Goal: Task Accomplishment & Management: Manage account settings

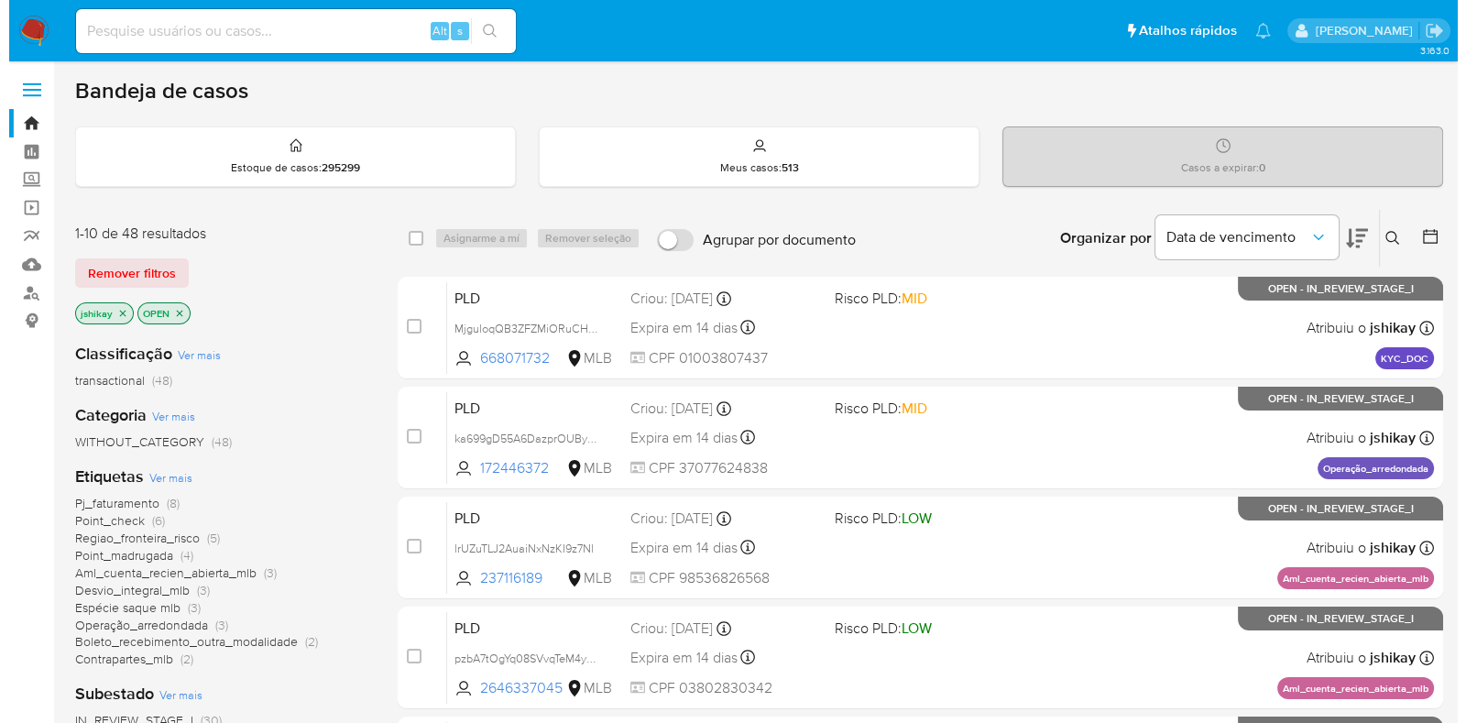
scroll to position [114, 0]
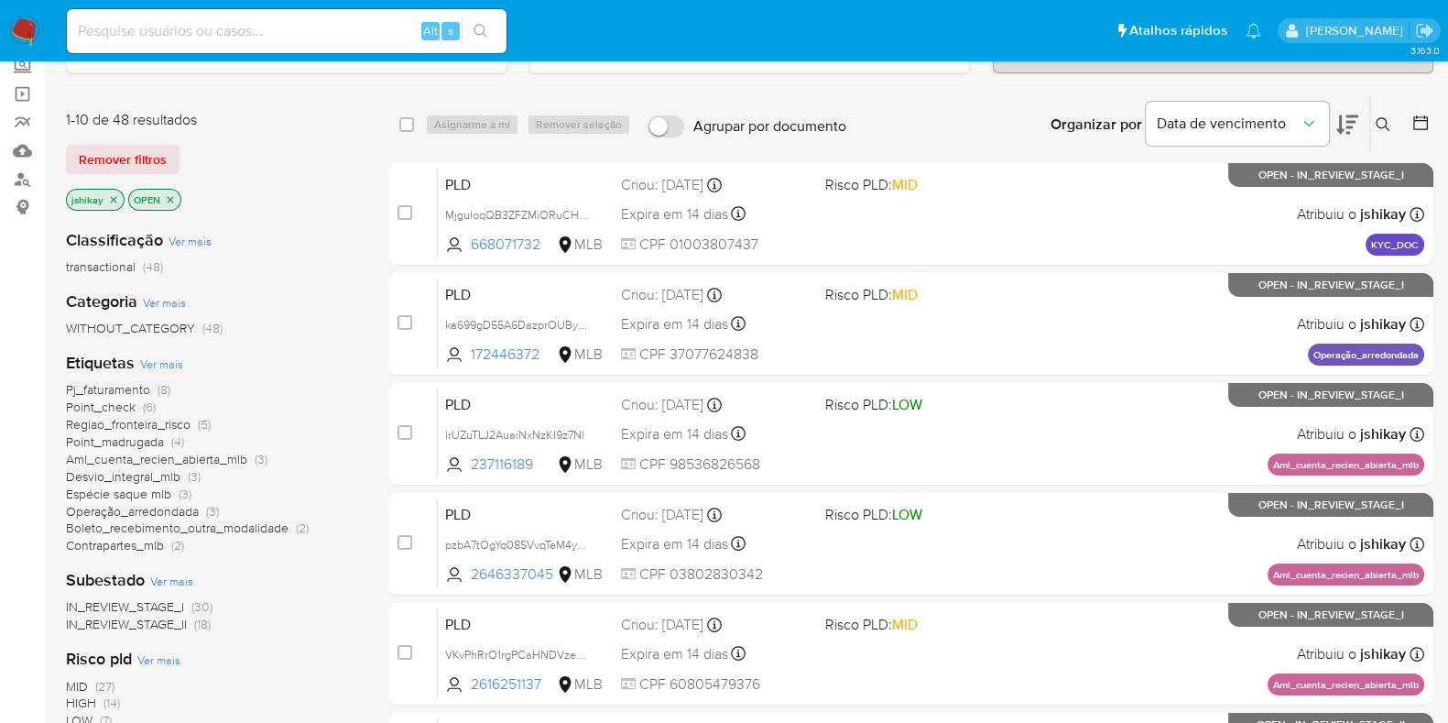
click at [173, 365] on span "Ver mais" at bounding box center [161, 363] width 43 height 16
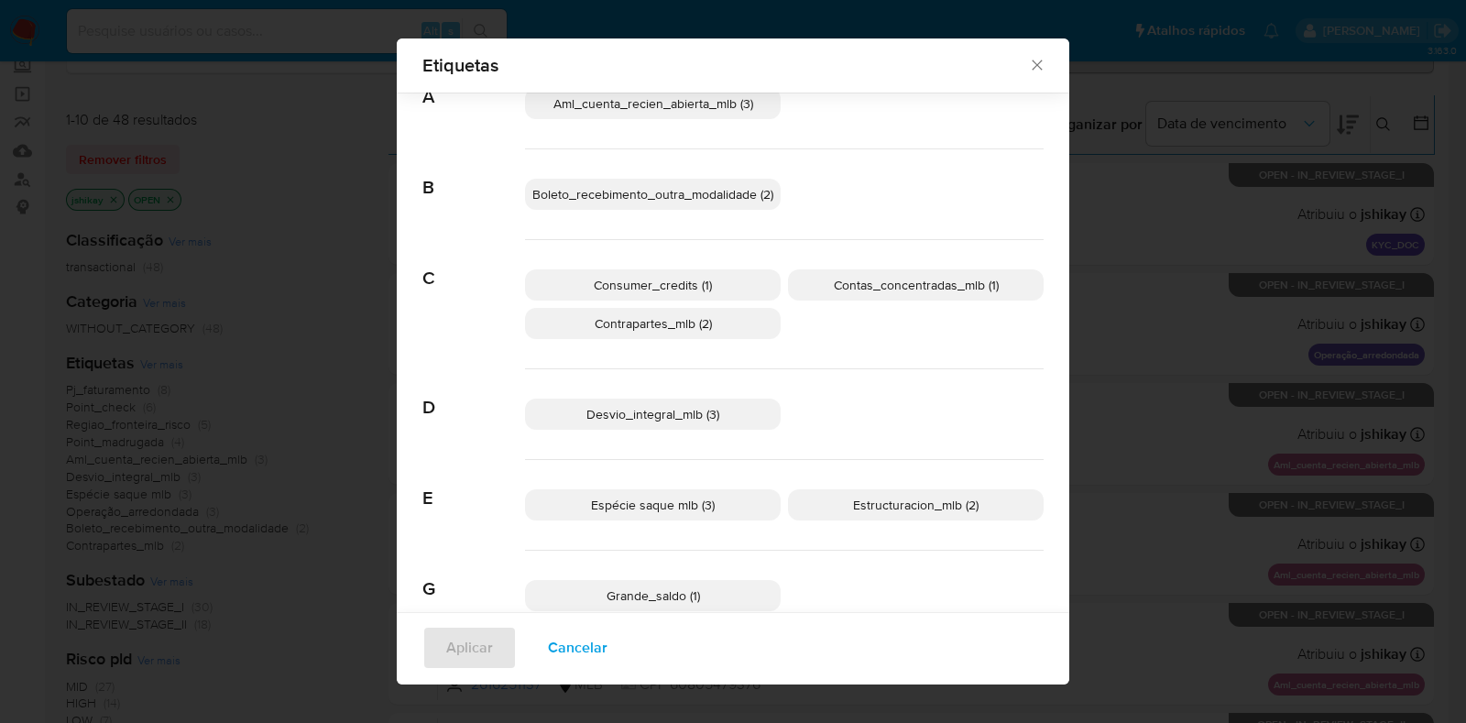
scroll to position [100, 0]
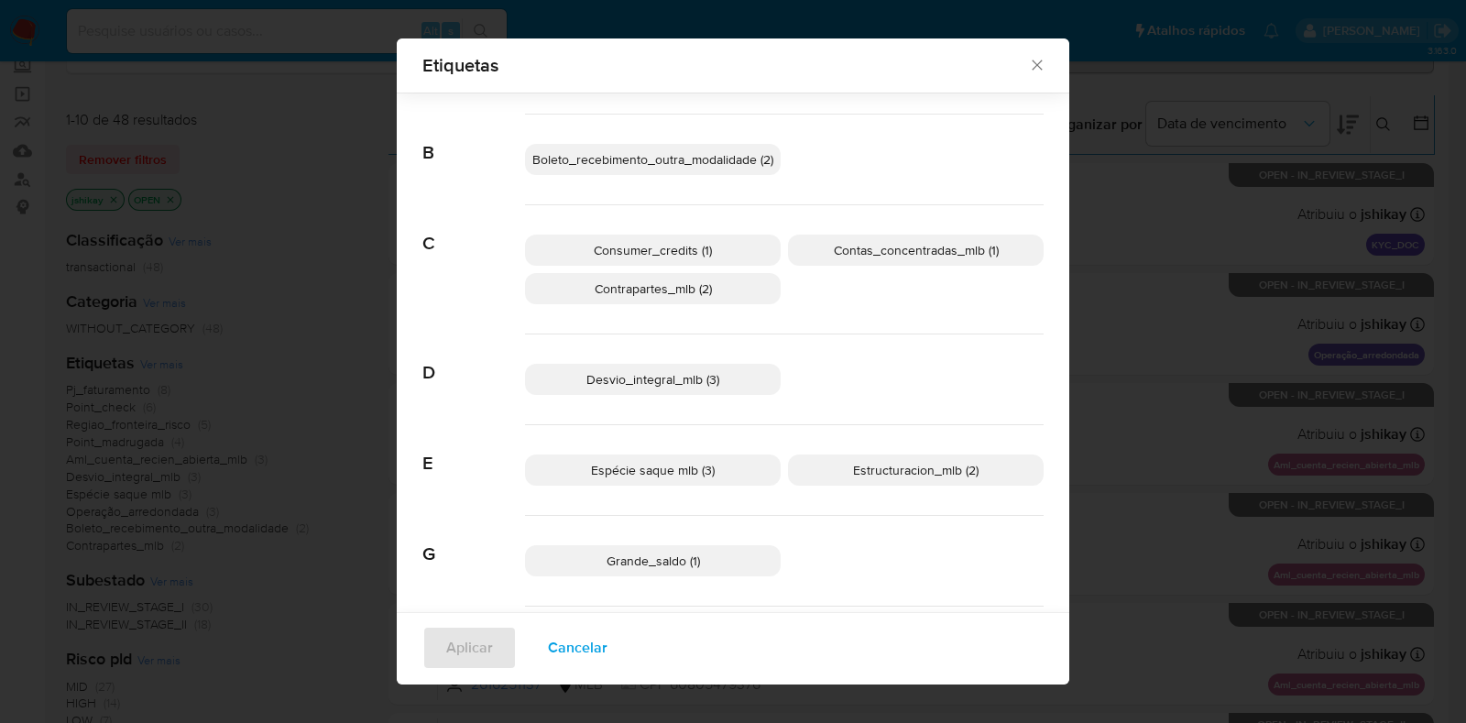
click at [723, 386] on p "Desvio_integral_mlb (3)" at bounding box center [653, 379] width 256 height 31
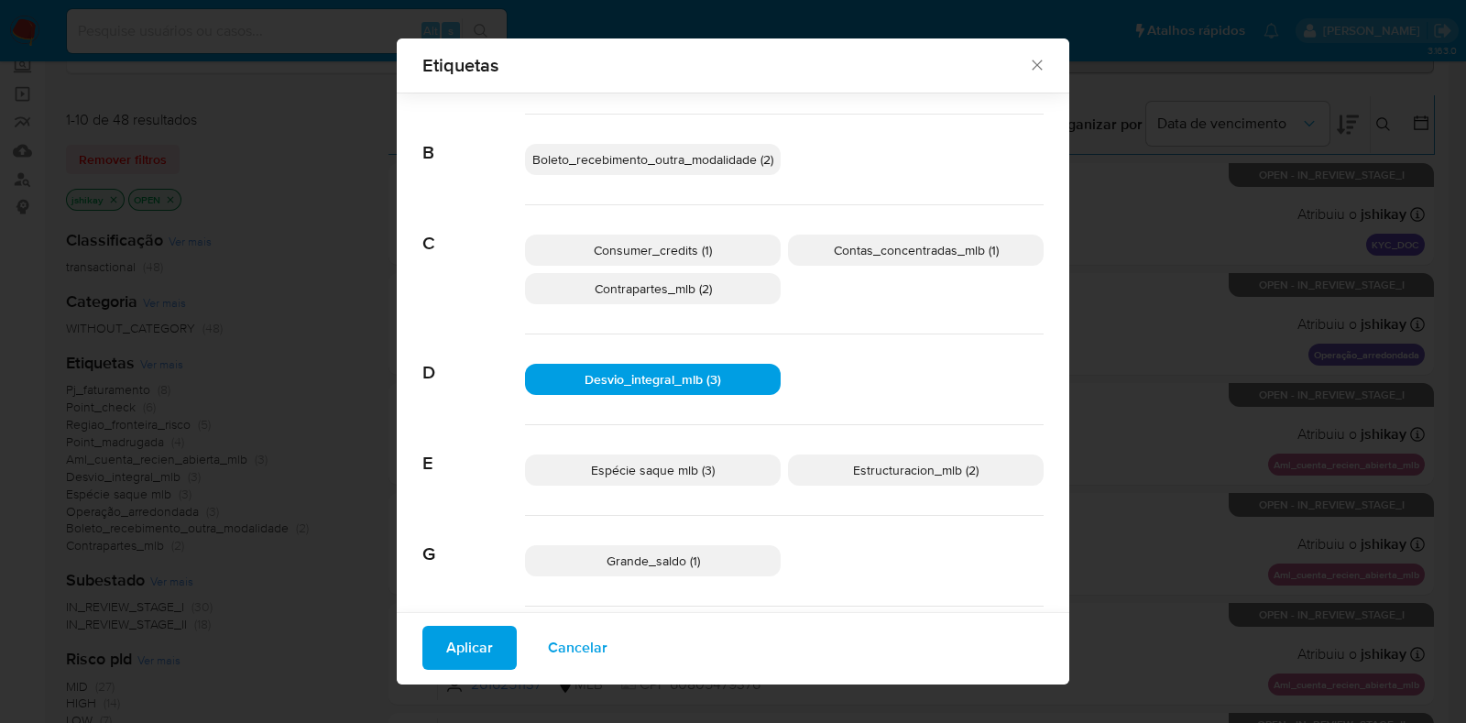
click at [692, 461] on span "Espécie saque mlb (3)" at bounding box center [653, 470] width 124 height 18
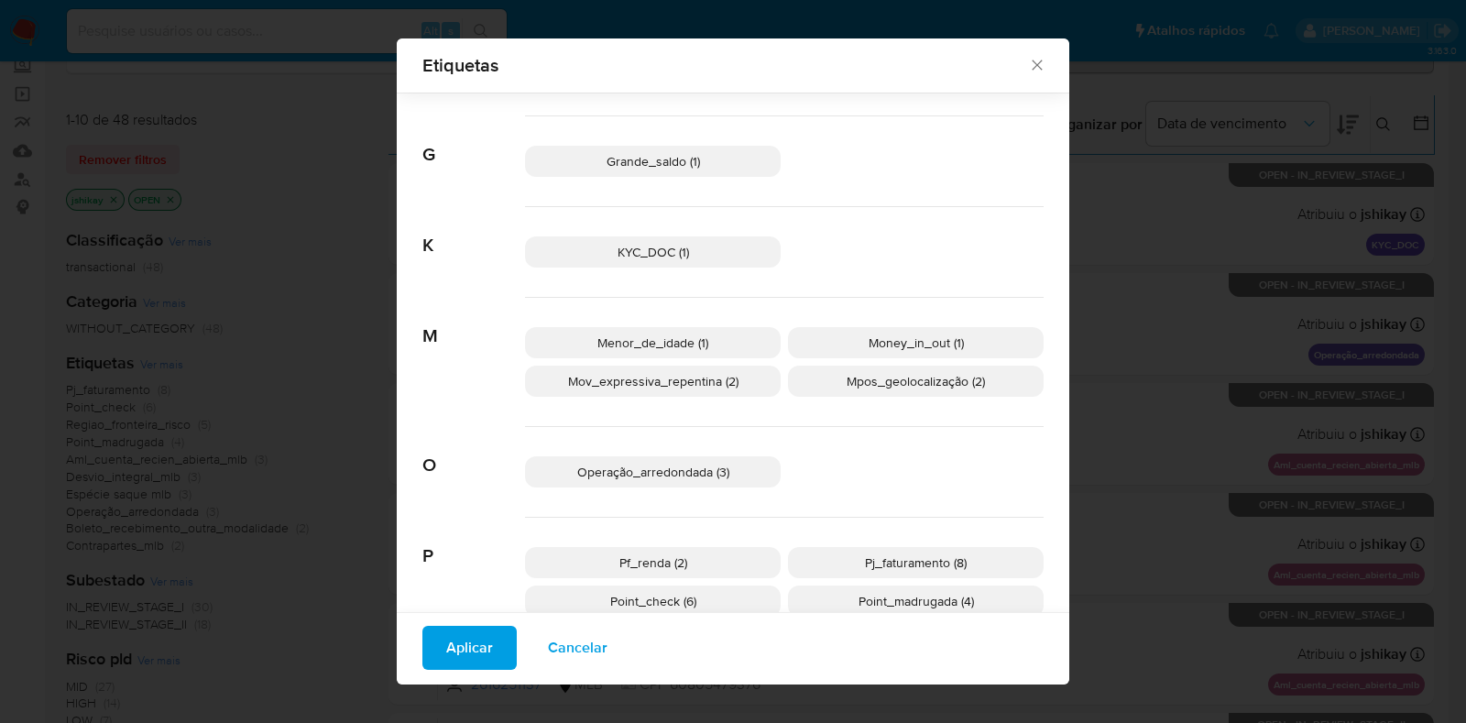
scroll to position [559, 0]
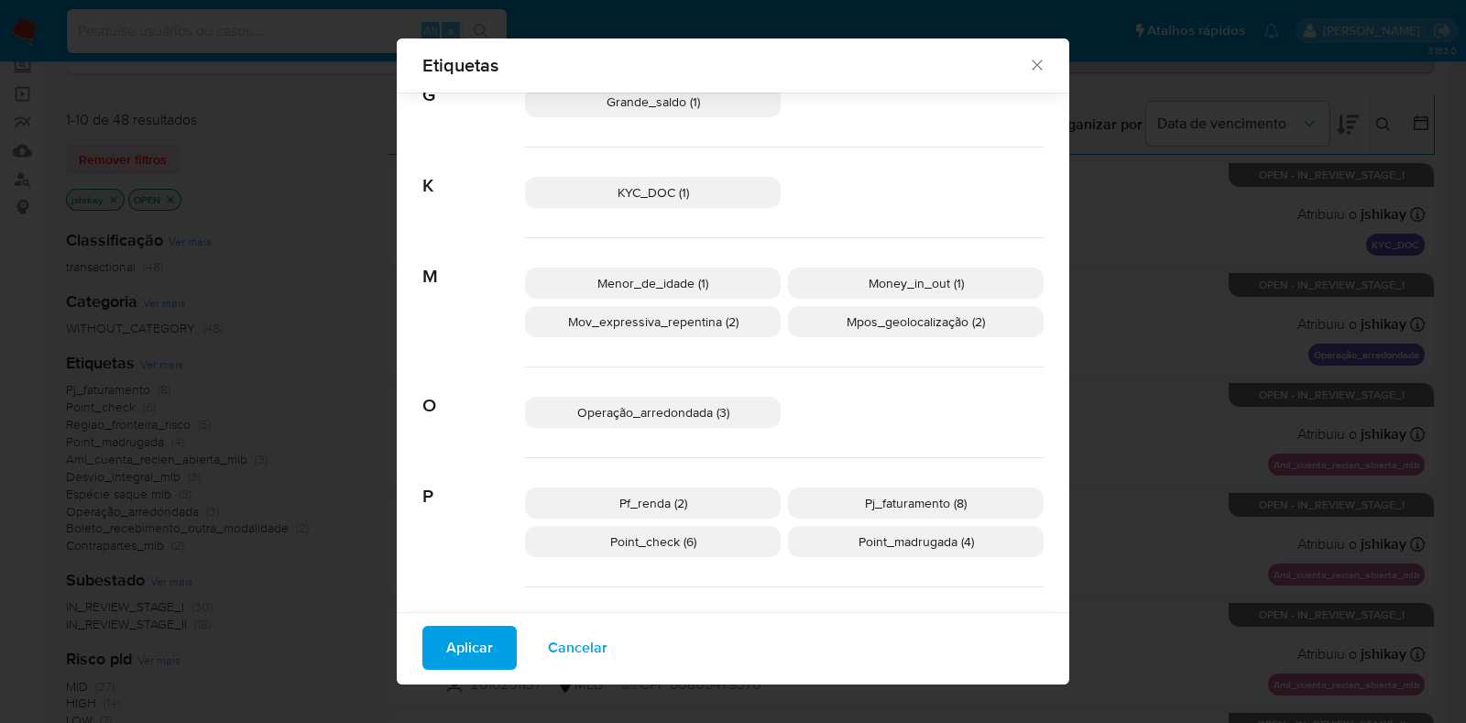
click at [742, 423] on p "Operação_arredondada (3)" at bounding box center [653, 412] width 256 height 31
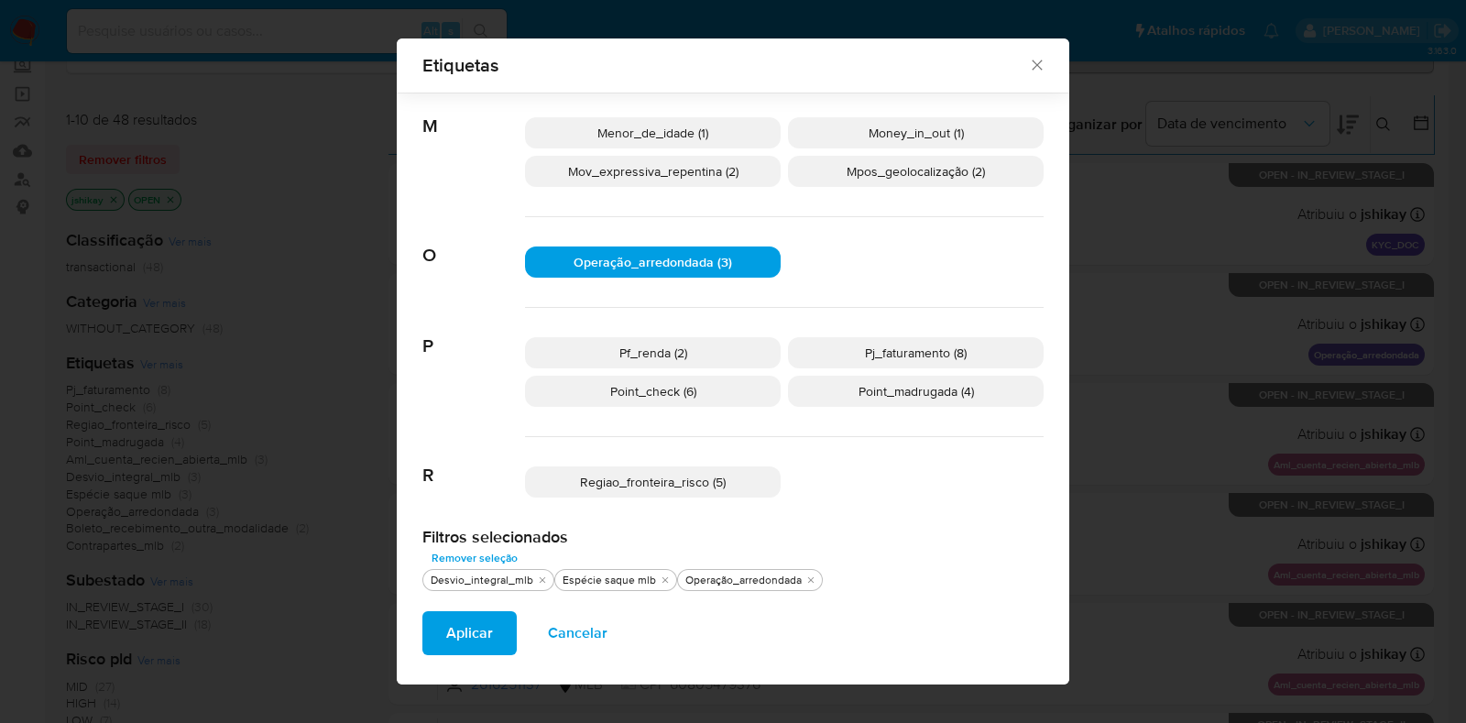
scroll to position [712, 0]
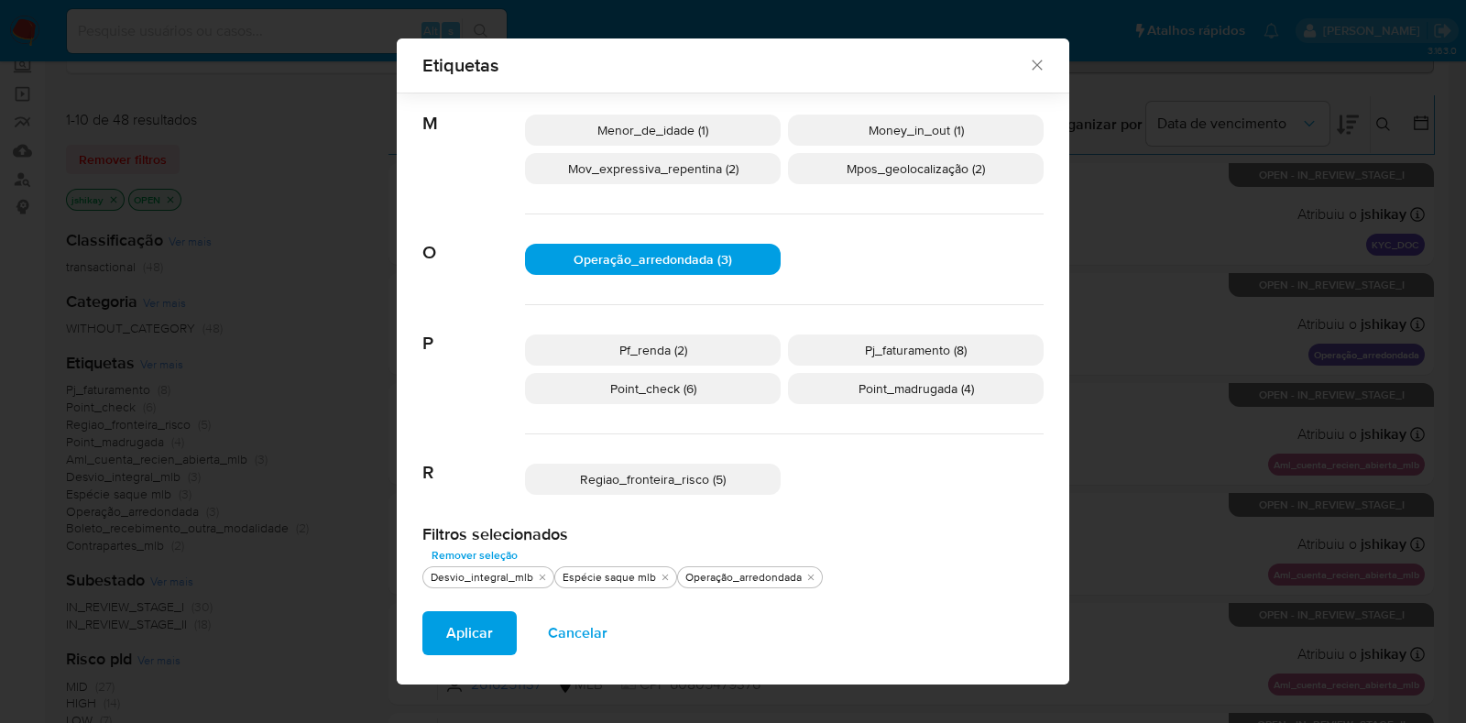
click at [699, 341] on p "Pf_renda (2)" at bounding box center [653, 349] width 256 height 31
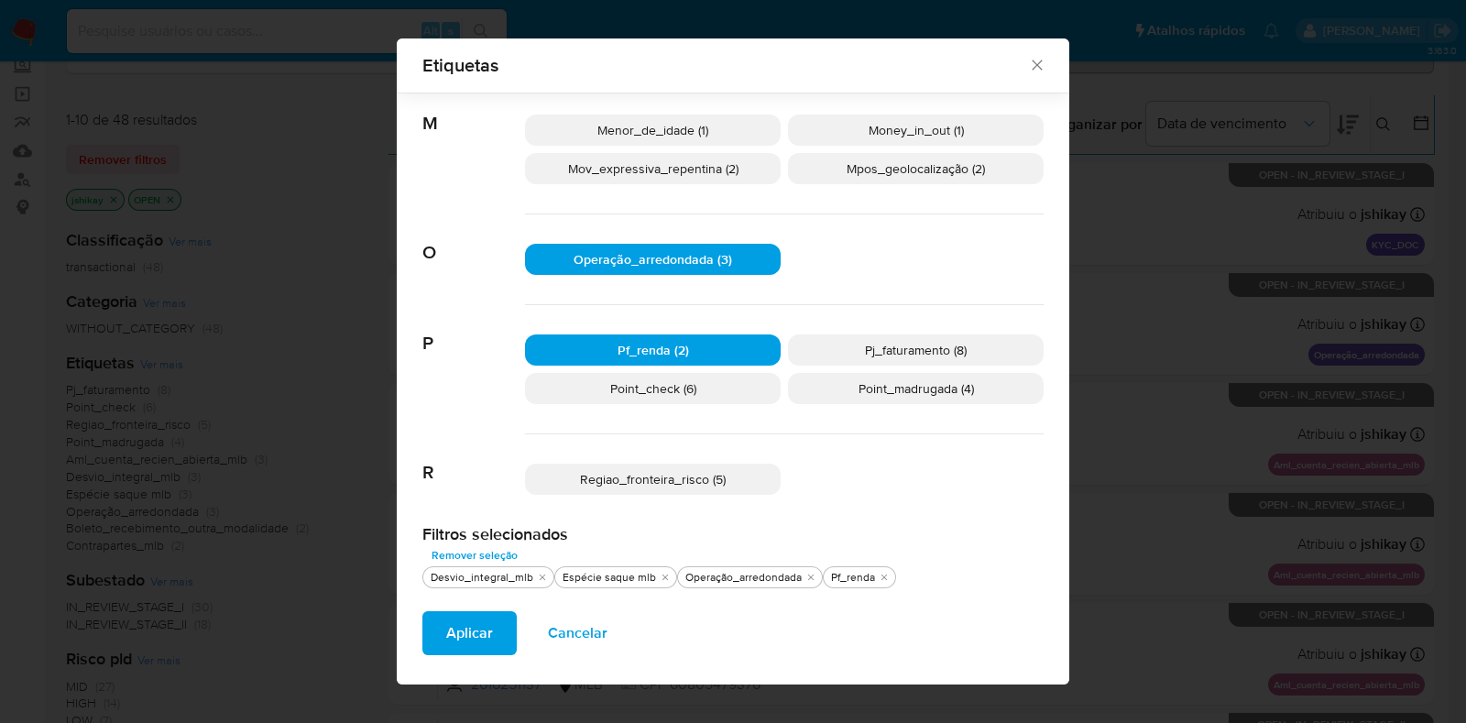
click at [463, 638] on span "Aplicar" at bounding box center [469, 633] width 47 height 40
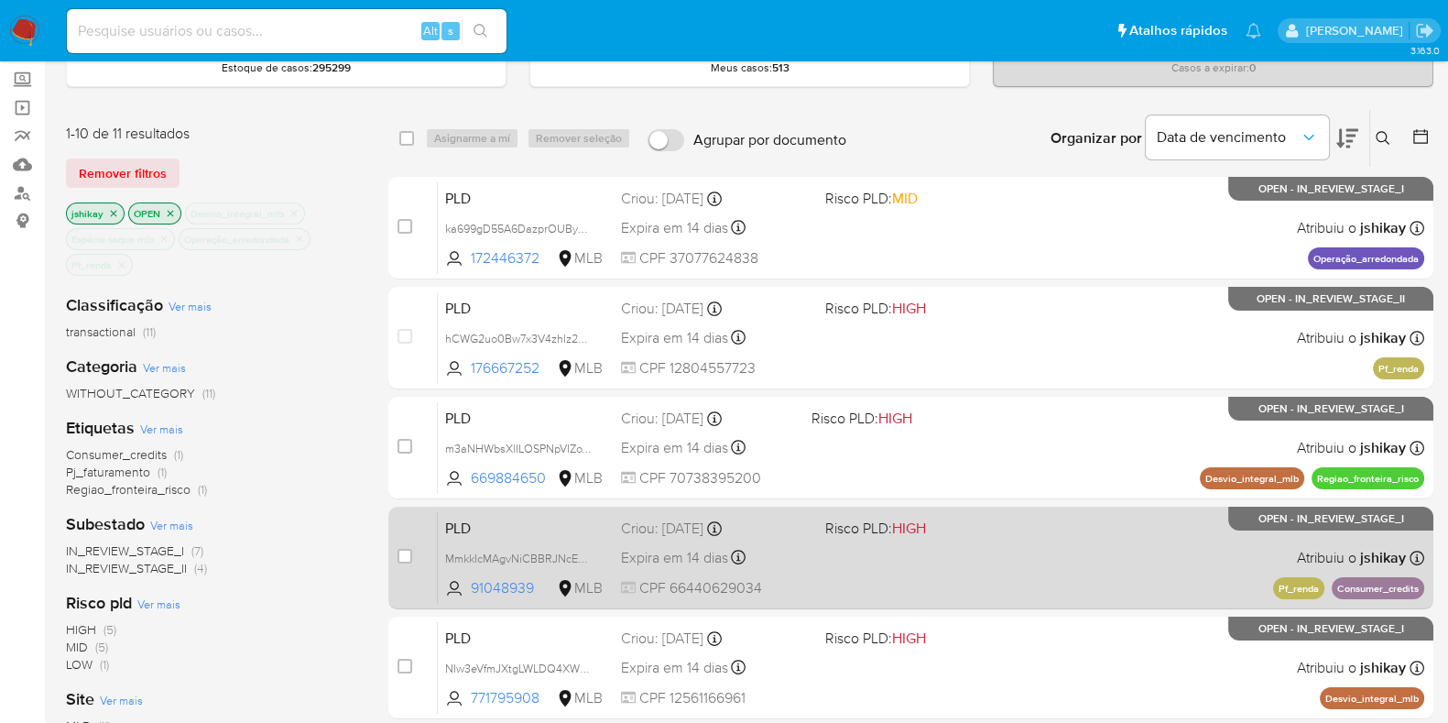
scroll to position [214, 0]
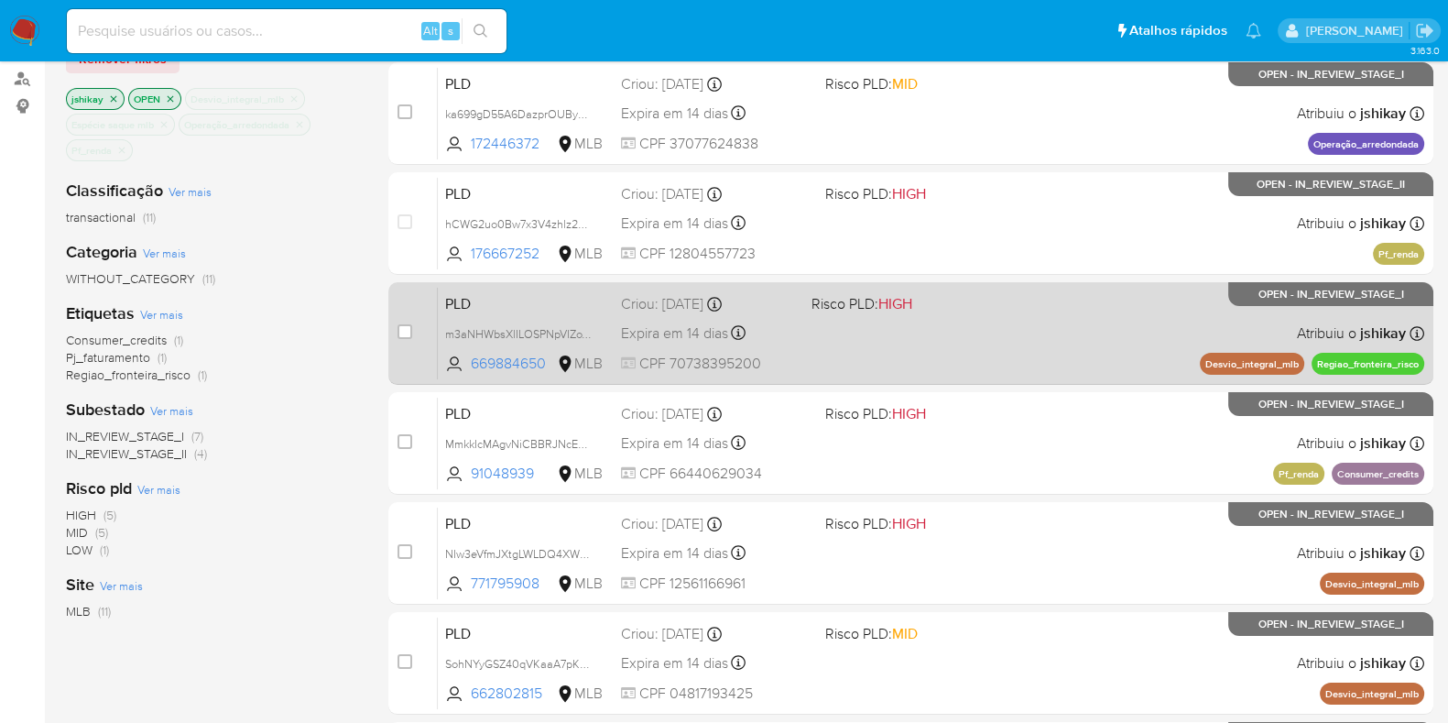
click at [1057, 375] on div "PLD m3aNHWbsXlILOSPNpVIZoVf2 669884650 MLB Risco PLD: HIGH Criou: 12/09/2025 Cr…" at bounding box center [931, 333] width 987 height 93
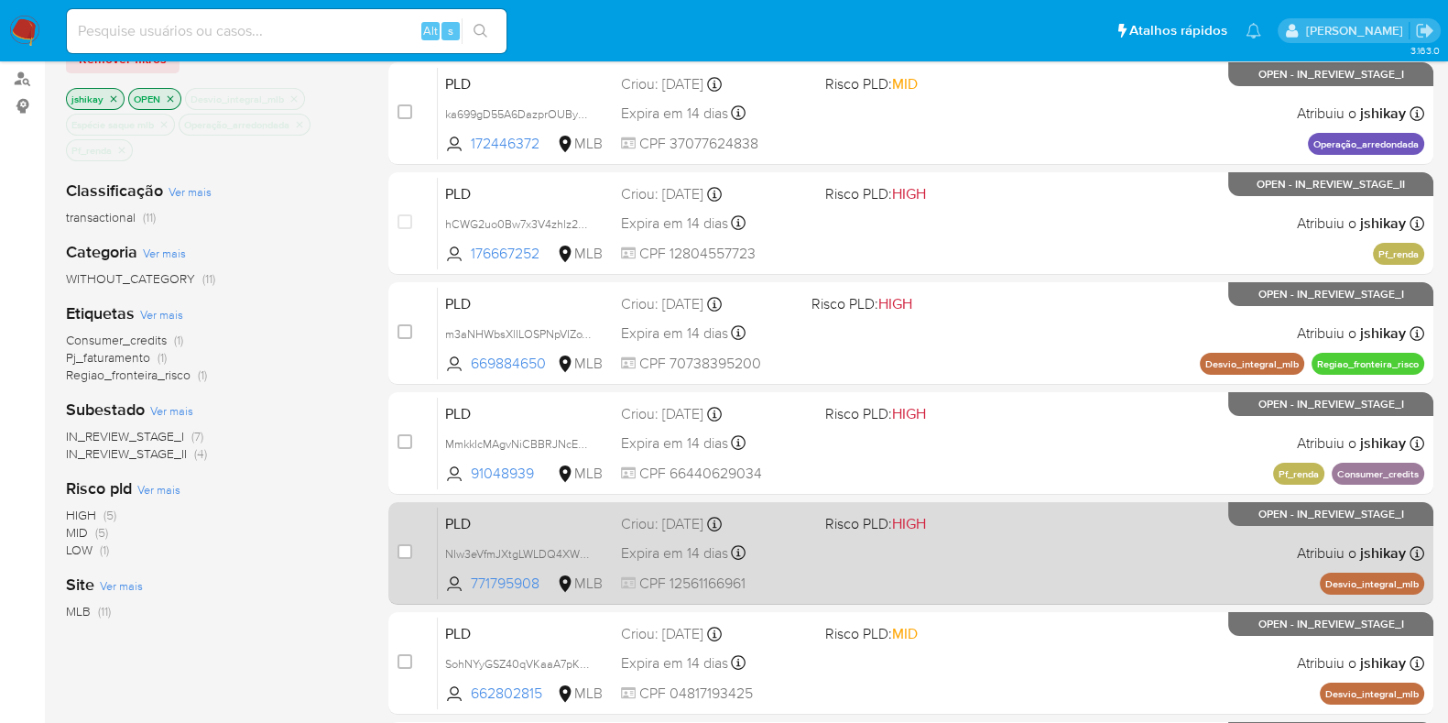
click at [1090, 523] on div "PLD NIw3eVfmJXtgLWLDQ4XWHAX4 771795908 MLB Risco PLD: HIGH Criou: 12/09/2025 Cr…" at bounding box center [931, 553] width 987 height 93
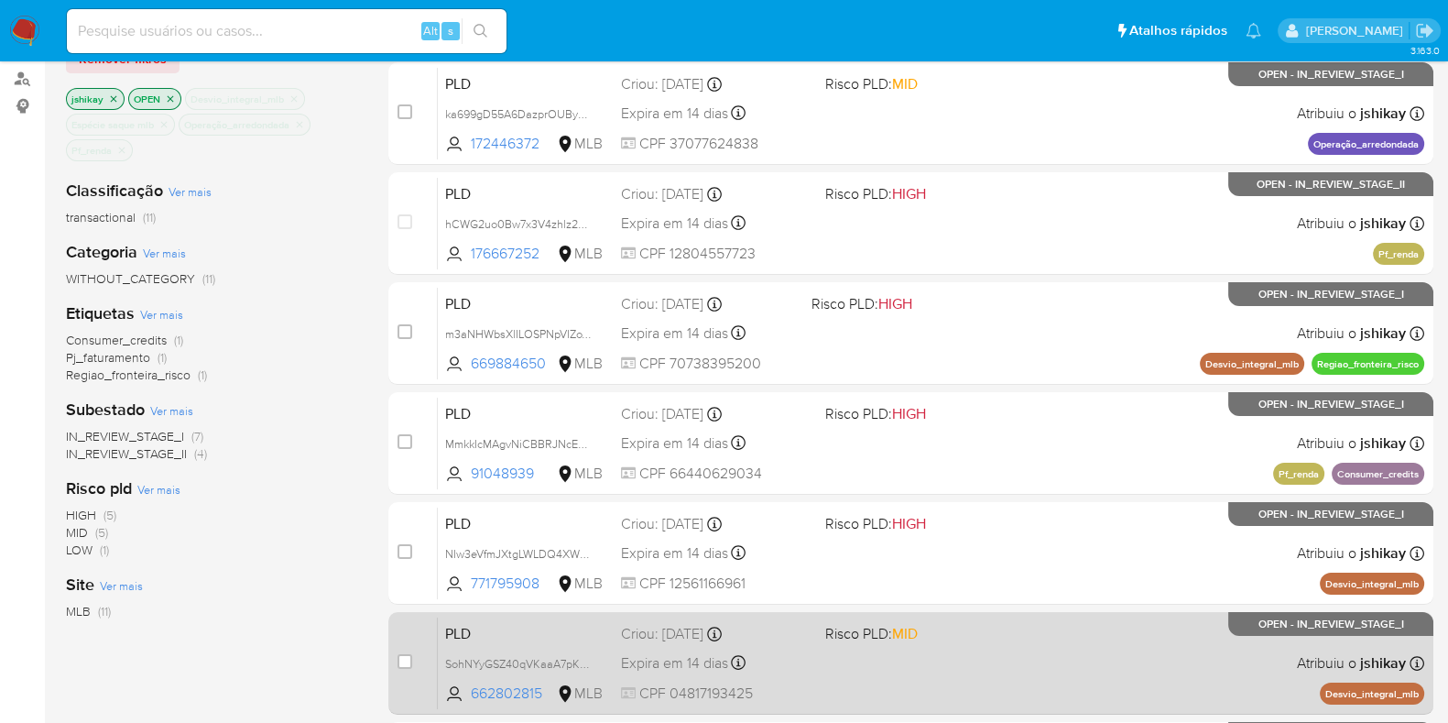
click at [1078, 620] on div "PLD SohNYyGSZ40qVKaaA7pKKcVY 662802815 MLB Risco PLD: MID Criou: 12/09/2025 Cri…" at bounding box center [931, 662] width 987 height 93
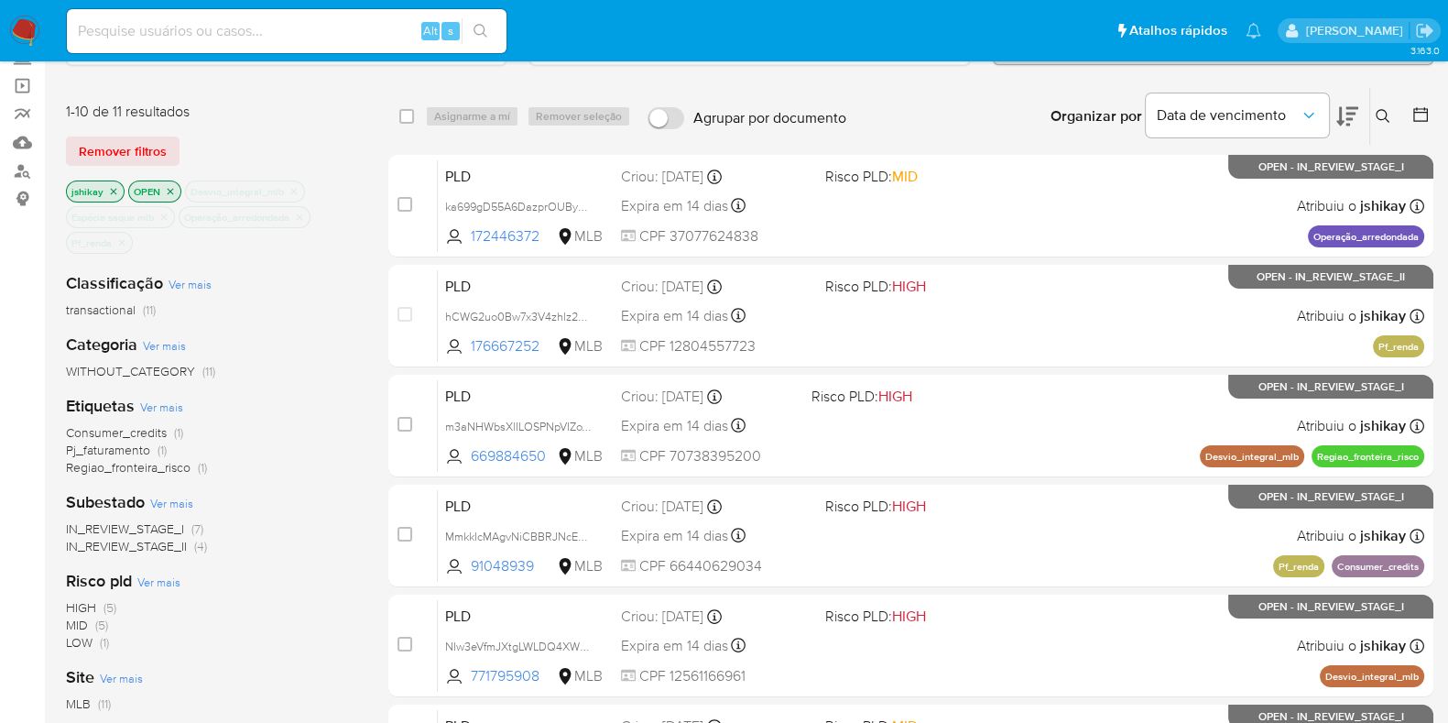
scroll to position [100, 0]
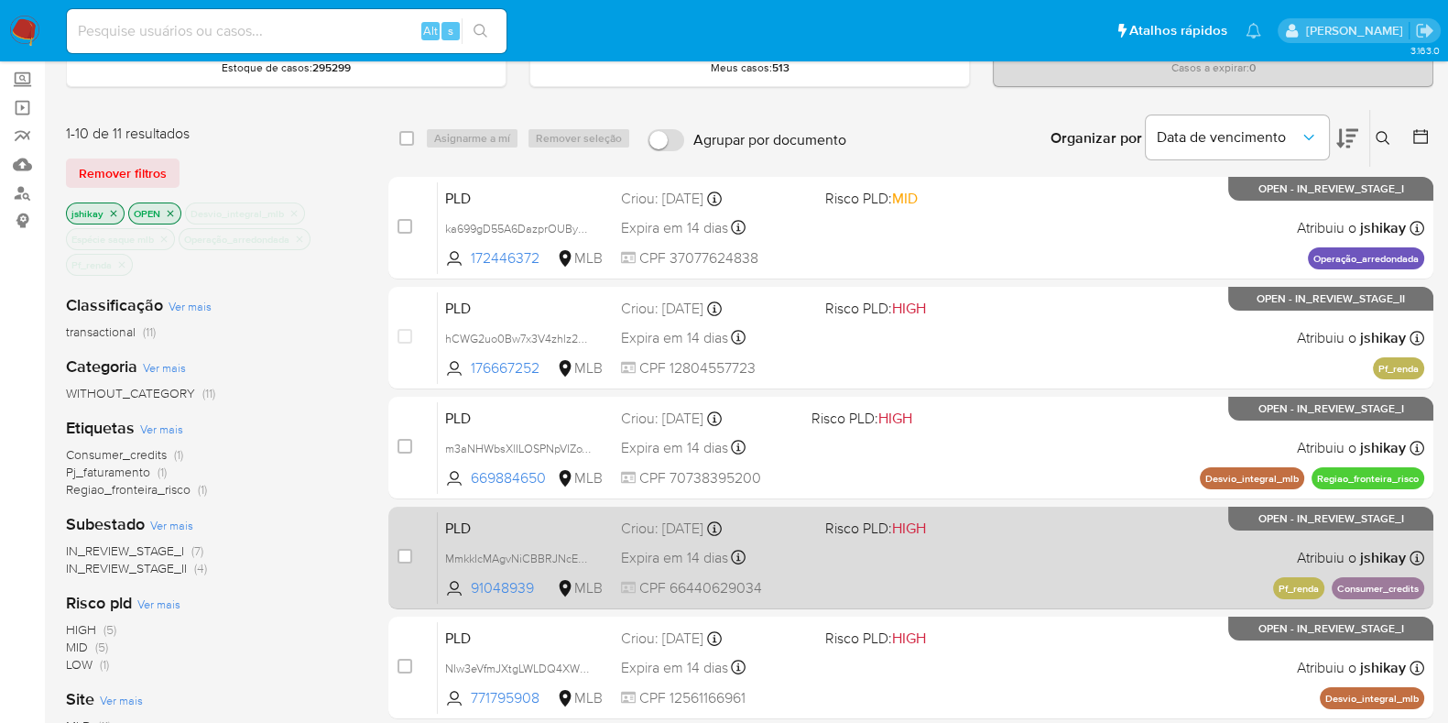
click at [1097, 577] on div "PLD MmkkIcMAgvNiCBBRJNcEW62P 91048939 MLB Risco PLD: HIGH Criou: 12/09/2025 Cri…" at bounding box center [931, 557] width 987 height 93
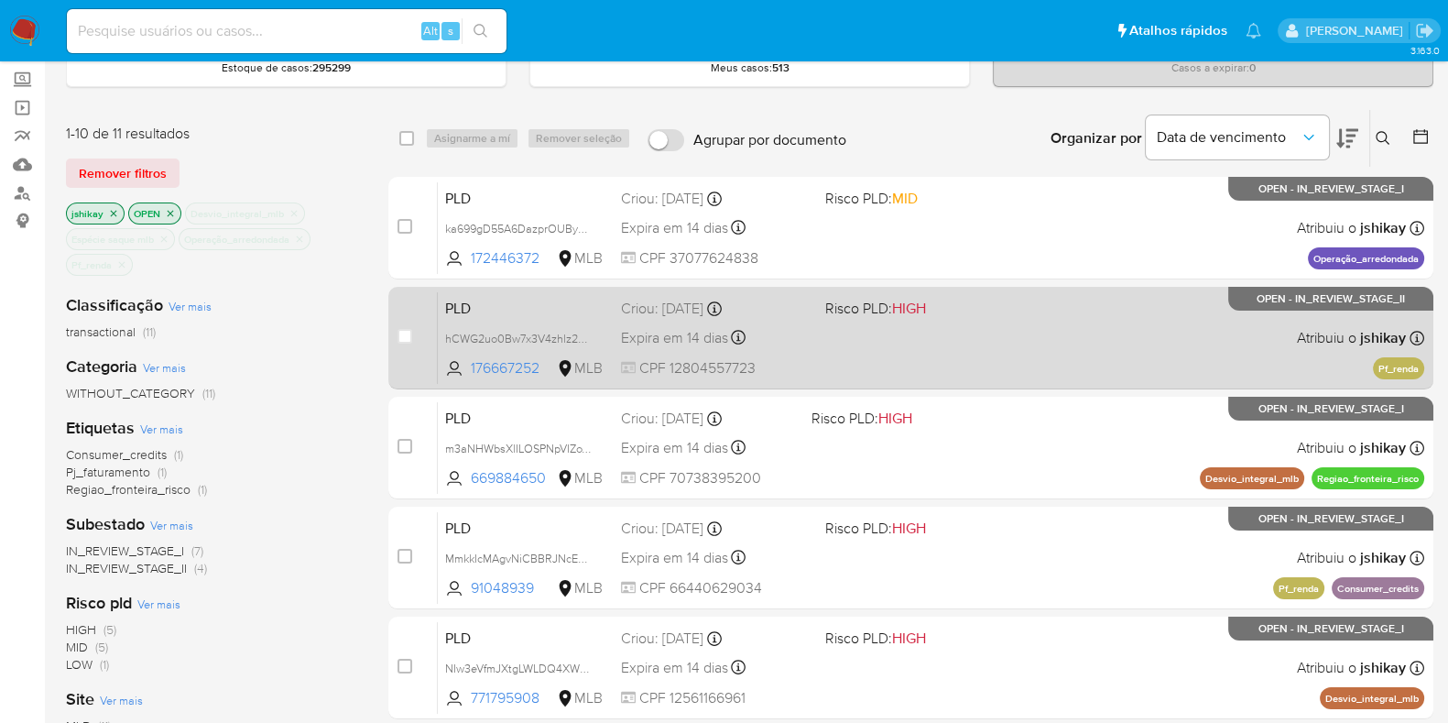
click at [1093, 353] on div "PLD hCWG2uo0Bw7x3V4zhlz2SBvq 176667252 MLB Risco PLD: HIGH Criou: 12/09/2025 Cr…" at bounding box center [931, 337] width 987 height 93
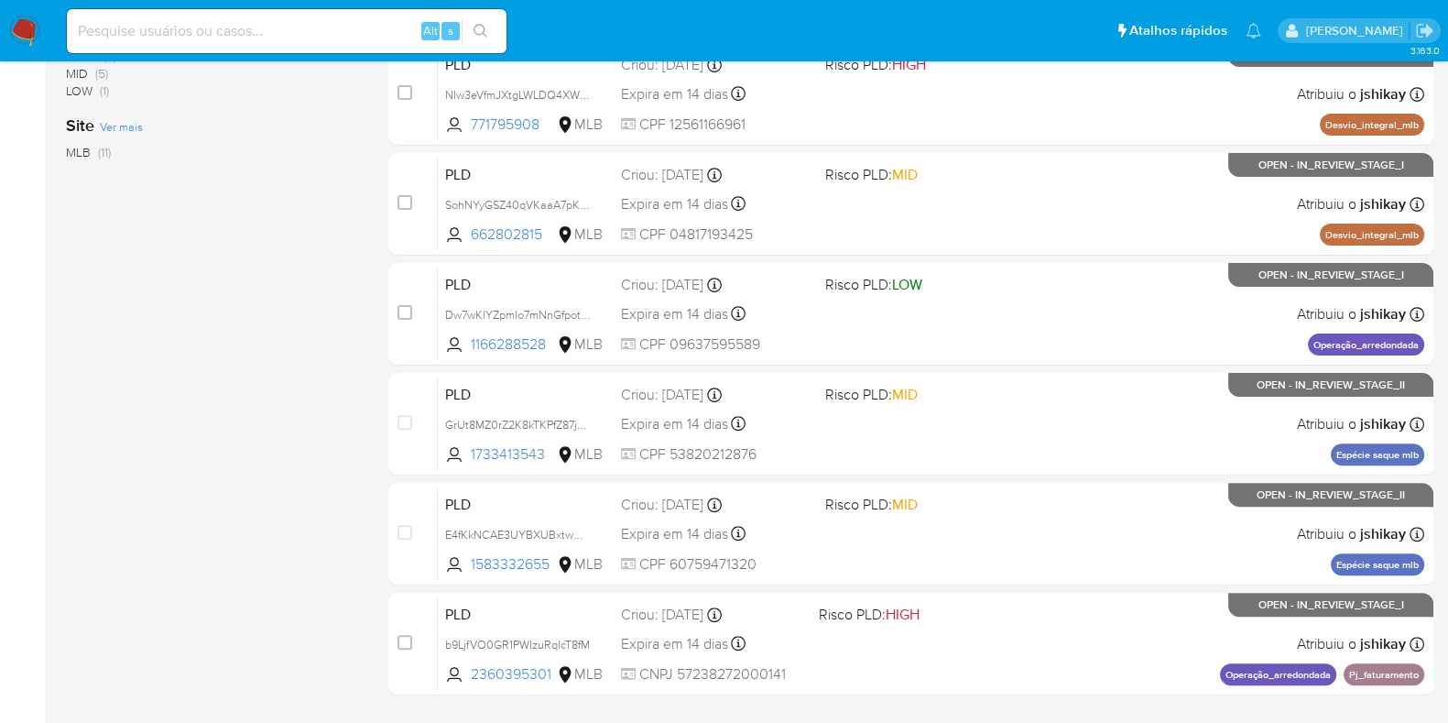
scroll to position [787, 0]
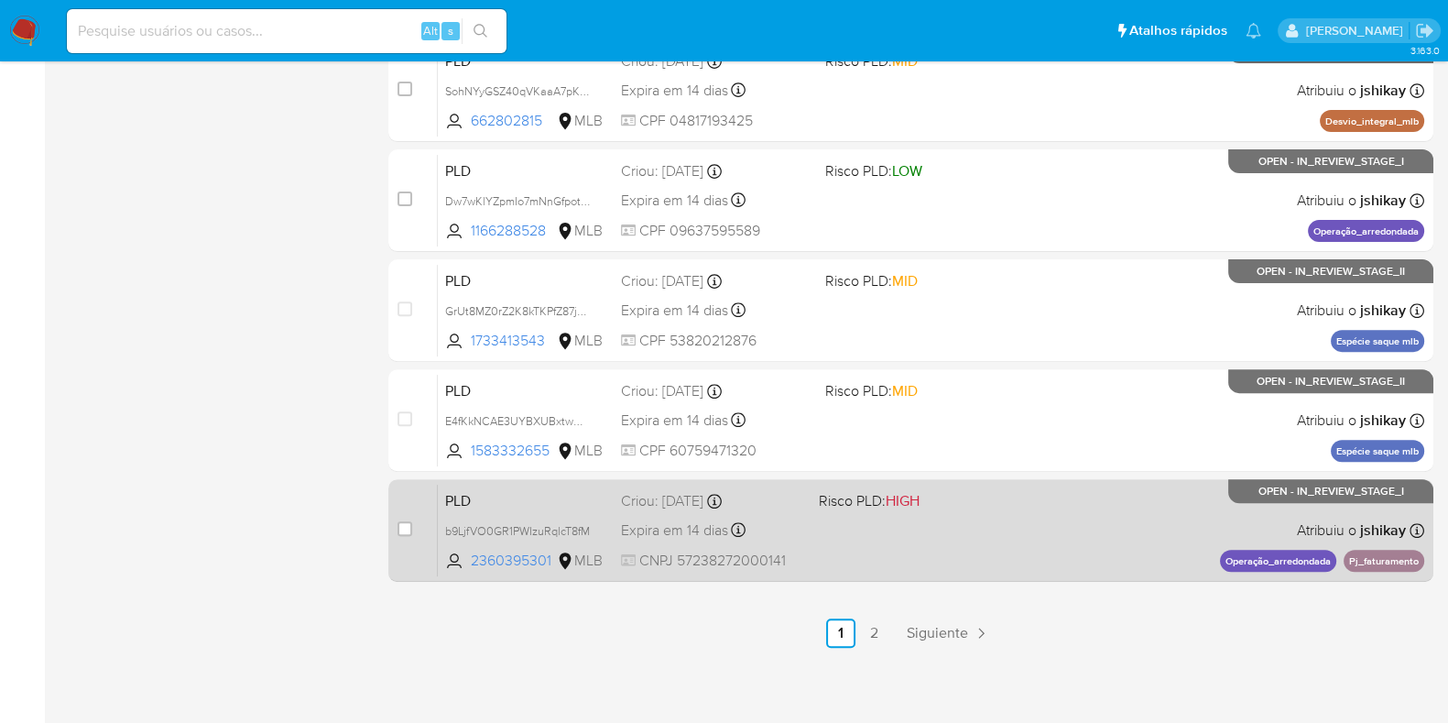
click at [1154, 518] on div "PLD b9LjfVO0GR1PWIzuRqlcT8fM 2360395301 MLB Risco PLD: HIGH Criou: 12/09/2025 C…" at bounding box center [931, 530] width 987 height 93
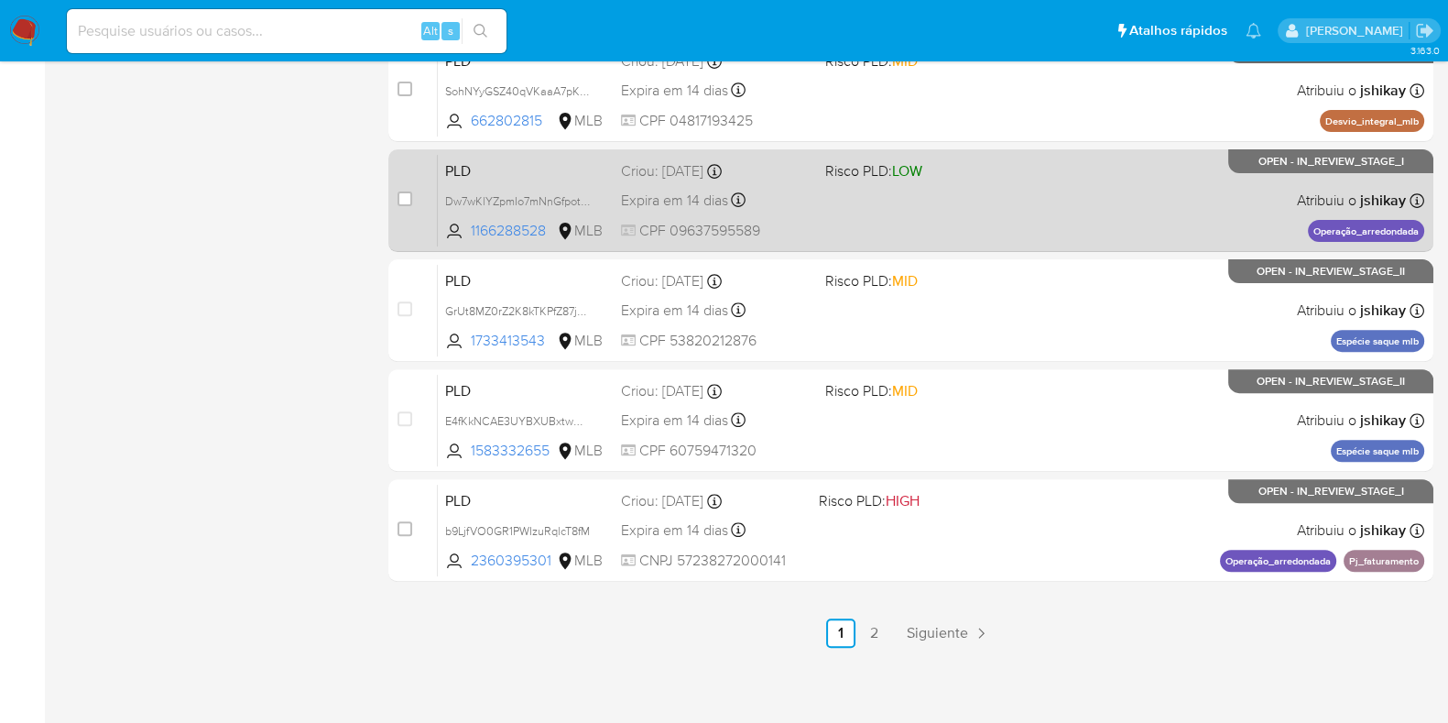
click at [1093, 213] on div "PLD Dw7wKlYZpmIo7mNnGfpot6ce 1166288528 MLB Risco PLD: LOW Criou: 12/09/2025 Cr…" at bounding box center [931, 200] width 987 height 93
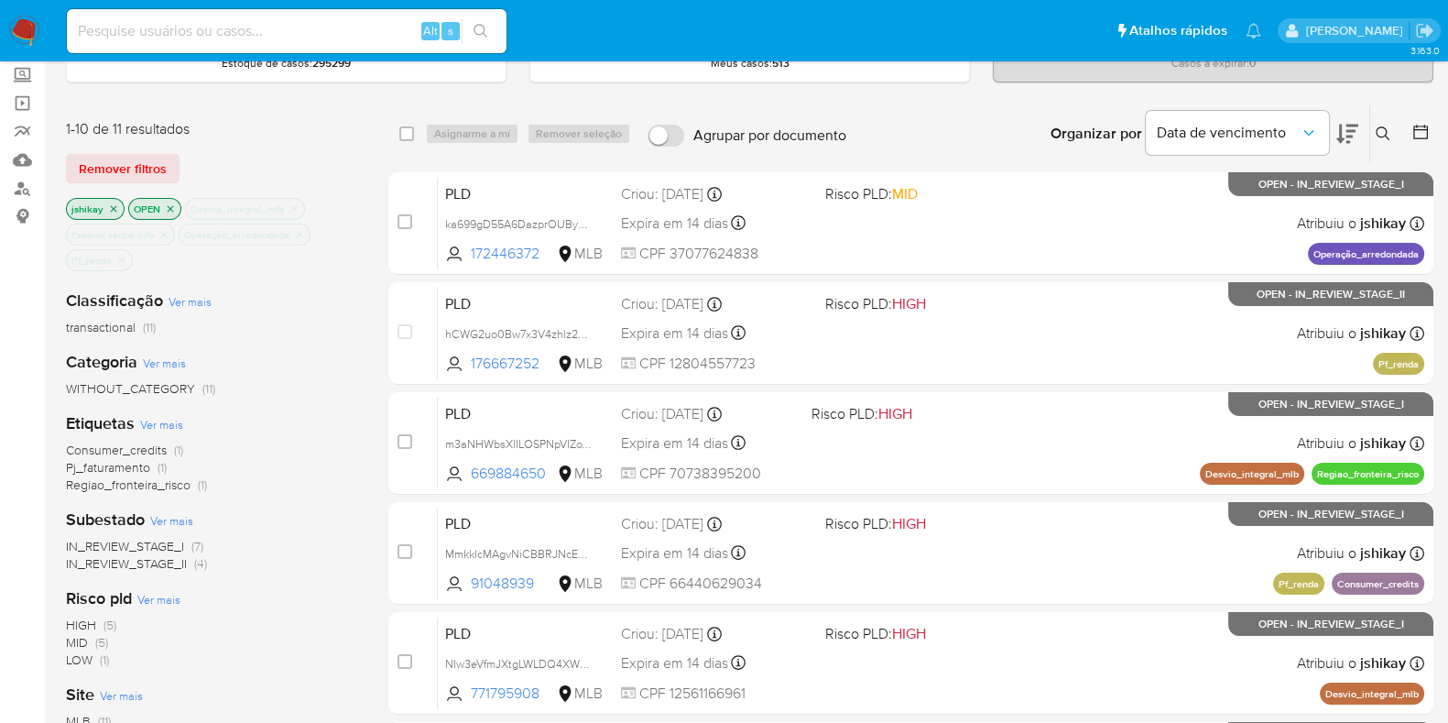
scroll to position [100, 0]
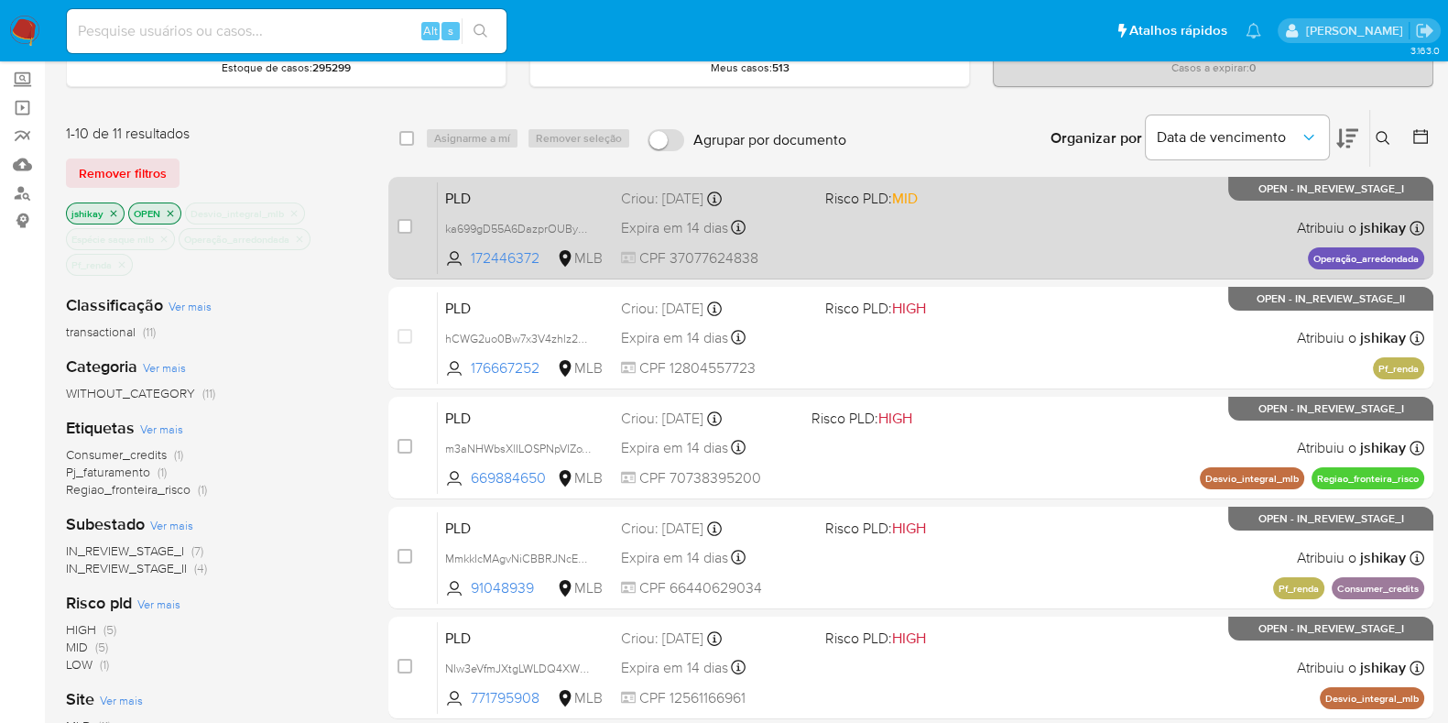
click at [1105, 235] on div "PLD ka699gD55A6DazprOUBy9jKT 172446372 MLB Risco PLD: MID Criou: 12/09/2025 Cri…" at bounding box center [931, 227] width 987 height 93
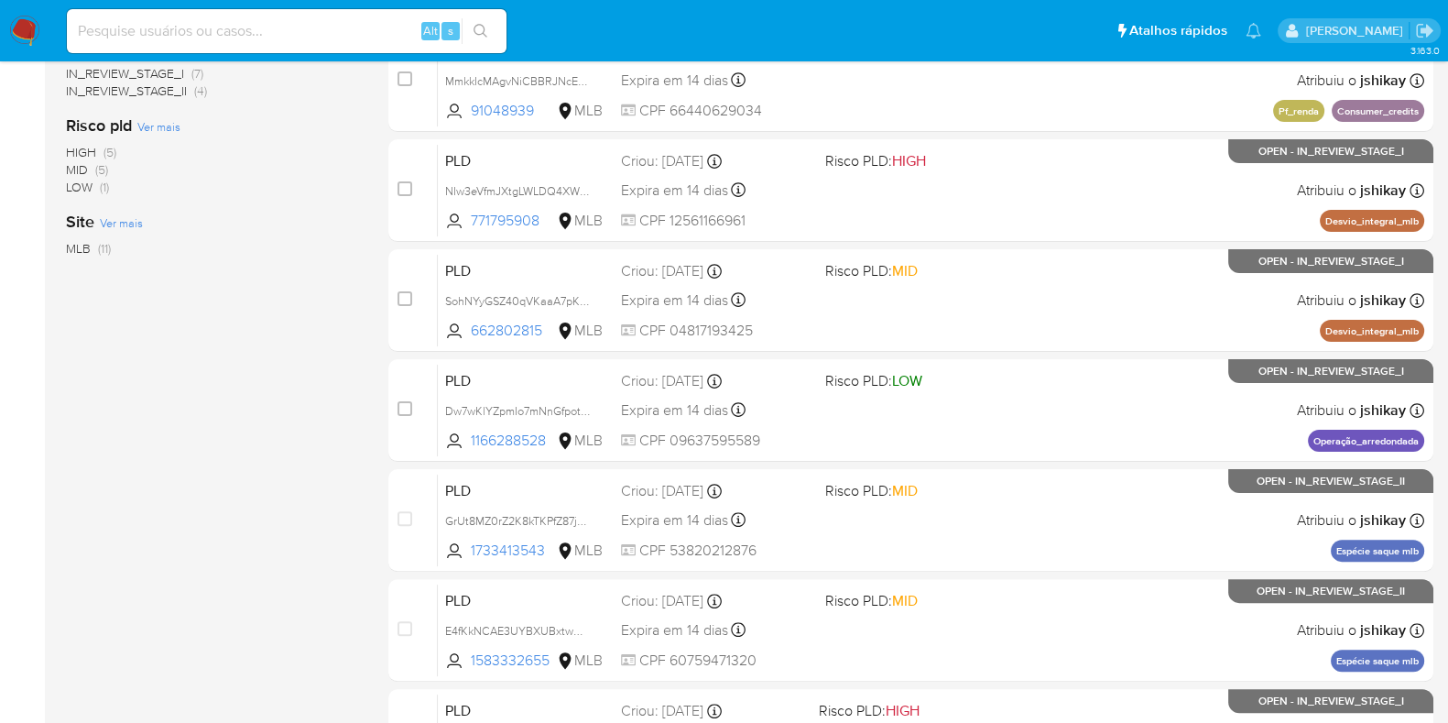
scroll to position [787, 0]
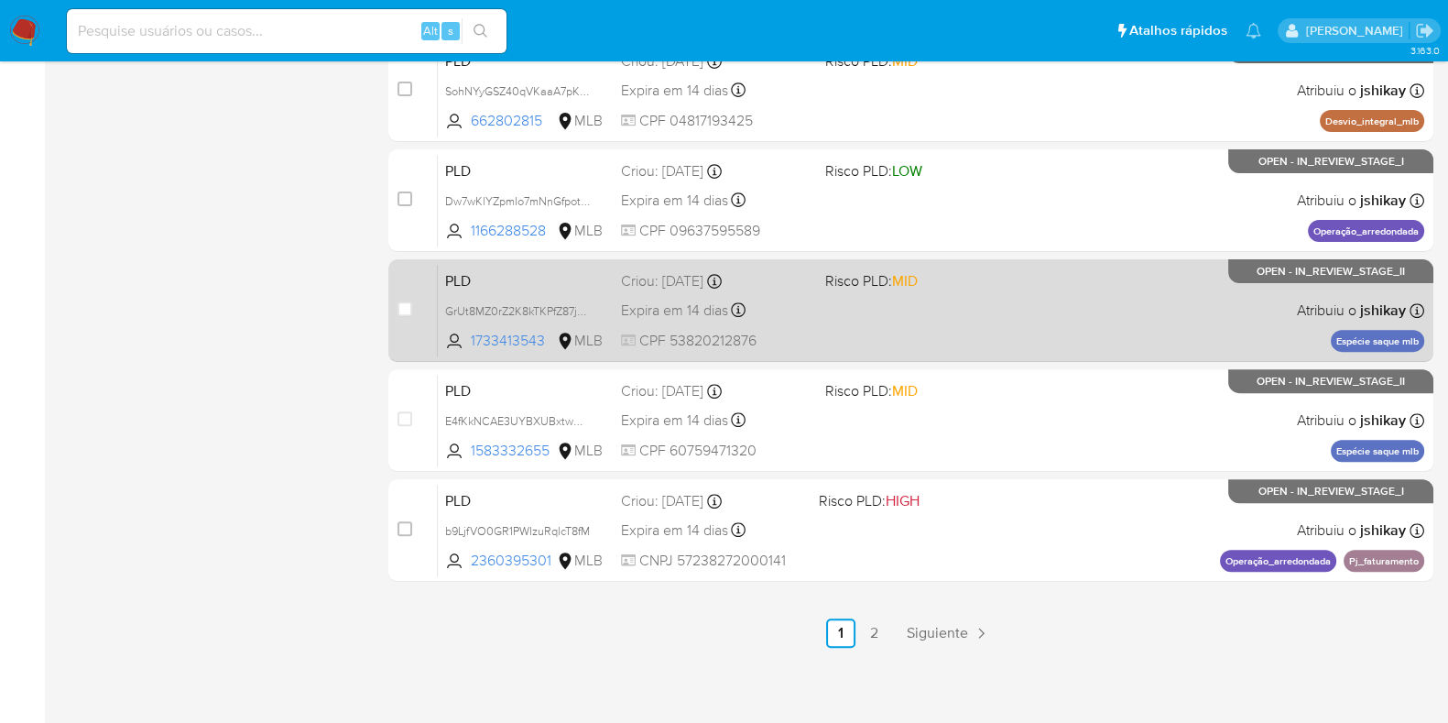
click at [1108, 314] on div "PLD GrUt8MZ0rZ2K8kTKPfZ87jUw 1733413543 MLB Risco PLD: MID Criou: 12/09/2025 Cr…" at bounding box center [931, 310] width 987 height 93
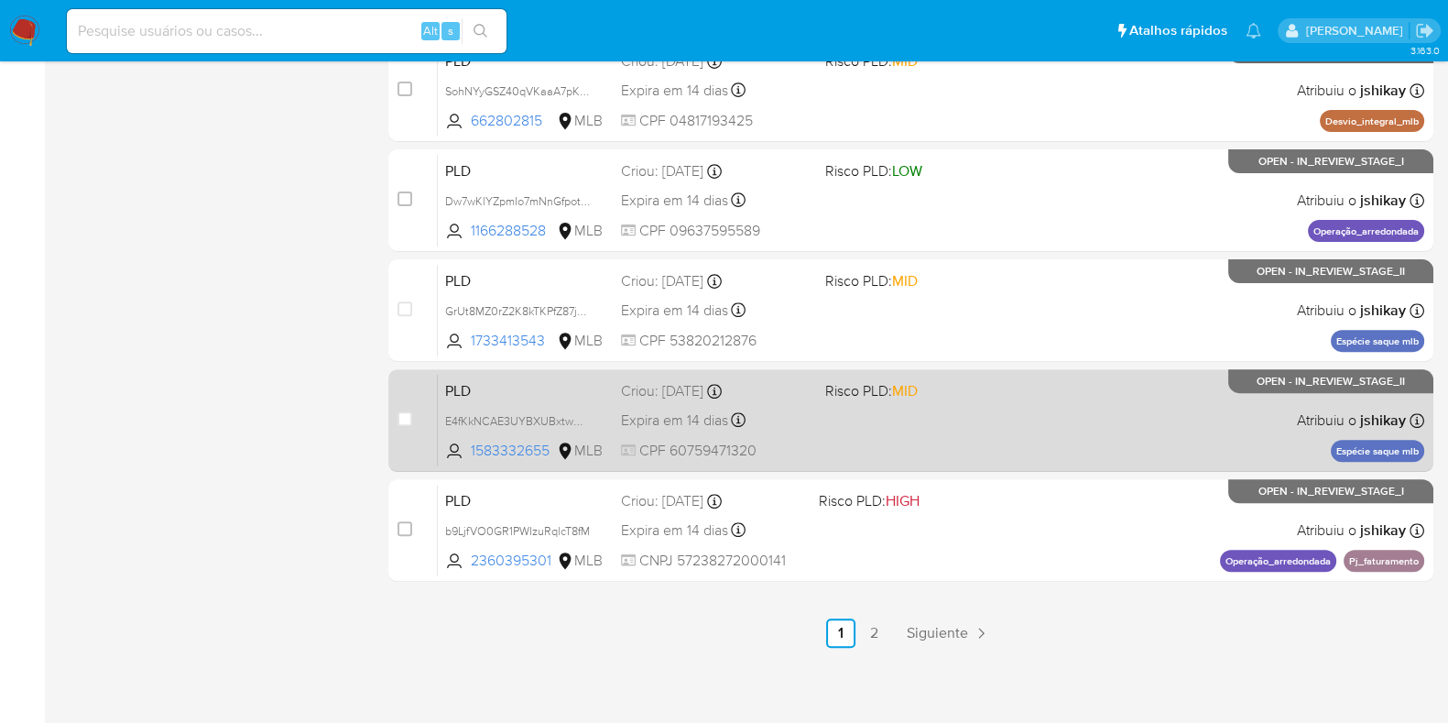
drag, startPoint x: 1119, startPoint y: 401, endPoint x: 1086, endPoint y: 436, distance: 47.9
click at [1119, 402] on div "PLD E4fKkNCAE3UYBXUBxtwQmhAq 1583332655 MLB Risco PLD: MID Criou: 12/09/2025 Cr…" at bounding box center [931, 420] width 987 height 93
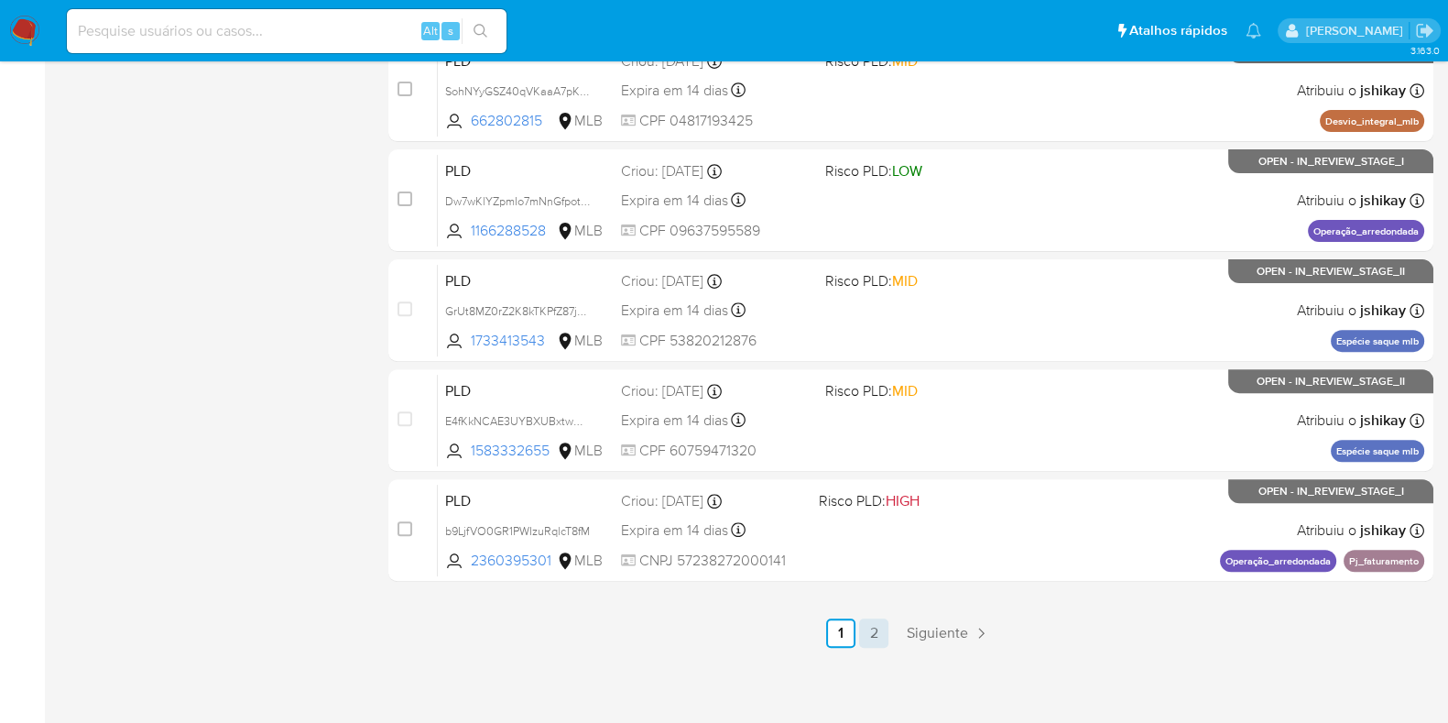
click at [875, 627] on link "2" at bounding box center [873, 632] width 29 height 29
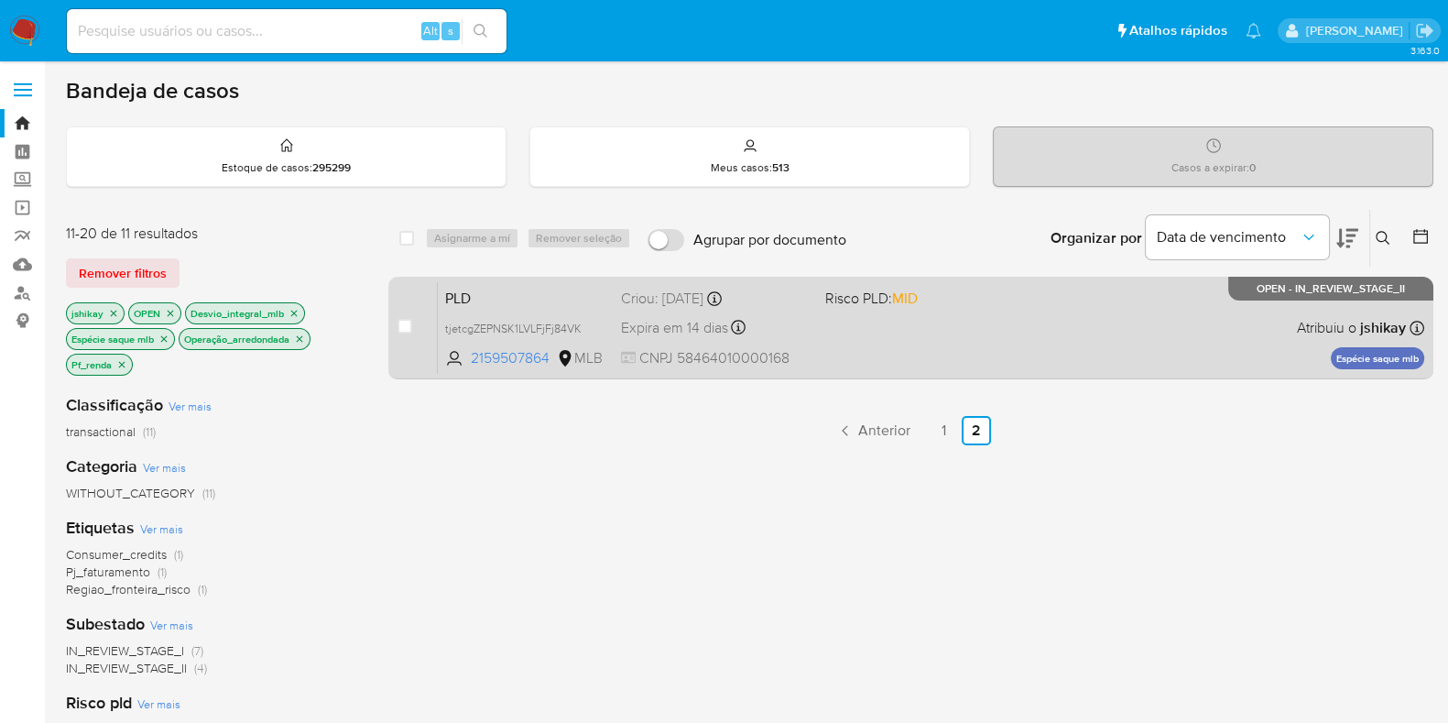
click at [976, 322] on div "PLD tjetcgZEPNSK1LVLFjFj84VK 2159507864 MLB Risco PLD: MID Criou: 12/09/2025 Cr…" at bounding box center [931, 327] width 987 height 93
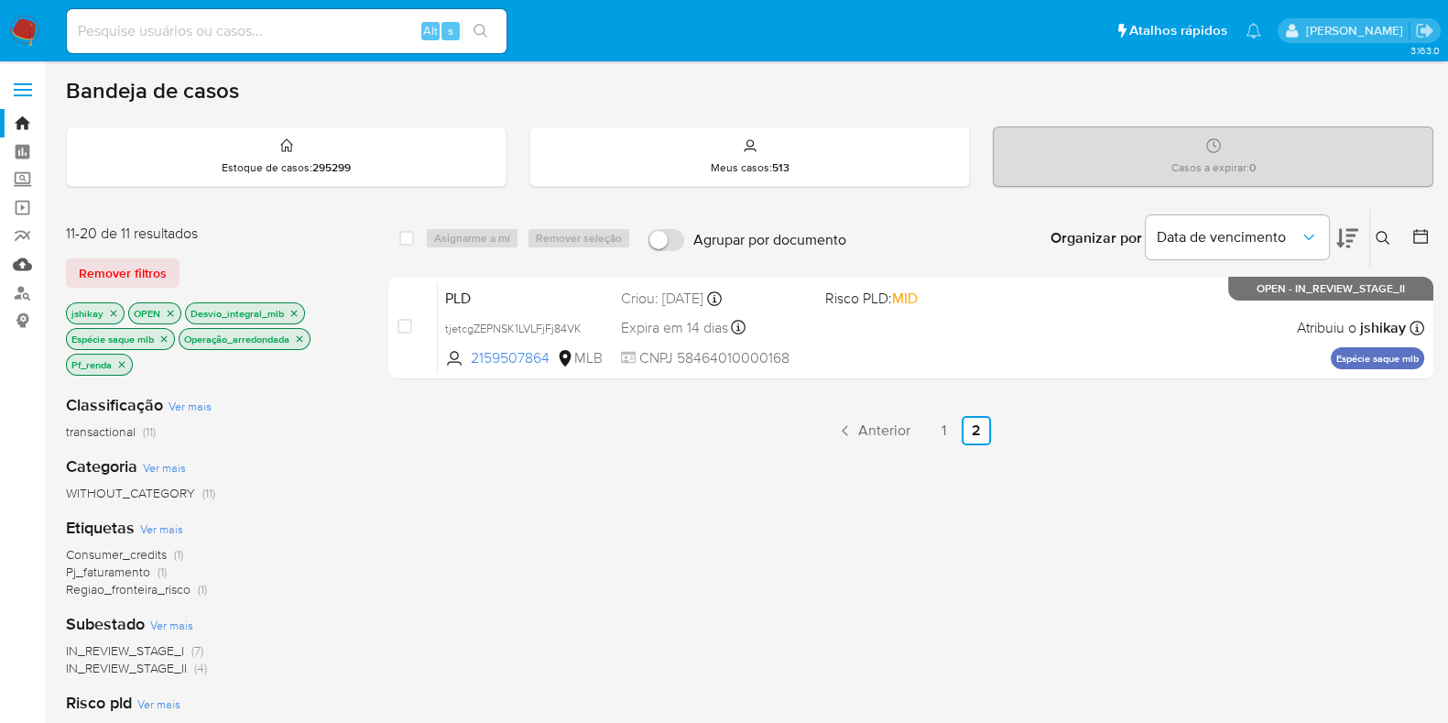
click at [29, 261] on link "Mulan" at bounding box center [109, 264] width 218 height 28
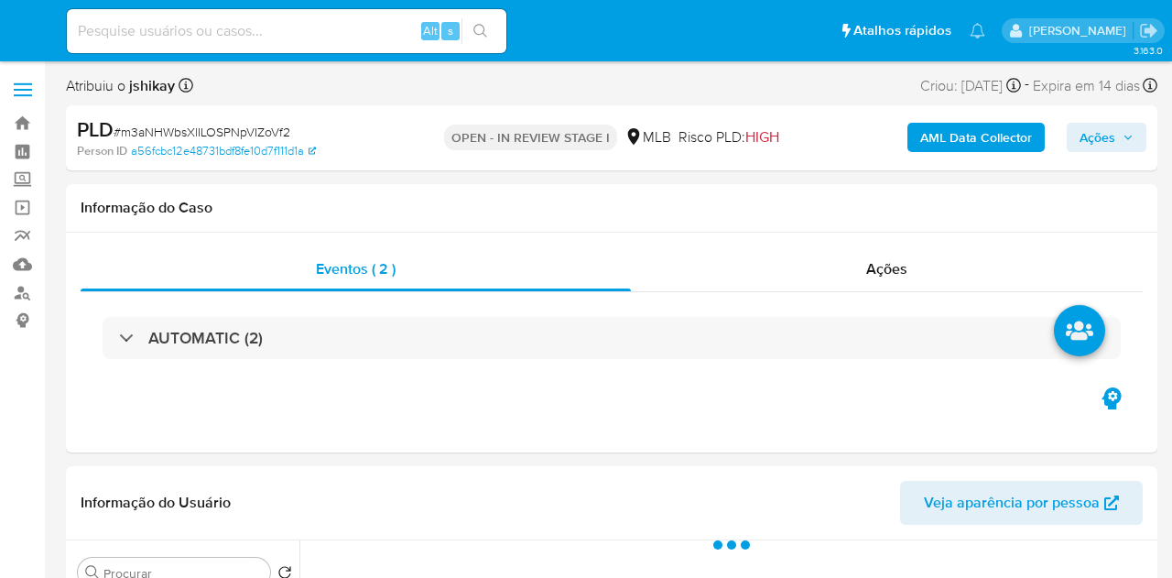
select select "10"
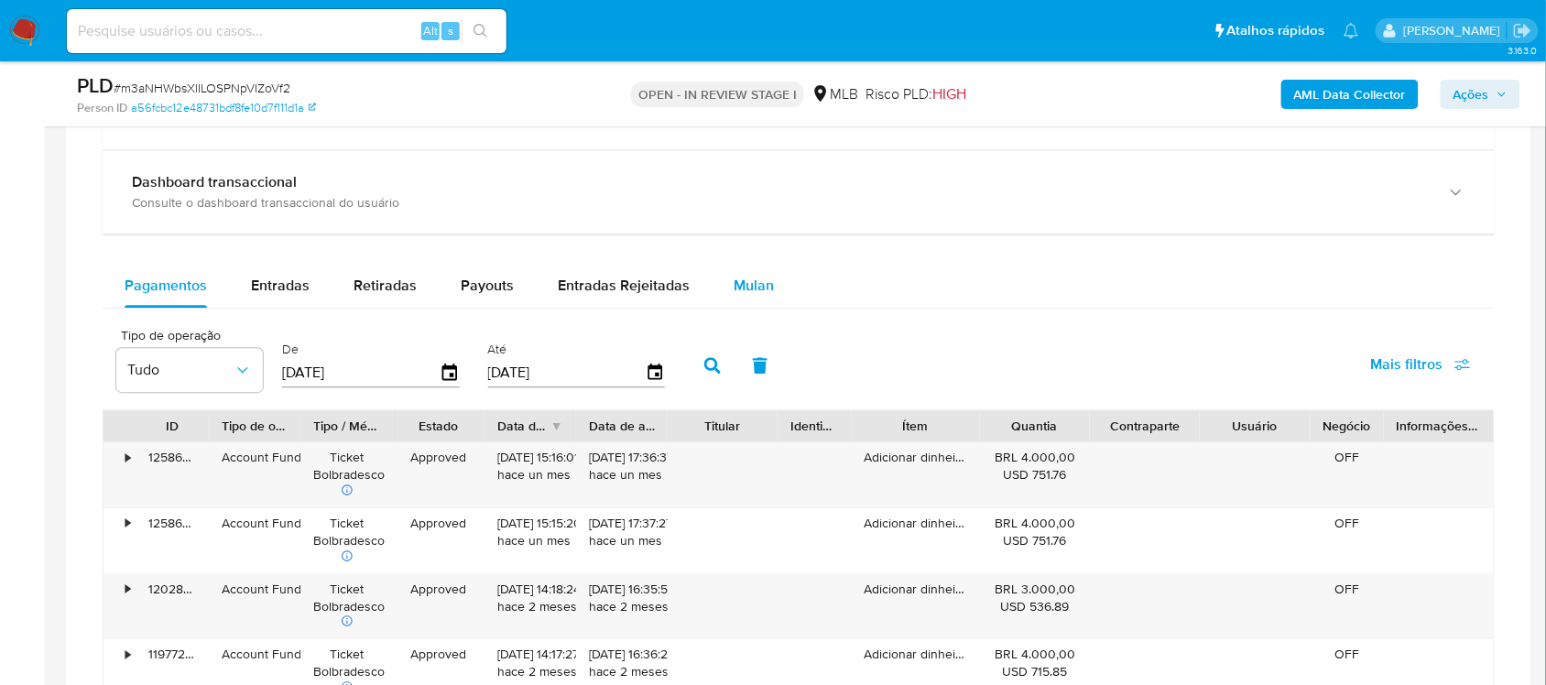
click at [776, 285] on button "Mulan" at bounding box center [754, 286] width 84 height 44
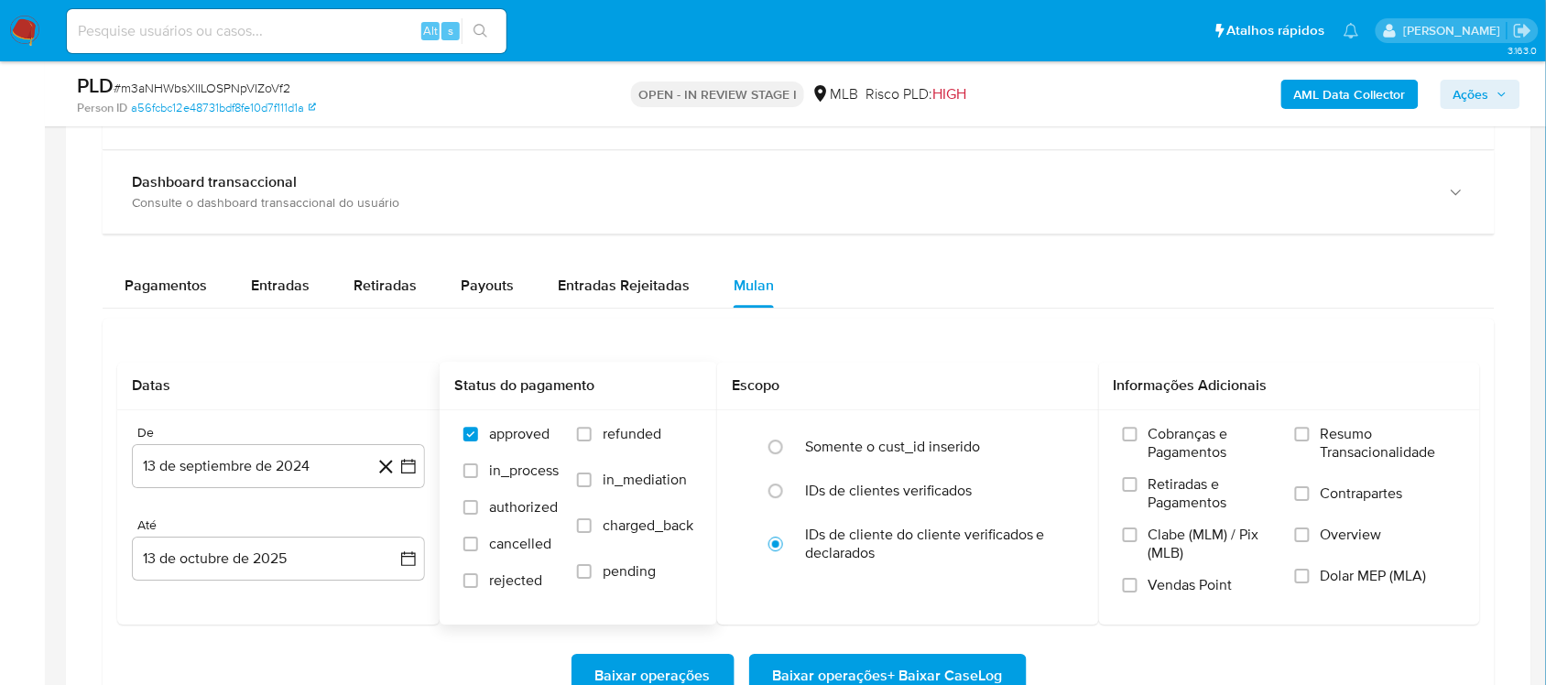
scroll to position [1603, 0]
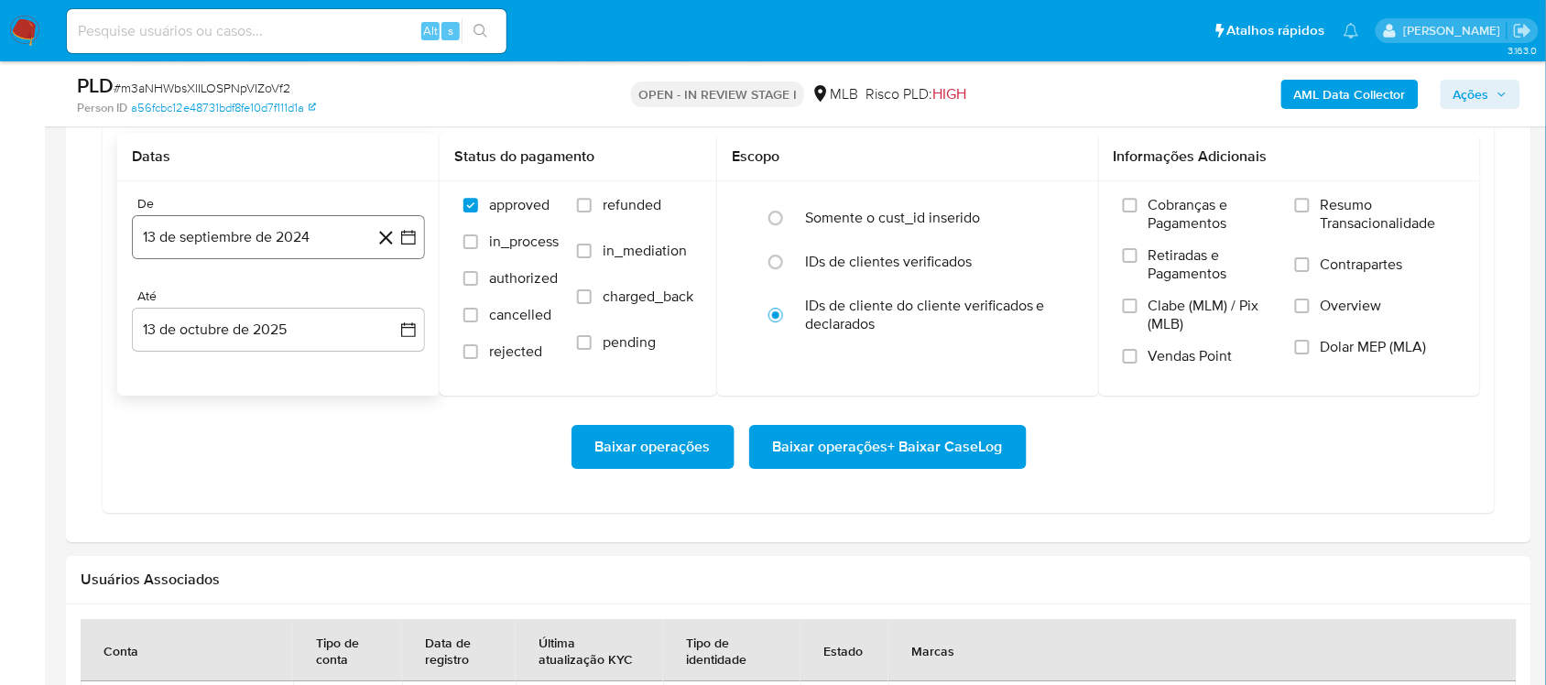
click at [410, 258] on button "13 de septiembre de 2024" at bounding box center [278, 237] width 293 height 44
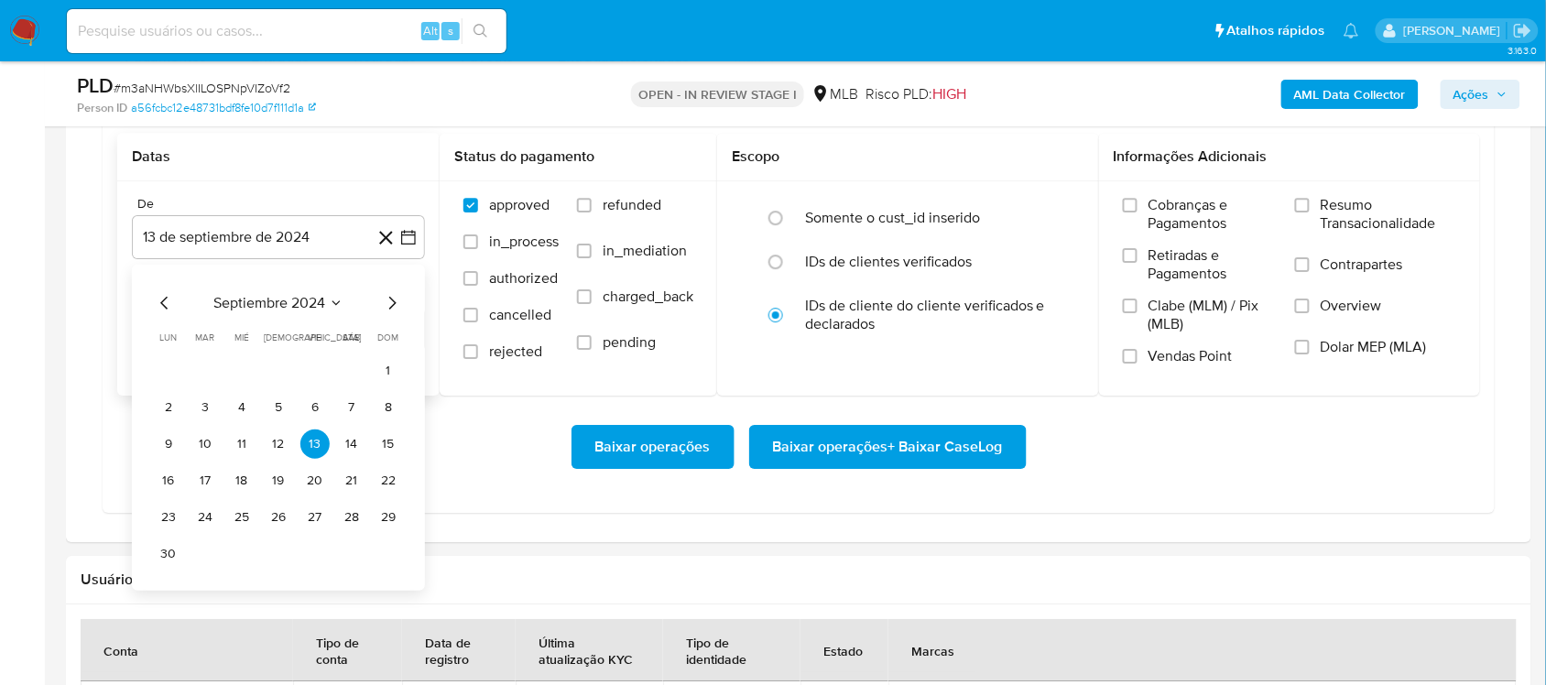
click at [300, 307] on span "septiembre 2024" at bounding box center [269, 303] width 112 height 18
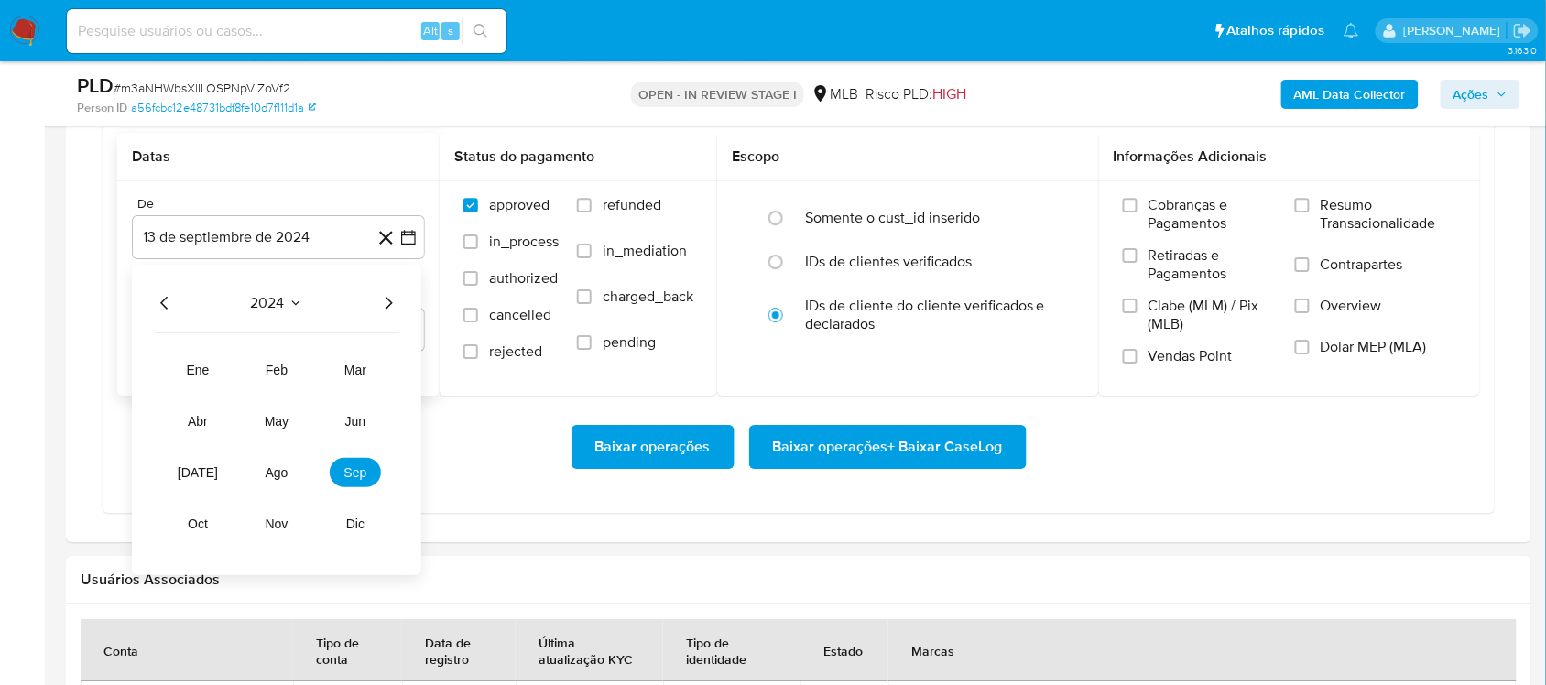
click at [387, 299] on icon "Año siguiente" at bounding box center [388, 303] width 22 height 22
click at [272, 487] on button "ago" at bounding box center [276, 472] width 51 height 29
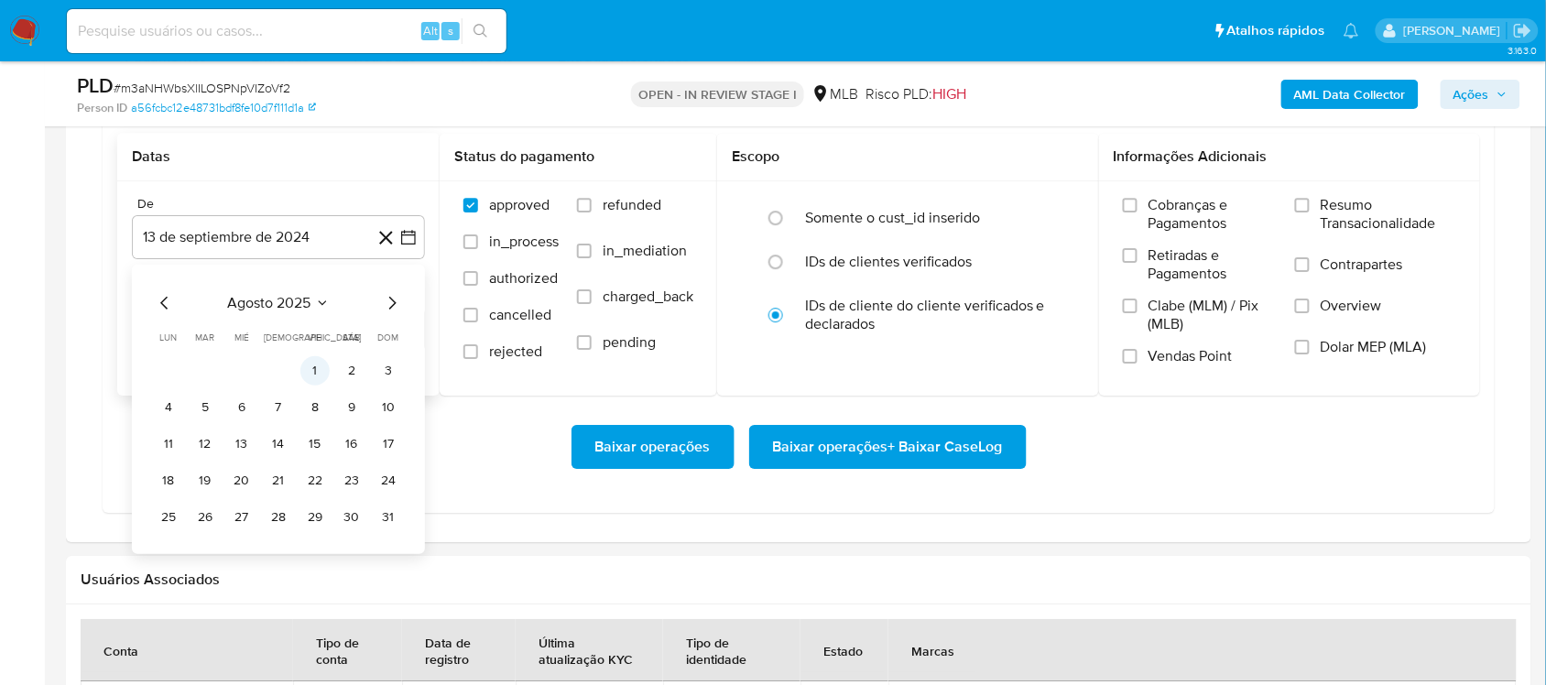
click at [323, 377] on button "1" at bounding box center [314, 370] width 29 height 29
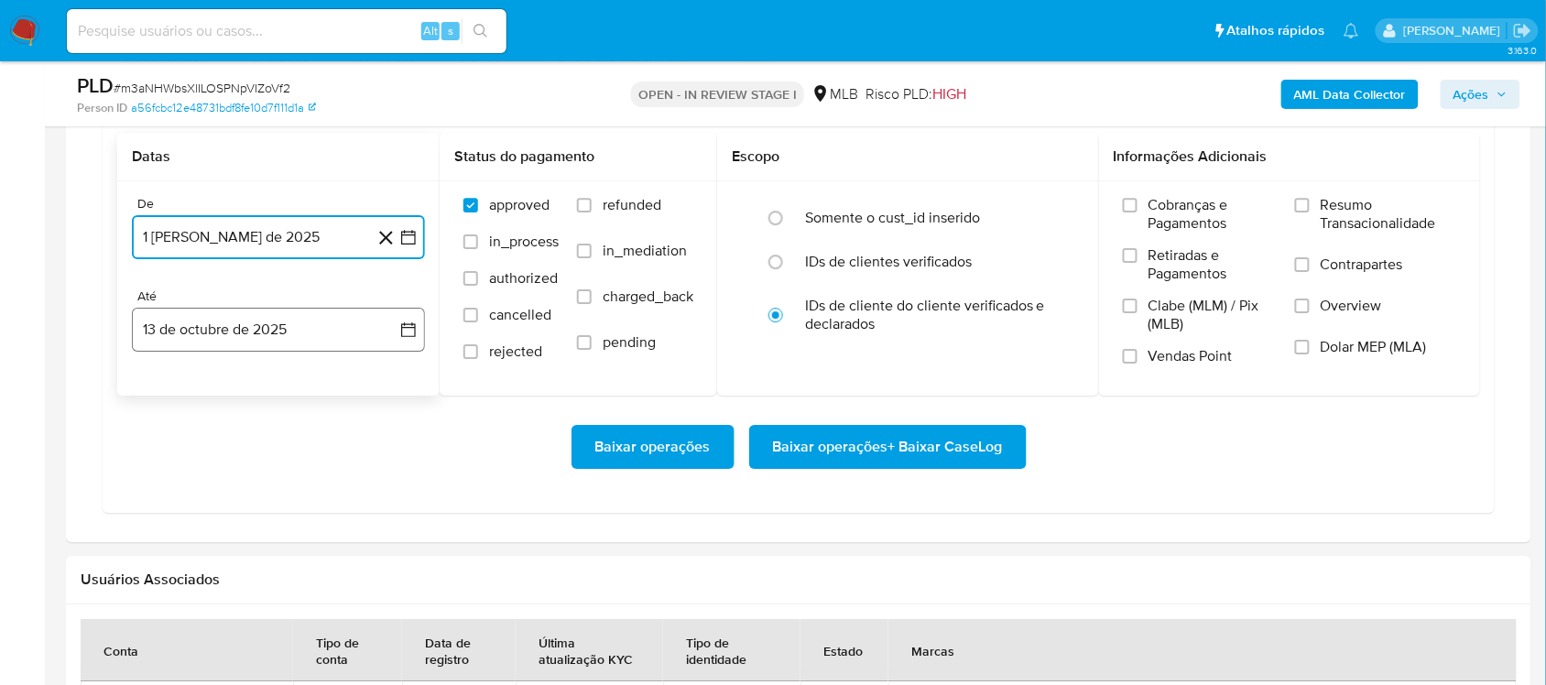
click at [409, 336] on icon "button" at bounding box center [408, 330] width 18 height 18
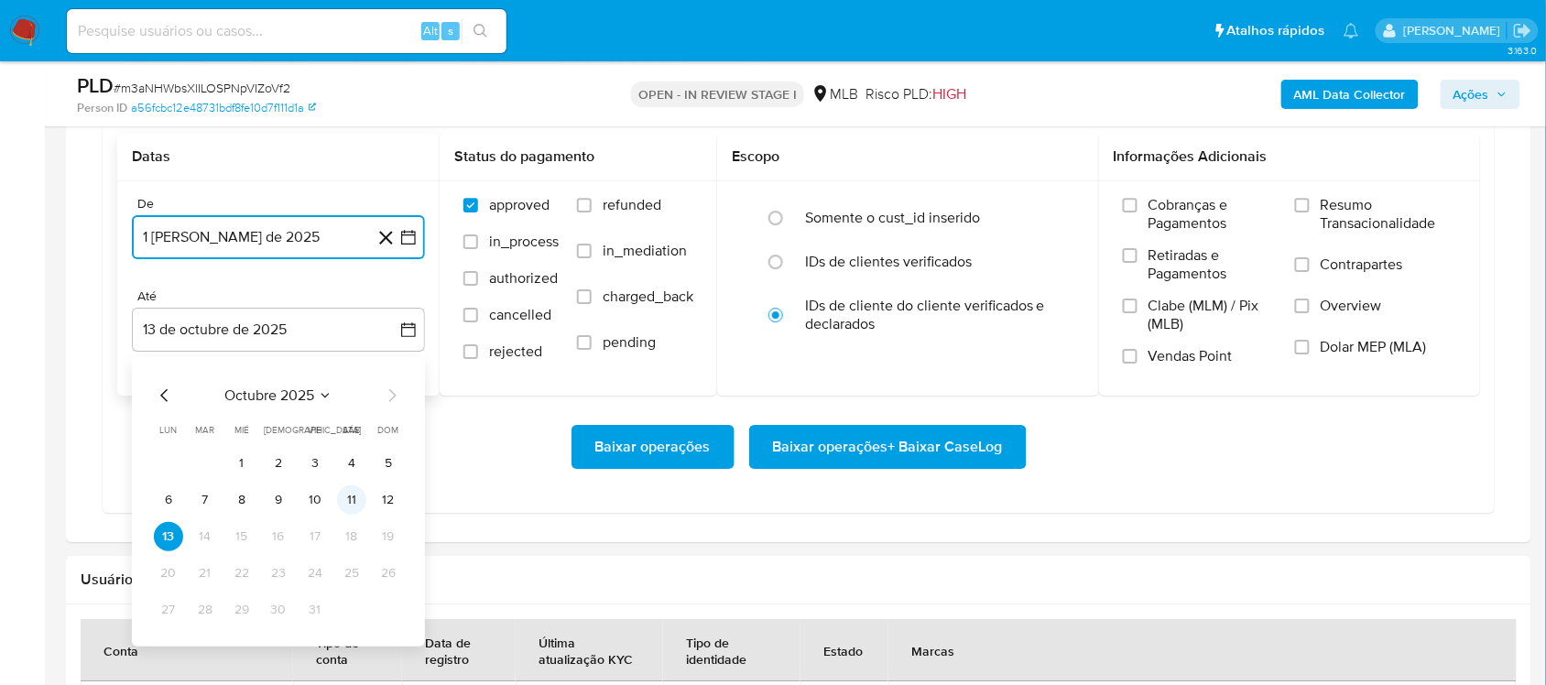
click at [349, 501] on button "11" at bounding box center [351, 499] width 29 height 29
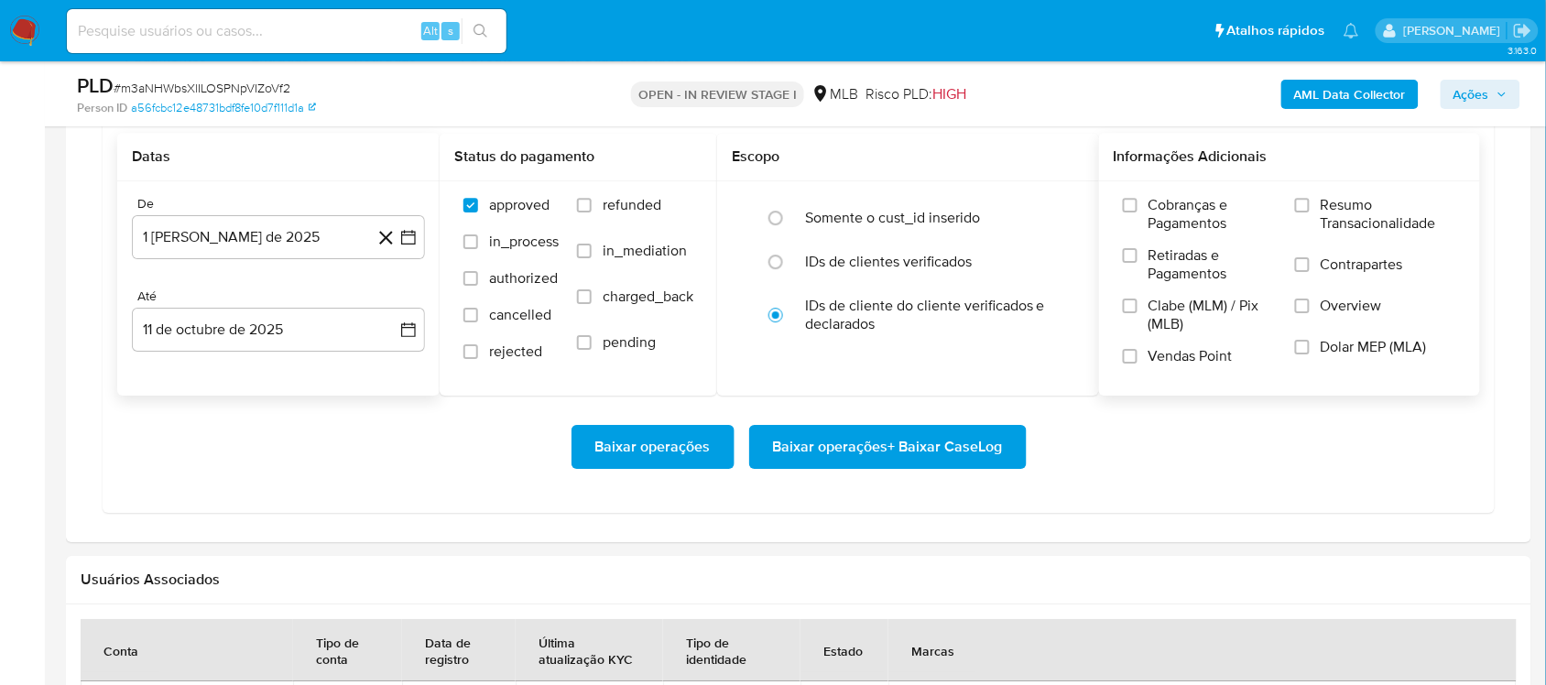
click at [1172, 215] on span "Resumo Transacionalidade" at bounding box center [1389, 214] width 136 height 37
click at [1172, 213] on input "Resumo Transacionalidade" at bounding box center [1302, 205] width 15 height 15
click at [909, 447] on span "Baixar operações + Baixar CaseLog" at bounding box center [888, 447] width 230 height 40
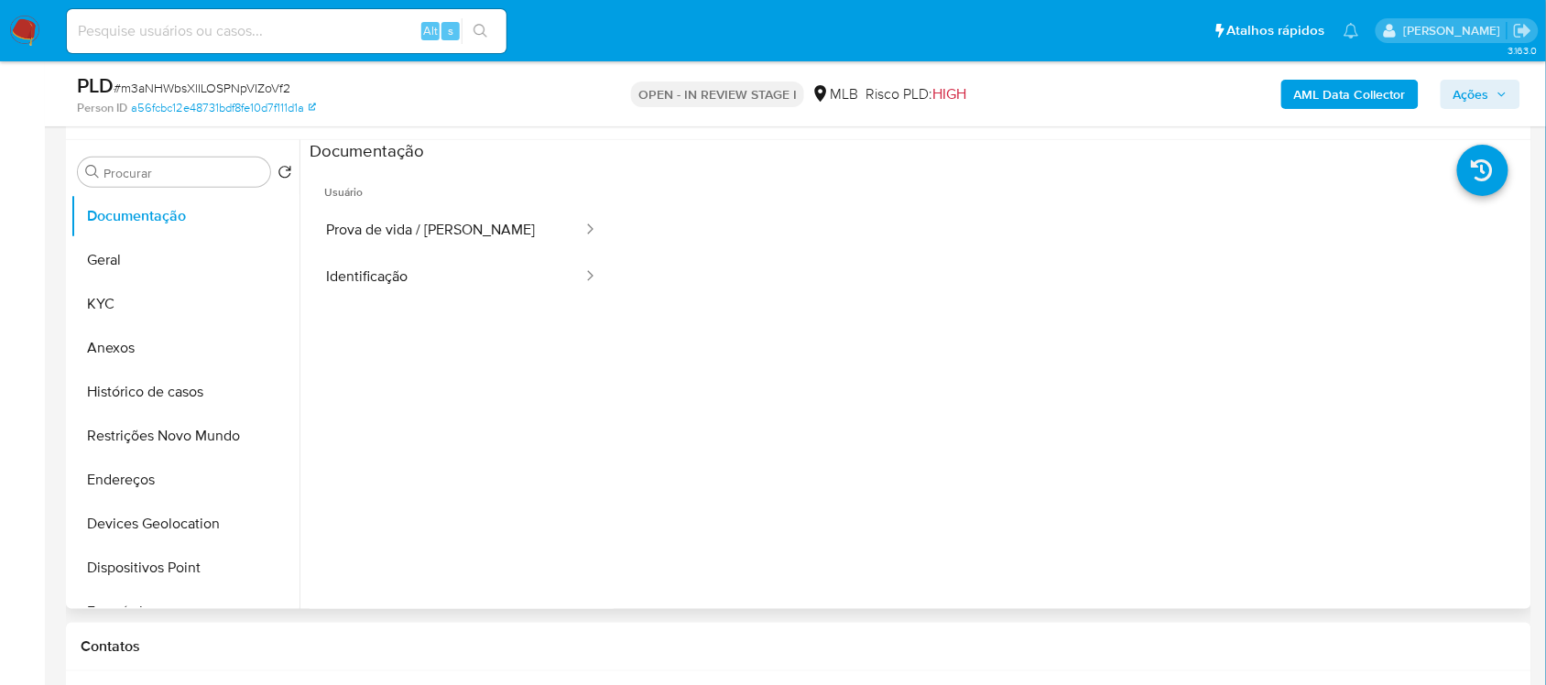
scroll to position [115, 0]
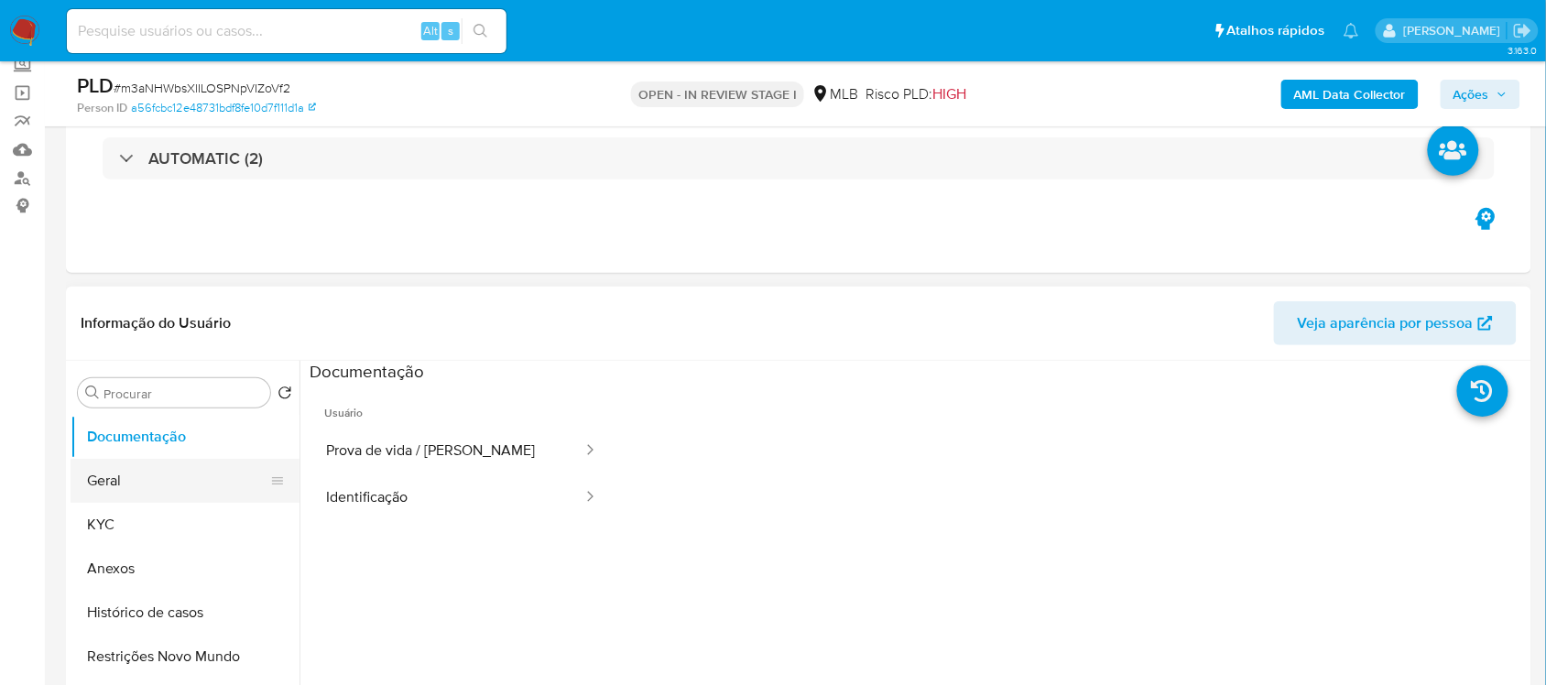
click at [176, 490] on button "Geral" at bounding box center [178, 481] width 214 height 44
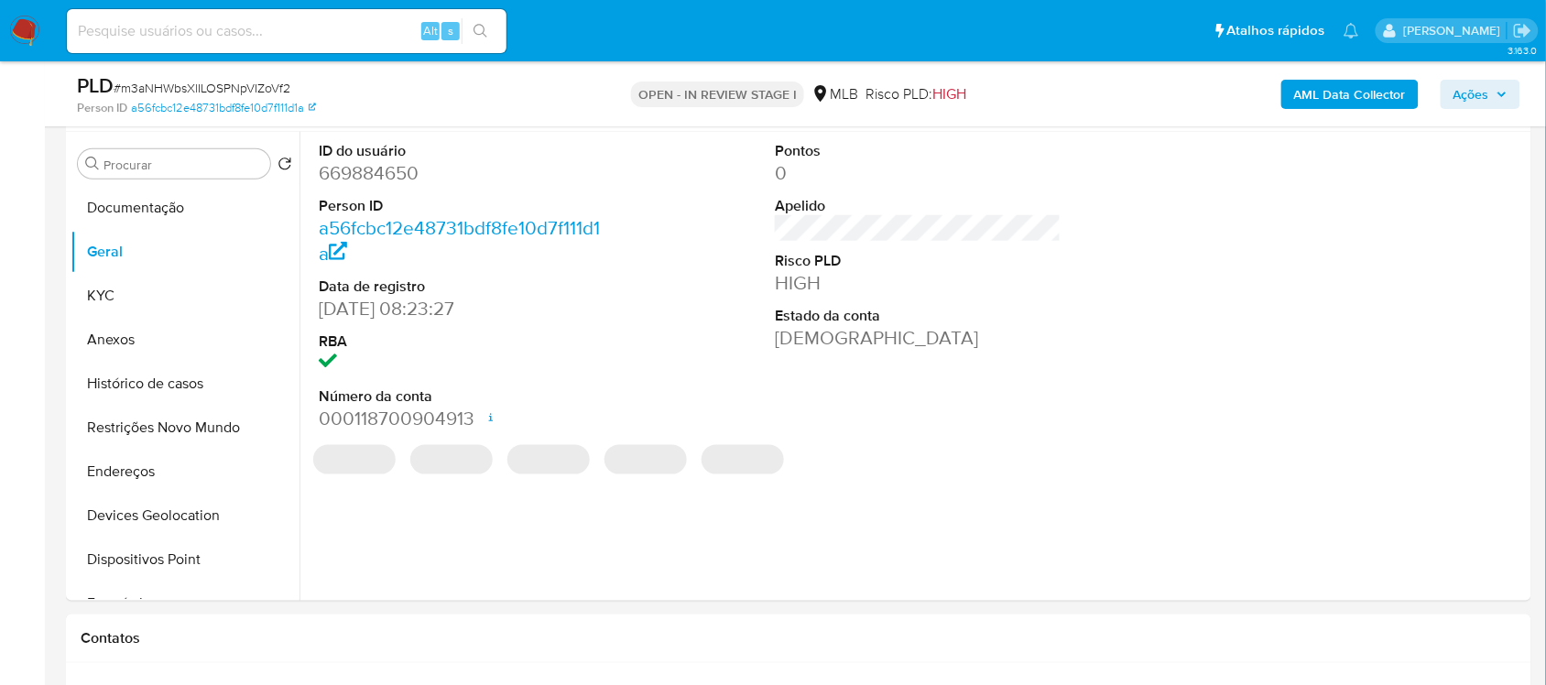
scroll to position [309, 0]
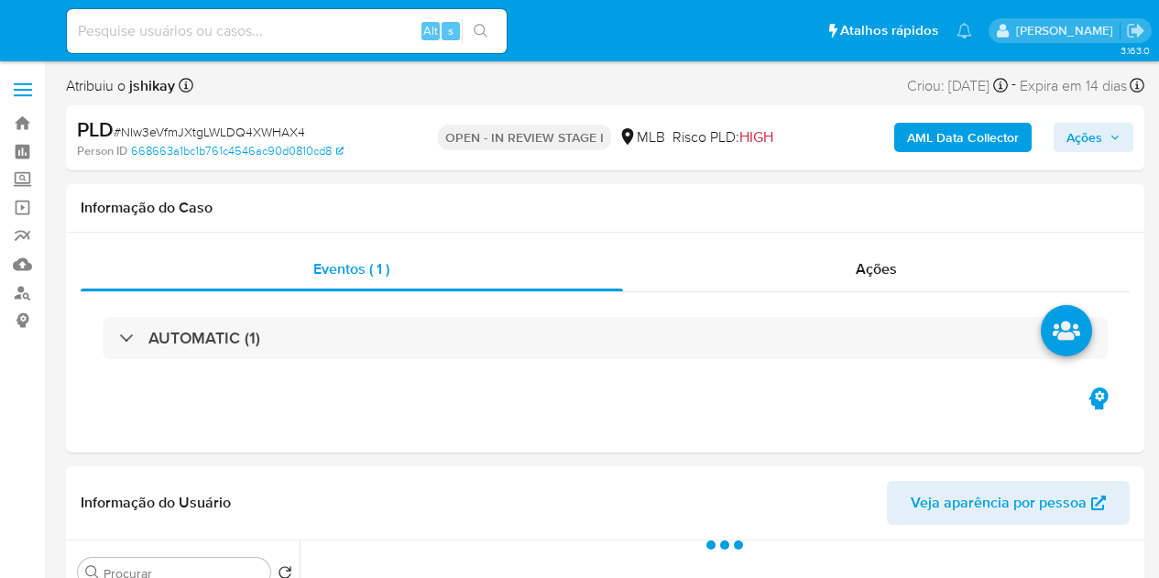
select select "10"
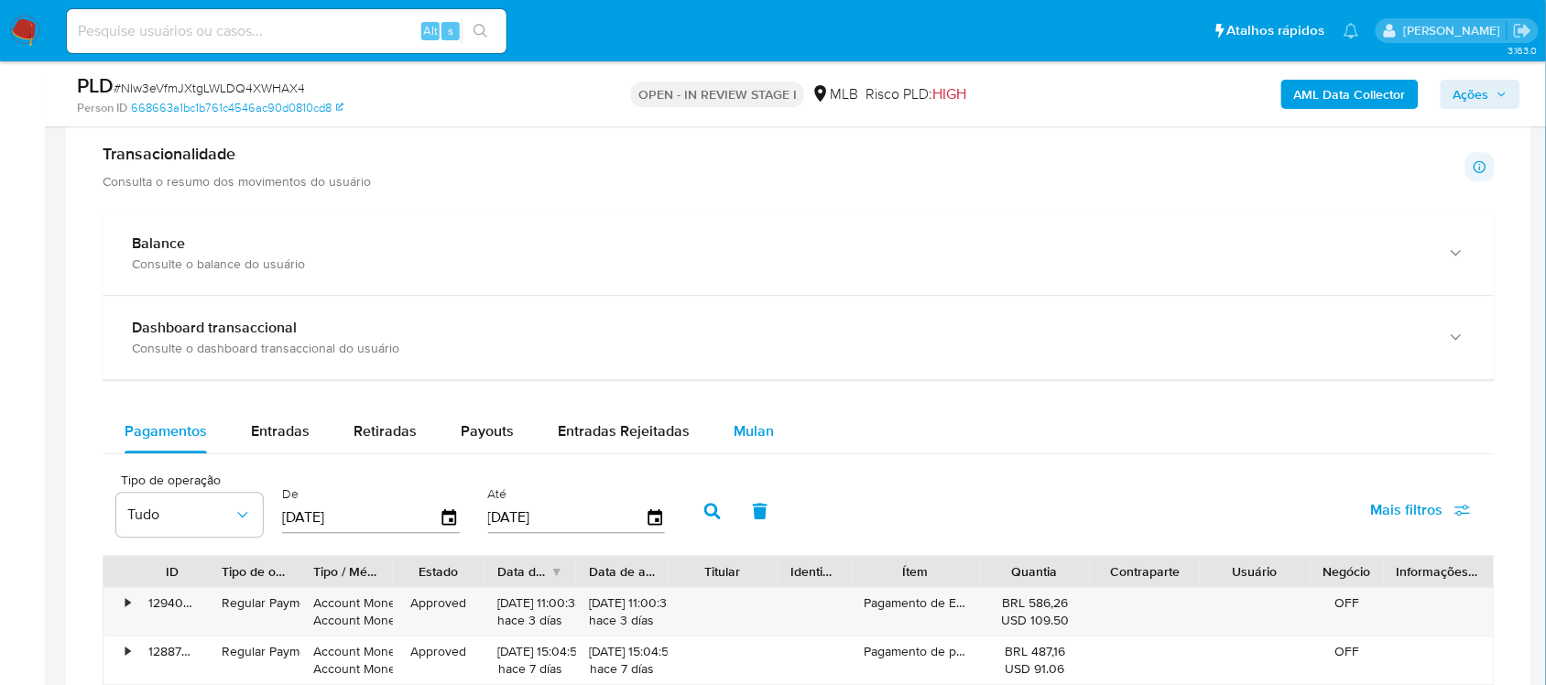
click at [724, 442] on button "Mulan" at bounding box center [754, 431] width 84 height 44
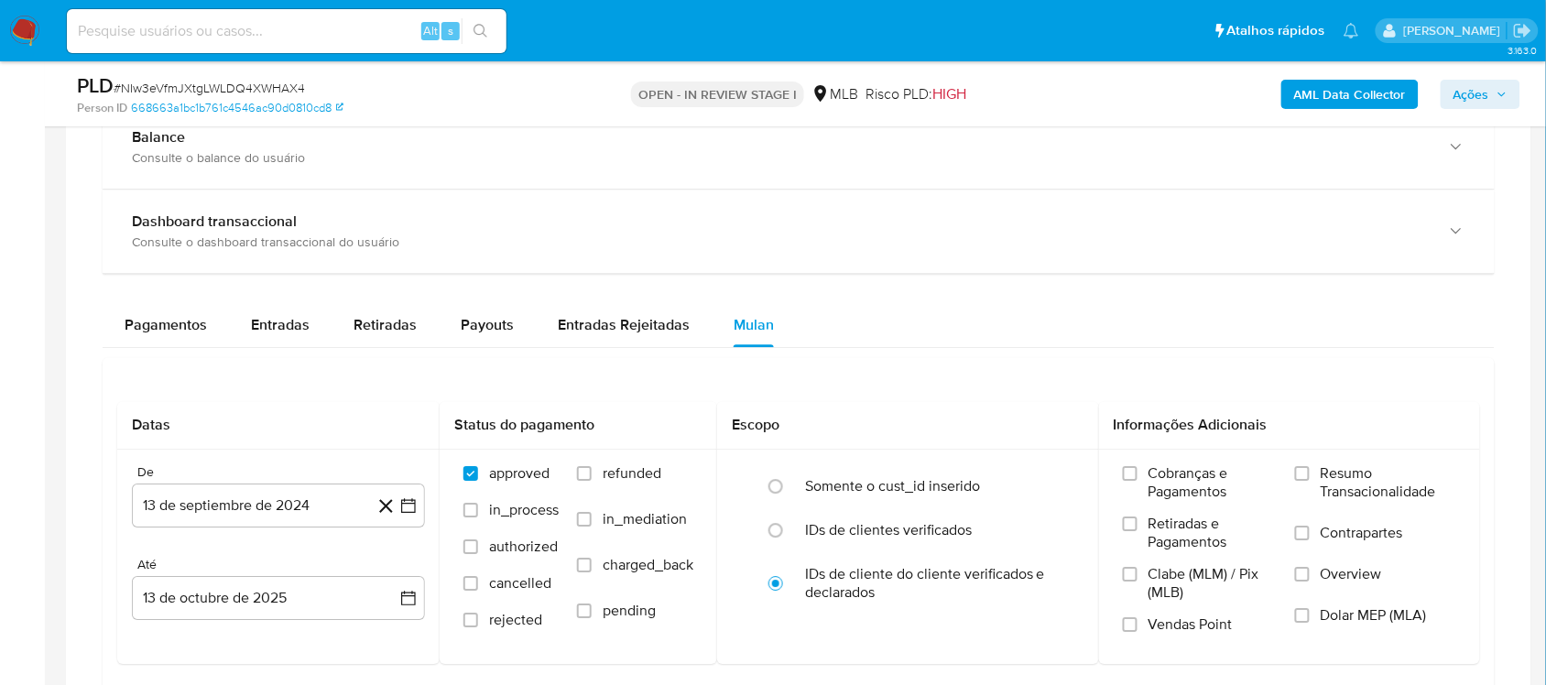
scroll to position [1603, 0]
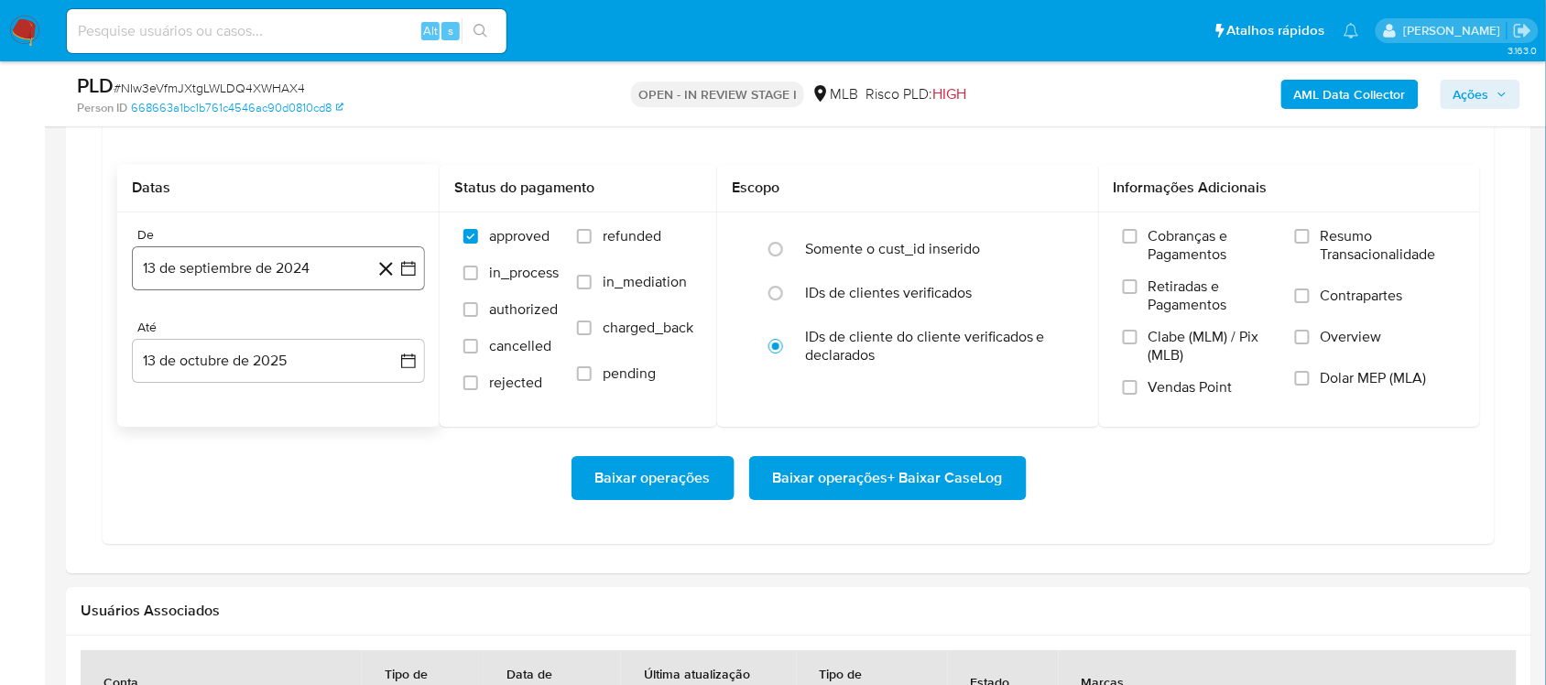
click at [408, 271] on icon "button" at bounding box center [408, 268] width 18 height 18
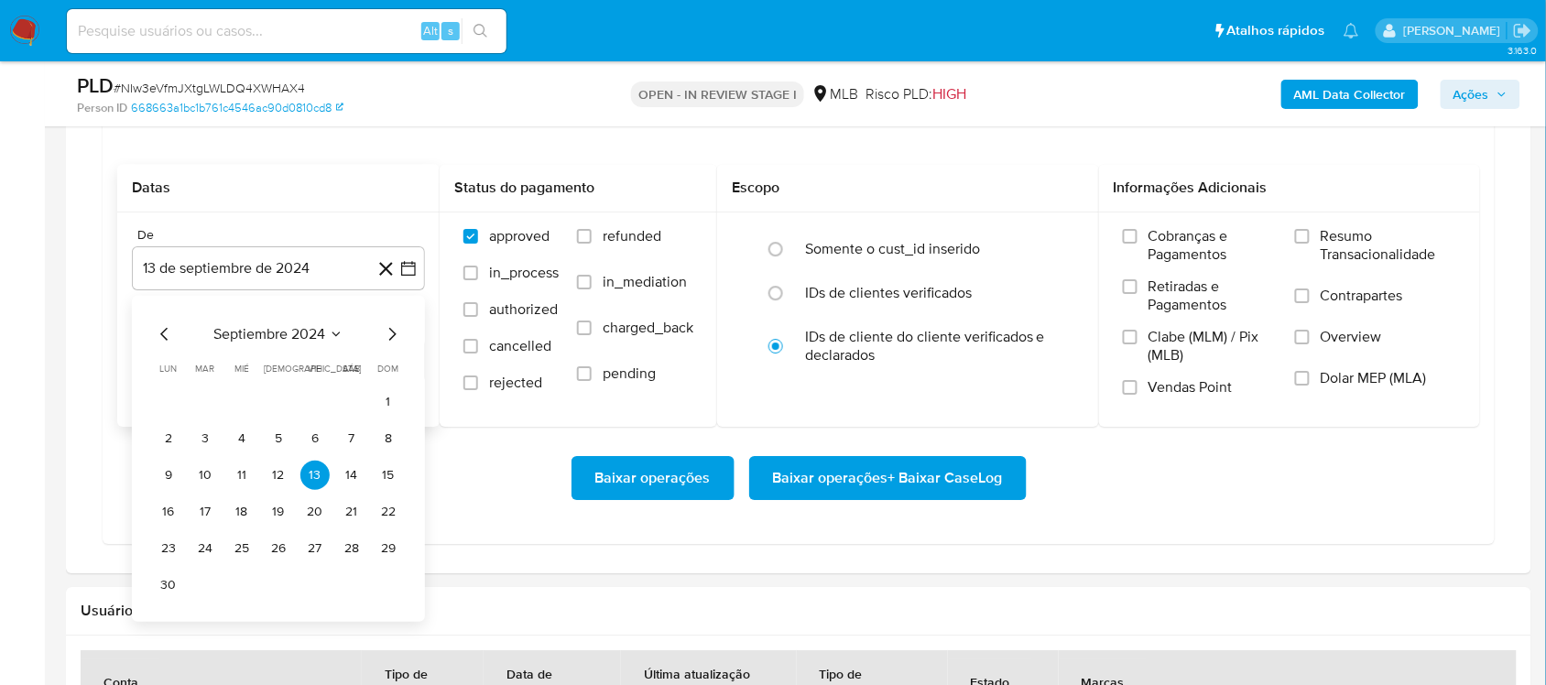
click at [299, 339] on span "septiembre 2024" at bounding box center [269, 334] width 112 height 18
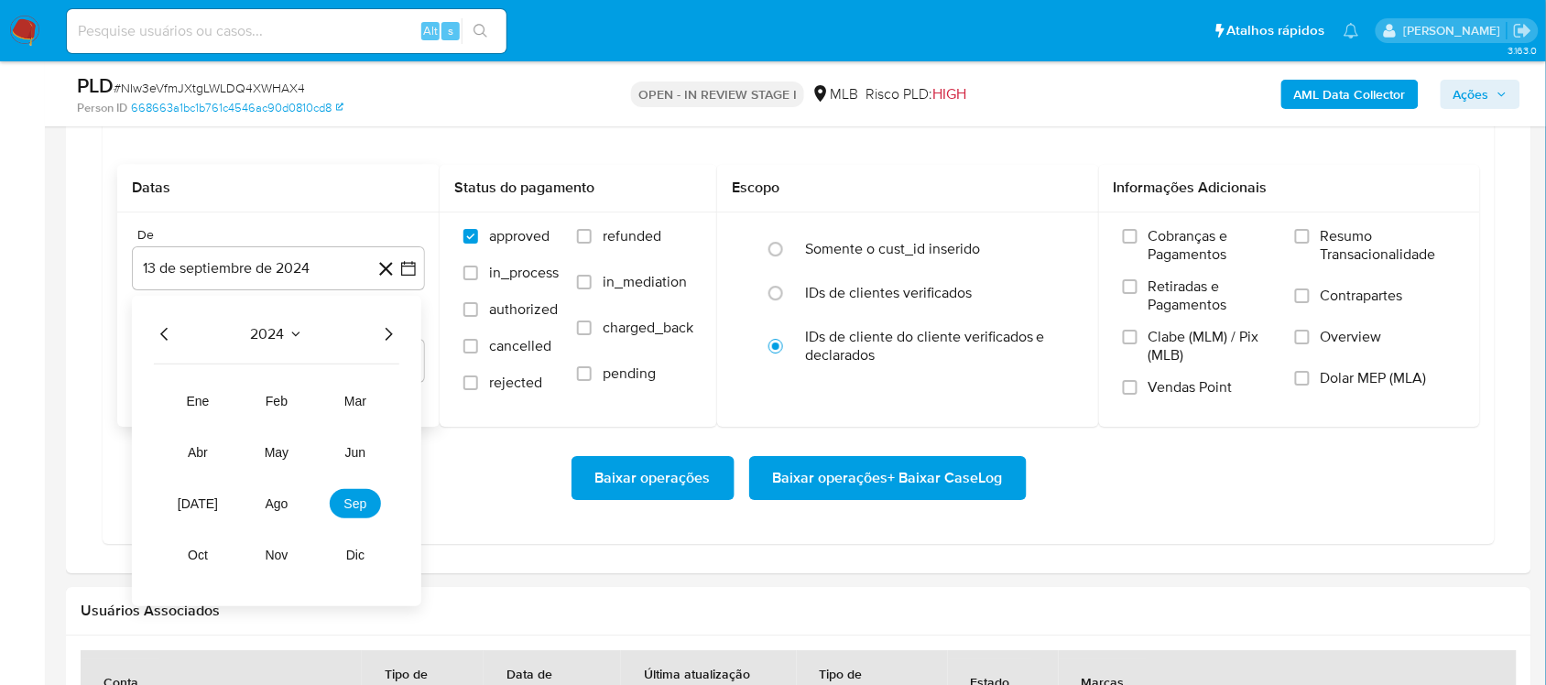
click at [396, 340] on icon "Año siguiente" at bounding box center [388, 334] width 22 height 22
click at [278, 511] on span "ago" at bounding box center [277, 503] width 23 height 15
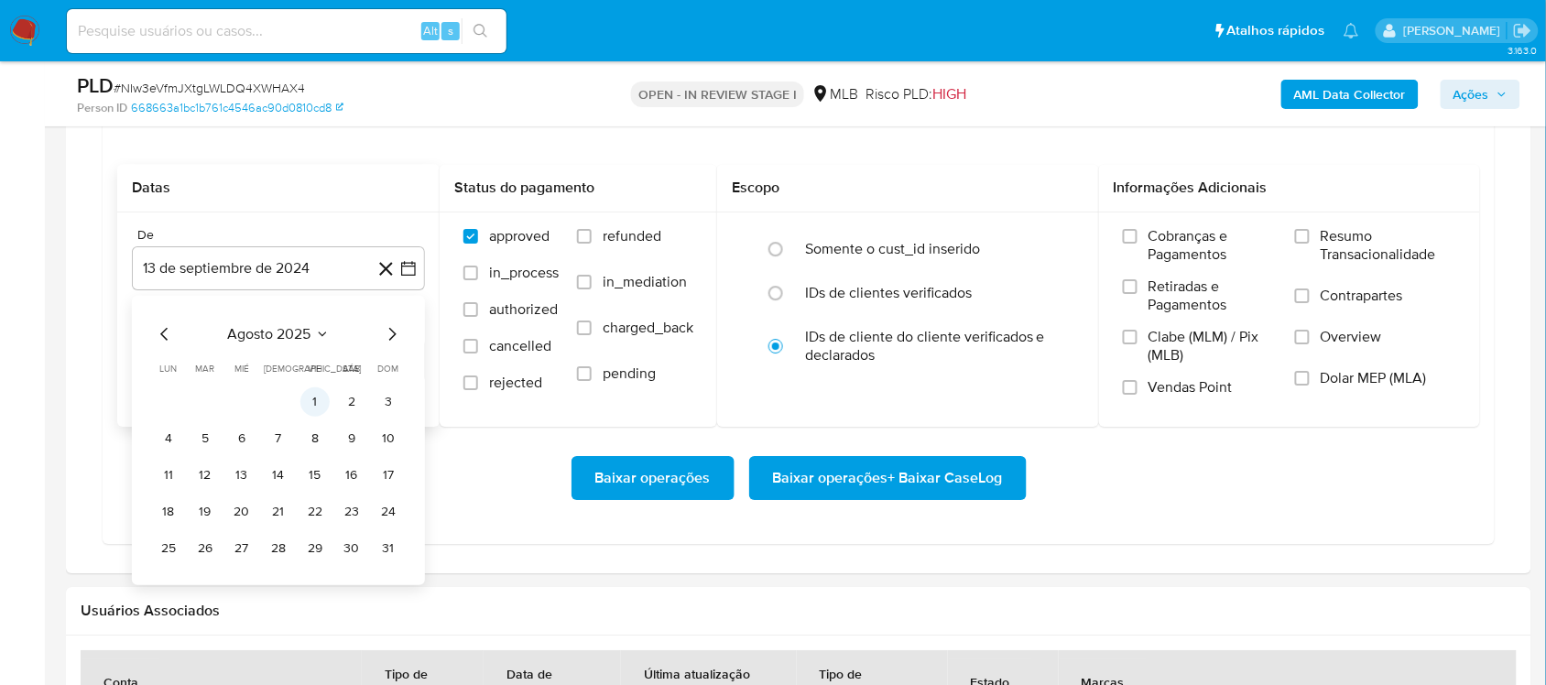
click at [318, 406] on button "1" at bounding box center [314, 401] width 29 height 29
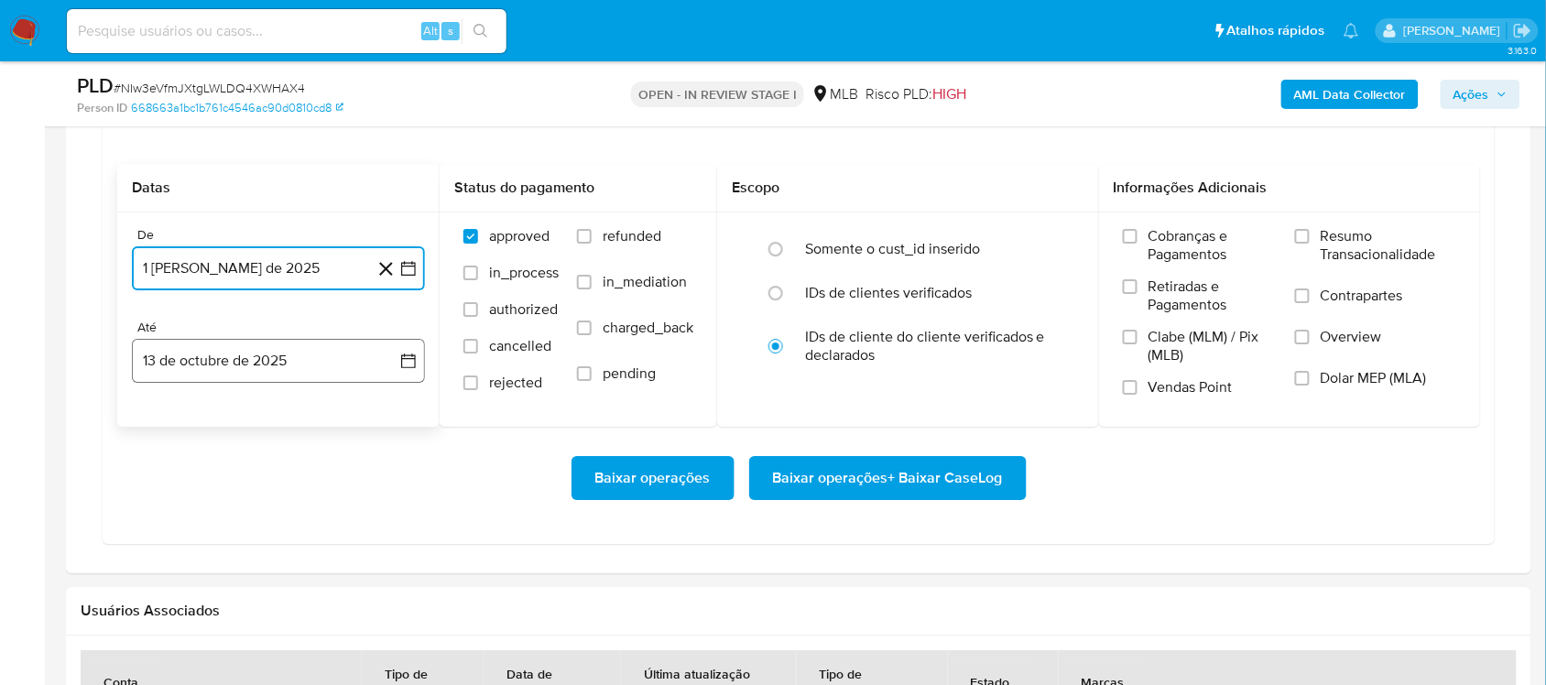
click at [406, 357] on icon "button" at bounding box center [408, 361] width 18 height 18
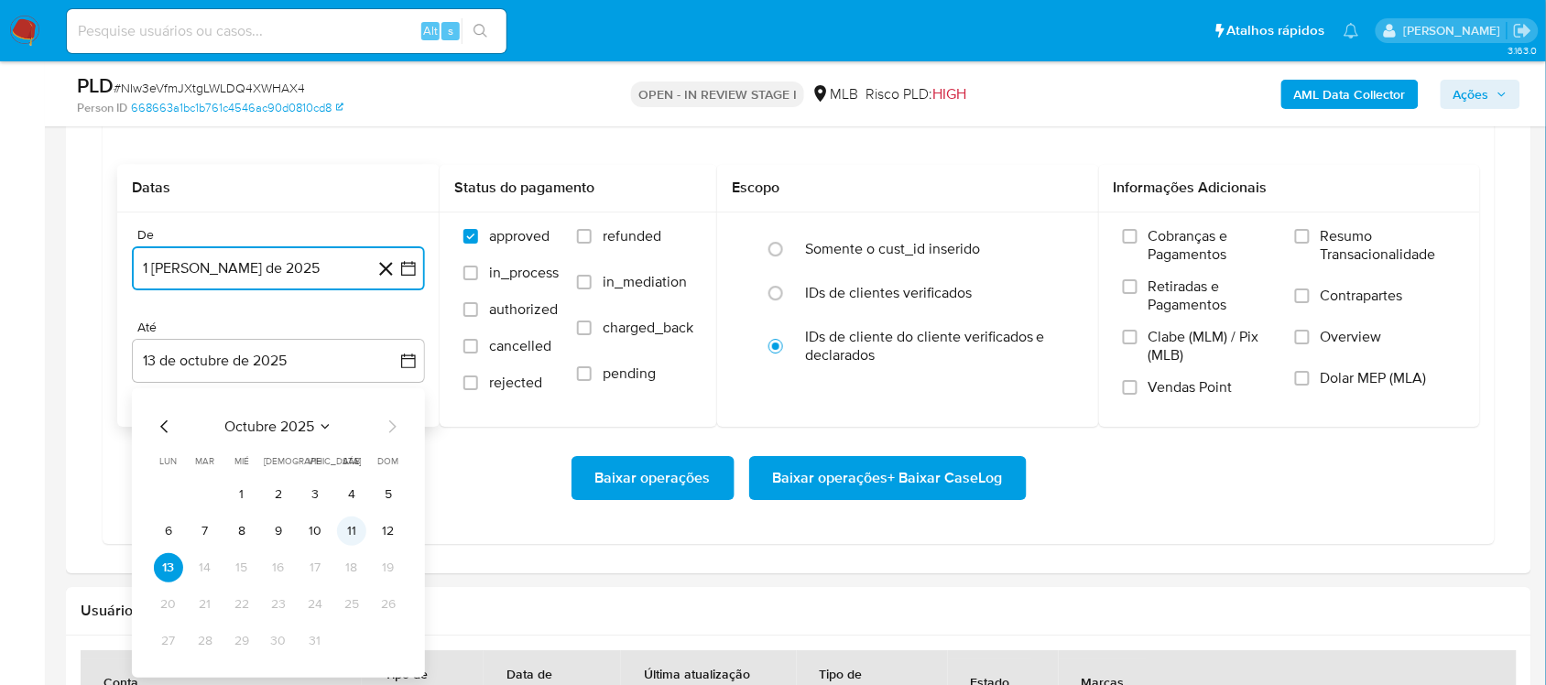
click at [364, 534] on button "11" at bounding box center [351, 531] width 29 height 29
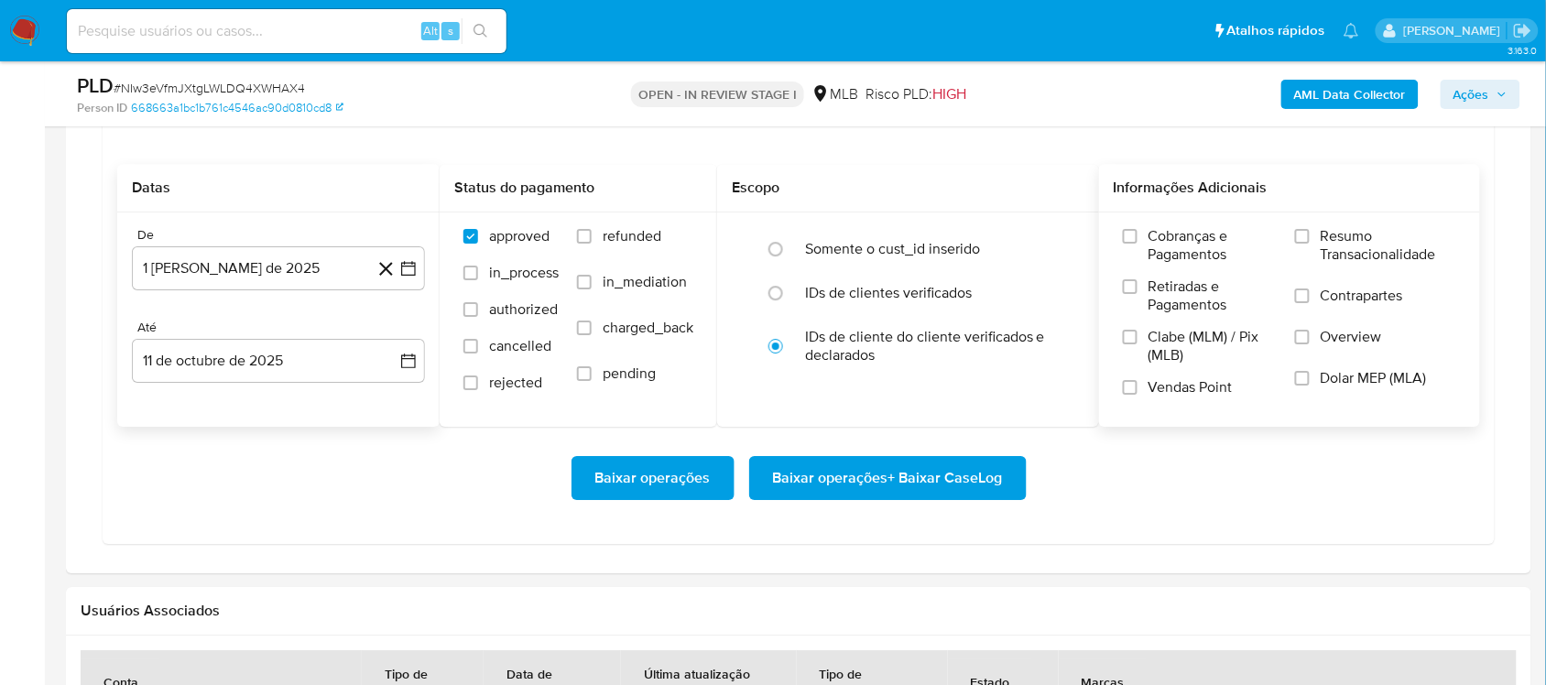
drag, startPoint x: 1395, startPoint y: 250, endPoint x: 1321, endPoint y: 277, distance: 78.8
click at [1158, 250] on span "Resumo Transacionalidade" at bounding box center [1389, 245] width 136 height 37
drag, startPoint x: 1344, startPoint y: 240, endPoint x: 1172, endPoint y: 362, distance: 210.2
click at [1158, 241] on span "Resumo Transacionalidade" at bounding box center [1389, 245] width 136 height 37
click at [1158, 249] on span "Resumo Transacionalidade" at bounding box center [1389, 245] width 136 height 37
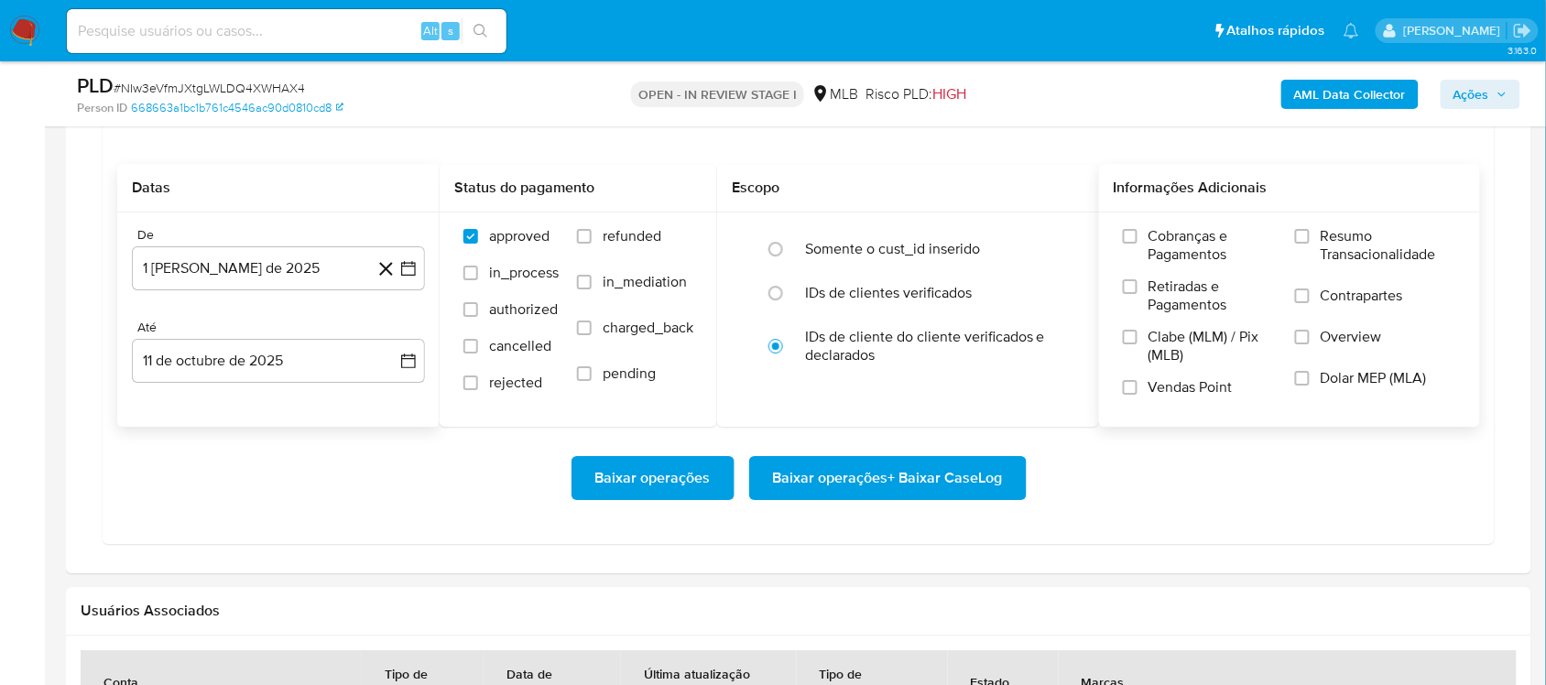
click at [1158, 211] on div "Informações Adicionais" at bounding box center [1290, 188] width 382 height 49
click at [1158, 241] on span "Resumo Transacionalidade" at bounding box center [1389, 245] width 136 height 37
click at [1158, 241] on input "Resumo Transacionalidade" at bounding box center [1302, 236] width 15 height 15
click at [909, 478] on span "Baixar operações + Baixar CaseLog" at bounding box center [888, 478] width 230 height 40
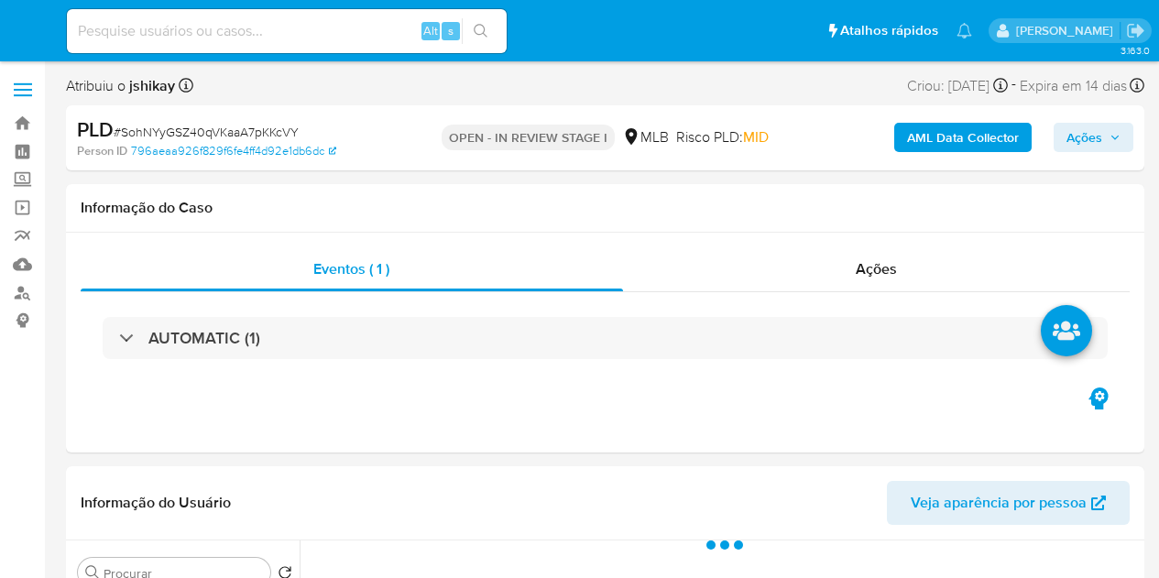
select select "10"
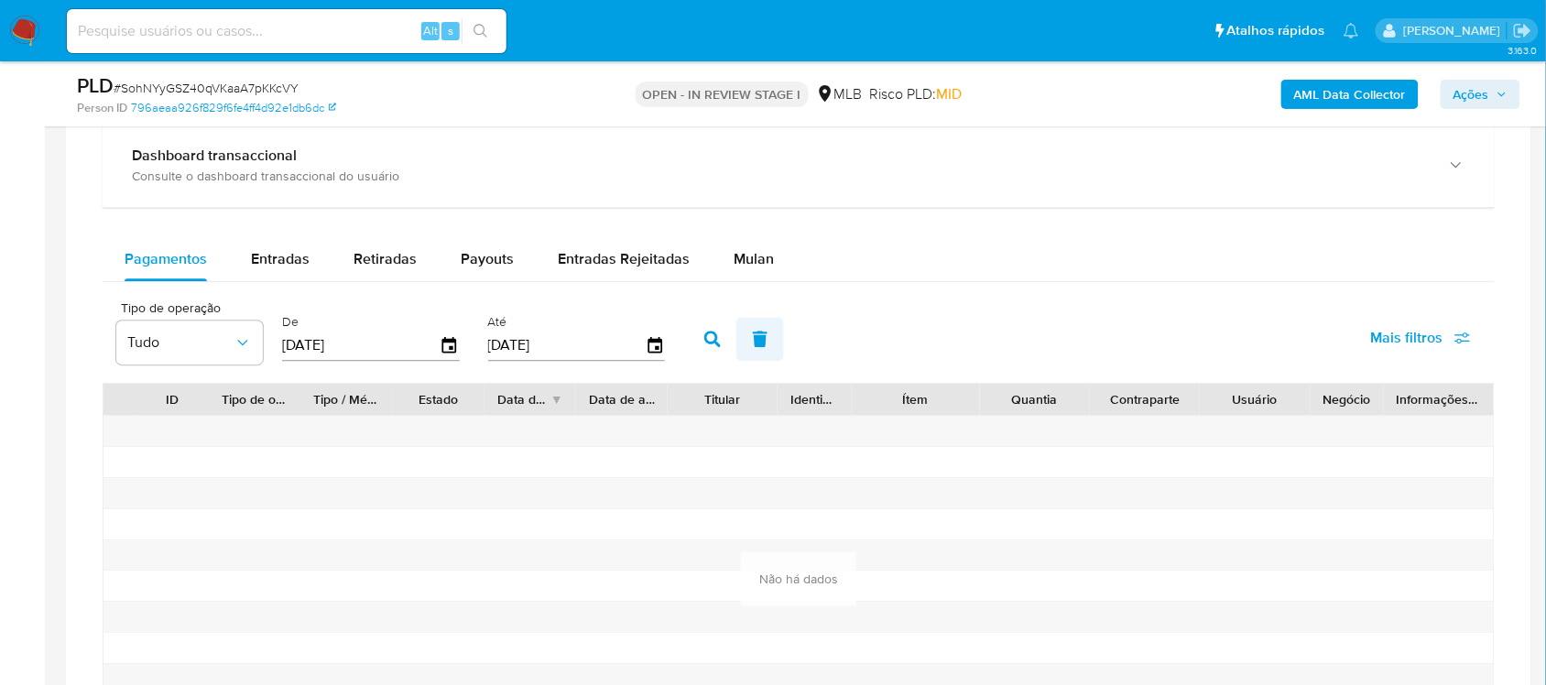
scroll to position [1489, 0]
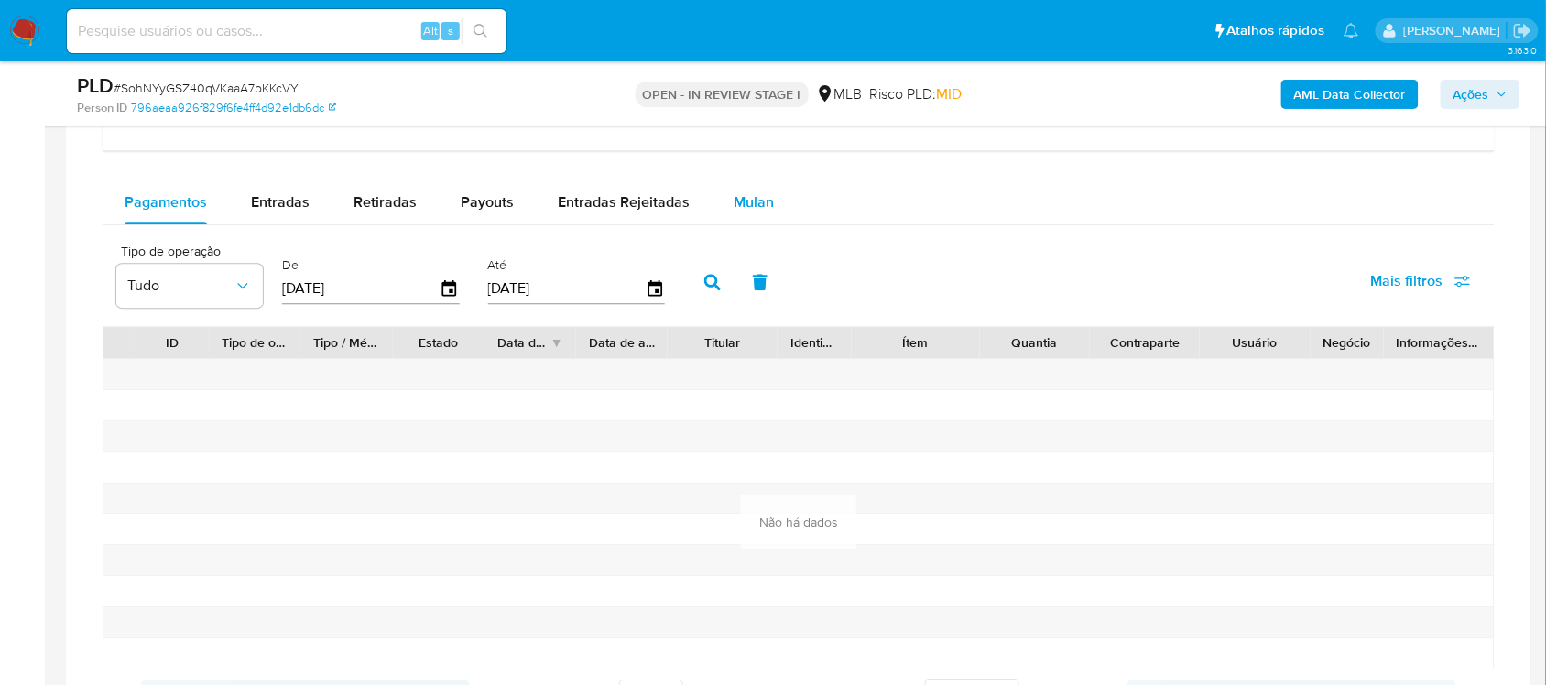
click at [734, 213] on div "Mulan" at bounding box center [754, 202] width 40 height 44
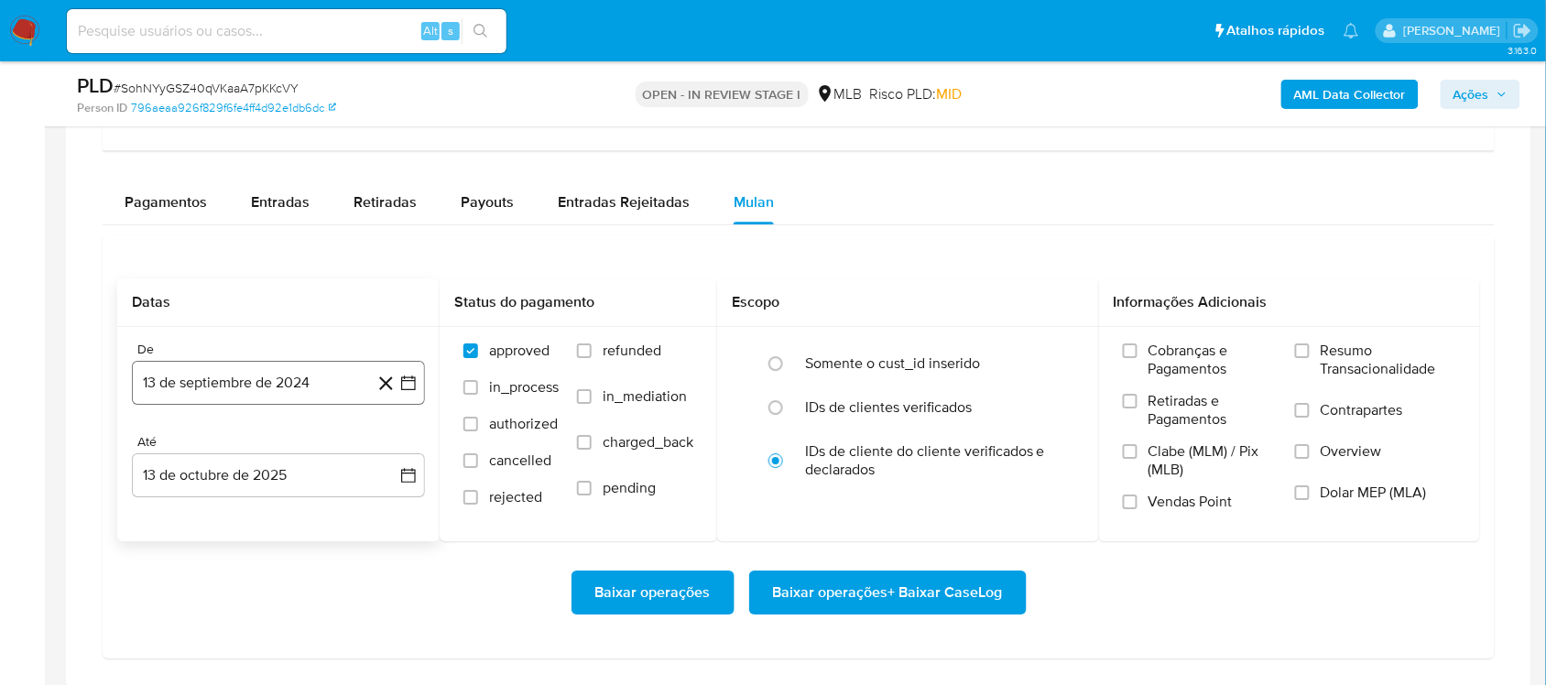
click at [412, 387] on icon "button" at bounding box center [408, 383] width 18 height 18
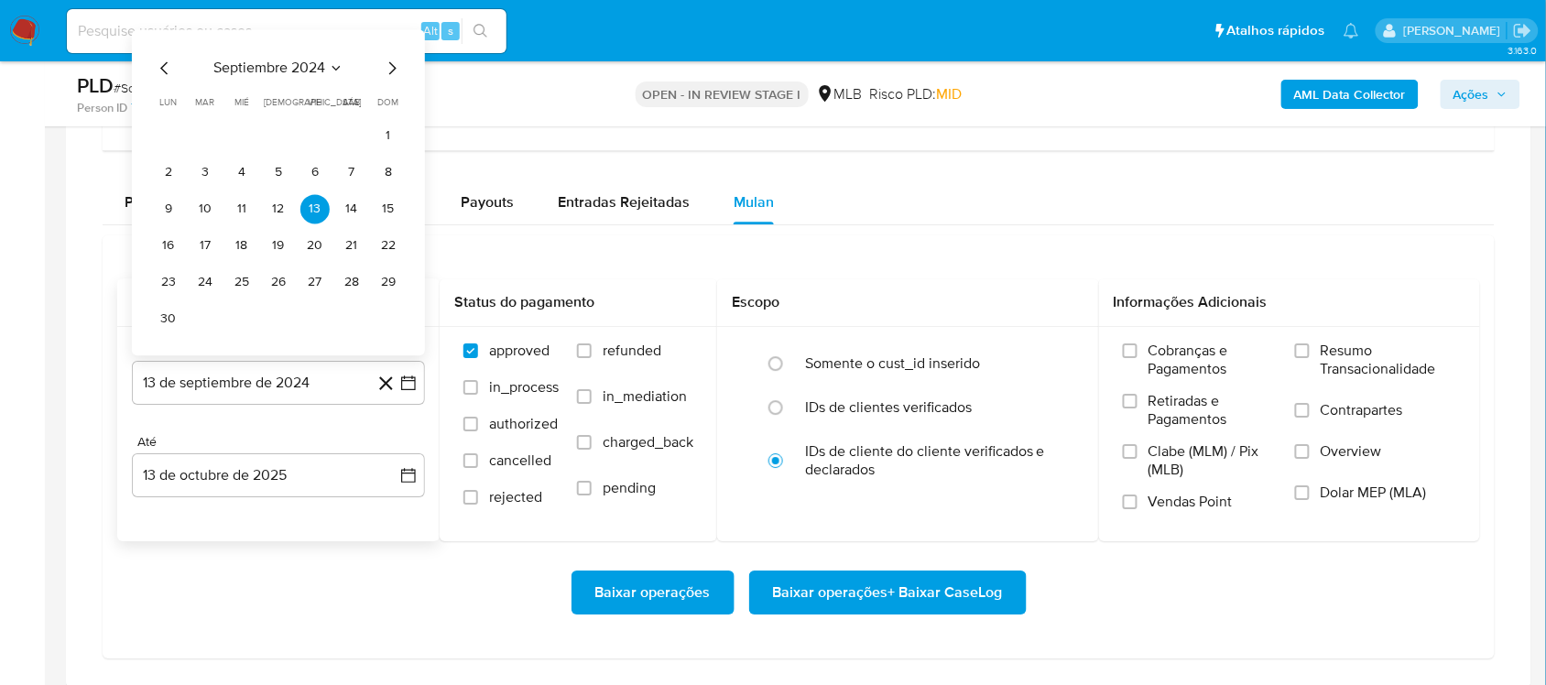
click at [282, 41] on div "septiembre 2024 septiembre 2024 lun lunes mar martes mié miércoles jue jueves v…" at bounding box center [278, 192] width 293 height 326
click at [280, 61] on span "septiembre 2024" at bounding box center [269, 68] width 112 height 18
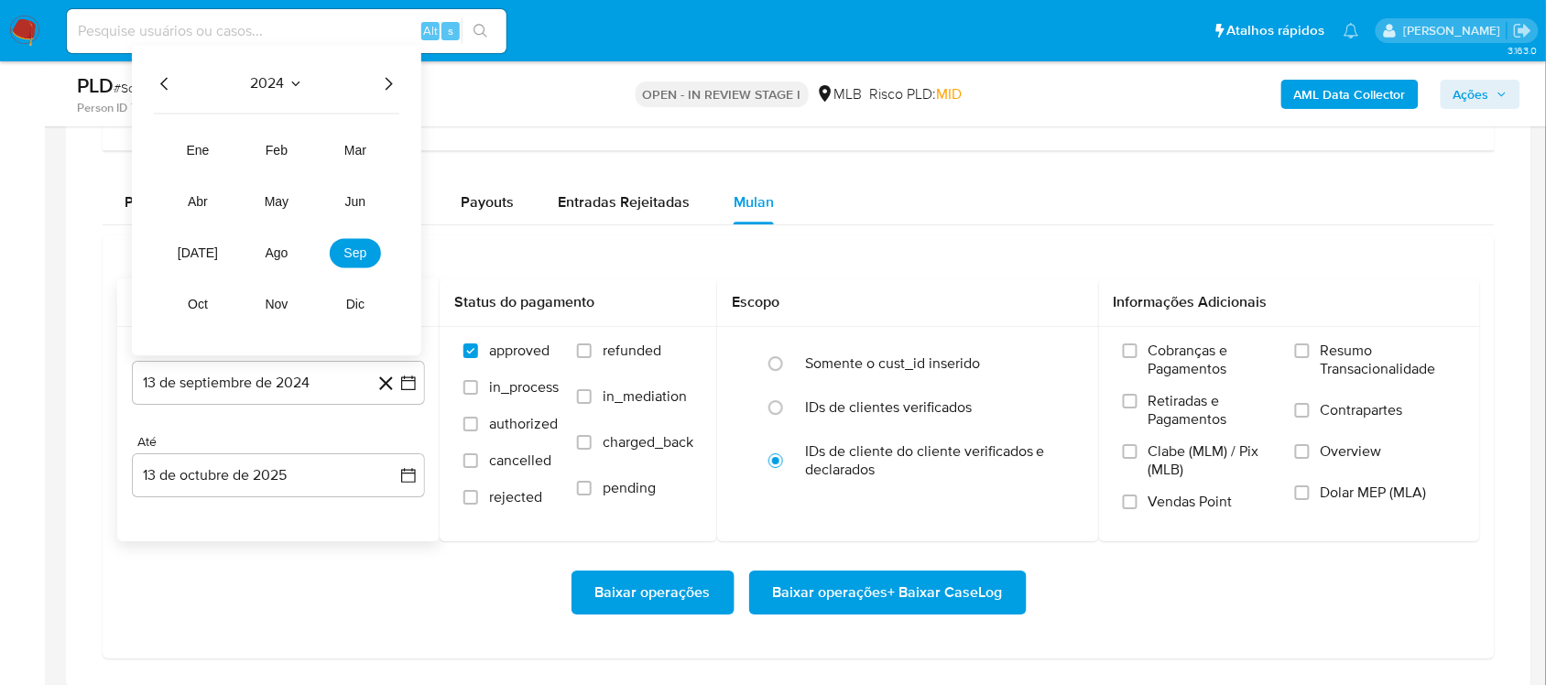
click at [386, 80] on icon "Año siguiente" at bounding box center [388, 83] width 22 height 22
click at [275, 254] on span "ago" at bounding box center [277, 252] width 23 height 15
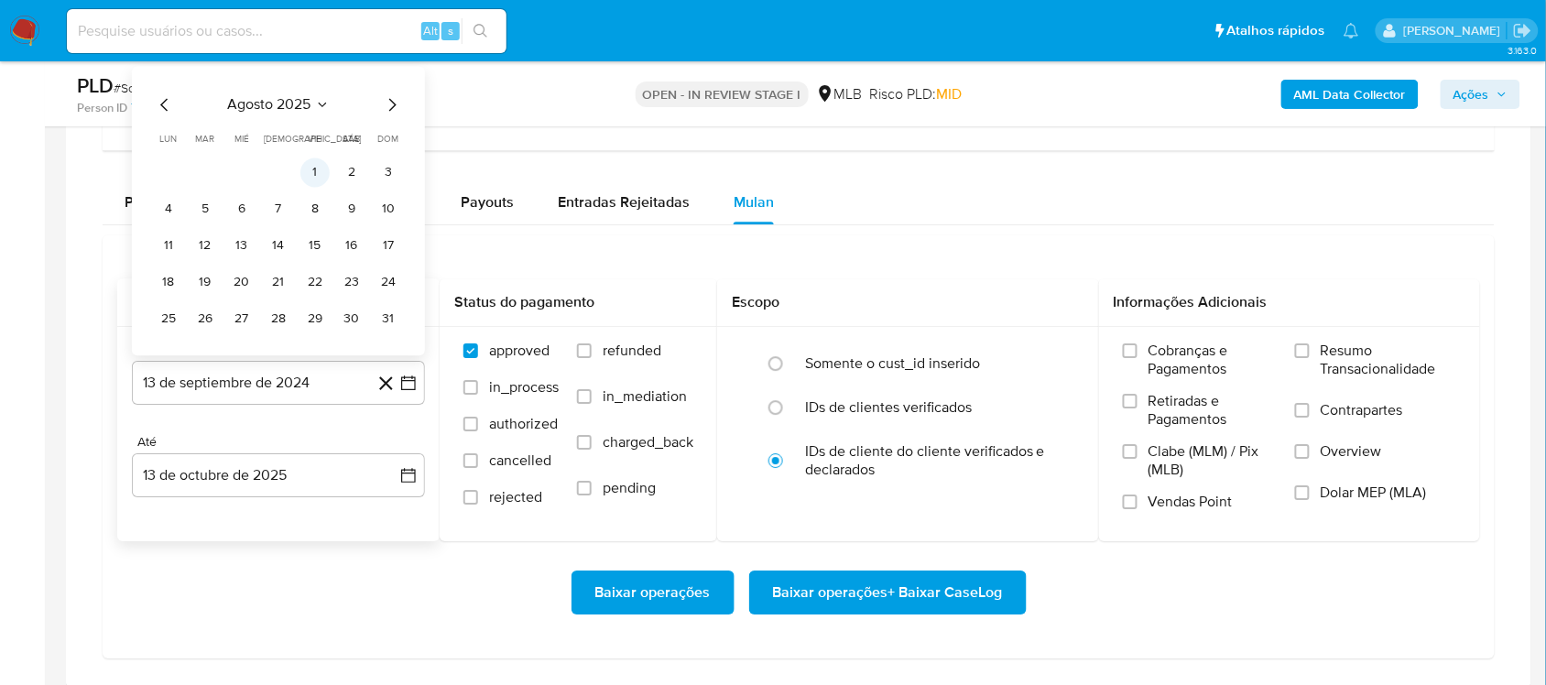
click at [310, 170] on button "1" at bounding box center [314, 172] width 29 height 29
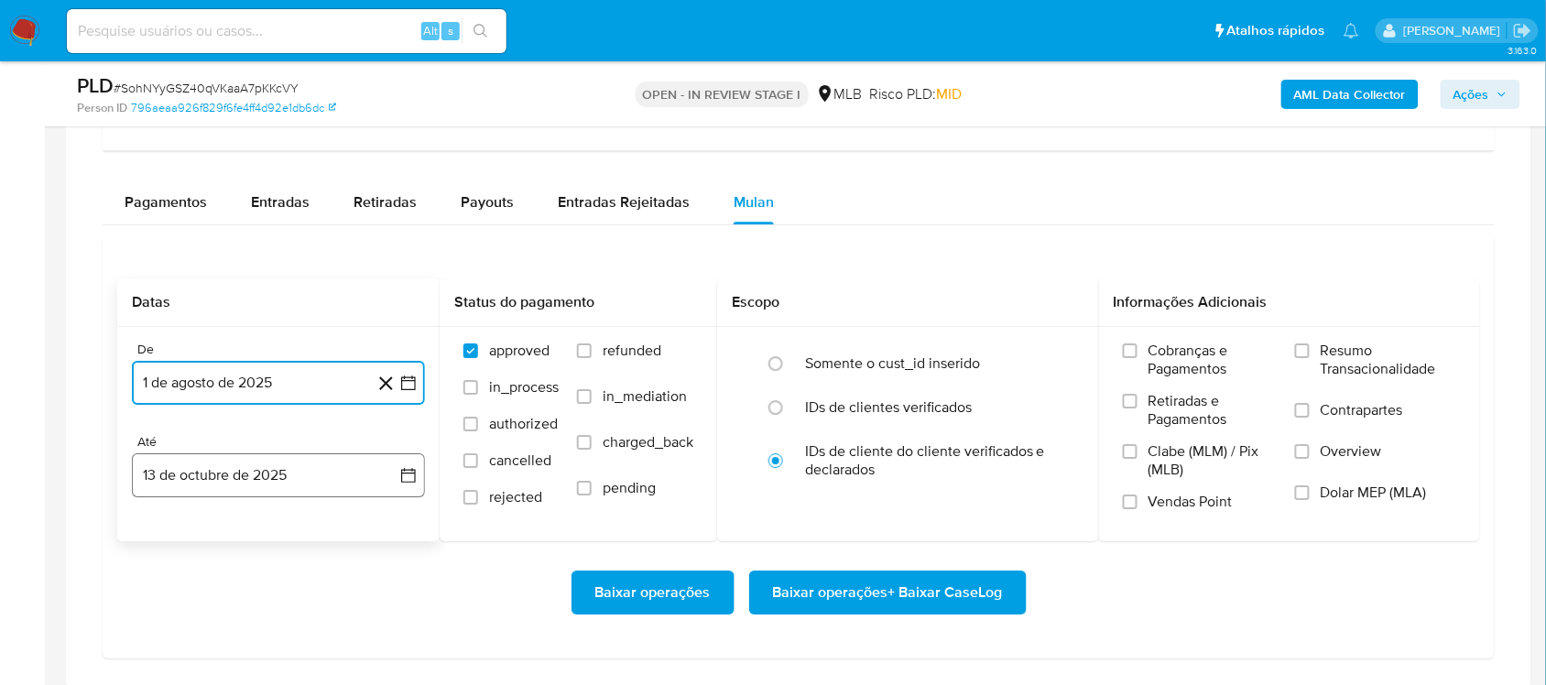
click at [418, 474] on button "13 de octubre de 2025" at bounding box center [278, 475] width 293 height 44
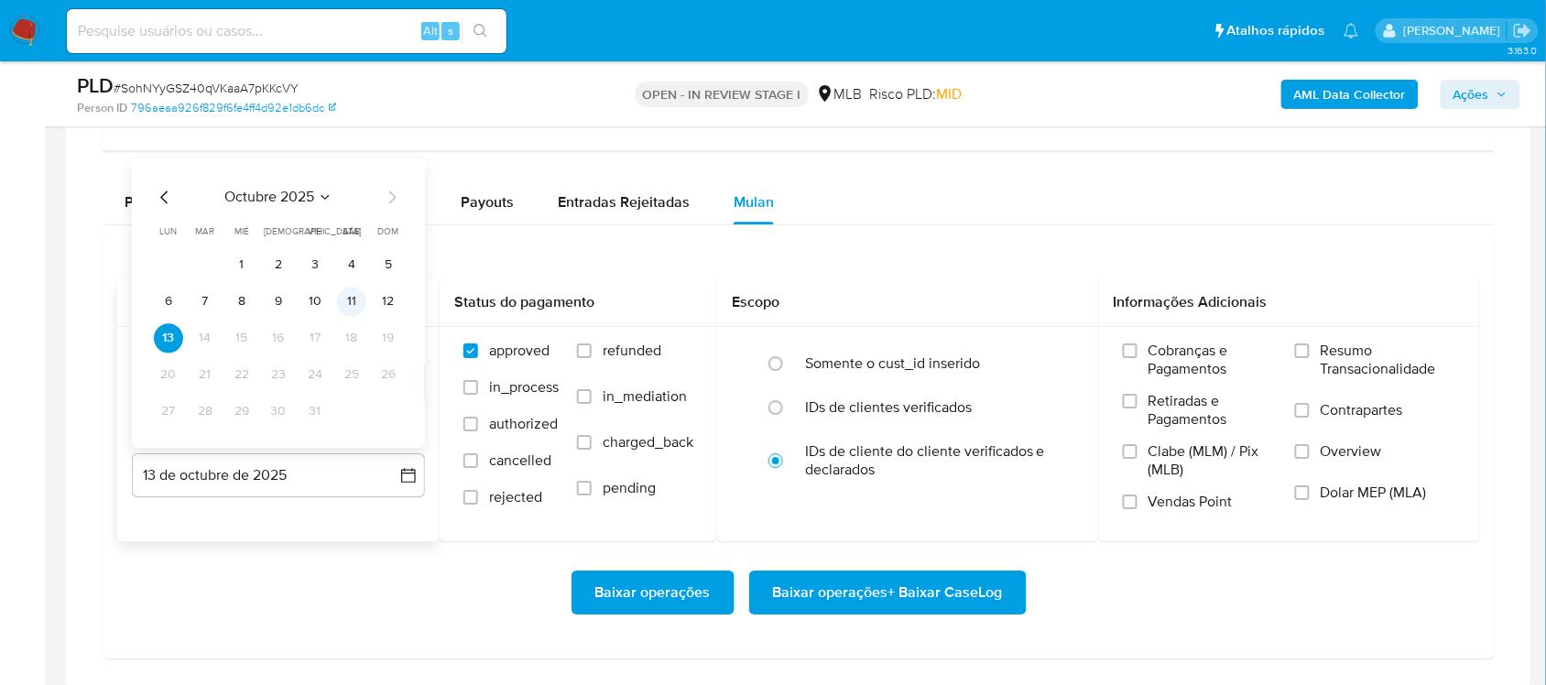
click at [354, 304] on button "11" at bounding box center [351, 301] width 29 height 29
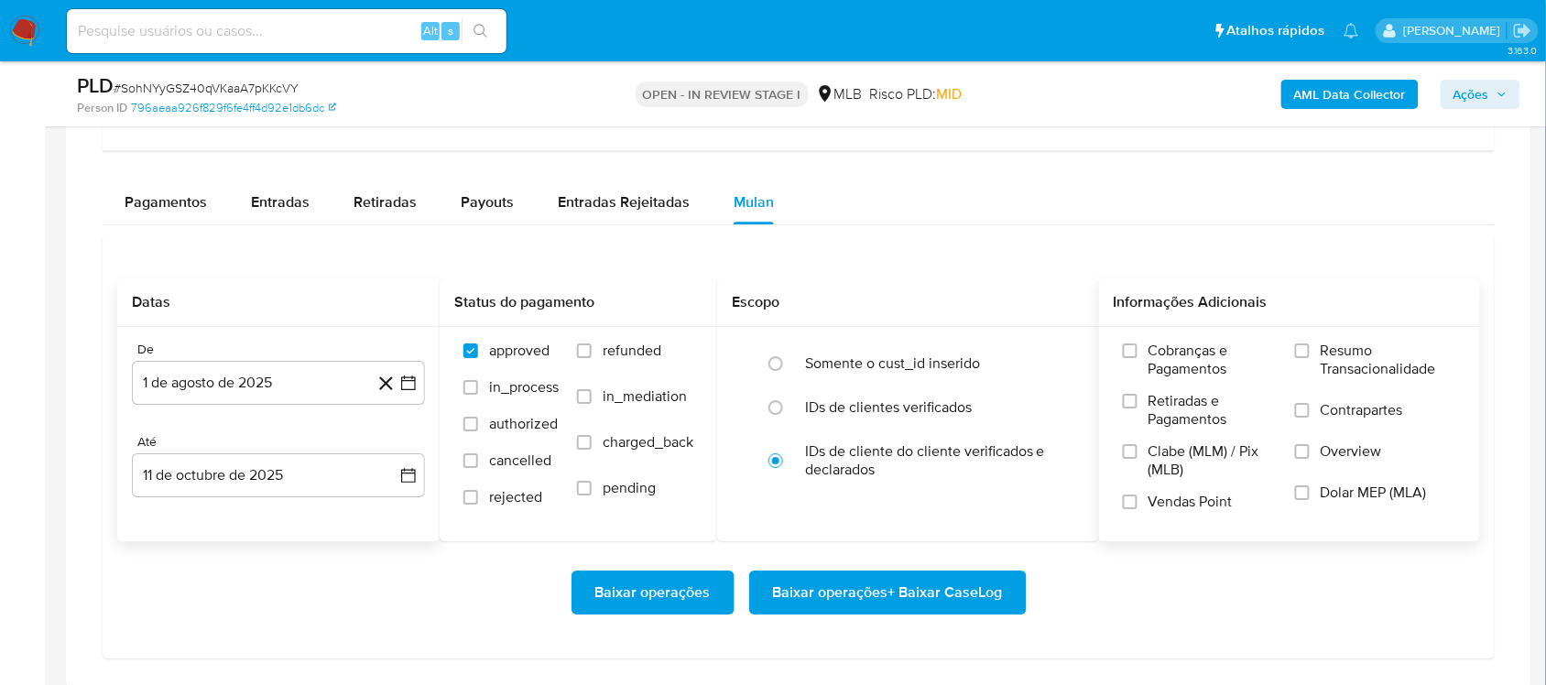
click at [1158, 344] on span "Resumo Transacionalidade" at bounding box center [1389, 360] width 136 height 37
click at [1158, 344] on input "Resumo Transacionalidade" at bounding box center [1302, 351] width 15 height 15
click at [824, 577] on span "Baixar operações + Baixar CaseLog" at bounding box center [888, 593] width 230 height 40
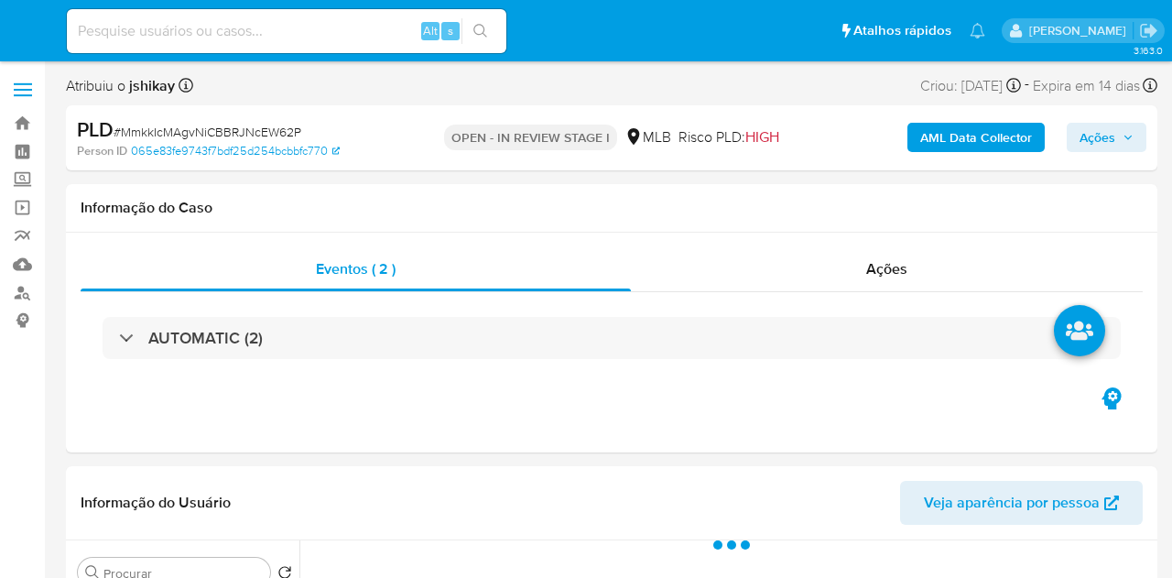
select select "10"
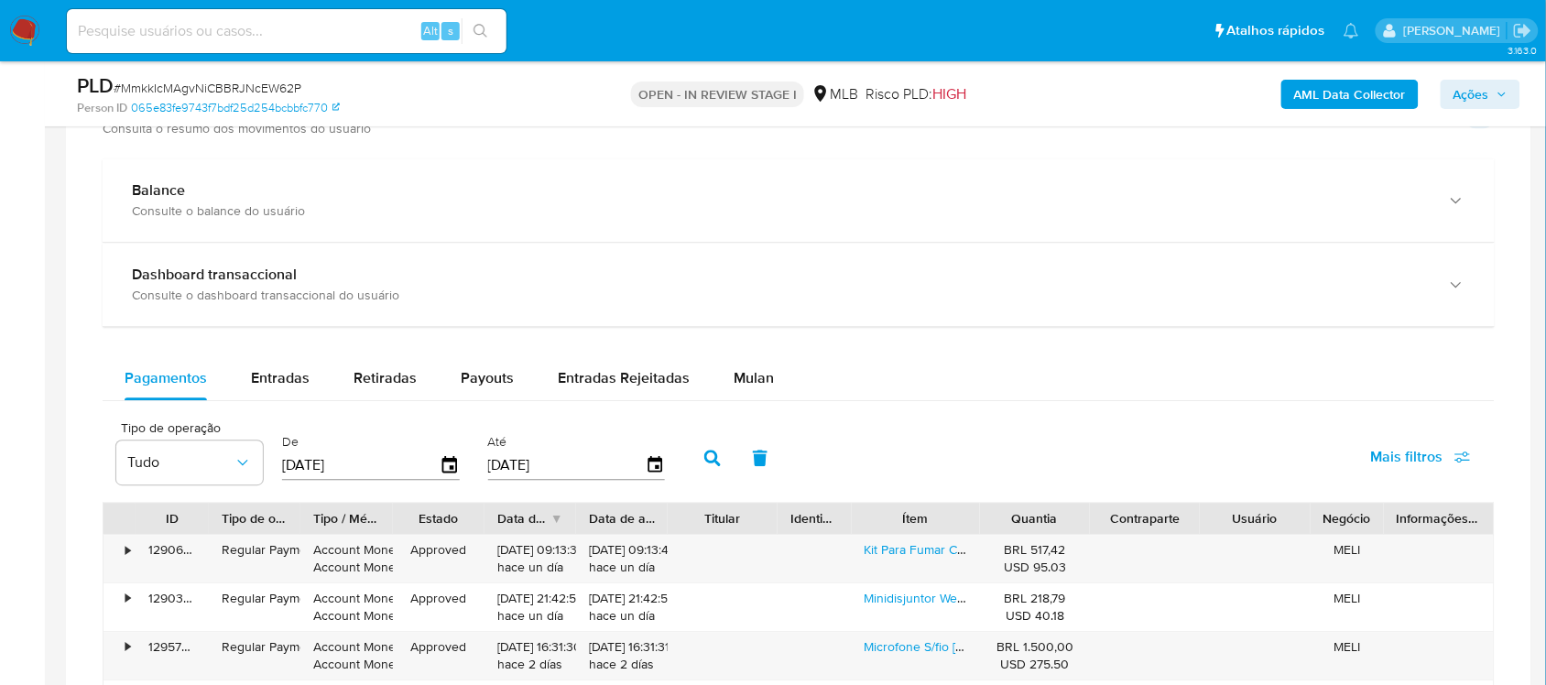
scroll to position [1374, 0]
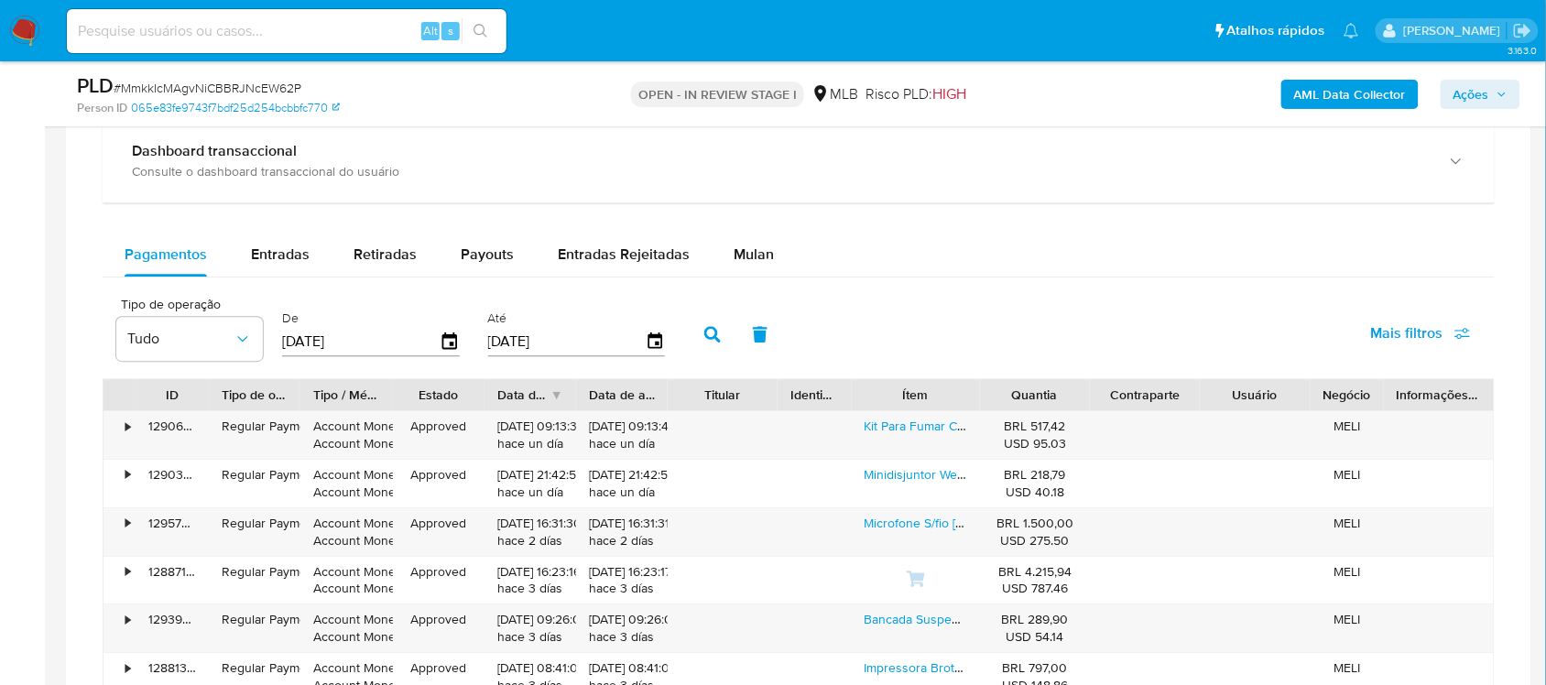
click at [707, 222] on div "Balance Consulte o balance do usuário Dashboard transaccional Consulte o dashbo…" at bounding box center [799, 490] width 1392 height 910
click at [734, 243] on div "Mulan" at bounding box center [754, 255] width 40 height 44
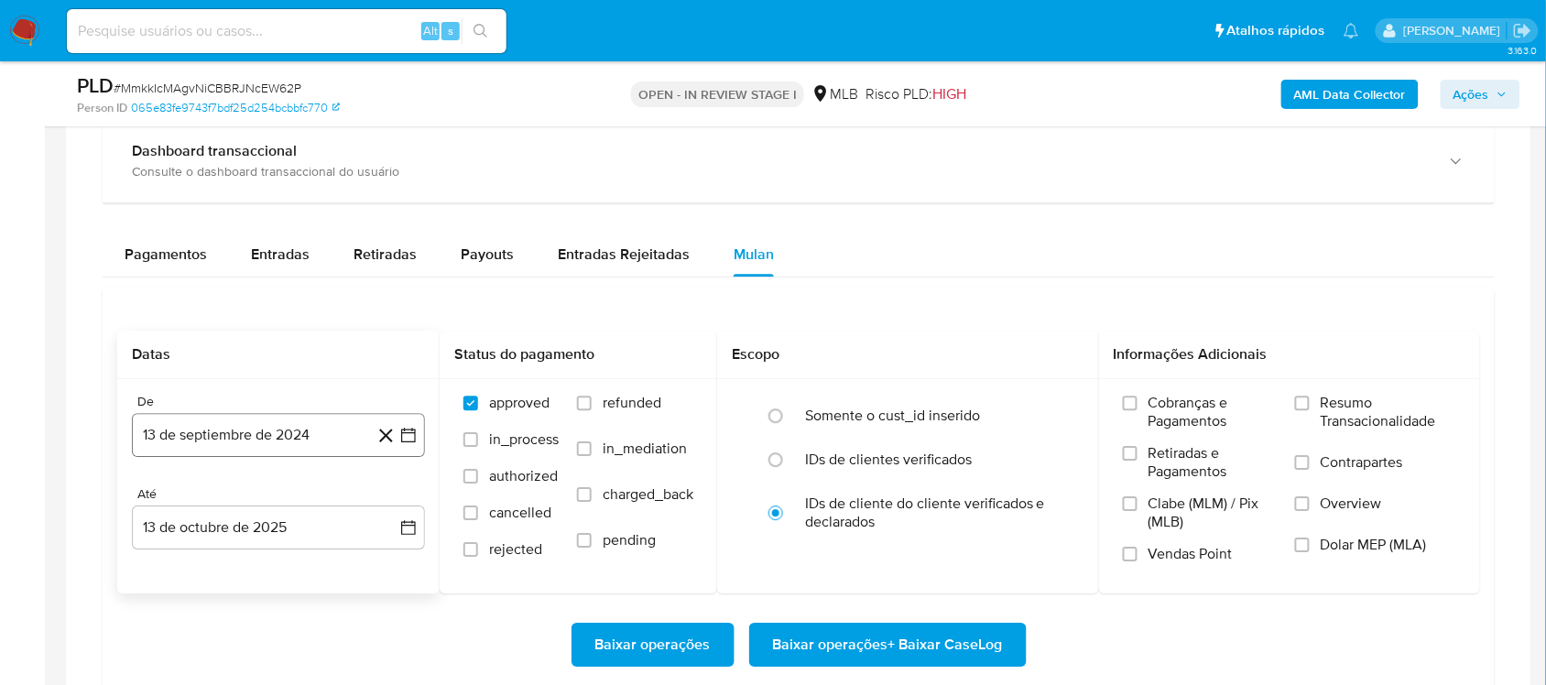
click at [404, 432] on icon "button" at bounding box center [408, 435] width 15 height 15
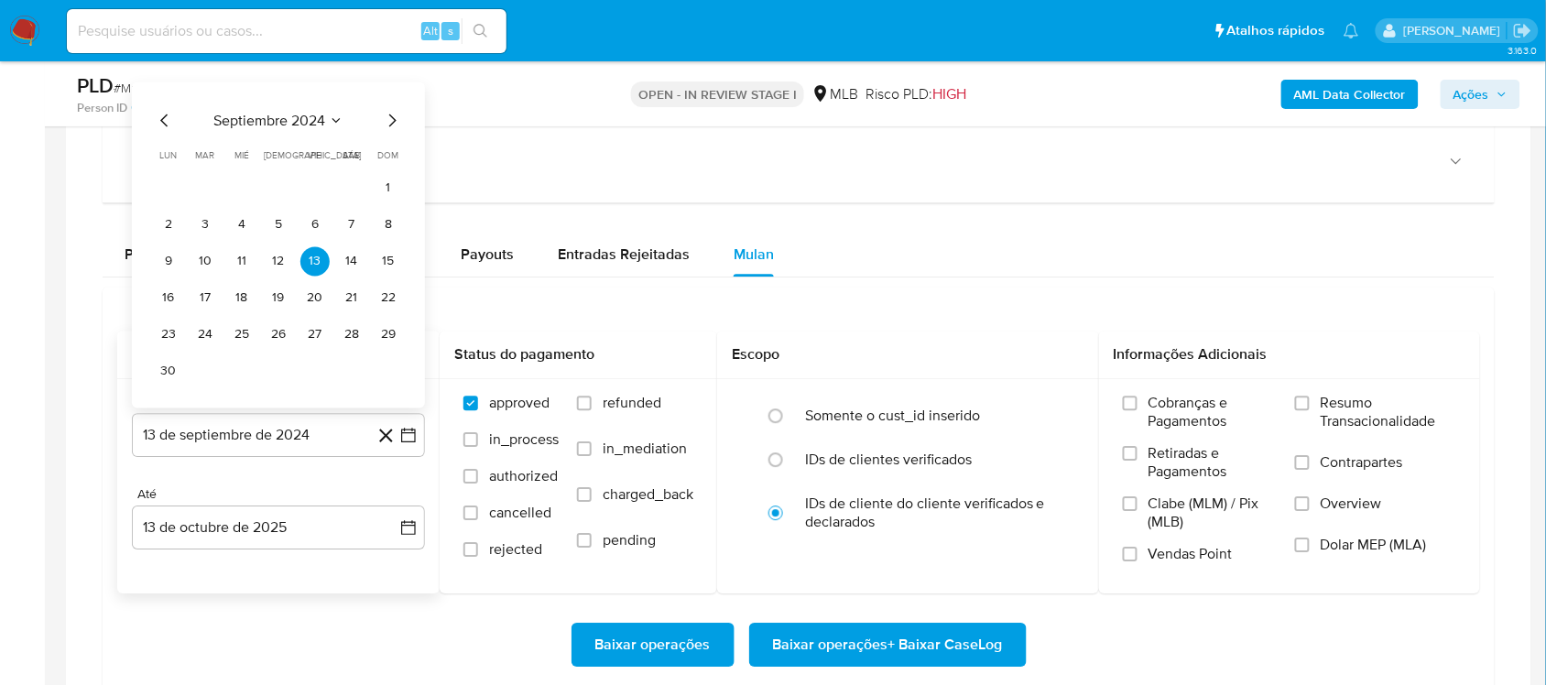
click at [290, 142] on div "septiembre 2024 septiembre 2024 lun lunes mar martes mié miércoles jue jueves v…" at bounding box center [278, 247] width 249 height 277
click at [317, 131] on div "septiembre 2024" at bounding box center [278, 120] width 249 height 22
click at [322, 121] on span "septiembre 2024" at bounding box center [269, 120] width 112 height 18
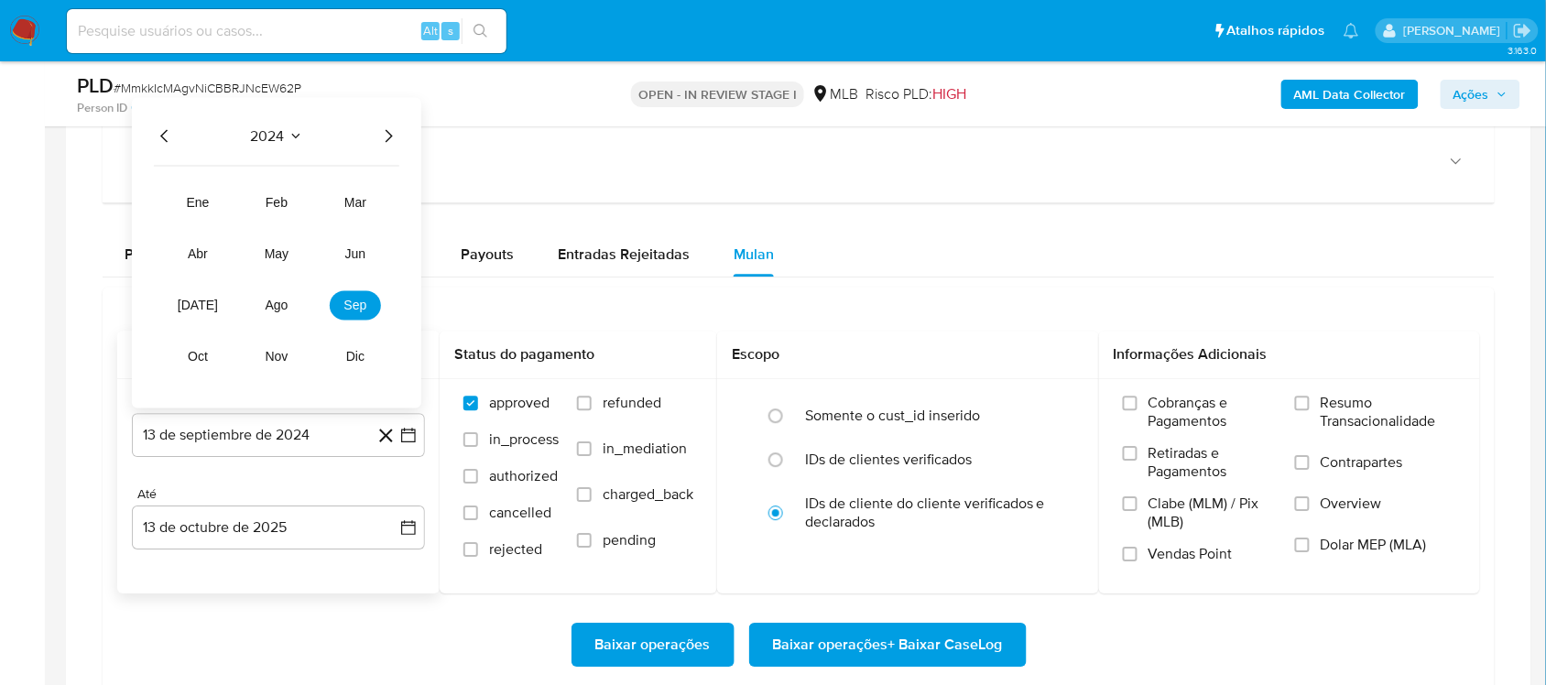
click at [390, 140] on icon "Año siguiente" at bounding box center [389, 135] width 7 height 13
click at [284, 305] on span "ago" at bounding box center [277, 305] width 23 height 15
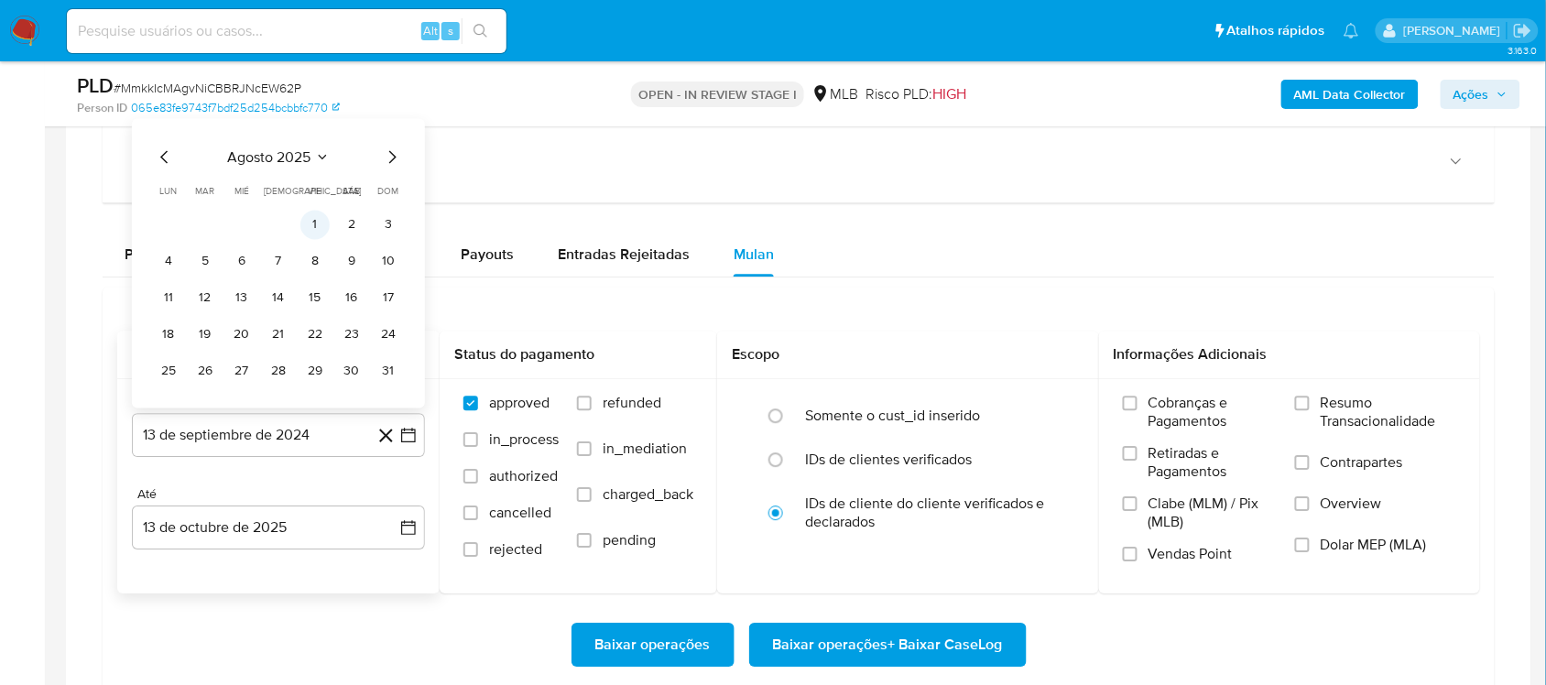
click at [309, 223] on button "1" at bounding box center [314, 224] width 29 height 29
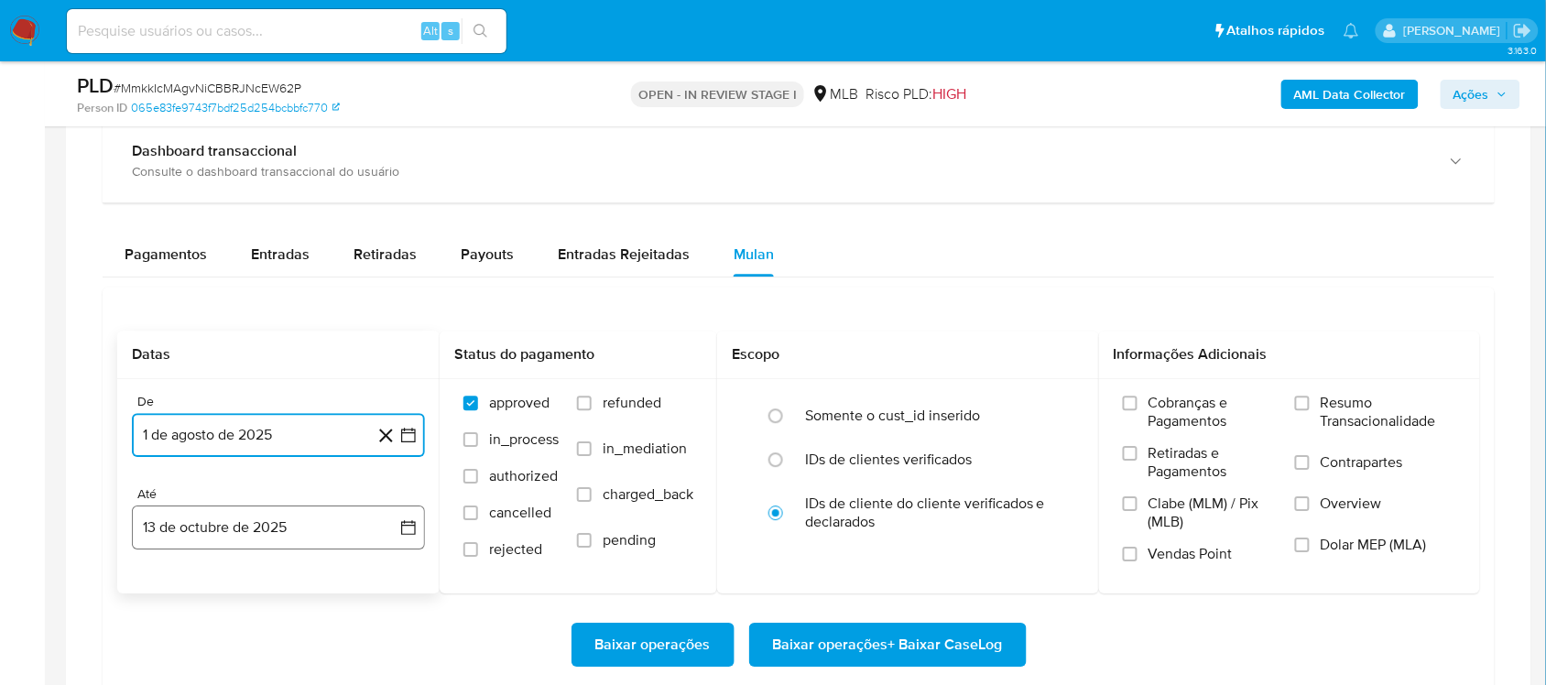
click at [387, 528] on button "13 de octubre de 2025" at bounding box center [278, 528] width 293 height 44
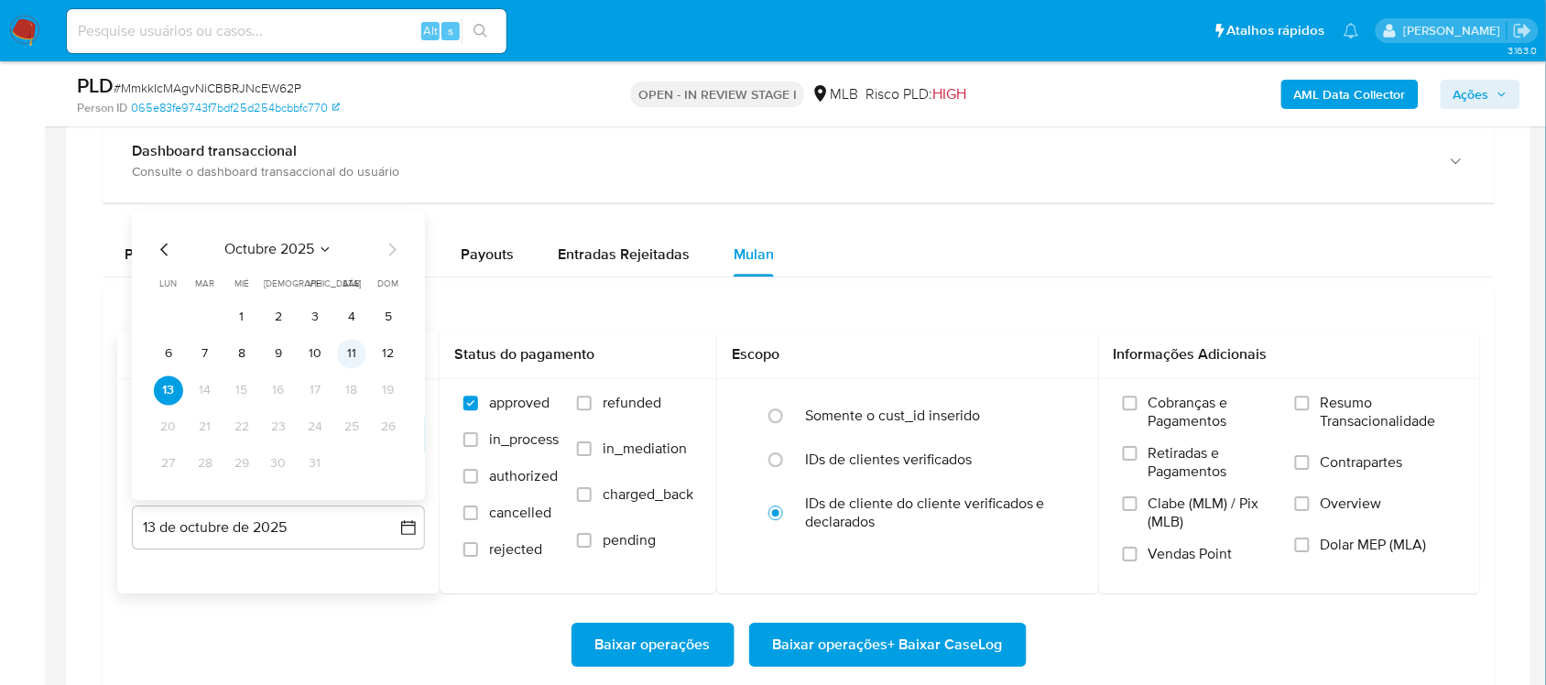
click at [346, 358] on button "11" at bounding box center [351, 353] width 29 height 29
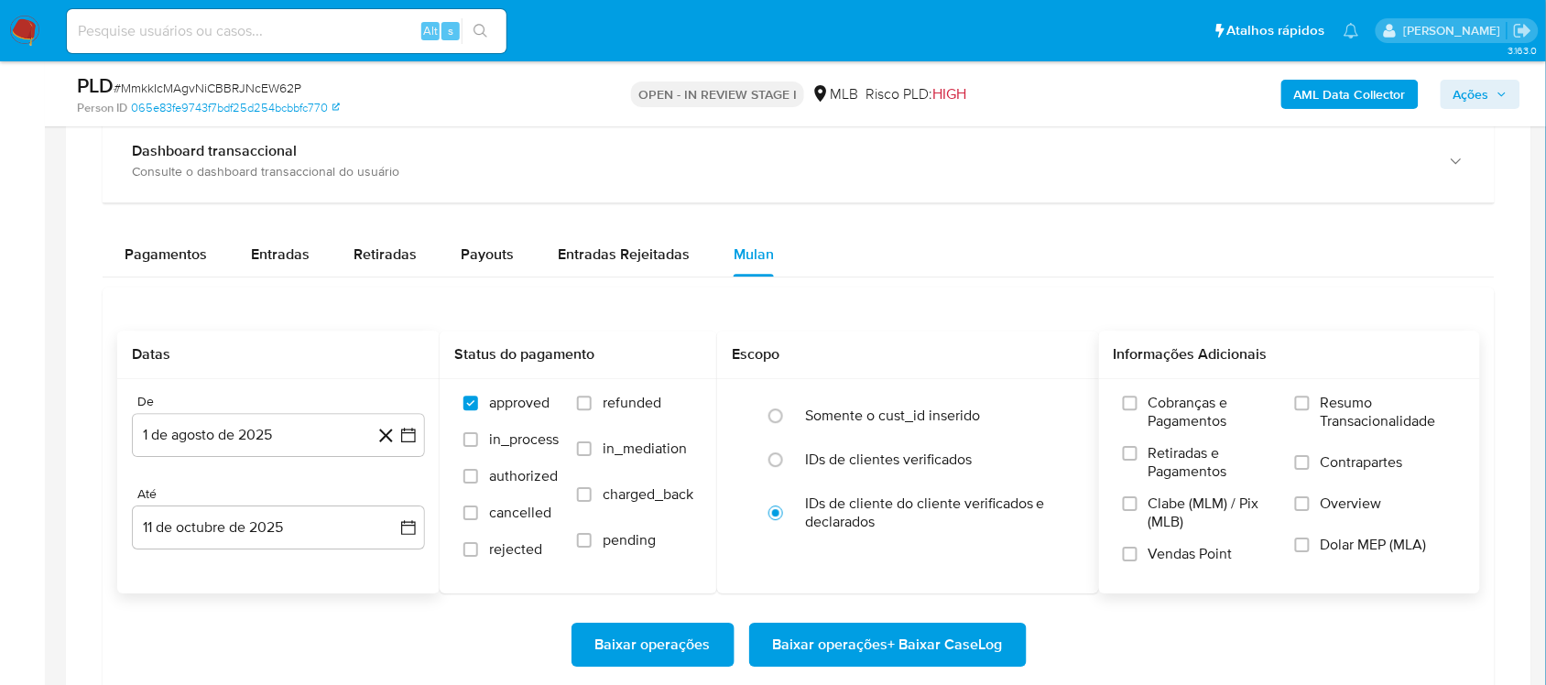
click at [1172, 403] on span "Resumo Transacionalidade" at bounding box center [1389, 412] width 136 height 37
click at [1172, 403] on input "Resumo Transacionalidade" at bounding box center [1302, 403] width 15 height 15
click at [940, 577] on span "Baixar operações + Baixar CaseLog" at bounding box center [888, 645] width 230 height 40
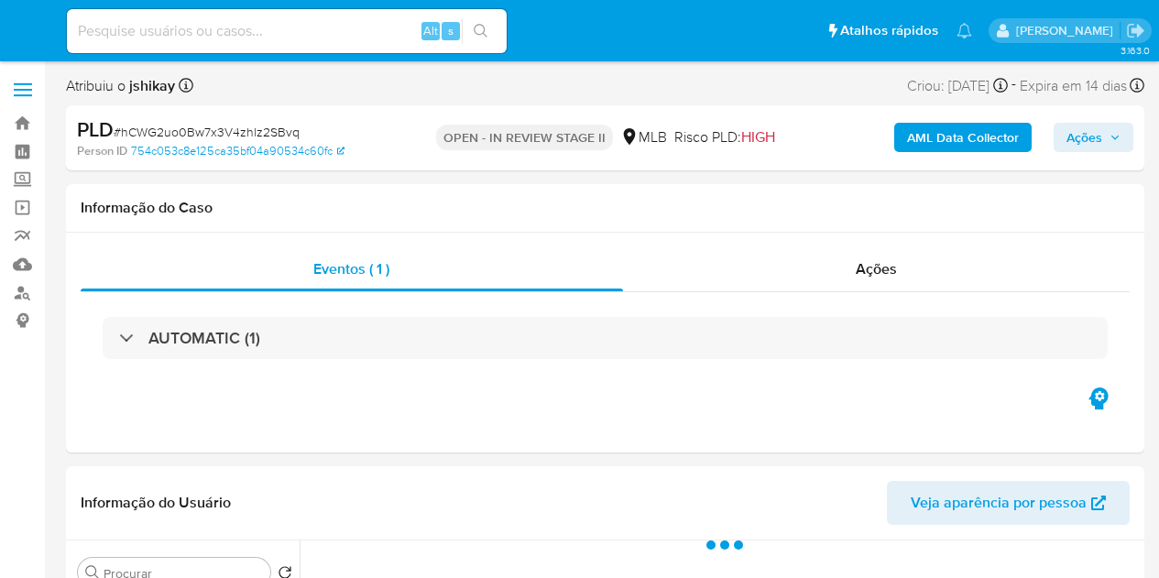
select select "10"
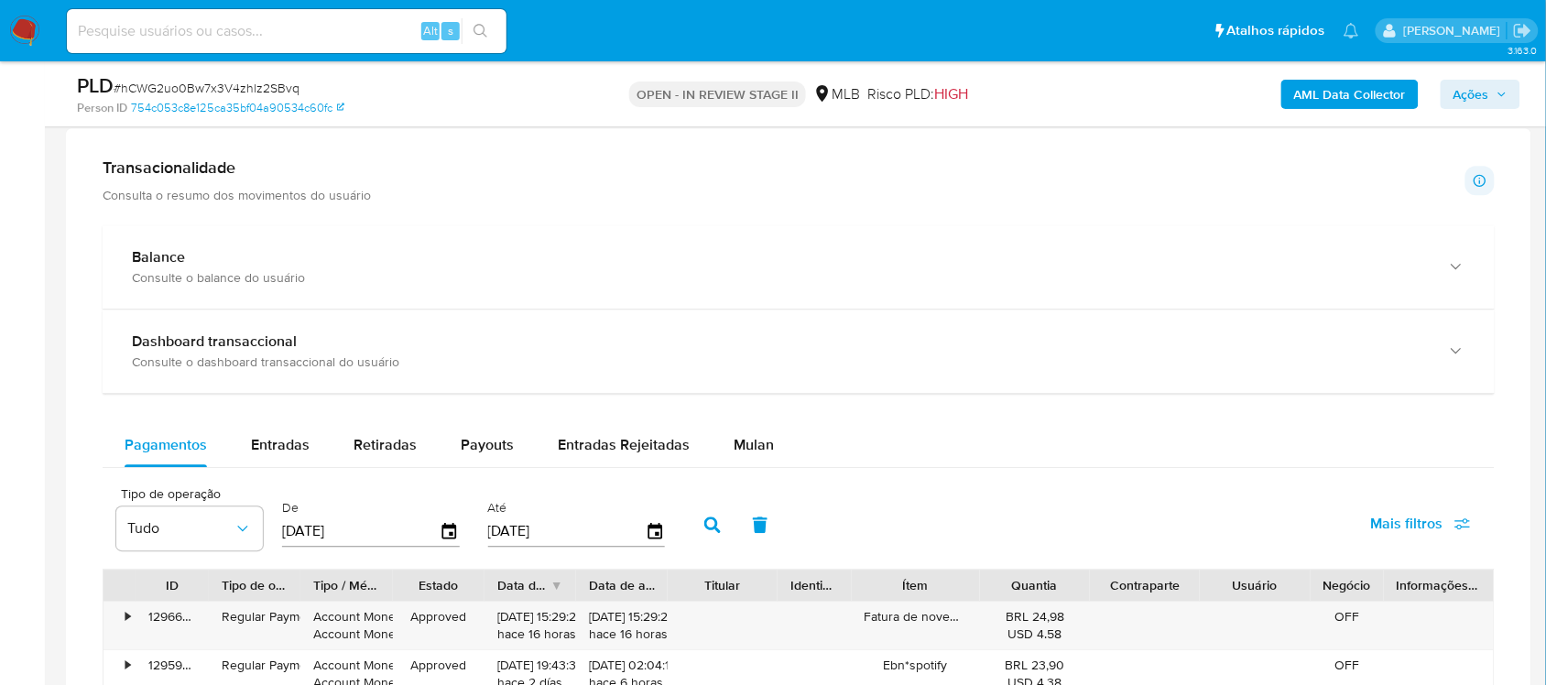
scroll to position [1489, 0]
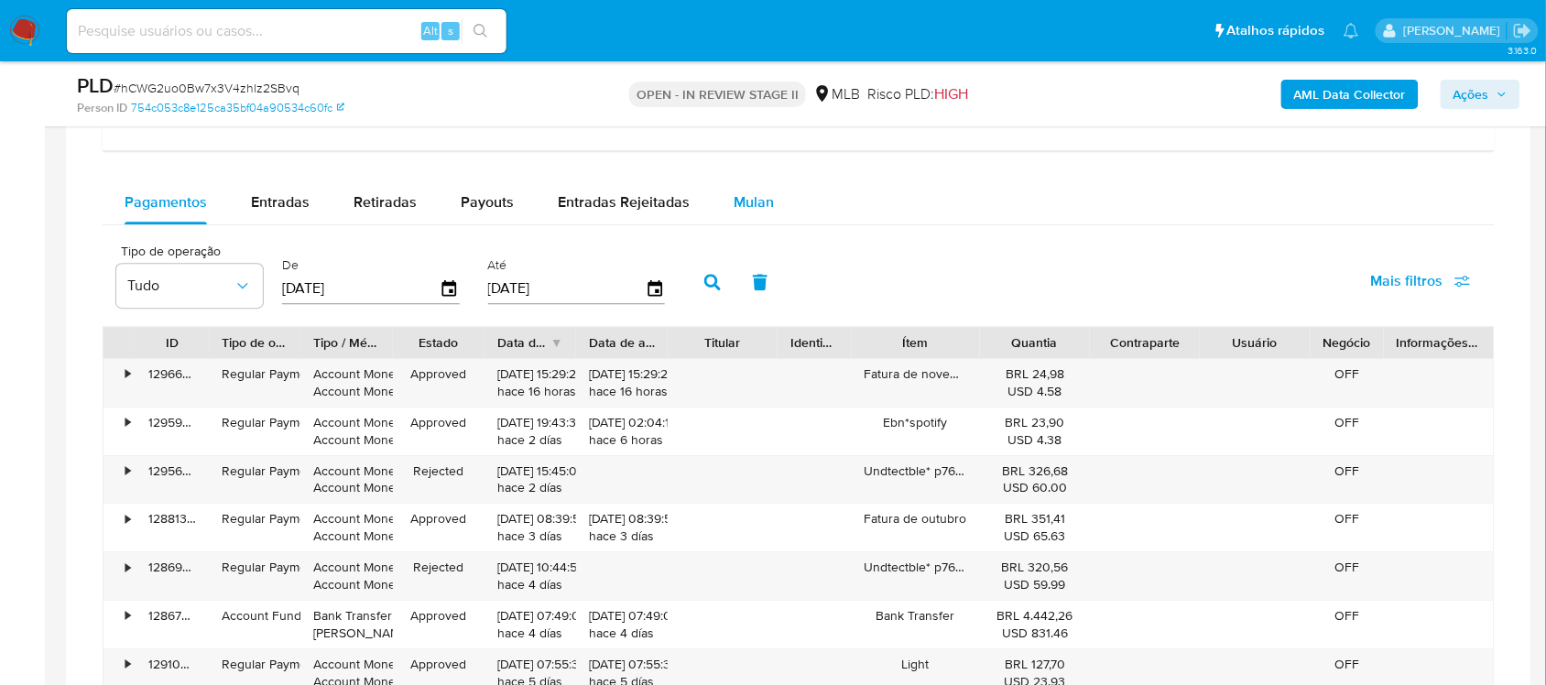
drag, startPoint x: 740, startPoint y: 215, endPoint x: 717, endPoint y: 226, distance: 25.4
click at [738, 215] on div "Mulan" at bounding box center [754, 202] width 40 height 44
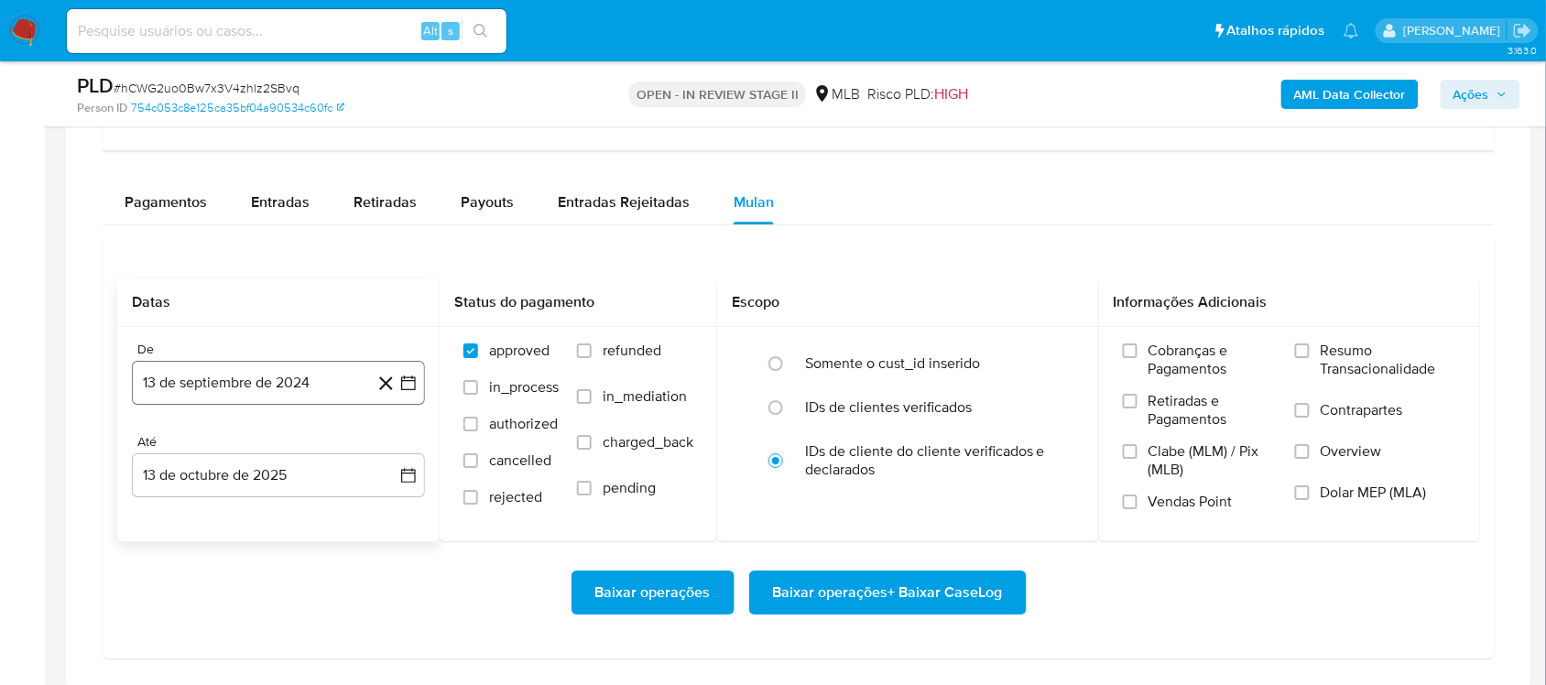
click at [414, 377] on icon "button" at bounding box center [408, 383] width 18 height 18
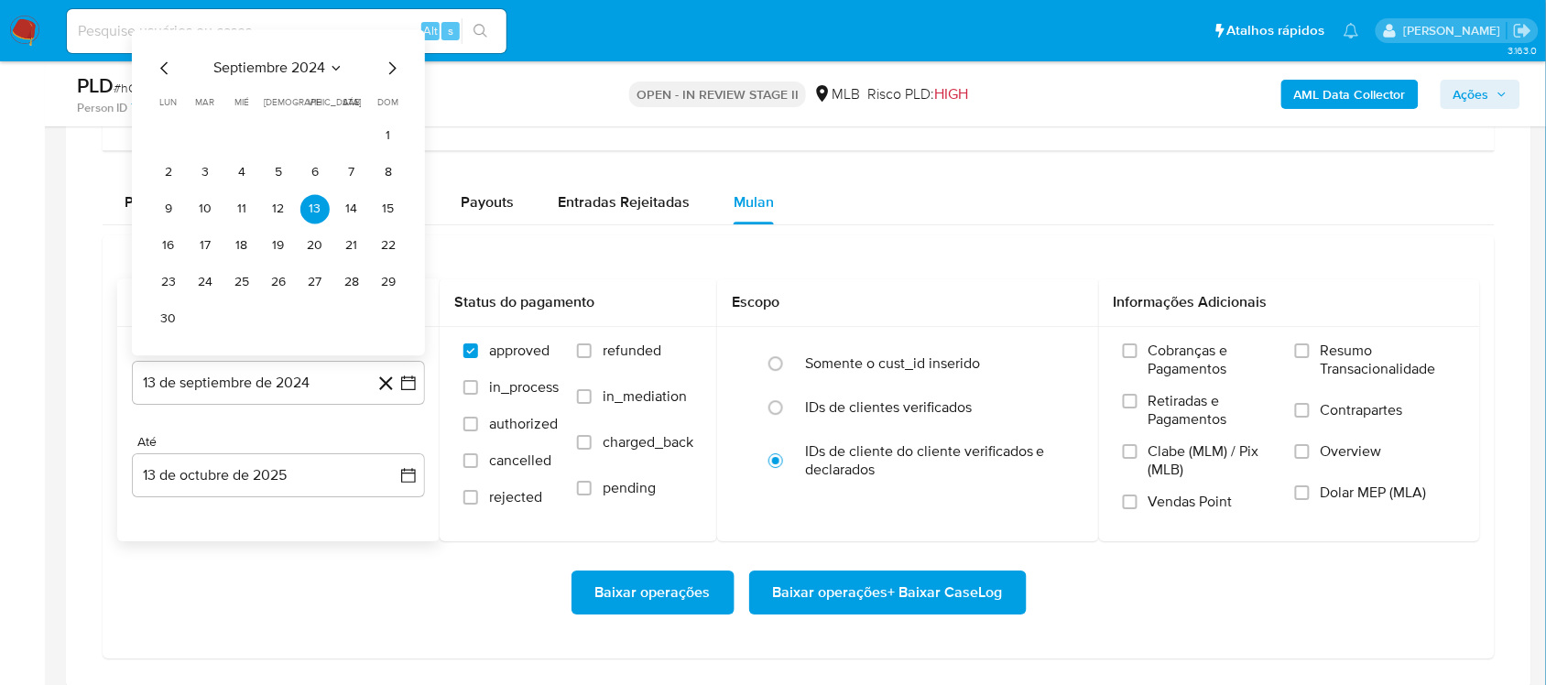
click at [285, 76] on span "septiembre 2024" at bounding box center [269, 68] width 112 height 18
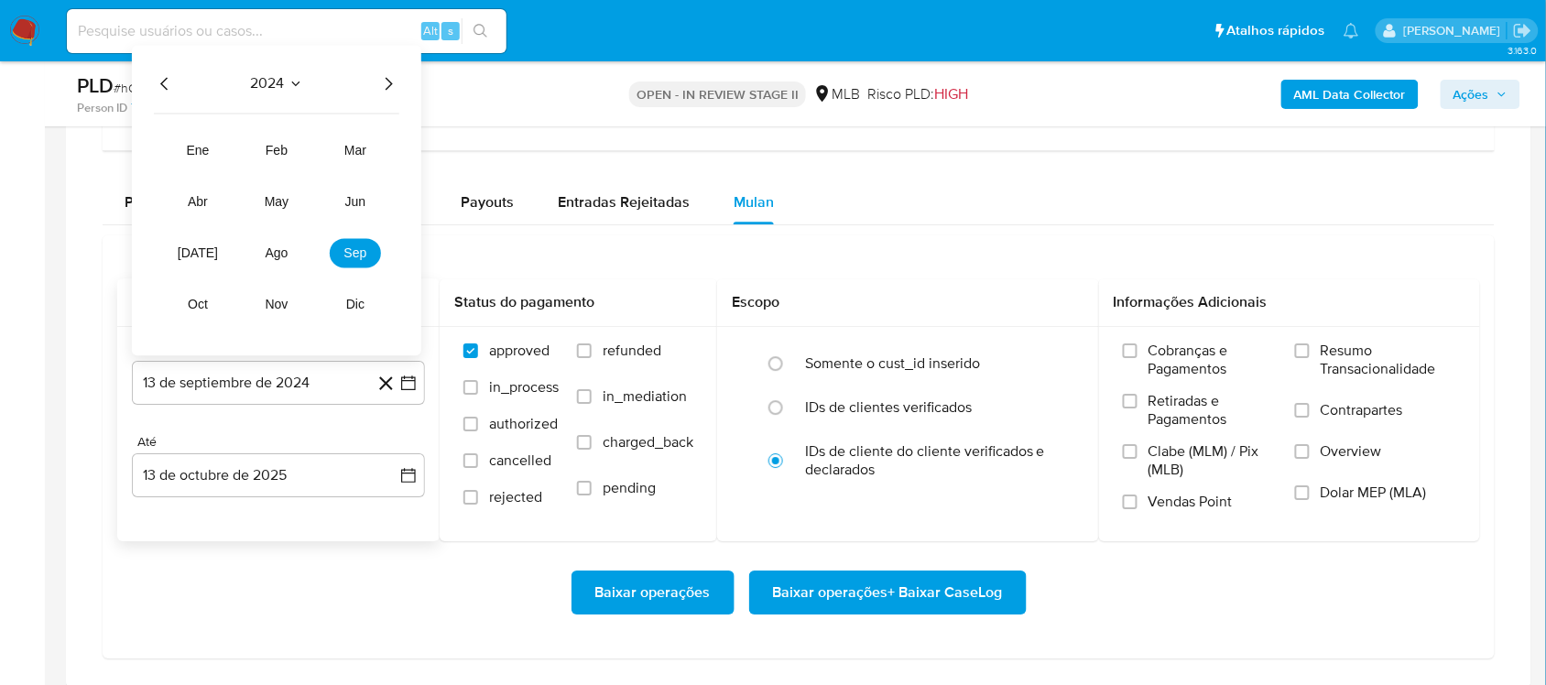
click at [390, 84] on icon "Año siguiente" at bounding box center [389, 83] width 7 height 13
click at [275, 250] on span "ago" at bounding box center [277, 252] width 23 height 15
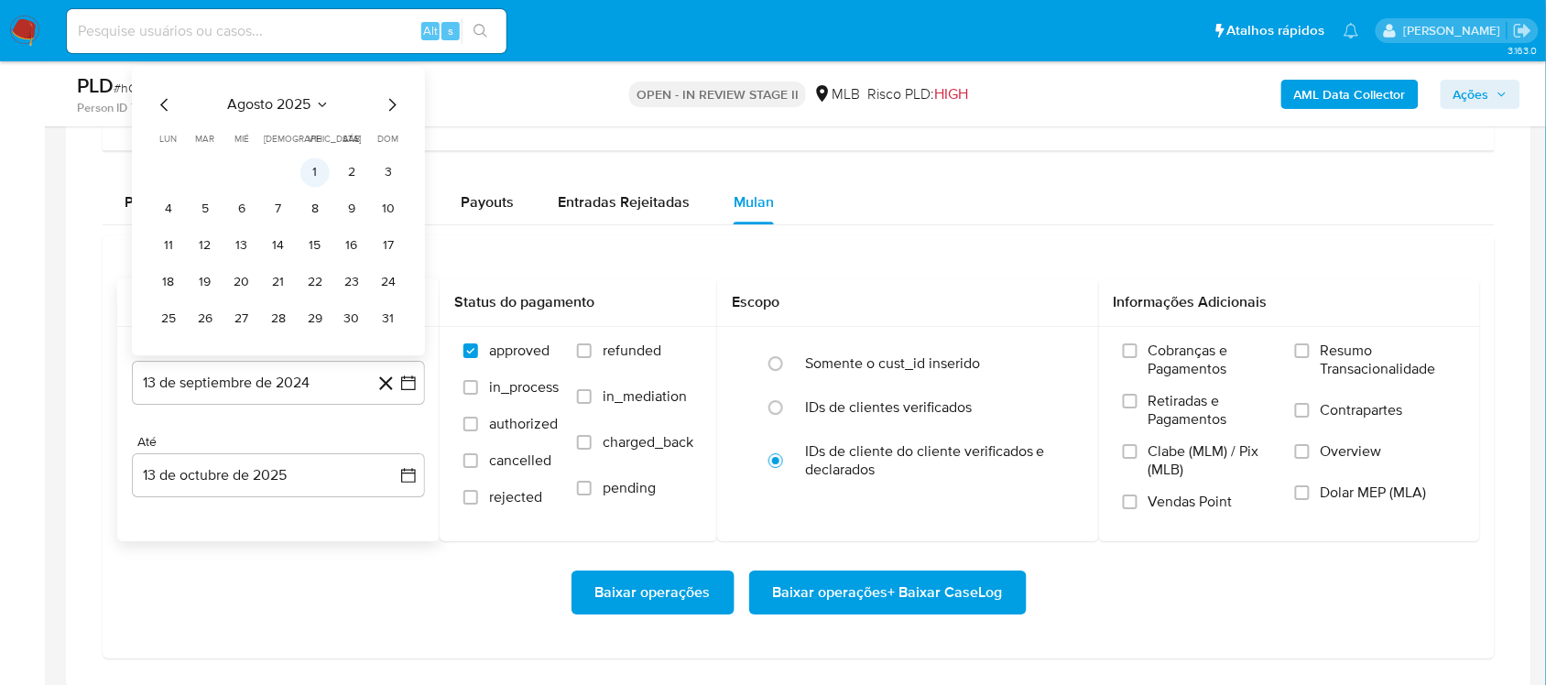
click at [308, 169] on button "1" at bounding box center [314, 172] width 29 height 29
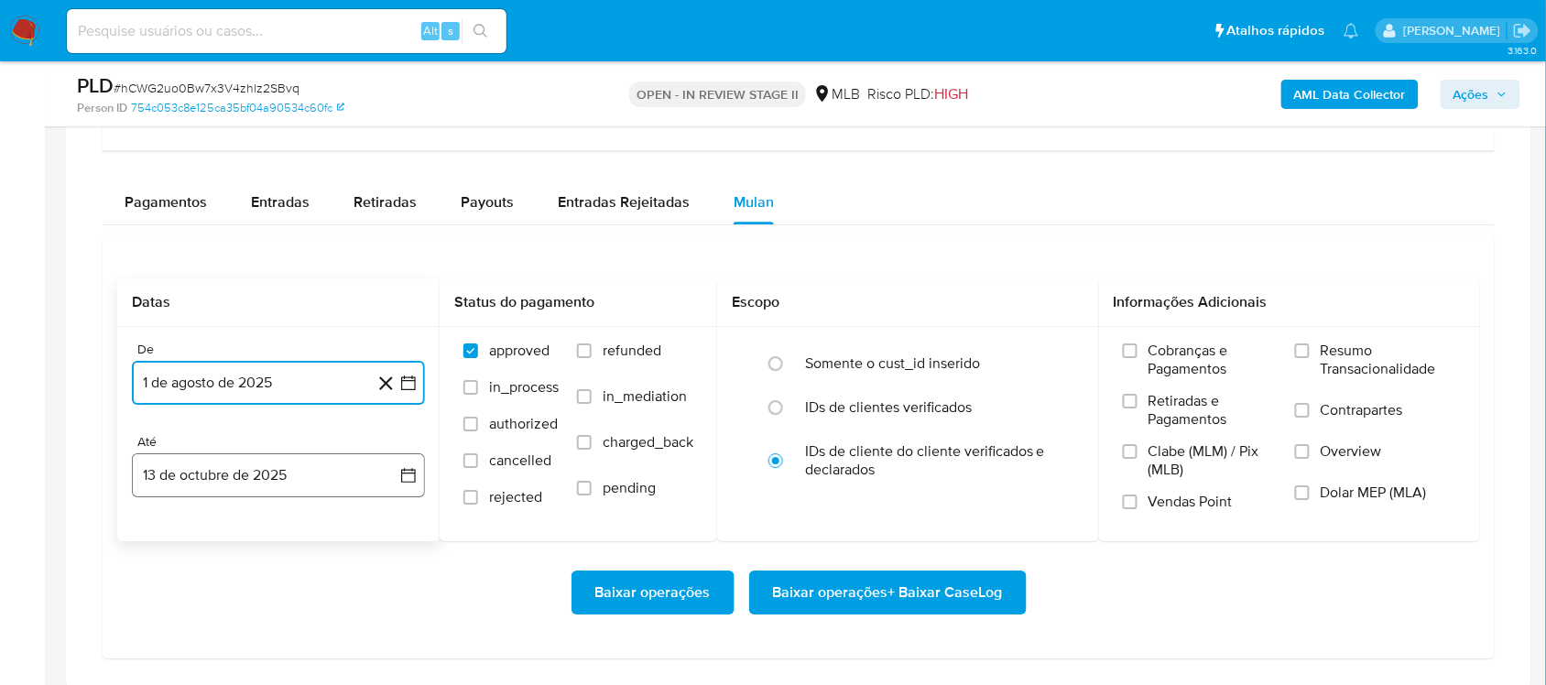
click at [404, 477] on icon "button" at bounding box center [408, 475] width 18 height 18
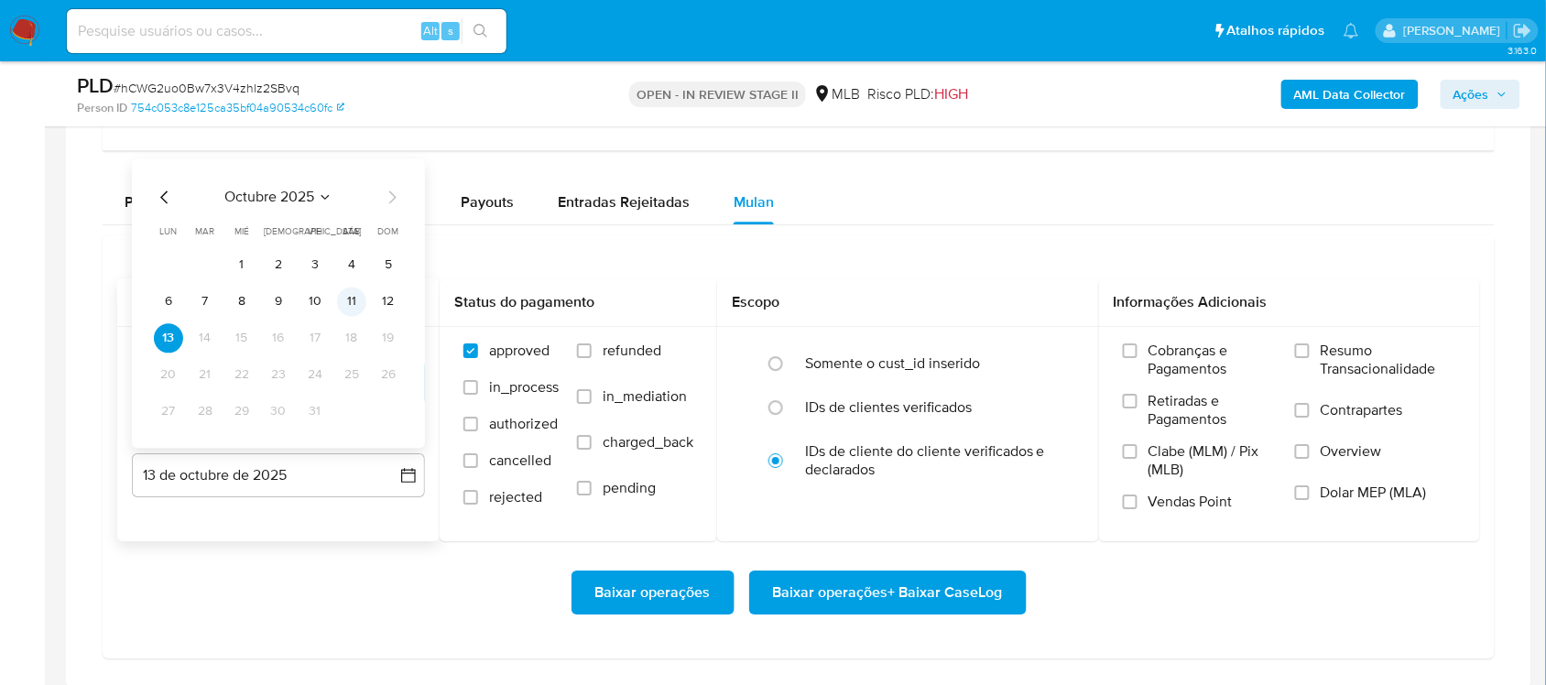
click at [349, 298] on button "11" at bounding box center [351, 301] width 29 height 29
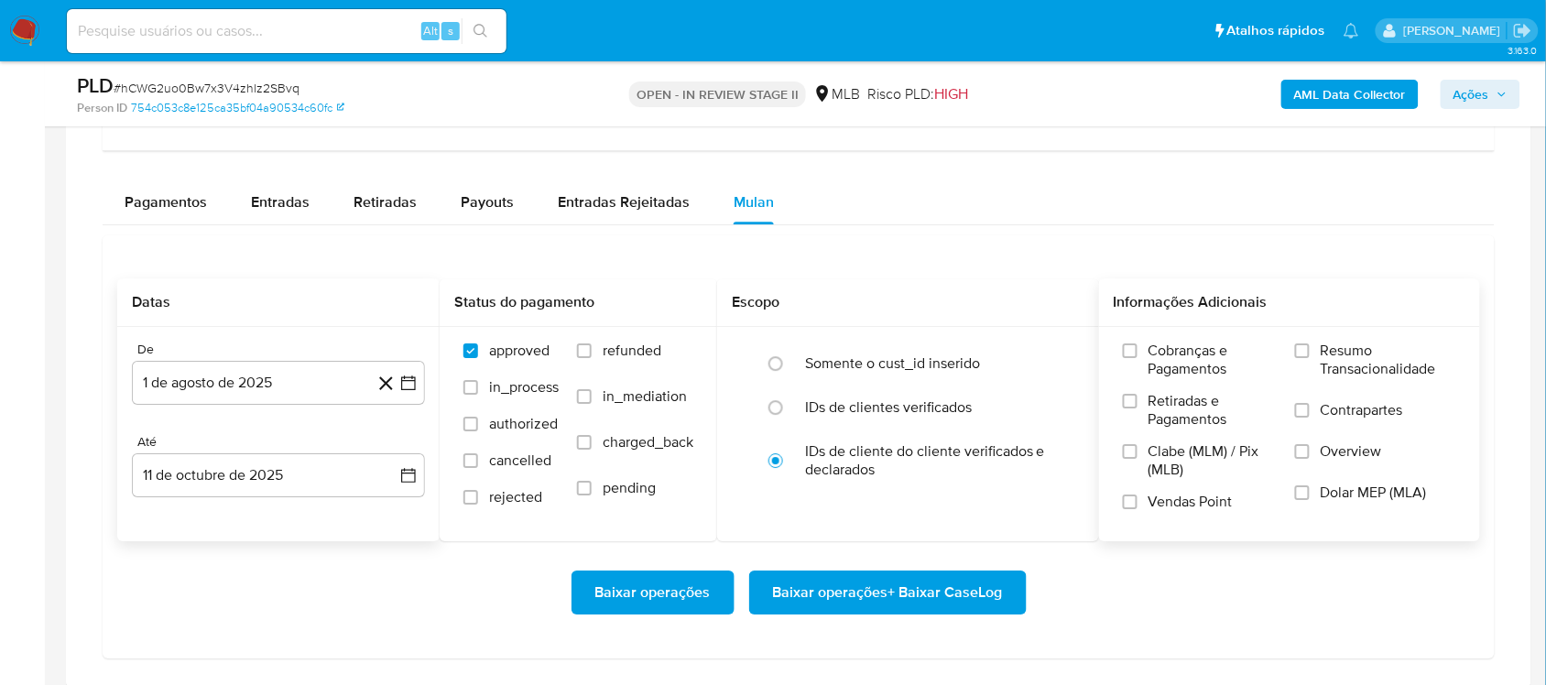
click at [1158, 378] on span "Resumo Transacionalidade" at bounding box center [1389, 360] width 136 height 37
click at [1158, 358] on input "Resumo Transacionalidade" at bounding box center [1302, 351] width 15 height 15
click at [889, 577] on span "Baixar operações + Baixar CaseLog" at bounding box center [888, 593] width 230 height 40
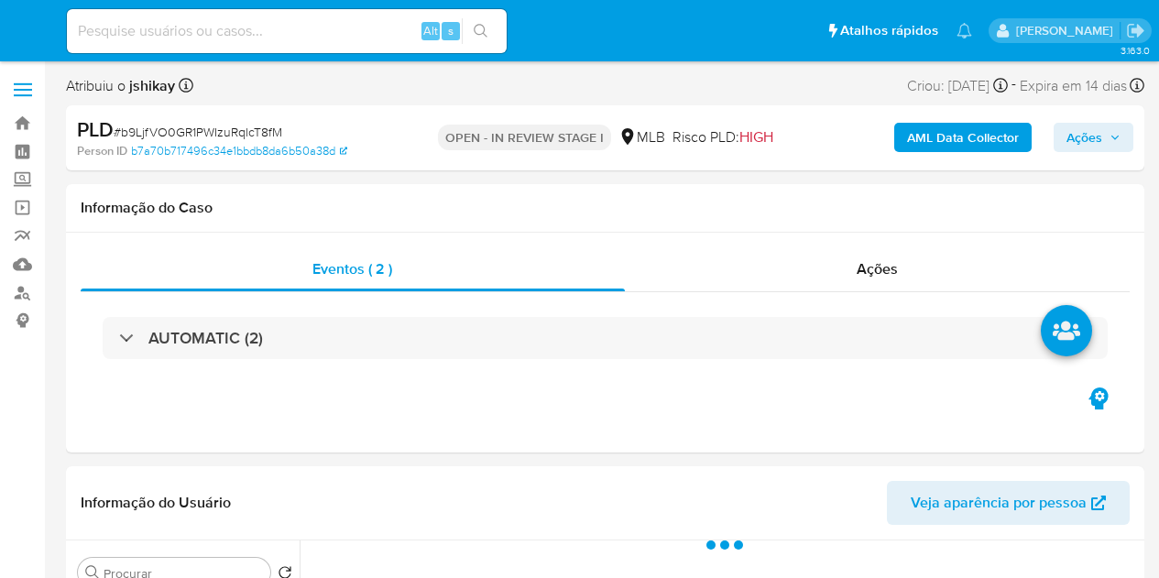
select select "10"
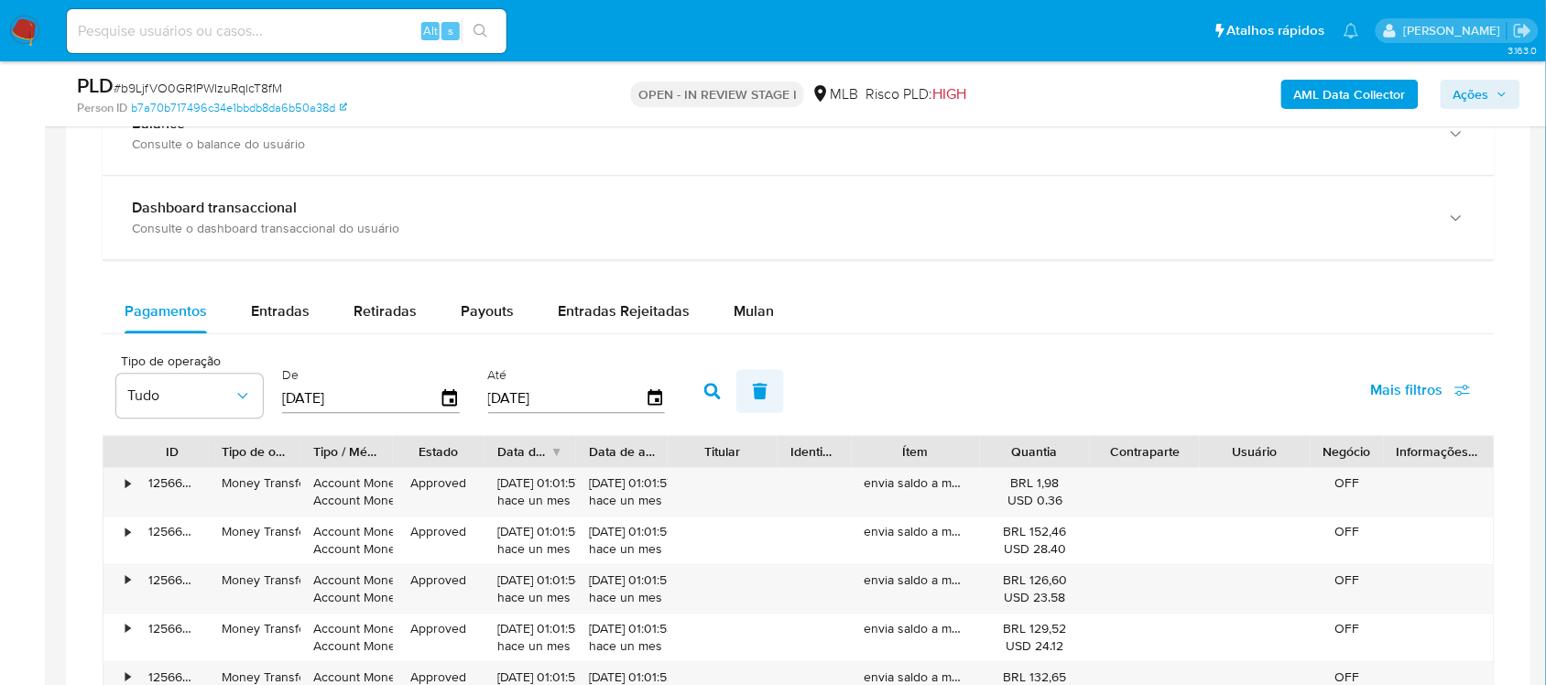
scroll to position [1260, 0]
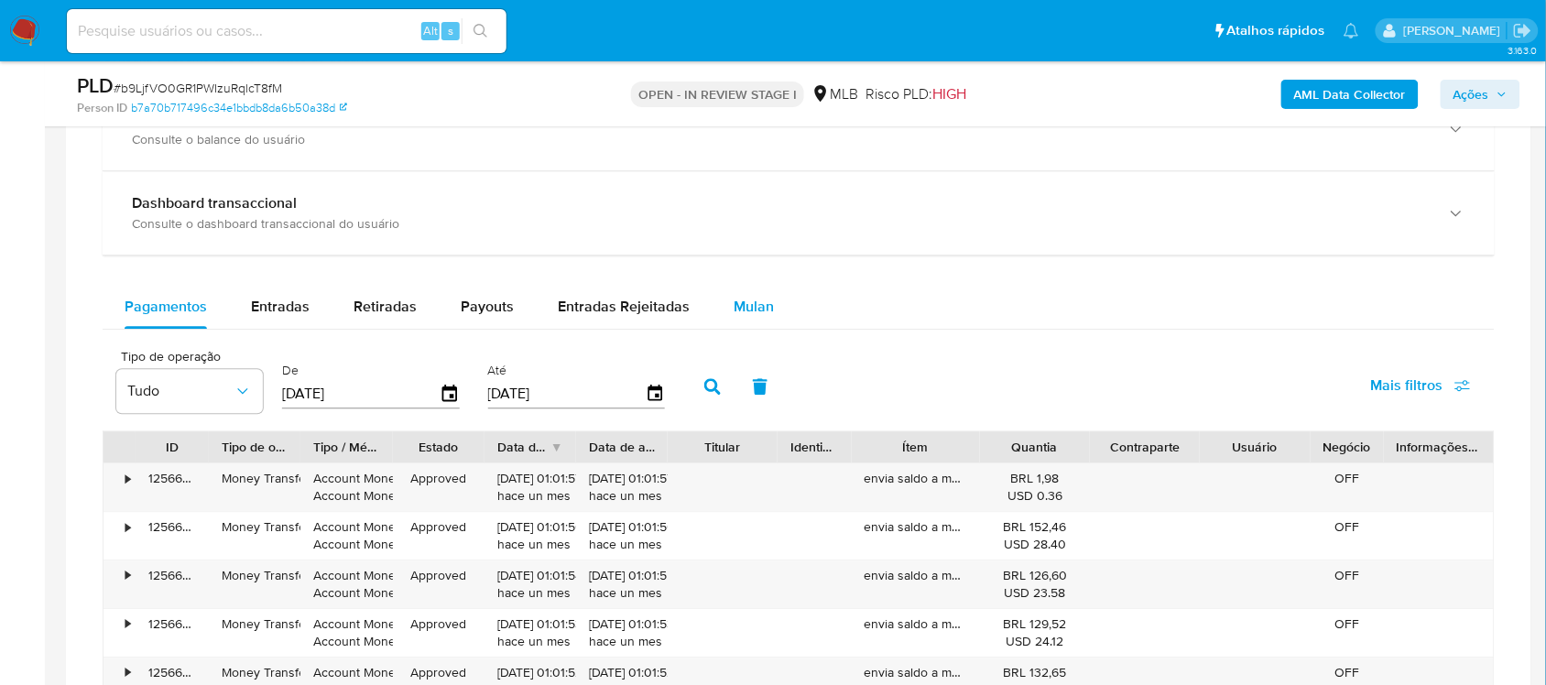
click at [748, 308] on span "Mulan" at bounding box center [754, 306] width 40 height 21
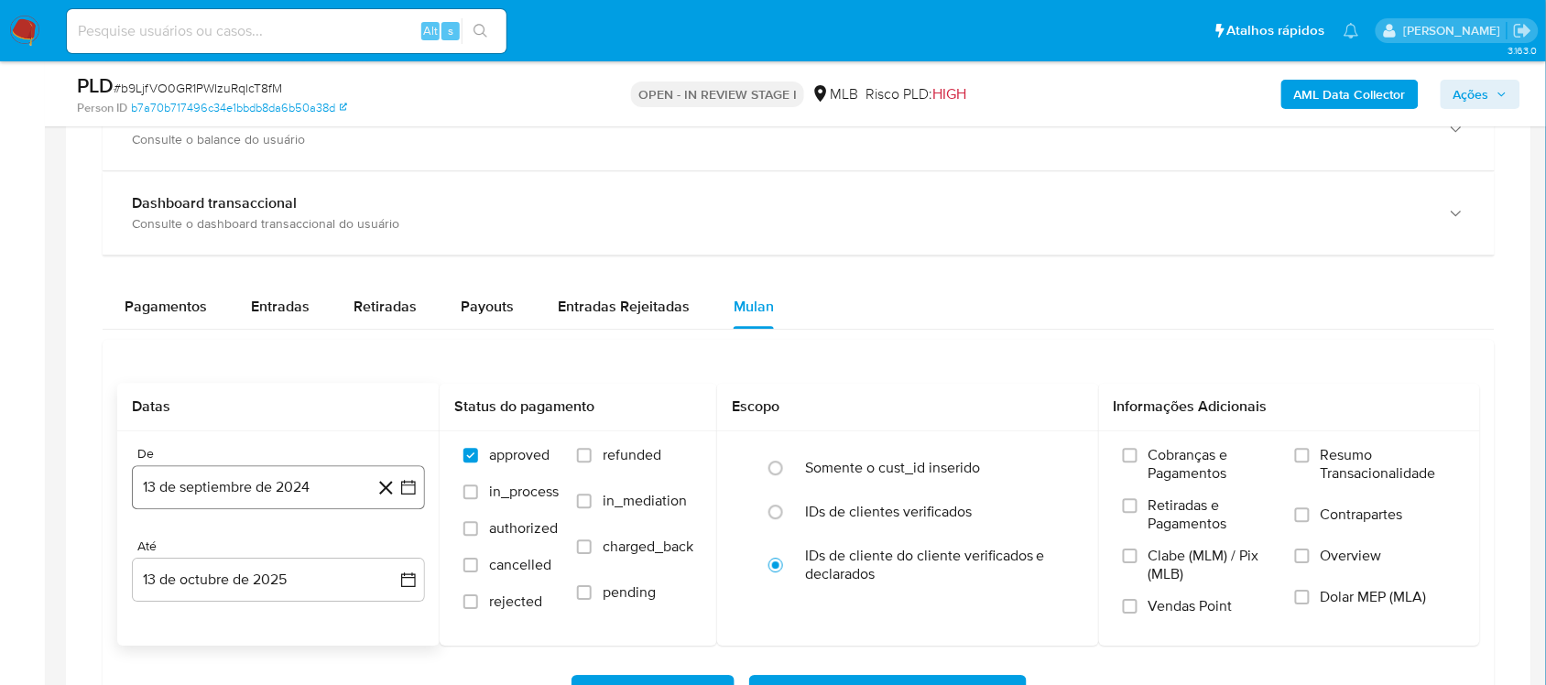
click at [403, 493] on icon "button" at bounding box center [408, 487] width 18 height 18
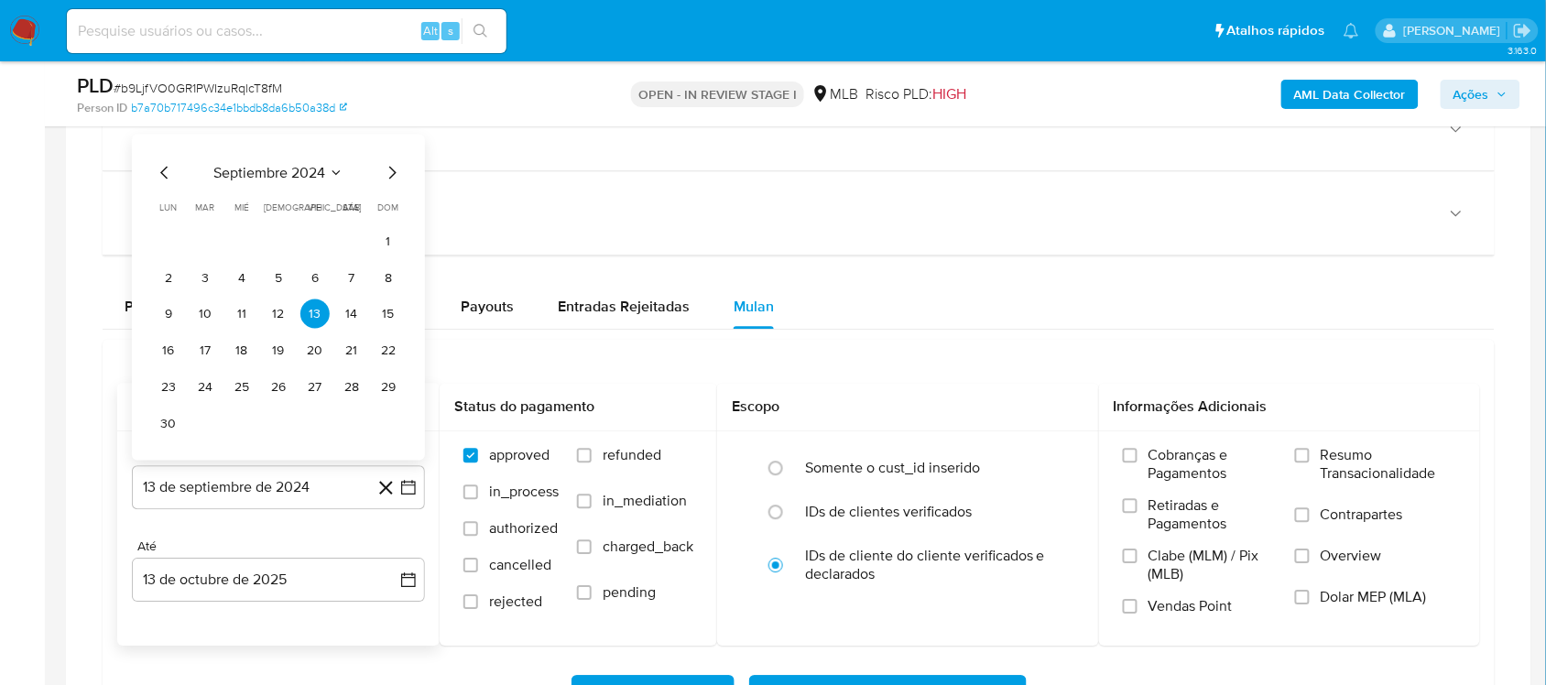
click at [289, 182] on span "septiembre 2024" at bounding box center [269, 173] width 112 height 18
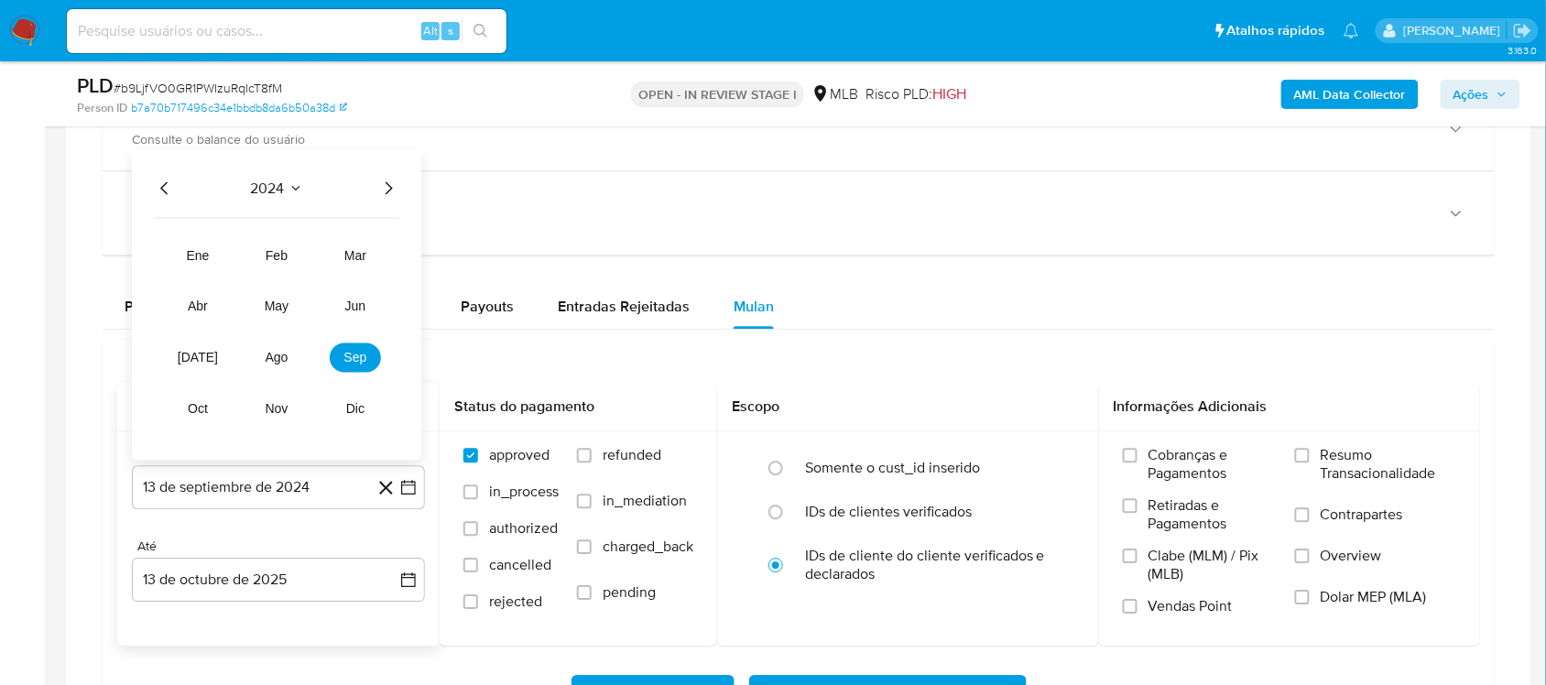
click at [392, 192] on icon "Año siguiente" at bounding box center [388, 189] width 22 height 22
click at [285, 364] on span "ago" at bounding box center [277, 358] width 23 height 15
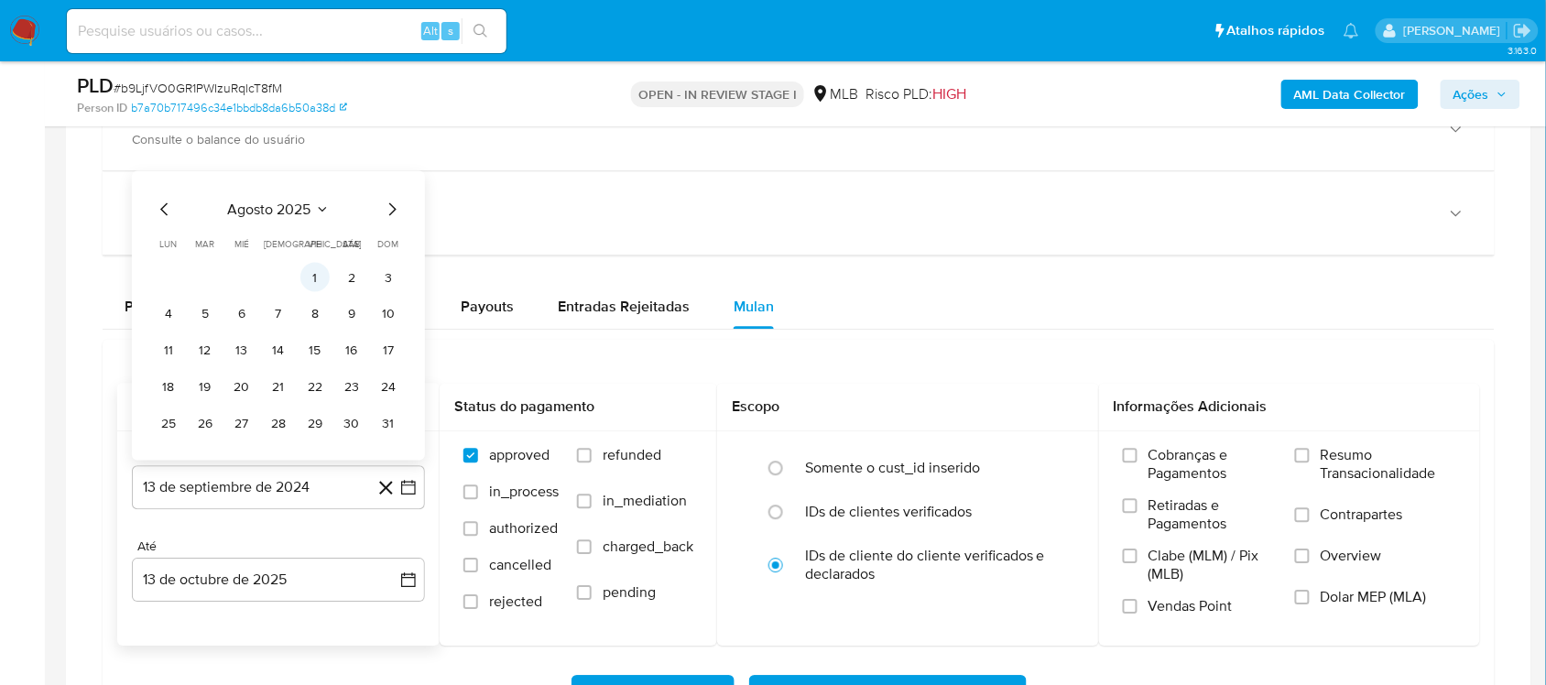
click at [303, 280] on button "1" at bounding box center [314, 277] width 29 height 29
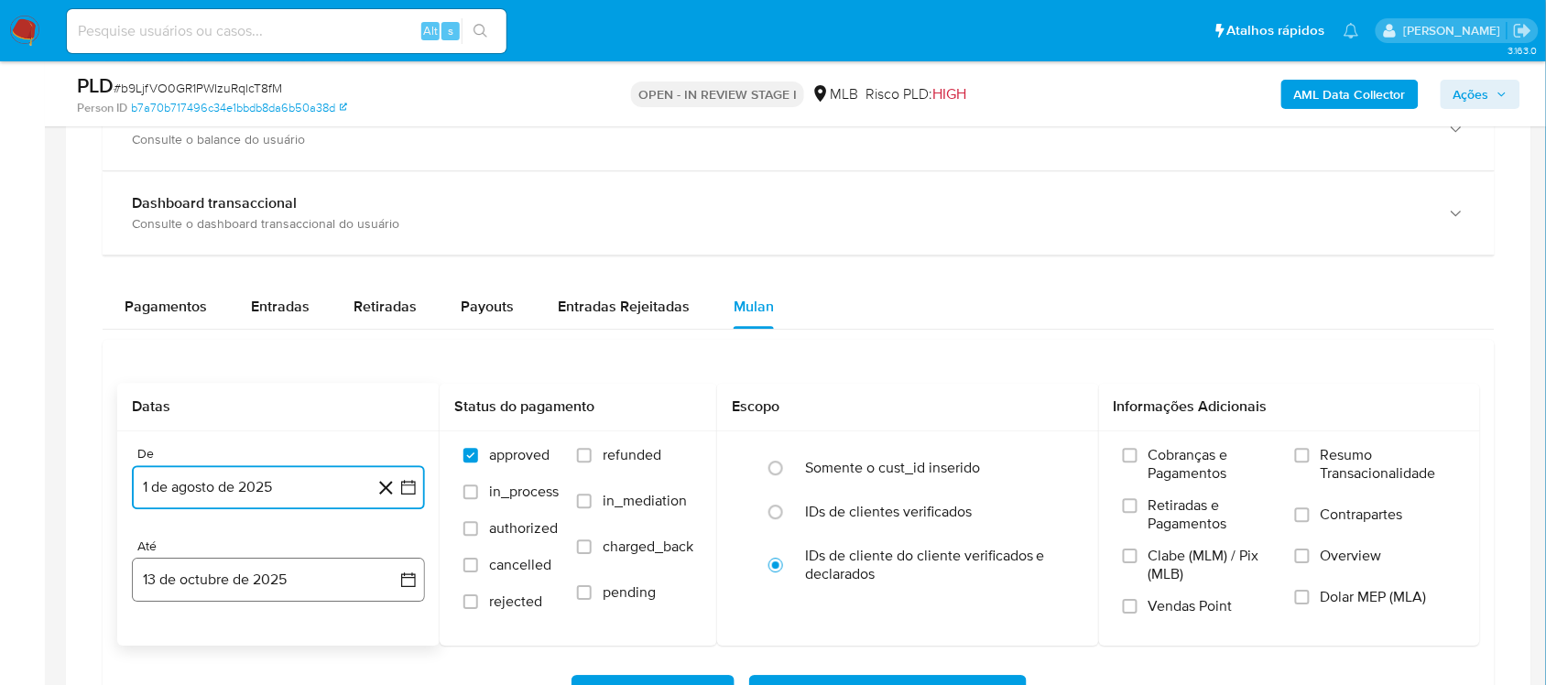
click at [403, 577] on button "13 de octubre de 2025" at bounding box center [278, 580] width 293 height 44
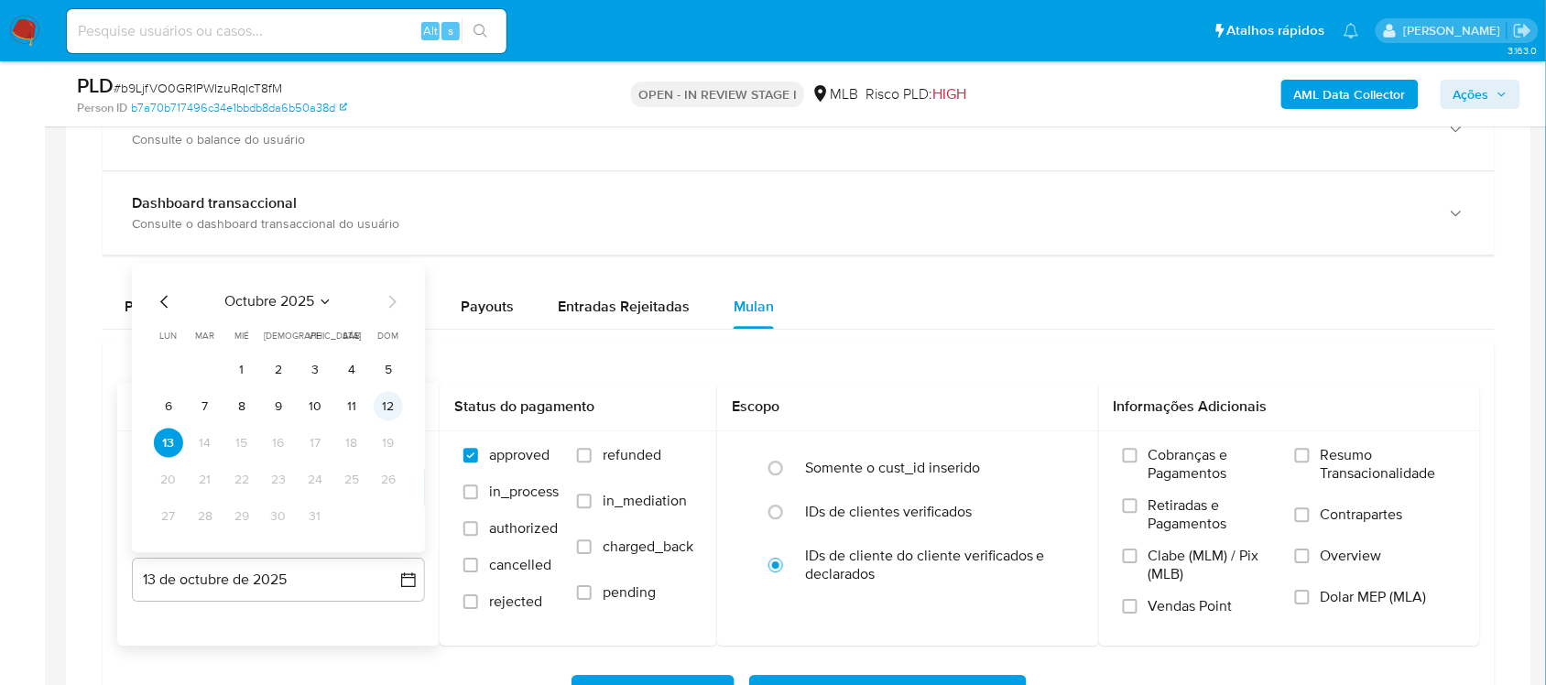
click at [374, 414] on button "12" at bounding box center [388, 406] width 29 height 29
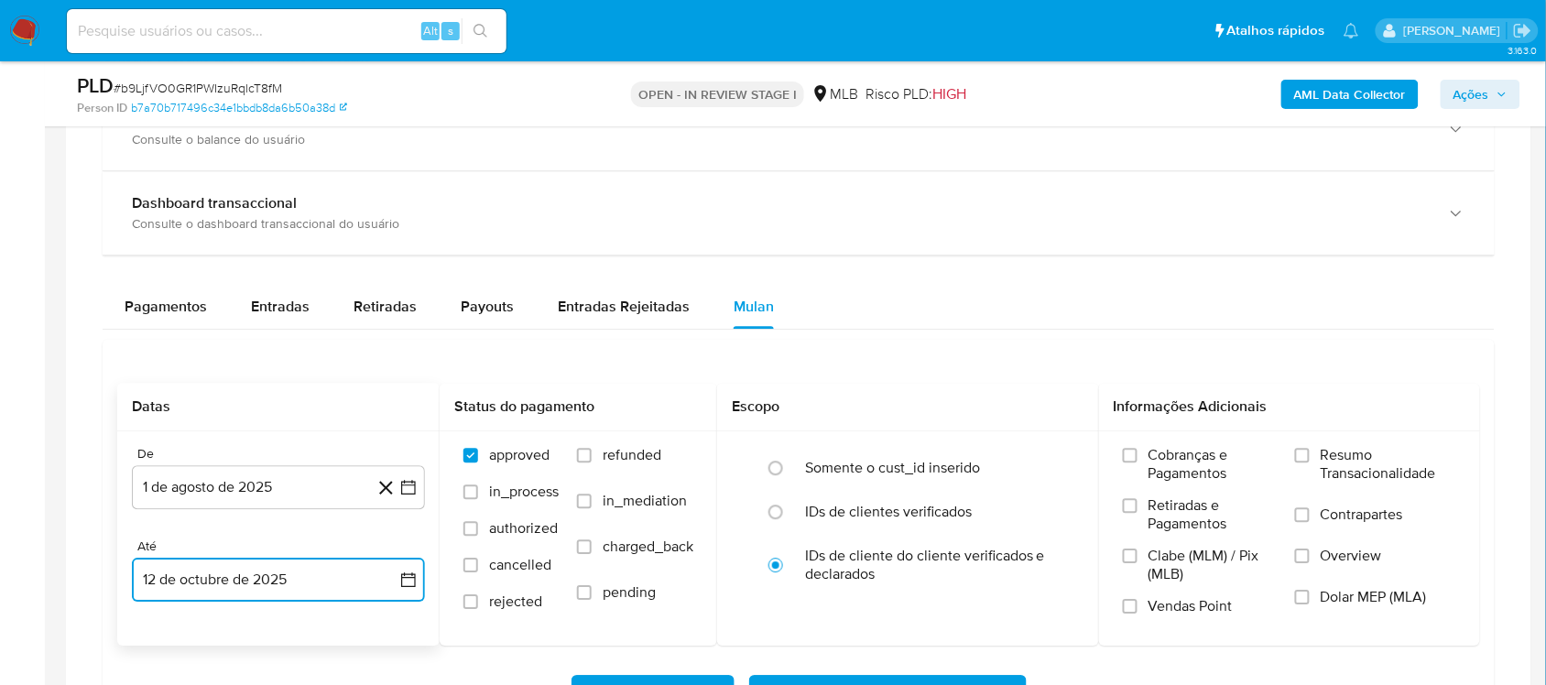
click at [417, 577] on icon "button" at bounding box center [408, 580] width 18 height 18
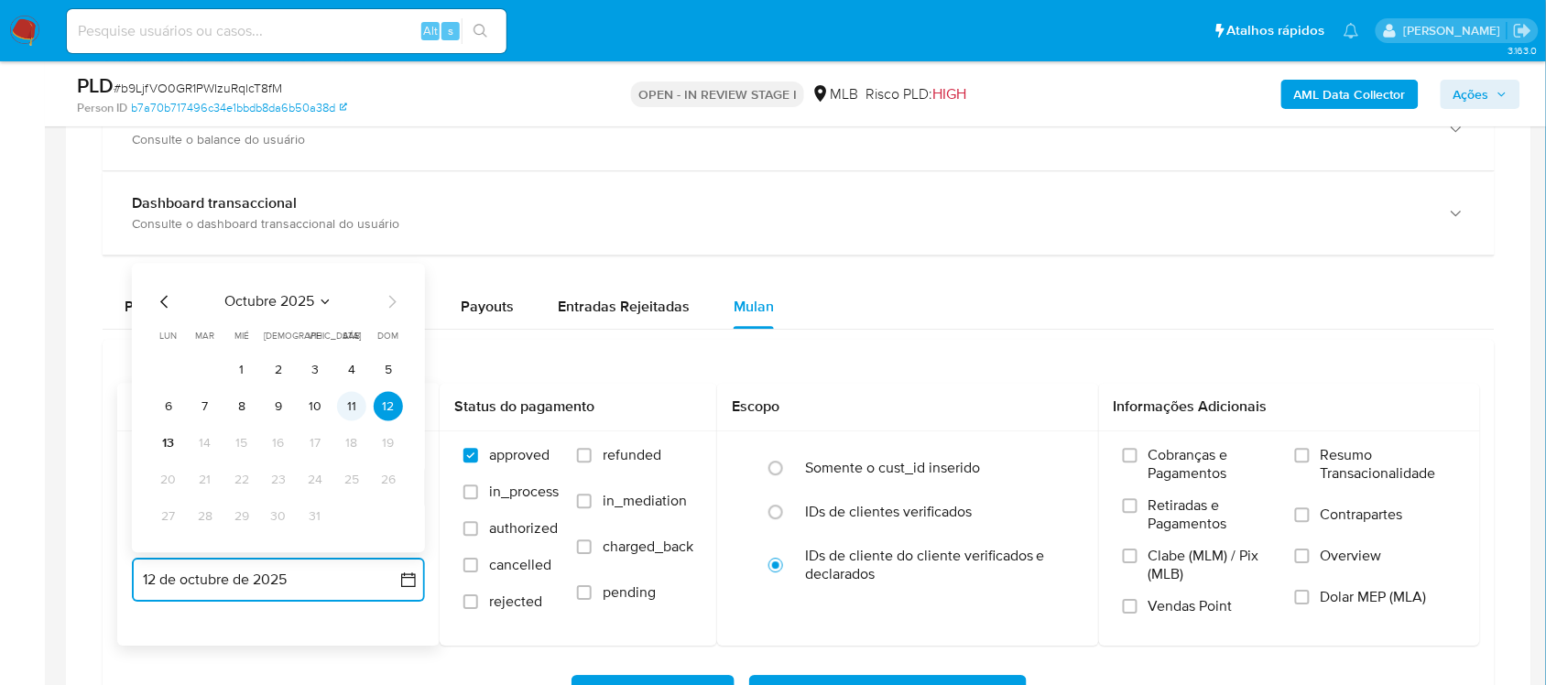
click at [350, 406] on button "11" at bounding box center [351, 406] width 29 height 29
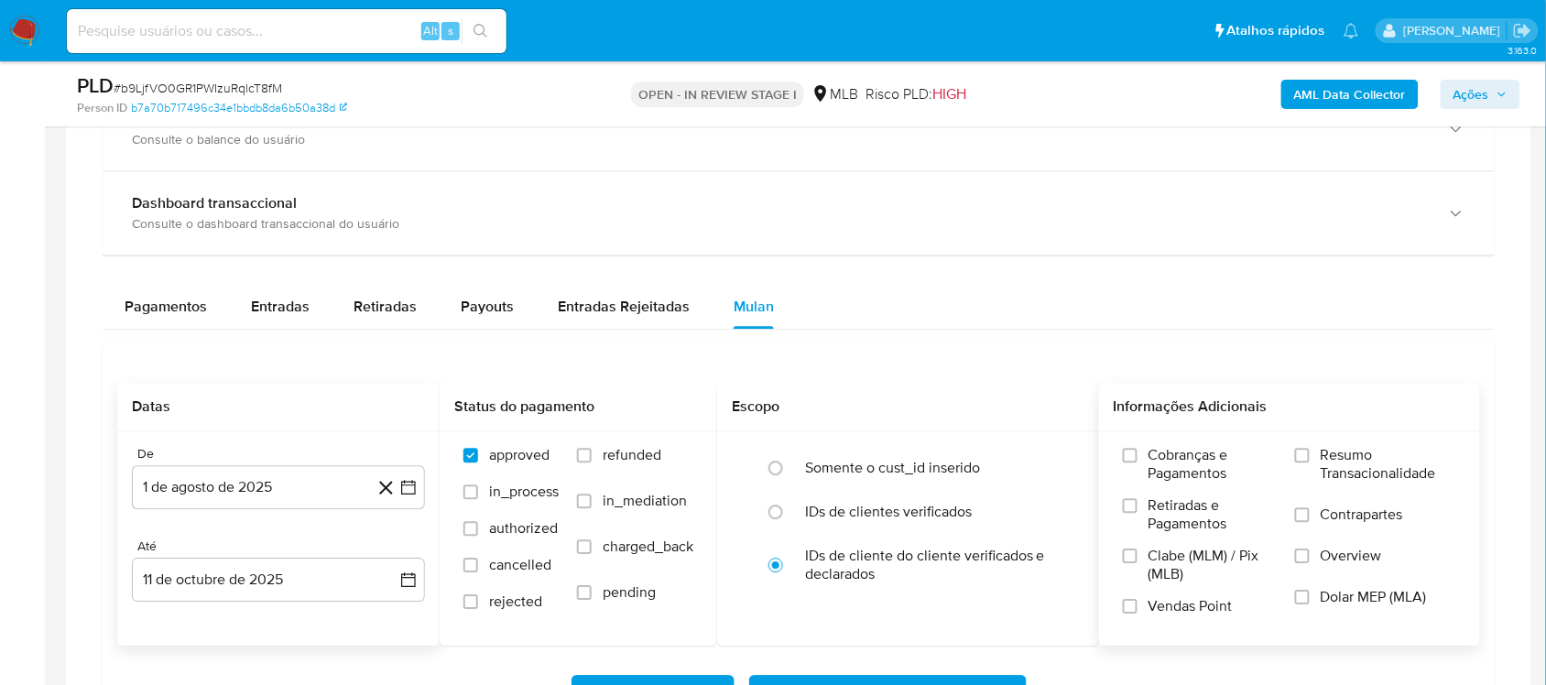
click at [1158, 483] on span "Resumo Transacionalidade" at bounding box center [1389, 464] width 136 height 37
click at [1158, 463] on input "Resumo Transacionalidade" at bounding box center [1302, 455] width 15 height 15
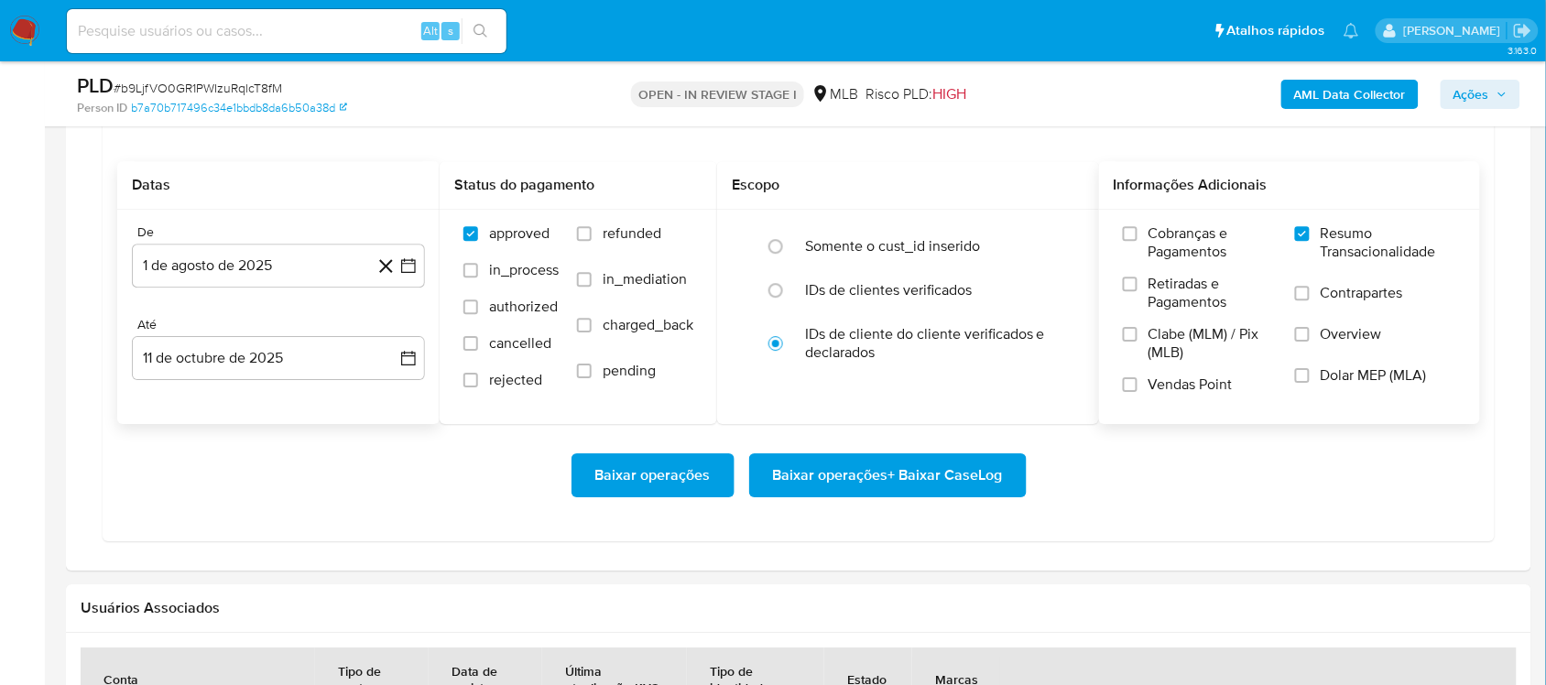
scroll to position [1489, 0]
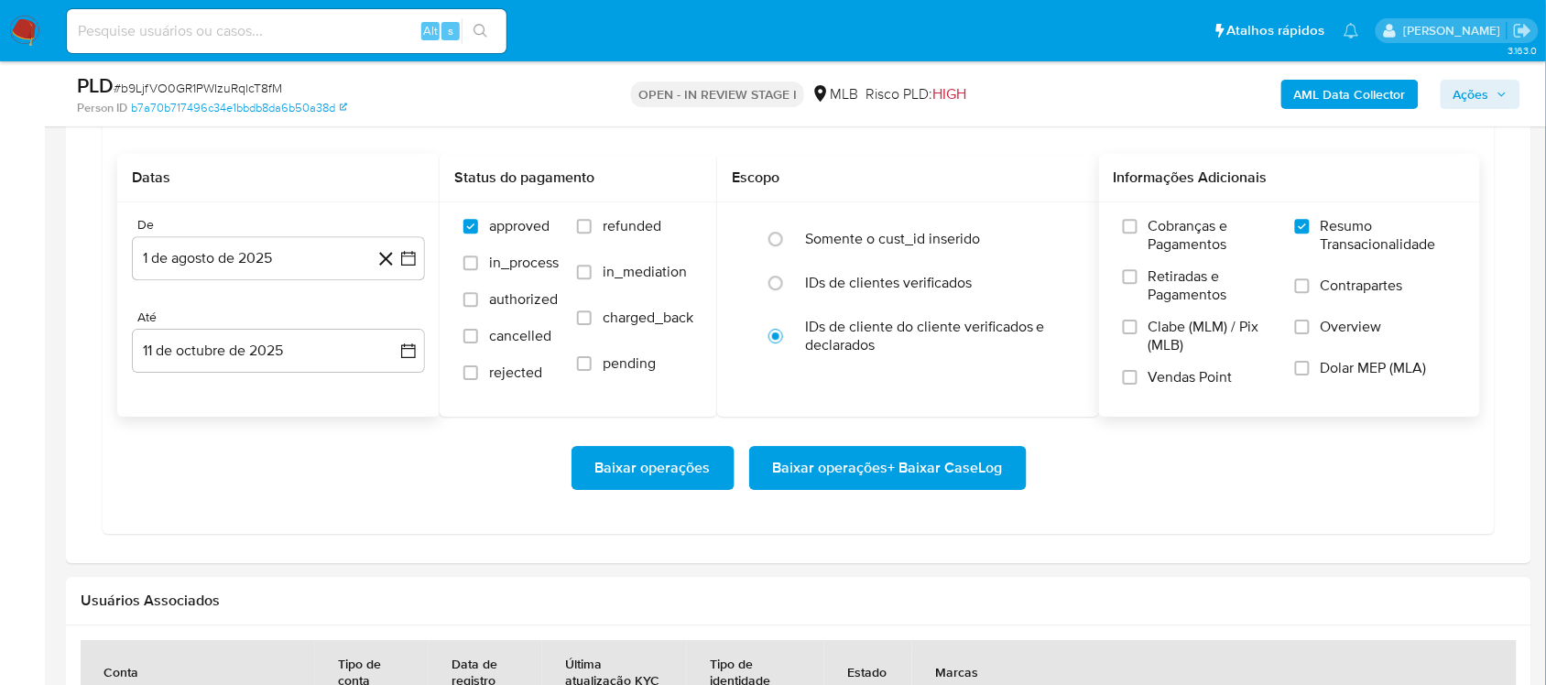
click at [802, 468] on span "Baixar operações + Baixar CaseLog" at bounding box center [888, 468] width 230 height 40
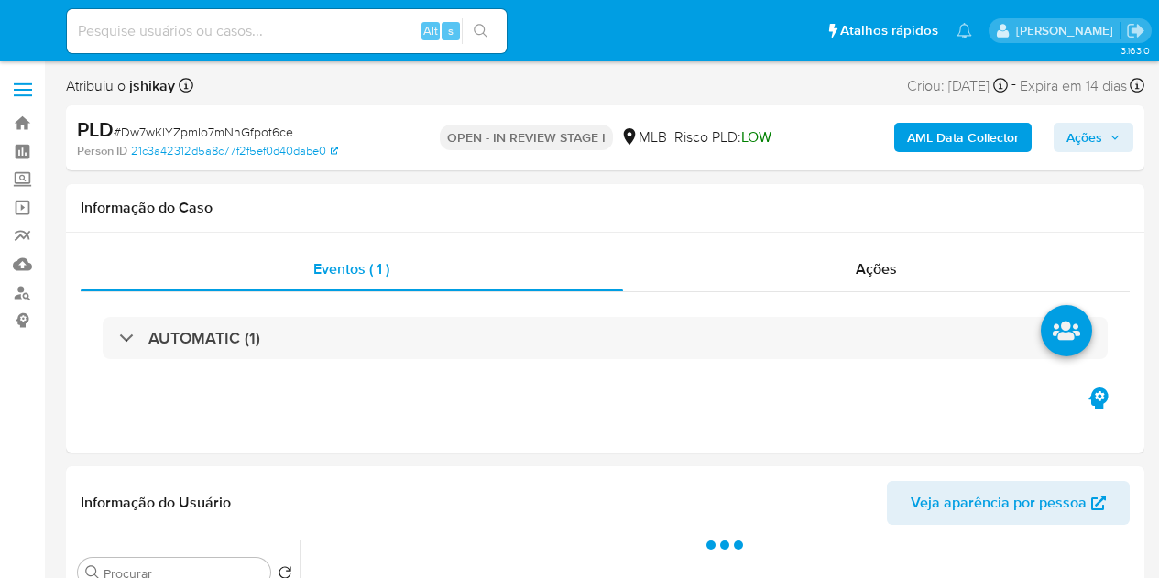
select select "10"
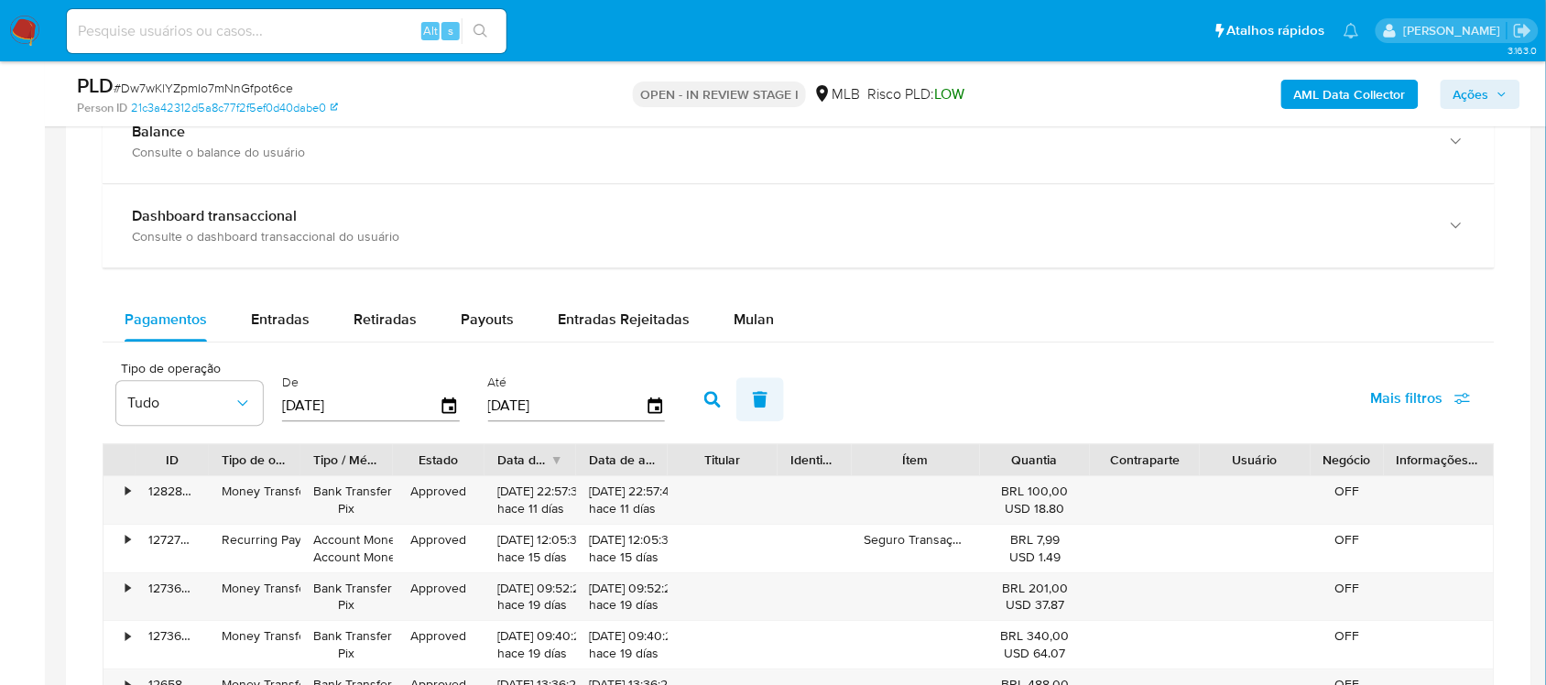
scroll to position [1374, 0]
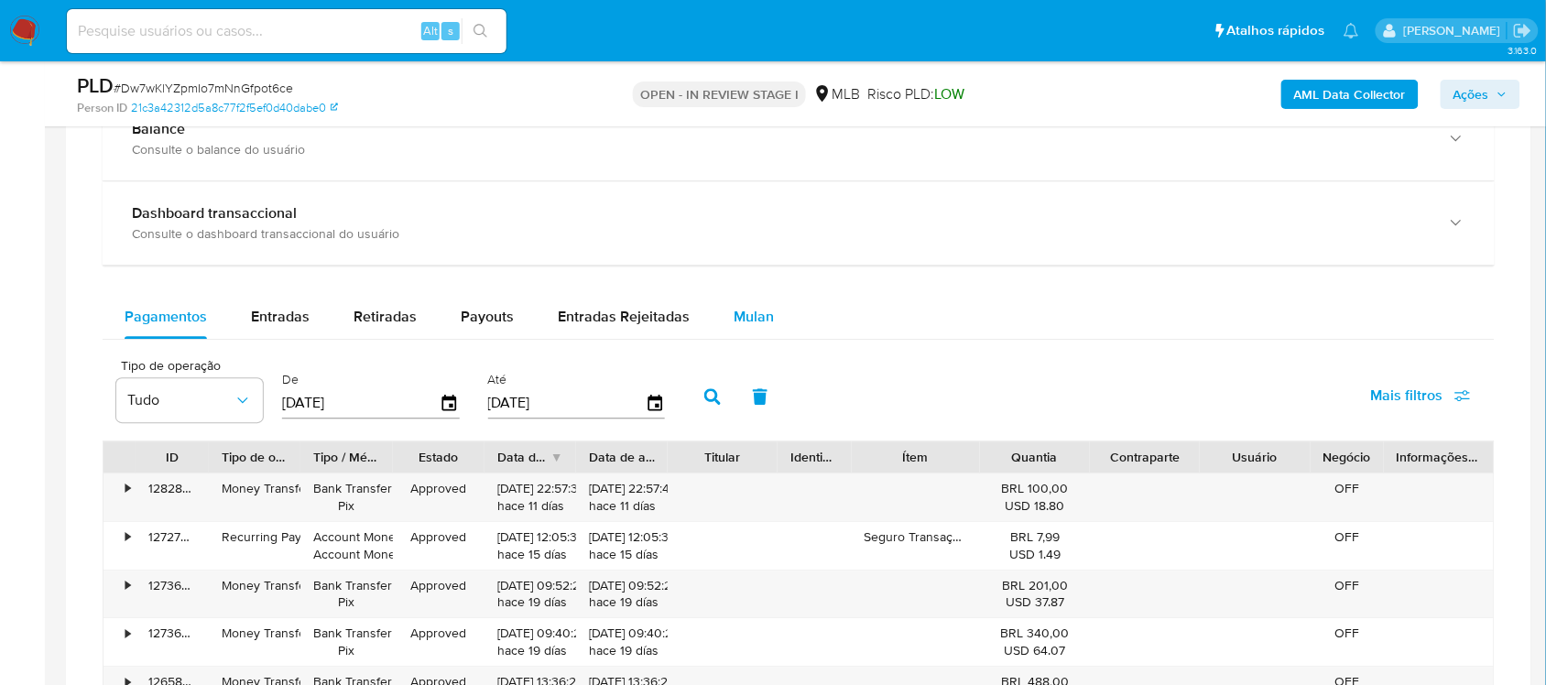
click at [739, 300] on div "Mulan" at bounding box center [754, 317] width 40 height 44
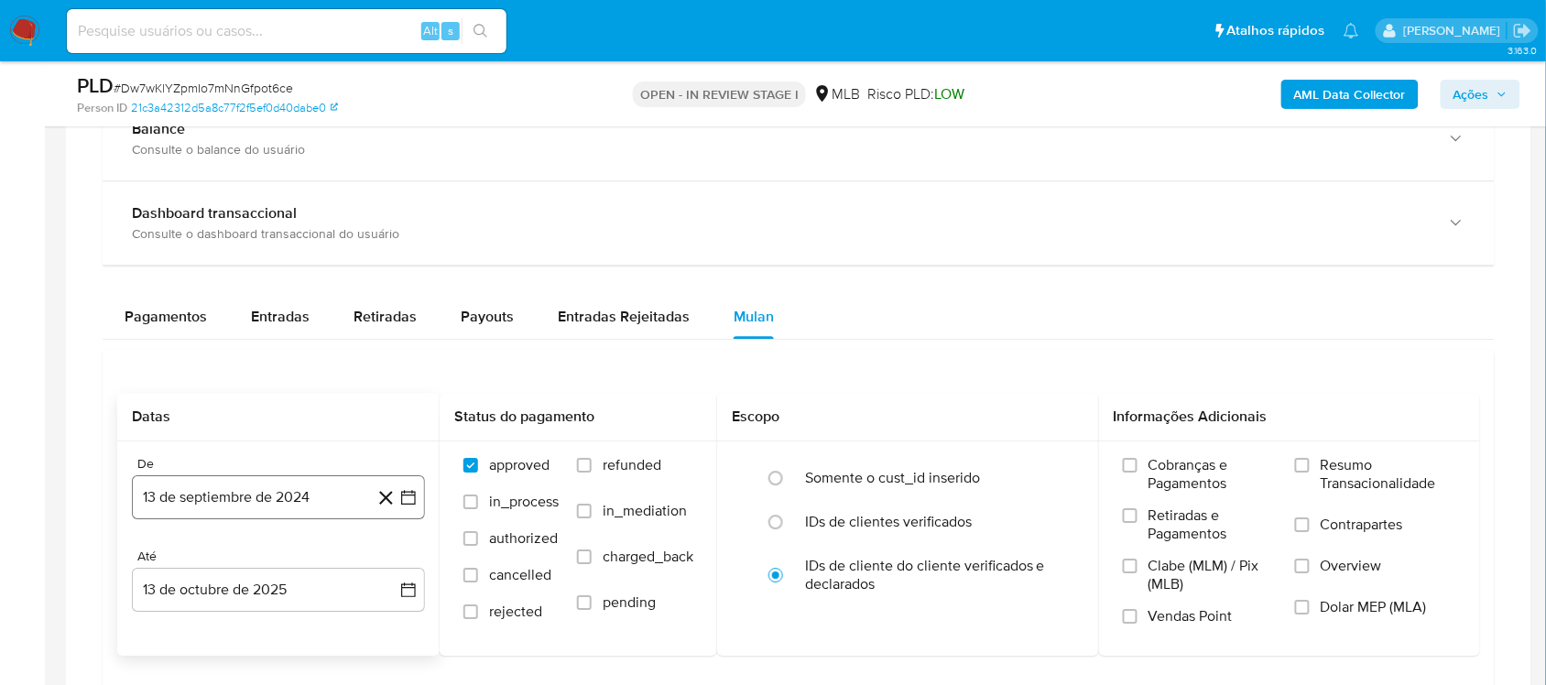
click at [415, 497] on icon "button" at bounding box center [408, 497] width 18 height 18
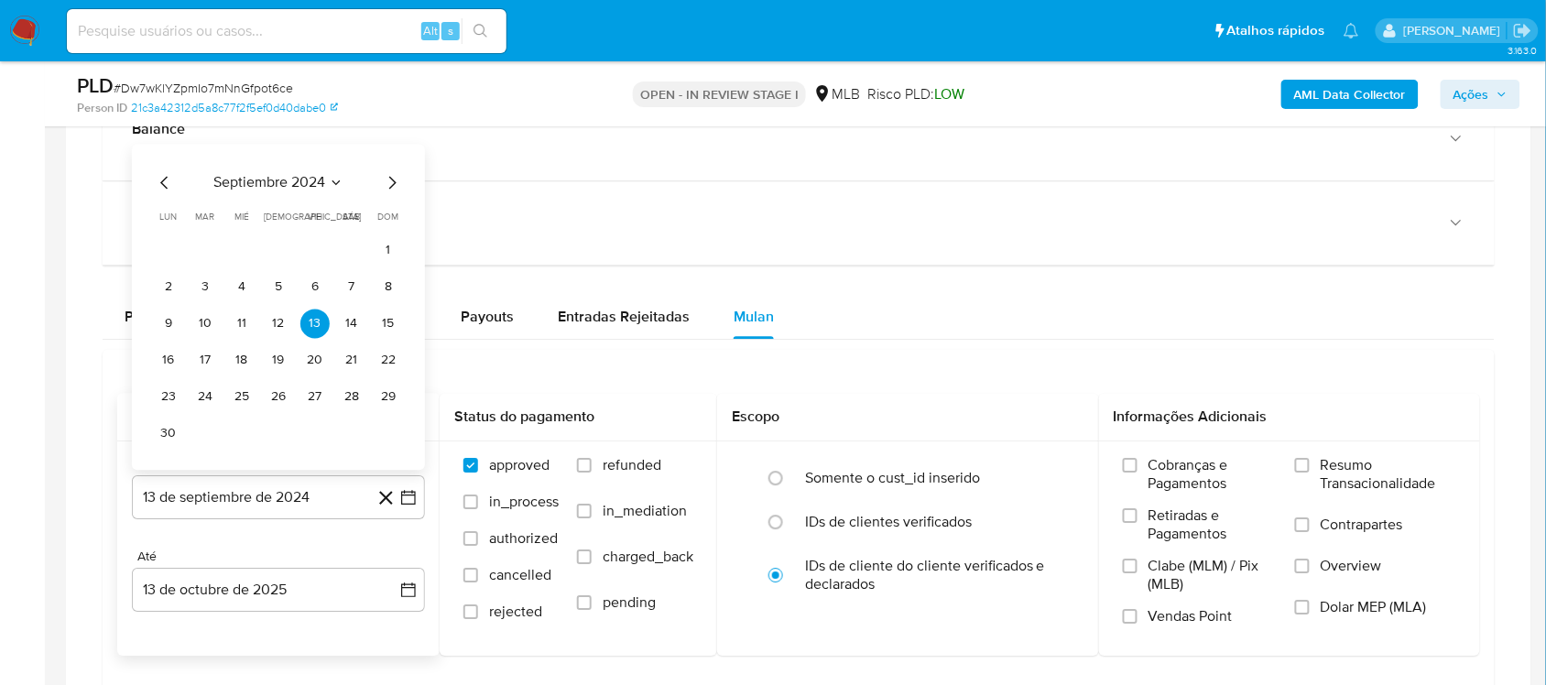
click at [332, 184] on icon "Seleccionar mes y año" at bounding box center [336, 182] width 15 height 15
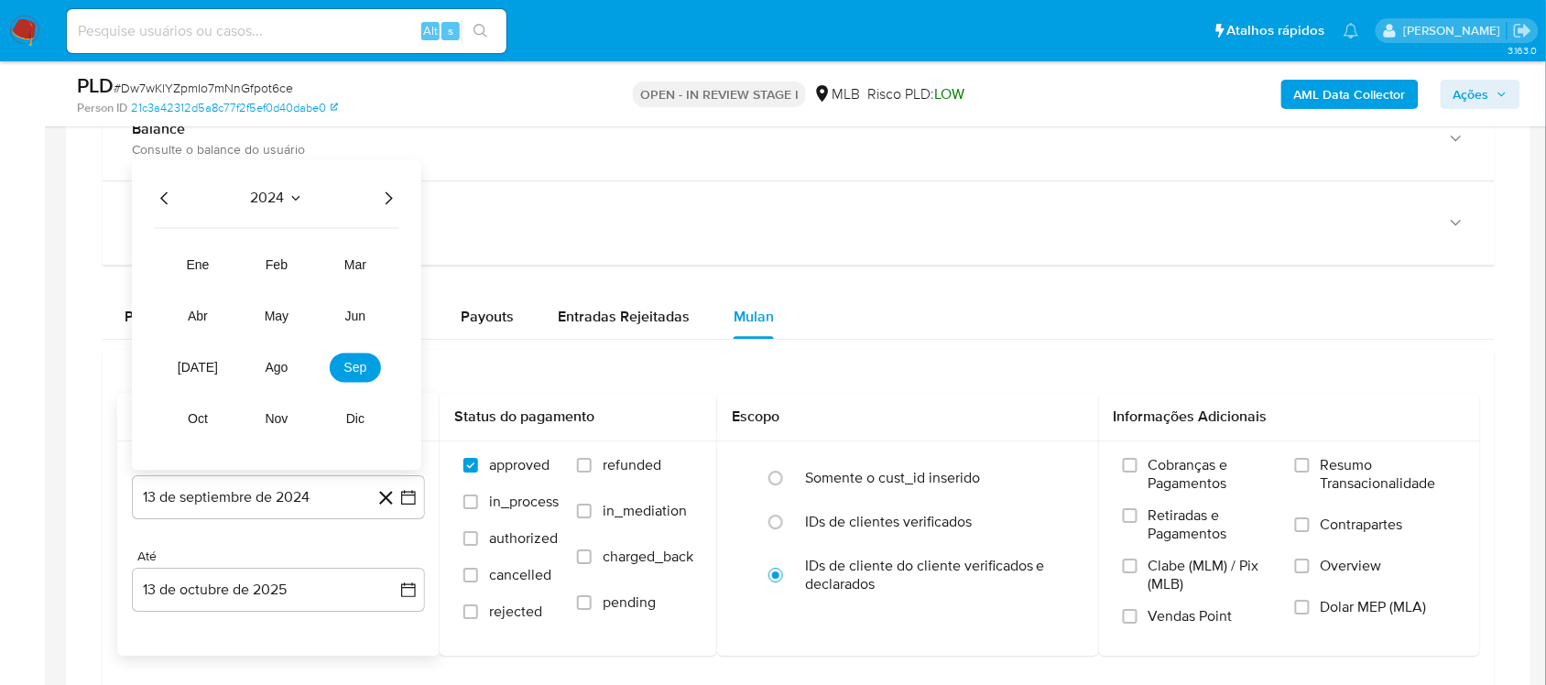
click at [385, 193] on icon "Año siguiente" at bounding box center [388, 198] width 22 height 22
click at [278, 377] on button "ago" at bounding box center [276, 367] width 51 height 29
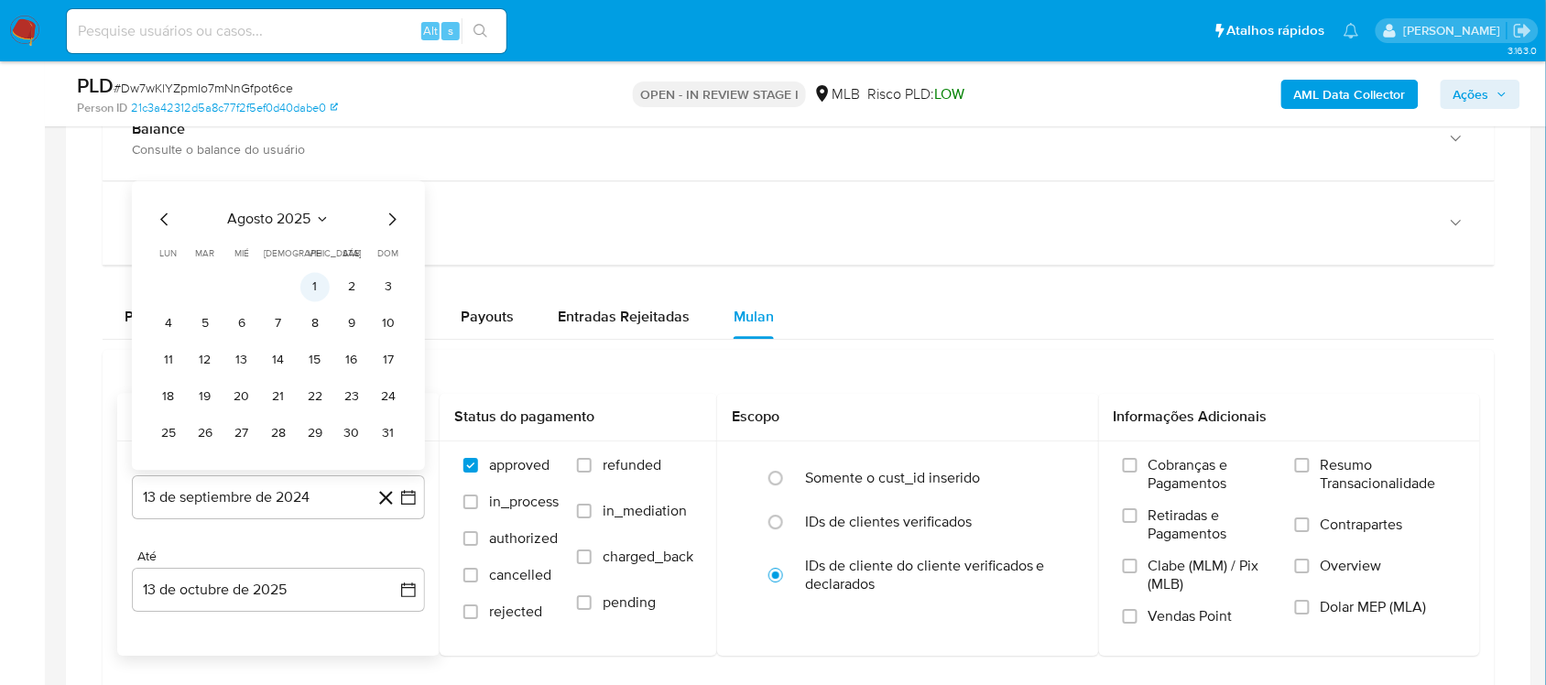
click at [317, 287] on button "1" at bounding box center [314, 286] width 29 height 29
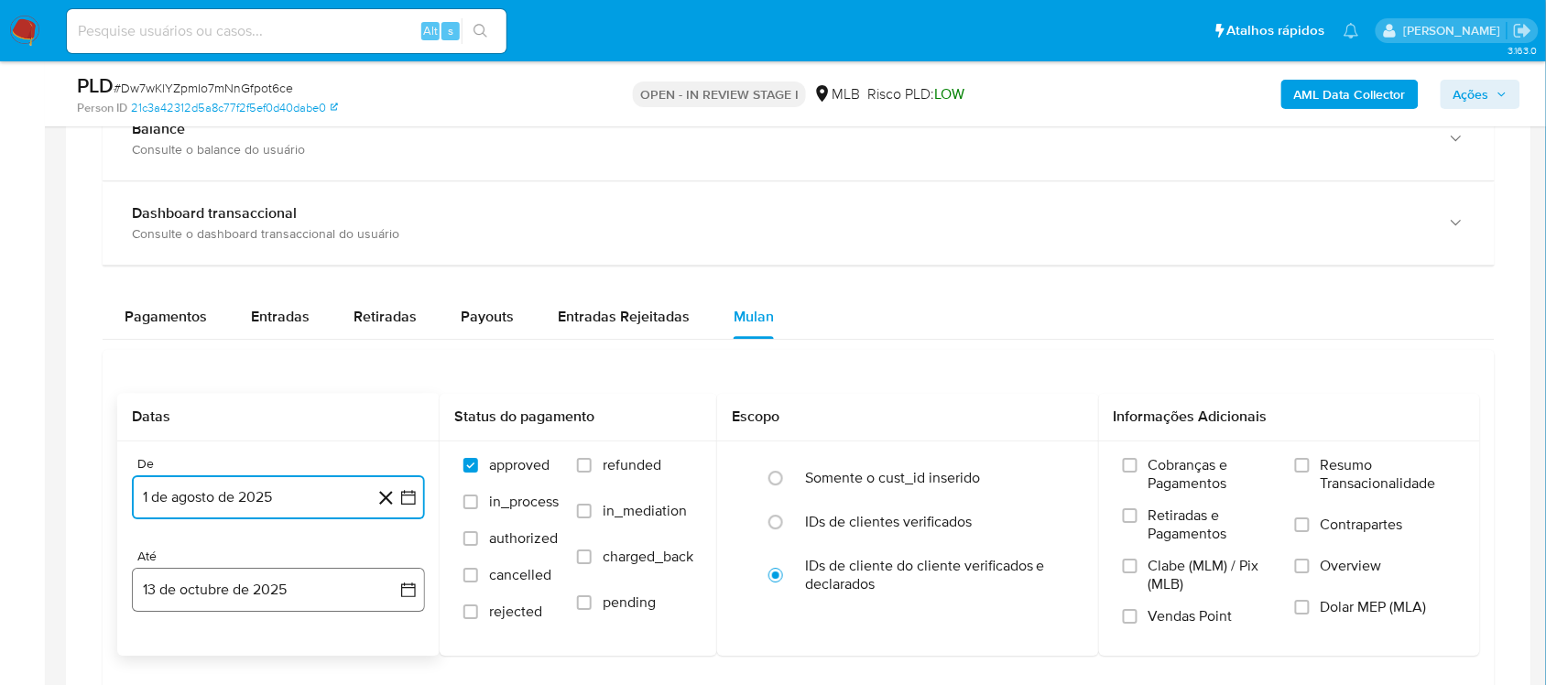
drag, startPoint x: 405, startPoint y: 587, endPoint x: 381, endPoint y: 570, distance: 29.5
click at [406, 577] on icon "button" at bounding box center [408, 590] width 18 height 18
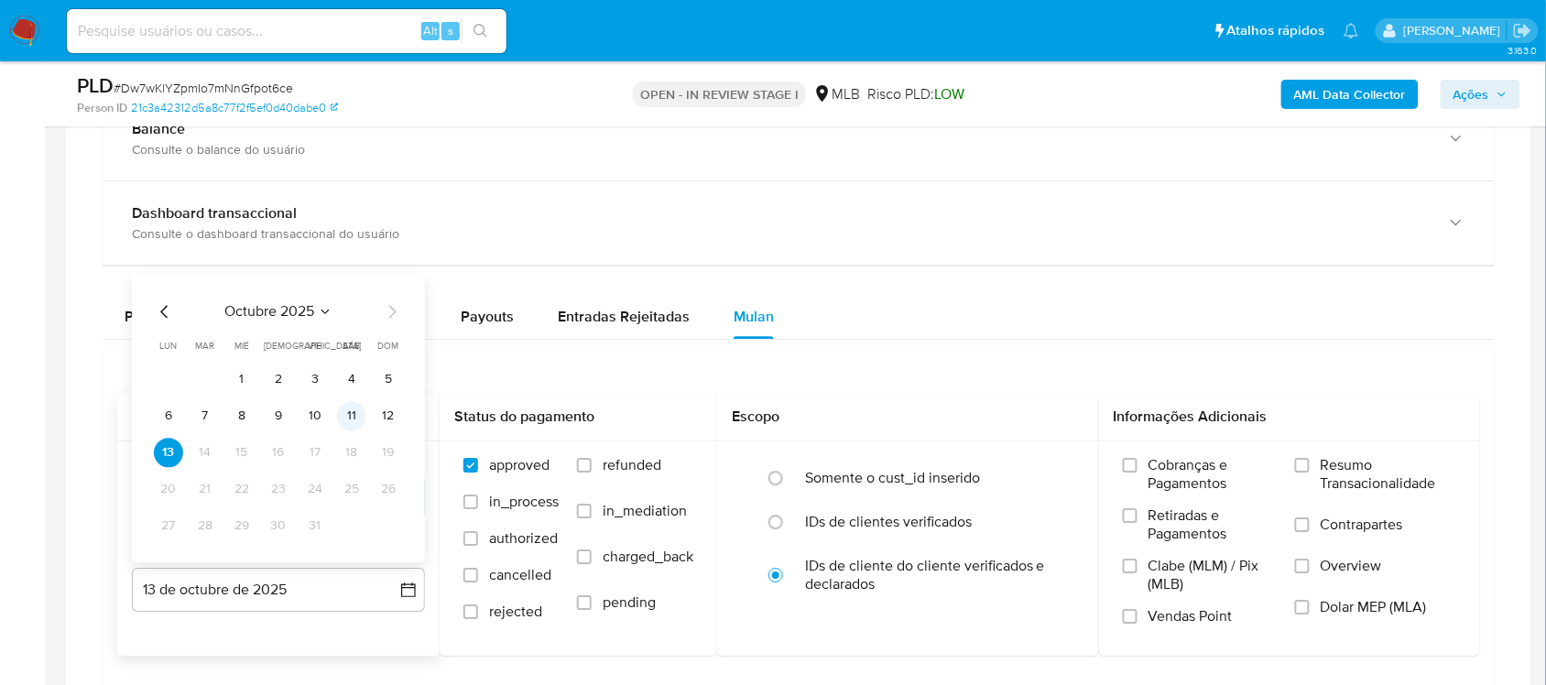
click at [342, 414] on button "11" at bounding box center [351, 415] width 29 height 29
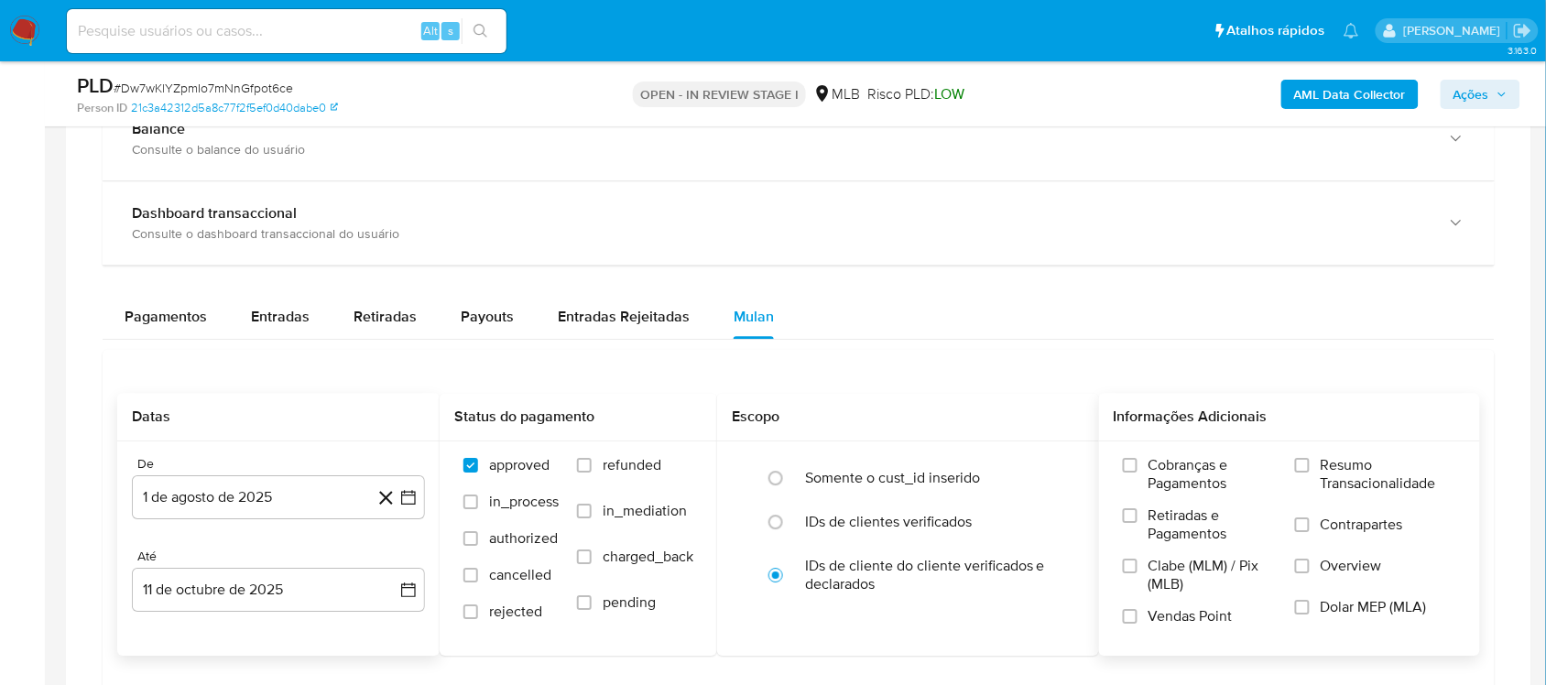
click at [1158, 474] on span "Resumo Transacionalidade" at bounding box center [1389, 474] width 136 height 37
click at [1158, 473] on input "Resumo Transacionalidade" at bounding box center [1302, 465] width 15 height 15
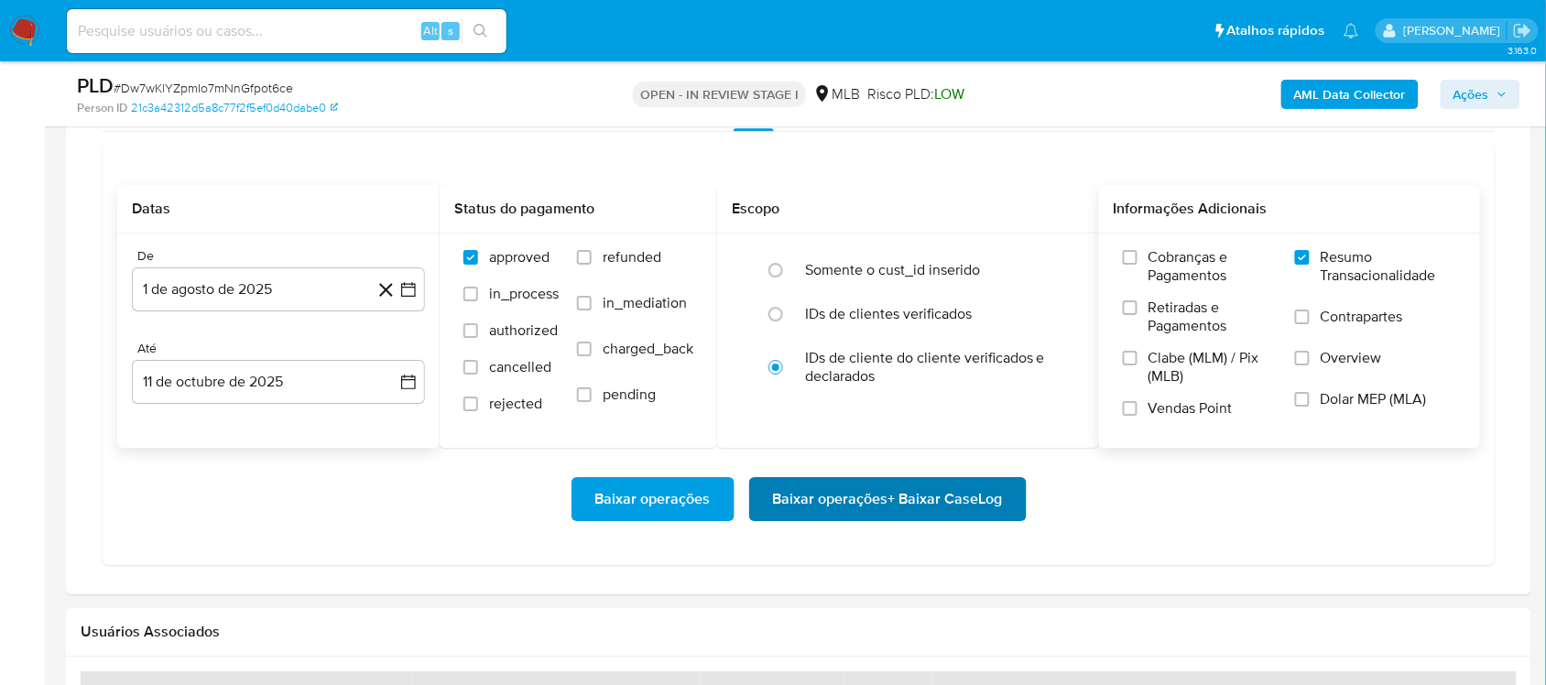
scroll to position [1603, 0]
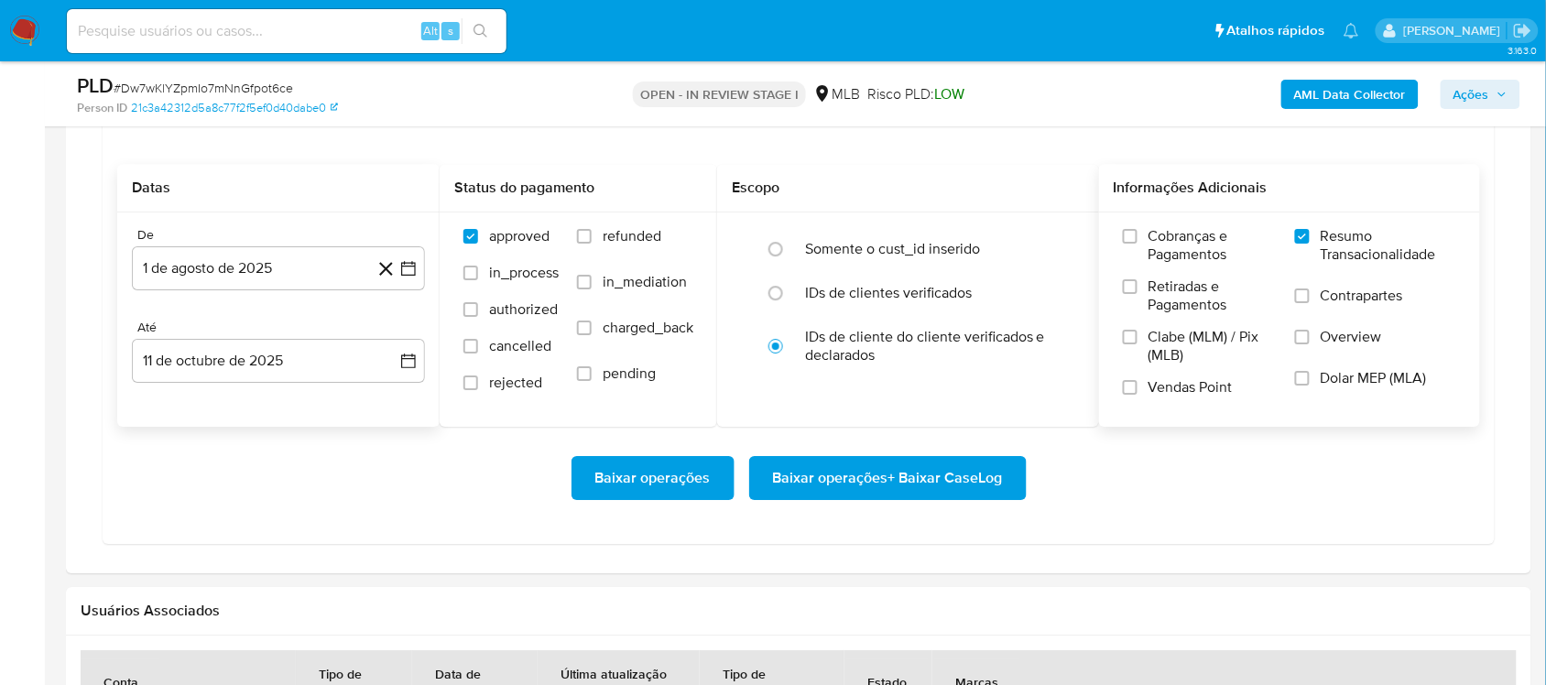
click at [786, 473] on span "Baixar operações + Baixar CaseLog" at bounding box center [888, 478] width 230 height 40
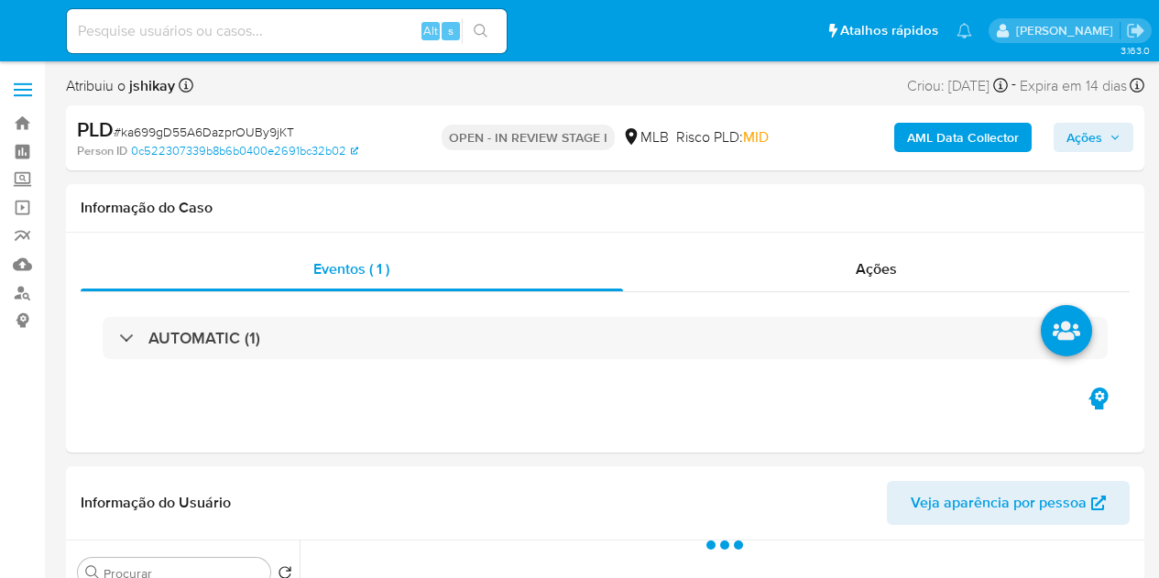
select select "10"
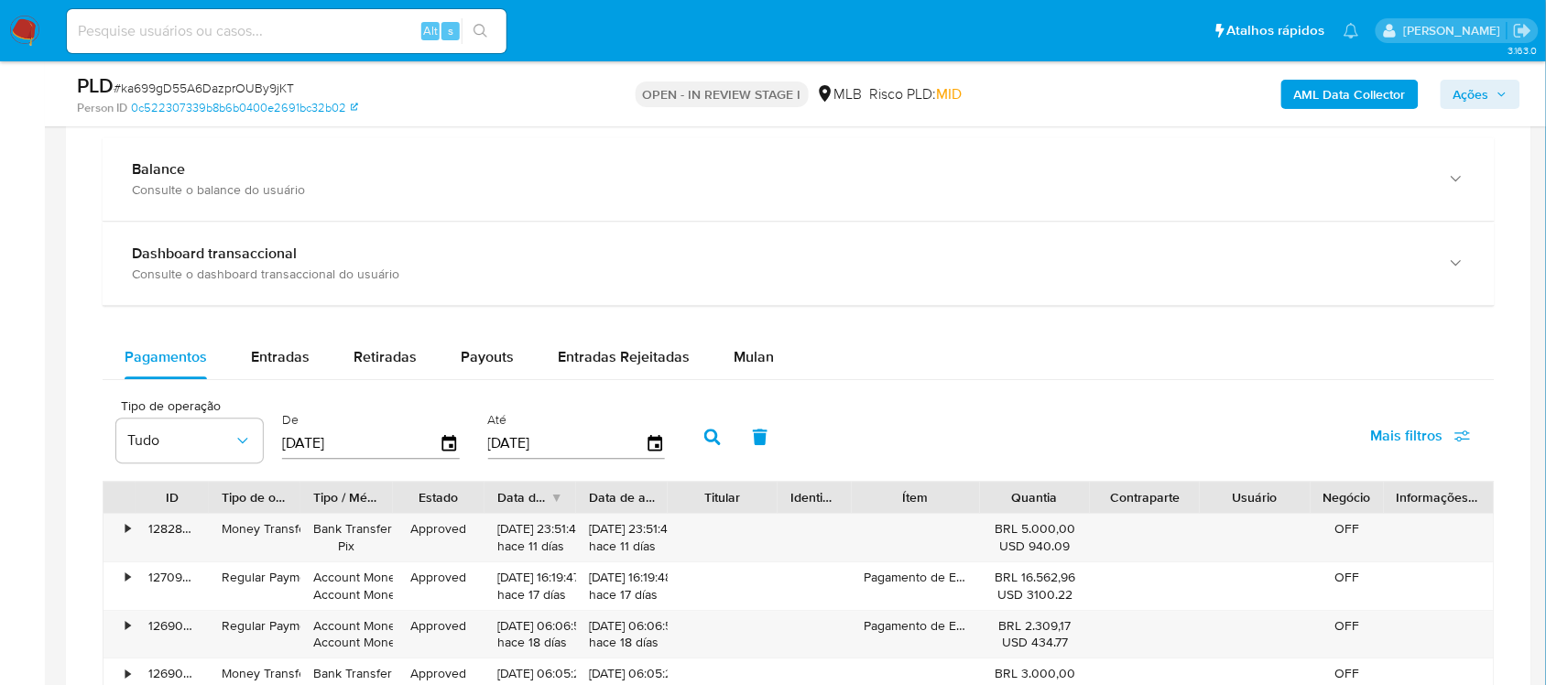
scroll to position [1374, 0]
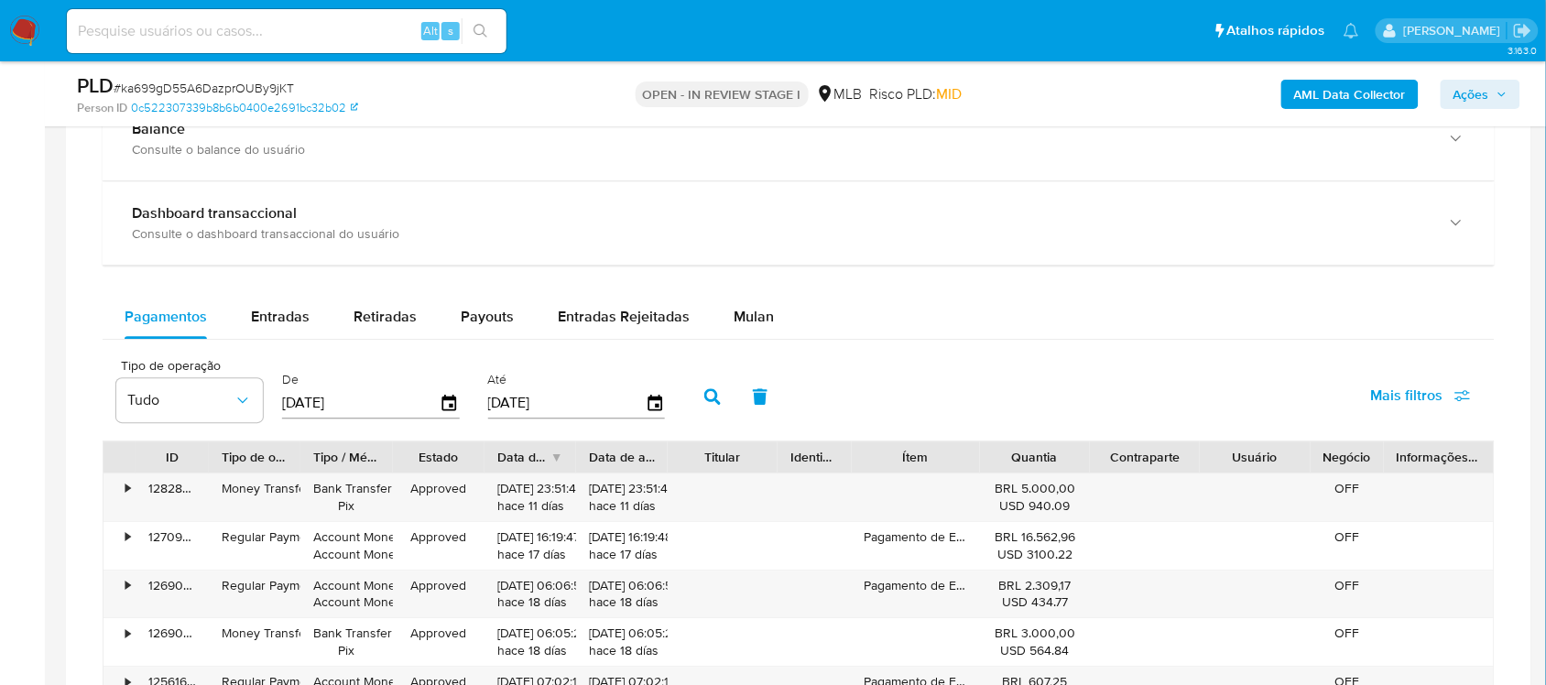
drag, startPoint x: 730, startPoint y: 287, endPoint x: 754, endPoint y: 339, distance: 57.4
click at [731, 289] on div "Balance Consulte o balance do usuário Dashboard transaccional Consulte o dashbo…" at bounding box center [799, 552] width 1392 height 910
click at [754, 339] on div "Mulan" at bounding box center [754, 317] width 40 height 44
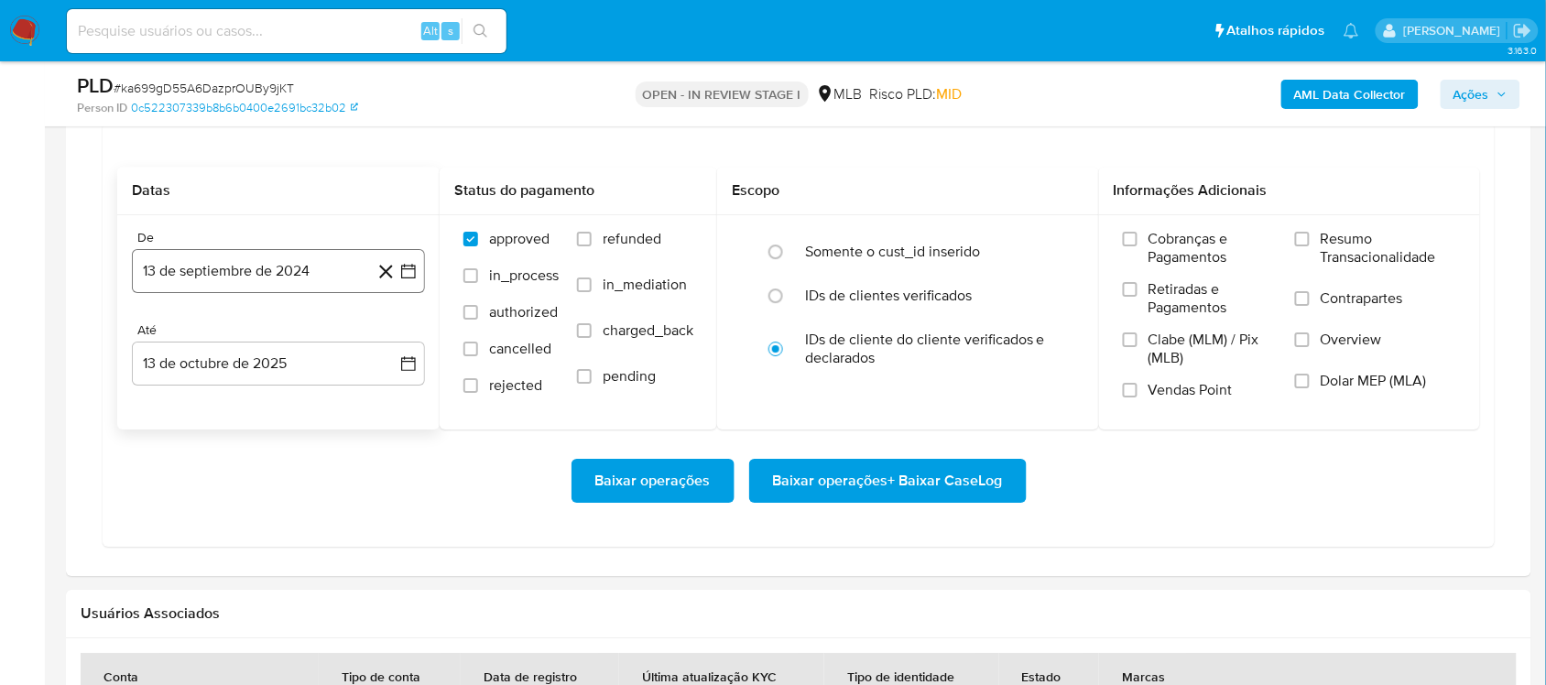
scroll to position [1603, 0]
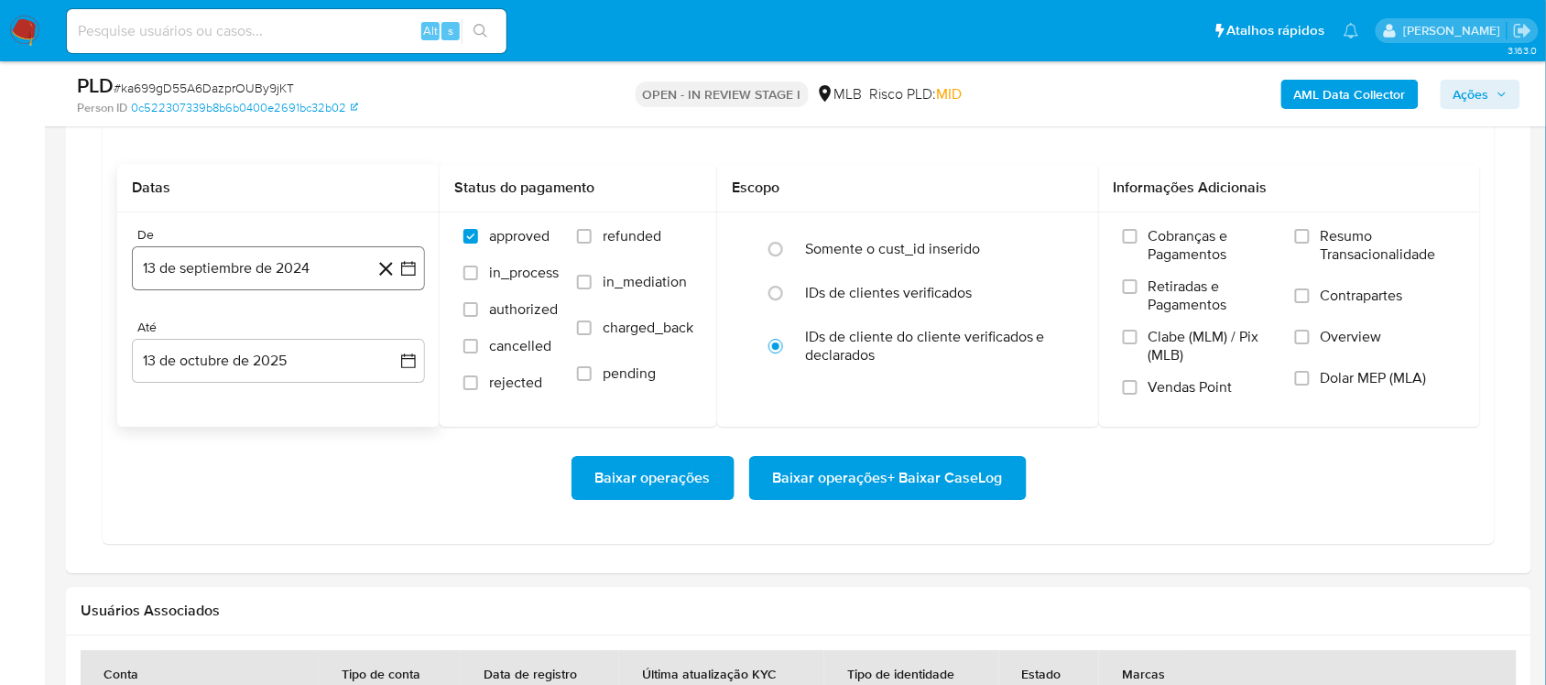
drag, startPoint x: 406, startPoint y: 289, endPoint x: 367, endPoint y: 287, distance: 38.5
click at [405, 289] on button "13 de septiembre de 2024" at bounding box center [278, 268] width 293 height 44
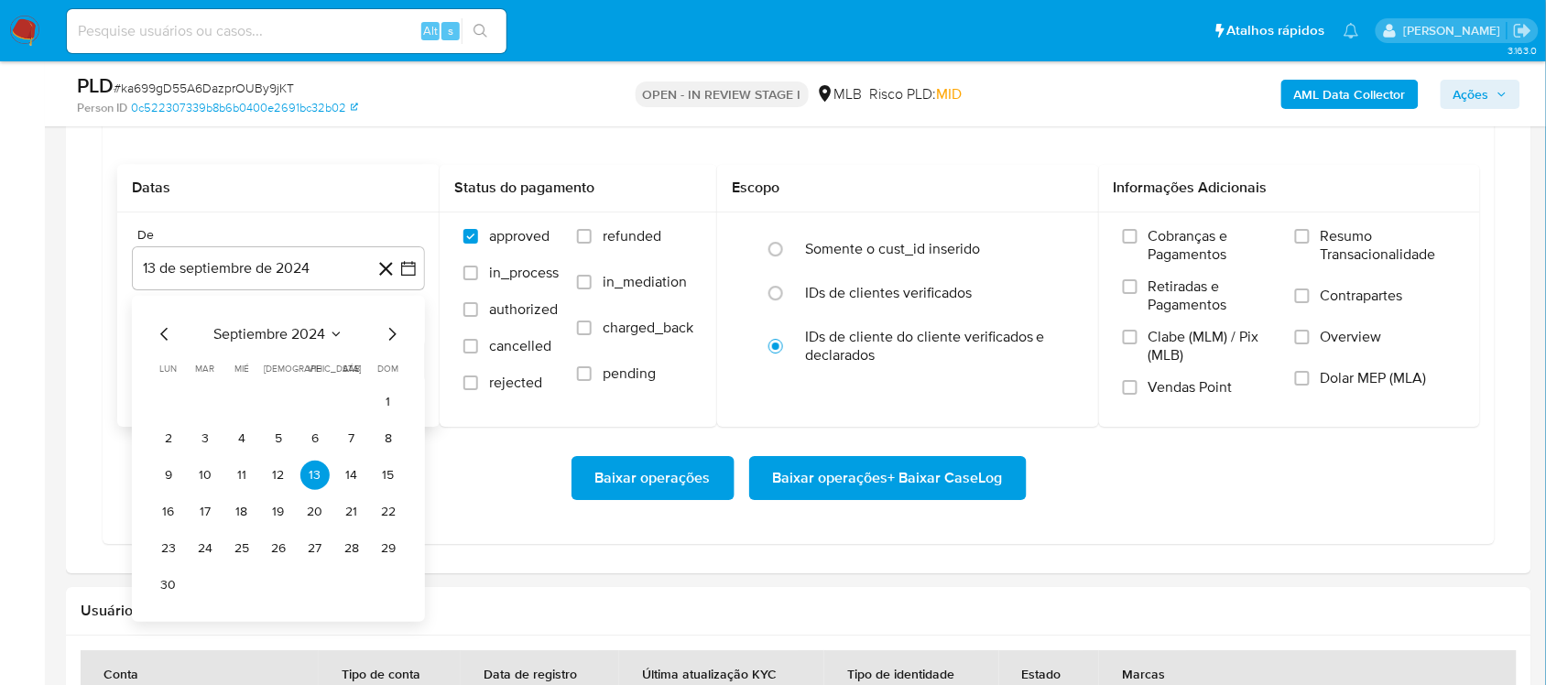
click at [322, 335] on span "septiembre 2024" at bounding box center [269, 334] width 112 height 18
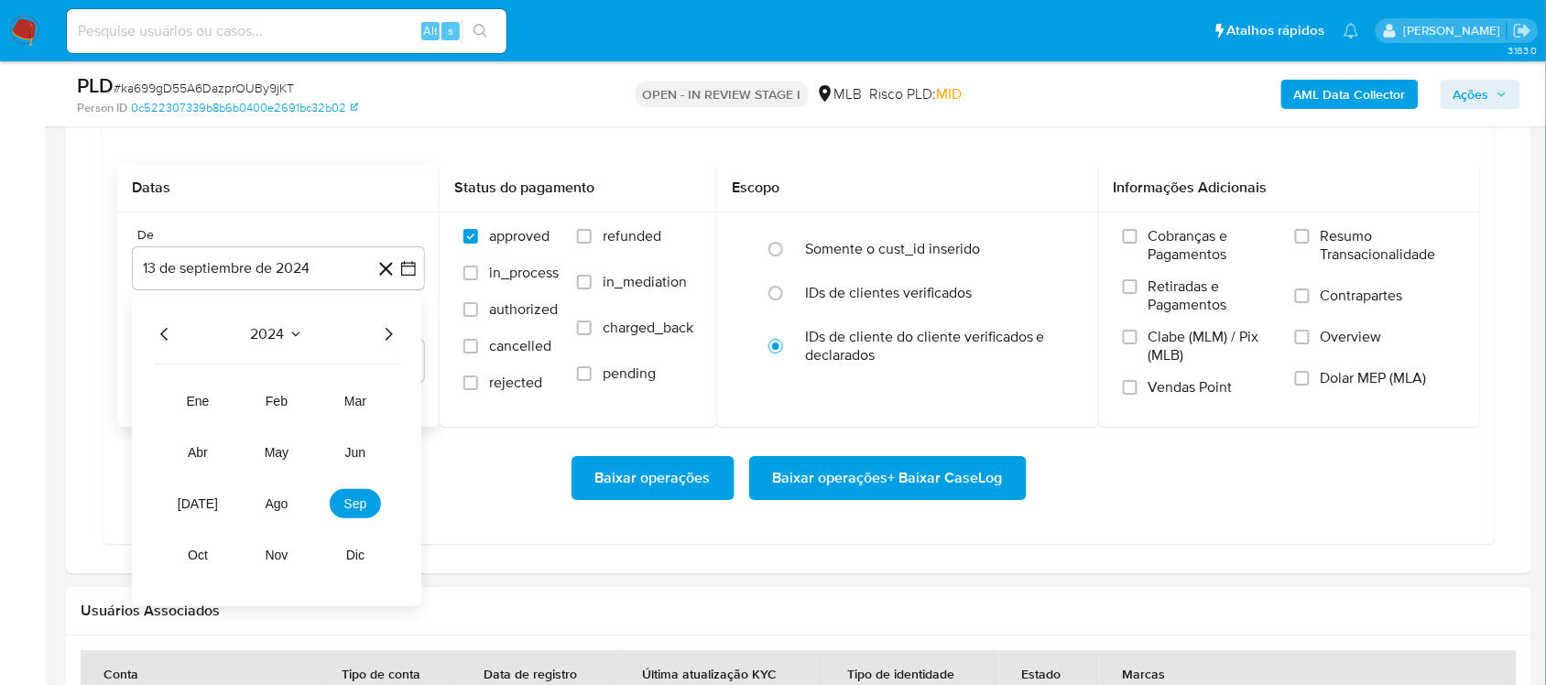
click at [392, 345] on icon "Año siguiente" at bounding box center [388, 334] width 22 height 22
click at [272, 501] on span "ago" at bounding box center [277, 503] width 23 height 15
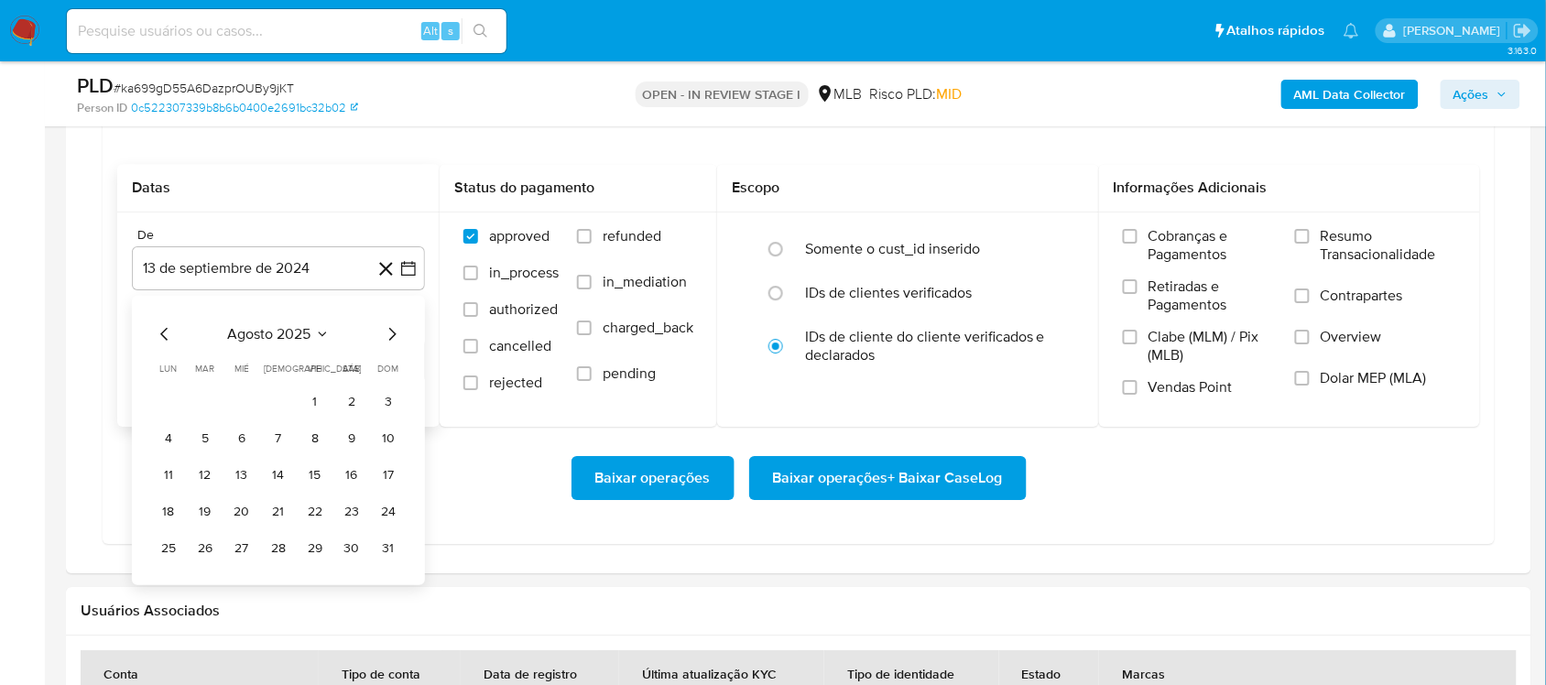
click at [331, 336] on div "agosto 2025" at bounding box center [278, 334] width 249 height 22
click at [318, 345] on div "agosto 2025" at bounding box center [278, 334] width 249 height 22
click at [300, 313] on div "agosto 2025 agosto 2025 lun lunes mar martes mié miércoles jue jueves vie viern…" at bounding box center [278, 440] width 293 height 289
click at [298, 334] on span "agosto 2025" at bounding box center [269, 334] width 83 height 18
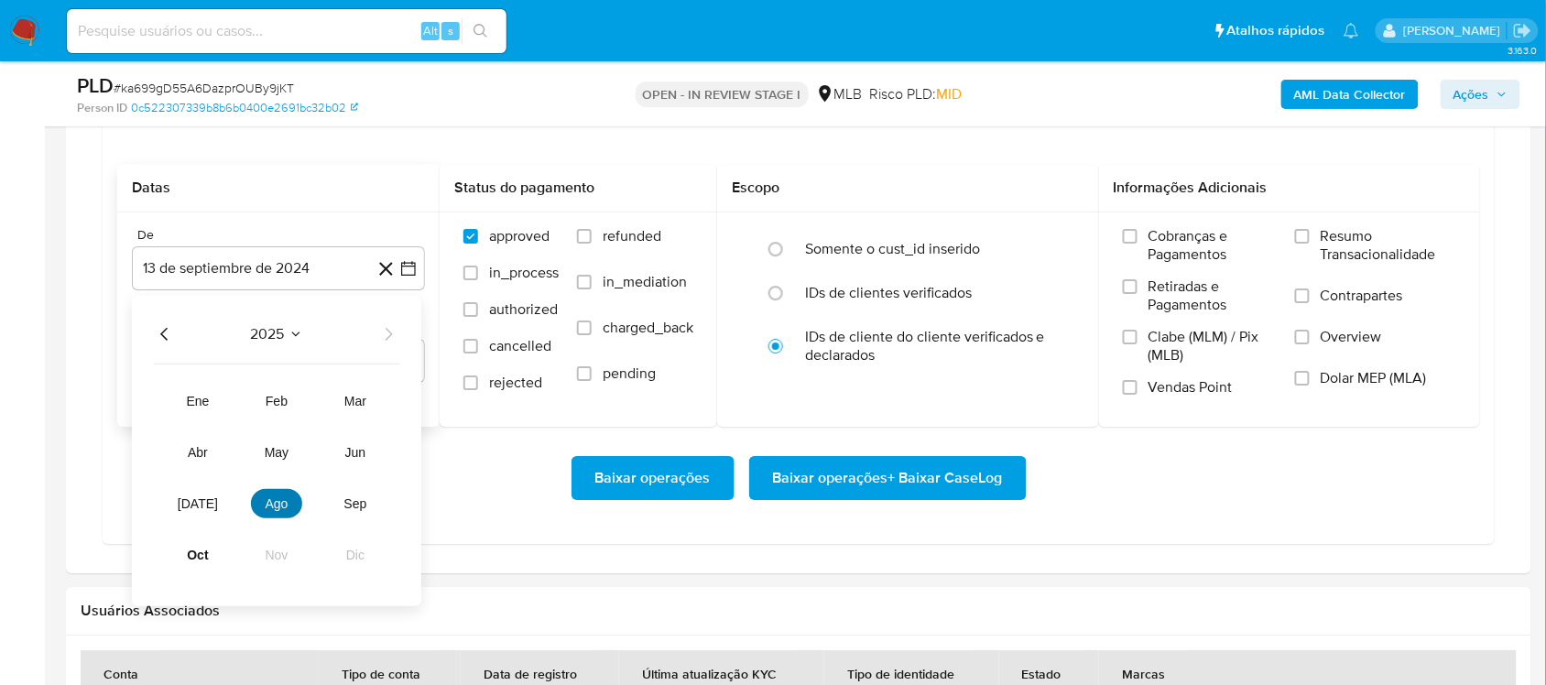
click at [276, 491] on button "ago" at bounding box center [276, 503] width 51 height 29
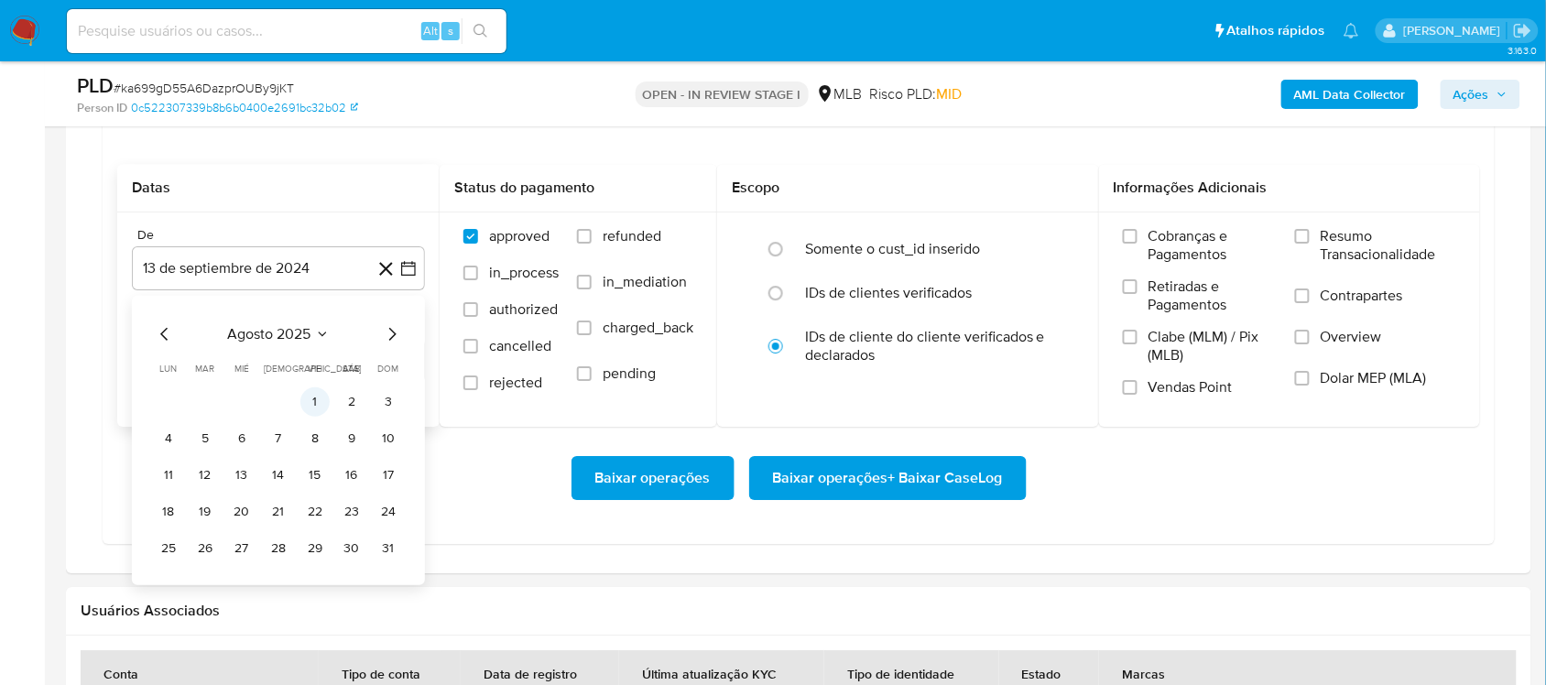
drag, startPoint x: 311, startPoint y: 399, endPoint x: 319, endPoint y: 392, distance: 10.4
click at [312, 399] on button "1" at bounding box center [314, 401] width 29 height 29
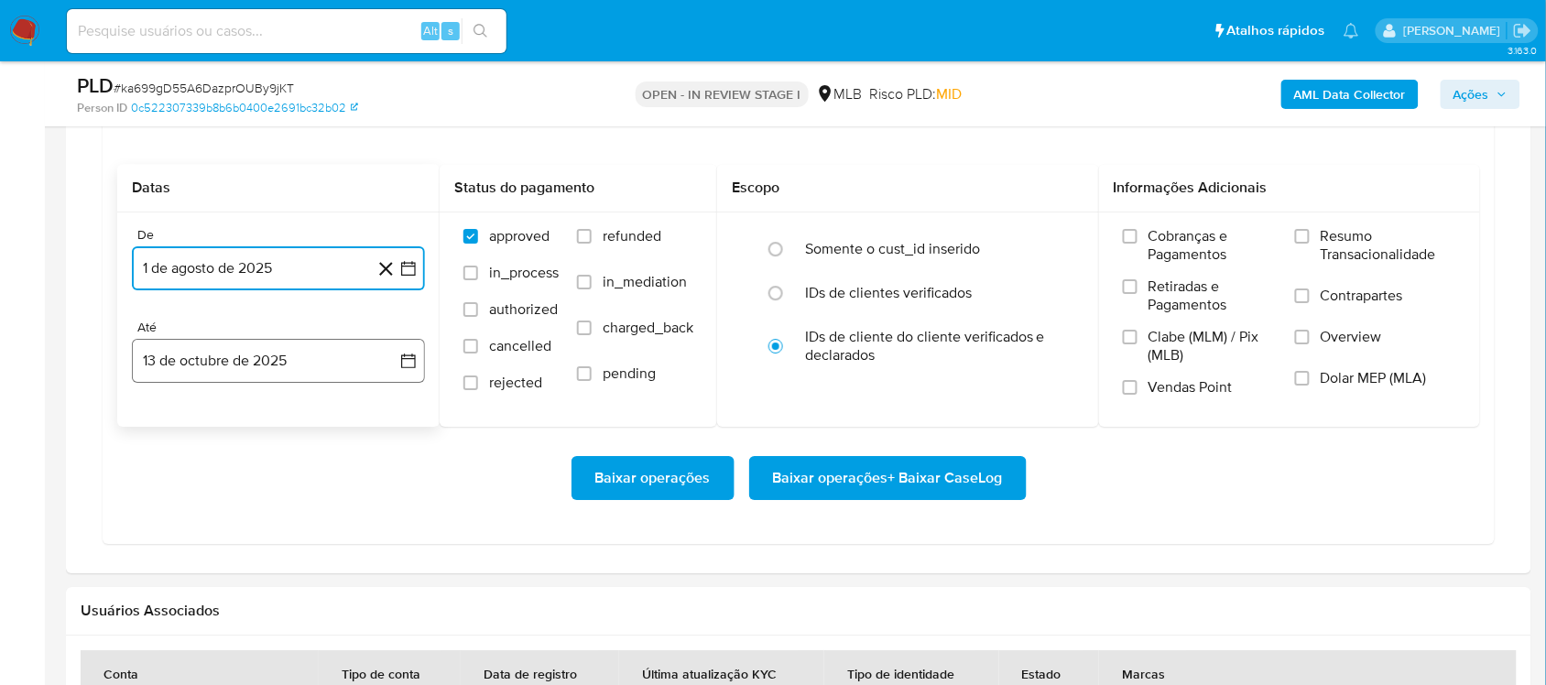
click at [409, 354] on icon "button" at bounding box center [408, 361] width 18 height 18
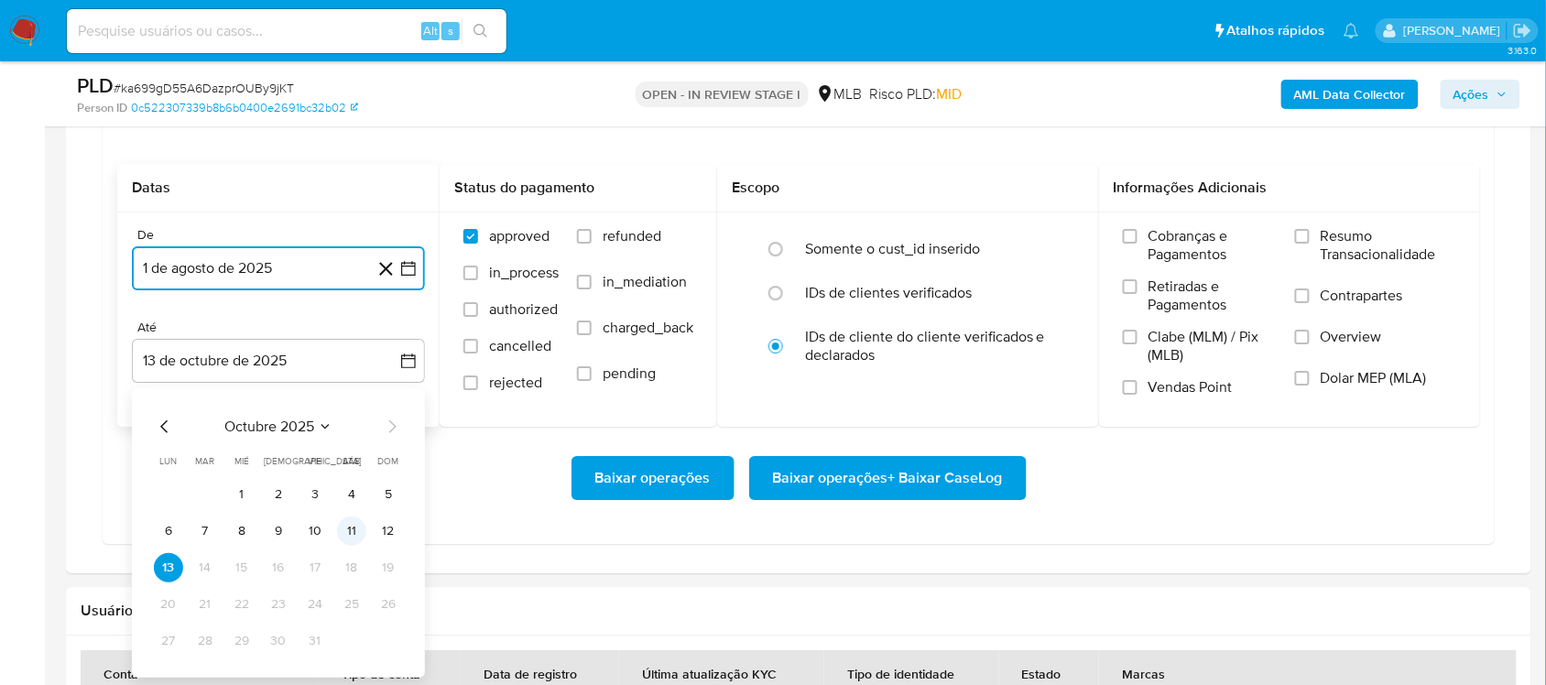
click at [342, 541] on button "11" at bounding box center [351, 531] width 29 height 29
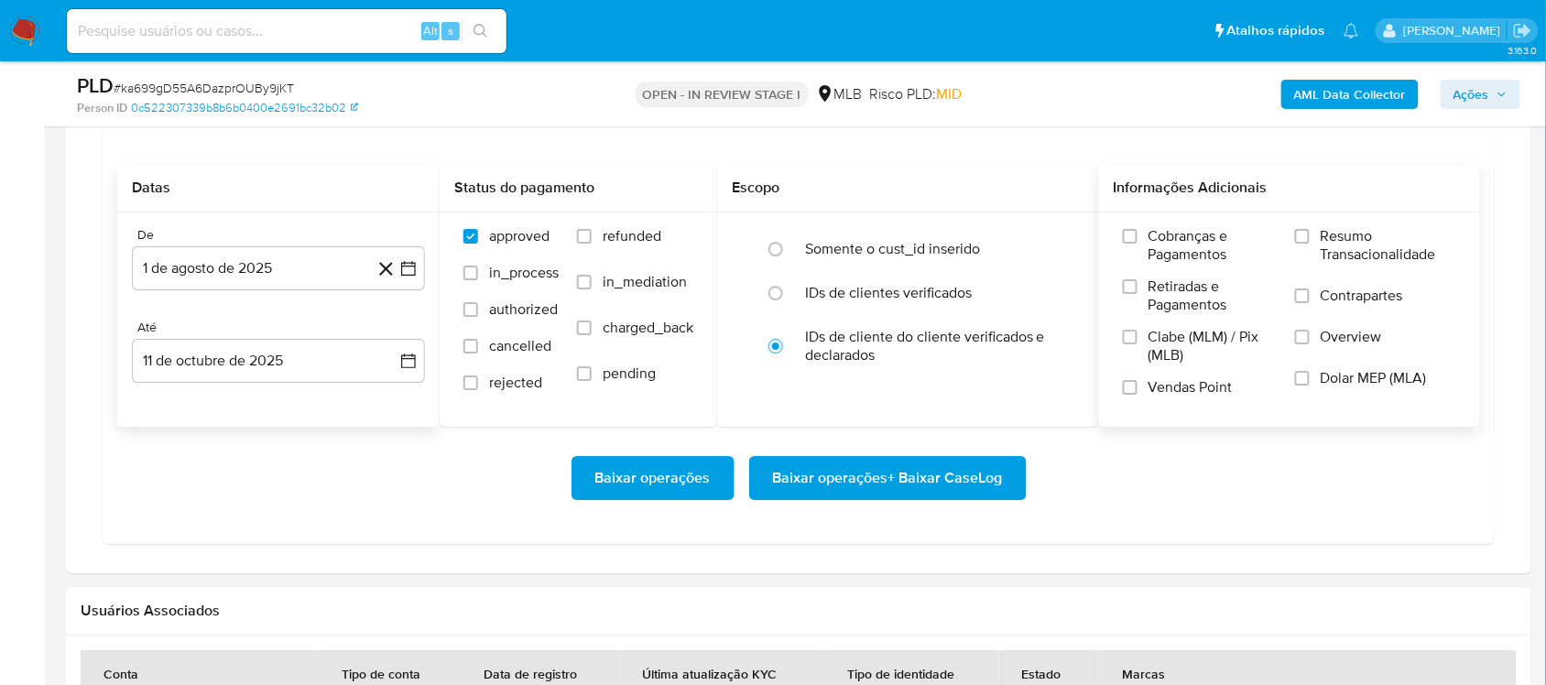
click at [1158, 229] on div "Cobranças e Pagamentos Retiradas e Pagamentos Clabe (MLM) / Pix (MLB) Vendas Po…" at bounding box center [1290, 319] width 382 height 213
click at [1158, 230] on label "Resumo Transacionalidade" at bounding box center [1375, 257] width 161 height 60
click at [1158, 230] on input "Resumo Transacionalidade" at bounding box center [1302, 236] width 15 height 15
click at [932, 484] on span "Baixar operações + Baixar CaseLog" at bounding box center [888, 478] width 230 height 40
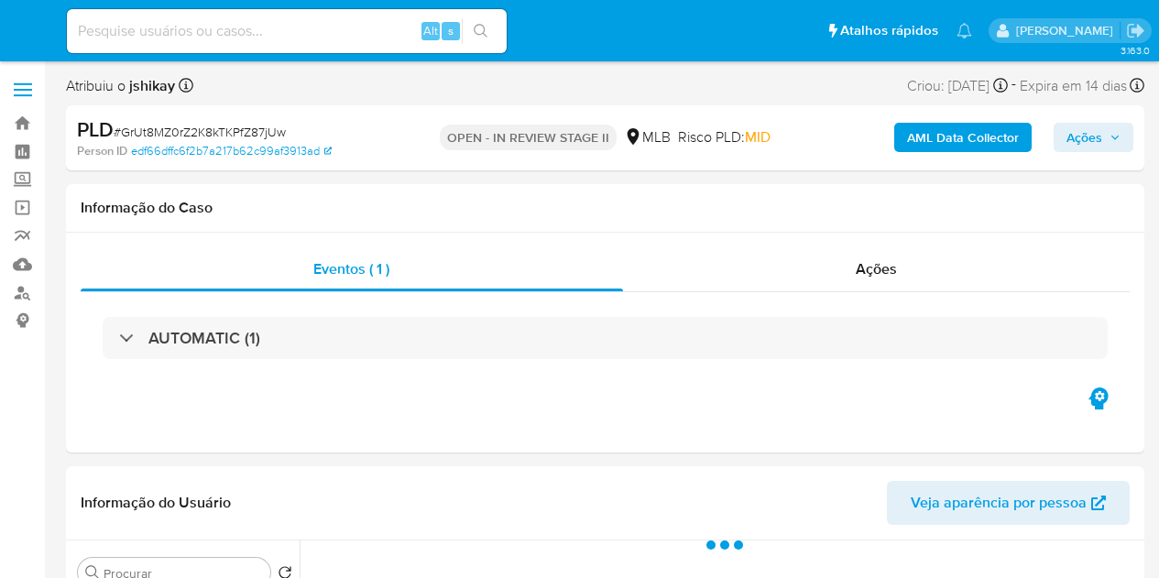
select select "10"
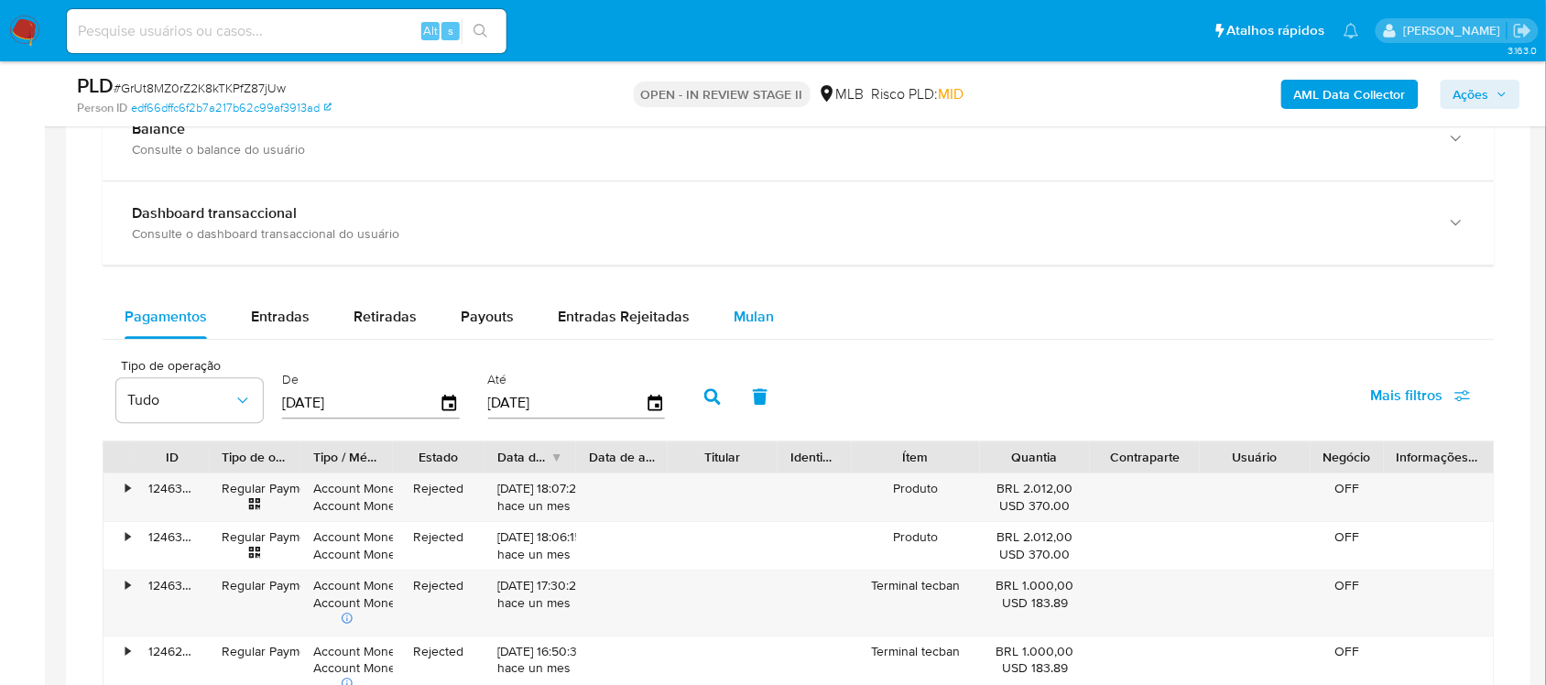
click at [775, 328] on button "Mulan" at bounding box center [754, 317] width 84 height 44
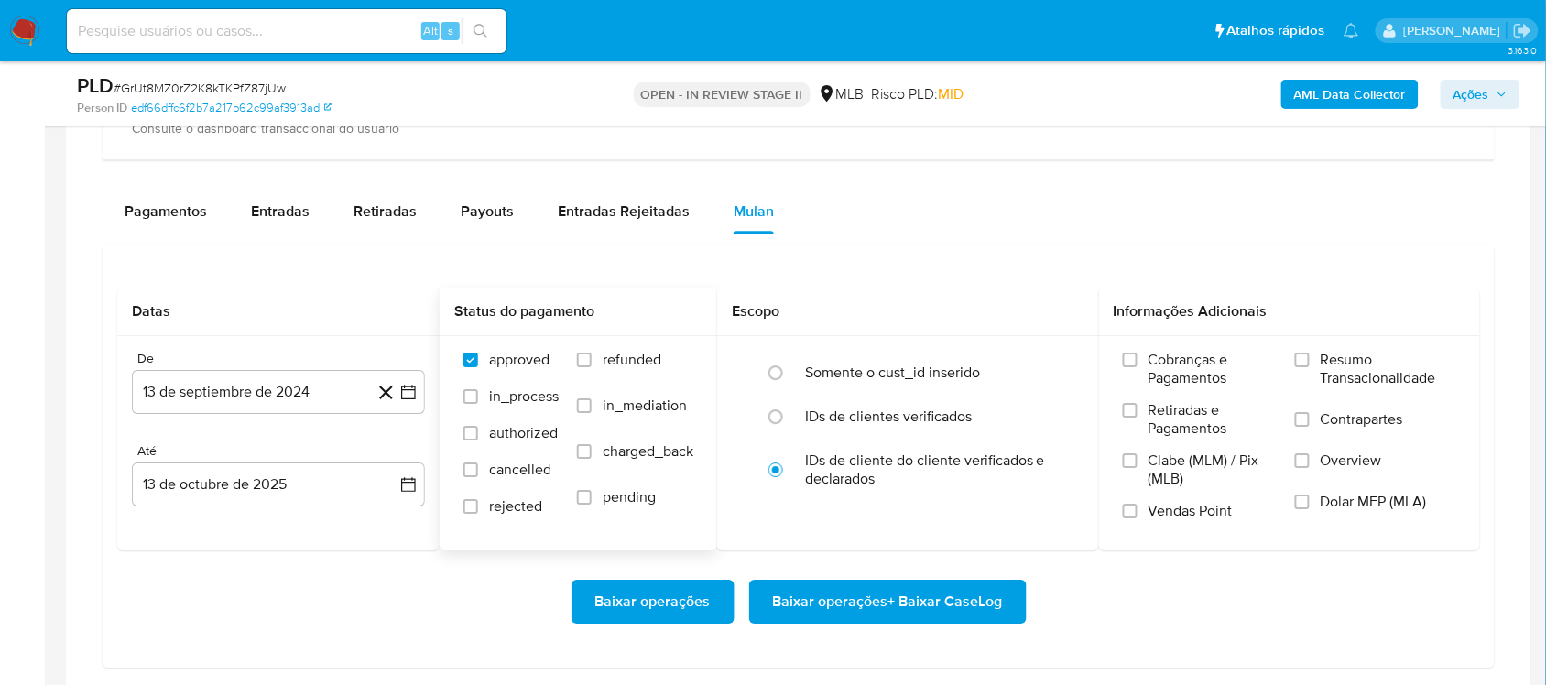
scroll to position [1603, 0]
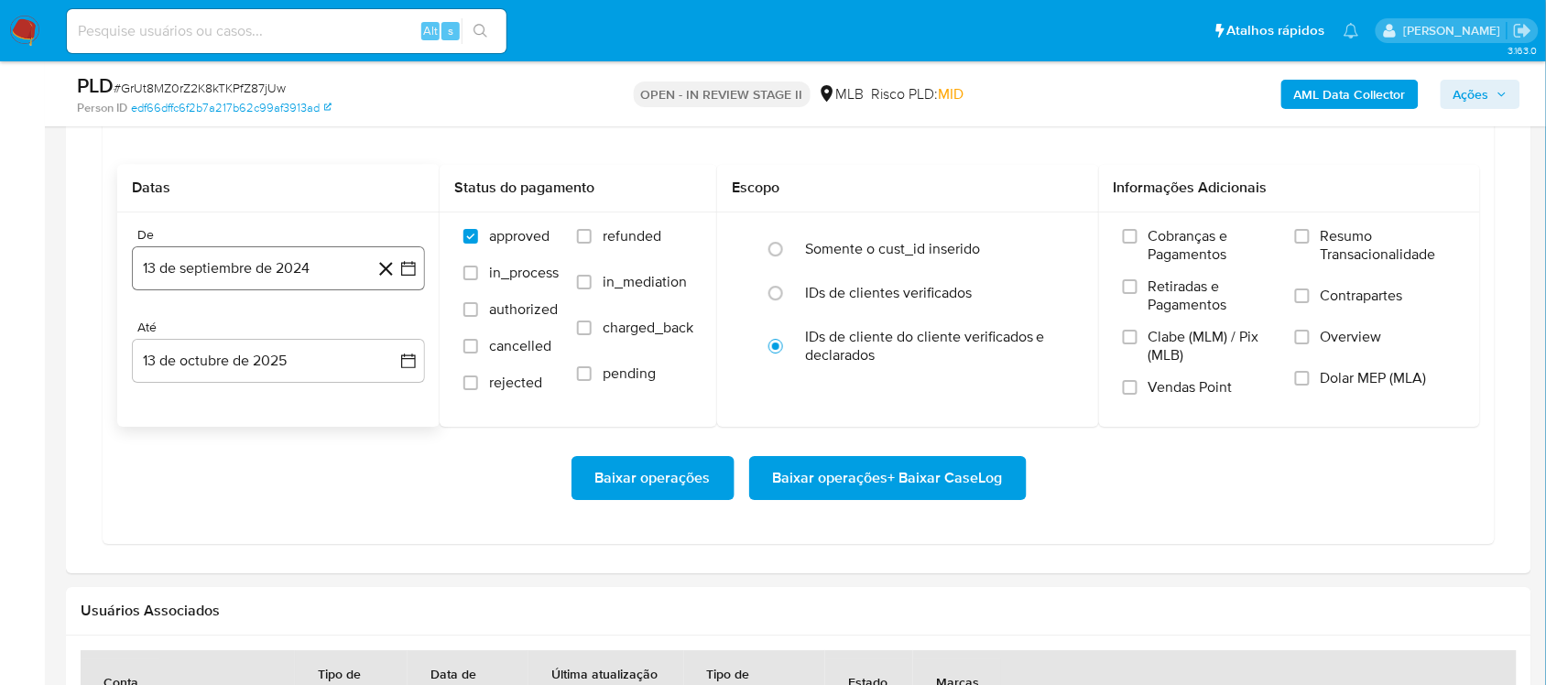
click at [417, 267] on icon "button" at bounding box center [408, 268] width 18 height 18
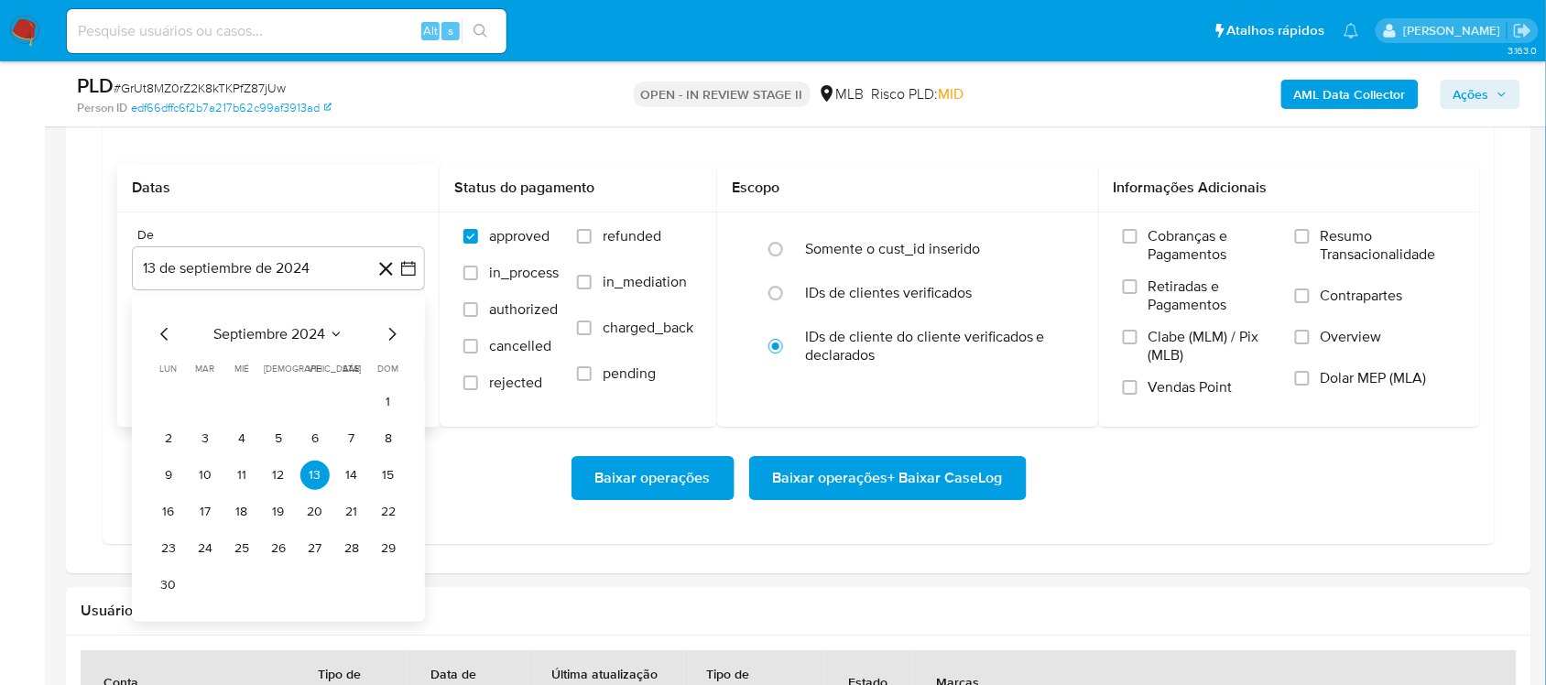
click at [304, 335] on span "septiembre 2024" at bounding box center [269, 334] width 112 height 18
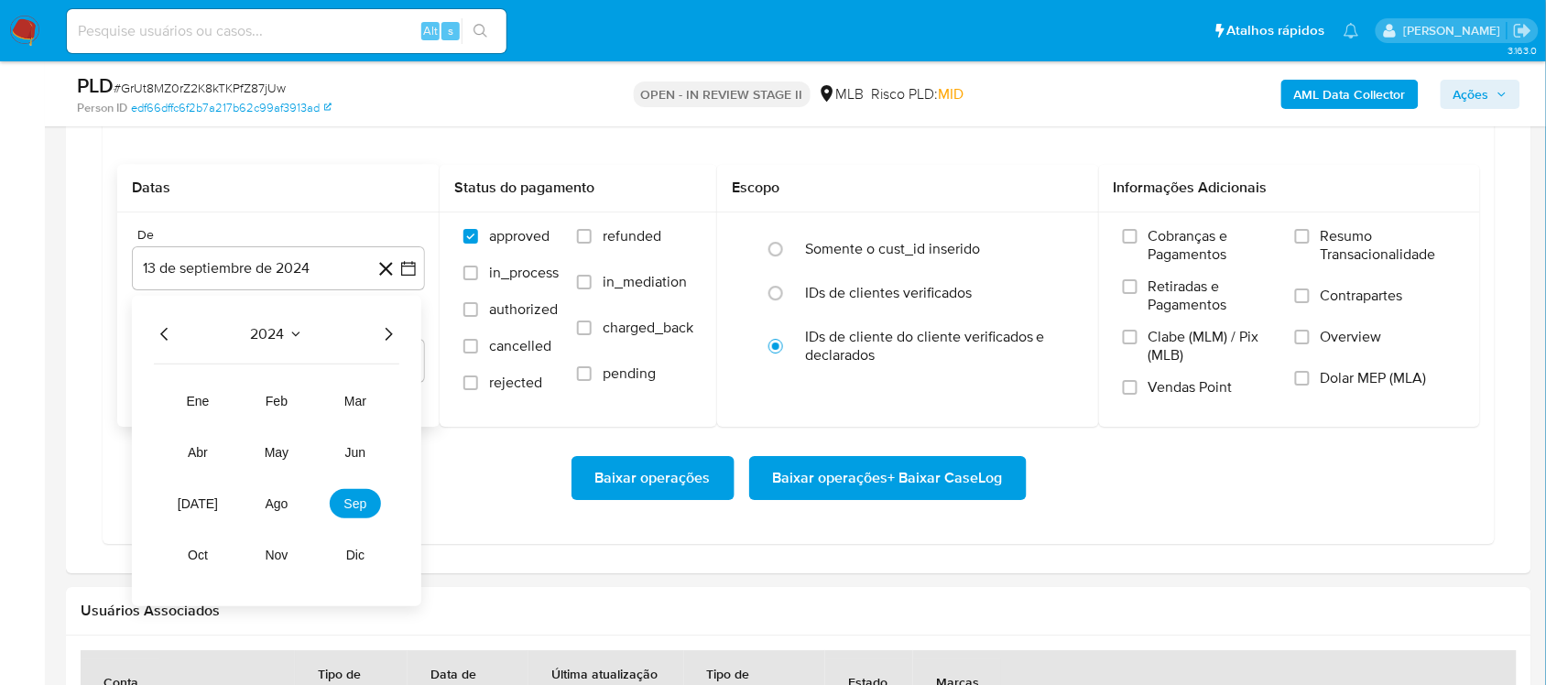
click at [380, 342] on icon "Año siguiente" at bounding box center [388, 334] width 22 height 22
click at [271, 507] on span "ago" at bounding box center [277, 503] width 23 height 15
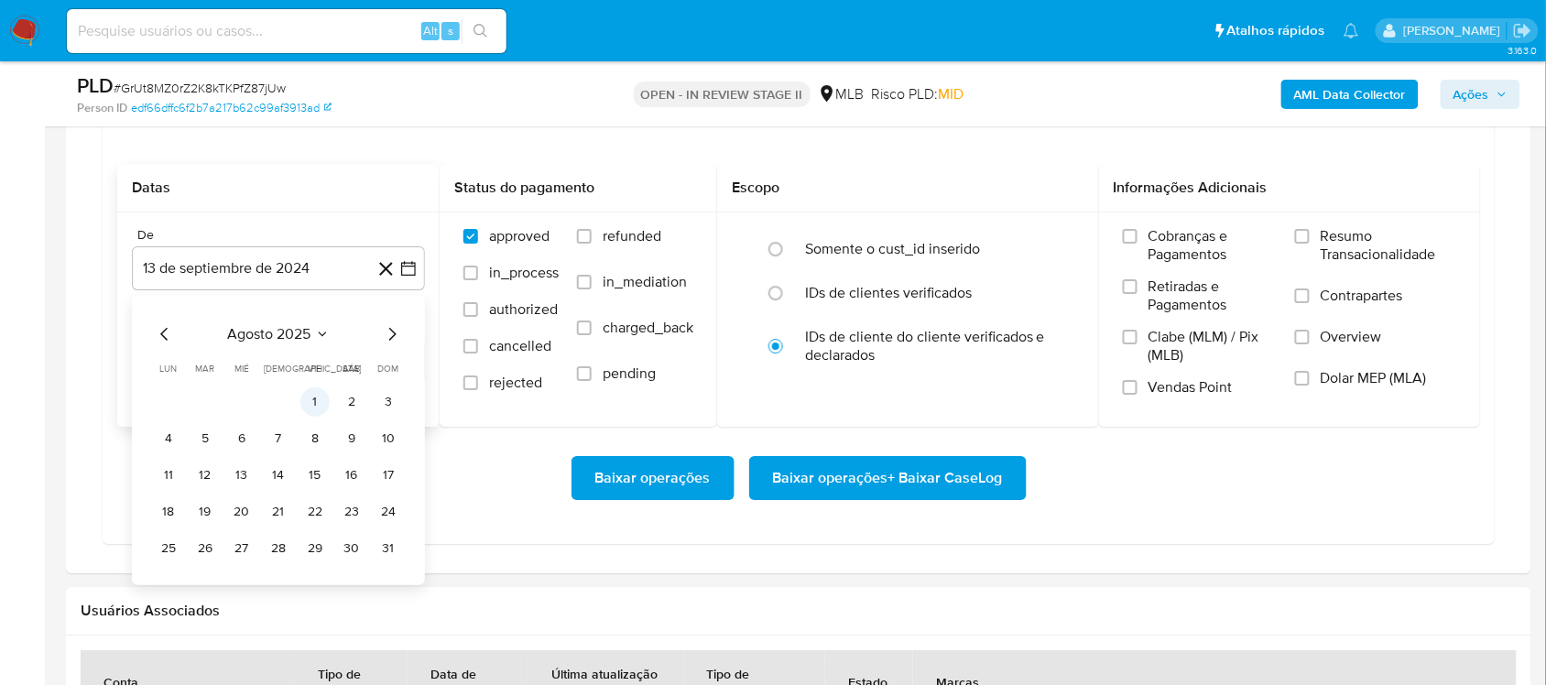
click at [309, 414] on button "1" at bounding box center [314, 401] width 29 height 29
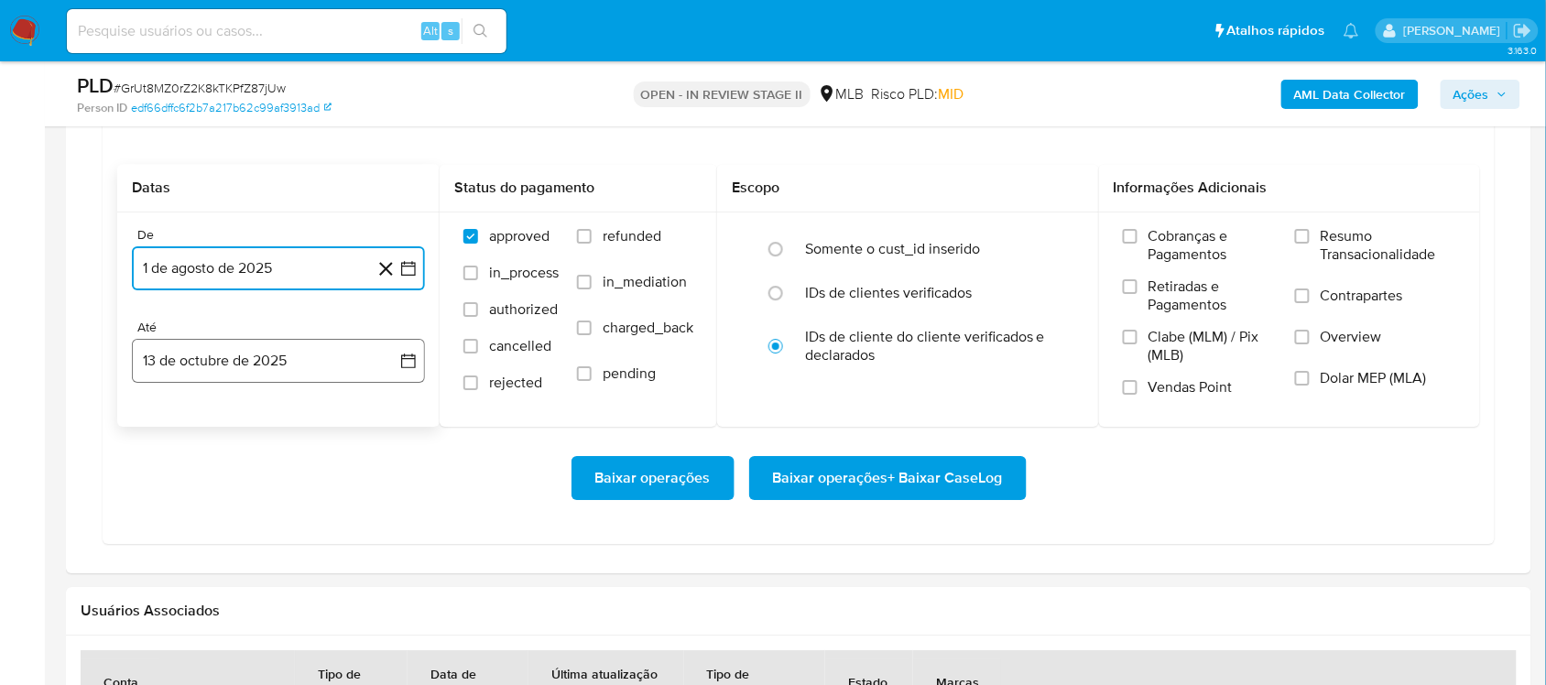
click at [406, 364] on icon "button" at bounding box center [408, 361] width 18 height 18
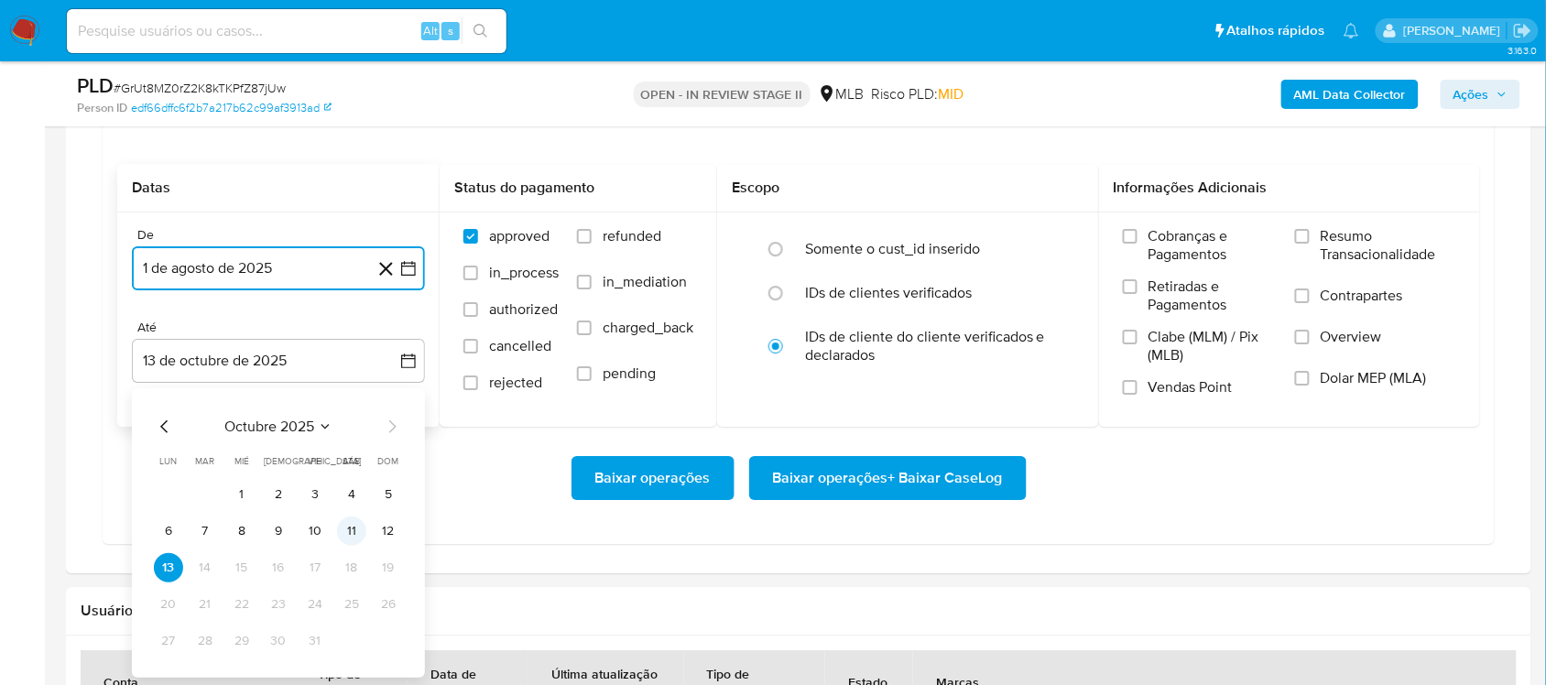
drag, startPoint x: 387, startPoint y: 532, endPoint x: 351, endPoint y: 532, distance: 35.7
click at [351, 532] on tr "6 7 8 9 10 11 12" at bounding box center [278, 531] width 249 height 29
click at [351, 532] on button "11" at bounding box center [351, 531] width 29 height 29
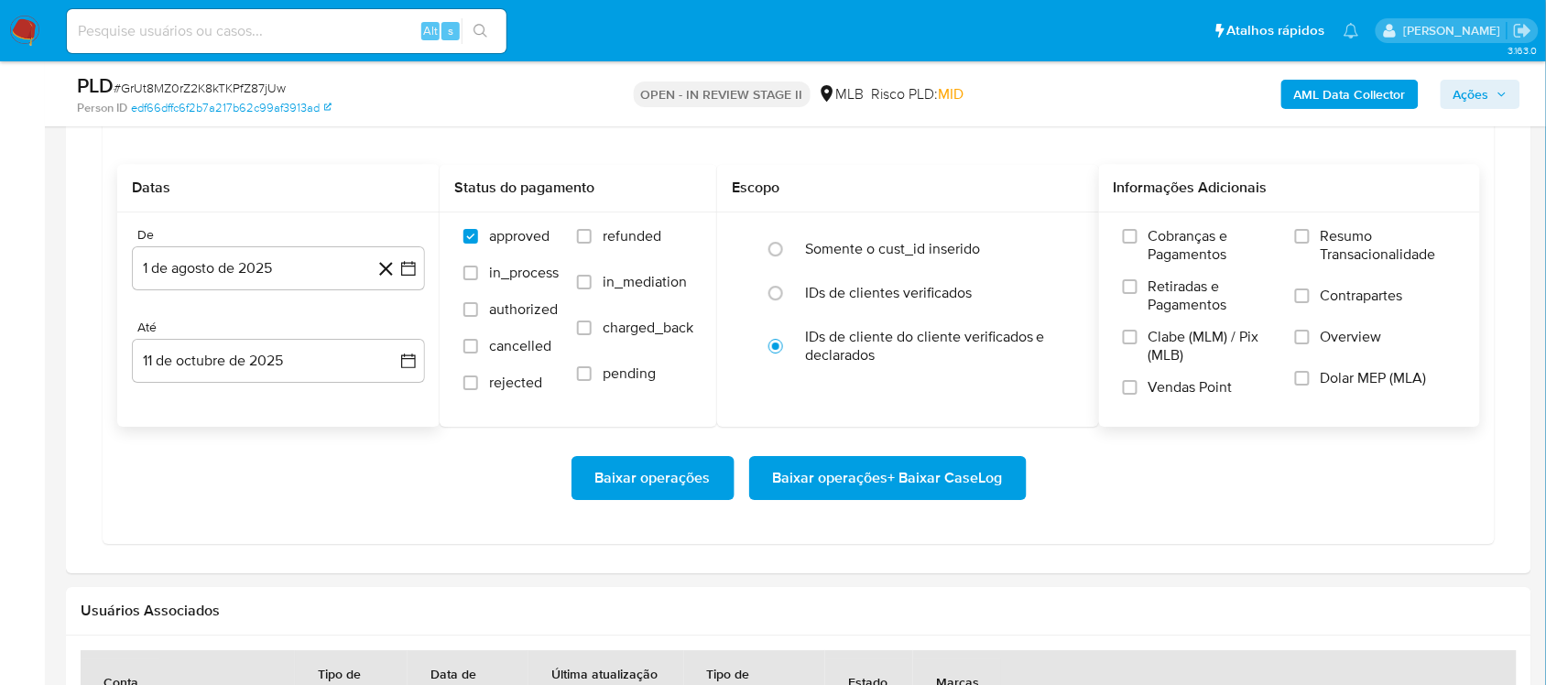
click at [1158, 263] on span "Resumo Transacionalidade" at bounding box center [1389, 245] width 136 height 37
click at [1158, 244] on input "Resumo Transacionalidade" at bounding box center [1302, 236] width 15 height 15
click at [889, 476] on span "Baixar operações + Baixar CaseLog" at bounding box center [888, 478] width 230 height 40
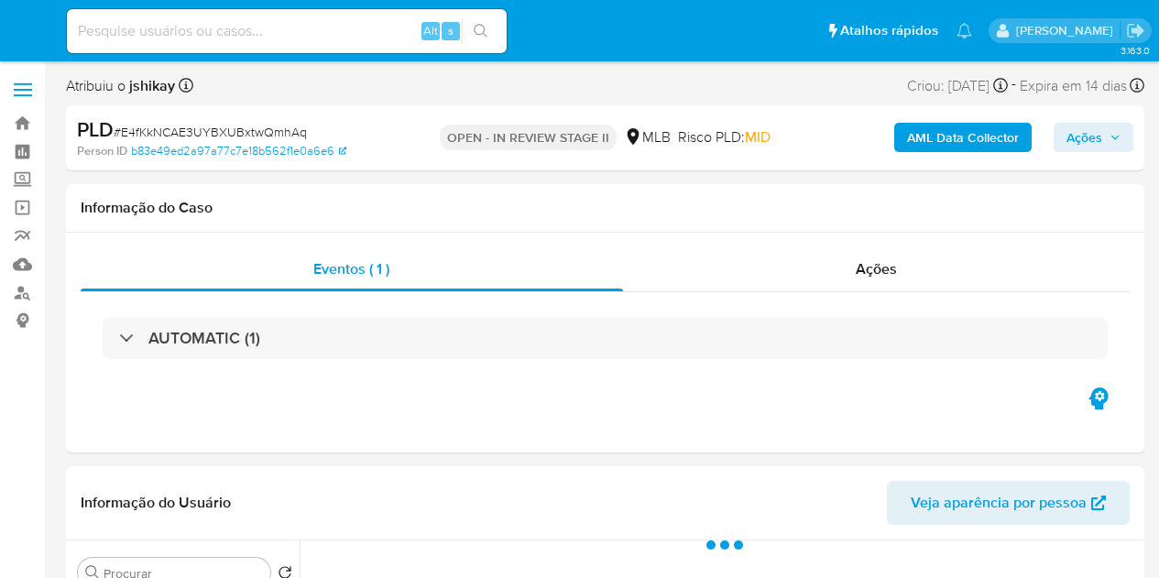
select select "10"
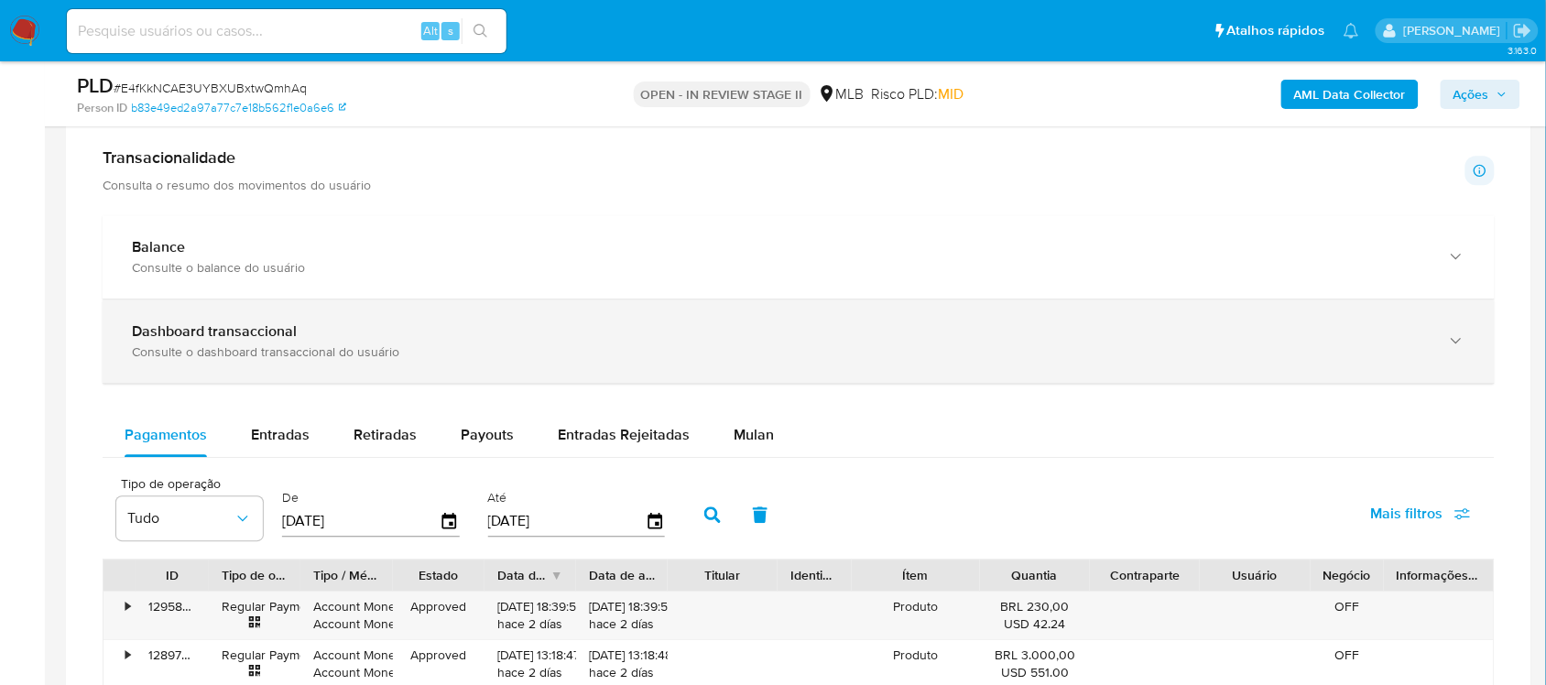
scroll to position [1260, 0]
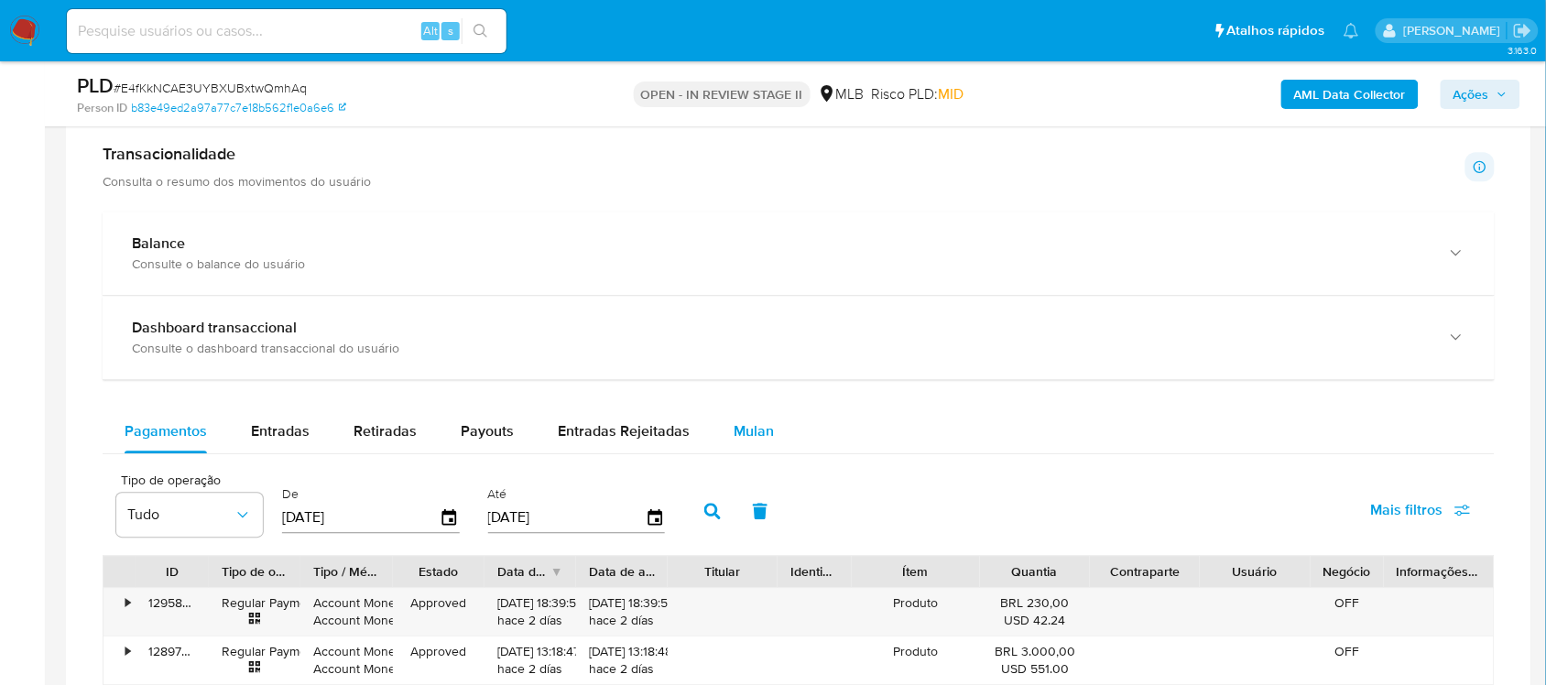
click at [748, 427] on span "Mulan" at bounding box center [754, 430] width 40 height 21
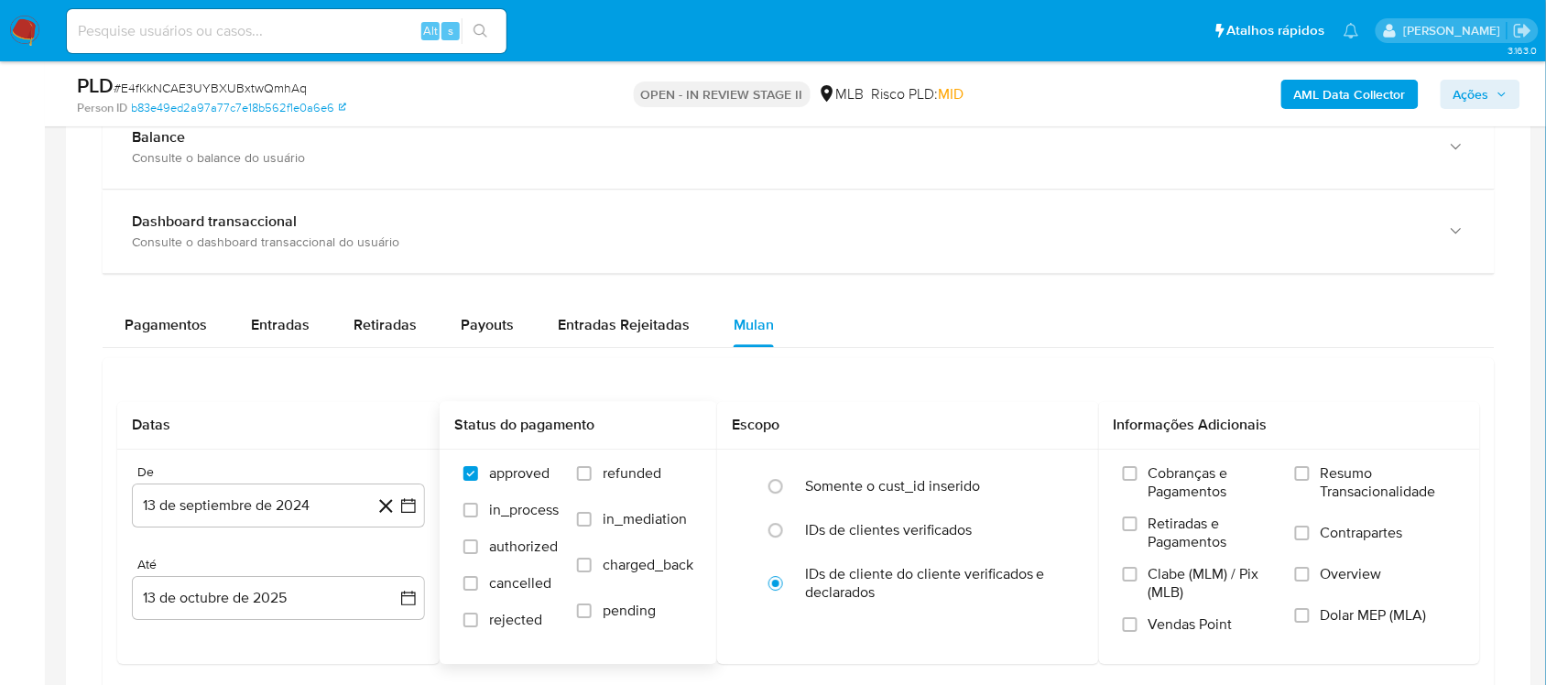
scroll to position [1489, 0]
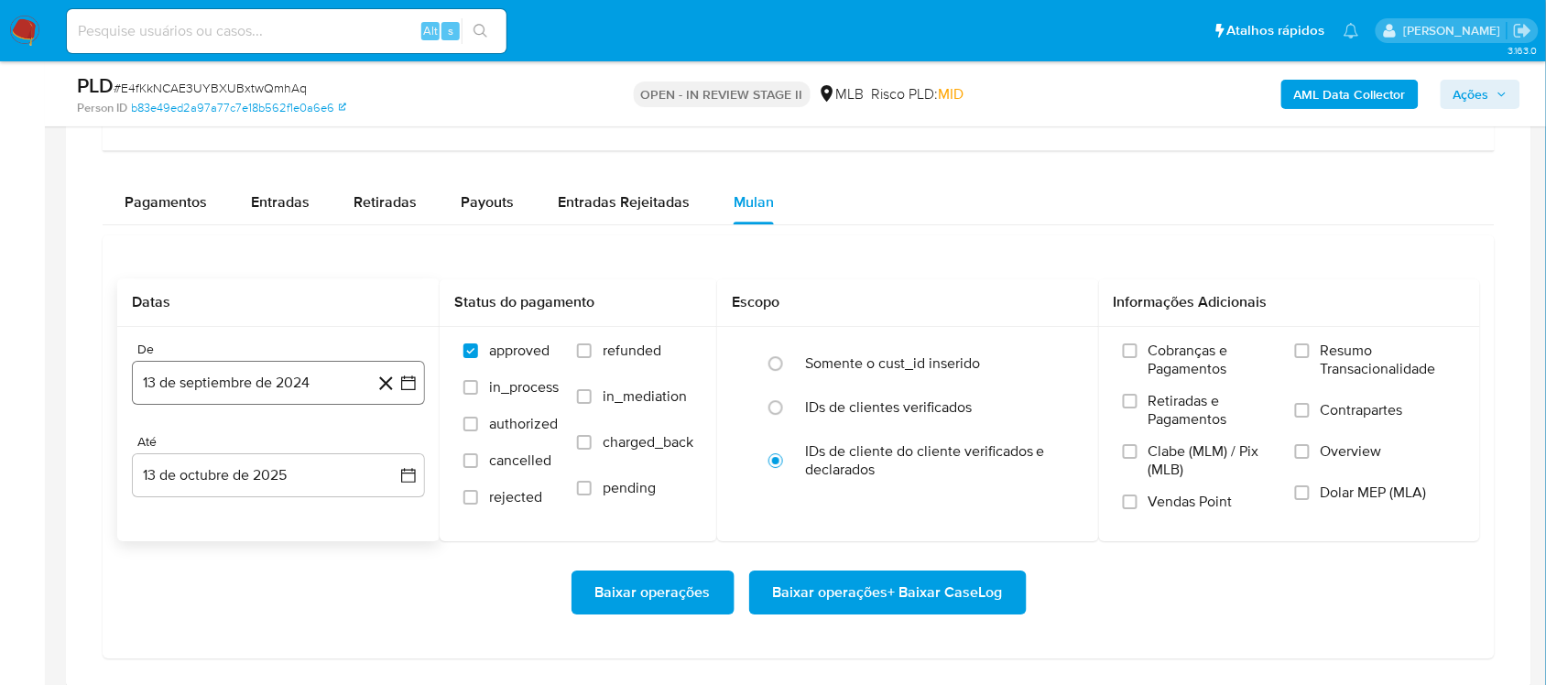
drag, startPoint x: 417, startPoint y: 398, endPoint x: 414, endPoint y: 381, distance: 17.6
click at [417, 399] on button "13 de septiembre de 2024" at bounding box center [278, 383] width 293 height 44
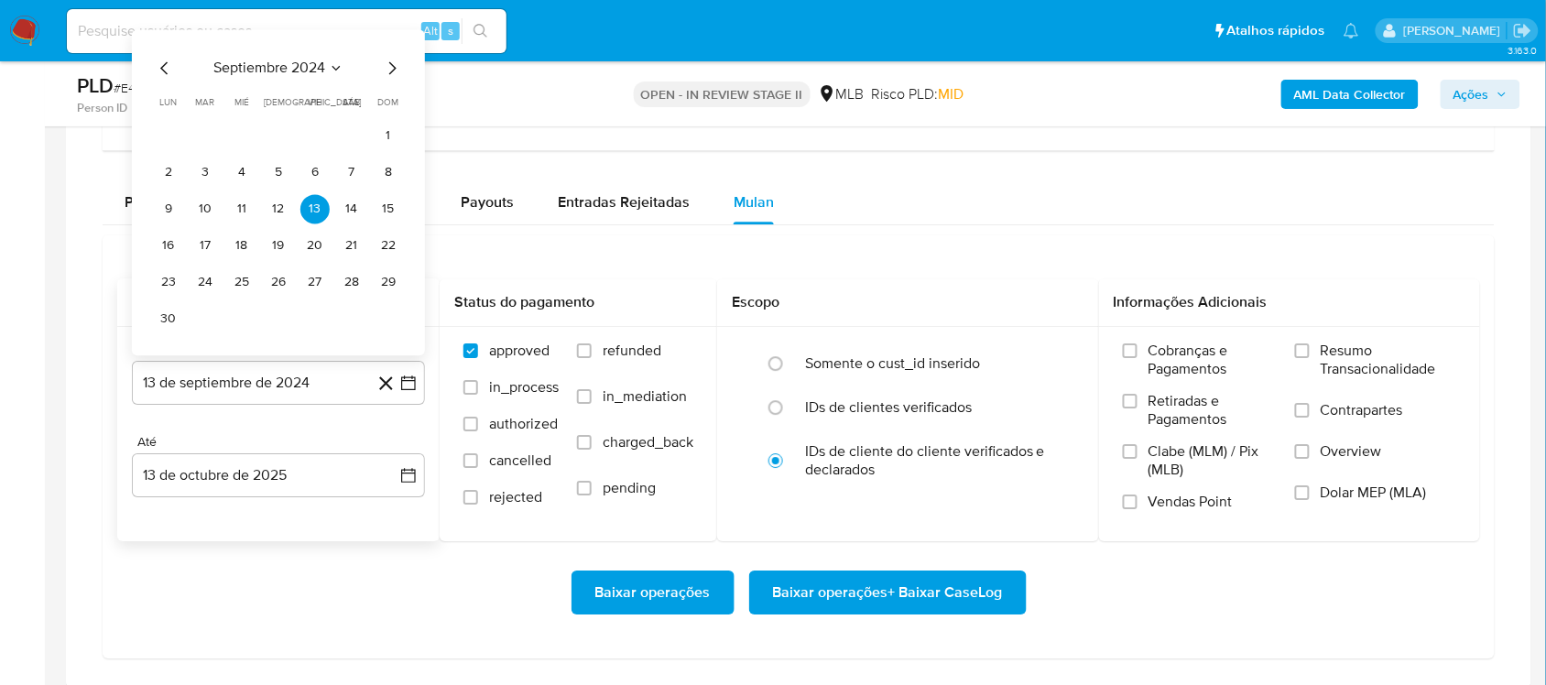
click at [293, 77] on span "septiembre 2024" at bounding box center [269, 68] width 112 height 18
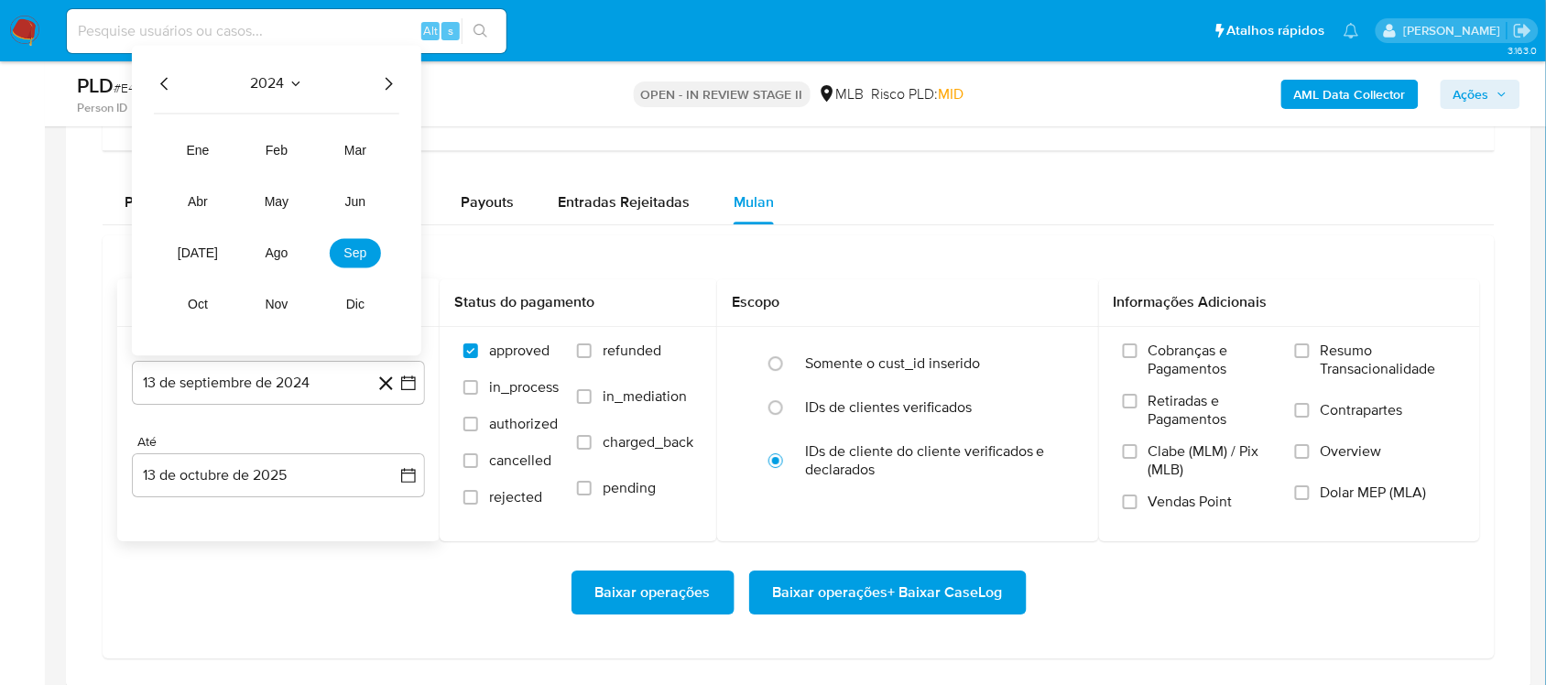
click at [389, 85] on icon "Año siguiente" at bounding box center [388, 83] width 22 height 22
click at [278, 256] on span "ago" at bounding box center [277, 252] width 23 height 15
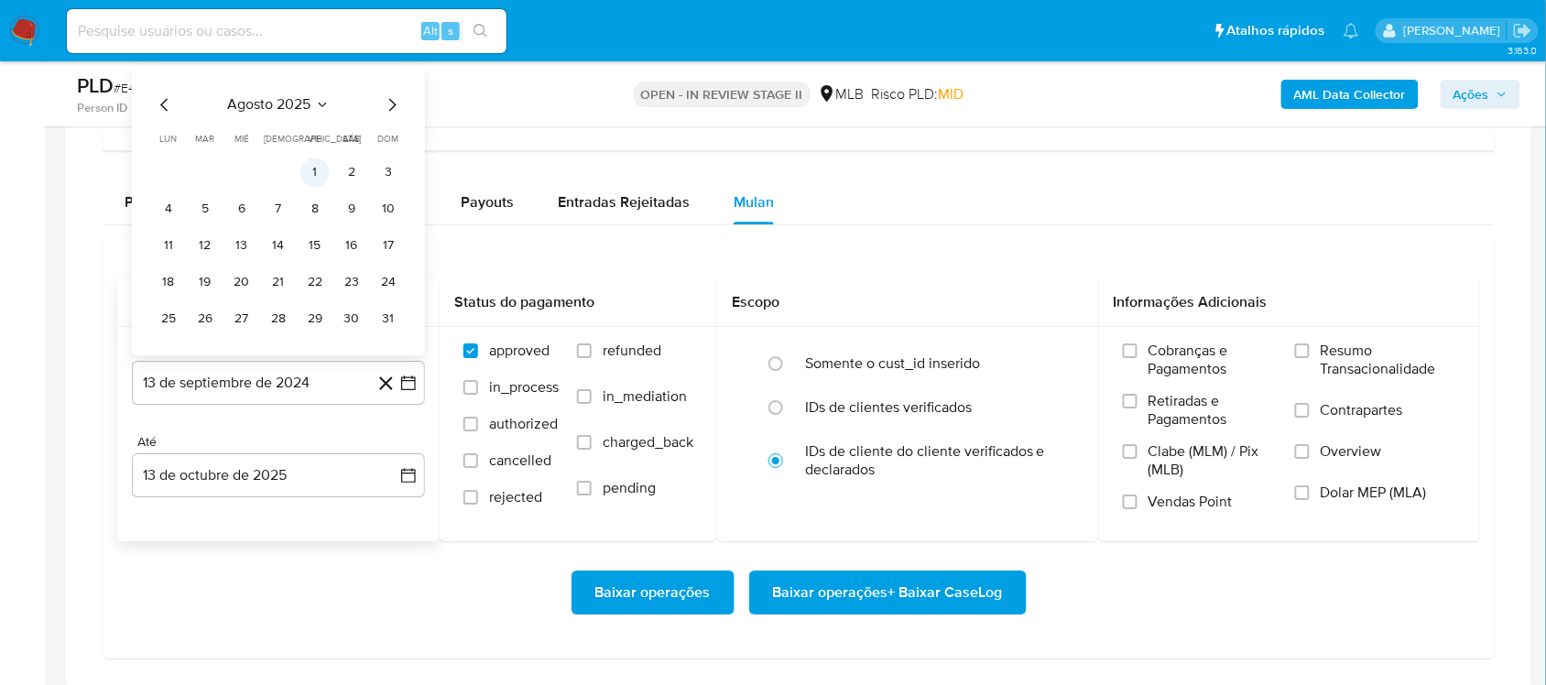
click at [311, 180] on button "1" at bounding box center [314, 172] width 29 height 29
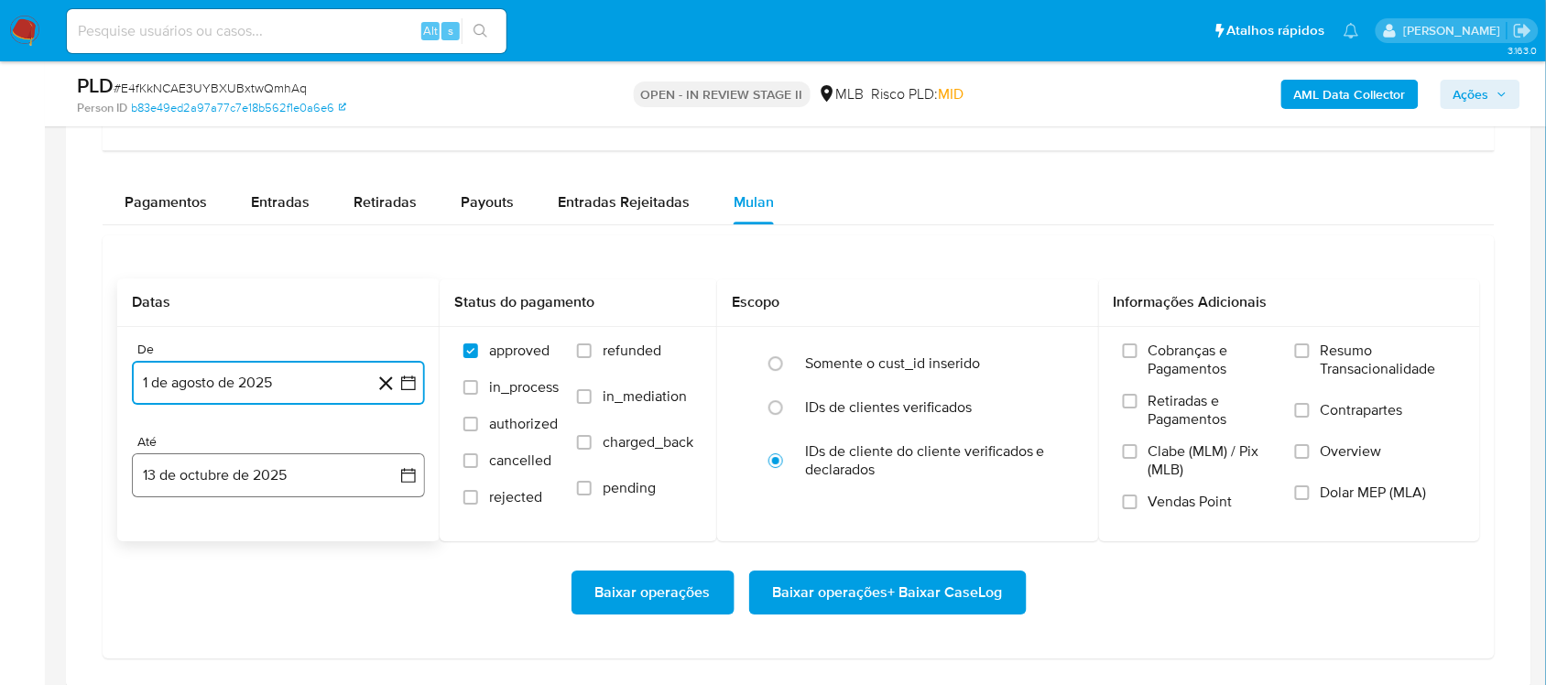
click at [403, 470] on icon "button" at bounding box center [408, 475] width 18 height 18
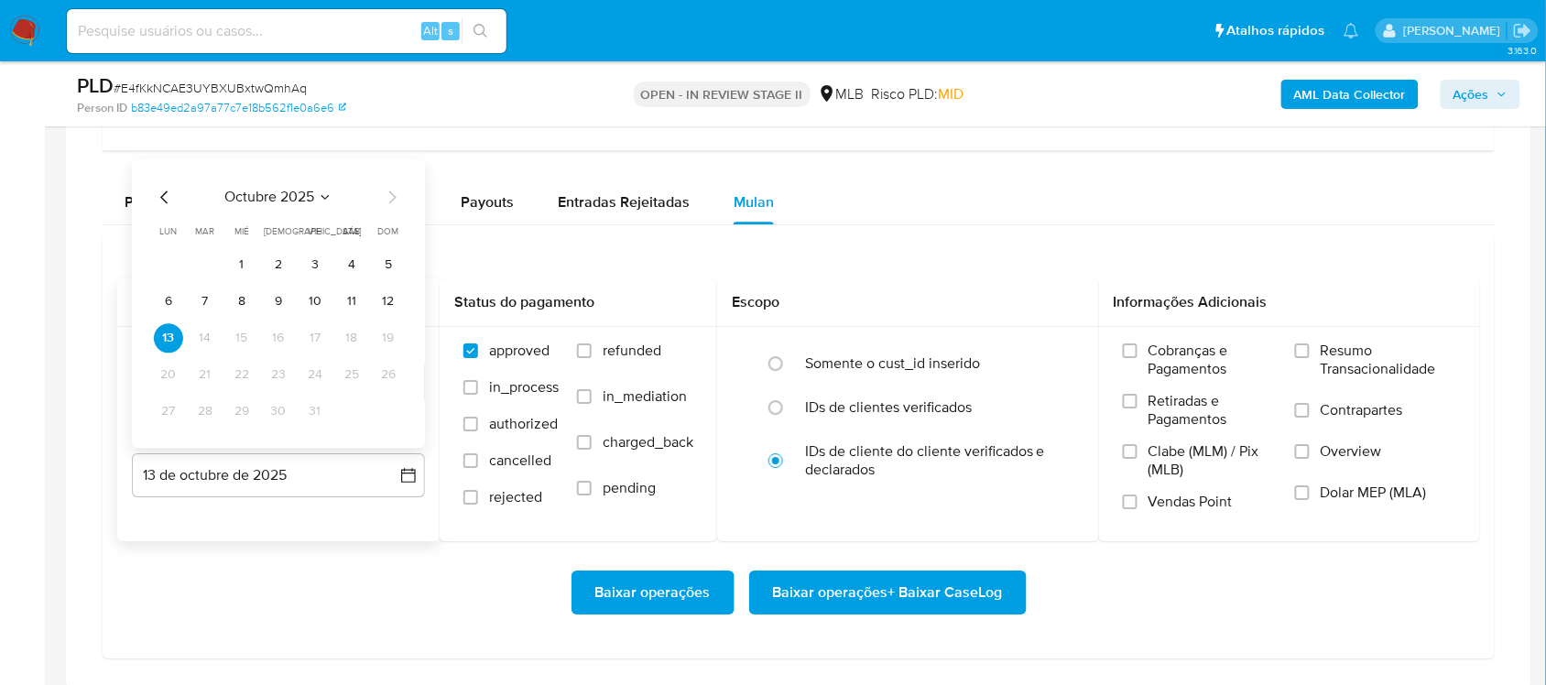
click at [363, 295] on button "11" at bounding box center [351, 301] width 29 height 29
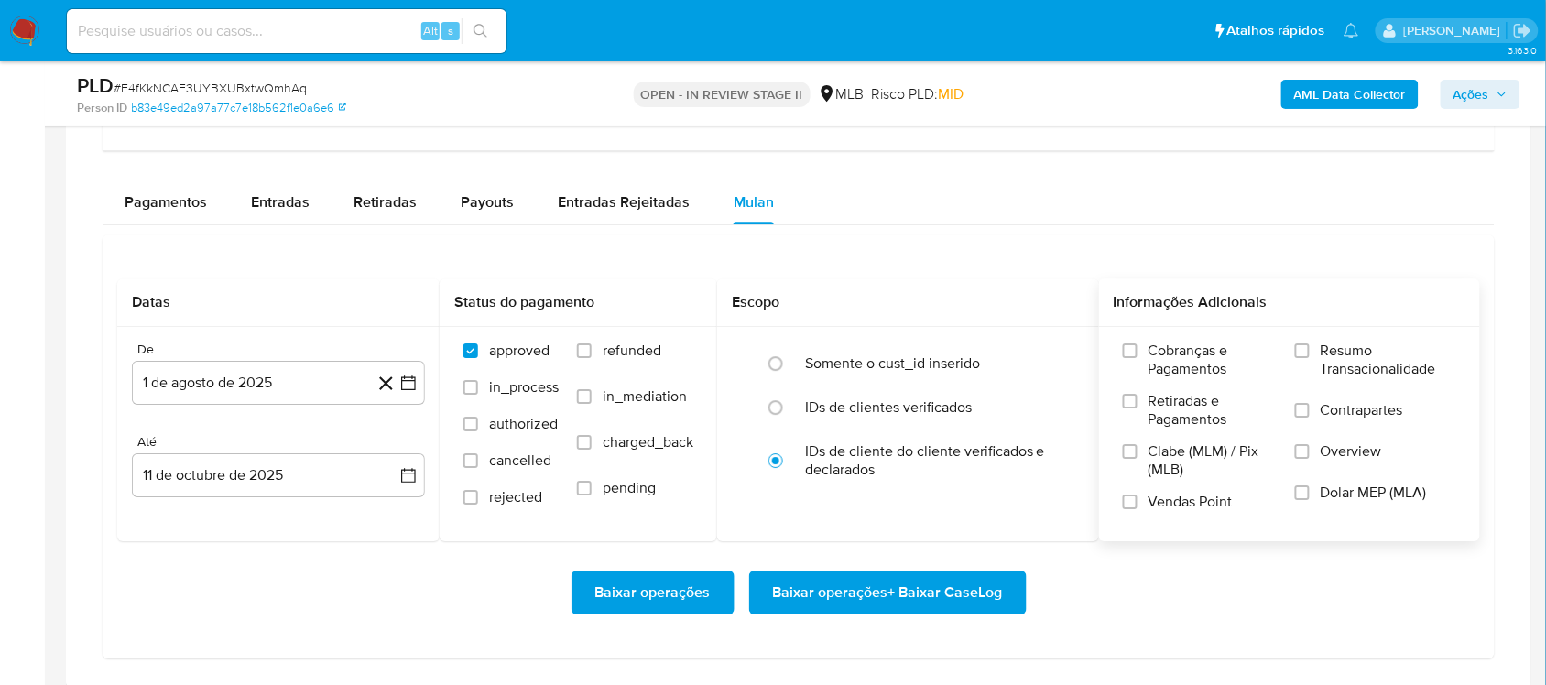
click at [1158, 367] on span "Resumo Transacionalidade" at bounding box center [1389, 360] width 136 height 37
click at [1158, 358] on input "Resumo Transacionalidade" at bounding box center [1302, 351] width 15 height 15
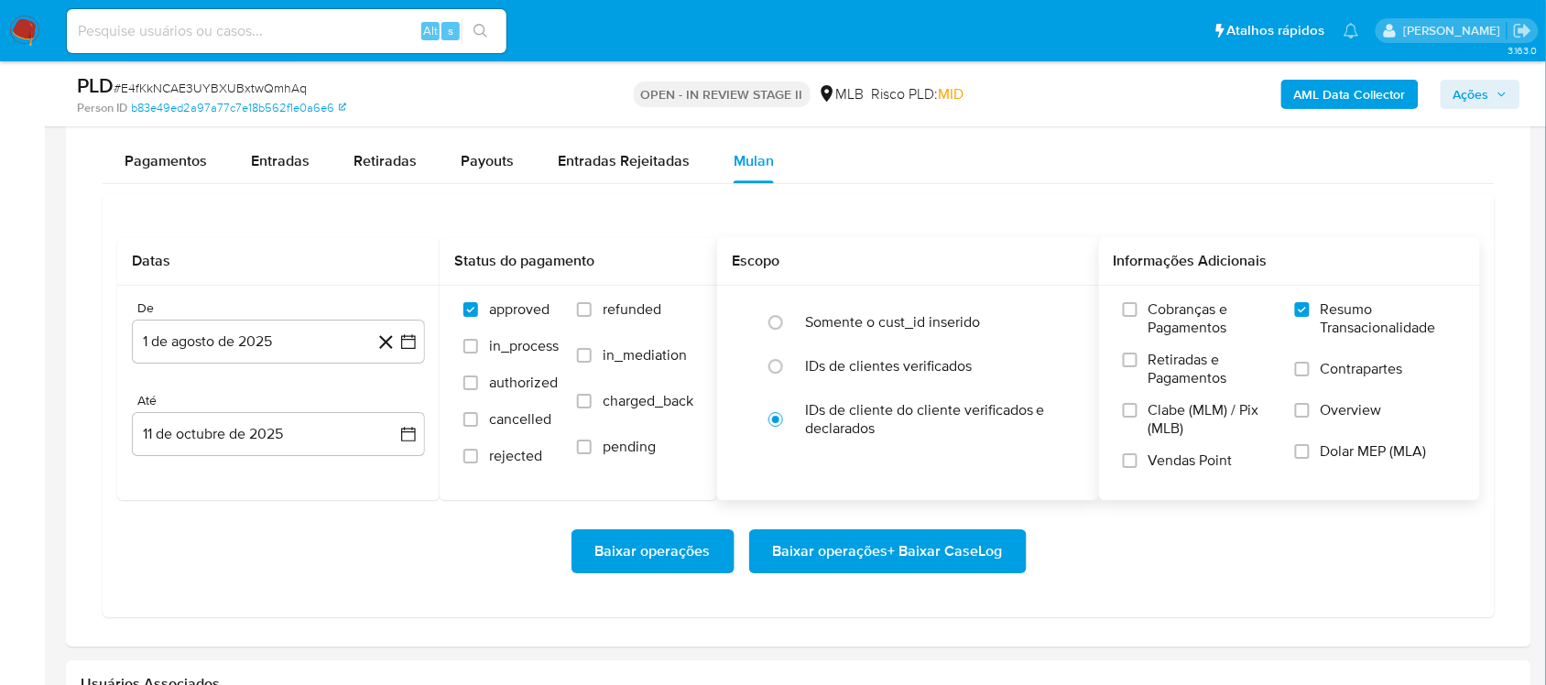
scroll to position [1603, 0]
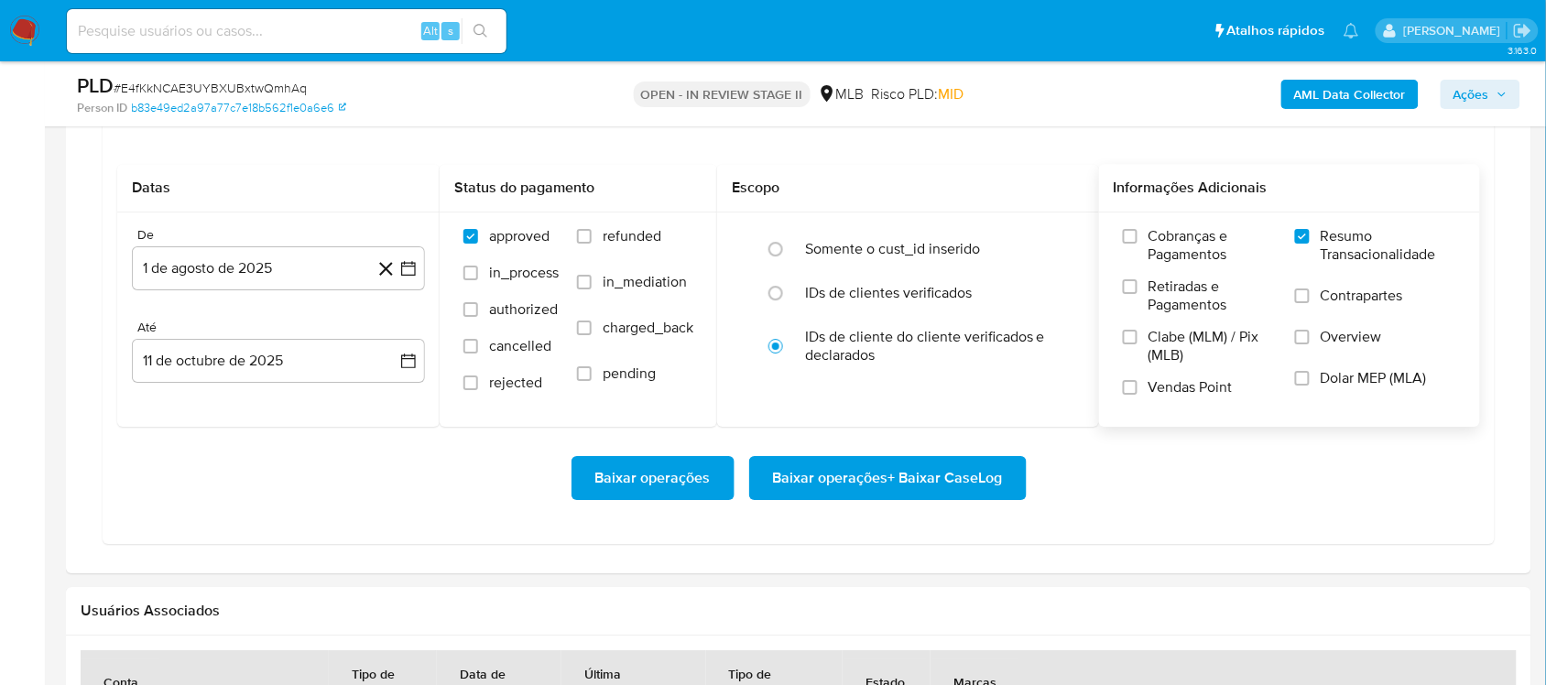
click at [858, 478] on span "Baixar operações + Baixar CaseLog" at bounding box center [888, 478] width 230 height 40
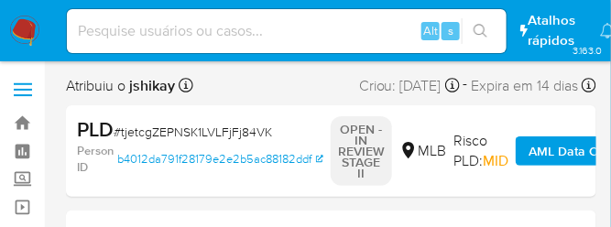
select select "10"
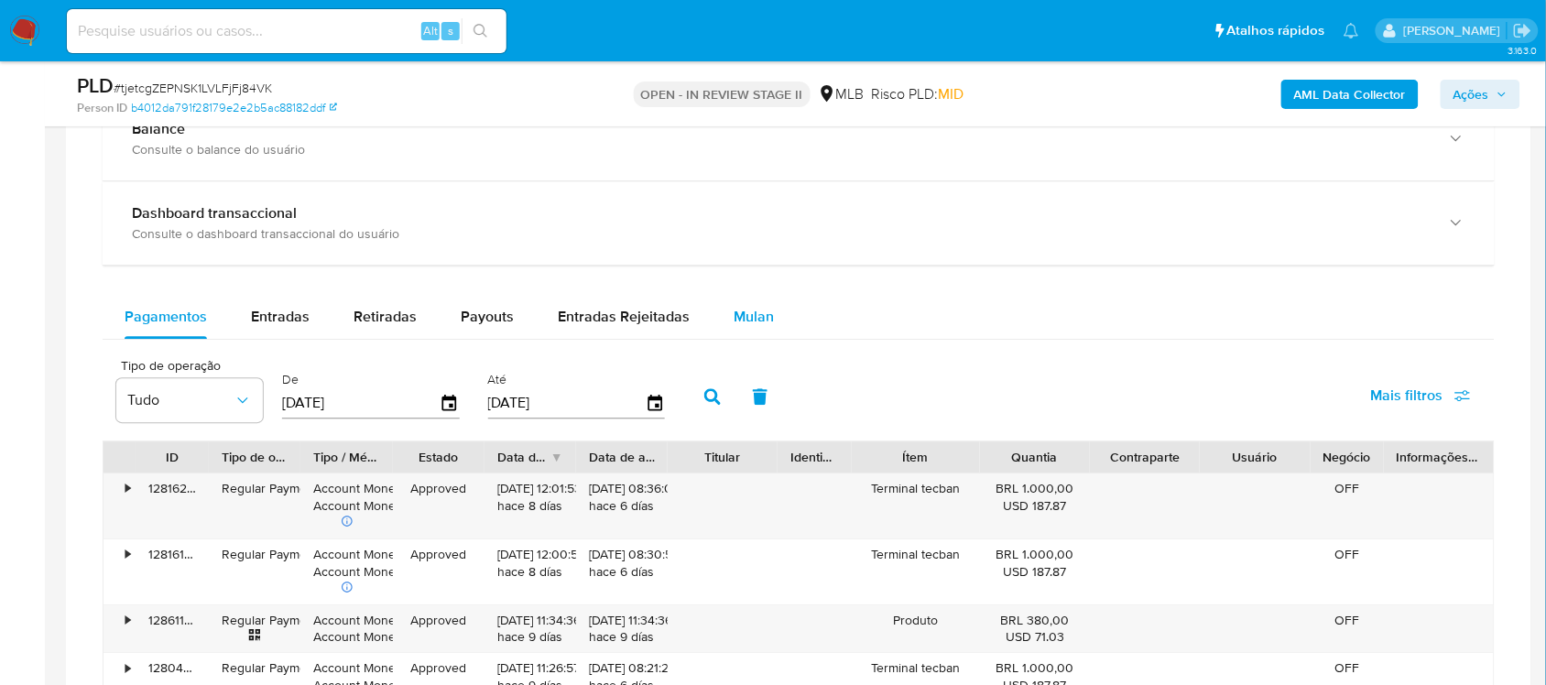
click at [766, 310] on span "Mulan" at bounding box center [754, 316] width 40 height 21
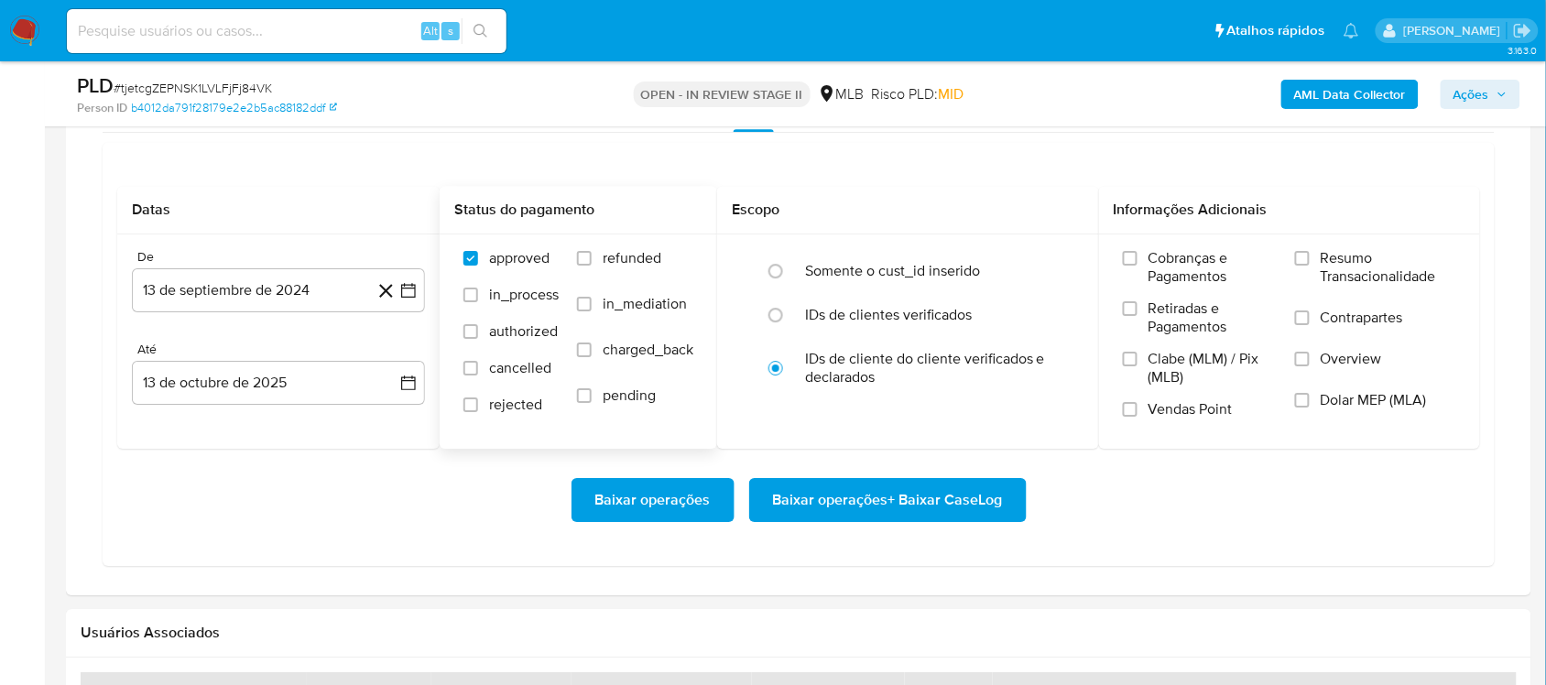
scroll to position [1603, 0]
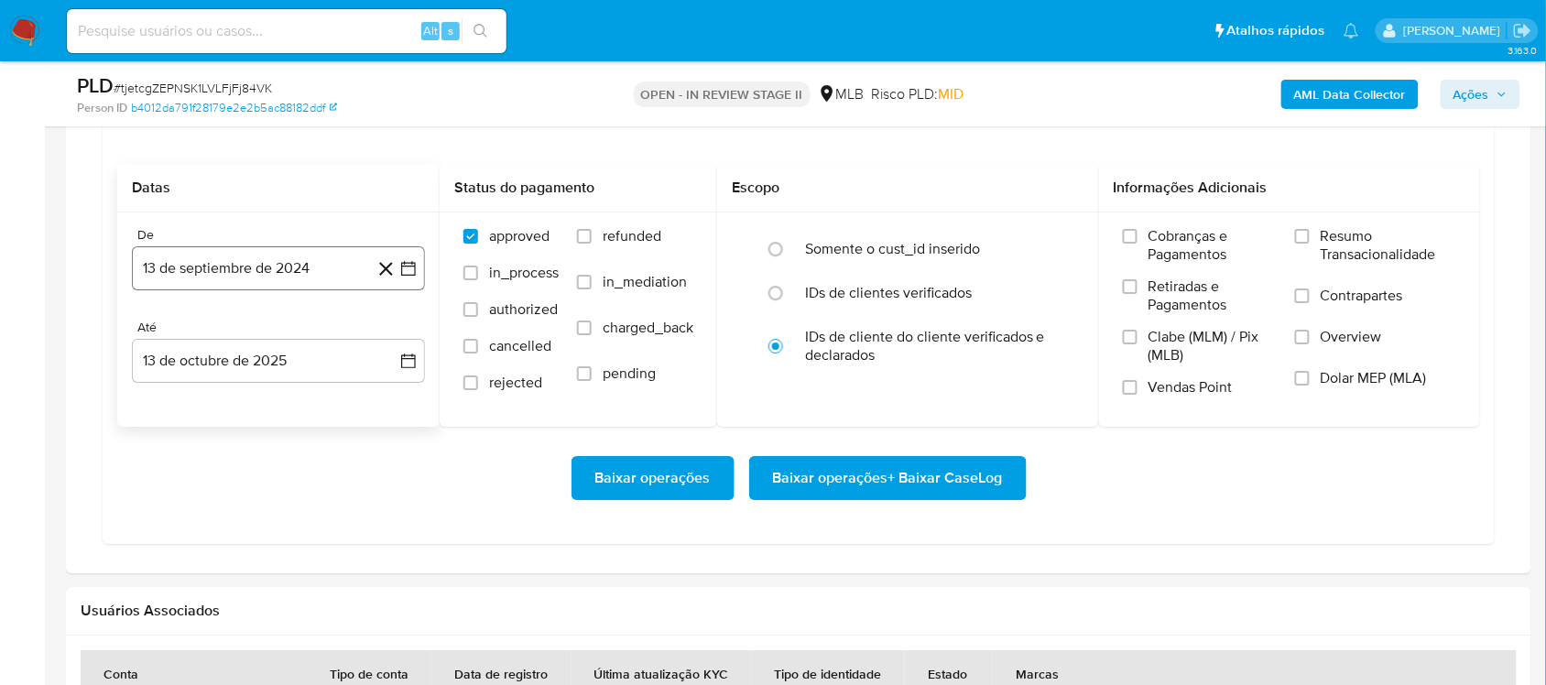
click at [418, 270] on button "13 de septiembre de 2024" at bounding box center [278, 268] width 293 height 44
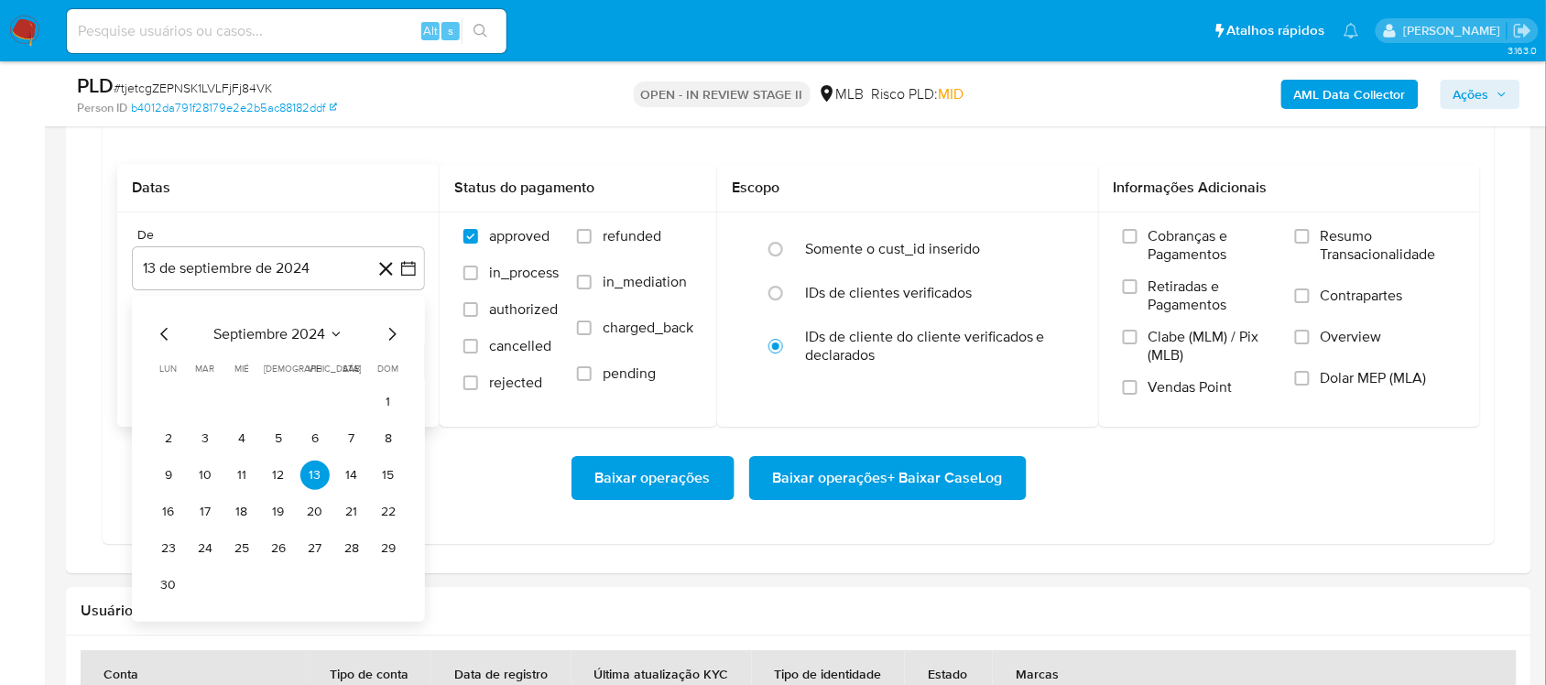
click at [267, 344] on span "septiembre 2024" at bounding box center [269, 334] width 112 height 18
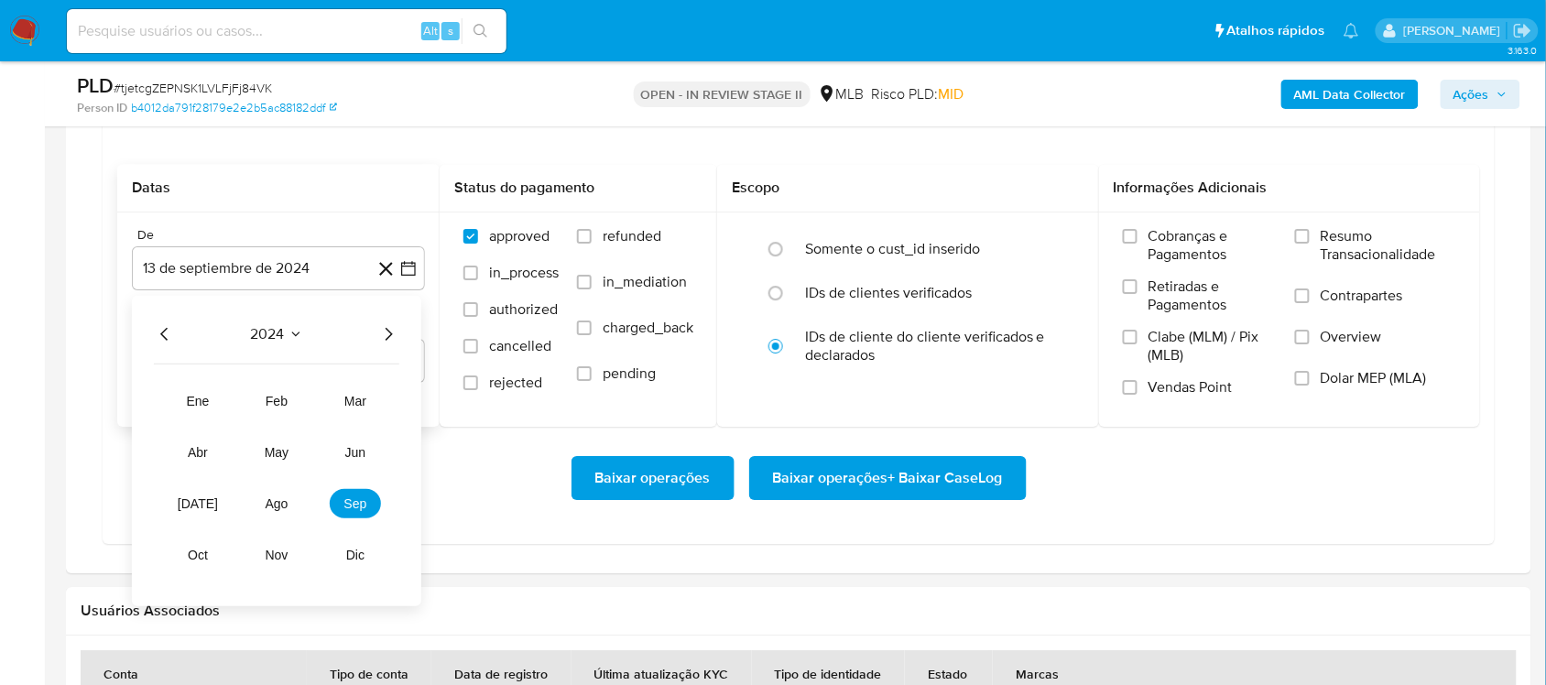
click at [387, 333] on icon "Año siguiente" at bounding box center [389, 334] width 7 height 13
click at [278, 507] on span "ago" at bounding box center [277, 503] width 23 height 15
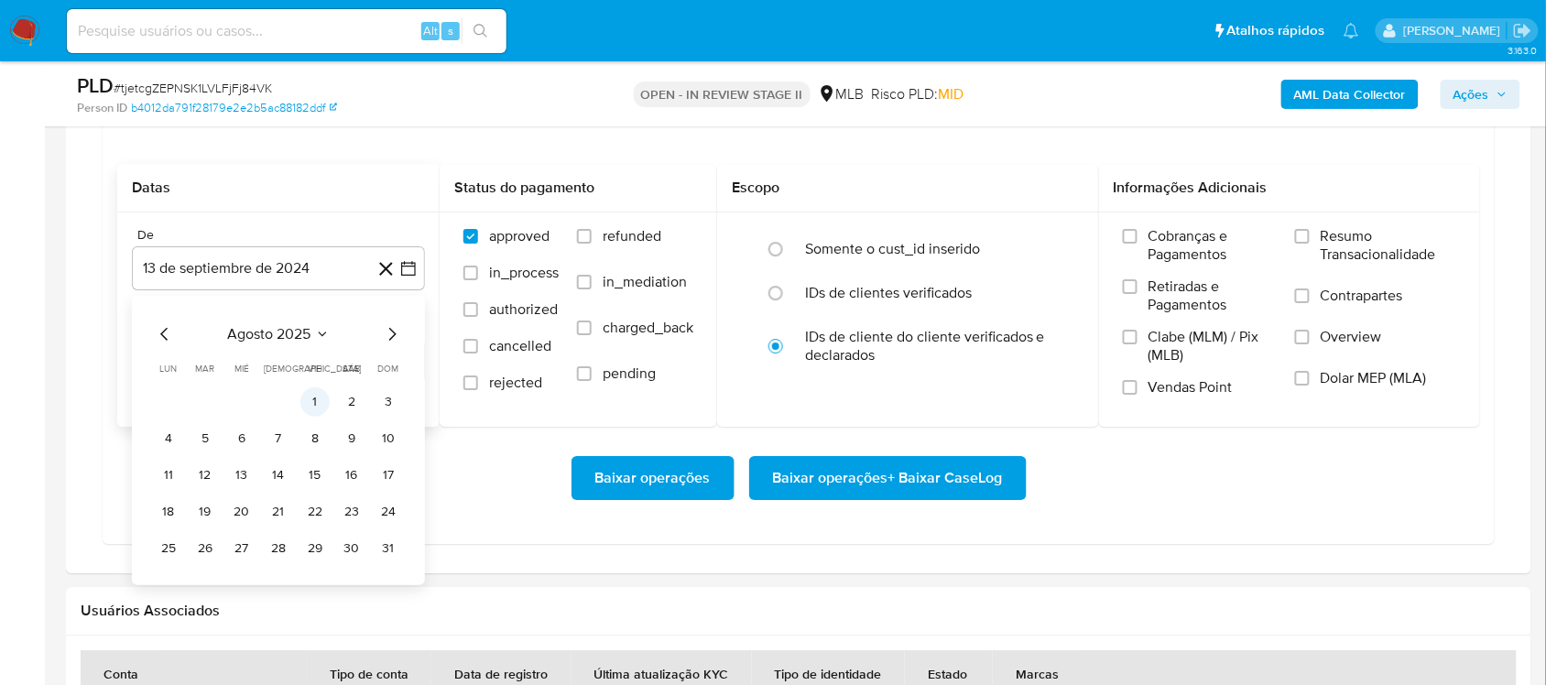
click at [307, 414] on button "1" at bounding box center [314, 401] width 29 height 29
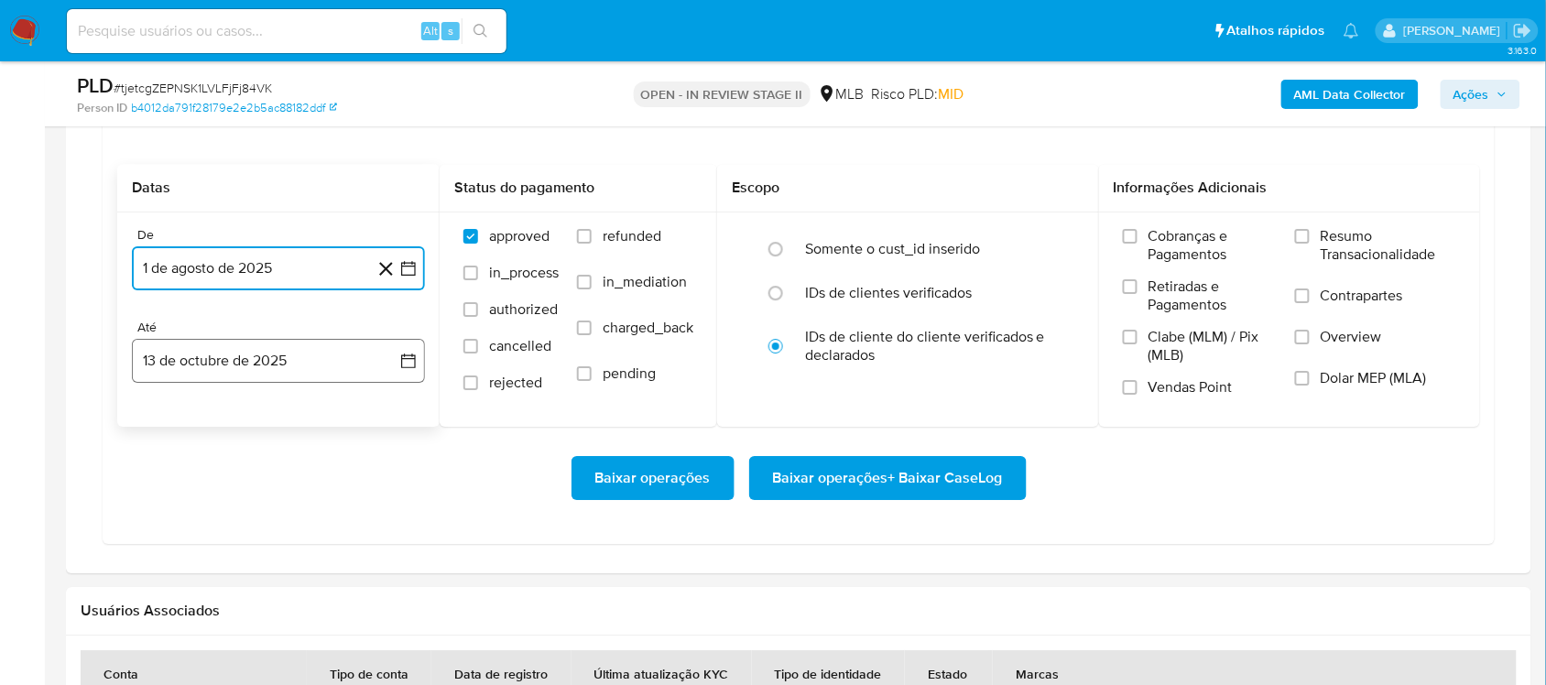
click at [399, 370] on icon "button" at bounding box center [408, 361] width 18 height 18
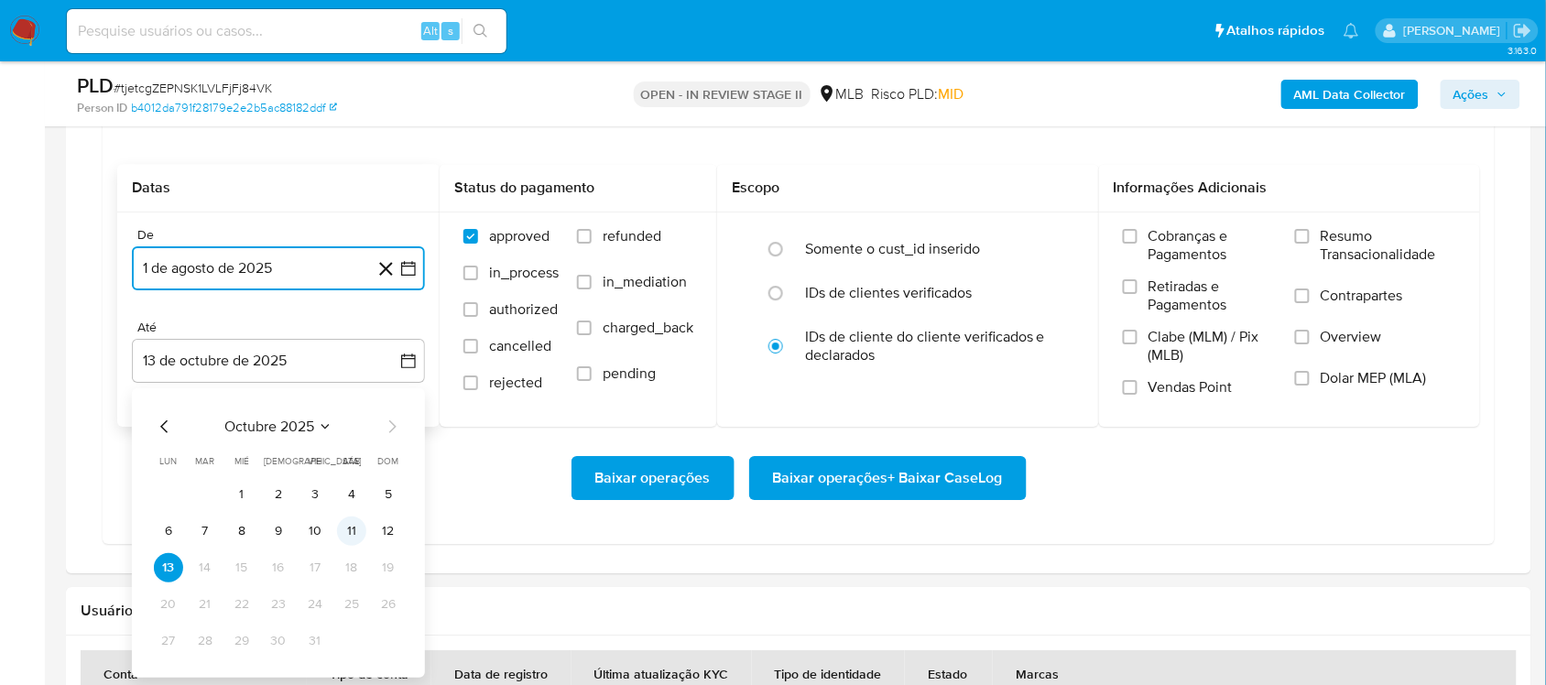
click at [354, 527] on button "11" at bounding box center [351, 531] width 29 height 29
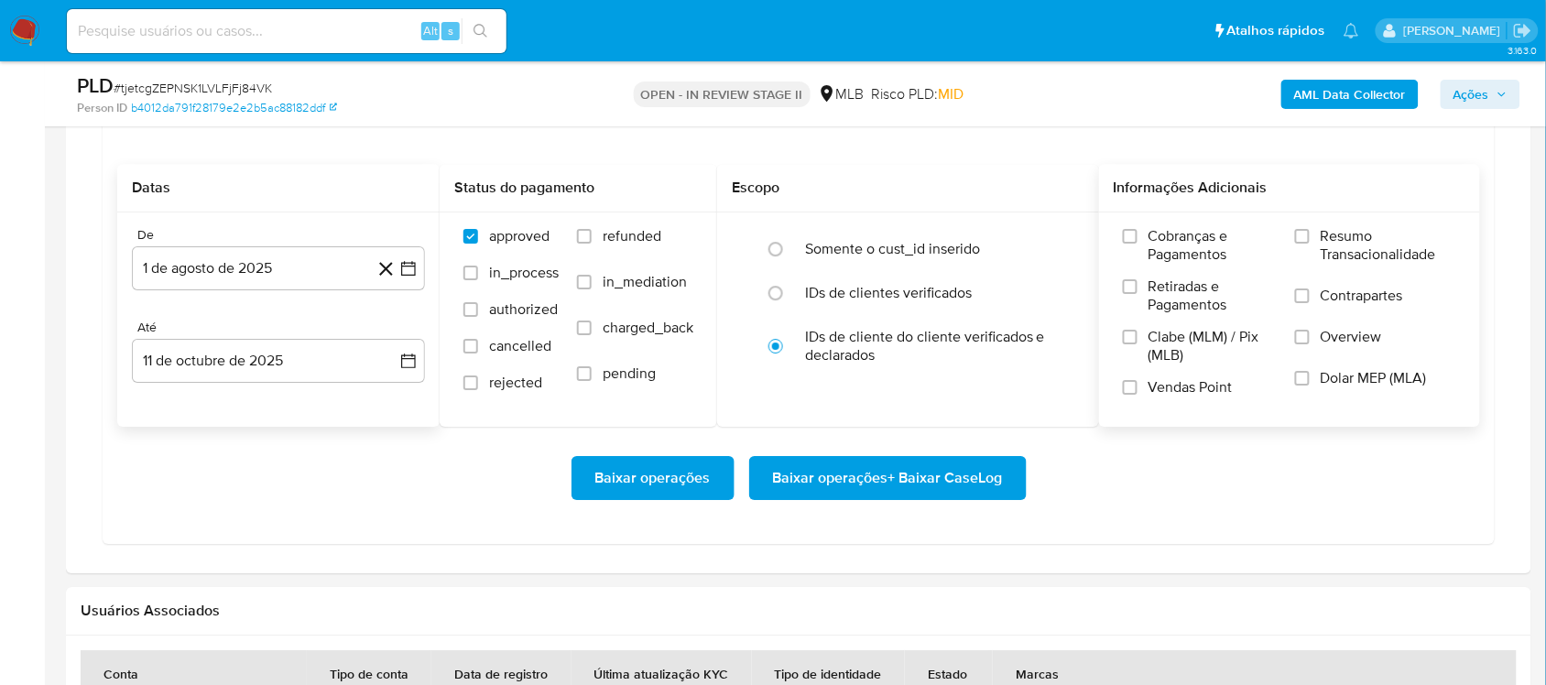
click at [1172, 238] on span "Resumo Transacionalidade" at bounding box center [1389, 245] width 136 height 37
click at [1172, 238] on input "Resumo Transacionalidade" at bounding box center [1302, 236] width 15 height 15
click at [856, 485] on span "Baixar operações + Baixar CaseLog" at bounding box center [888, 478] width 230 height 40
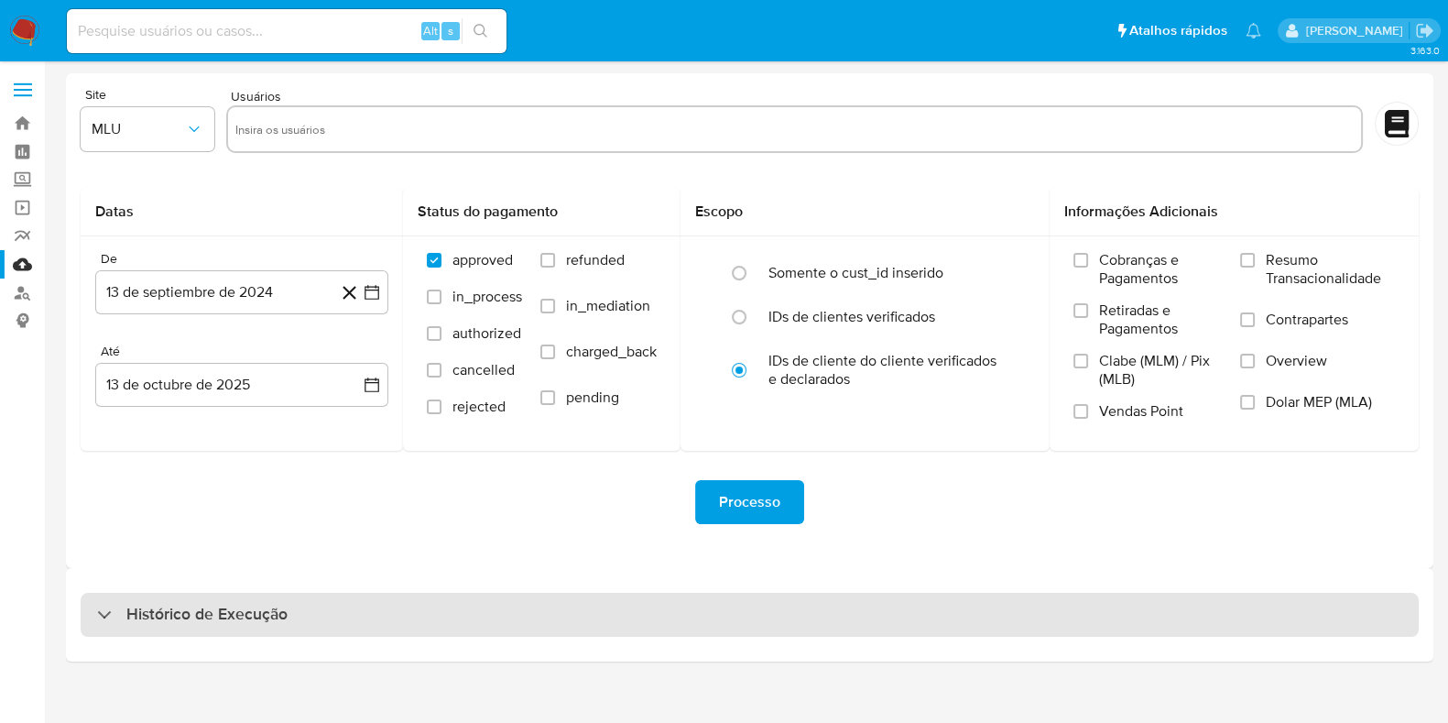
drag, startPoint x: 325, startPoint y: 642, endPoint x: 321, endPoint y: 627, distance: 16.2
click at [324, 640] on div "Histórico de Execução" at bounding box center [750, 614] width 1368 height 93
click at [321, 625] on div "Histórico de Execução" at bounding box center [750, 615] width 1338 height 44
select select "10"
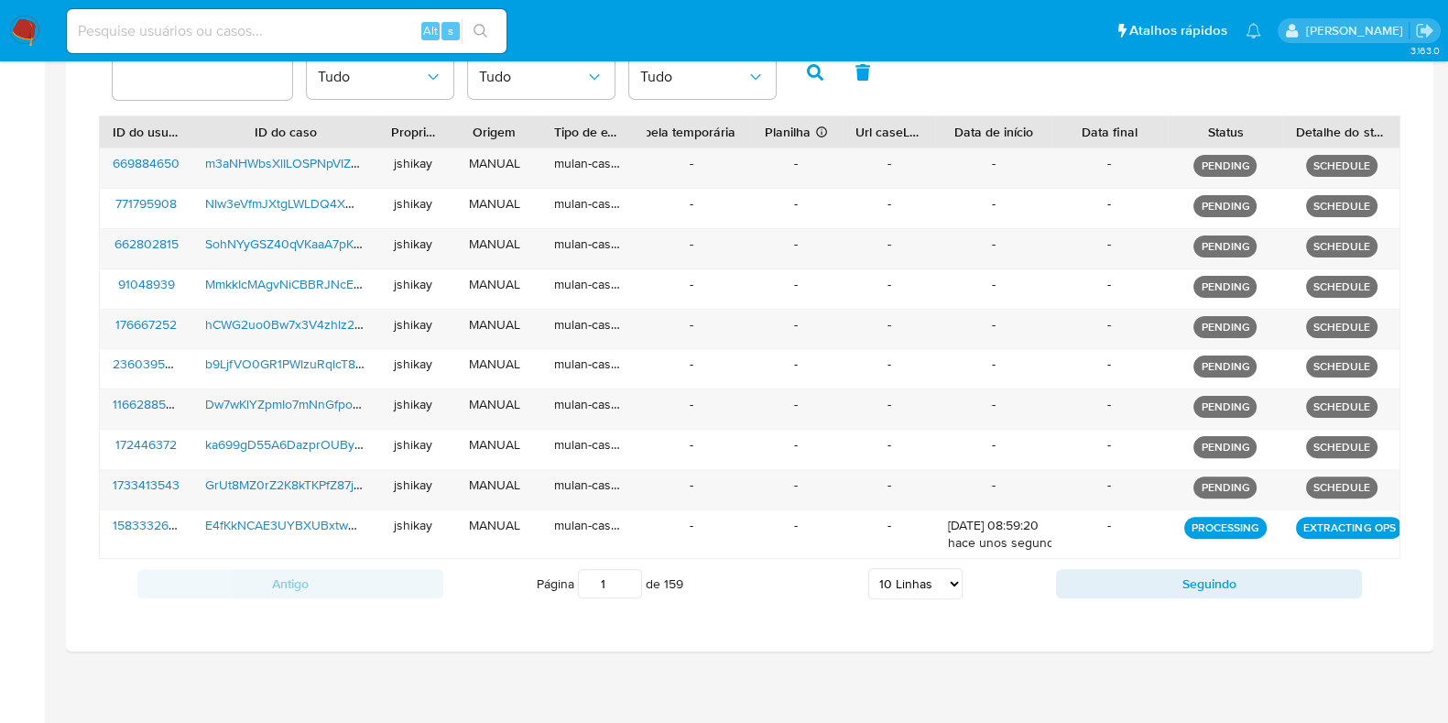
scroll to position [630, 0]
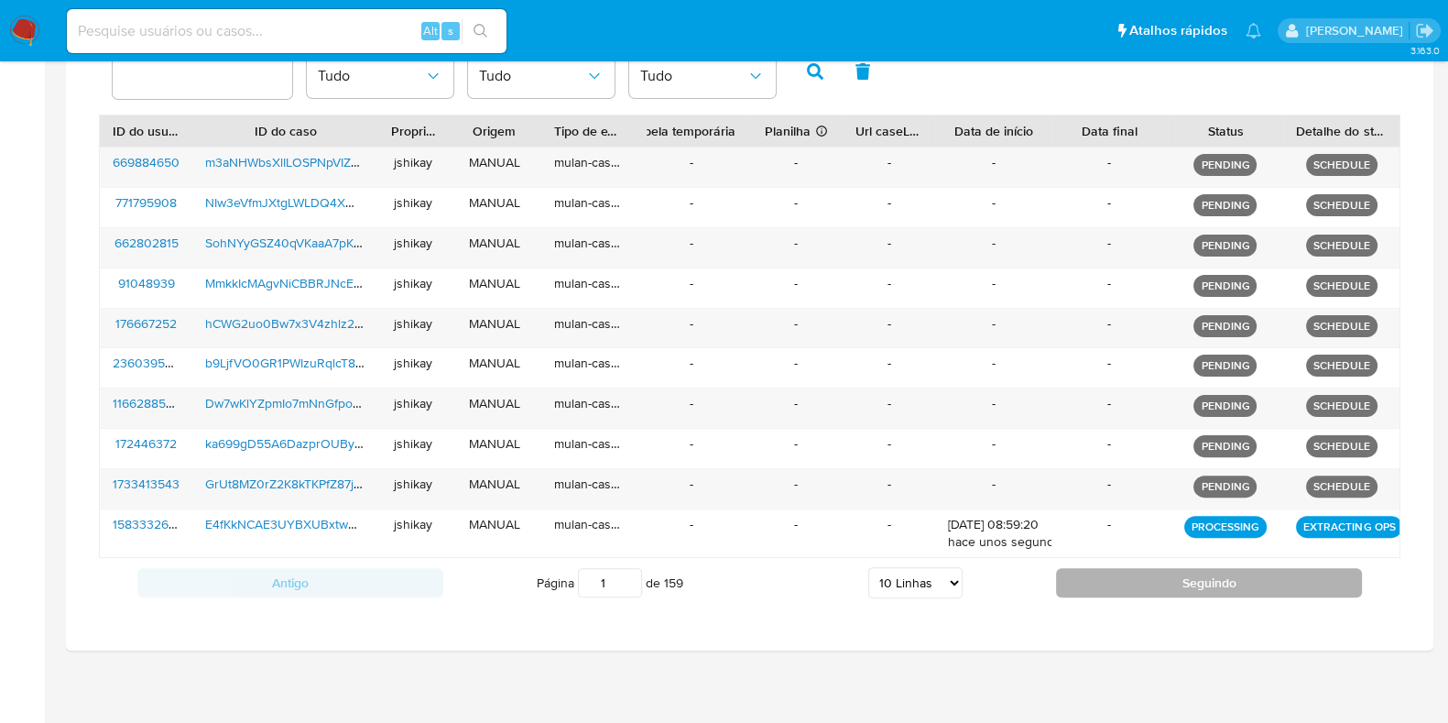
click at [1160, 579] on button "Seguindo" at bounding box center [1209, 582] width 306 height 29
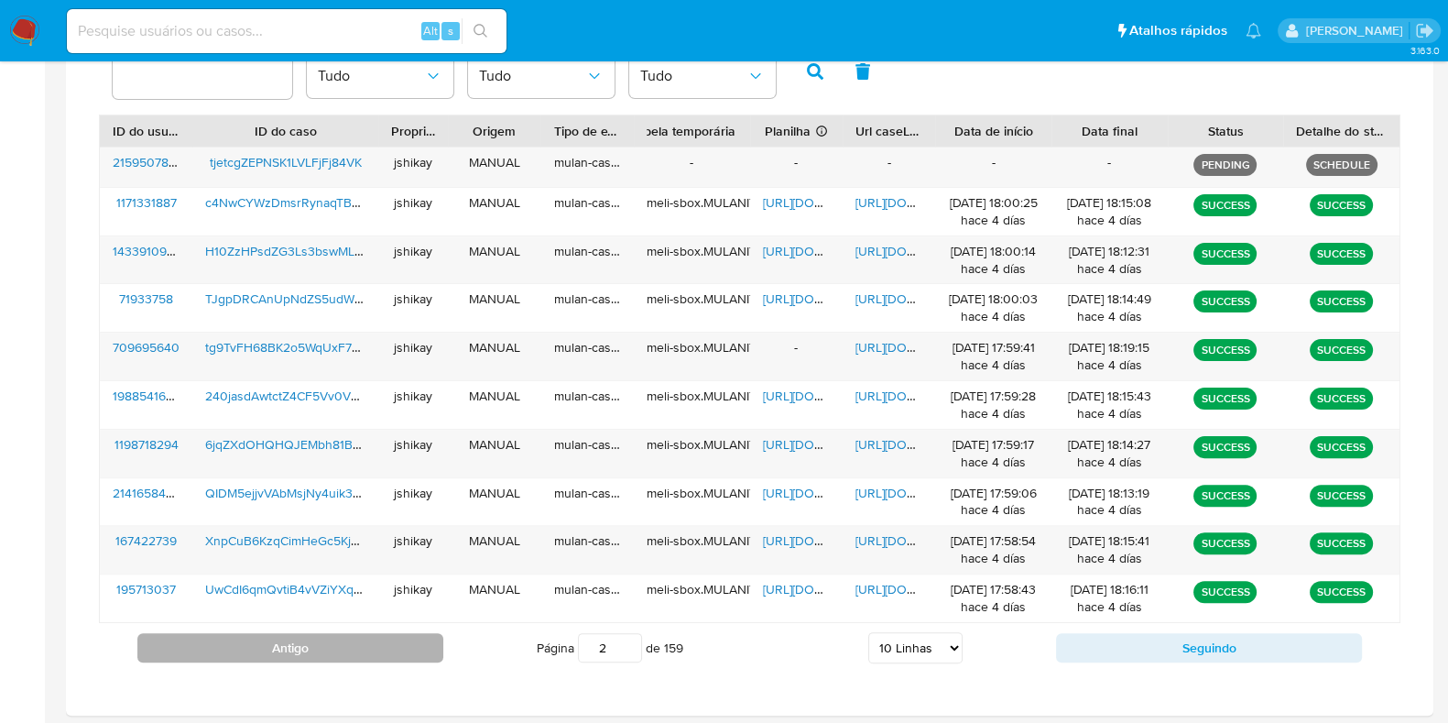
click at [371, 640] on button "Antigo" at bounding box center [290, 647] width 306 height 29
type input "1"
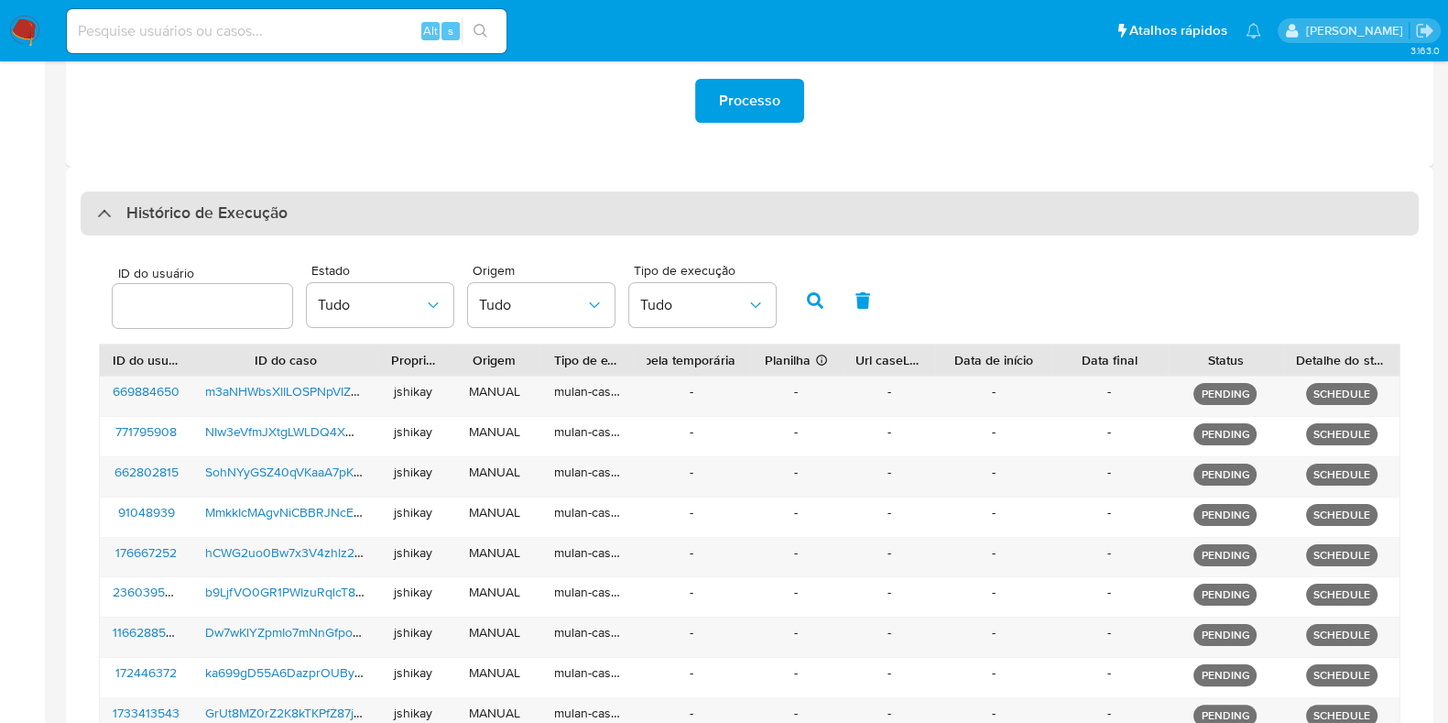
click at [161, 217] on h3 "Histórico de Execução" at bounding box center [206, 213] width 161 height 22
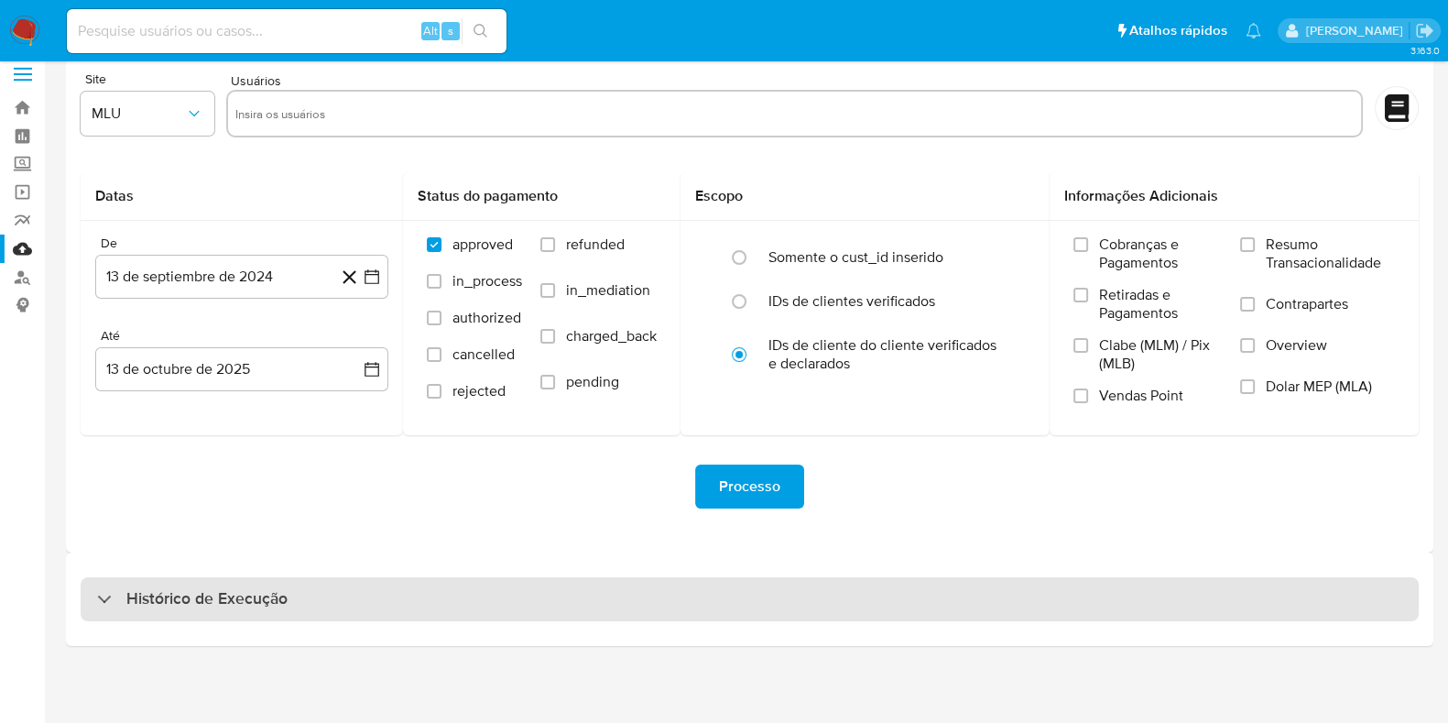
click at [171, 611] on div "Histórico de Execução" at bounding box center [750, 599] width 1338 height 44
select select "10"
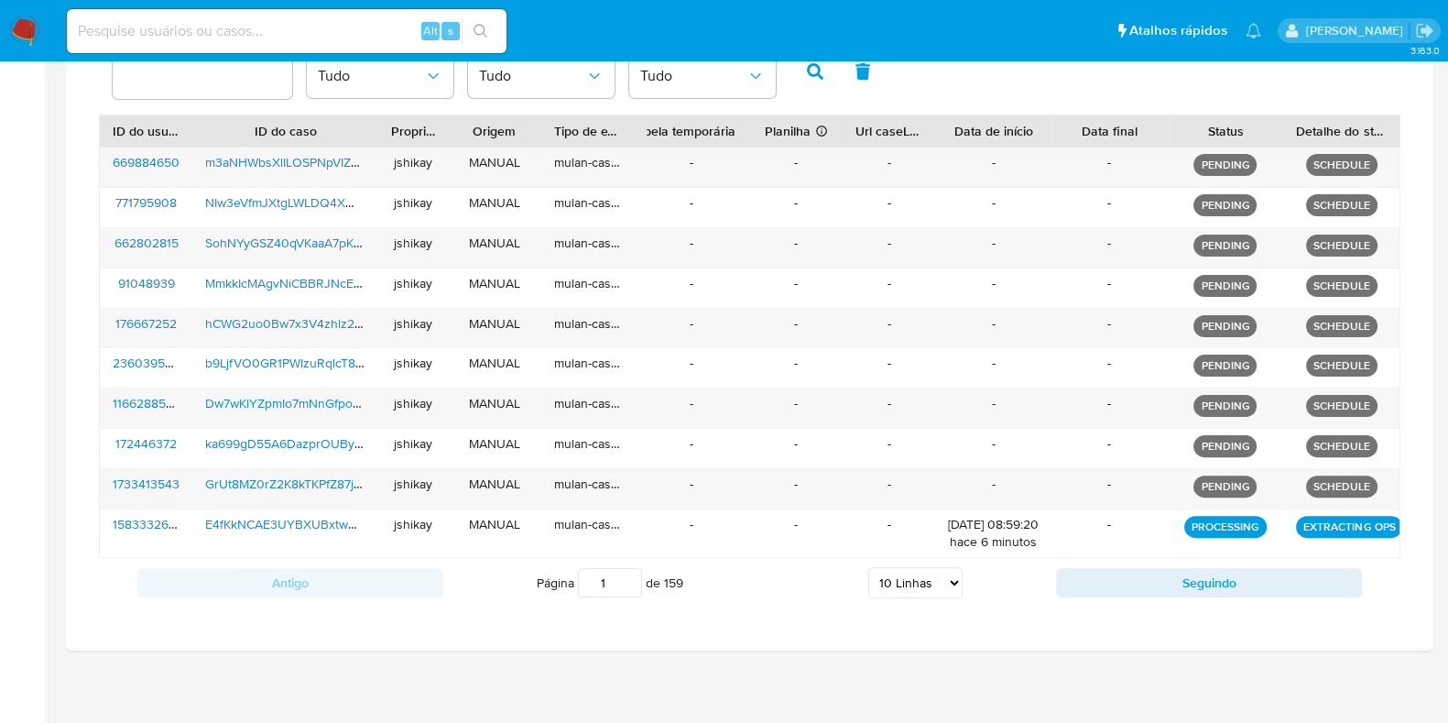
click at [1049, 566] on div "Página 1 de 159 5 Linhas 10 Linhas 20 Linhas 25 Linhas 50 Linhas 100 Linhas" at bounding box center [749, 582] width 613 height 37
click at [1070, 573] on button "Seguindo" at bounding box center [1209, 582] width 306 height 29
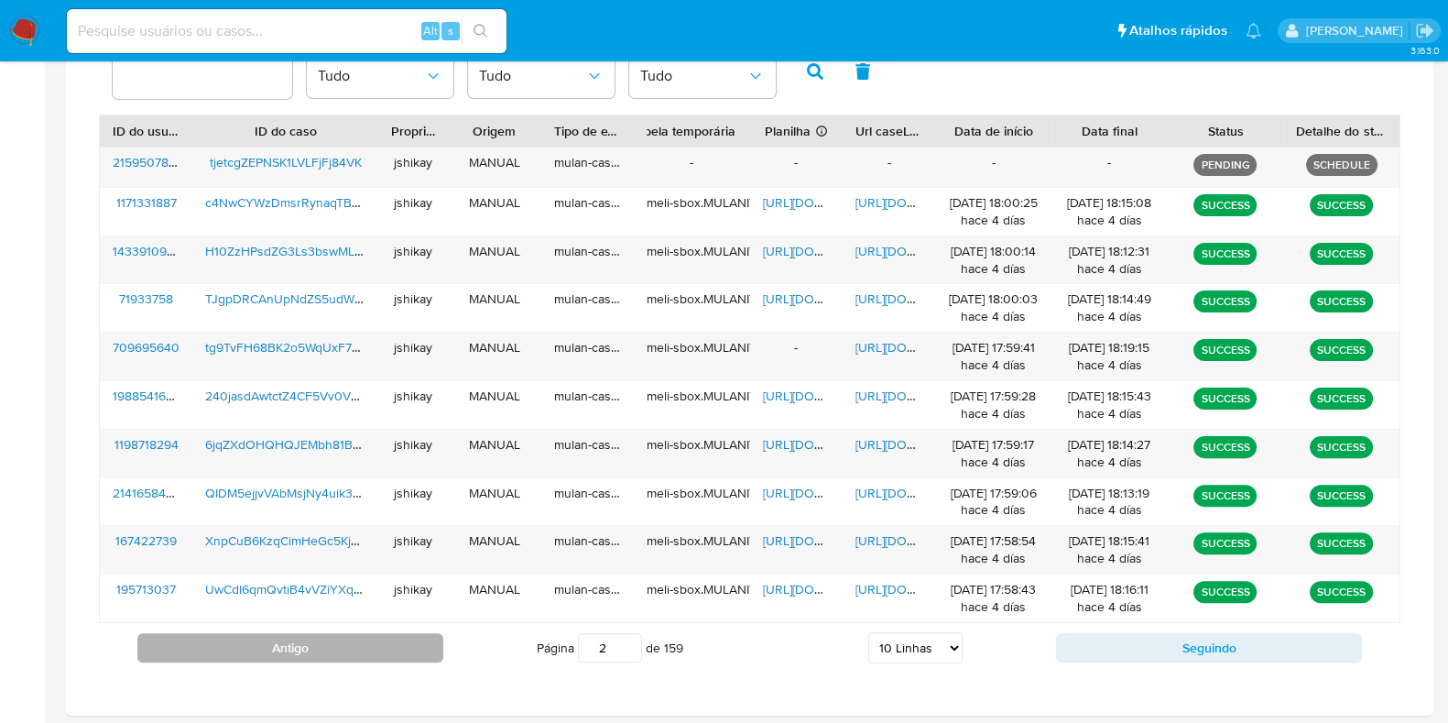
click at [430, 634] on button "Antigo" at bounding box center [290, 647] width 306 height 29
type input "1"
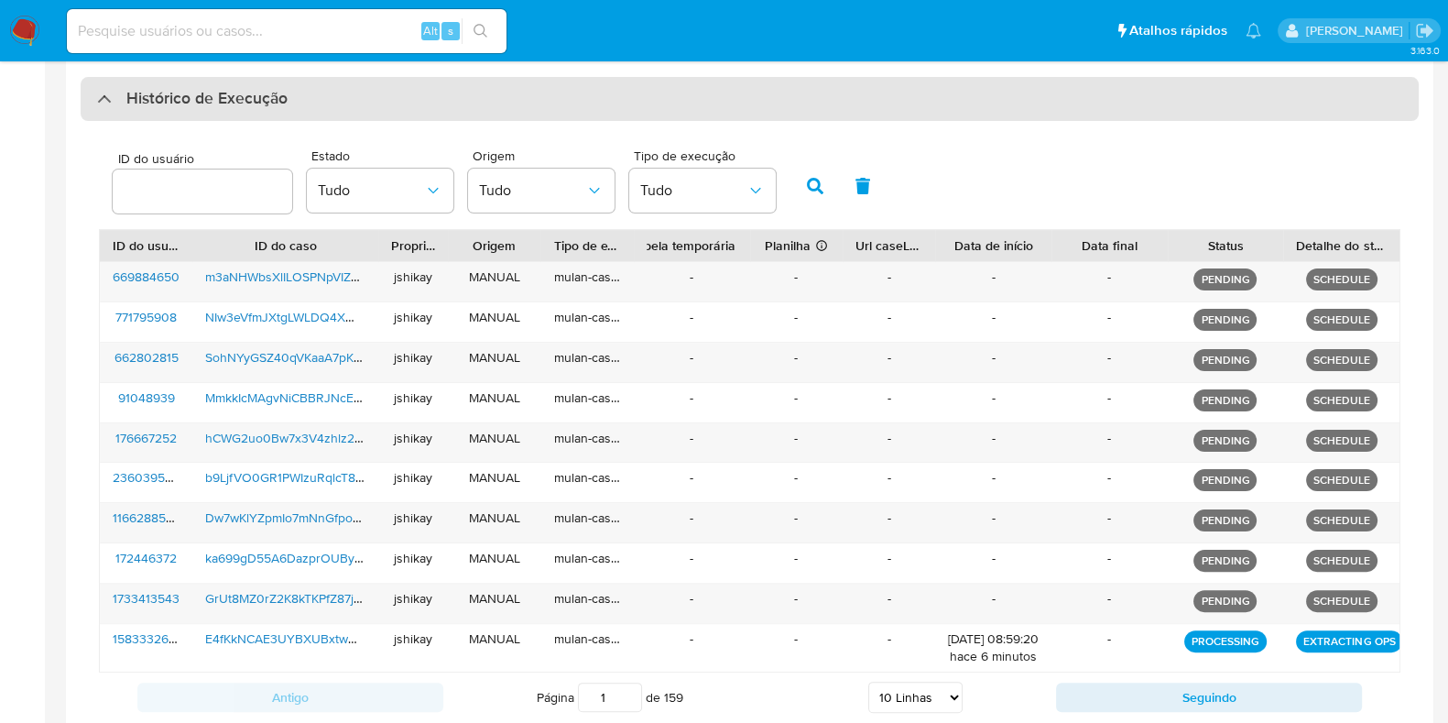
click at [159, 106] on h3 "Histórico de Execução" at bounding box center [206, 99] width 161 height 22
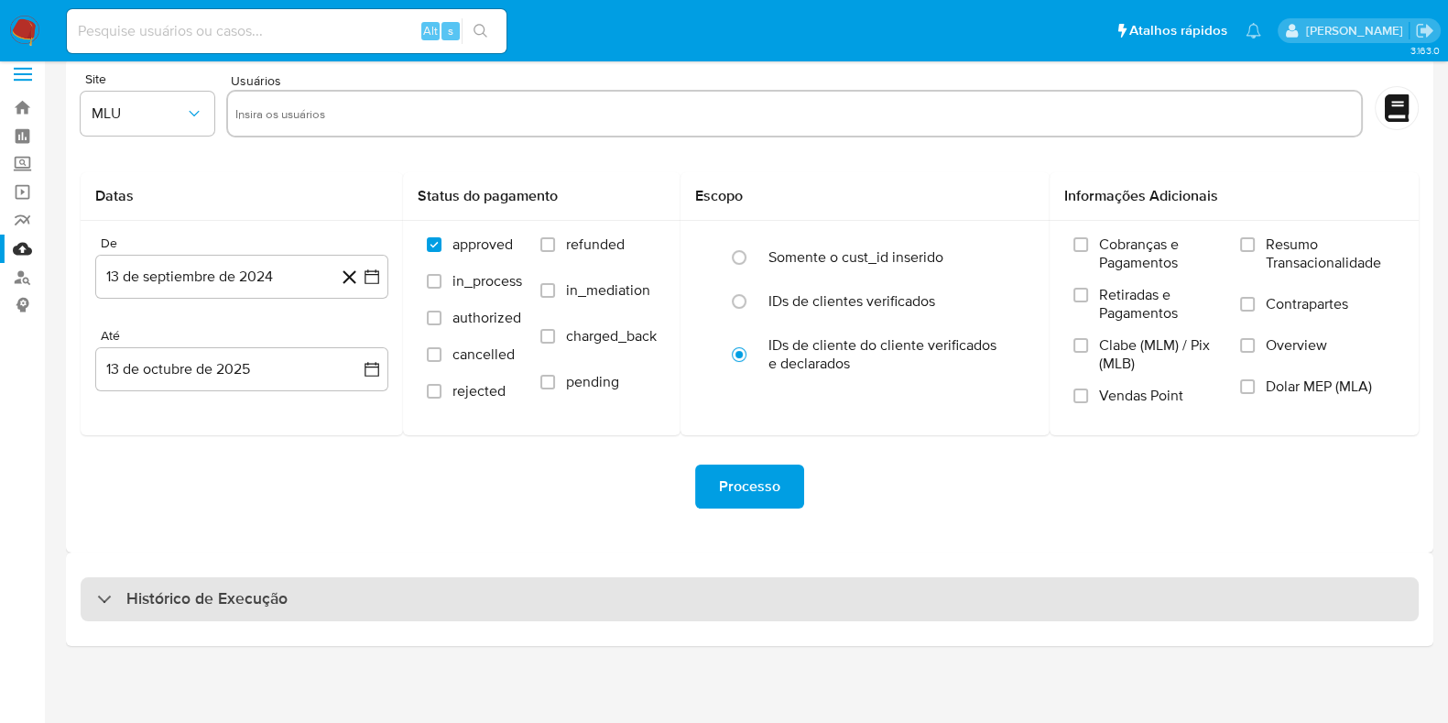
click at [174, 606] on h3 "Histórico de Execução" at bounding box center [206, 599] width 161 height 22
select select "10"
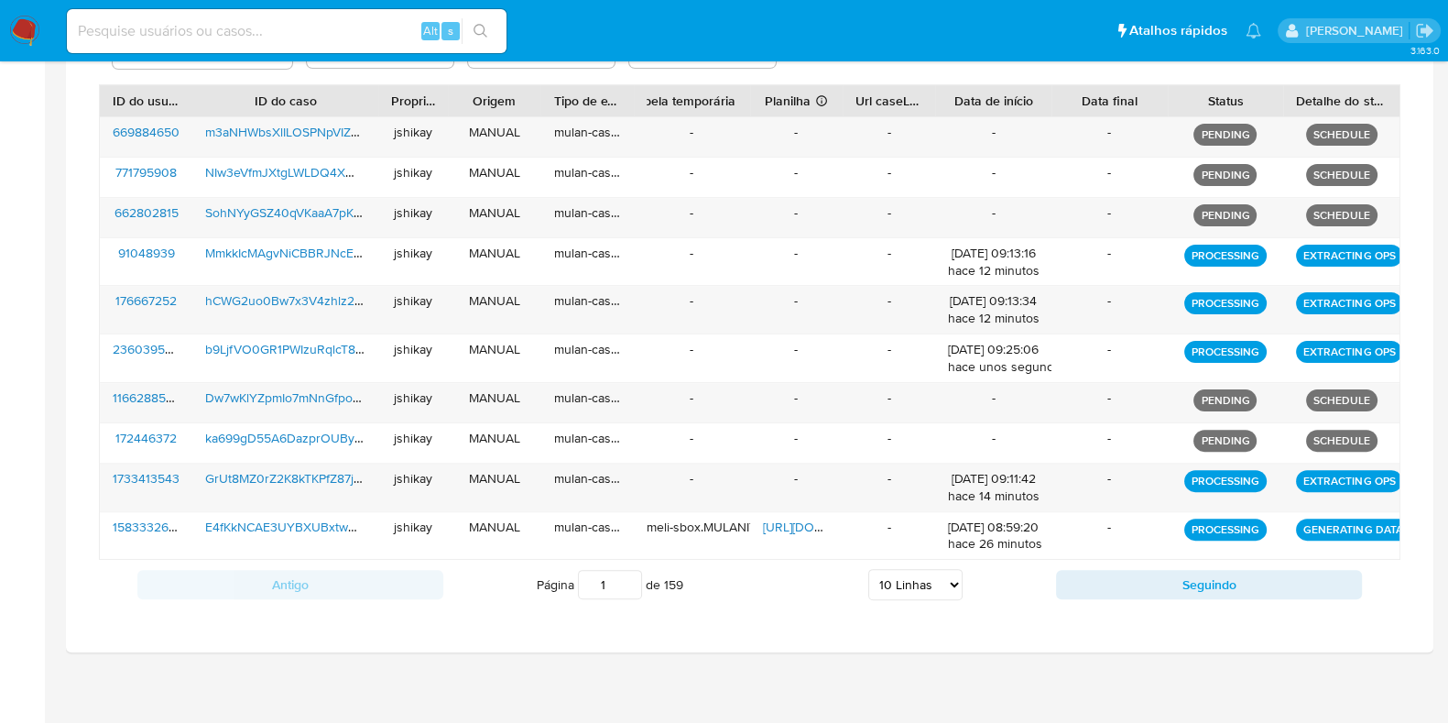
scroll to position [663, 0]
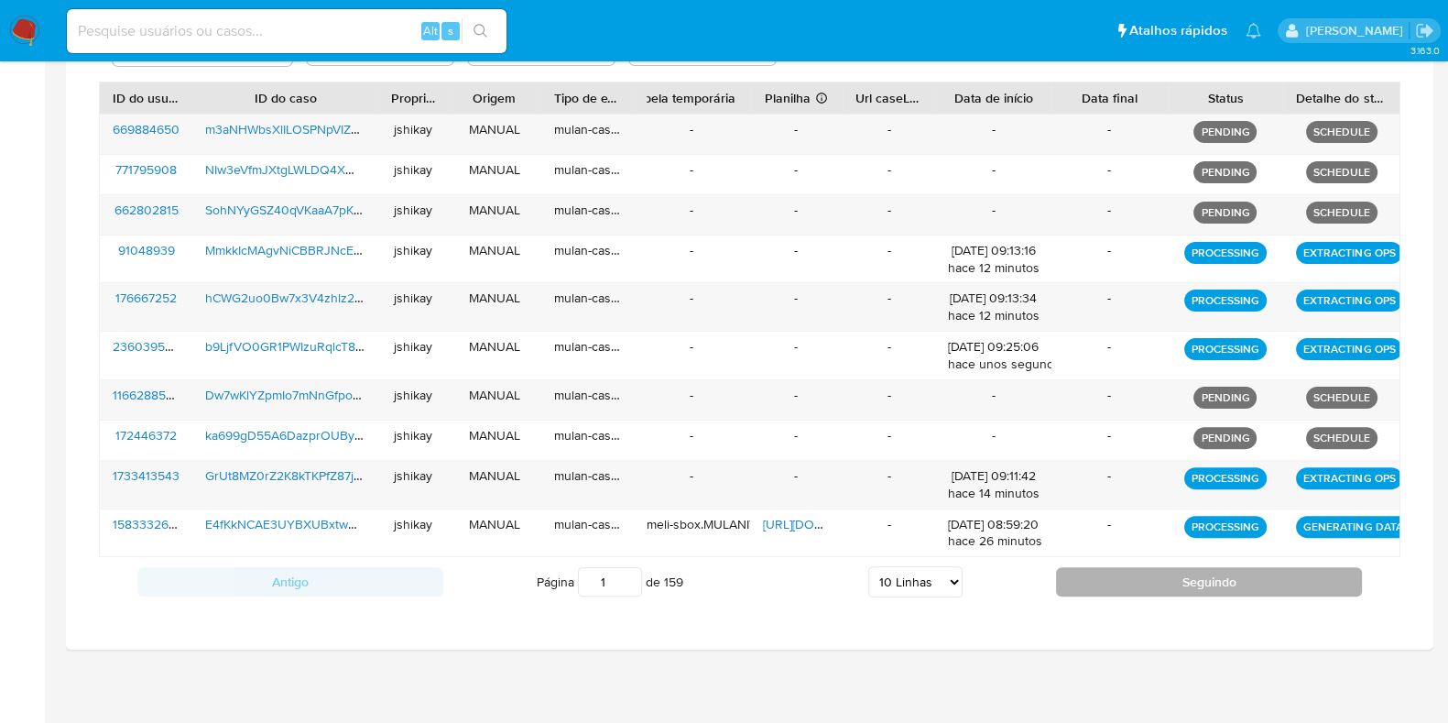
click at [1138, 579] on button "Seguindo" at bounding box center [1209, 581] width 306 height 29
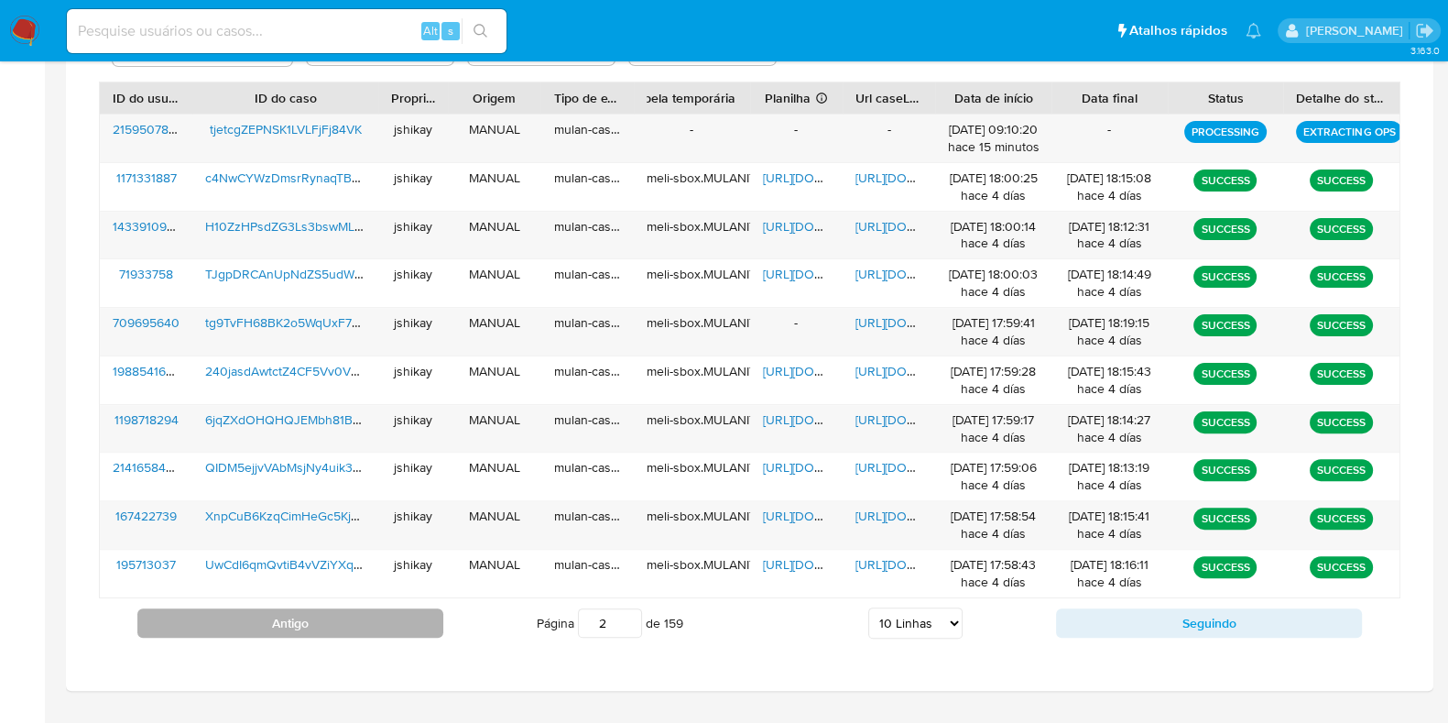
click at [362, 612] on button "Antigo" at bounding box center [290, 622] width 306 height 29
type input "1"
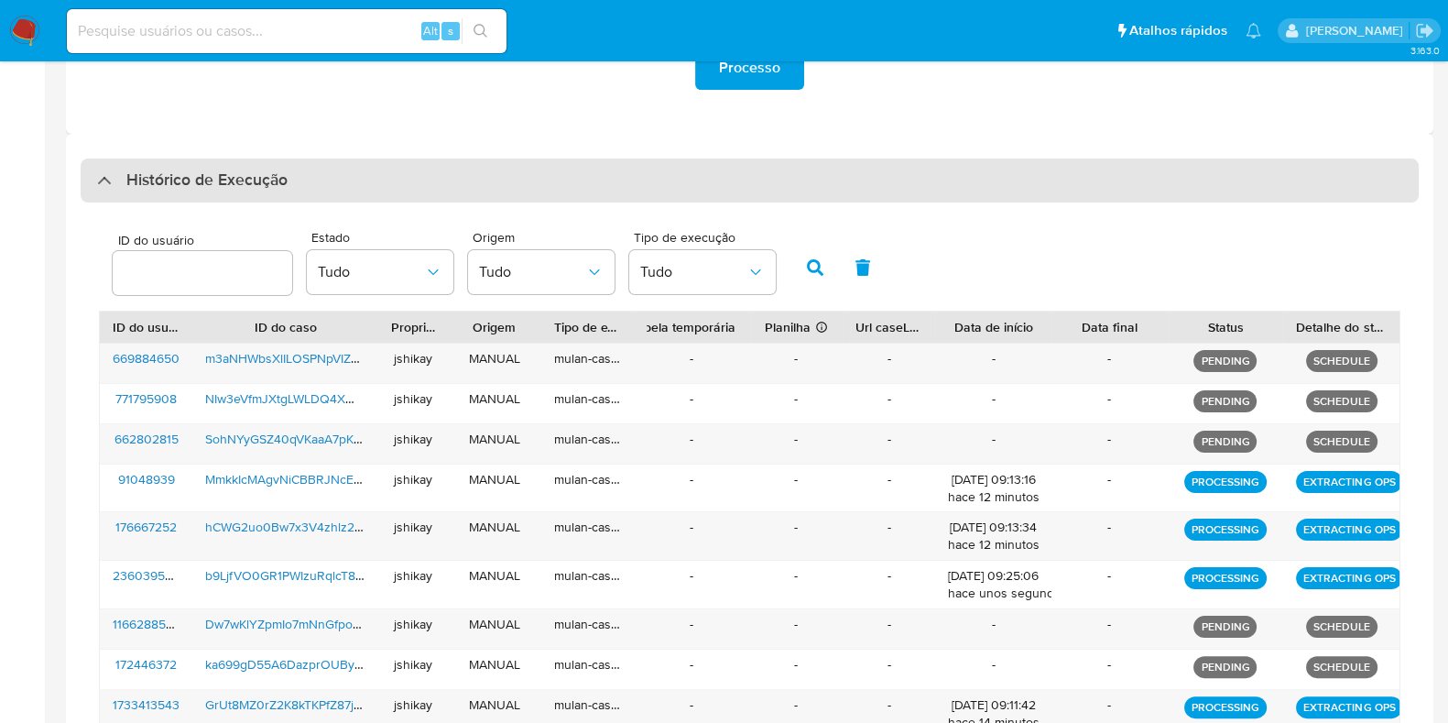
click at [162, 174] on h3 "Histórico de Execução" at bounding box center [206, 180] width 161 height 22
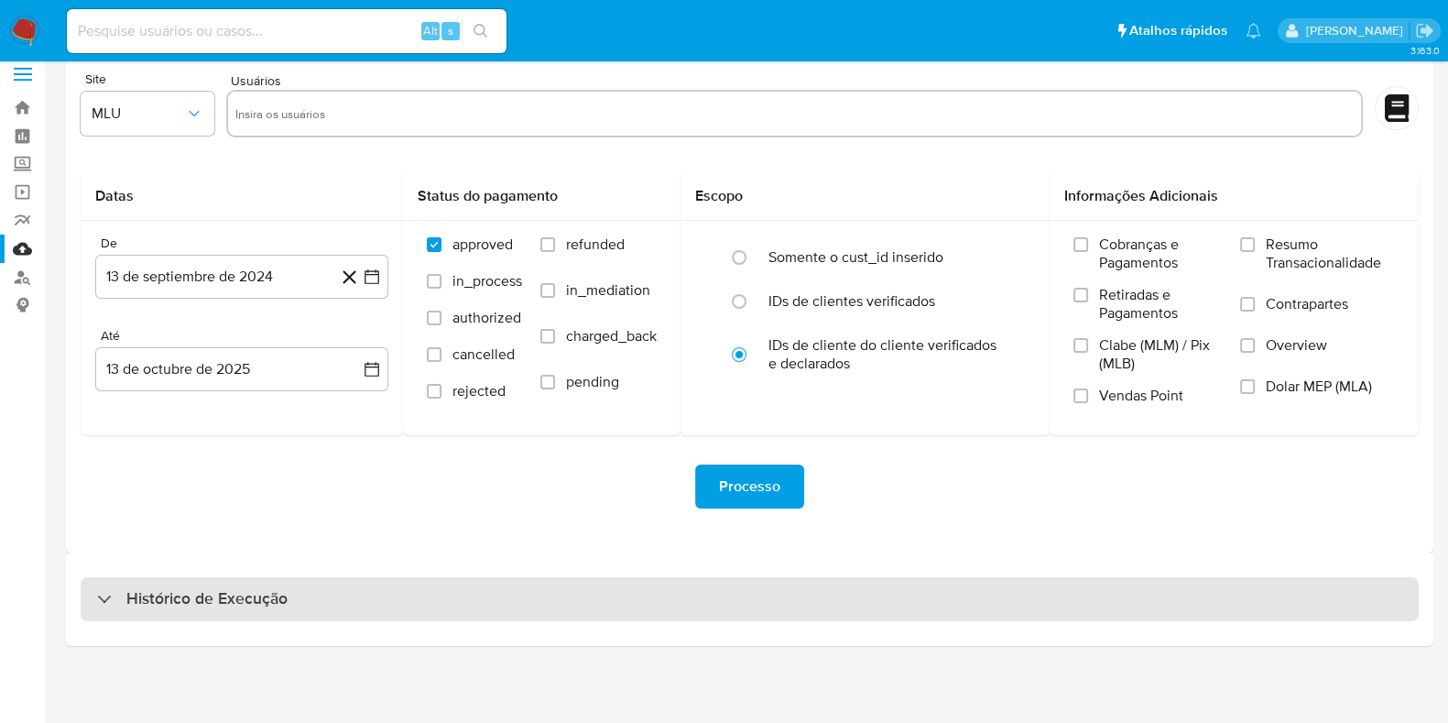
click at [137, 597] on h3 "Histórico de Execução" at bounding box center [206, 599] width 161 height 22
select select "10"
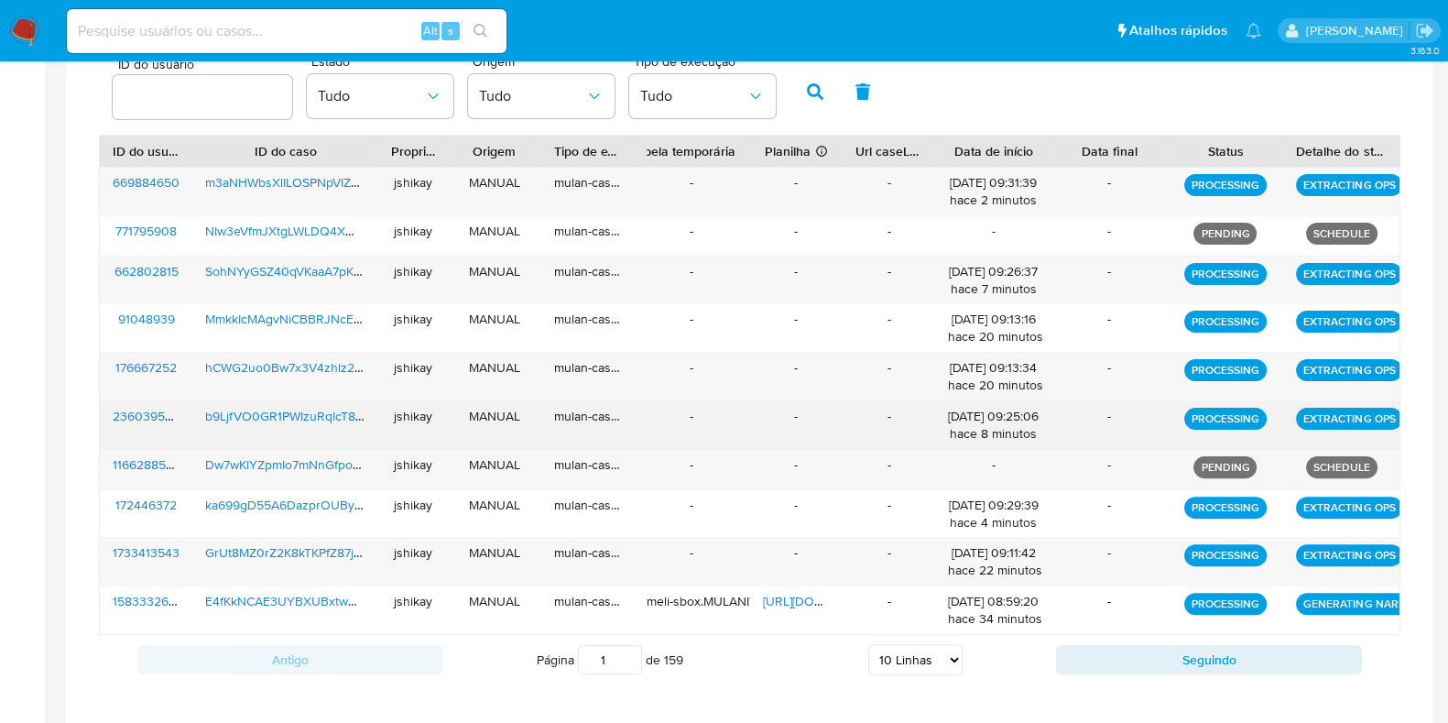
scroll to position [646, 0]
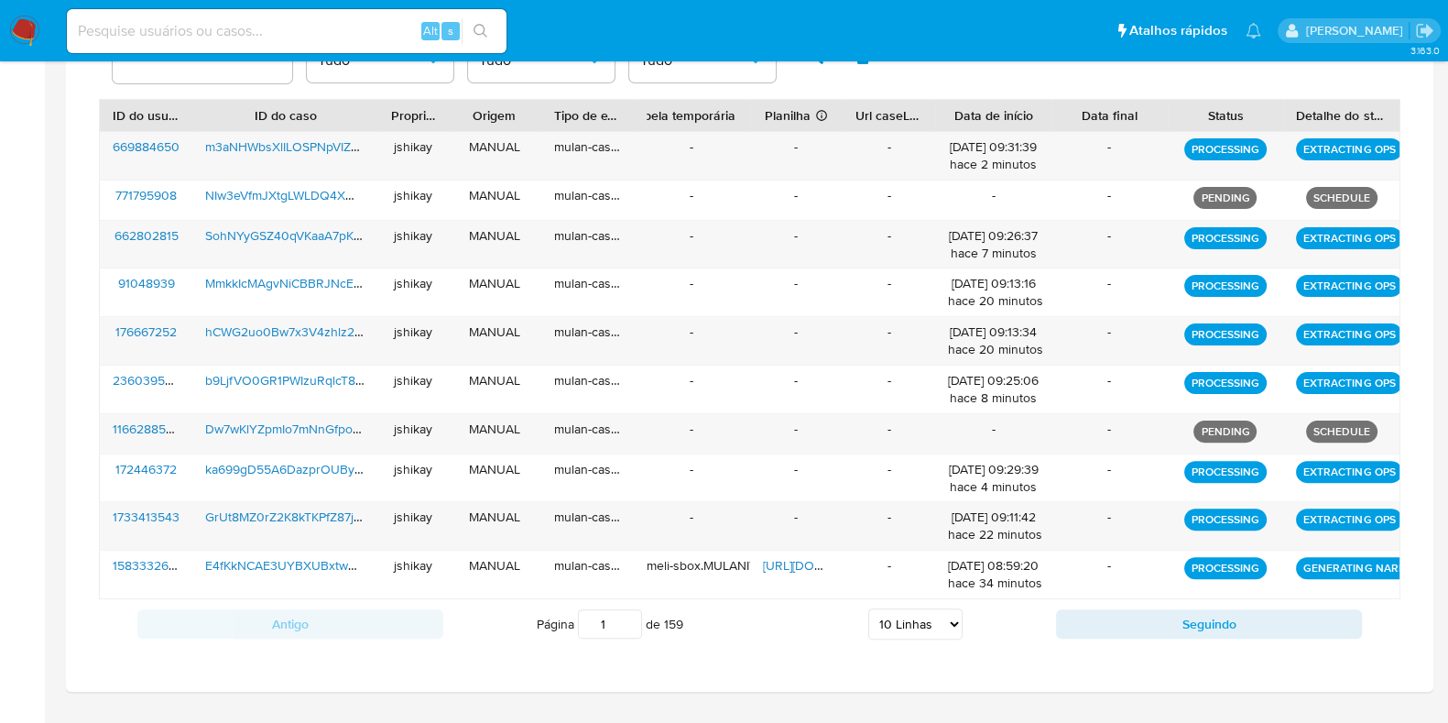
click at [1212, 634] on div "Antigo Página 1 de 159 5 Linhas 10 Linhas 20 Linhas 25 Linhas 50 Linhas 100 Lin…" at bounding box center [750, 623] width 1302 height 49
click at [1185, 626] on button "Seguindo" at bounding box center [1209, 623] width 306 height 29
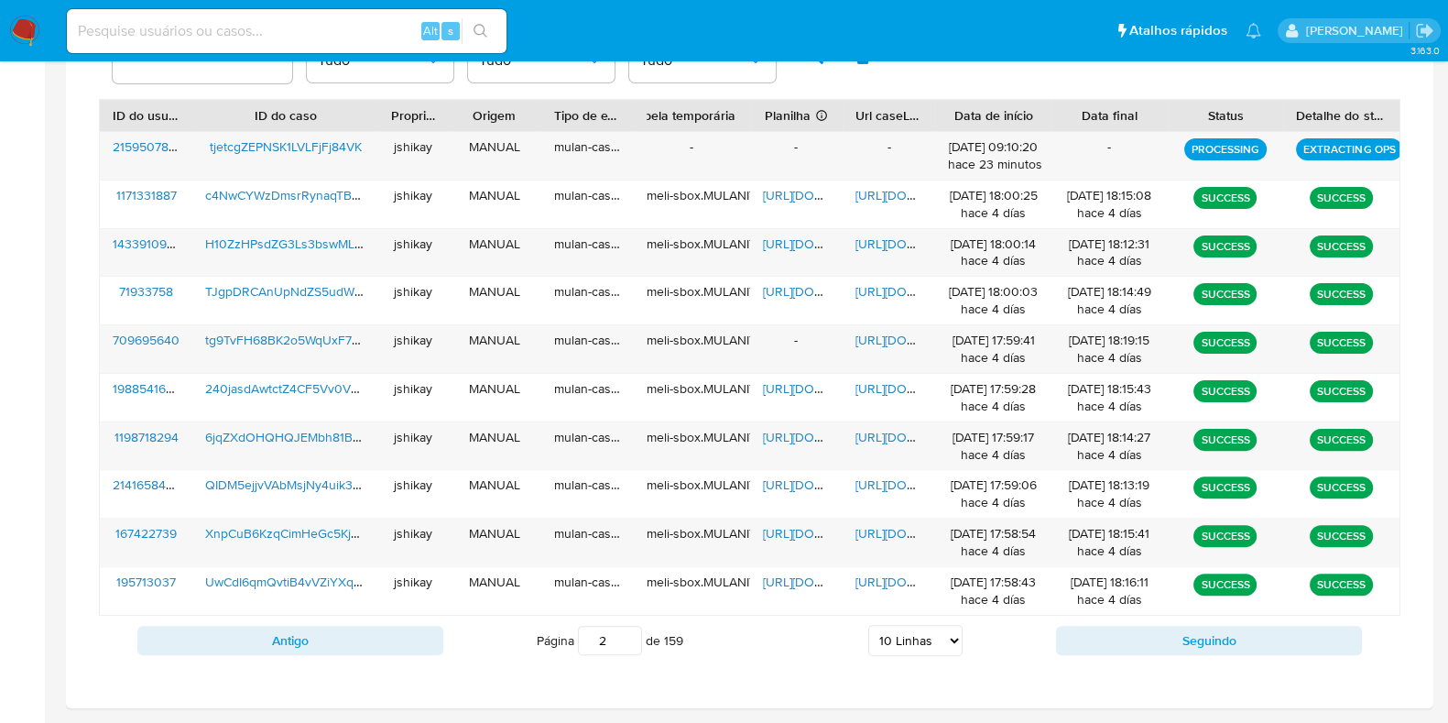
click at [367, 616] on div "Antigo Página 2 de 159 5 Linhas 10 Linhas 20 Linhas 25 Linhas 50 Linhas 100 Lin…" at bounding box center [750, 640] width 1302 height 49
click at [382, 637] on button "Antigo" at bounding box center [290, 640] width 306 height 29
type input "1"
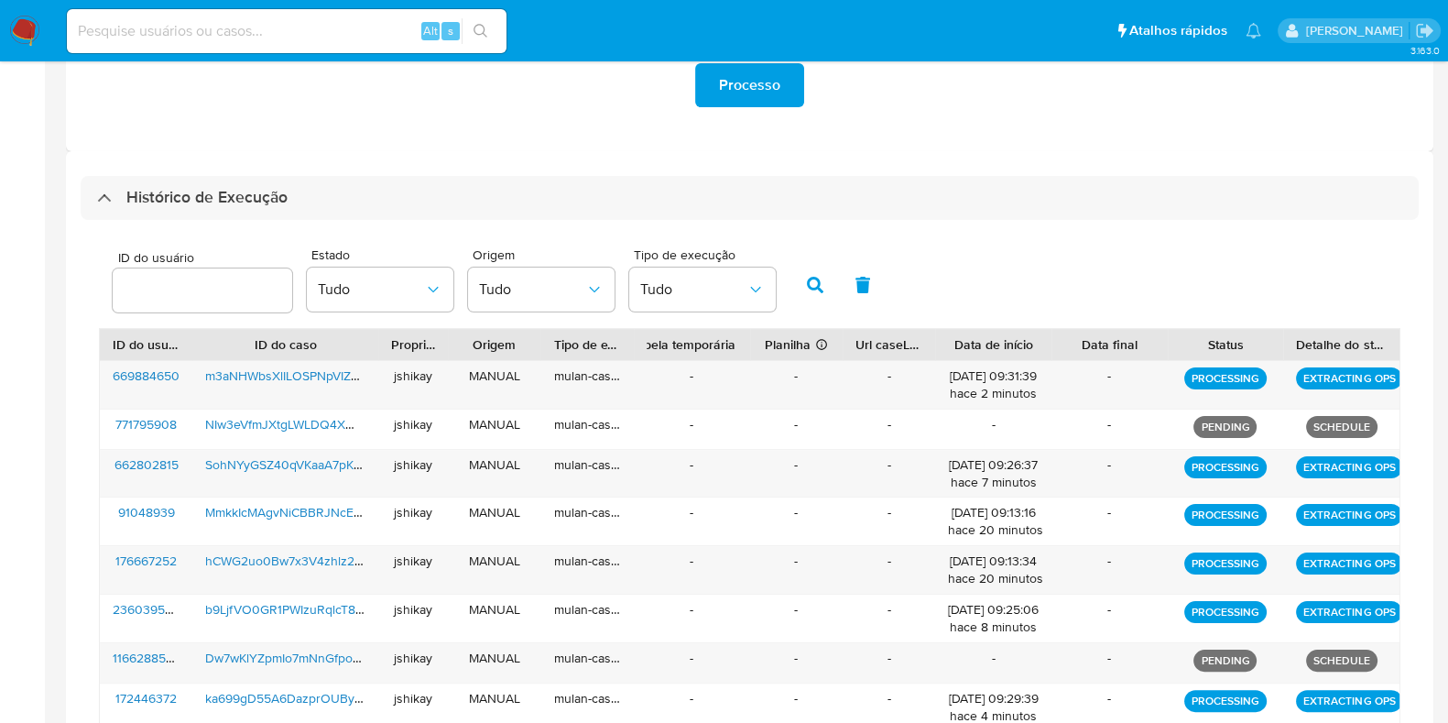
drag, startPoint x: 200, startPoint y: 181, endPoint x: 344, endPoint y: 544, distance: 390.2
click at [200, 182] on div "Histórico de Execução" at bounding box center [750, 198] width 1338 height 44
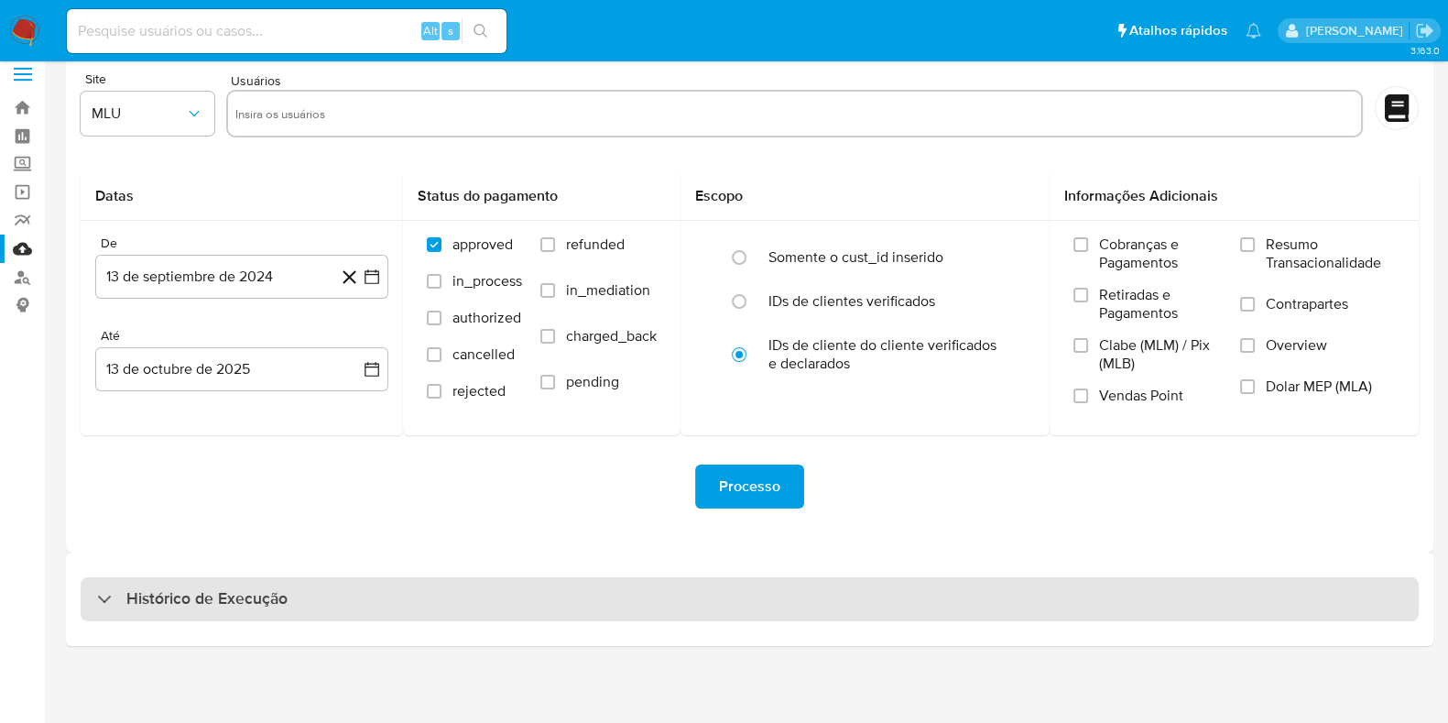
click at [280, 601] on h3 "Histórico de Execução" at bounding box center [206, 599] width 161 height 22
select select "10"
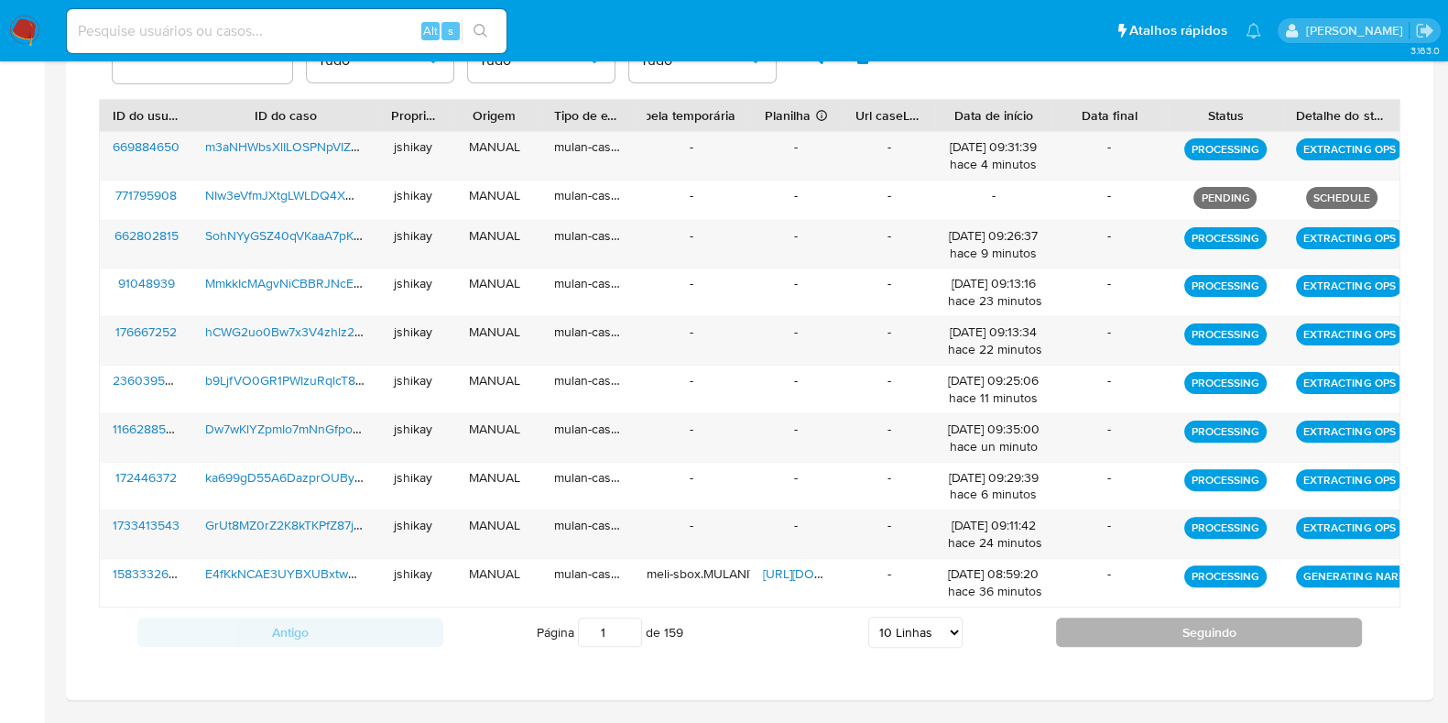
click at [1133, 642] on button "Seguindo" at bounding box center [1209, 631] width 306 height 29
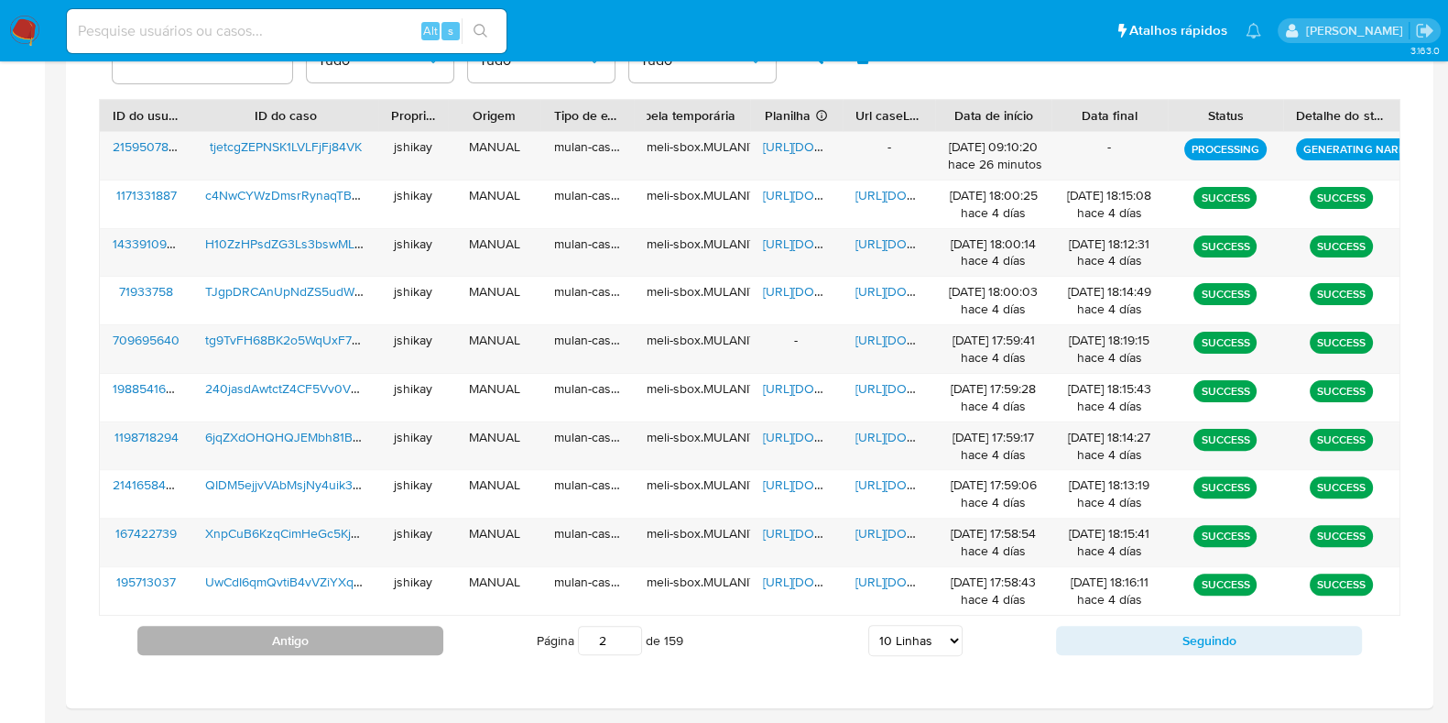
click at [364, 635] on button "Antigo" at bounding box center [290, 640] width 306 height 29
type input "1"
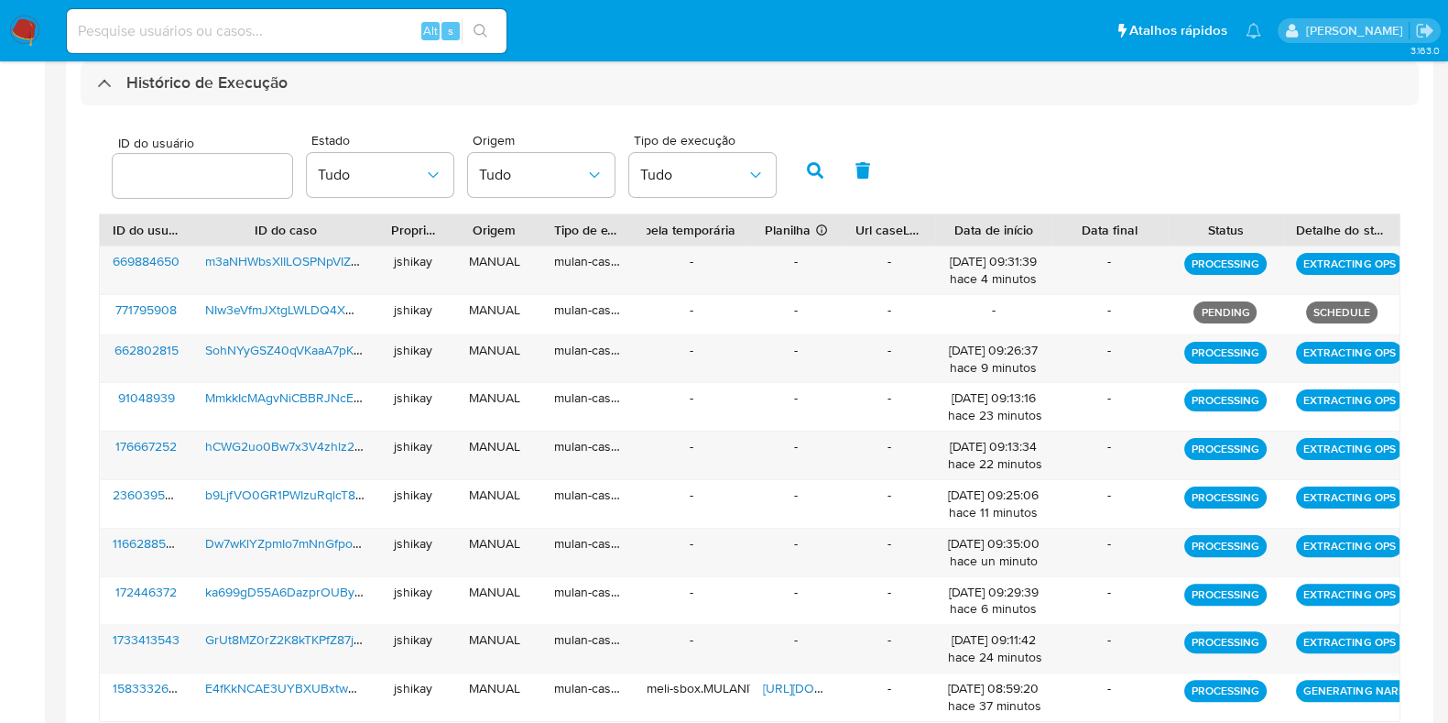
click at [174, 96] on div "Histórico de Execução" at bounding box center [750, 83] width 1338 height 44
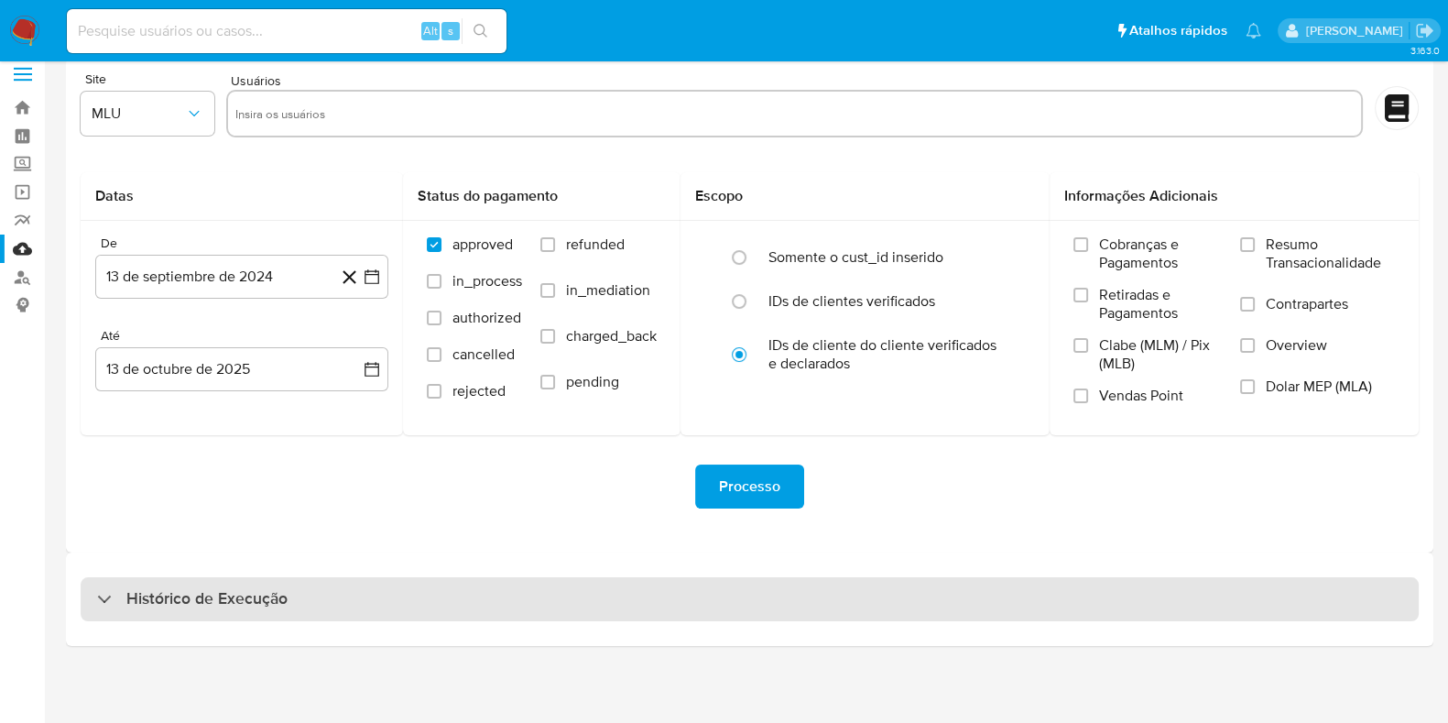
click at [123, 592] on div "Histórico de Execução" at bounding box center [192, 599] width 191 height 22
select select "10"
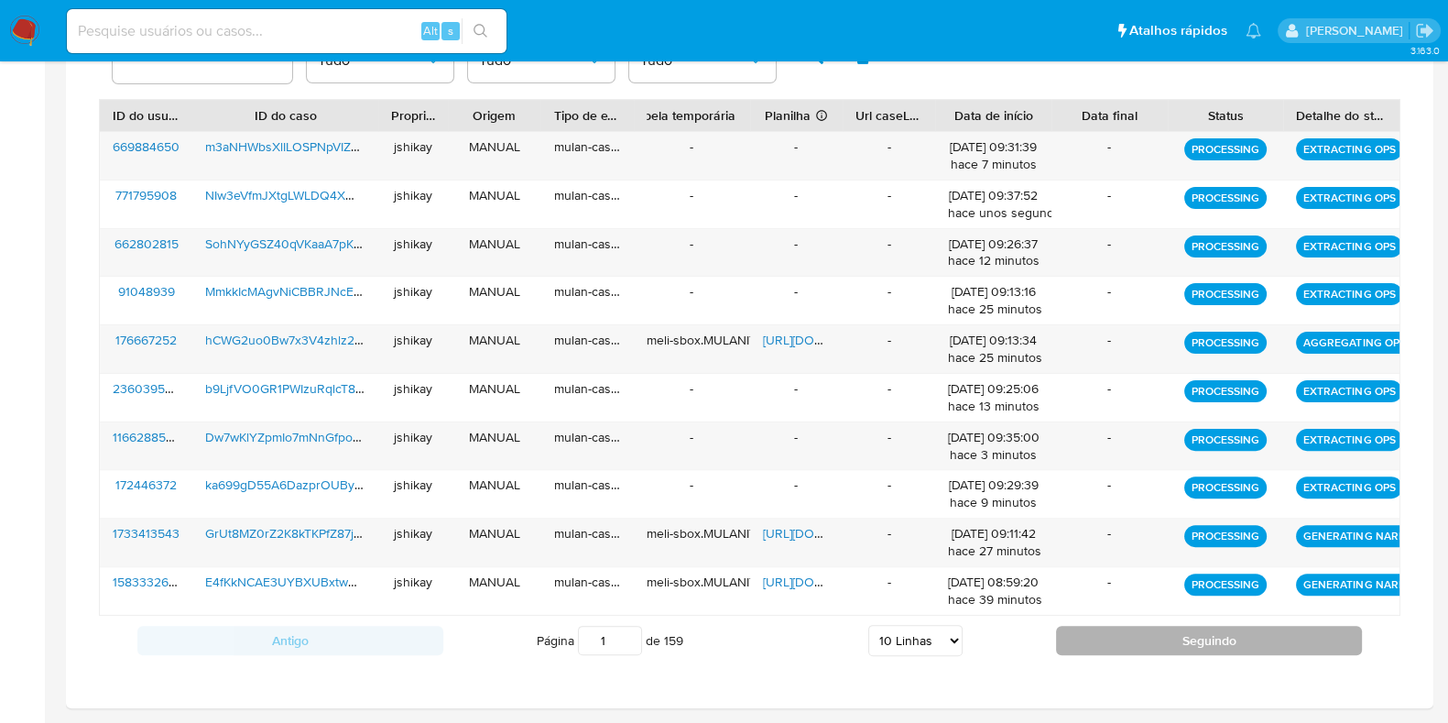
click at [1151, 645] on button "Seguindo" at bounding box center [1209, 640] width 306 height 29
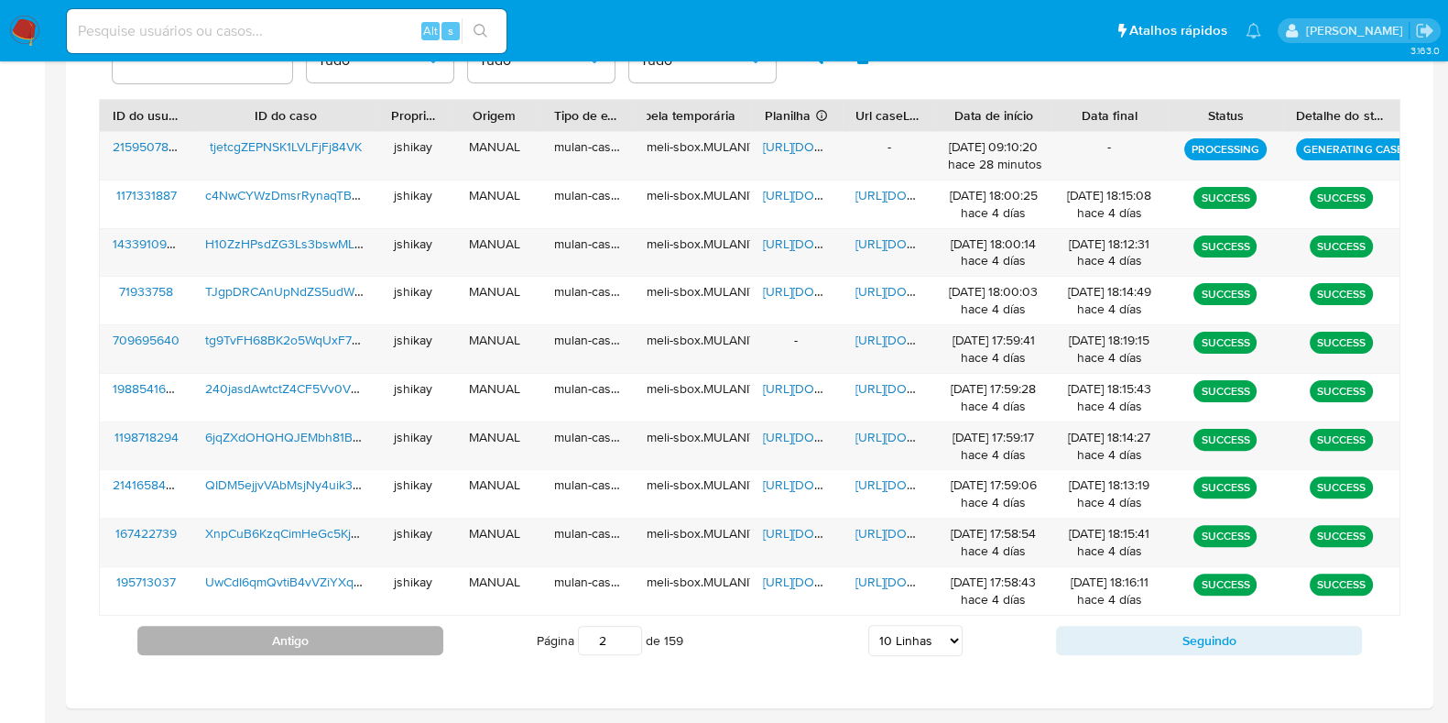
drag, startPoint x: 211, startPoint y: 611, endPoint x: 215, endPoint y: 647, distance: 36.0
click at [211, 616] on div "Antigo Página 2 de 159 5 Linhas 10 Linhas 20 Linhas 25 Linhas 50 Linhas 100 Lin…" at bounding box center [750, 640] width 1302 height 49
click at [216, 649] on button "Antigo" at bounding box center [290, 640] width 306 height 29
type input "1"
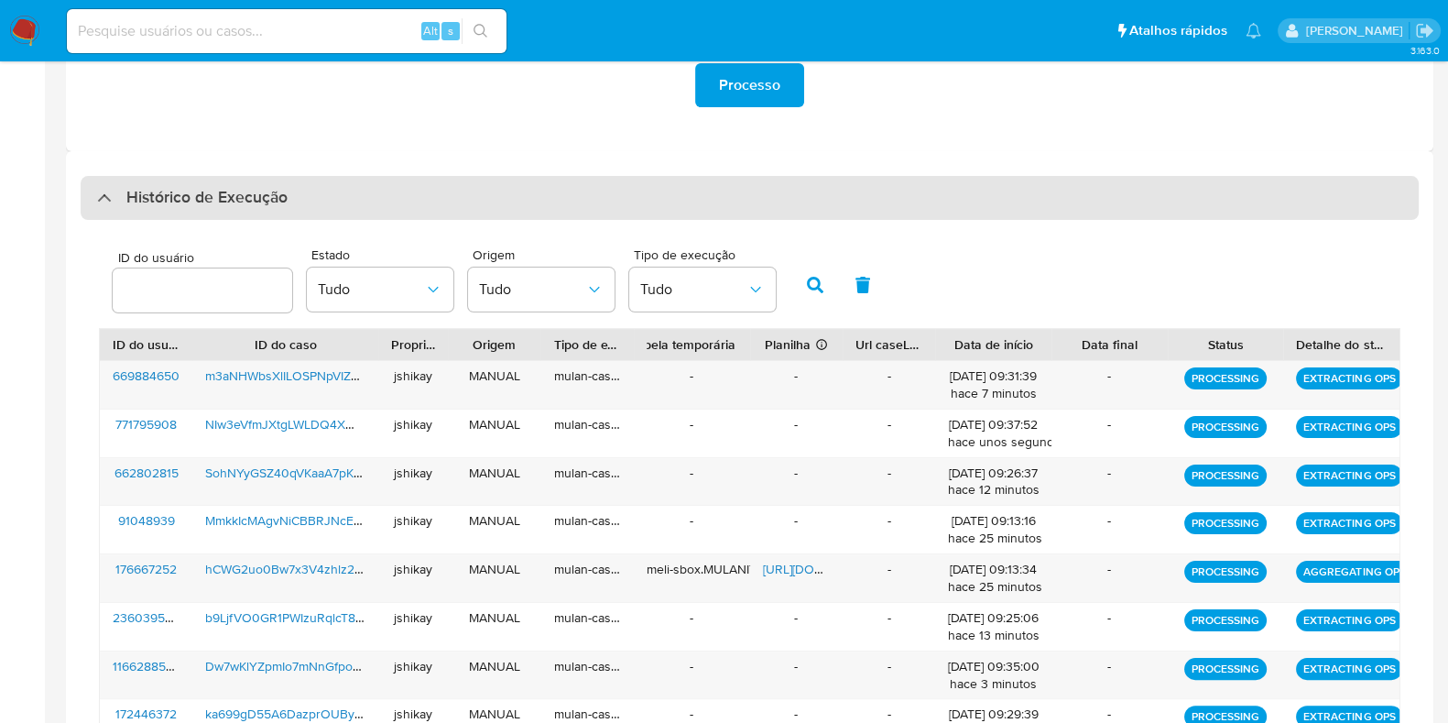
click at [166, 203] on h3 "Histórico de Execução" at bounding box center [206, 198] width 161 height 22
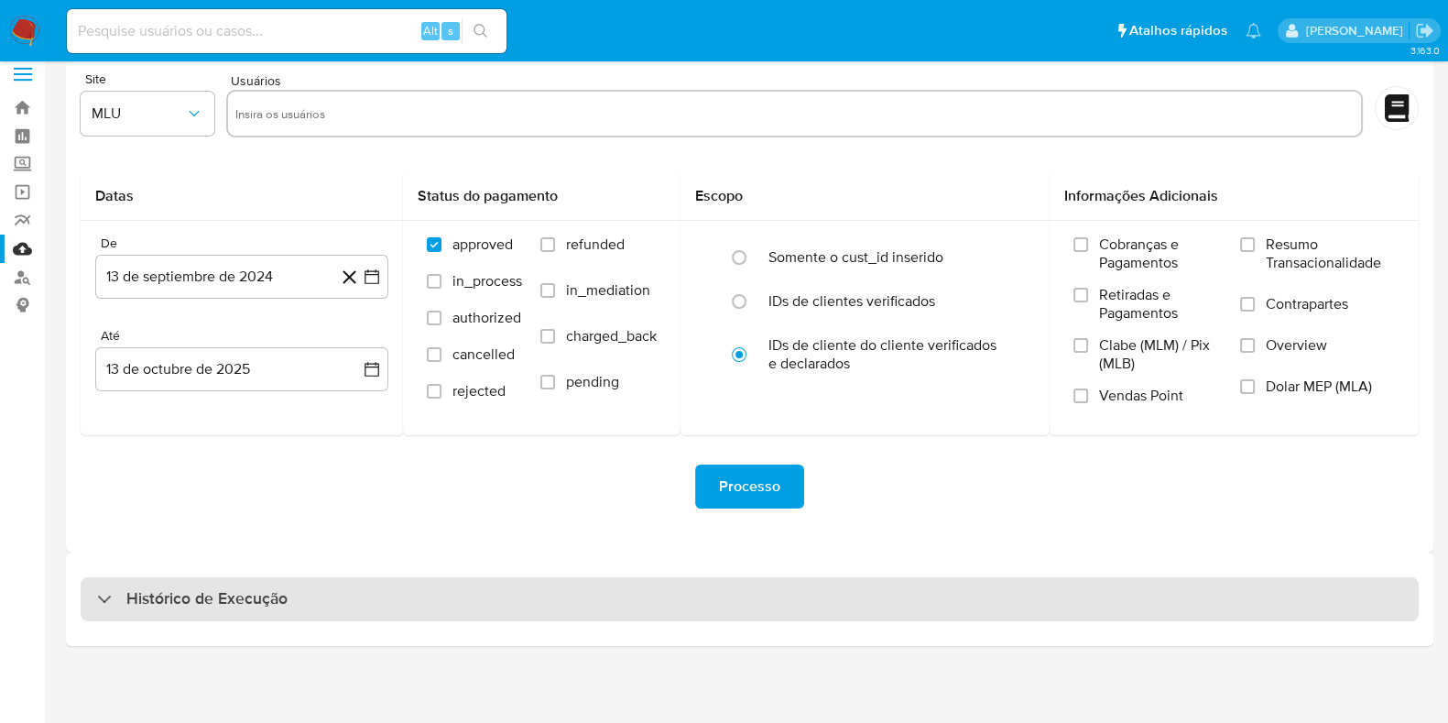
click at [193, 609] on h3 "Histórico de Execução" at bounding box center [206, 599] width 161 height 22
select select "10"
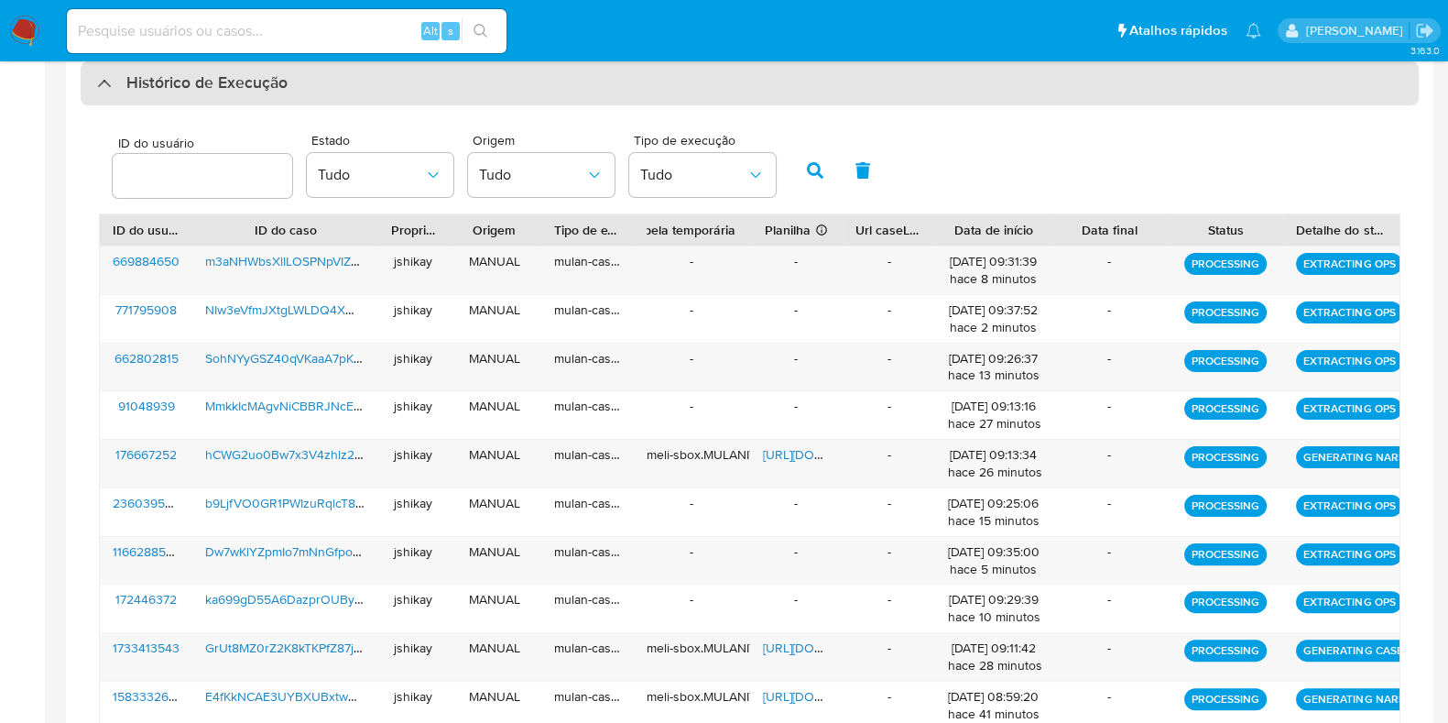
click at [105, 88] on div "Histórico de Execução" at bounding box center [192, 83] width 191 height 22
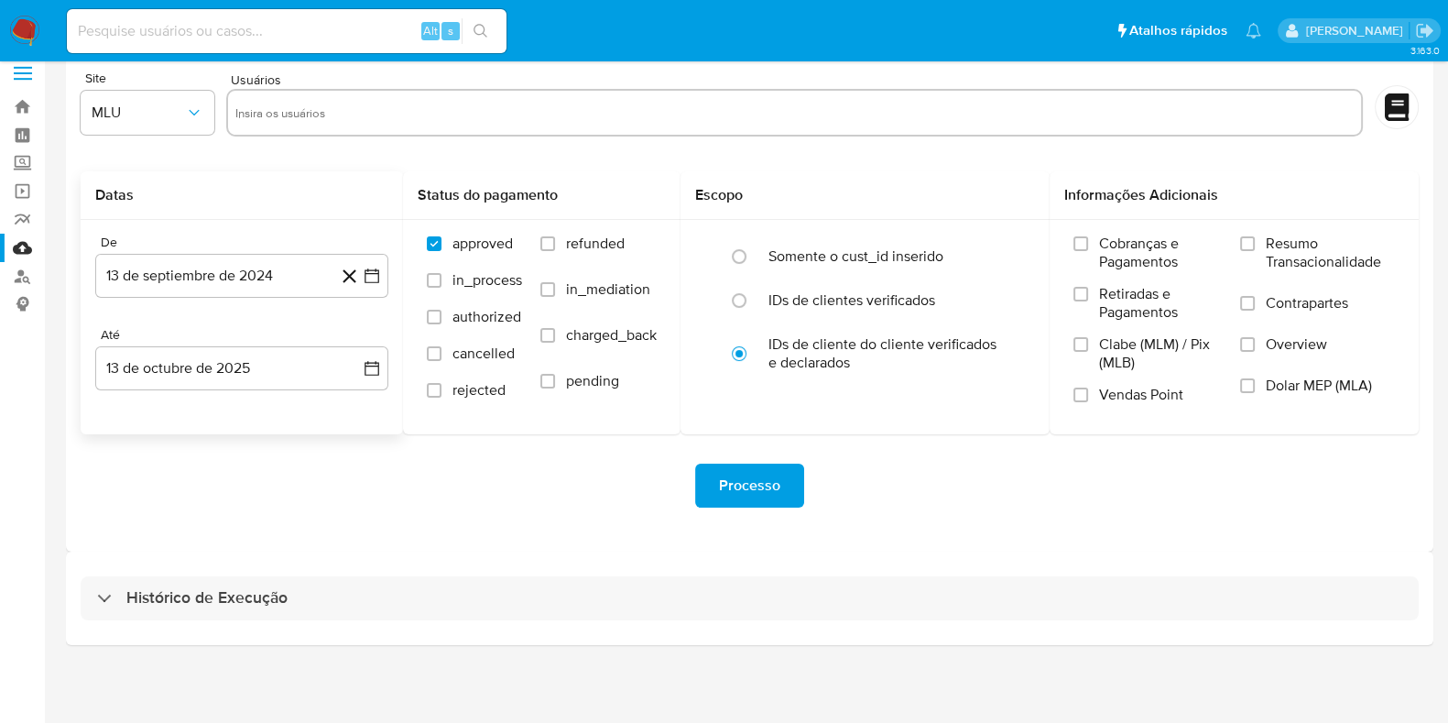
scroll to position [16, 0]
click at [172, 629] on div "Histórico de Execução" at bounding box center [750, 598] width 1368 height 93
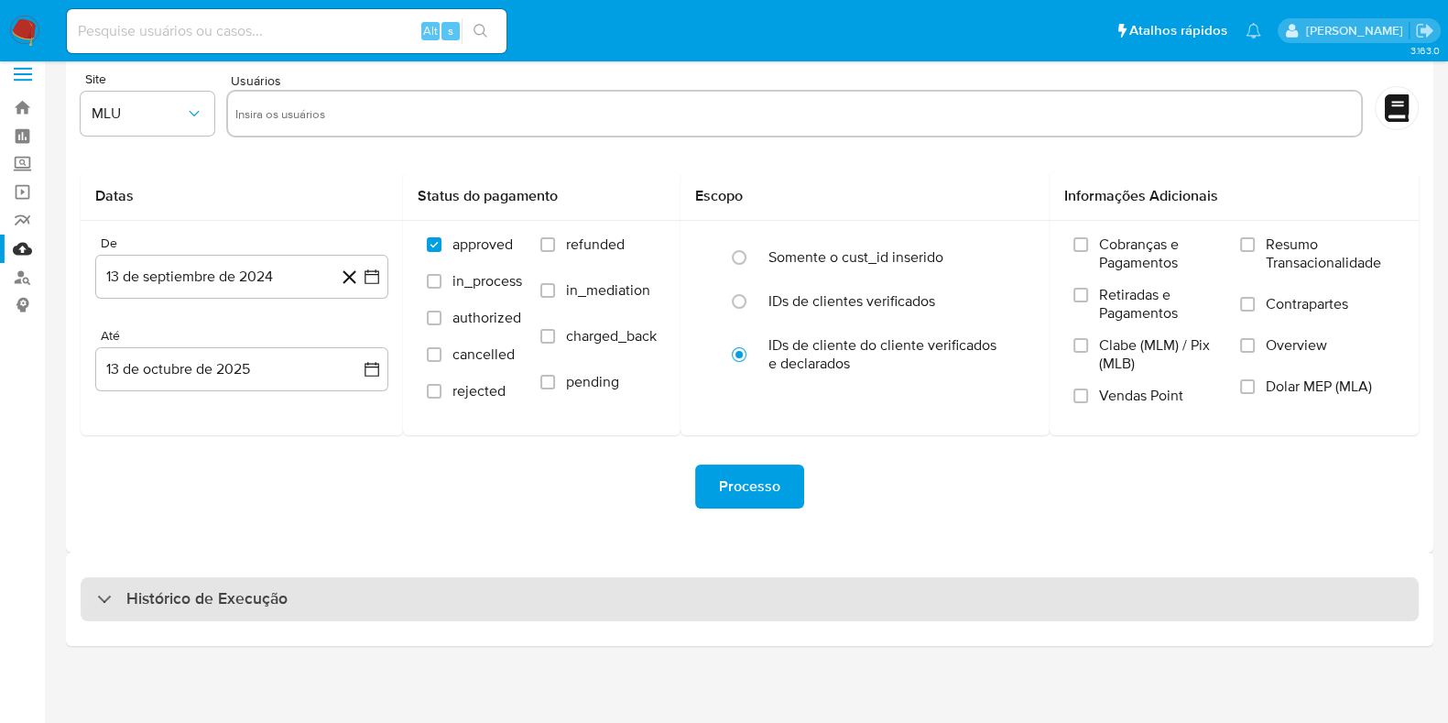
click at [180, 603] on h3 "Histórico de Execução" at bounding box center [206, 599] width 161 height 22
select select "10"
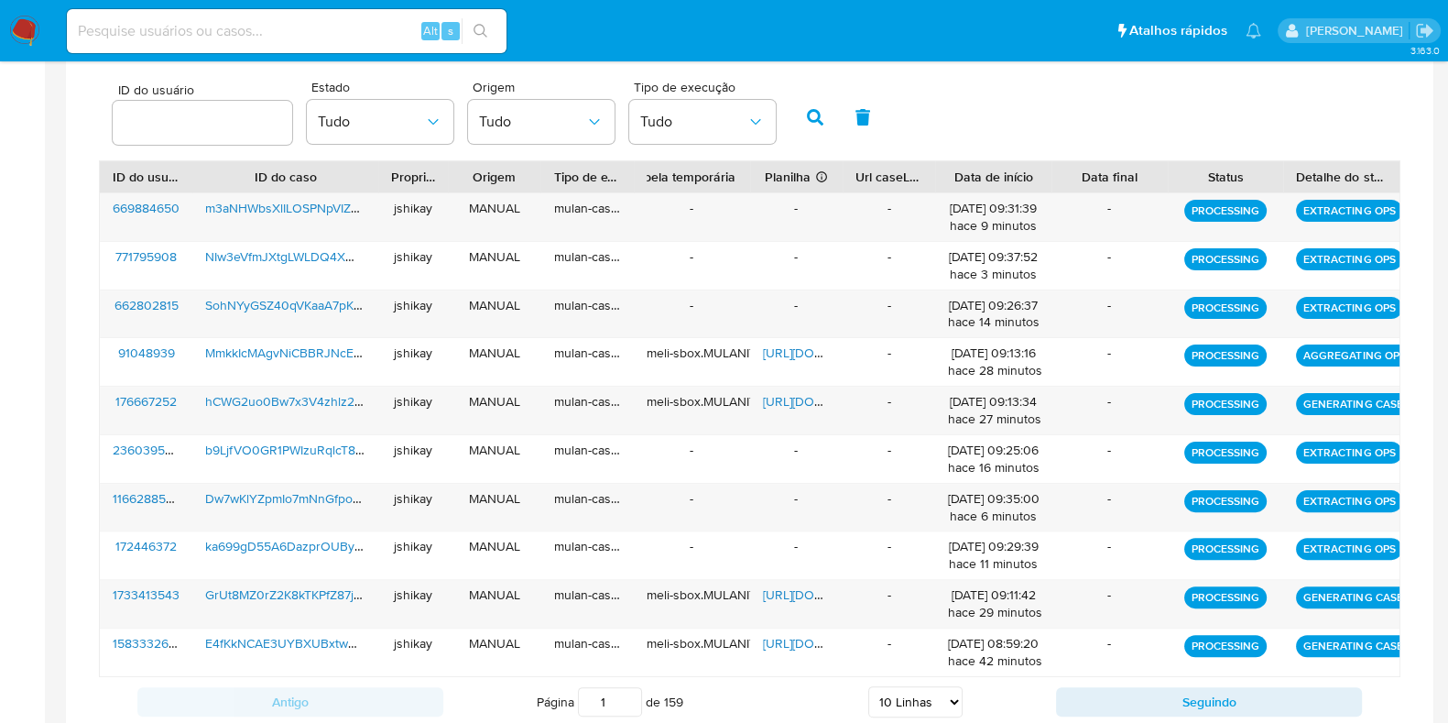
scroll to position [588, 0]
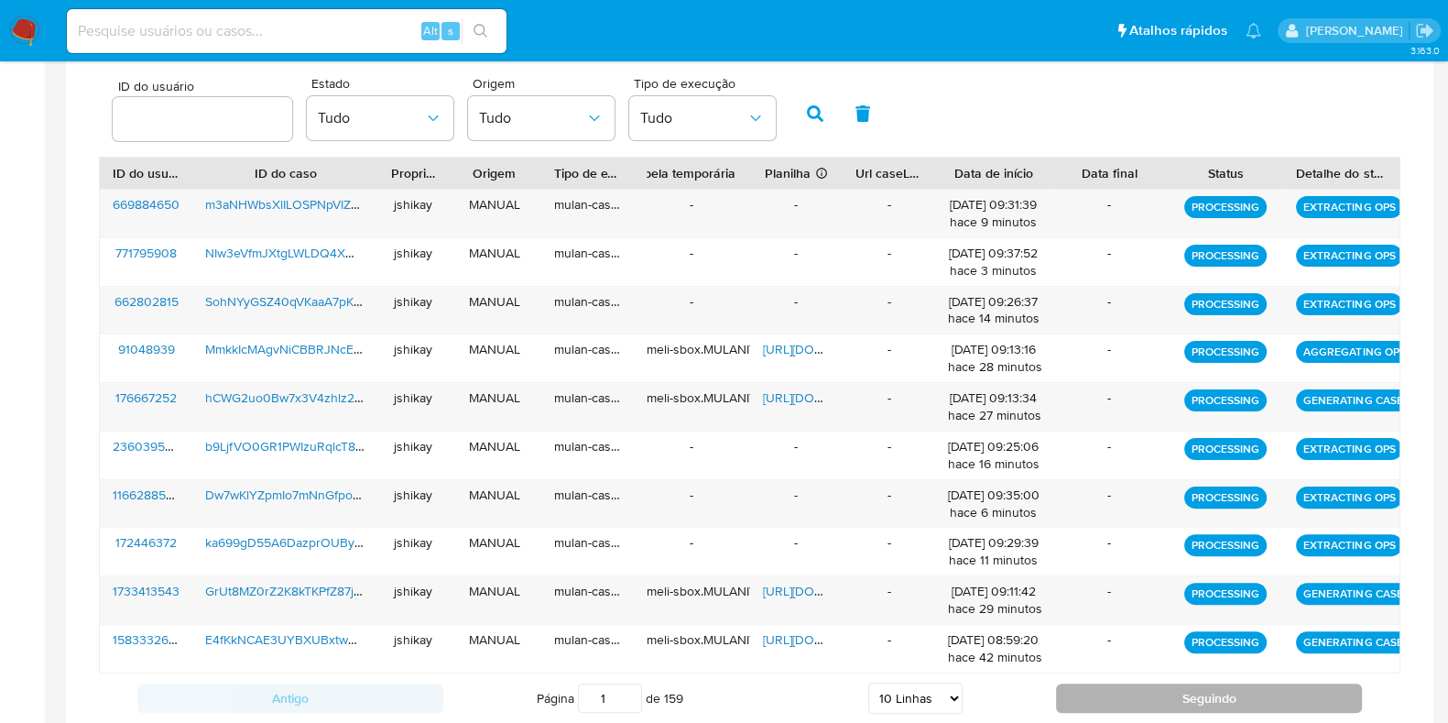
click at [1067, 703] on button "Seguindo" at bounding box center [1209, 697] width 306 height 29
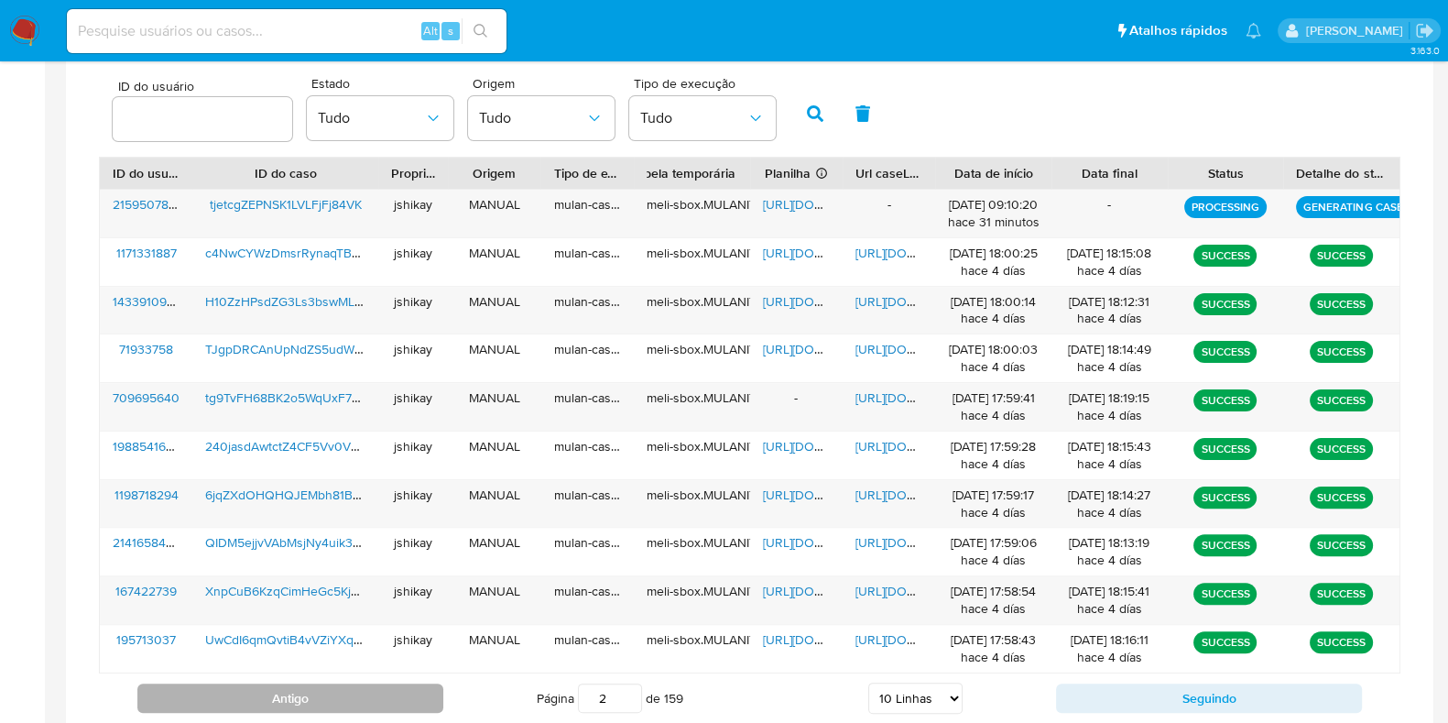
click at [345, 687] on button "Antigo" at bounding box center [290, 697] width 306 height 29
type input "1"
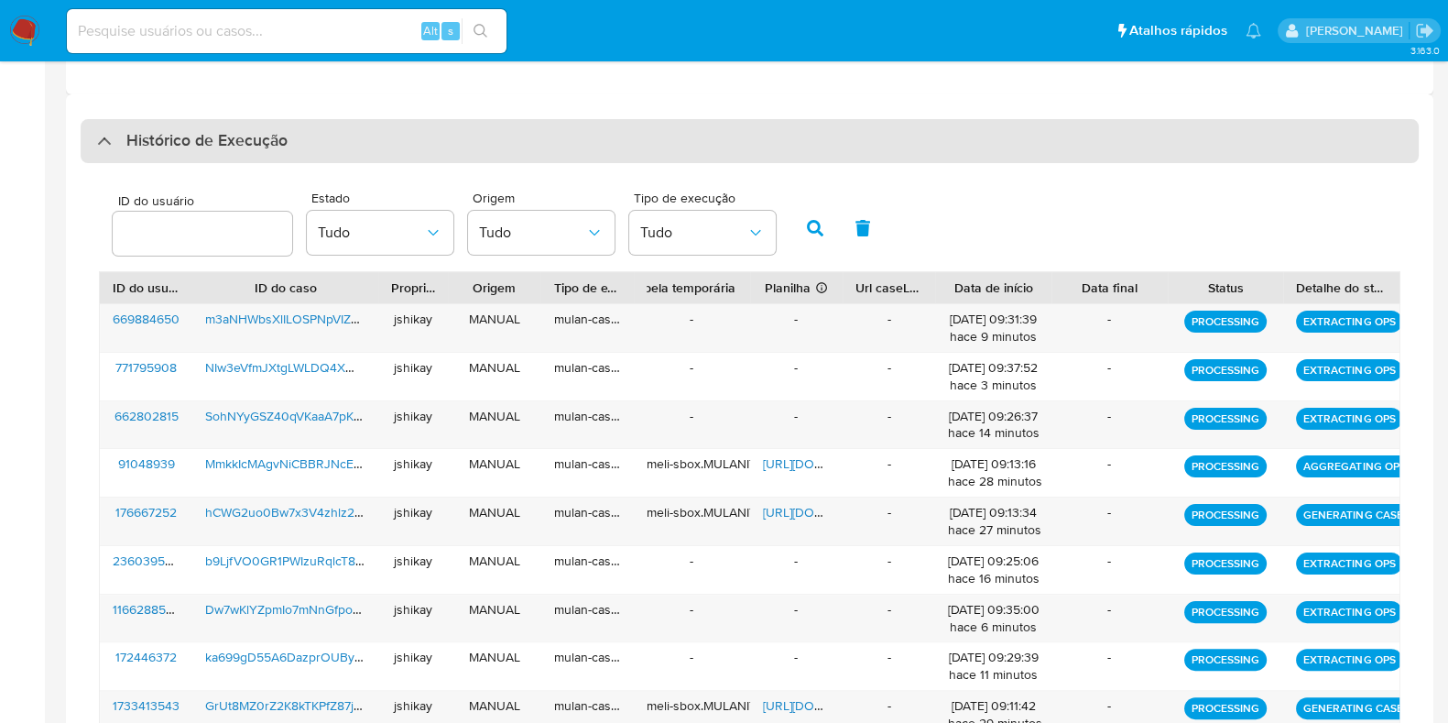
click at [187, 144] on h3 "Histórico de Execução" at bounding box center [206, 141] width 161 height 22
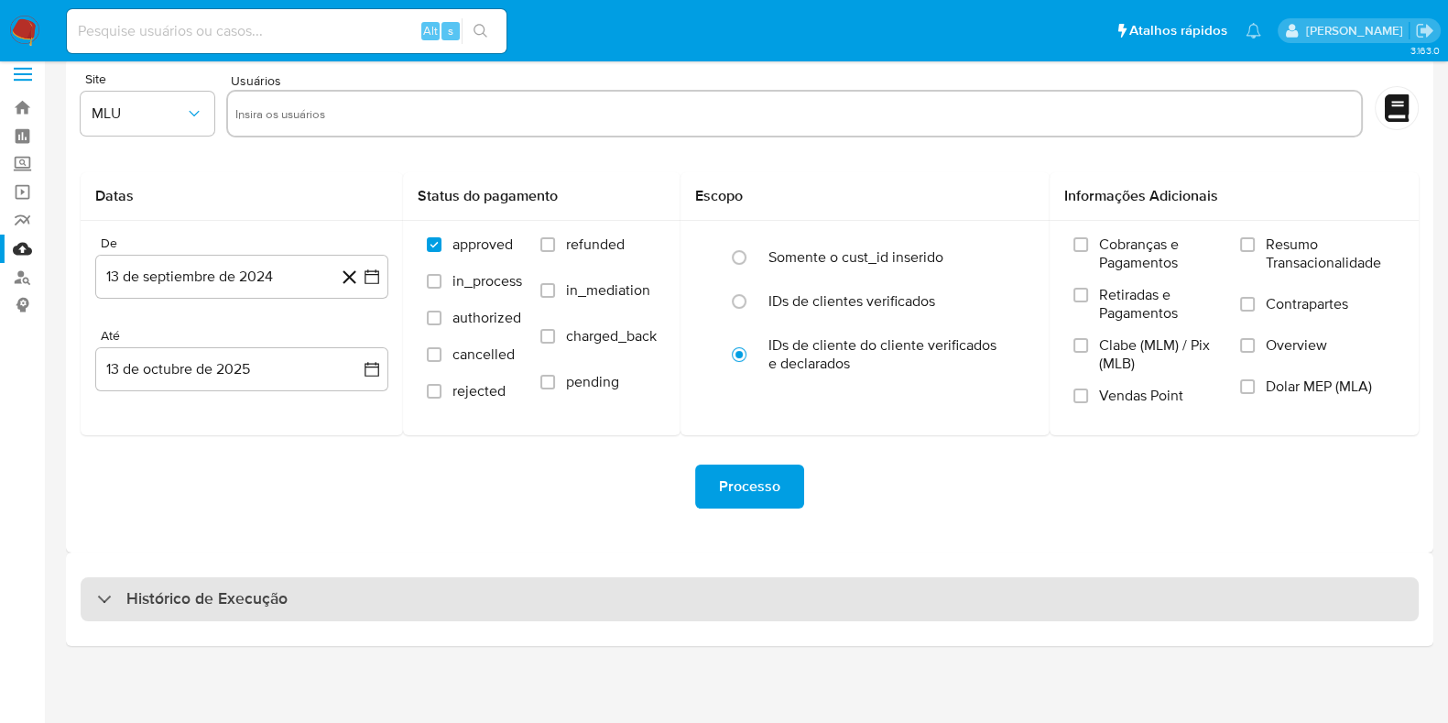
click at [191, 616] on div "Histórico de Execução" at bounding box center [750, 599] width 1338 height 44
select select "10"
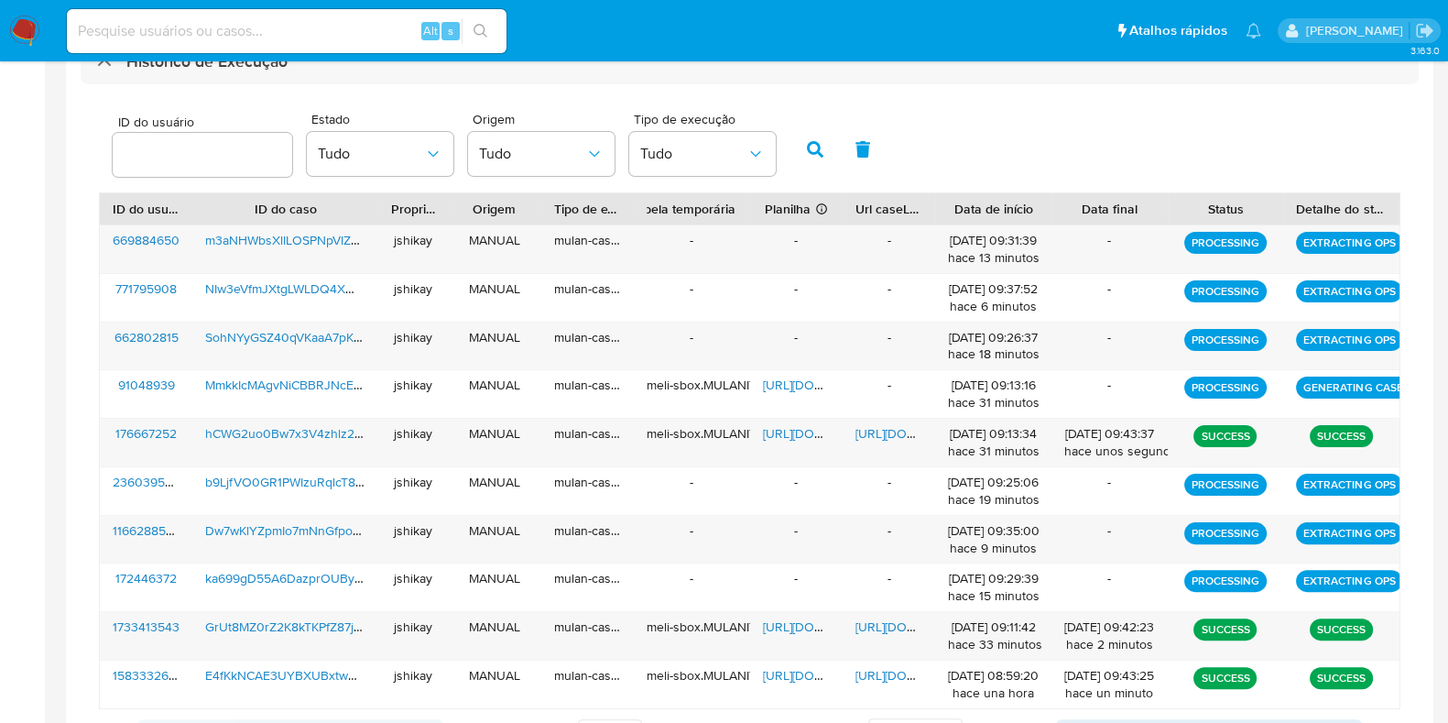
scroll to position [588, 0]
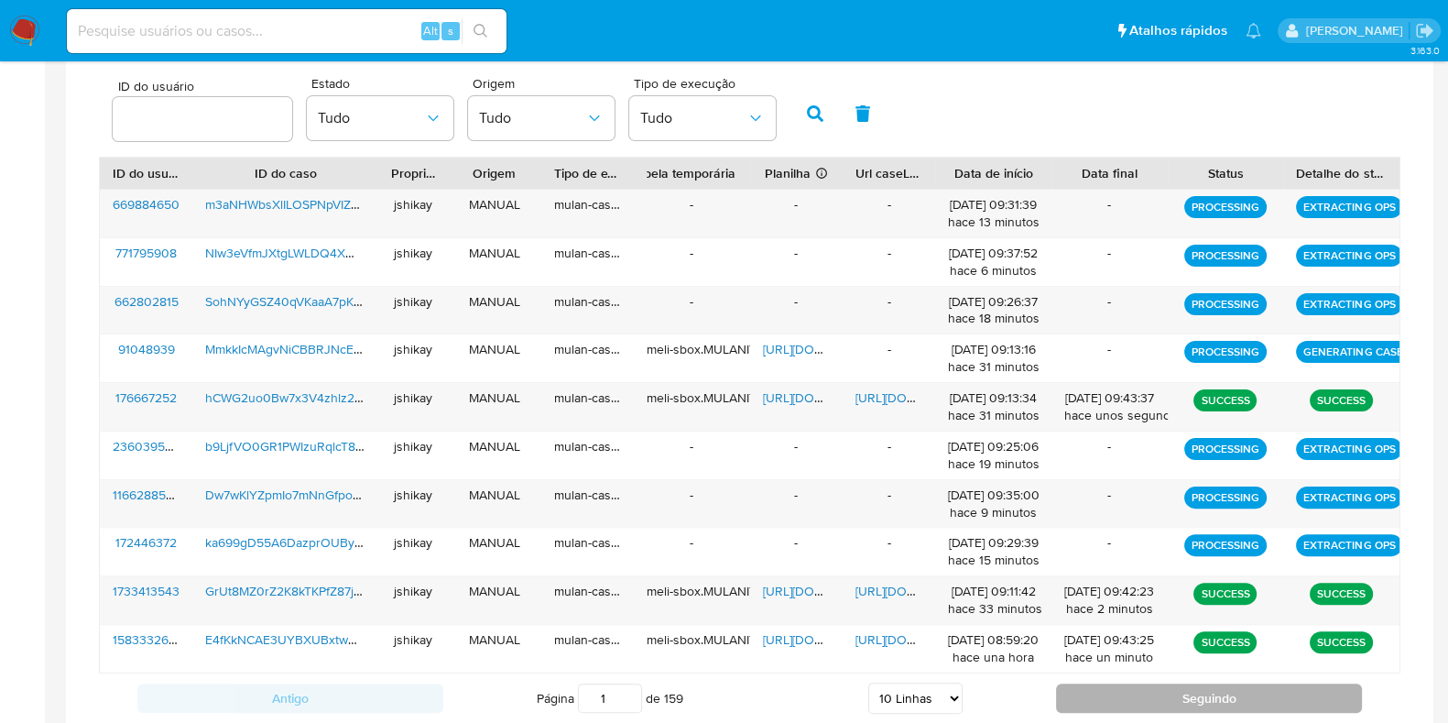
click at [1107, 695] on button "Seguindo" at bounding box center [1209, 697] width 306 height 29
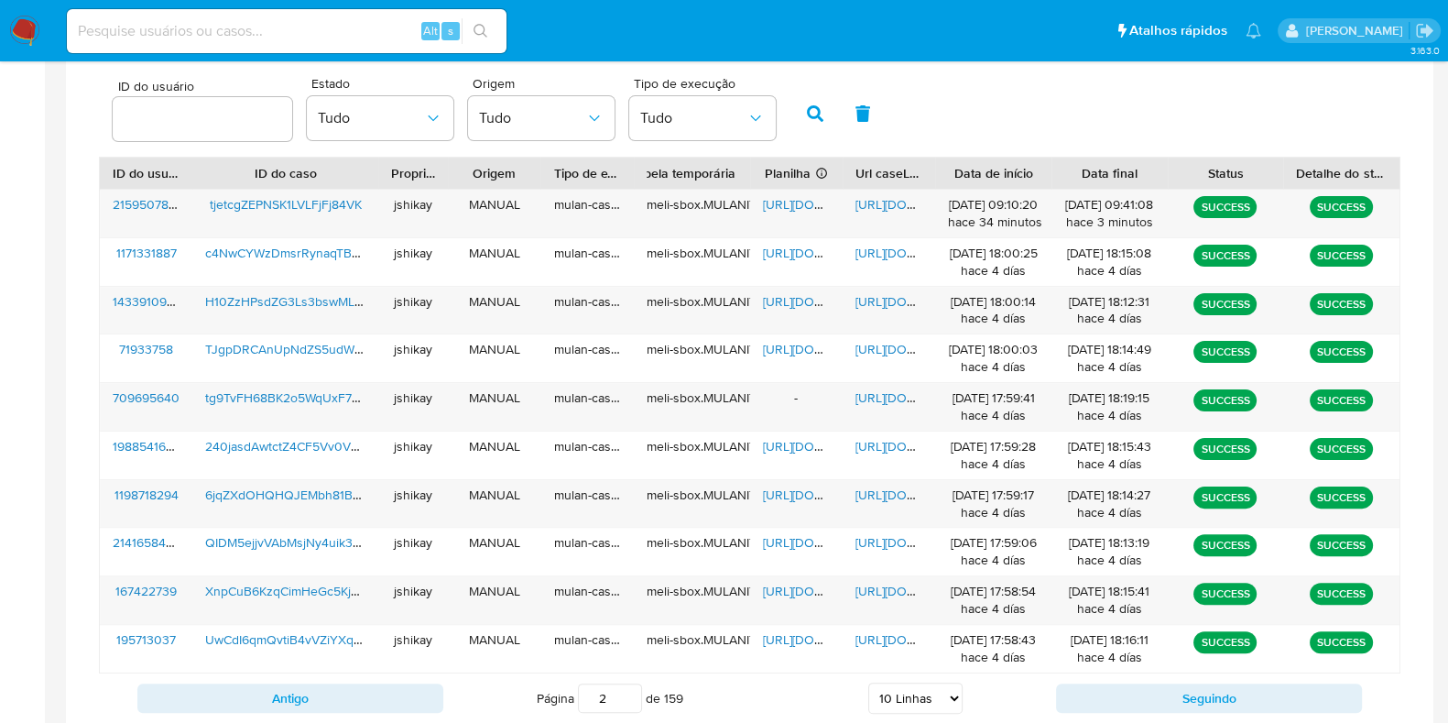
click at [889, 130] on div "ID do usuário Estado Tudo Origem Tudo Tipo de execução Tudo" at bounding box center [750, 112] width 1302 height 90
click at [783, 195] on span "https://docs.google.com/spreadsheets/d/1_2IkRYW3q1ECymkcR1MBU89mWd0WIsofc6-B9Lf…" at bounding box center [826, 204] width 126 height 18
click at [876, 200] on span "https://docs.google.com/document/d/1v28BshJKZdP0d1nz0gciYU01-UiX9jhpi0zZE9wh8YI…" at bounding box center [919, 204] width 126 height 18
click at [377, 690] on button "Antigo" at bounding box center [290, 697] width 306 height 29
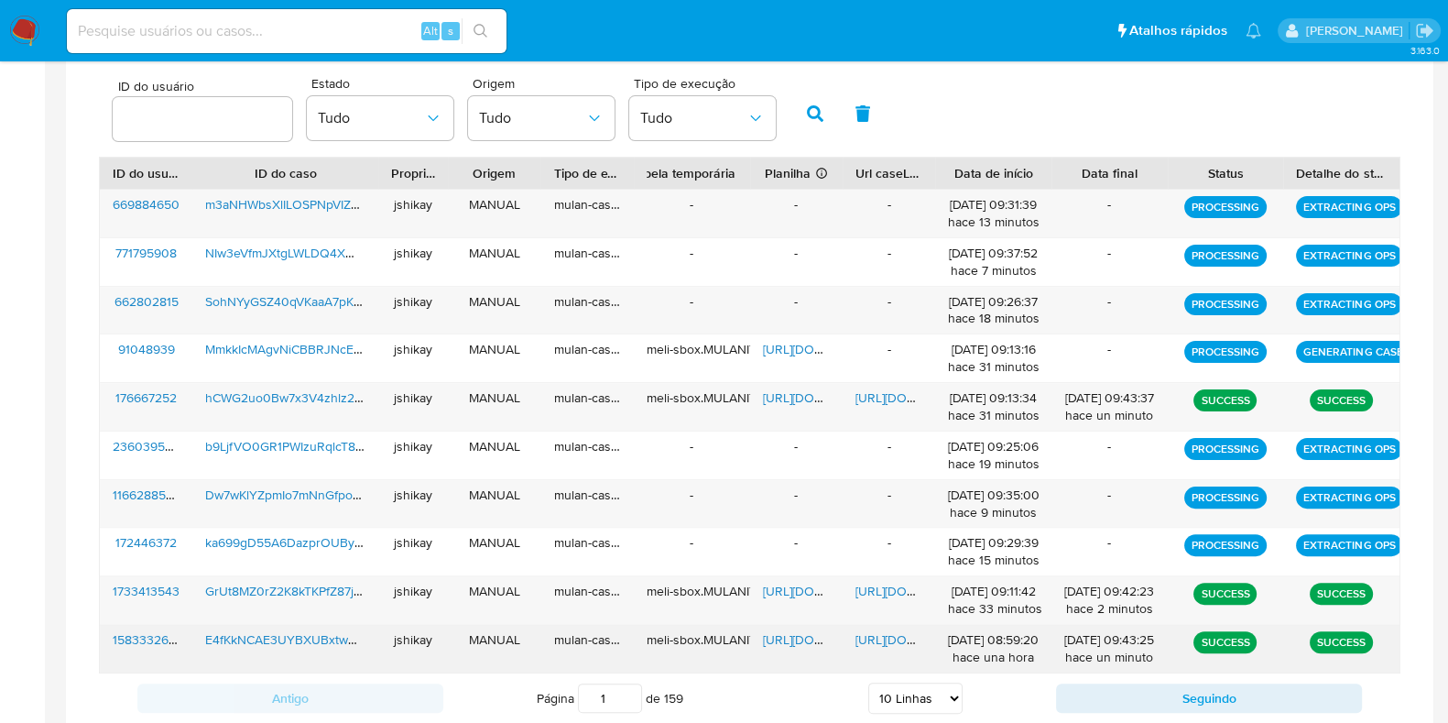
click at [812, 633] on span "https://docs.google.com/spreadsheets/d/1PBLbJE3h99mtYmtk1aVVXUyWePFJDNRNdnPUMih…" at bounding box center [826, 639] width 126 height 18
click at [870, 638] on span "https://docs.google.com/document/d/1CCjCNR6OVXtab0rOjuZ3irxttjDdt8gwCTRDkRB-Mjw…" at bounding box center [919, 639] width 126 height 18
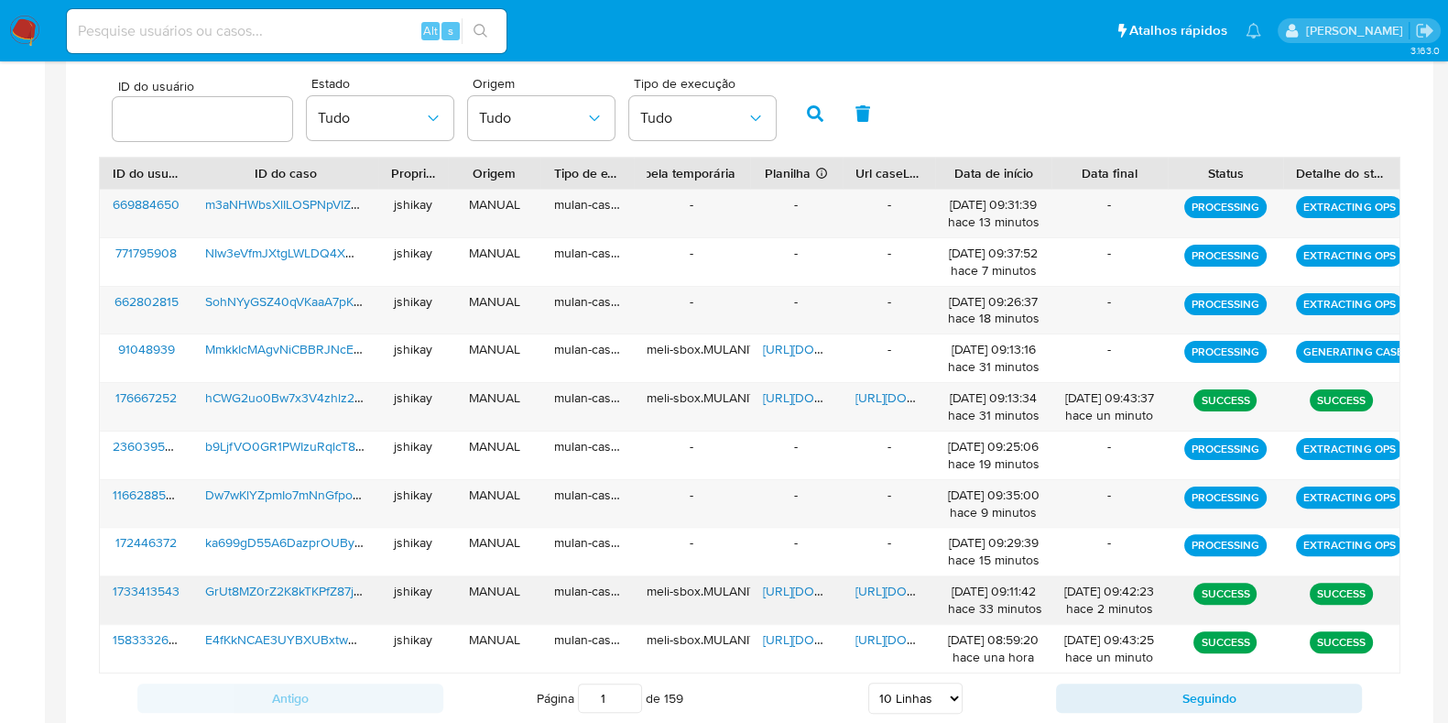
drag, startPoint x: 786, startPoint y: 584, endPoint x: 907, endPoint y: 583, distance: 120.9
click at [788, 585] on span "https://docs.google.com/spreadsheets/d/1Y3Fs8XoQO_KZF53kPSmd4bQdeuOYWWTwD1r8Opj…" at bounding box center [826, 591] width 126 height 18
click at [905, 583] on span "https://docs.google.com/document/d/1ByjJFtx9wXxitz1oqIy8QTtOcuQJXMntp2Q8mtpjiWI…" at bounding box center [919, 591] width 126 height 18
click at [787, 394] on span "https://docs.google.com/spreadsheets/d/1RABEJGANph-qIETTJOeeWAfUNGpkil_O2Dad5UJ…" at bounding box center [826, 397] width 126 height 18
click at [866, 394] on span "https://docs.google.com/document/d/1Ea5V2tD56iKIvLqu35dM3VTGS4MWNQp8ASAqWTWqf-c…" at bounding box center [919, 397] width 126 height 18
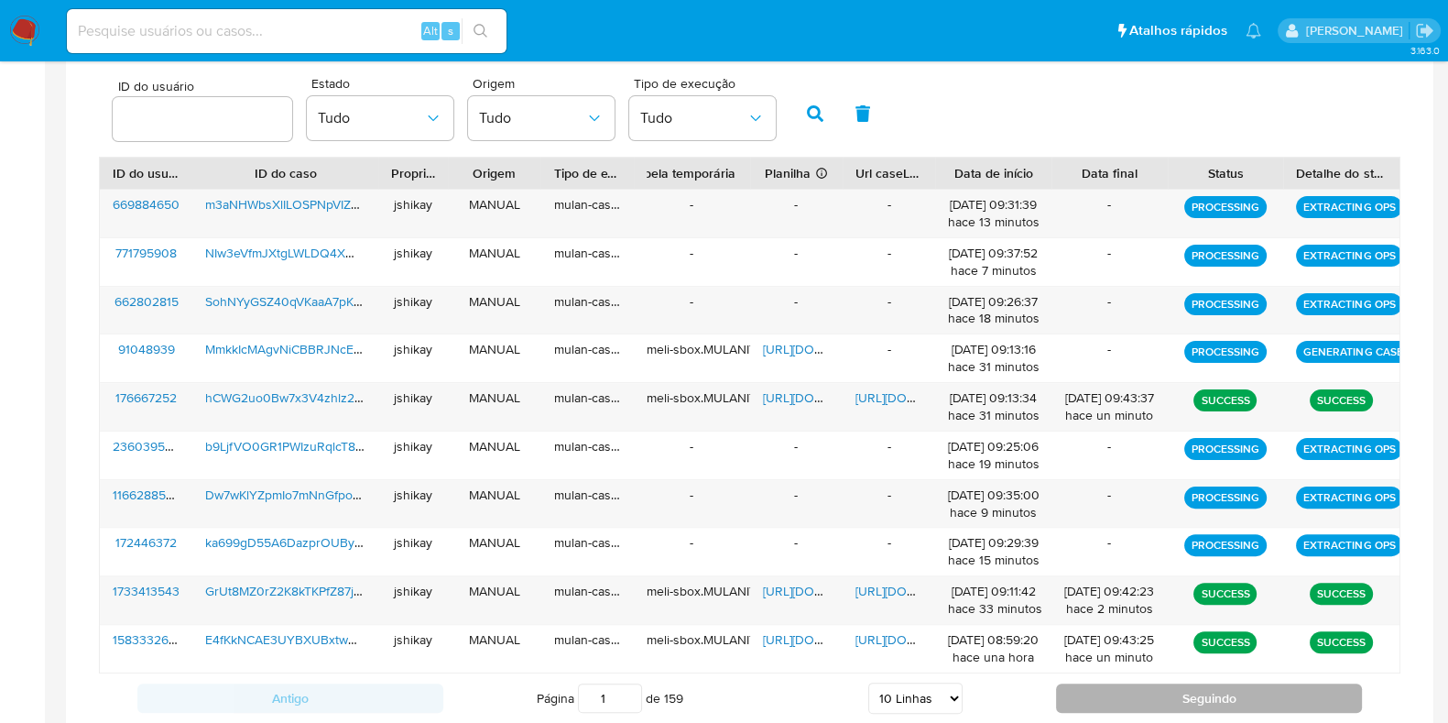
click at [1109, 704] on button "Seguindo" at bounding box center [1209, 697] width 306 height 29
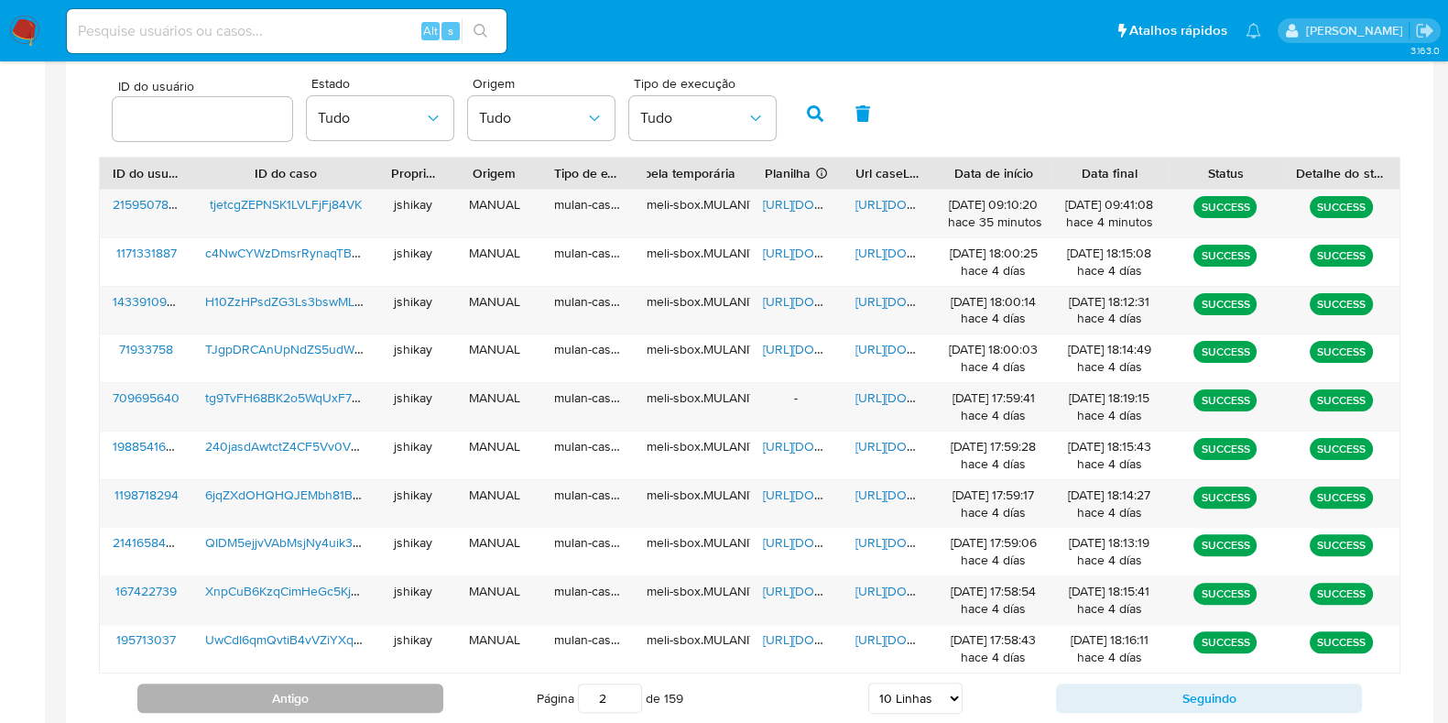
click at [417, 693] on button "Antigo" at bounding box center [290, 697] width 306 height 29
type input "1"
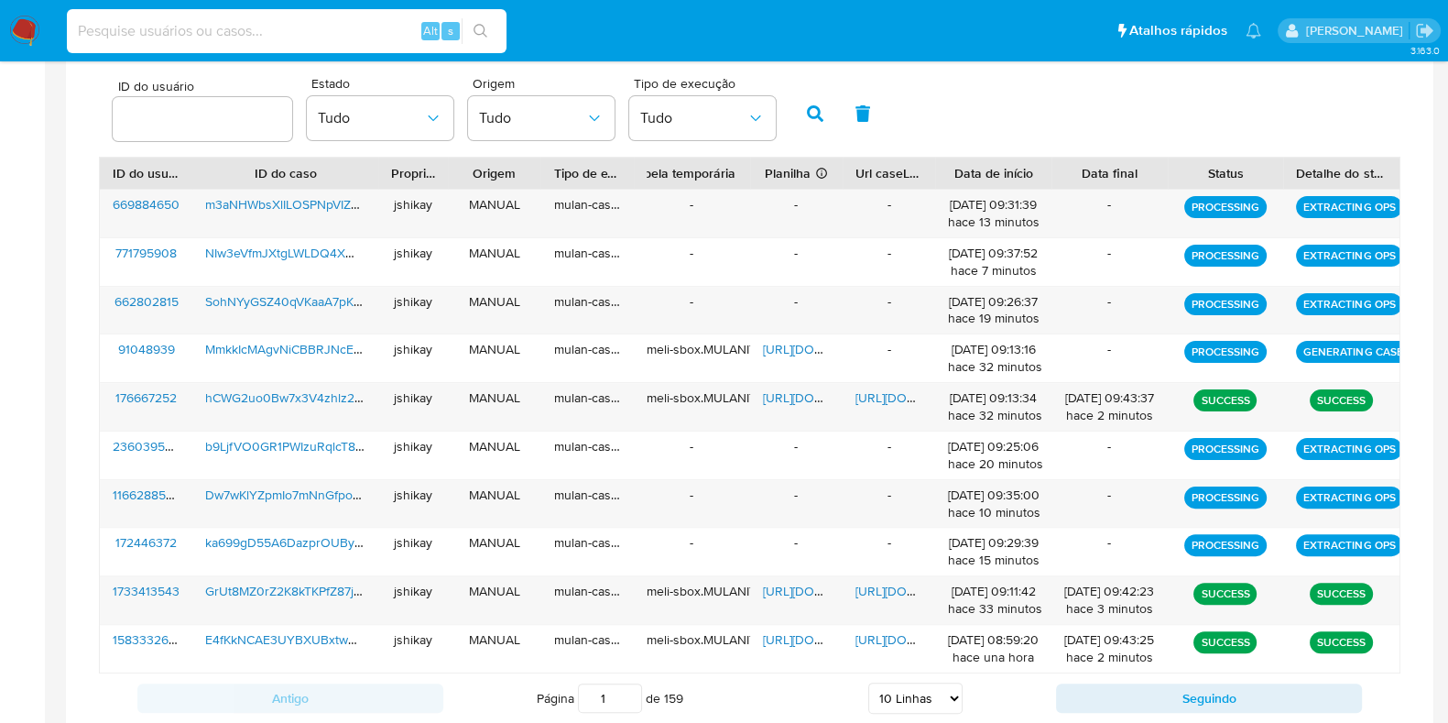
click at [241, 33] on input at bounding box center [287, 31] width 440 height 24
paste input "2035627241"
type input "2035627241"
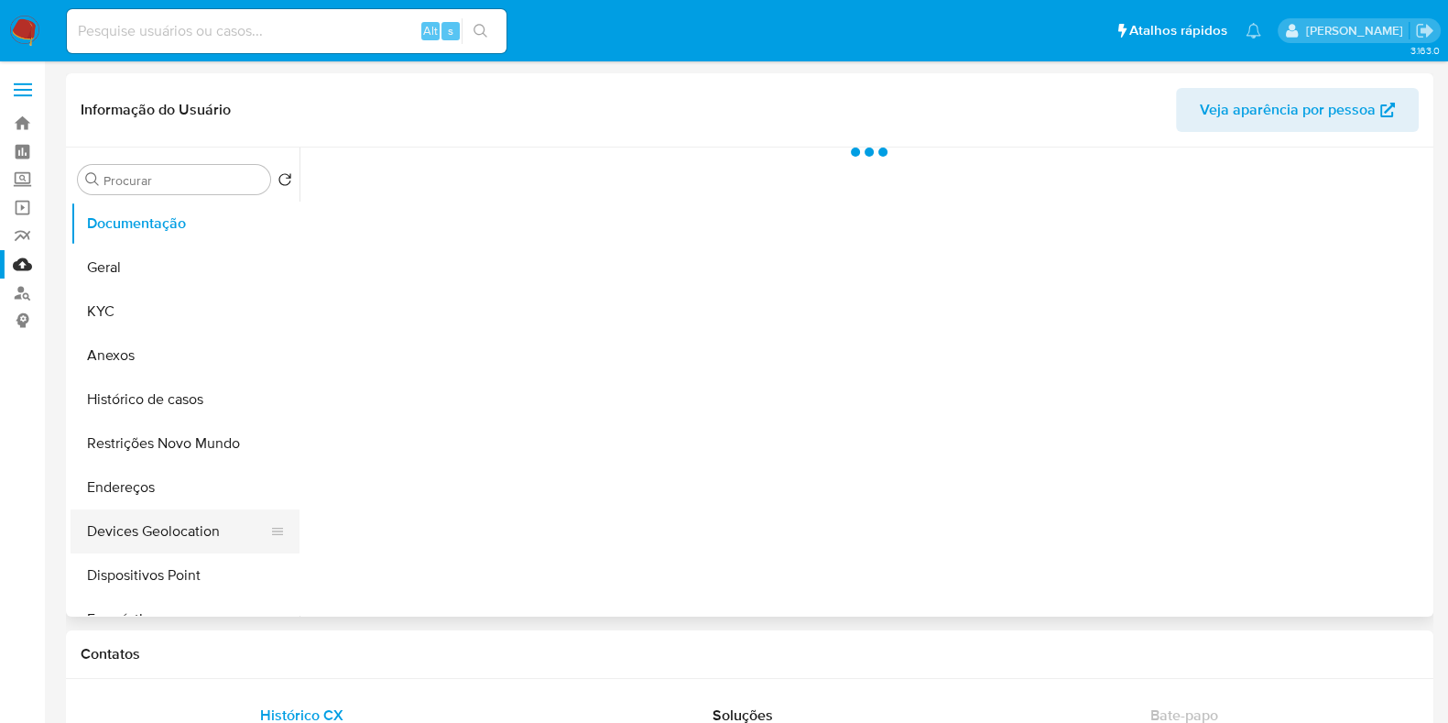
click at [158, 518] on button "Devices Geolocation" at bounding box center [178, 531] width 214 height 44
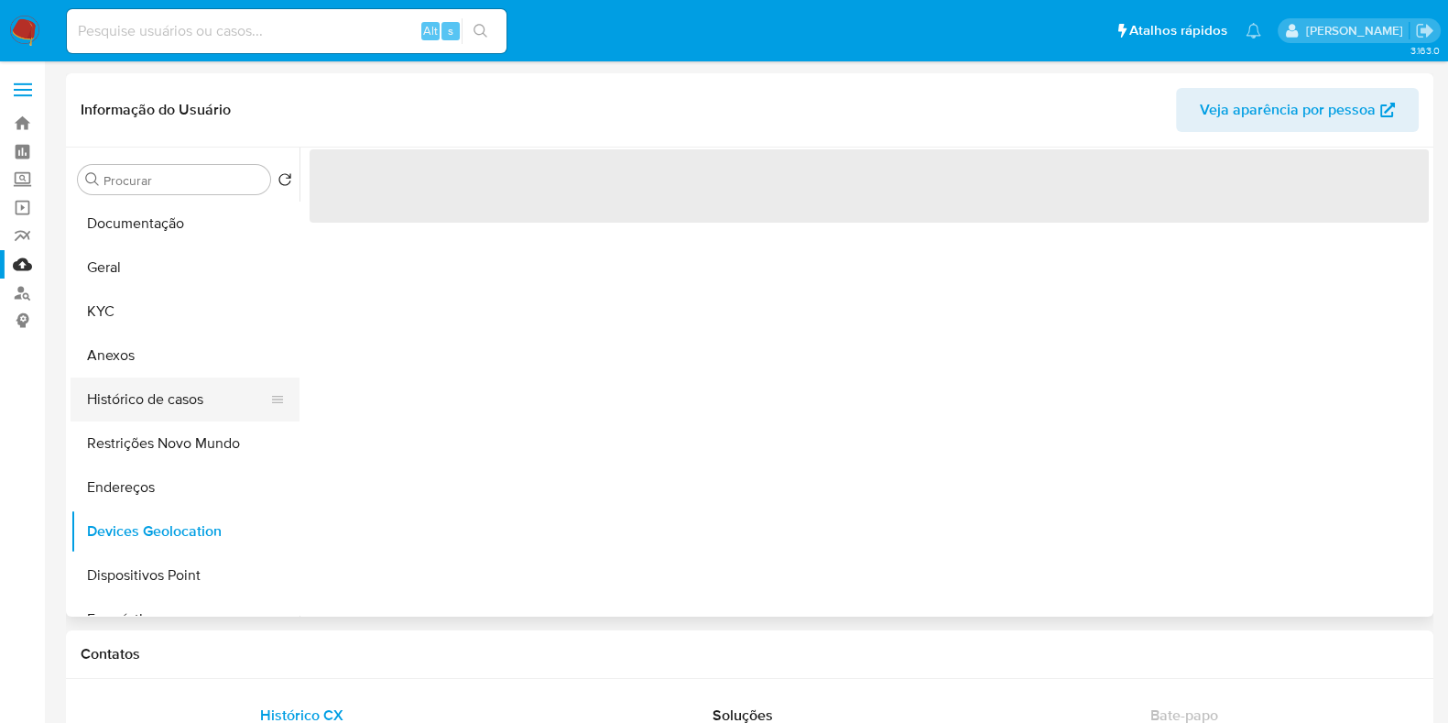
select select "10"
click at [180, 398] on button "Histórico de casos" at bounding box center [178, 399] width 214 height 44
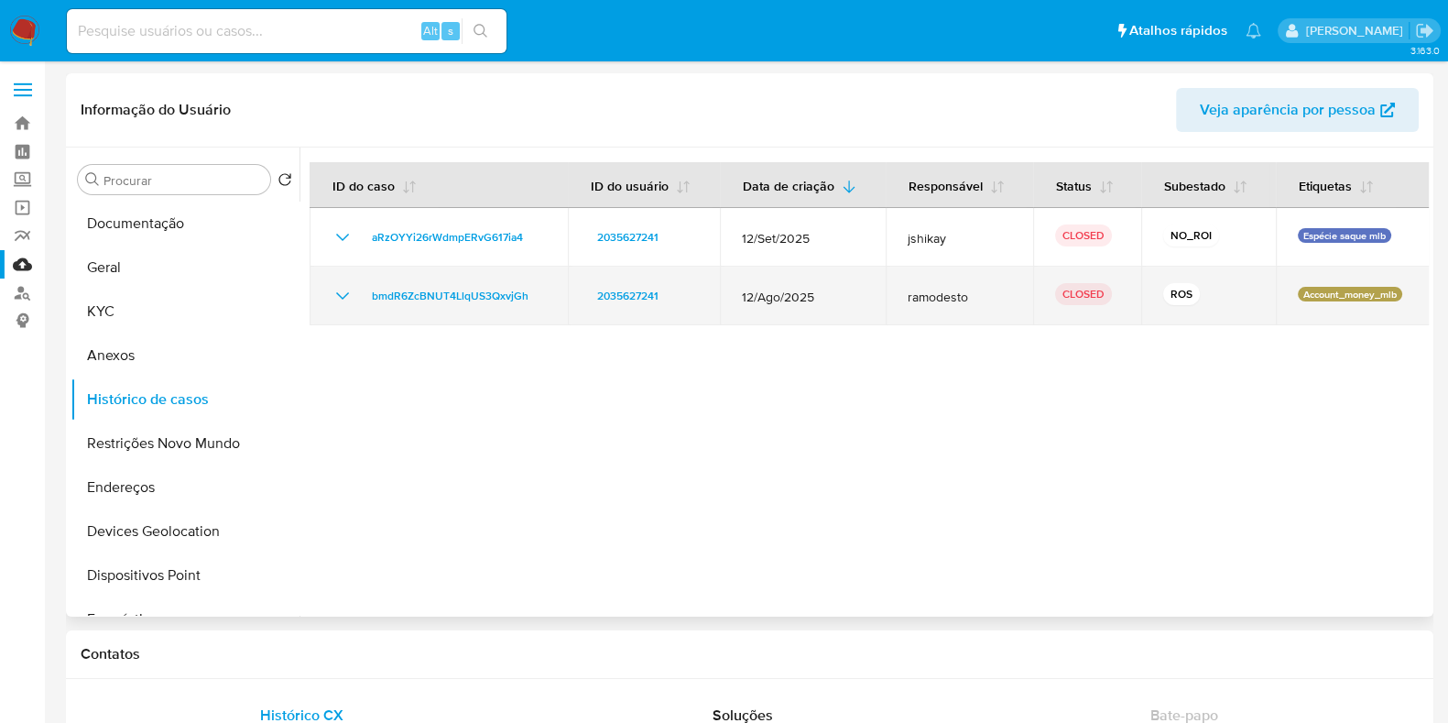
click at [346, 290] on icon "Mostrar/Ocultar" at bounding box center [343, 296] width 22 height 22
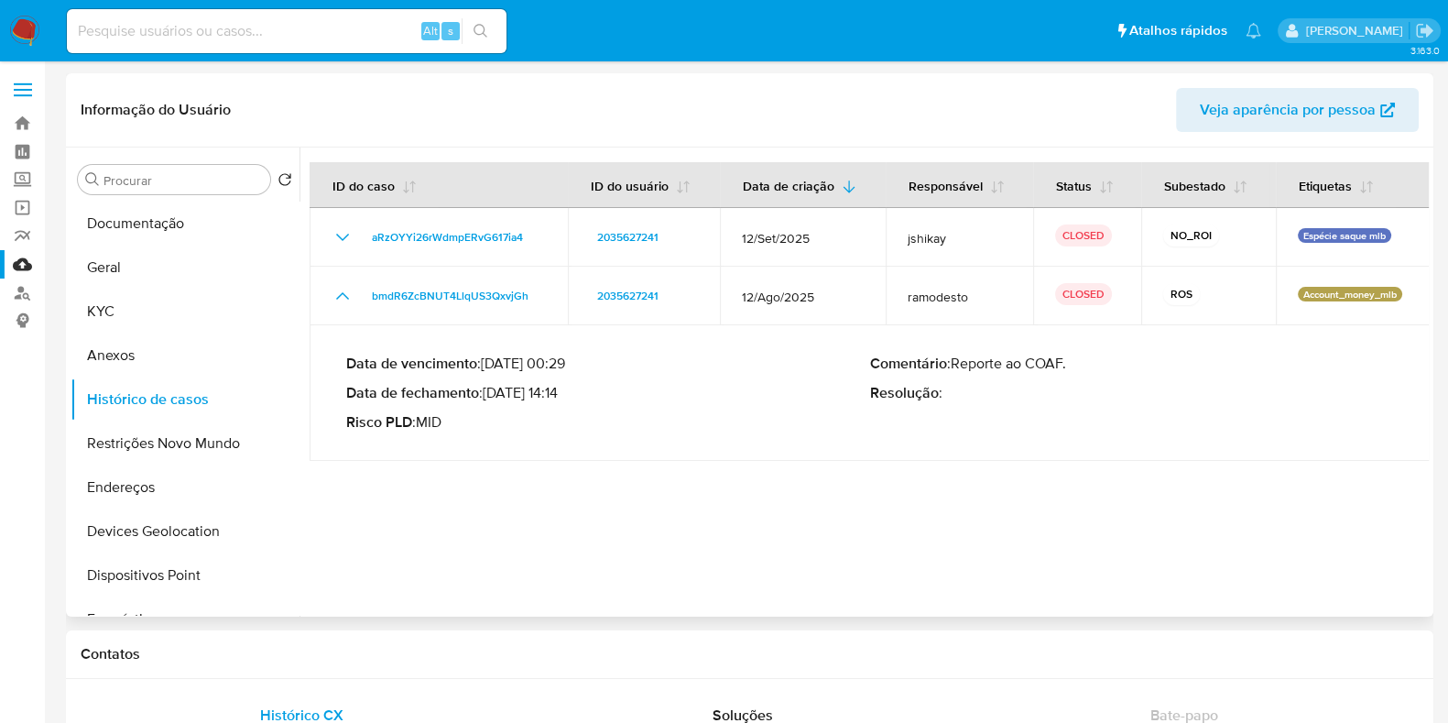
drag, startPoint x: 492, startPoint y: 397, endPoint x: 564, endPoint y: 395, distance: 72.4
click at [564, 395] on p "Data de fechamento : 23/09/2025 14:14" at bounding box center [608, 393] width 524 height 18
click at [289, 20] on input at bounding box center [287, 31] width 440 height 24
paste input "2131864581"
type input "2131864581"
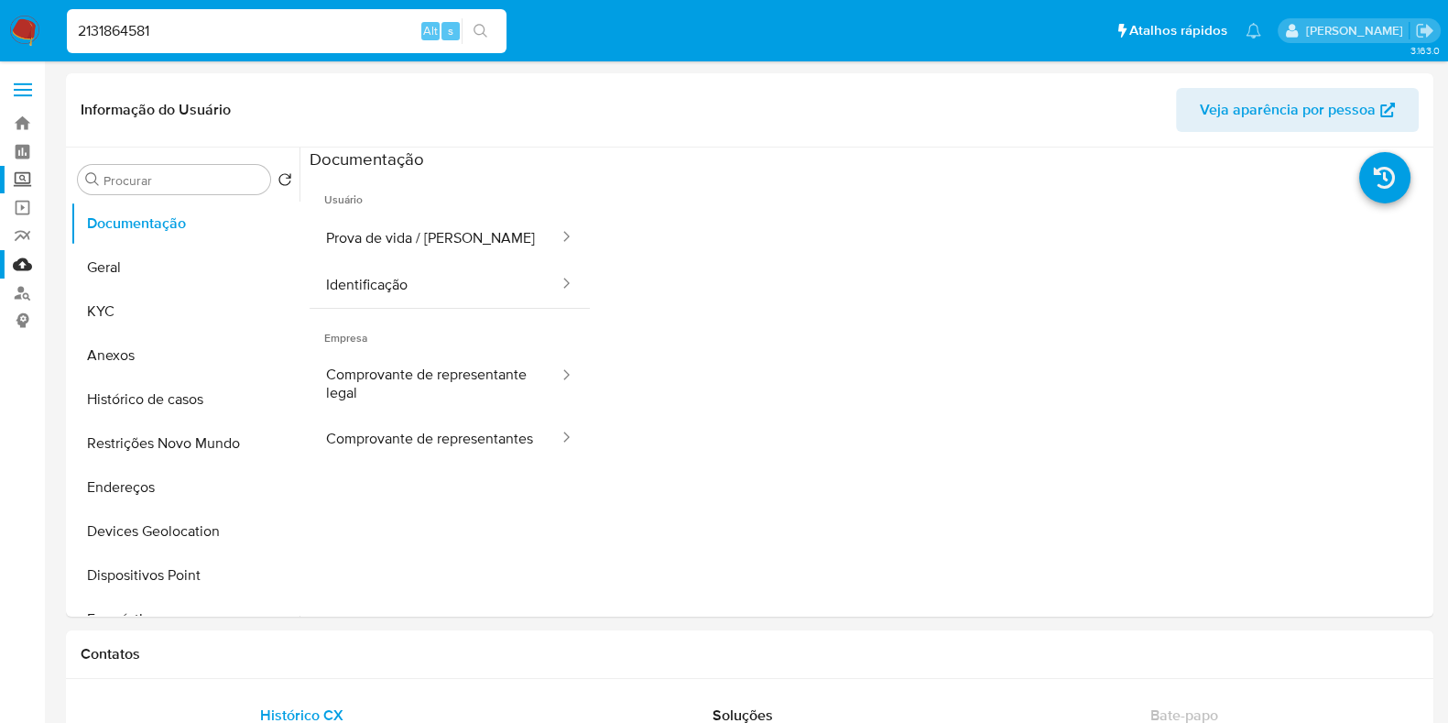
select select "10"
click at [134, 385] on button "Histórico de casos" at bounding box center [178, 399] width 214 height 44
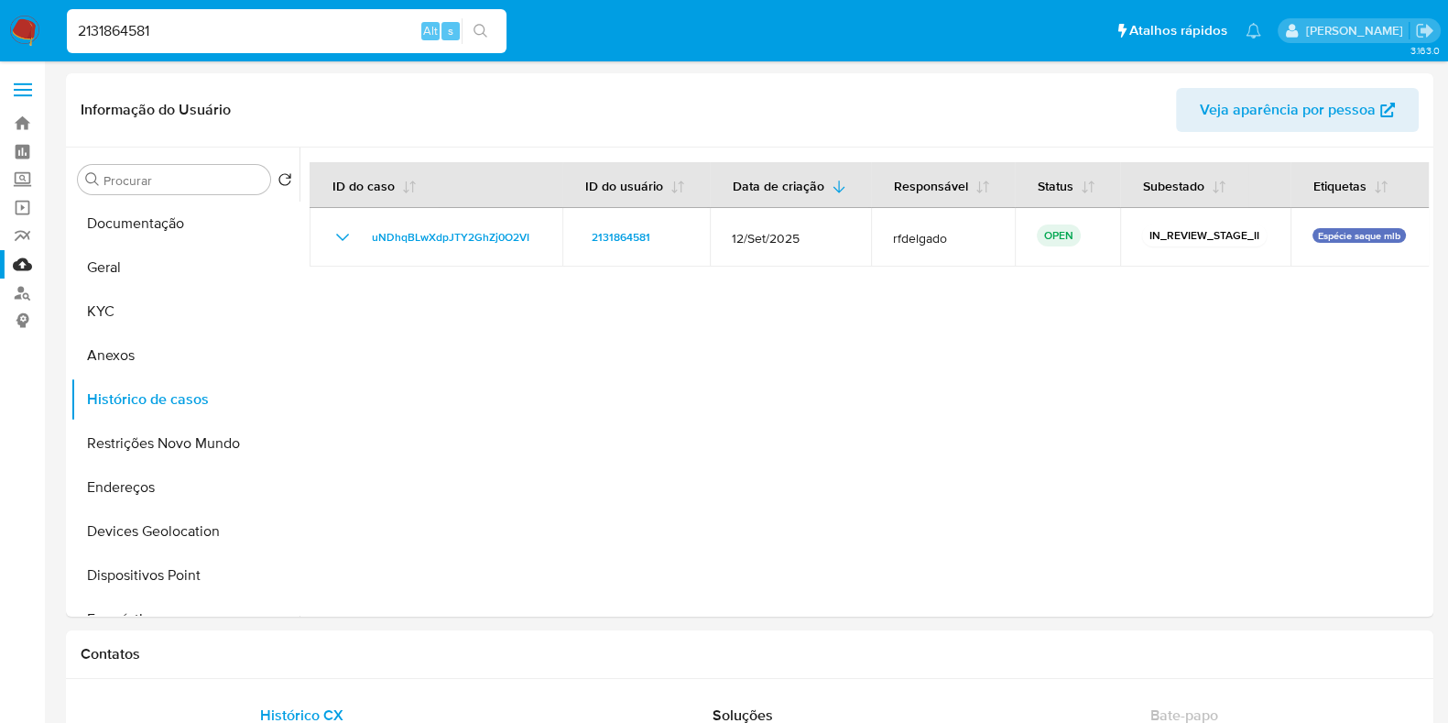
click at [302, 44] on div "2131864581 Alt s" at bounding box center [287, 31] width 440 height 44
click at [300, 32] on input "2131864581" at bounding box center [287, 31] width 440 height 24
paste input "203142350"
type input "2203142350"
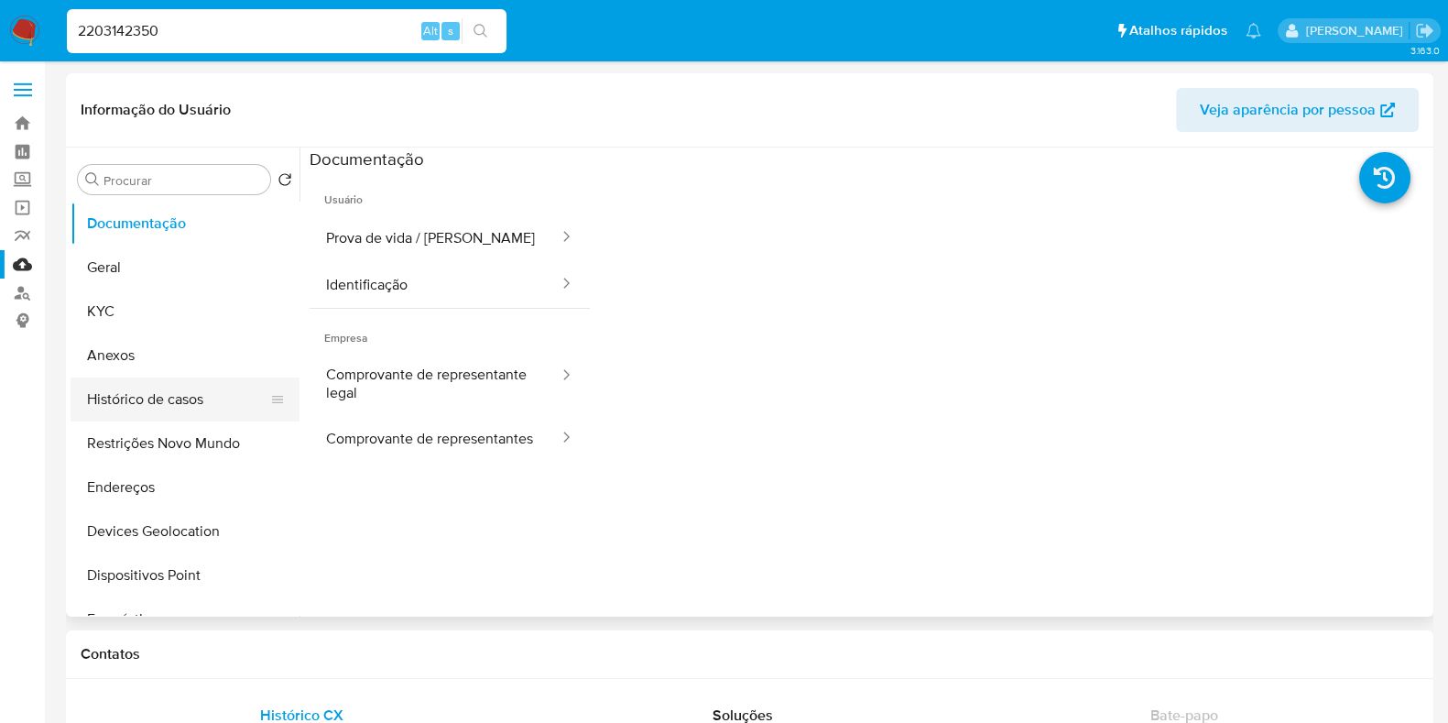
click at [176, 391] on button "Histórico de casos" at bounding box center [178, 399] width 214 height 44
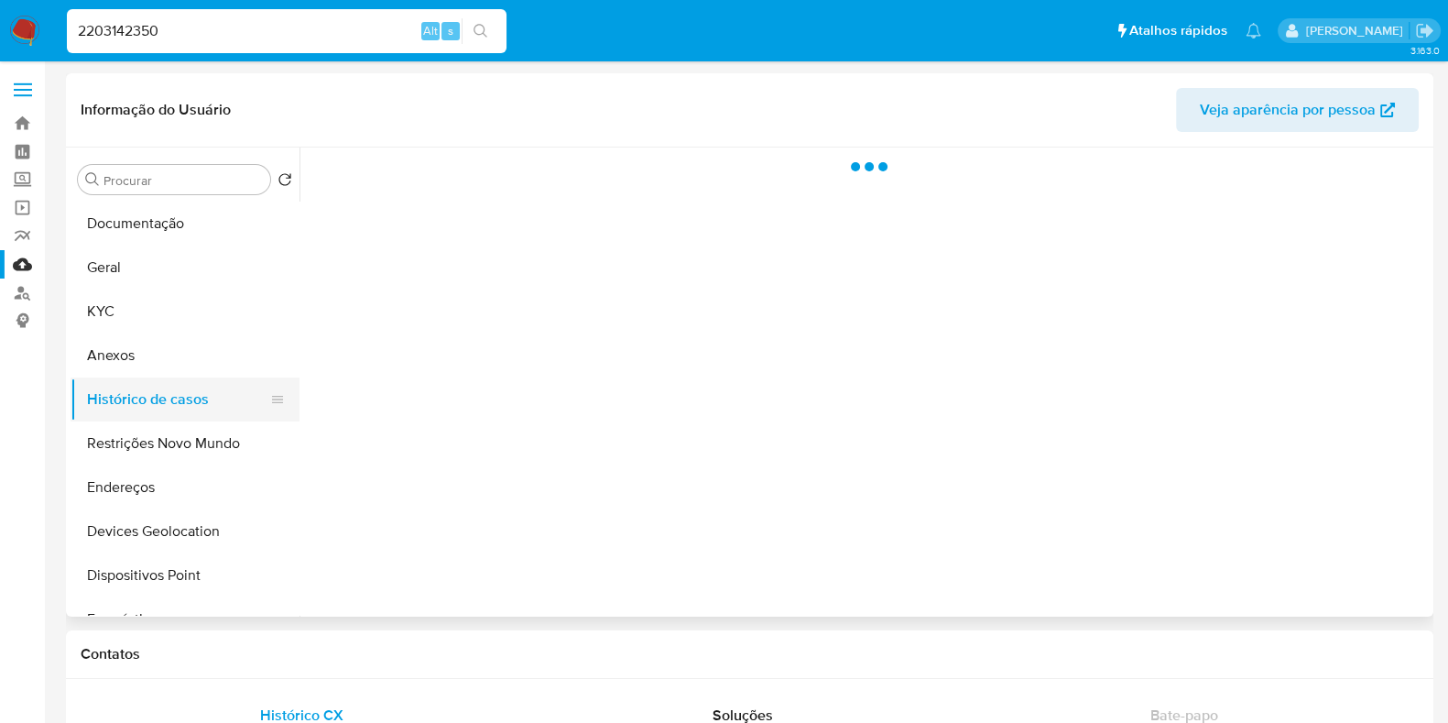
select select "10"
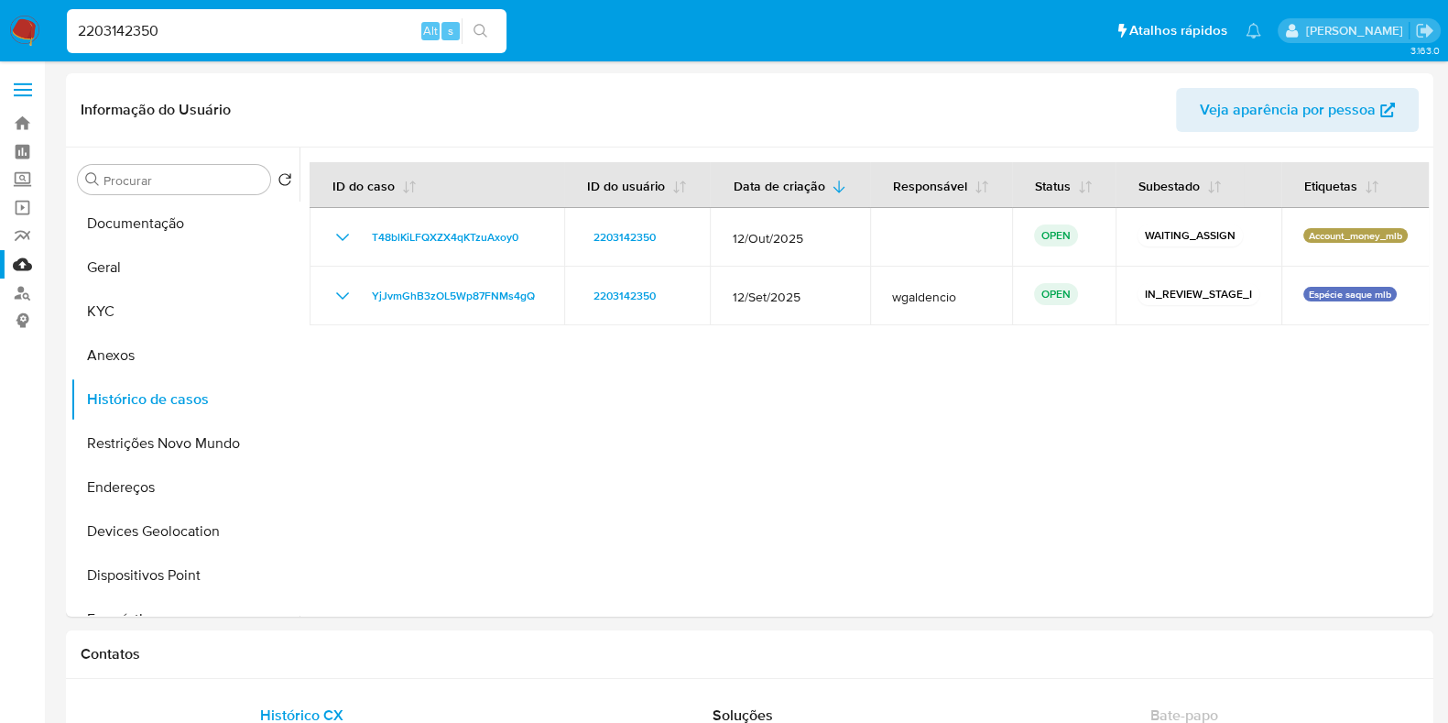
click at [263, 3] on nav "Pausado Ver notificaciones 2203142350 Alt s Atalhos rápidos Presiona las siguie…" at bounding box center [724, 30] width 1448 height 61
click at [234, 34] on input "2203142350" at bounding box center [287, 31] width 440 height 24
paste input "187723214"
type input "2187723214"
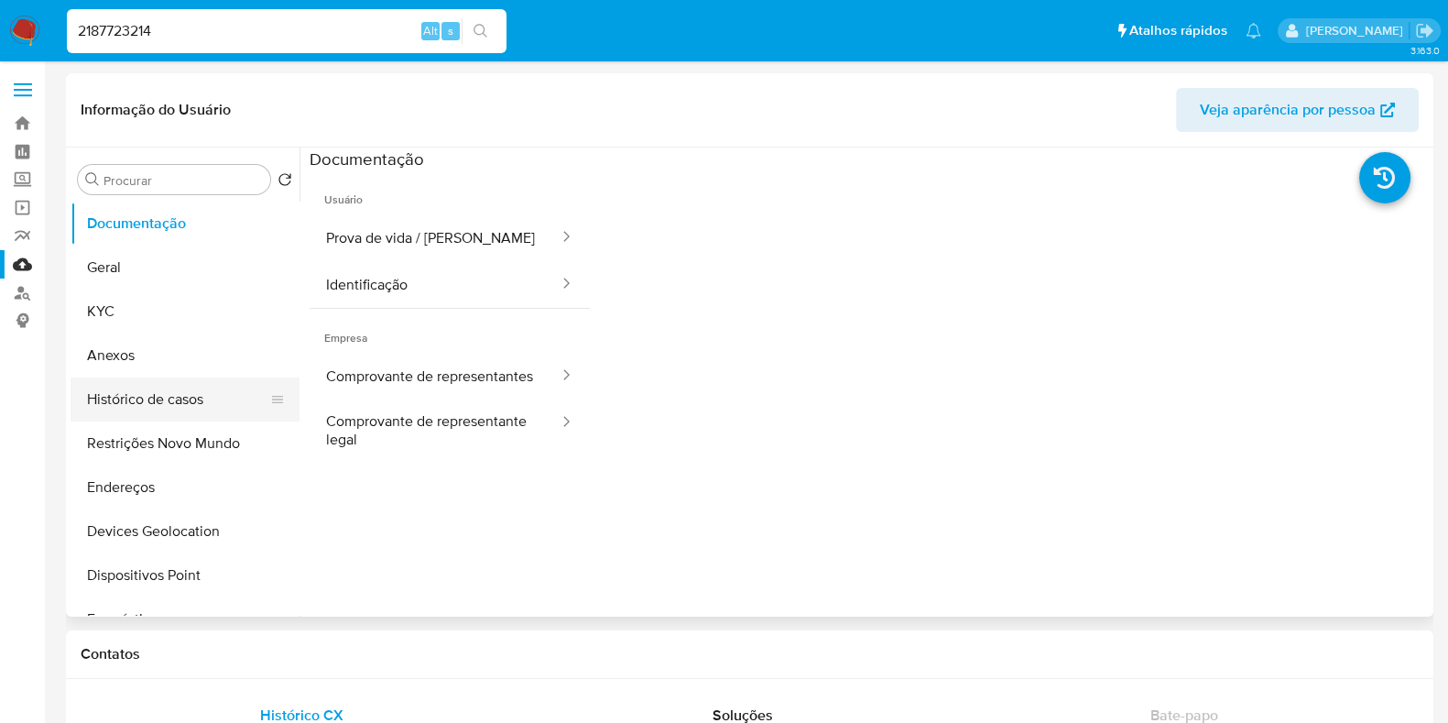
click at [136, 398] on button "Histórico de casos" at bounding box center [178, 399] width 214 height 44
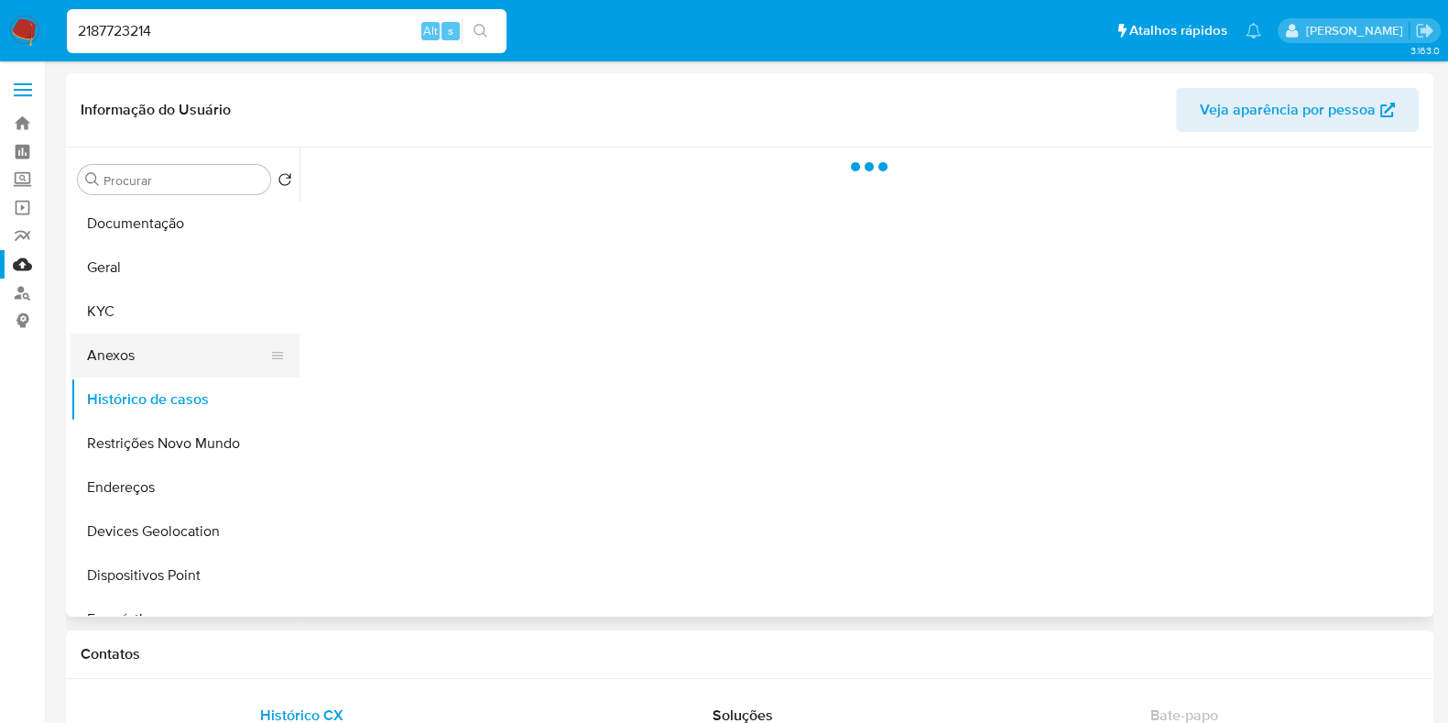
select select "10"
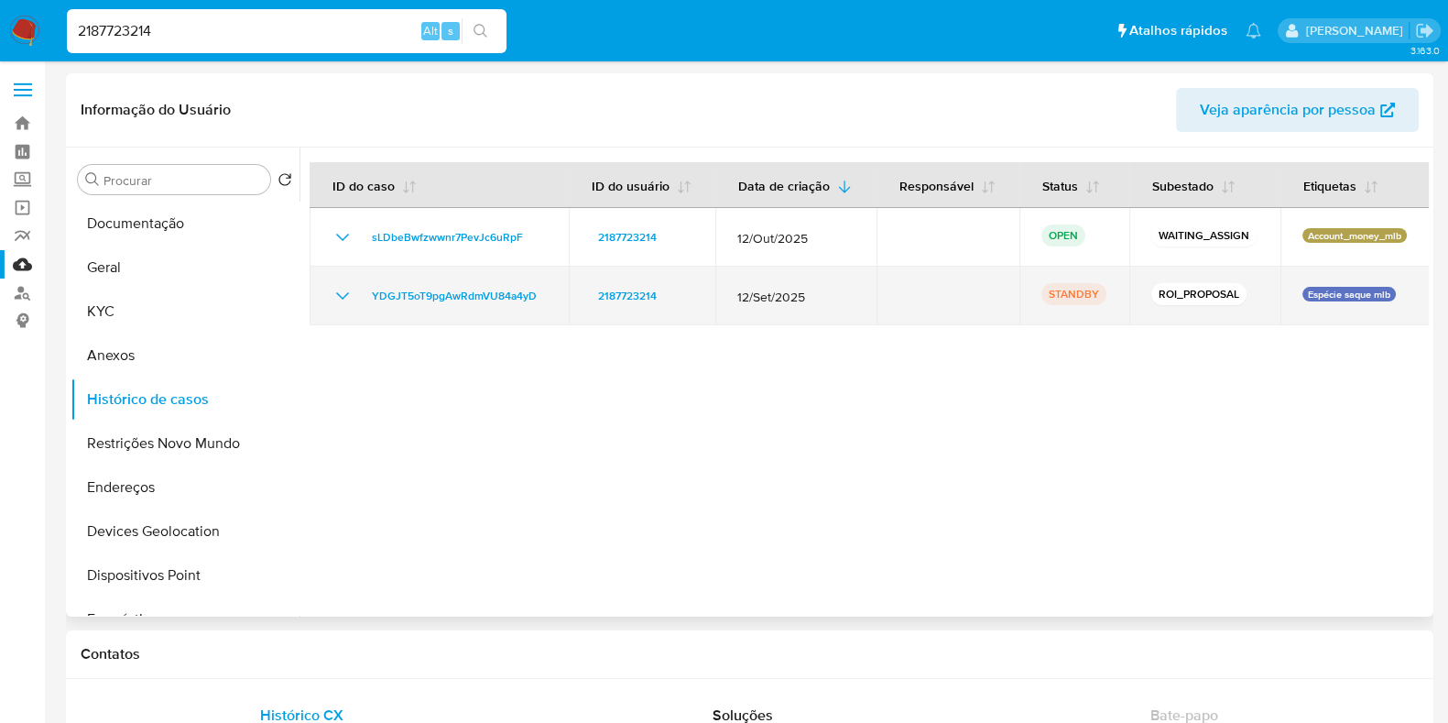
click at [346, 295] on icon "Mostrar/Ocultar" at bounding box center [343, 296] width 22 height 22
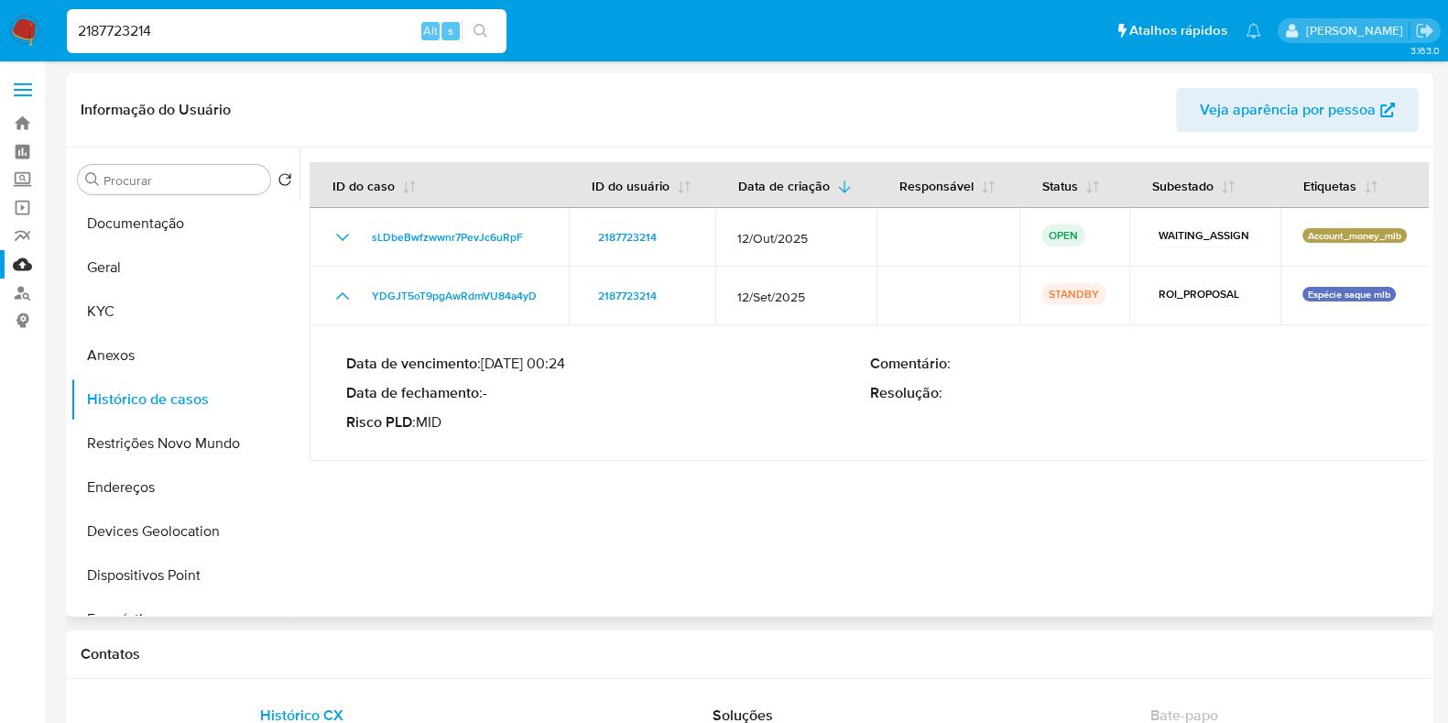
click at [615, 539] on div at bounding box center [864, 381] width 1129 height 469
click at [175, 322] on button "KYC" at bounding box center [178, 311] width 214 height 44
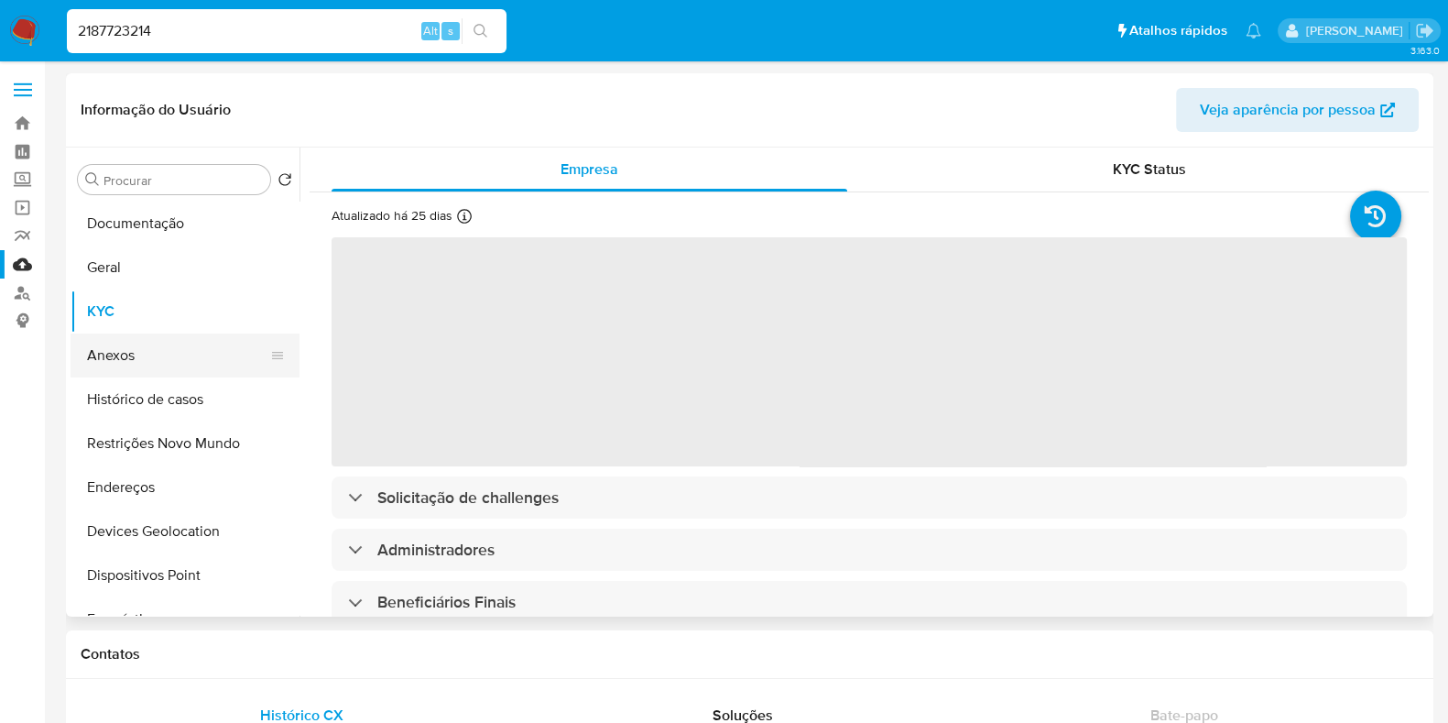
click at [165, 366] on button "Anexos" at bounding box center [178, 355] width 214 height 44
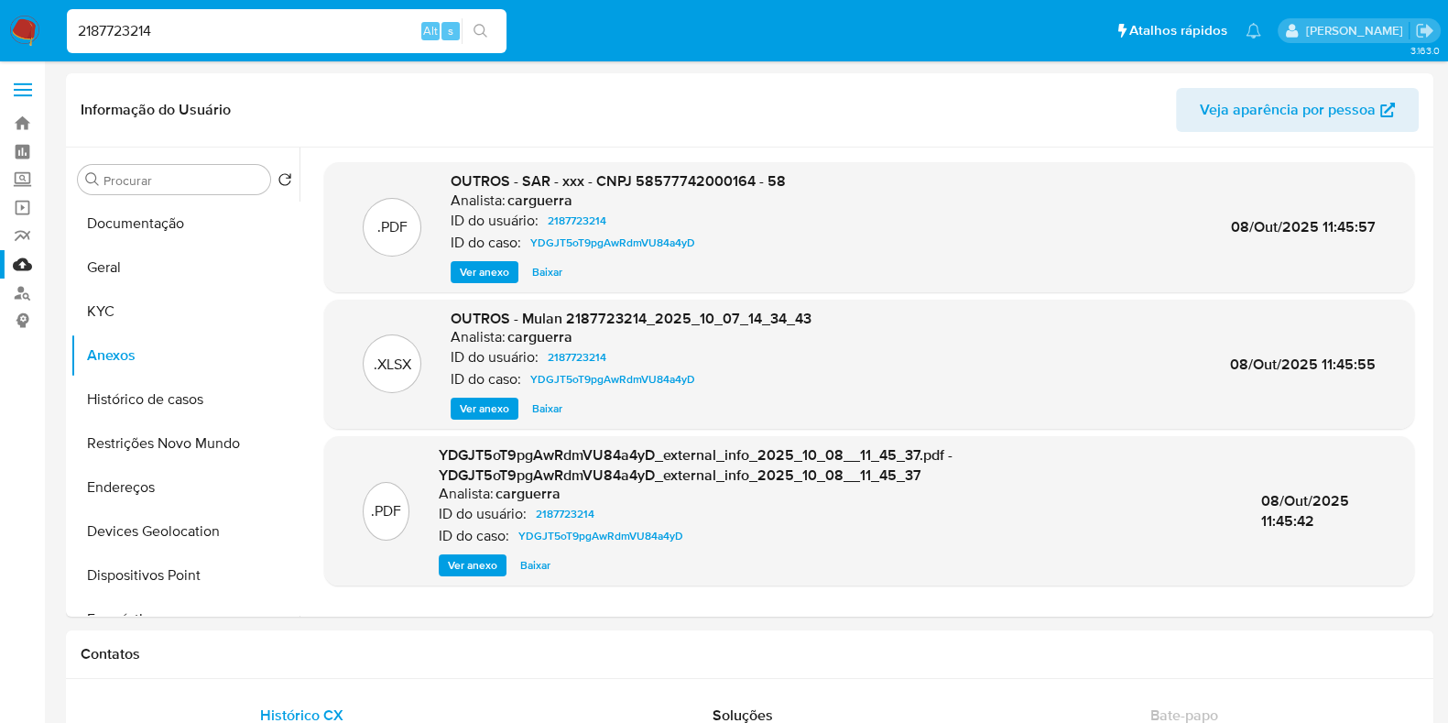
click at [18, 27] on img at bounding box center [24, 31] width 31 height 31
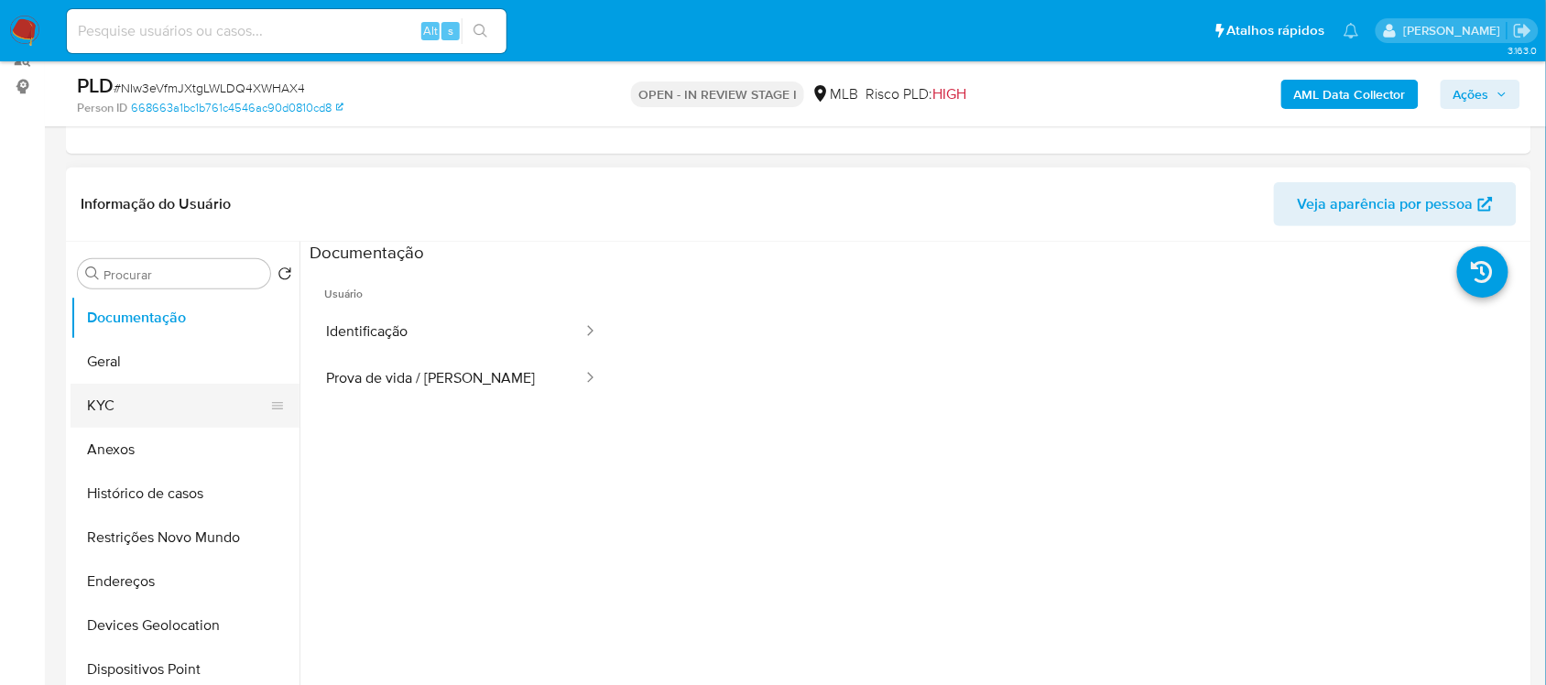
scroll to position [229, 0]
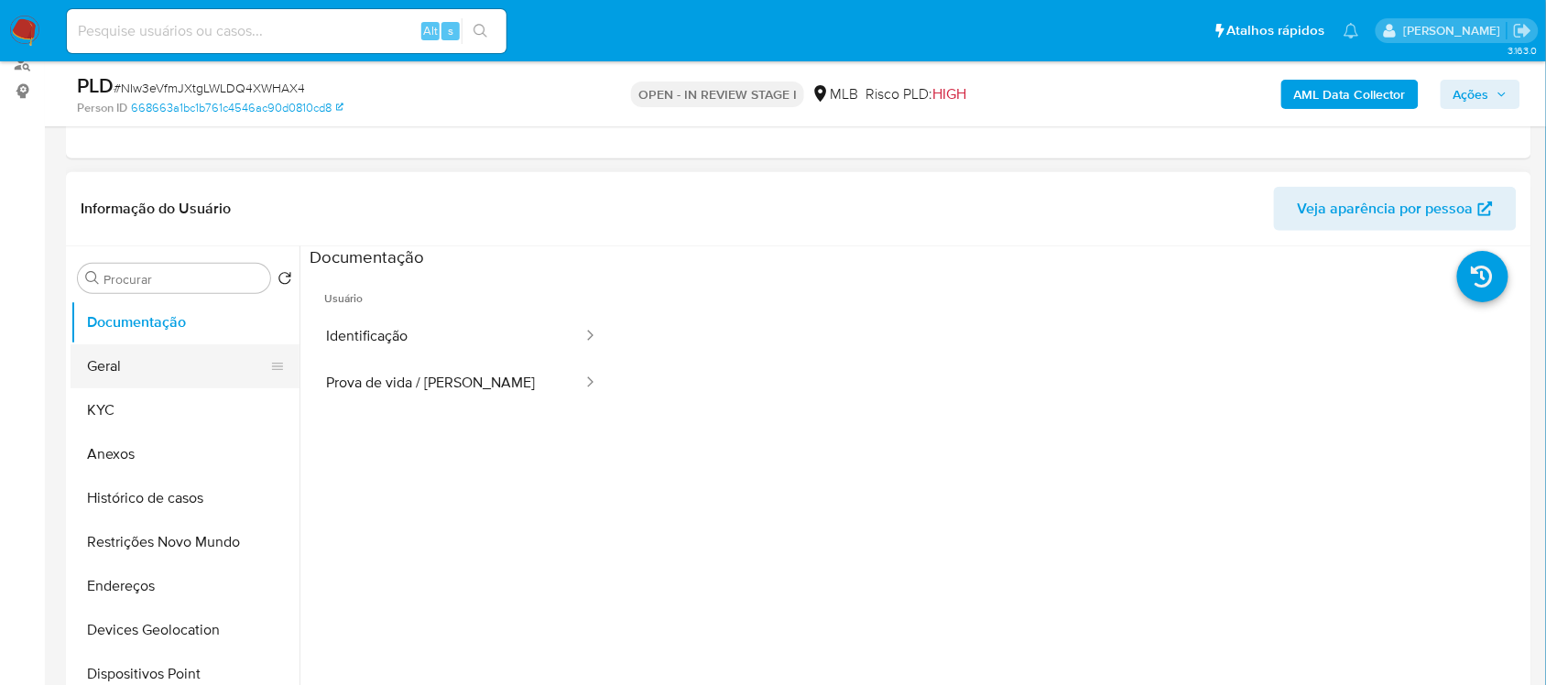
click at [163, 362] on button "Geral" at bounding box center [178, 366] width 214 height 44
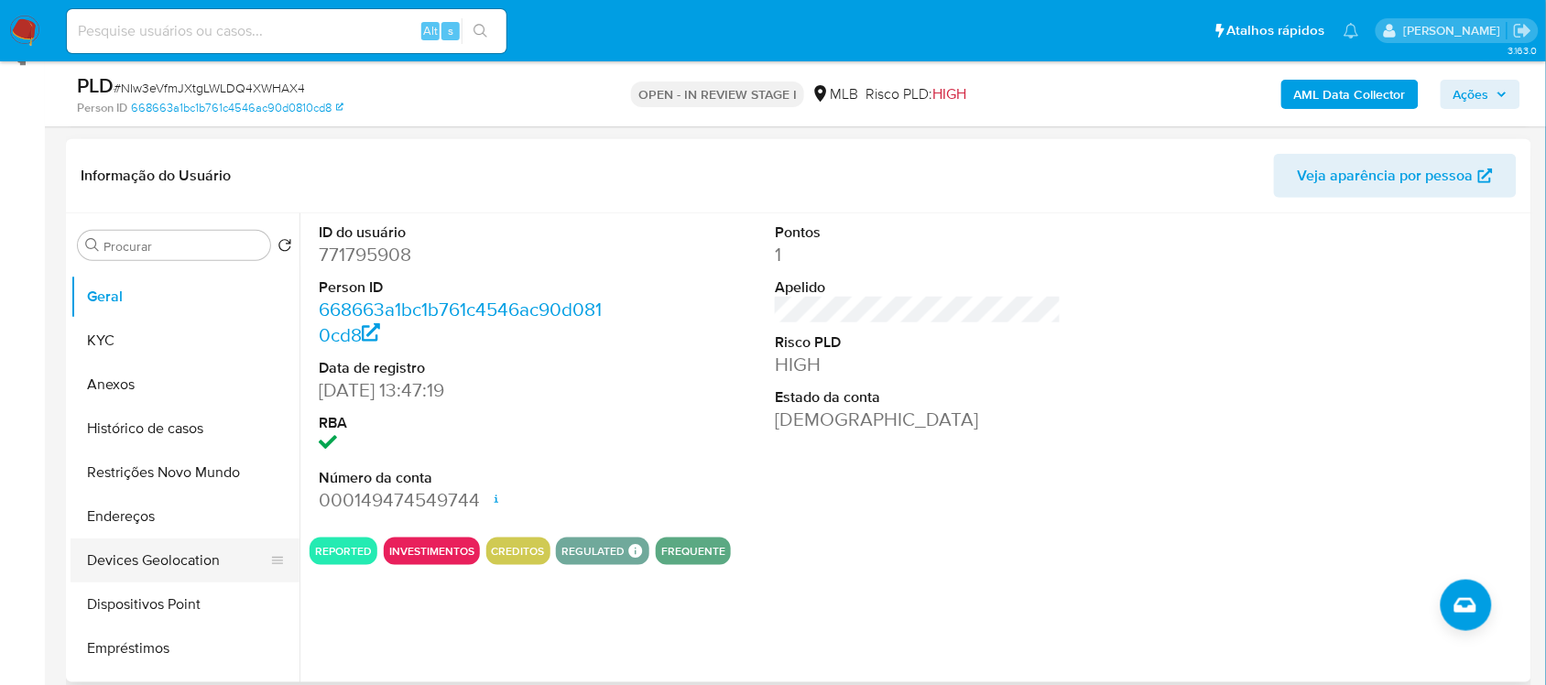
scroll to position [0, 0]
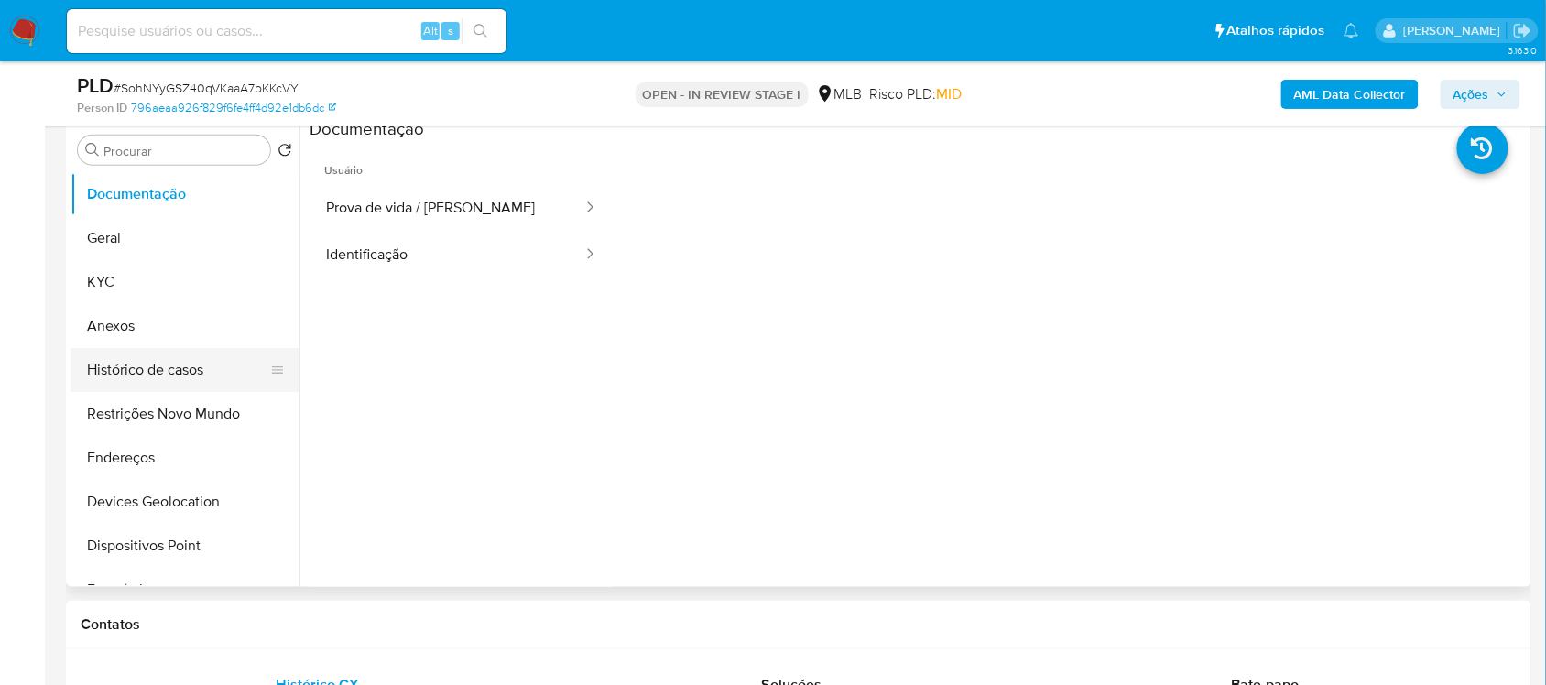
scroll to position [344, 0]
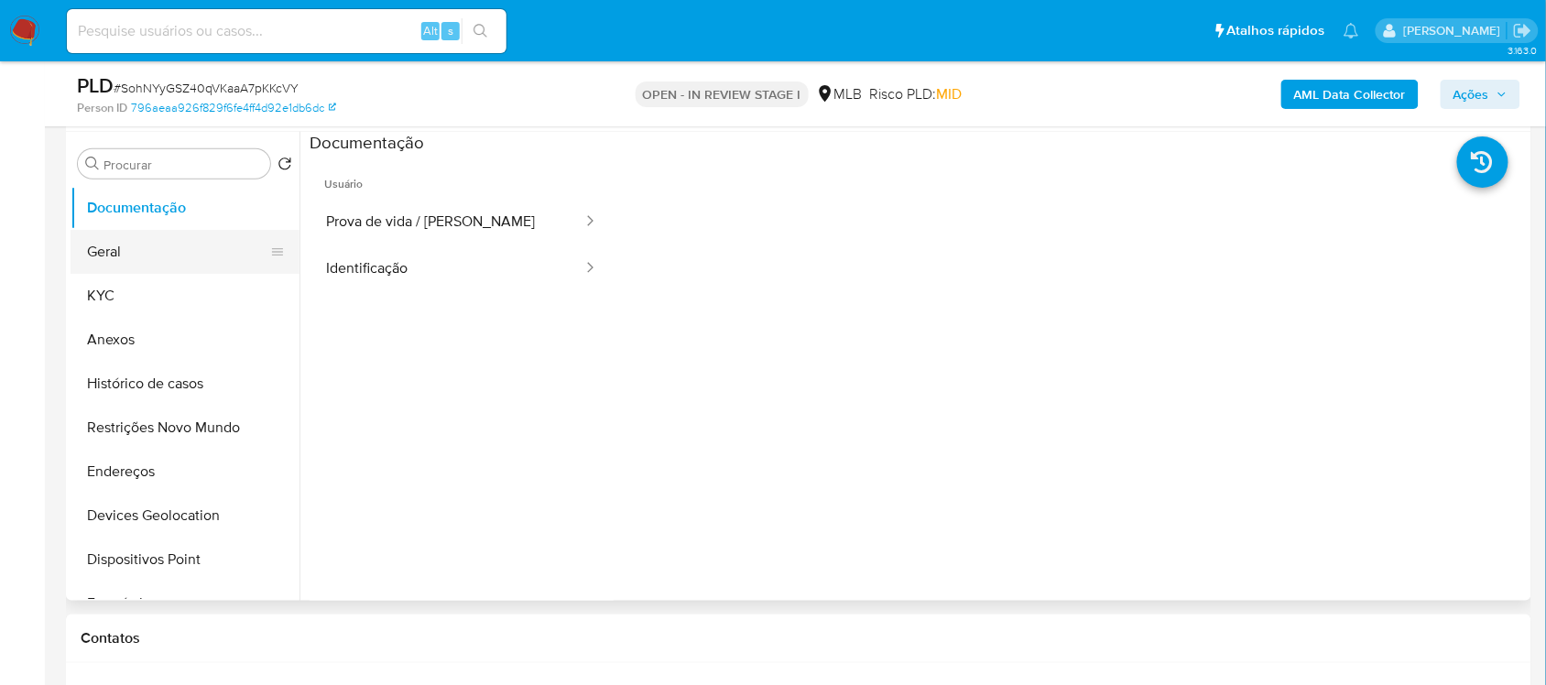
click at [181, 252] on button "Geral" at bounding box center [178, 252] width 214 height 44
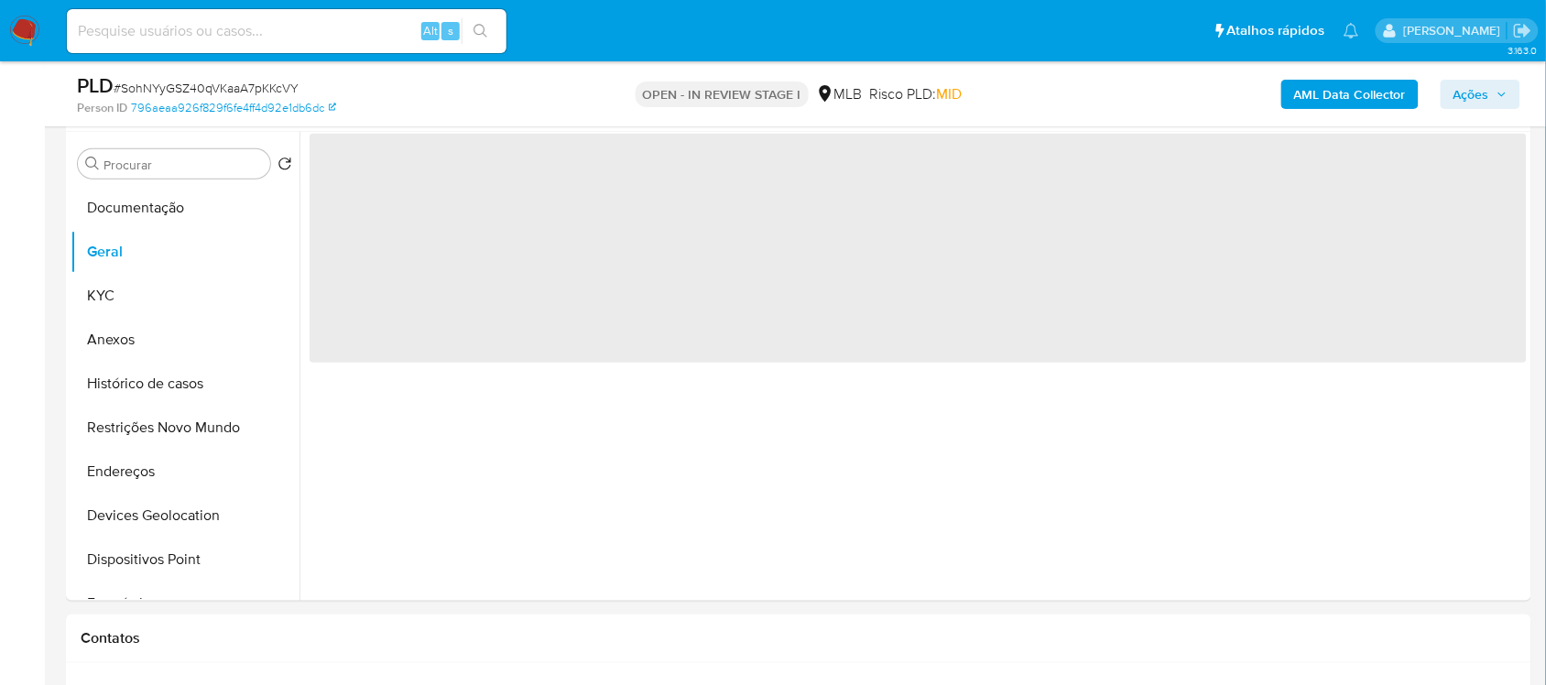
scroll to position [296, 0]
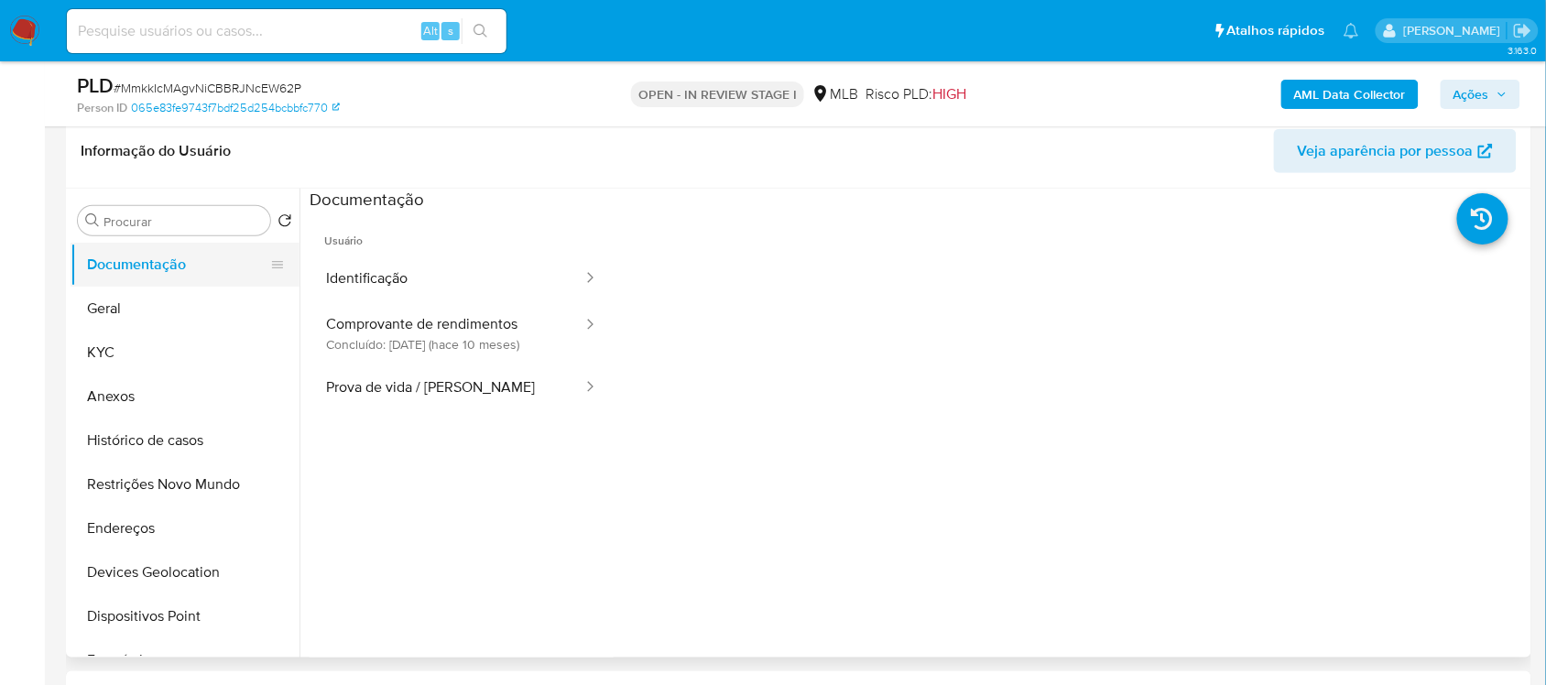
scroll to position [229, 0]
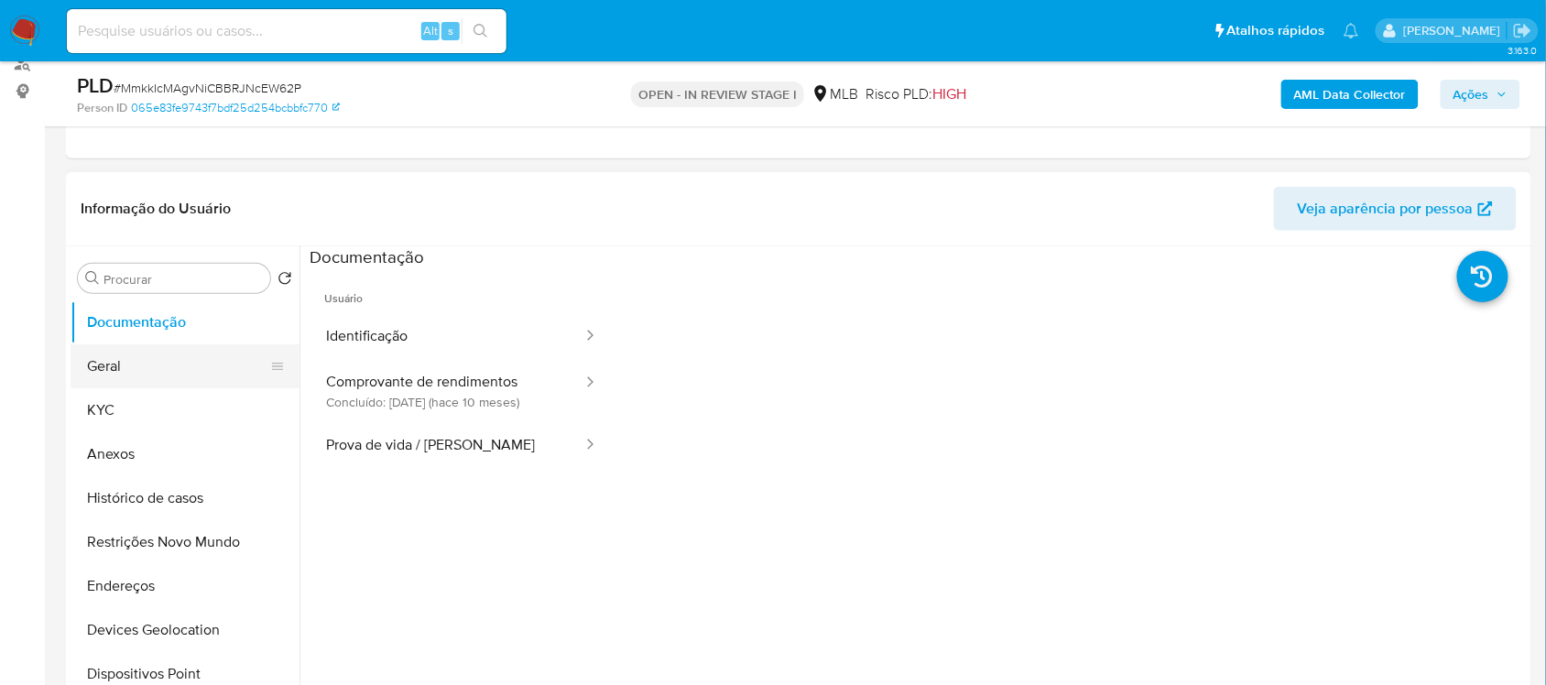
click at [158, 363] on button "Geral" at bounding box center [178, 366] width 214 height 44
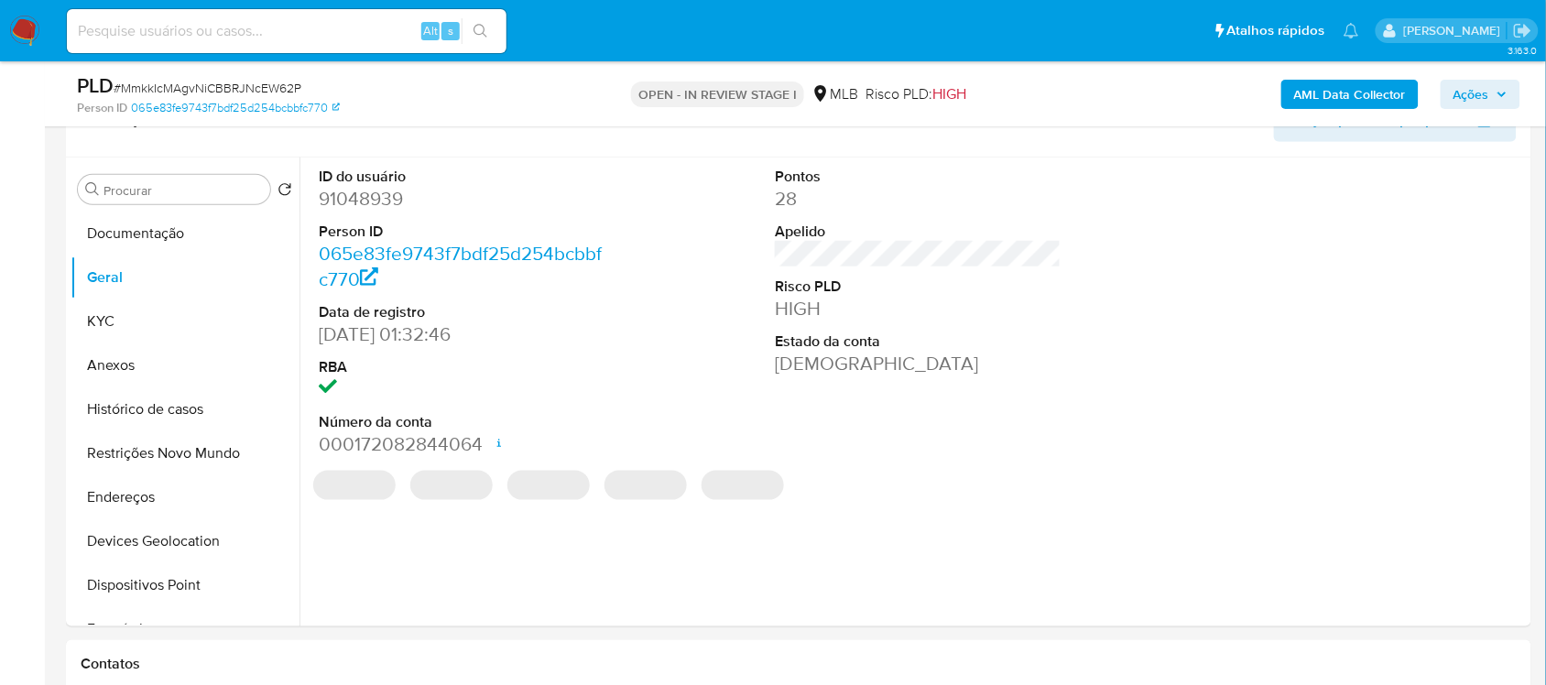
scroll to position [307, 0]
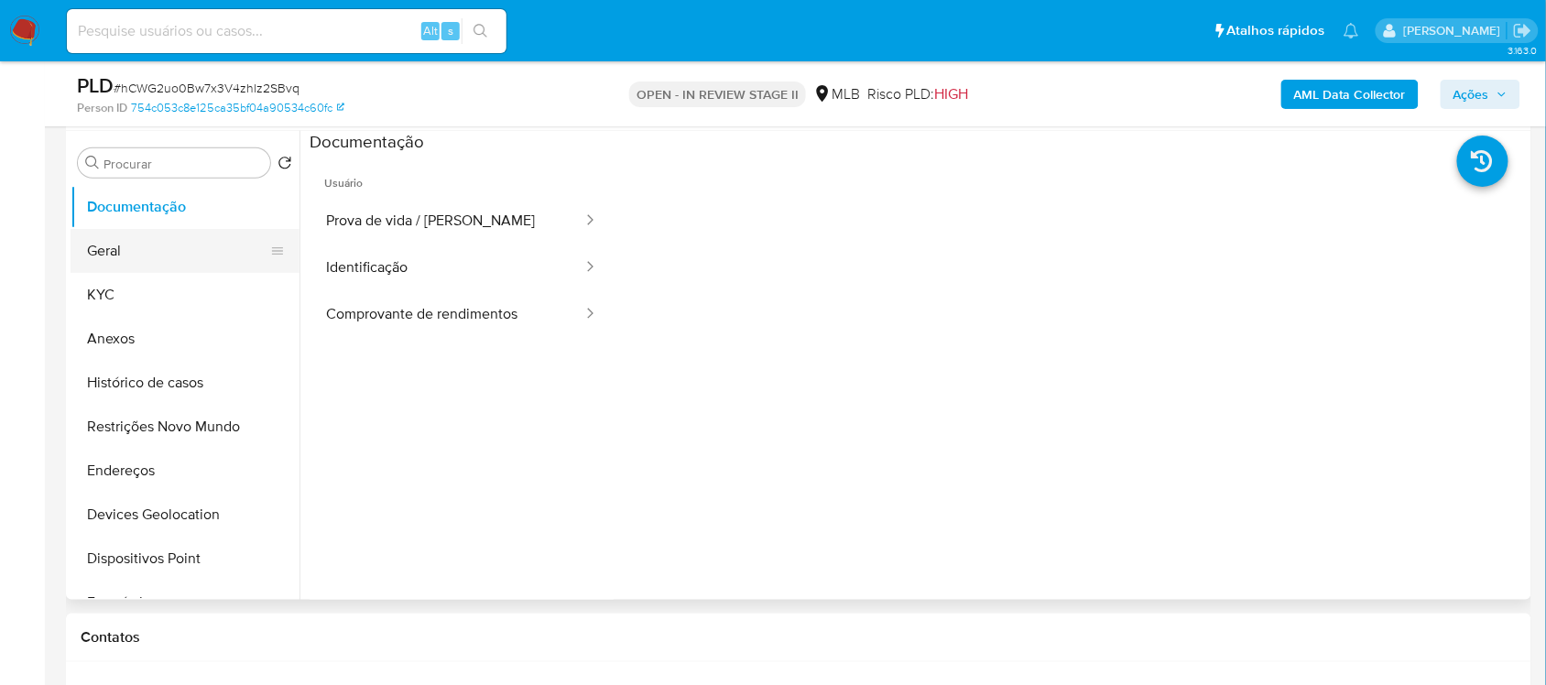
scroll to position [344, 0]
click at [185, 252] on button "Geral" at bounding box center [178, 252] width 214 height 44
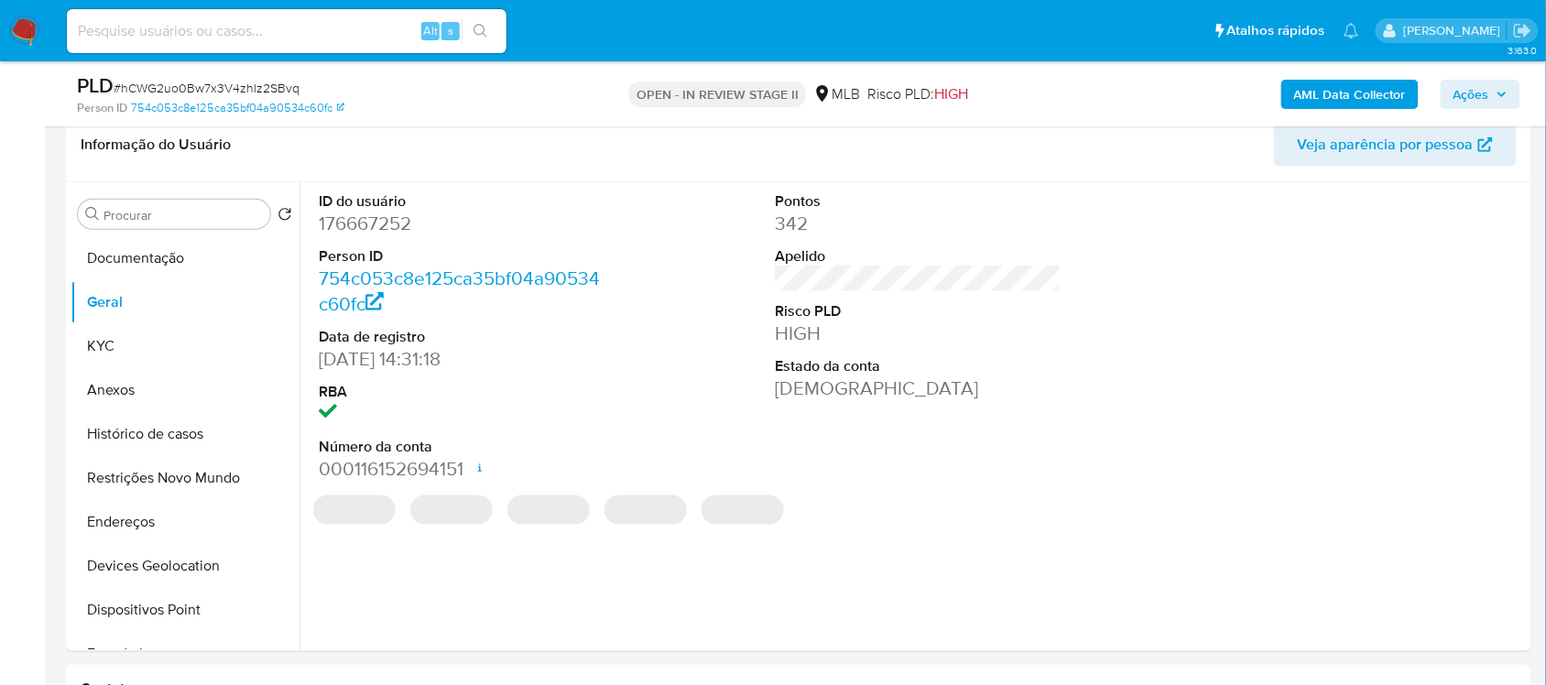
scroll to position [287, 0]
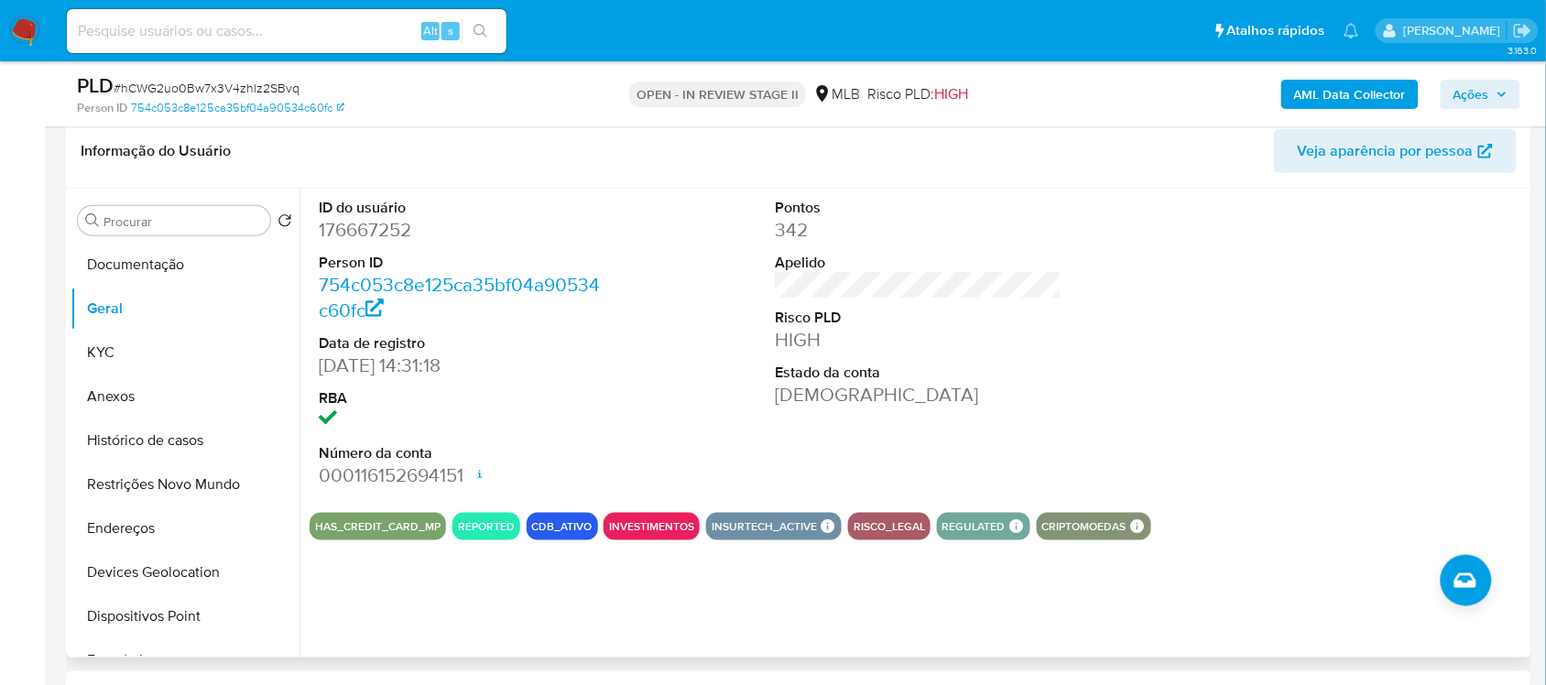
click at [389, 229] on dd "176667252" at bounding box center [462, 230] width 286 height 26
copy dd "176667252"
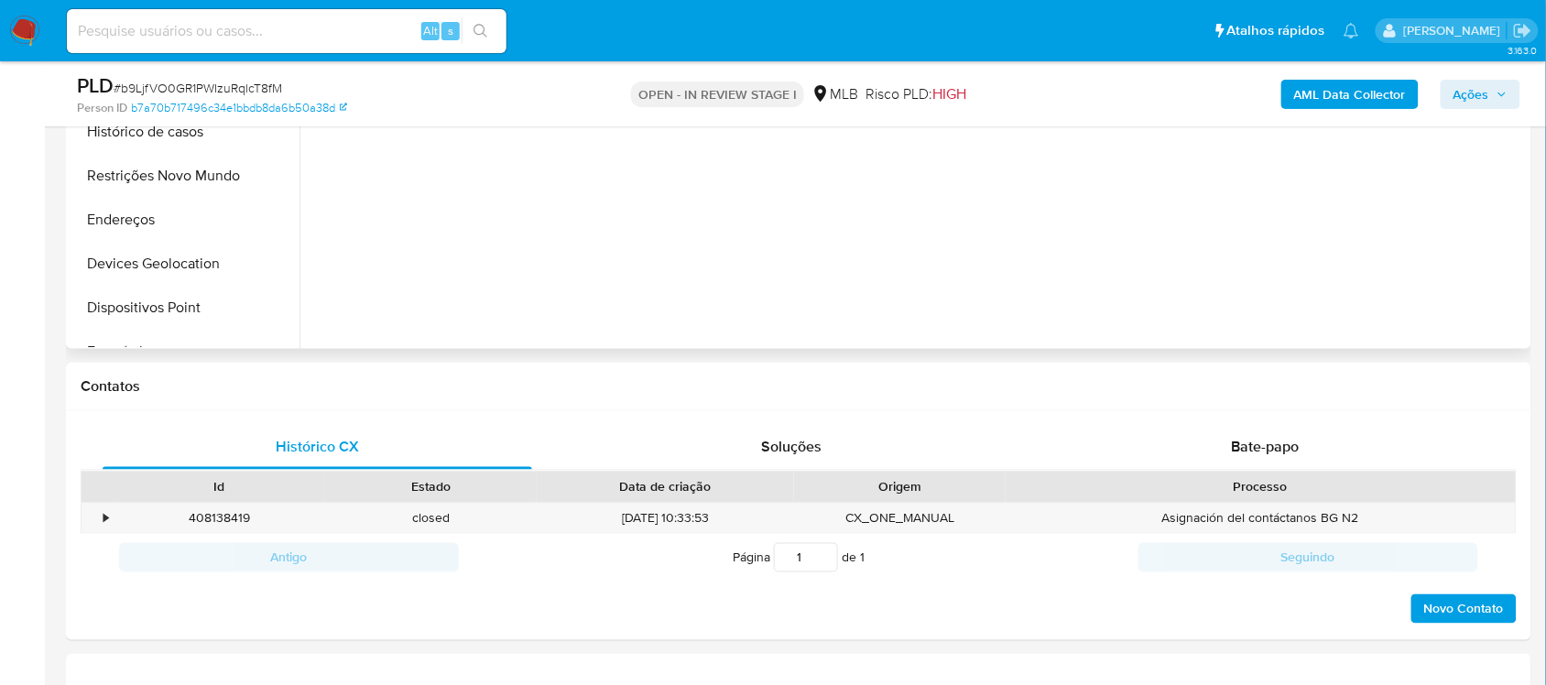
scroll to position [458, 0]
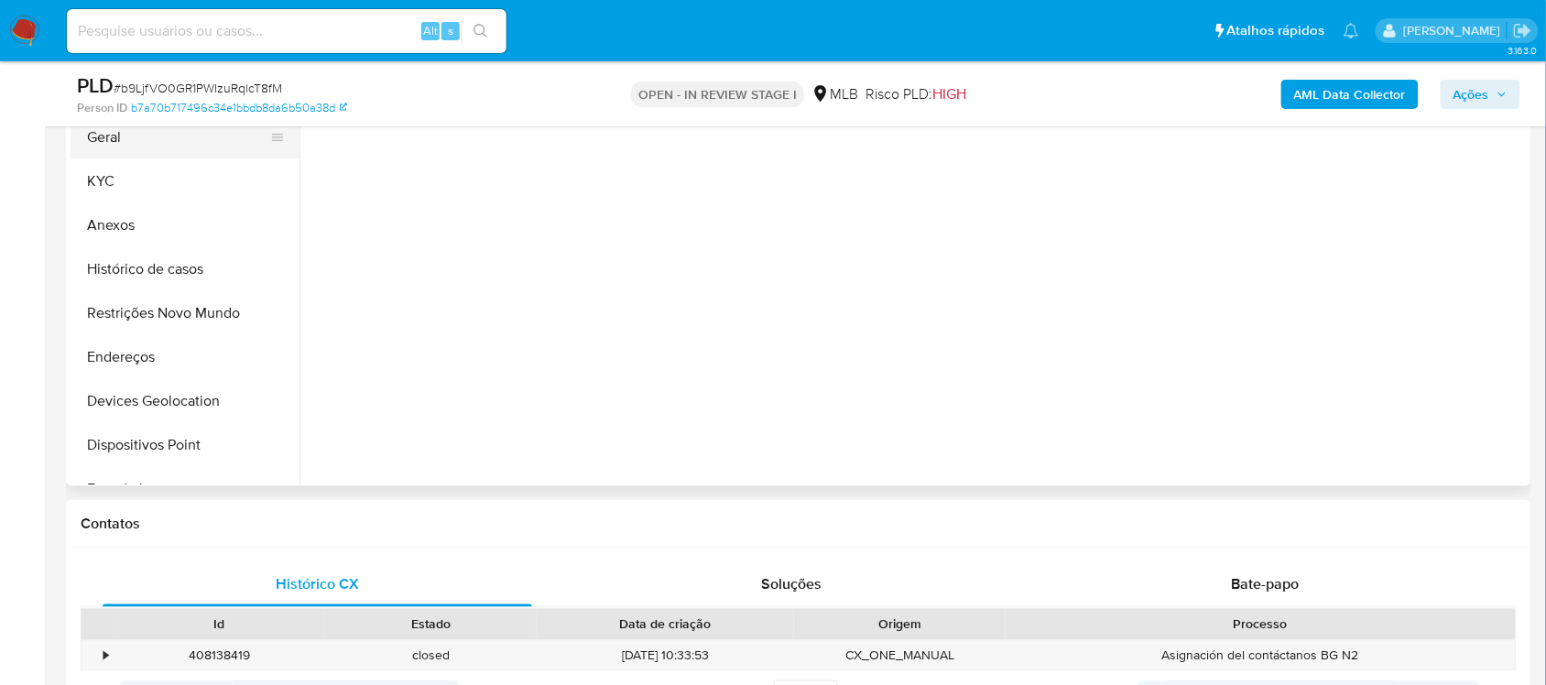
click at [177, 144] on button "Geral" at bounding box center [178, 137] width 214 height 44
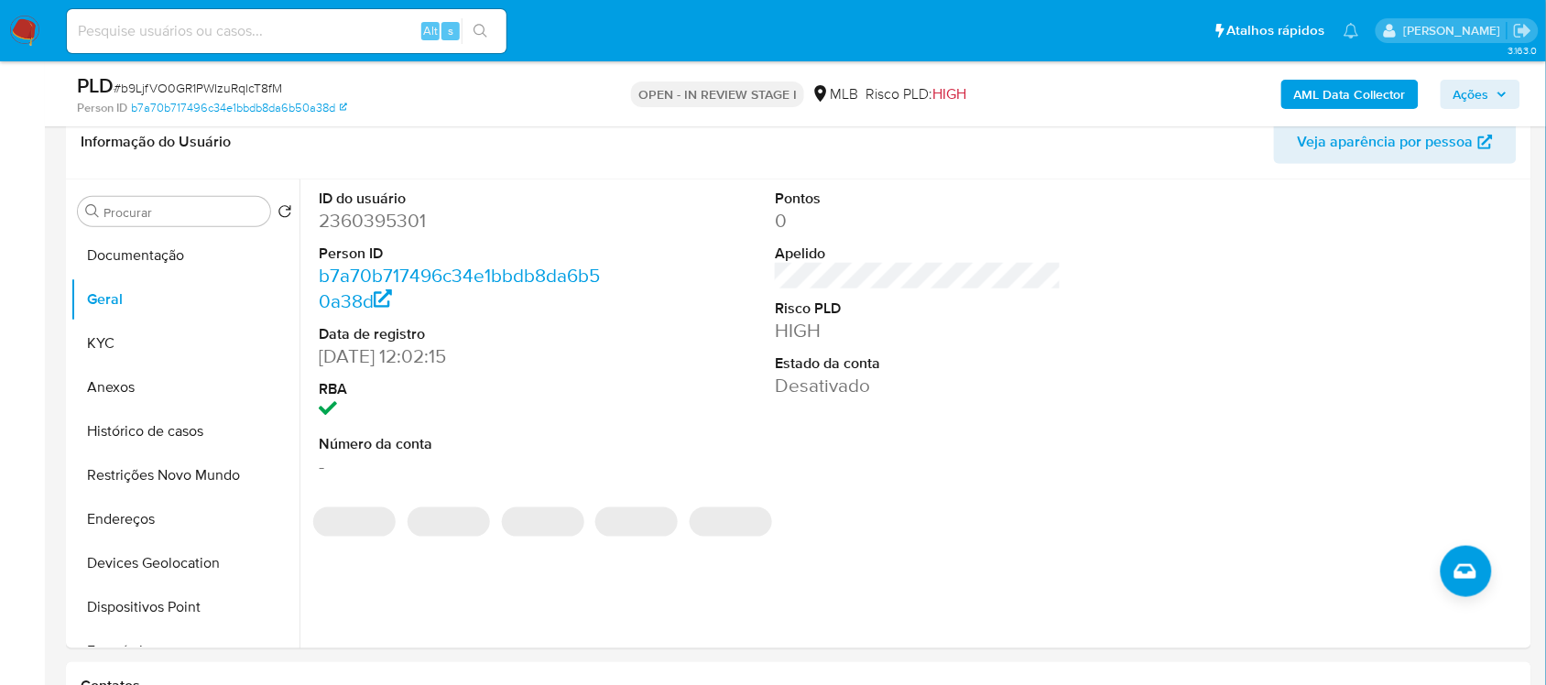
scroll to position [286, 0]
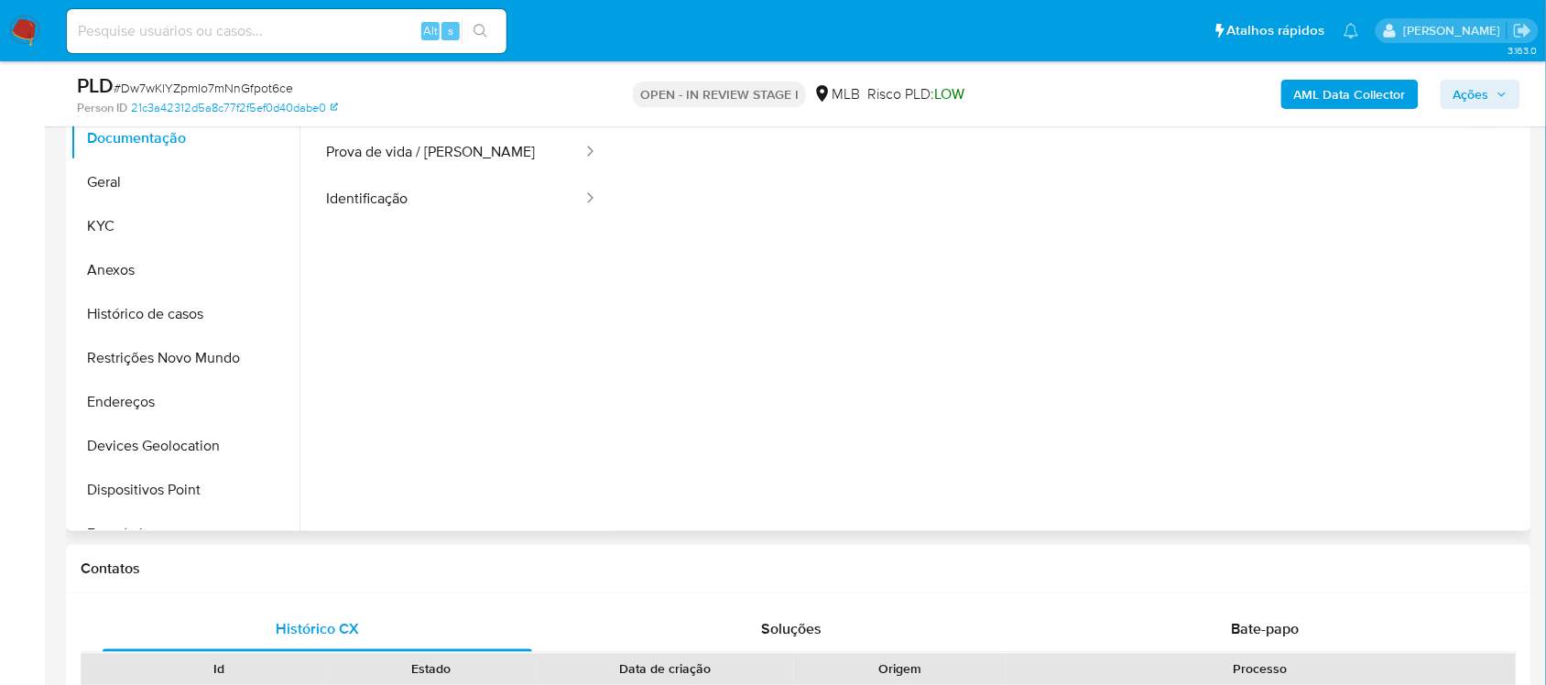
scroll to position [344, 0]
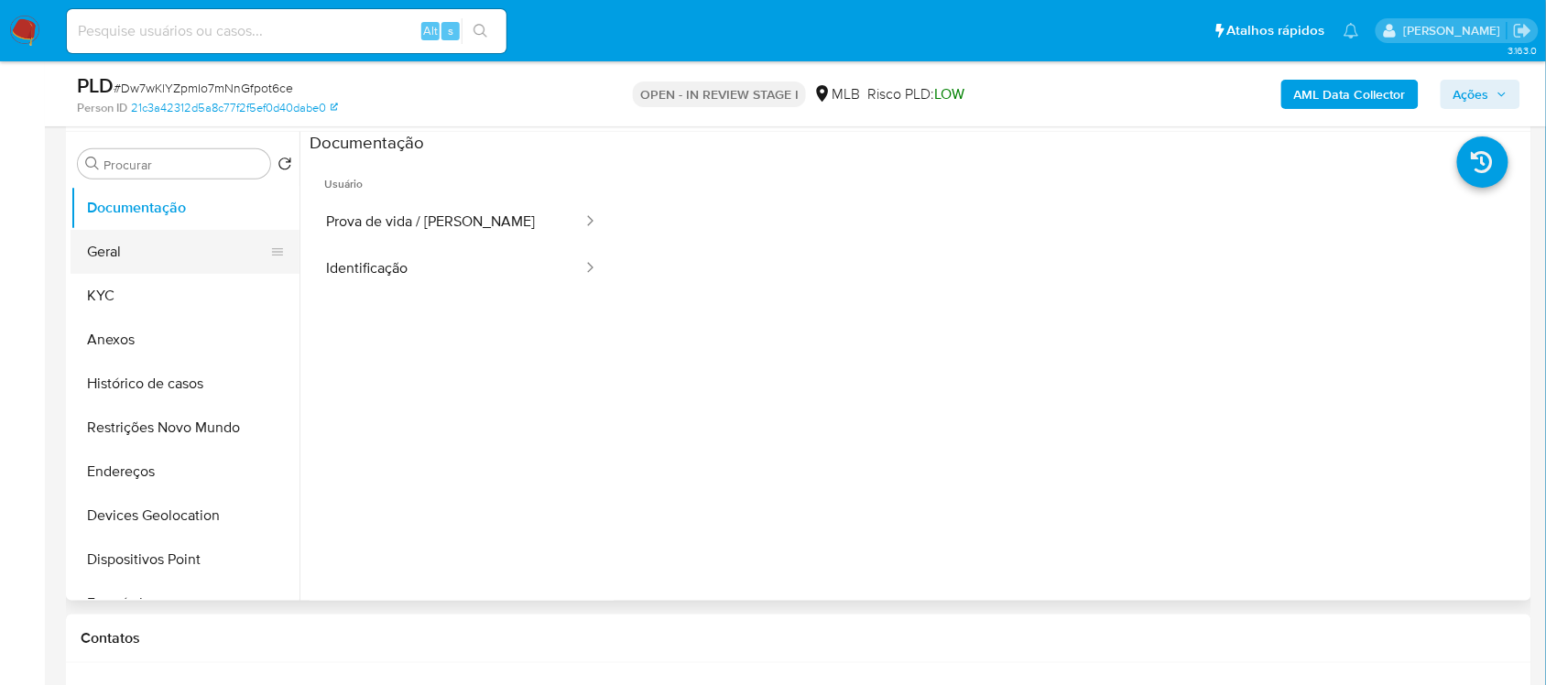
click at [147, 232] on button "Geral" at bounding box center [178, 252] width 214 height 44
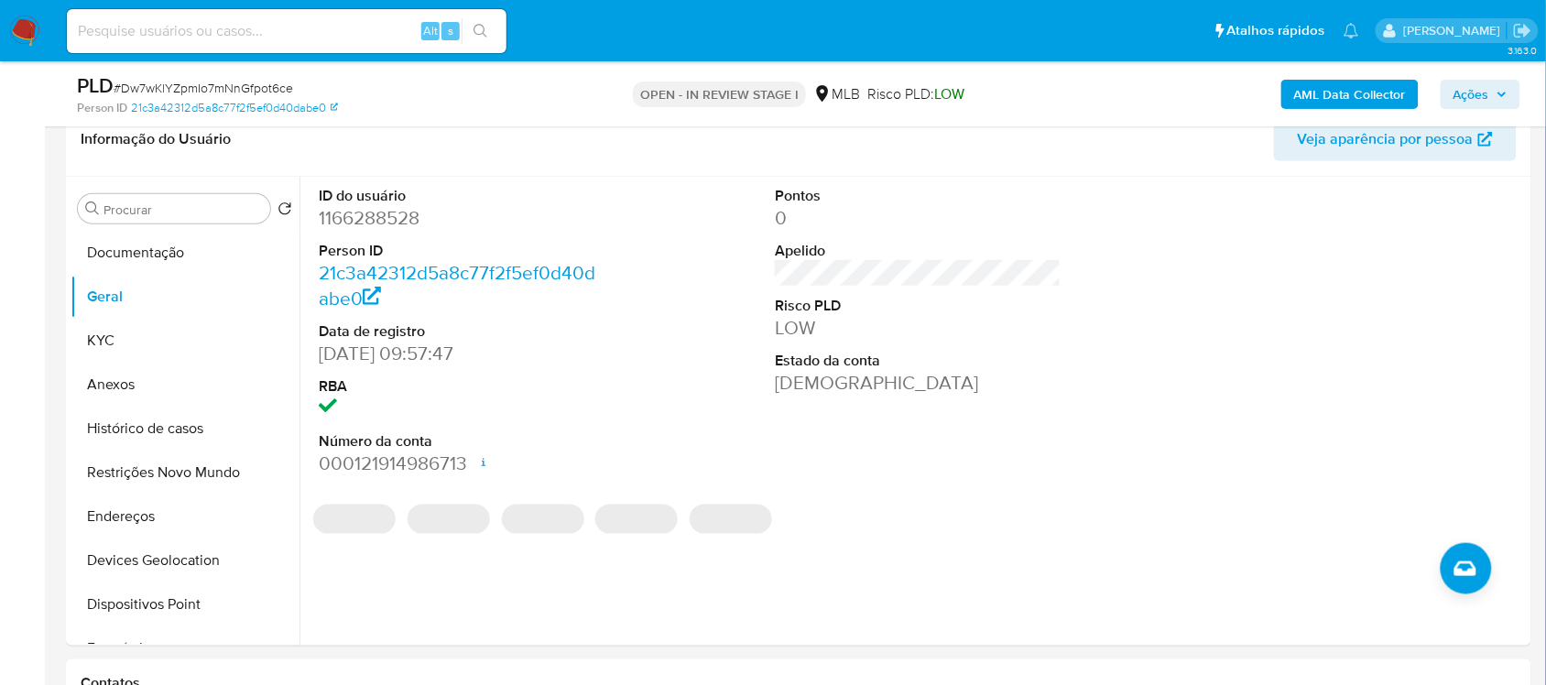
scroll to position [277, 0]
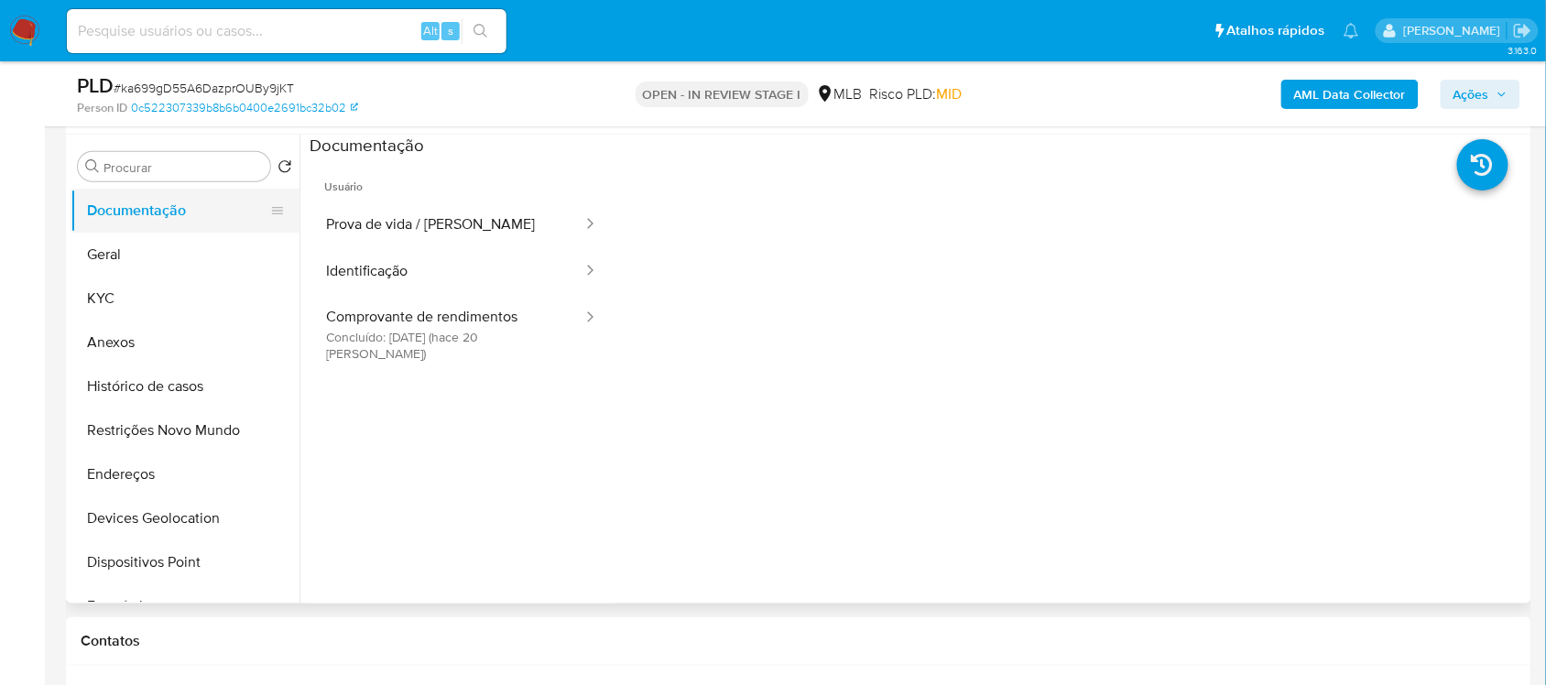
scroll to position [229, 0]
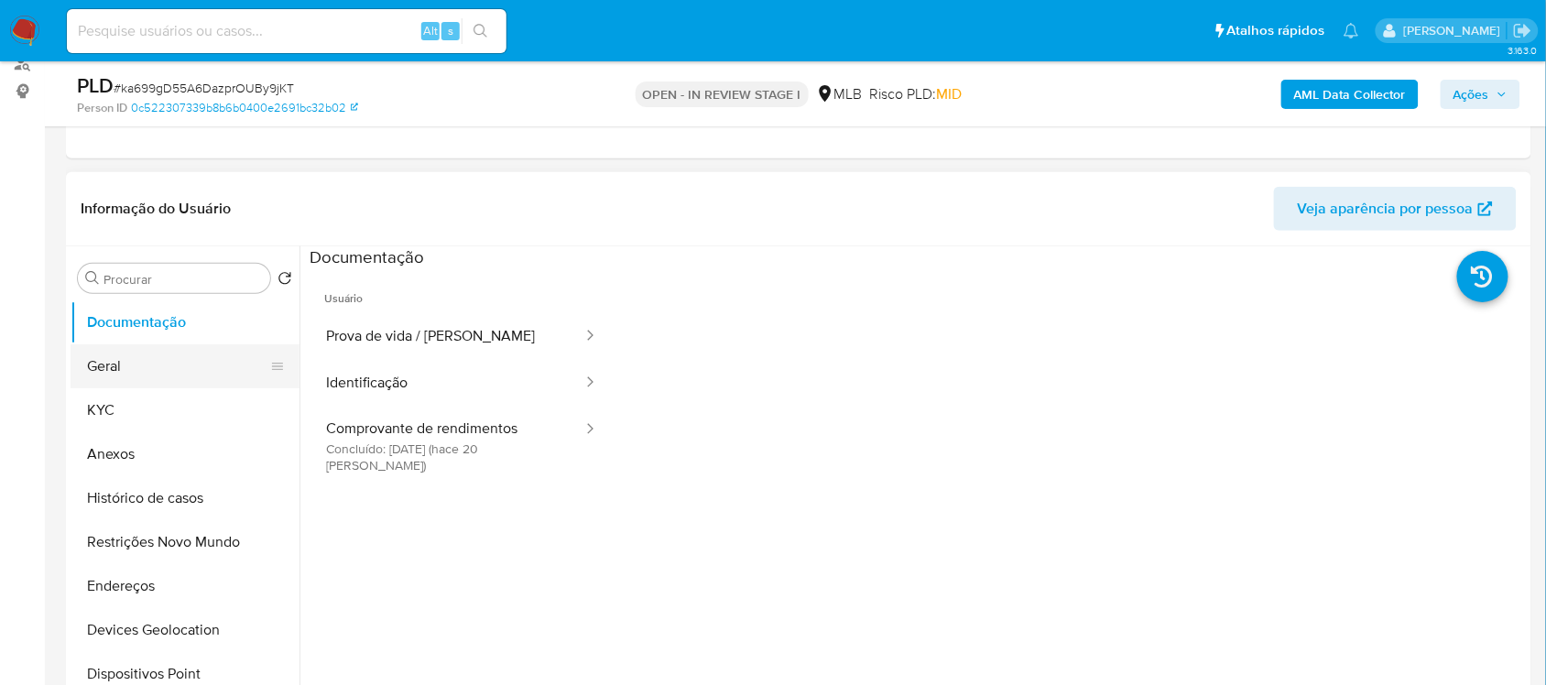
click at [116, 367] on button "Geral" at bounding box center [178, 366] width 214 height 44
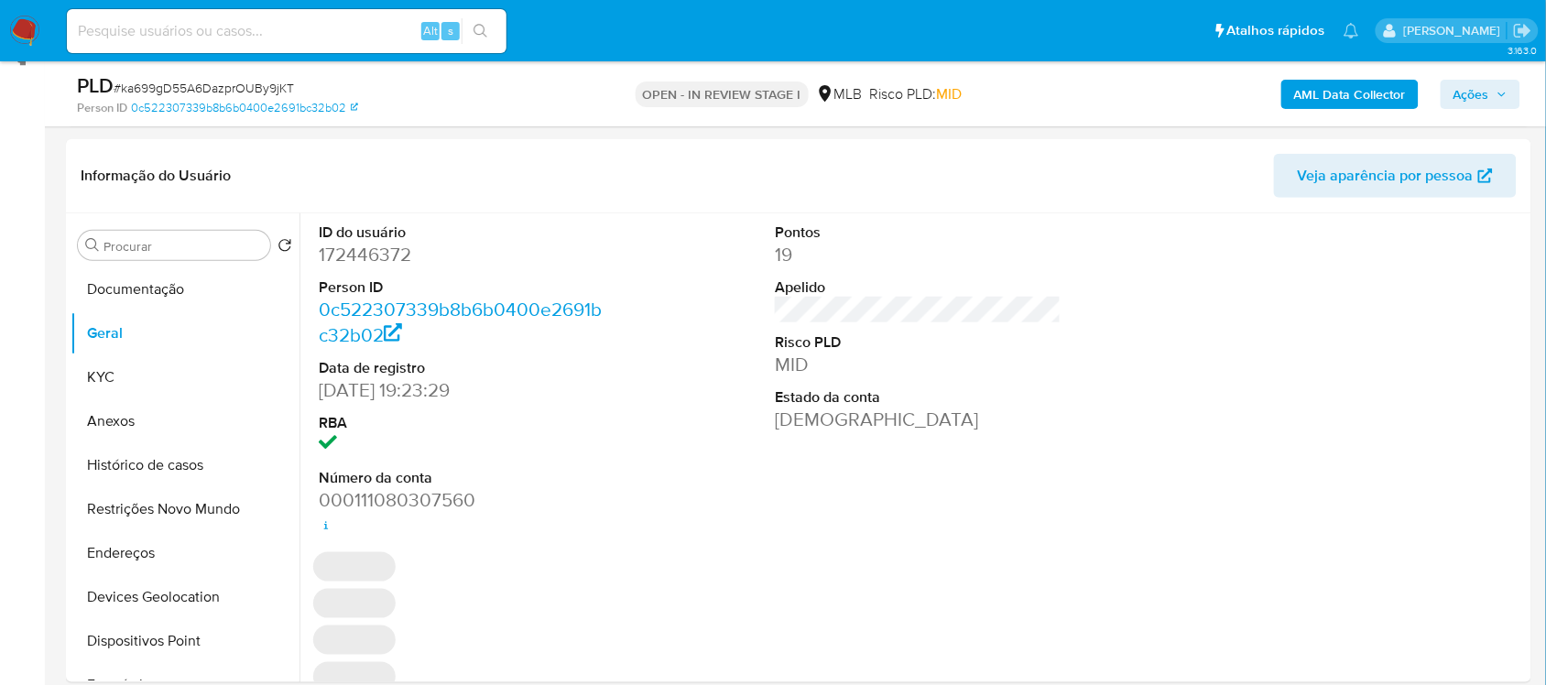
scroll to position [289, 0]
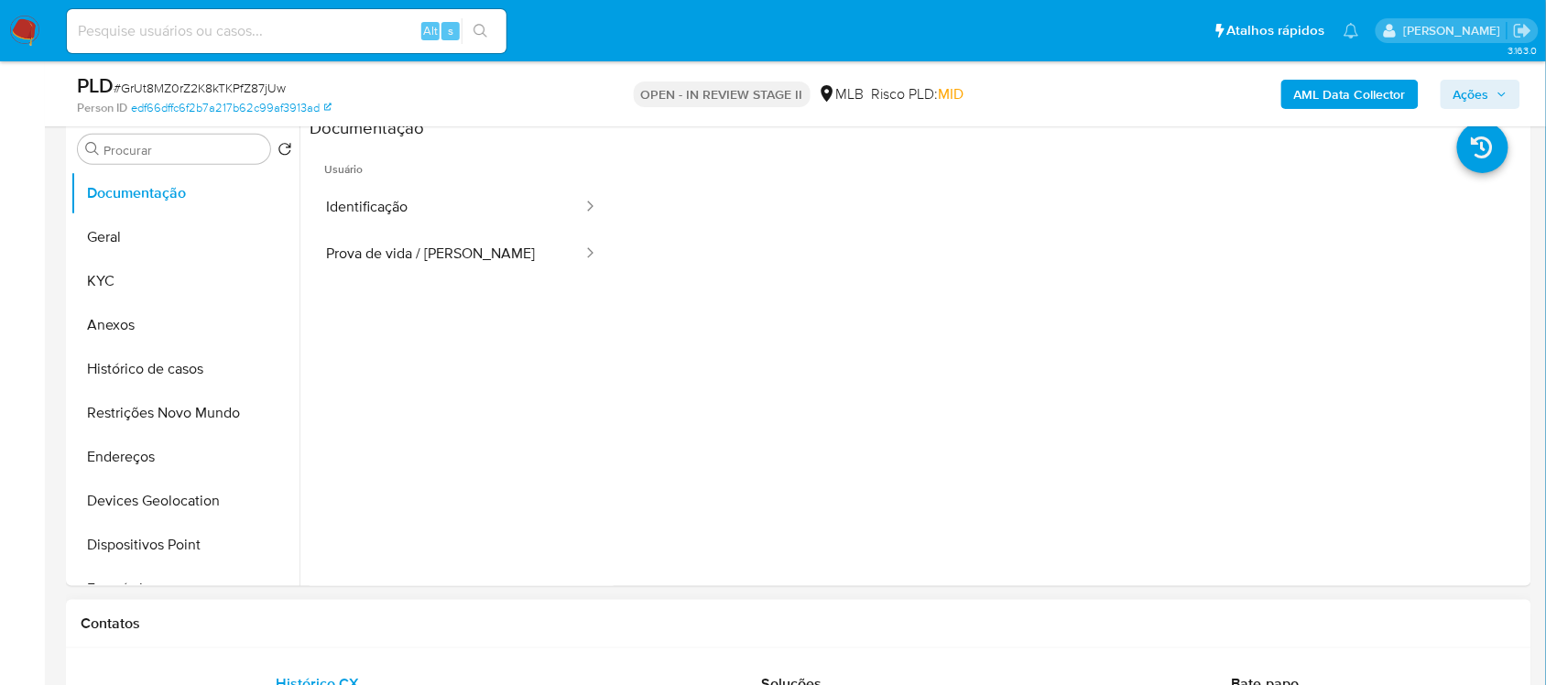
scroll to position [344, 0]
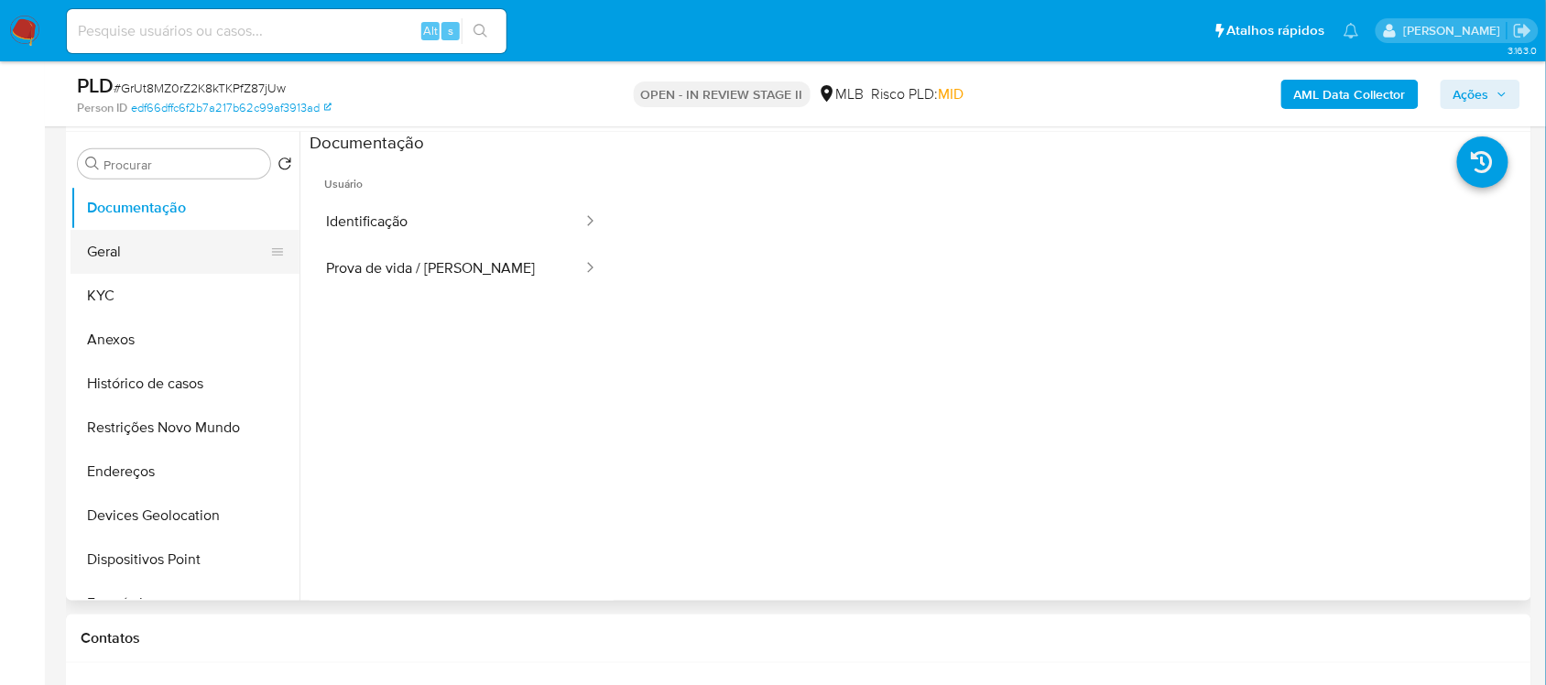
click at [175, 249] on button "Geral" at bounding box center [178, 252] width 214 height 44
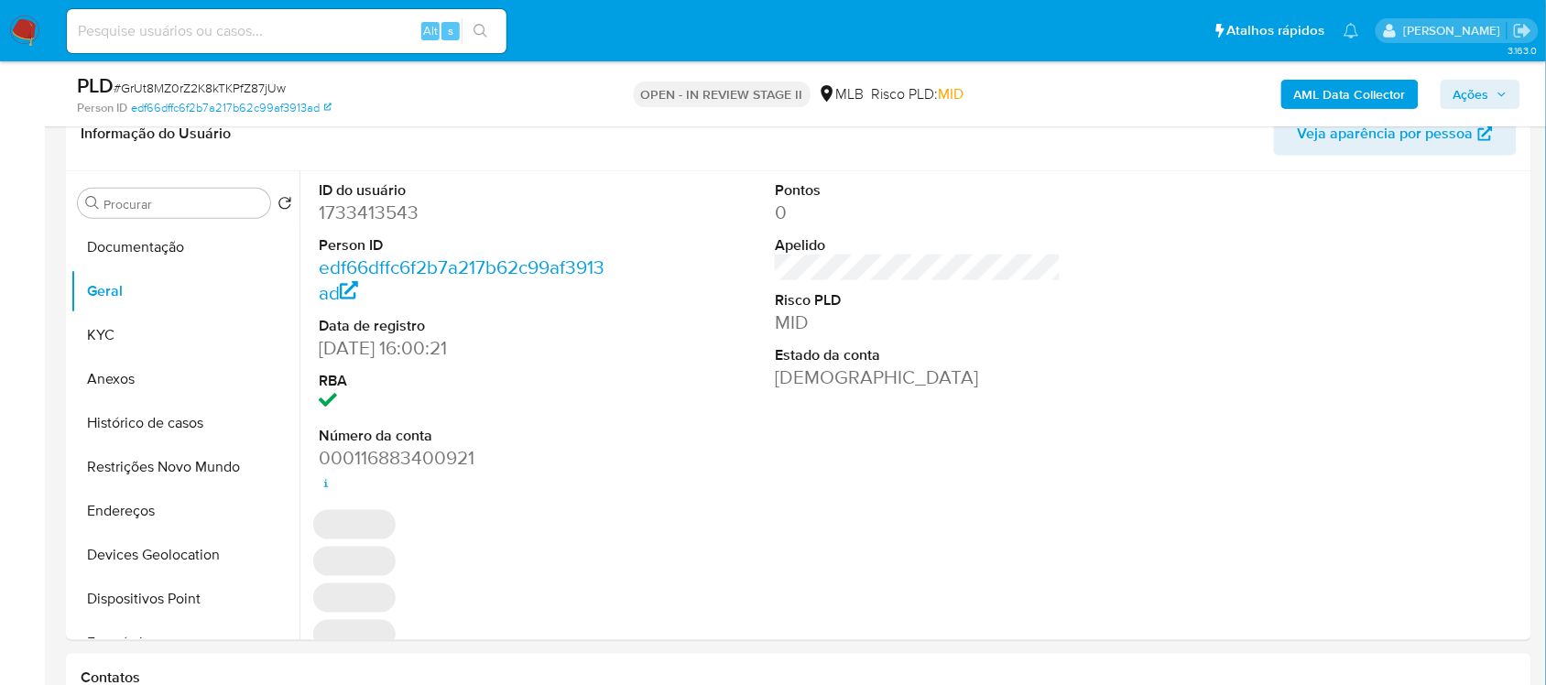
scroll to position [293, 0]
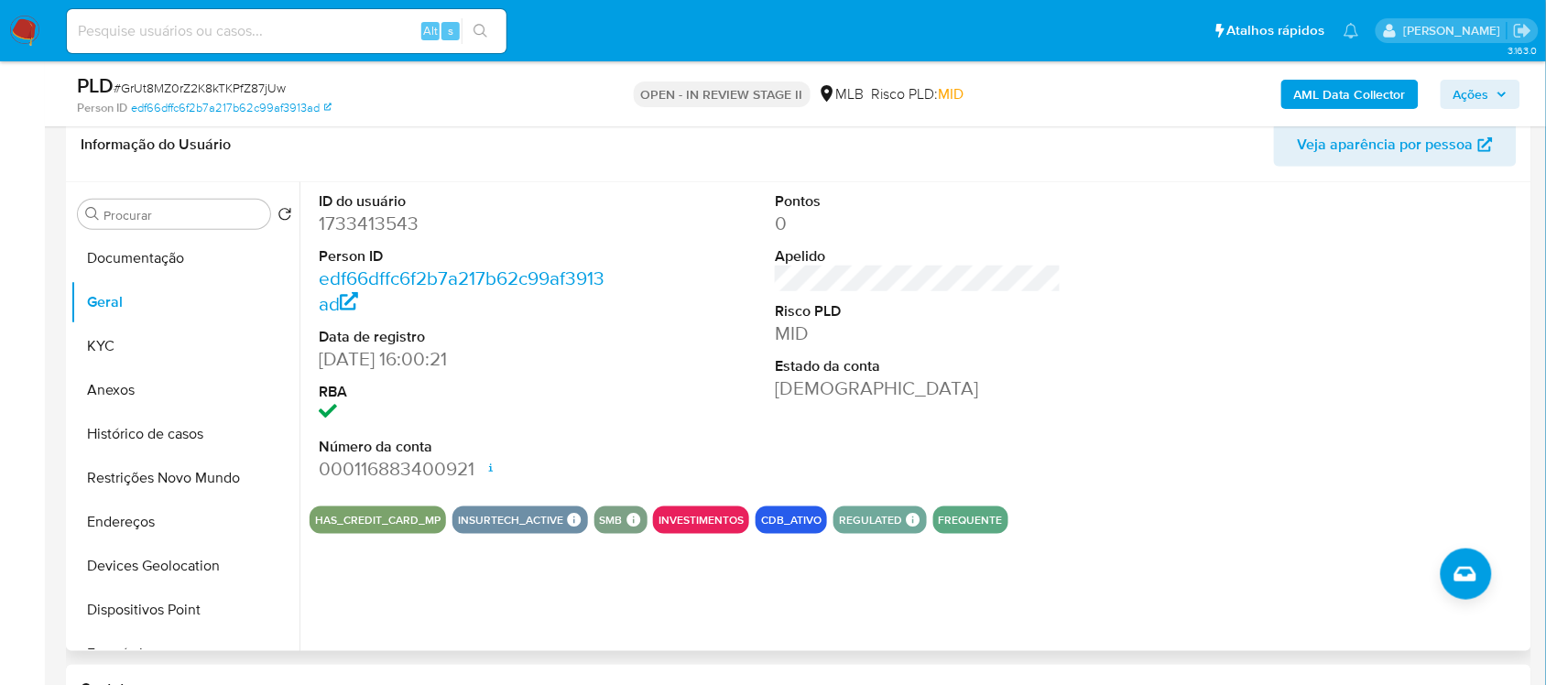
click at [377, 224] on dd "1733413543" at bounding box center [462, 224] width 286 height 26
copy dd "1733413543"
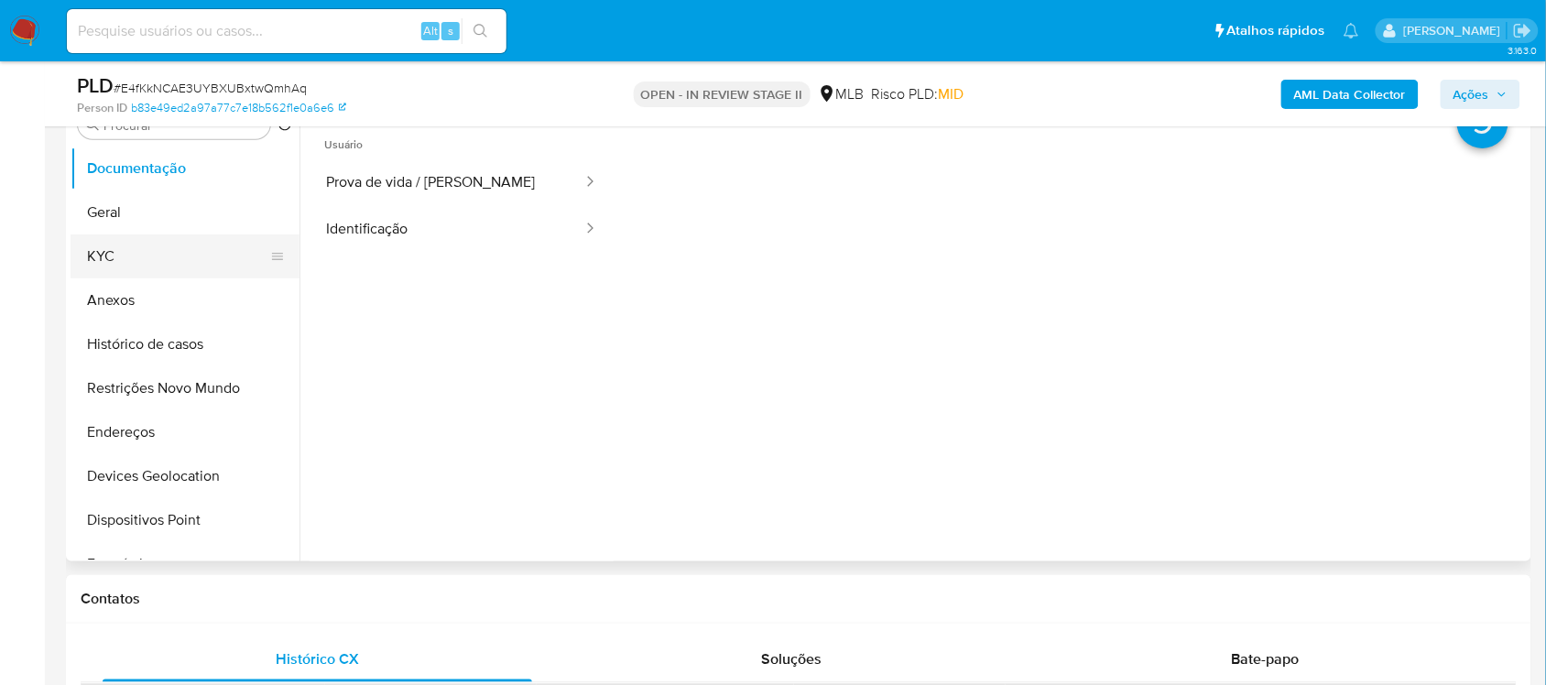
scroll to position [344, 0]
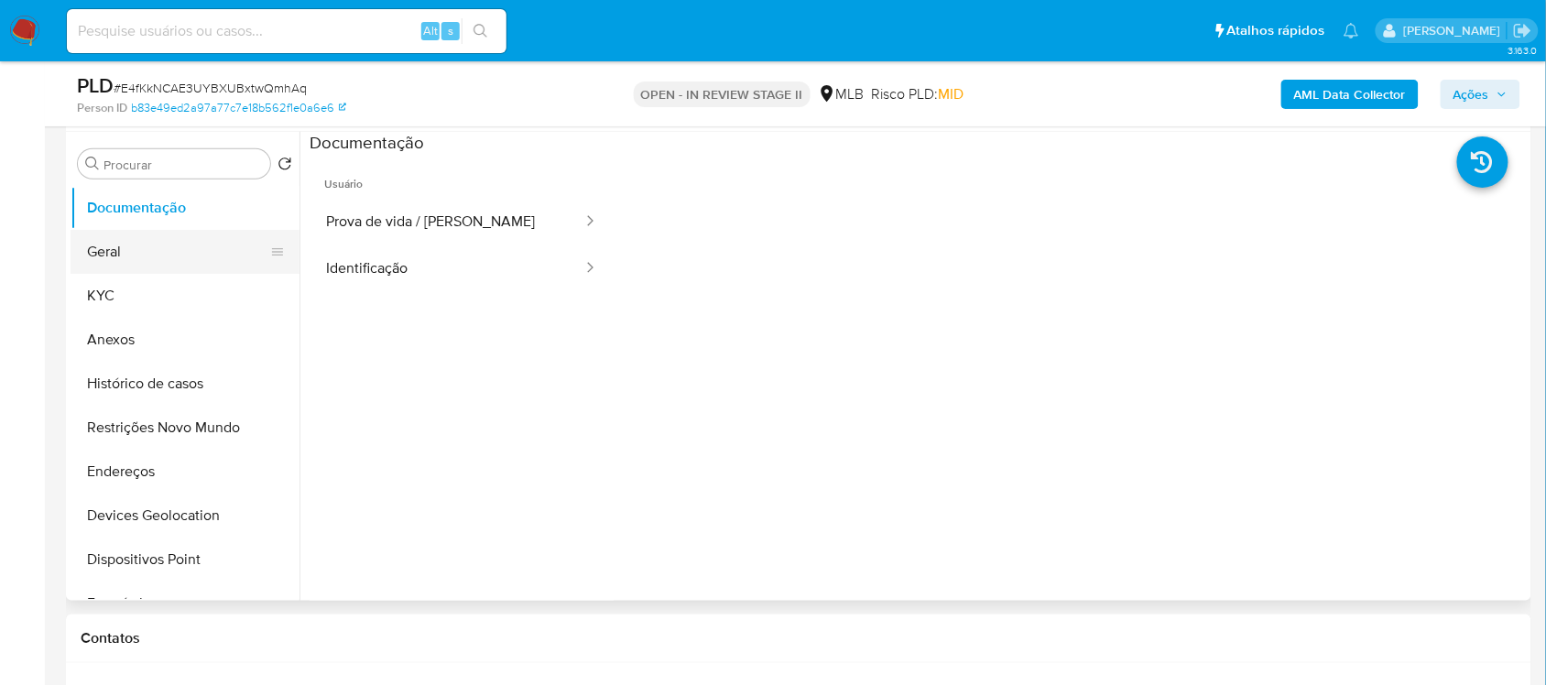
click at [181, 262] on button "Geral" at bounding box center [178, 252] width 214 height 44
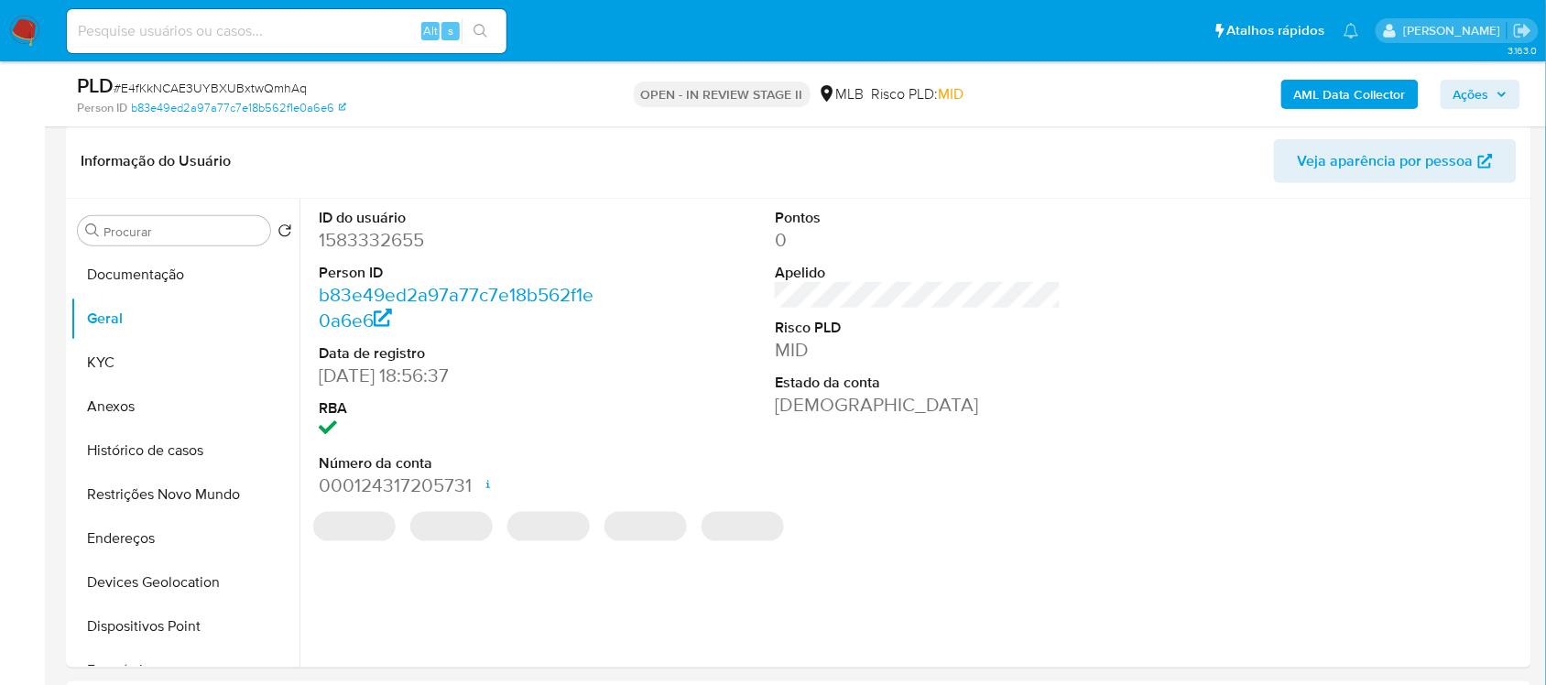
scroll to position [271, 0]
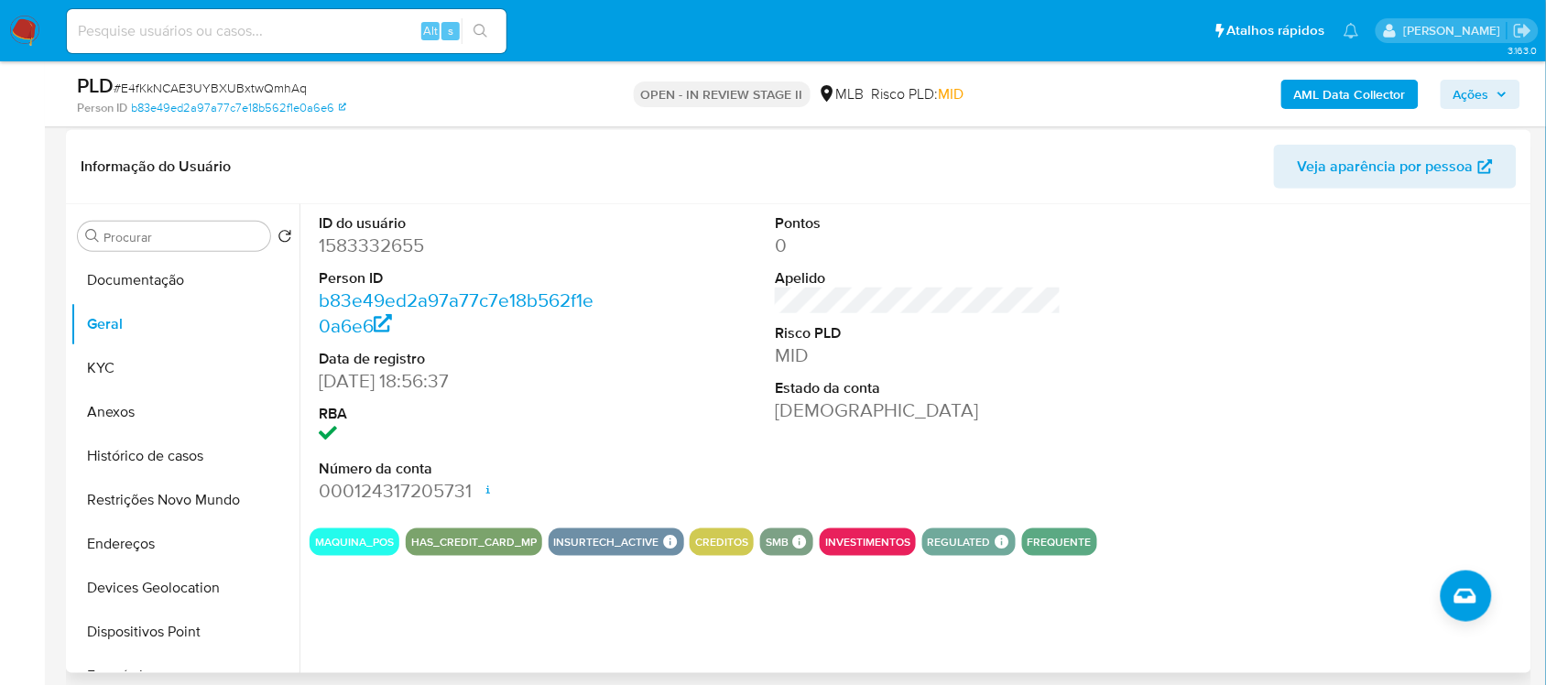
click at [367, 239] on dd "1583332655" at bounding box center [462, 246] width 286 height 26
click at [367, 240] on dd "1583332655" at bounding box center [462, 246] width 286 height 26
copy dd "1583332655"
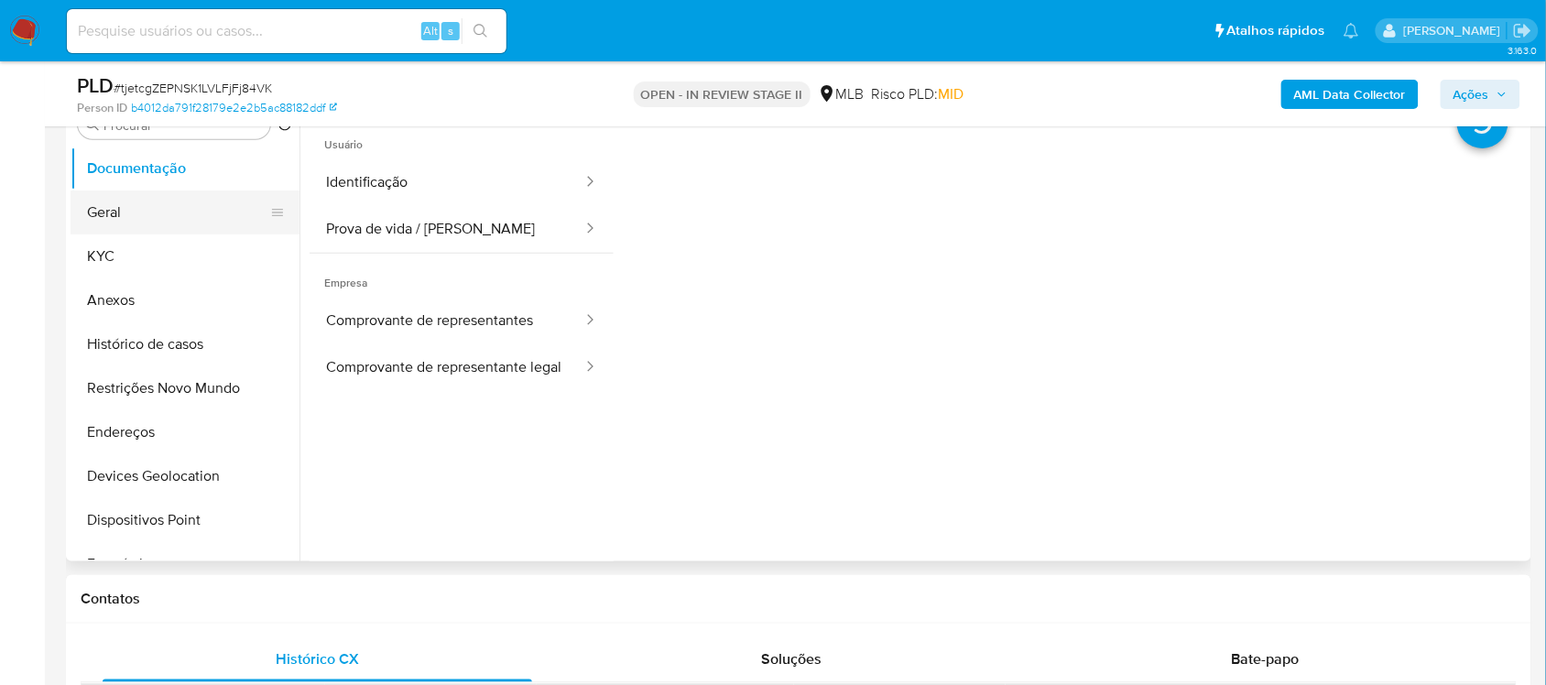
scroll to position [344, 0]
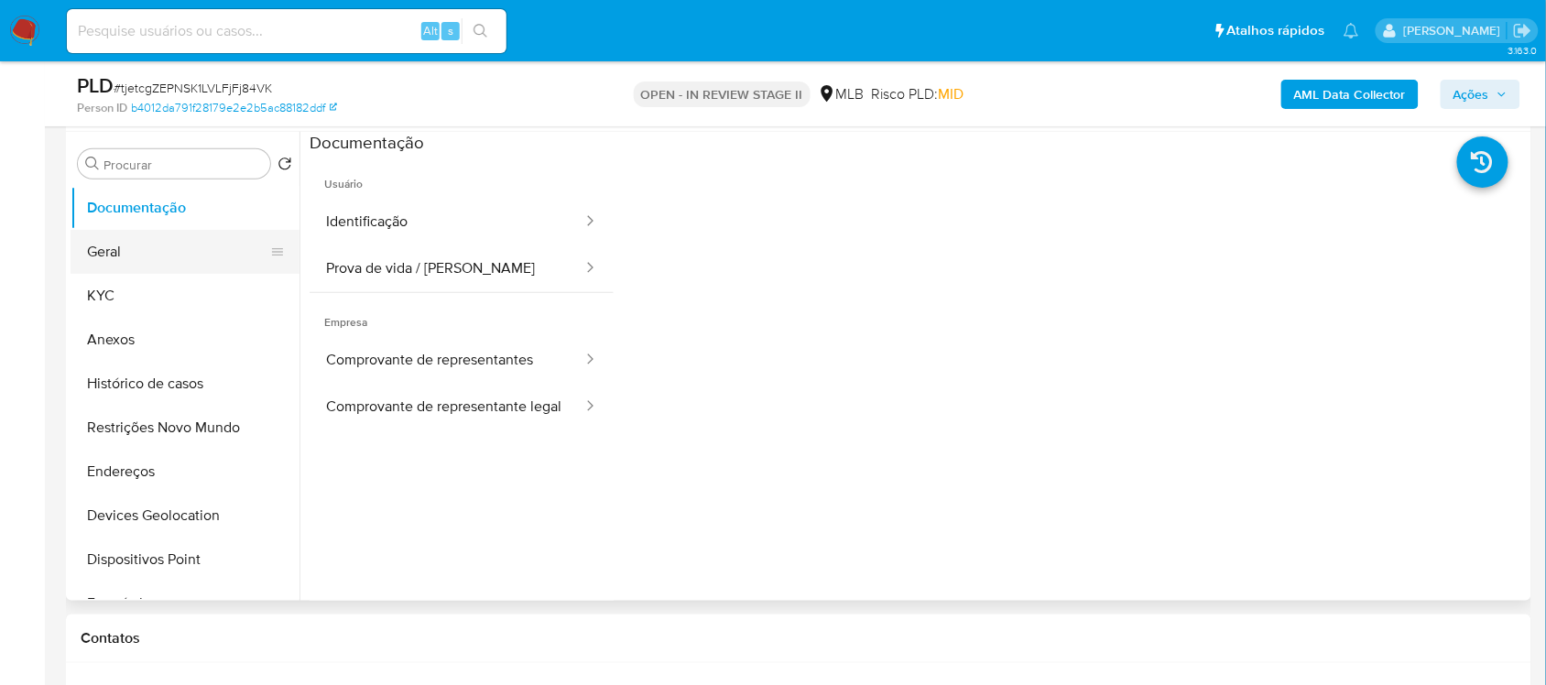
click at [124, 240] on button "Geral" at bounding box center [178, 252] width 214 height 44
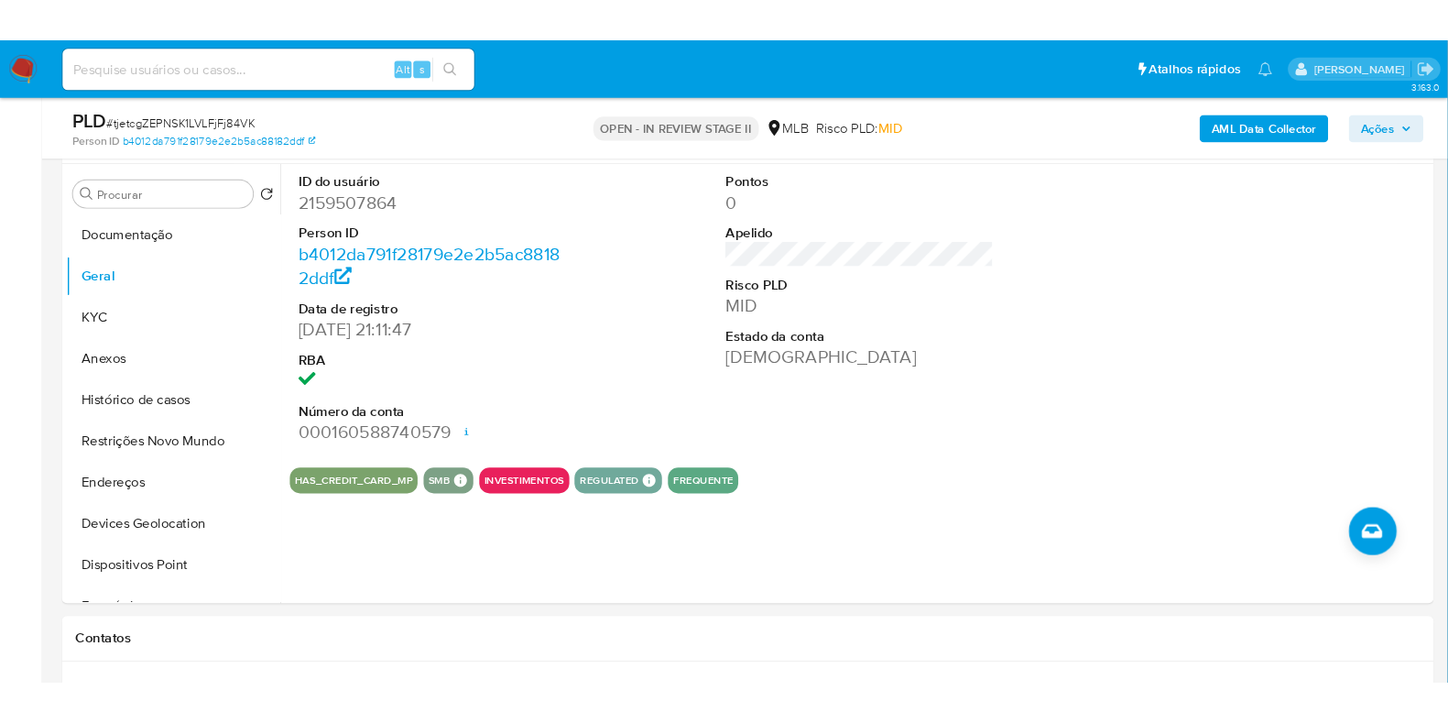
scroll to position [304, 0]
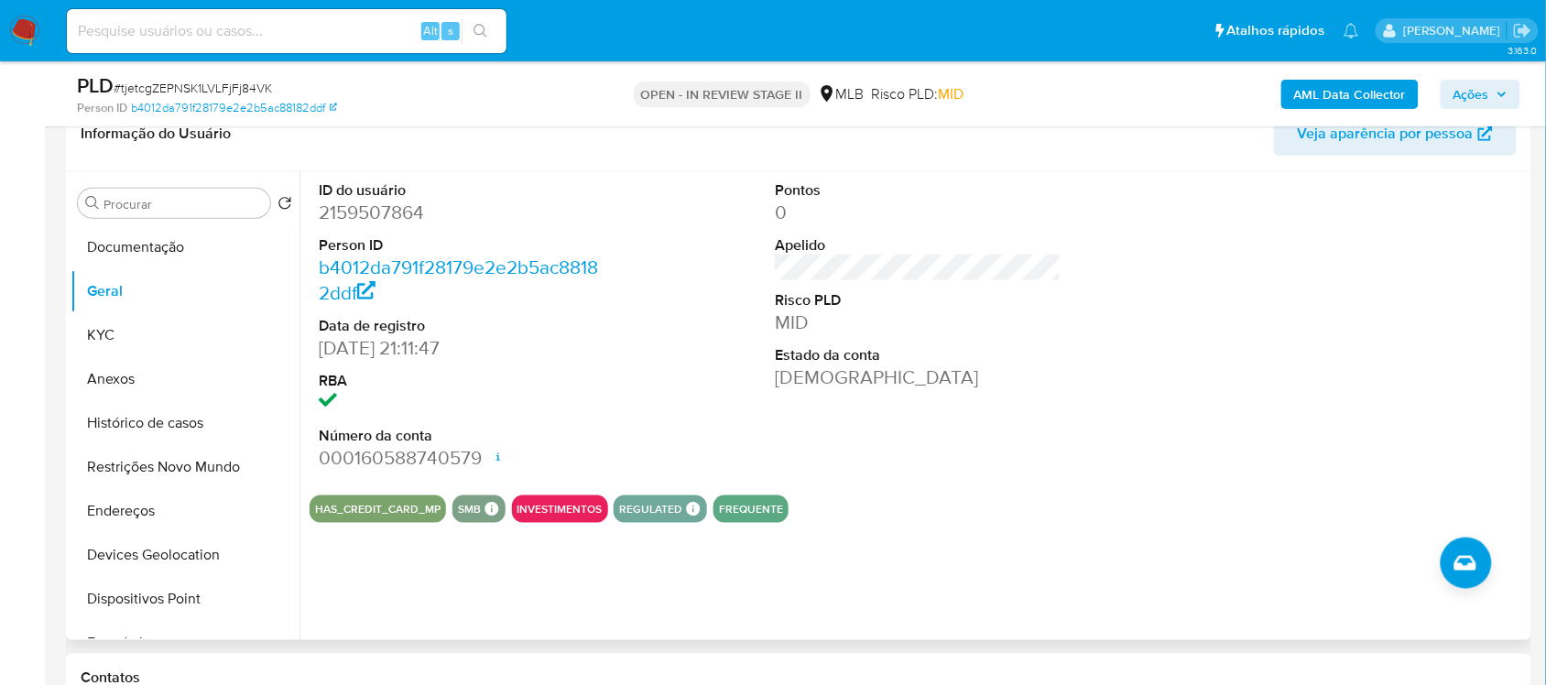
click at [376, 212] on dd "2159507864" at bounding box center [462, 213] width 286 height 26
copy dd "2159507864"
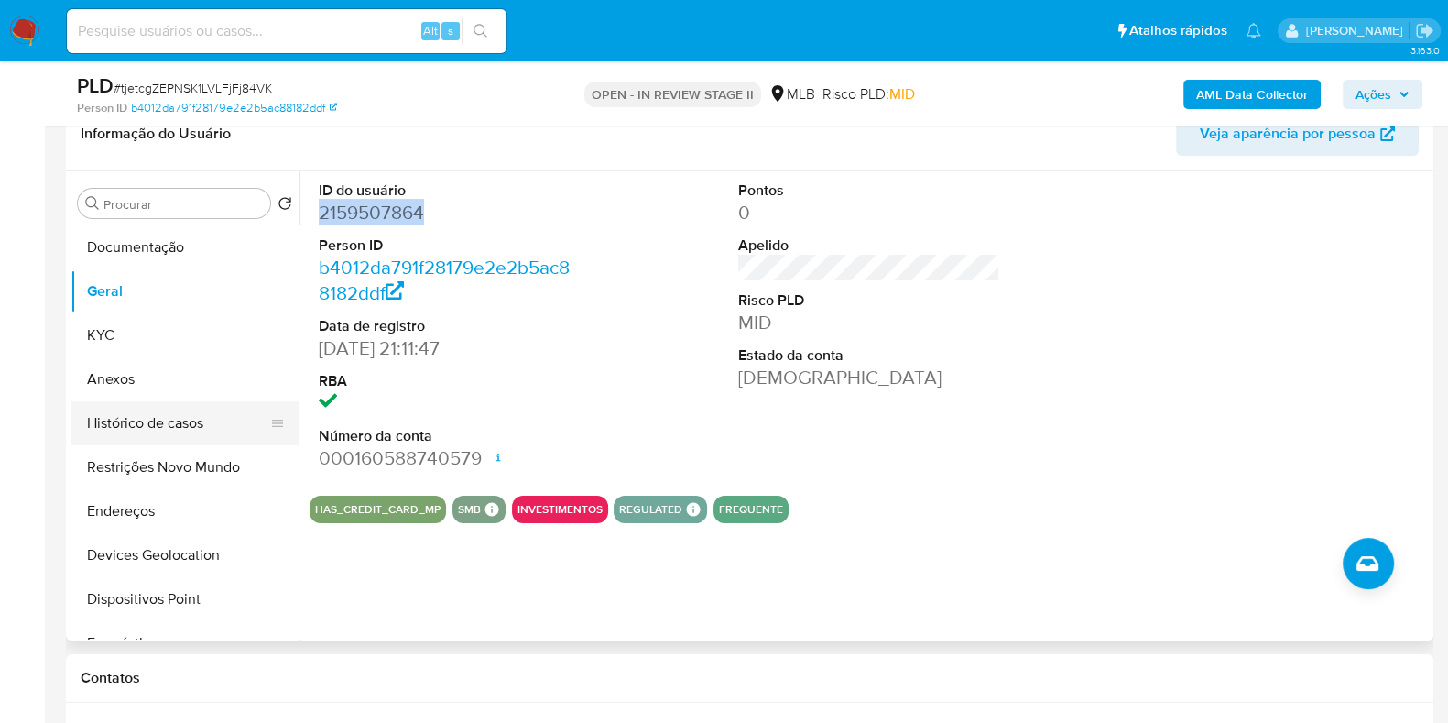
click at [147, 410] on button "Histórico de casos" at bounding box center [178, 423] width 214 height 44
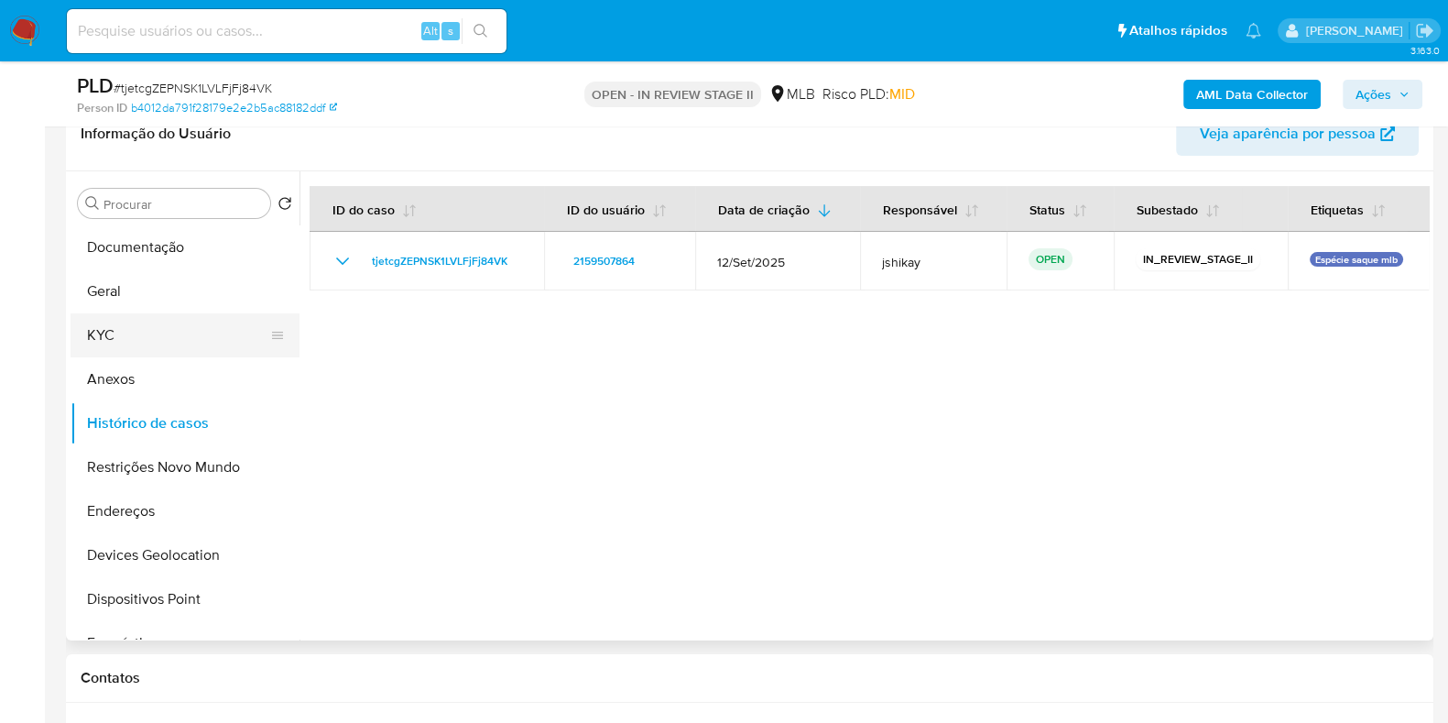
click at [149, 341] on button "KYC" at bounding box center [178, 335] width 214 height 44
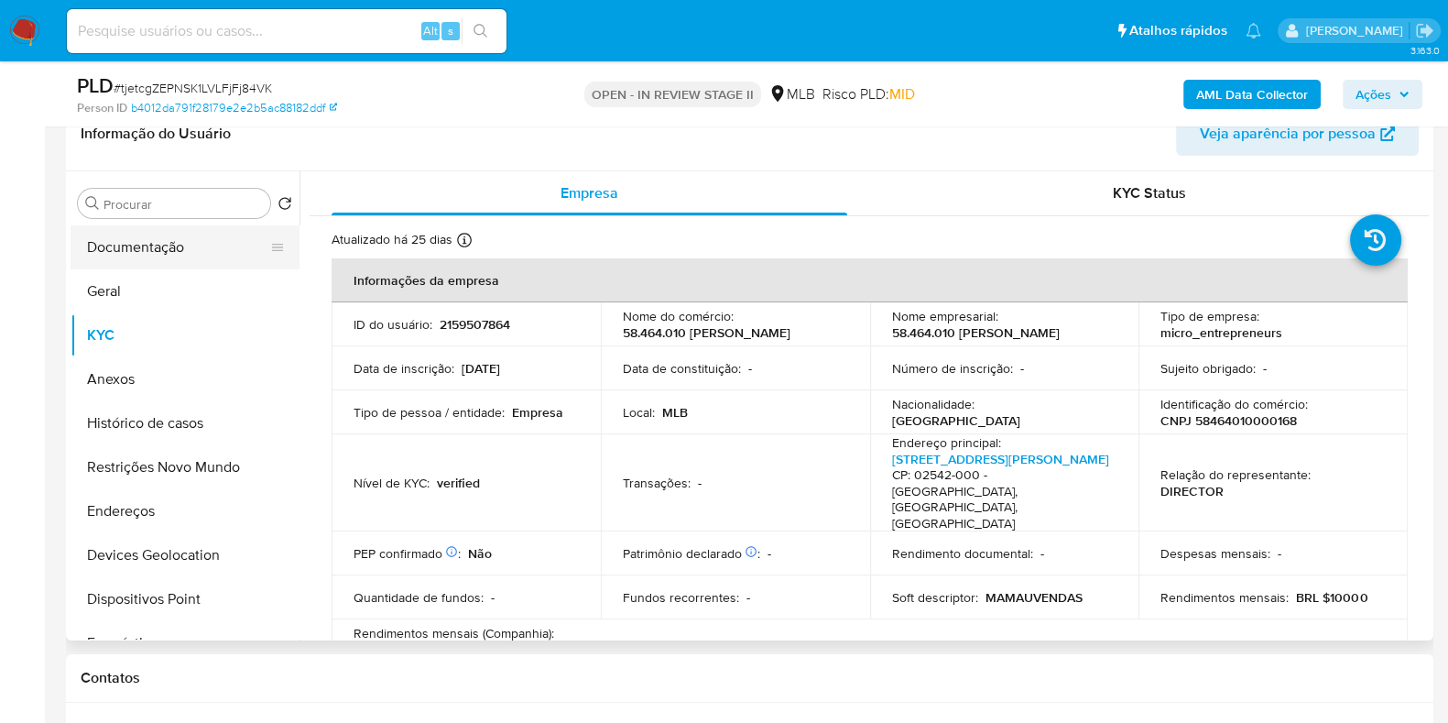
click at [142, 250] on button "Documentação" at bounding box center [178, 247] width 214 height 44
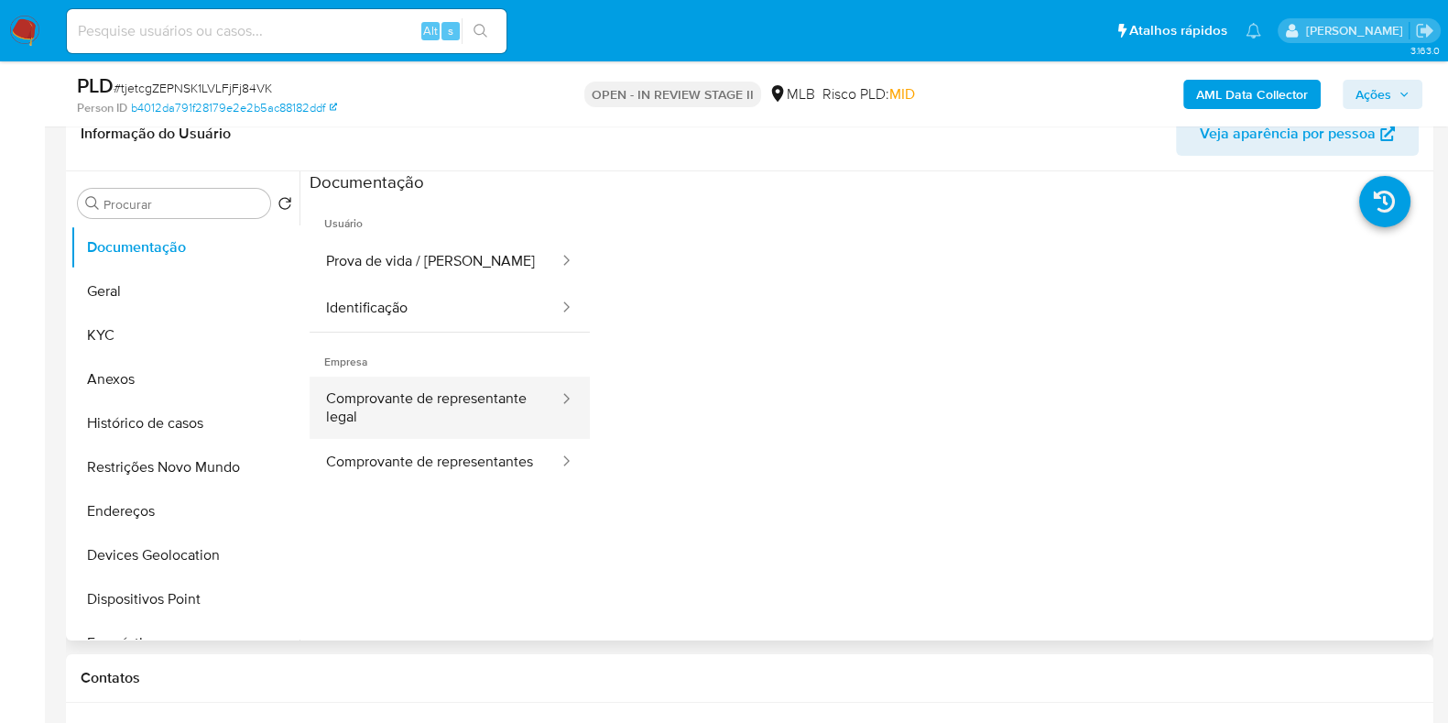
click at [493, 419] on button "Comprovante de representante legal" at bounding box center [435, 407] width 251 height 62
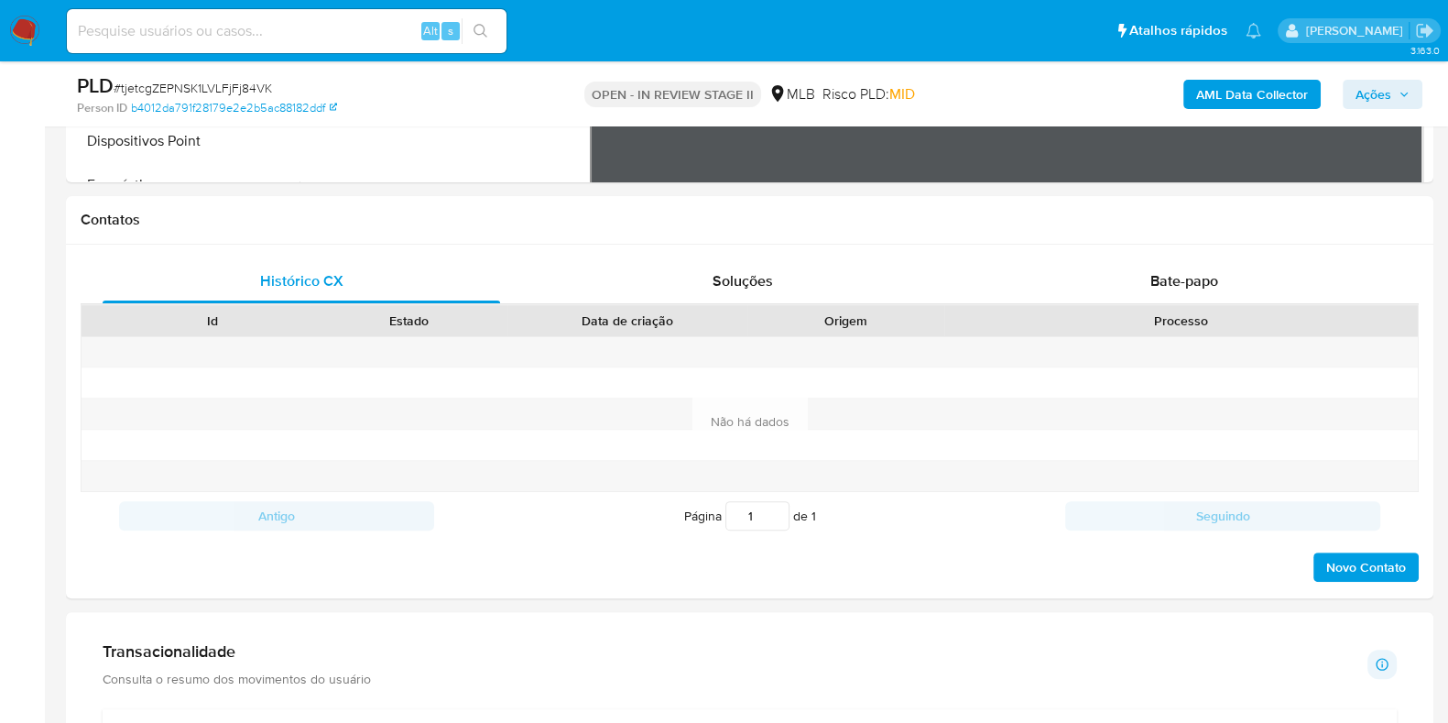
scroll to position [190, 0]
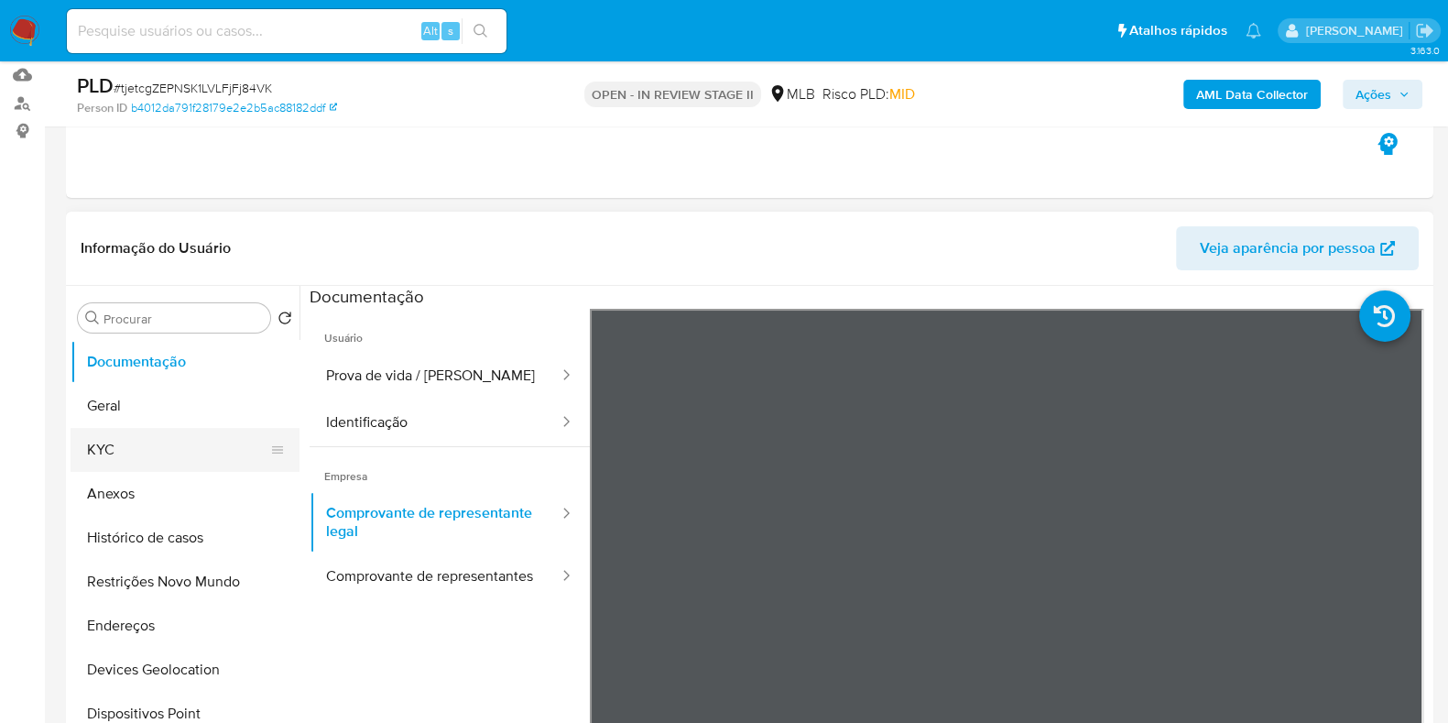
click at [150, 437] on button "KYC" at bounding box center [178, 450] width 214 height 44
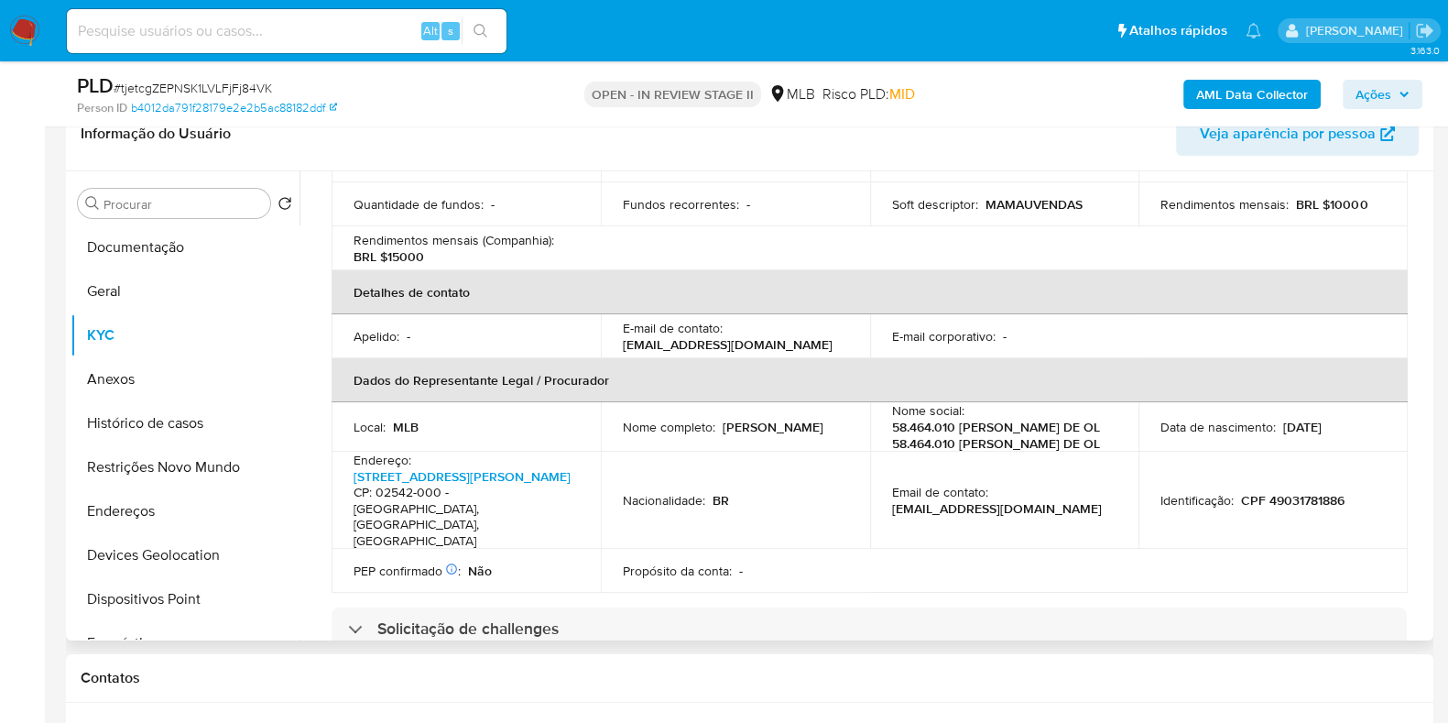
scroll to position [457, 0]
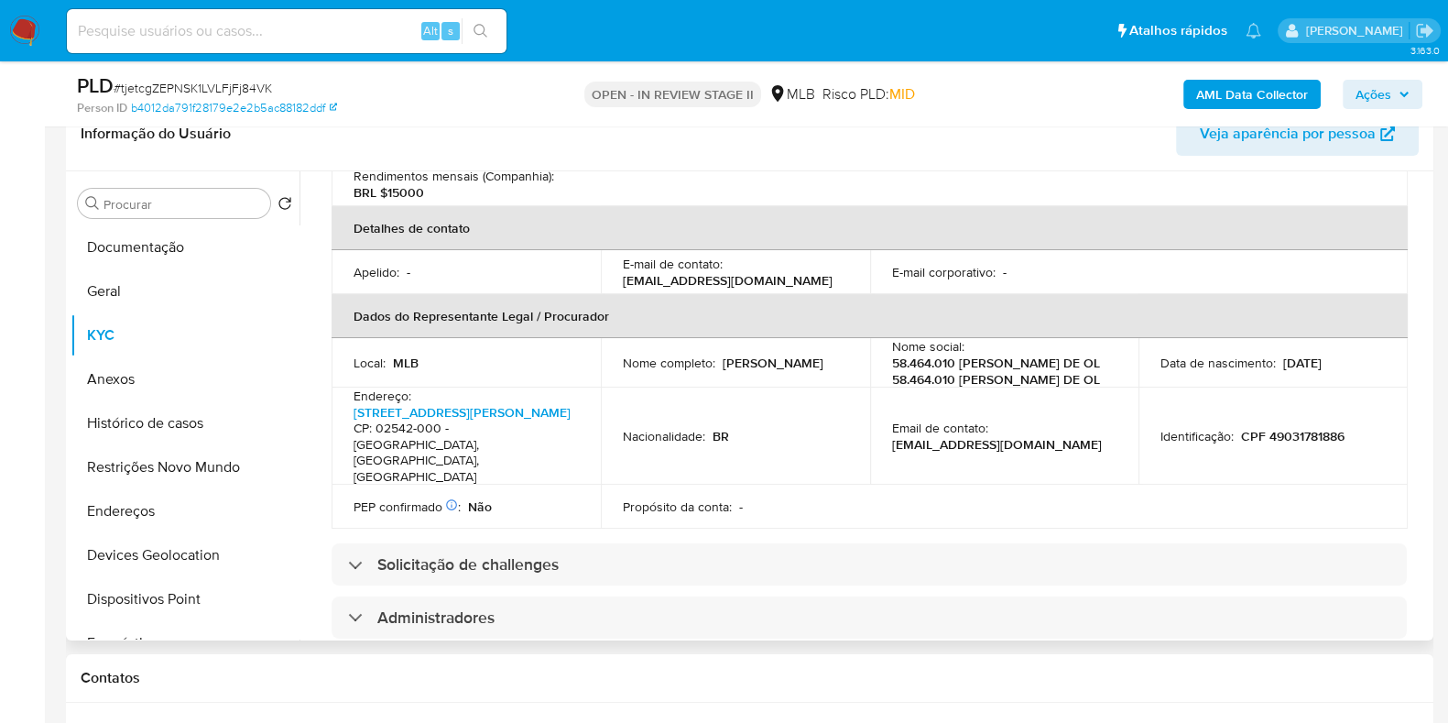
click at [1323, 428] on p "CPF 49031781886" at bounding box center [1293, 436] width 104 height 16
copy p "49031781886"
click at [180, 245] on button "Documentação" at bounding box center [178, 247] width 214 height 44
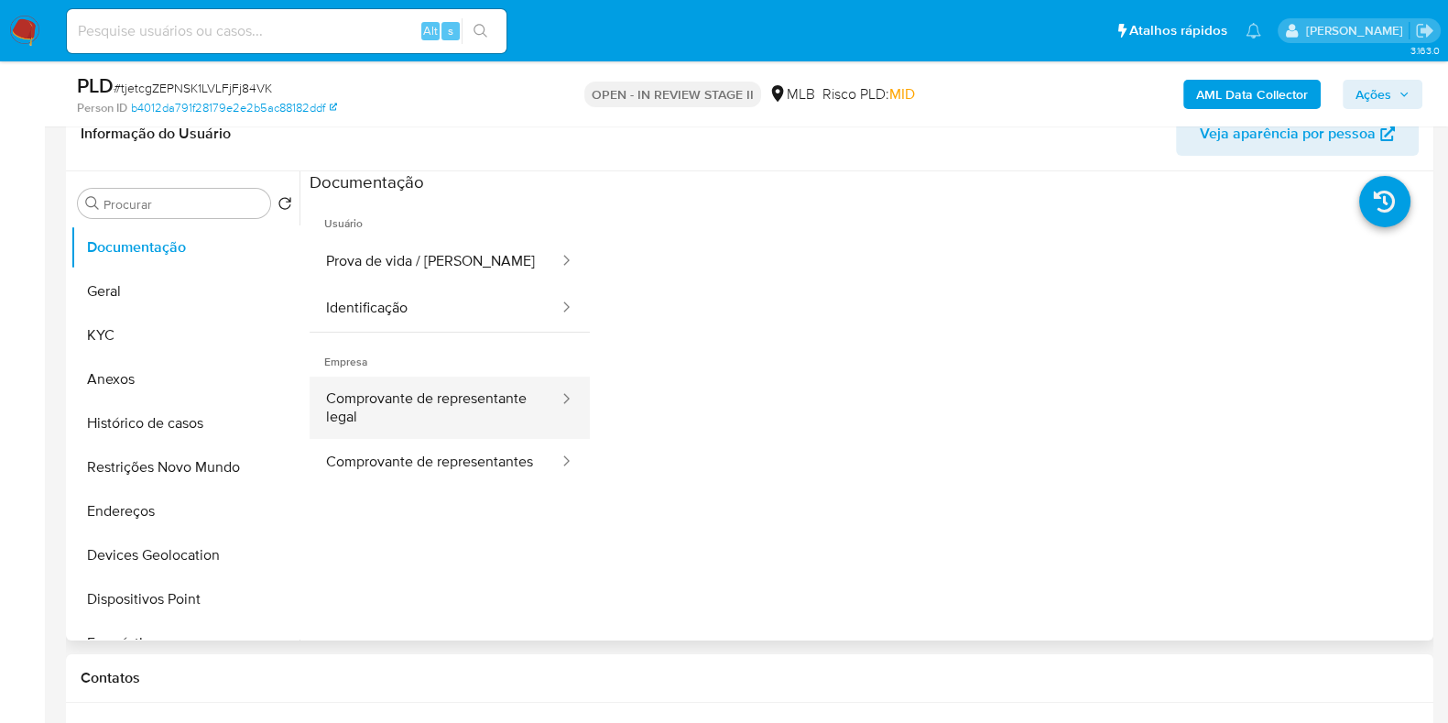
click at [504, 413] on button "Comprovante de representante legal" at bounding box center [435, 407] width 251 height 62
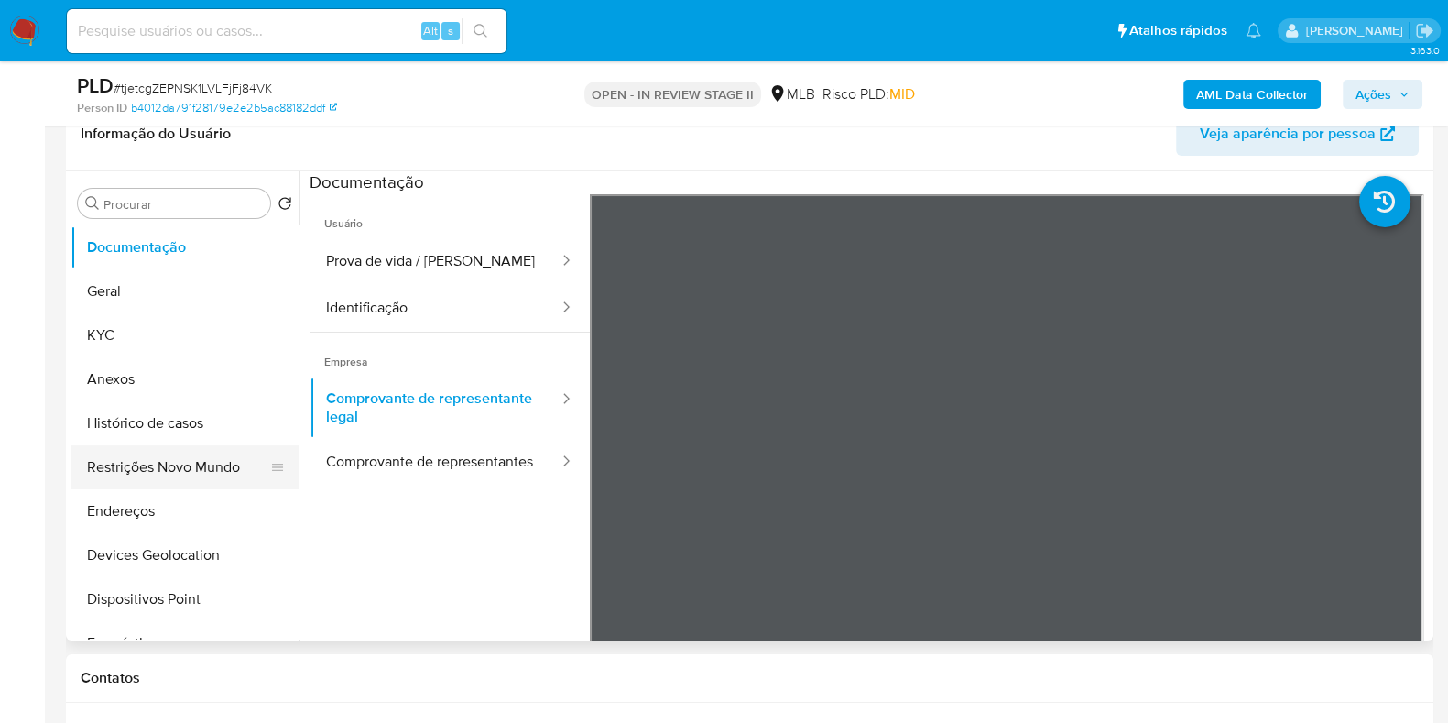
click at [148, 458] on button "Restrições Novo Mundo" at bounding box center [178, 467] width 214 height 44
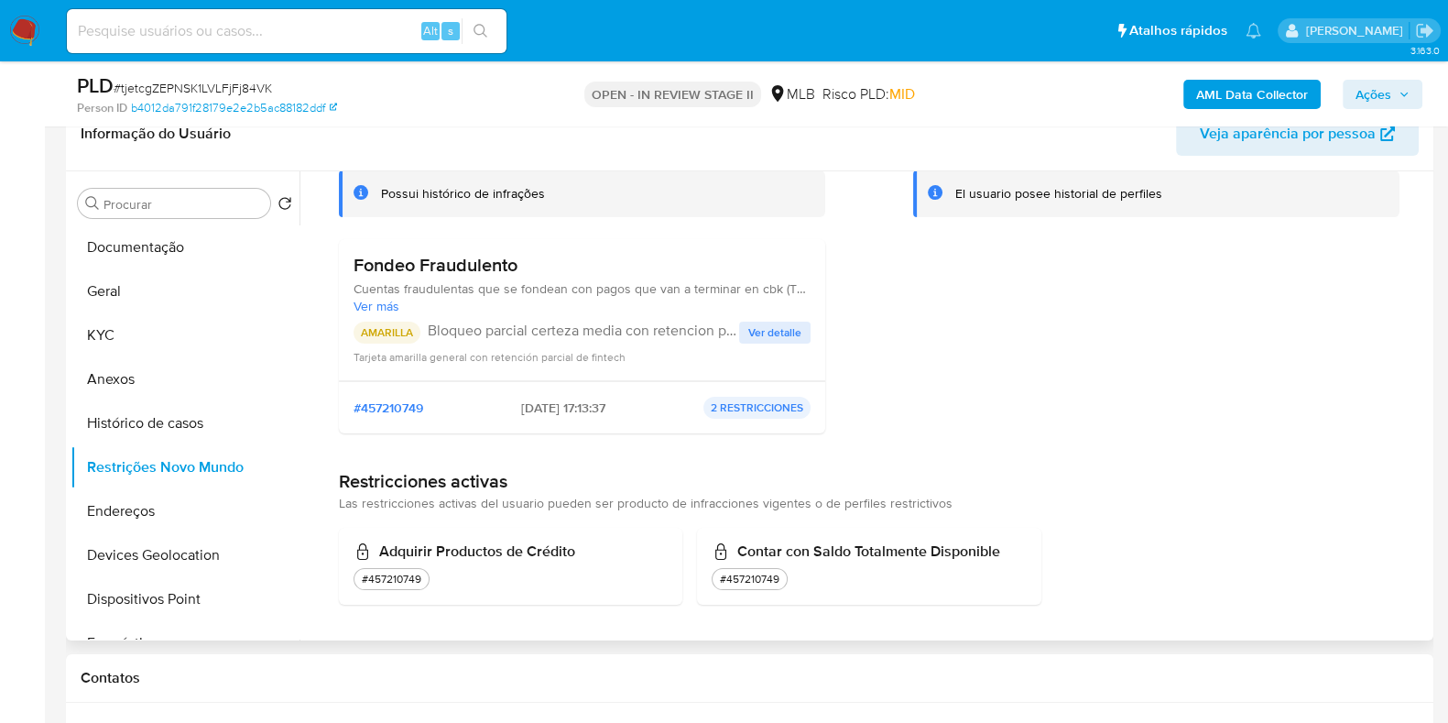
scroll to position [123, 0]
click at [779, 325] on span "Ver detalle" at bounding box center [774, 330] width 53 height 18
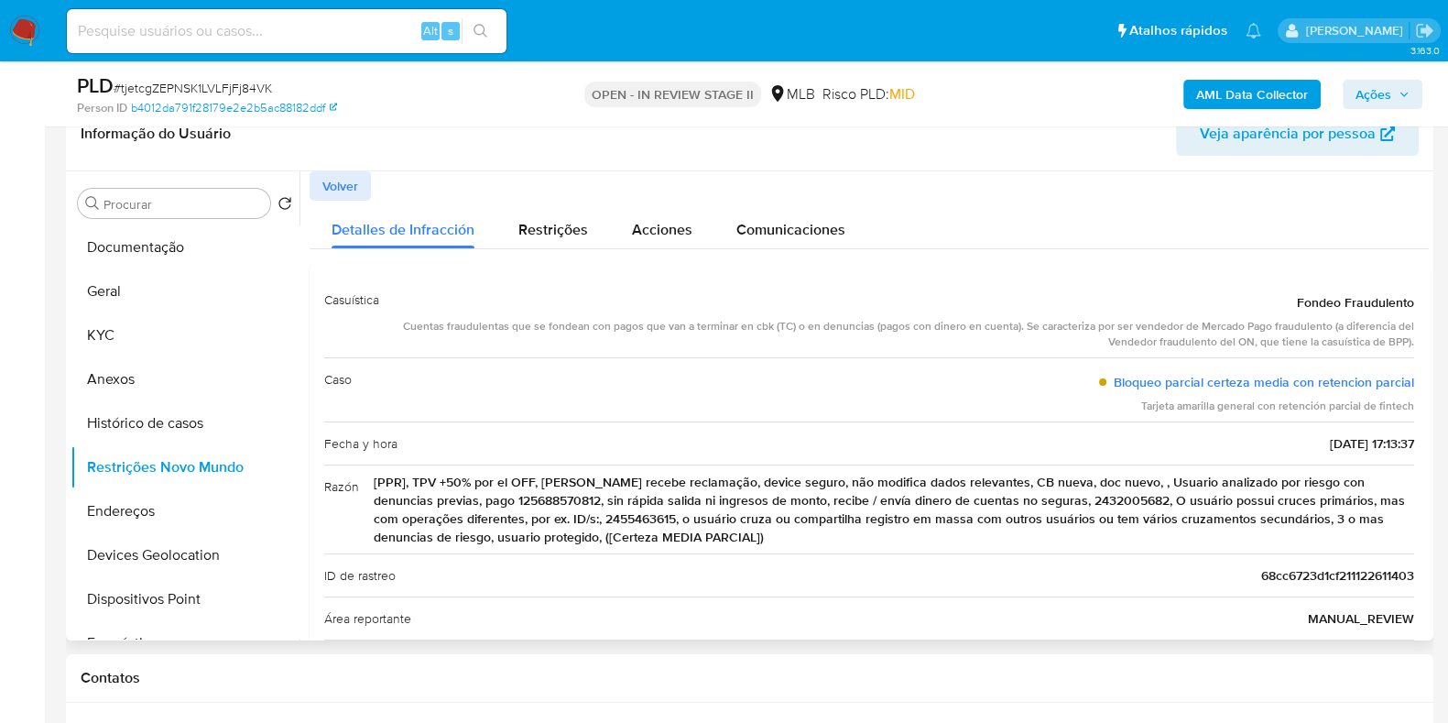
drag, startPoint x: 420, startPoint y: 322, endPoint x: 1348, endPoint y: 332, distance: 928.9
click at [1348, 332] on div "Cuentas fraudulentas que se fondean con pagos que van a terminar en cbk (TC) o …" at bounding box center [904, 334] width 1020 height 31
drag, startPoint x: 1096, startPoint y: 490, endPoint x: 1452, endPoint y: 509, distance: 356.8
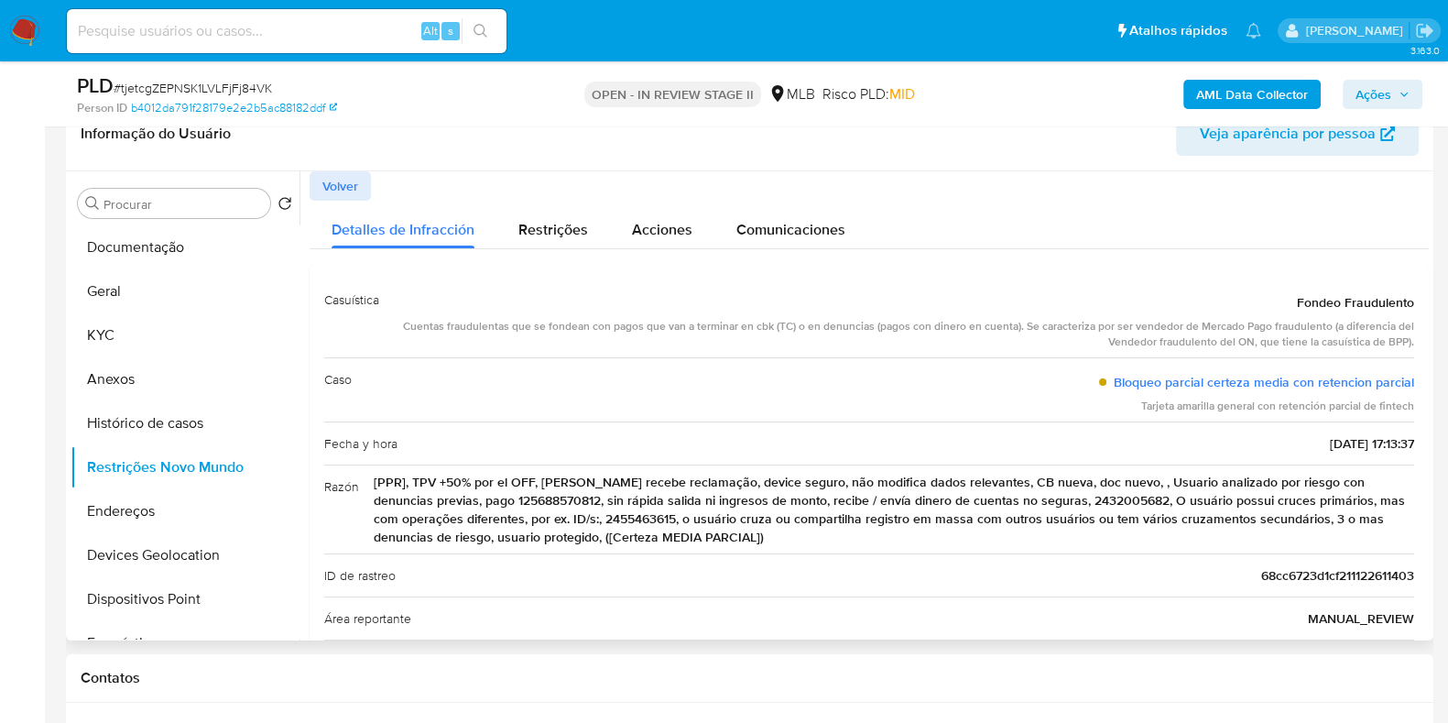
click at [1052, 485] on span "[PPR], TPV +50% por el OFF, Usuário recebe reclamação, device seguro, não modif…" at bounding box center [894, 509] width 1041 height 73
drag, startPoint x: 402, startPoint y: 475, endPoint x: 1368, endPoint y: 548, distance: 968.2
click at [1368, 548] on div "Razón [PPR], TPV +50% por el OFF, Usuário recebe reclamação, device seguro, não…" at bounding box center [869, 508] width 1090 height 89
click at [1174, 387] on link "Bloqueo parcial certeza media con retencion parcial" at bounding box center [1264, 382] width 300 height 18
drag, startPoint x: 1292, startPoint y: 303, endPoint x: 1423, endPoint y: 311, distance: 130.3
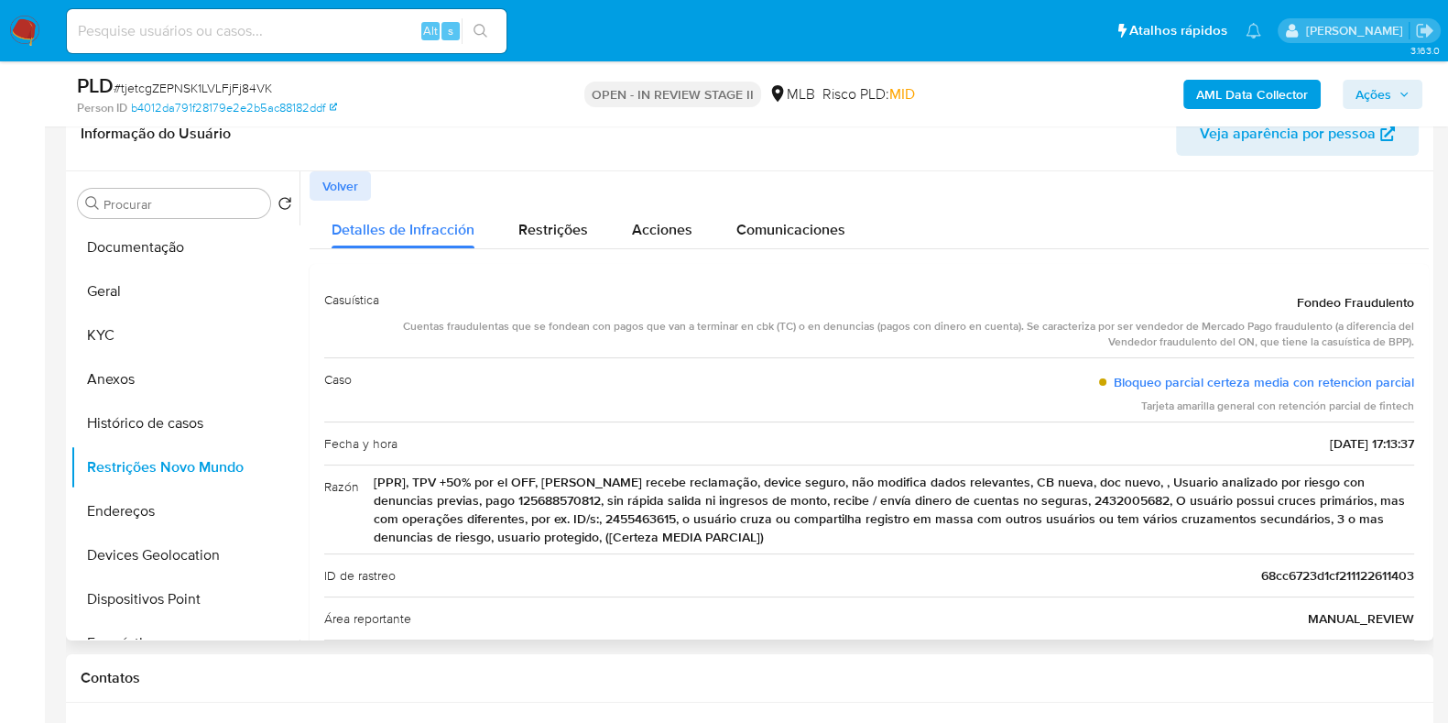
click at [1423, 311] on div at bounding box center [864, 405] width 1129 height 469
click at [116, 258] on button "Documentação" at bounding box center [178, 247] width 214 height 44
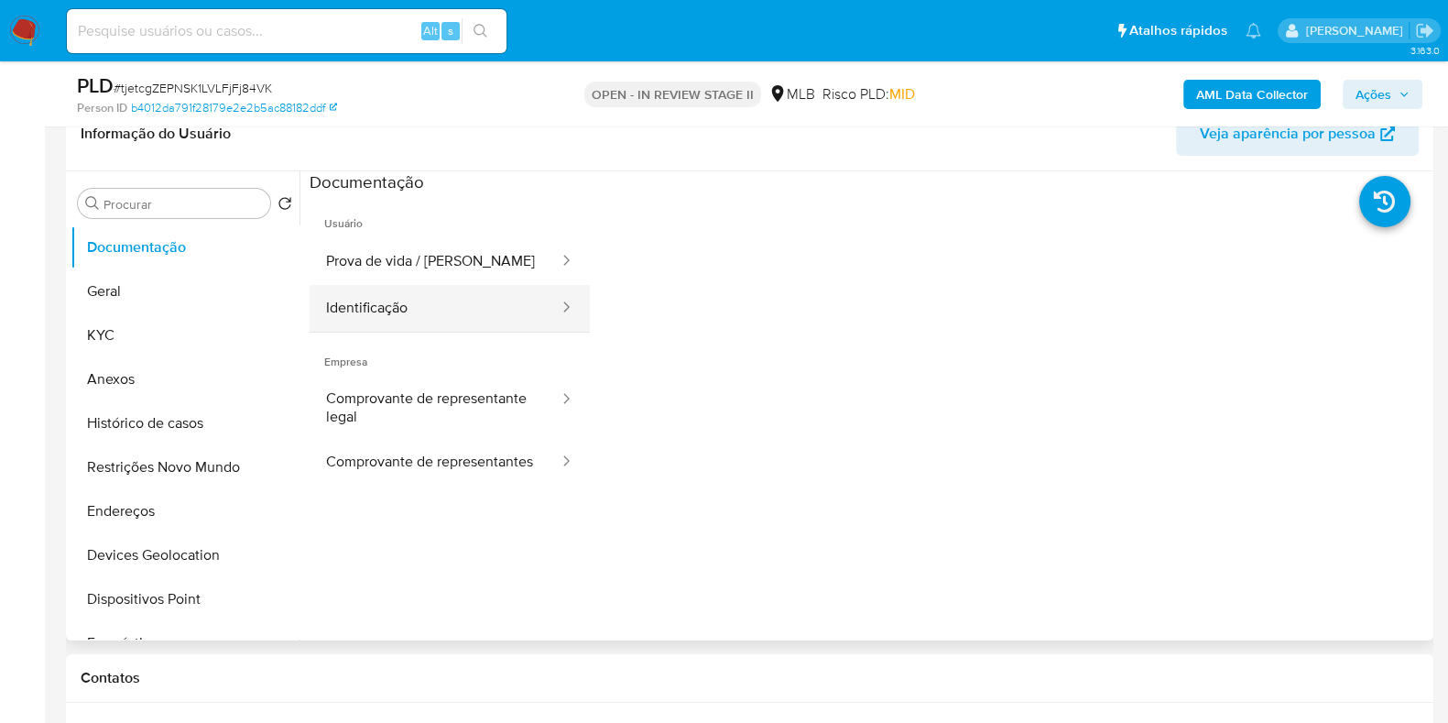
click at [375, 318] on button "Identificação" at bounding box center [435, 308] width 251 height 47
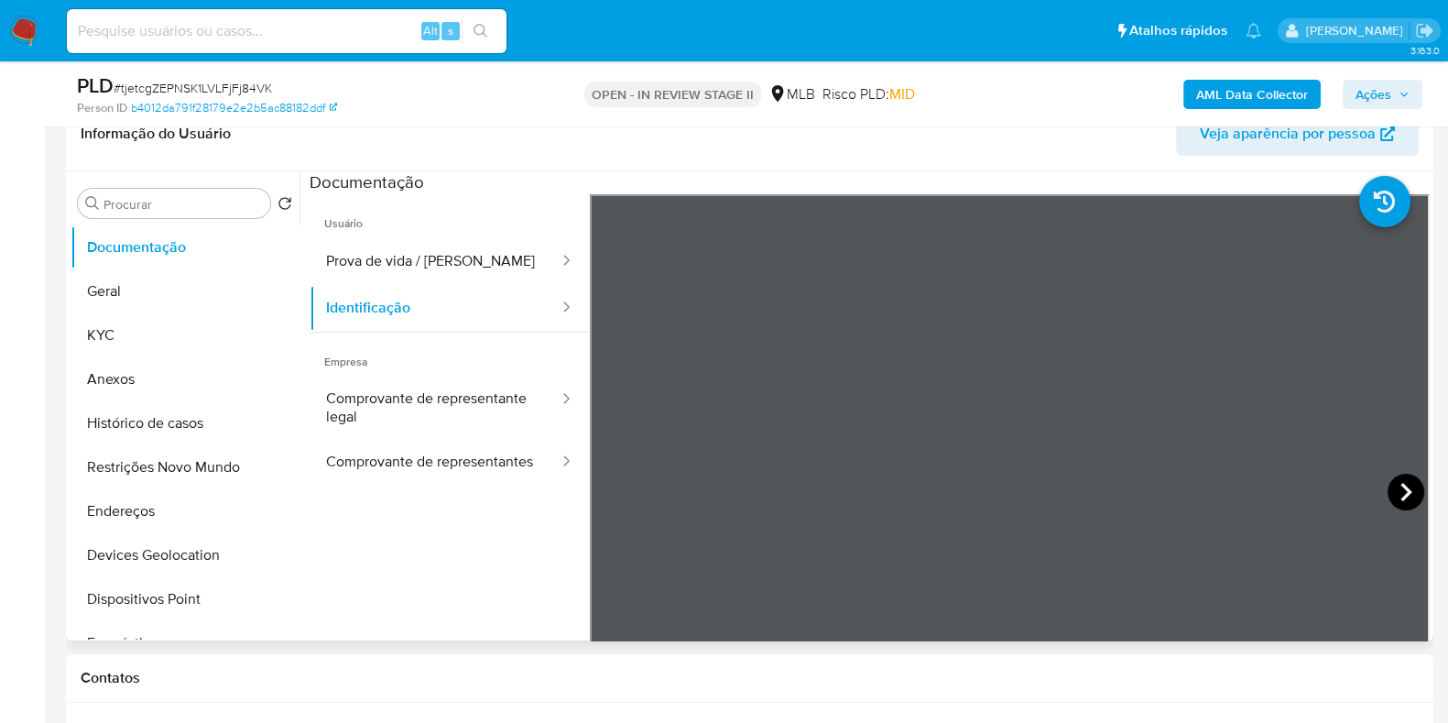
click at [1388, 485] on icon at bounding box center [1406, 492] width 37 height 37
click at [376, 253] on button "Prova de vida / [PERSON_NAME]" at bounding box center [435, 261] width 251 height 47
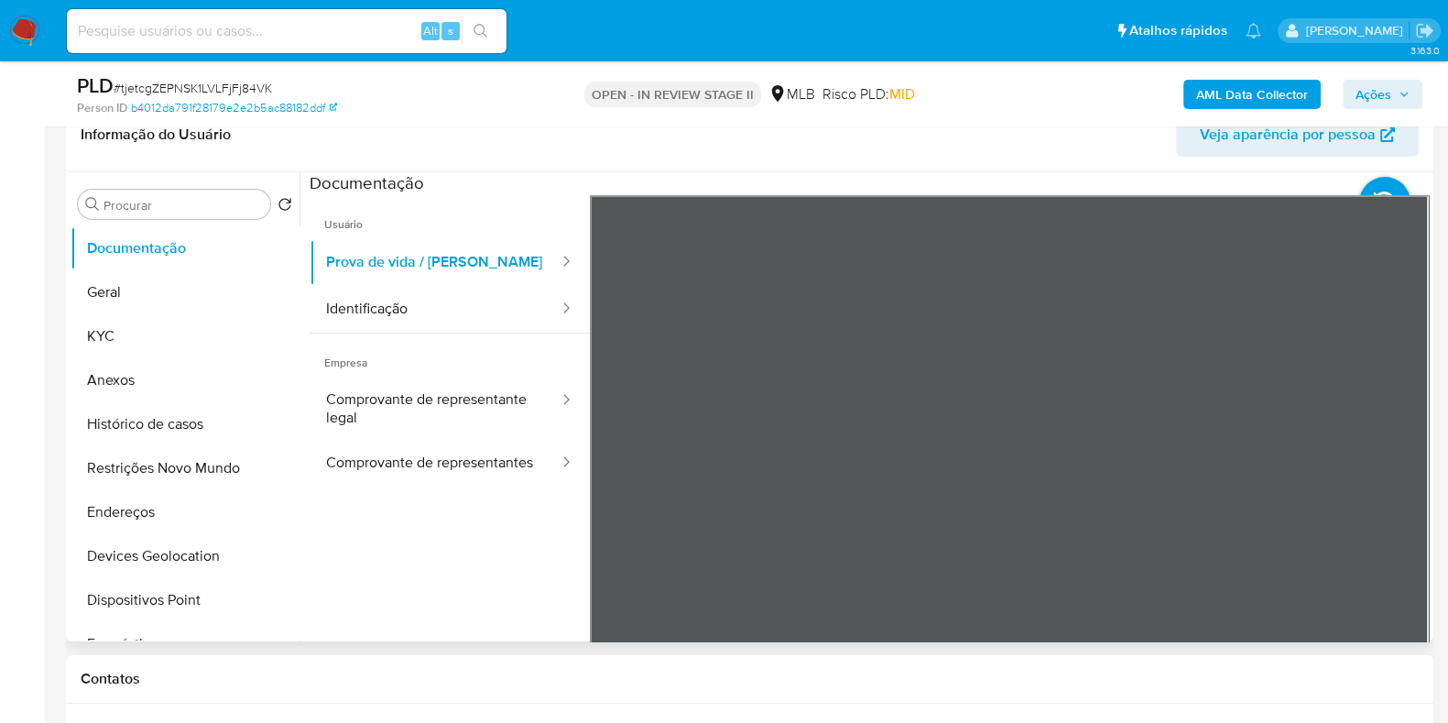
scroll to position [304, 0]
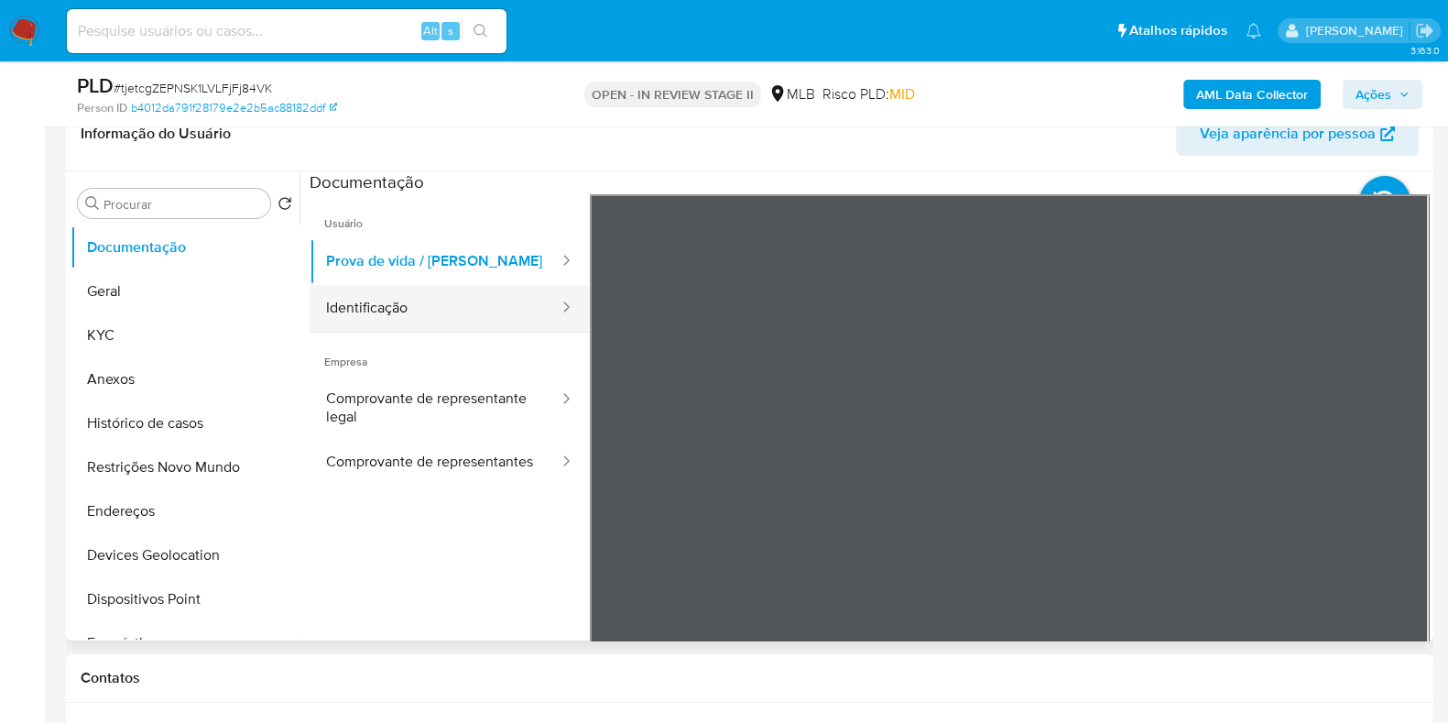
click at [430, 296] on button "Identificação" at bounding box center [435, 308] width 251 height 47
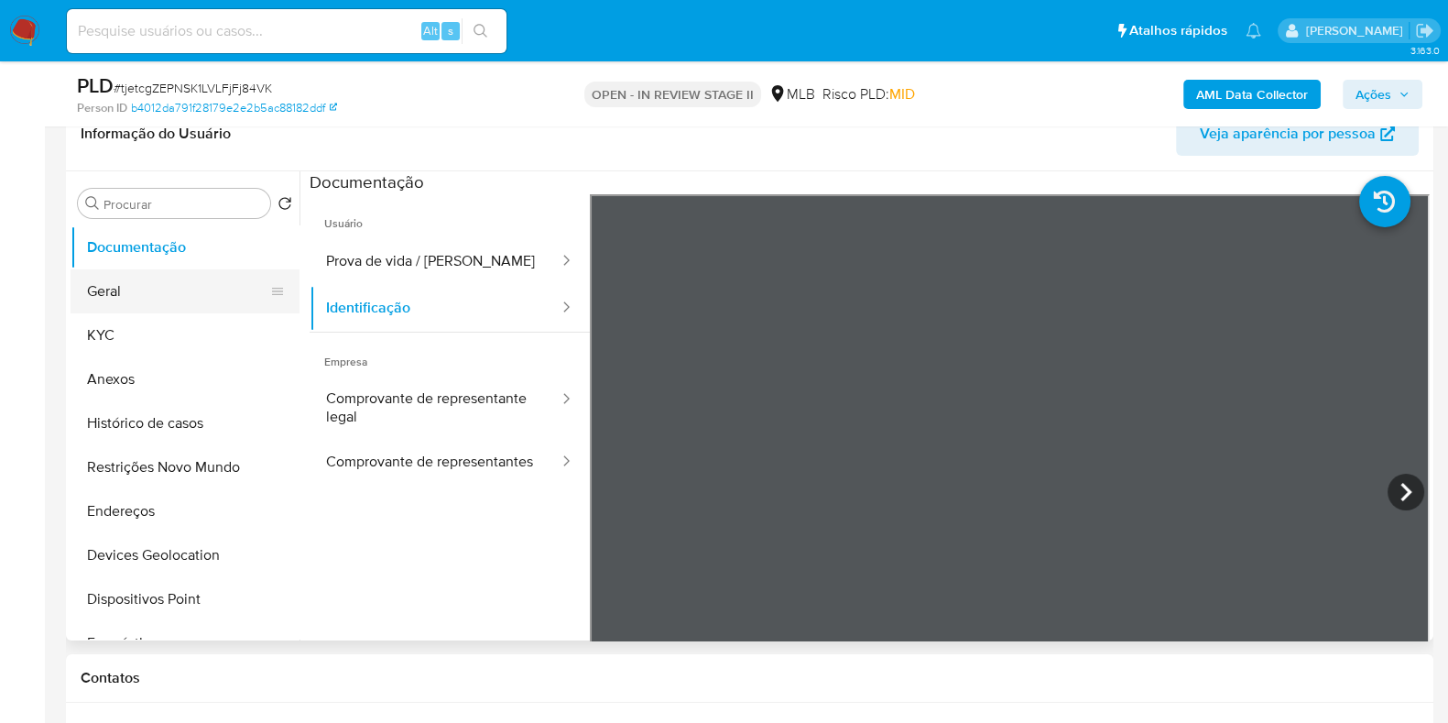
click at [146, 286] on button "Geral" at bounding box center [178, 291] width 214 height 44
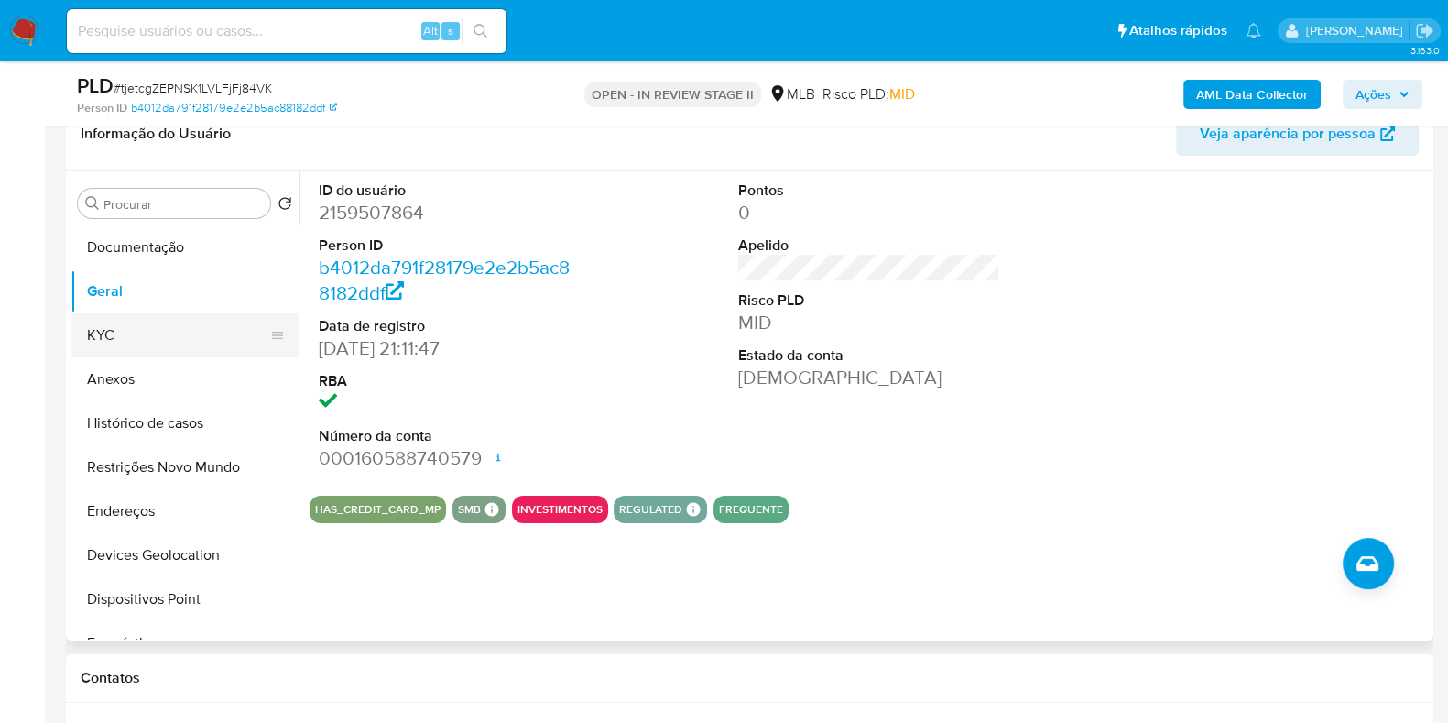
click at [122, 315] on button "KYC" at bounding box center [178, 335] width 214 height 44
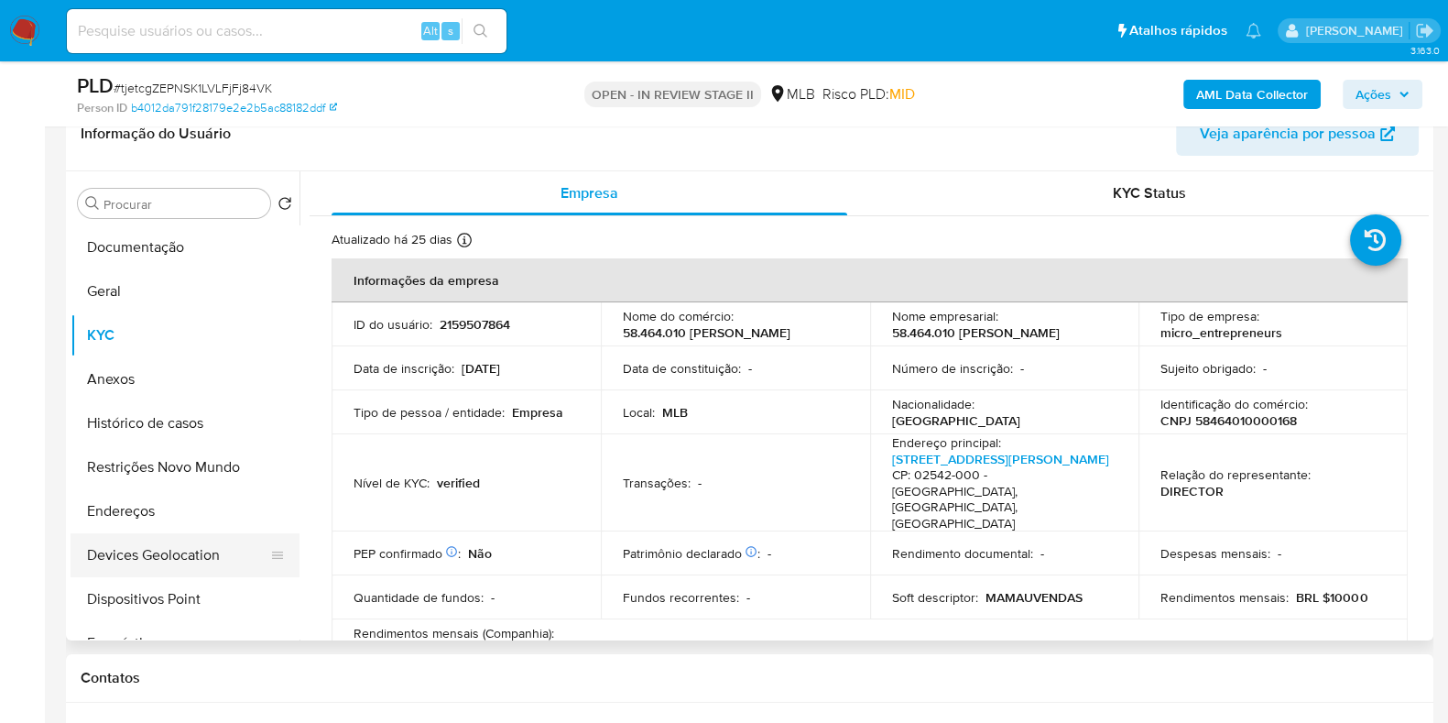
click at [118, 533] on button "Devices Geolocation" at bounding box center [178, 555] width 214 height 44
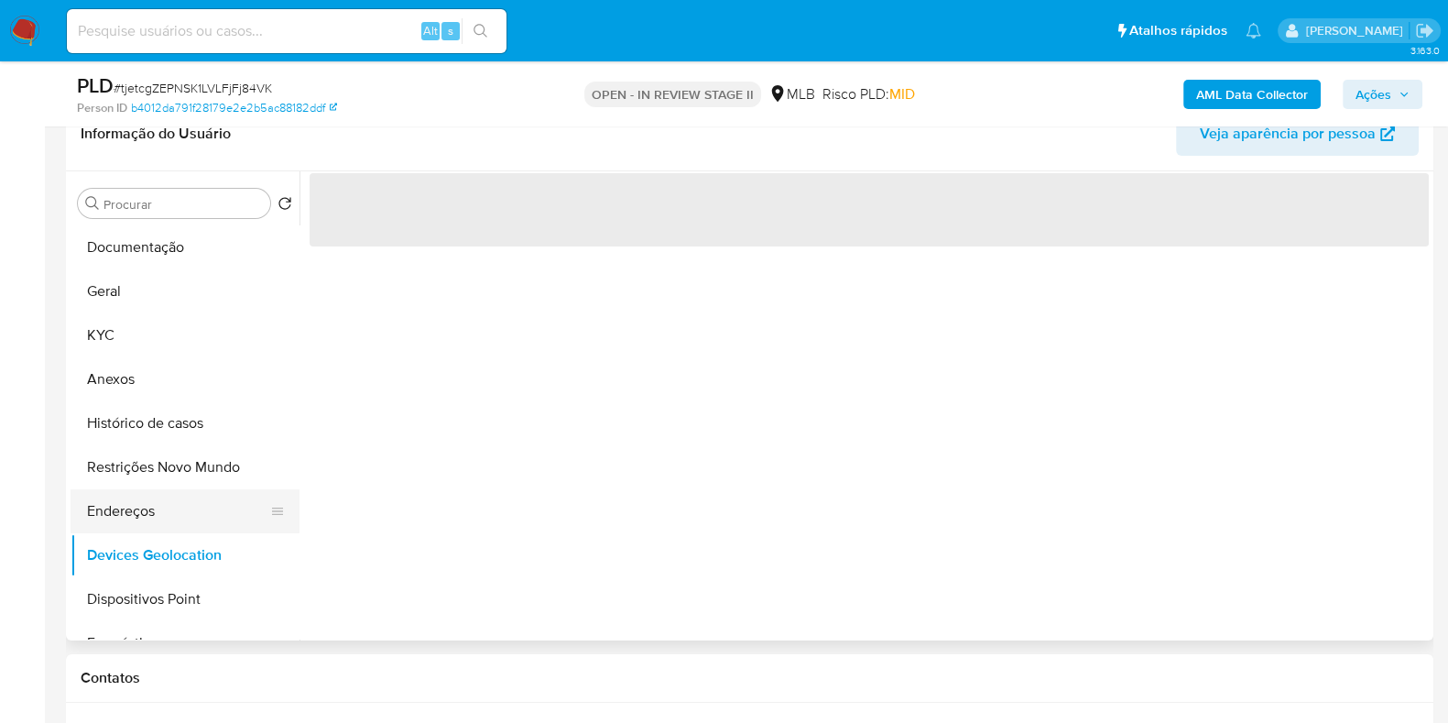
click at [147, 524] on button "Endereços" at bounding box center [178, 511] width 214 height 44
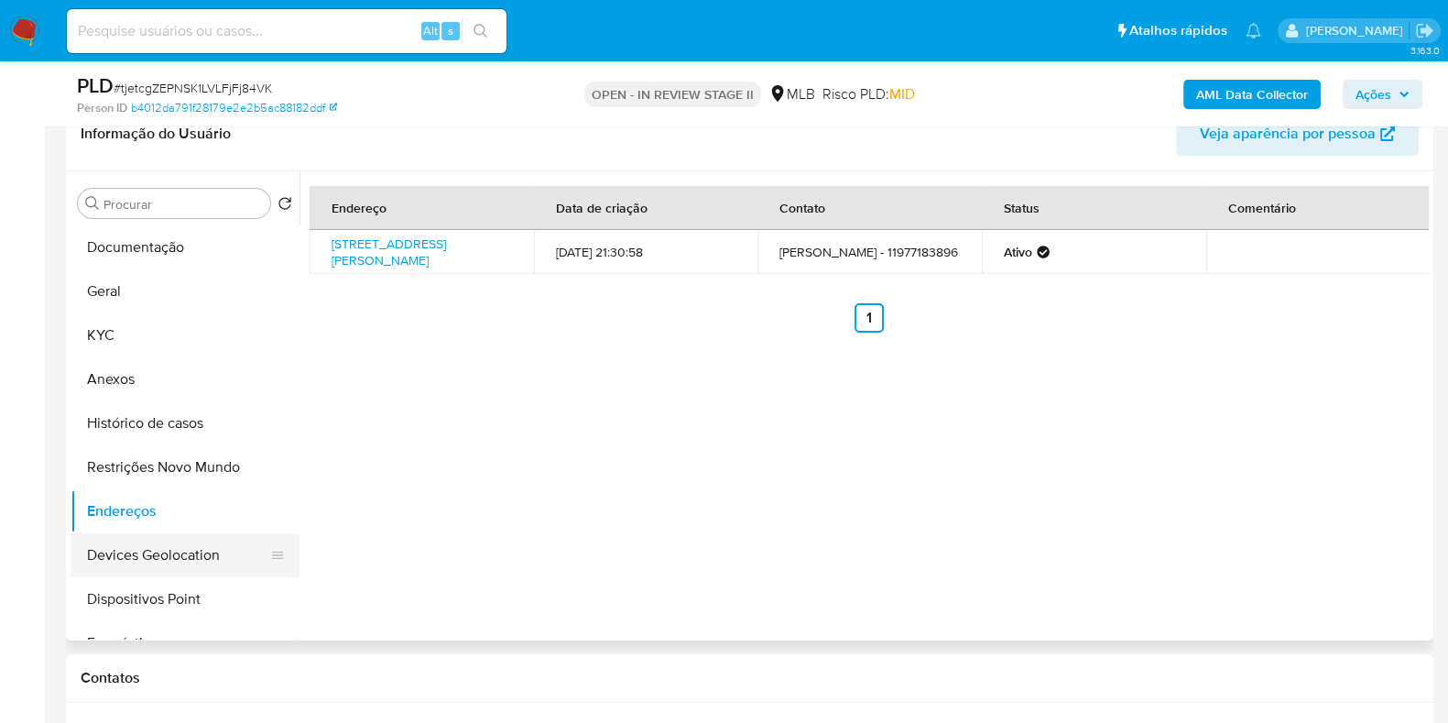
click at [159, 567] on button "Devices Geolocation" at bounding box center [178, 555] width 214 height 44
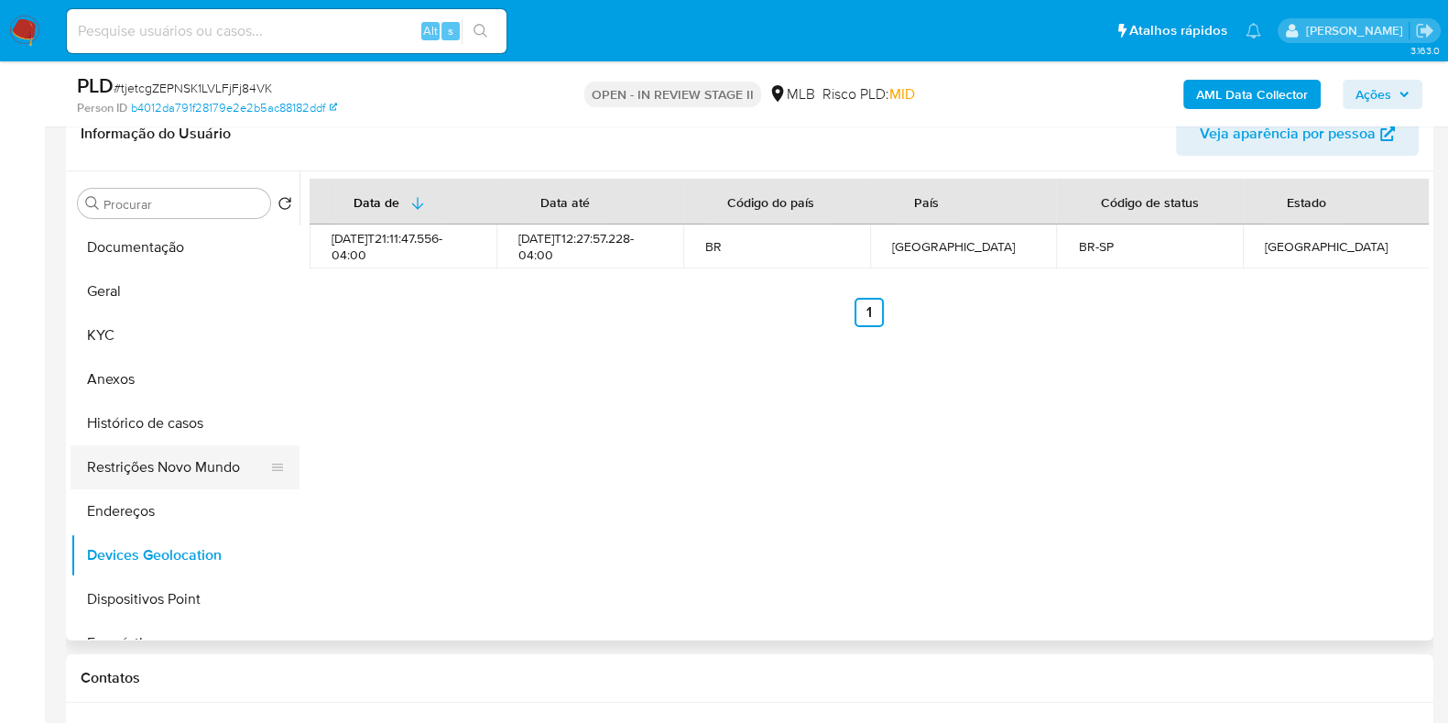
click at [213, 476] on button "Restrições Novo Mundo" at bounding box center [178, 467] width 214 height 44
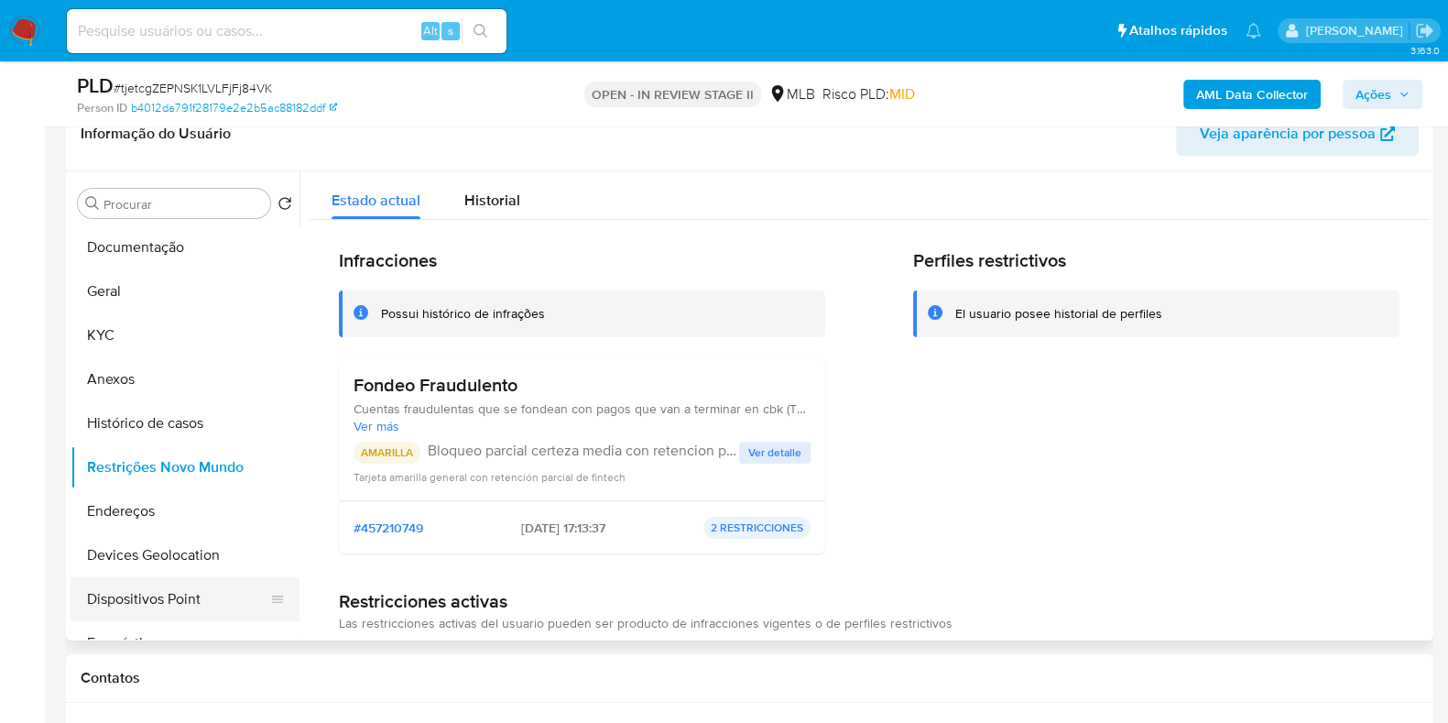
click at [203, 604] on button "Dispositivos Point" at bounding box center [178, 599] width 214 height 44
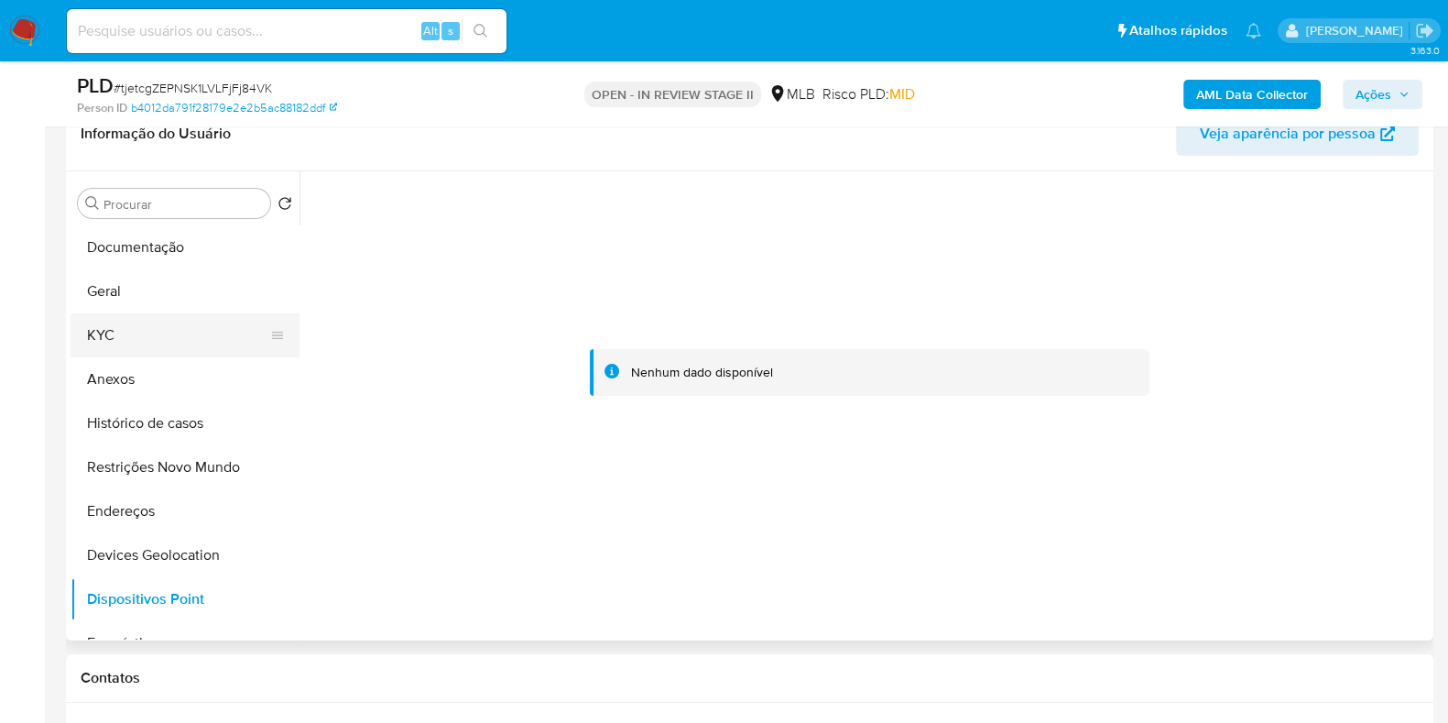
click at [128, 344] on button "KYC" at bounding box center [178, 335] width 214 height 44
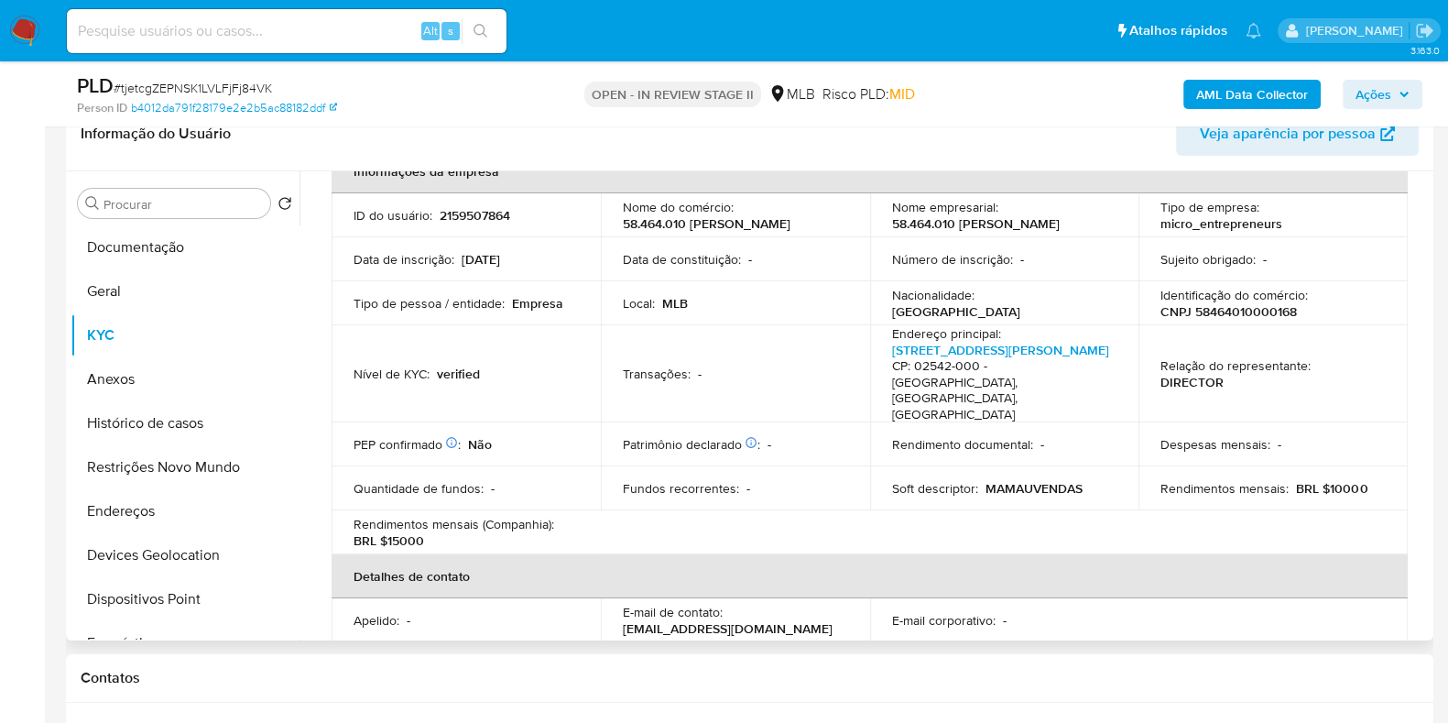
scroll to position [0, 0]
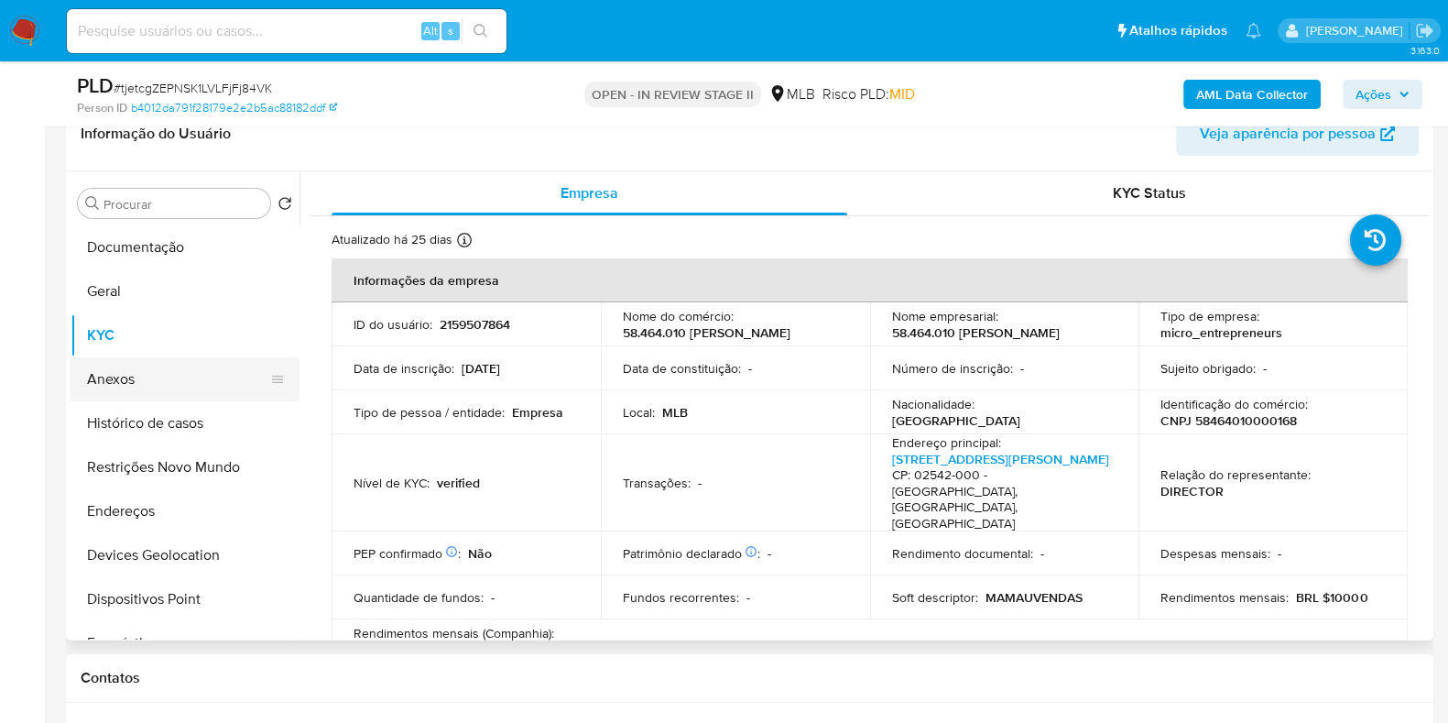
click at [156, 381] on button "Anexos" at bounding box center [178, 379] width 214 height 44
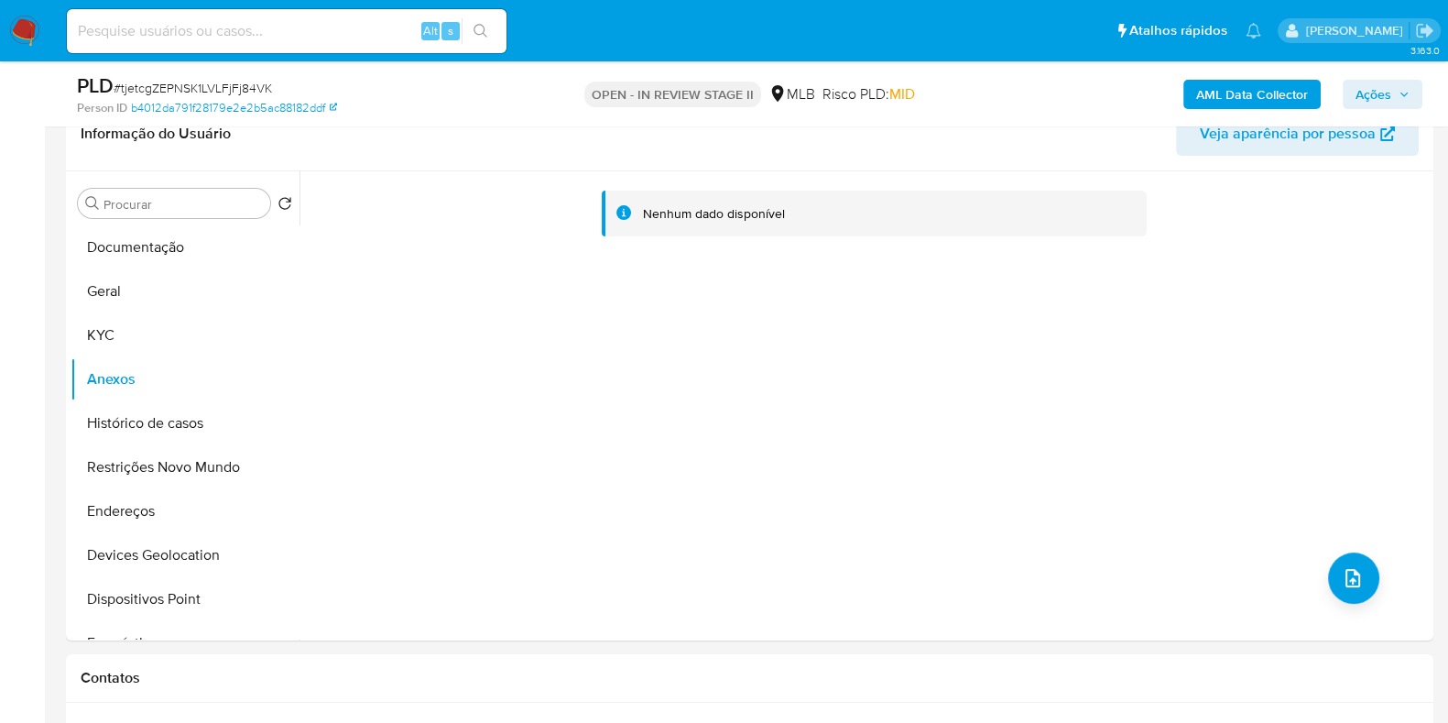
click at [1240, 95] on b "AML Data Collector" at bounding box center [1252, 94] width 112 height 29
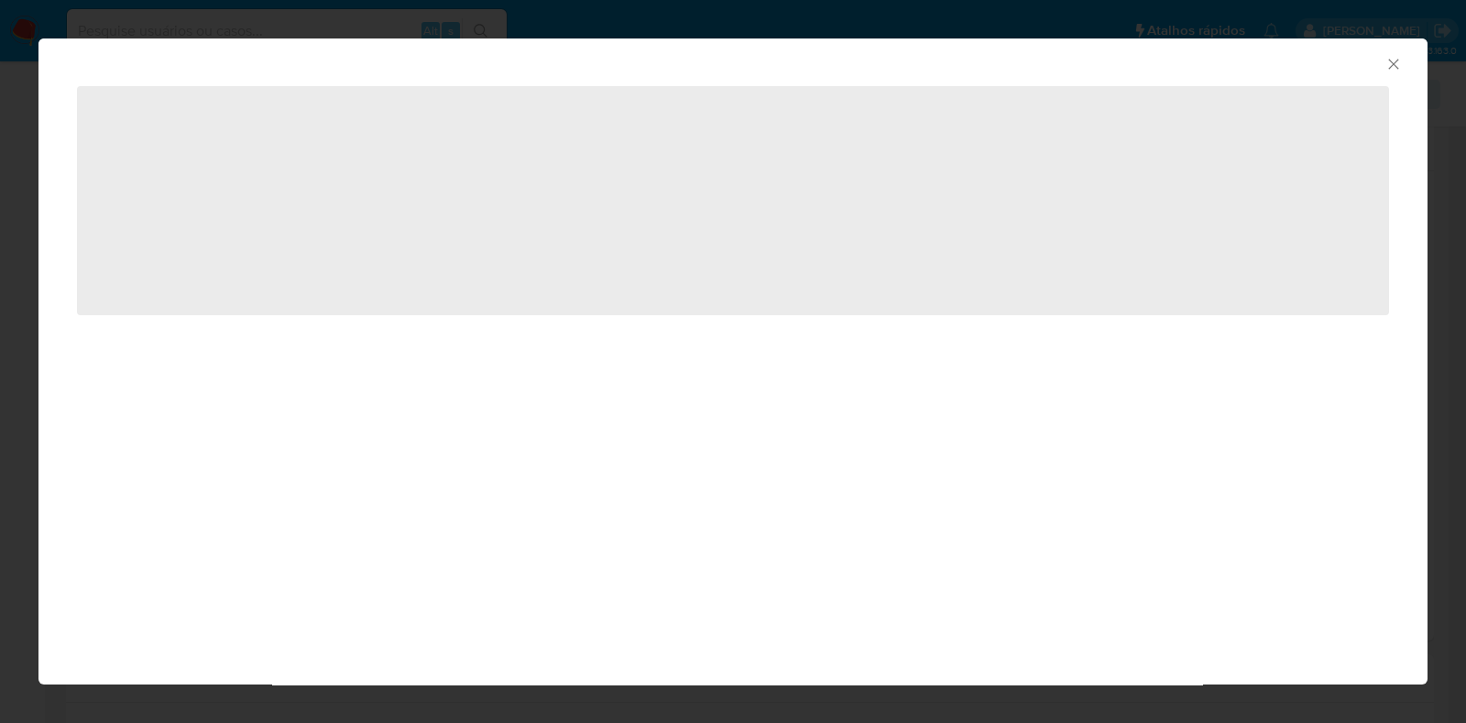
click at [1396, 61] on icon "Fechar a janela" at bounding box center [1393, 64] width 18 height 18
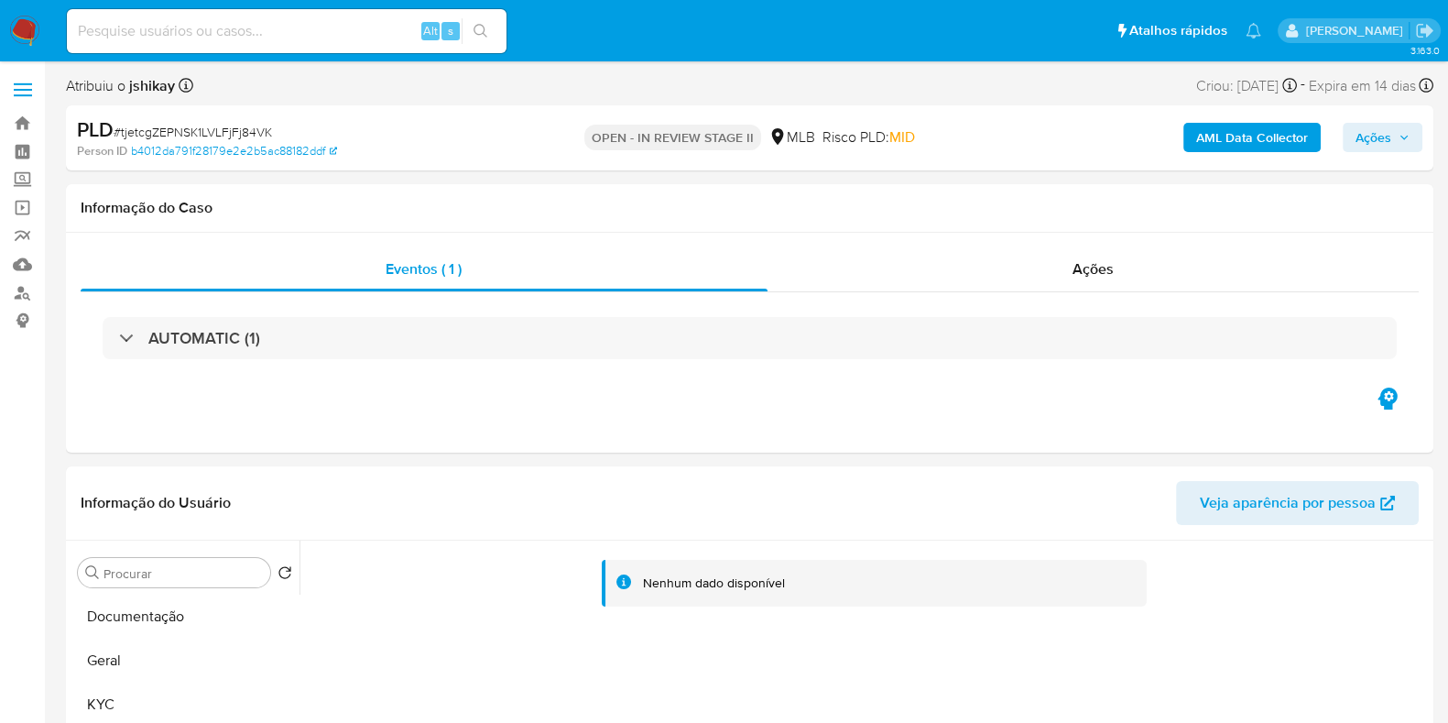
click at [1410, 140] on icon "button" at bounding box center [1404, 137] width 11 height 11
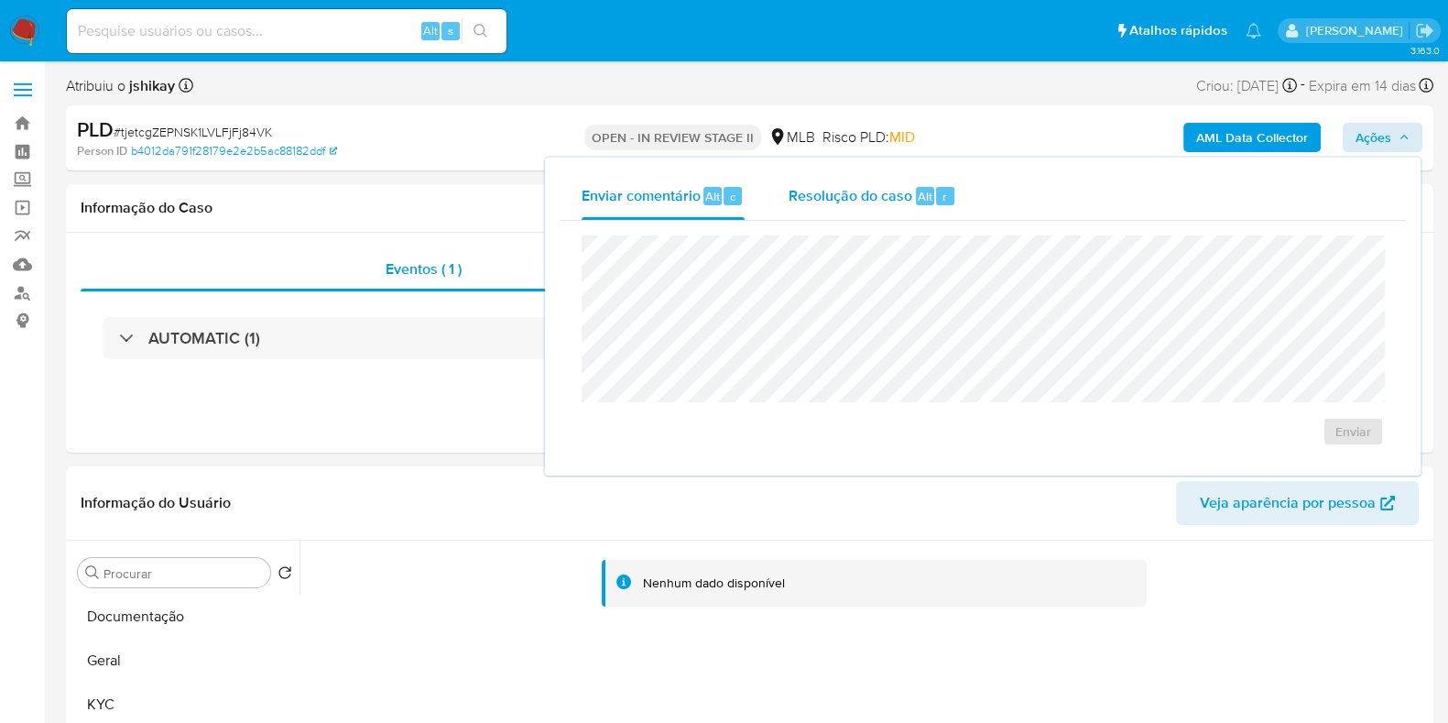
click at [898, 212] on div "Resolução do caso Alt r" at bounding box center [873, 196] width 168 height 48
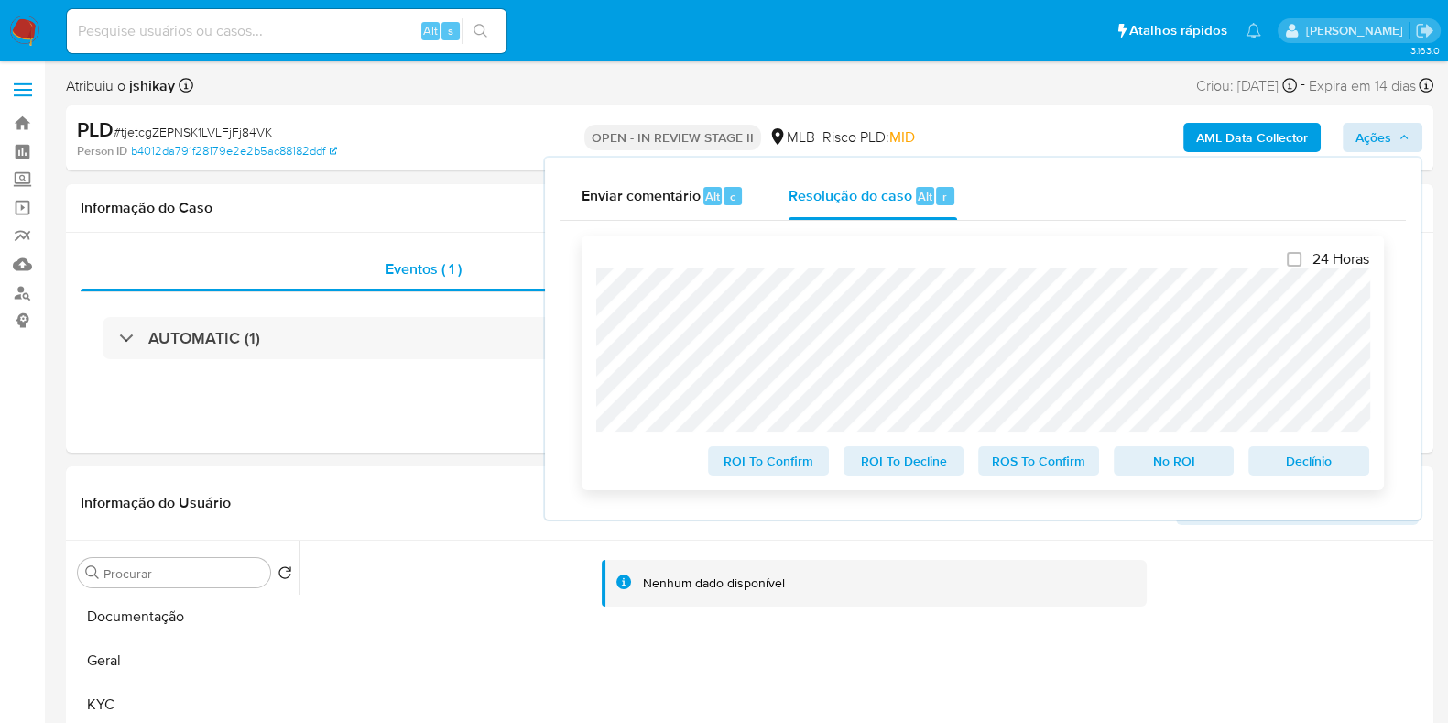
click at [1281, 463] on span "Declínio" at bounding box center [1308, 461] width 95 height 26
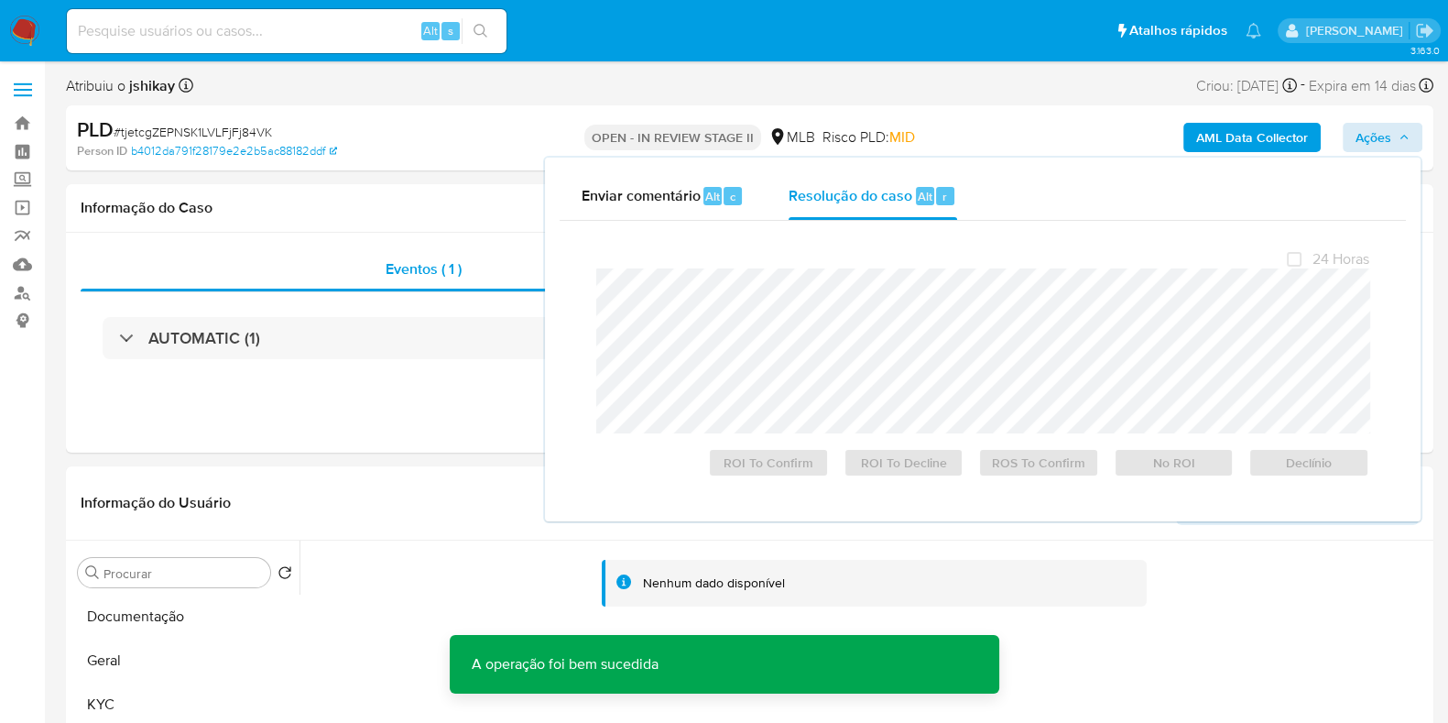
click at [201, 130] on span "# tjetcgZEPNSK1LVLFjFj84VK" at bounding box center [193, 132] width 158 height 18
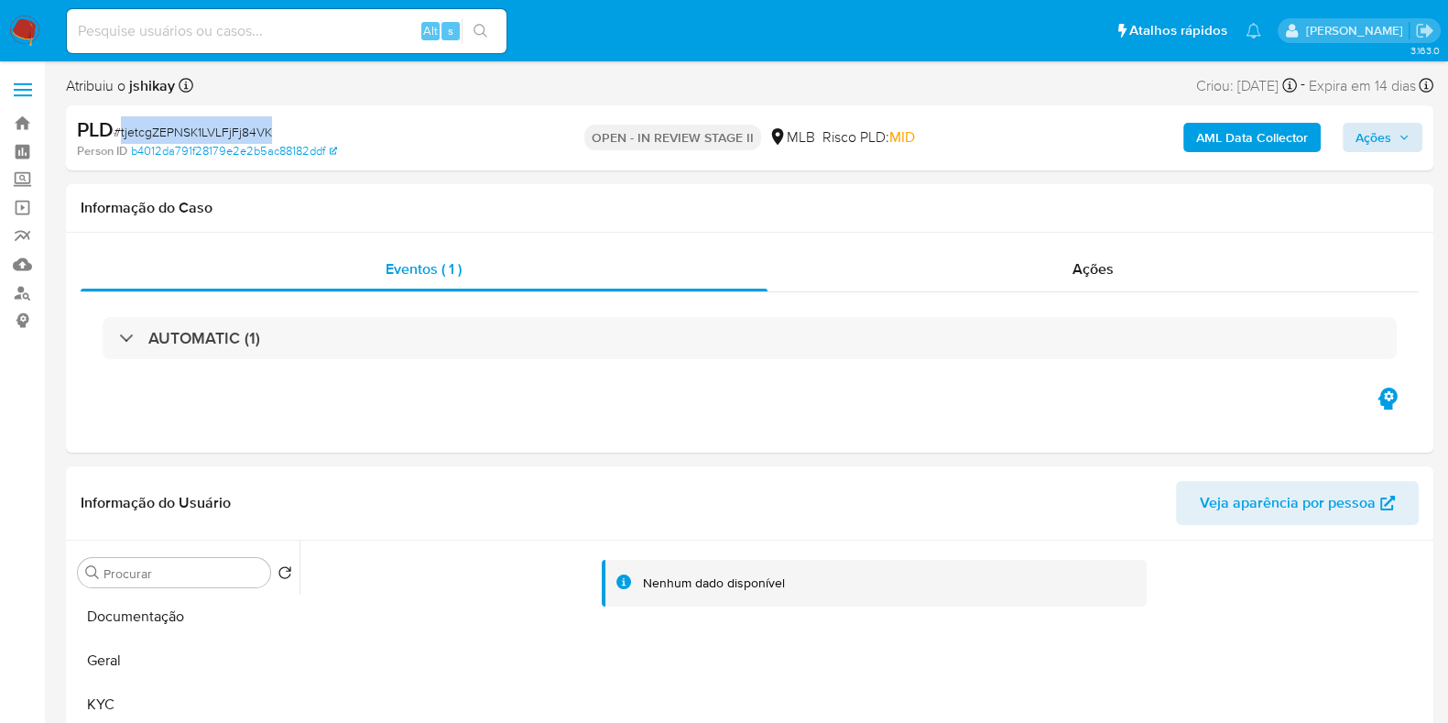
click at [201, 130] on span "# tjetcgZEPNSK1LVLFjFj84VK" at bounding box center [193, 132] width 158 height 18
copy span "tjetcgZEPNSK1LVLFjFj84VK"
click at [1386, 139] on span "Ações" at bounding box center [1374, 137] width 36 height 29
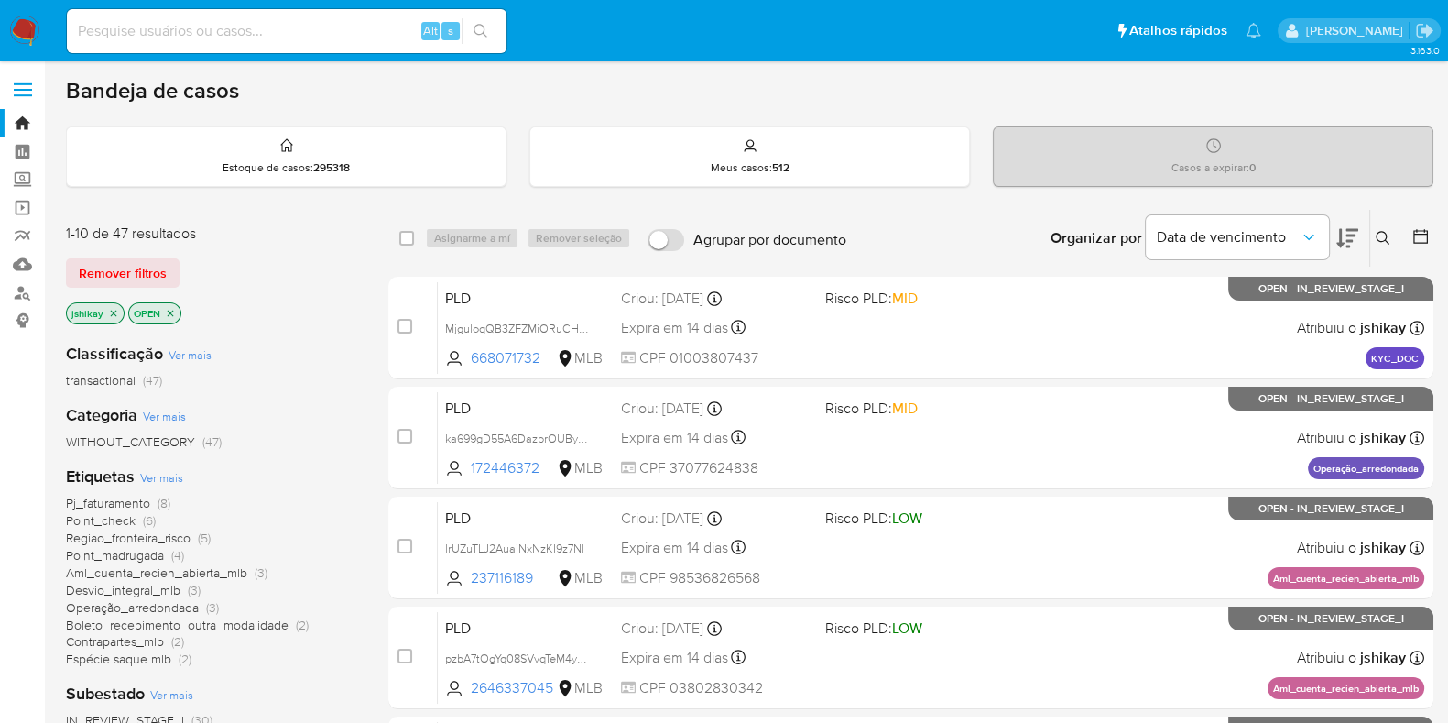
click at [1380, 235] on icon at bounding box center [1383, 238] width 15 height 15
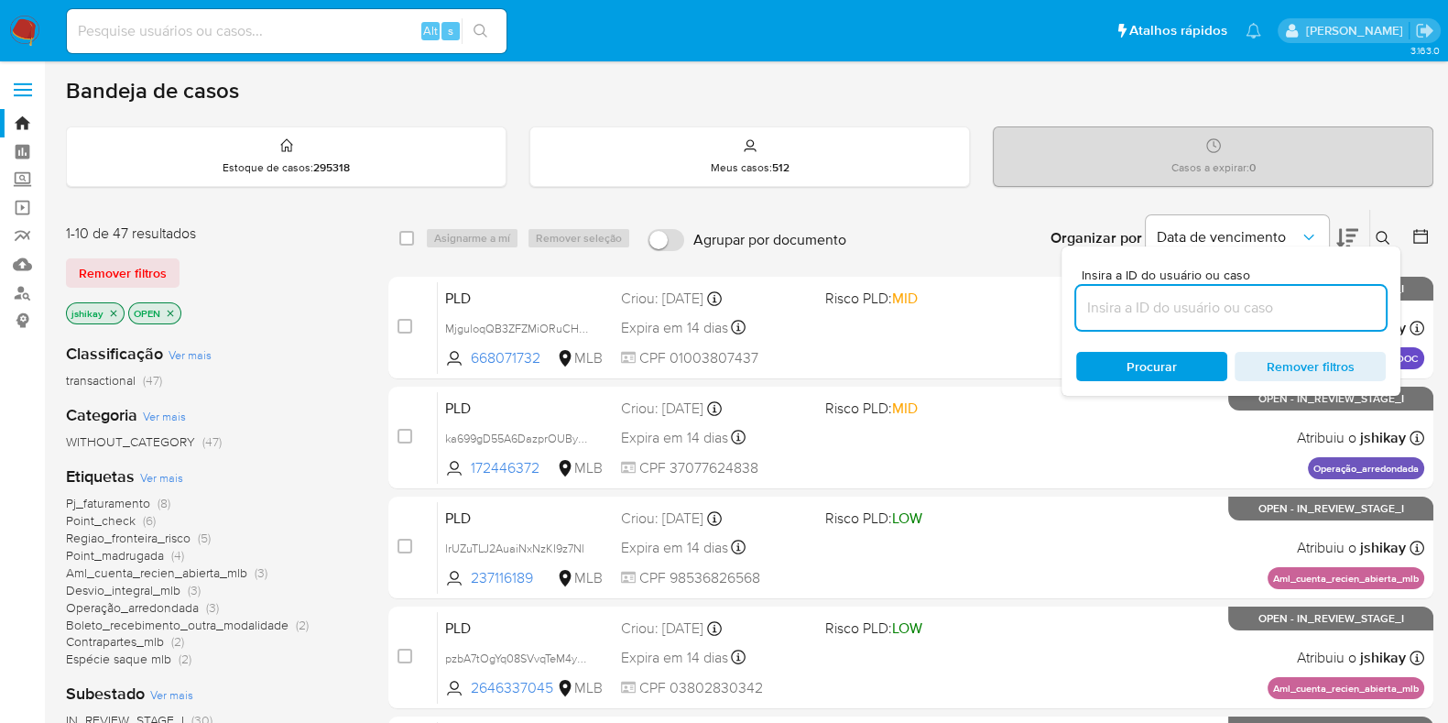
click at [1145, 300] on input at bounding box center [1231, 308] width 310 height 24
type input "tjetcgZEPNSK1LVLFjFj84VK"
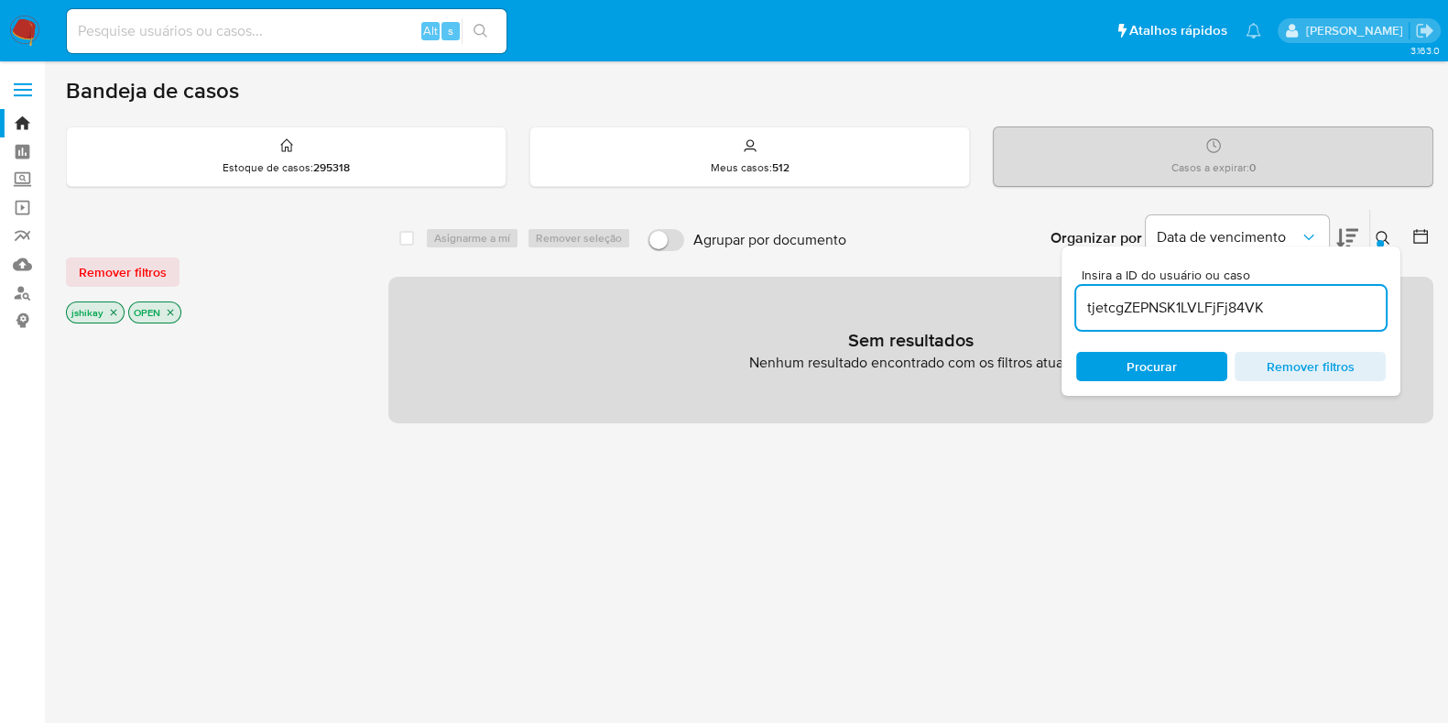
click at [115, 307] on icon "close-filter" at bounding box center [113, 312] width 11 height 11
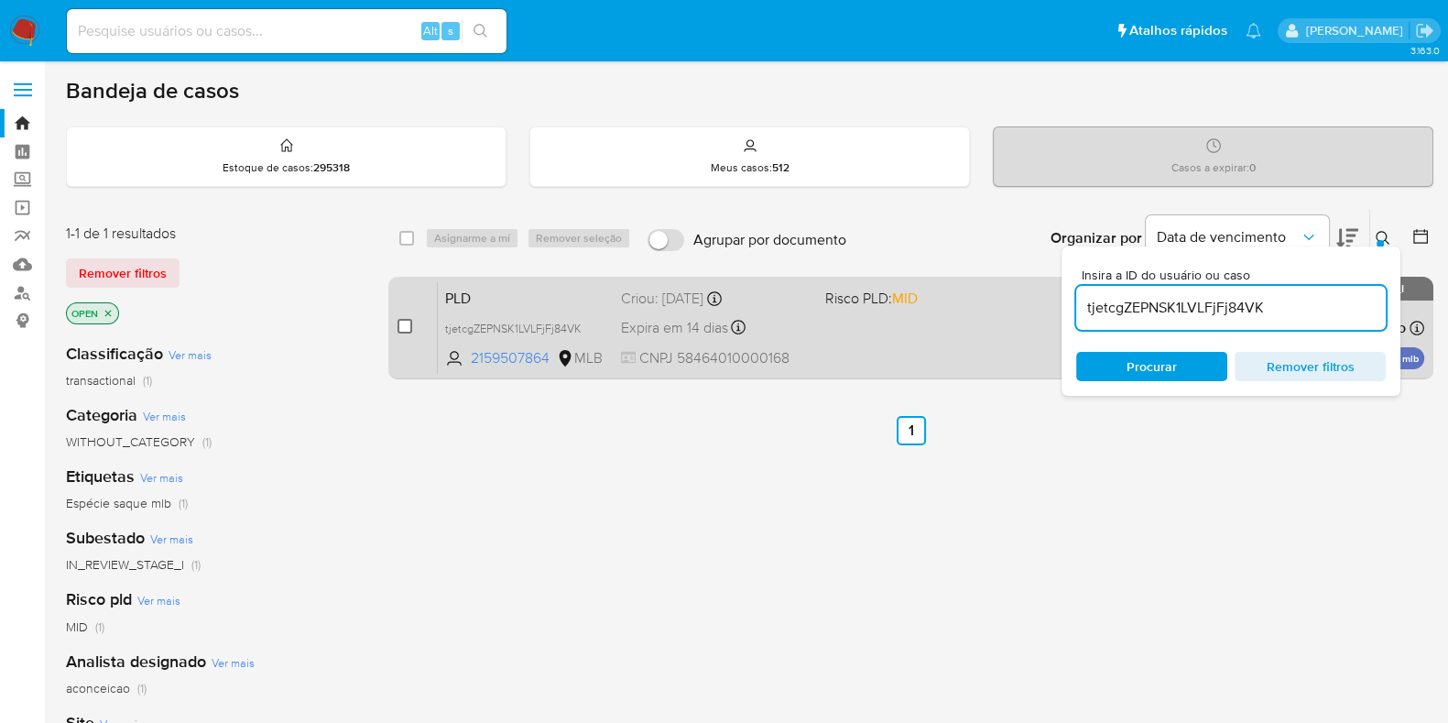
click at [398, 330] on input "checkbox" at bounding box center [405, 326] width 15 height 15
checkbox input "true"
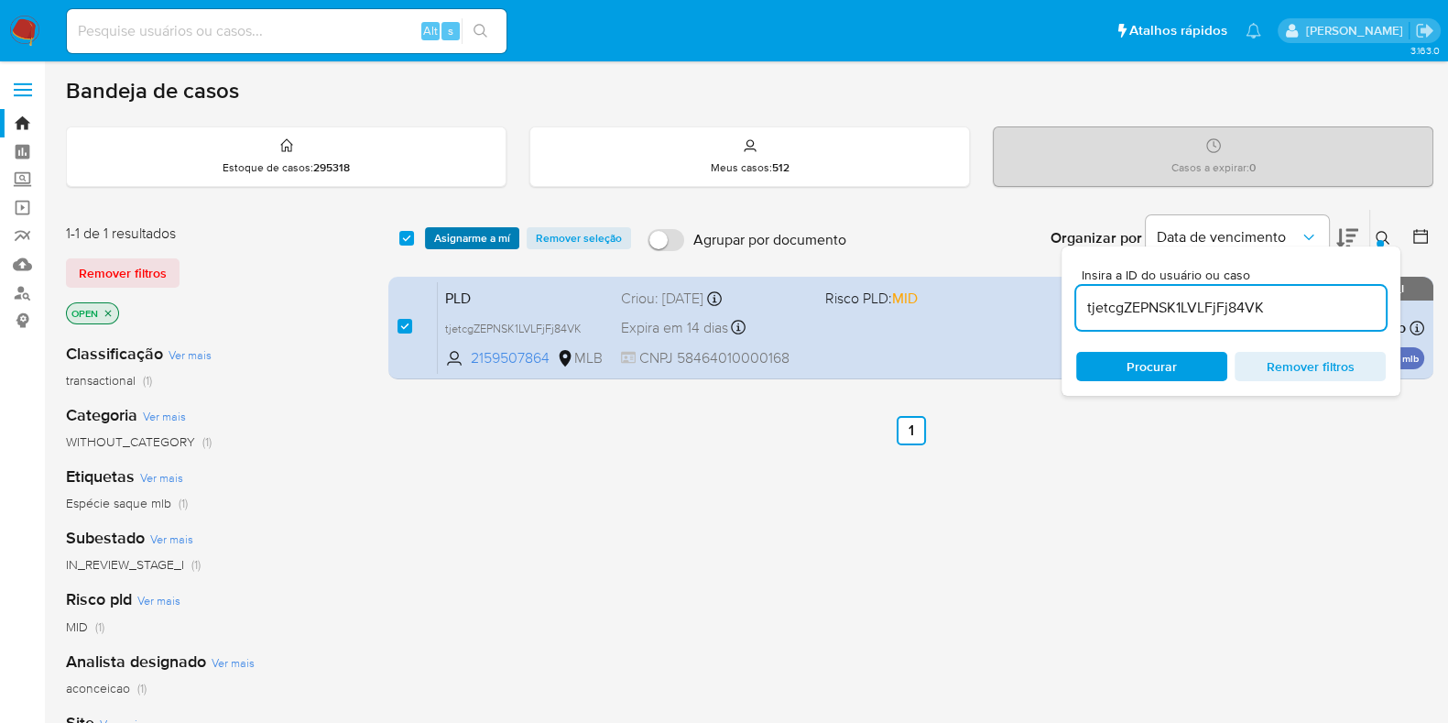
click at [483, 235] on span "Asignarme a mí" at bounding box center [472, 238] width 76 height 18
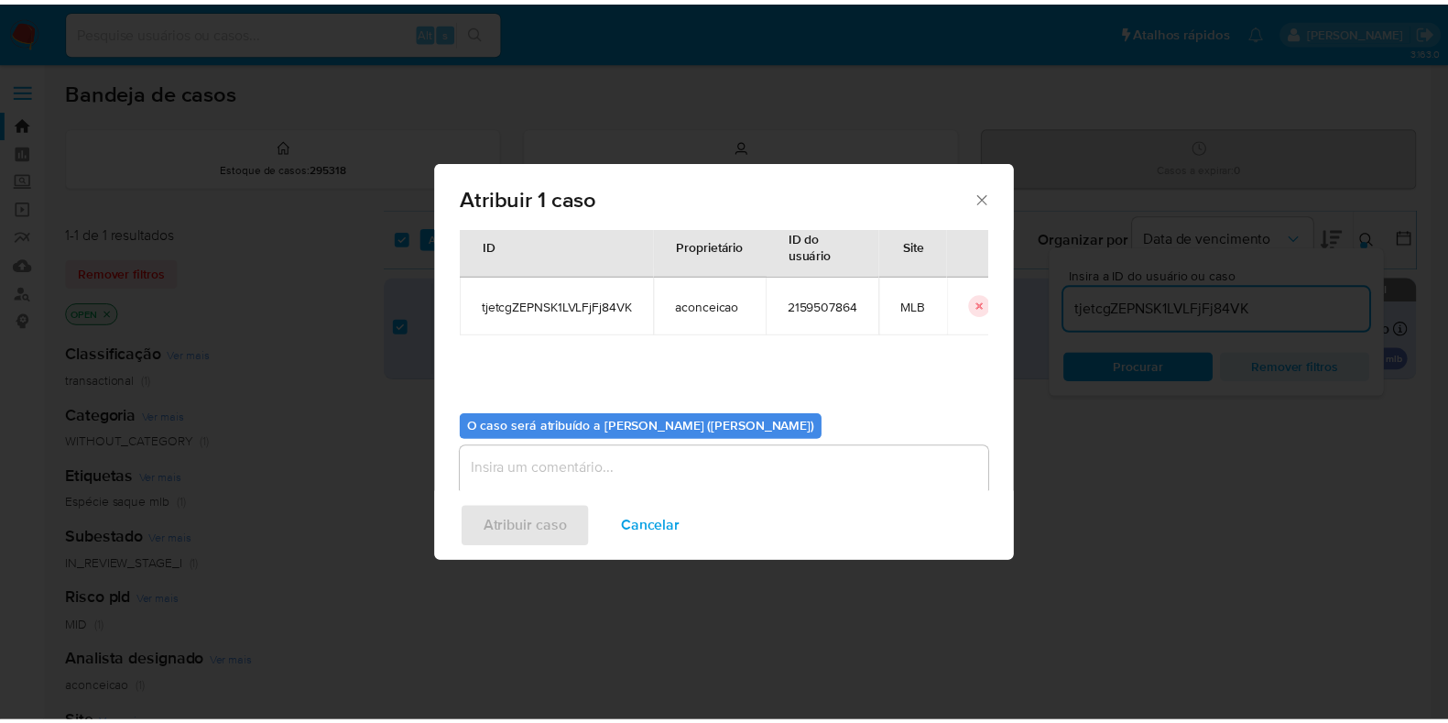
scroll to position [94, 0]
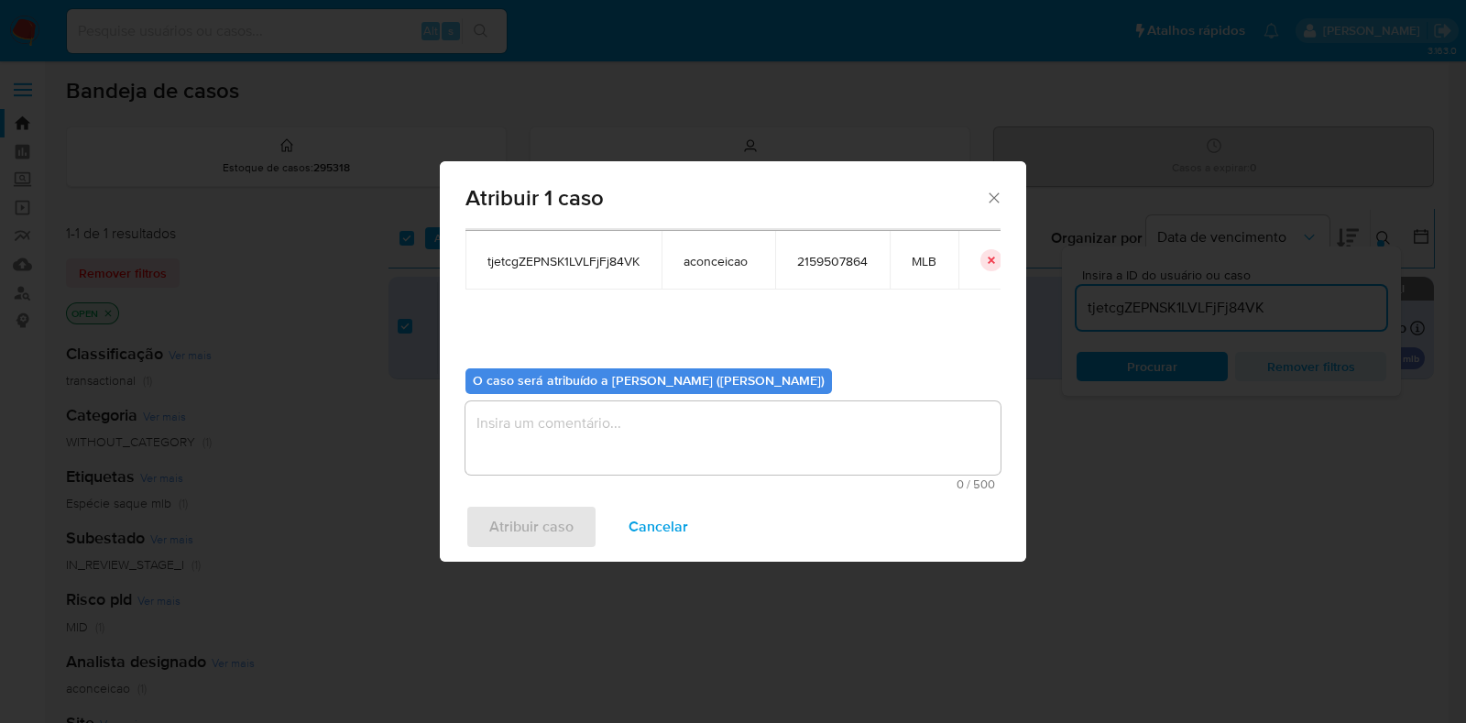
click at [558, 425] on textarea "assign-modal" at bounding box center [732, 437] width 535 height 73
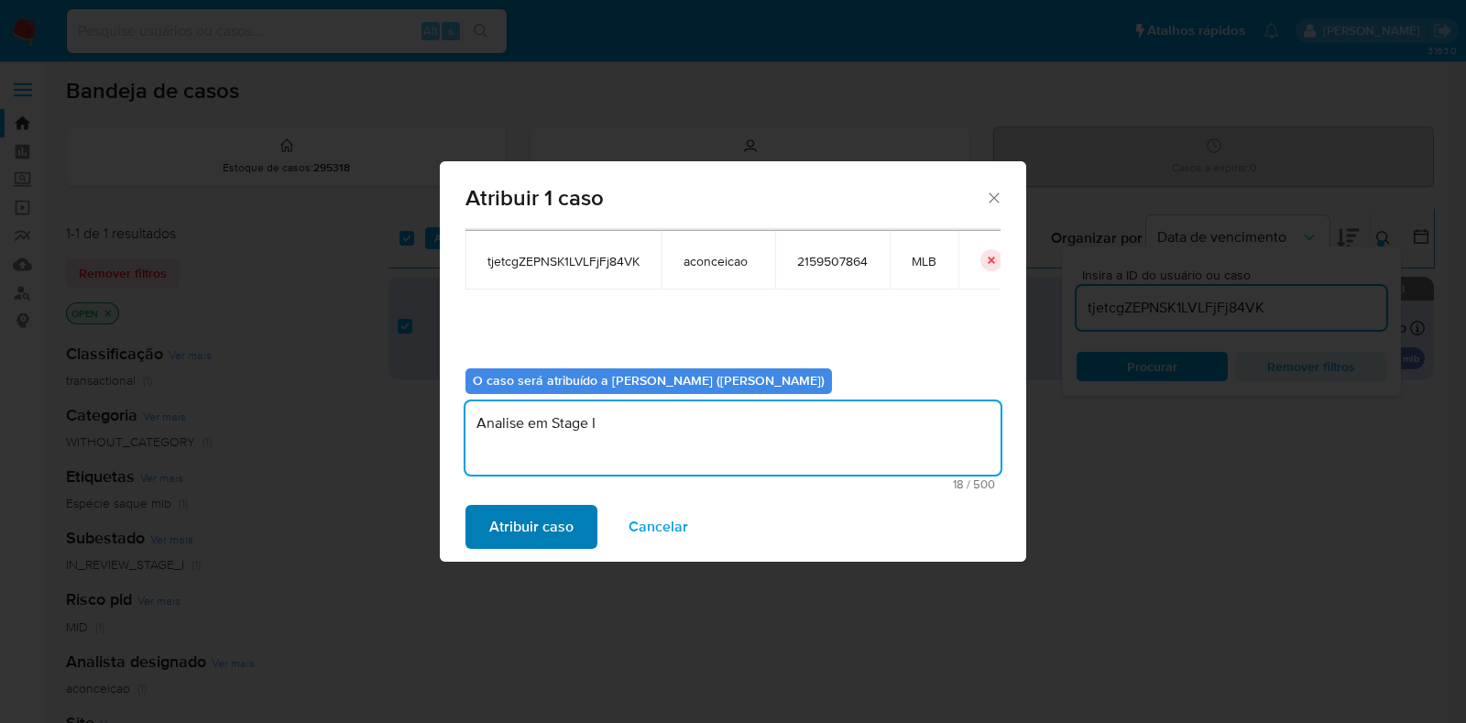
type textarea "Analise em Stage I"
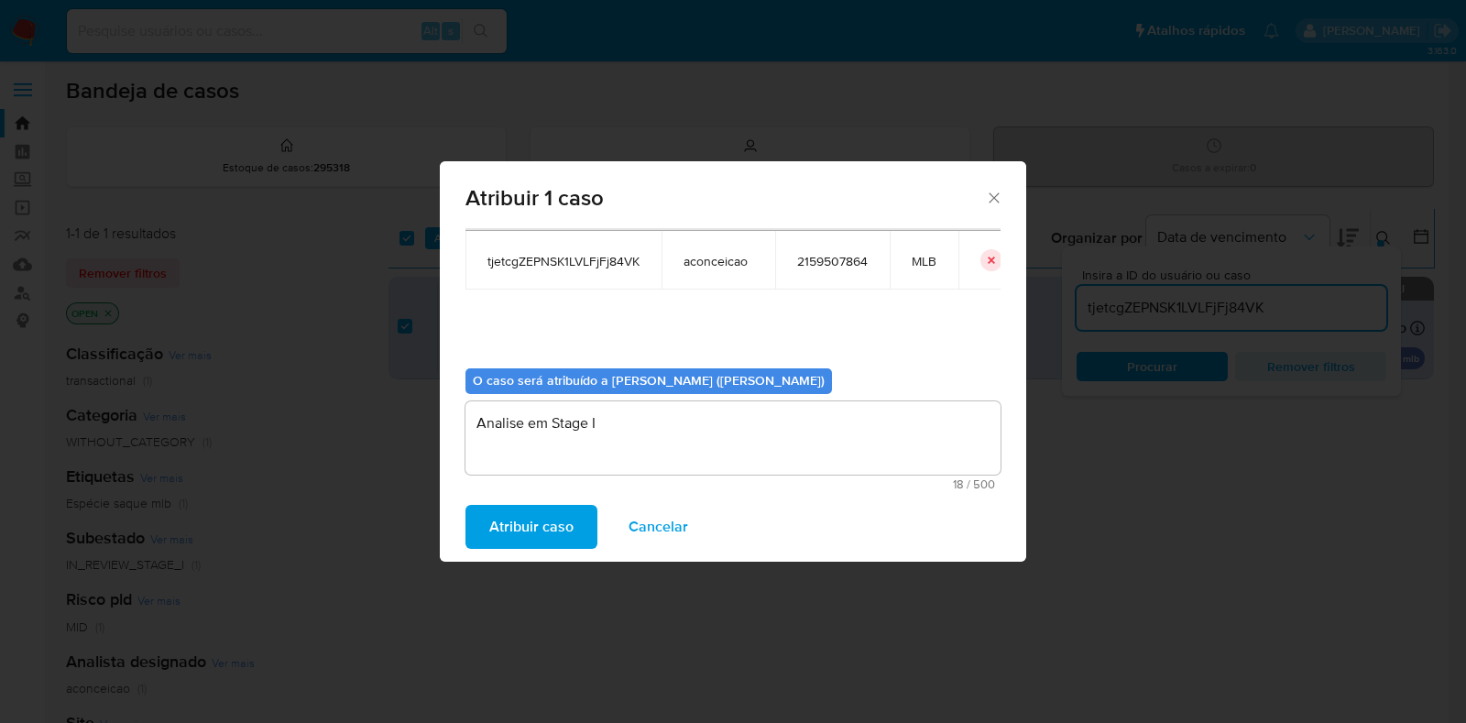
click at [522, 519] on span "Atribuir caso" at bounding box center [531, 527] width 84 height 40
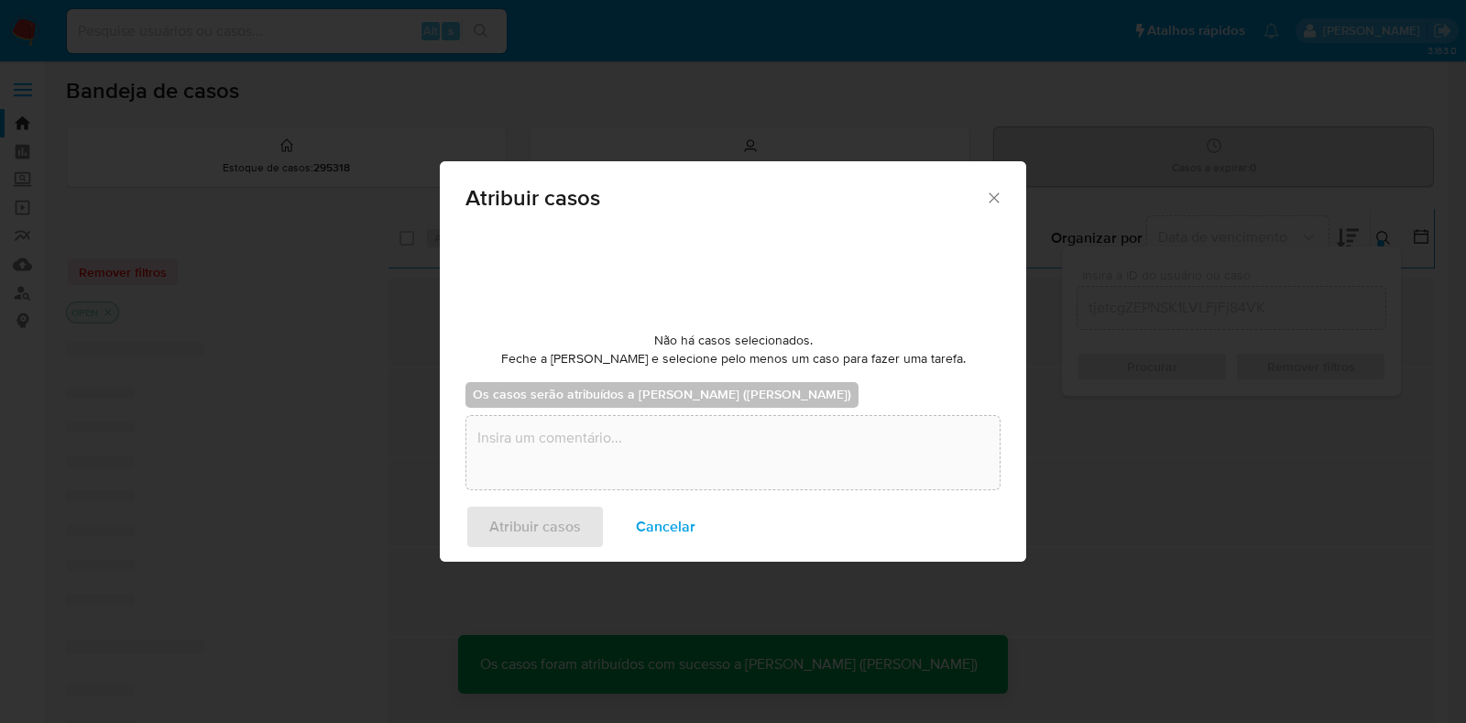
checkbox input "false"
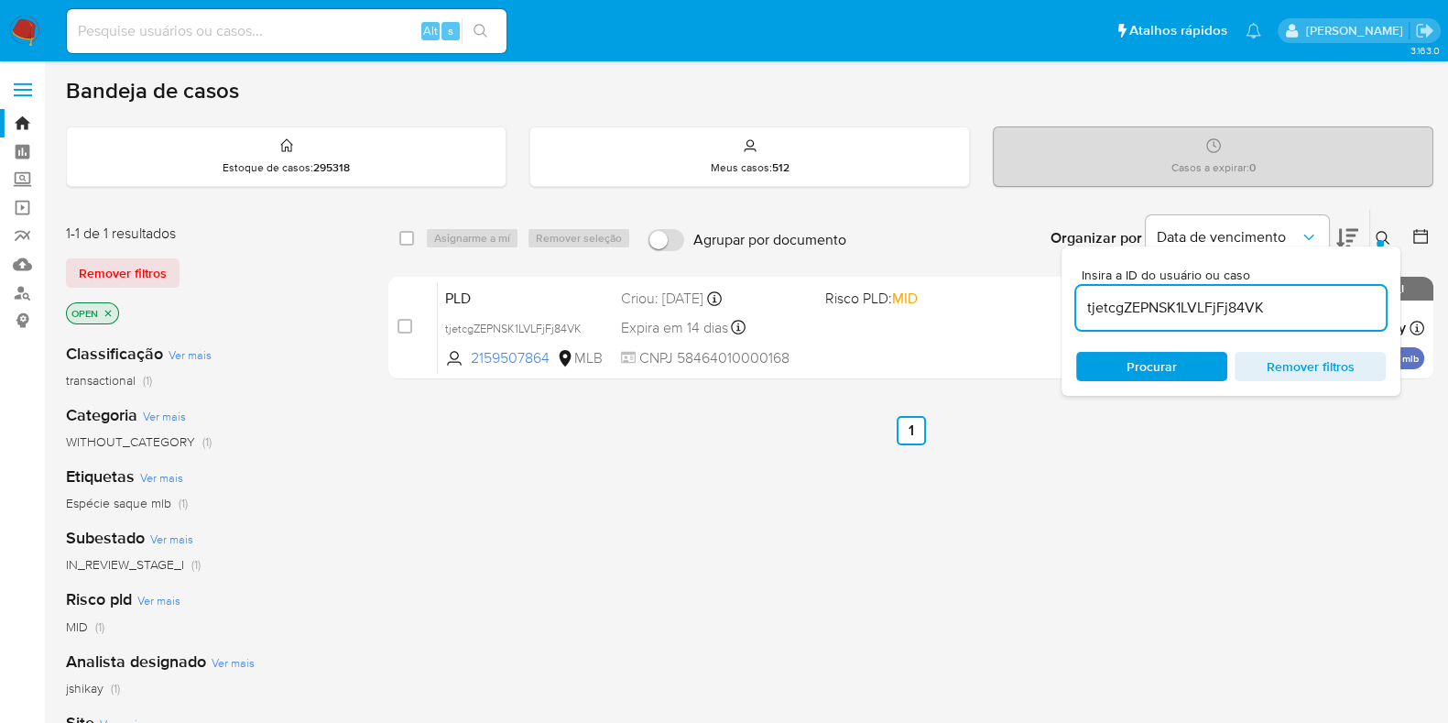
click at [10, 20] on img at bounding box center [24, 31] width 31 height 31
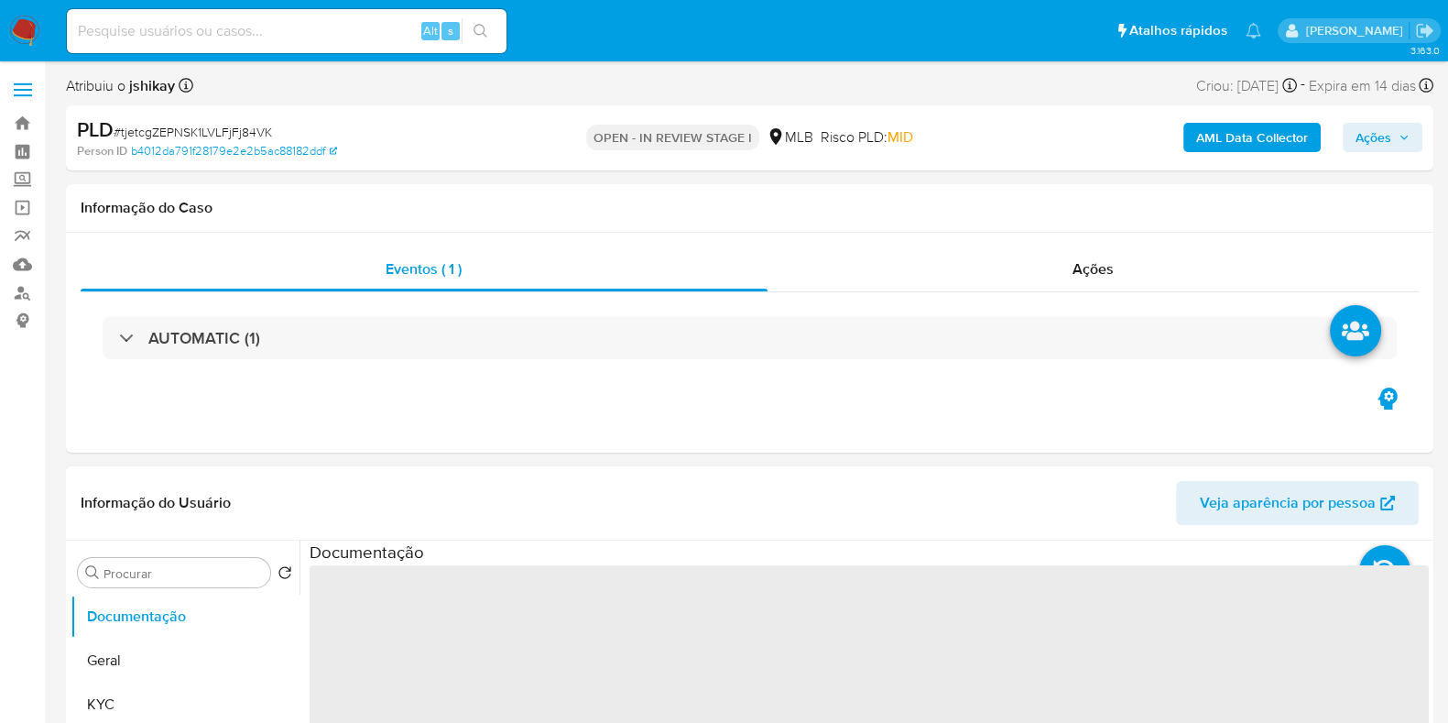
select select "10"
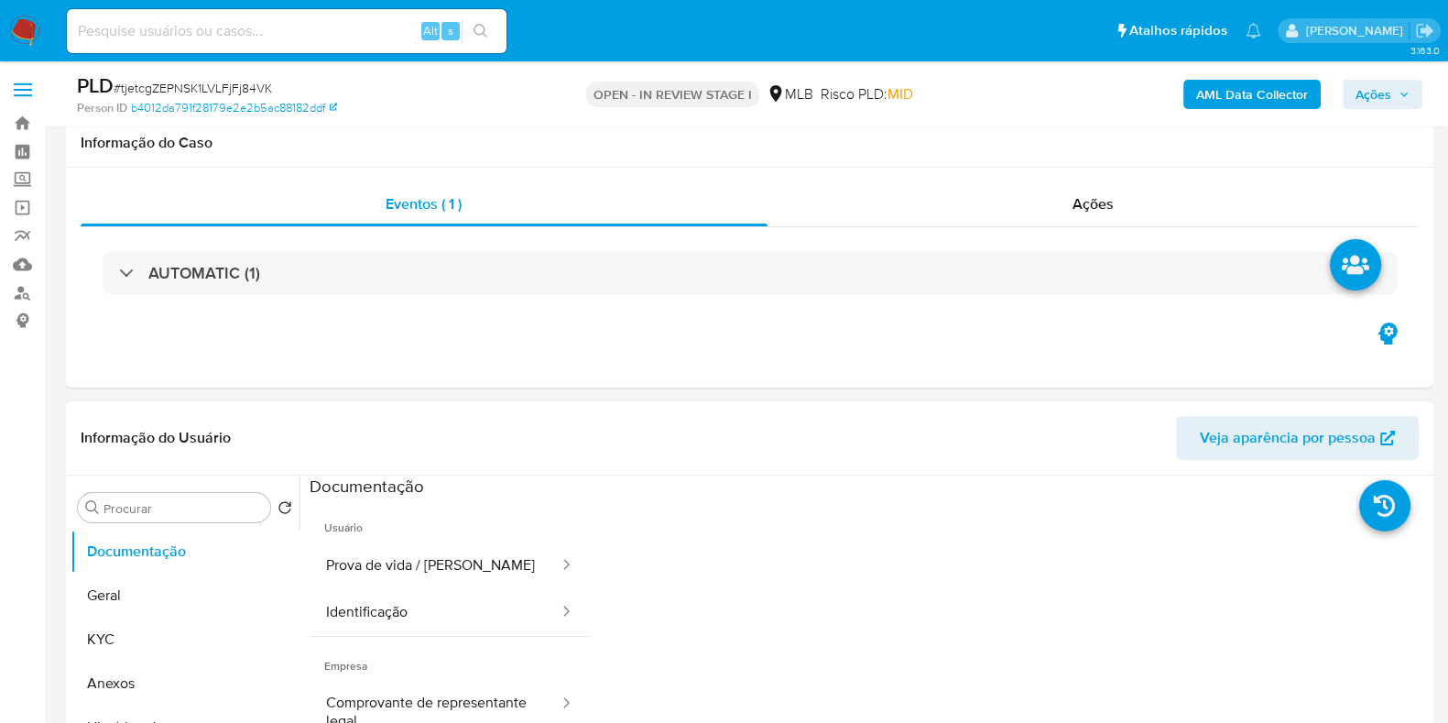
scroll to position [344, 0]
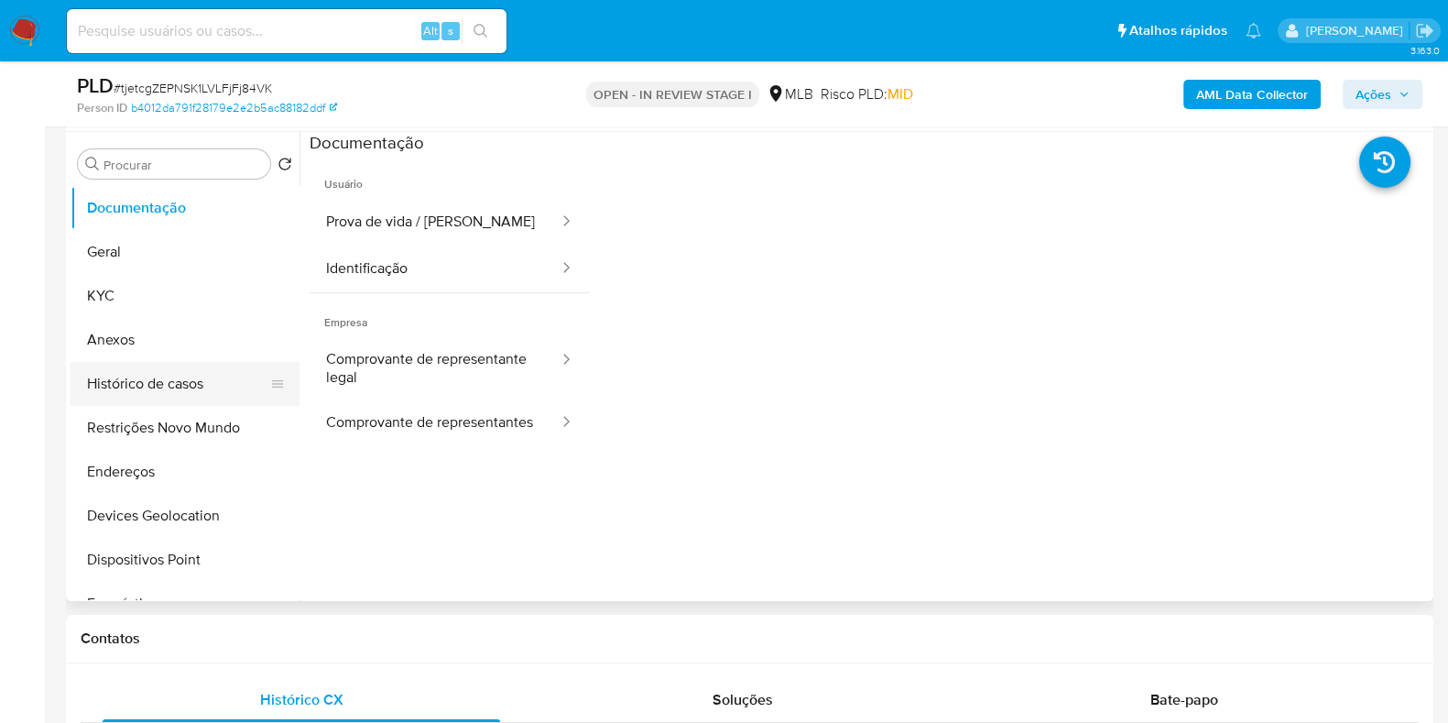
click at [165, 383] on button "Histórico de casos" at bounding box center [178, 384] width 214 height 44
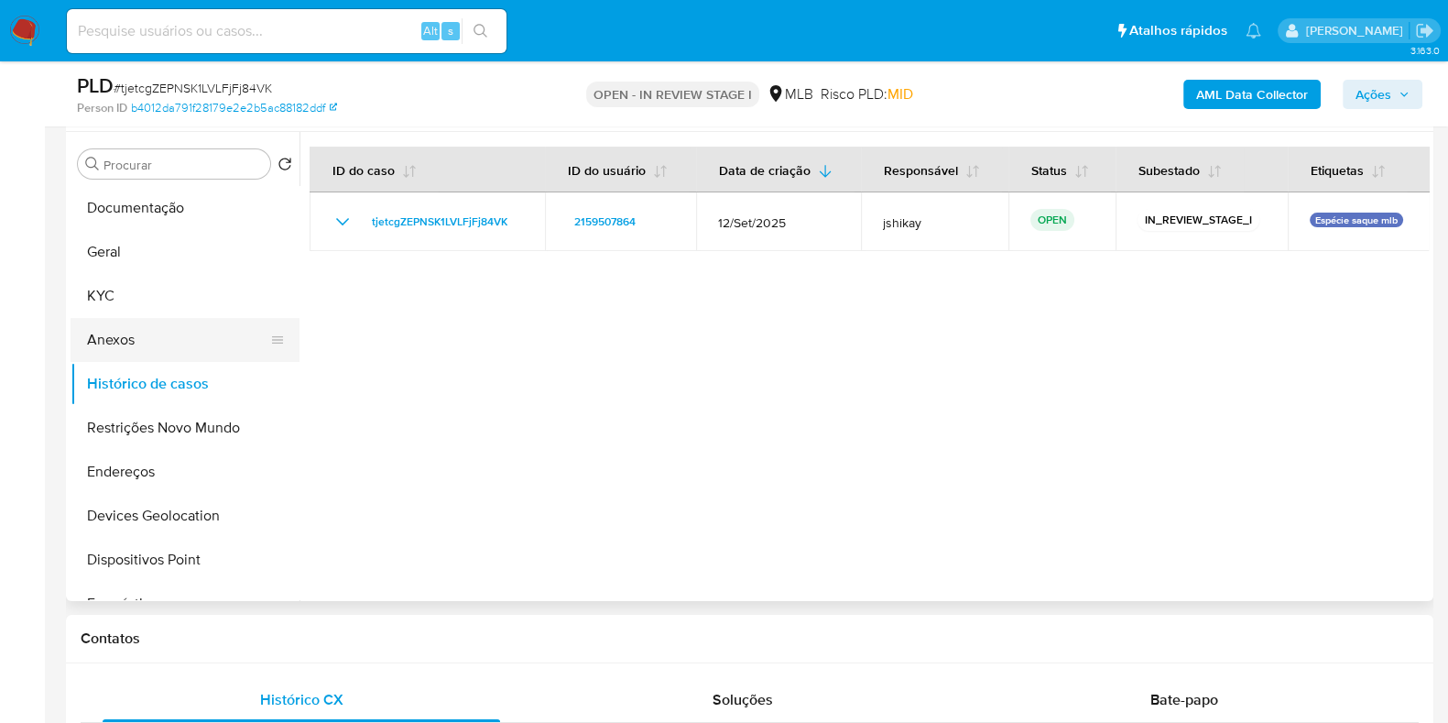
click at [180, 345] on button "Anexos" at bounding box center [178, 340] width 214 height 44
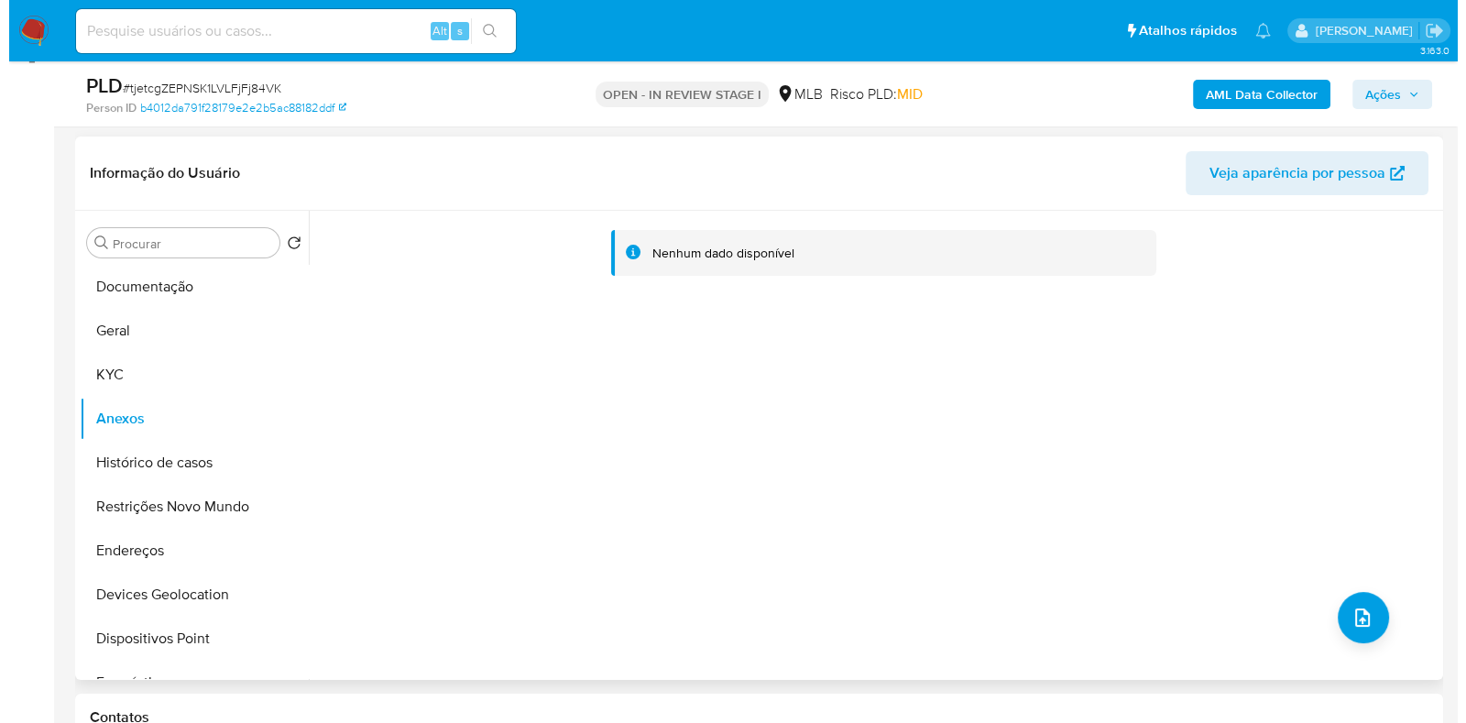
scroll to position [228, 0]
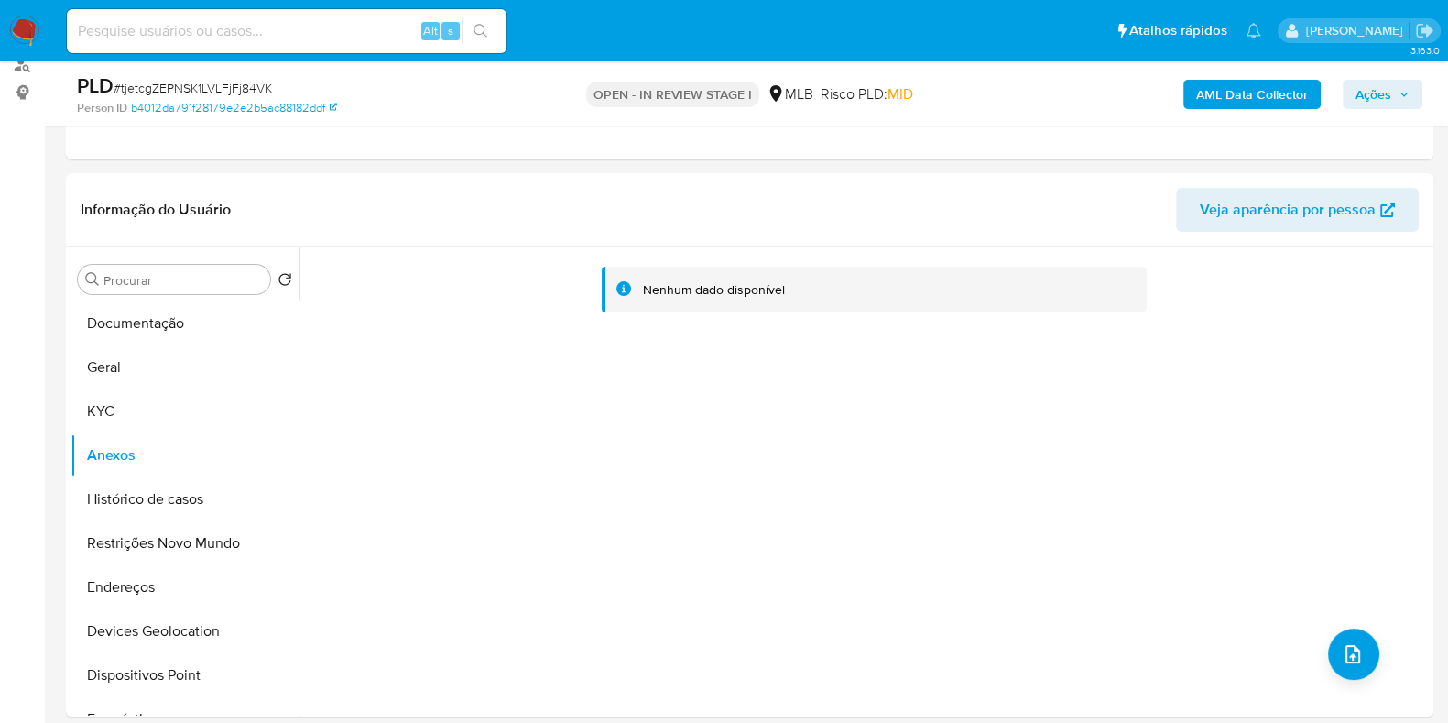
click at [1259, 93] on b "AML Data Collector" at bounding box center [1252, 94] width 112 height 29
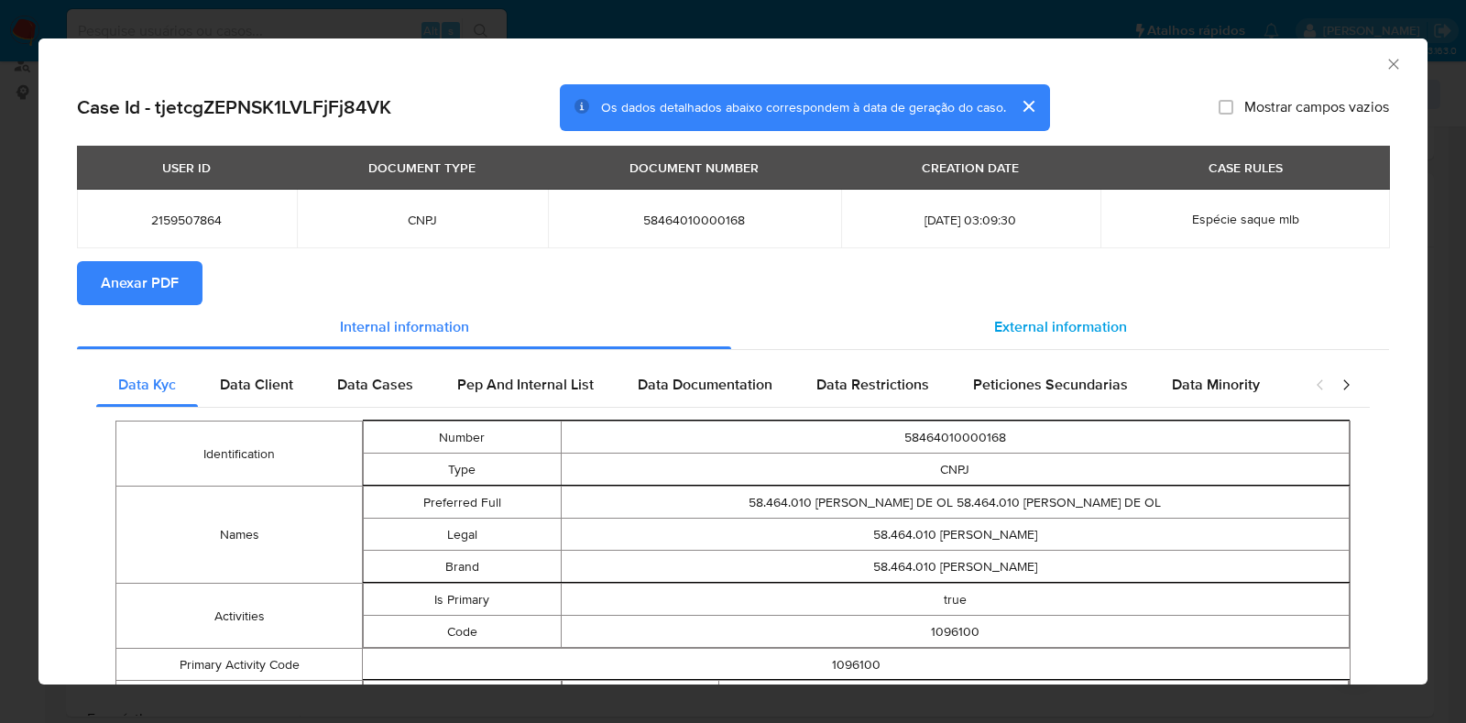
click at [1012, 322] on span "External information" at bounding box center [1060, 326] width 133 height 21
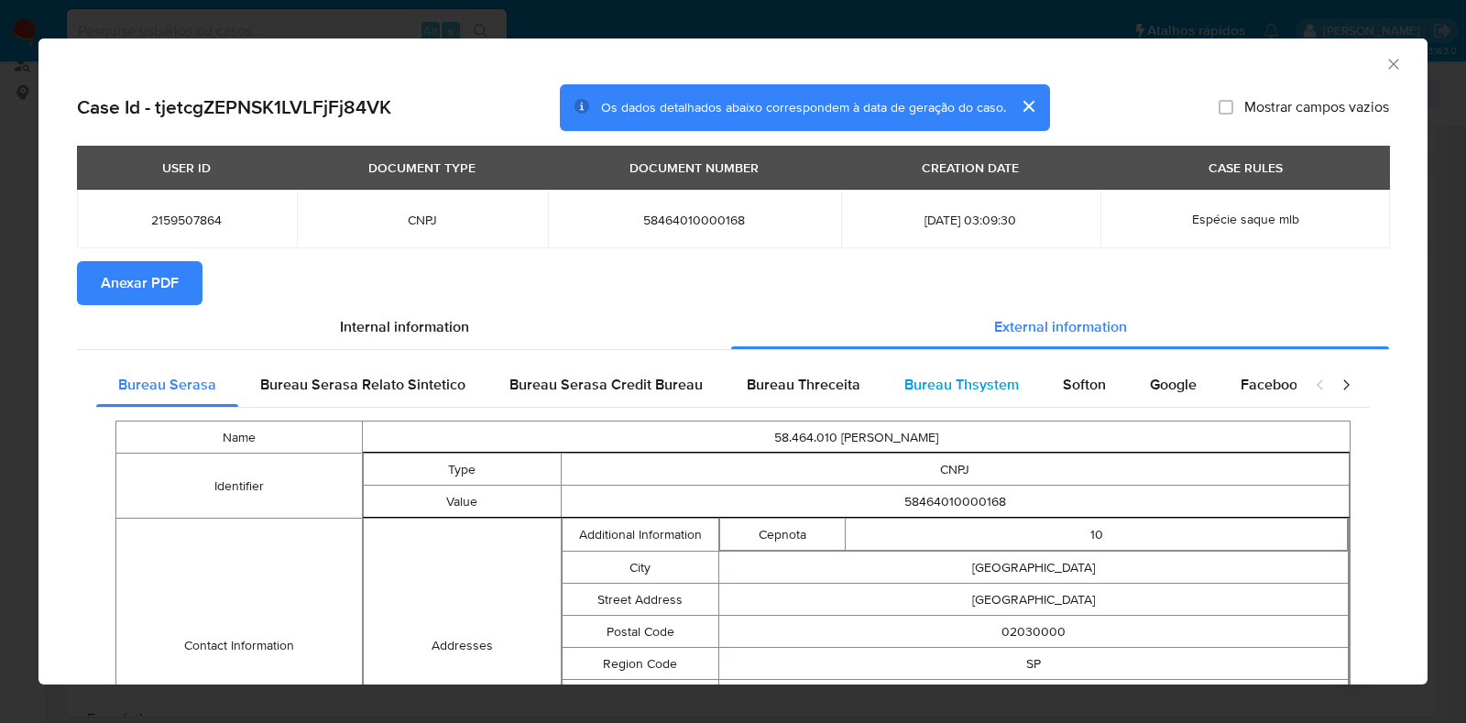
click at [1015, 379] on div "Bureau Thsystem" at bounding box center [961, 385] width 158 height 44
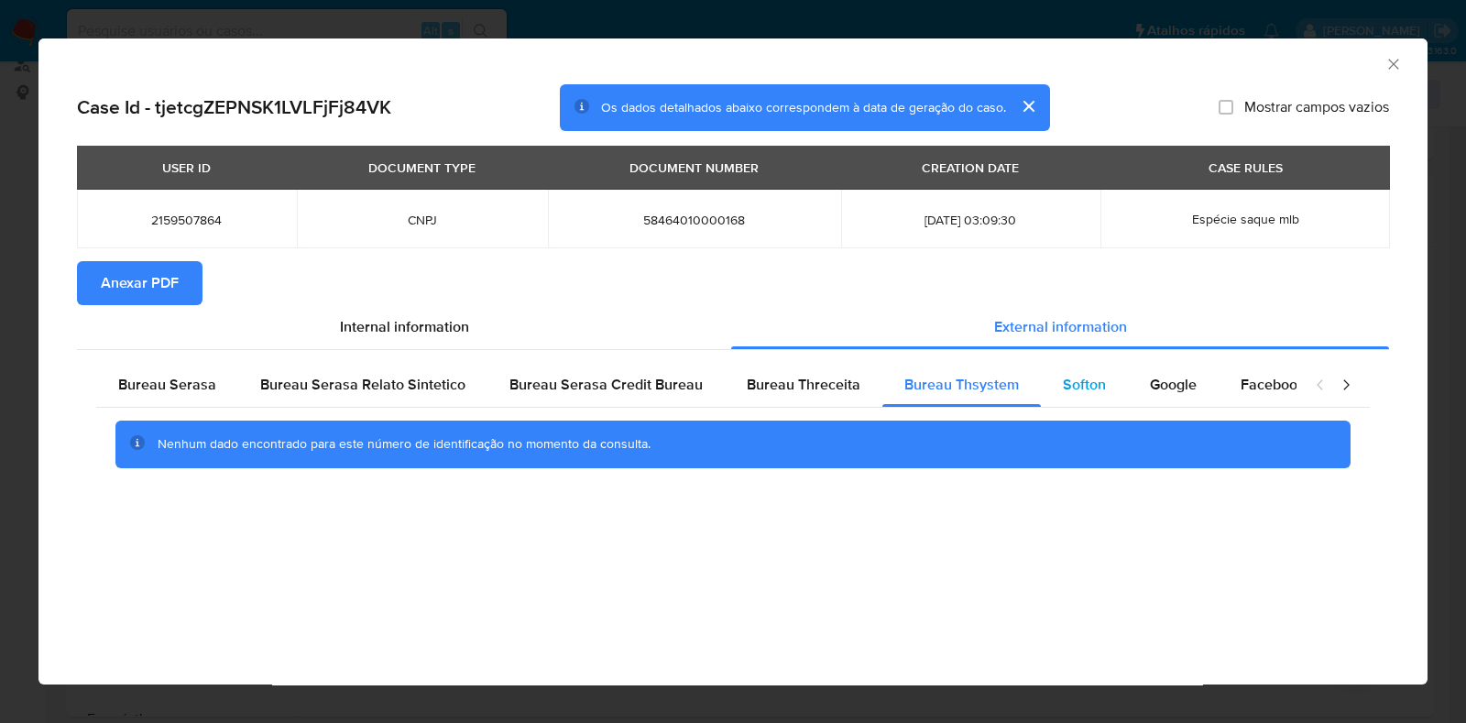
click at [1091, 389] on span "Softon" at bounding box center [1084, 384] width 43 height 21
click at [1174, 387] on span "Google" at bounding box center [1173, 384] width 47 height 21
click at [133, 283] on span "Anexar PDF" at bounding box center [140, 283] width 78 height 40
click at [1393, 64] on icon "Fechar a janela" at bounding box center [1393, 64] width 10 height 10
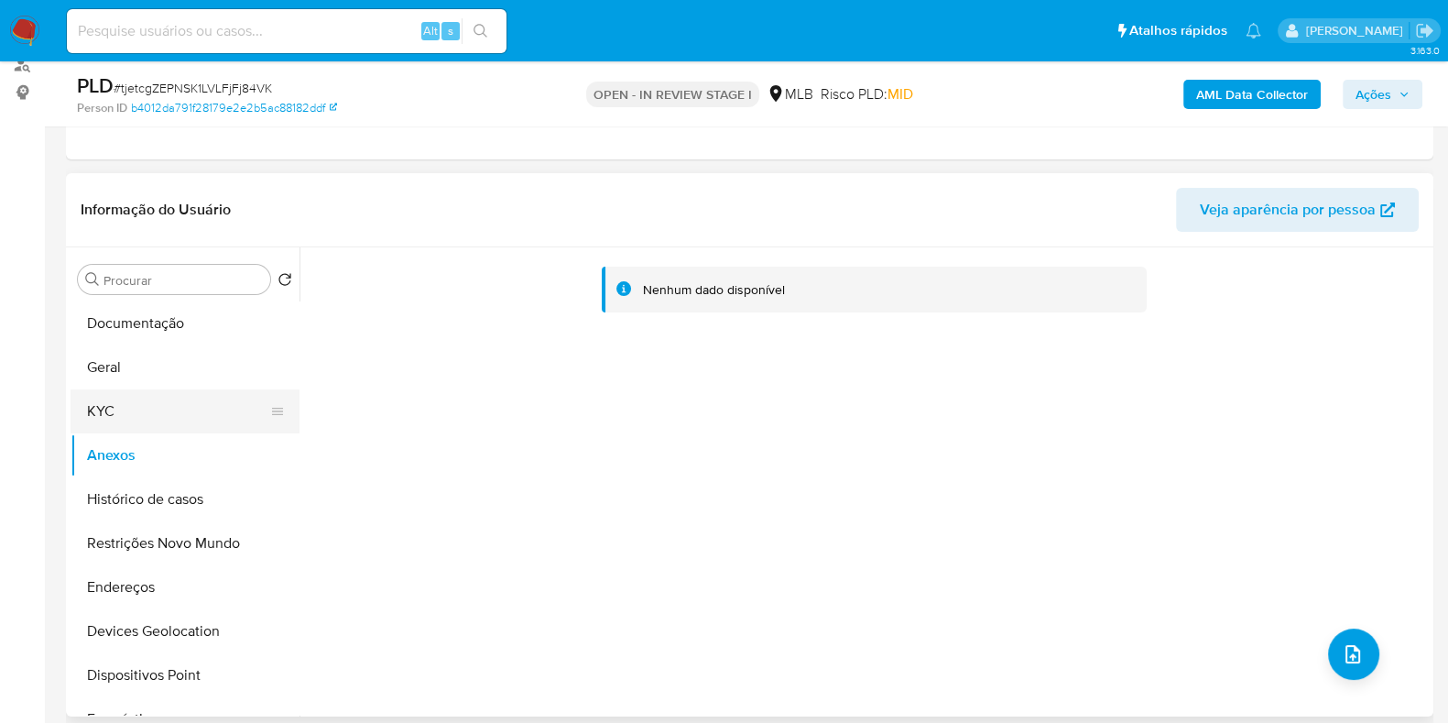
click at [158, 400] on button "KYC" at bounding box center [178, 411] width 214 height 44
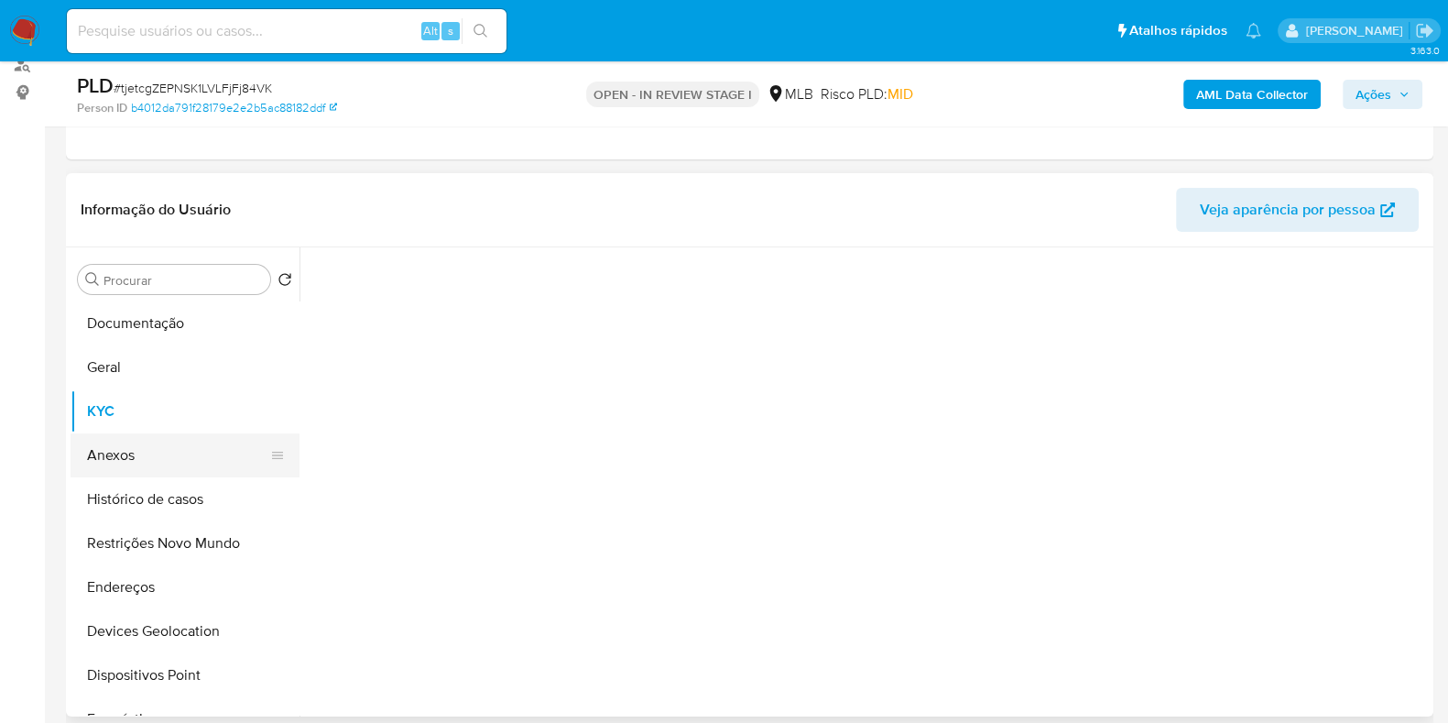
click at [140, 452] on button "Anexos" at bounding box center [178, 455] width 214 height 44
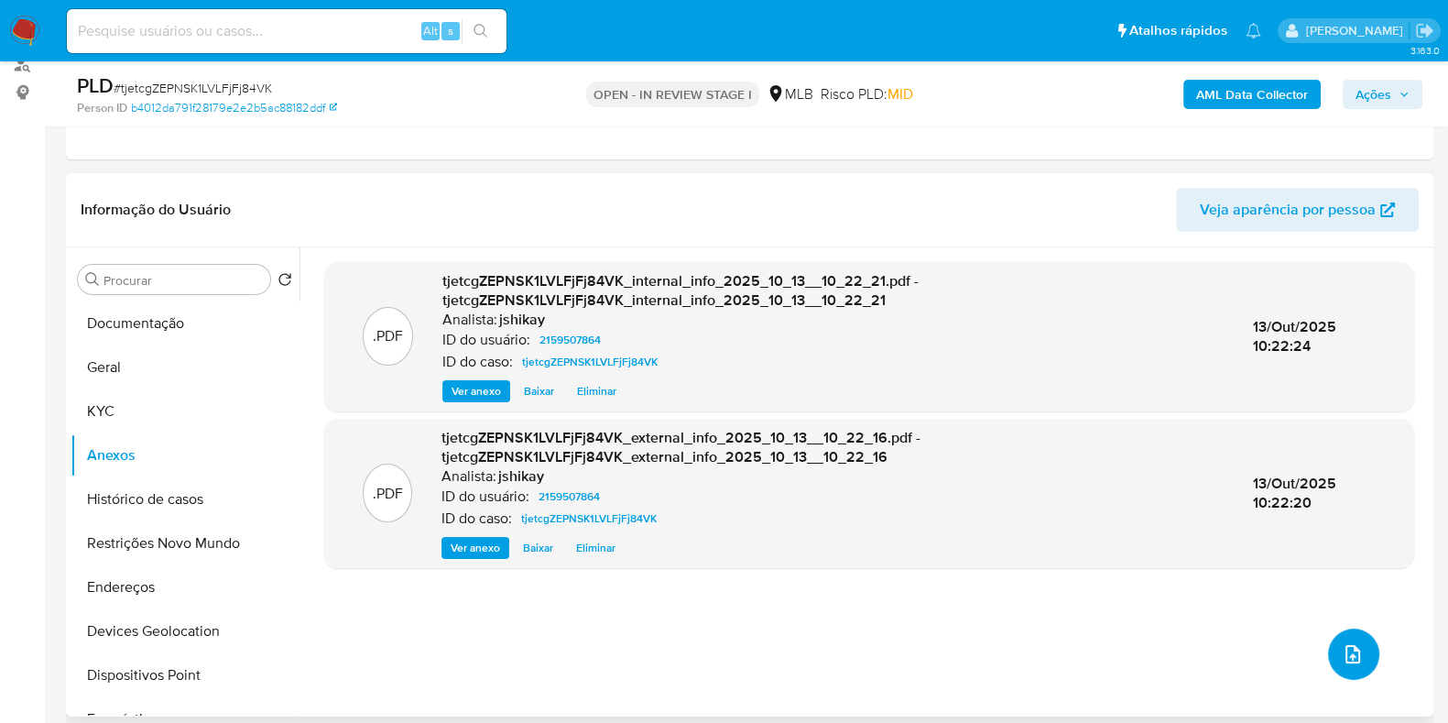
click at [1351, 657] on icon "upload-file" at bounding box center [1353, 654] width 15 height 18
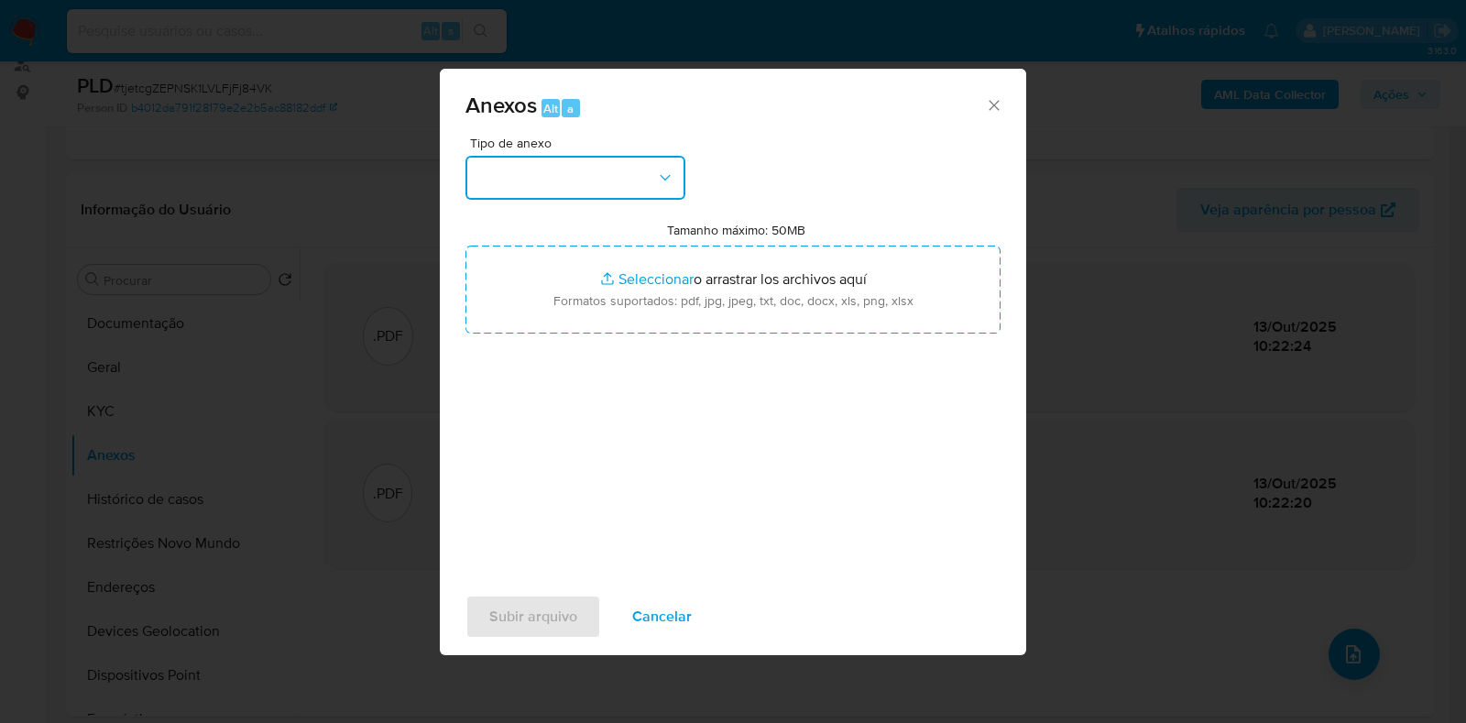
click at [591, 169] on button "button" at bounding box center [575, 178] width 220 height 44
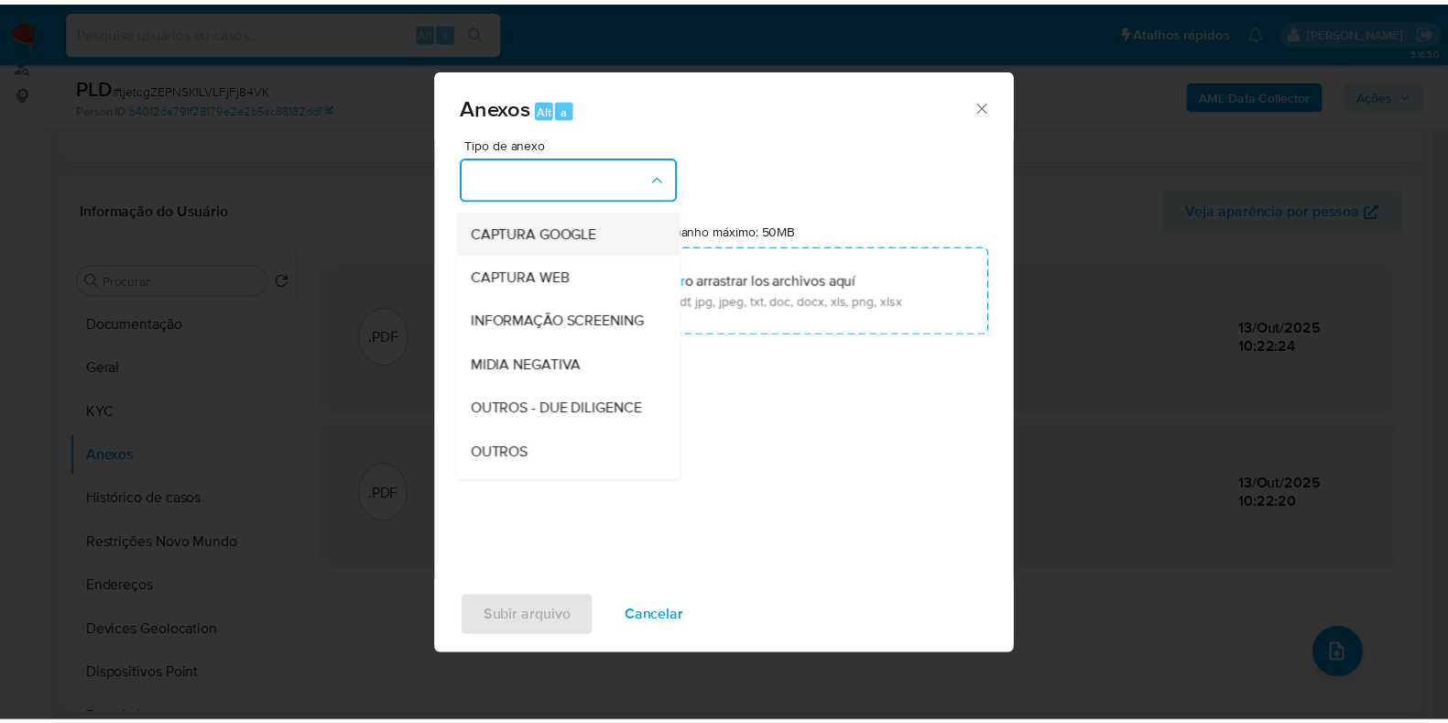
scroll to position [114, 0]
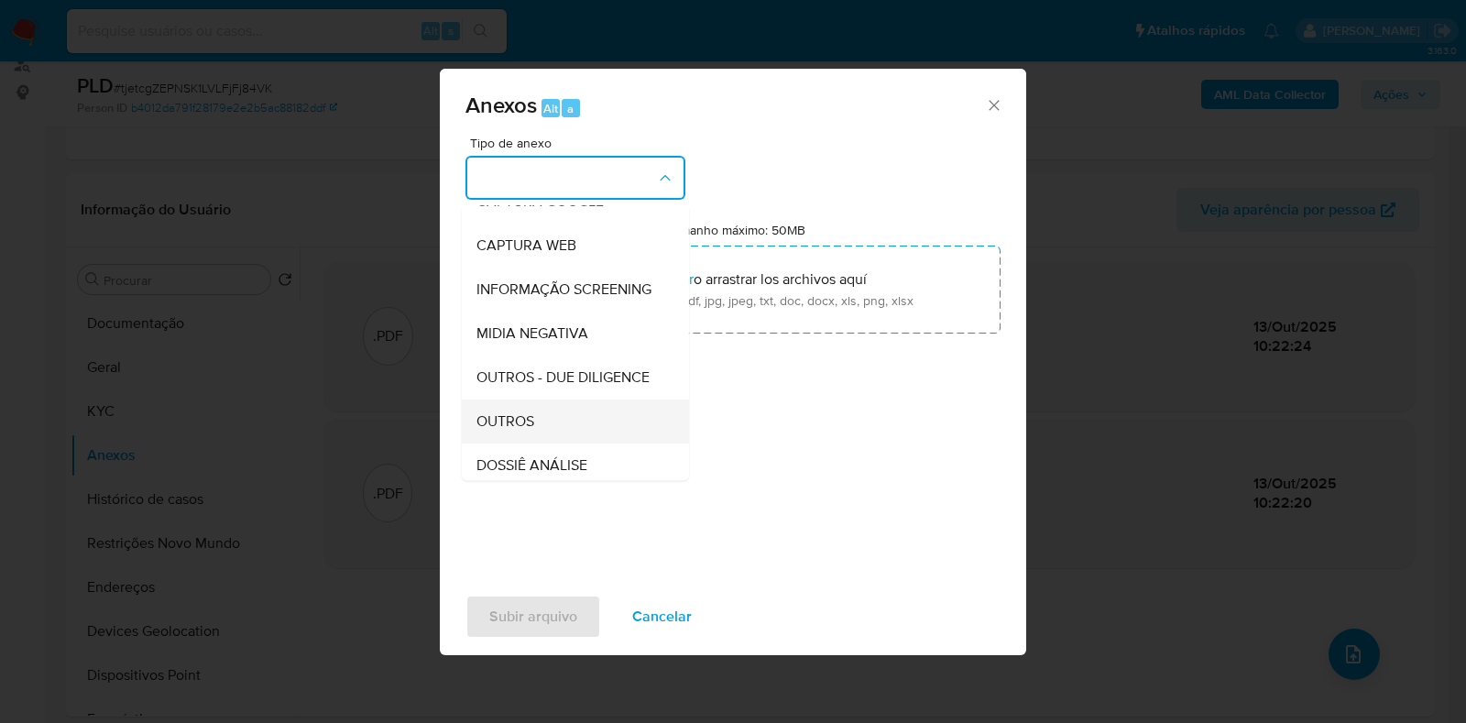
click at [568, 443] on div "OUTROS" at bounding box center [569, 421] width 187 height 44
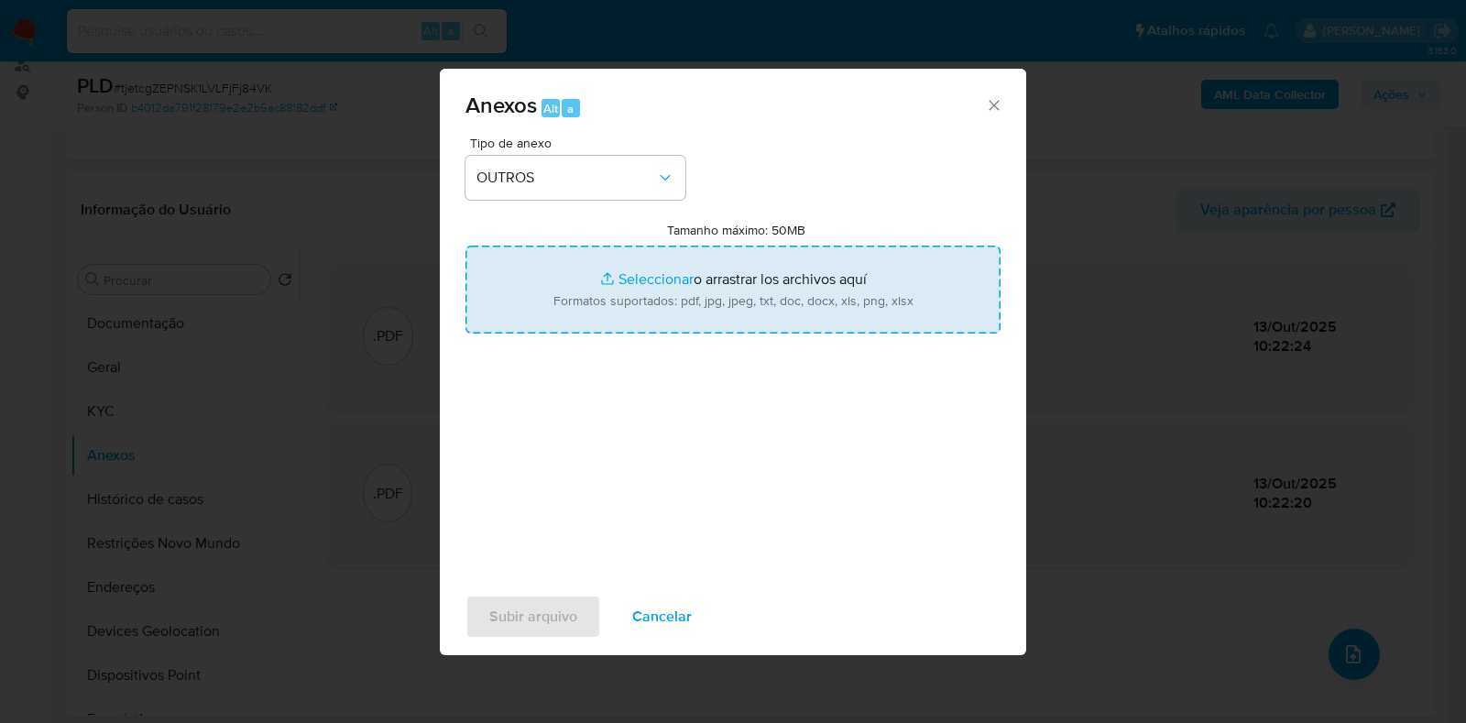
click at [657, 267] on input "Tamanho máximo: 50MB Seleccionar archivos" at bounding box center [732, 289] width 535 height 88
click at [575, 295] on input "Tamanho máximo: 50MB Seleccionar archivos" at bounding box center [732, 289] width 535 height 88
type input "C:\fakepath\SAR - XXX - CNPJ 58464010000168 - 58.464.010 [PERSON_NAME].pdf"
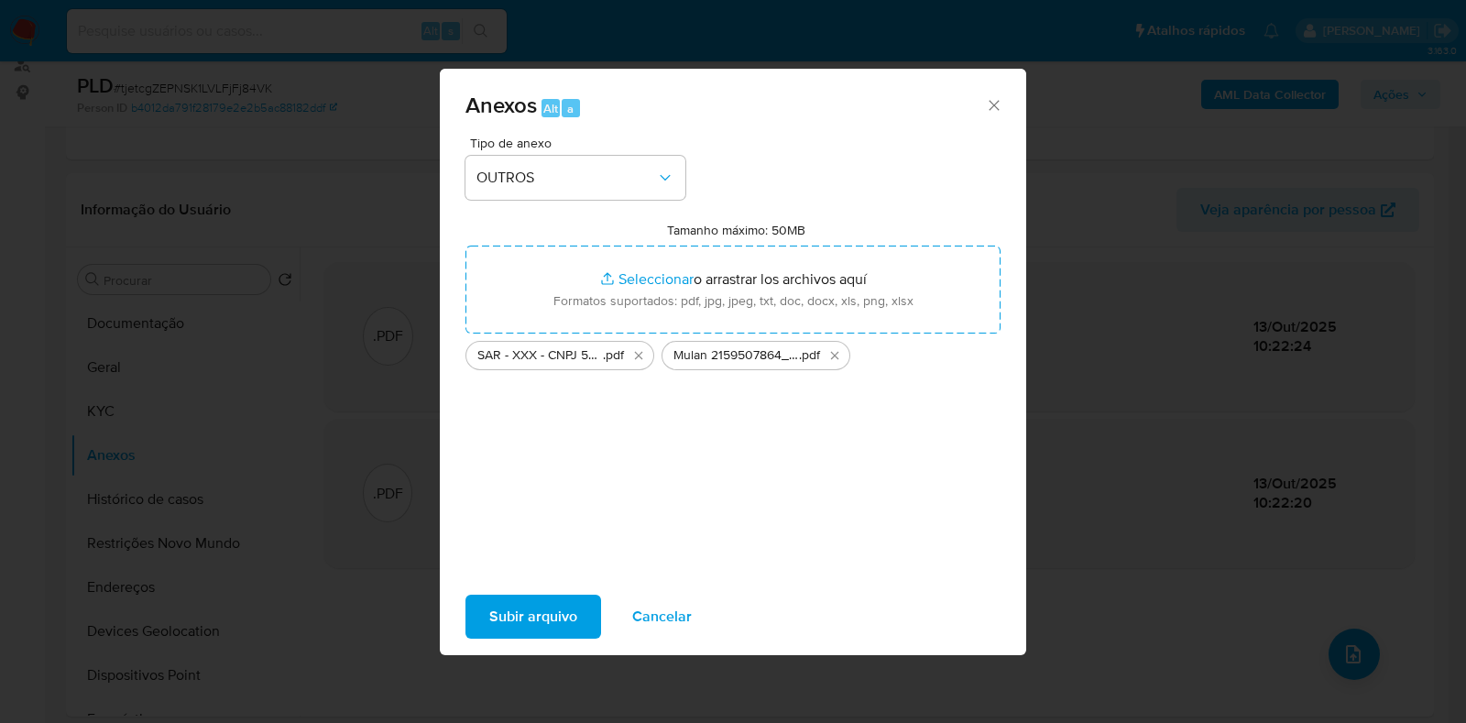
click at [522, 621] on span "Subir arquivo" at bounding box center [533, 616] width 88 height 40
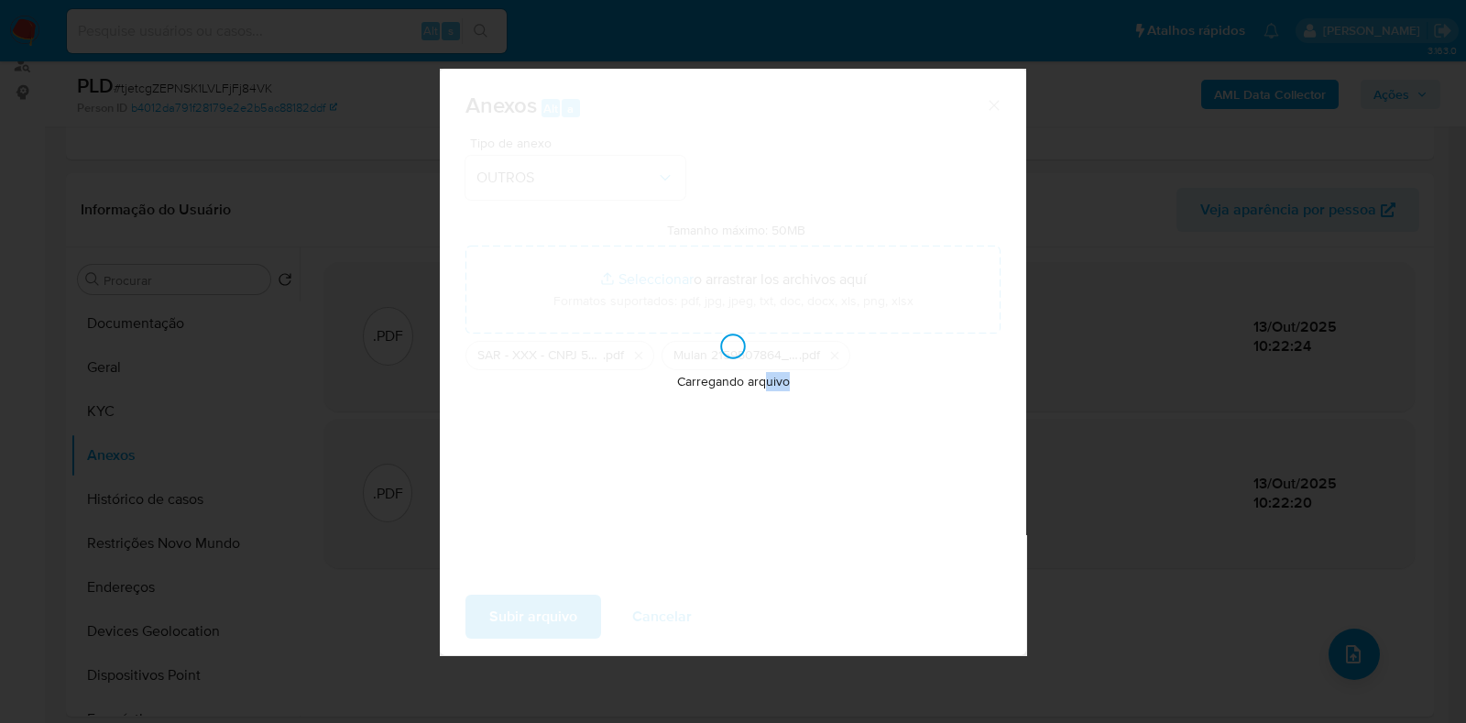
drag, startPoint x: 766, startPoint y: 398, endPoint x: 825, endPoint y: 493, distance: 111.6
click at [825, 493] on div "Carregando arquivo" at bounding box center [733, 362] width 586 height 586
click at [802, 431] on div "Carregando arquivo" at bounding box center [733, 362] width 586 height 586
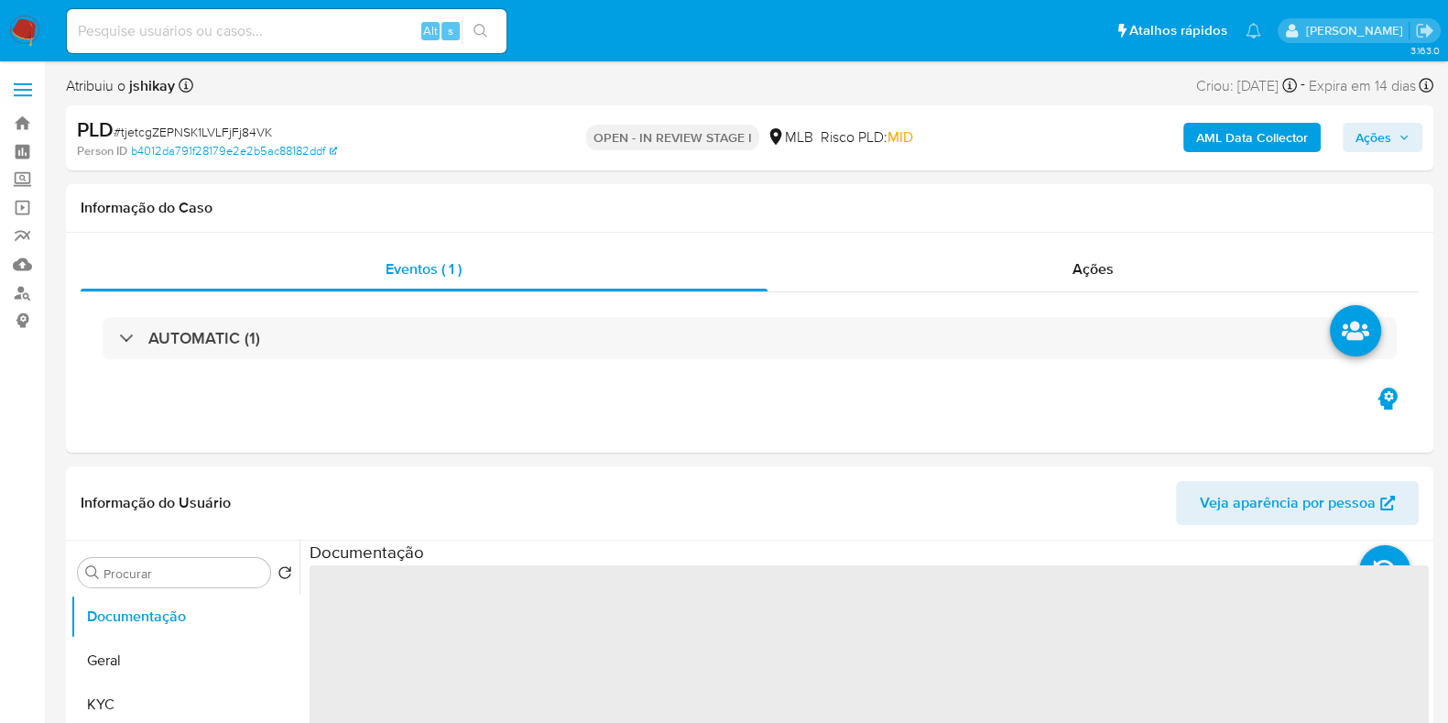
select select "10"
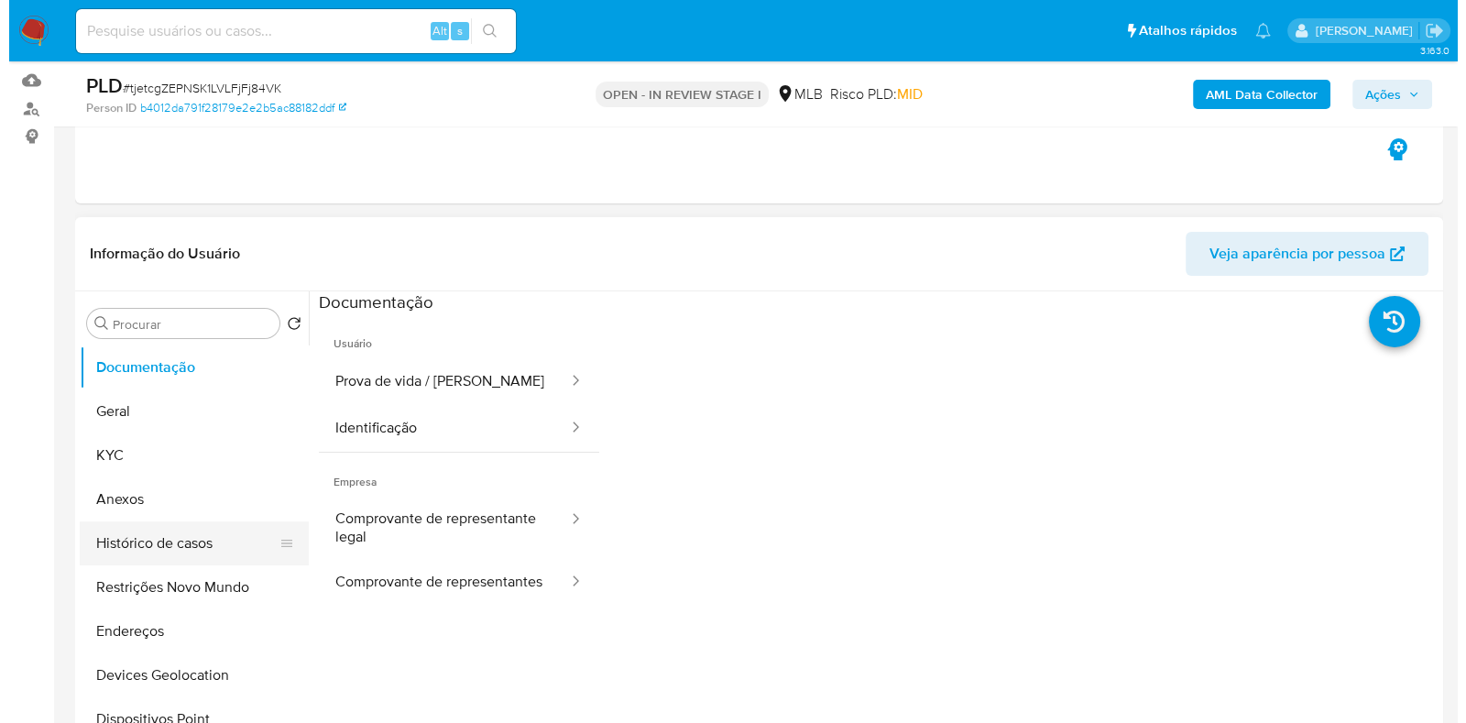
scroll to position [344, 0]
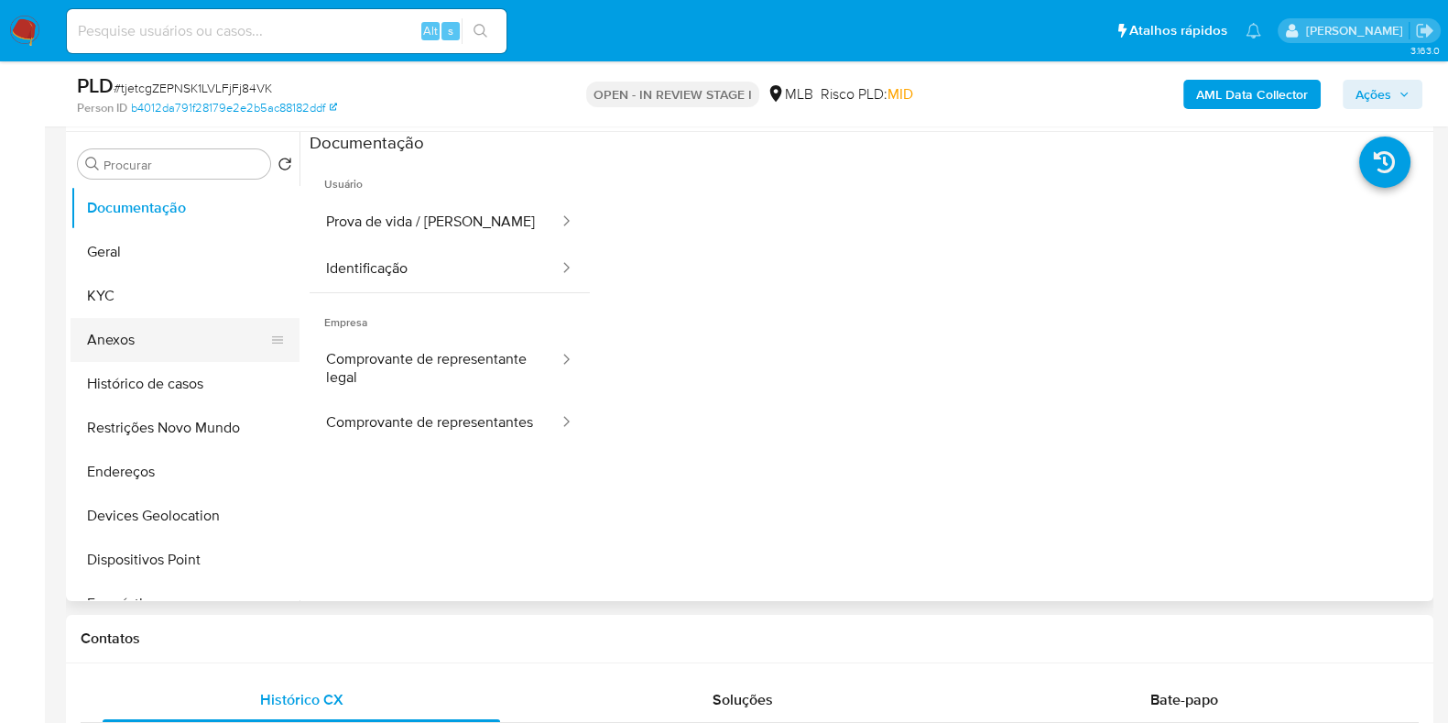
click at [170, 328] on button "Anexos" at bounding box center [178, 340] width 214 height 44
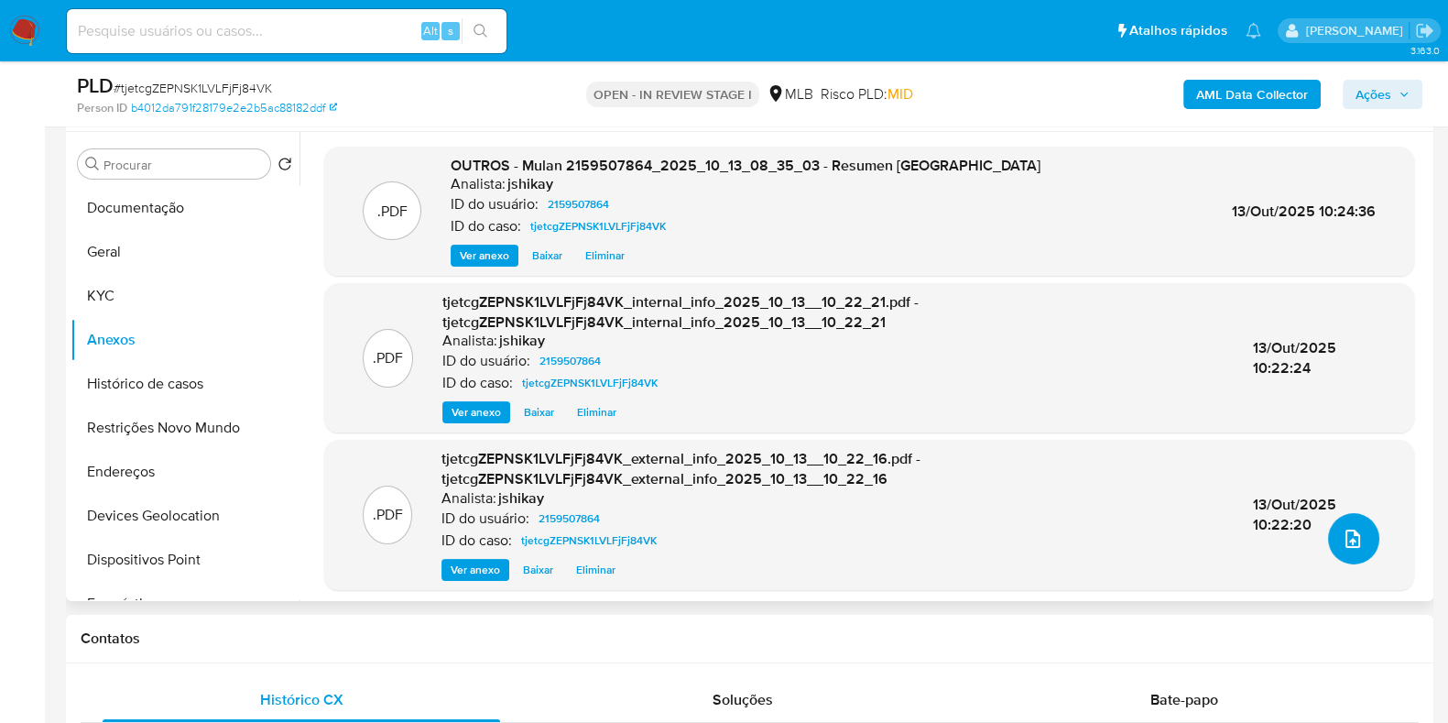
click at [1330, 532] on button "upload-file" at bounding box center [1353, 538] width 51 height 51
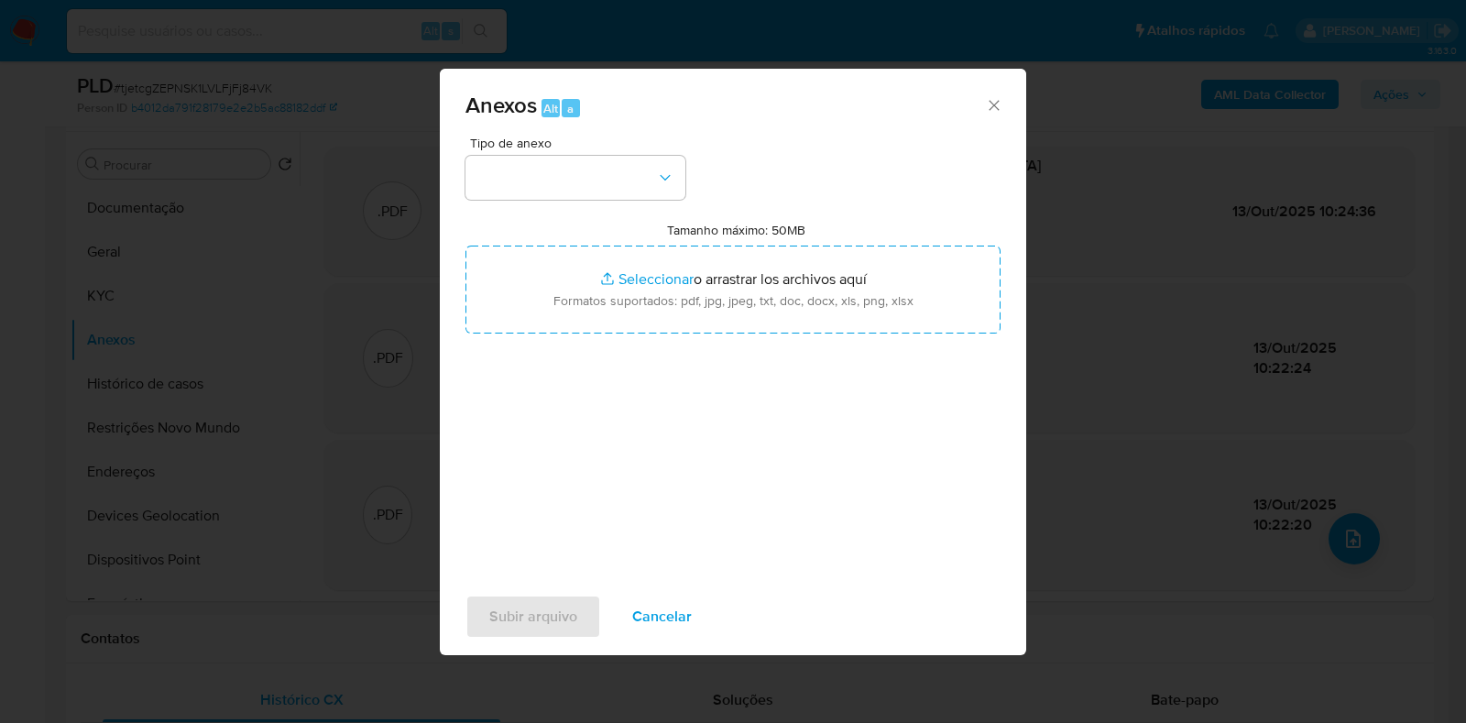
click at [558, 136] on div "Anexos Alt a" at bounding box center [733, 103] width 586 height 69
click at [551, 190] on button "button" at bounding box center [575, 178] width 220 height 44
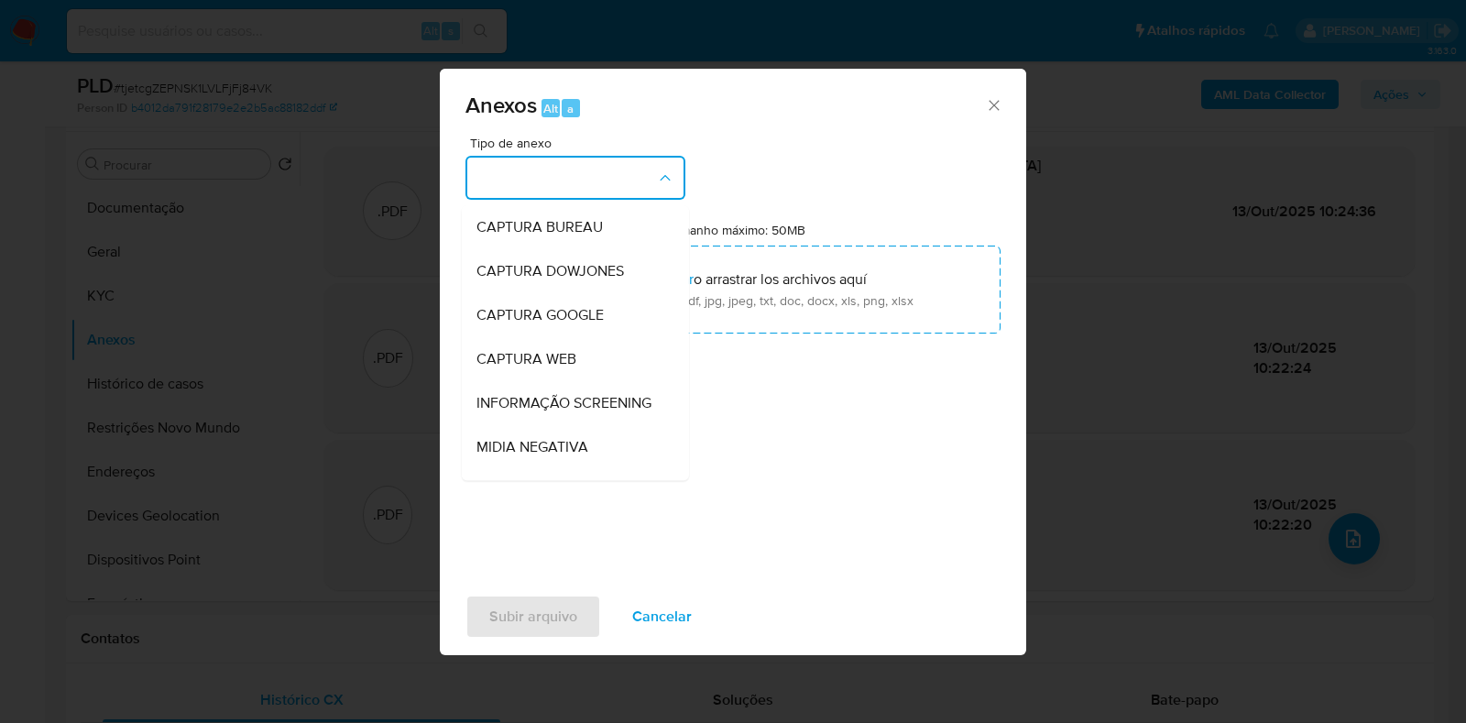
scroll to position [228, 0]
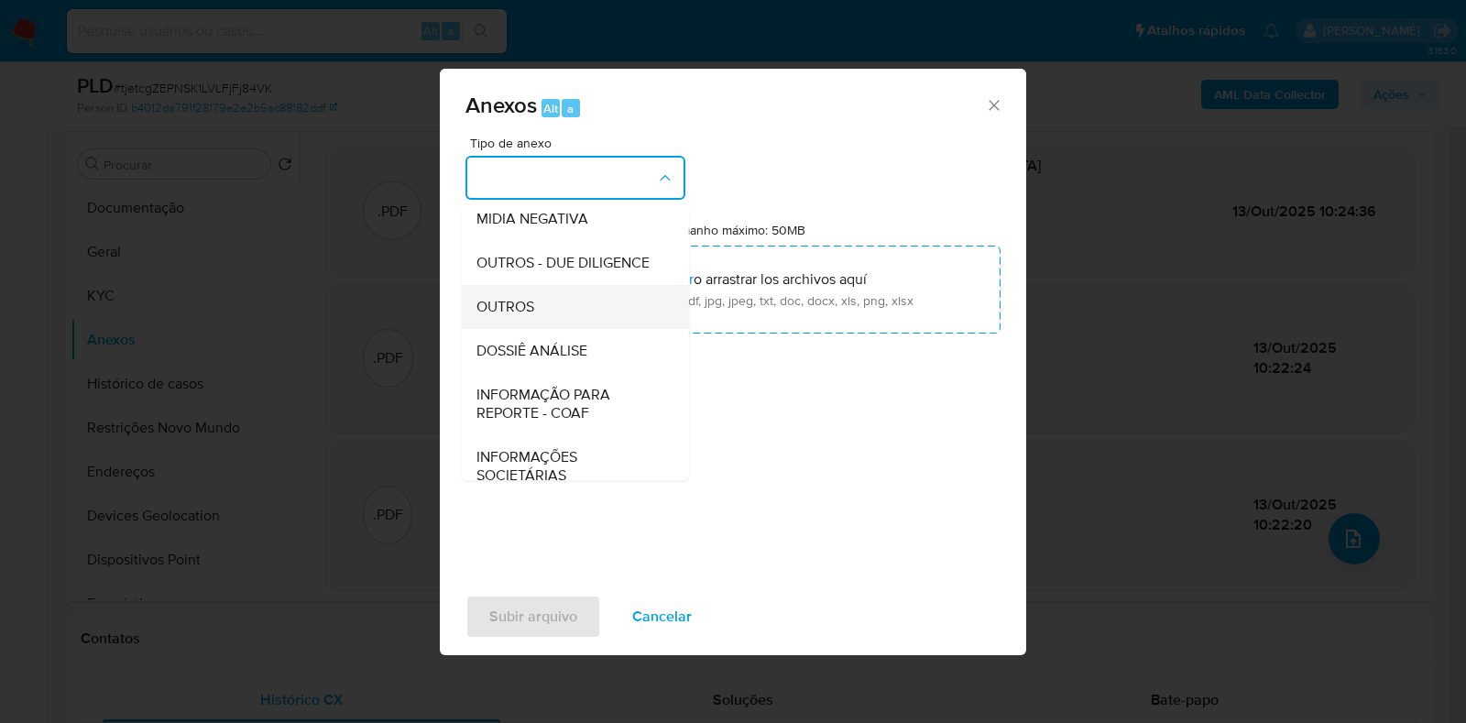
click at [547, 329] on div "OUTROS" at bounding box center [569, 307] width 187 height 44
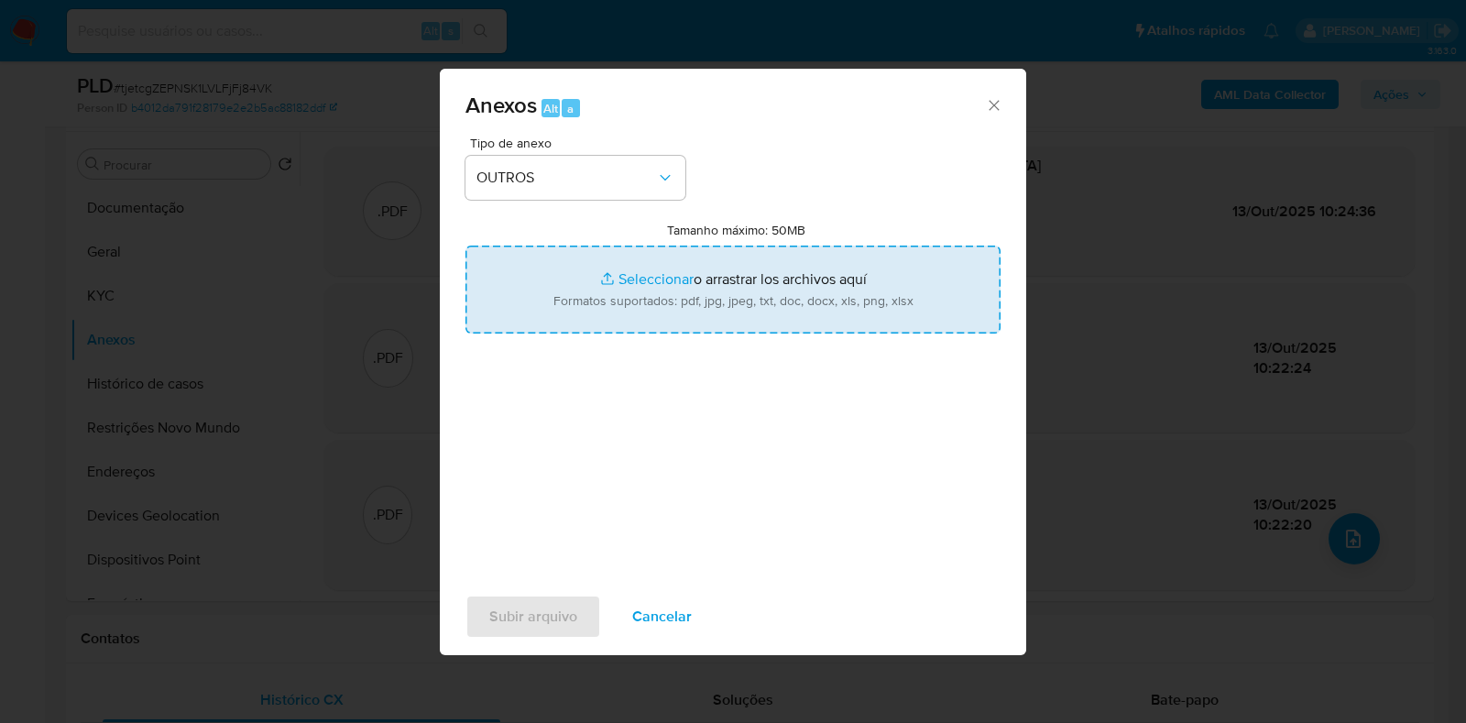
click at [623, 290] on input "Tamanho máximo: 50MB Seleccionar archivos" at bounding box center [732, 289] width 535 height 88
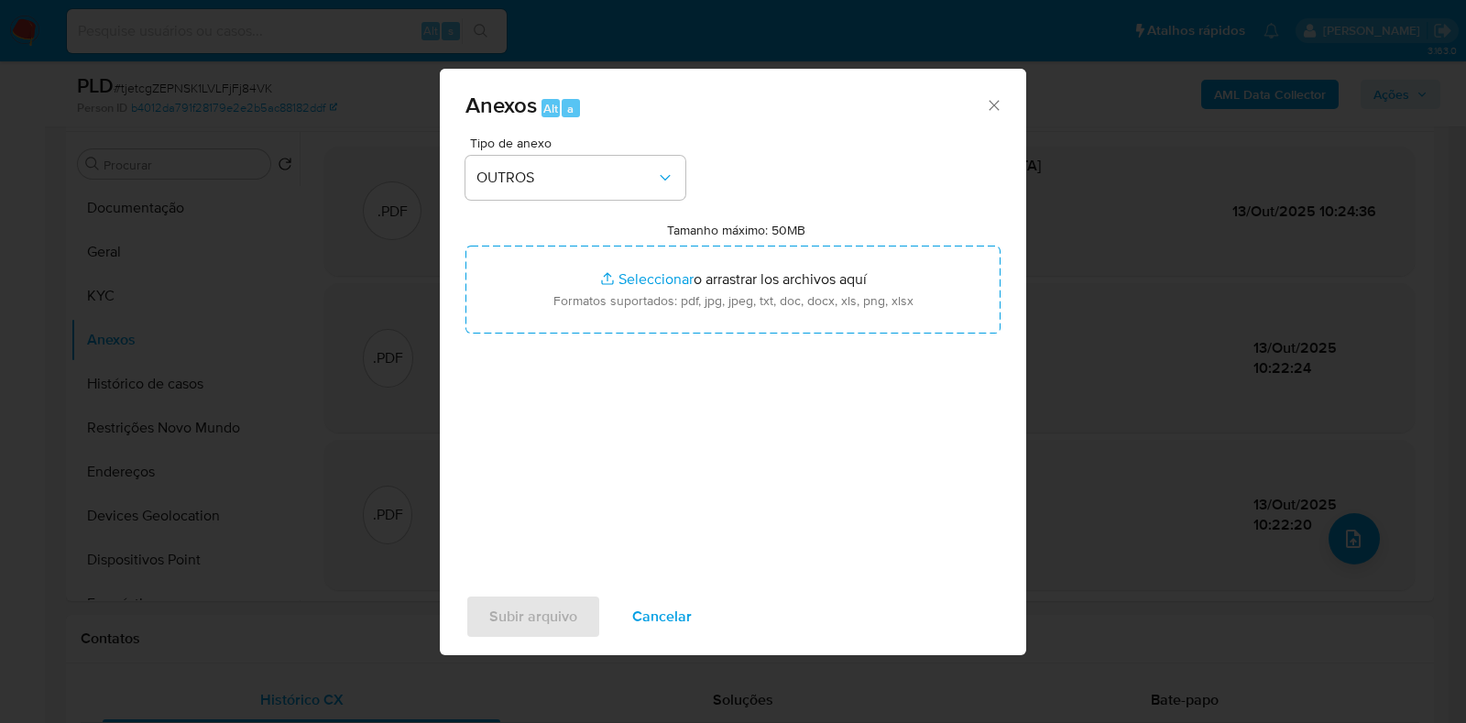
click at [991, 101] on icon "Cerrar" at bounding box center [994, 105] width 18 height 18
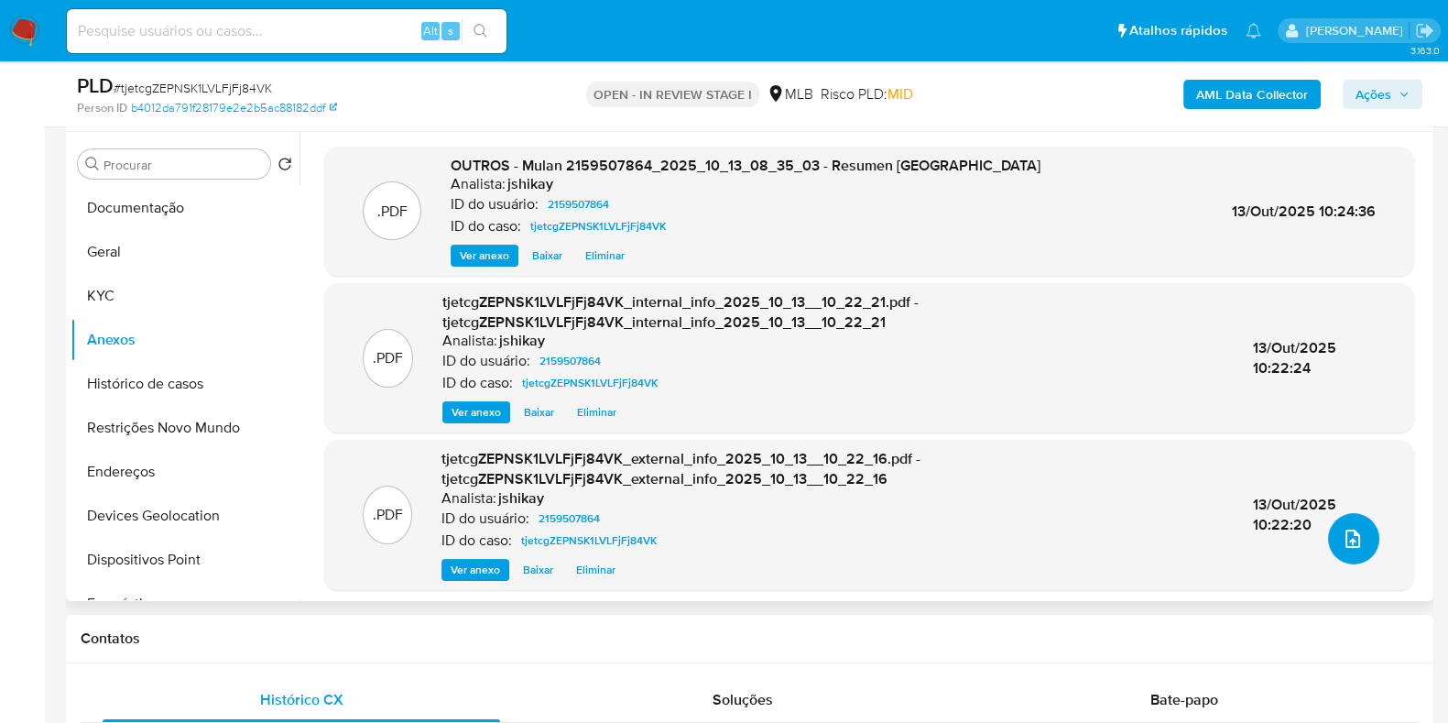
click at [1351, 537] on icon "upload-file" at bounding box center [1353, 539] width 22 height 22
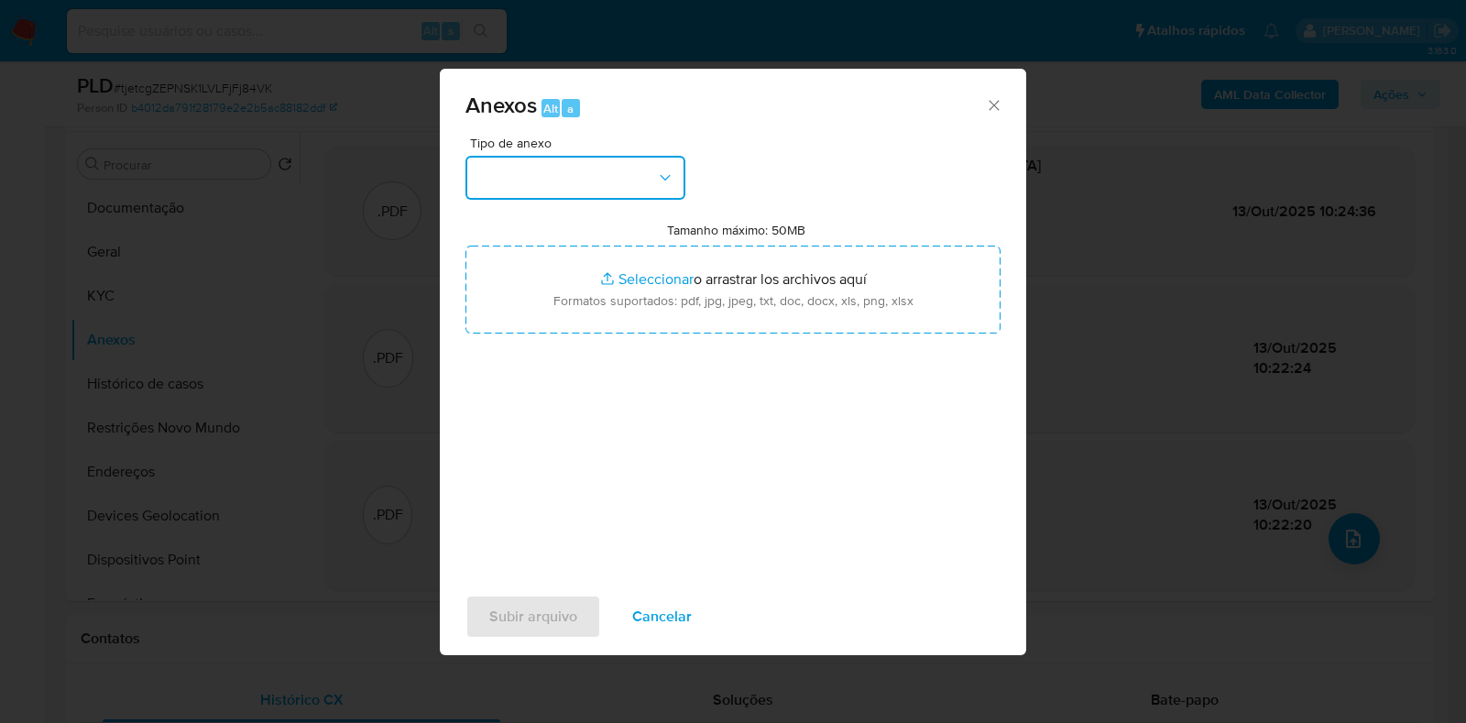
click at [609, 164] on button "button" at bounding box center [575, 178] width 220 height 44
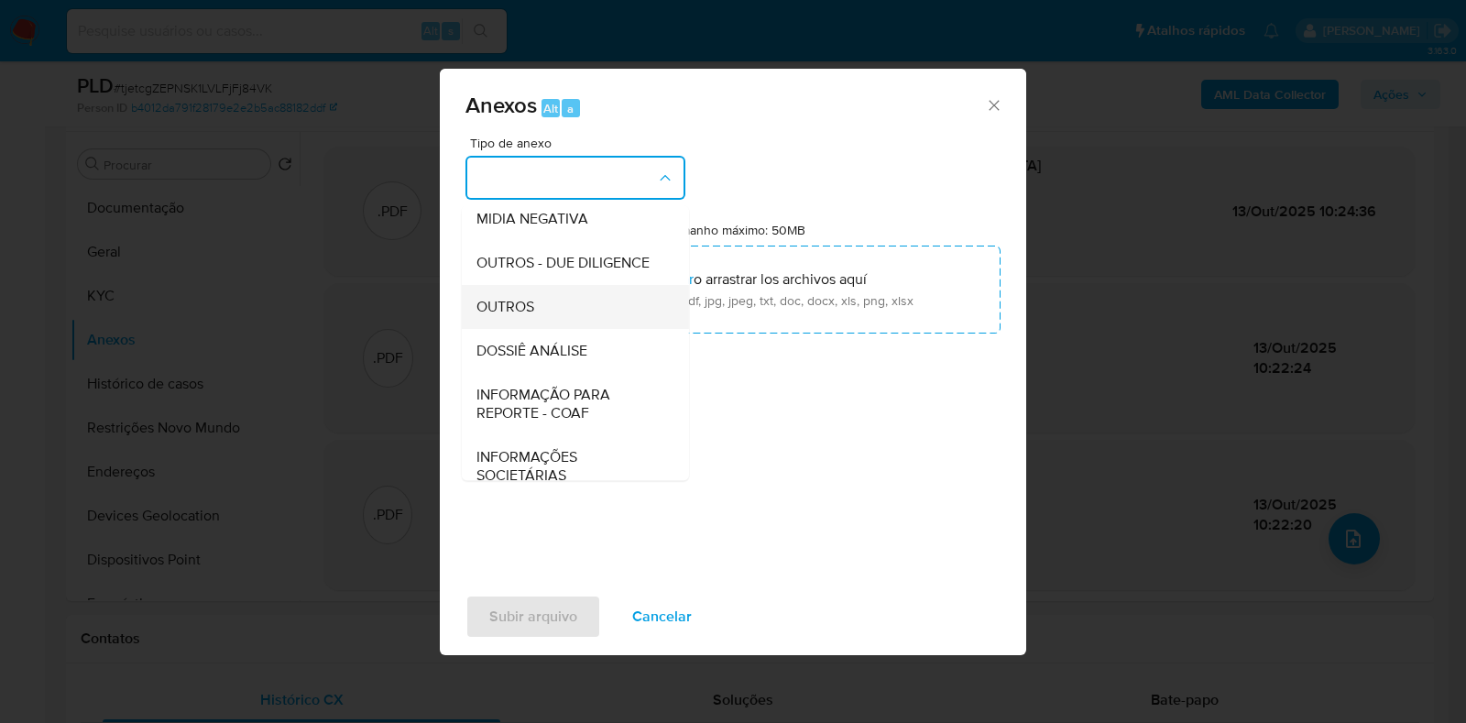
click at [518, 316] on span "OUTROS" at bounding box center [505, 307] width 58 height 18
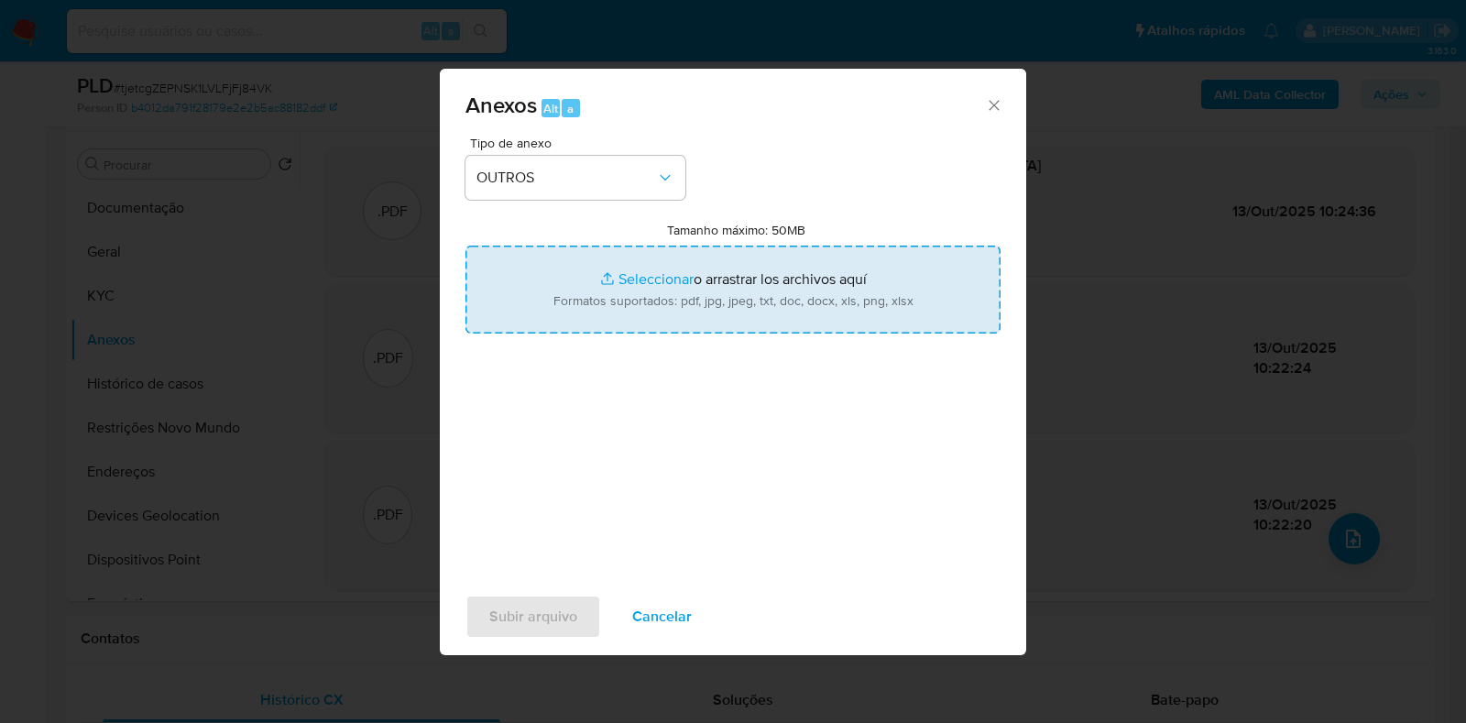
click at [638, 290] on input "Tamanho máximo: 50MB Seleccionar archivos" at bounding box center [732, 289] width 535 height 88
type input "C:\fakepath\SAR - XXX - CNPJ 58464010000168 - 58.464.010 MAURICIO DIAS DE OLIVE…"
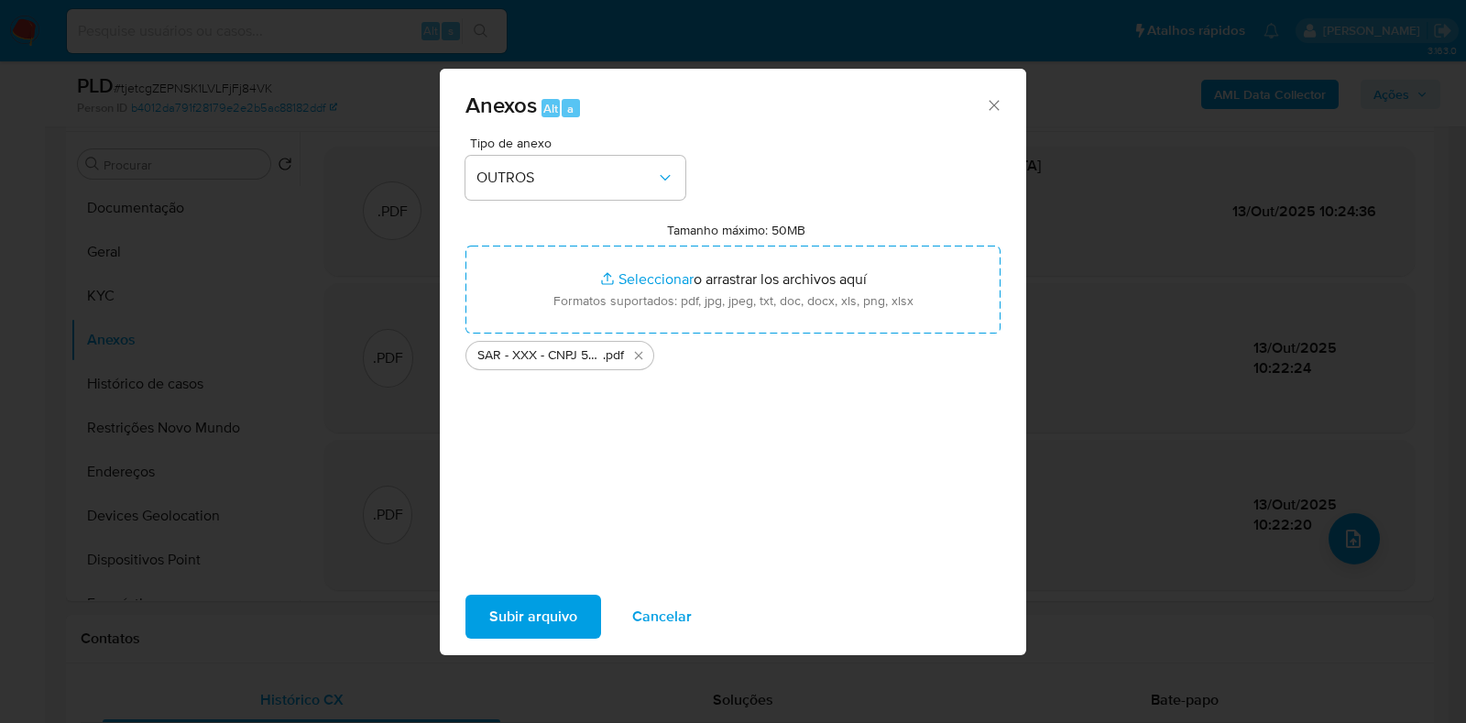
click at [523, 626] on span "Subir arquivo" at bounding box center [533, 616] width 88 height 40
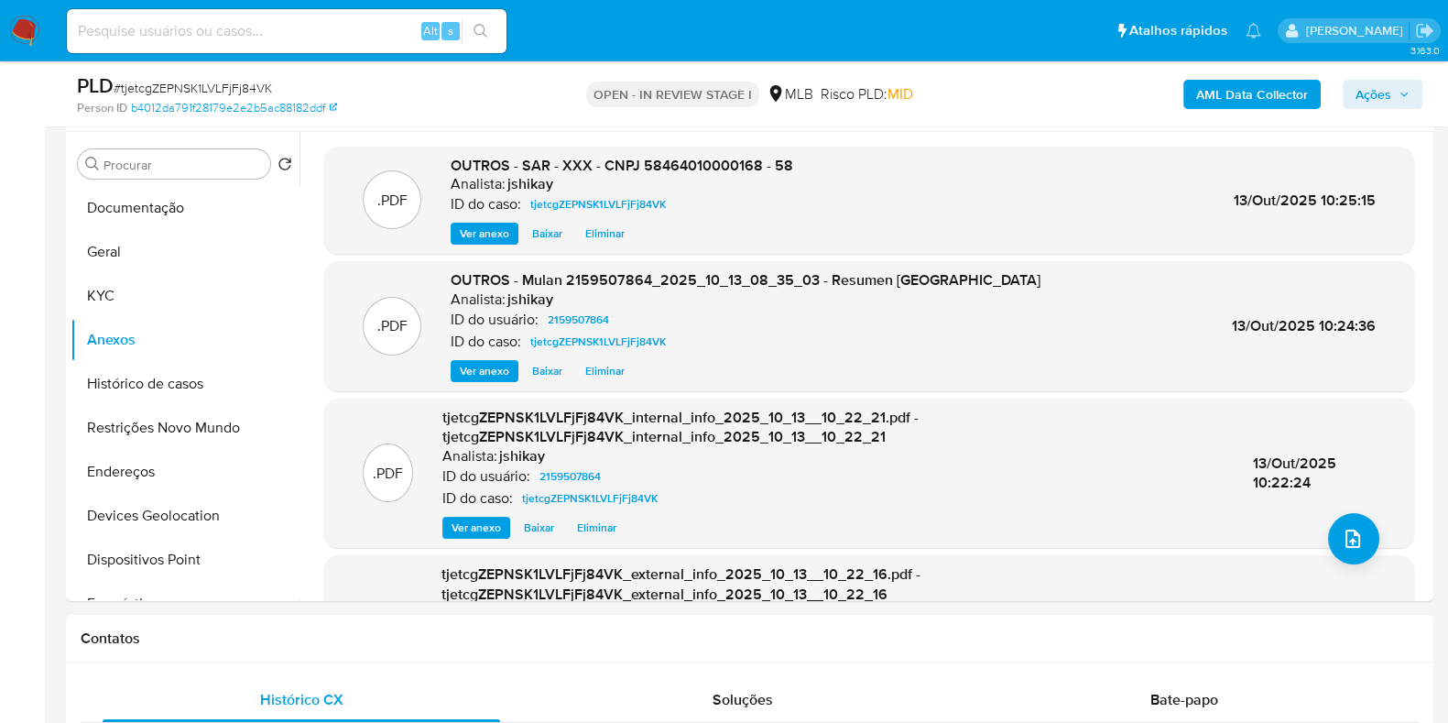
click at [1386, 92] on span "Ações" at bounding box center [1374, 94] width 36 height 29
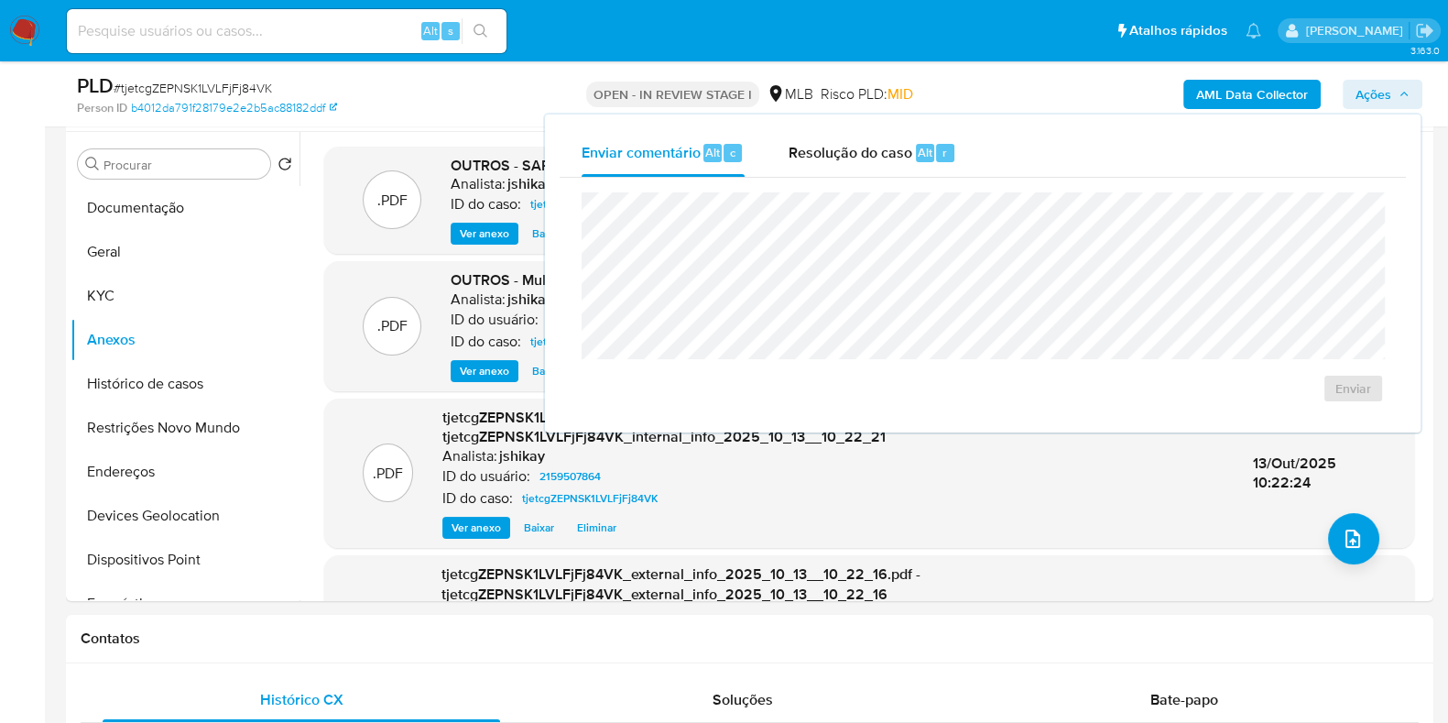
click at [856, 125] on div "Enviar comentário Alt c Resolução do caso Alt r Enviar" at bounding box center [983, 274] width 876 height 318
click at [854, 141] on div "Resolução do caso Alt r" at bounding box center [873, 153] width 168 height 48
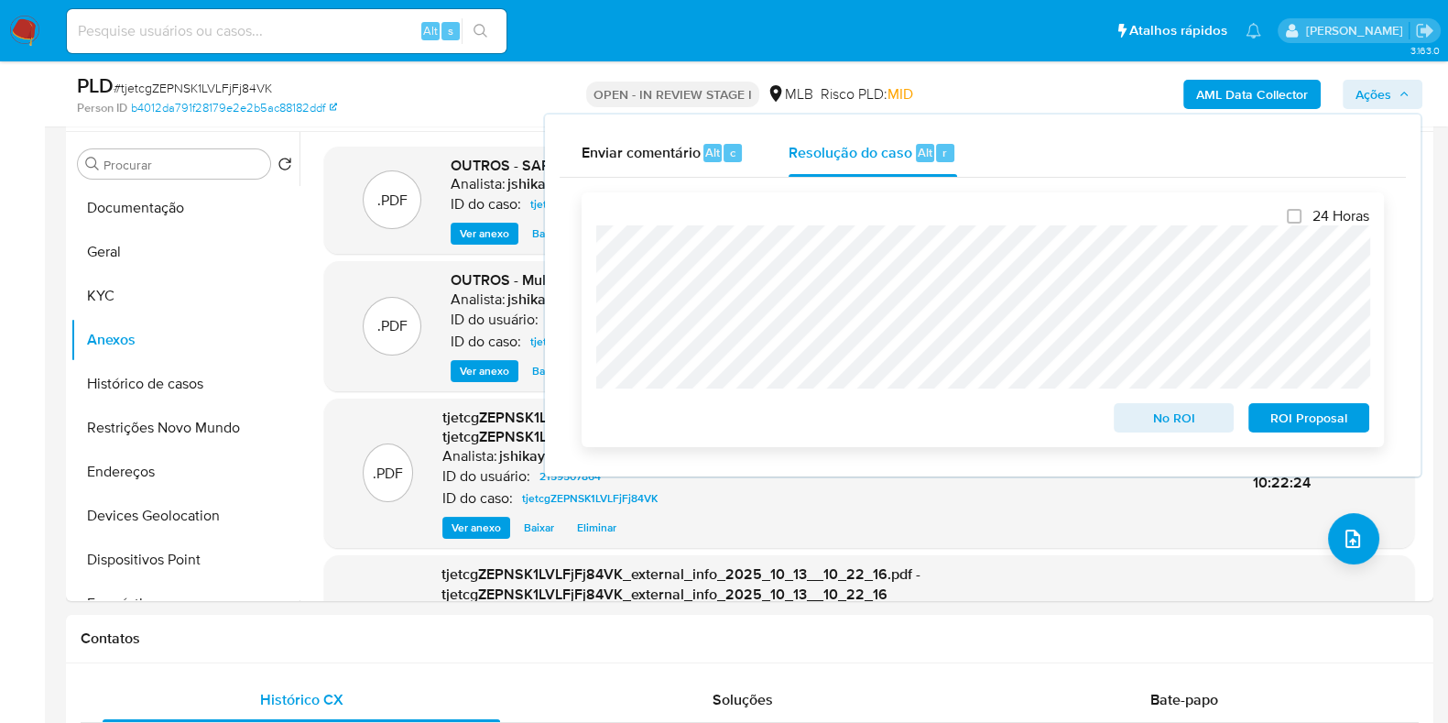
click at [1309, 424] on span "ROI Proposal" at bounding box center [1308, 418] width 95 height 26
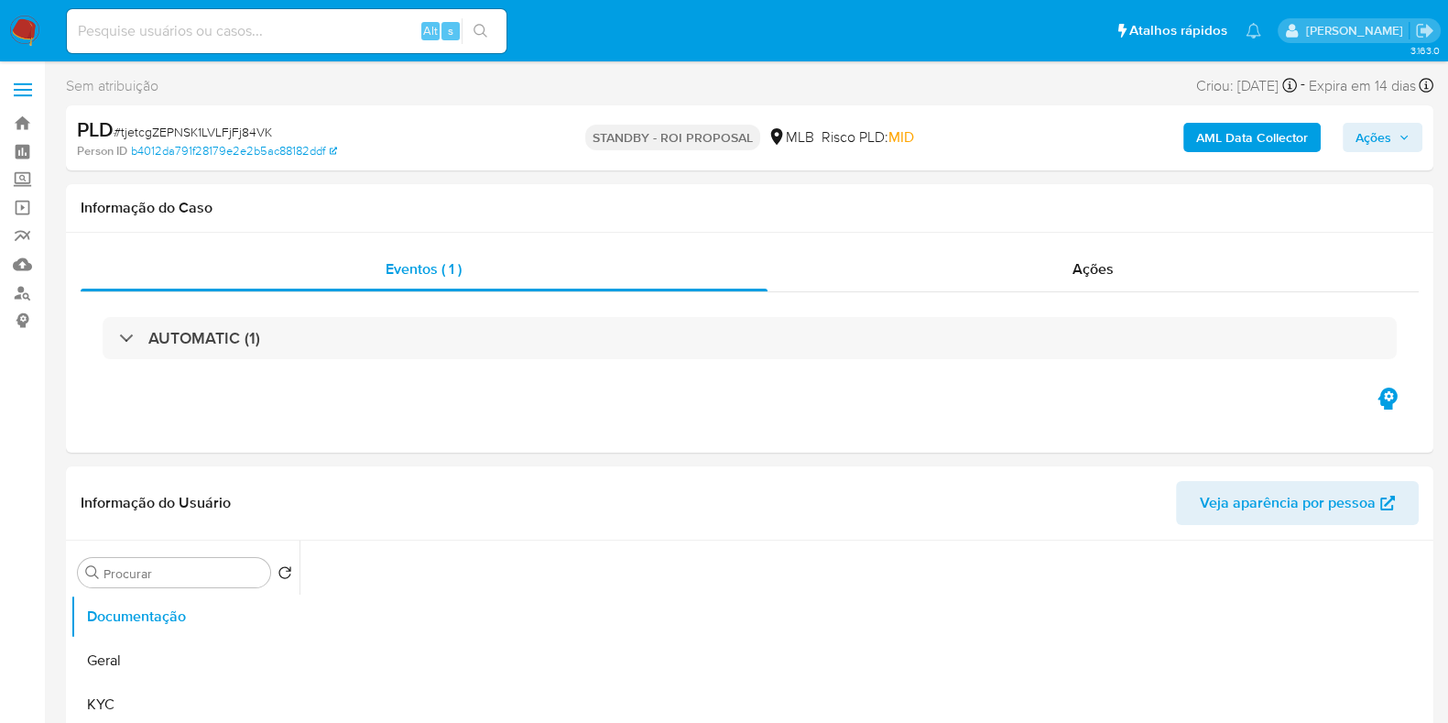
select select "10"
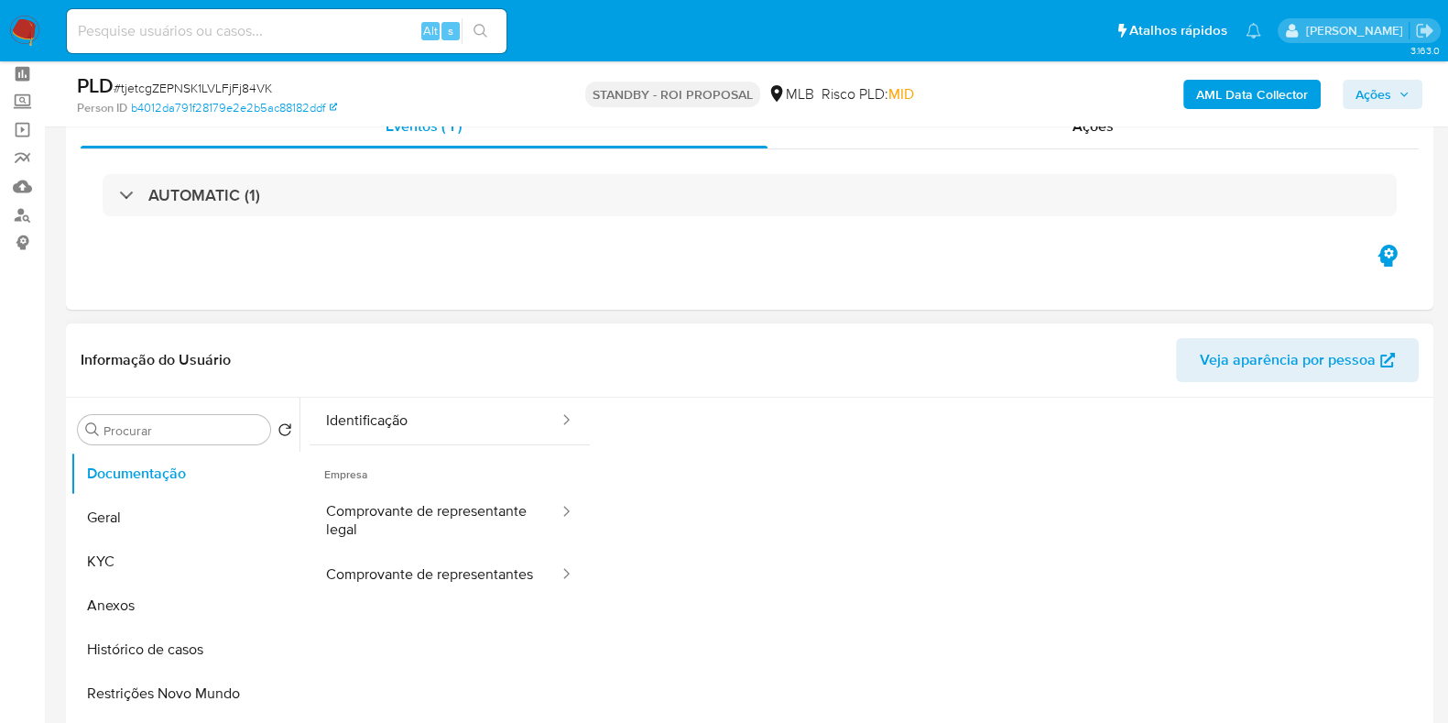
scroll to position [114, 0]
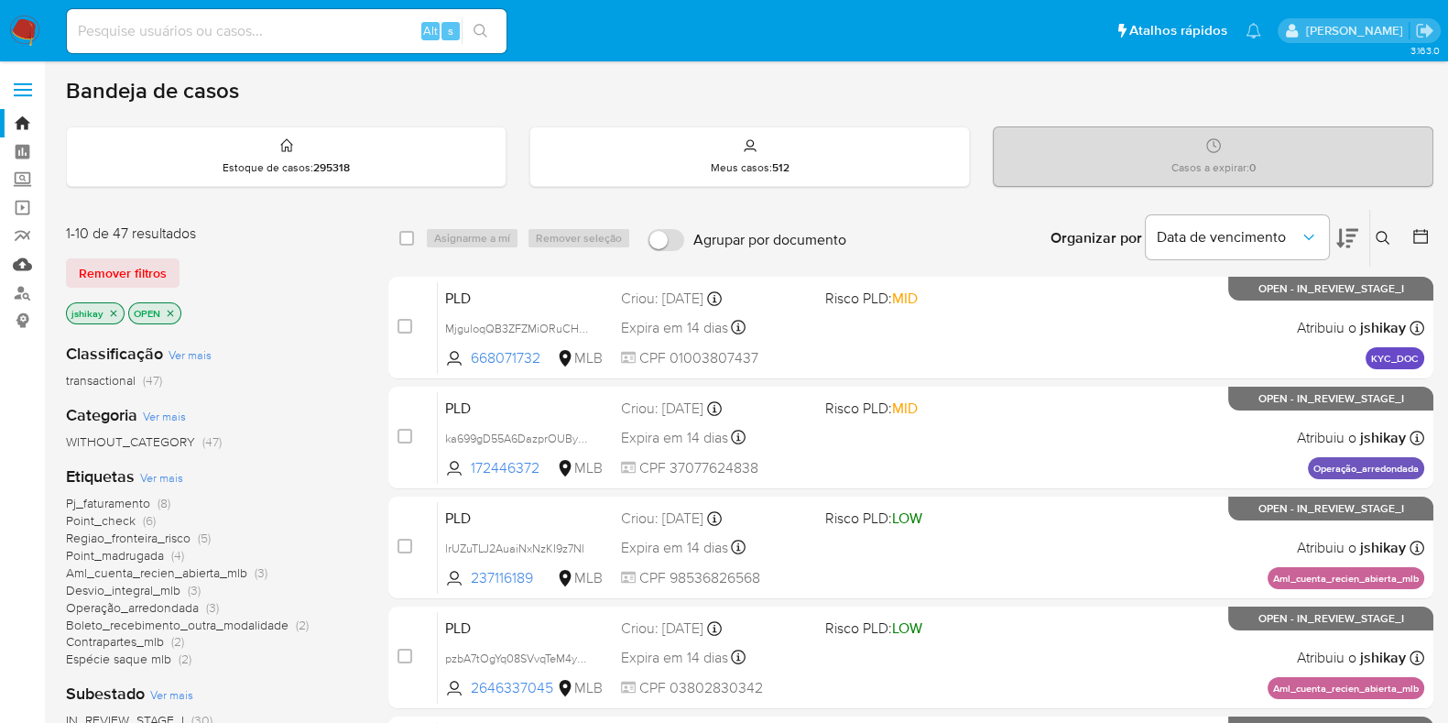
click at [23, 270] on link "Mulan" at bounding box center [109, 264] width 218 height 28
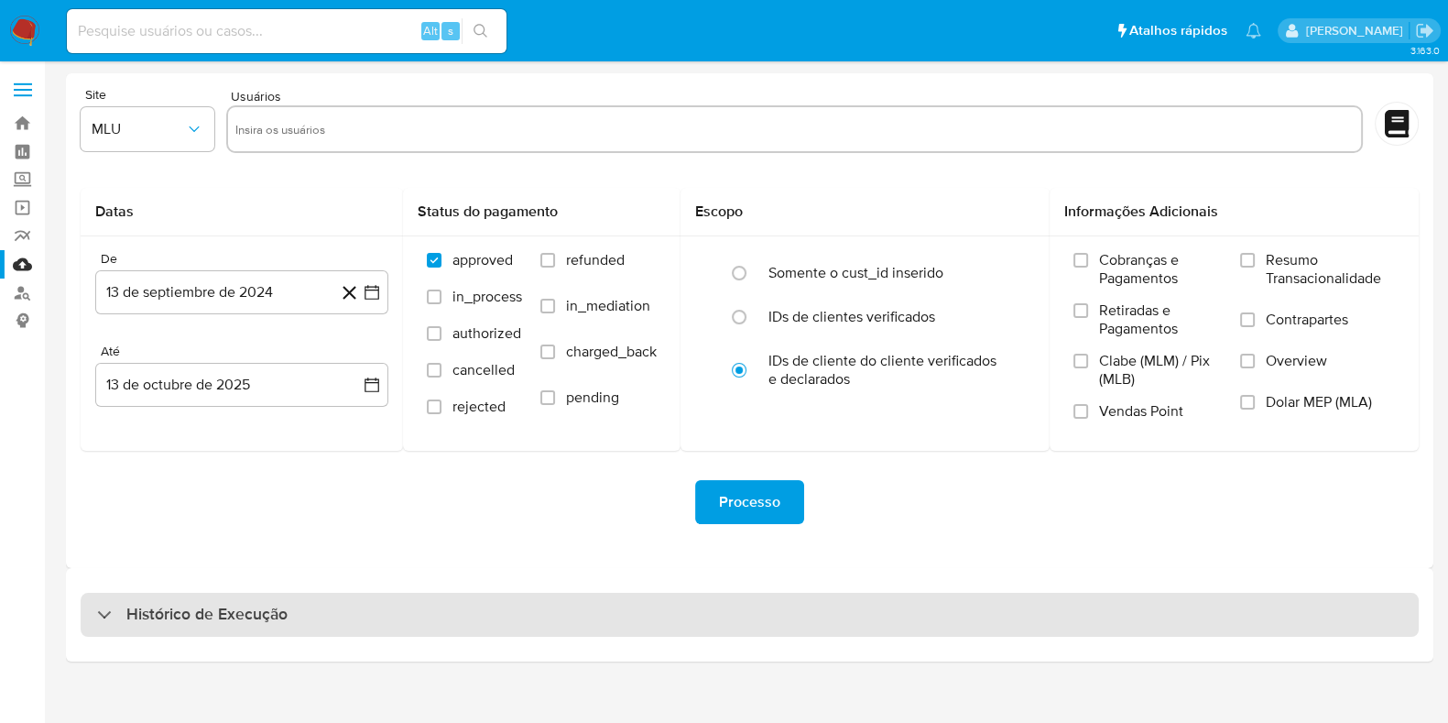
drag, startPoint x: 337, startPoint y: 606, endPoint x: 341, endPoint y: 593, distance: 14.2
click at [337, 605] on div "Histórico de Execução" at bounding box center [750, 615] width 1338 height 44
select select "10"
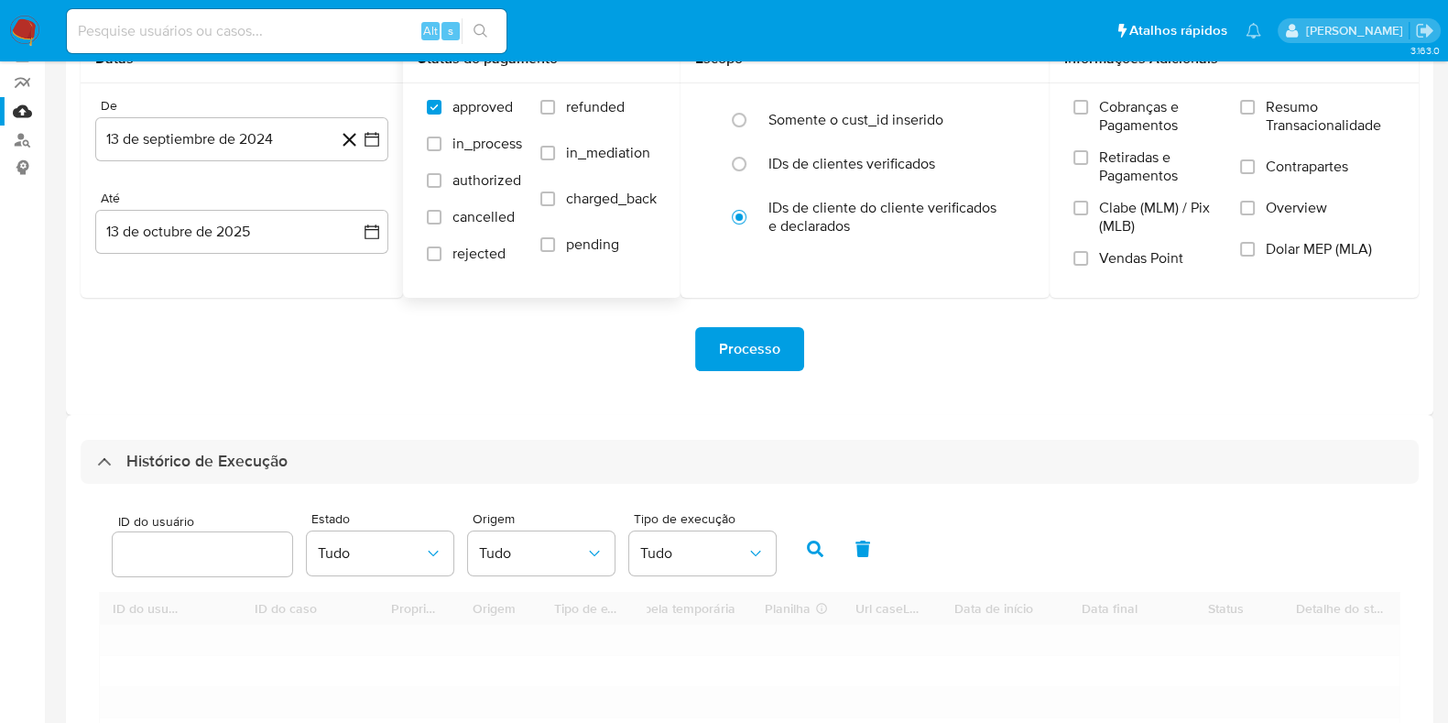
scroll to position [457, 0]
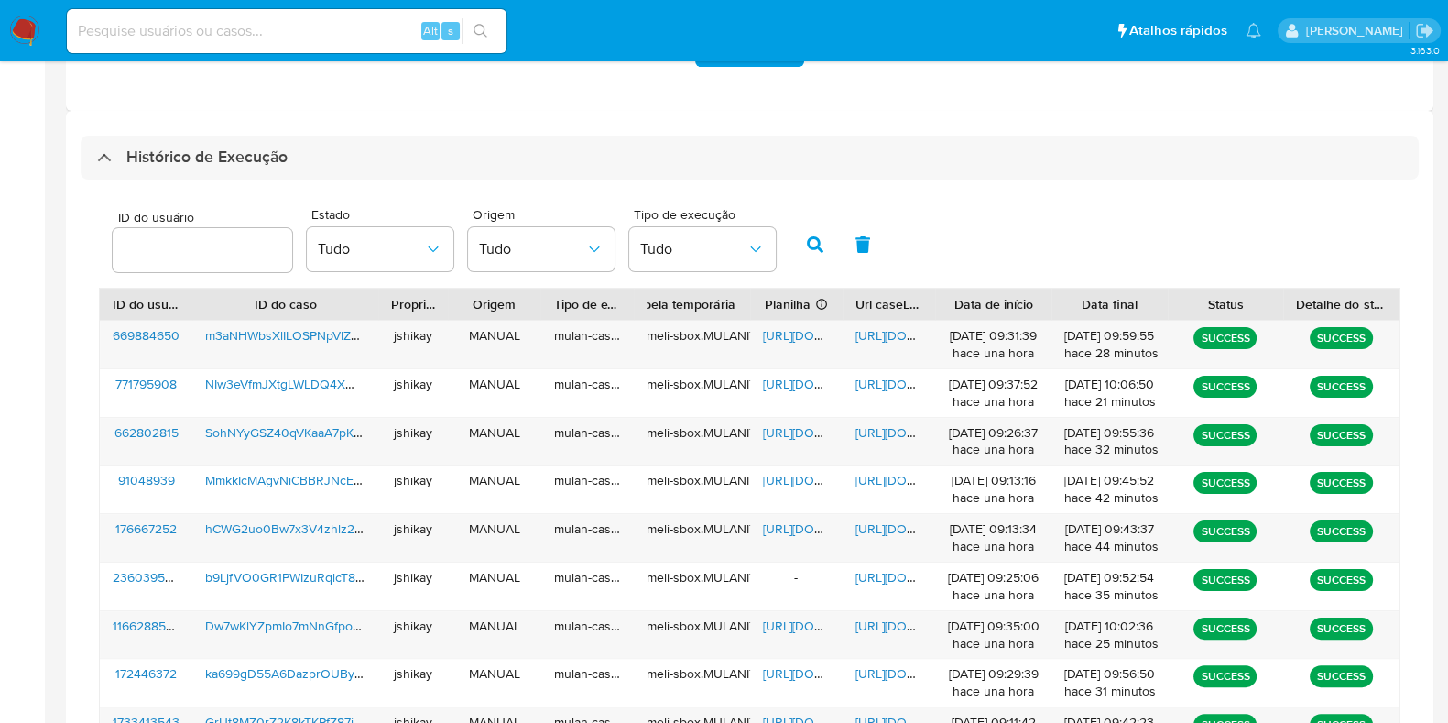
click at [590, 122] on div "Histórico de Execução ID do usuário Estado Tudo Origem Tudo Tipo de execução Tu…" at bounding box center [750, 504] width 1368 height 786
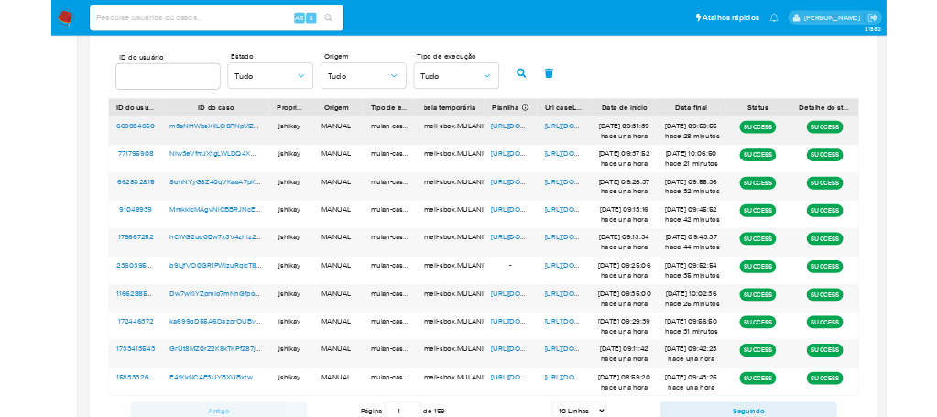
scroll to position [704, 0]
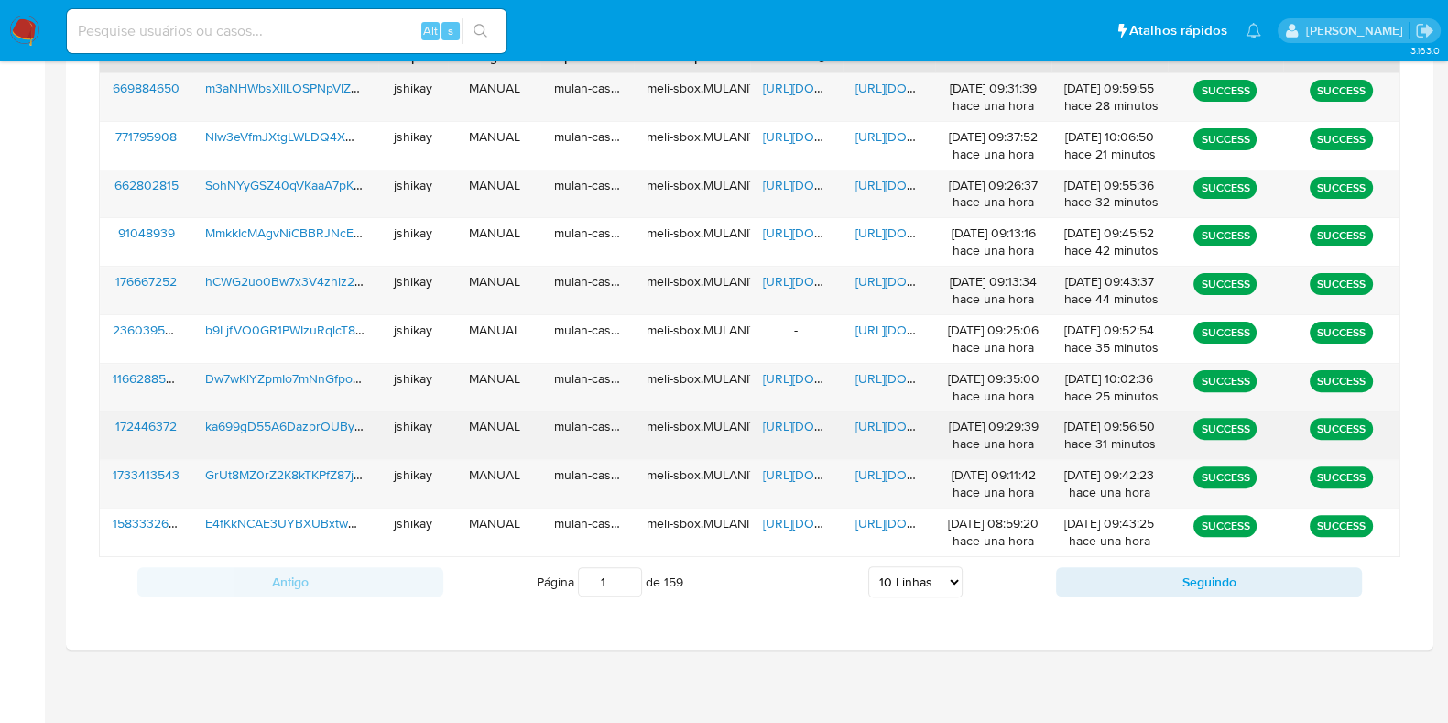
click at [805, 425] on span "[URL][DOMAIN_NAME]" at bounding box center [826, 426] width 126 height 18
click at [898, 419] on span "[URL][DOMAIN_NAME]" at bounding box center [919, 426] width 126 height 18
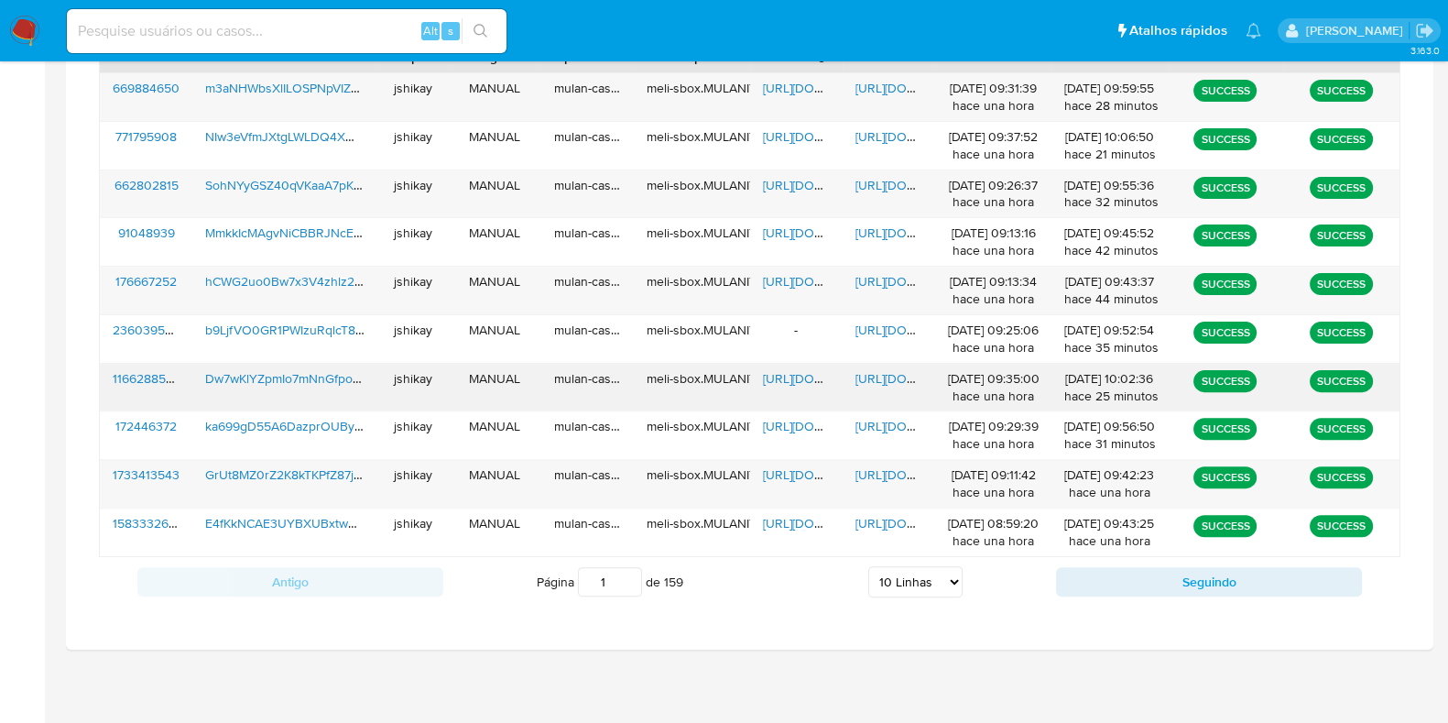
drag, startPoint x: 793, startPoint y: 371, endPoint x: 856, endPoint y: 371, distance: 63.2
click at [794, 371] on span "[URL][DOMAIN_NAME]" at bounding box center [826, 378] width 126 height 18
click at [884, 370] on span "[URL][DOMAIN_NAME]" at bounding box center [919, 378] width 126 height 18
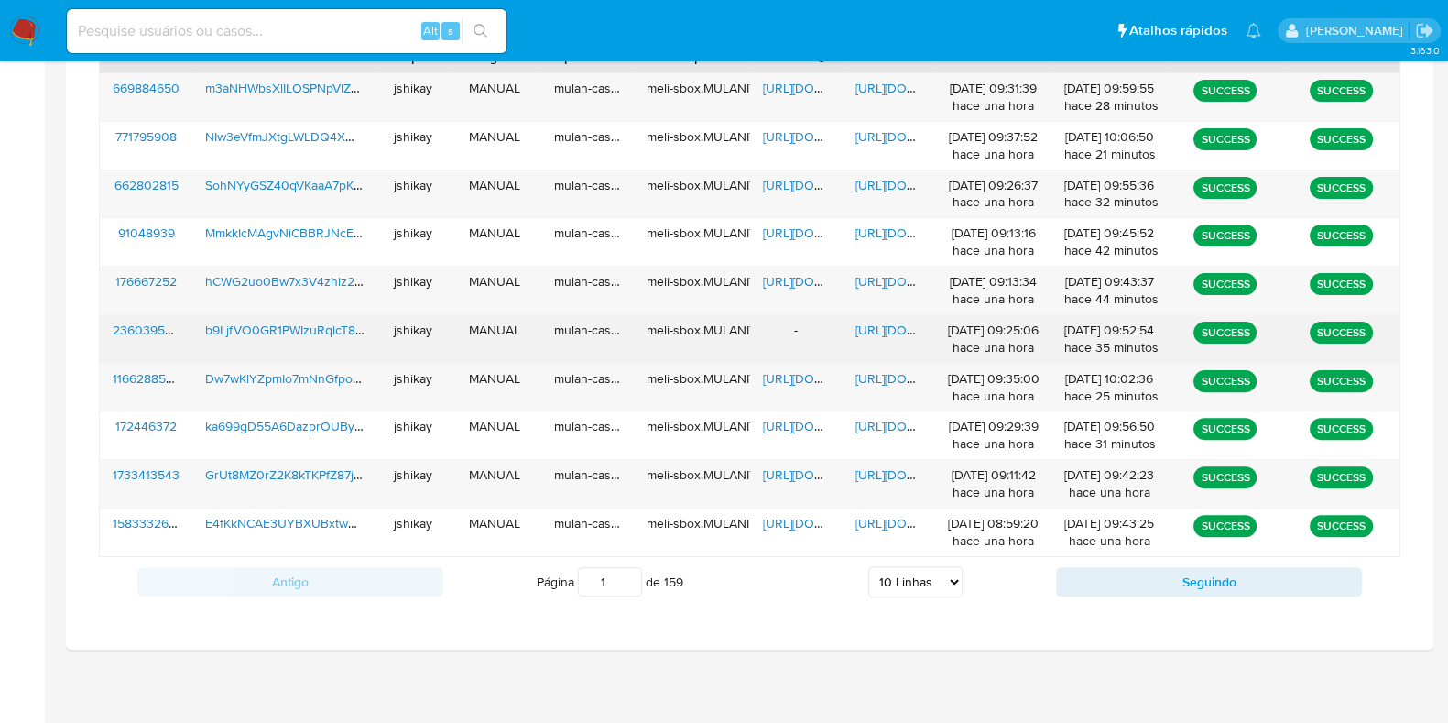
click at [884, 324] on span "[URL][DOMAIN_NAME]" at bounding box center [919, 330] width 126 height 18
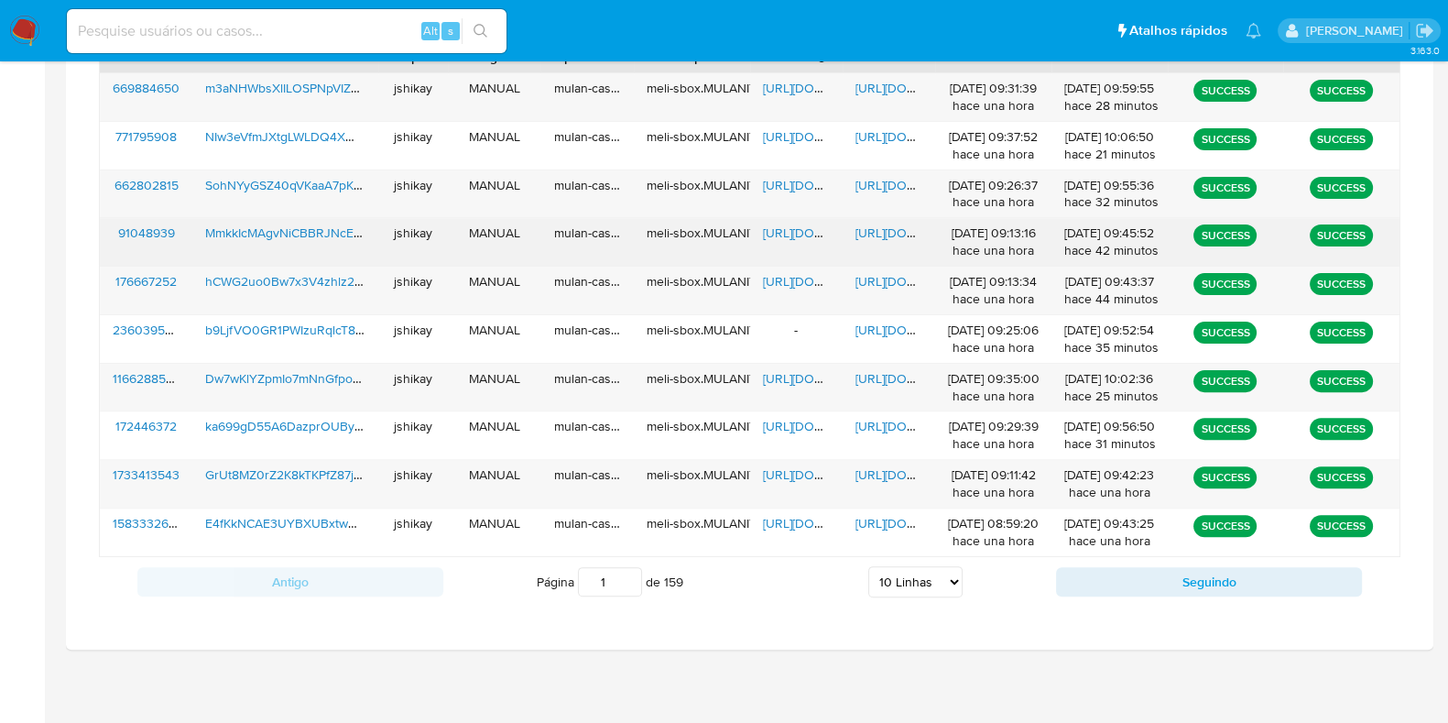
click at [781, 230] on span "https://docs.google.com/spreadsheets/d/18LENEq_JFoweNQ_WqsWk5rqXo-z62GuXc-Z9mQv…" at bounding box center [826, 233] width 126 height 18
click at [889, 220] on div "https://docs.google.com/document/d/1-63v6IKSvoLD2MnLYfKkI2Am2ngrd50RpLoB1xZ8e50…" at bounding box center [889, 242] width 93 height 48
click at [886, 227] on span "https://docs.google.com/document/d/1-63v6IKSvoLD2MnLYfKkI2Am2ngrd50RpLoB1xZ8e50…" at bounding box center [919, 233] width 126 height 18
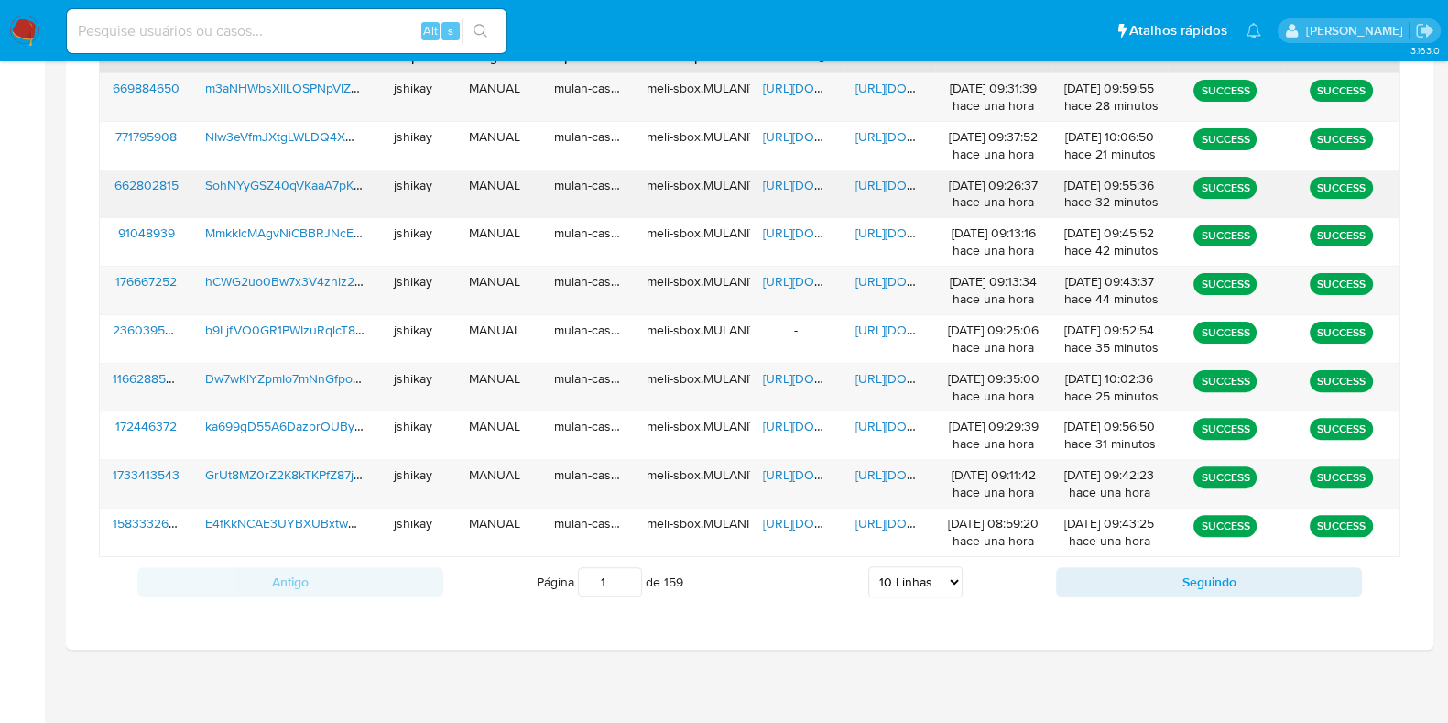
click at [783, 183] on span "https://docs.google.com/spreadsheets/d/19ktioy-_WDBERQcb5qMnBZVIpB_qZl_MSFNEWyc…" at bounding box center [826, 185] width 126 height 18
click at [894, 185] on span "https://docs.google.com/document/d/15GXPPMWhFTNb4Vw9lQG97Q_-jgMTXFXFuL8XP9_ZEDY…" at bounding box center [919, 185] width 126 height 18
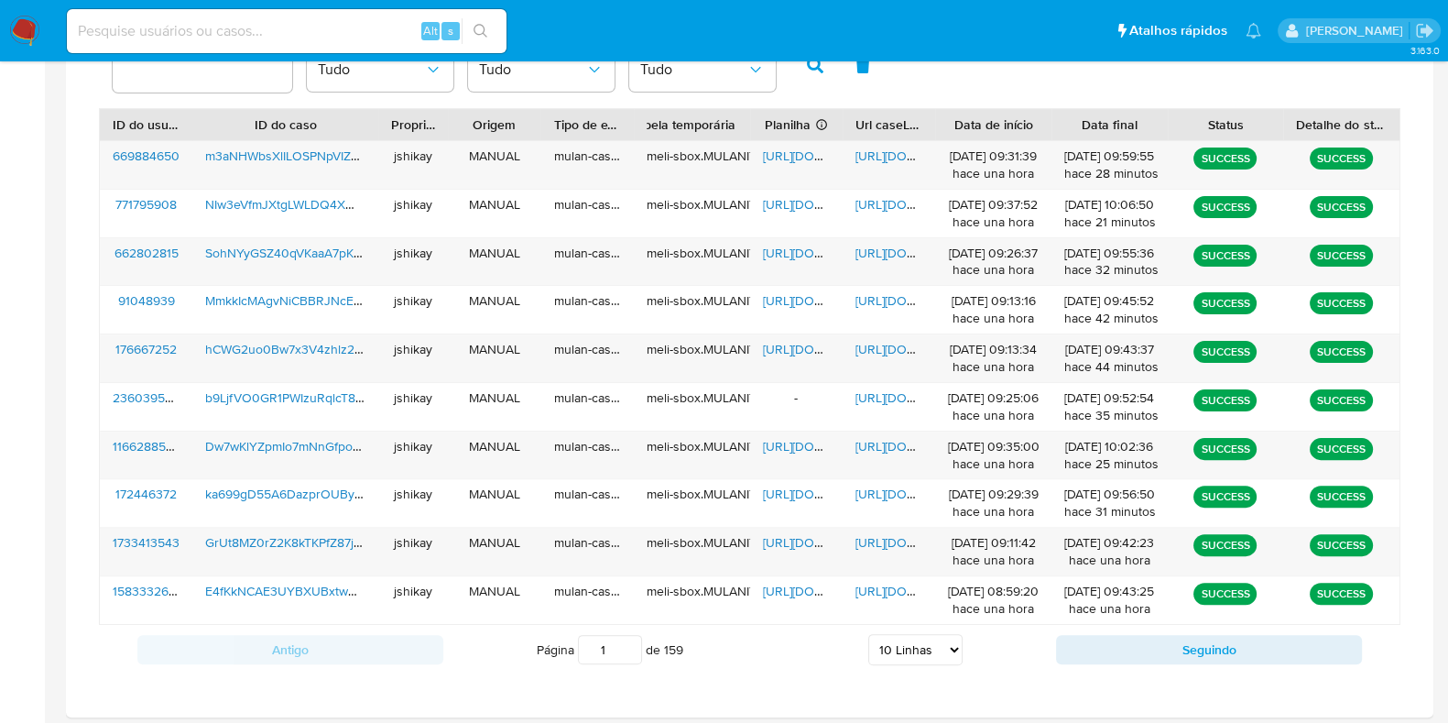
scroll to position [591, 0]
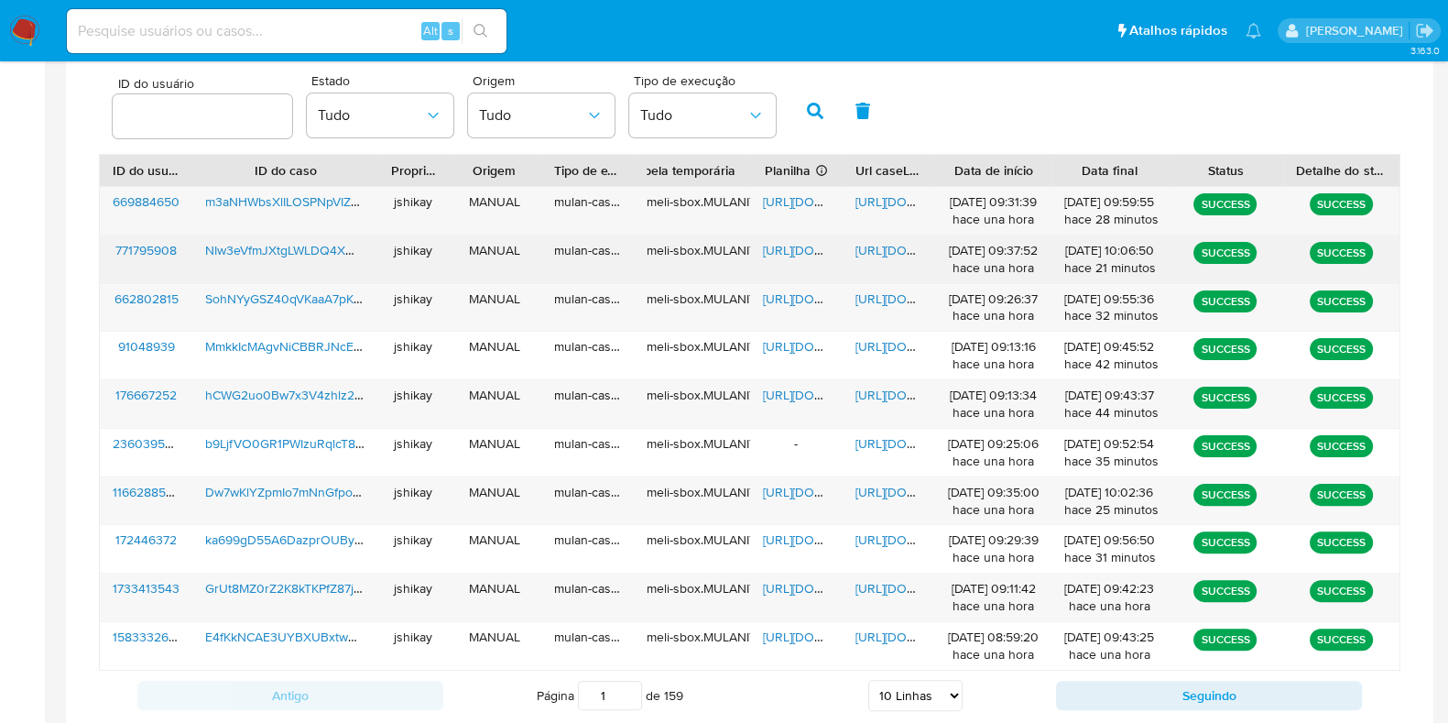
click at [783, 241] on span "https://docs.google.com/spreadsheets/d/1KAuEgYUkmzMqbMlxnJJEUqHbNw3V7iatdz7K1fc…" at bounding box center [826, 250] width 126 height 18
click at [883, 250] on span "https://docs.google.com/document/d/1GYpoJ13fG6HZ5Xpb3nuIbS_4vJGw42jCE6QkNbW1L3A…" at bounding box center [919, 250] width 126 height 18
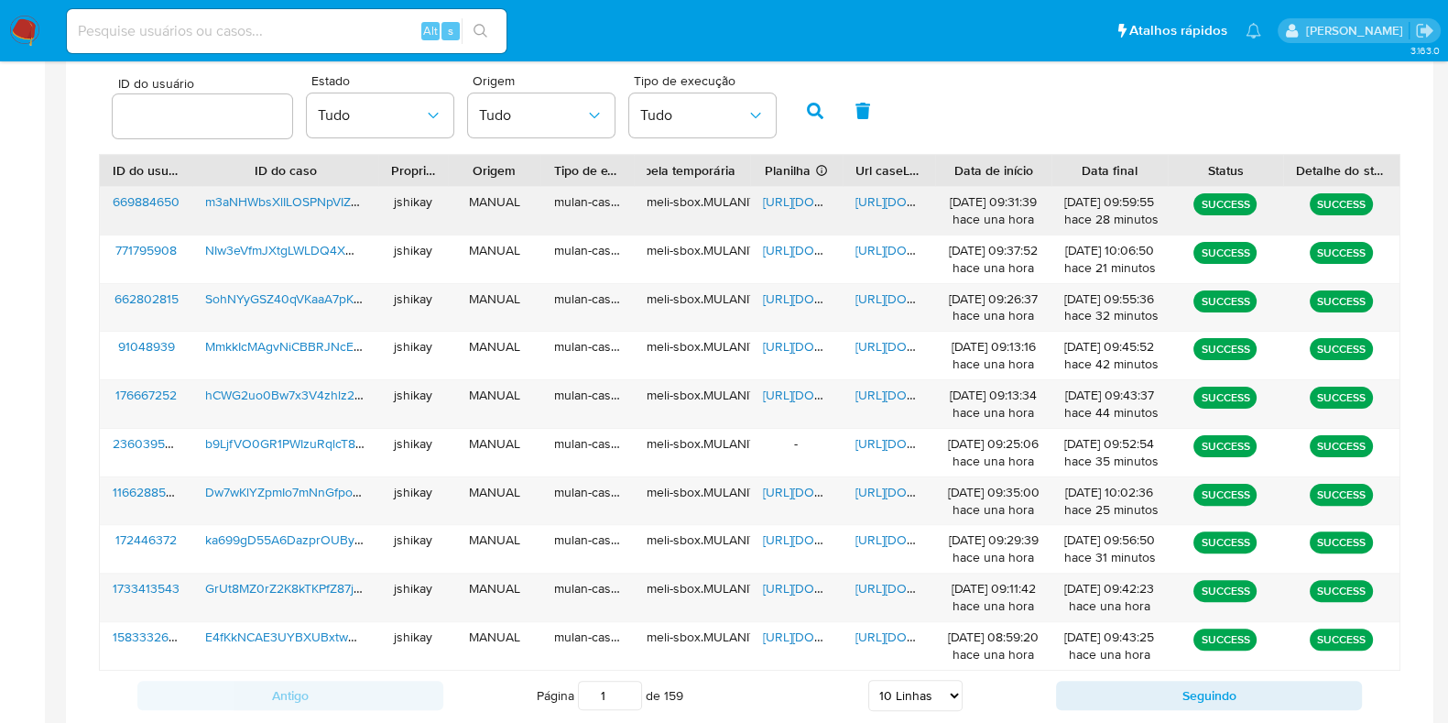
click at [796, 199] on span "https://docs.google.com/spreadsheets/d/1wiDgGSMOUsWctdKlHyyFpAbHKLIQr3HX-mtpcKQ…" at bounding box center [826, 201] width 126 height 18
click at [879, 195] on span "https://docs.google.com/document/d/1lr8Dzf-_KDCpzECd63BaOHRvnJ5mQiVtHrjYyloOfvo…" at bounding box center [919, 201] width 126 height 18
click at [11, 25] on img at bounding box center [24, 31] width 31 height 31
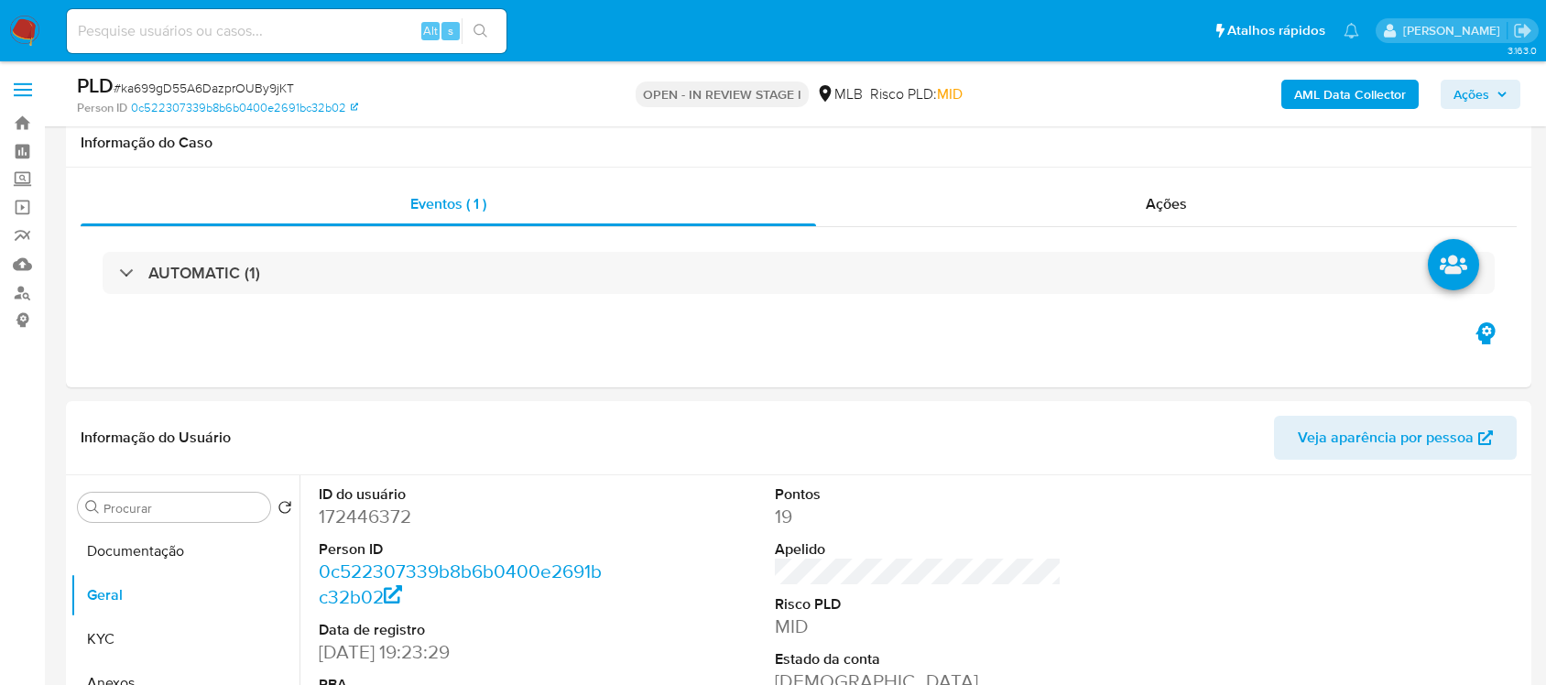
scroll to position [289, 0]
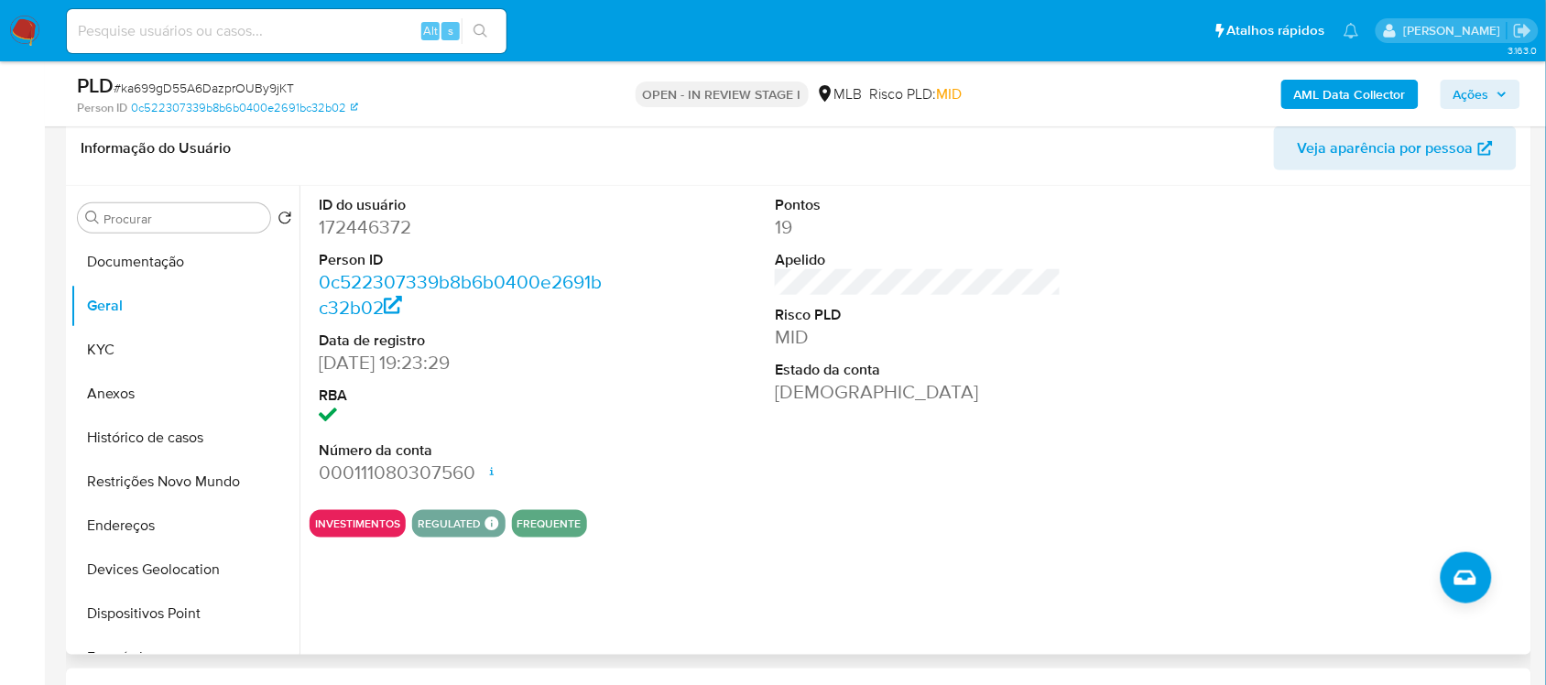
click at [331, 241] on dl "ID do usuário 172446372 Person ID 0c522307339b8b6b0400e2691bc32b02 Data de regi…" at bounding box center [462, 340] width 286 height 291
copy dt "Person"
click at [344, 231] on dd "172446372" at bounding box center [462, 227] width 286 height 26
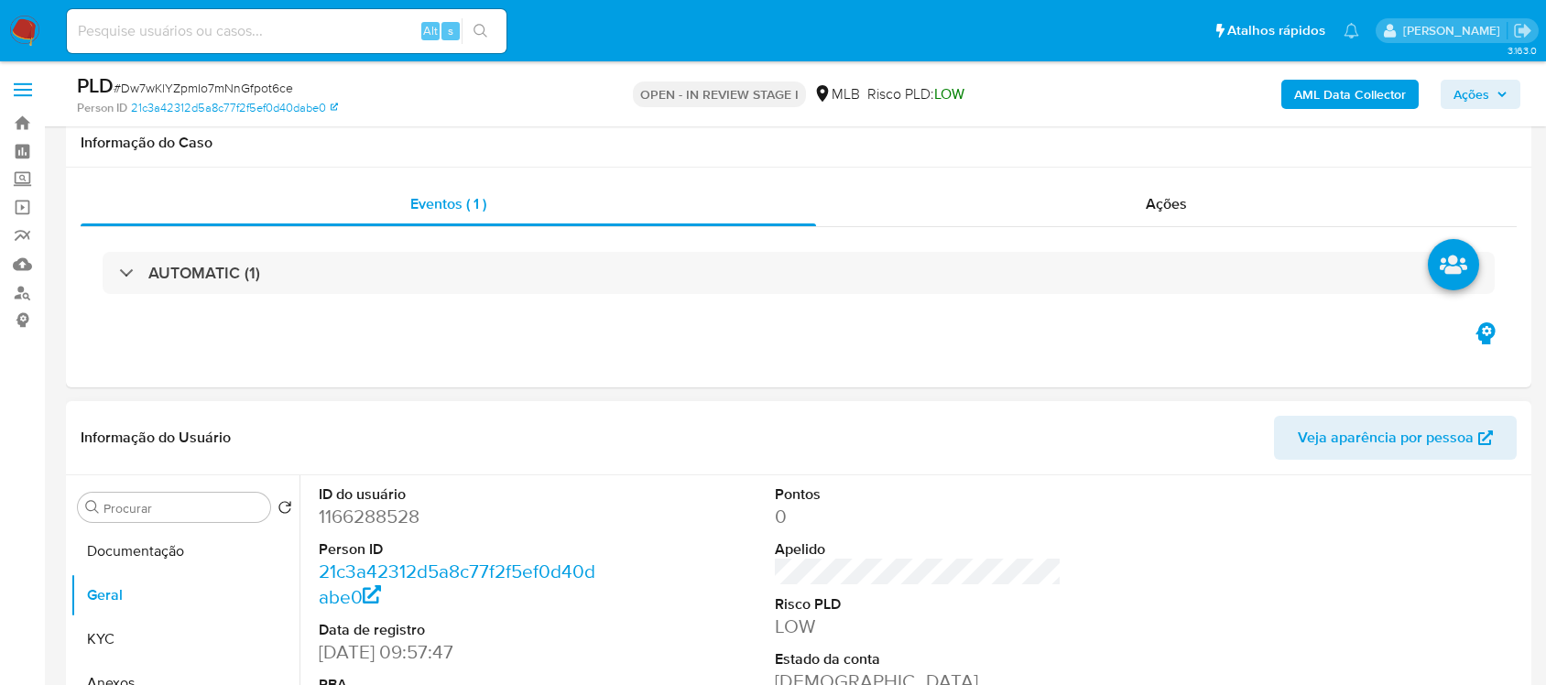
scroll to position [277, 0]
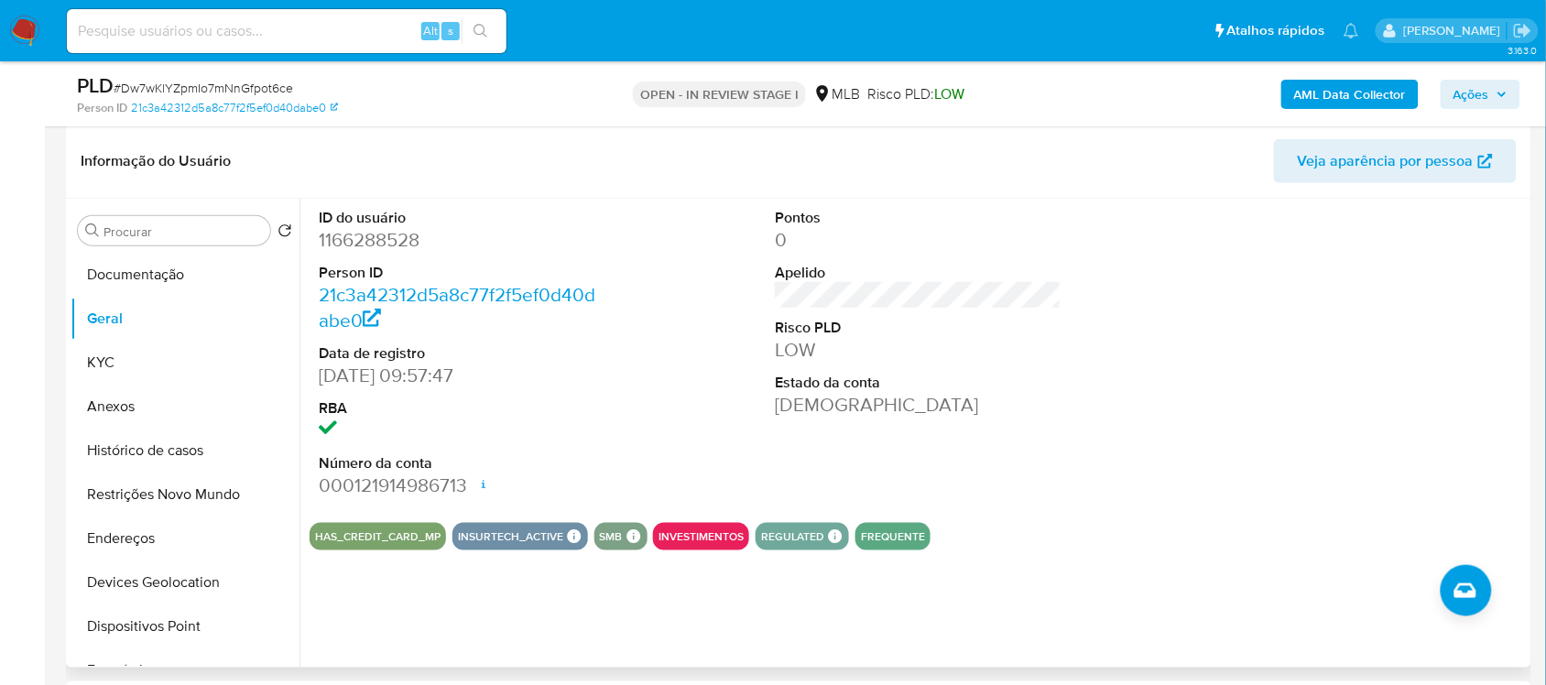
click at [389, 240] on dd "1166288528" at bounding box center [462, 240] width 286 height 26
copy dd "1166288528"
click at [389, 240] on dd "1166288528" at bounding box center [462, 240] width 286 height 26
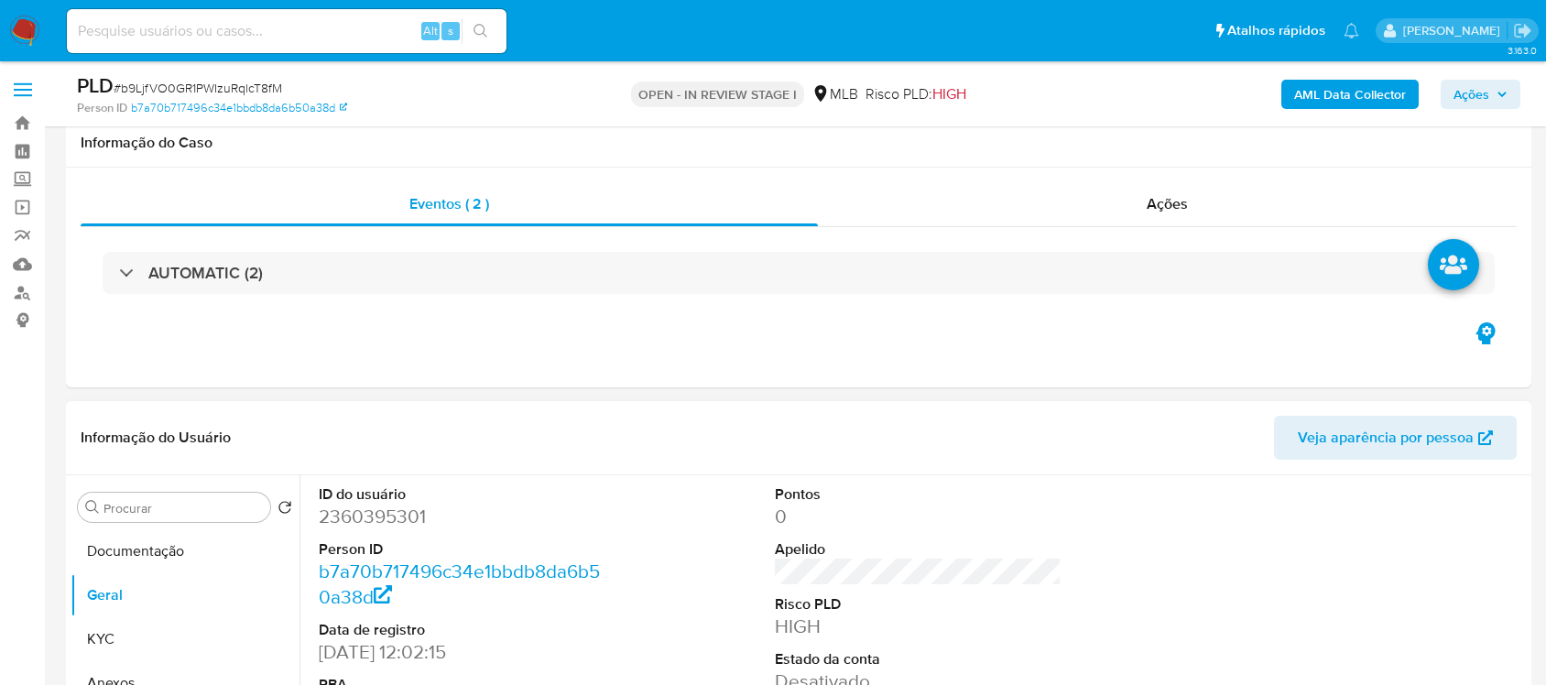
scroll to position [286, 0]
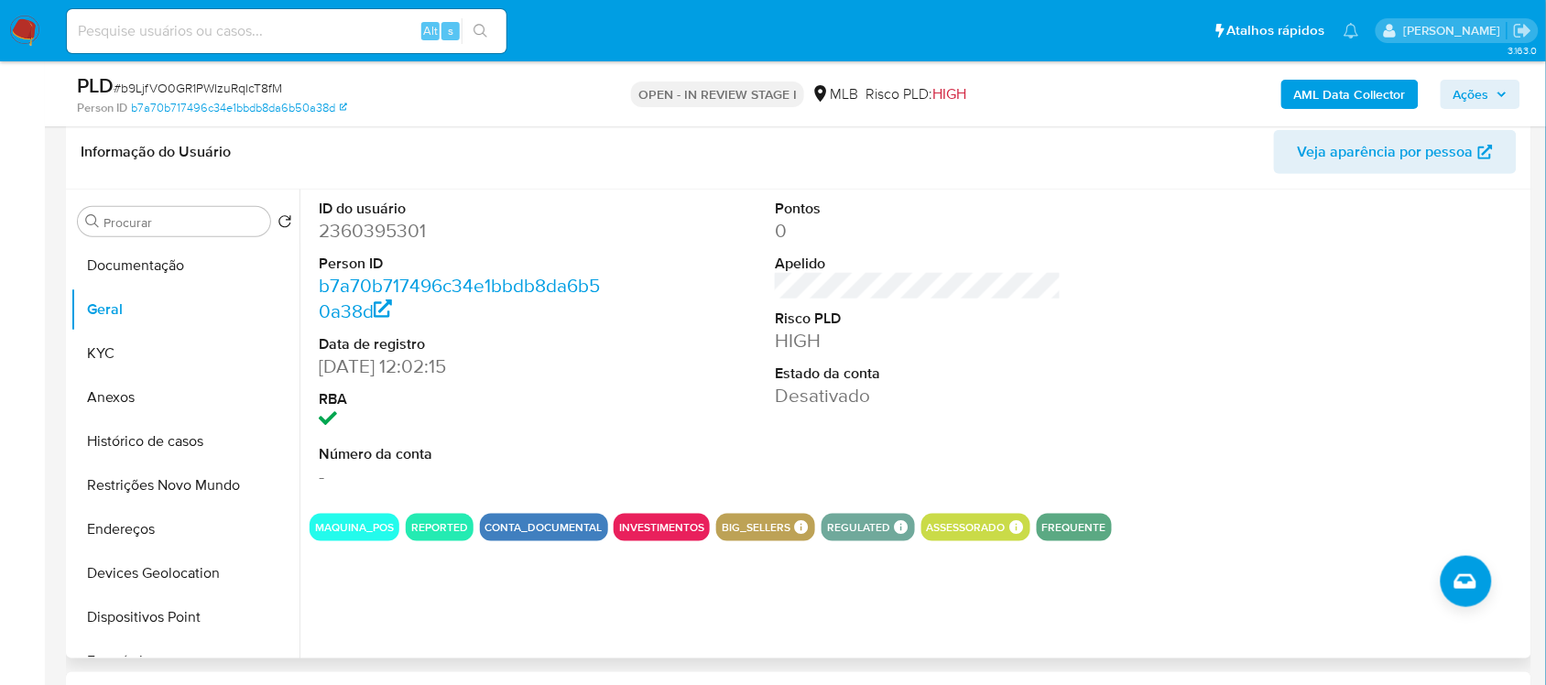
click at [372, 241] on dd "2360395301" at bounding box center [462, 231] width 286 height 26
copy dd "2360395301"
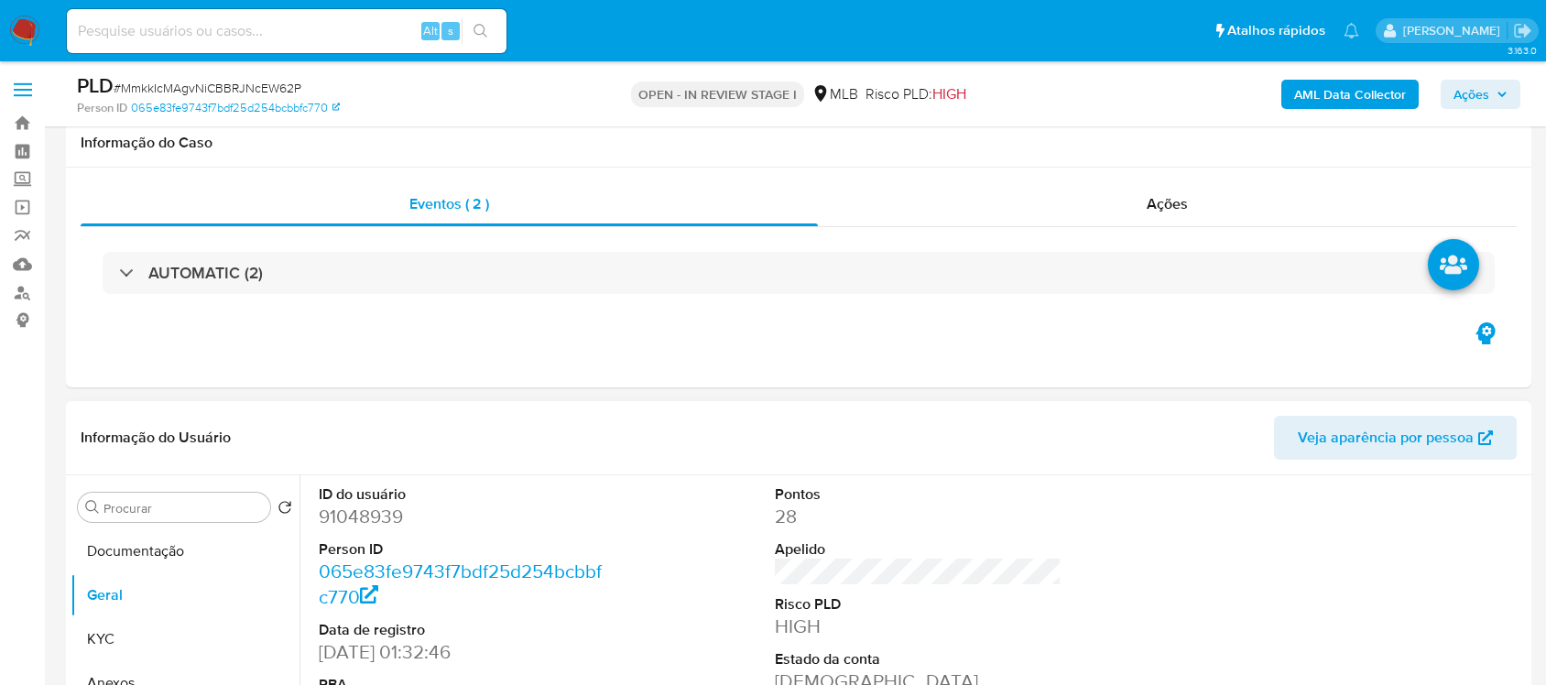
scroll to position [307, 0]
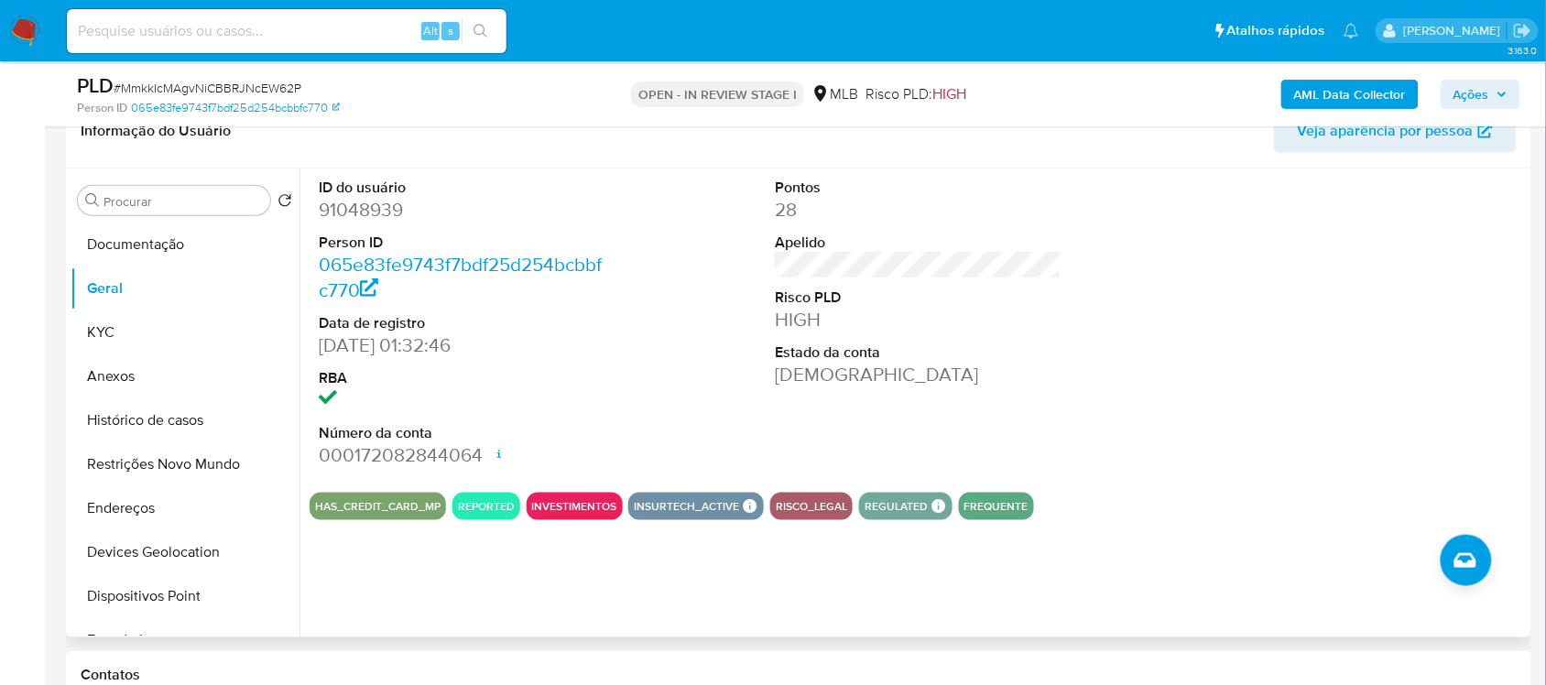
click at [373, 213] on dd "91048939" at bounding box center [462, 210] width 286 height 26
copy dd "91048939"
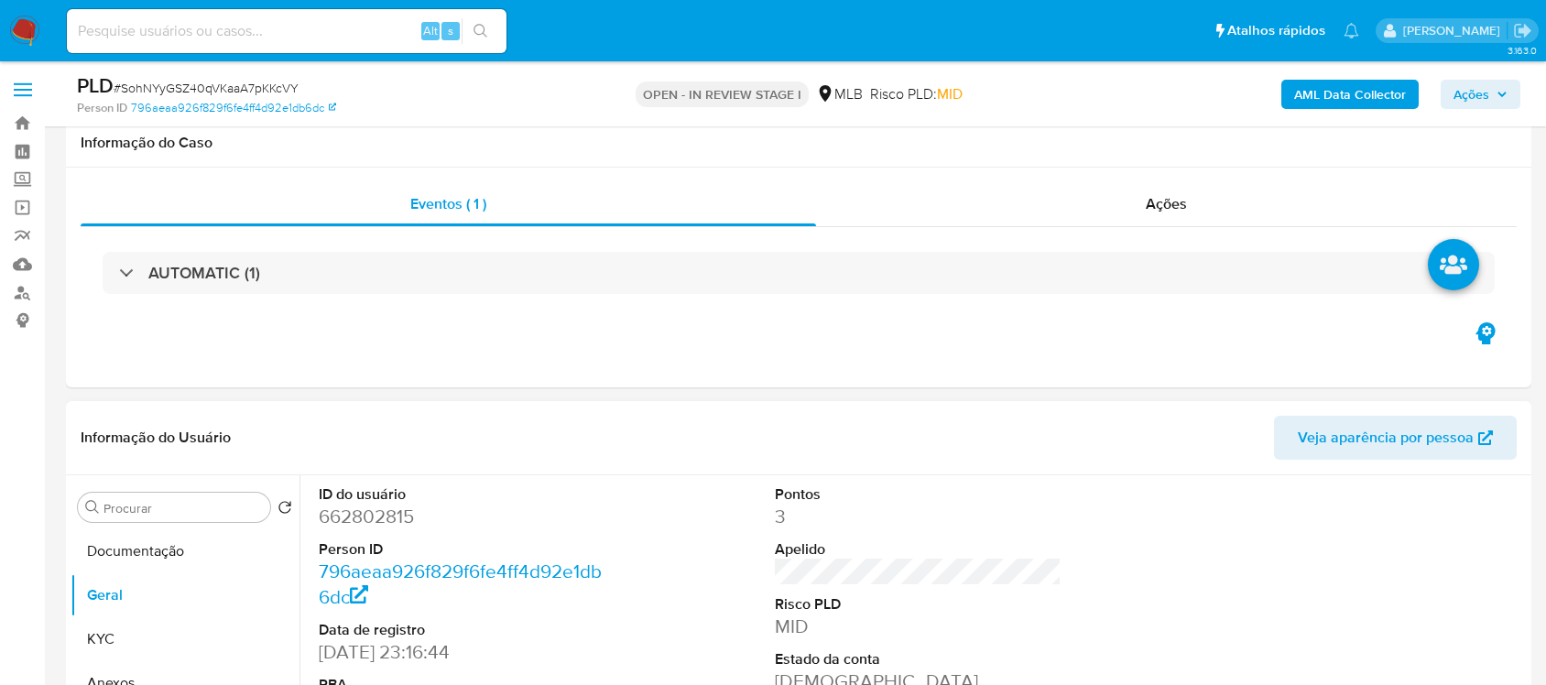
scroll to position [296, 0]
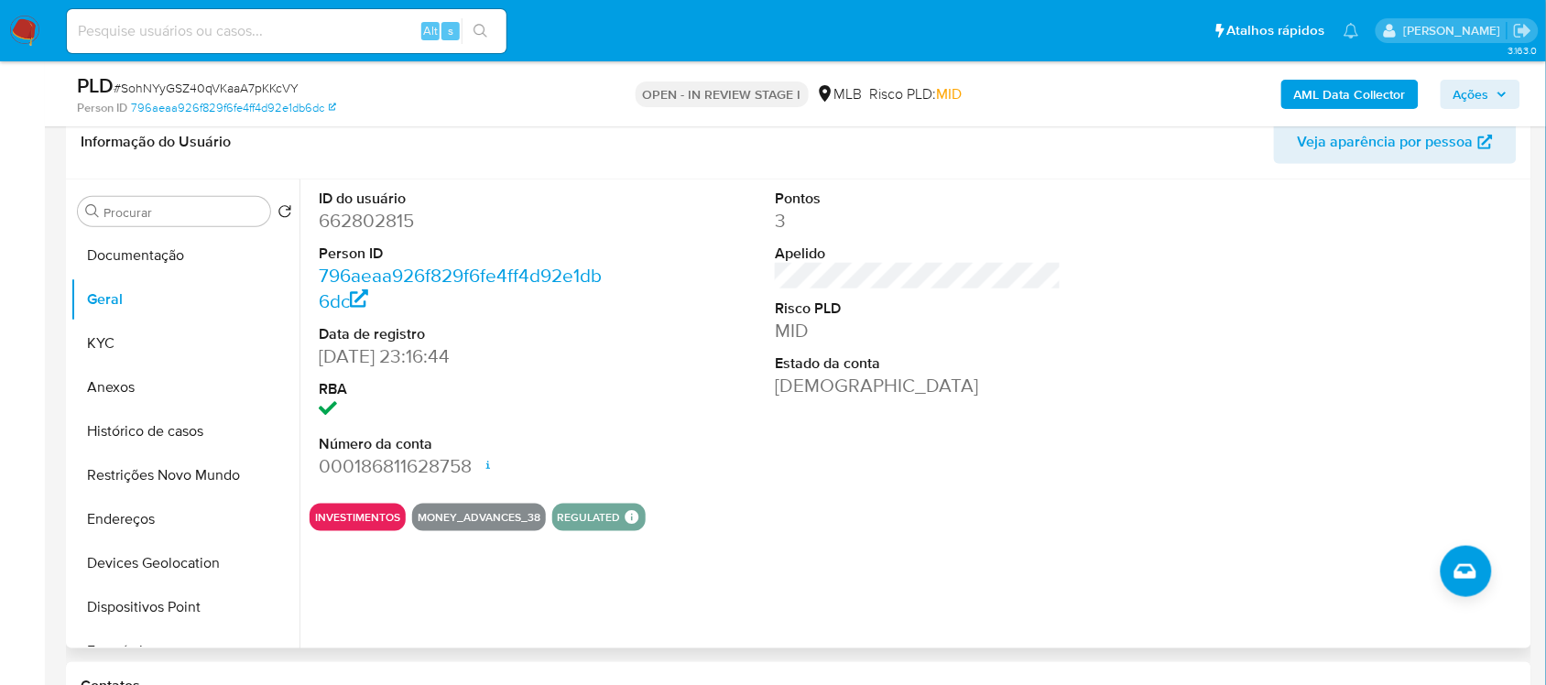
click at [380, 221] on dd "662802815" at bounding box center [462, 221] width 286 height 26
drag, startPoint x: 380, startPoint y: 221, endPoint x: 19, endPoint y: 202, distance: 361.4
click at [378, 221] on dd "662802815" at bounding box center [462, 221] width 286 height 26
copy dd "662802815"
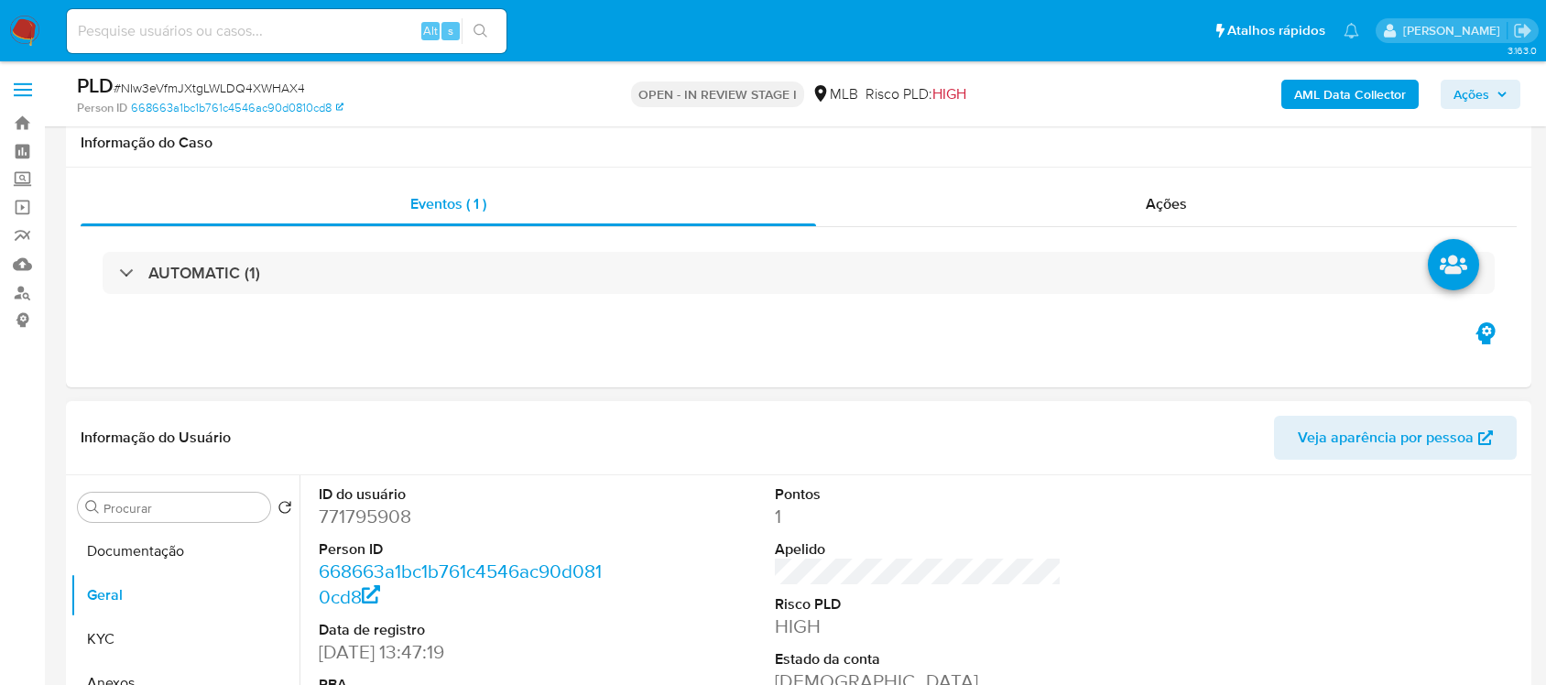
scroll to position [262, 0]
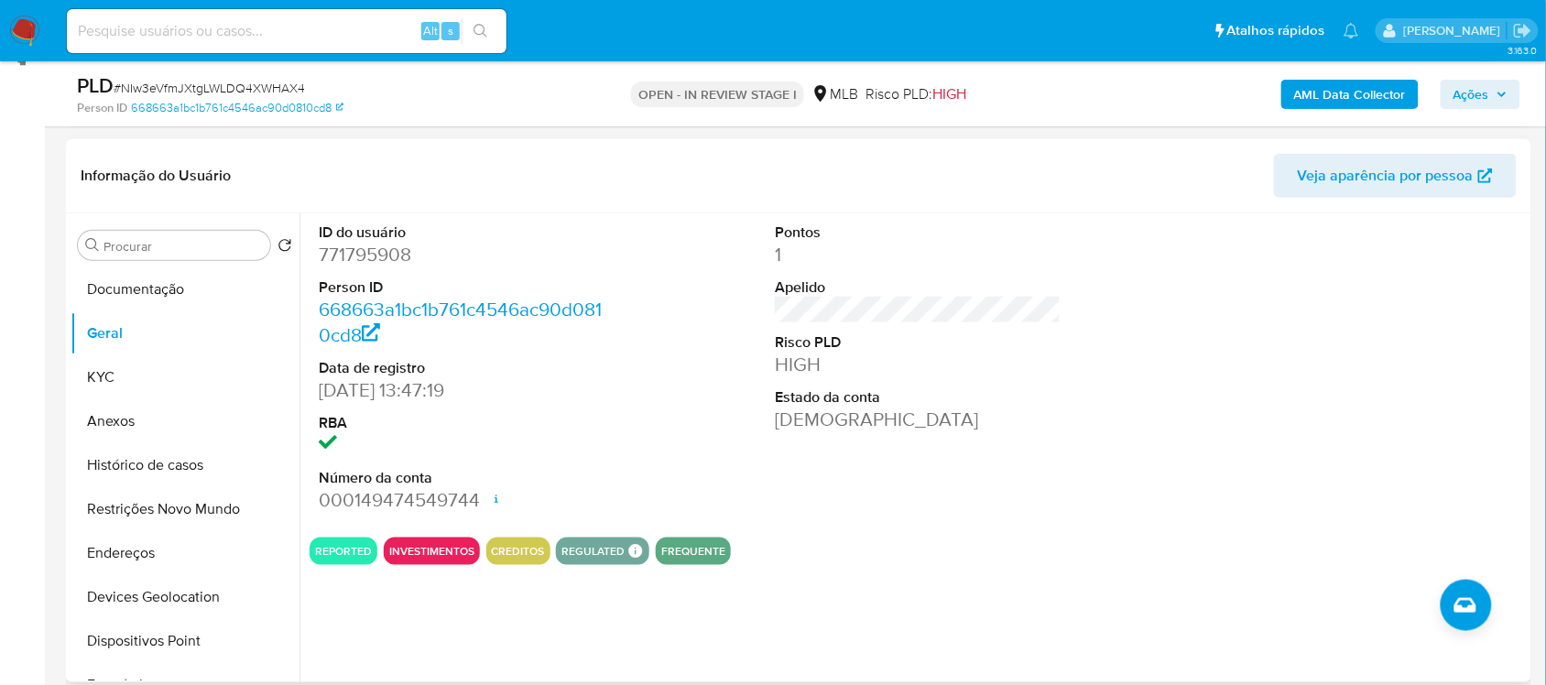
click at [387, 253] on dd "771795908" at bounding box center [462, 255] width 286 height 26
click at [387, 254] on dd "771795908" at bounding box center [462, 255] width 286 height 26
copy dd "771795908"
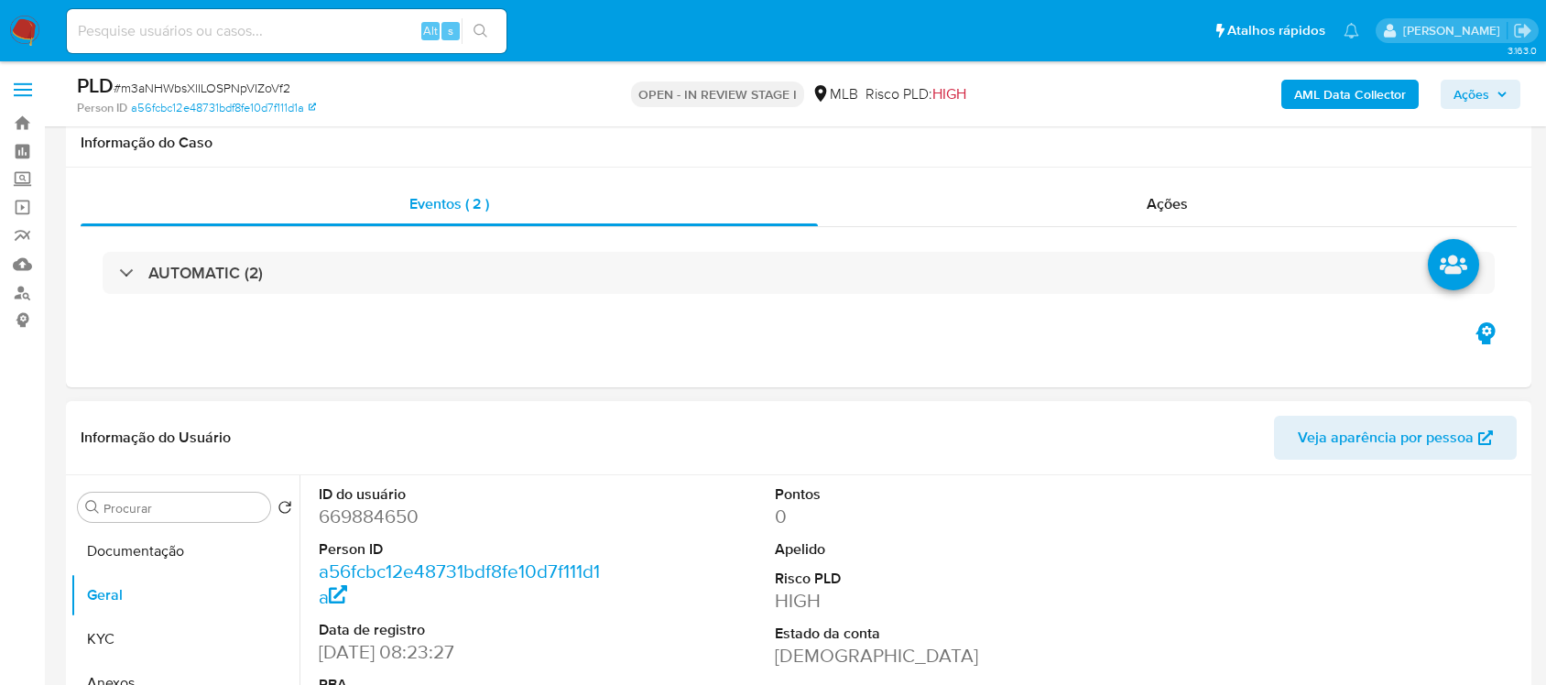
click at [357, 504] on dd "669884650" at bounding box center [462, 517] width 286 height 26
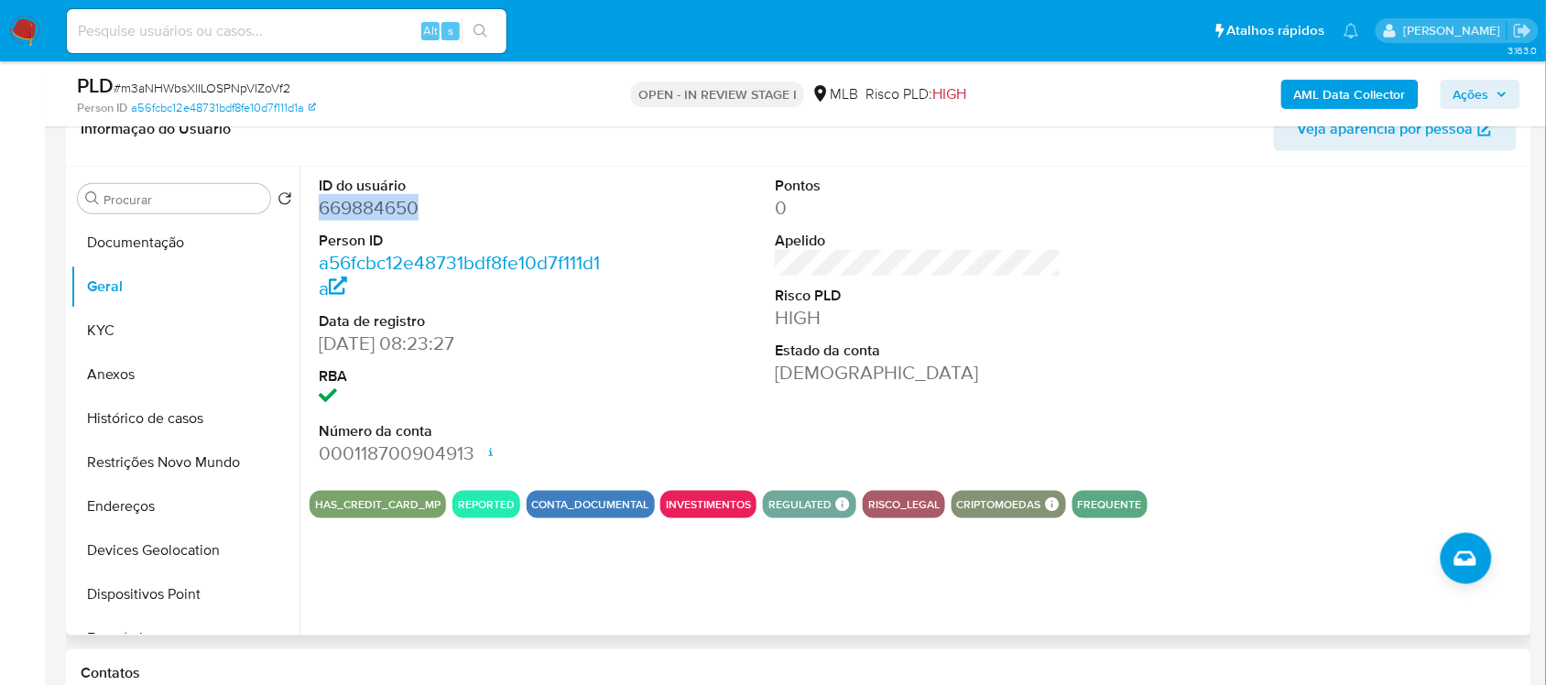
click at [357, 211] on dd "669884650" at bounding box center [462, 208] width 286 height 26
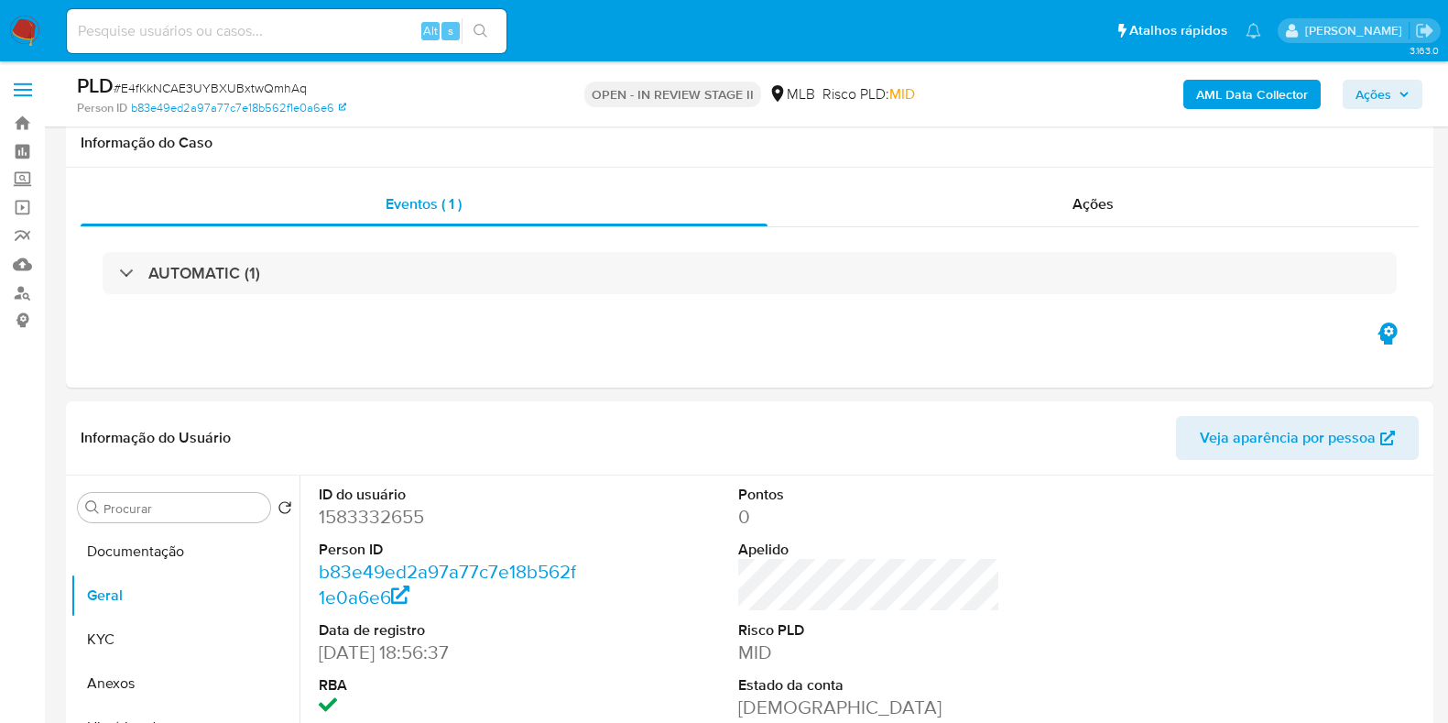
scroll to position [271, 0]
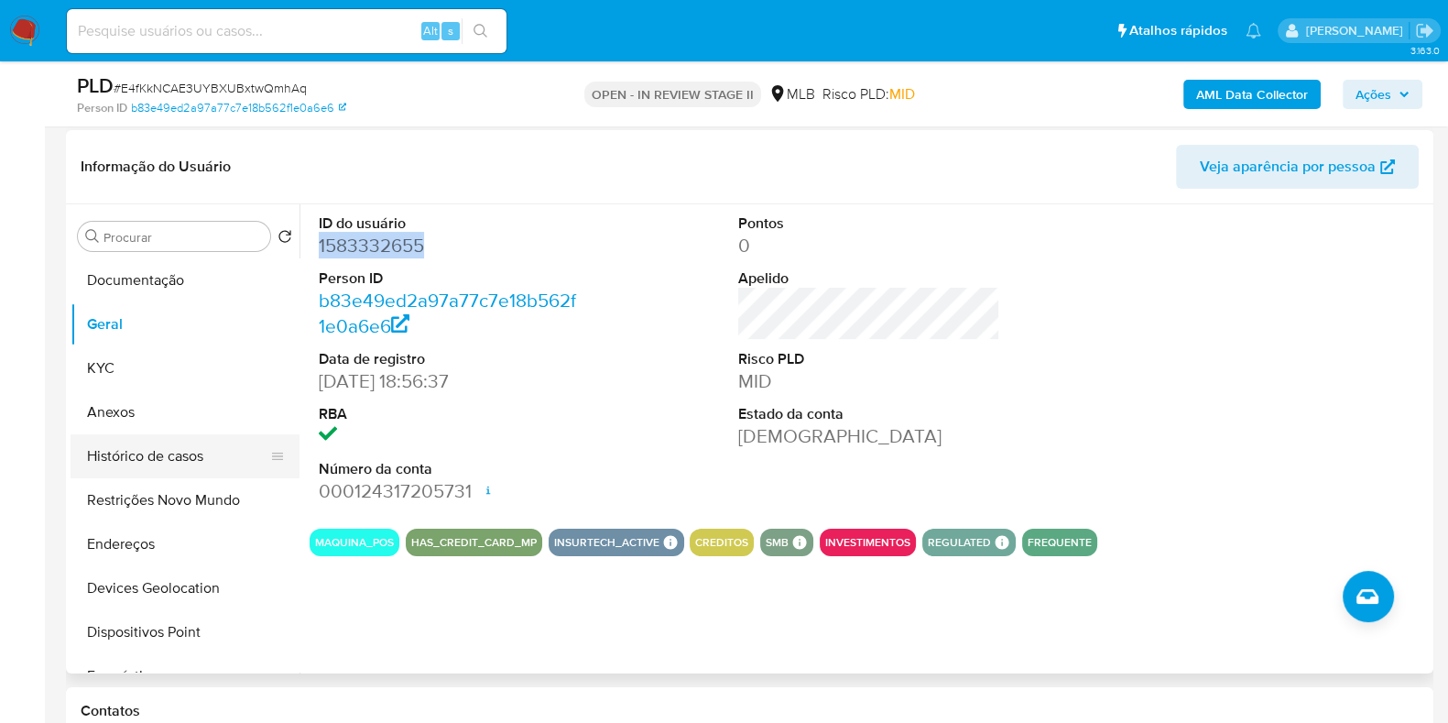
click at [131, 446] on button "Histórico de casos" at bounding box center [178, 456] width 214 height 44
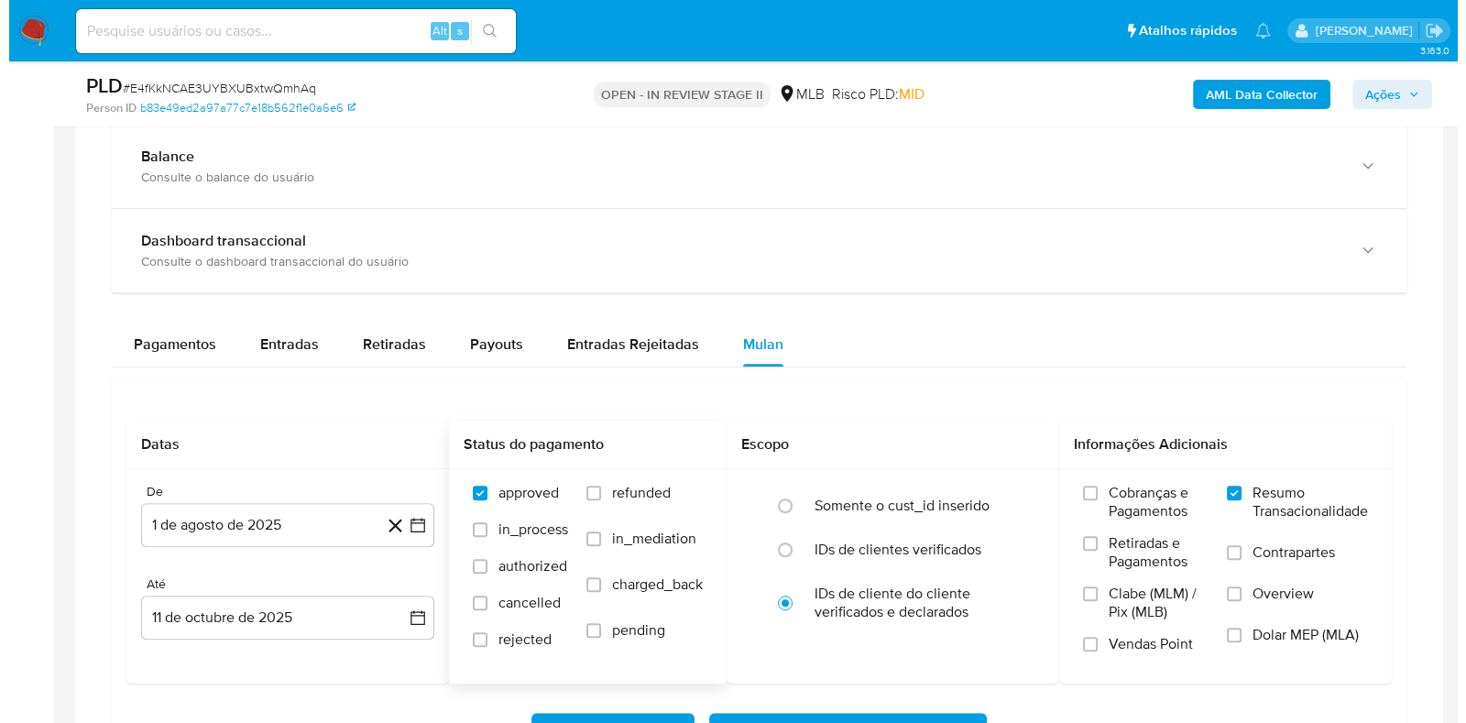
scroll to position [1416, 0]
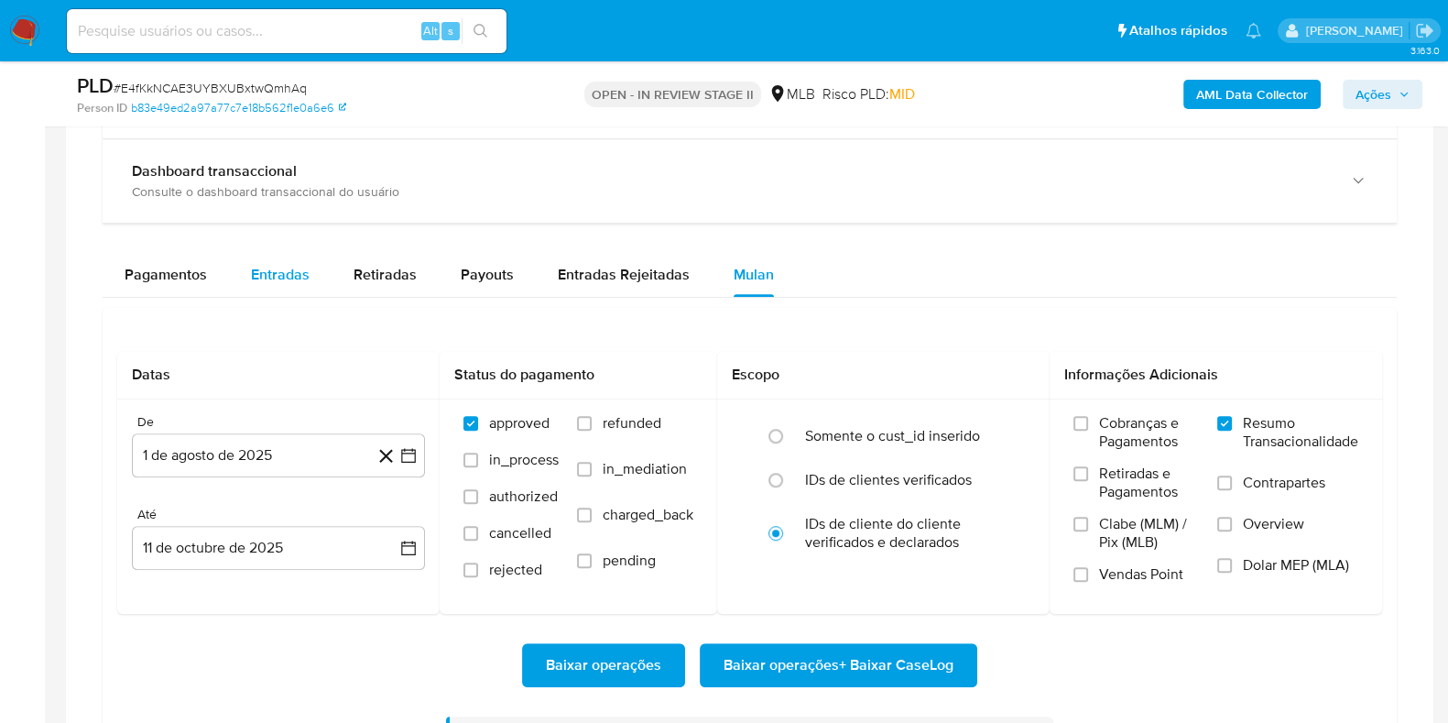
click at [290, 273] on span "Entradas" at bounding box center [280, 274] width 59 height 21
select select "10"
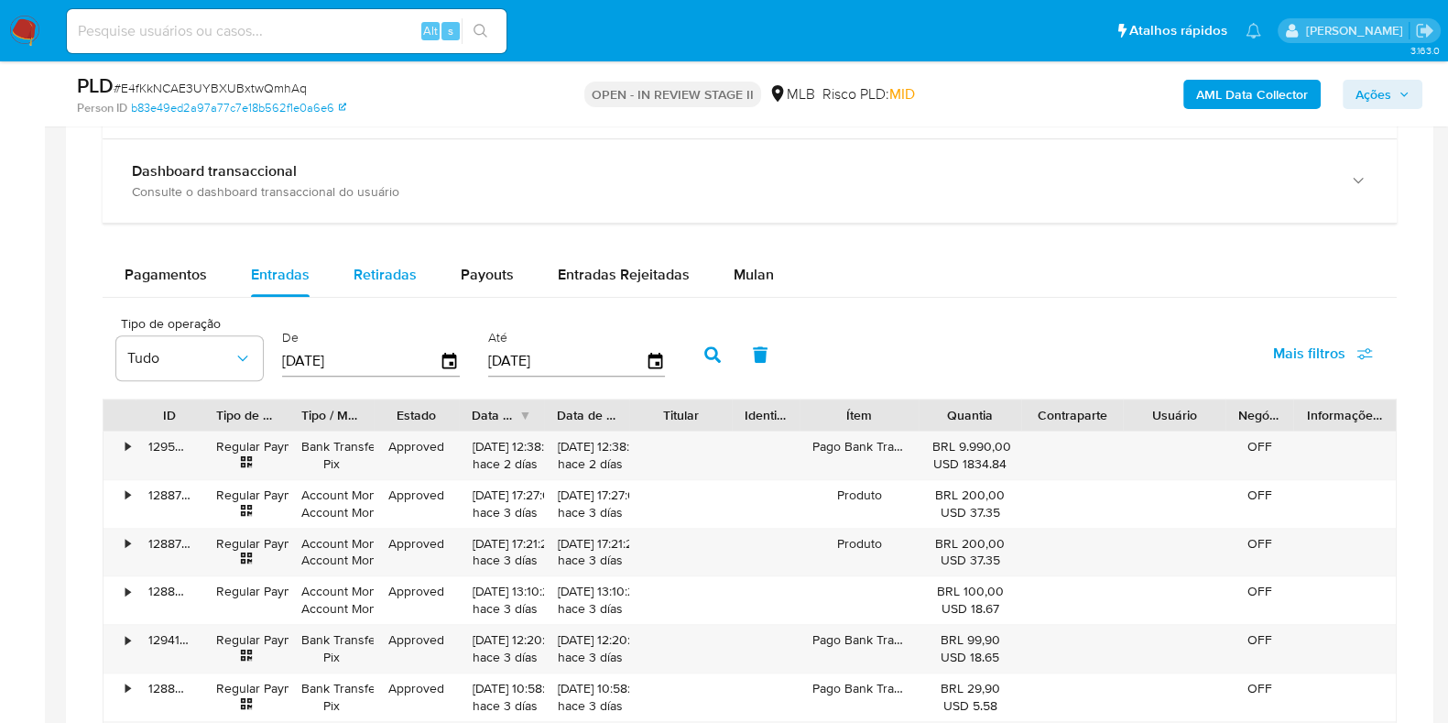
click at [383, 277] on span "Retiradas" at bounding box center [385, 274] width 63 height 21
select select "10"
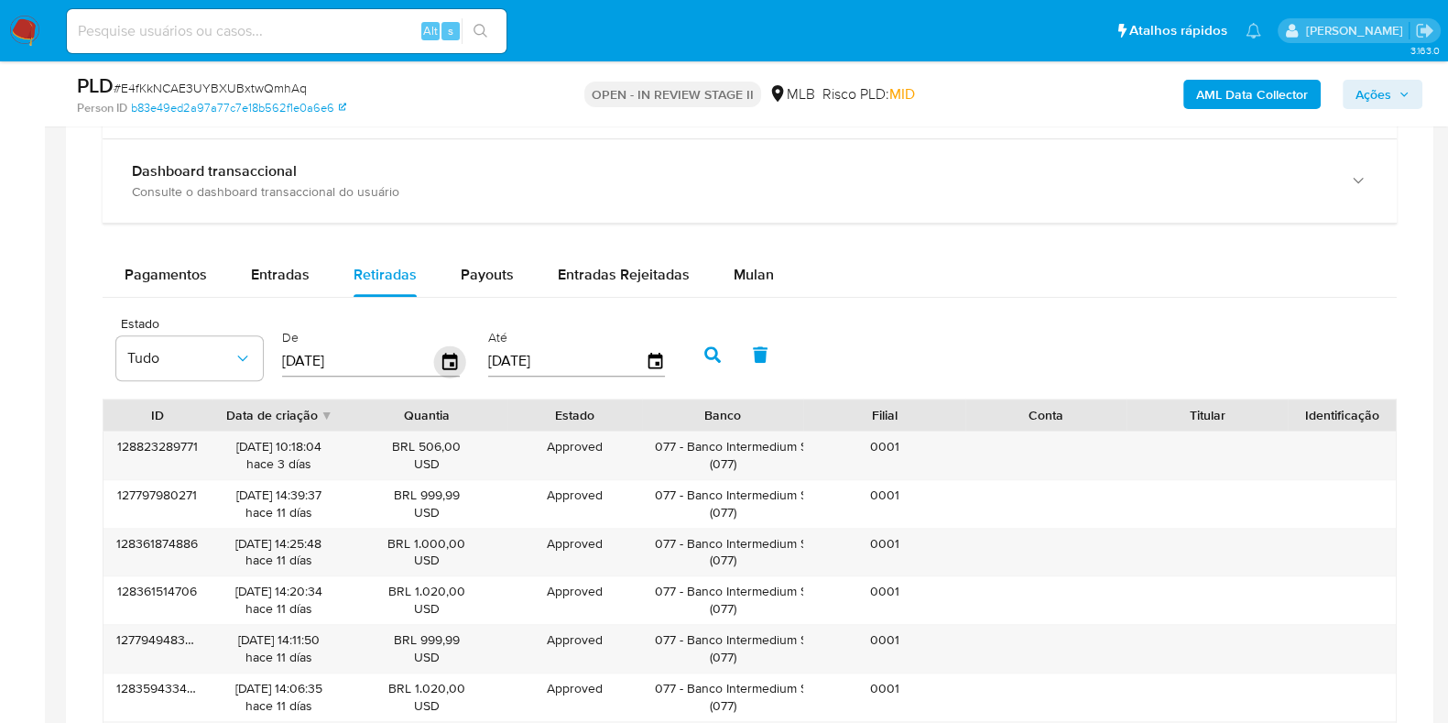
click at [449, 357] on icon "button" at bounding box center [450, 361] width 32 height 32
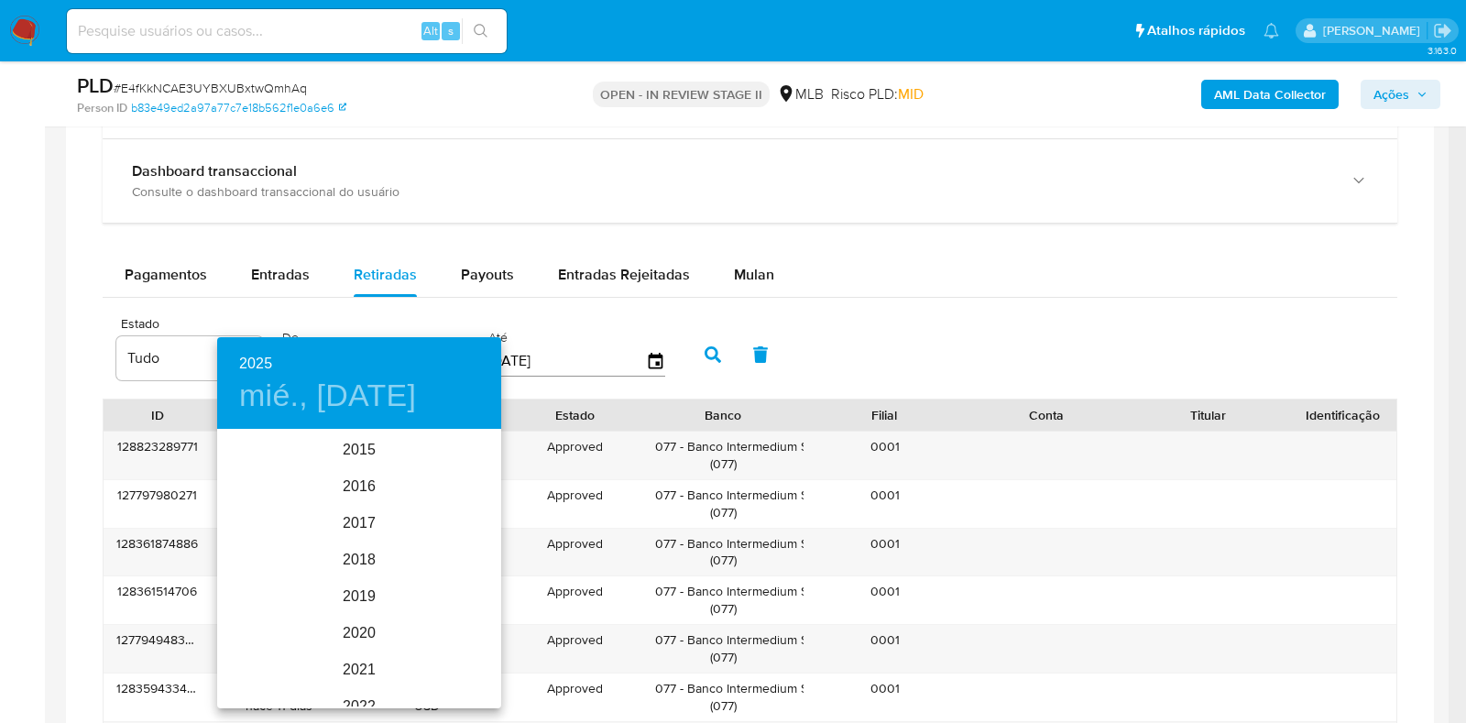
scroll to position [256, 0]
click at [347, 568] on div "2025" at bounding box center [359, 569] width 284 height 37
click at [362, 602] on div "ago." at bounding box center [358, 603] width 94 height 69
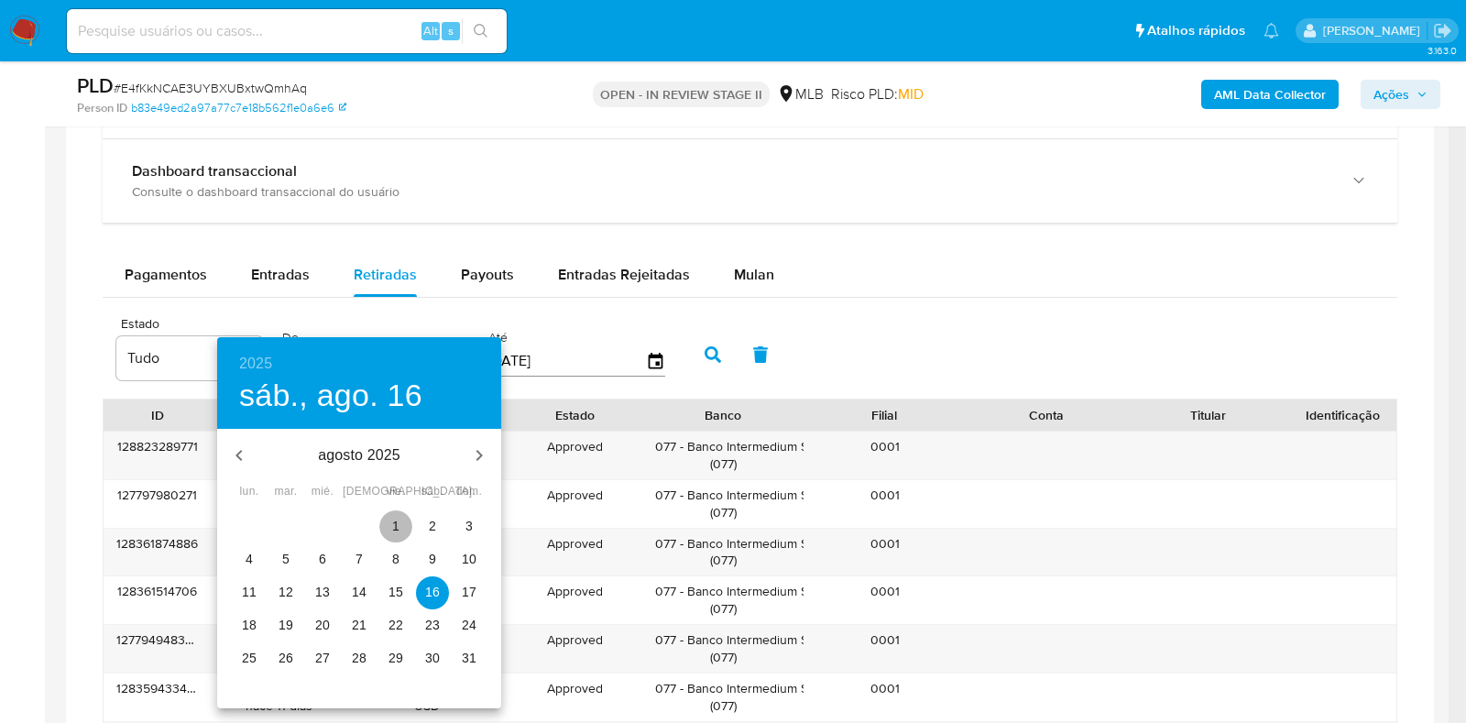
click at [394, 519] on p "1" at bounding box center [395, 526] width 7 height 18
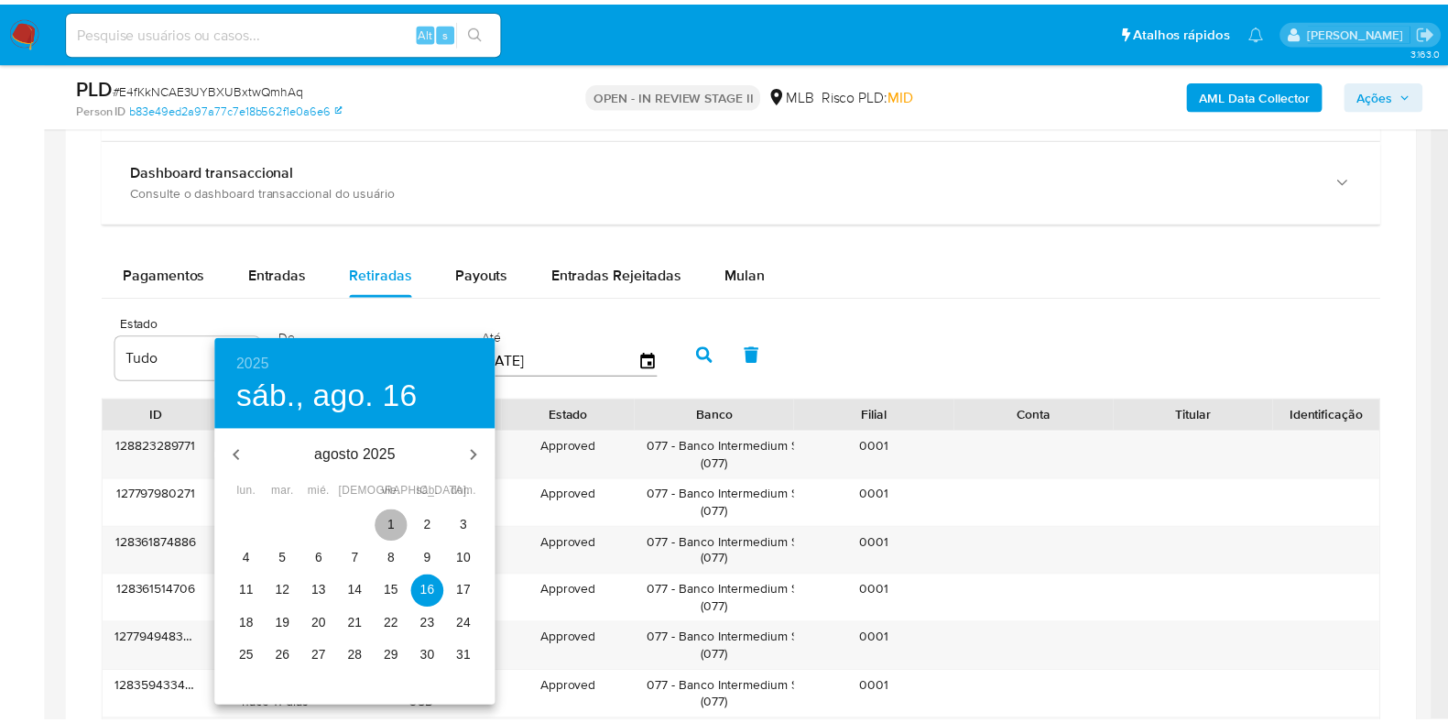
type input "01/08/2025"
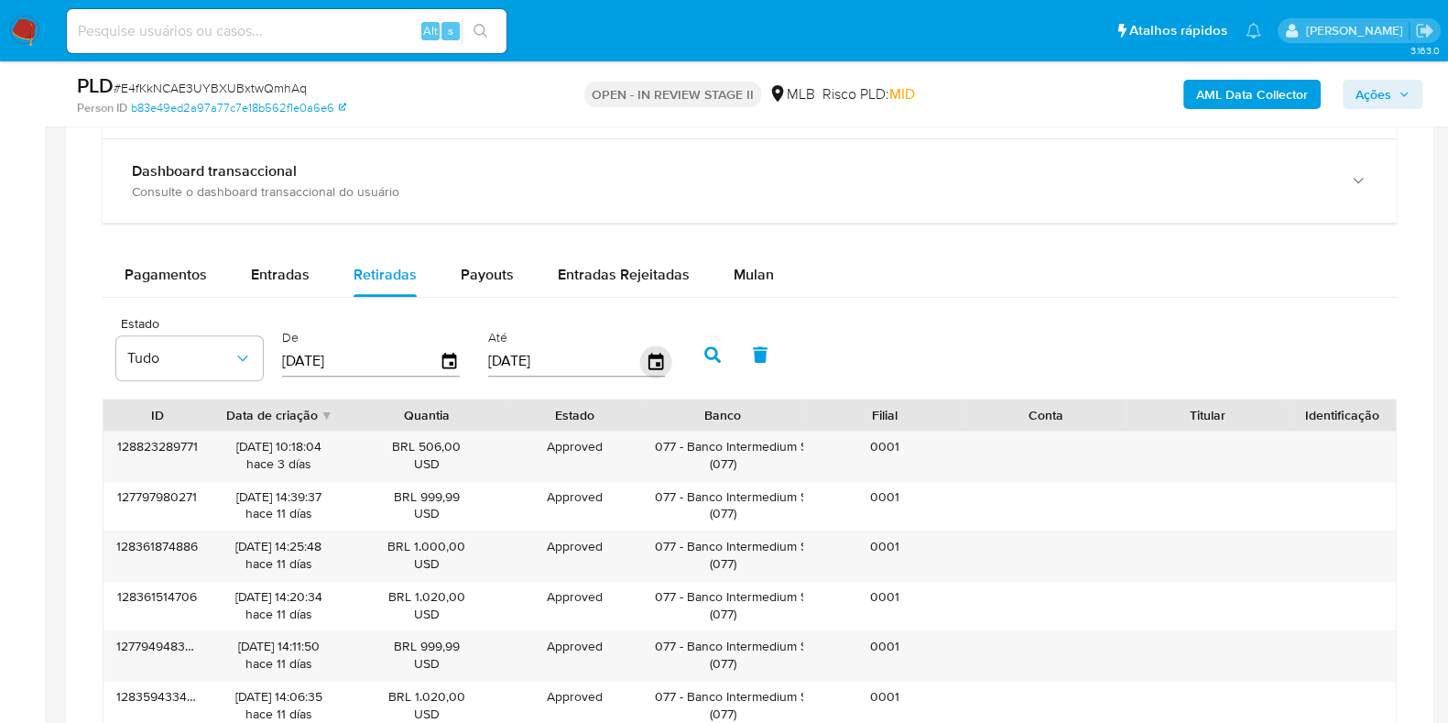
click at [648, 353] on icon "button" at bounding box center [655, 361] width 15 height 16
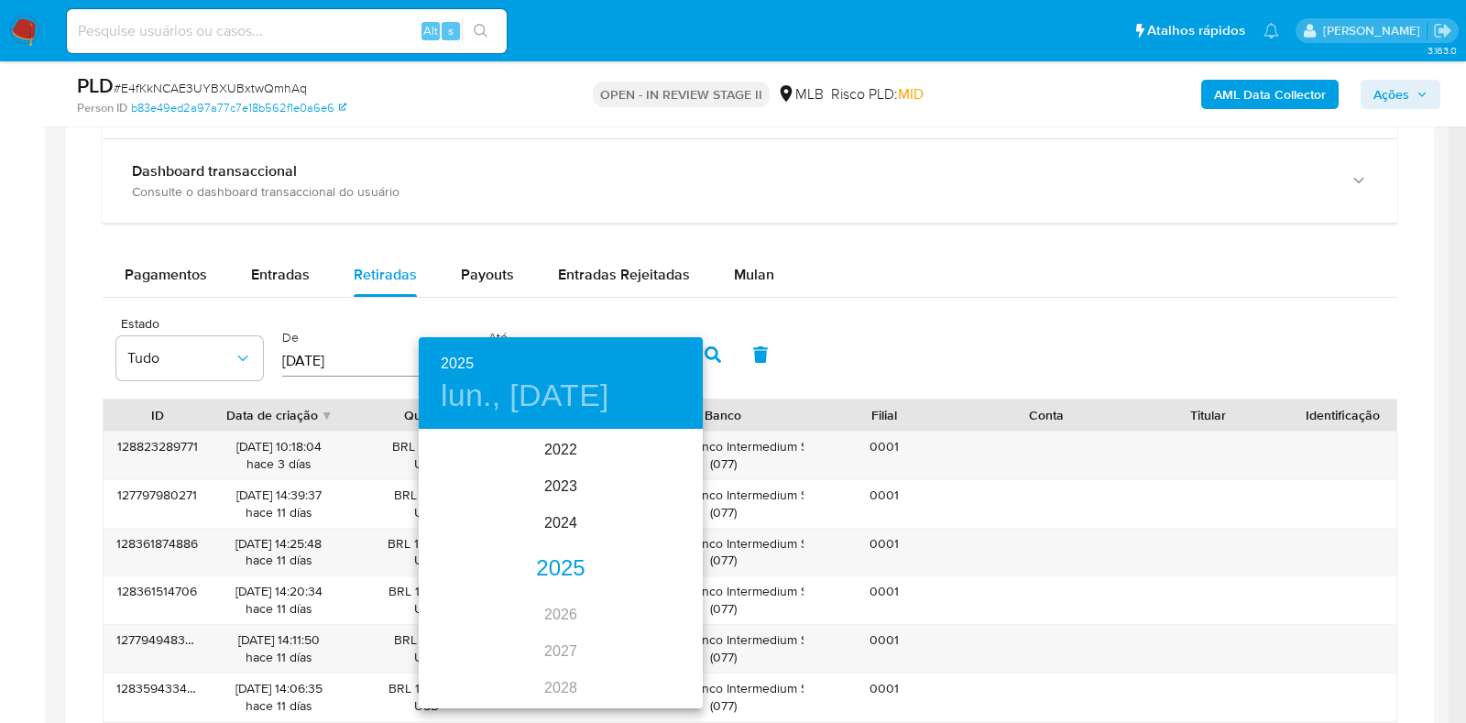
click at [551, 562] on div "2025" at bounding box center [561, 569] width 284 height 37
click at [457, 683] on div "oct." at bounding box center [466, 672] width 94 height 69
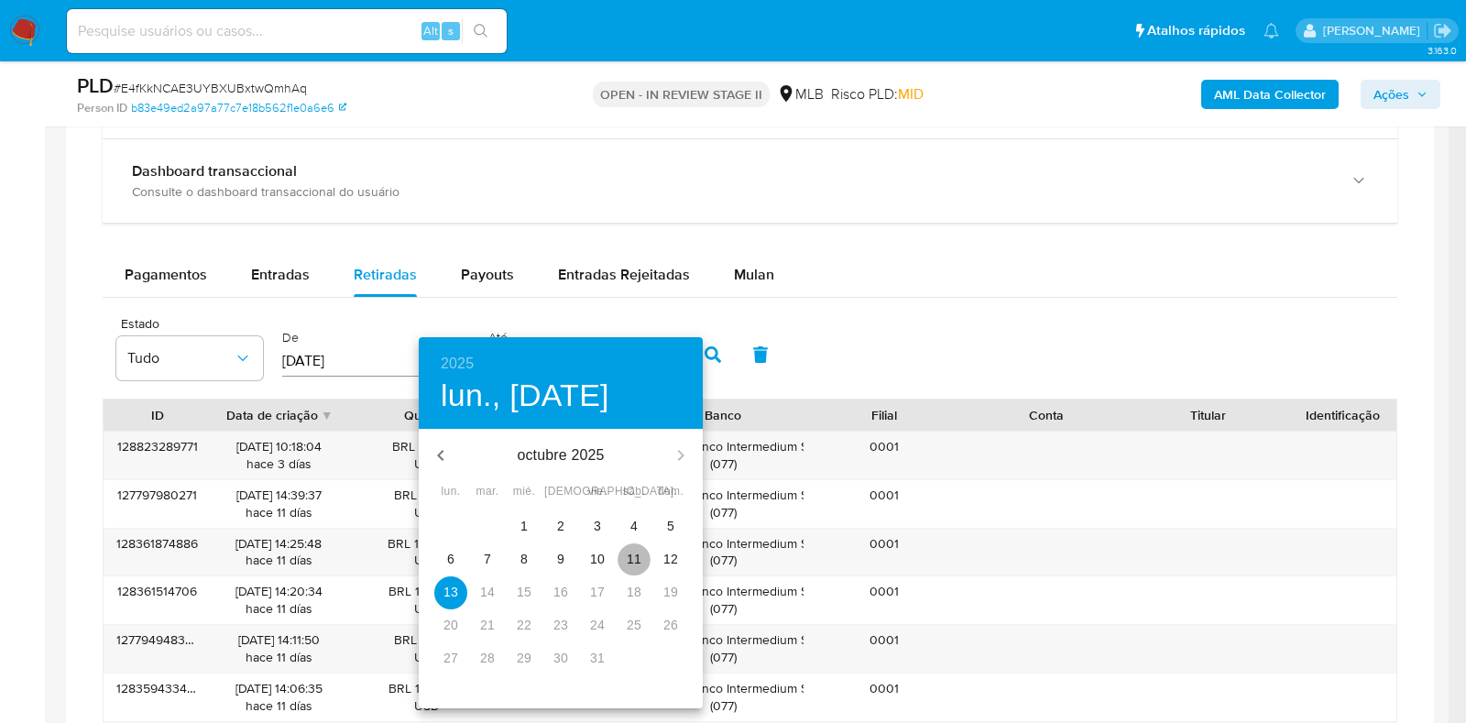
click at [632, 555] on p "11" at bounding box center [634, 559] width 15 height 18
type input "11/10/2025"
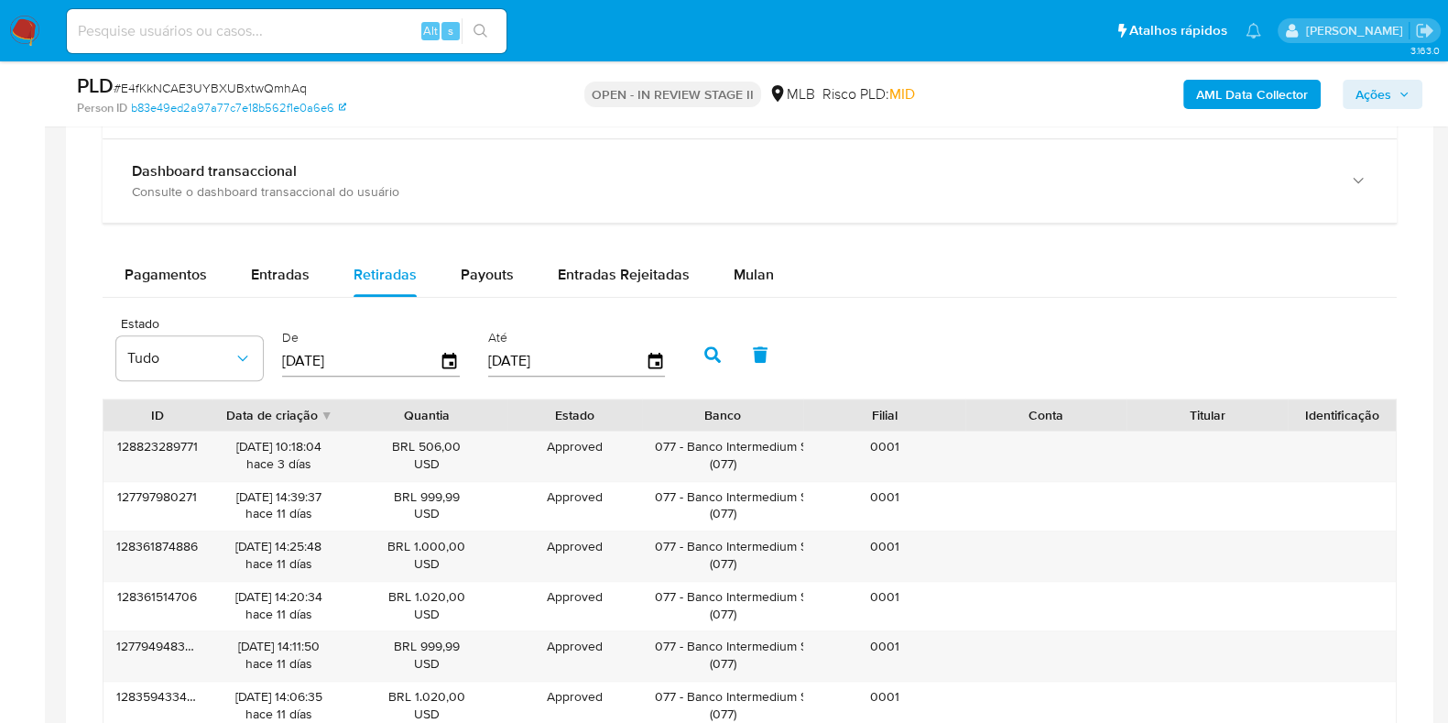
click at [704, 348] on icon "button" at bounding box center [712, 354] width 16 height 16
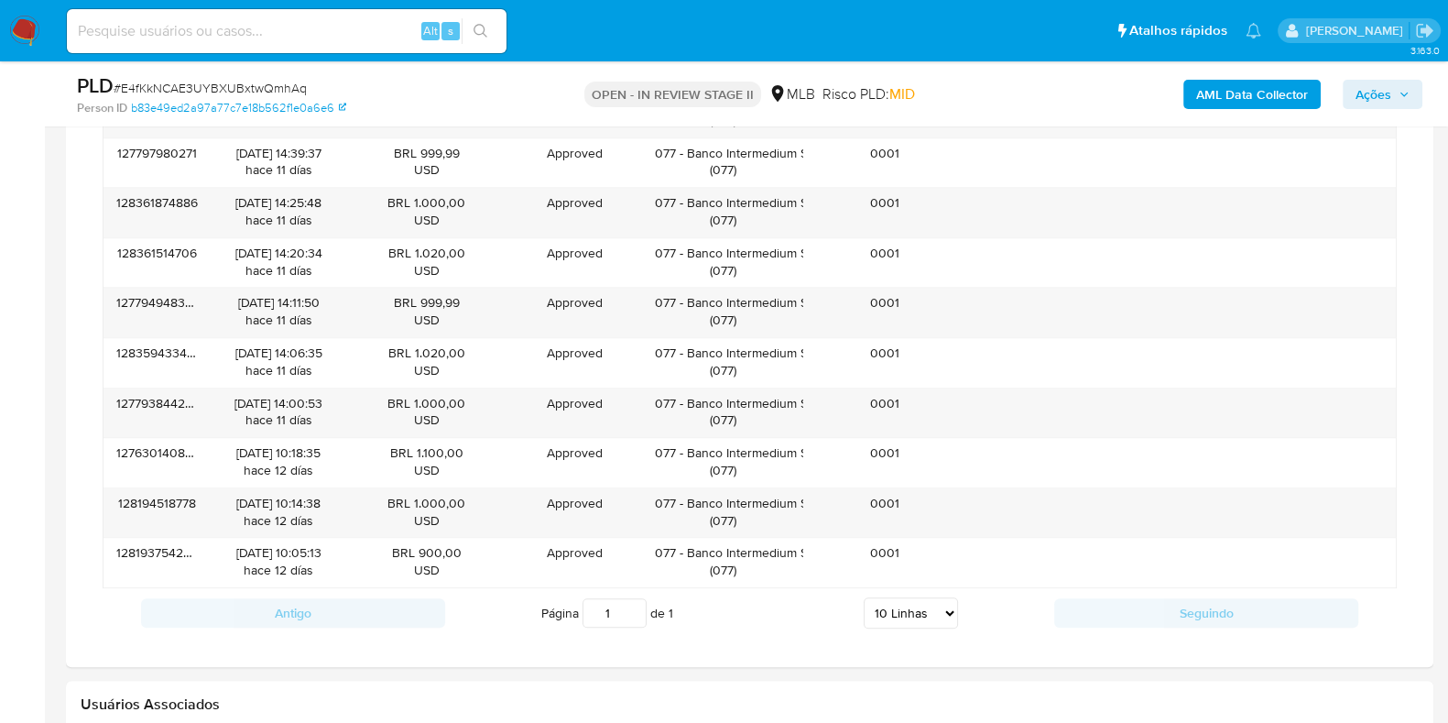
scroll to position [1531, 0]
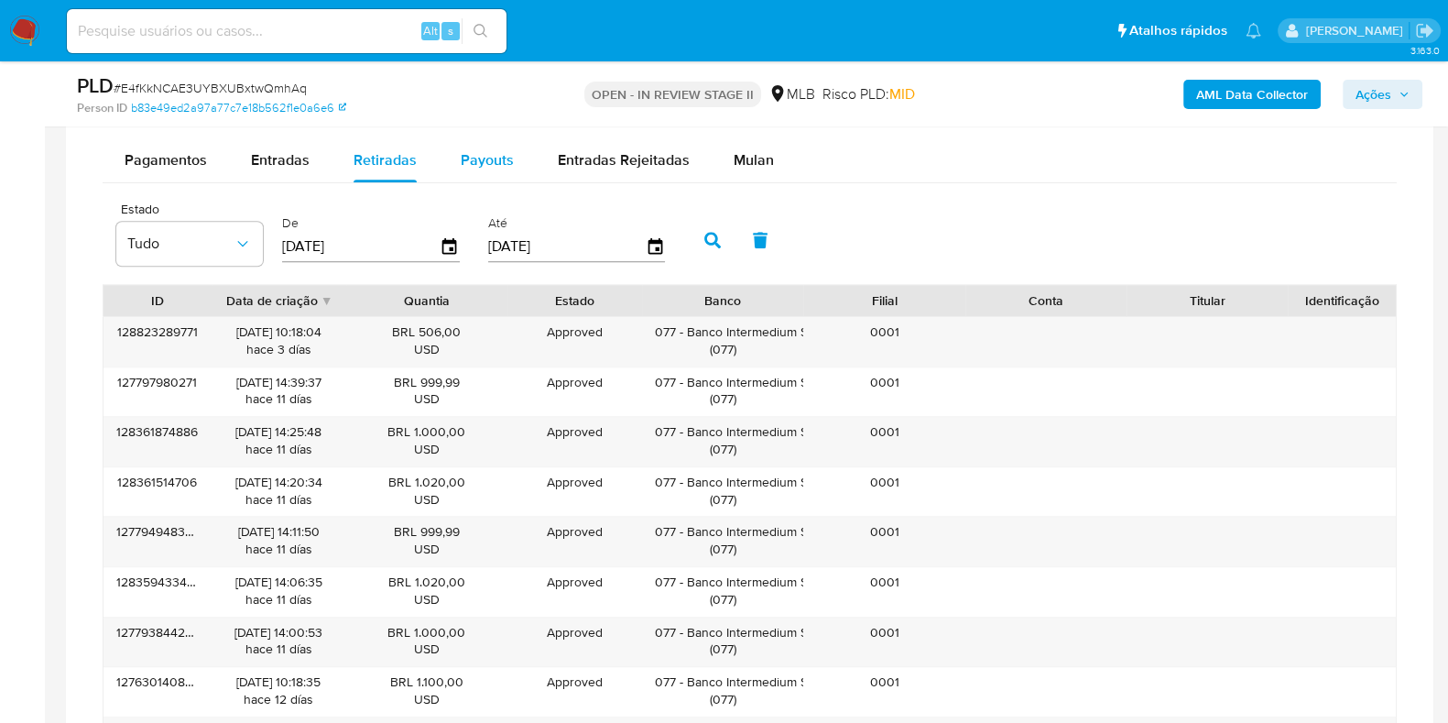
click at [485, 159] on span "Payouts" at bounding box center [487, 159] width 53 height 21
select select "10"
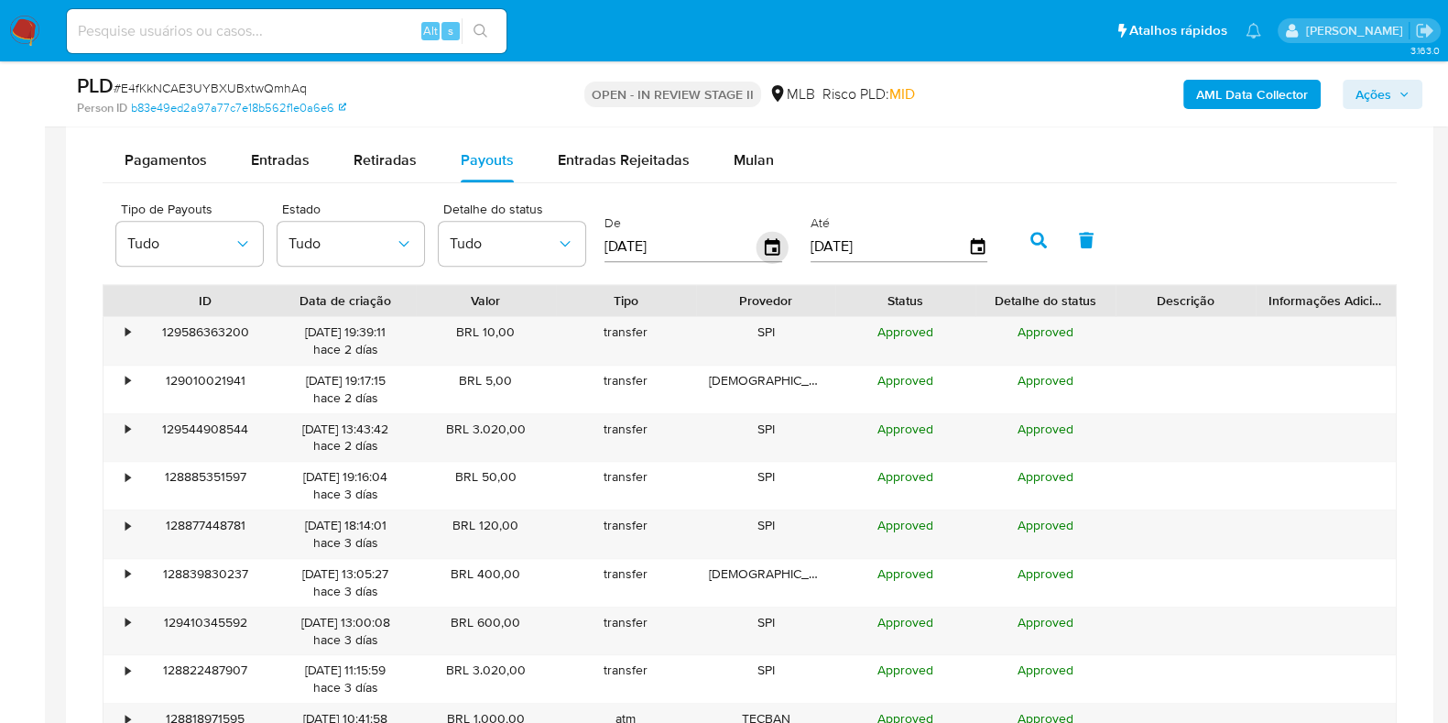
click at [768, 240] on icon "button" at bounding box center [772, 246] width 15 height 16
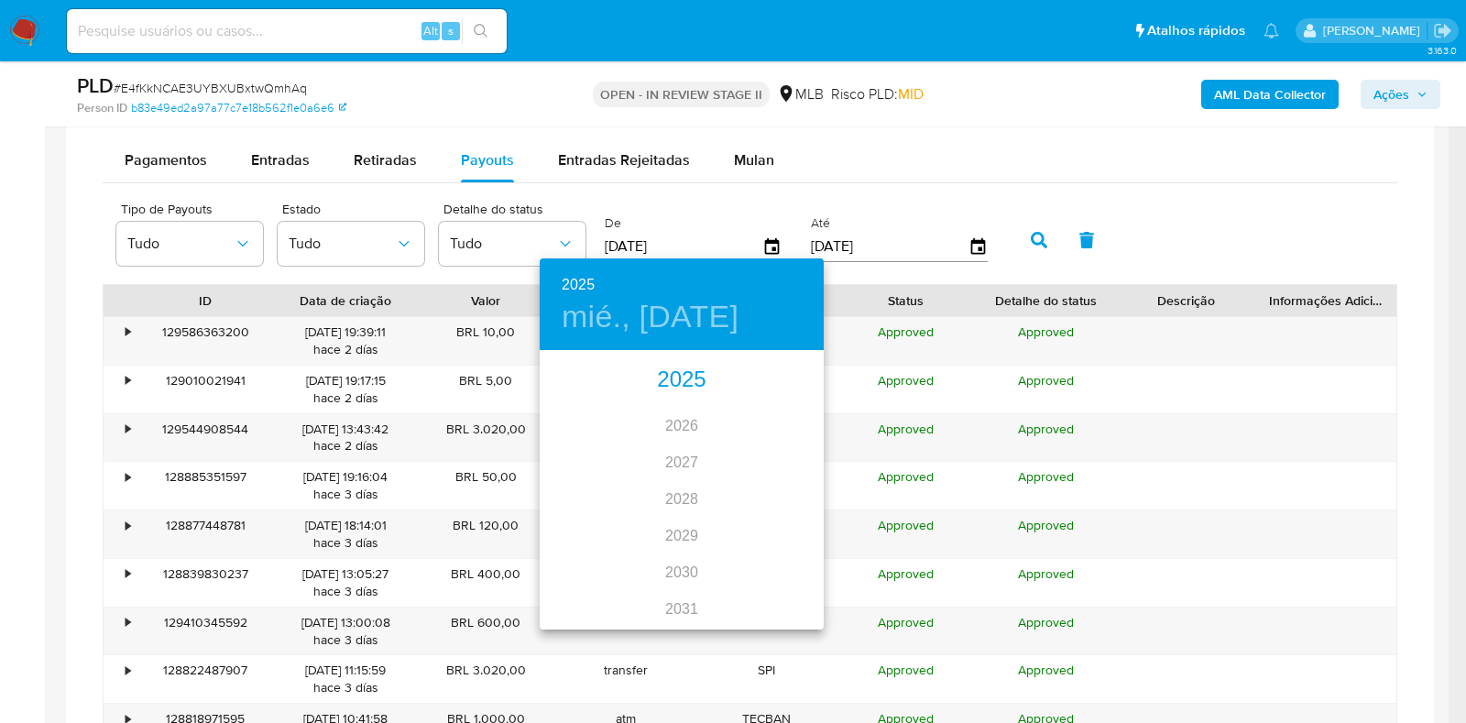
click at [671, 380] on div "2025" at bounding box center [682, 380] width 284 height 37
click at [682, 515] on div "ago." at bounding box center [681, 524] width 94 height 69
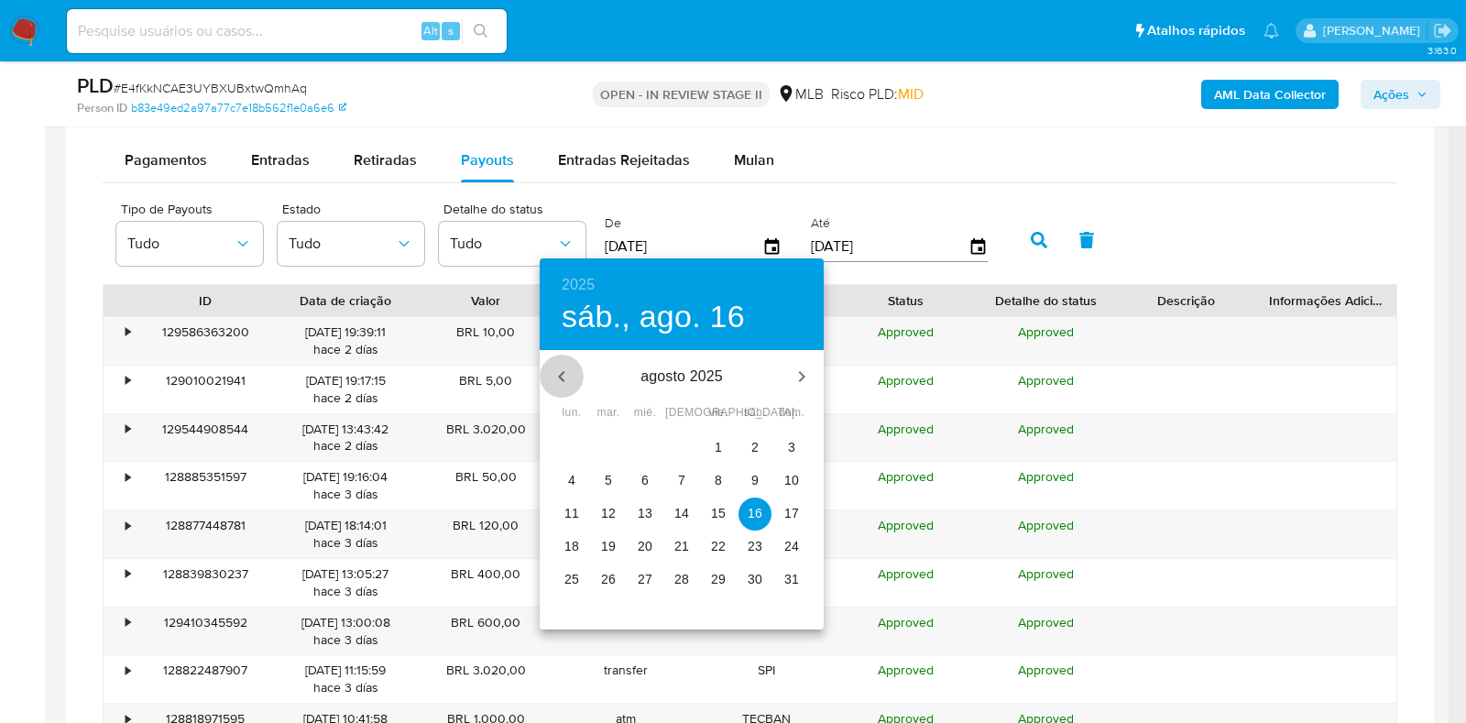
click at [559, 374] on icon "button" at bounding box center [561, 376] width 6 height 11
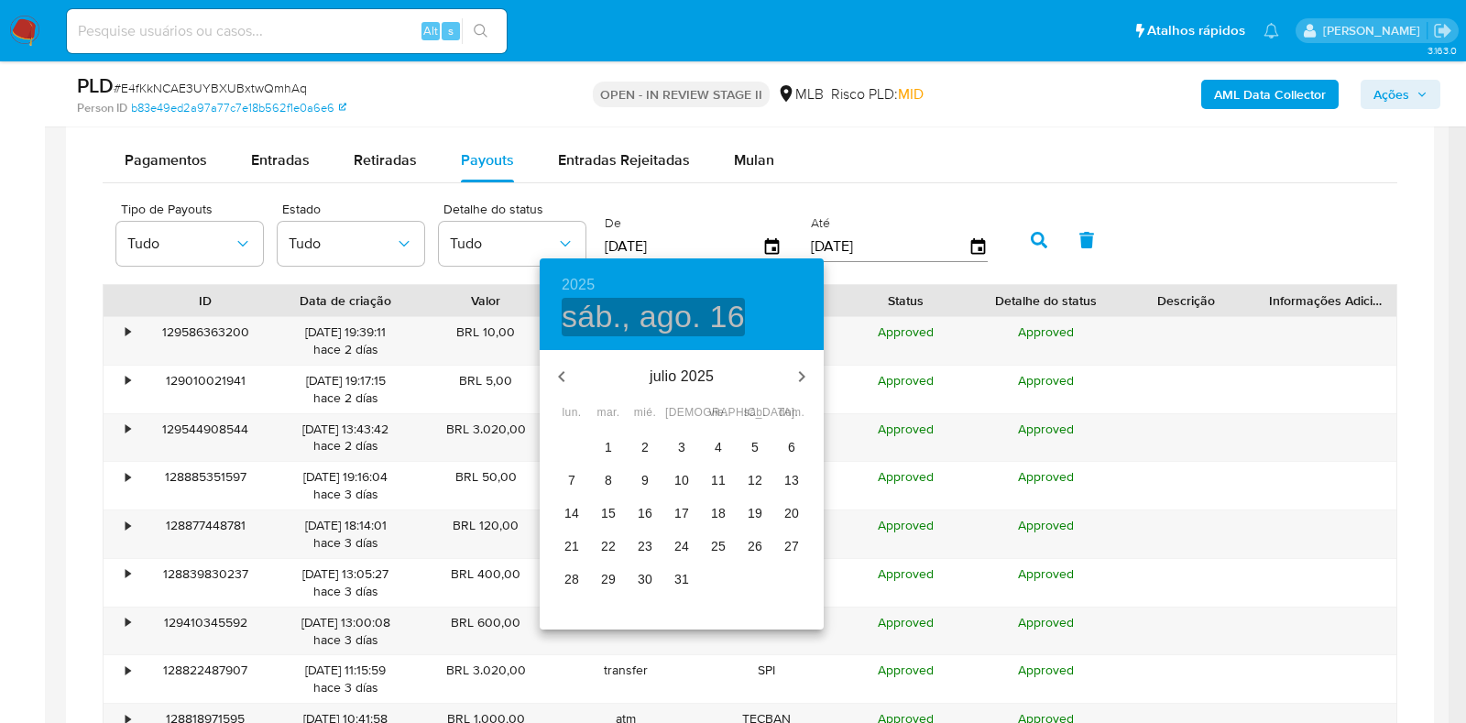
click at [673, 309] on h4 "sáb., ago. 16" at bounding box center [653, 317] width 183 height 38
click at [794, 365] on button "button" at bounding box center [802, 376] width 44 height 44
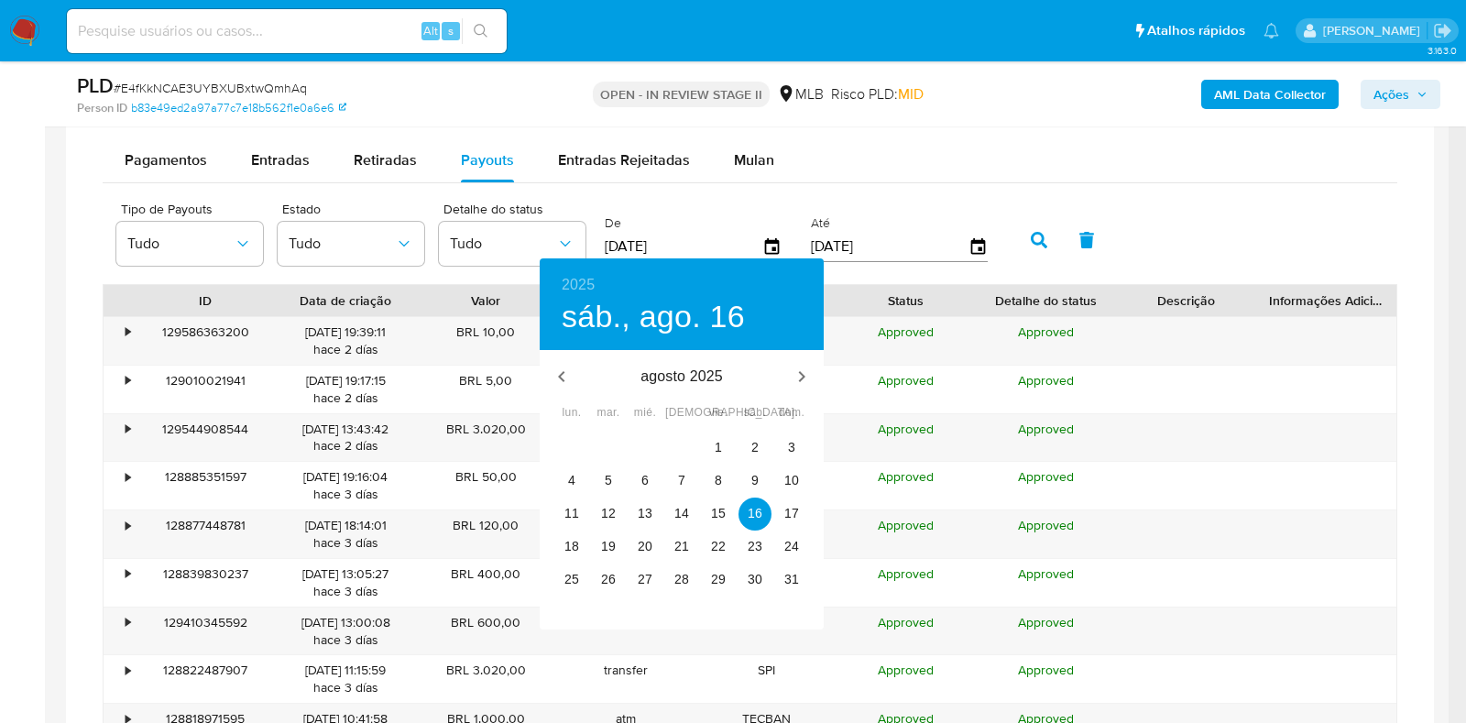
click at [704, 381] on p "agosto 2025" at bounding box center [681, 376] width 196 height 22
click at [697, 378] on p "agosto 2025" at bounding box center [681, 376] width 196 height 22
click at [765, 251] on div at bounding box center [733, 361] width 1466 height 723
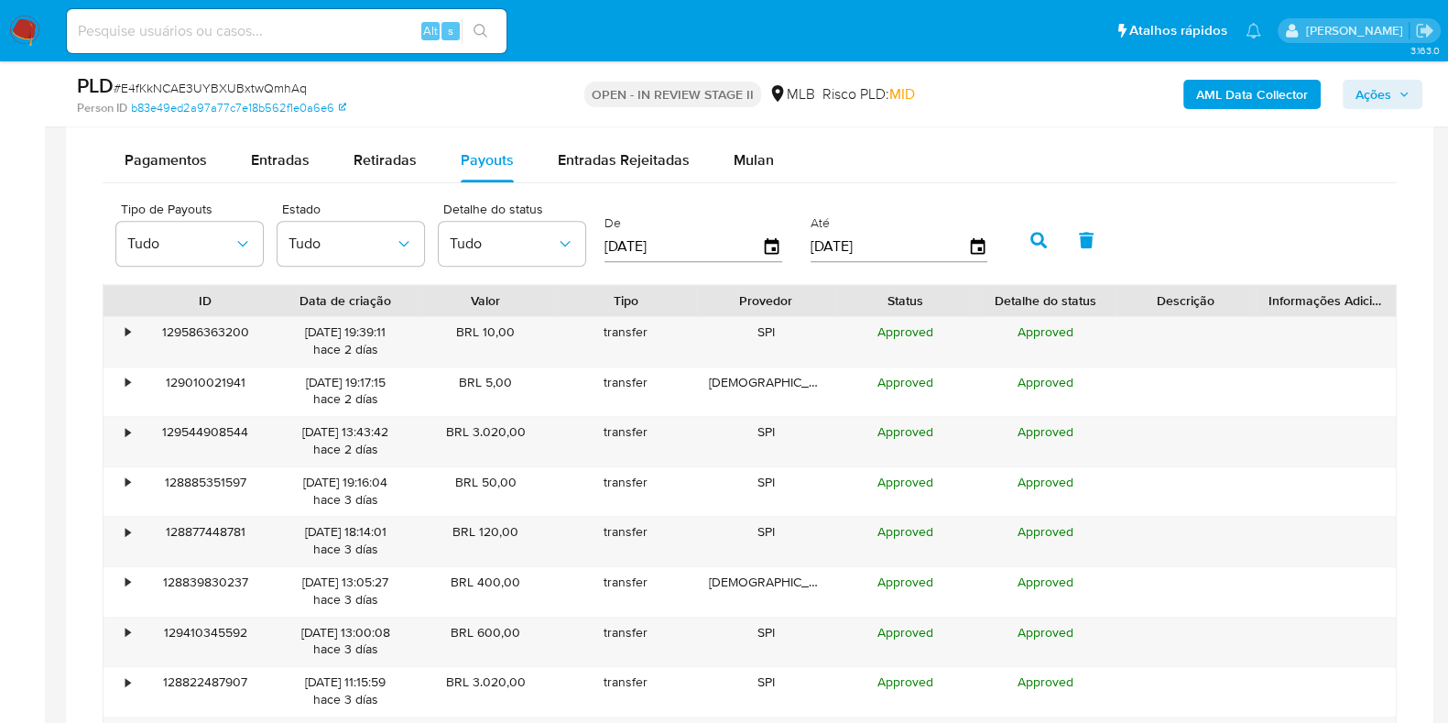
click at [763, 245] on icon "button" at bounding box center [772, 247] width 20 height 20
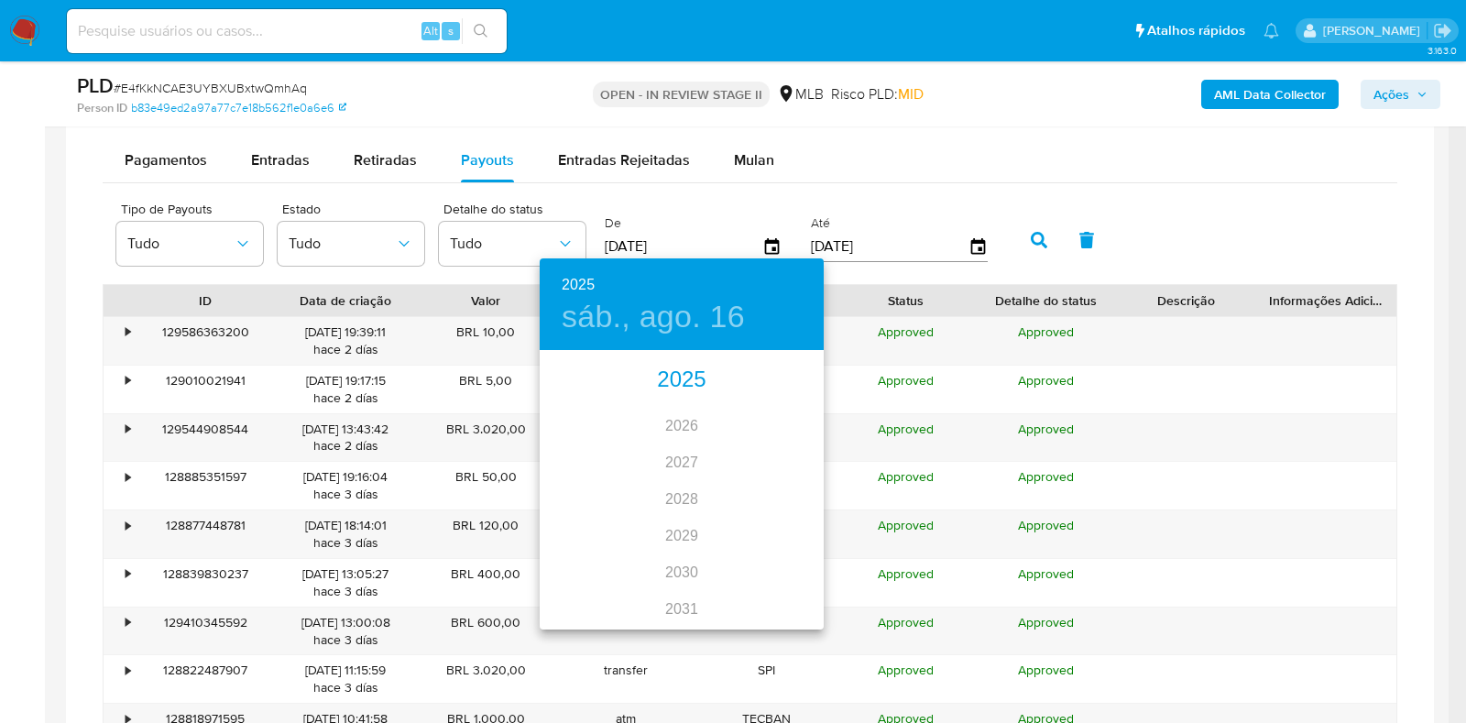
click at [672, 376] on div "2025" at bounding box center [682, 380] width 284 height 37
click at [678, 531] on div "ago." at bounding box center [681, 524] width 94 height 69
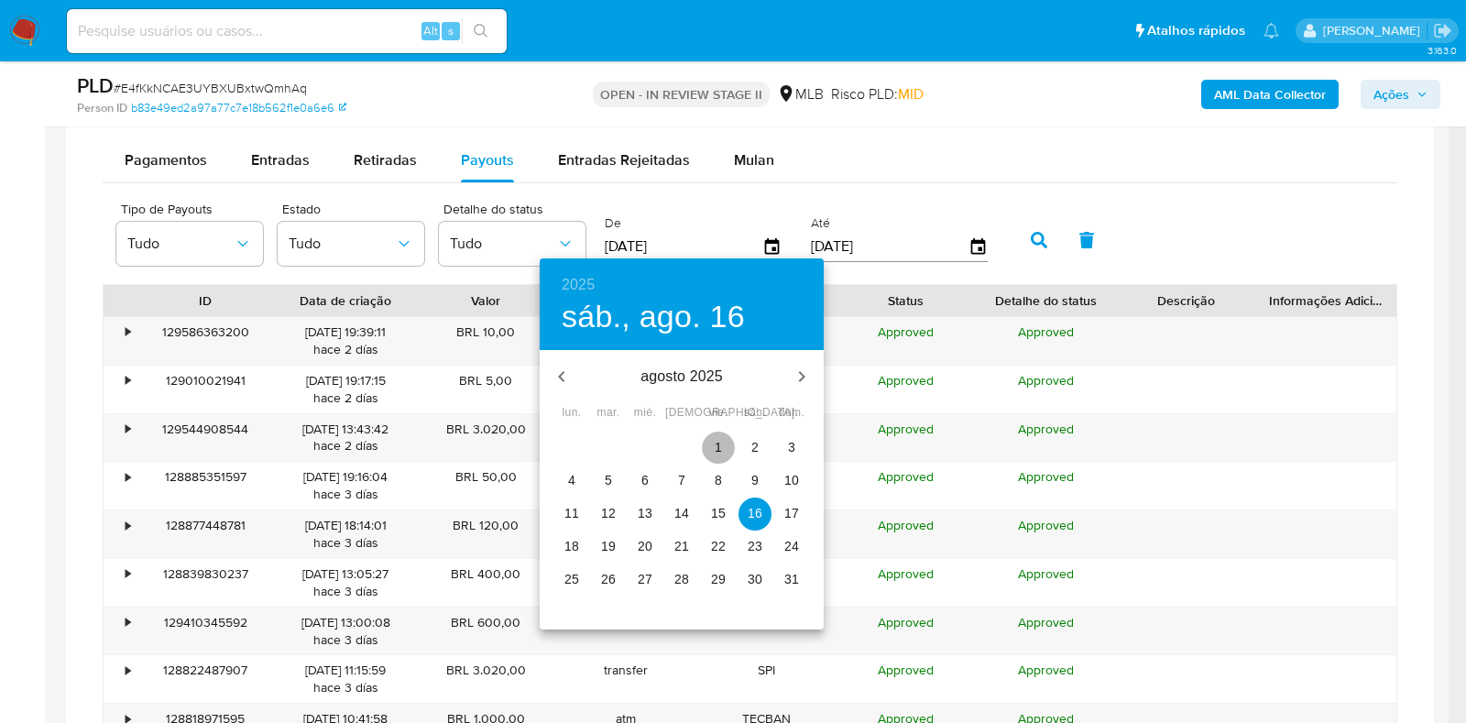
click at [719, 448] on p "1" at bounding box center [717, 447] width 7 height 18
type input "01/08/2025"
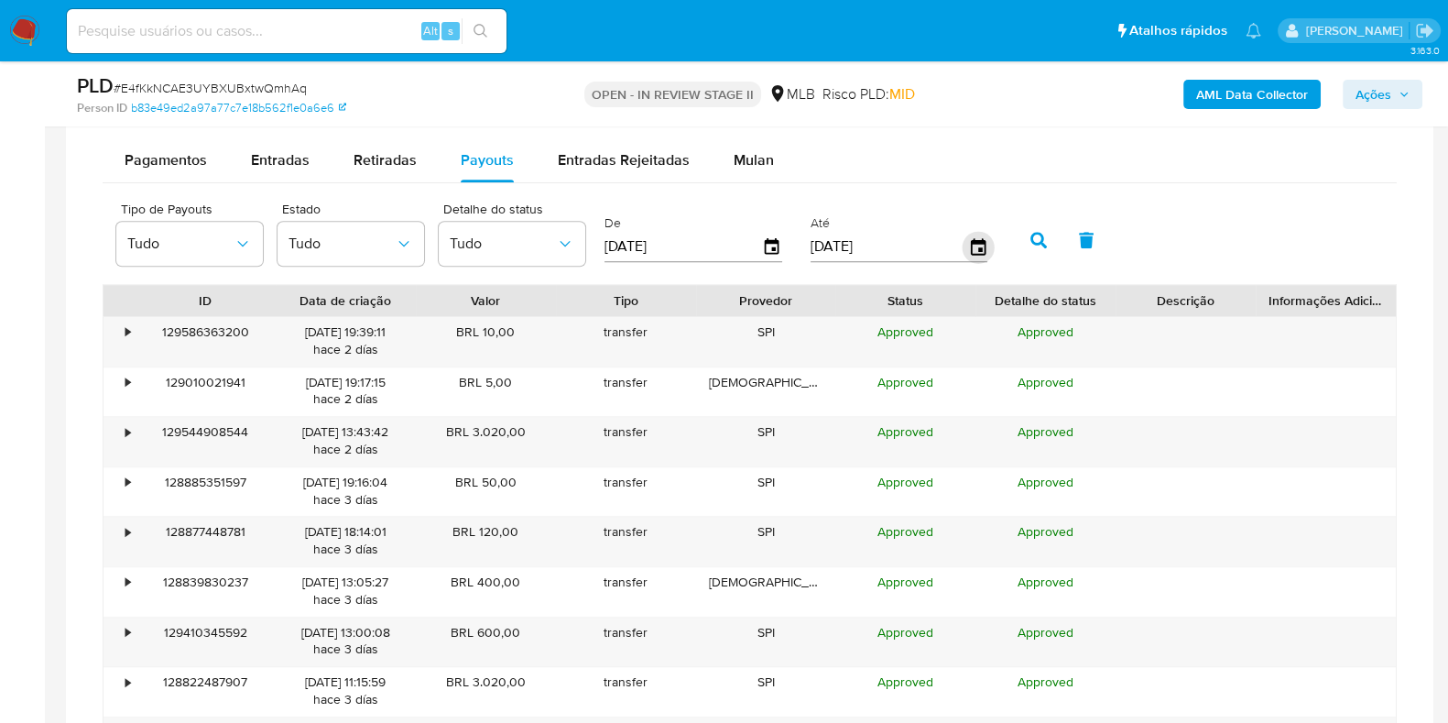
click at [976, 242] on icon "button" at bounding box center [977, 246] width 15 height 16
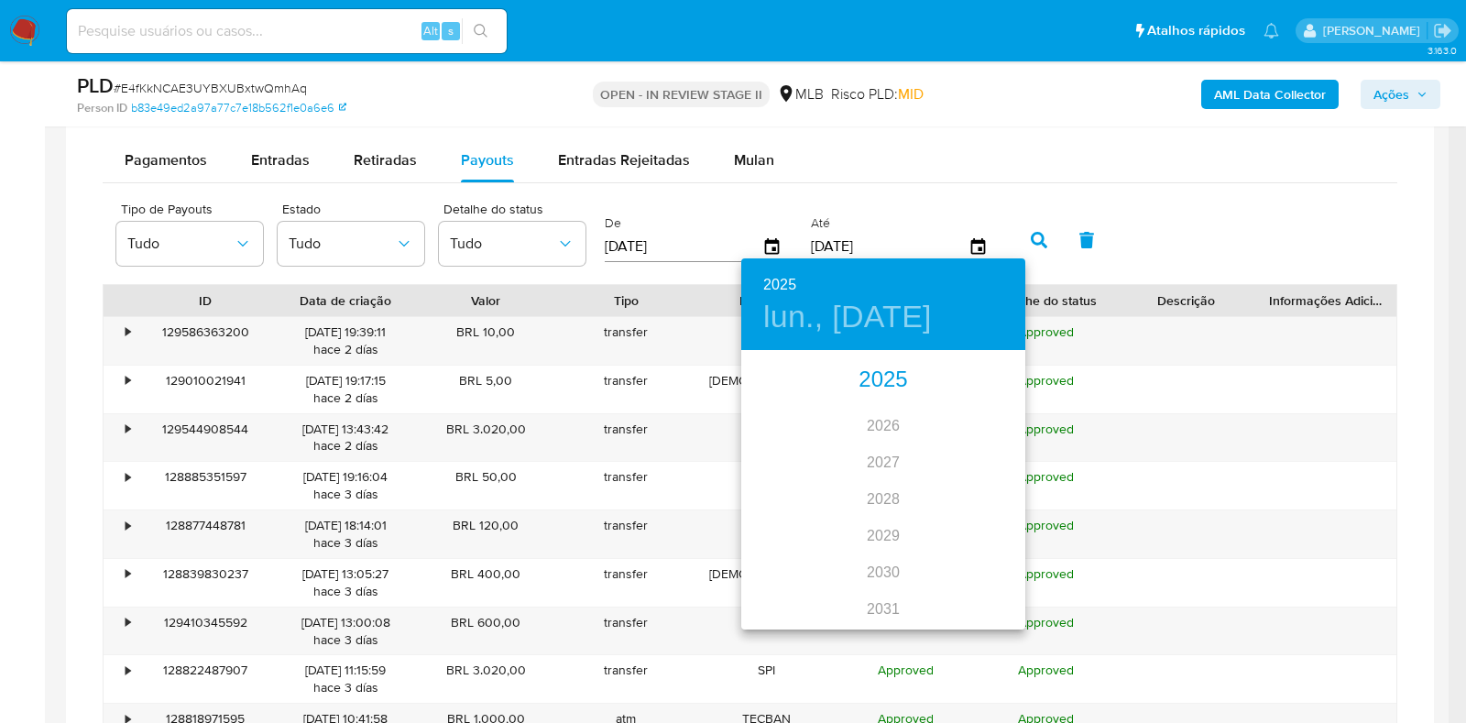
click at [885, 385] on div "2025" at bounding box center [883, 380] width 284 height 37
click at [770, 596] on div "oct." at bounding box center [788, 593] width 94 height 69
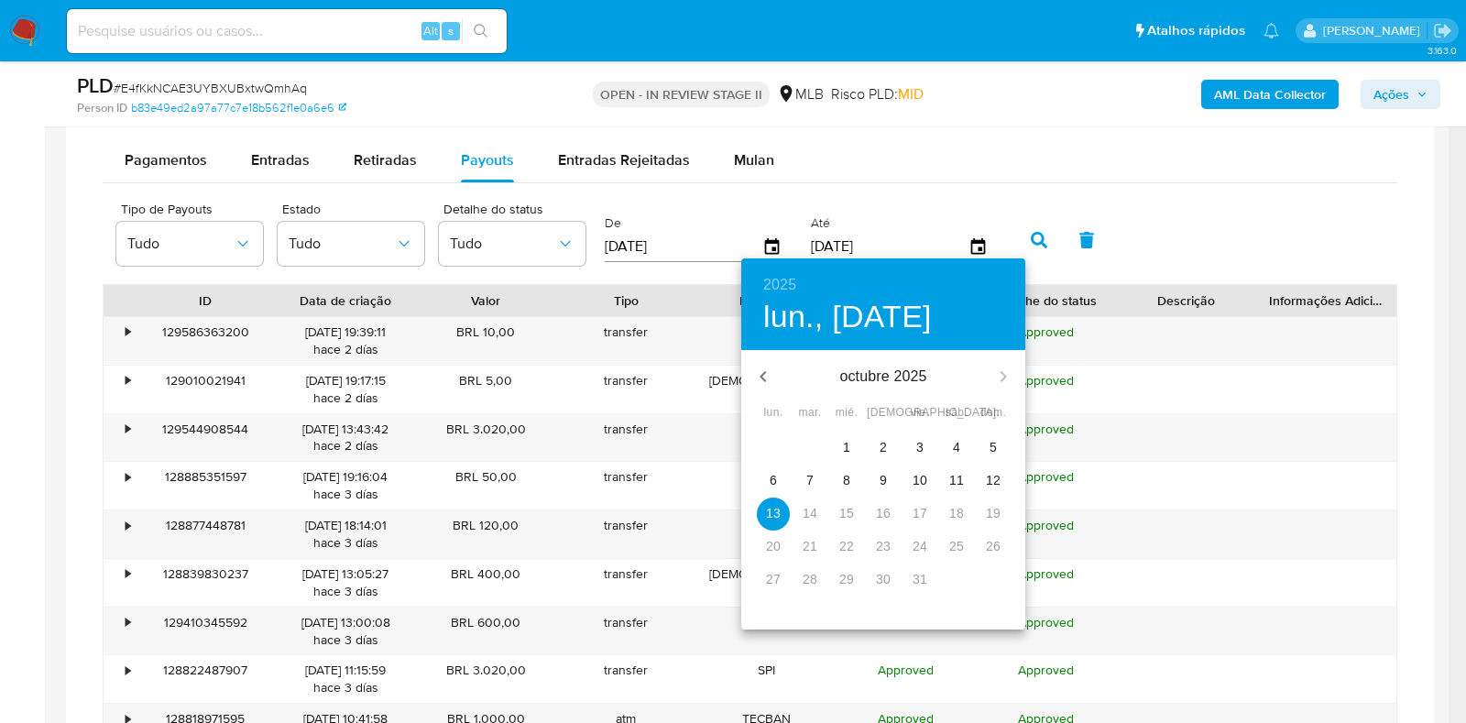
click at [965, 475] on button "11" at bounding box center [956, 480] width 33 height 33
type input "11/10/2025"
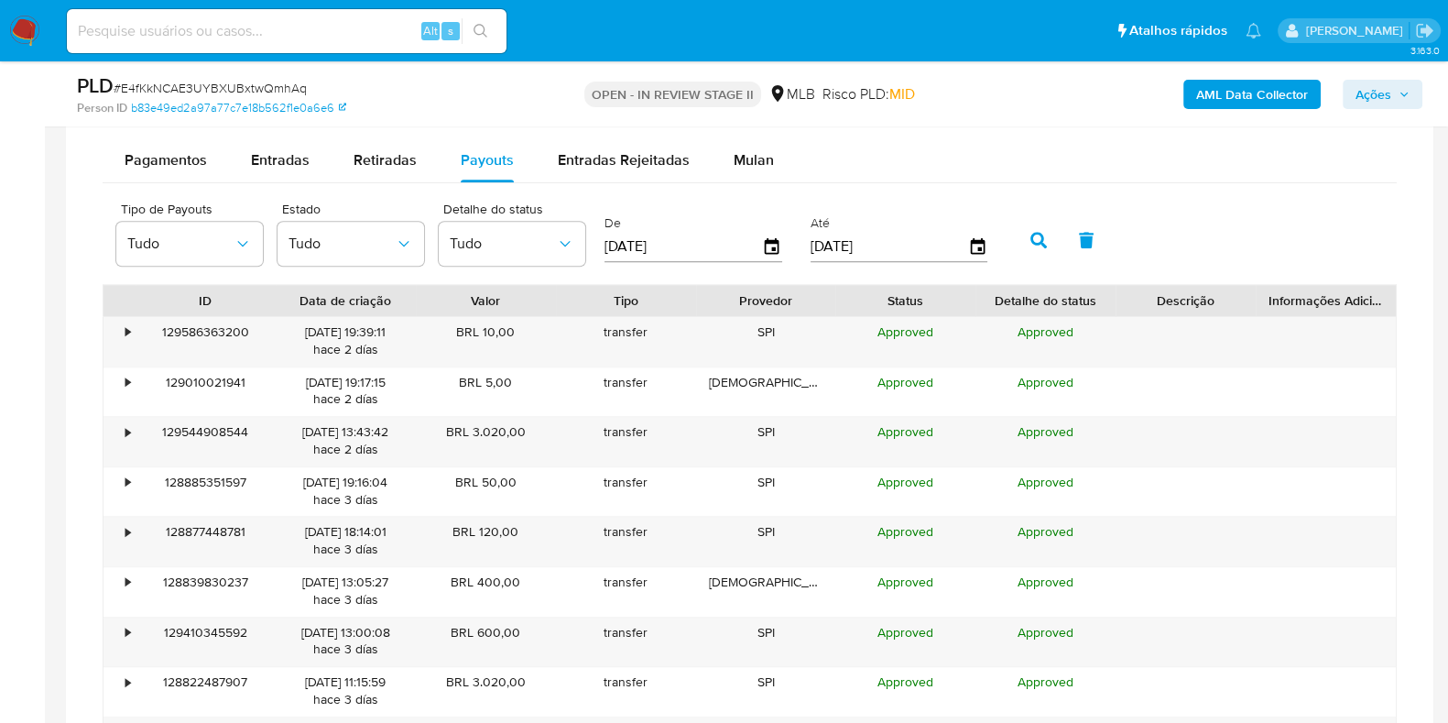
click at [1037, 232] on icon "button" at bounding box center [1039, 240] width 16 height 16
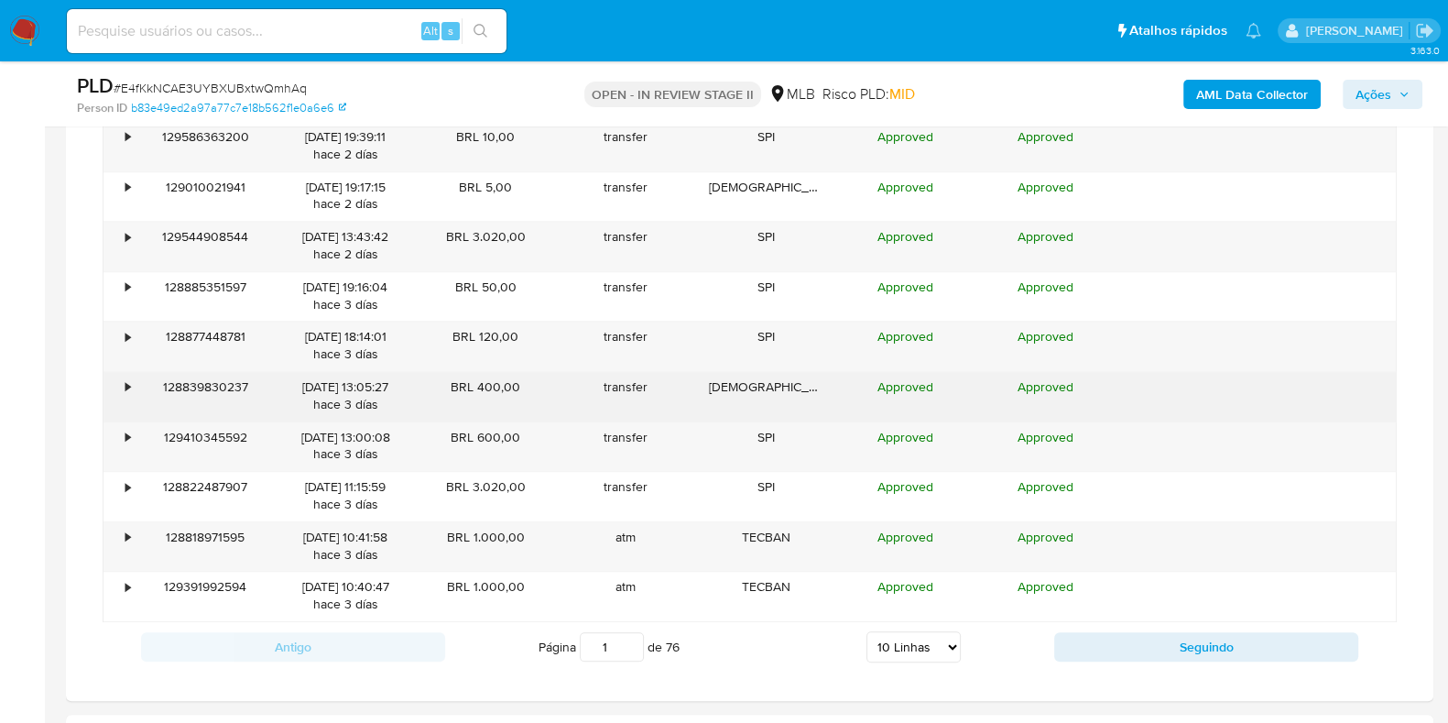
scroll to position [1760, 0]
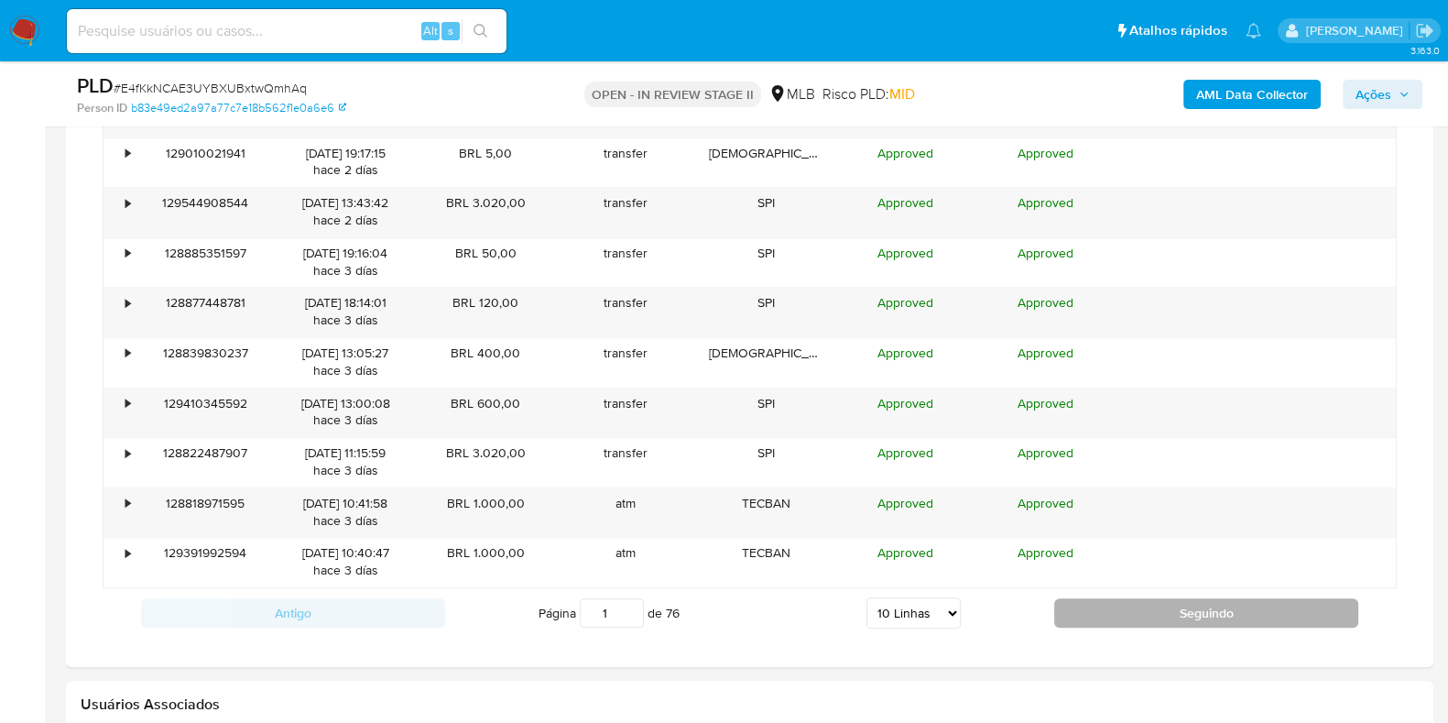
click at [1096, 607] on button "Seguindo" at bounding box center [1206, 612] width 304 height 29
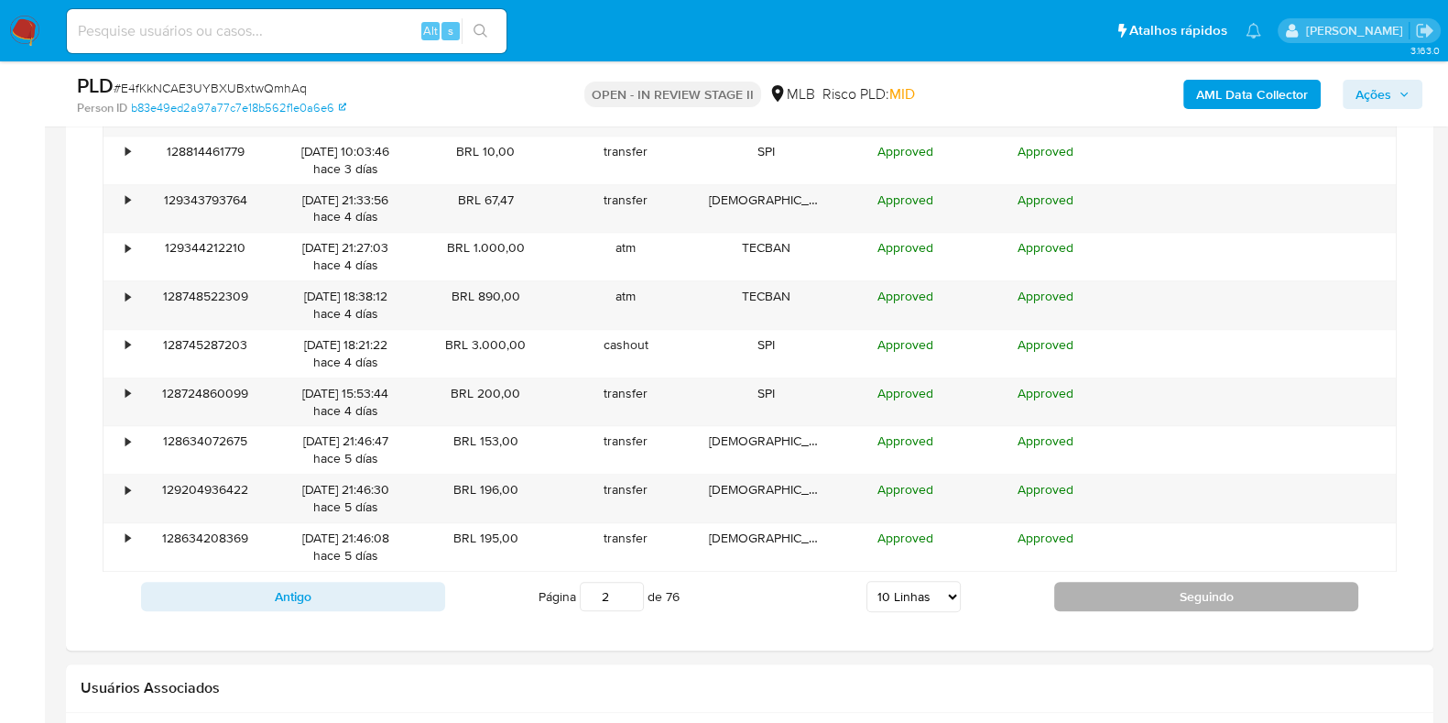
click at [1097, 606] on button "Seguindo" at bounding box center [1206, 596] width 304 height 29
type input "3"
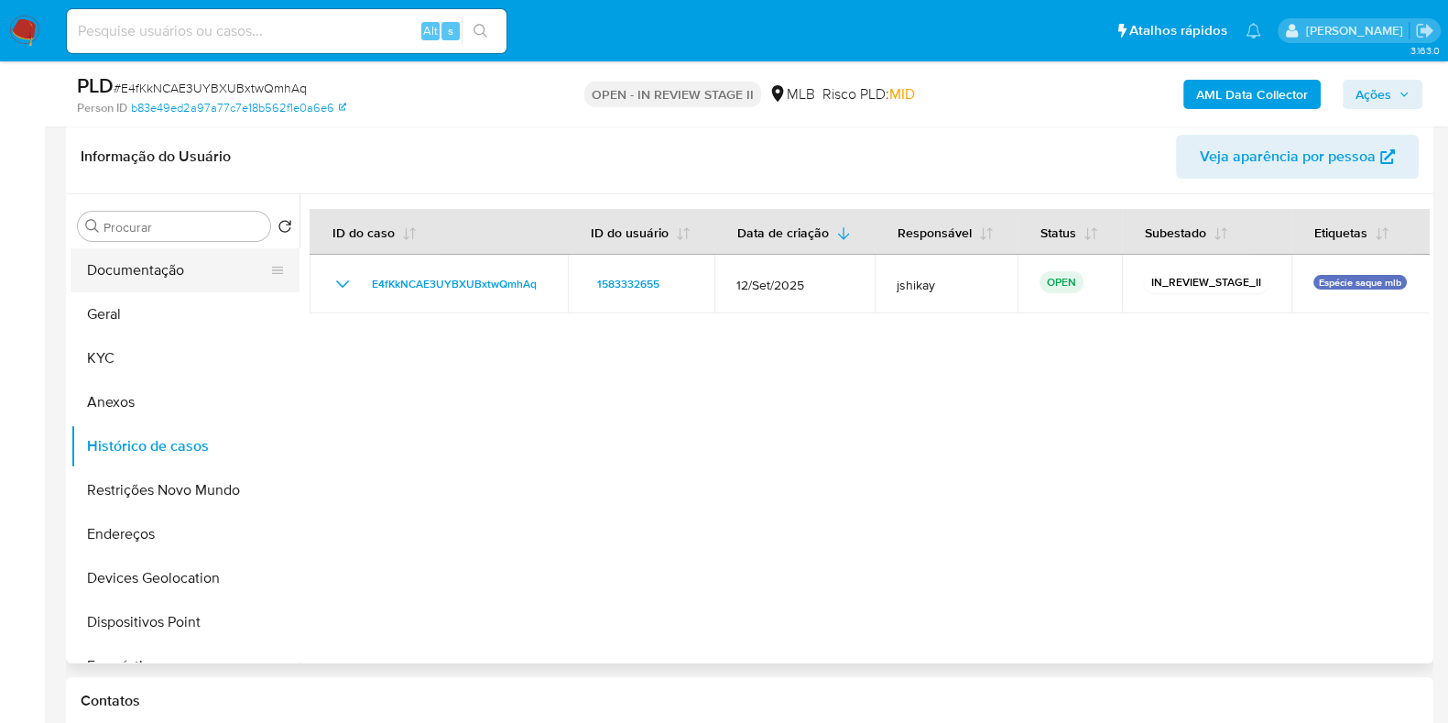
scroll to position [271, 0]
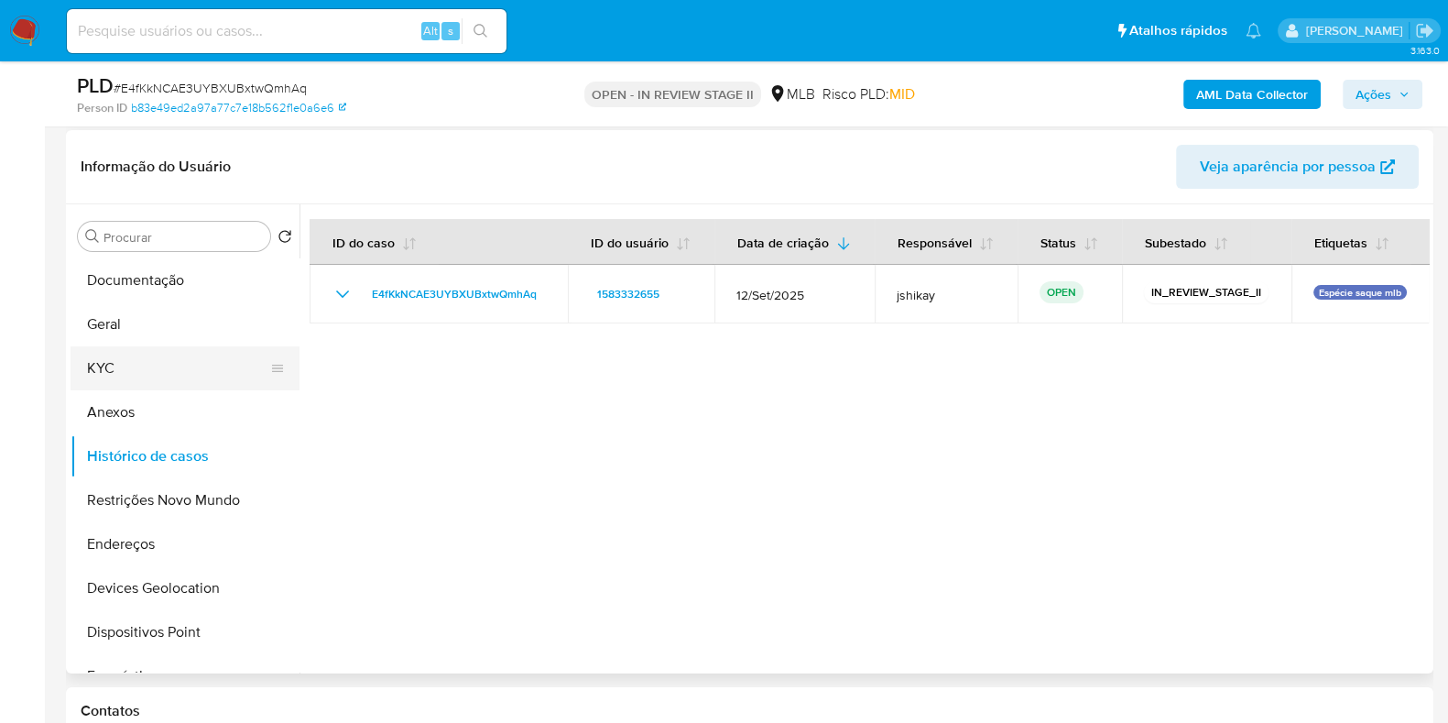
click at [147, 381] on button "KYC" at bounding box center [178, 368] width 214 height 44
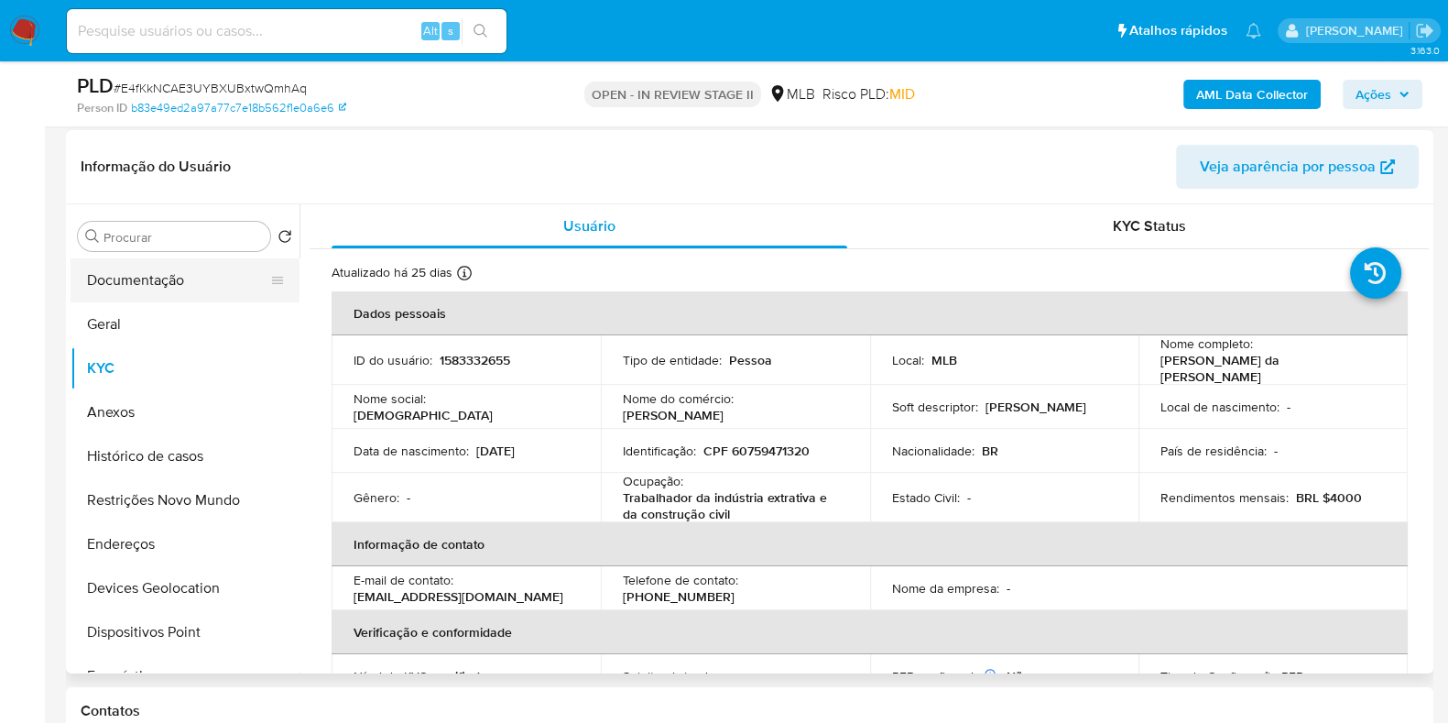
click at [183, 284] on button "Documentação" at bounding box center [178, 280] width 214 height 44
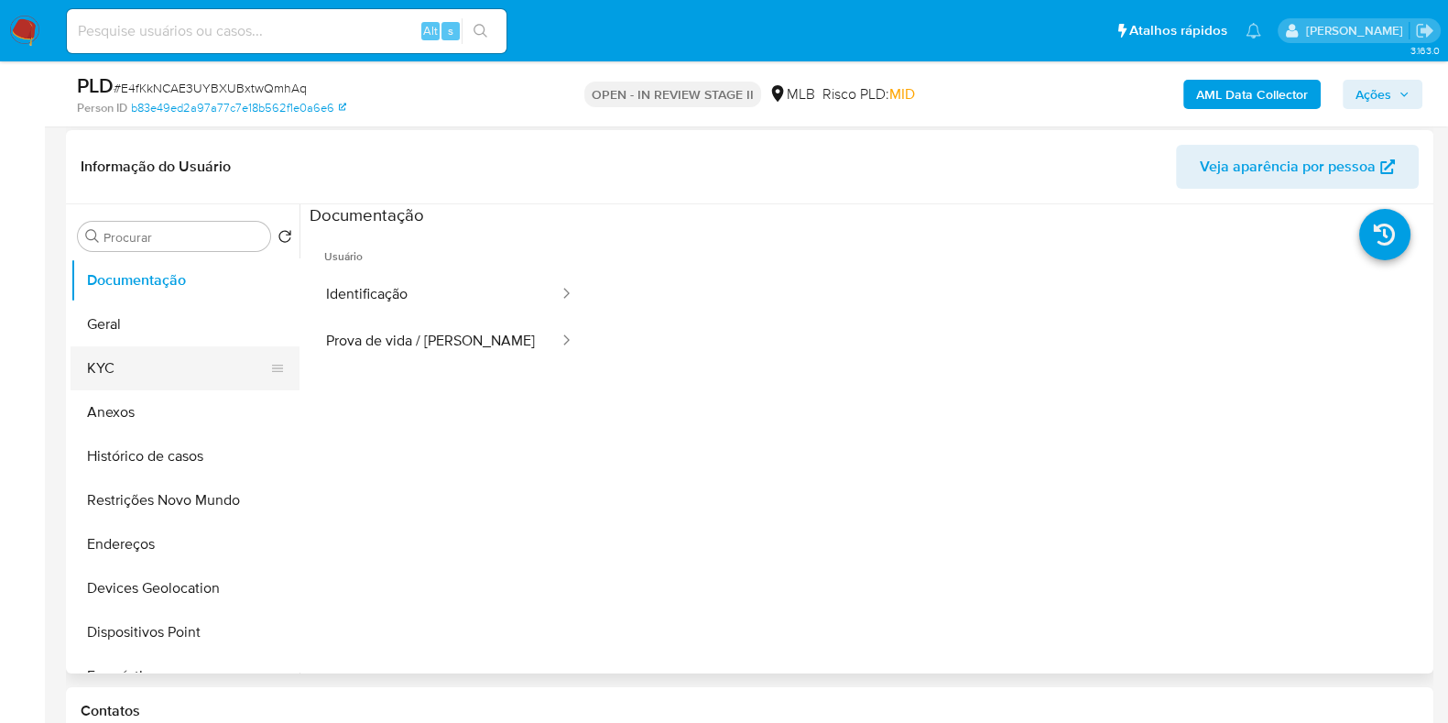
click at [133, 373] on button "KYC" at bounding box center [178, 368] width 214 height 44
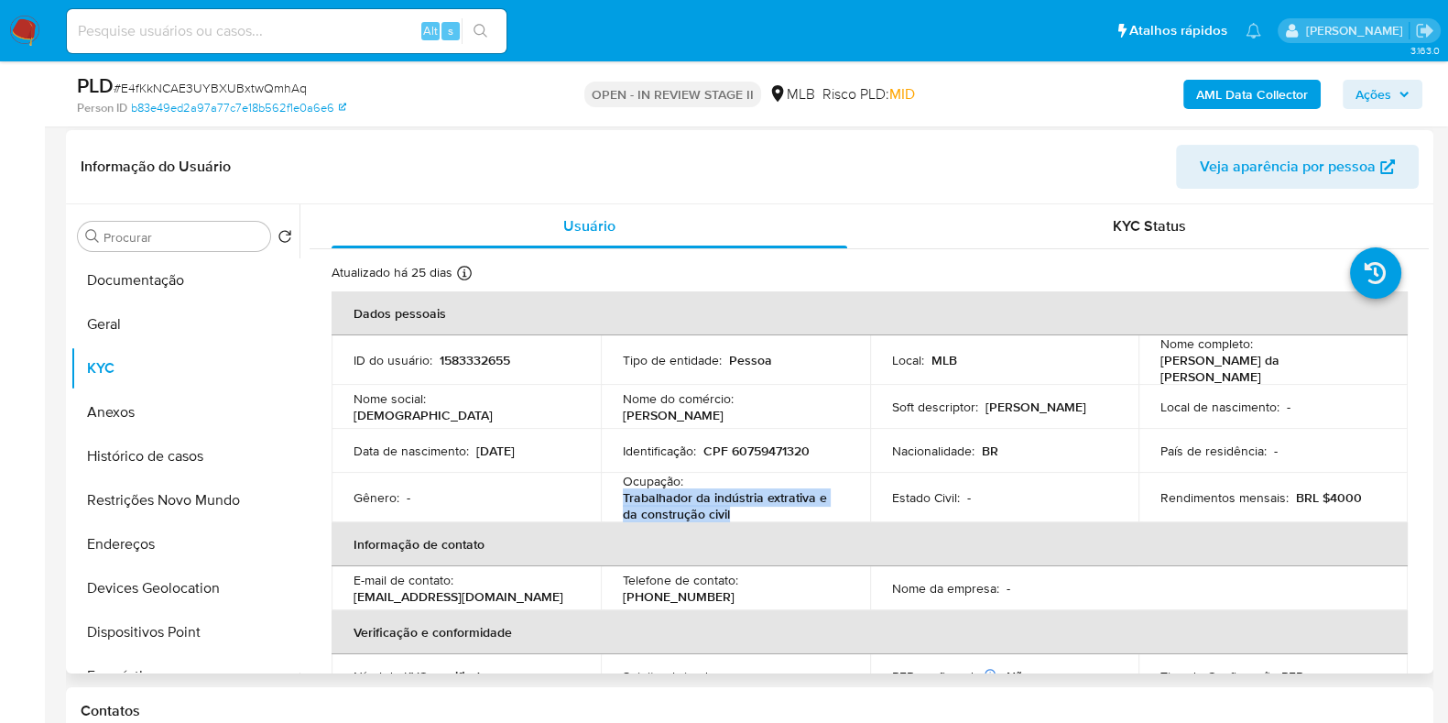
drag, startPoint x: 752, startPoint y: 502, endPoint x: 613, endPoint y: 490, distance: 139.7
click at [613, 490] on td "Ocupação : Trabalhador da indústria extrativa e da construção civil" at bounding box center [735, 497] width 269 height 49
copy p "Trabalhador da indústria extrativa e da construção civil"
click at [126, 288] on button "Documentação" at bounding box center [178, 280] width 214 height 44
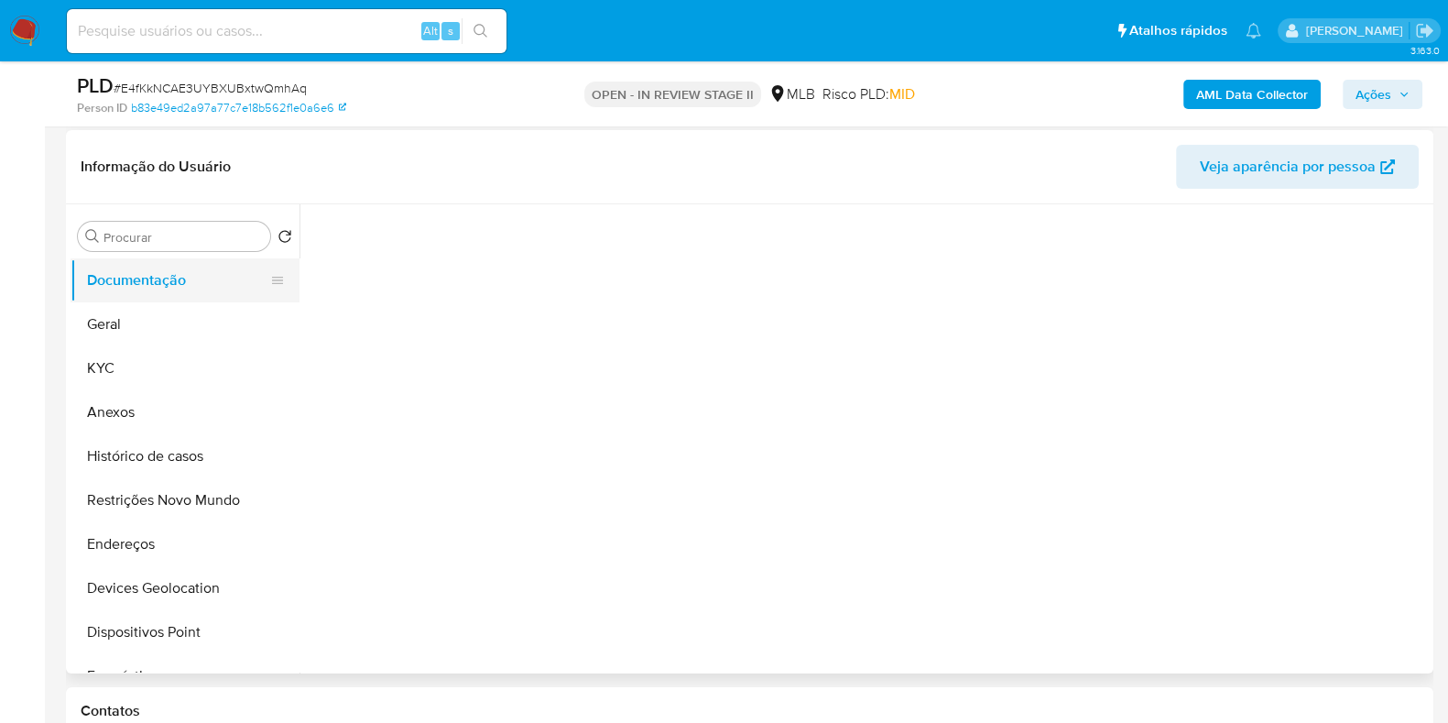
click at [128, 289] on button "Documentação" at bounding box center [178, 280] width 214 height 44
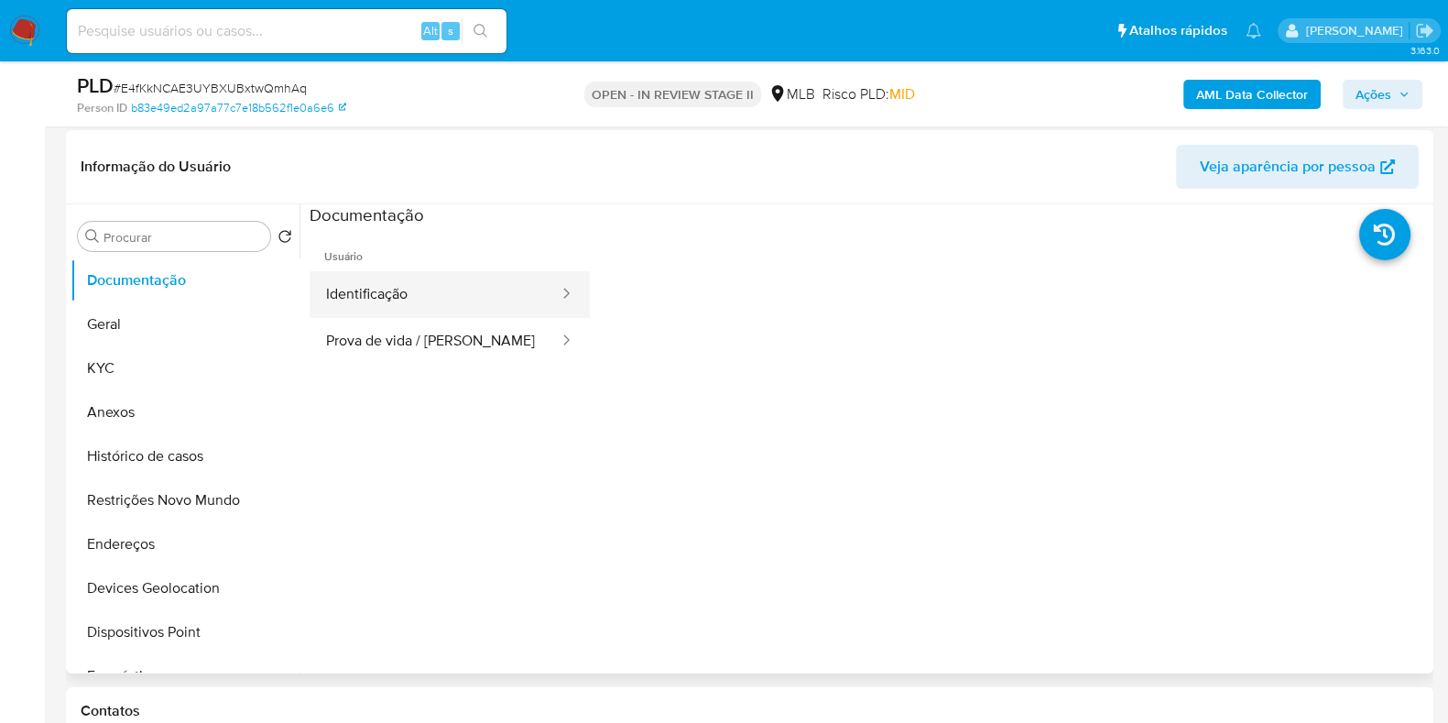
click at [444, 302] on button "Identificação" at bounding box center [435, 294] width 251 height 47
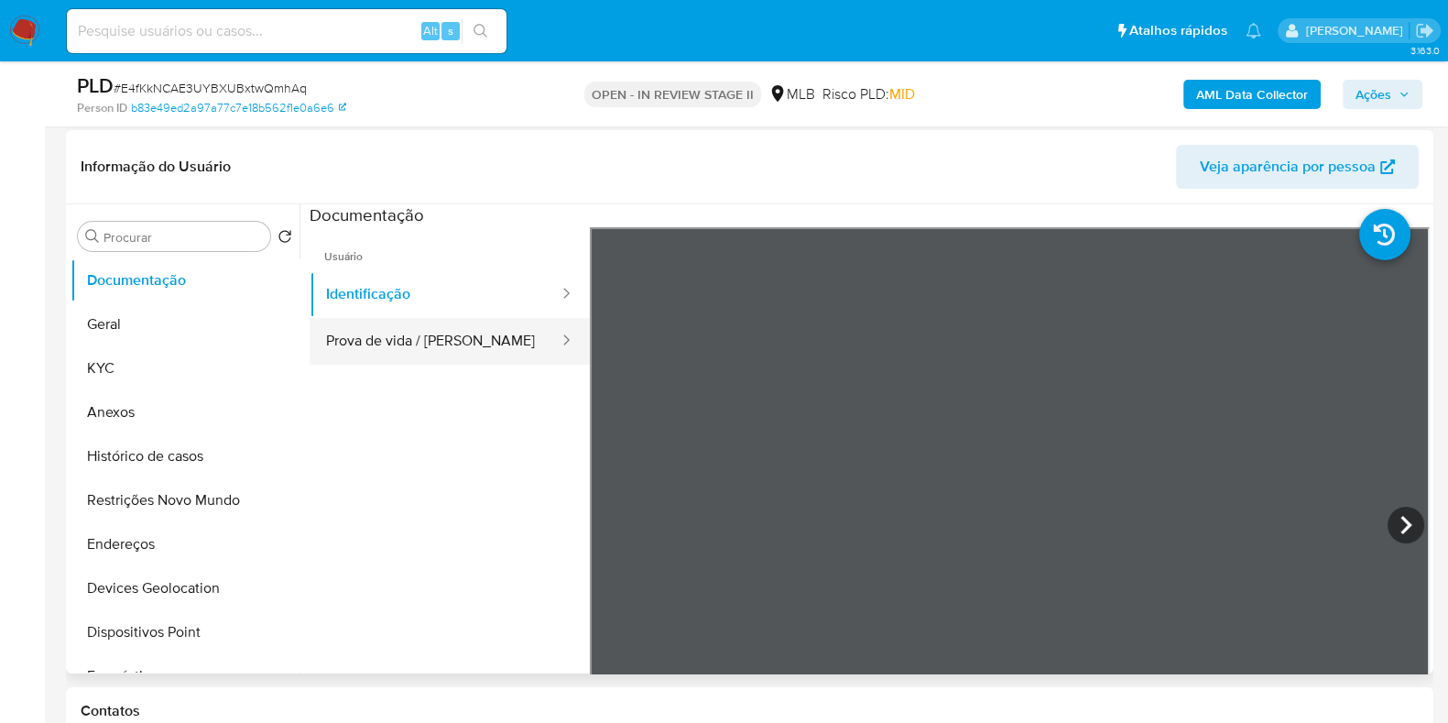
click at [455, 333] on button "Prova de vida / Selfie" at bounding box center [435, 341] width 251 height 47
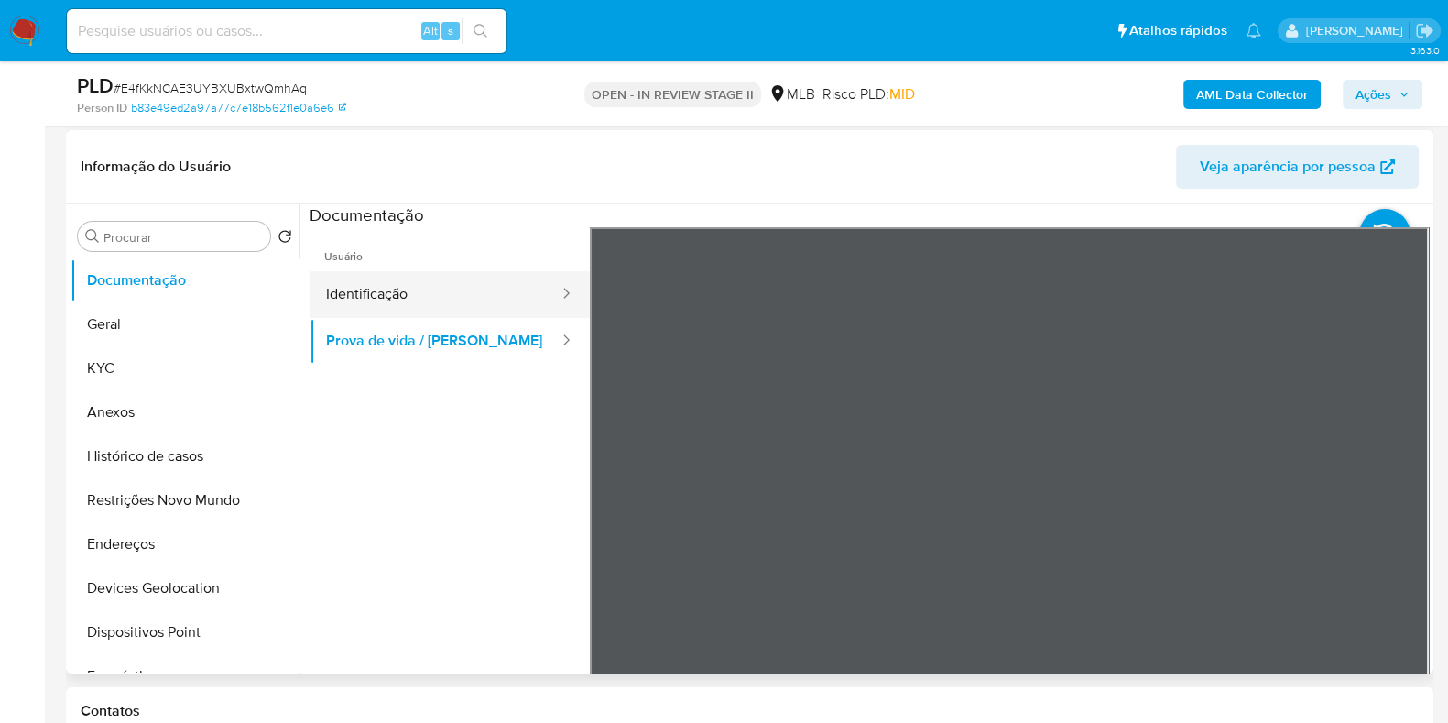
click at [488, 300] on button "Identificação" at bounding box center [435, 294] width 251 height 47
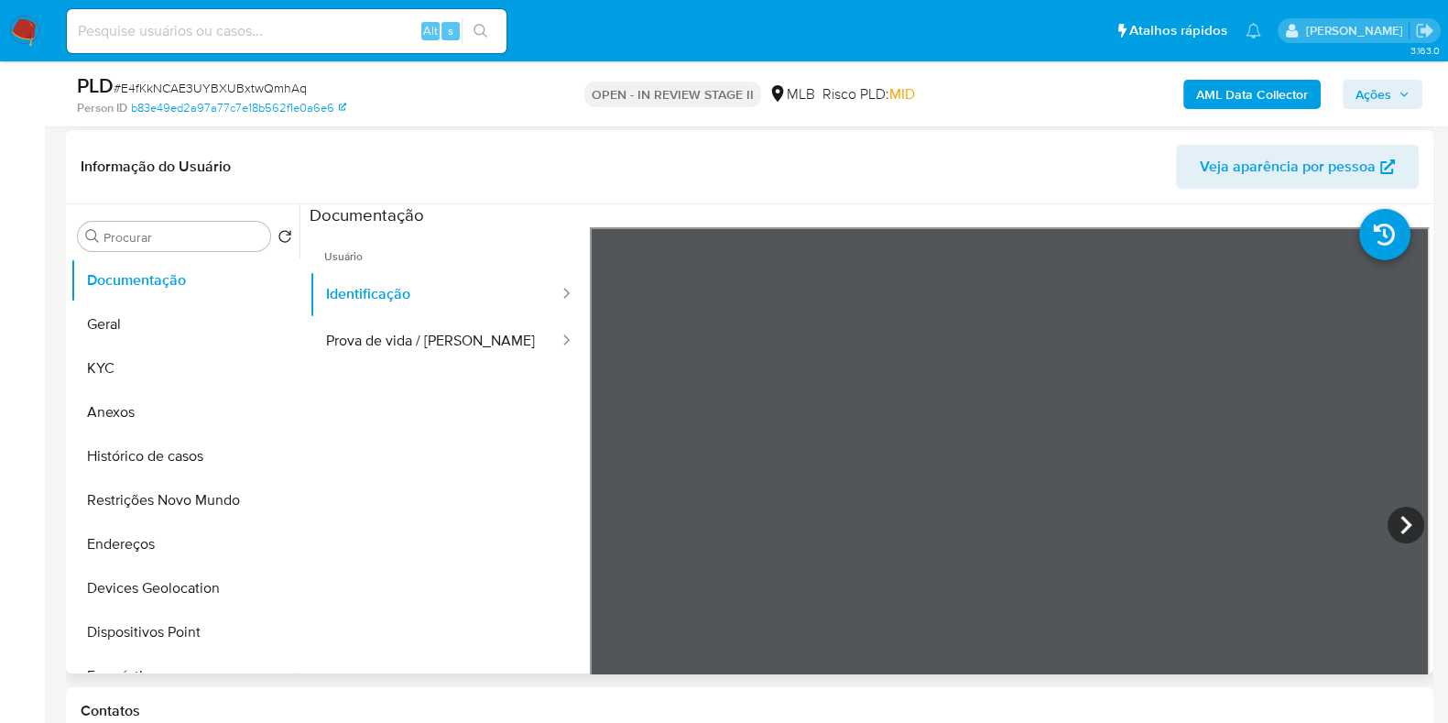
click at [1405, 519] on icon at bounding box center [1406, 525] width 37 height 37
click at [128, 329] on button "Geral" at bounding box center [178, 324] width 214 height 44
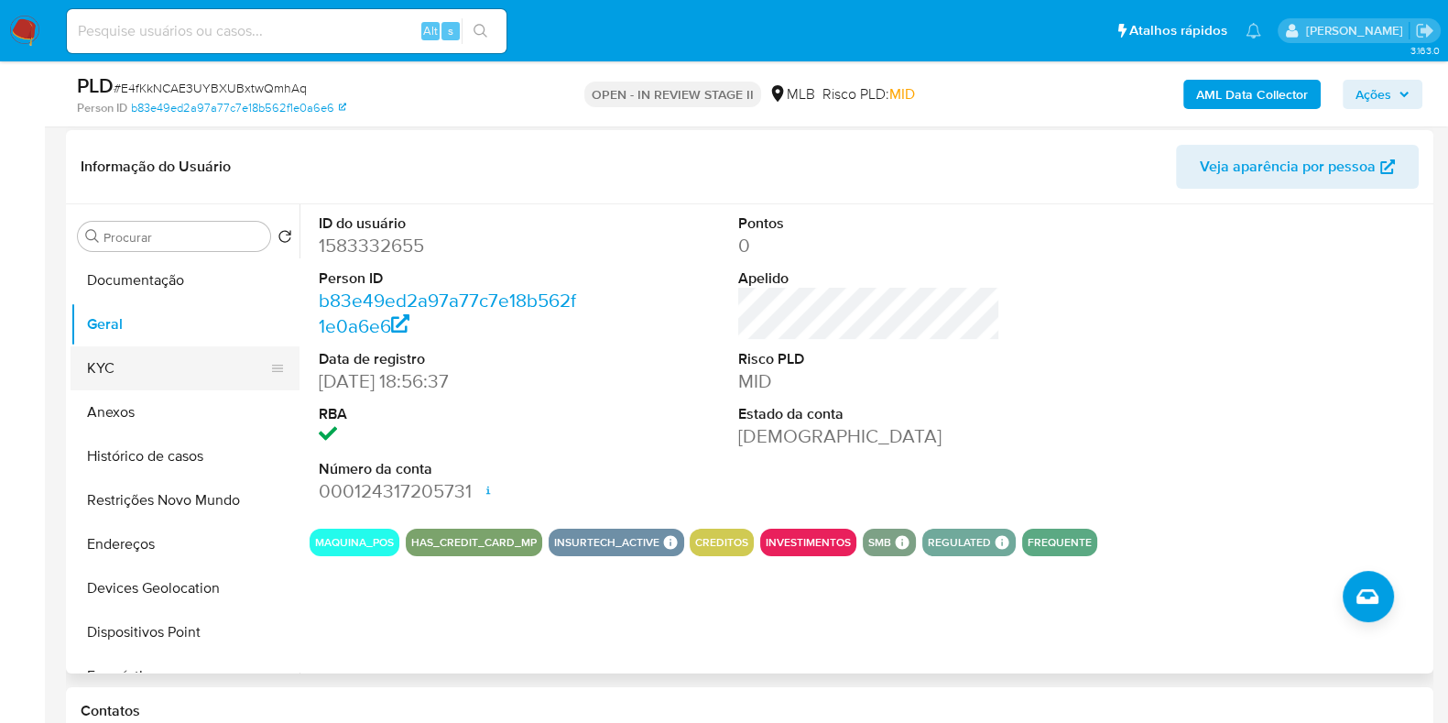
click at [119, 359] on button "KYC" at bounding box center [178, 368] width 214 height 44
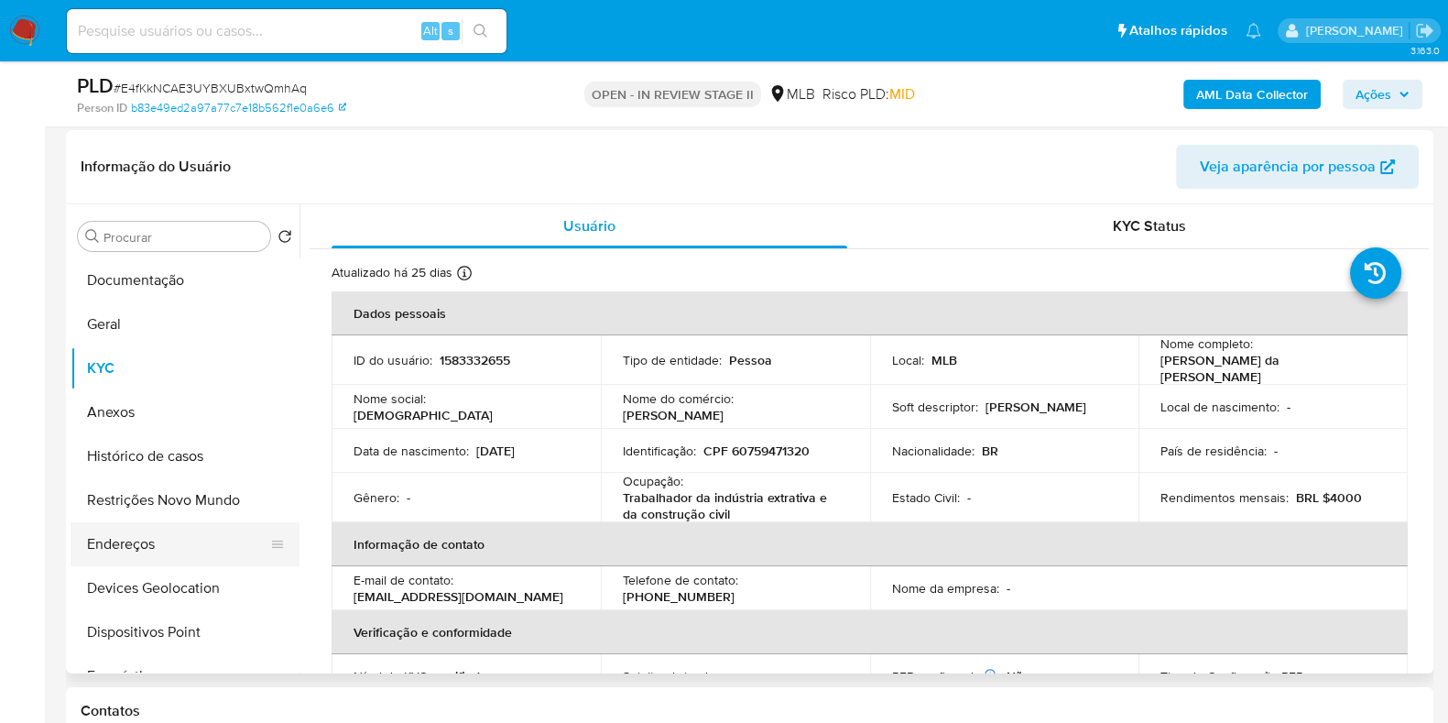
click at [179, 558] on button "Endereços" at bounding box center [178, 544] width 214 height 44
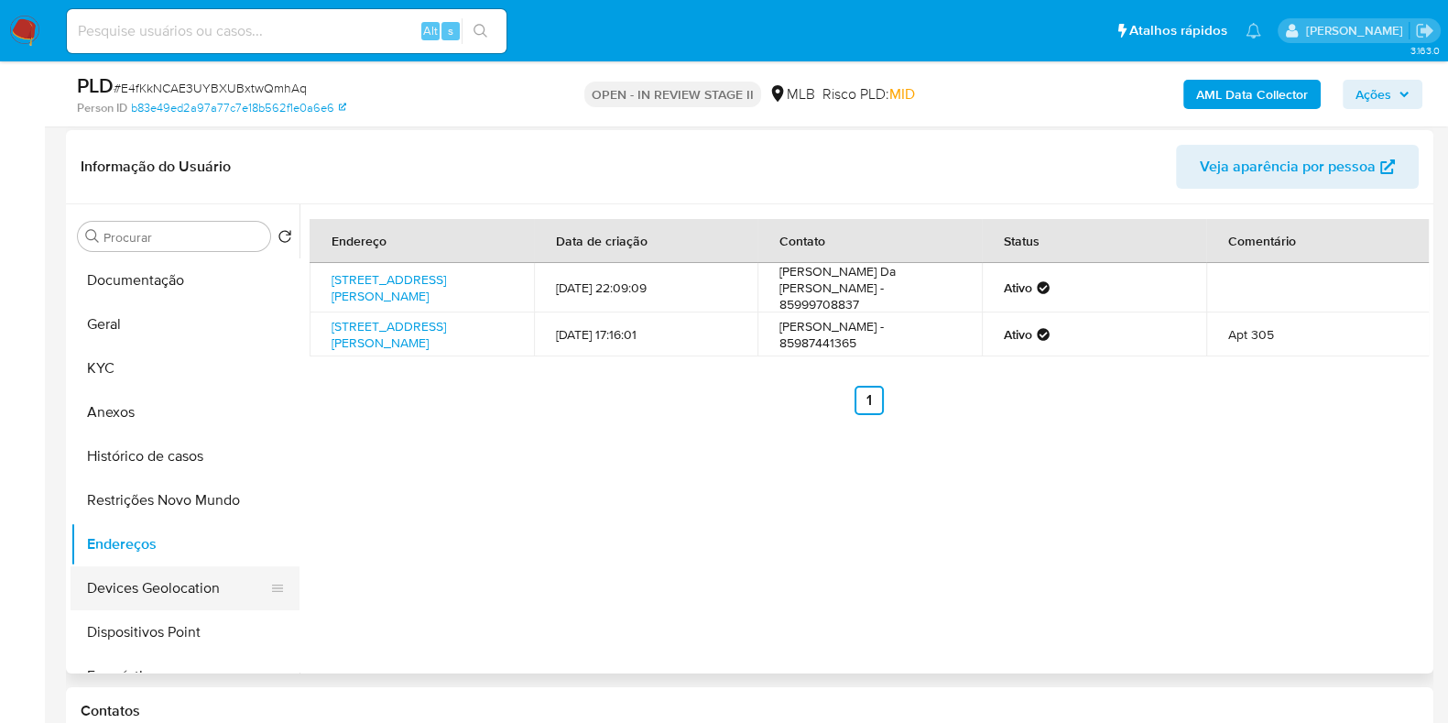
click at [191, 581] on button "Devices Geolocation" at bounding box center [178, 588] width 214 height 44
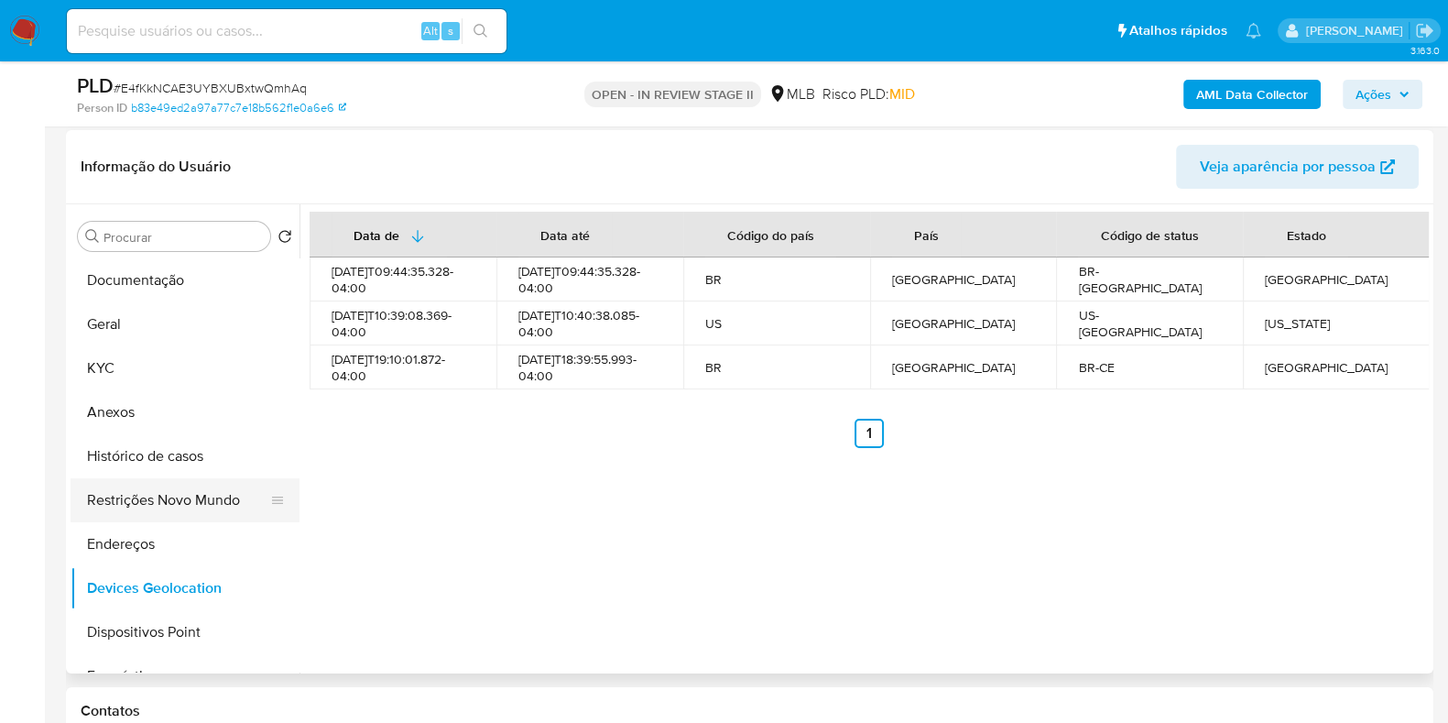
drag, startPoint x: 164, startPoint y: 483, endPoint x: 187, endPoint y: 482, distance: 22.9
click at [165, 482] on button "Restrições Novo Mundo" at bounding box center [178, 500] width 214 height 44
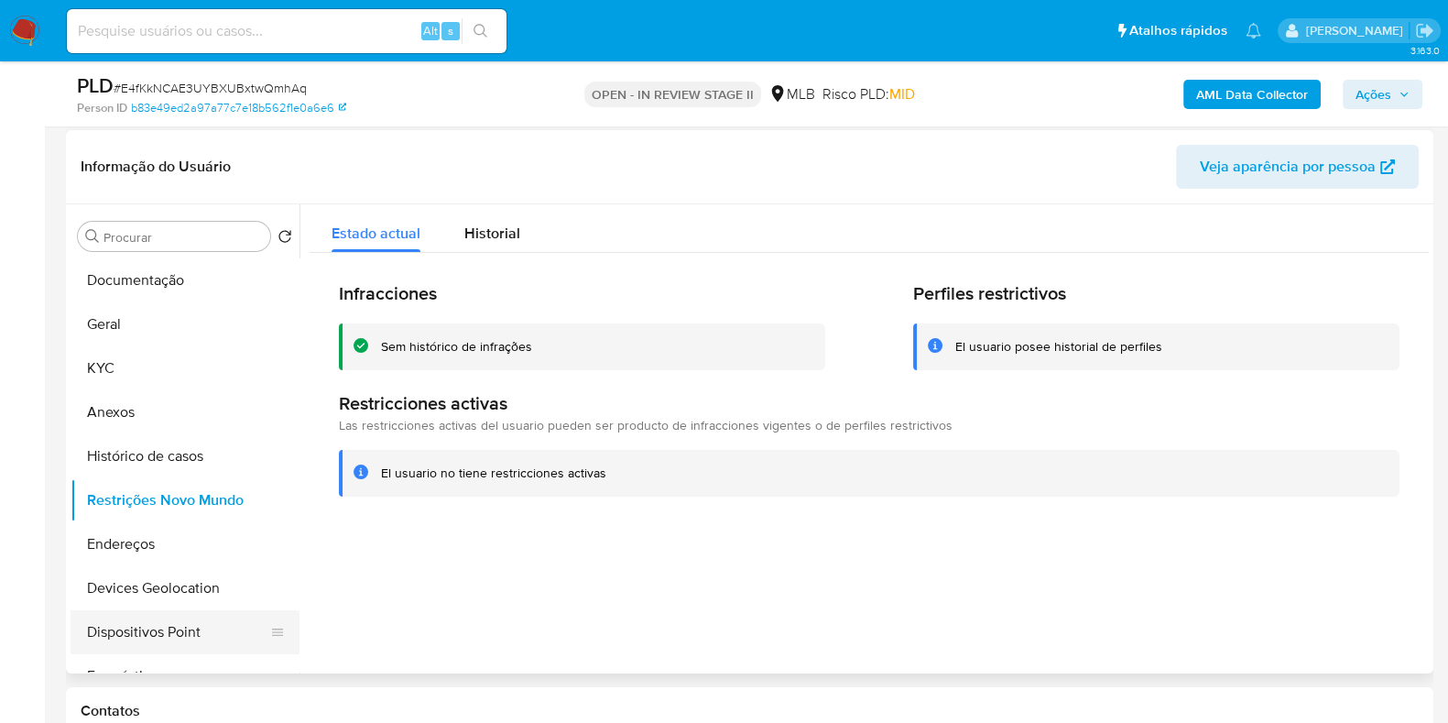
click at [176, 625] on button "Dispositivos Point" at bounding box center [178, 632] width 214 height 44
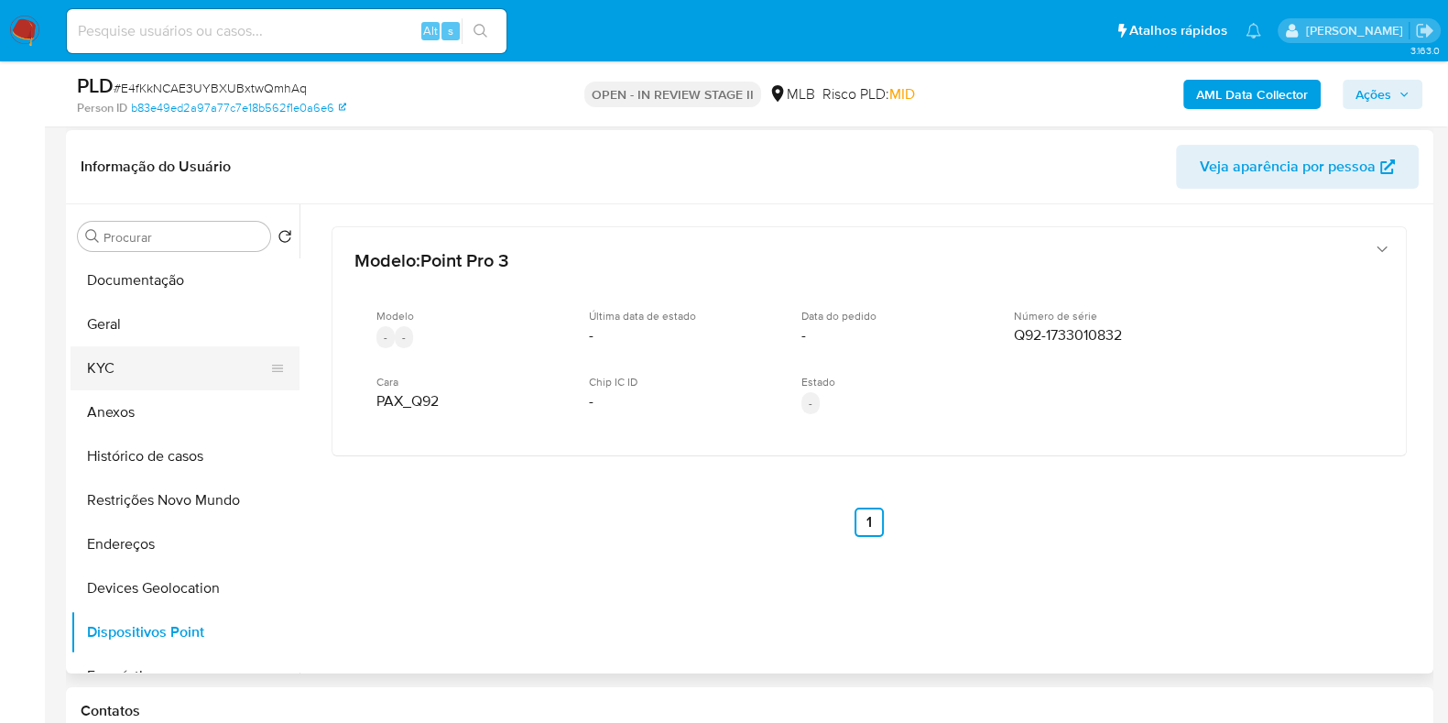
click at [167, 377] on button "KYC" at bounding box center [178, 368] width 214 height 44
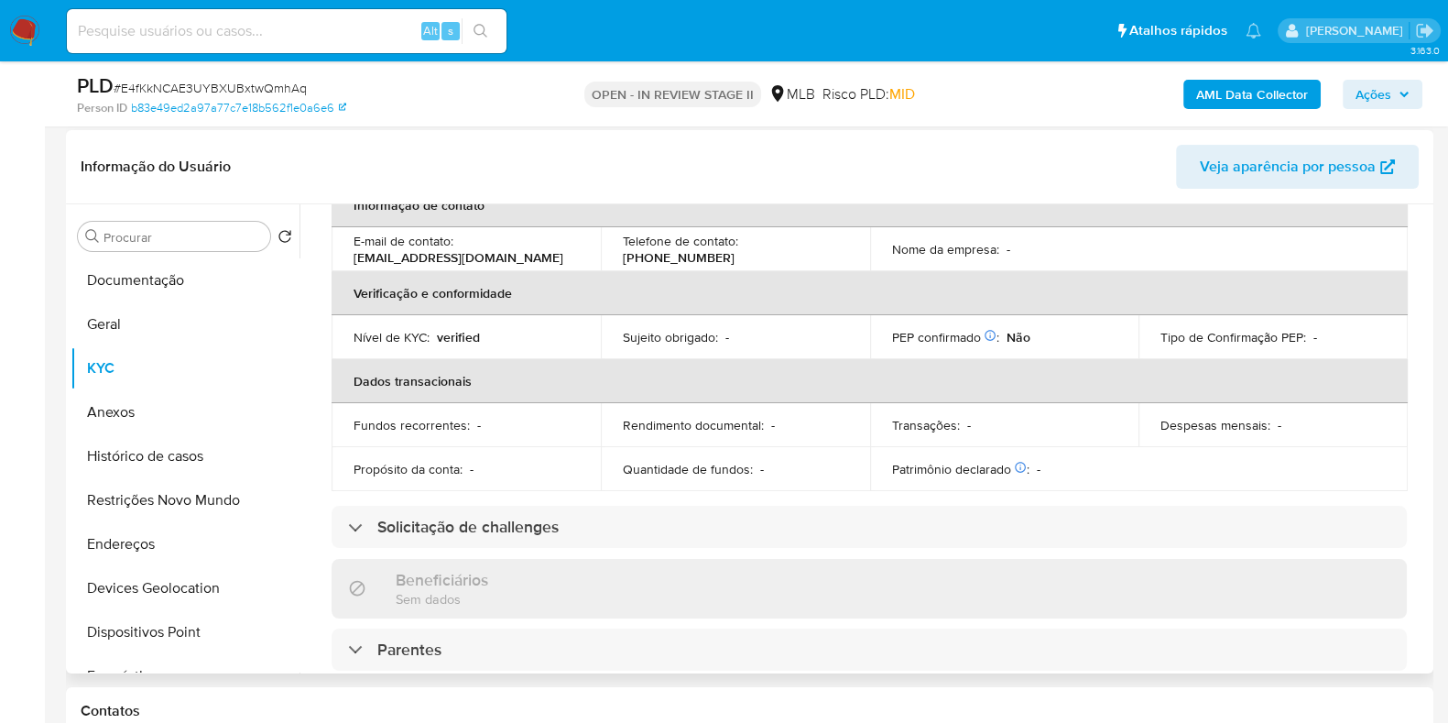
scroll to position [0, 0]
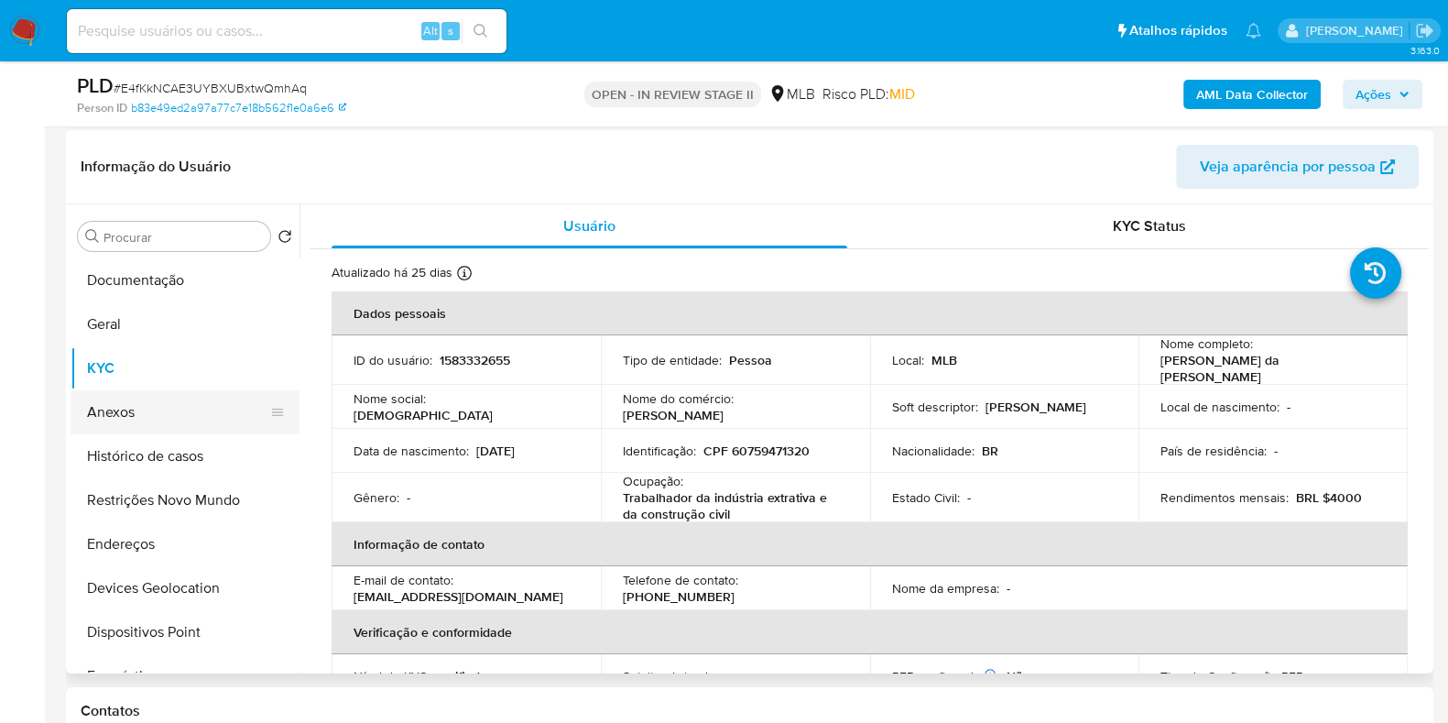
click at [164, 409] on button "Anexos" at bounding box center [178, 412] width 214 height 44
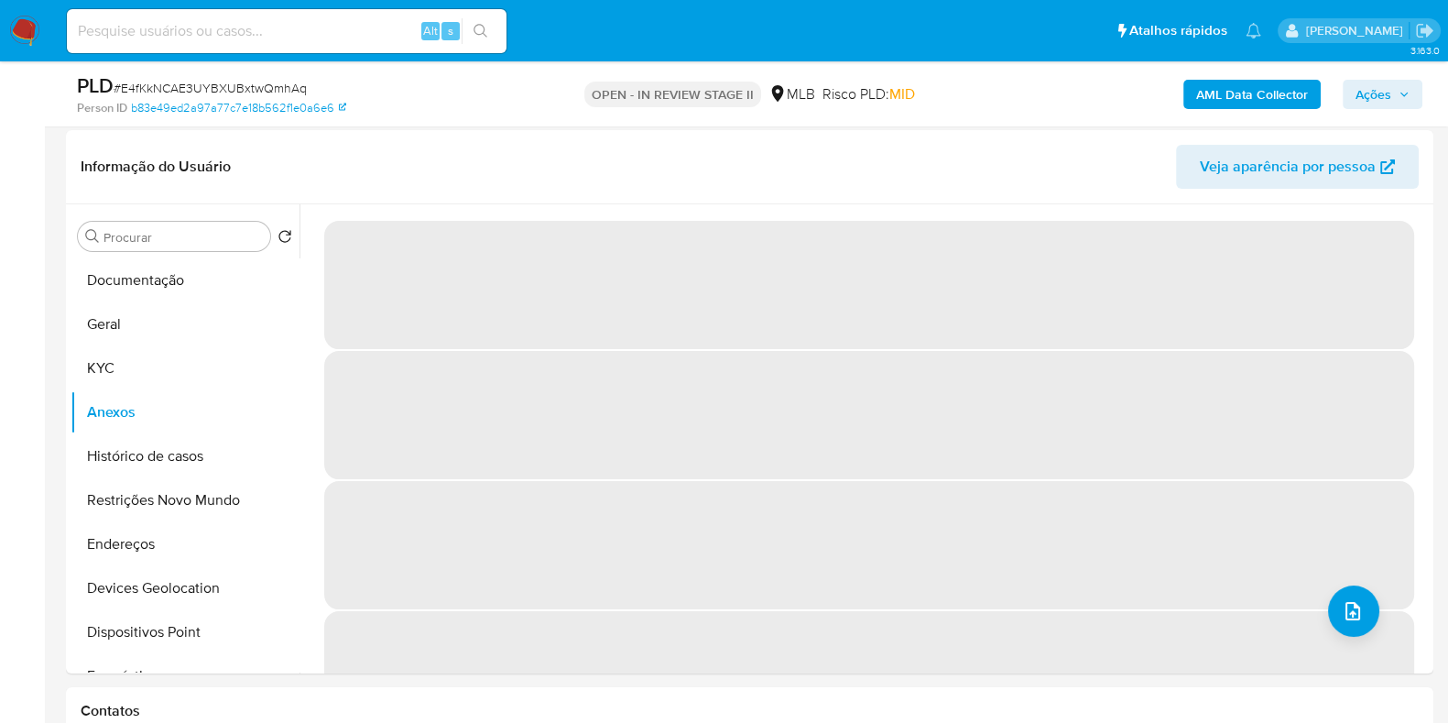
click at [1357, 87] on span "Ações" at bounding box center [1374, 94] width 36 height 29
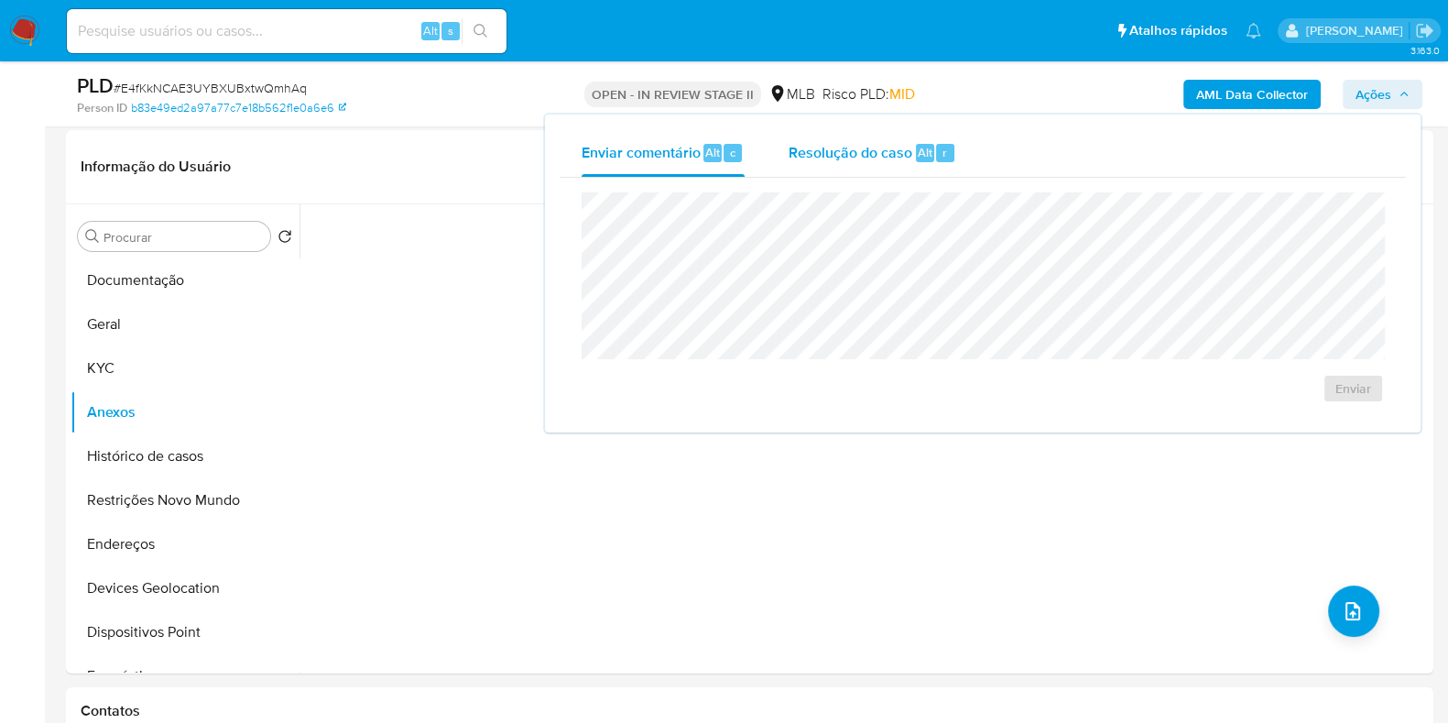
click at [858, 158] on span "Resolução do caso" at bounding box center [851, 151] width 124 height 21
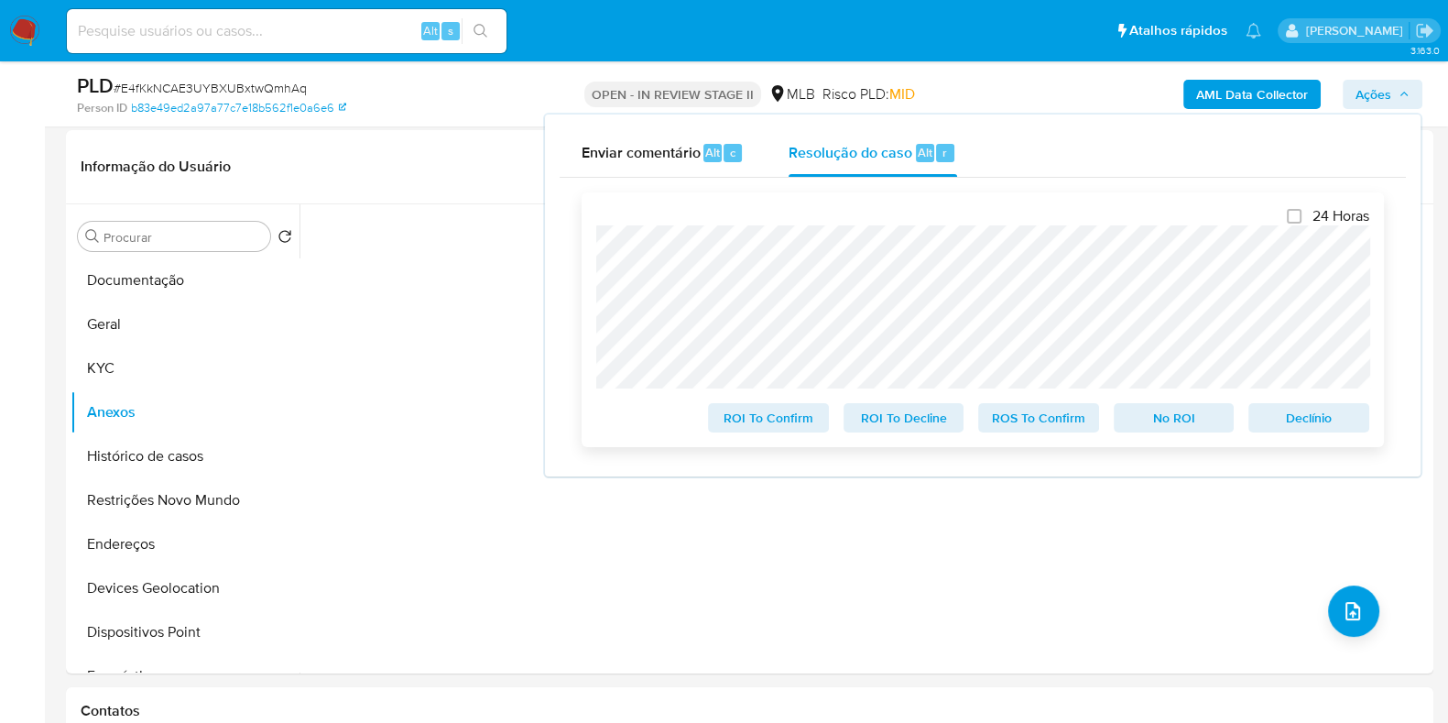
click at [1301, 423] on span "Declínio" at bounding box center [1308, 418] width 95 height 26
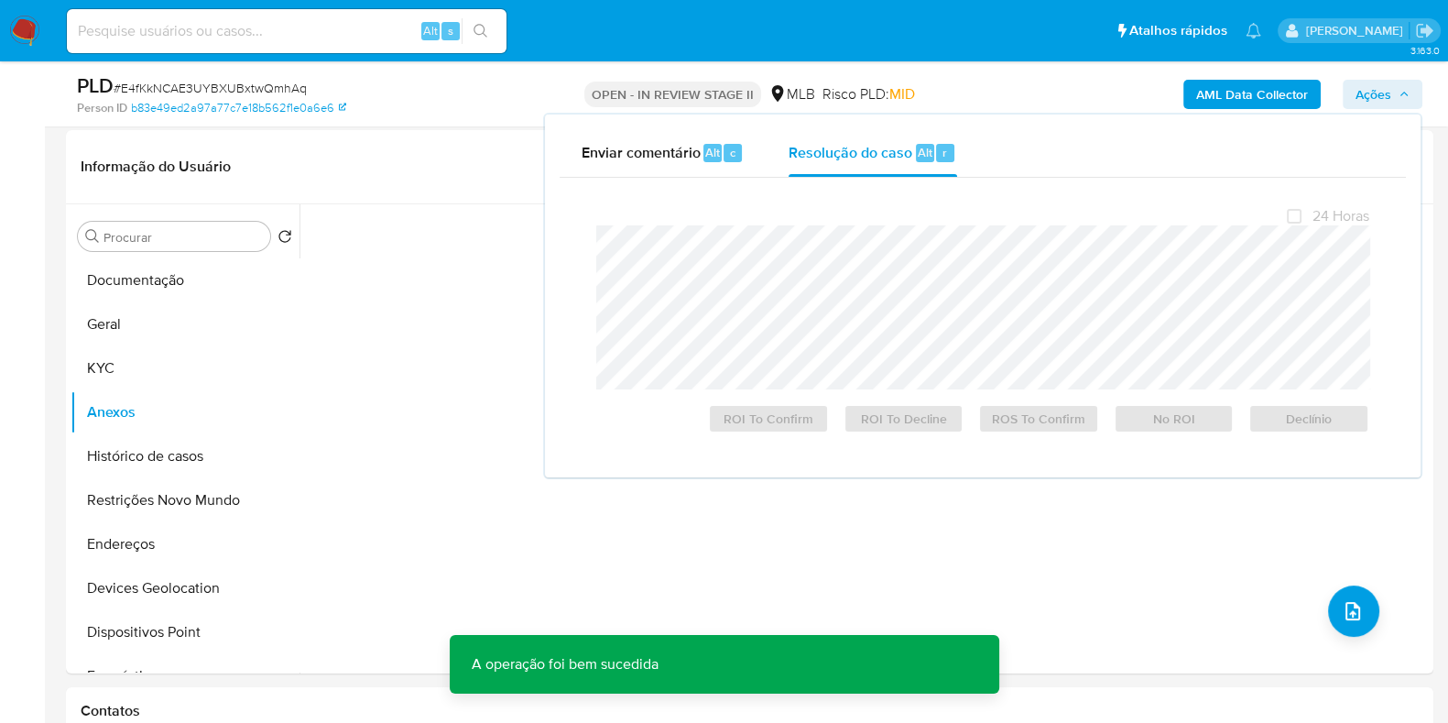
click at [270, 85] on span "# E4fKkNCAE3UYBXUBxtwQmhAq" at bounding box center [210, 88] width 193 height 18
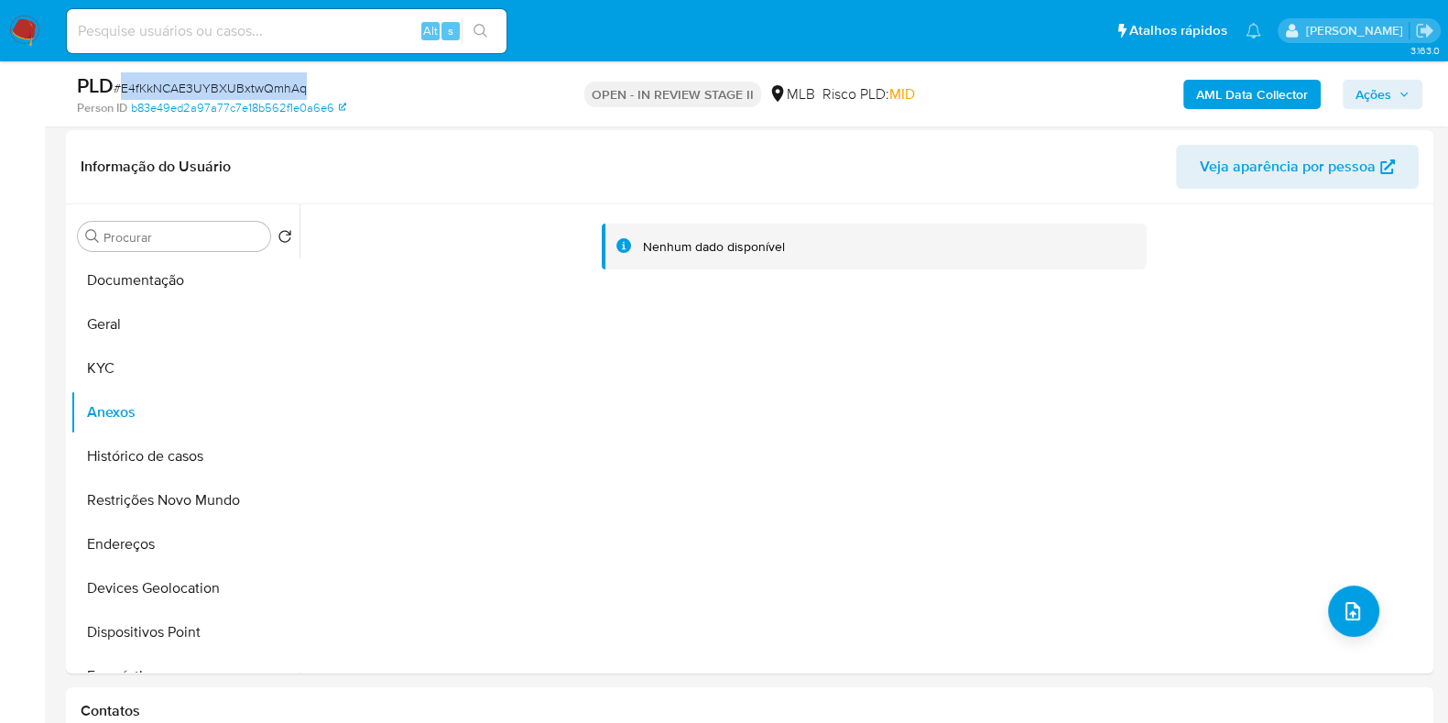
copy span "E4fKkNCAE3UYBXUBxtwQmhAq"
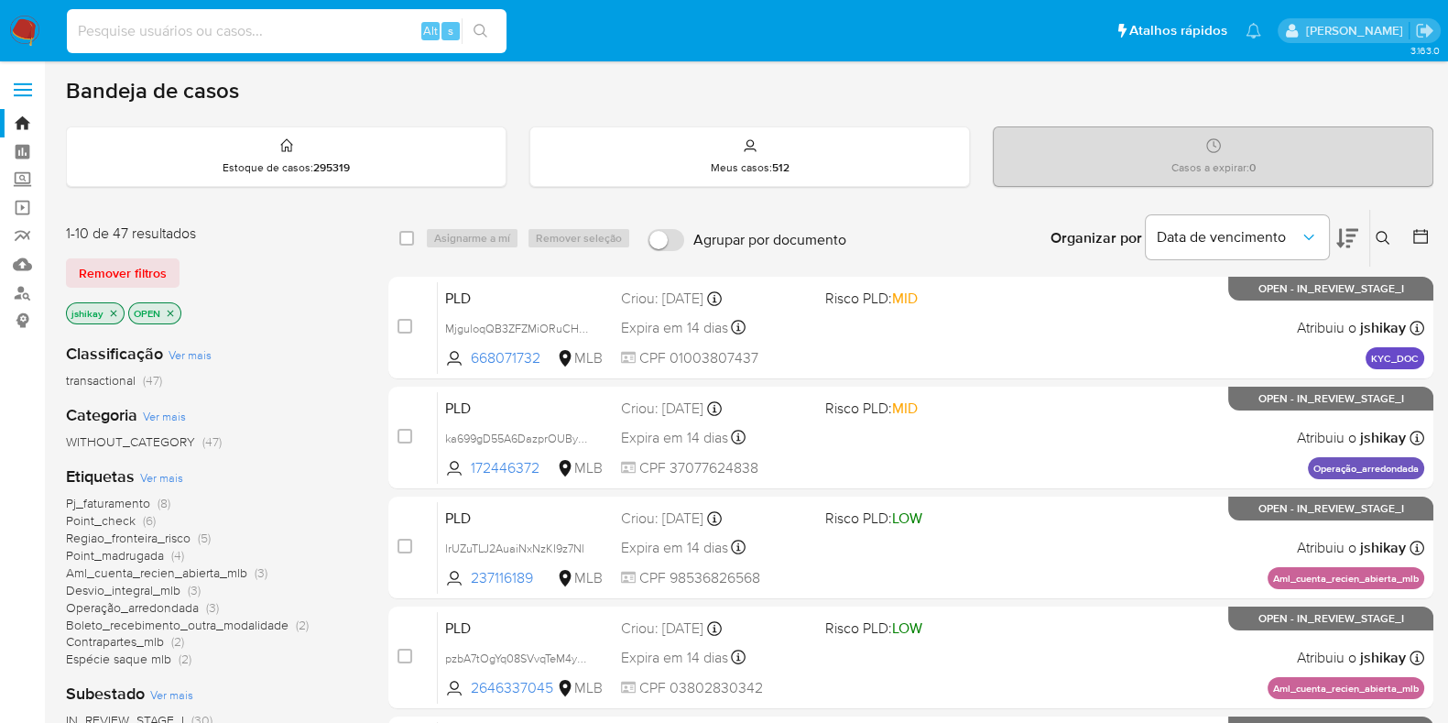
click at [262, 31] on input at bounding box center [287, 31] width 440 height 24
paste input "498329868"
type input "498329868"
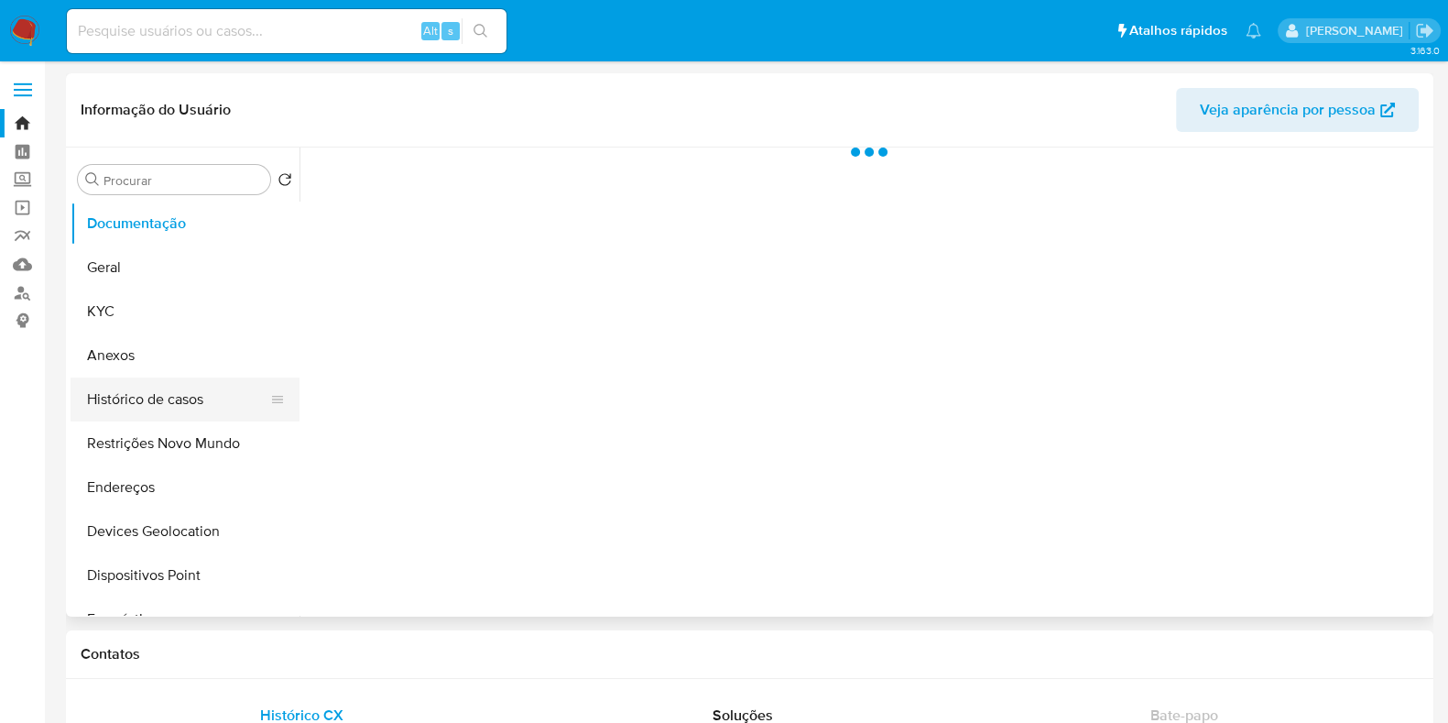
click at [169, 391] on button "Histórico de casos" at bounding box center [178, 399] width 214 height 44
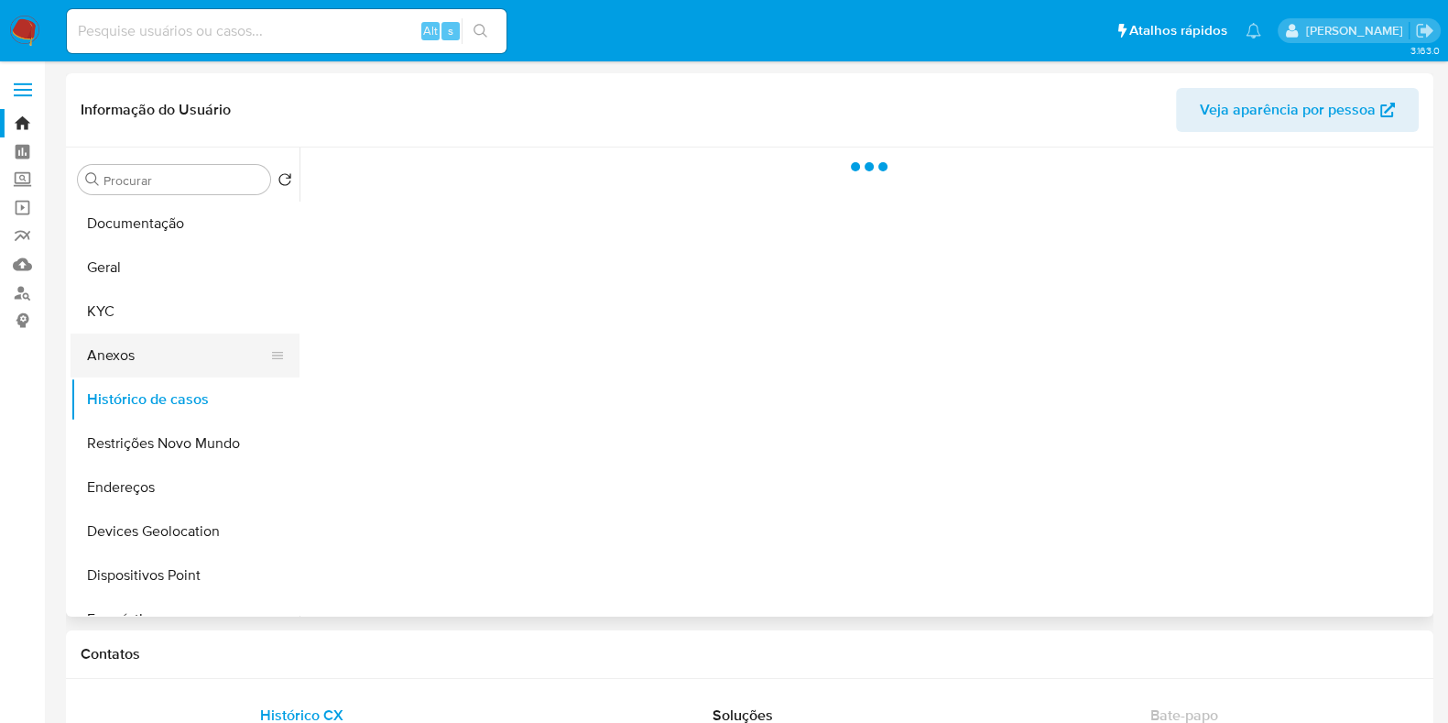
select select "10"
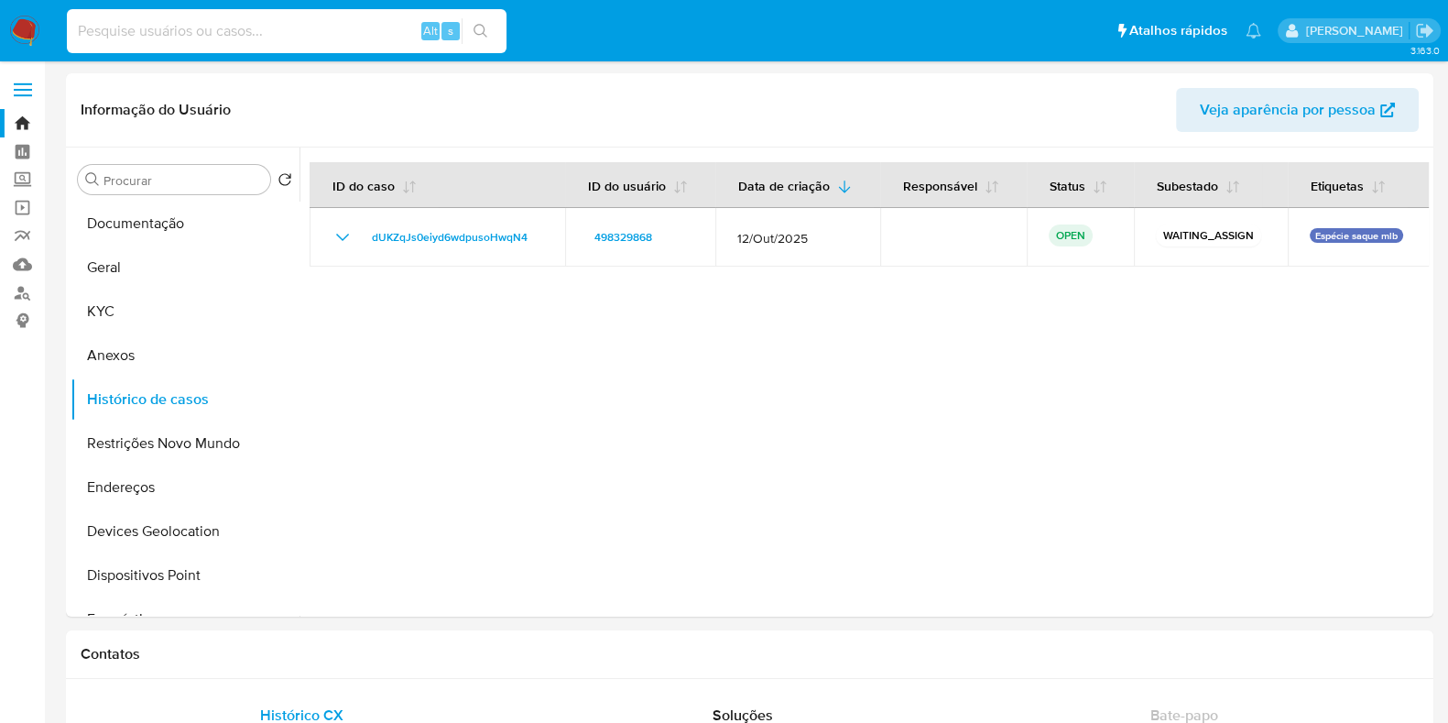
click at [310, 27] on input at bounding box center [287, 31] width 440 height 24
paste input "2460034773"
type input "2460034773"
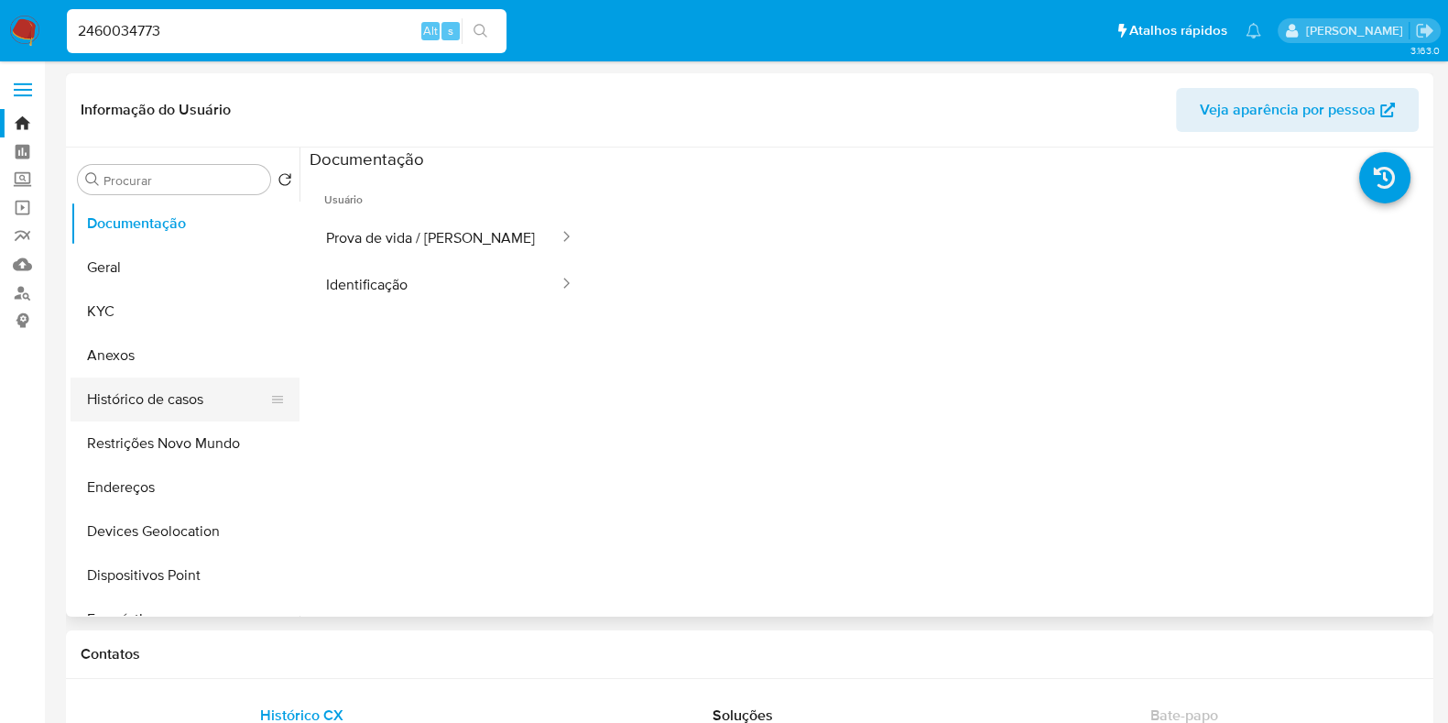
click at [180, 384] on button "Histórico de casos" at bounding box center [178, 399] width 214 height 44
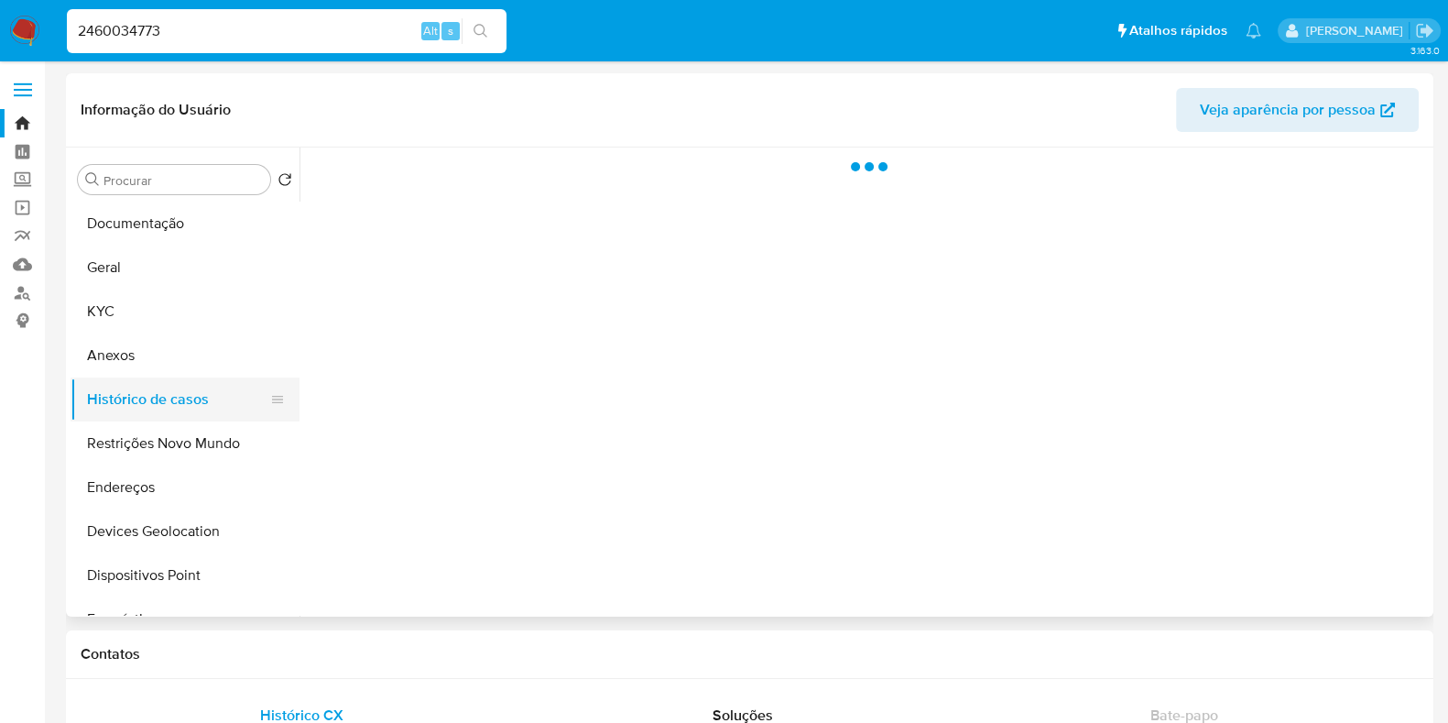
select select "10"
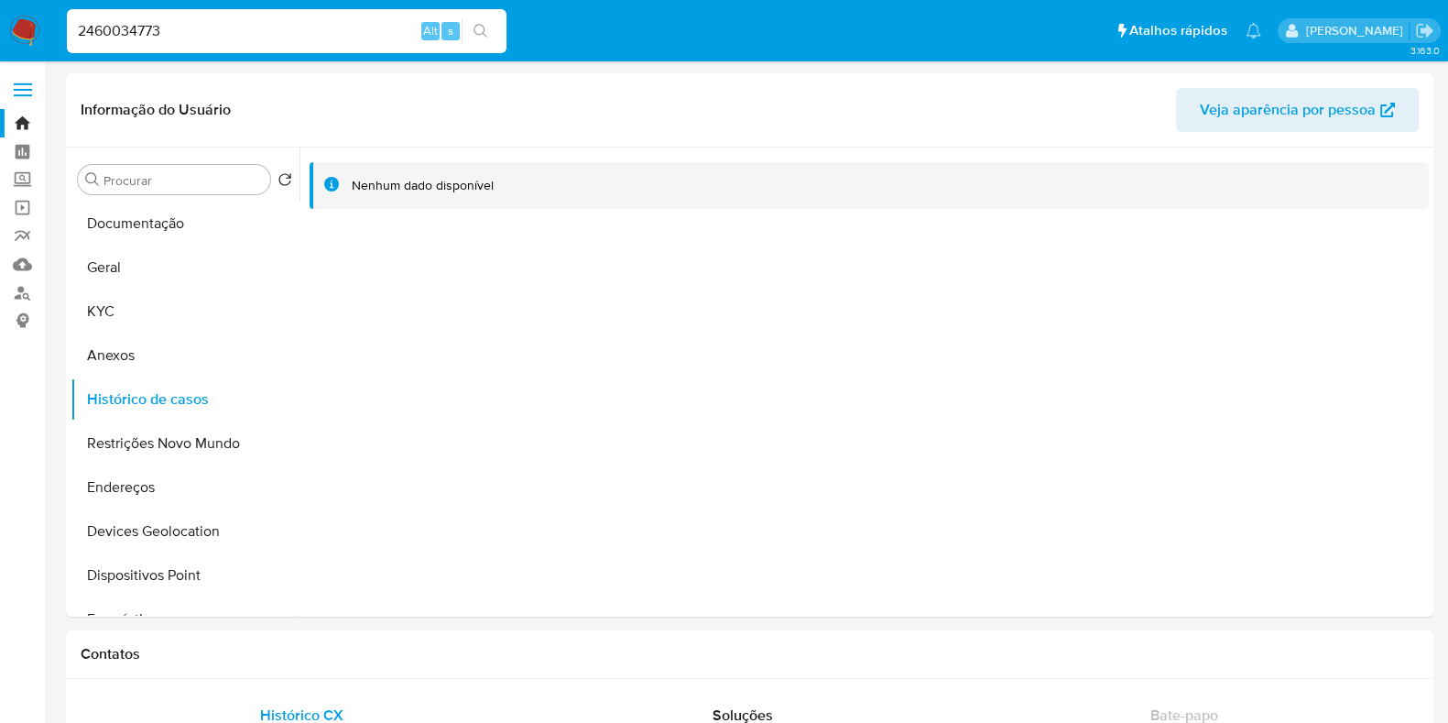
click at [332, 25] on input "2460034773" at bounding box center [287, 31] width 440 height 24
click at [279, 27] on input "2460034773" at bounding box center [287, 31] width 440 height 24
paste input "219788524"
click at [279, 27] on input "2460034773" at bounding box center [287, 31] width 440 height 24
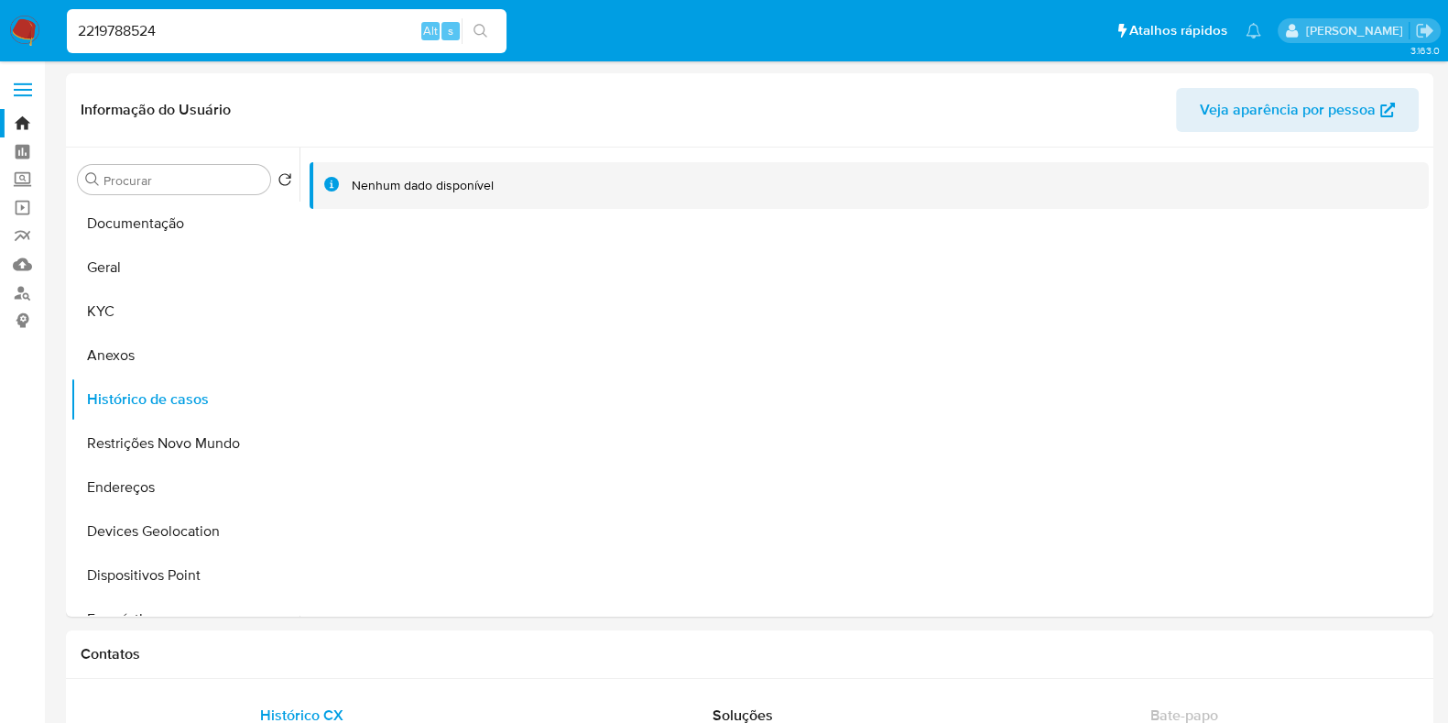
type input "2219788524"
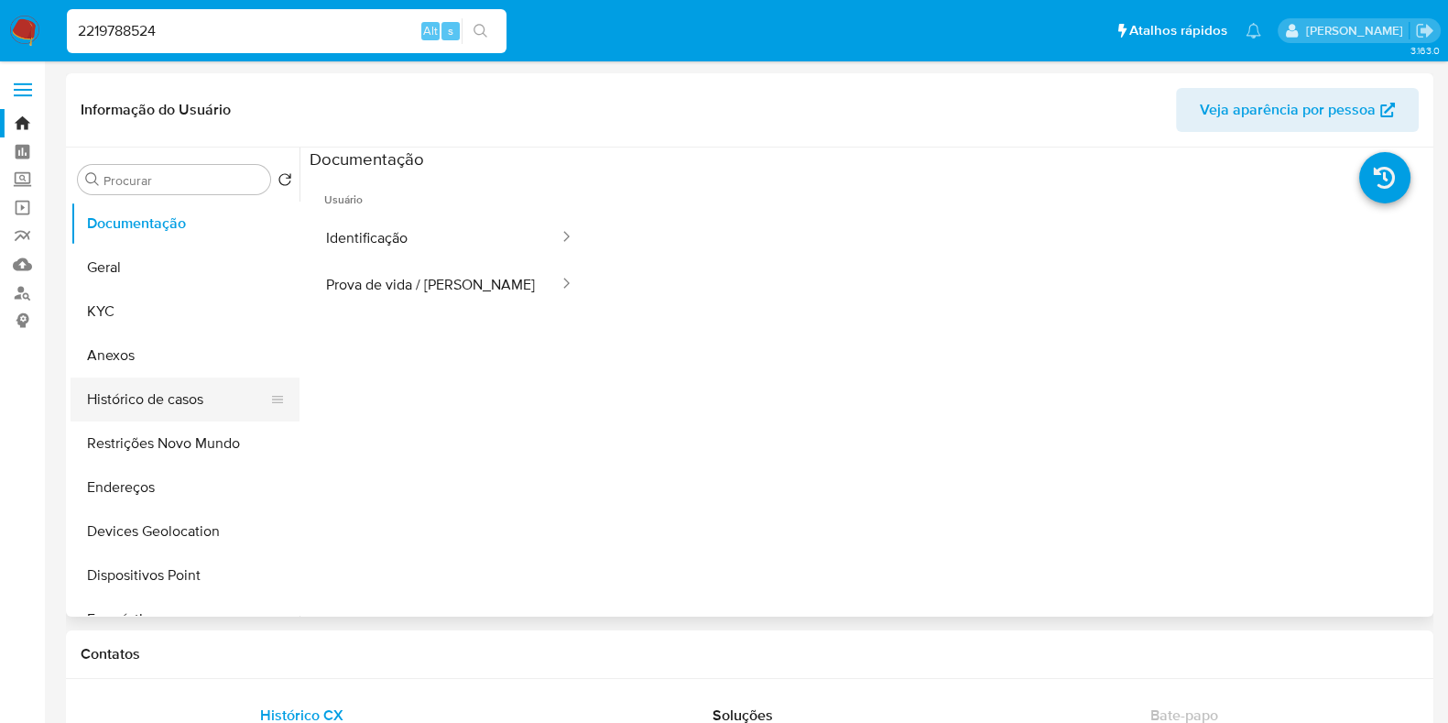
click at [104, 398] on button "Histórico de casos" at bounding box center [178, 399] width 214 height 44
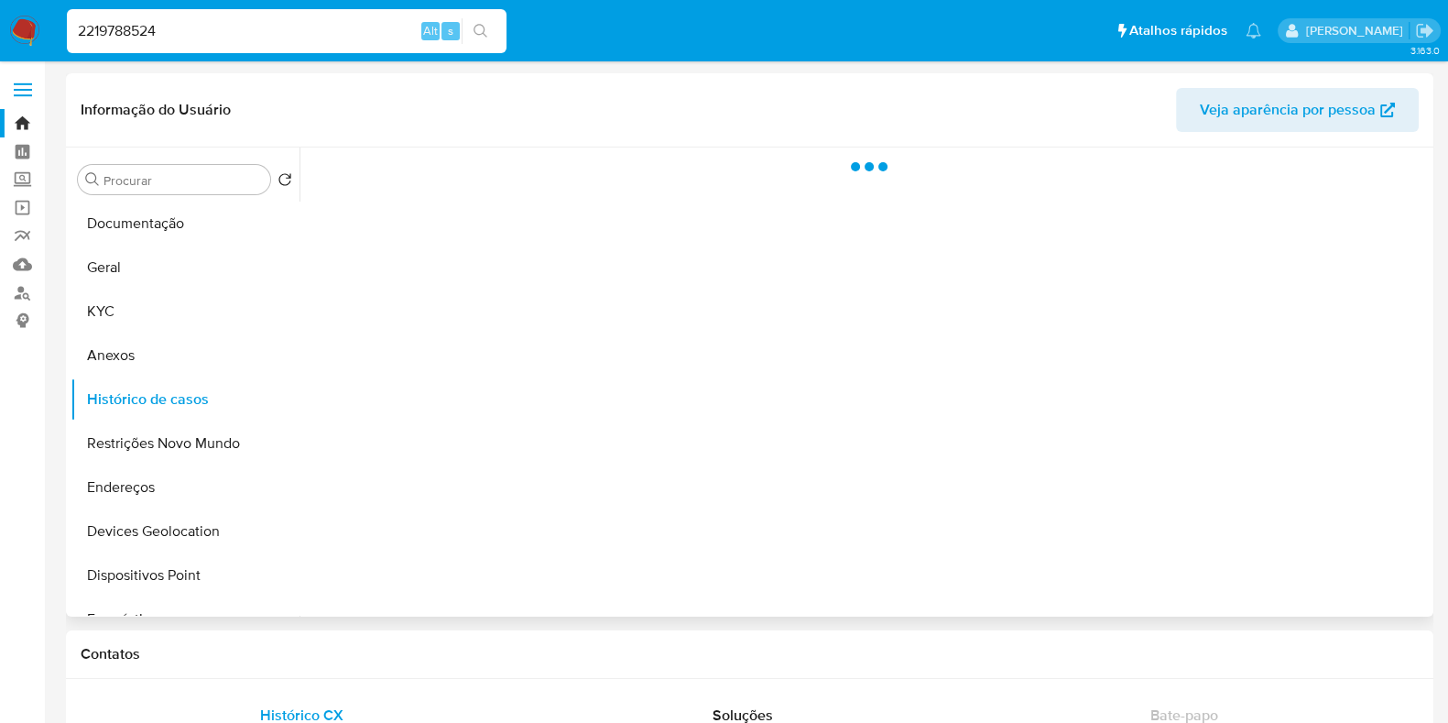
select select "10"
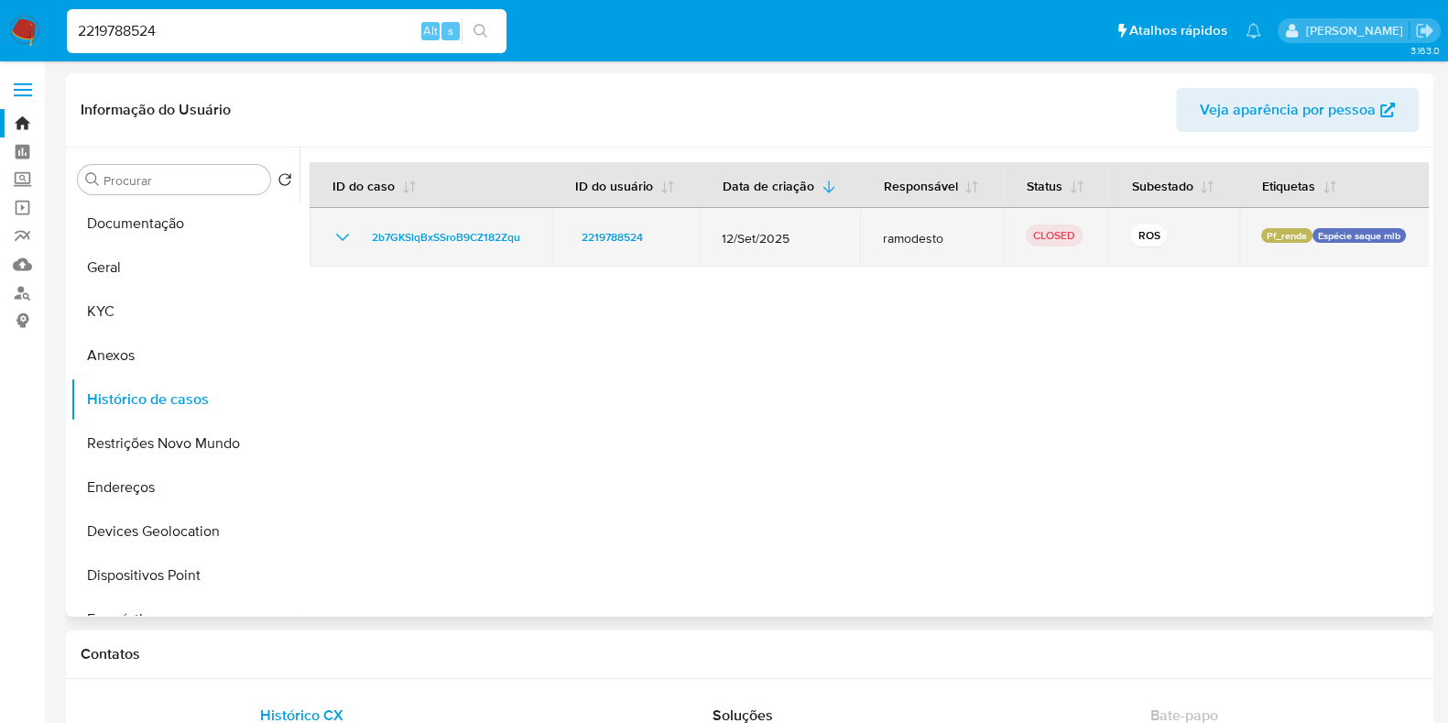
click at [346, 238] on icon "Mostrar/Ocultar" at bounding box center [343, 237] width 22 height 22
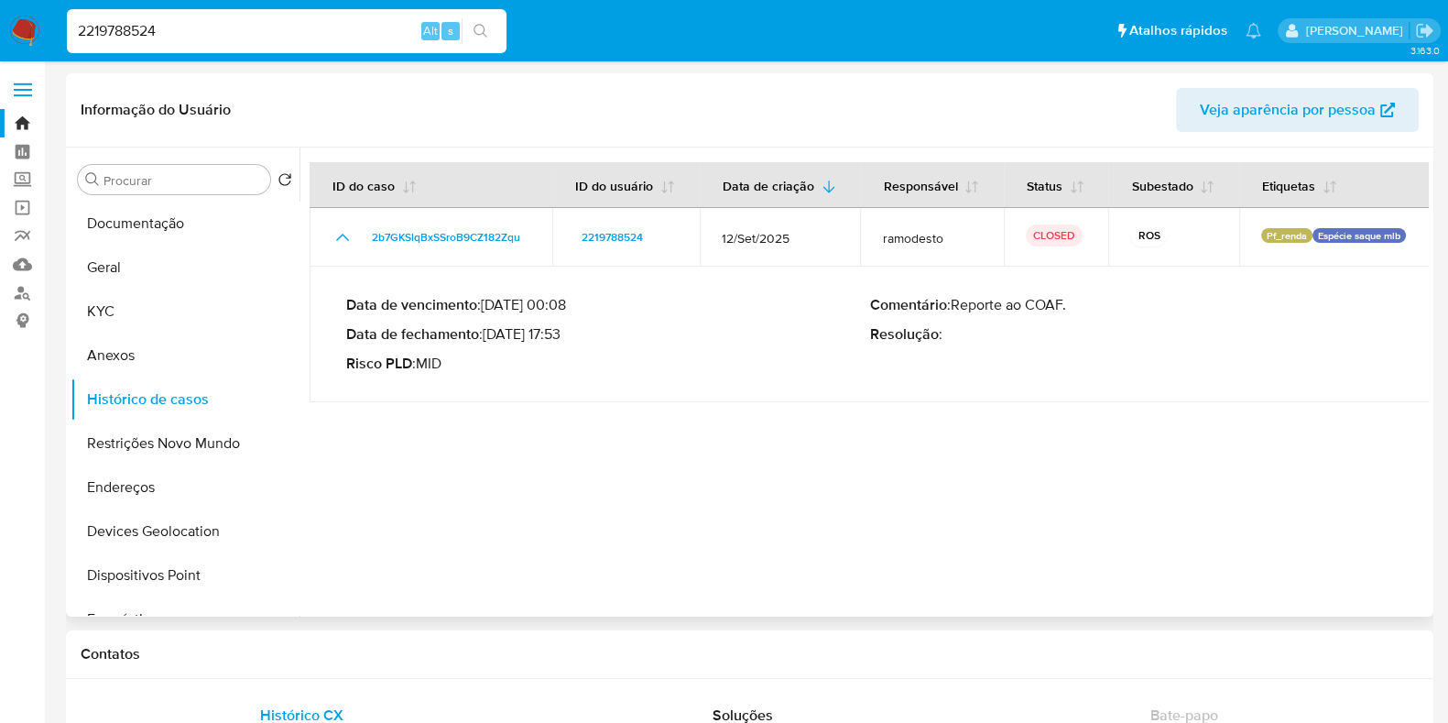
drag, startPoint x: 493, startPoint y: 333, endPoint x: 569, endPoint y: 334, distance: 76.1
click at [569, 334] on p "Data de fechamento : 30/09/2025 17:53" at bounding box center [608, 334] width 524 height 18
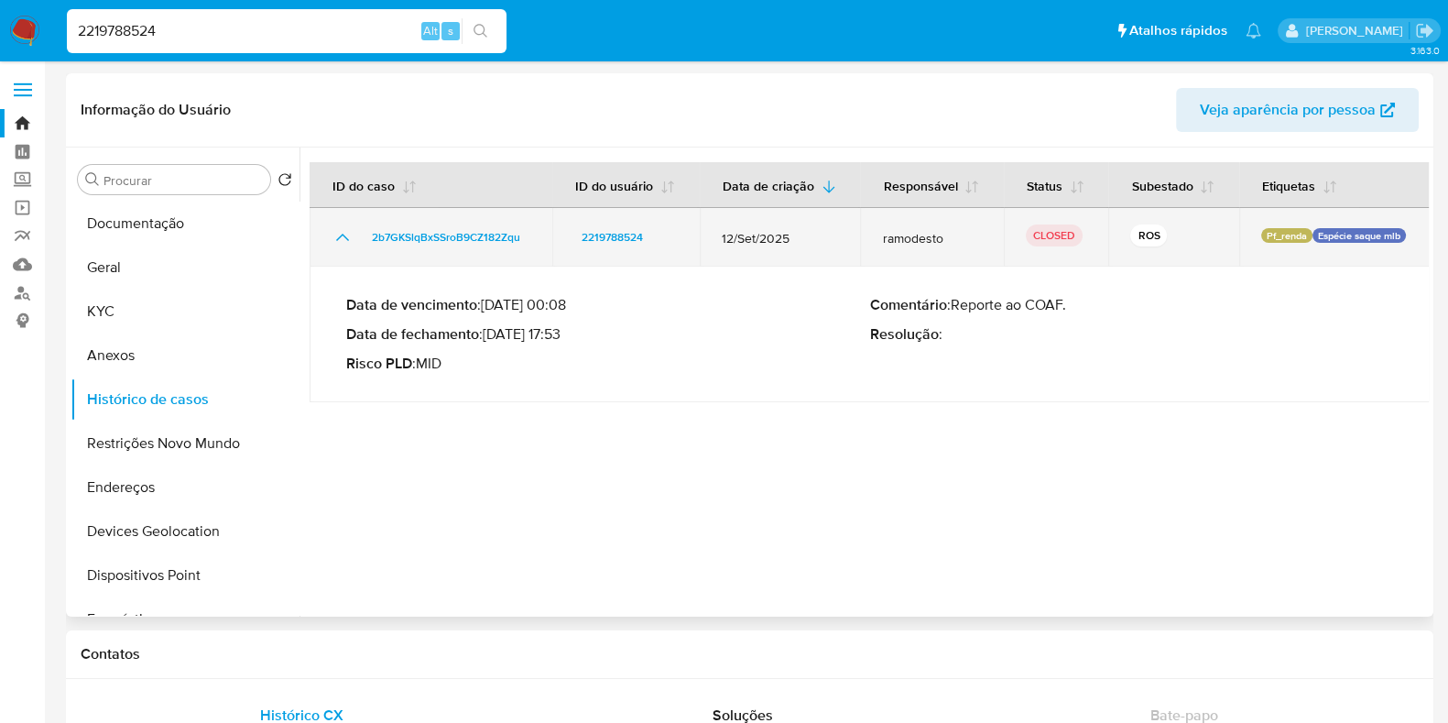
click at [344, 229] on icon "Mostrar/Ocultar" at bounding box center [343, 237] width 22 height 22
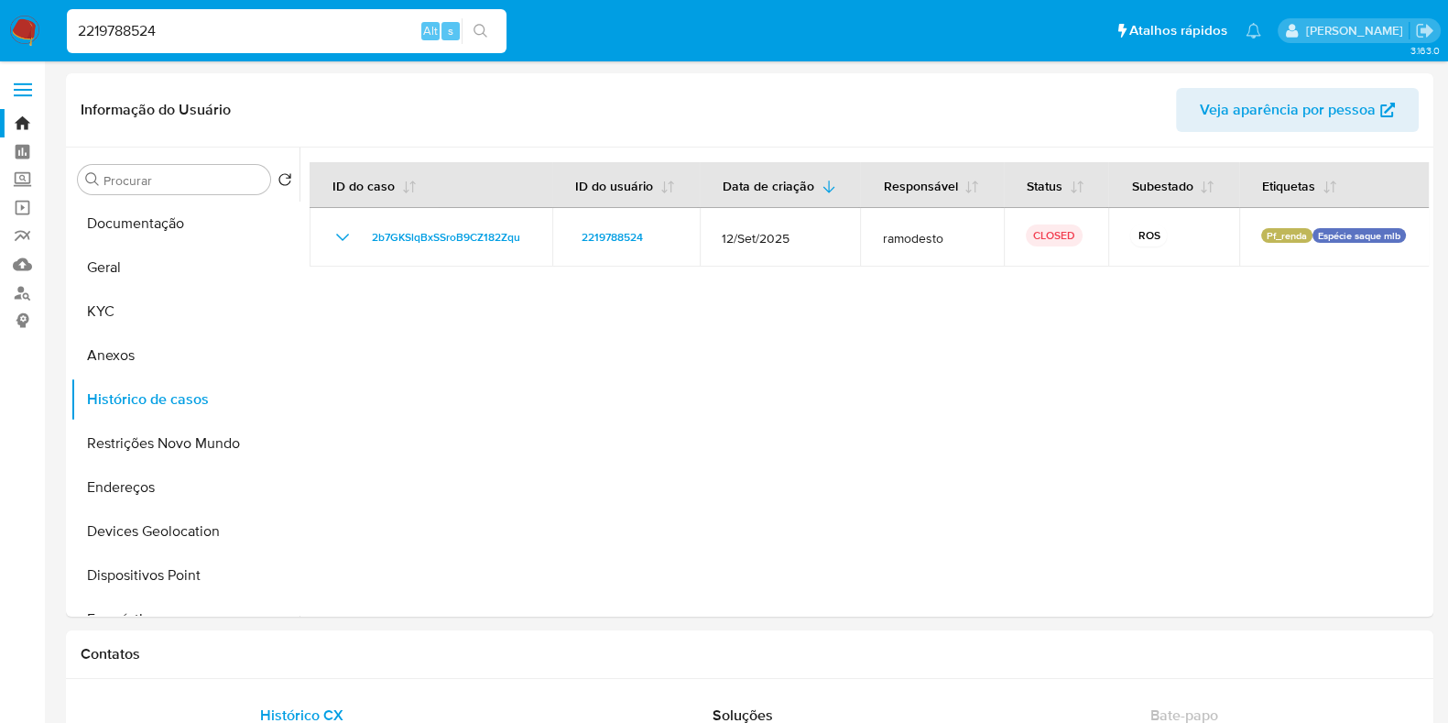
click at [259, 33] on input "2219788524" at bounding box center [287, 31] width 440 height 24
paste input "70983416"
type input "709834164"
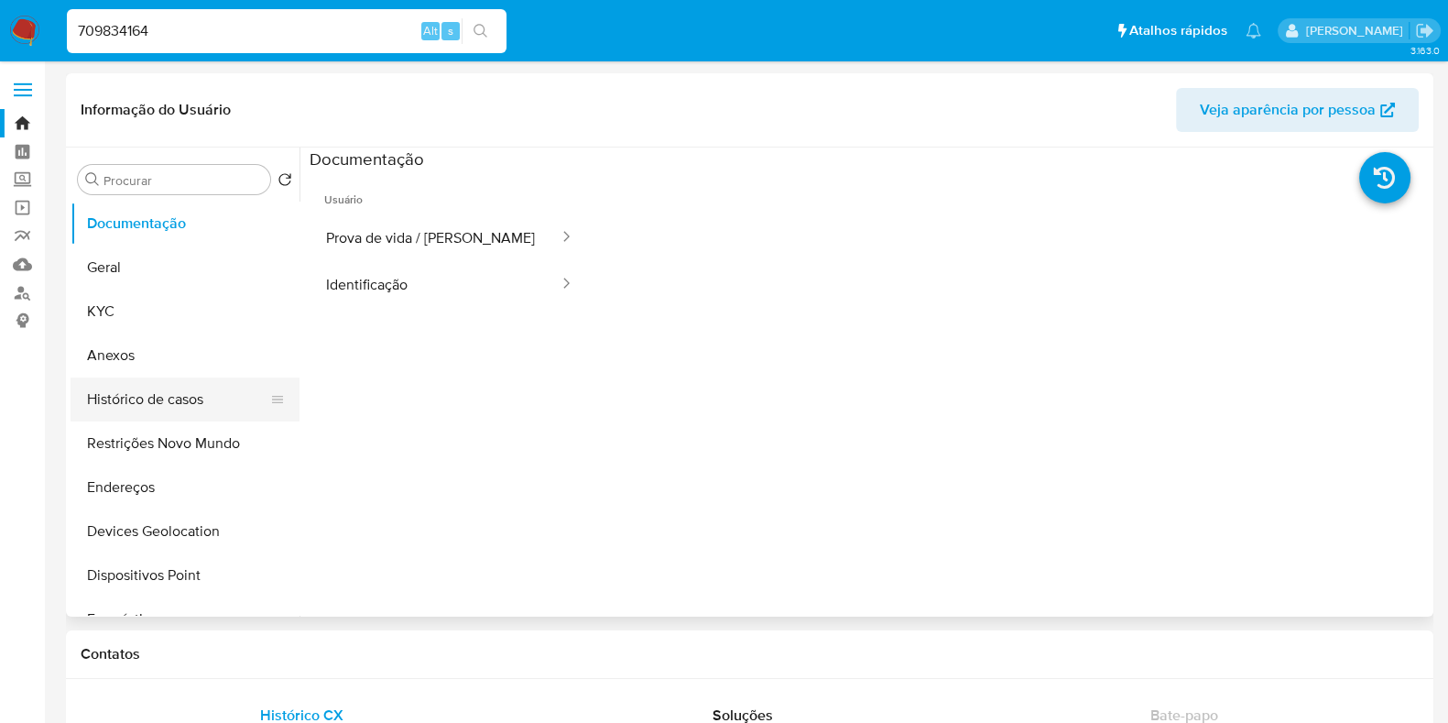
click at [186, 385] on button "Histórico de casos" at bounding box center [178, 399] width 214 height 44
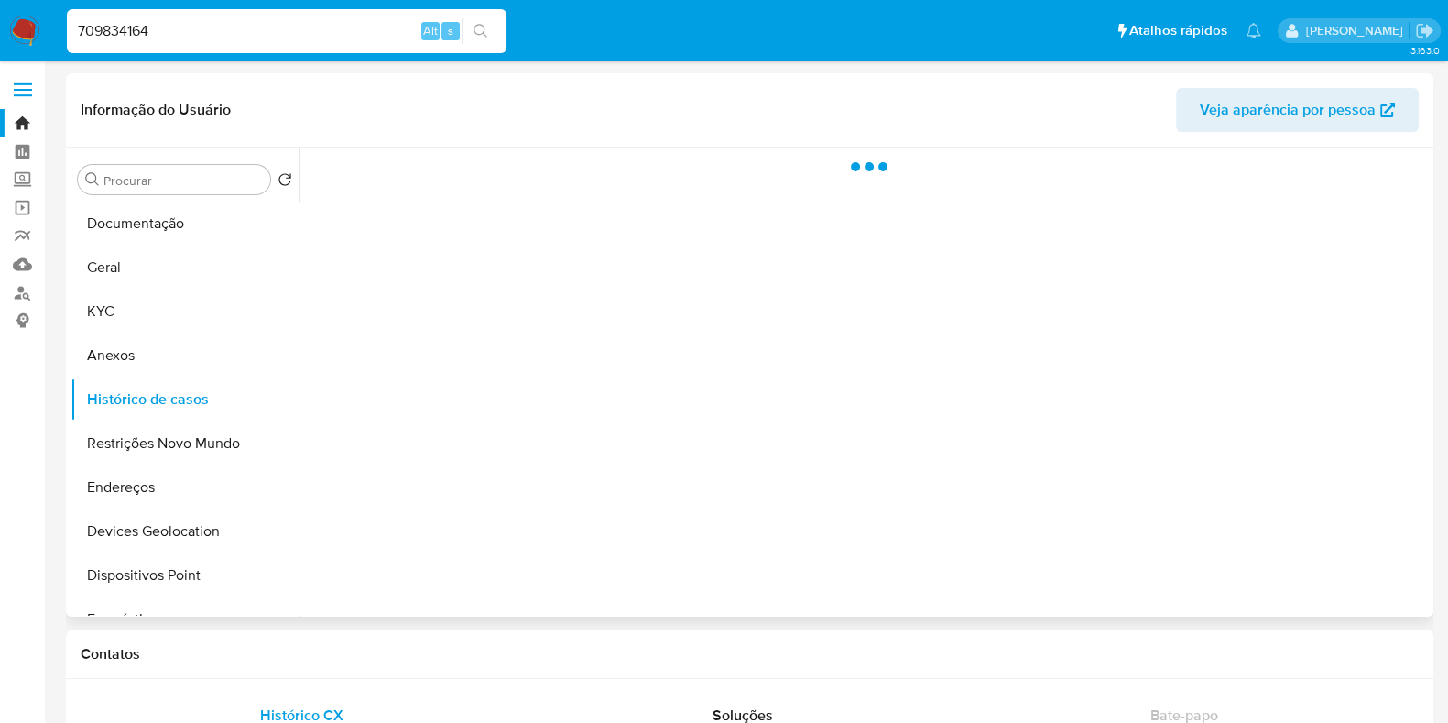
select select "10"
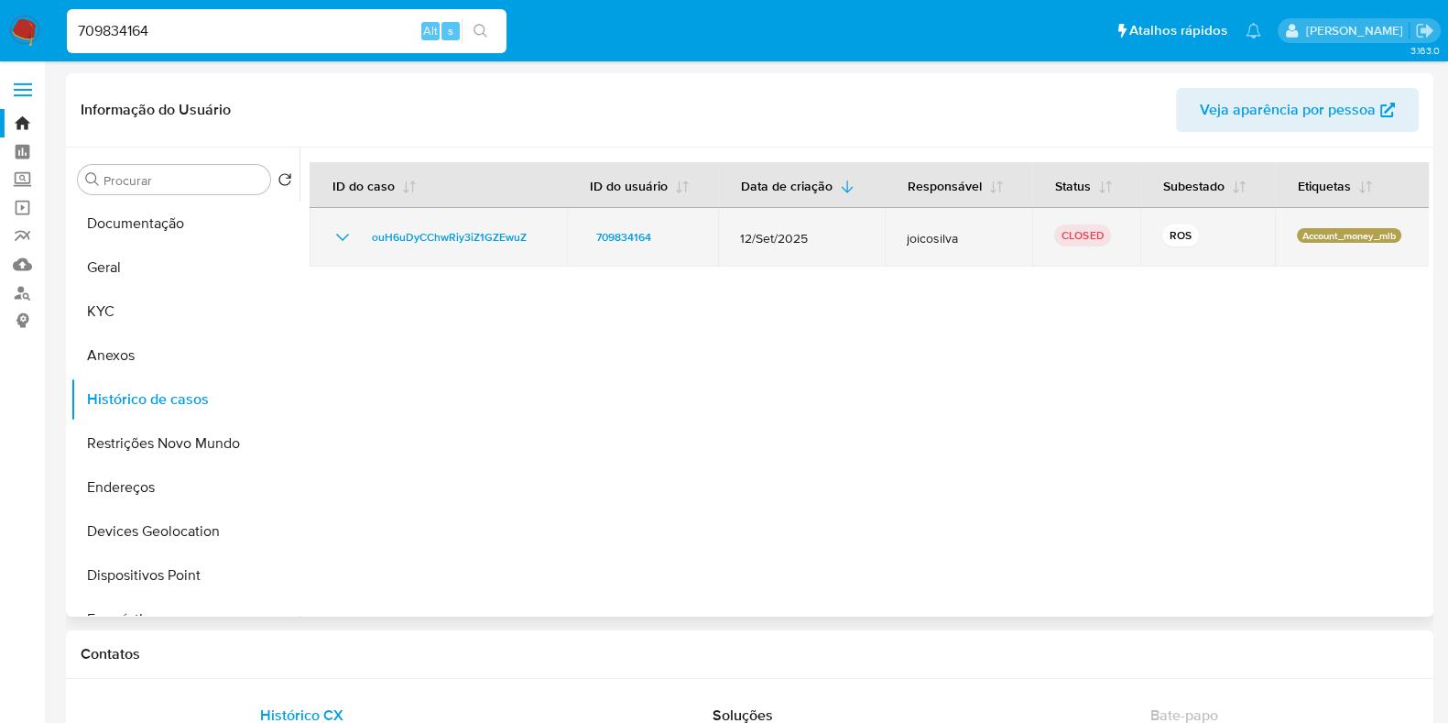
click at [335, 234] on icon "Mostrar/Ocultar" at bounding box center [343, 237] width 22 height 22
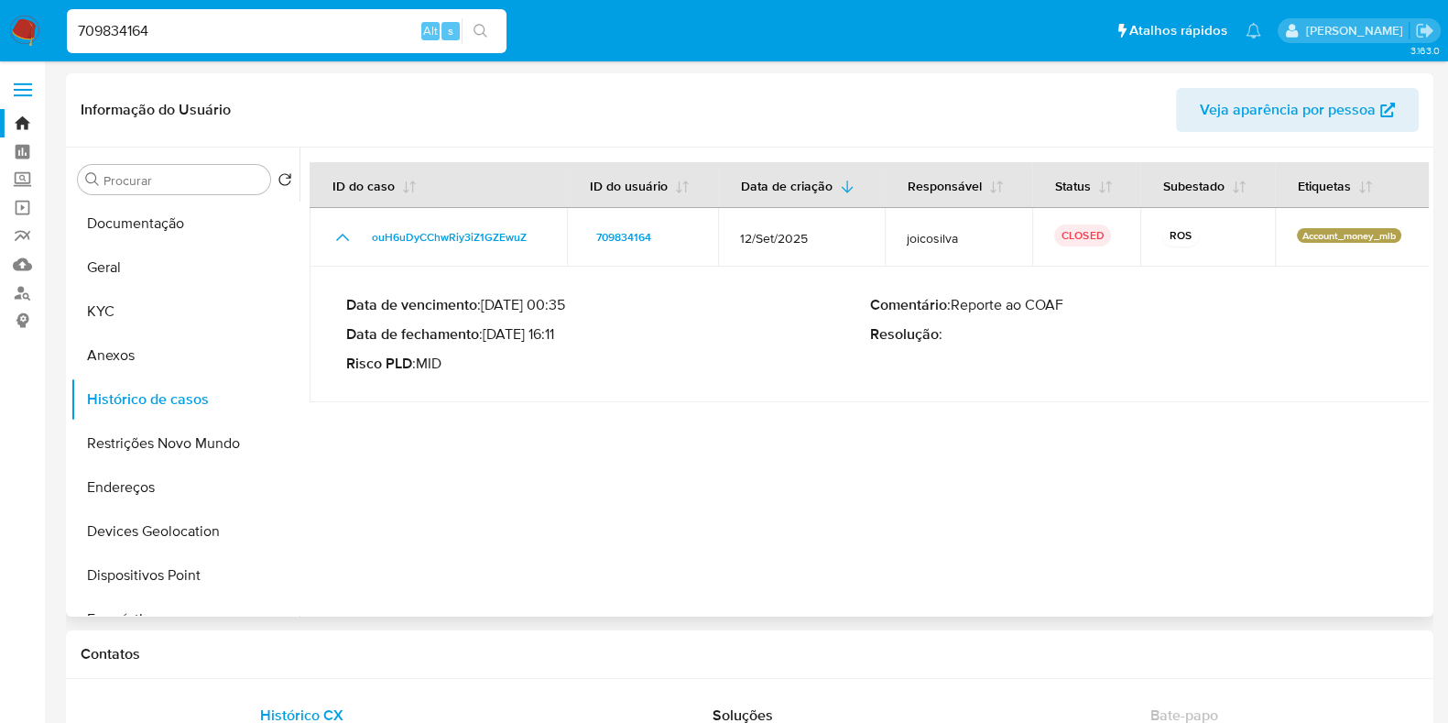
drag, startPoint x: 490, startPoint y: 333, endPoint x: 568, endPoint y: 338, distance: 78.1
click at [568, 338] on p "Data de fechamento : 06/10/2025 16:11" at bounding box center [608, 334] width 524 height 18
click at [22, 21] on img at bounding box center [24, 31] width 31 height 31
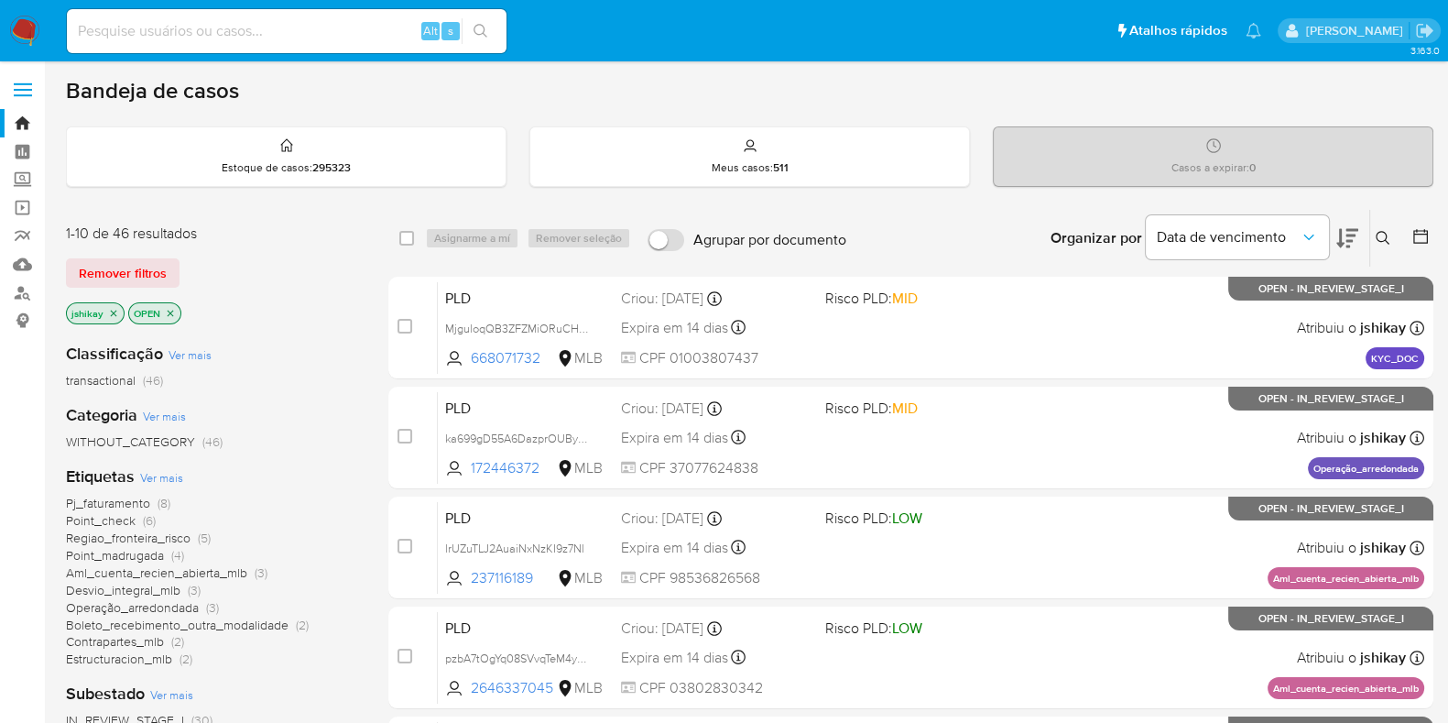
click at [1383, 227] on button at bounding box center [1385, 238] width 30 height 22
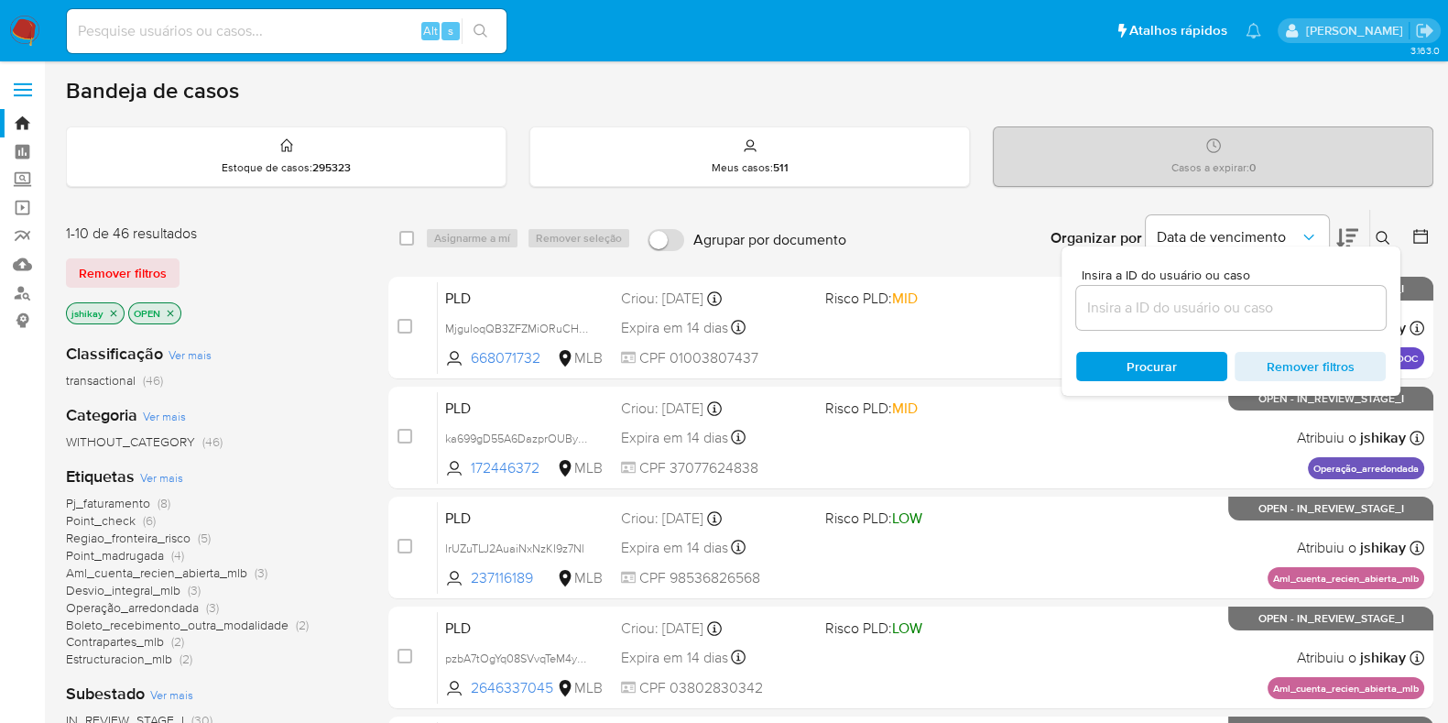
click at [1131, 306] on input at bounding box center [1231, 308] width 310 height 24
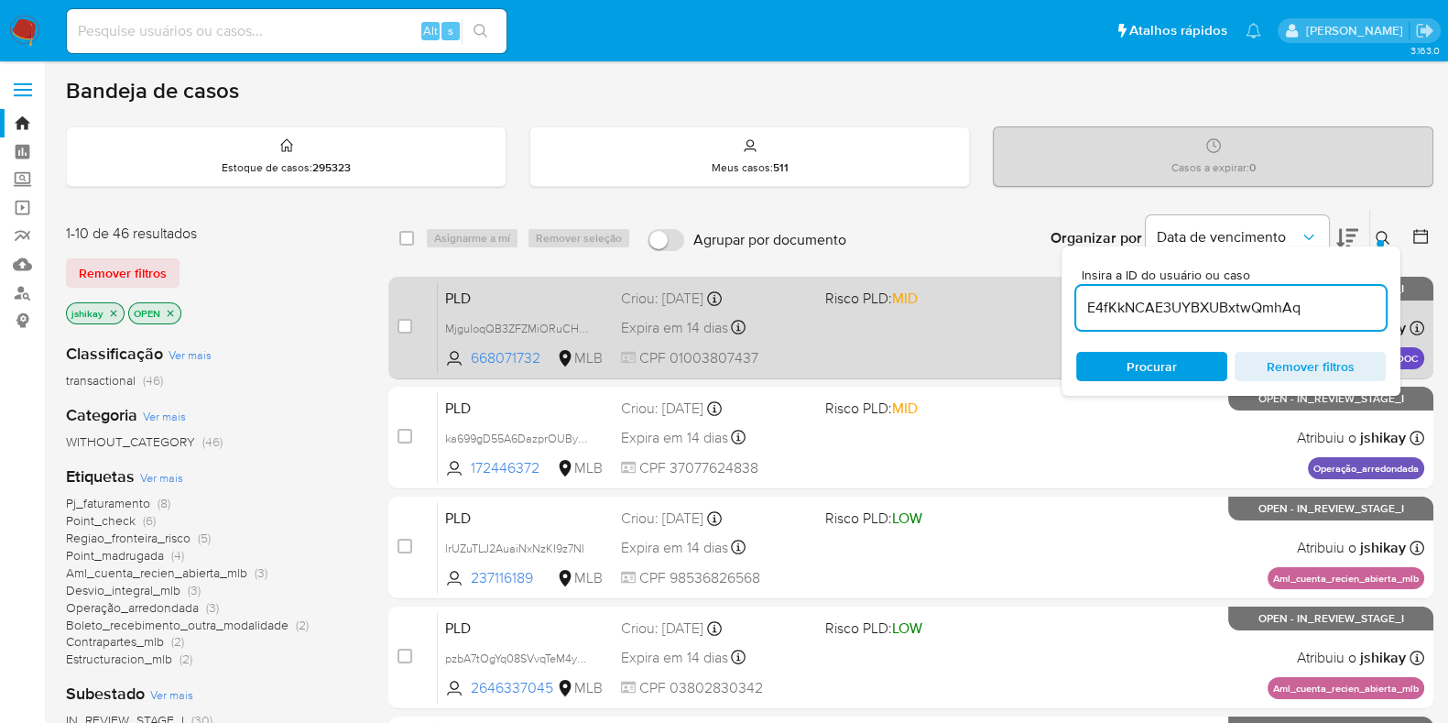
type input "E4fKkNCAE3UYBXUBxtwQmhAq"
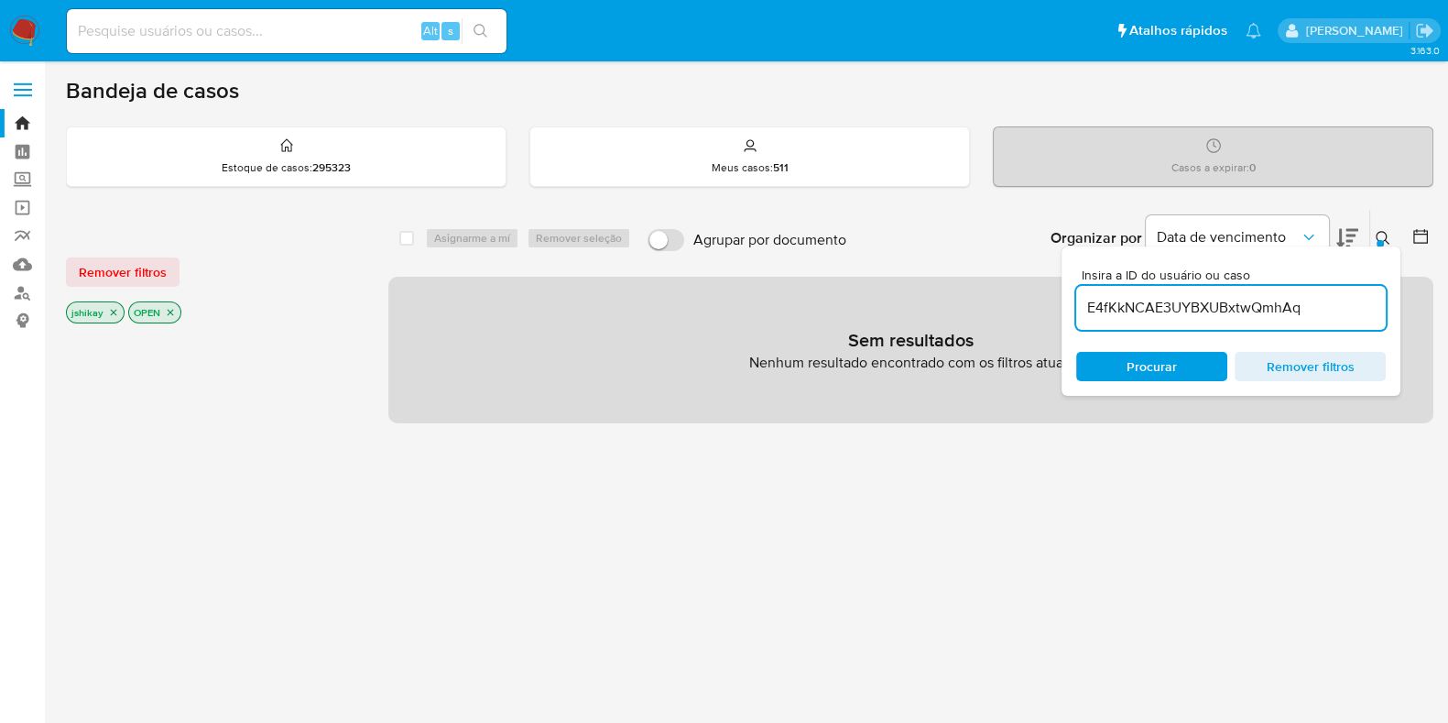
click at [108, 309] on icon "close-filter" at bounding box center [113, 312] width 11 height 11
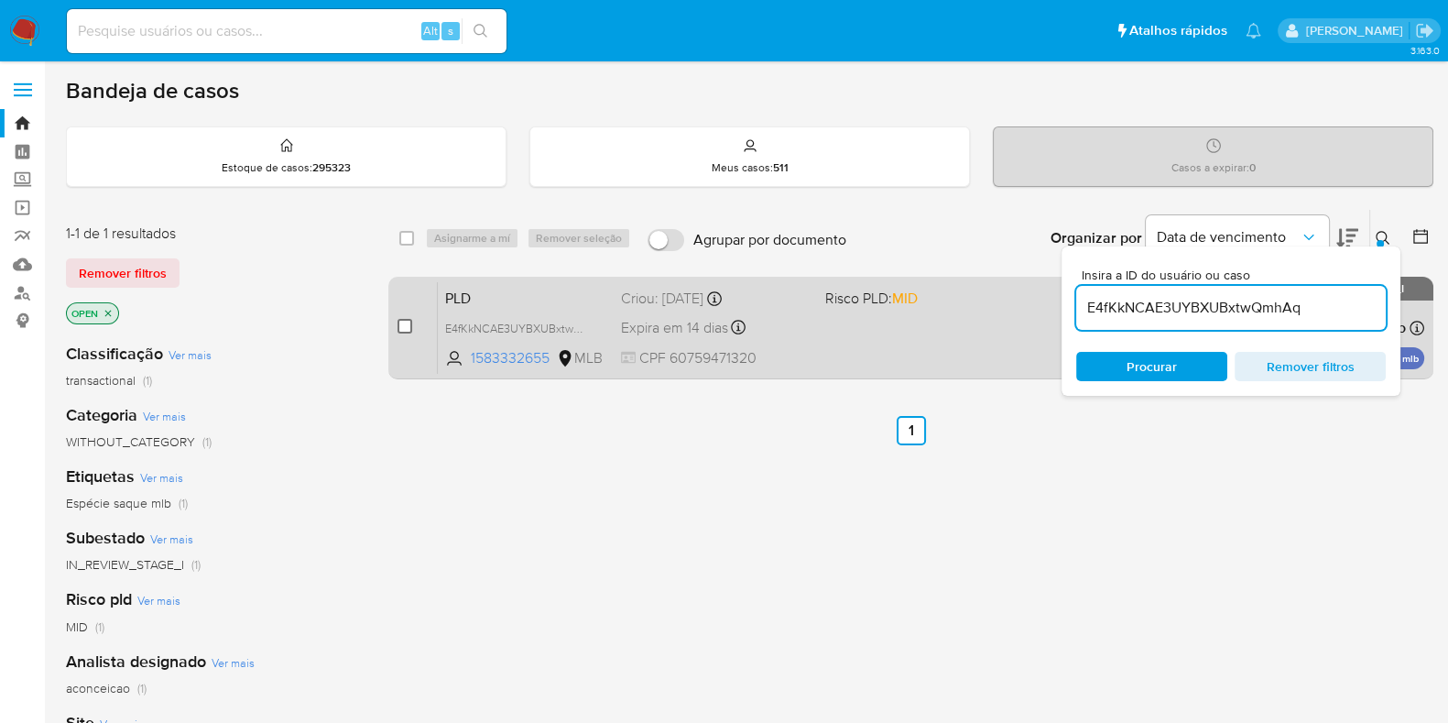
click at [403, 329] on input "checkbox" at bounding box center [405, 326] width 15 height 15
checkbox input "true"
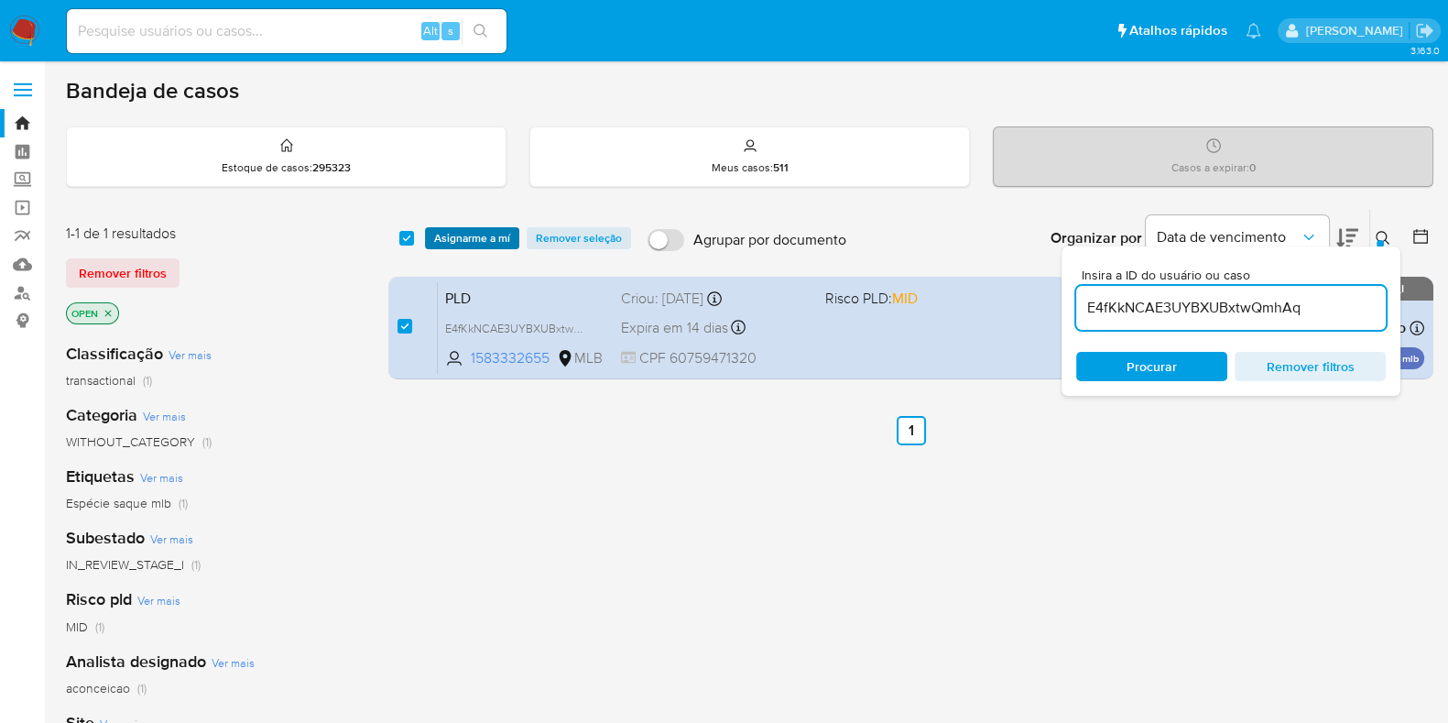
click at [454, 240] on span "Asignarme a mí" at bounding box center [472, 238] width 76 height 18
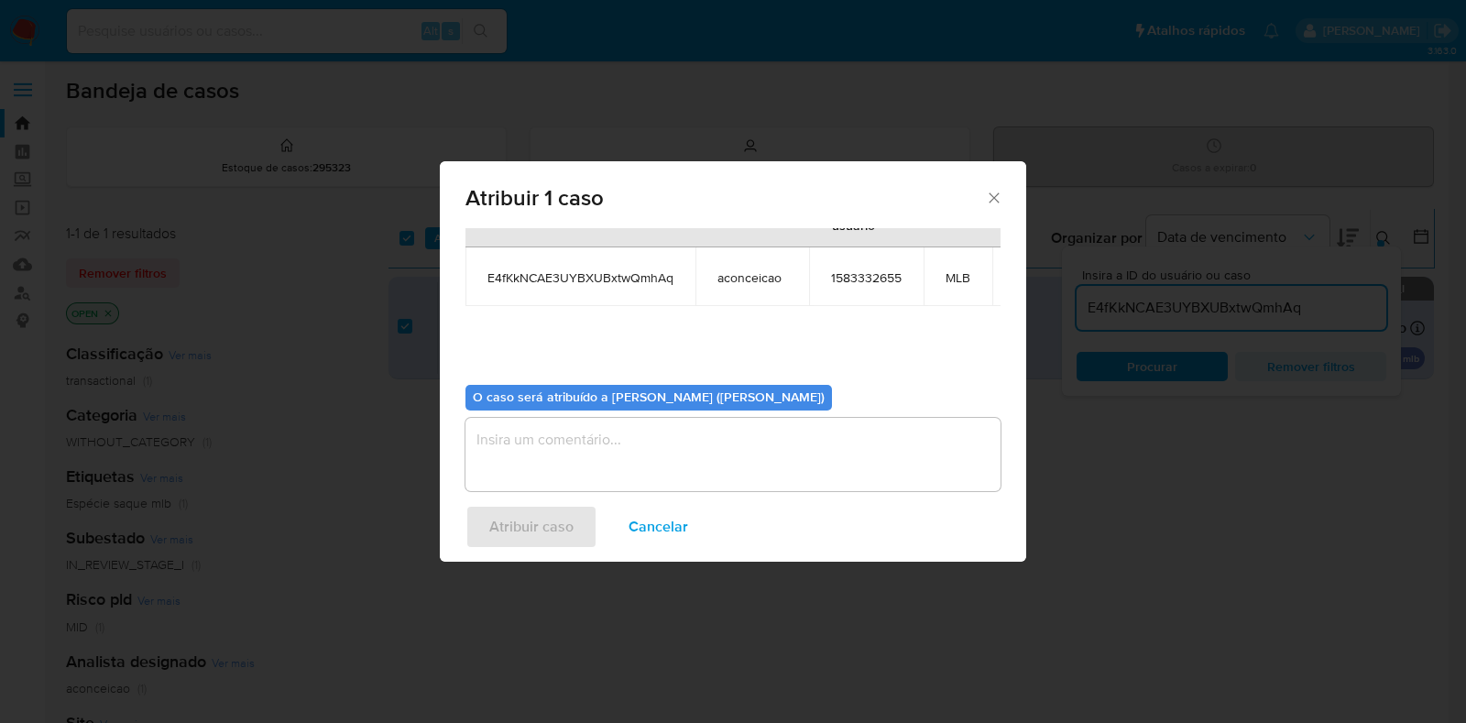
scroll to position [112, 0]
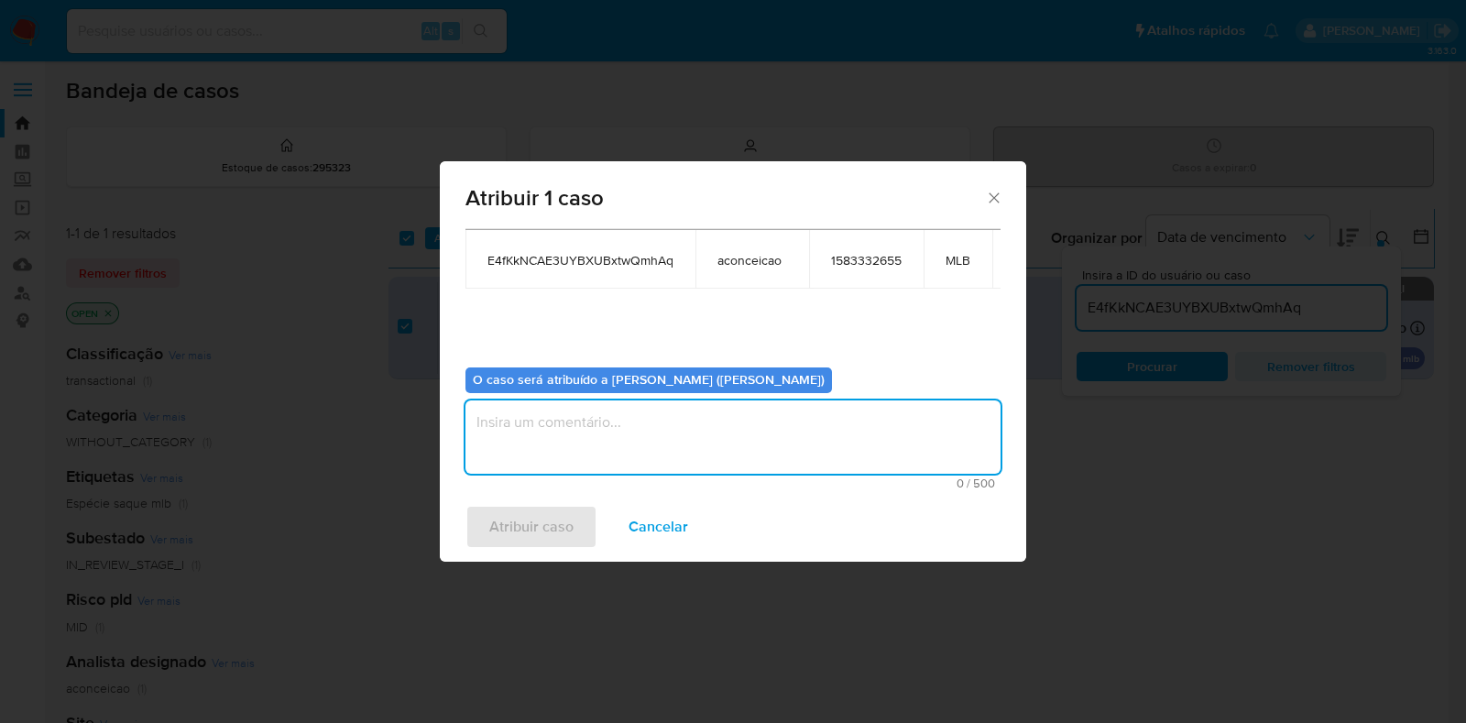
click at [594, 400] on textarea "assign-modal" at bounding box center [732, 436] width 535 height 73
type textarea "Analise em Stage I"
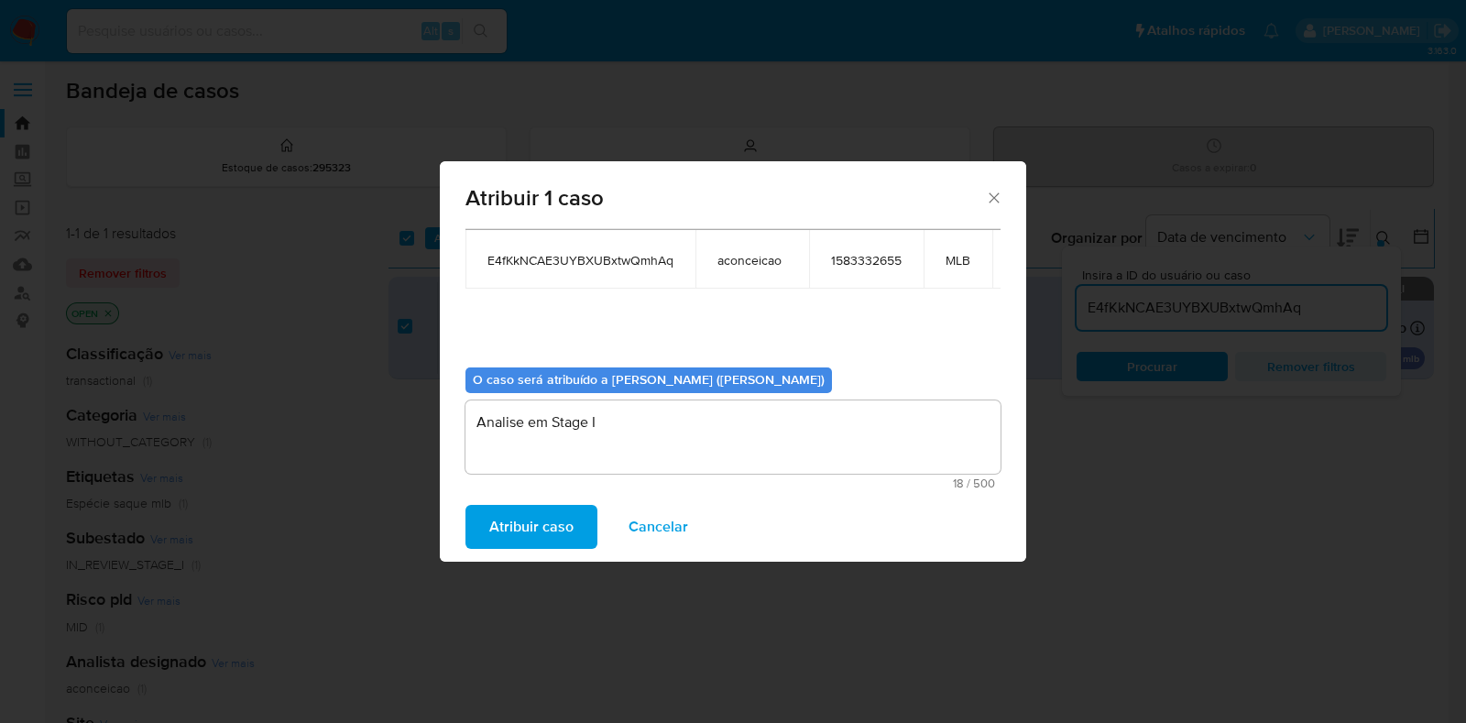
click at [520, 529] on span "Atribuir caso" at bounding box center [531, 527] width 84 height 40
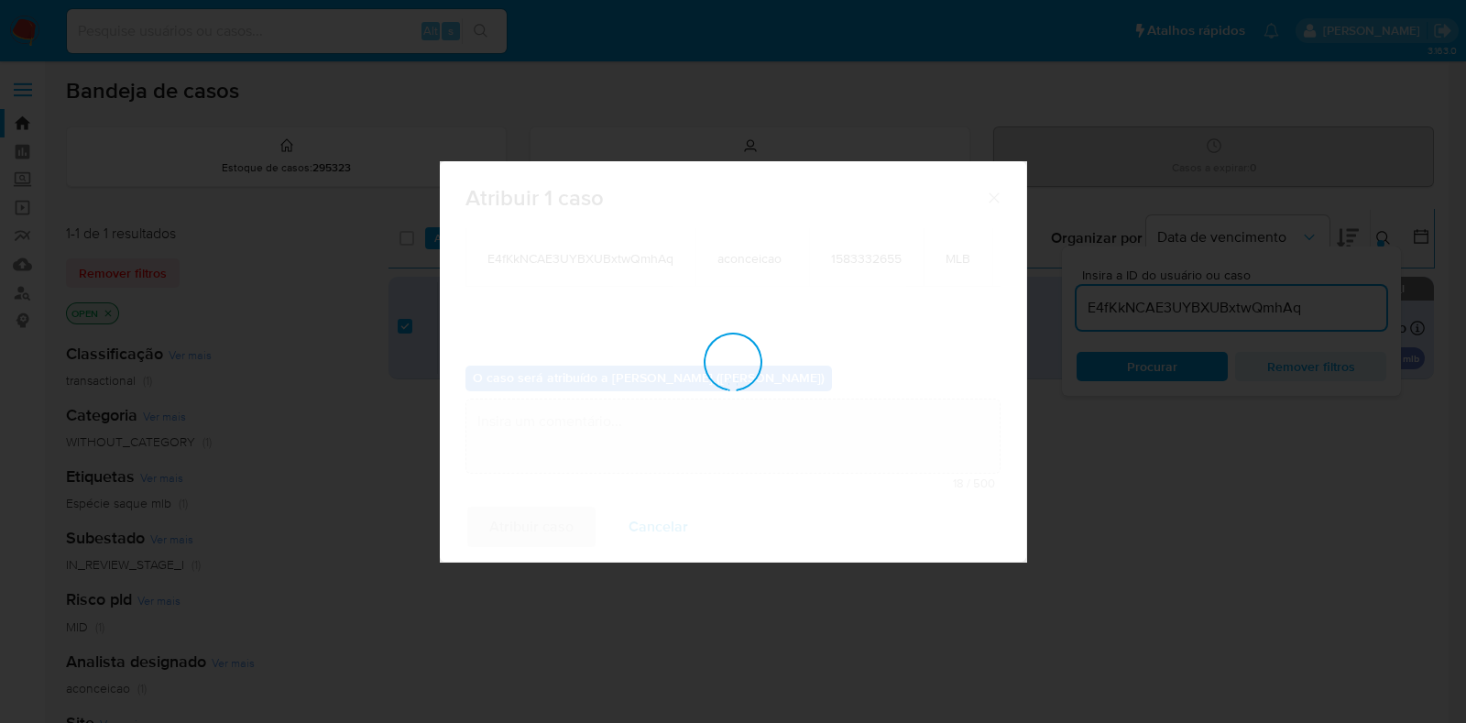
checkbox input "false"
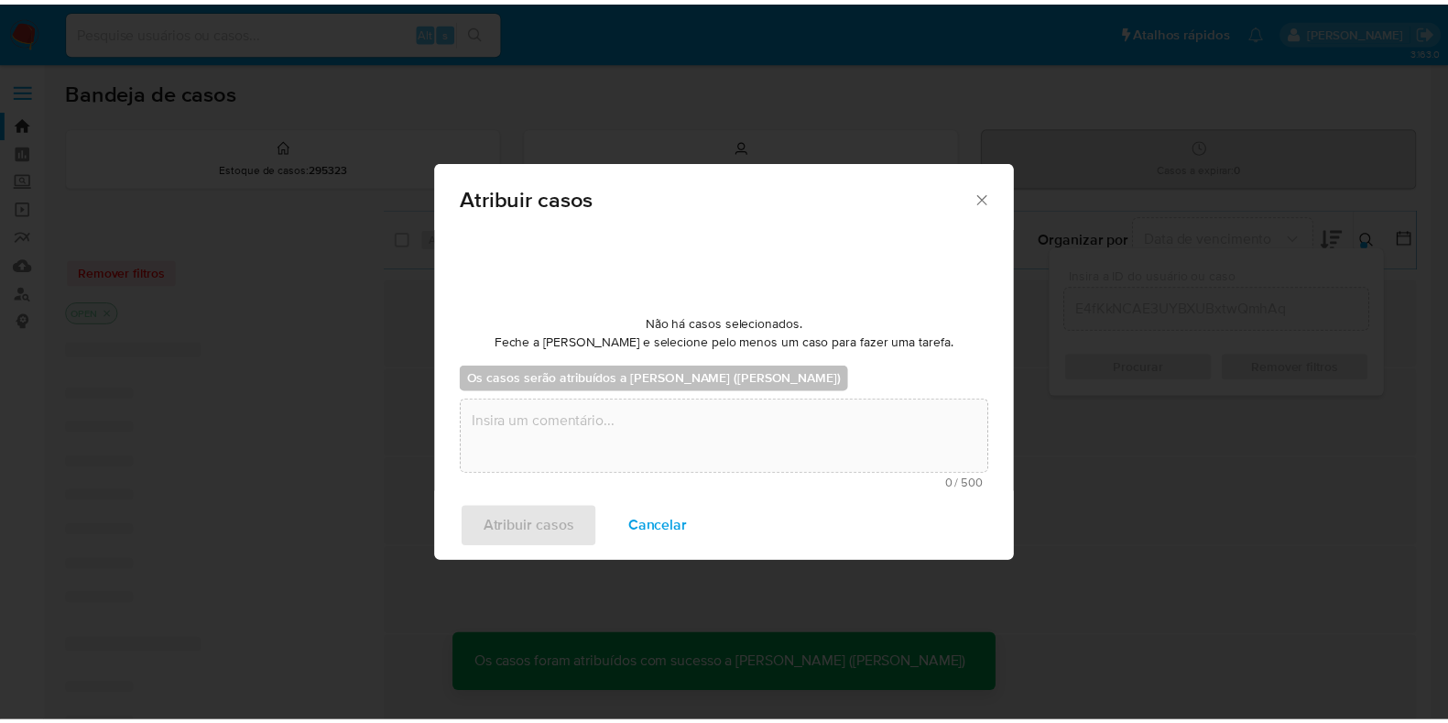
scroll to position [109, 0]
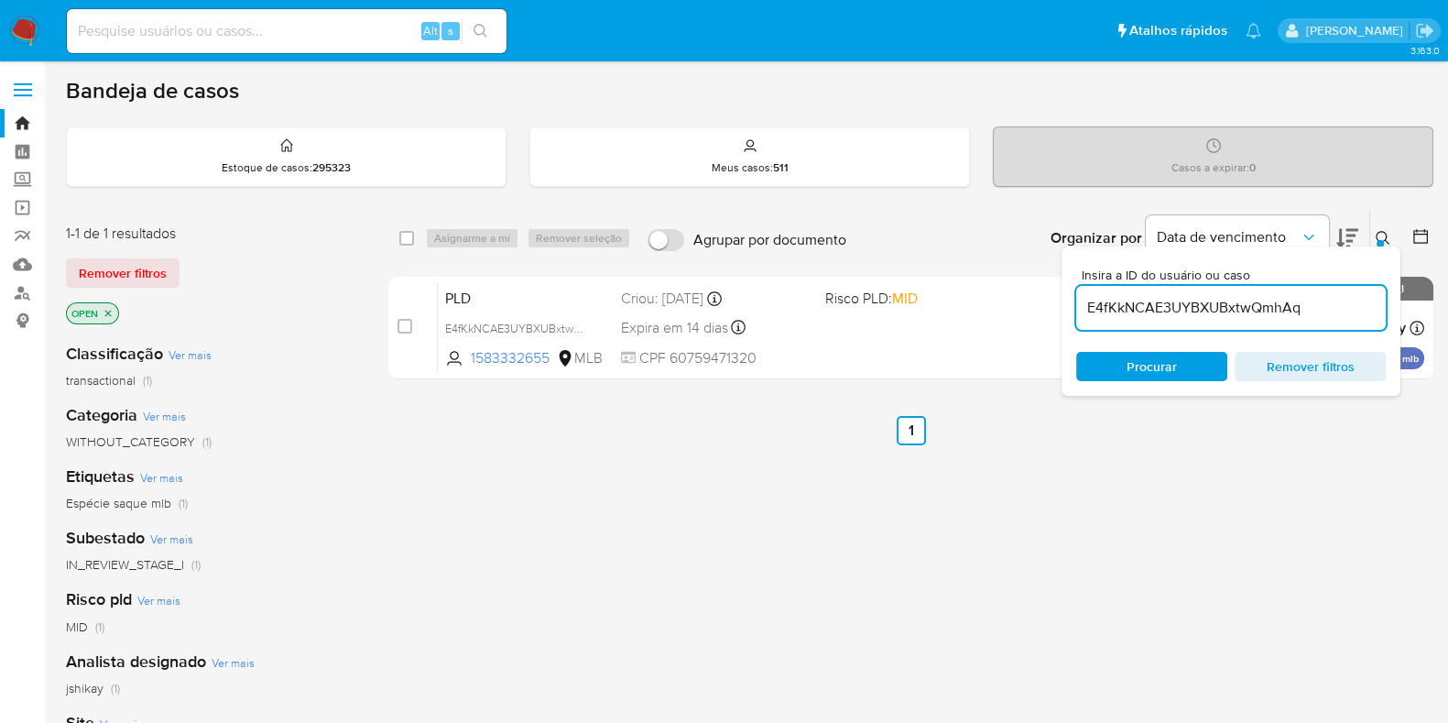
click at [18, 38] on img at bounding box center [24, 31] width 31 height 31
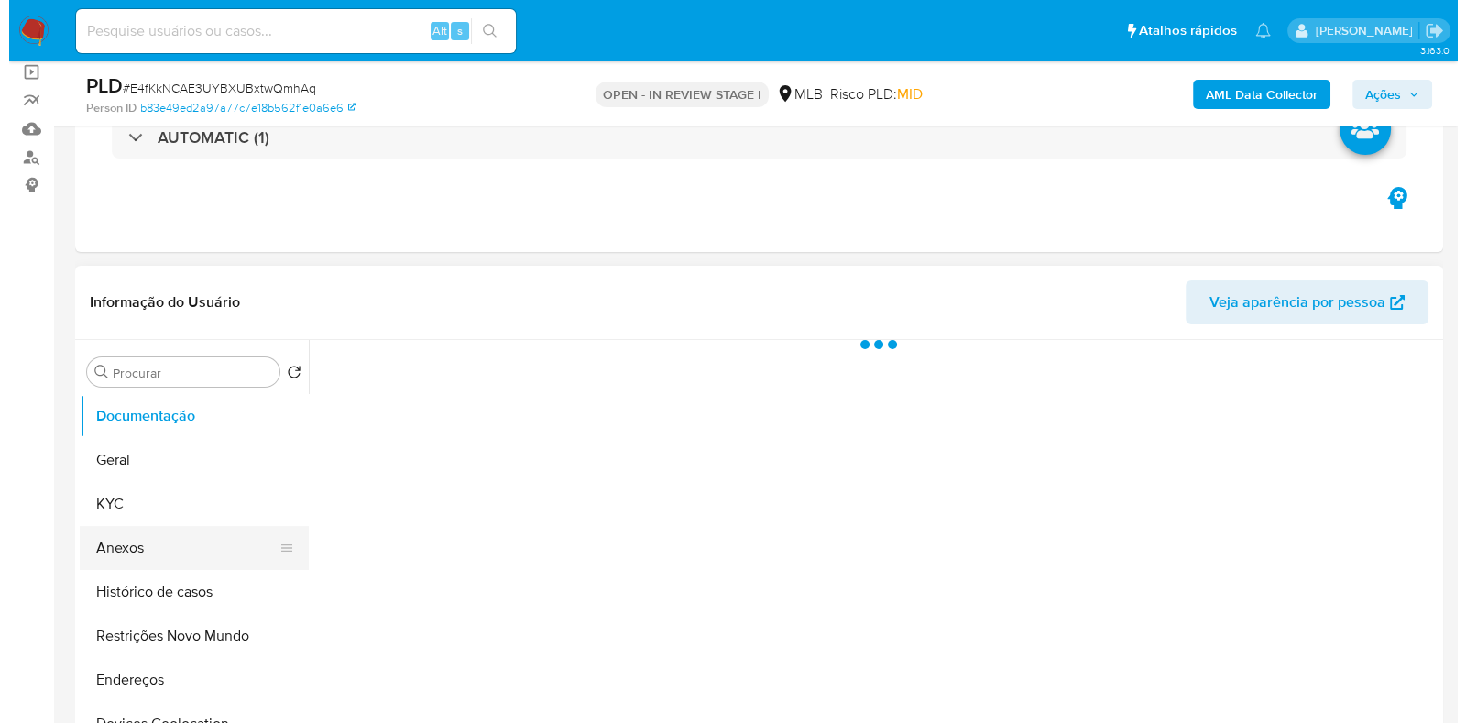
scroll to position [228, 0]
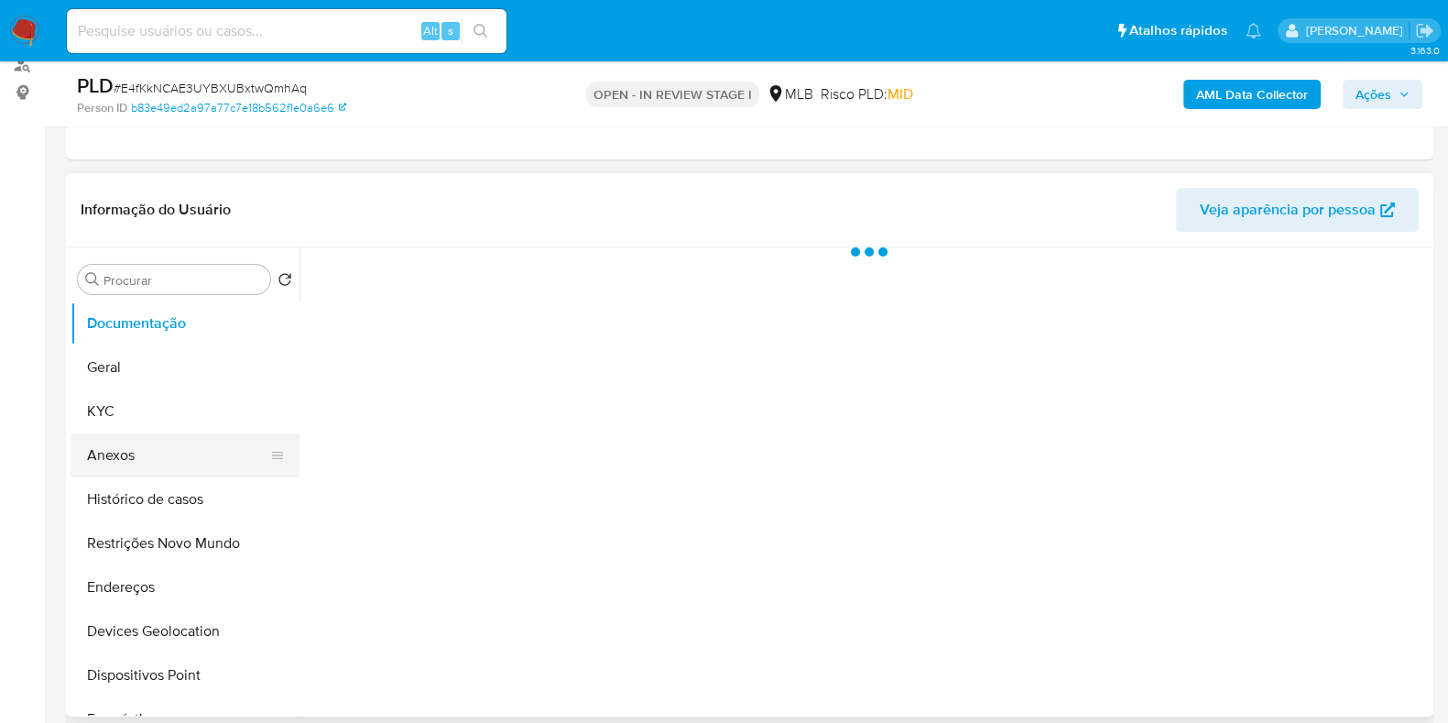
select select "10"
click at [125, 474] on button "Anexos" at bounding box center [178, 455] width 214 height 44
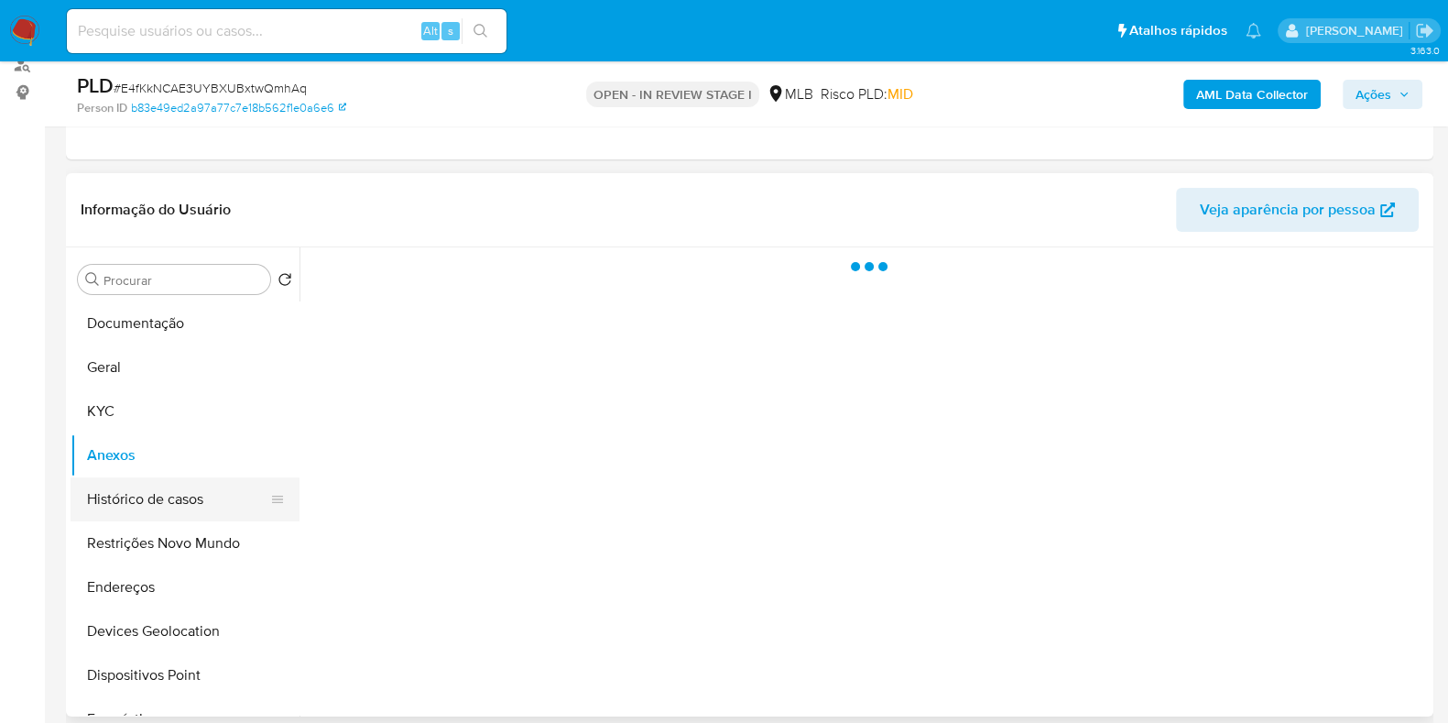
click at [142, 495] on button "Histórico de casos" at bounding box center [178, 499] width 214 height 44
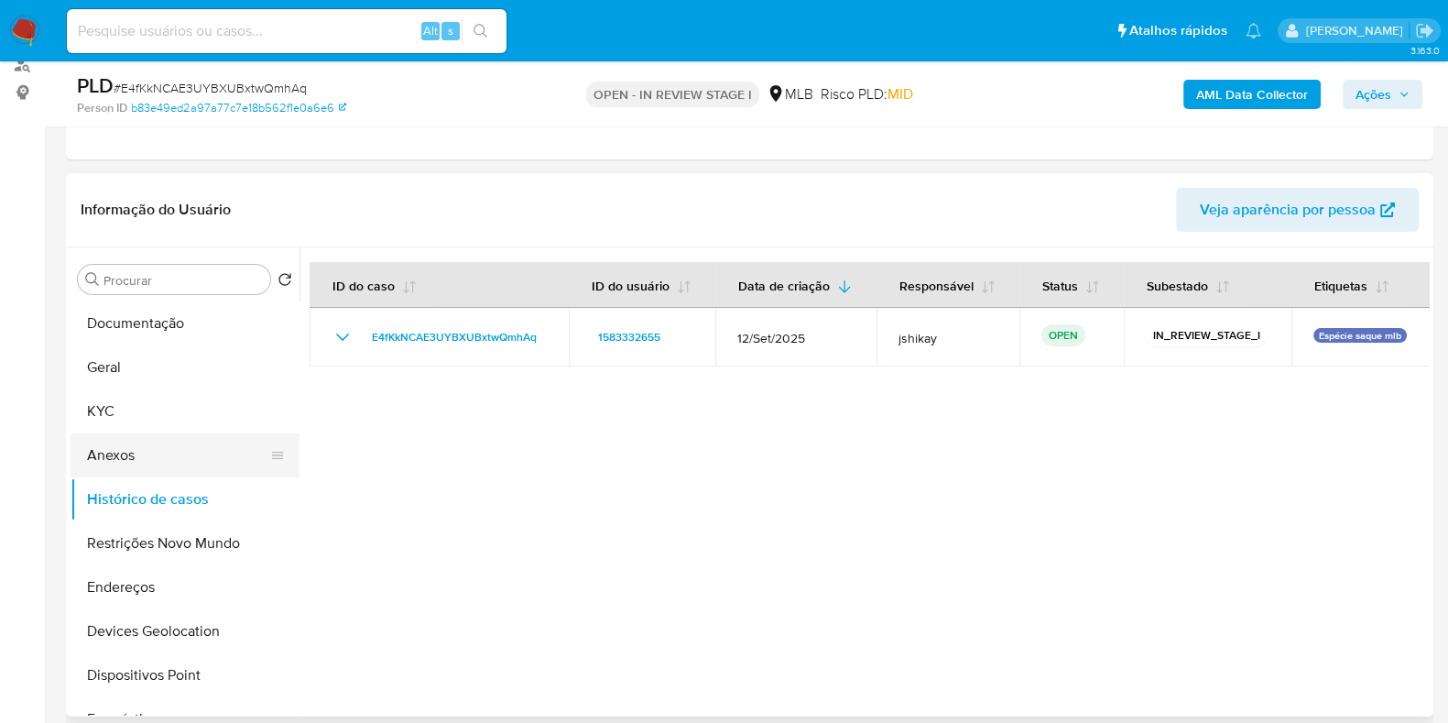
click at [169, 442] on button "Anexos" at bounding box center [178, 455] width 214 height 44
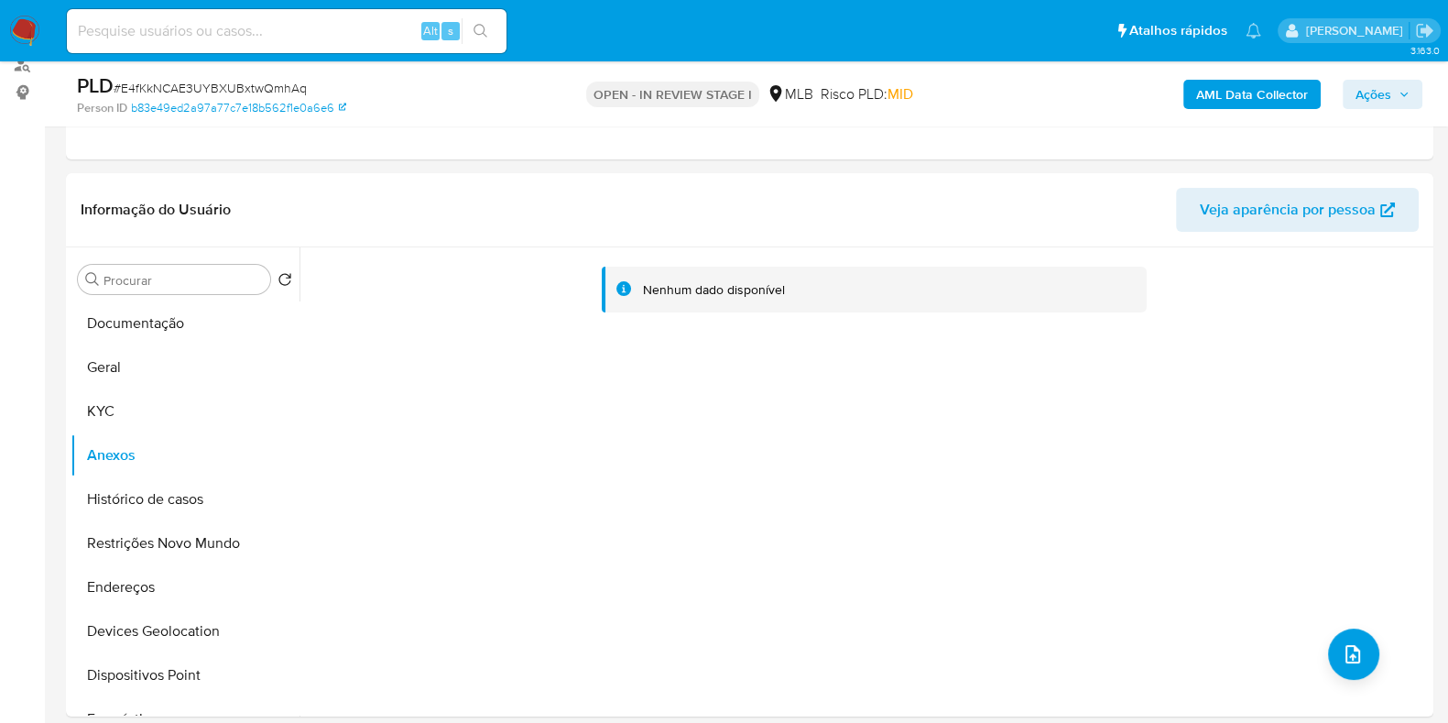
click at [1267, 89] on b "AML Data Collector" at bounding box center [1252, 94] width 112 height 29
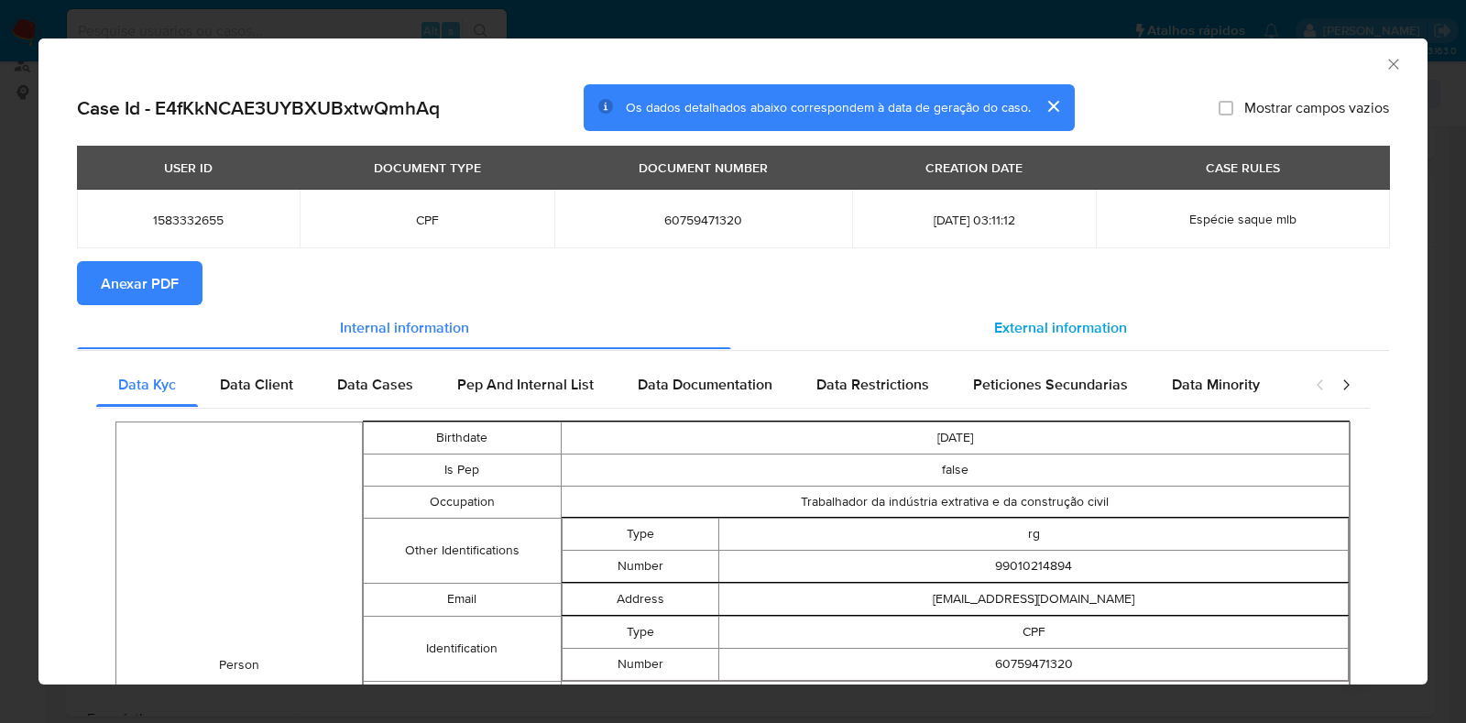
click at [943, 315] on div "External information" at bounding box center [1060, 327] width 658 height 44
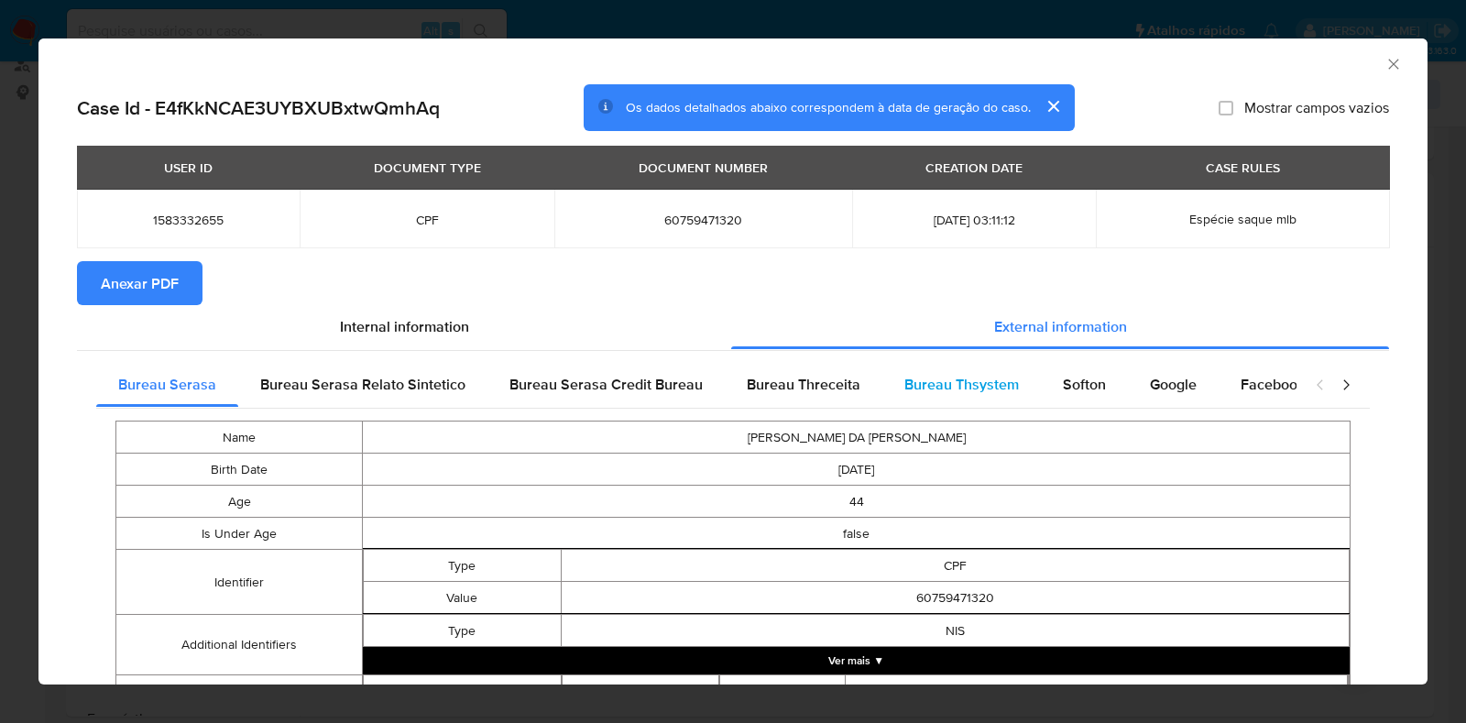
click at [1026, 374] on div "Bureau Thsystem" at bounding box center [961, 385] width 158 height 44
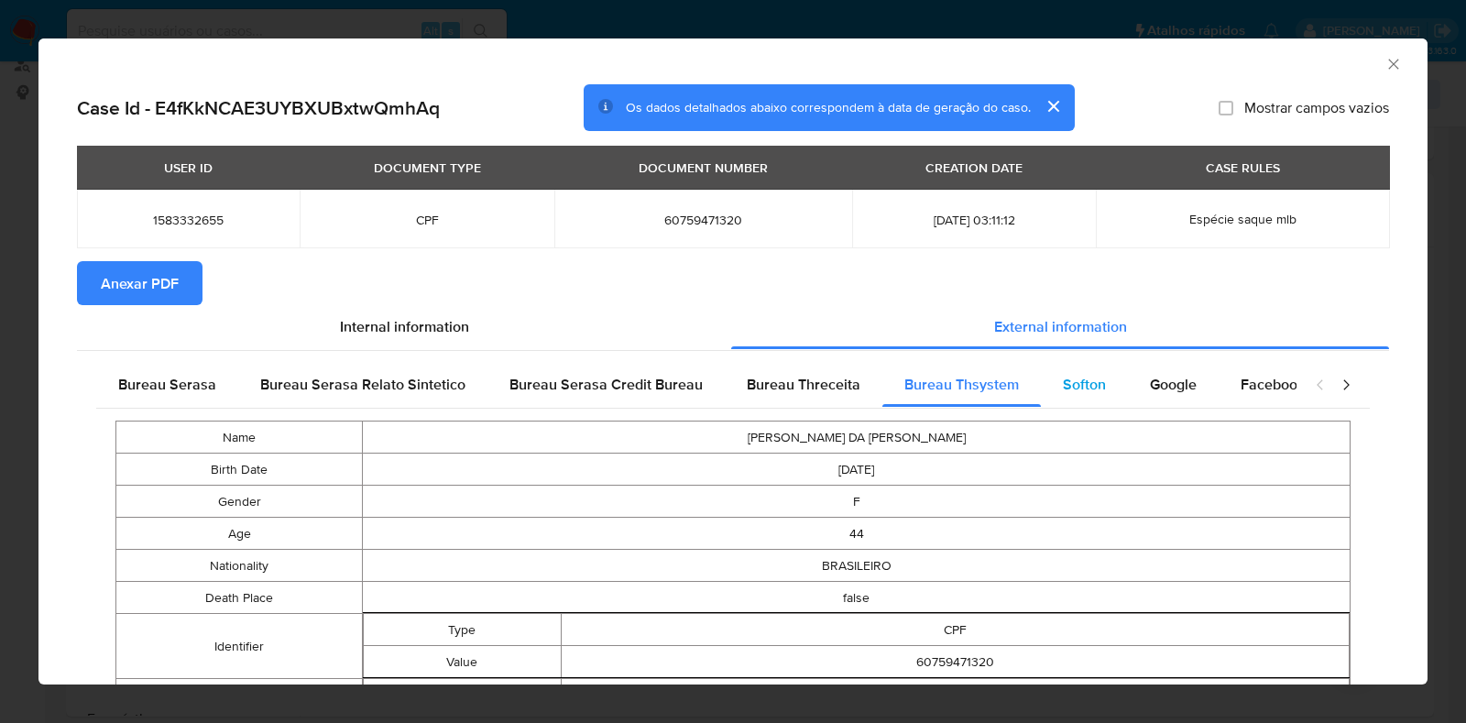
click at [1100, 394] on div "Softon" at bounding box center [1084, 385] width 87 height 44
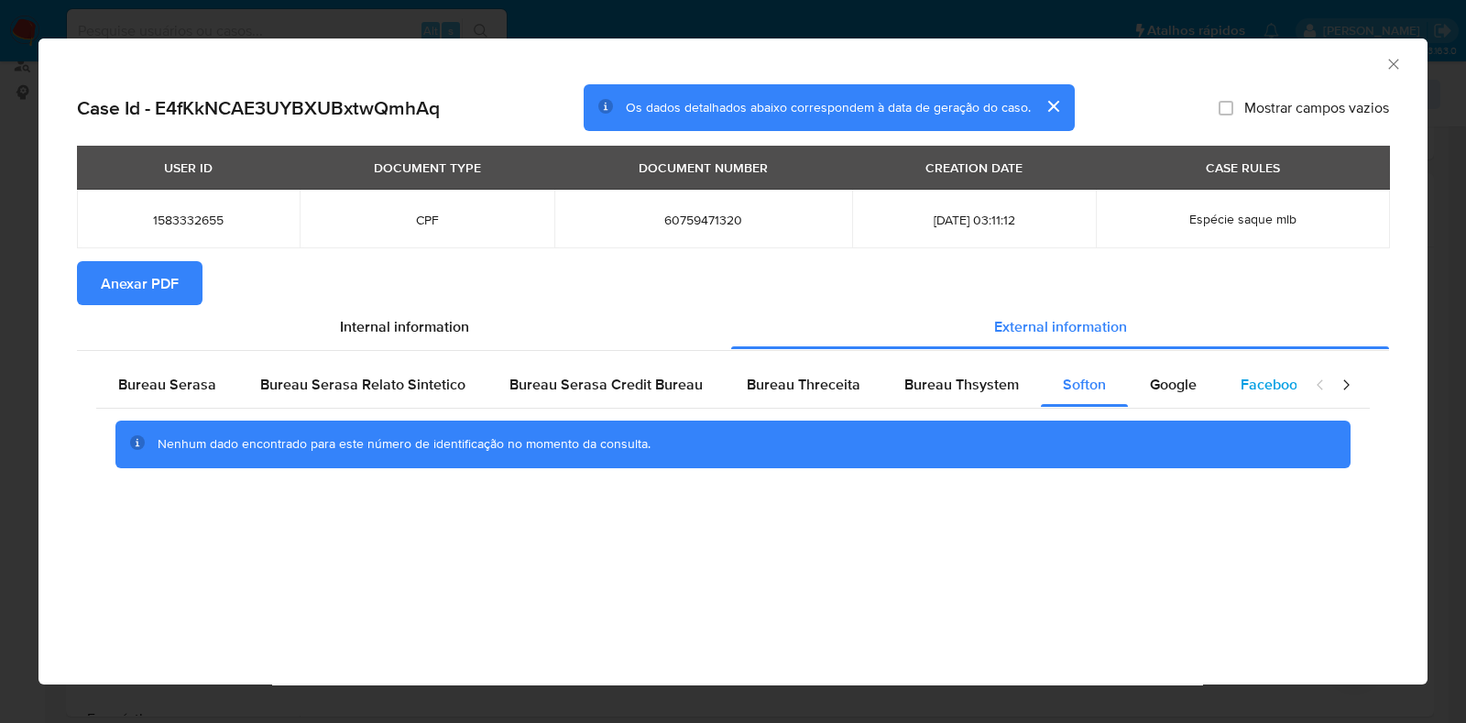
click at [1218, 386] on div "Facebook" at bounding box center [1272, 385] width 108 height 44
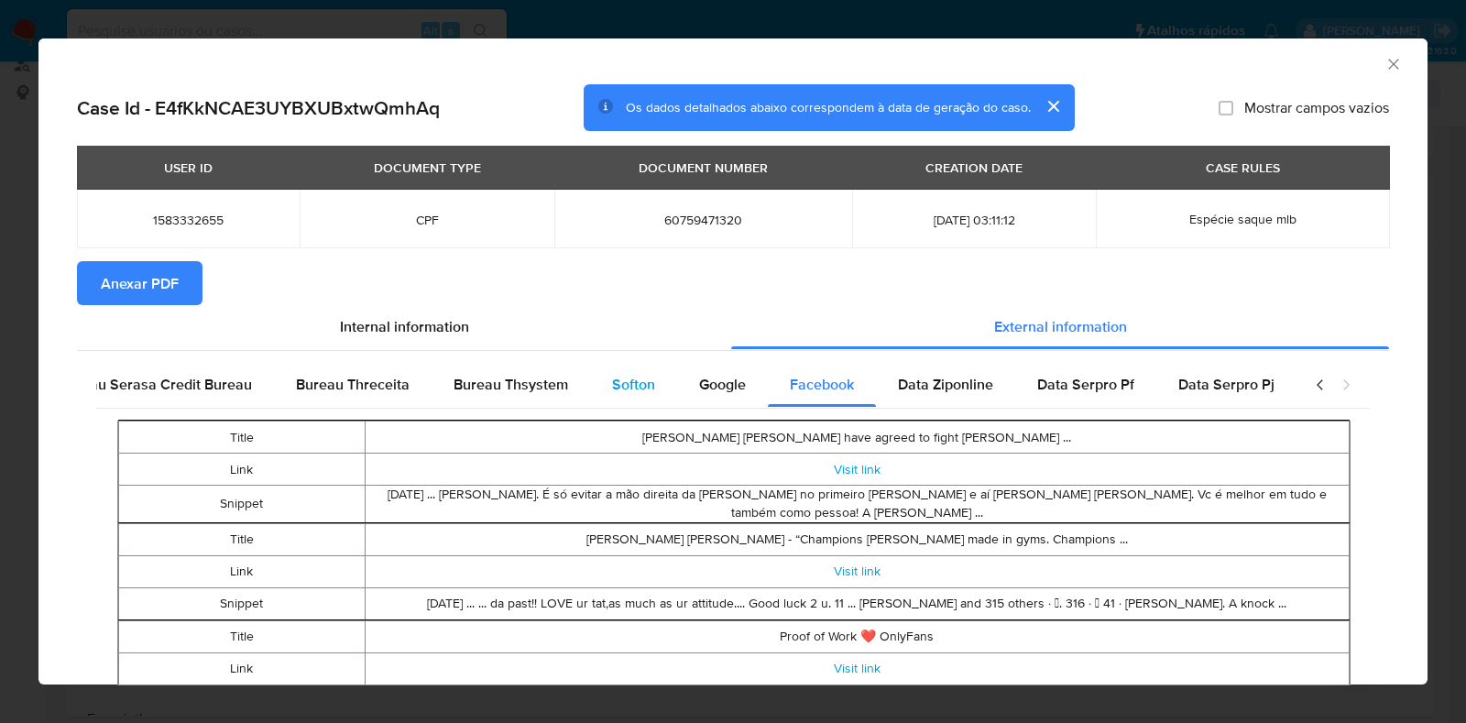
click at [646, 385] on div "Softon" at bounding box center [633, 385] width 87 height 44
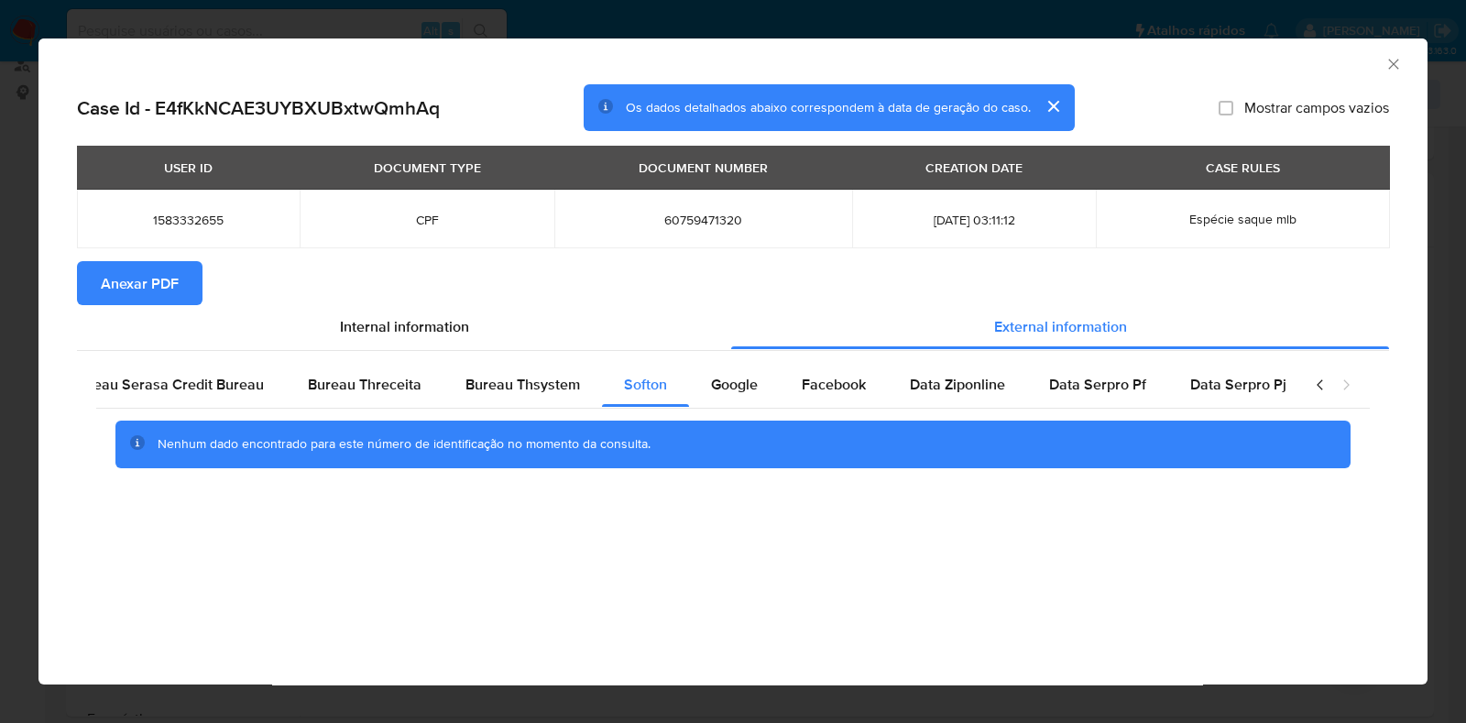
drag, startPoint x: 719, startPoint y: 387, endPoint x: 378, endPoint y: 355, distance: 342.2
click at [719, 387] on span "Google" at bounding box center [734, 384] width 47 height 21
click at [109, 289] on span "Anexar PDF" at bounding box center [140, 283] width 78 height 40
click at [1395, 61] on icon "Fechar a janela" at bounding box center [1393, 64] width 10 height 10
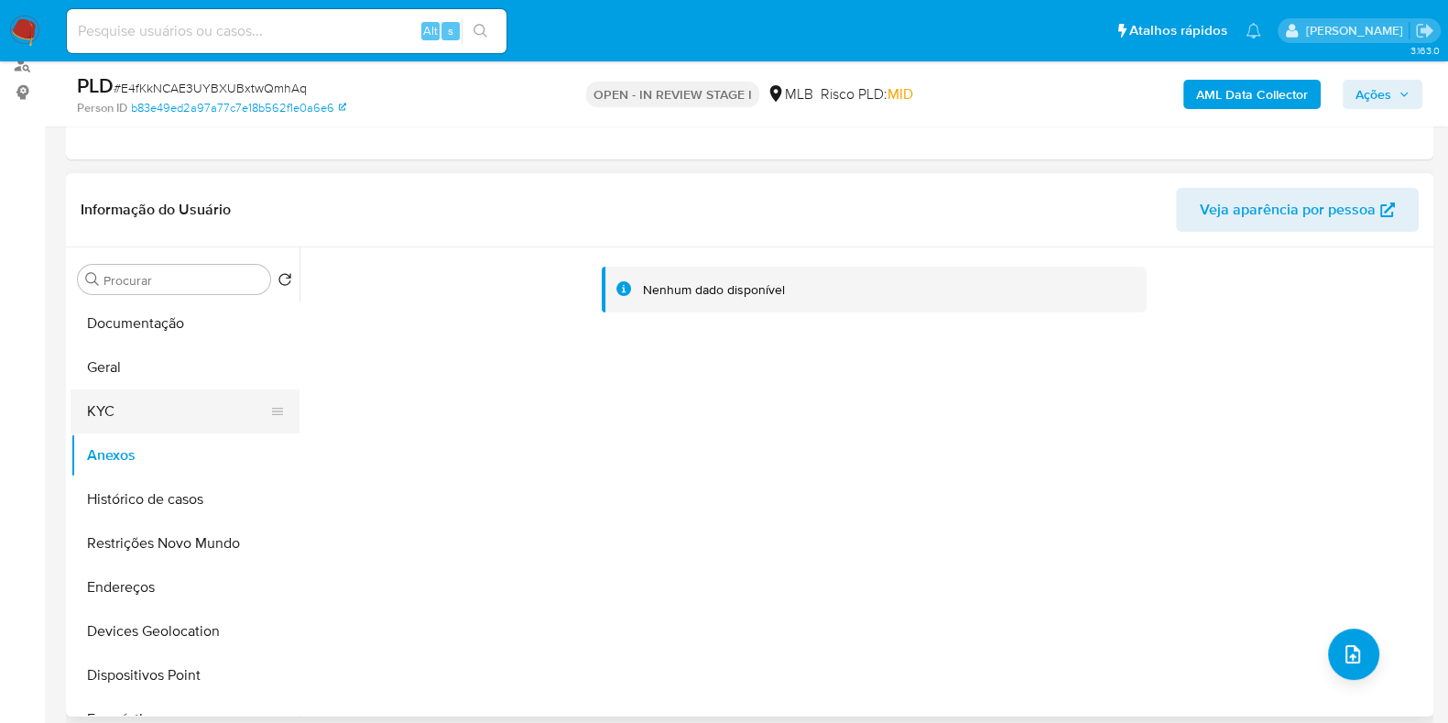
click at [122, 427] on button "KYC" at bounding box center [178, 411] width 214 height 44
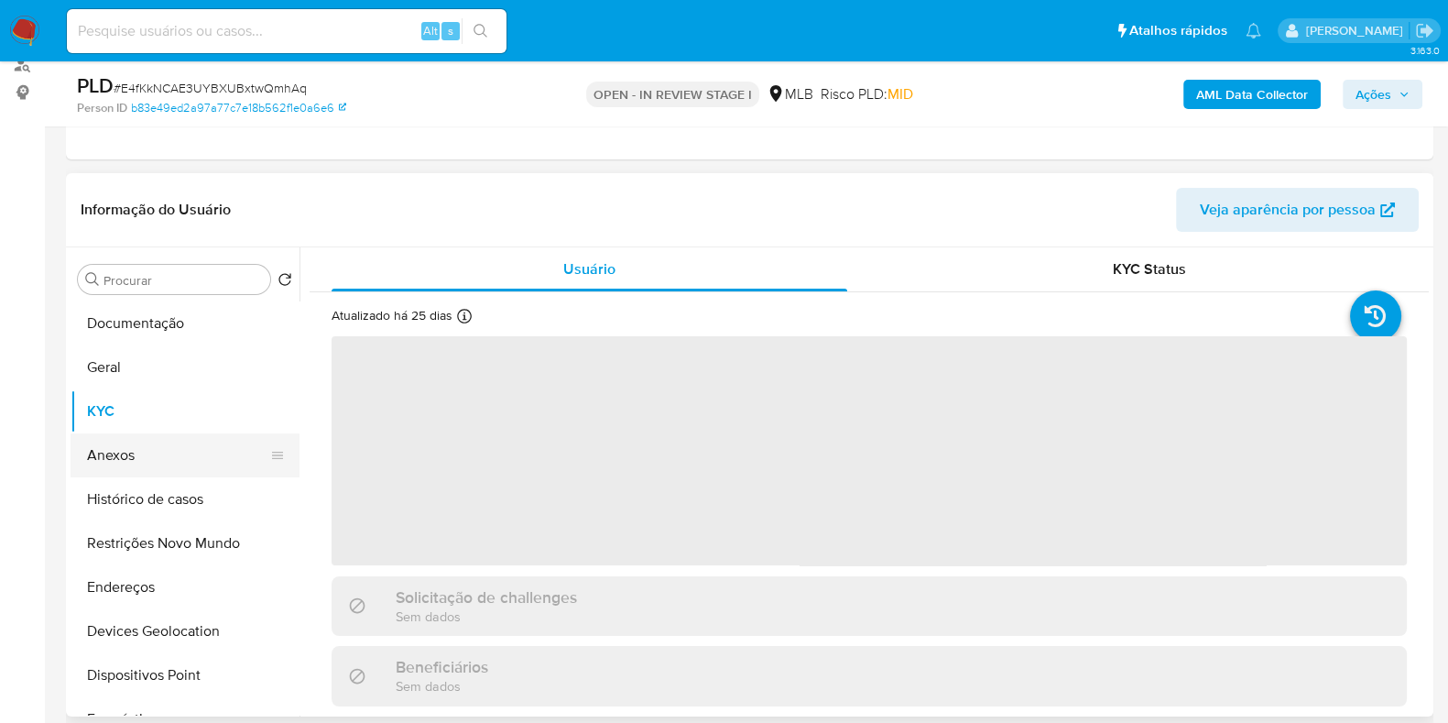
click at [133, 460] on button "Anexos" at bounding box center [178, 455] width 214 height 44
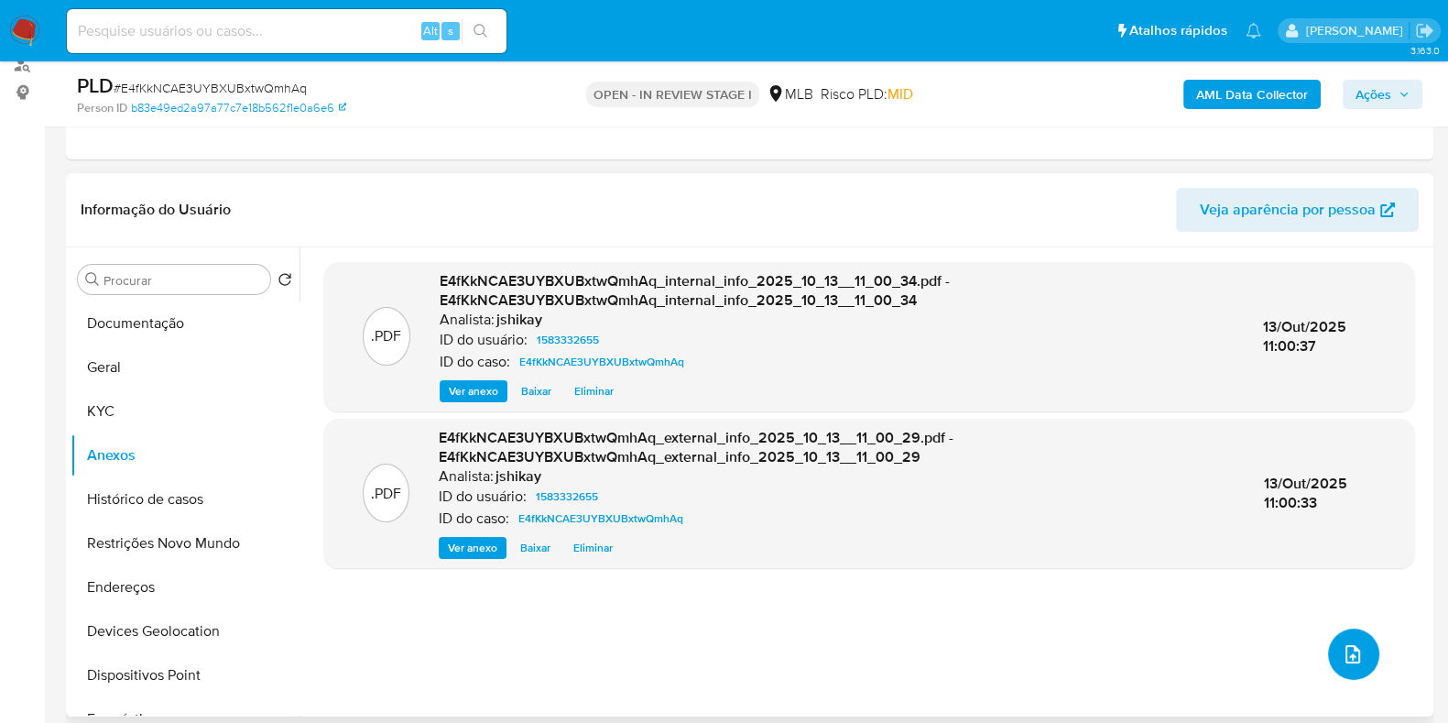
click at [1342, 652] on icon "upload-file" at bounding box center [1353, 654] width 22 height 22
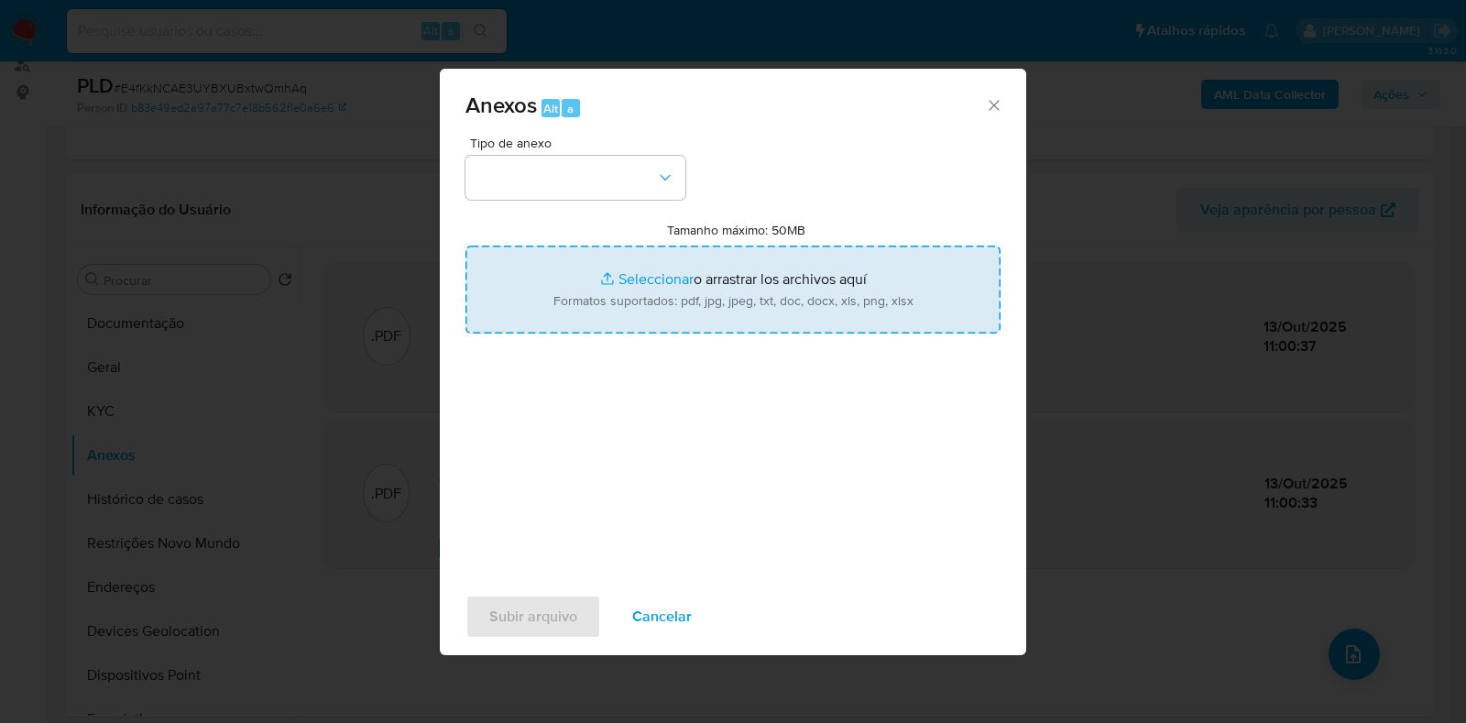
click at [673, 253] on input "Tamanho máximo: 50MB Seleccionar archivos" at bounding box center [732, 289] width 535 height 88
type input "C:\fakepath\SAR - XXXX - CPF 60759471320 - CRISTIANE DA SILVA JUSTINO.pdf"
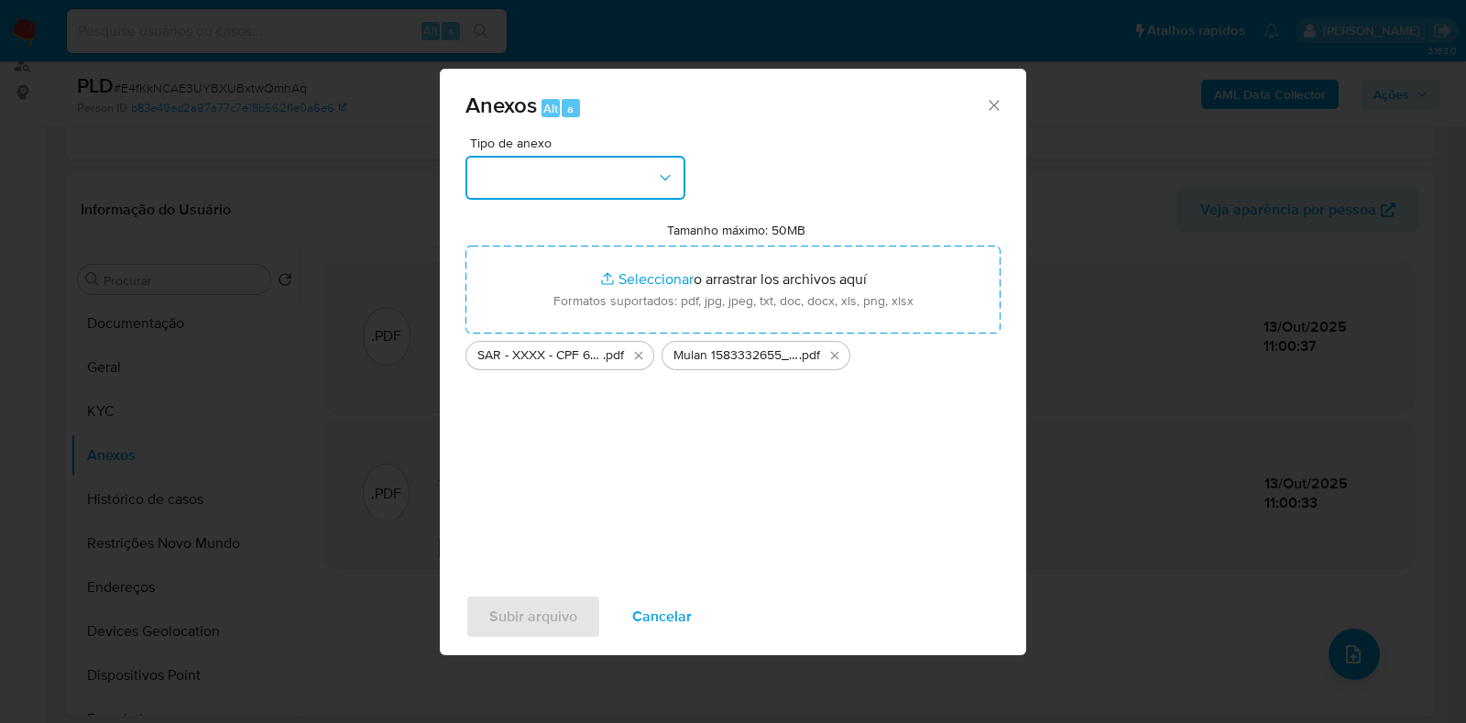
click at [592, 185] on button "button" at bounding box center [575, 178] width 220 height 44
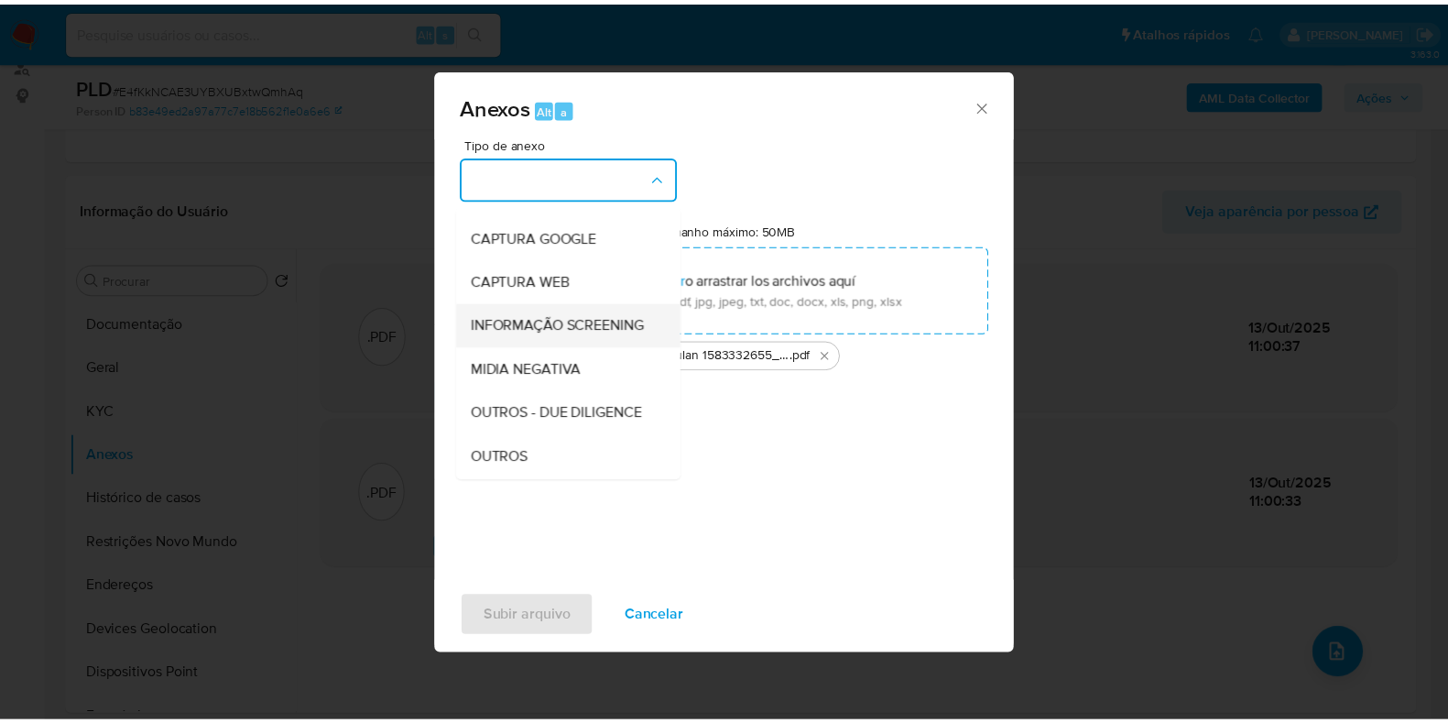
scroll to position [114, 0]
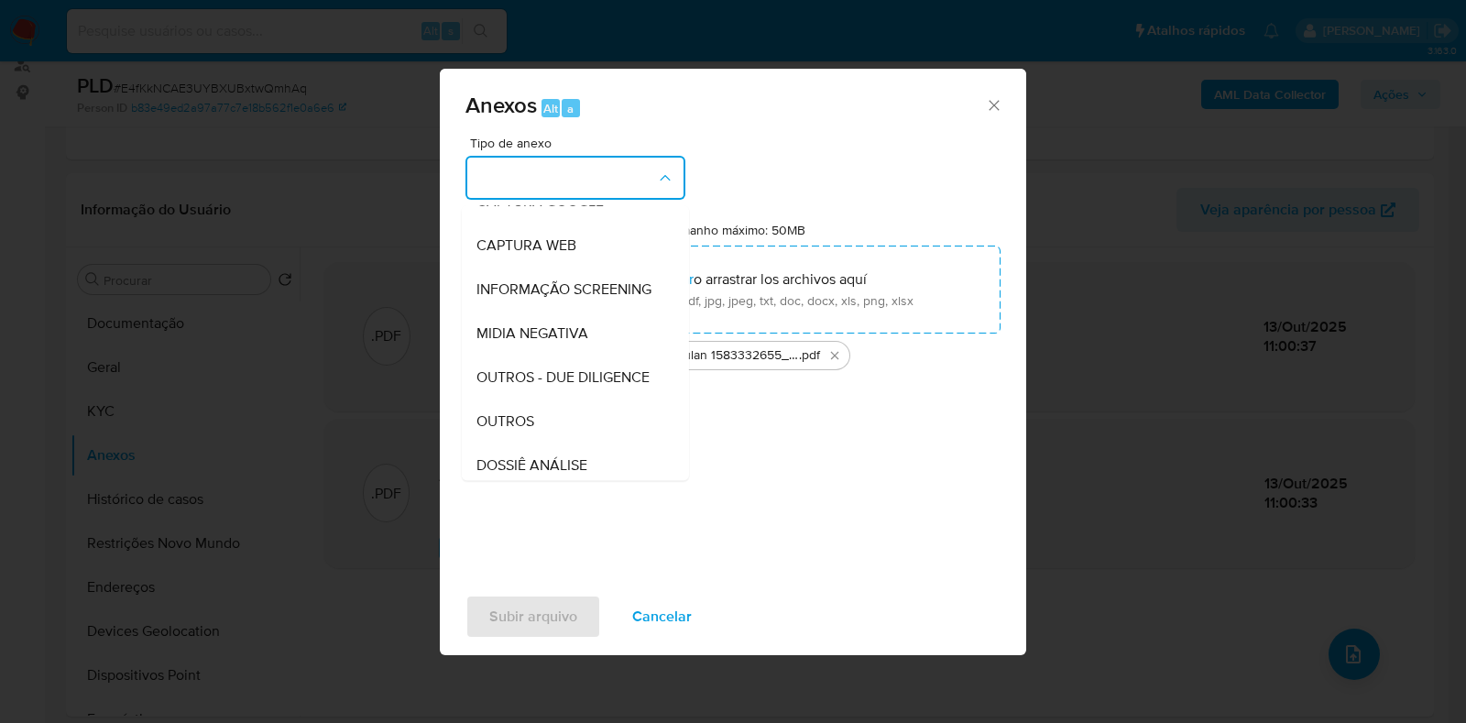
drag, startPoint x: 518, startPoint y: 451, endPoint x: 517, endPoint y: 439, distance: 11.9
click at [518, 431] on span "OUTROS" at bounding box center [505, 421] width 58 height 18
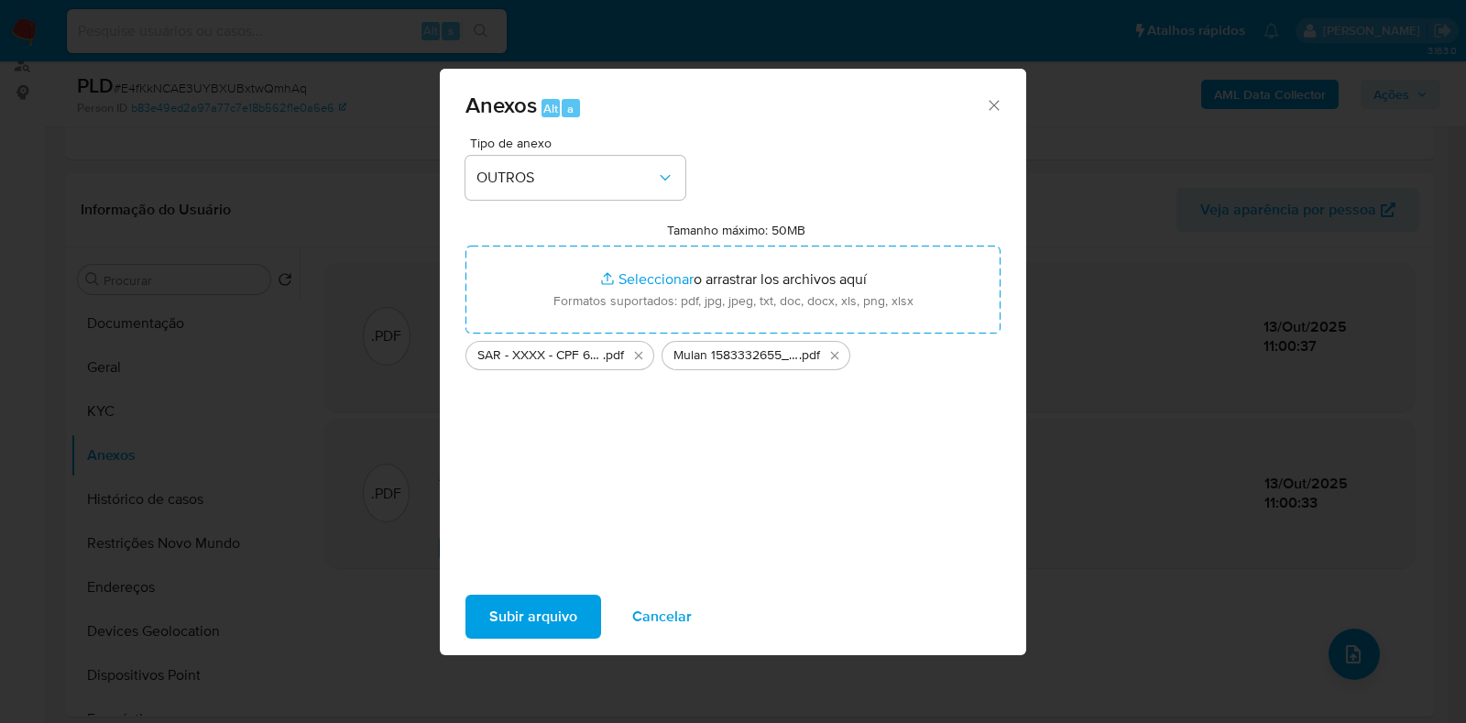
click at [513, 604] on span "Subir arquivo" at bounding box center [533, 616] width 88 height 40
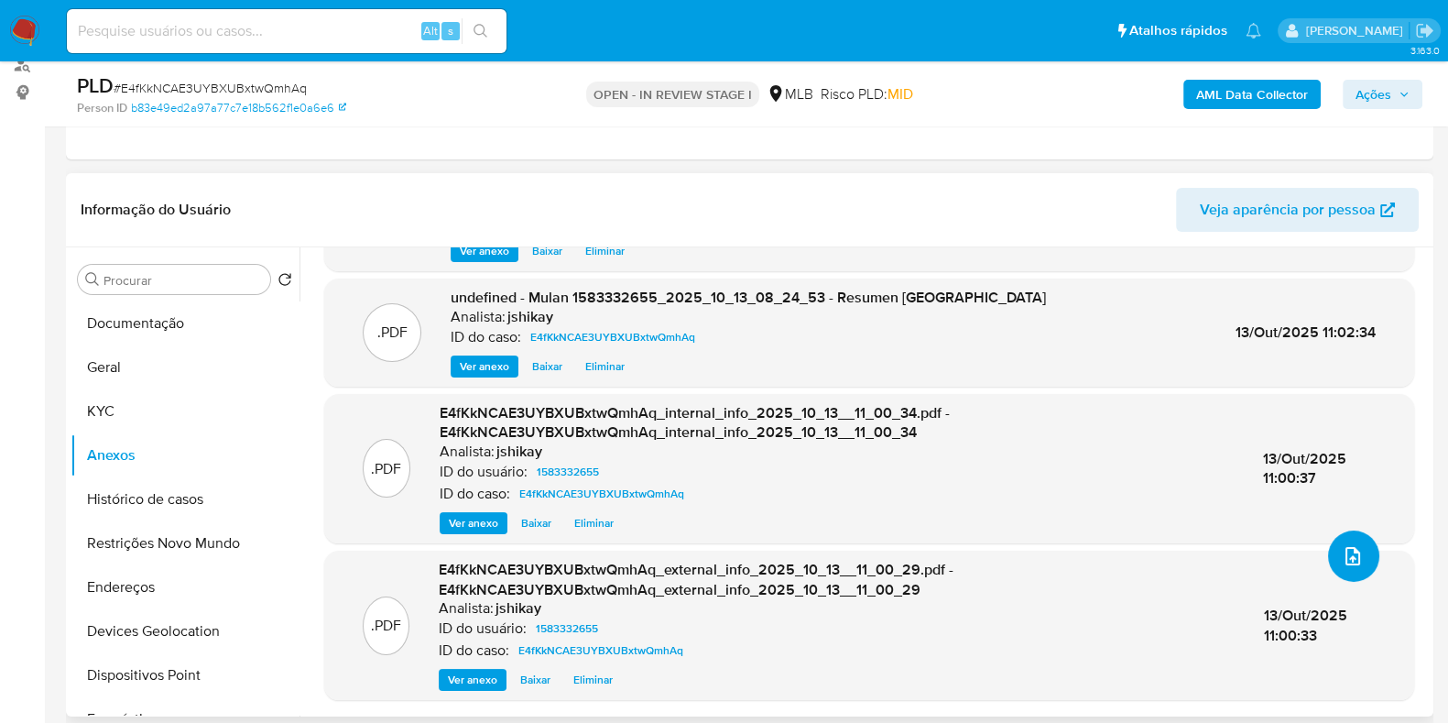
scroll to position [0, 0]
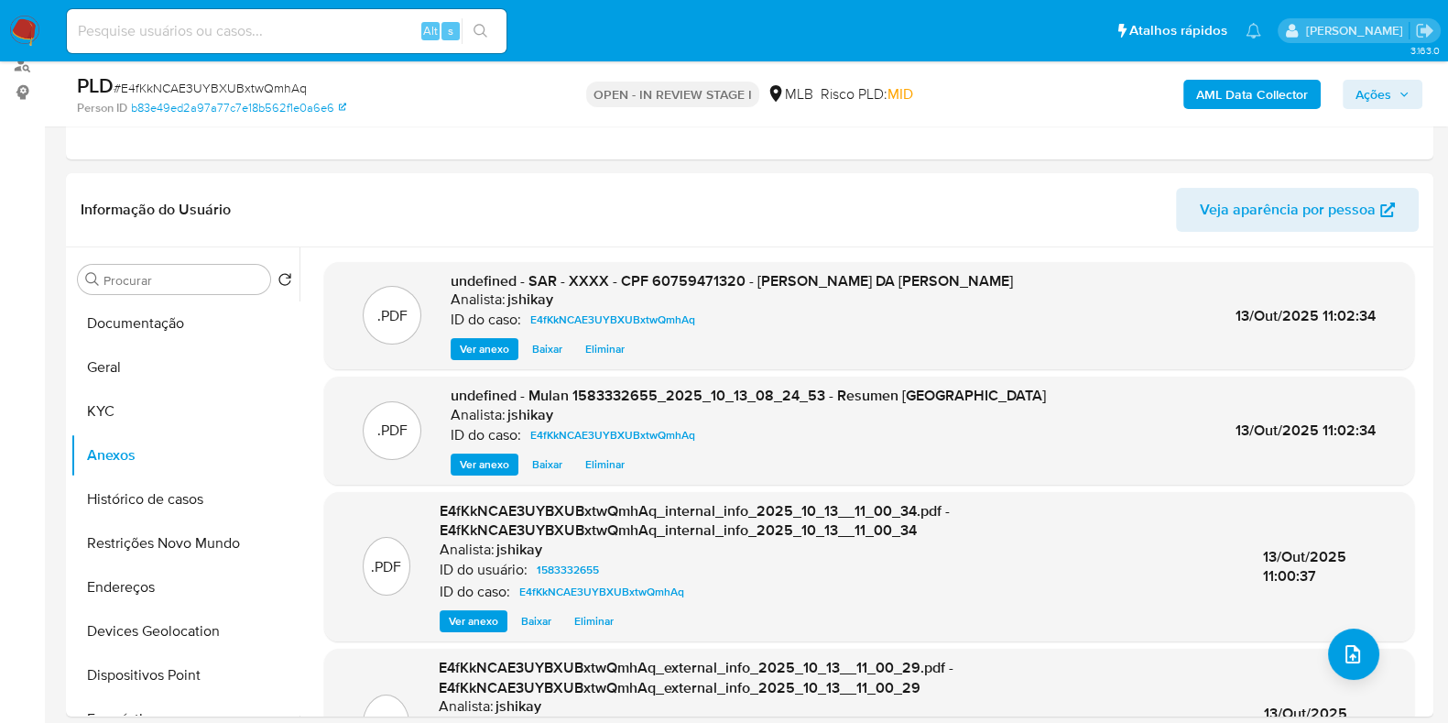
click at [1386, 93] on span "Ações" at bounding box center [1374, 94] width 36 height 29
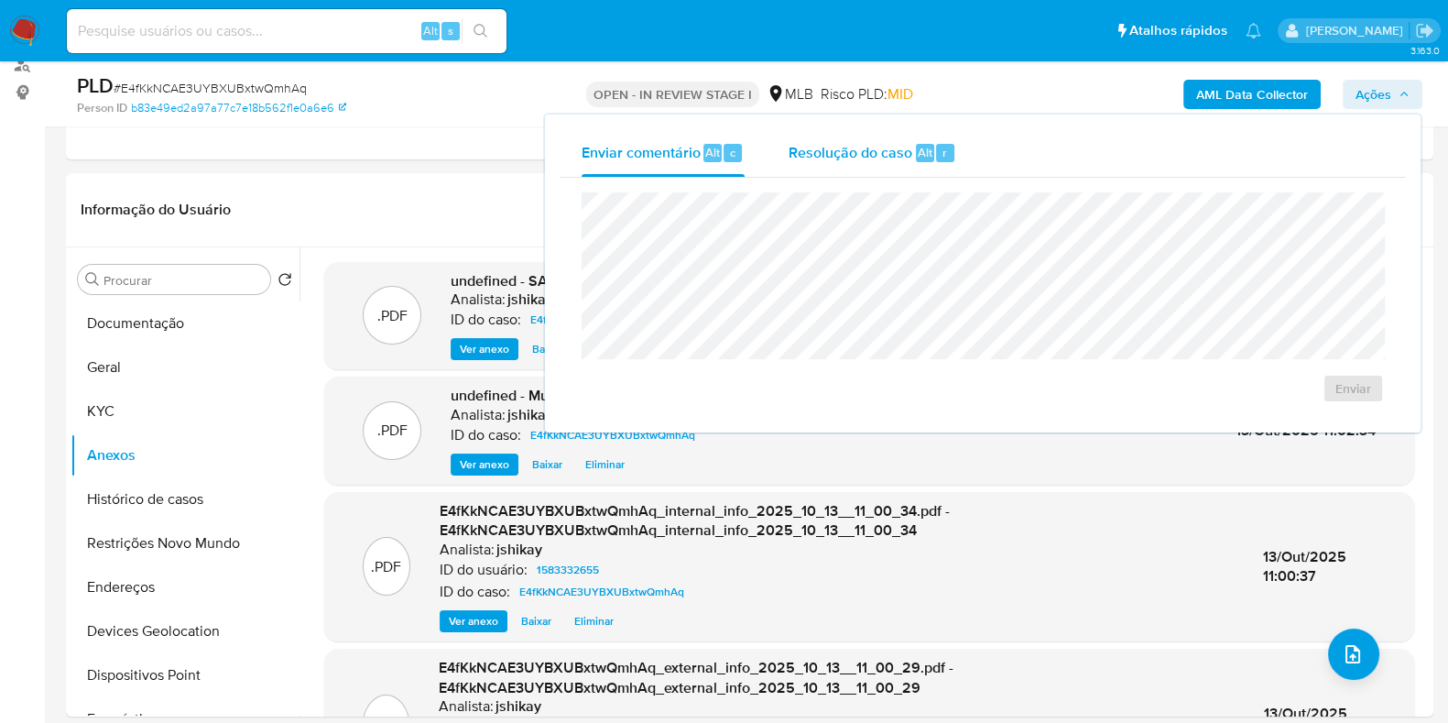
click at [827, 162] on div "Resolução do caso Alt r" at bounding box center [873, 153] width 168 height 48
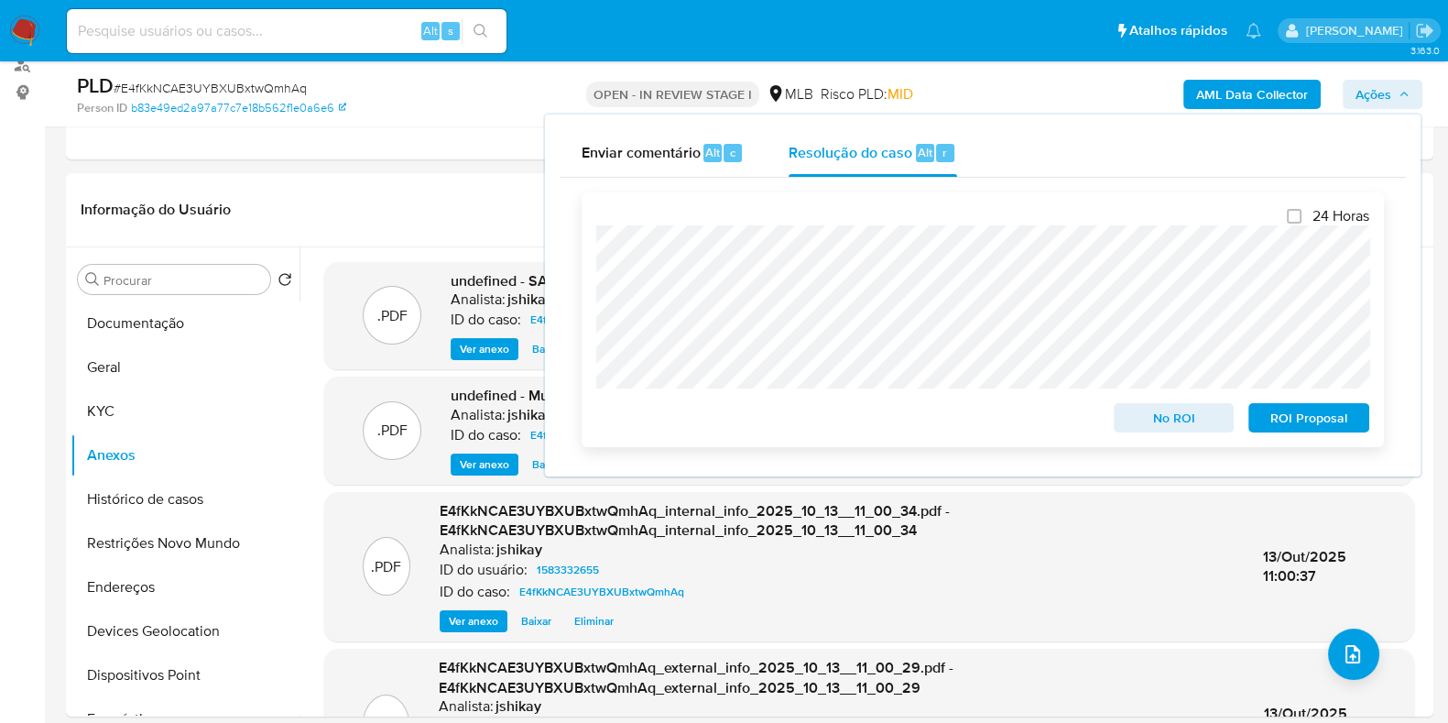
click at [1324, 422] on span "ROI Proposal" at bounding box center [1308, 418] width 95 height 26
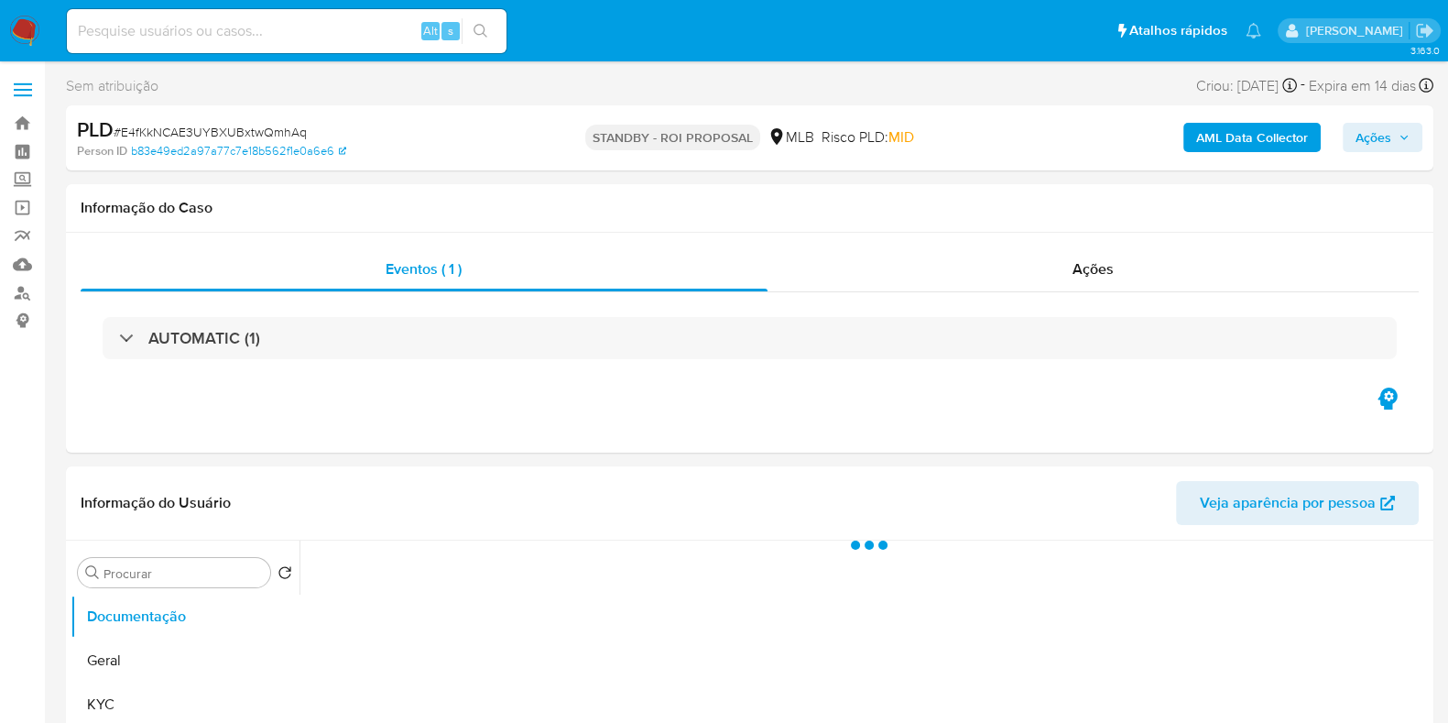
select select "10"
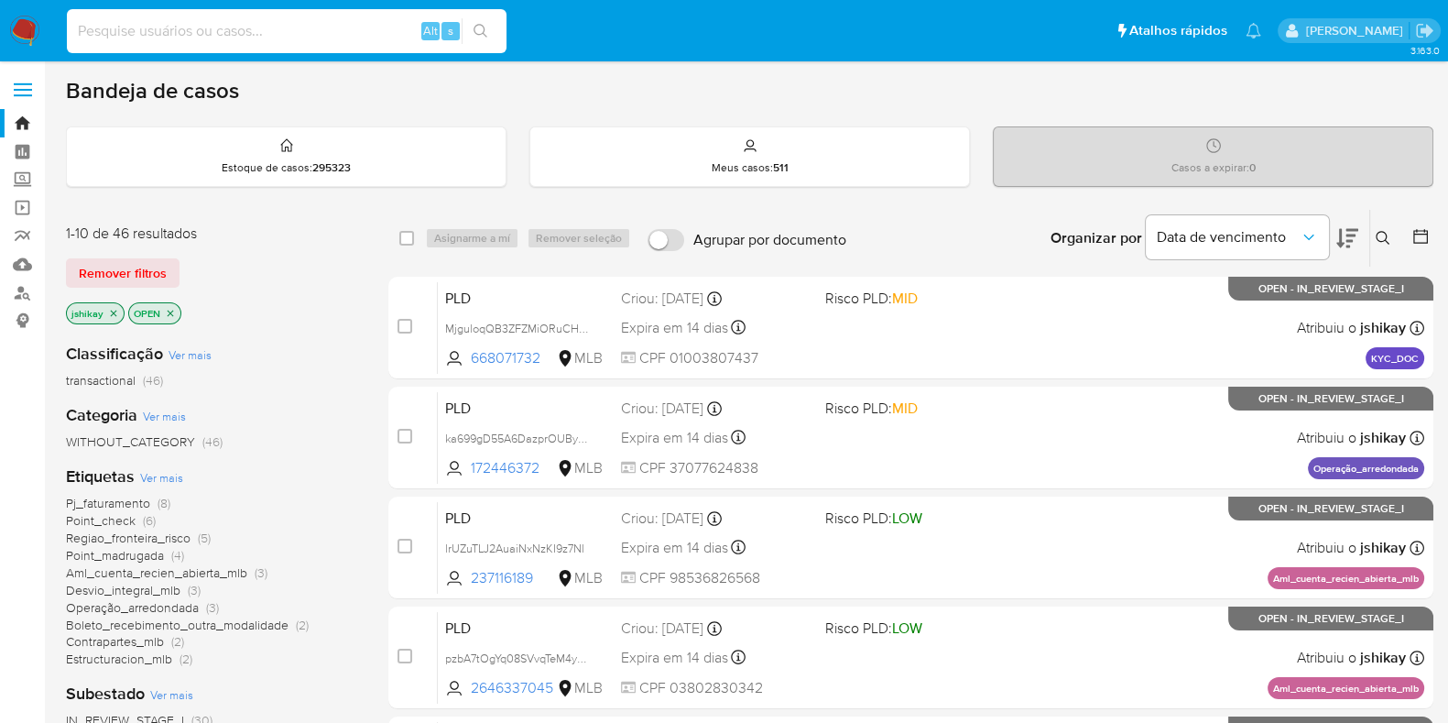
click at [248, 38] on input at bounding box center [287, 31] width 440 height 24
paste input "2561396145"
type input "2561396145"
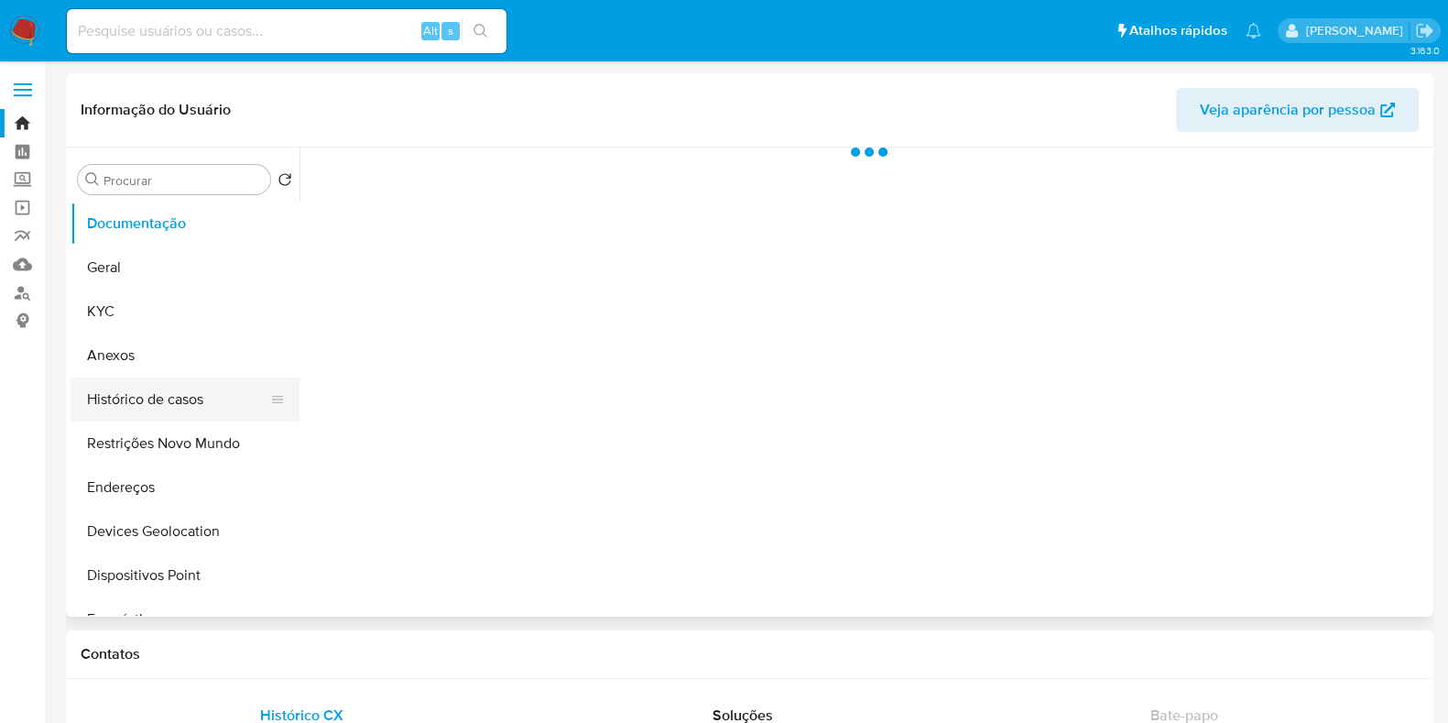
click at [165, 390] on button "Histórico de casos" at bounding box center [178, 399] width 214 height 44
select select "10"
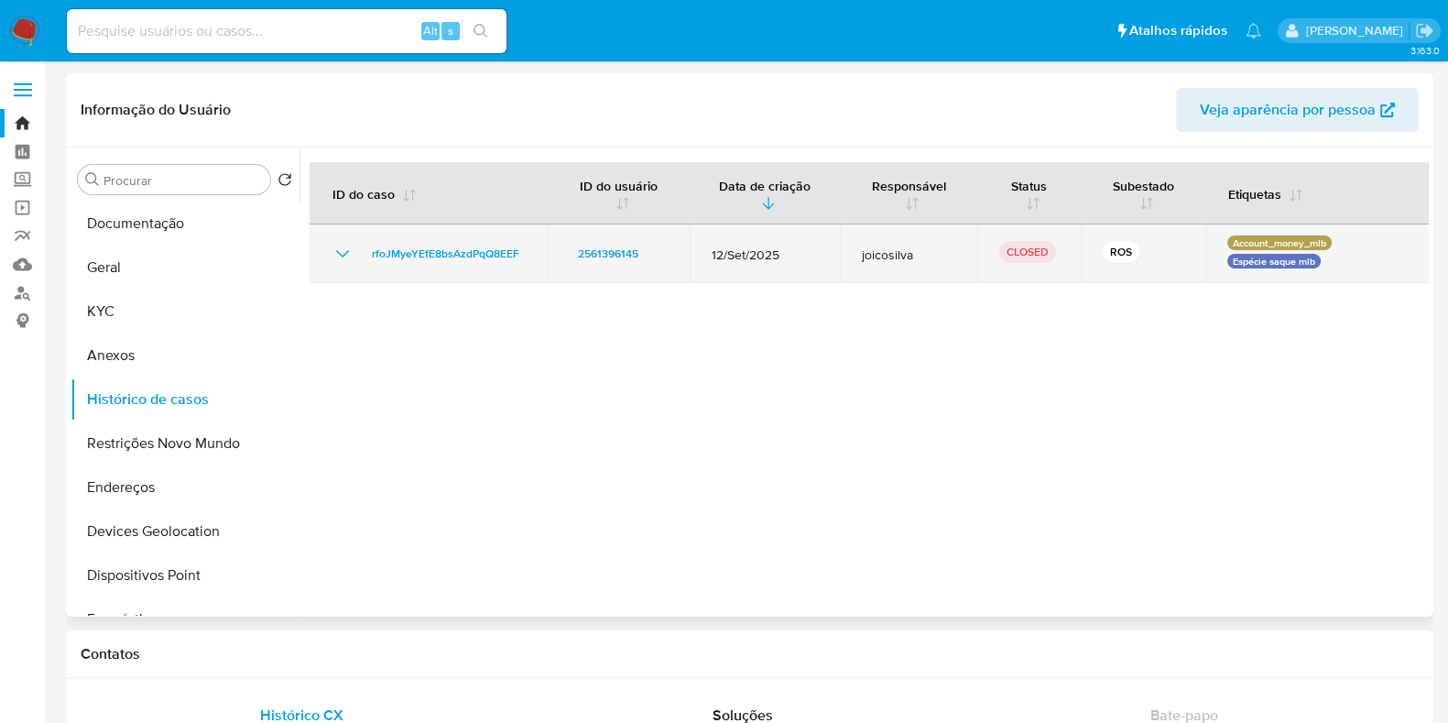
click at [352, 256] on icon "Mostrar/Ocultar" at bounding box center [343, 254] width 22 height 22
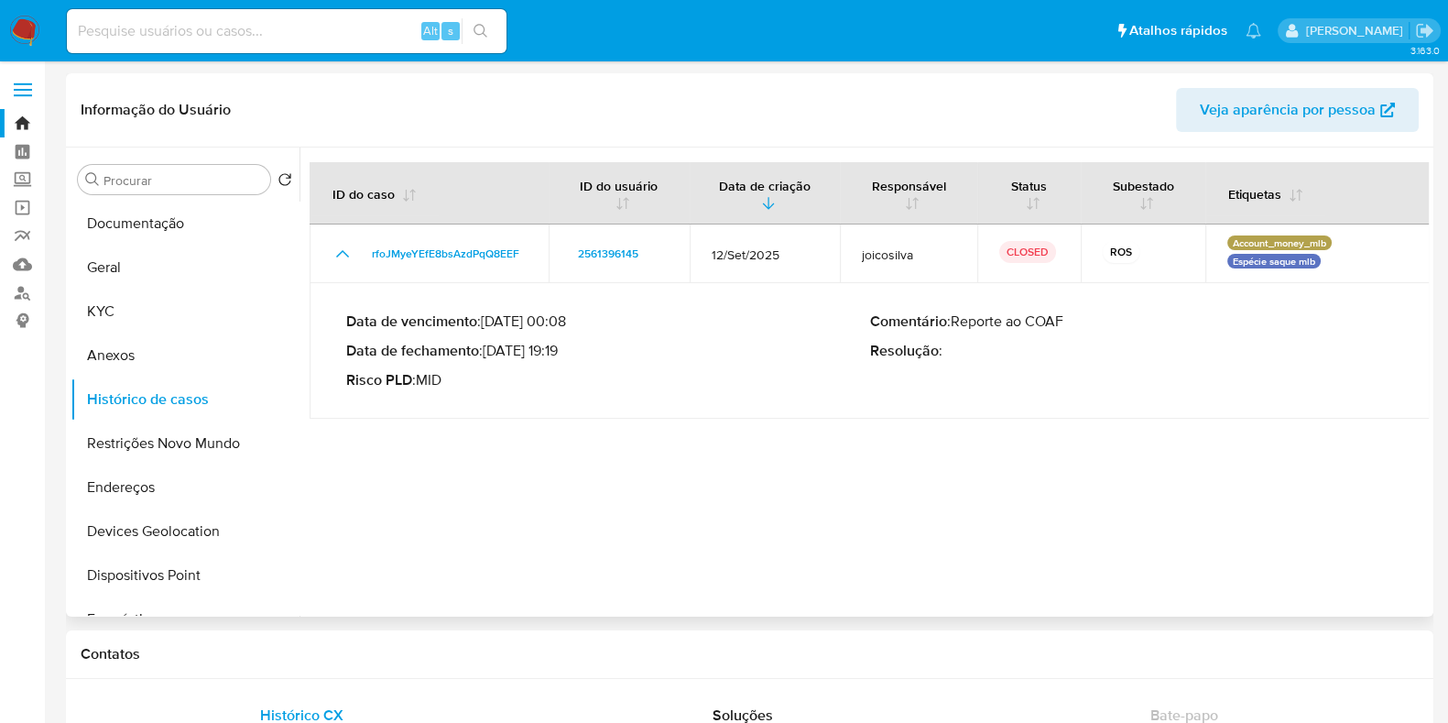
drag, startPoint x: 493, startPoint y: 348, endPoint x: 559, endPoint y: 349, distance: 66.0
click at [559, 349] on p "Data de fechamento : 07/10/2025 19:19" at bounding box center [608, 351] width 524 height 18
drag, startPoint x: 562, startPoint y: 354, endPoint x: 491, endPoint y: 357, distance: 70.6
click at [491, 357] on p "Data de fechamento : 07/10/2025 19:19" at bounding box center [608, 351] width 524 height 18
click at [299, 43] on div "Alt s" at bounding box center [287, 31] width 440 height 44
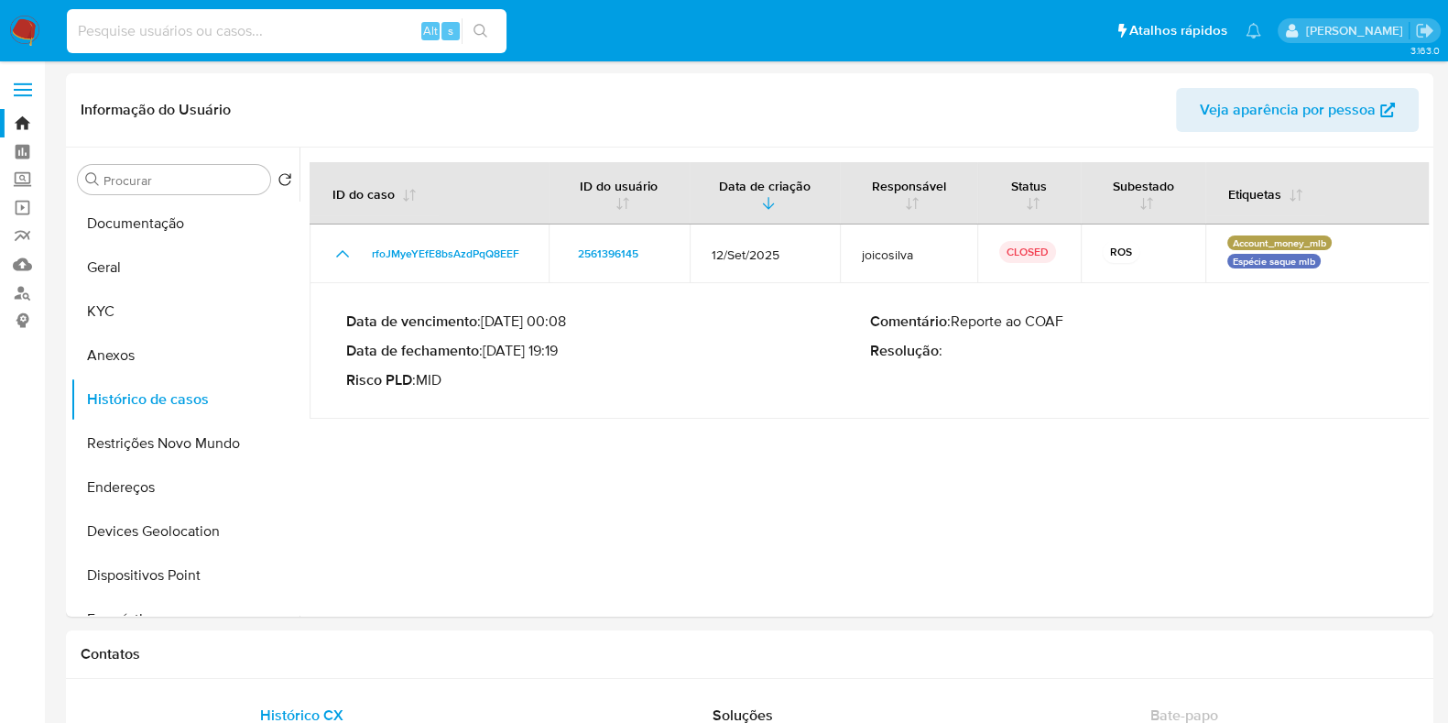
paste input "2411290111"
click at [292, 25] on input at bounding box center [287, 31] width 440 height 24
type input "2411290111"
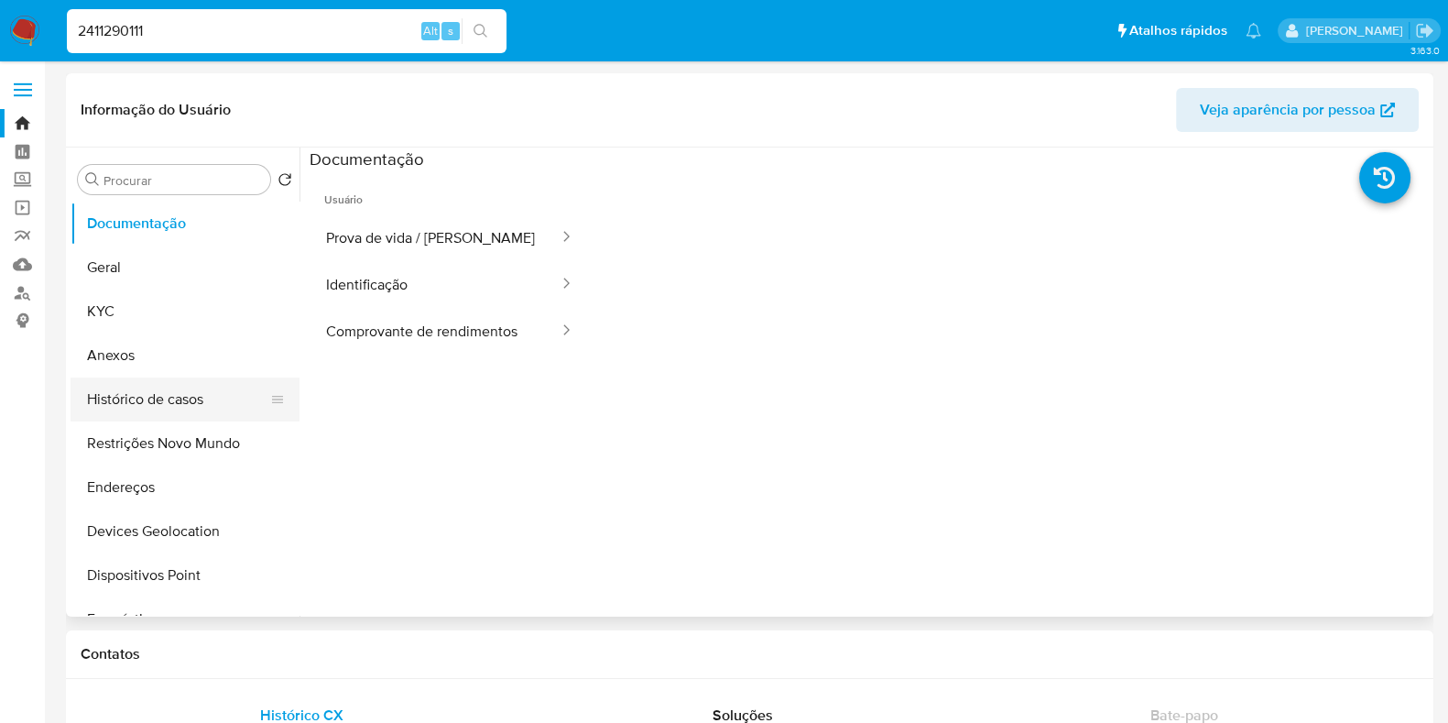
click at [214, 386] on button "Histórico de casos" at bounding box center [178, 399] width 214 height 44
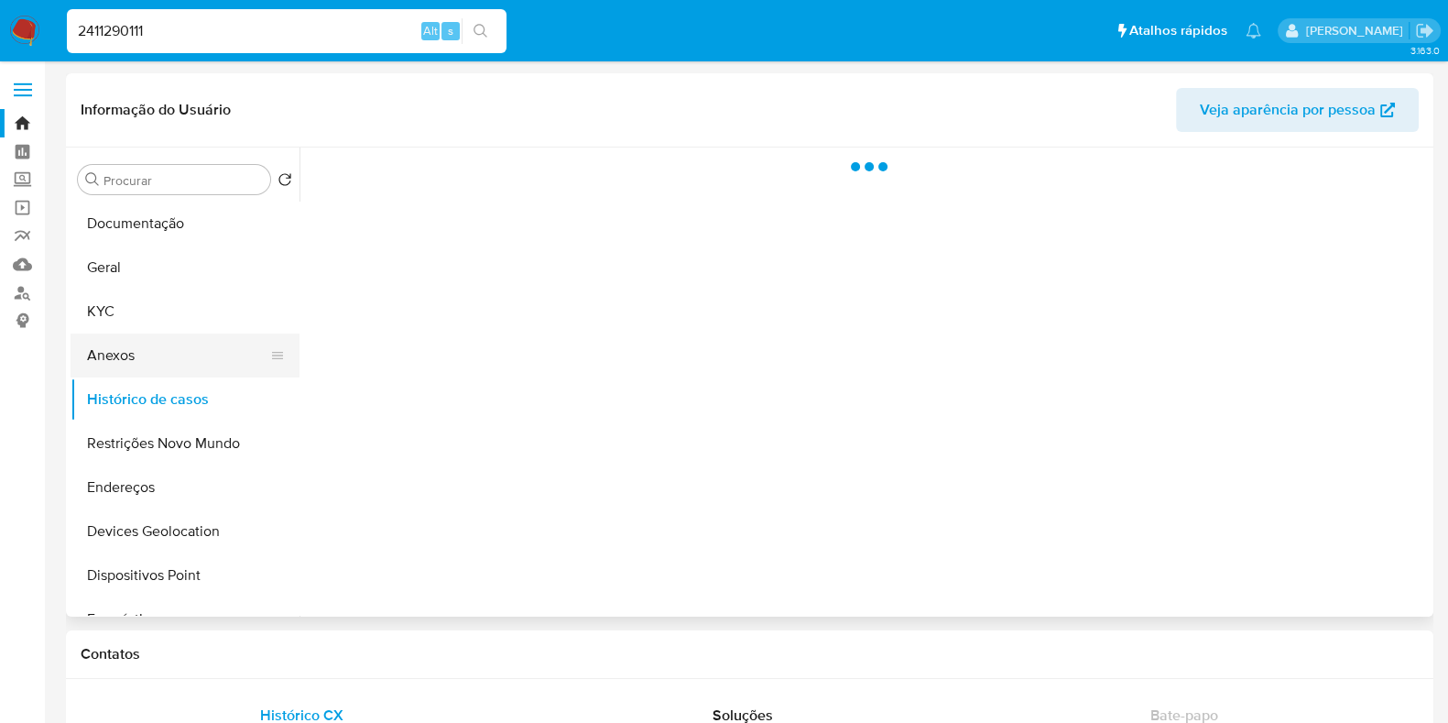
select select "10"
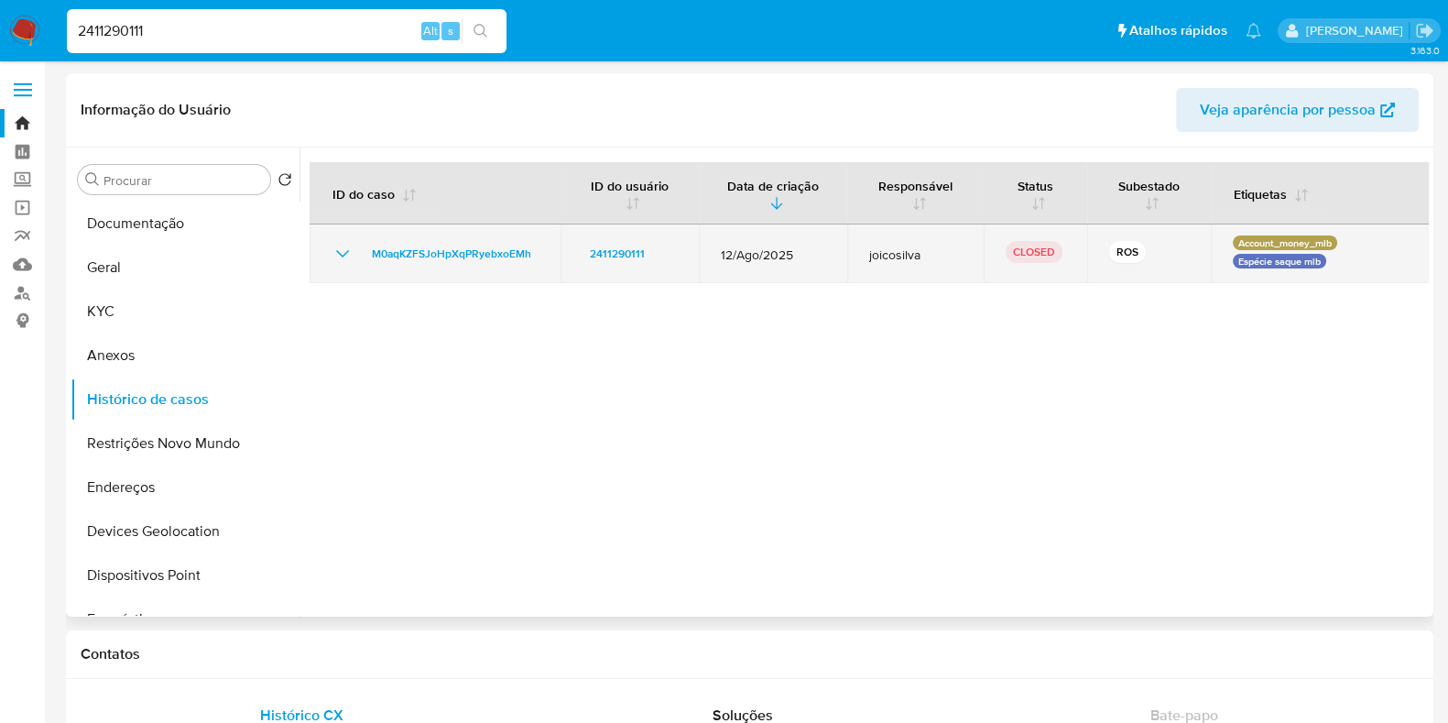
click at [350, 243] on icon "Mostrar/Ocultar" at bounding box center [343, 254] width 22 height 22
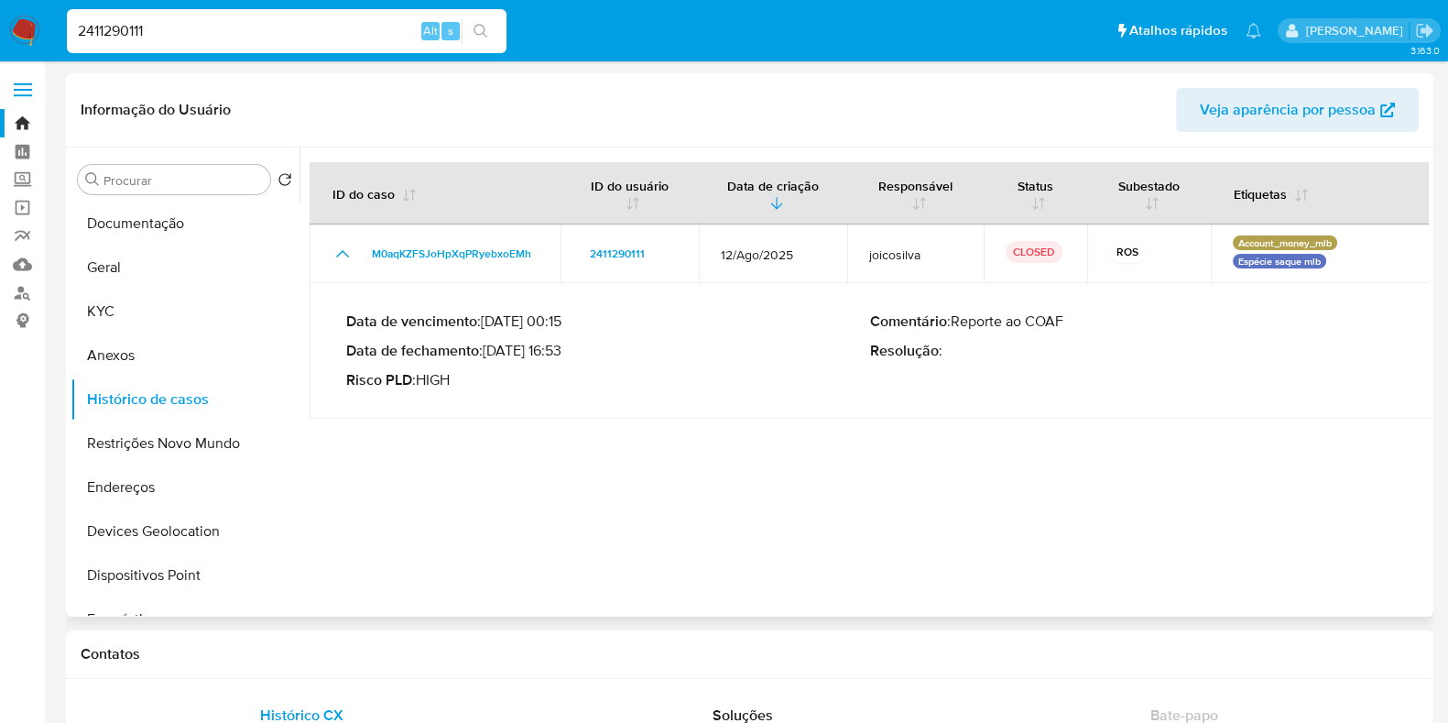
drag, startPoint x: 492, startPoint y: 350, endPoint x: 565, endPoint y: 354, distance: 73.4
click at [565, 354] on p "Data de fechamento : 05/09/2025 16:53" at bounding box center [608, 351] width 524 height 18
click at [345, 37] on input "2411290111" at bounding box center [287, 31] width 440 height 24
paste input "354381530"
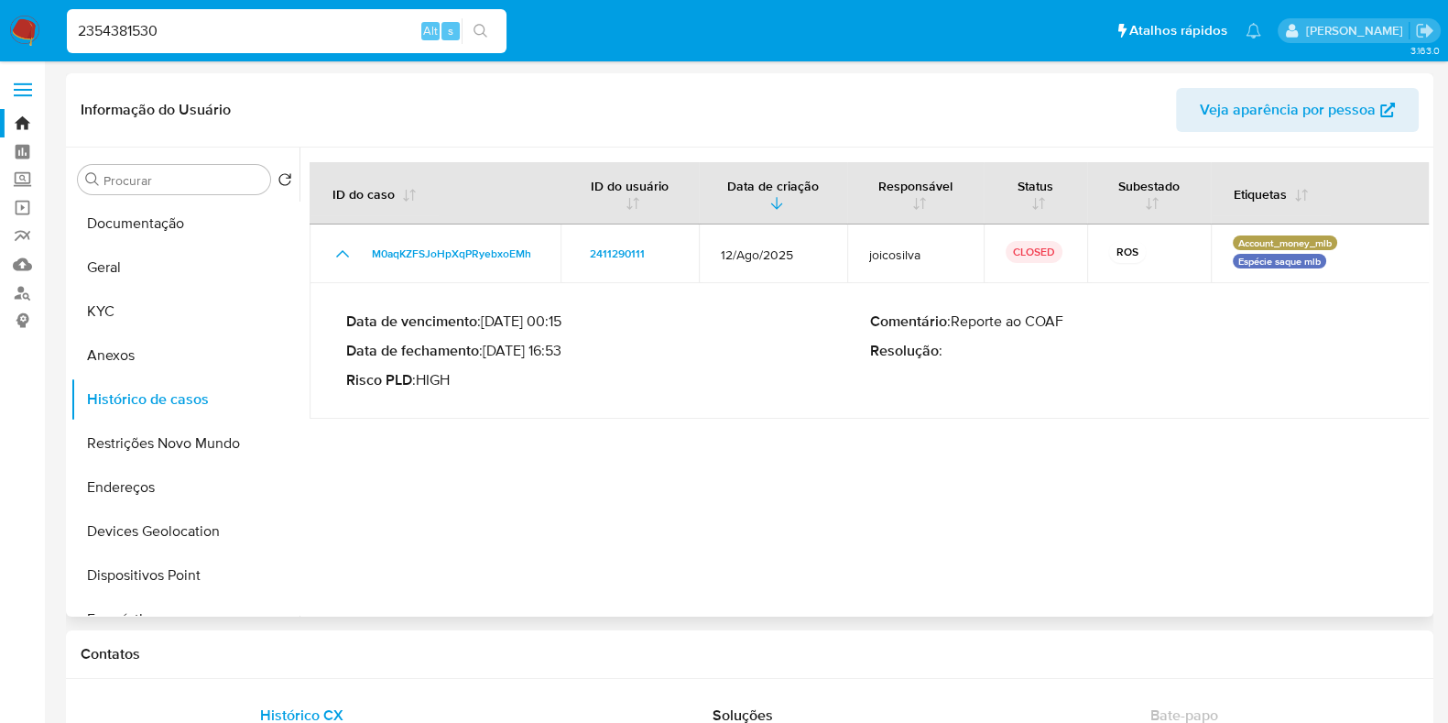
type input "2354381530"
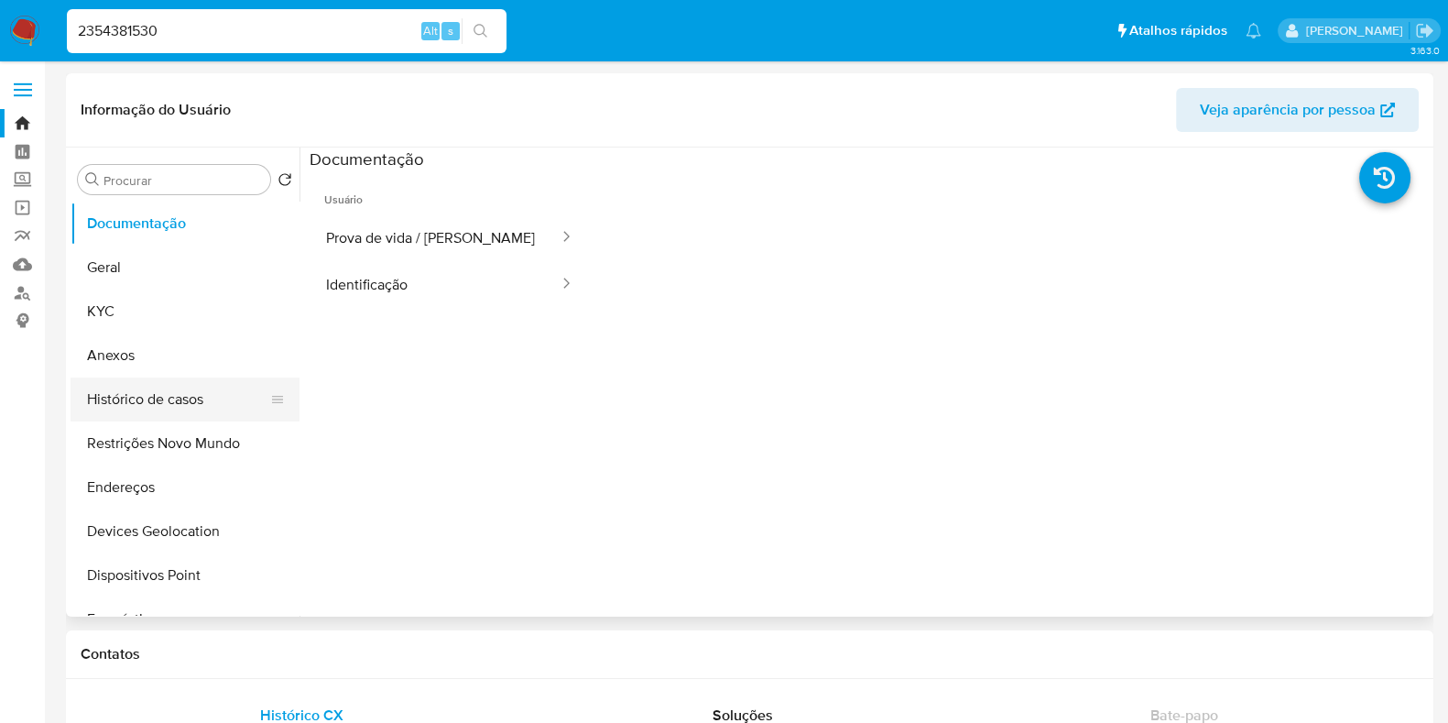
click at [192, 405] on button "Histórico de casos" at bounding box center [178, 399] width 214 height 44
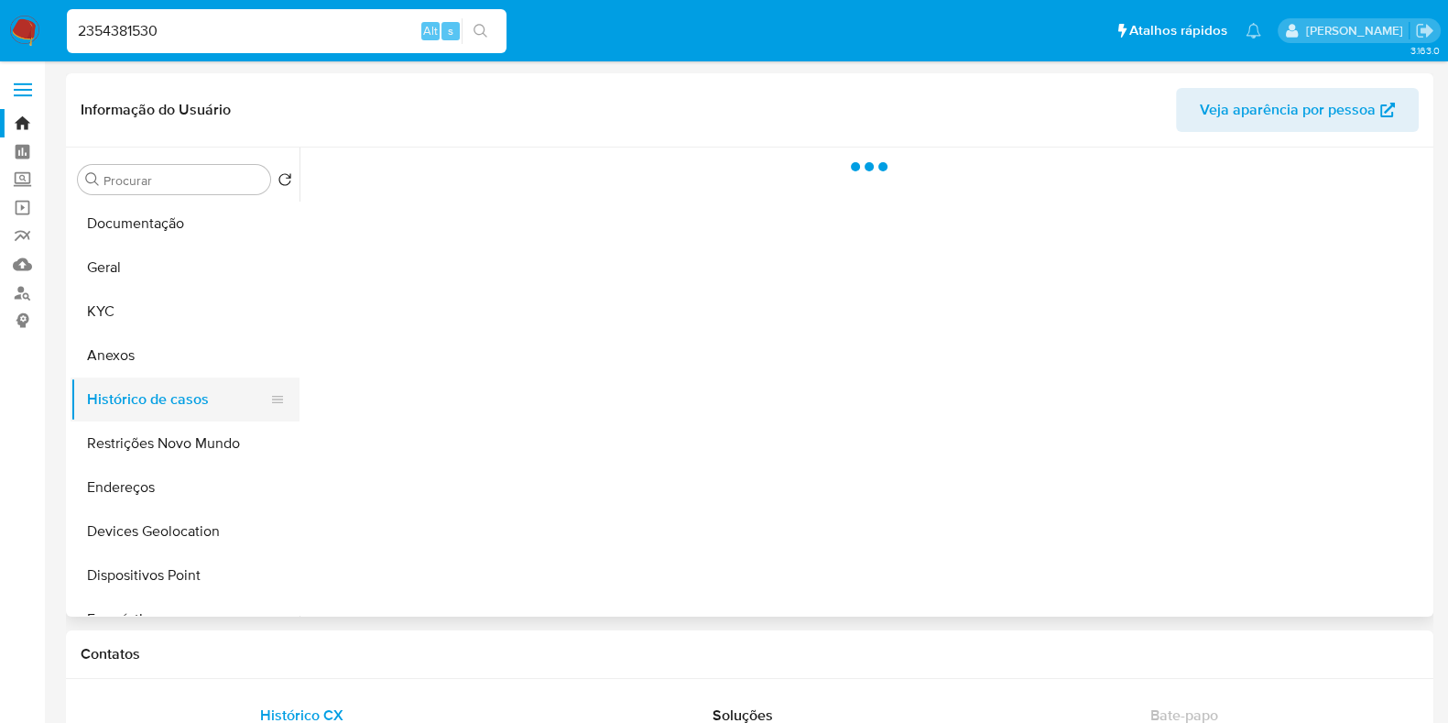
select select "10"
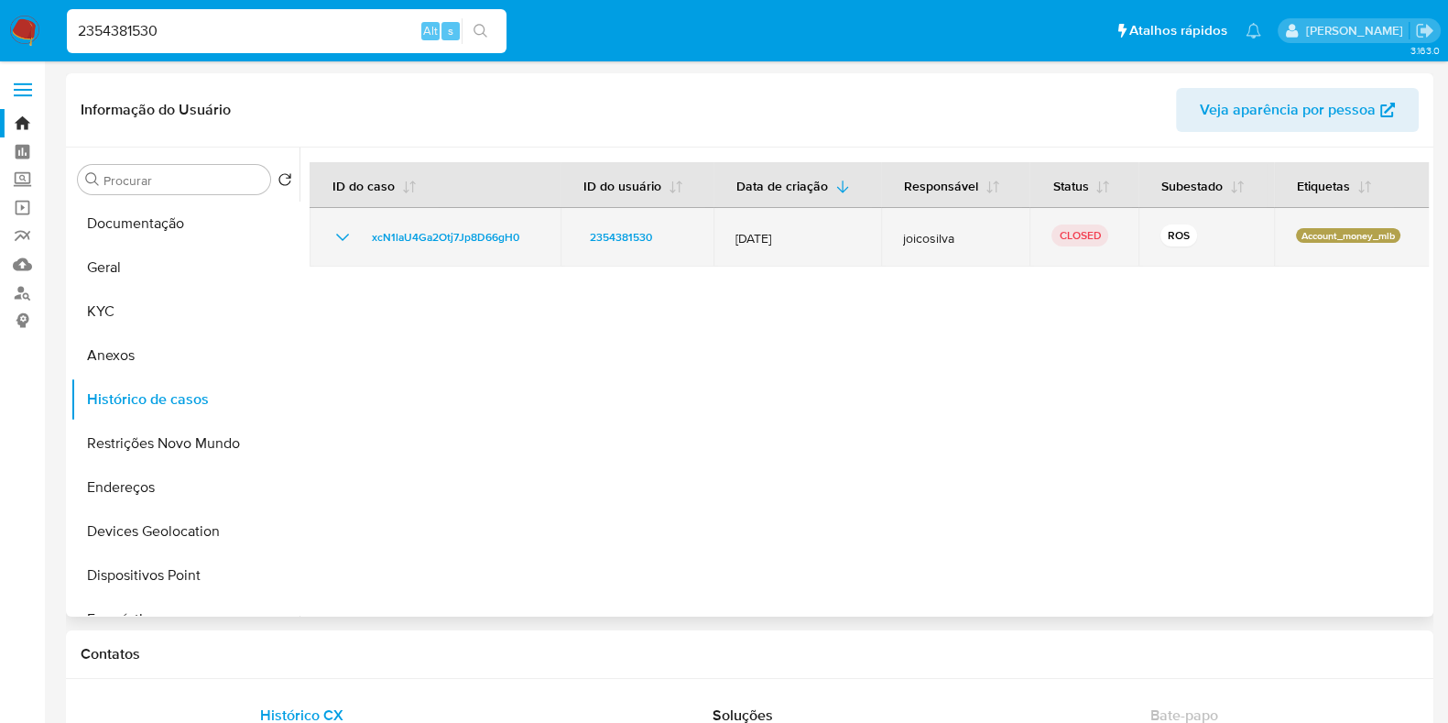
click at [334, 239] on icon "Mostrar/Ocultar" at bounding box center [343, 237] width 22 height 22
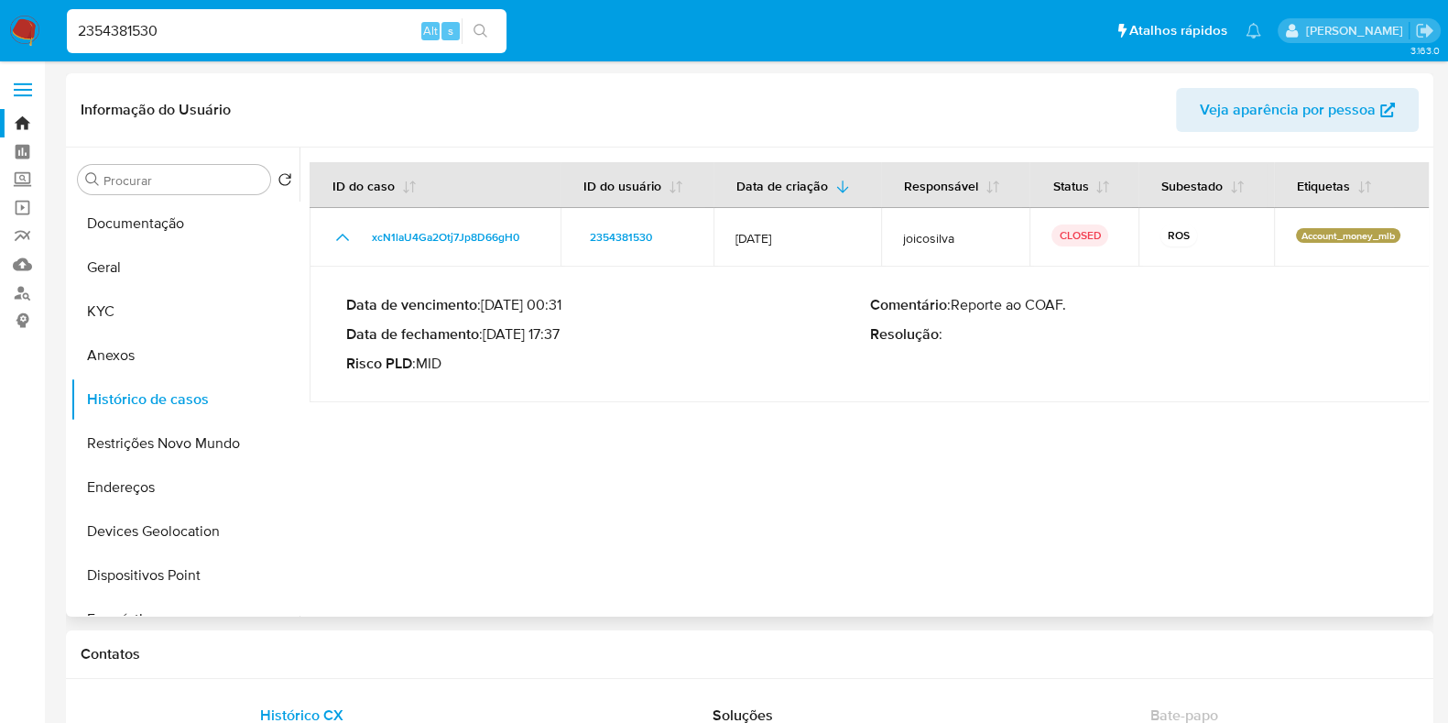
drag, startPoint x: 491, startPoint y: 336, endPoint x: 562, endPoint y: 341, distance: 71.6
click at [562, 341] on p "Data de fechamento : 03/07/2025 17:37" at bounding box center [608, 334] width 524 height 18
click at [225, 25] on input "2354381530" at bounding box center [287, 31] width 440 height 24
paste input "1513791802"
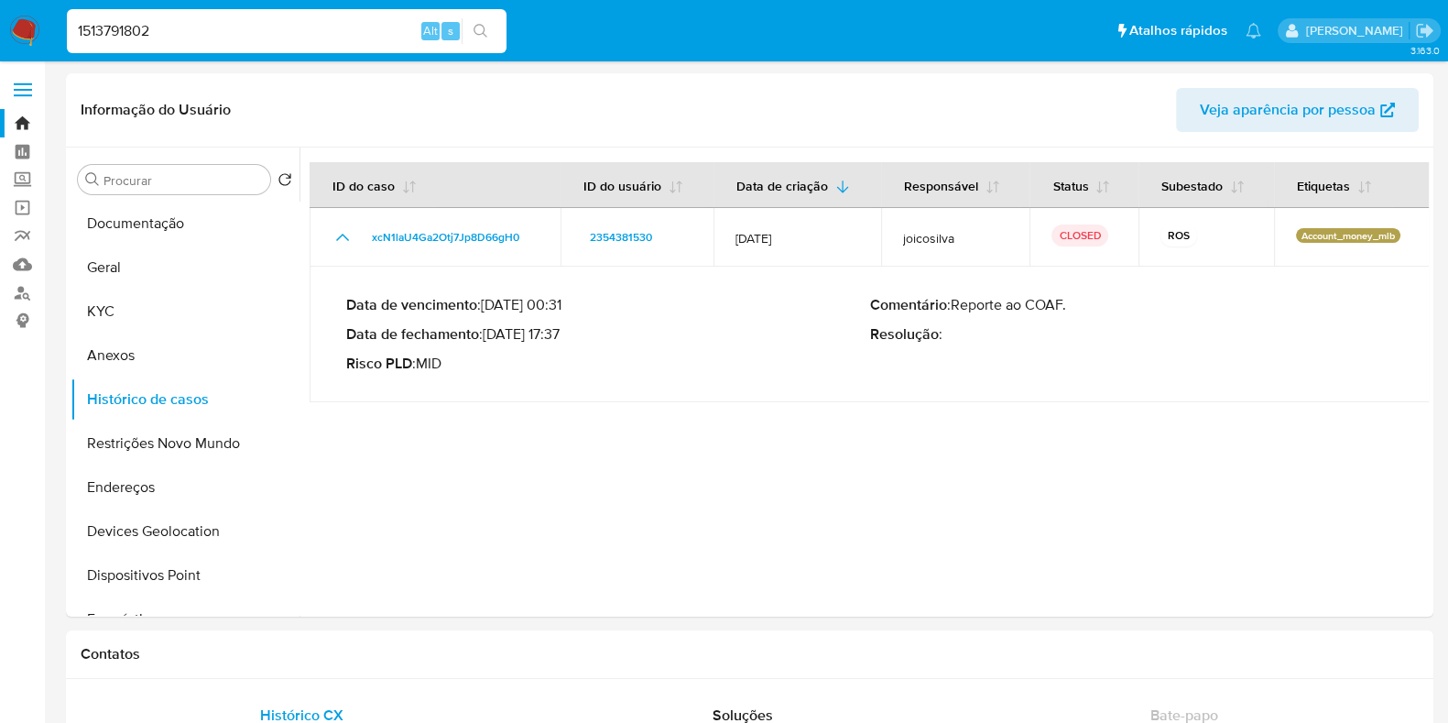
type input "1513791802"
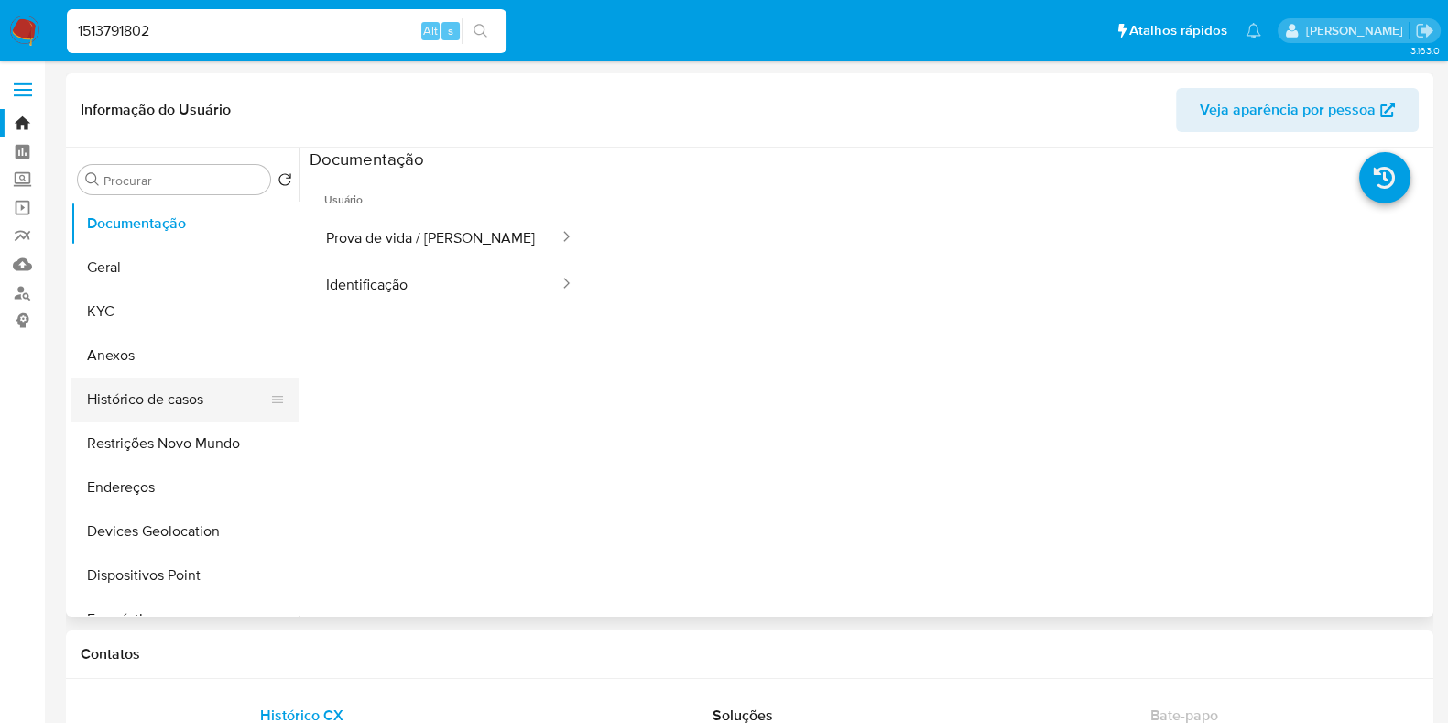
click at [192, 409] on button "Histórico de casos" at bounding box center [178, 399] width 214 height 44
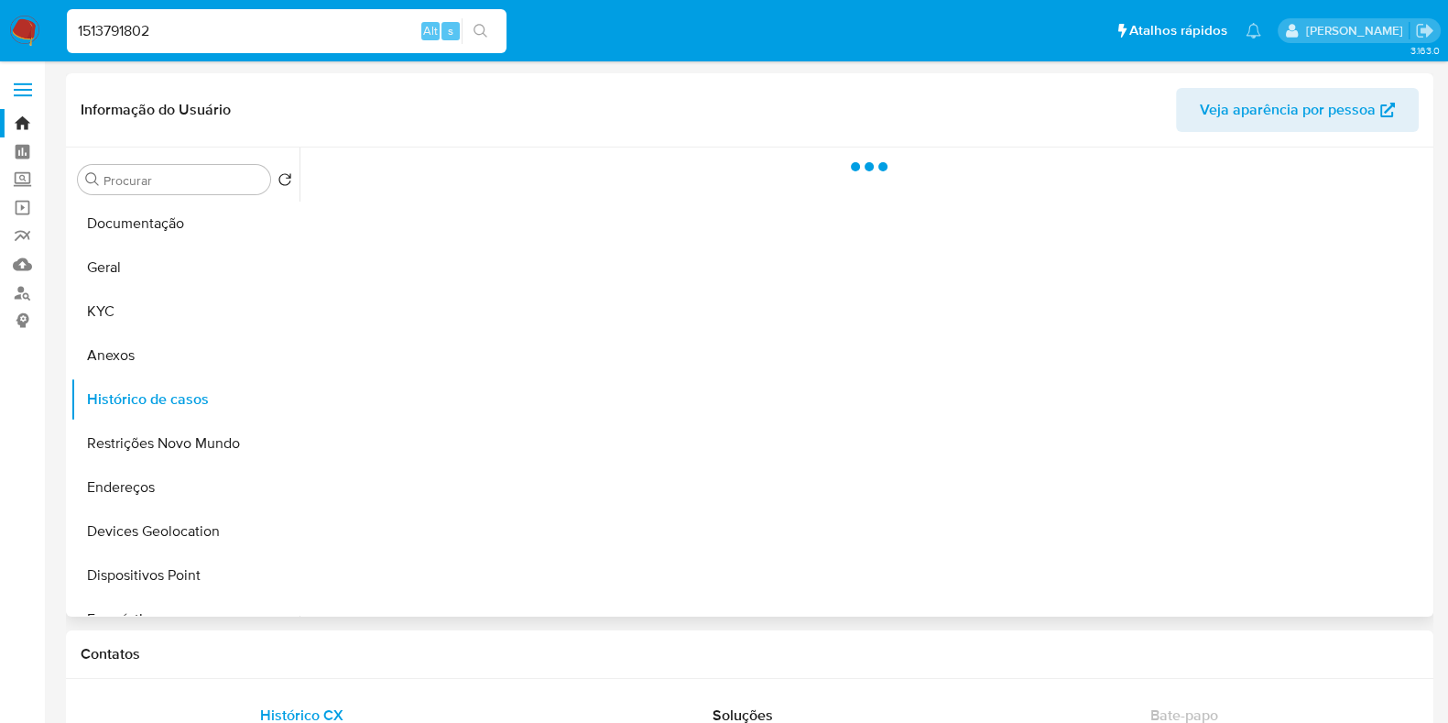
select select "10"
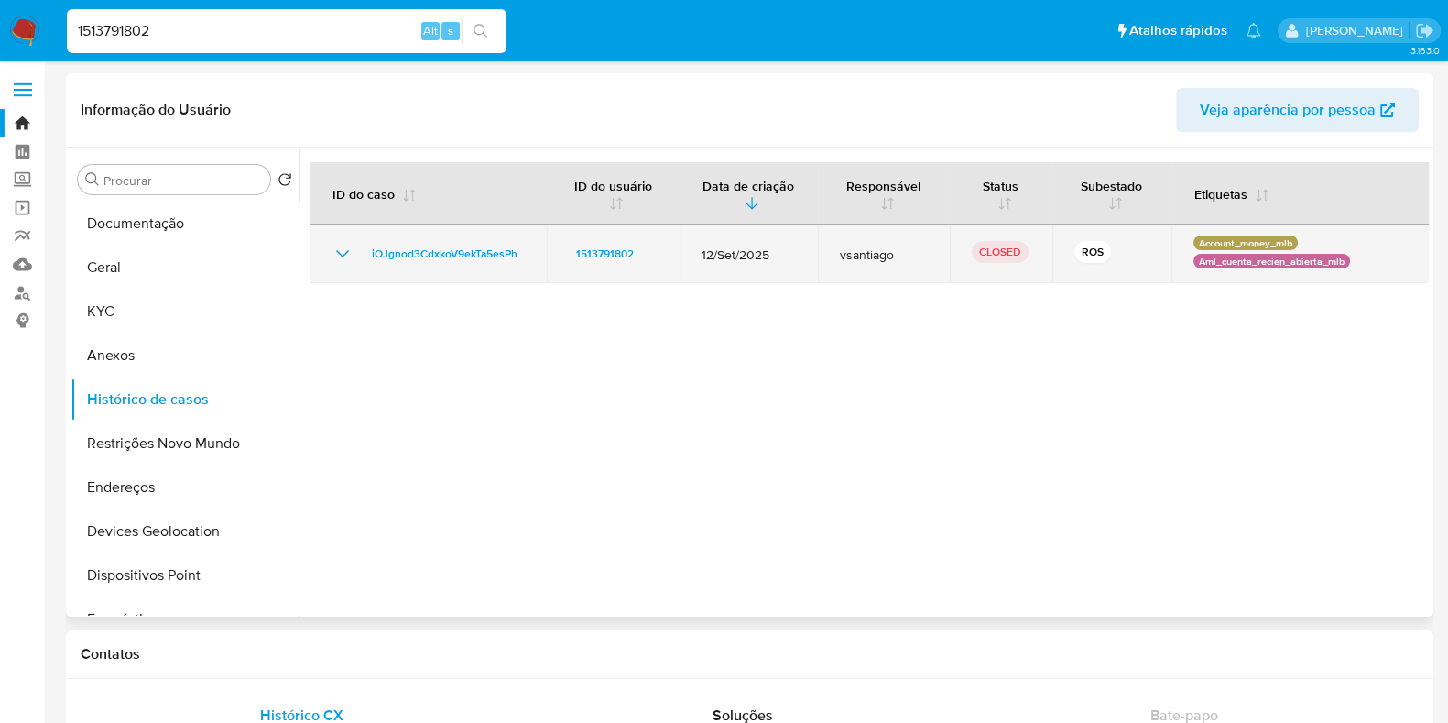
click at [344, 258] on icon "Mostrar/Ocultar" at bounding box center [343, 254] width 22 height 22
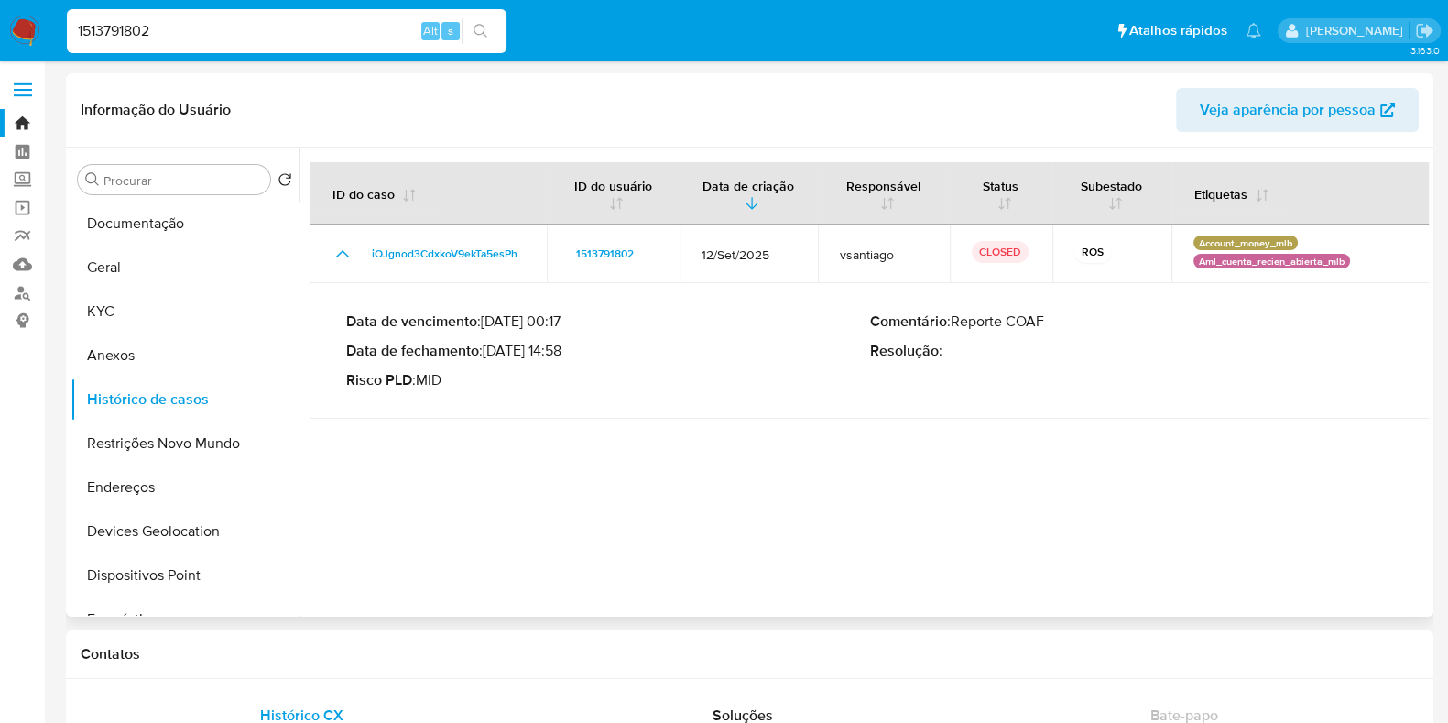
drag, startPoint x: 494, startPoint y: 354, endPoint x: 565, endPoint y: 354, distance: 71.5
click at [565, 354] on p "Data de fechamento : 26/09/2025 14:58" at bounding box center [608, 351] width 524 height 18
click at [26, 27] on img at bounding box center [24, 31] width 31 height 31
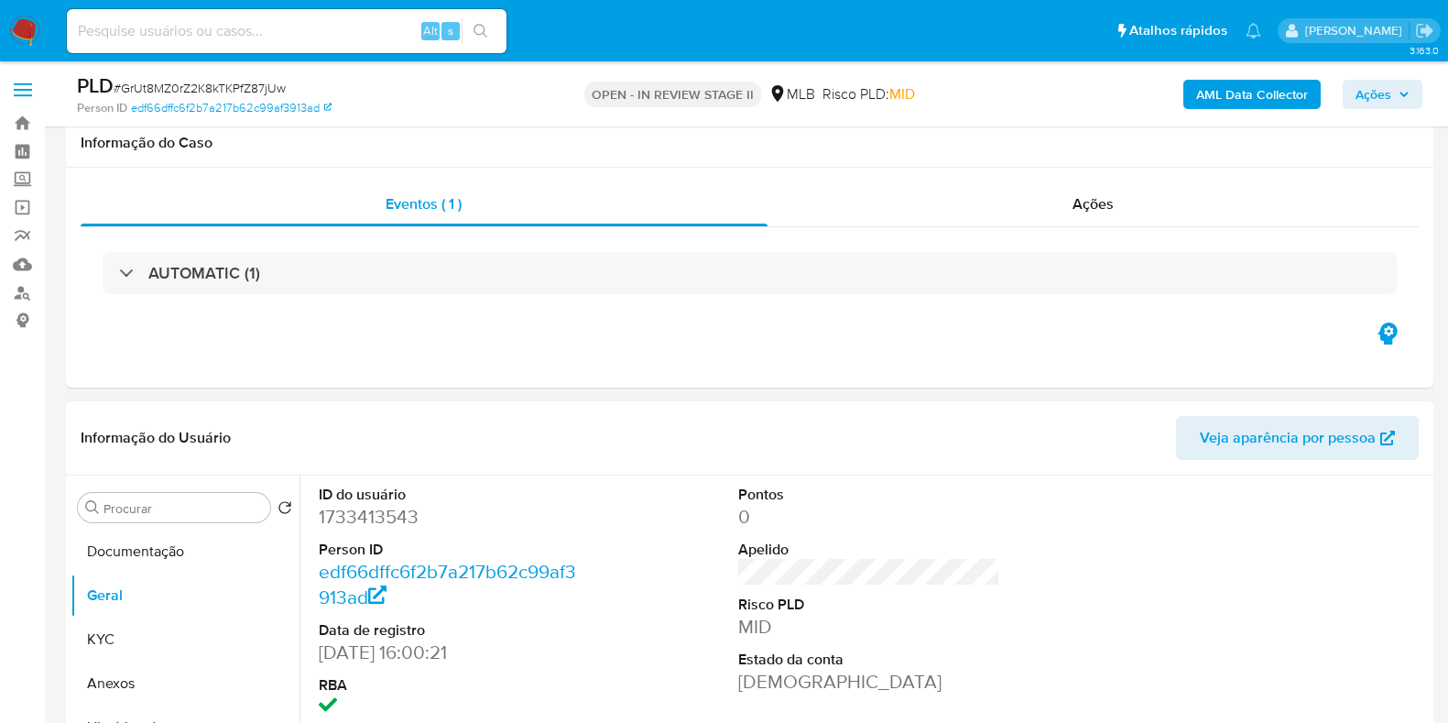
scroll to position [293, 0]
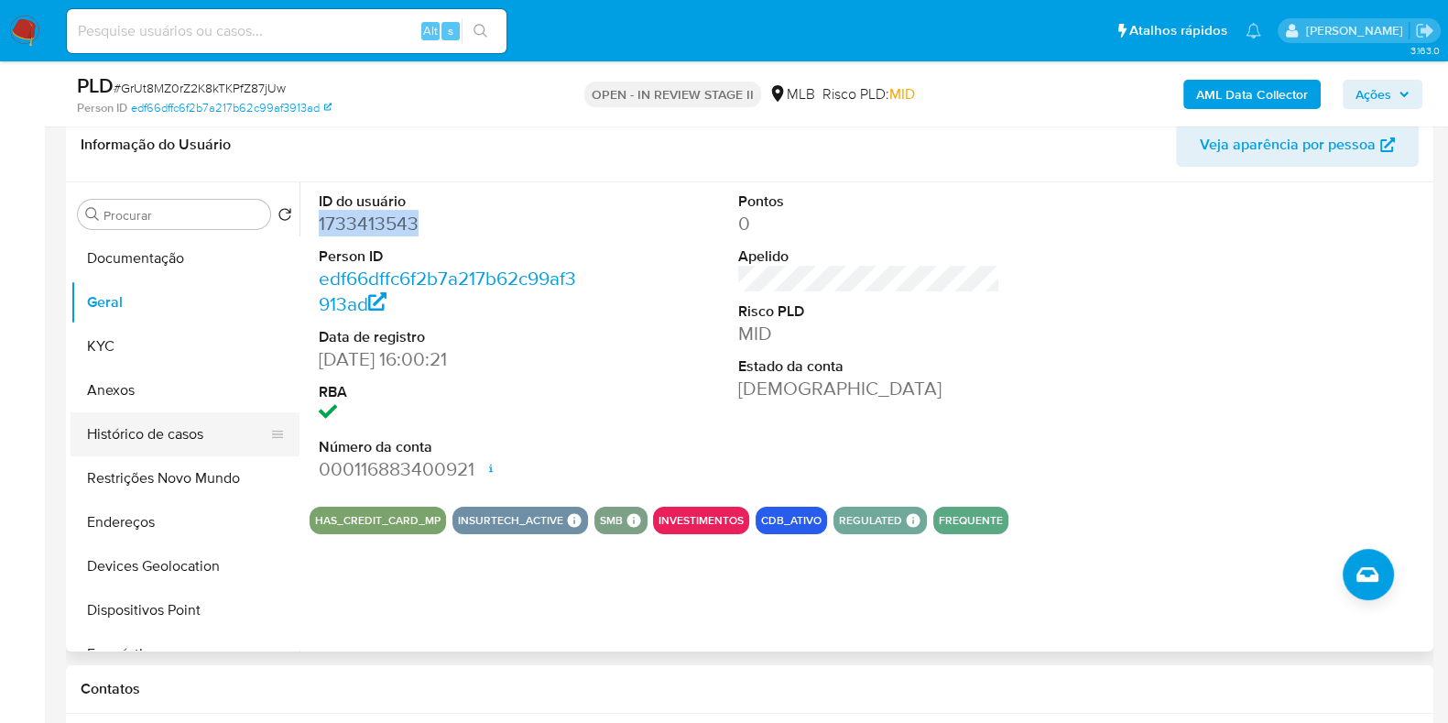
click at [211, 430] on button "Histórico de casos" at bounding box center [178, 434] width 214 height 44
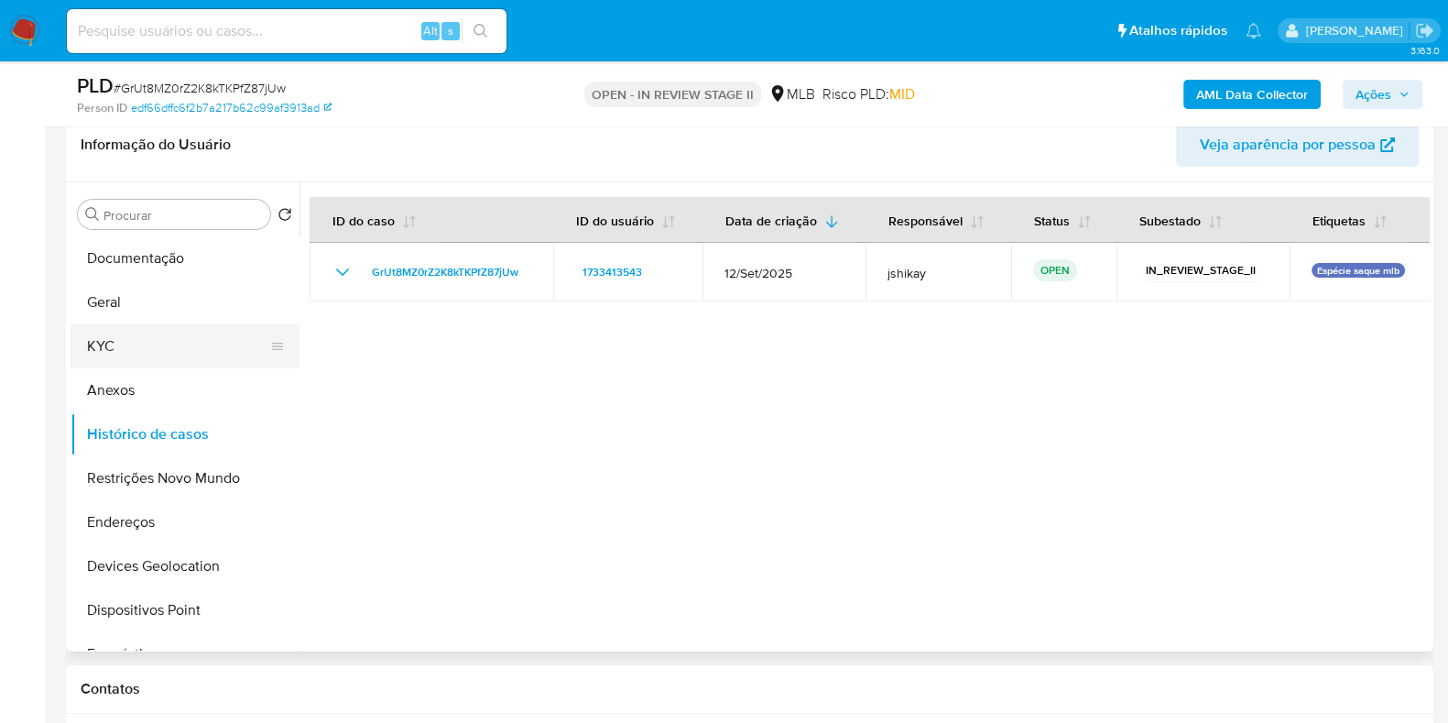
click at [227, 349] on button "KYC" at bounding box center [178, 346] width 214 height 44
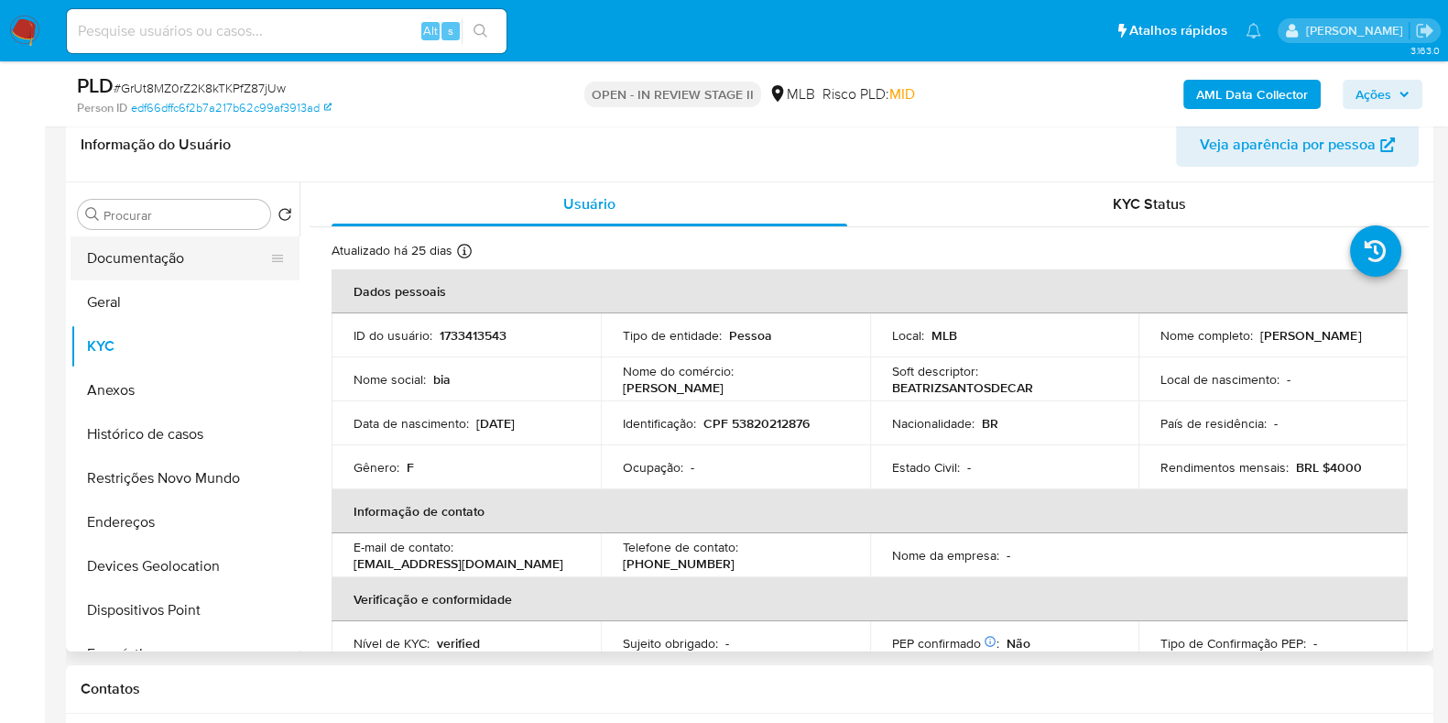
click at [156, 256] on button "Documentação" at bounding box center [178, 258] width 214 height 44
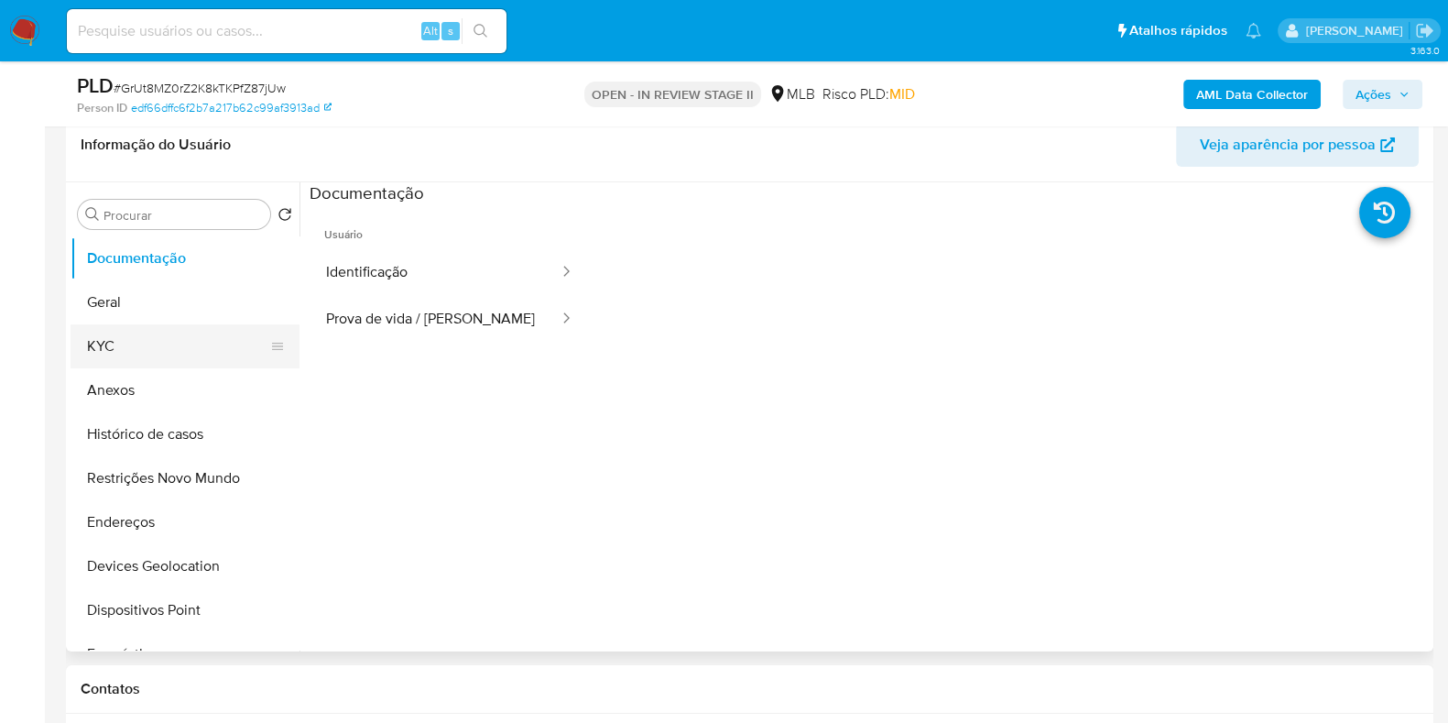
click at [191, 344] on button "KYC" at bounding box center [178, 346] width 214 height 44
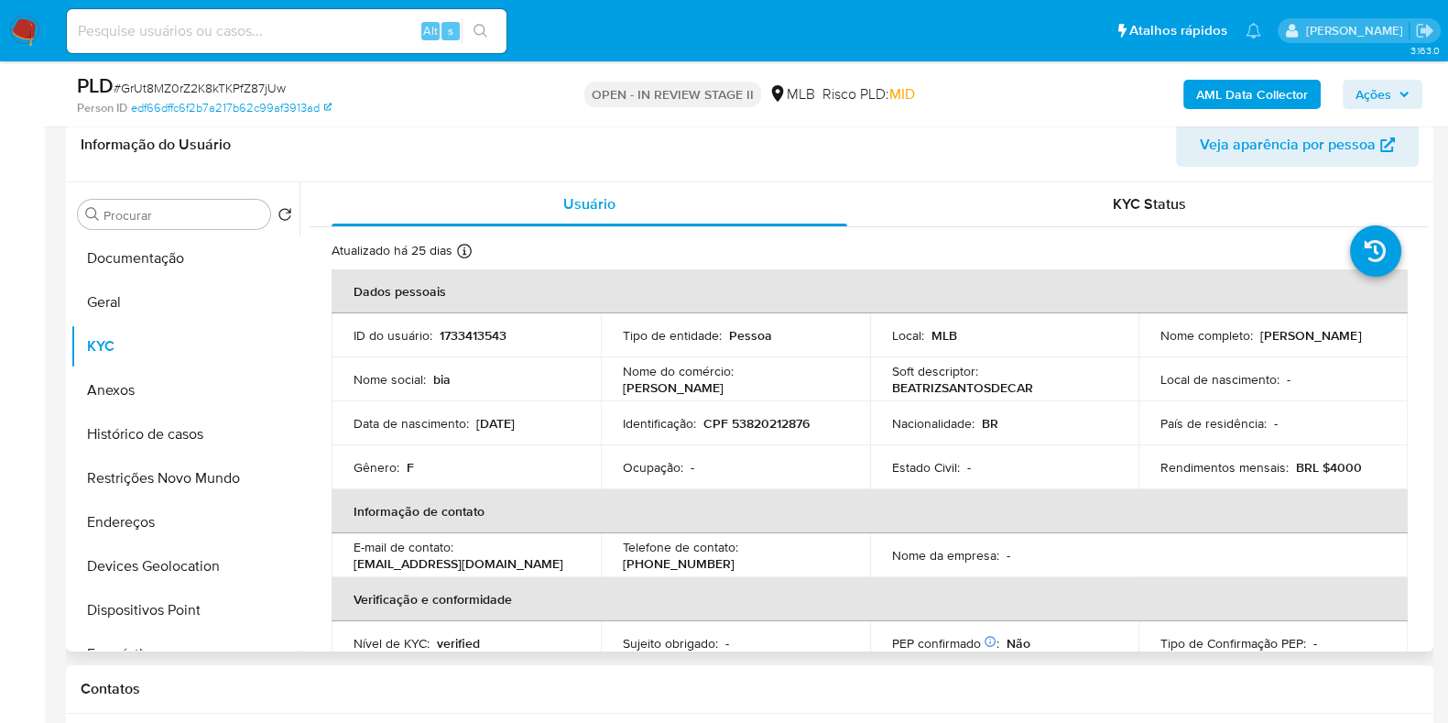
click at [202, 232] on div "Procurar Retornar ao pedido padrão Documentação Geral KYC Anexos Histórico de c…" at bounding box center [185, 418] width 229 height 466
click at [191, 250] on button "Documentação" at bounding box center [178, 258] width 214 height 44
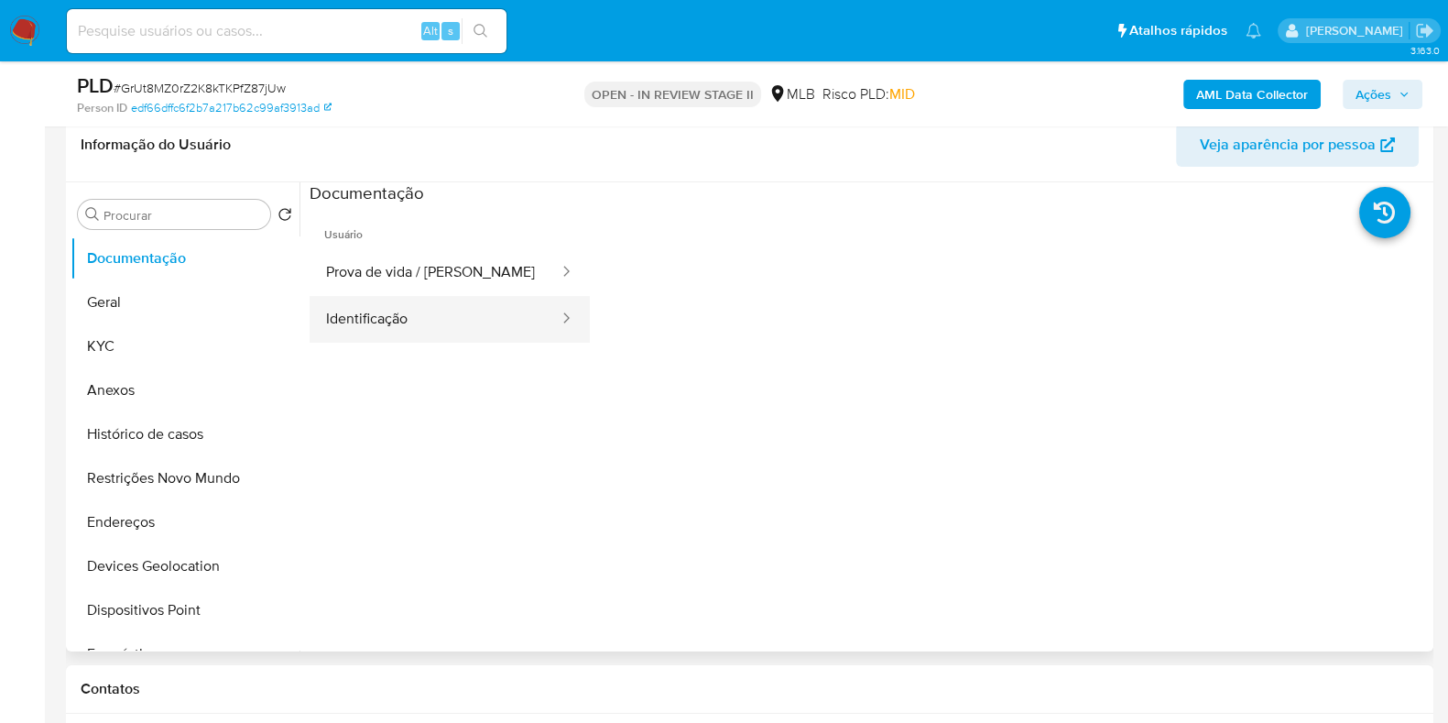
click at [420, 311] on button "Identificação" at bounding box center [435, 319] width 251 height 47
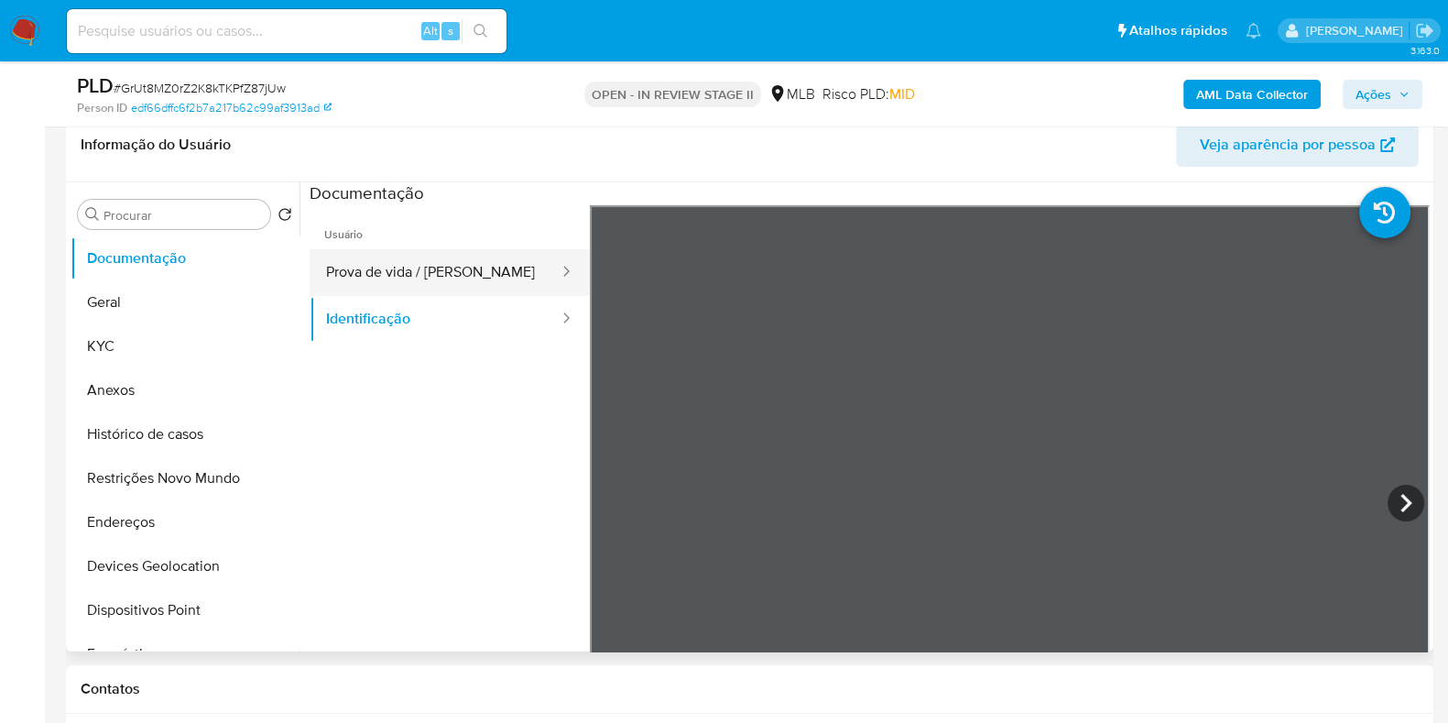
click at [374, 281] on button "Prova de vida / [PERSON_NAME]" at bounding box center [435, 272] width 251 height 47
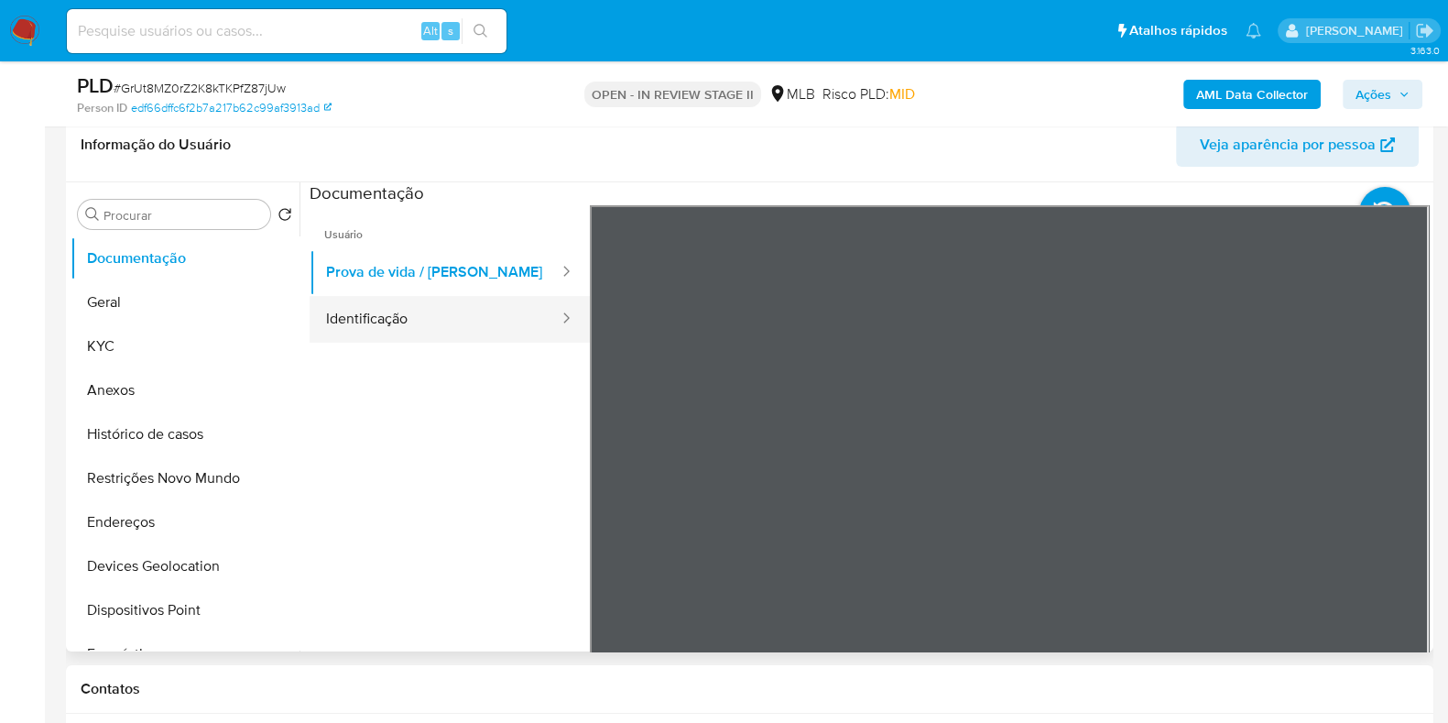
click at [365, 336] on button "Identificação" at bounding box center [435, 319] width 251 height 47
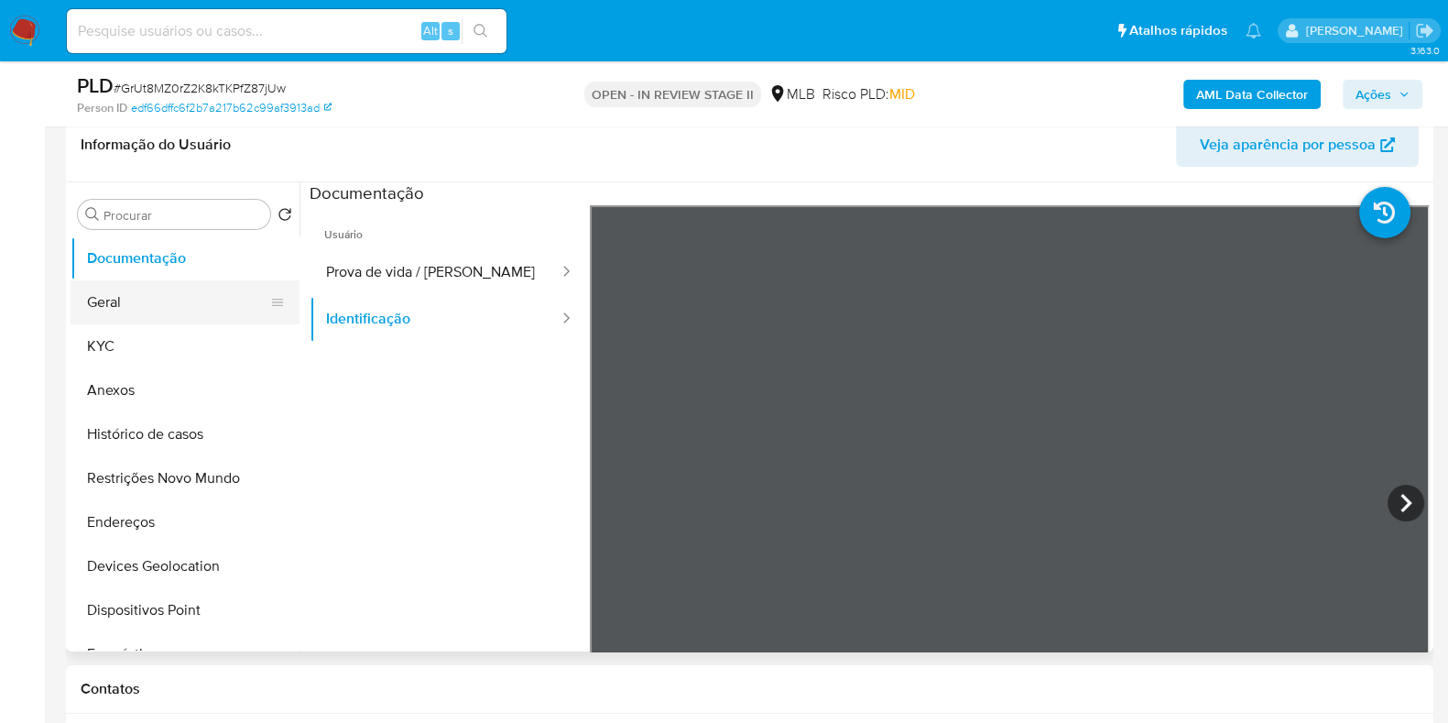
click at [162, 295] on button "Geral" at bounding box center [178, 302] width 214 height 44
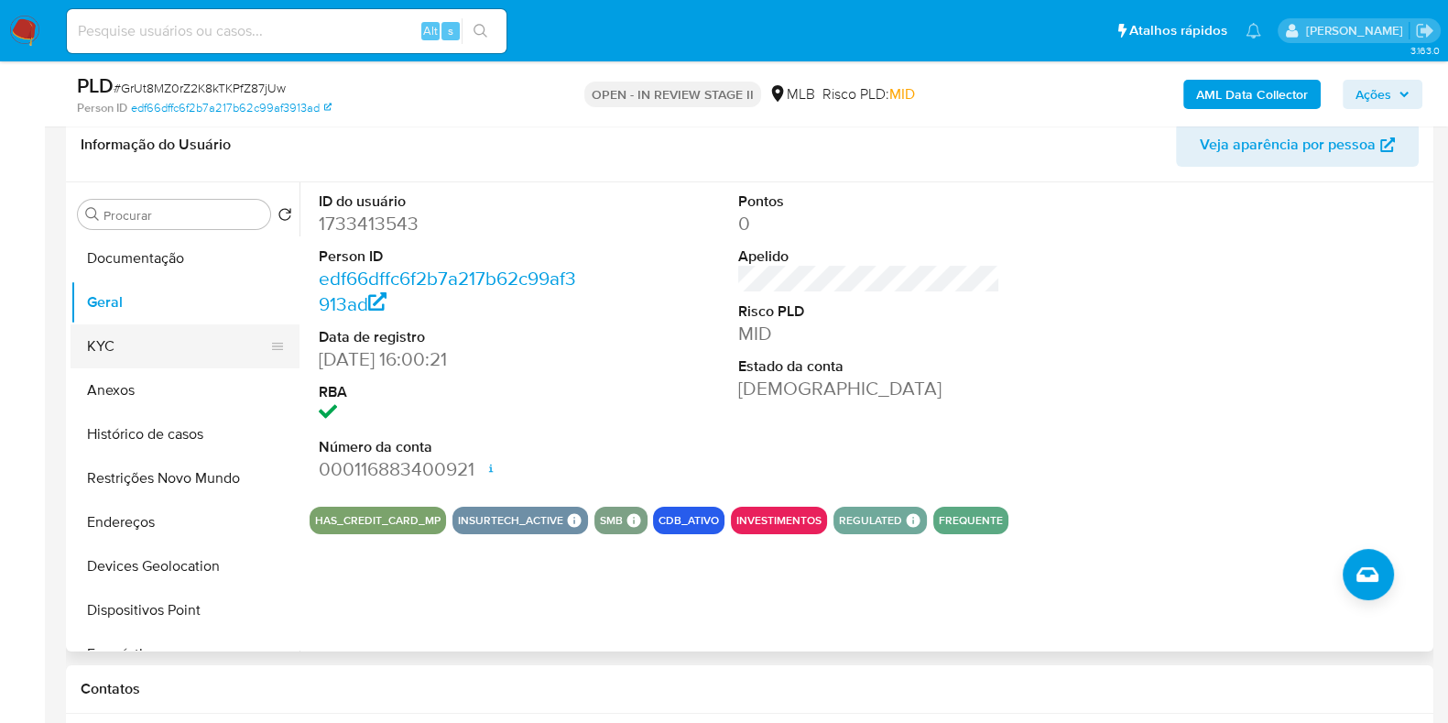
click at [137, 336] on button "KYC" at bounding box center [178, 346] width 214 height 44
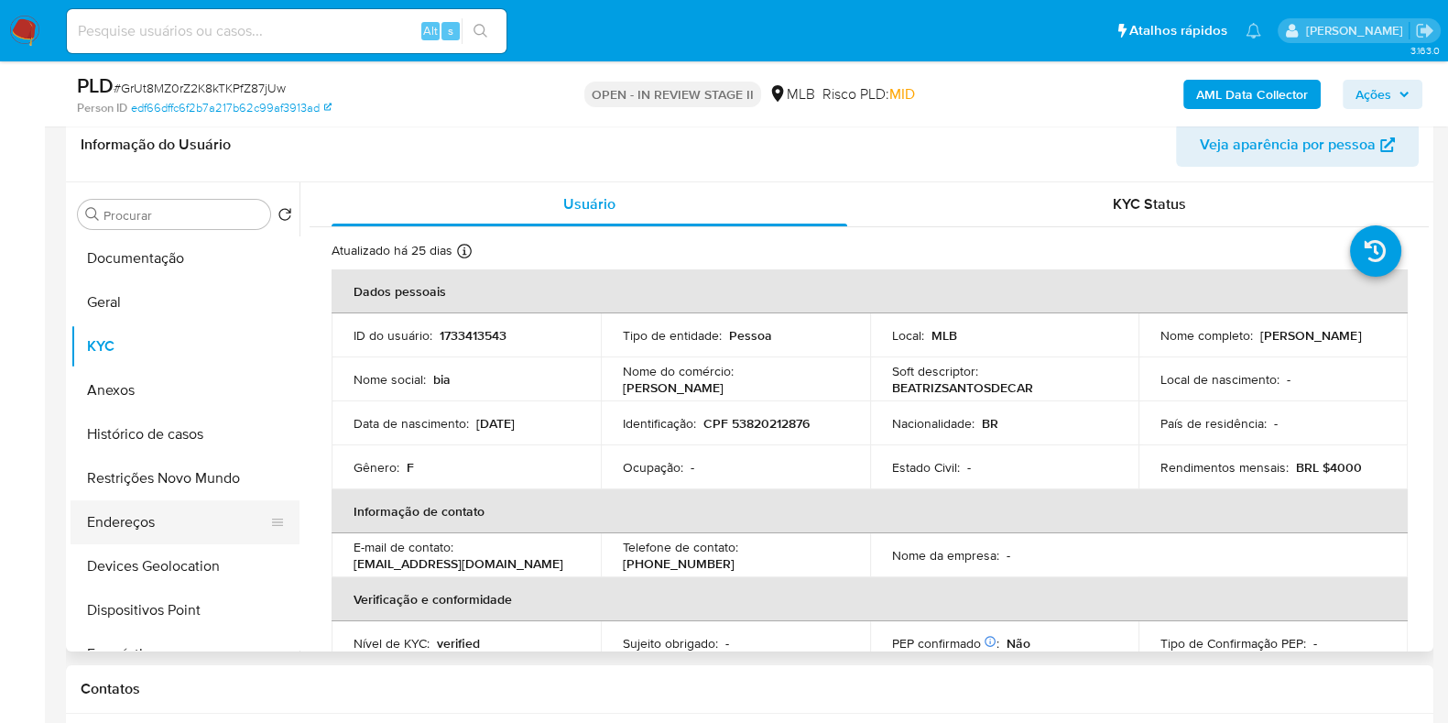
click at [138, 519] on button "Endereços" at bounding box center [178, 522] width 214 height 44
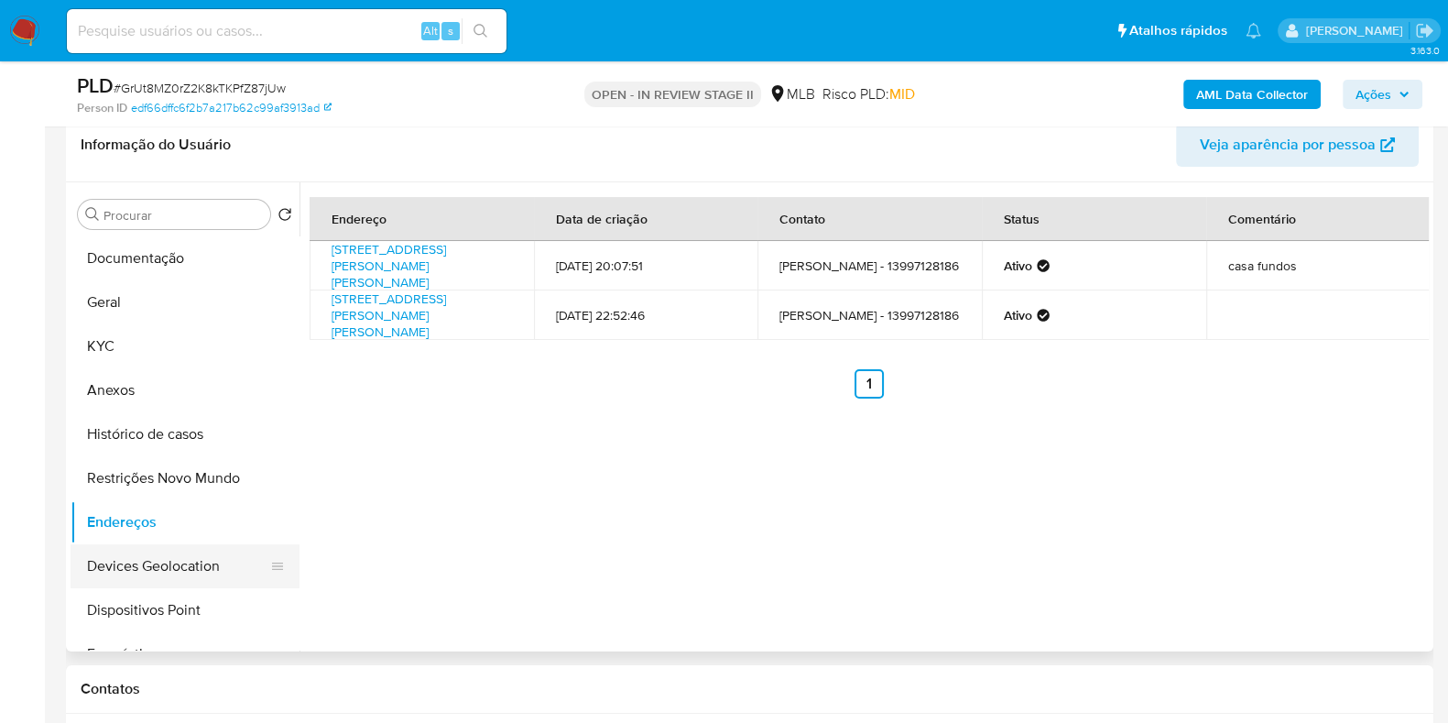
drag, startPoint x: 158, startPoint y: 588, endPoint x: 173, endPoint y: 579, distance: 18.1
click at [158, 588] on button "Dispositivos Point" at bounding box center [185, 610] width 229 height 44
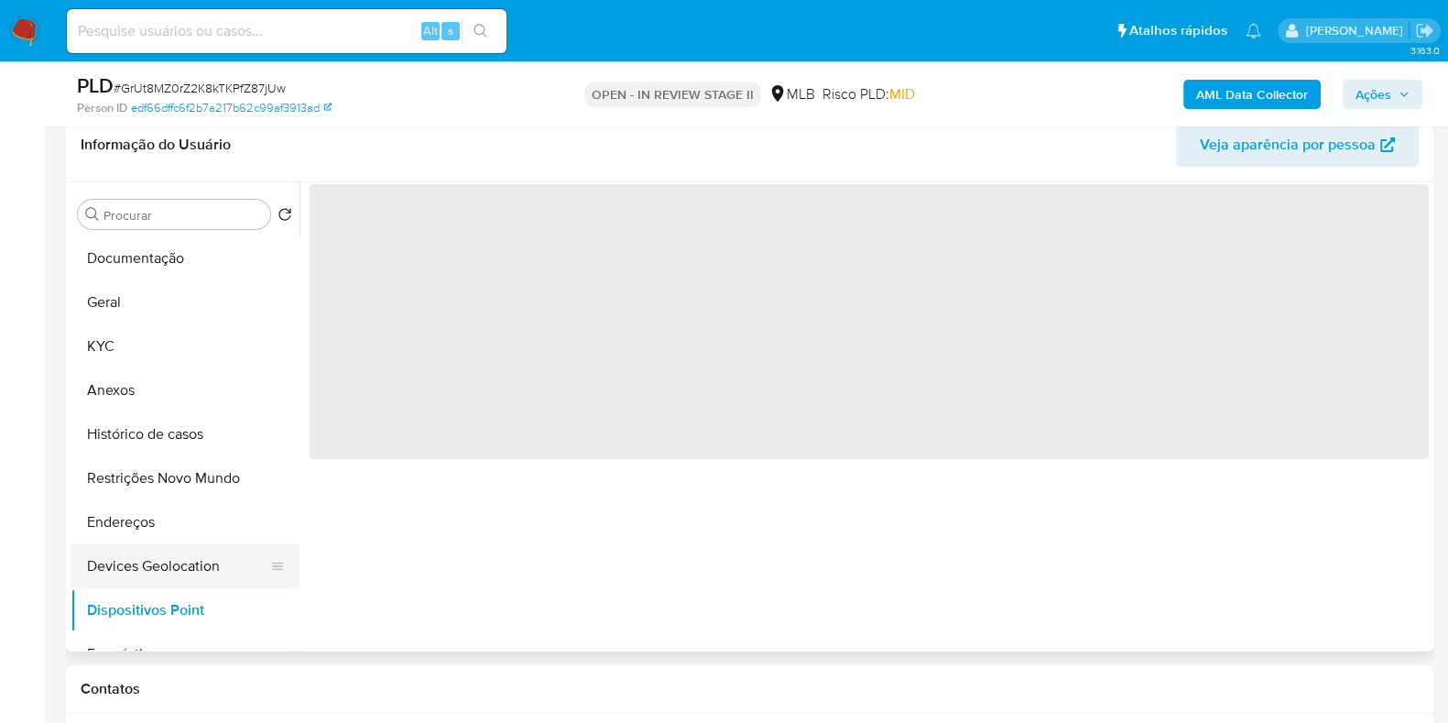
click at [211, 575] on button "Devices Geolocation" at bounding box center [178, 566] width 214 height 44
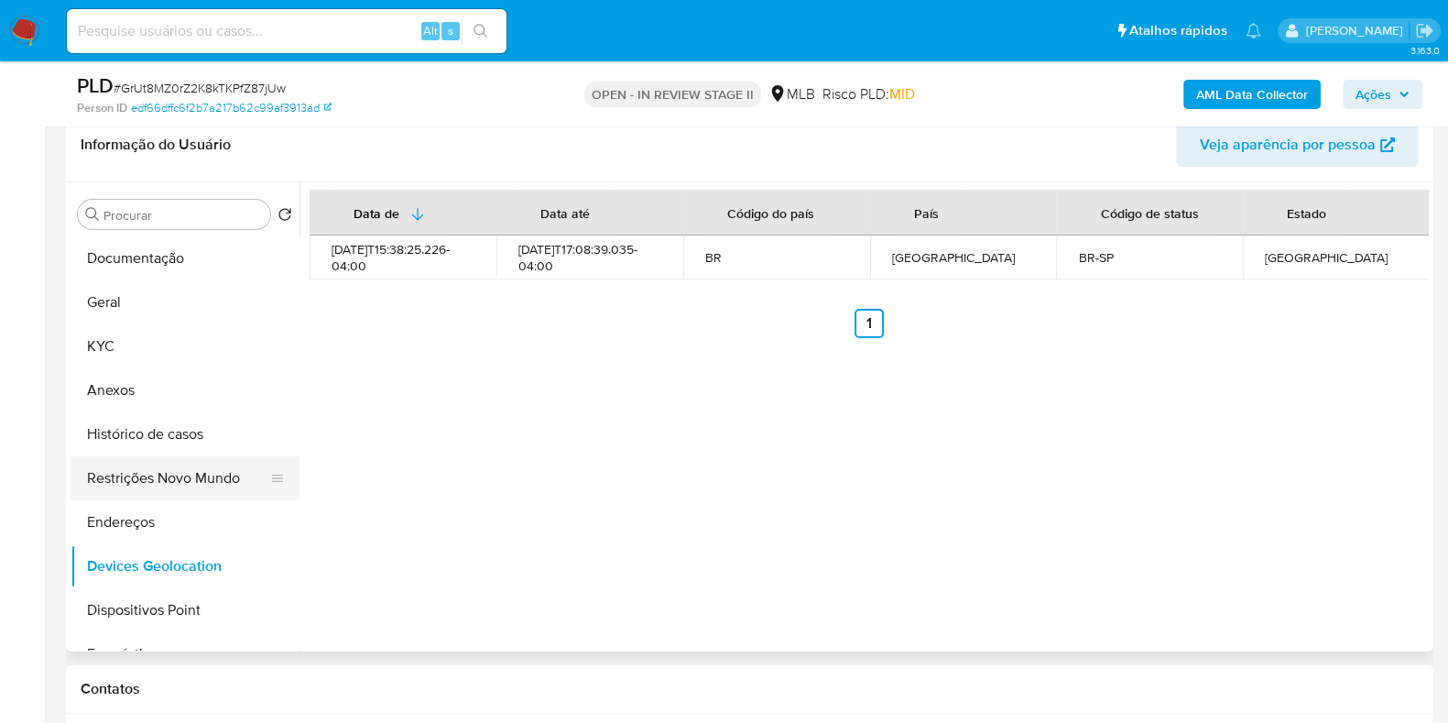
click at [181, 471] on button "Restrições Novo Mundo" at bounding box center [178, 478] width 214 height 44
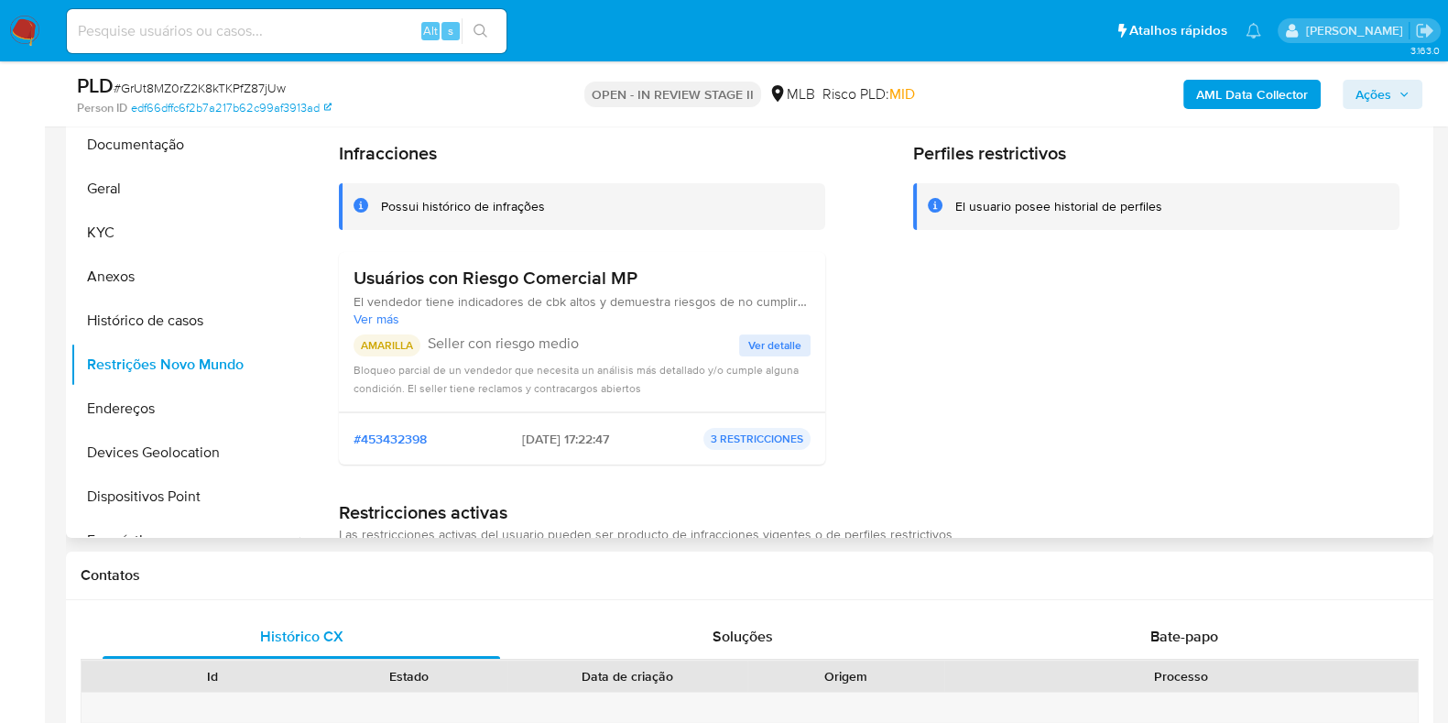
scroll to position [0, 0]
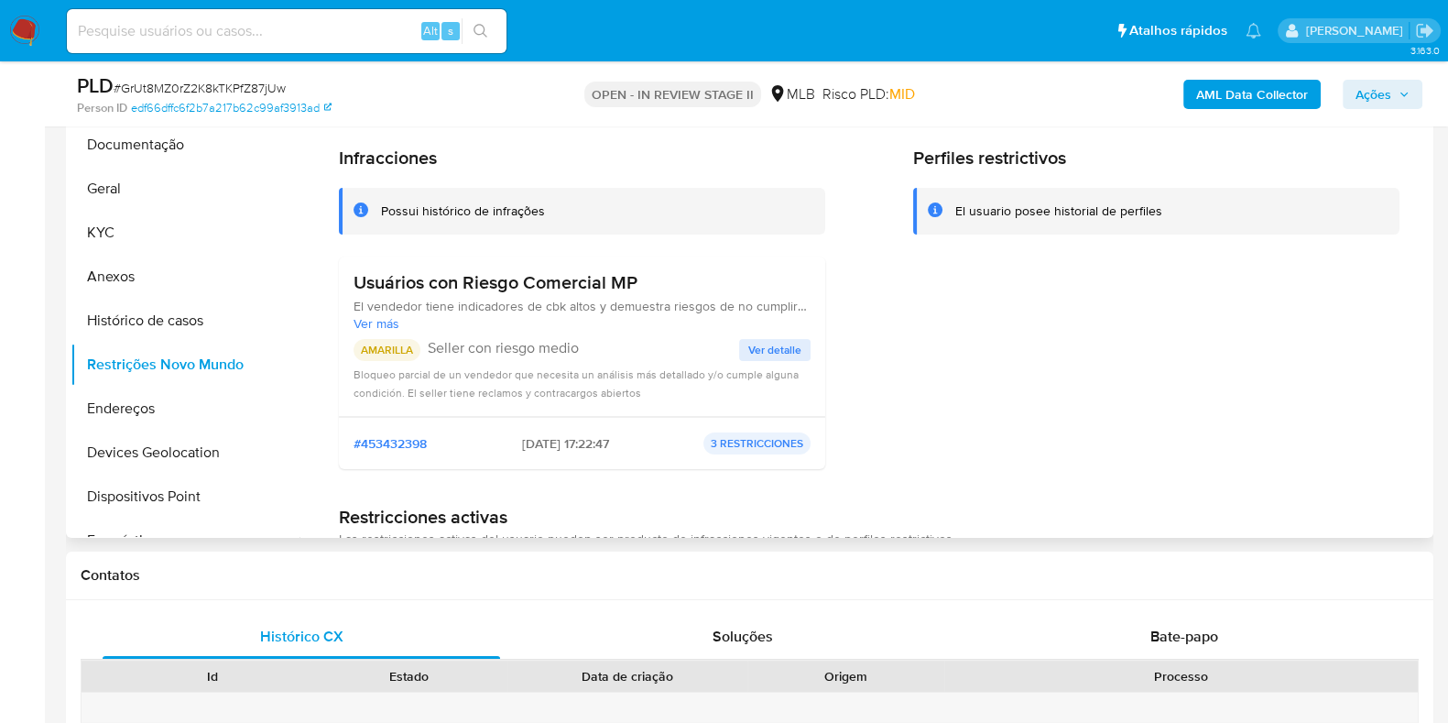
click at [778, 351] on span "Ver detalle" at bounding box center [774, 350] width 53 height 18
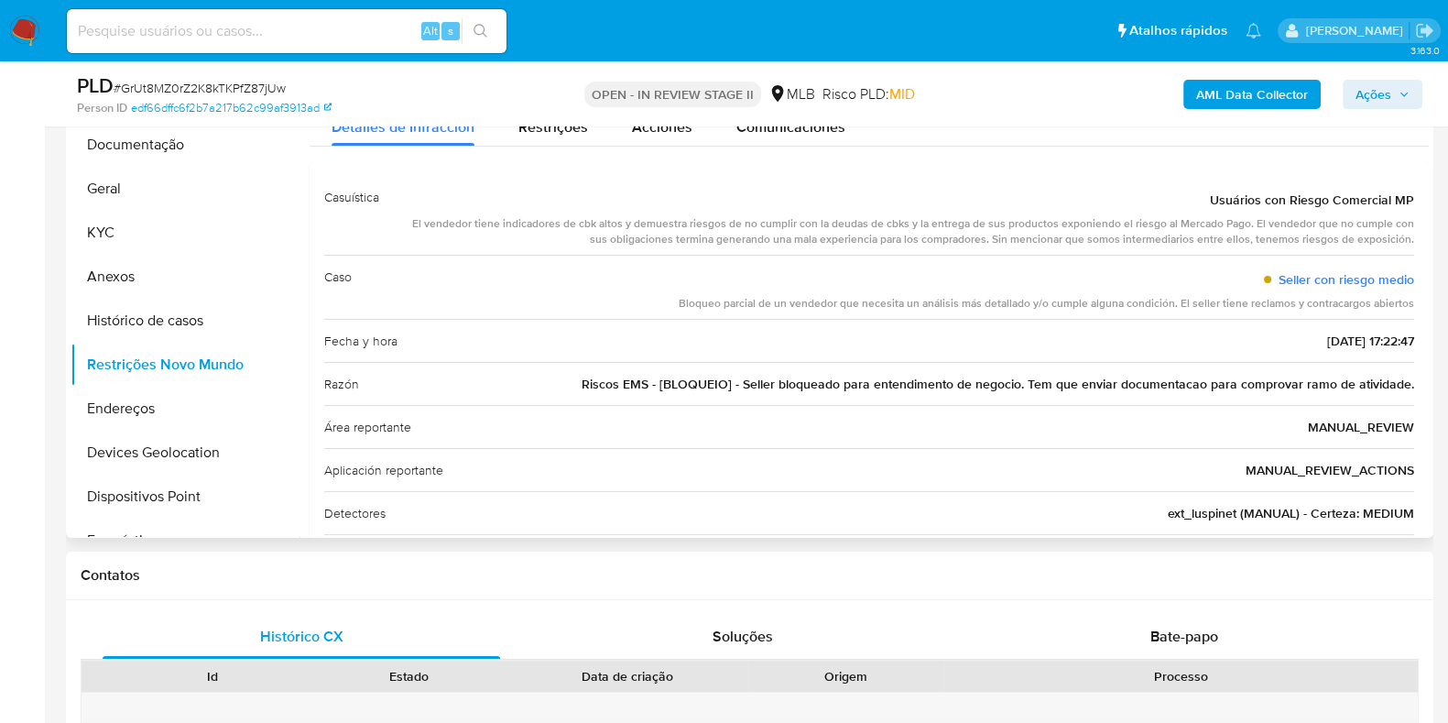
drag, startPoint x: 1209, startPoint y: 201, endPoint x: 1407, endPoint y: 203, distance: 197.9
click at [1407, 203] on div "Casuística Usuários con Riesgo Comercial MP El vendedor tiene indicadores de cb…" at bounding box center [869, 376] width 1119 height 430
click at [186, 493] on button "Dispositivos Point" at bounding box center [178, 496] width 214 height 44
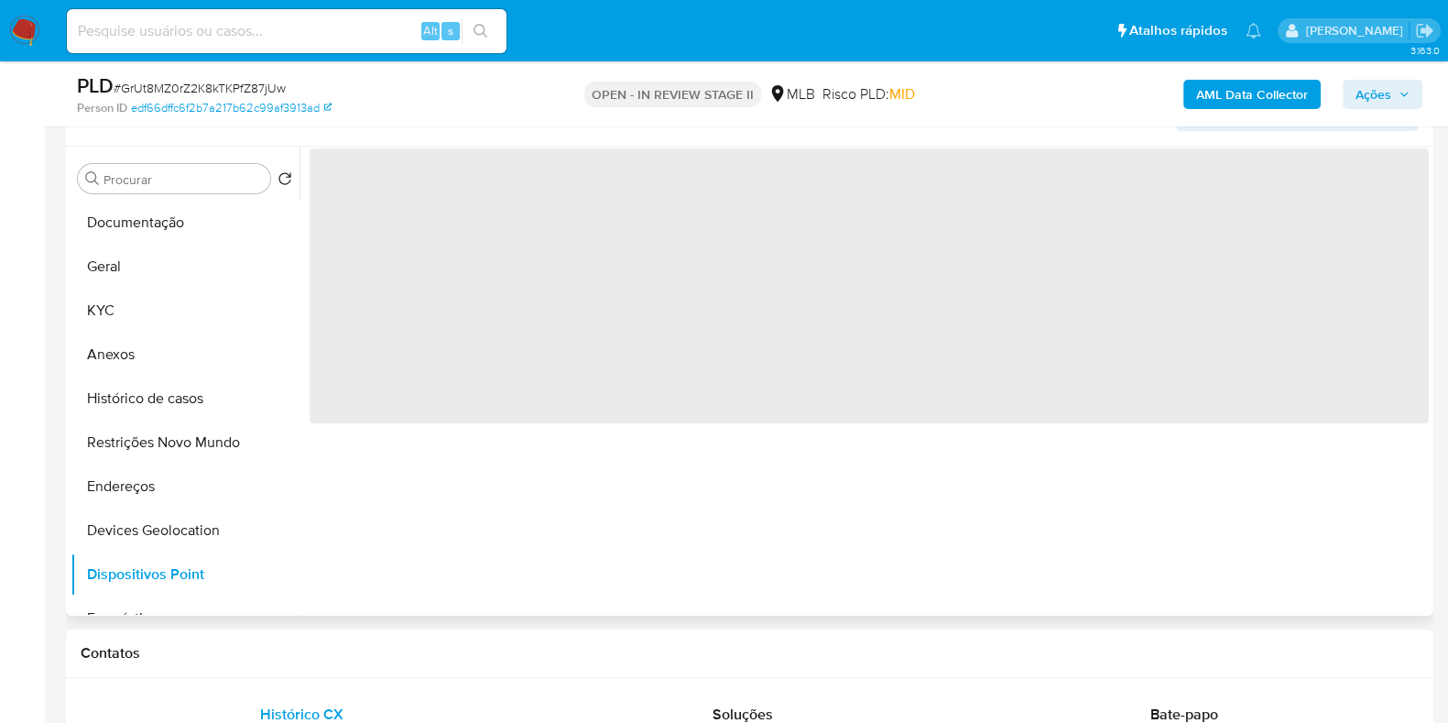
scroll to position [293, 0]
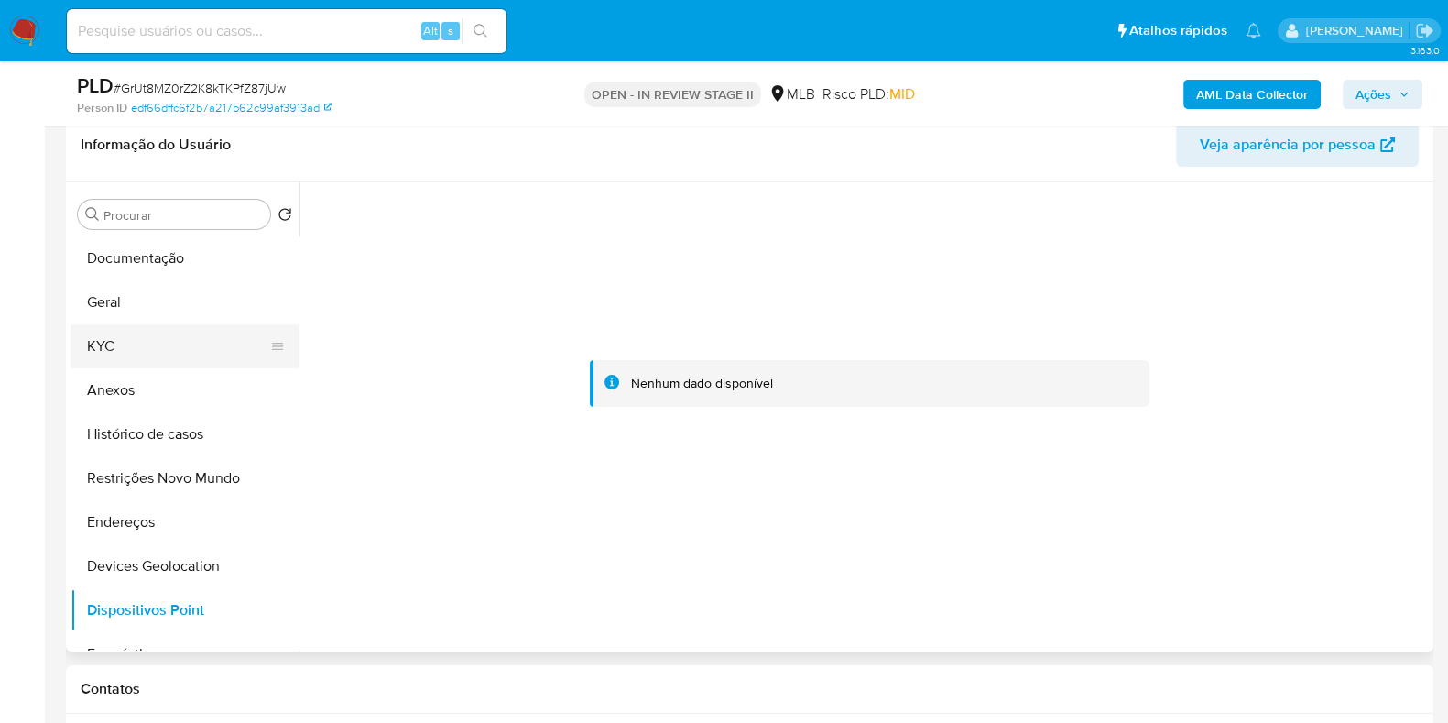
click at [93, 353] on button "KYC" at bounding box center [178, 346] width 214 height 44
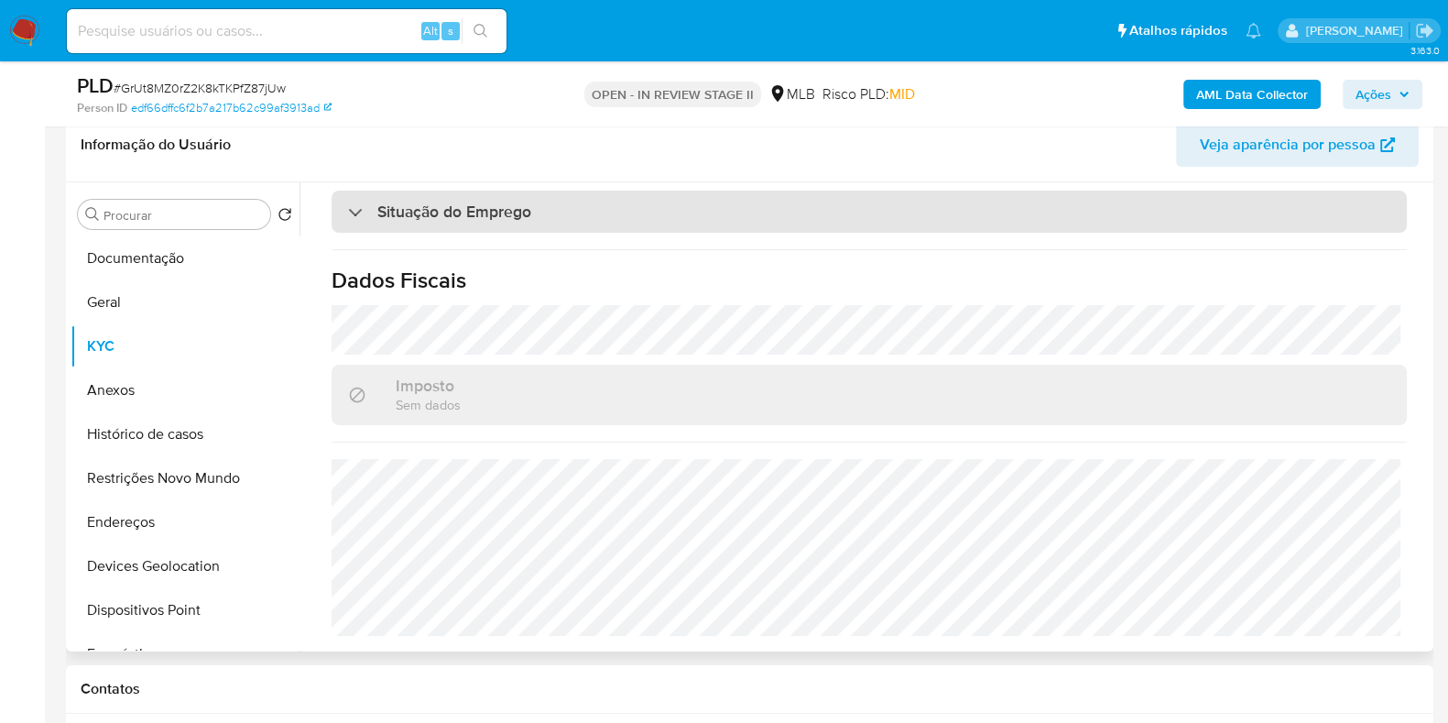
scroll to position [109, 0]
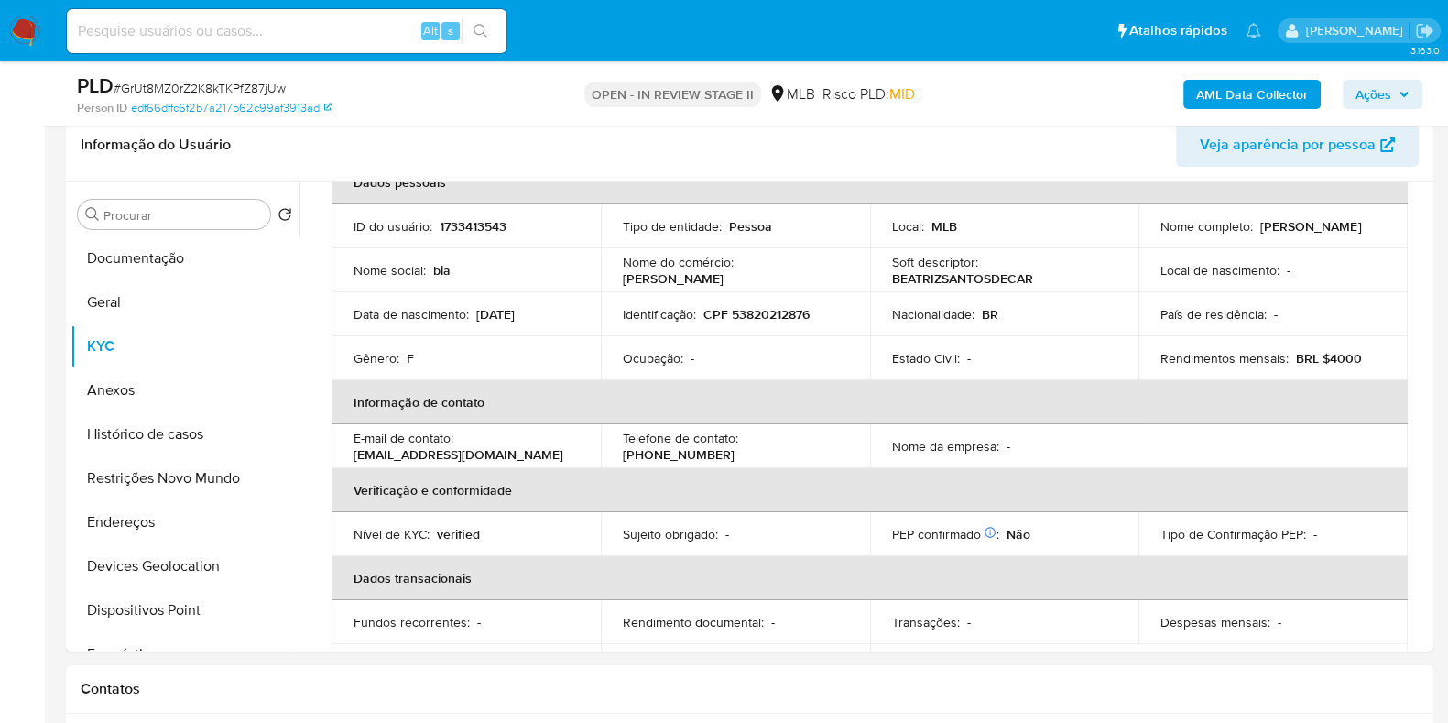
click at [1360, 103] on span "Ações" at bounding box center [1374, 94] width 36 height 29
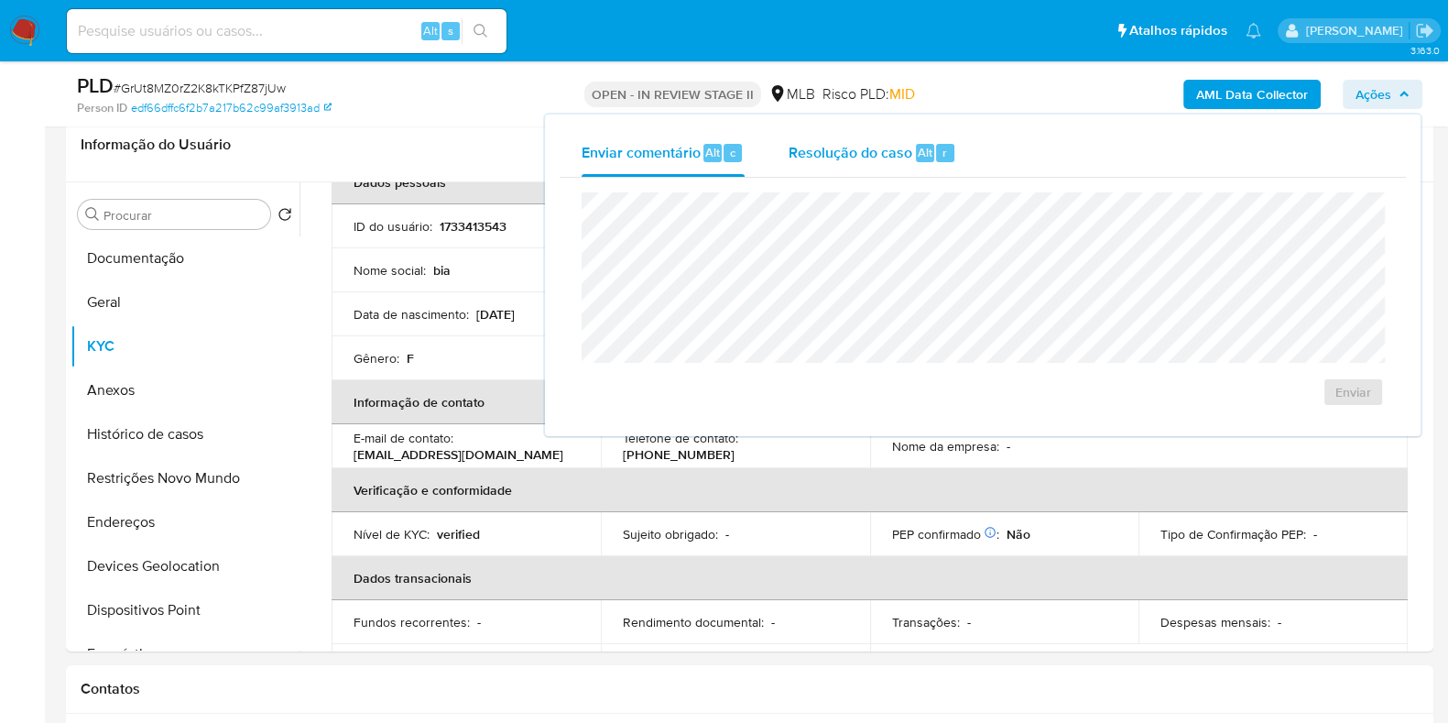
click at [864, 163] on div "Resolução do caso Alt r" at bounding box center [873, 153] width 168 height 48
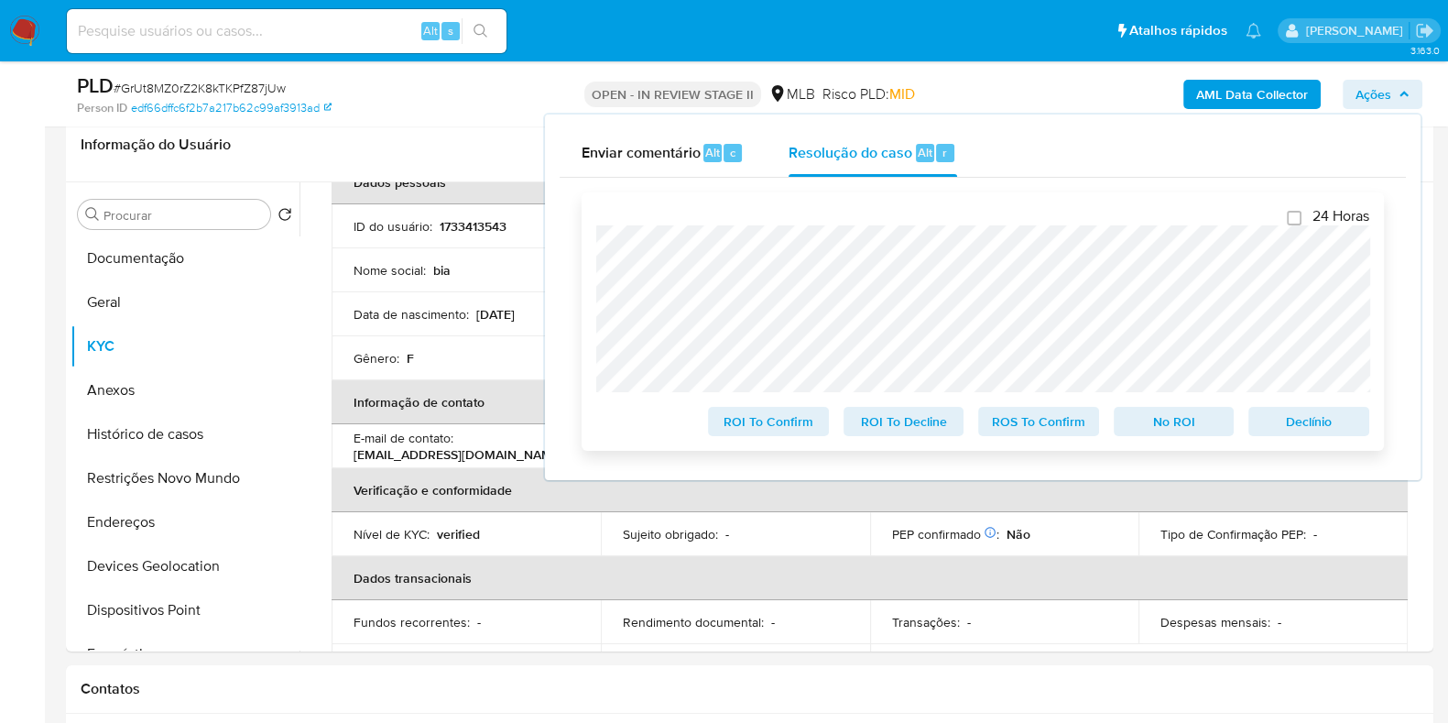
click at [1306, 424] on span "Declínio" at bounding box center [1308, 422] width 95 height 26
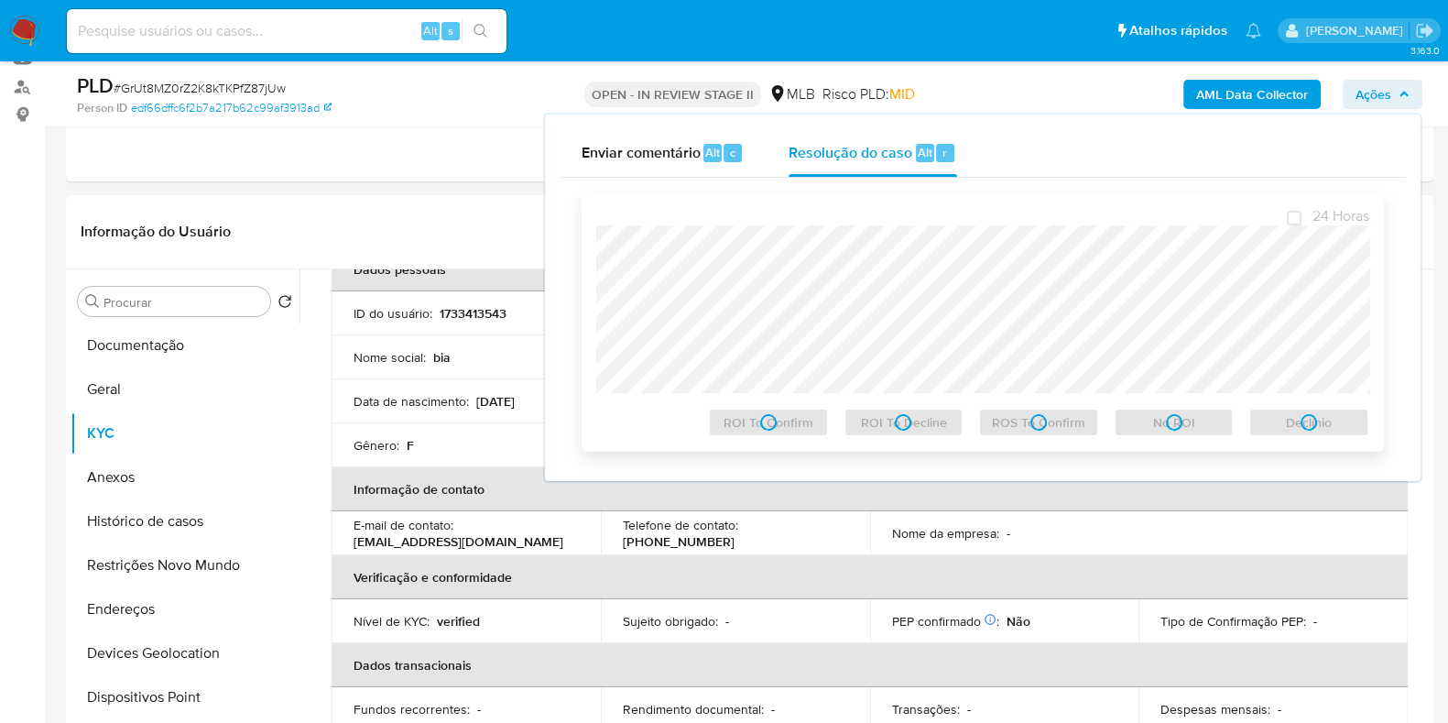
scroll to position [178, 0]
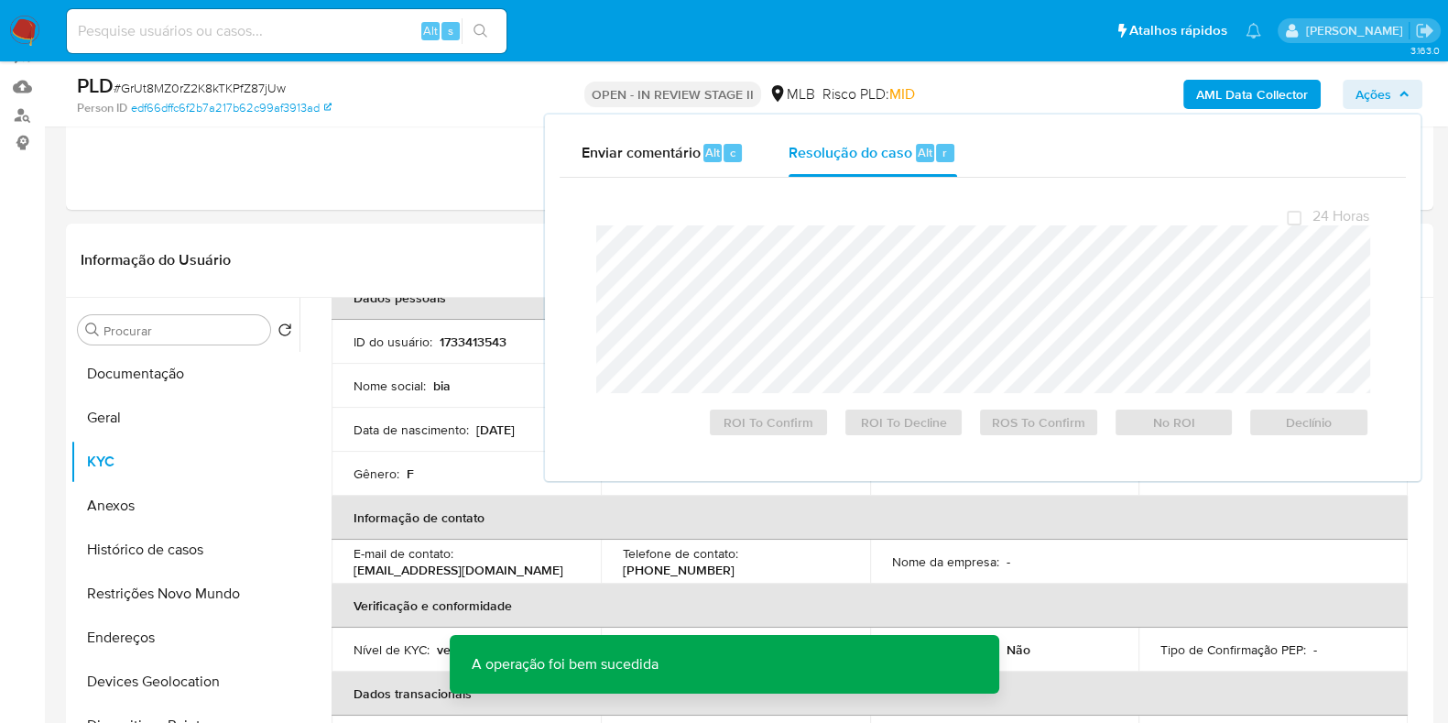
click at [253, 85] on span "# GrUt8MZ0rZ2K8kTKPfZ87jUw" at bounding box center [200, 88] width 172 height 18
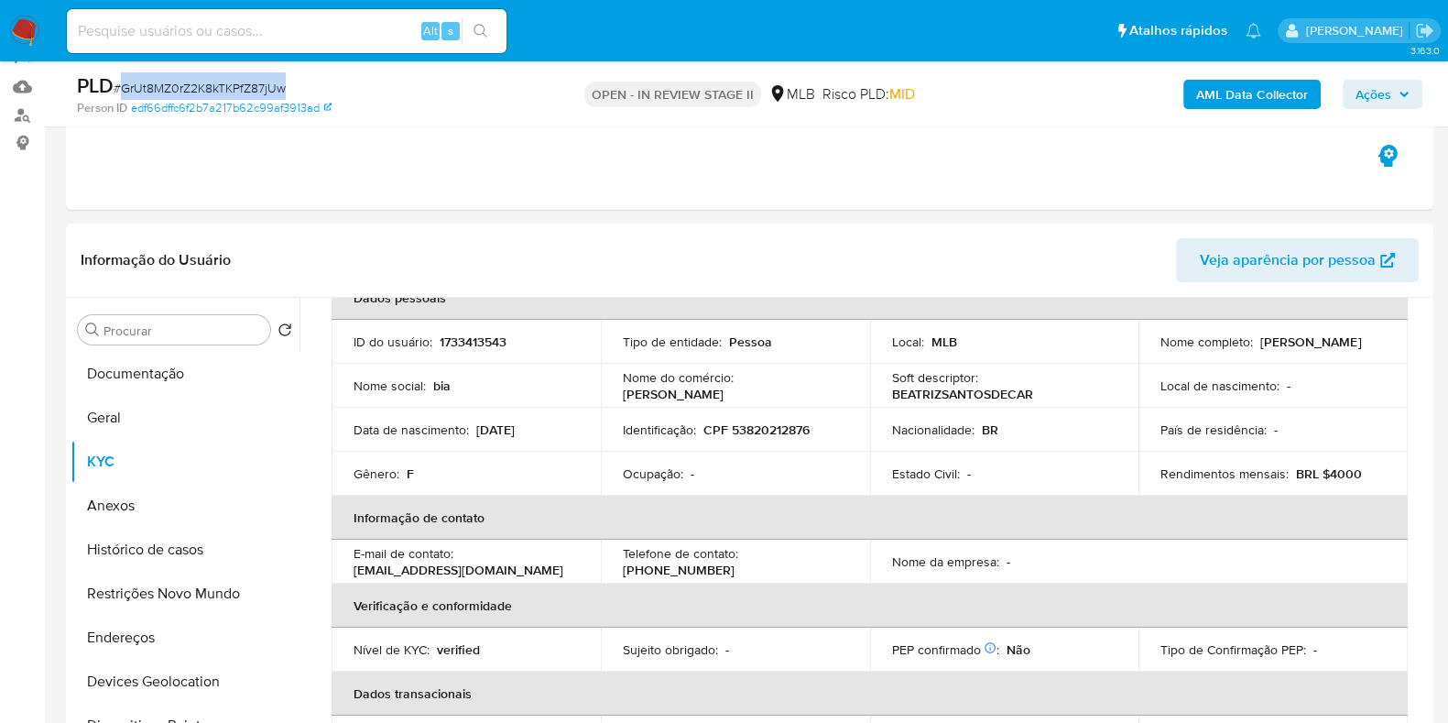
copy span "GrUt8MZ0rZ2K8kTKPfZ87jUw"
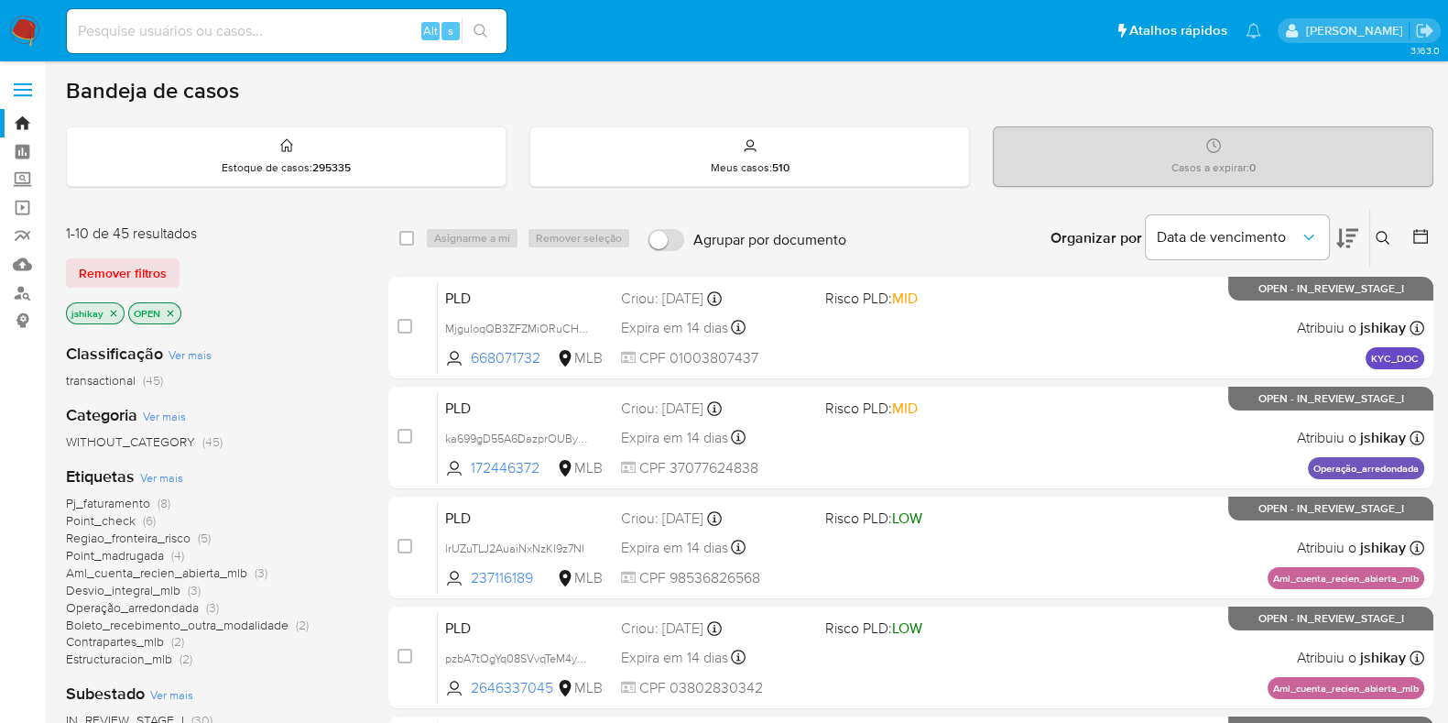
click at [1380, 237] on icon at bounding box center [1383, 238] width 15 height 15
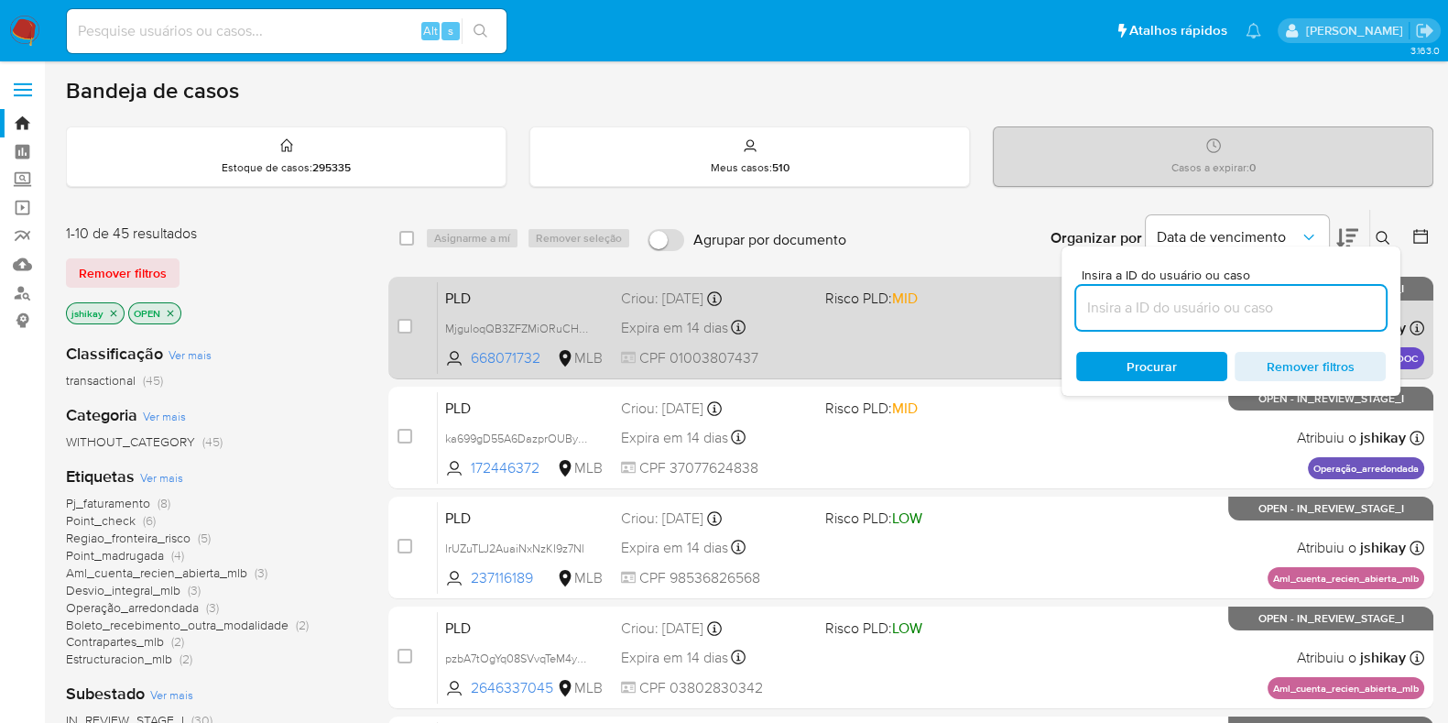
drag, startPoint x: 1166, startPoint y: 304, endPoint x: 983, endPoint y: 286, distance: 184.1
click at [1165, 304] on input at bounding box center [1231, 308] width 310 height 24
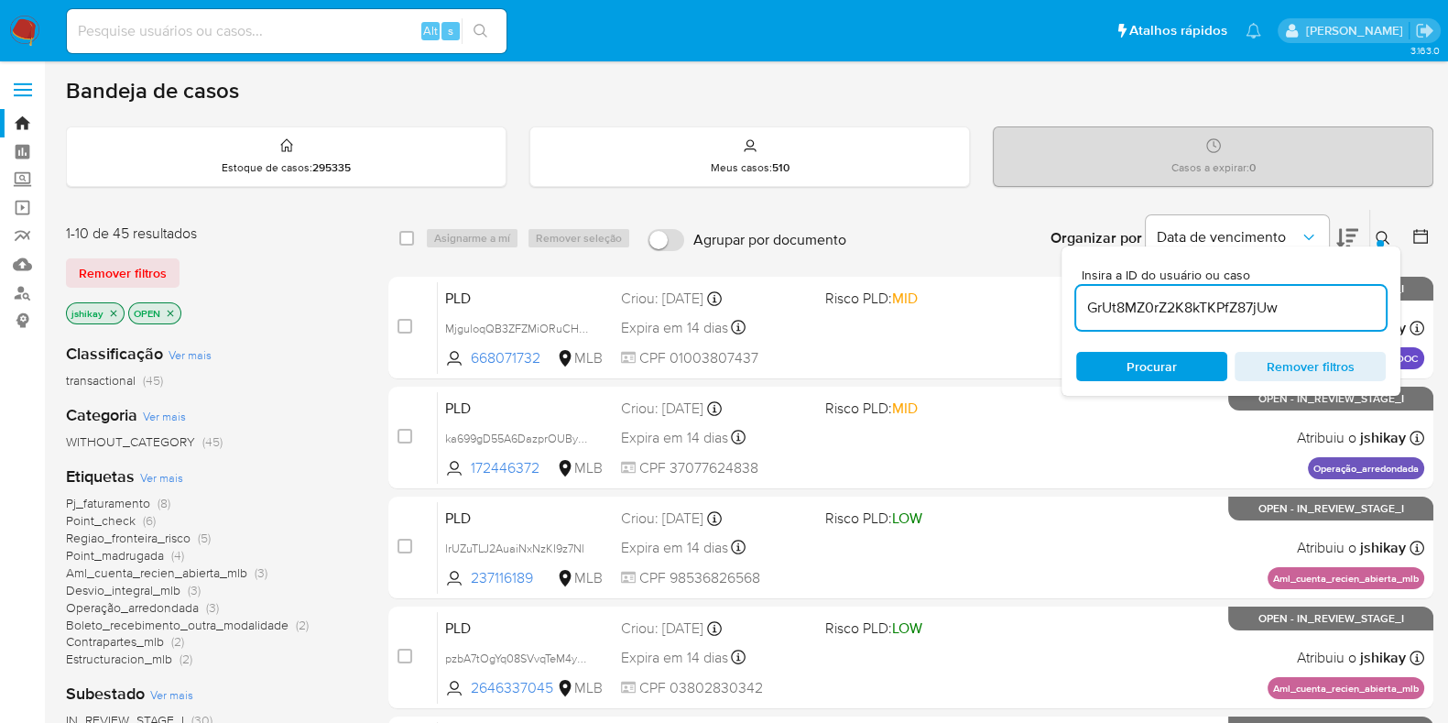
type input "GrUt8MZ0rZ2K8kTKPfZ87jUw"
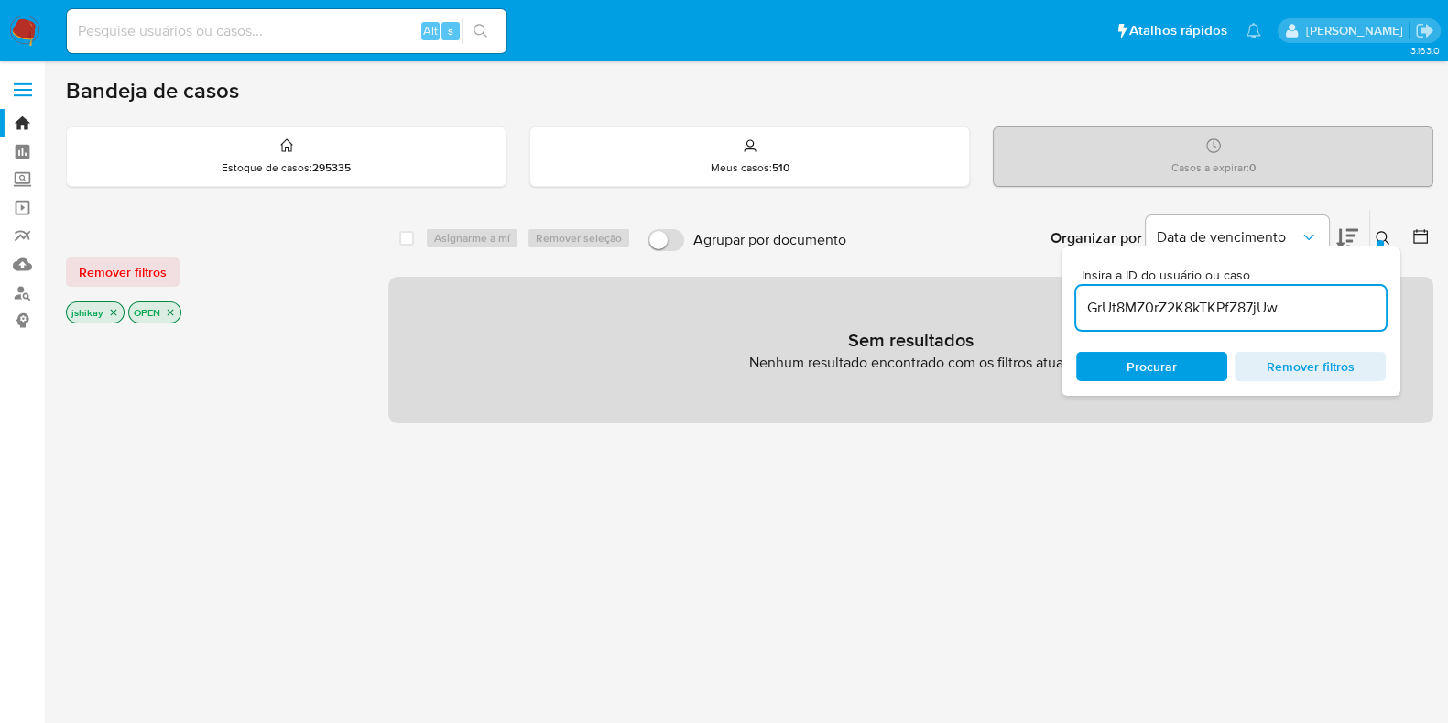
click at [110, 315] on icon "close-filter" at bounding box center [113, 312] width 11 height 11
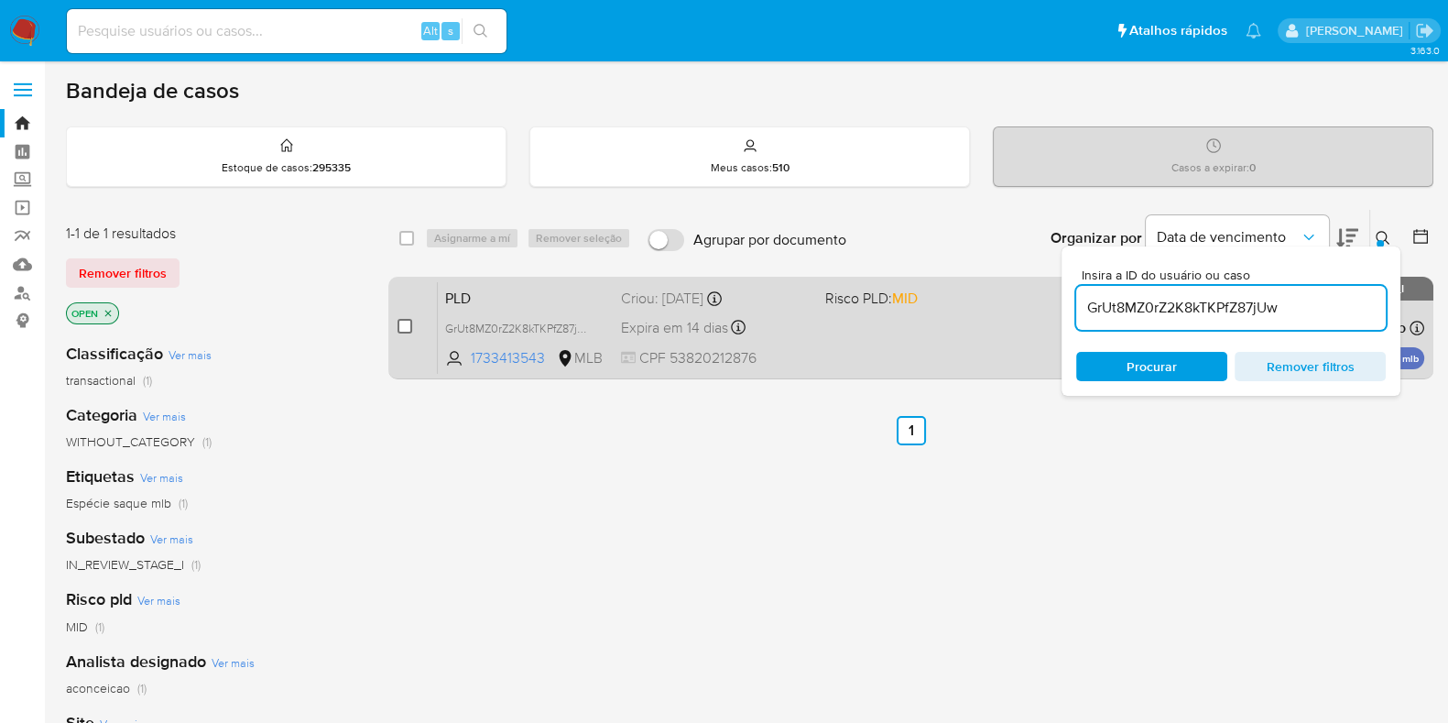
click at [402, 327] on input "checkbox" at bounding box center [405, 326] width 15 height 15
checkbox input "true"
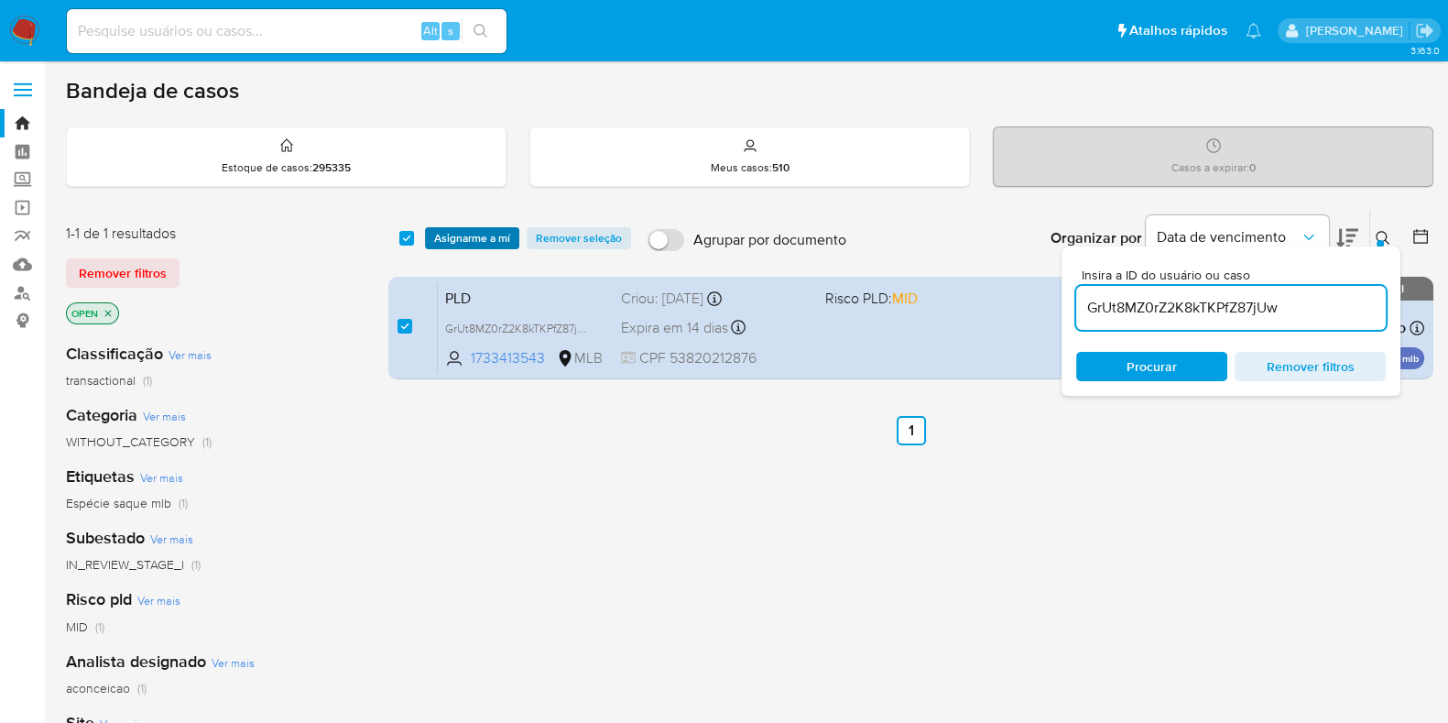
click at [442, 244] on span "Asignarme a mí" at bounding box center [472, 238] width 76 height 18
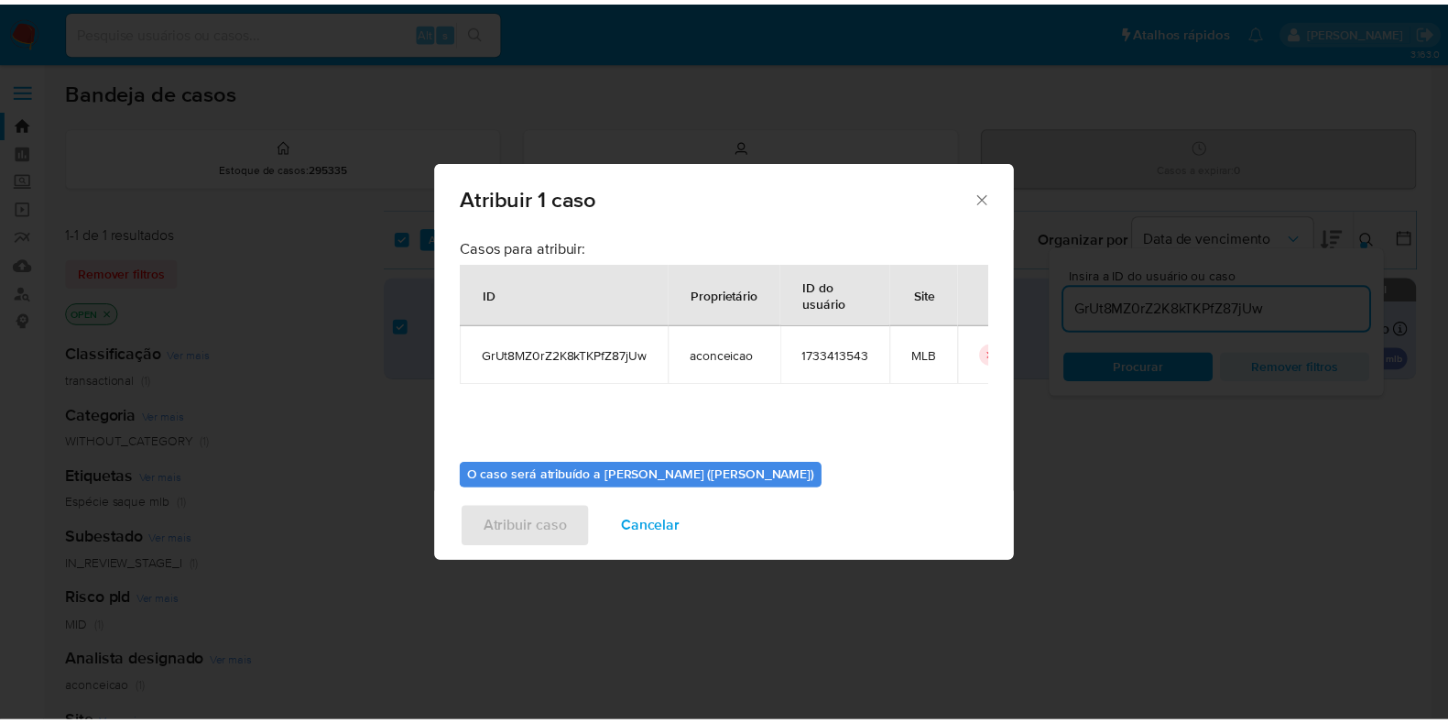
scroll to position [94, 0]
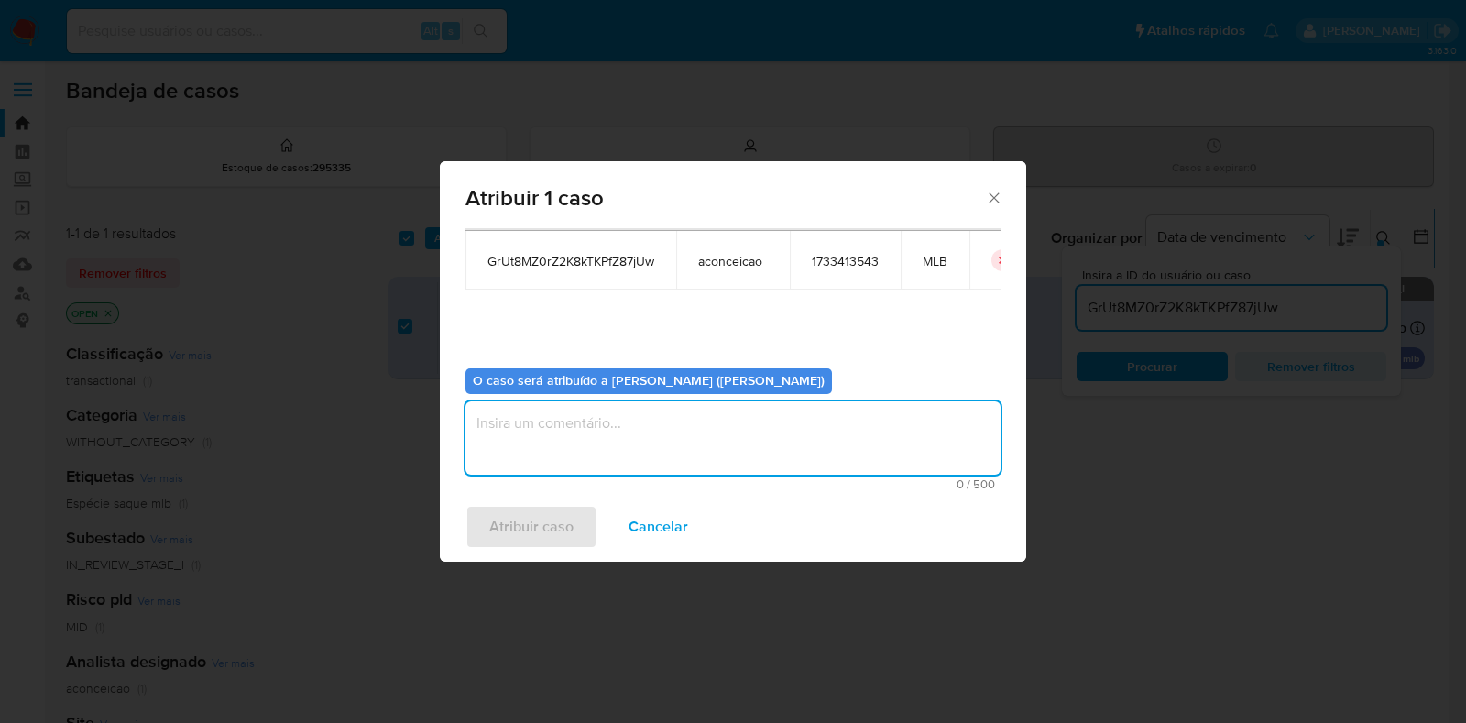
click at [535, 433] on textarea "assign-modal" at bounding box center [732, 437] width 535 height 73
type textarea "C"
type textarea "Analise em Stage I"
click at [537, 515] on span "Atribuir caso" at bounding box center [531, 527] width 84 height 40
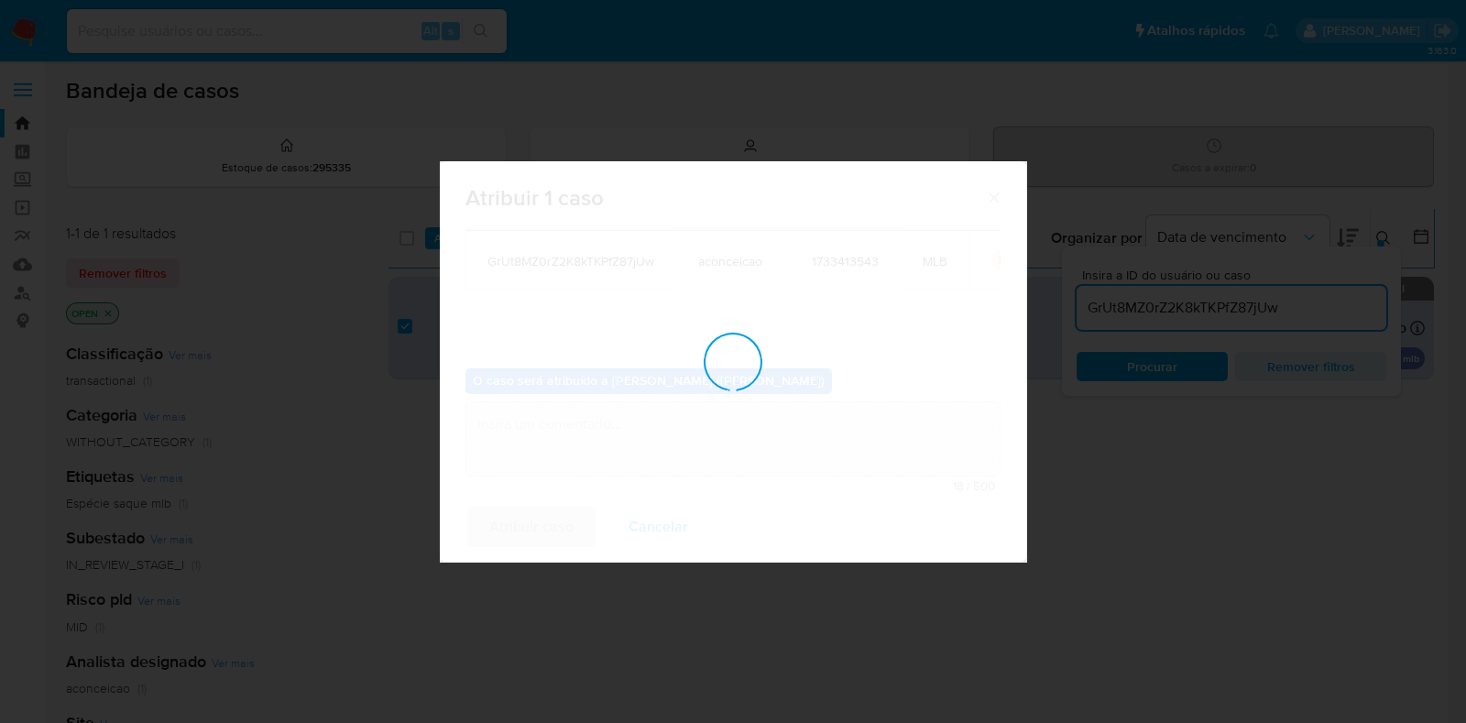
checkbox input "false"
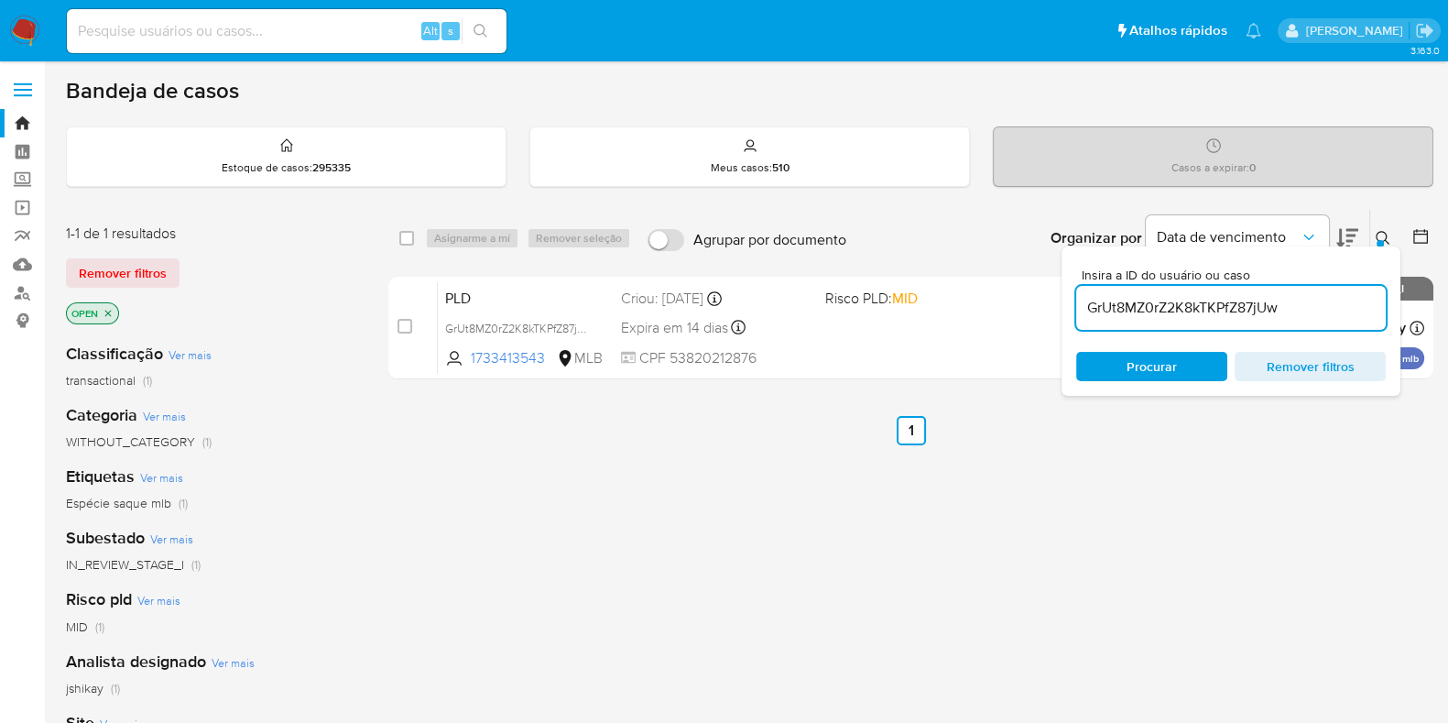
click at [28, 26] on img at bounding box center [24, 31] width 31 height 31
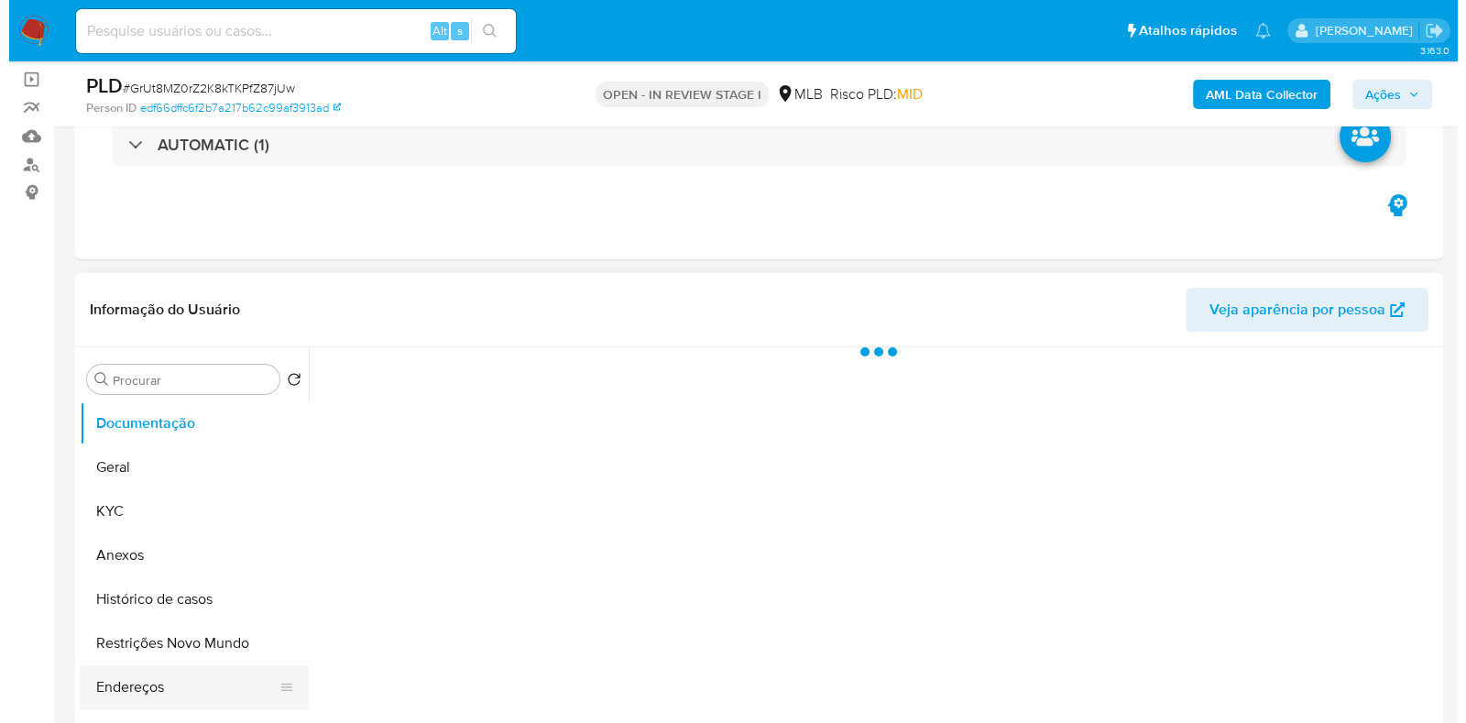
scroll to position [228, 0]
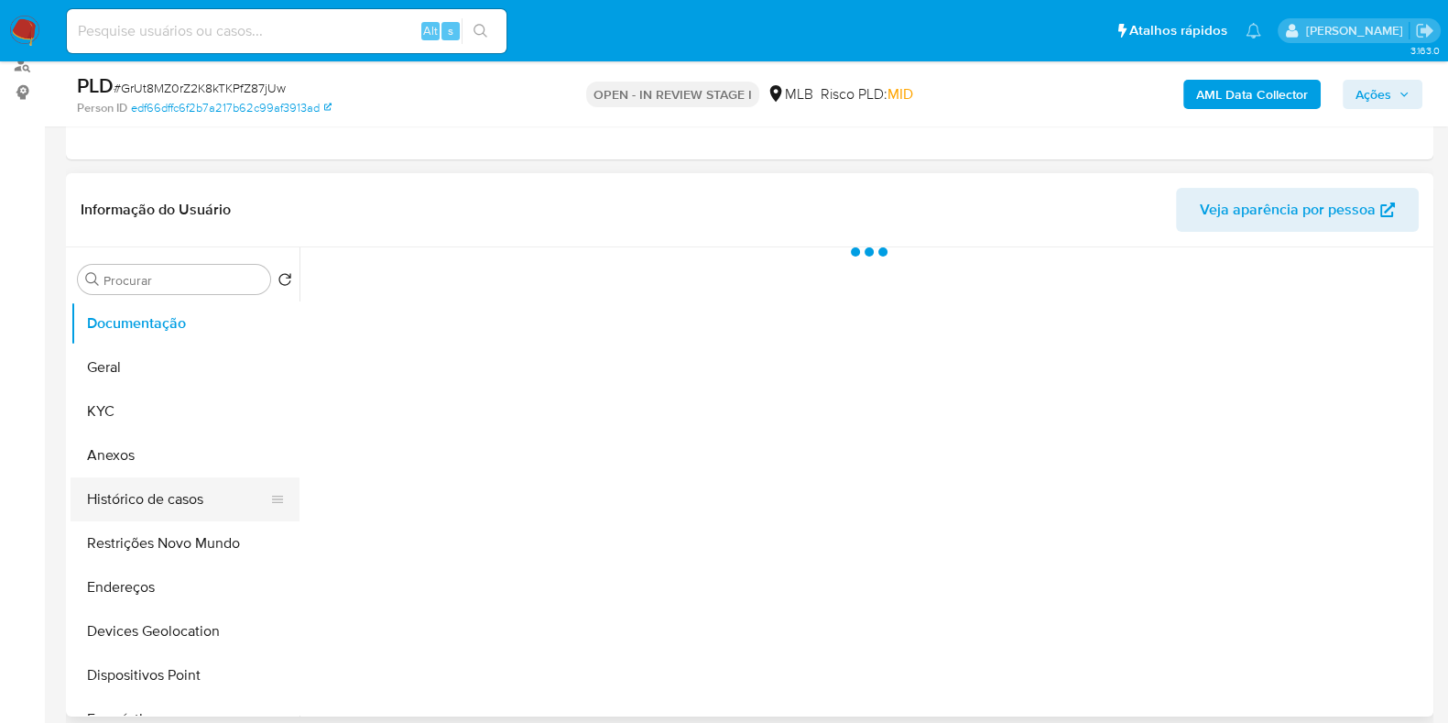
click at [179, 496] on button "Histórico de casos" at bounding box center [178, 499] width 214 height 44
select select "10"
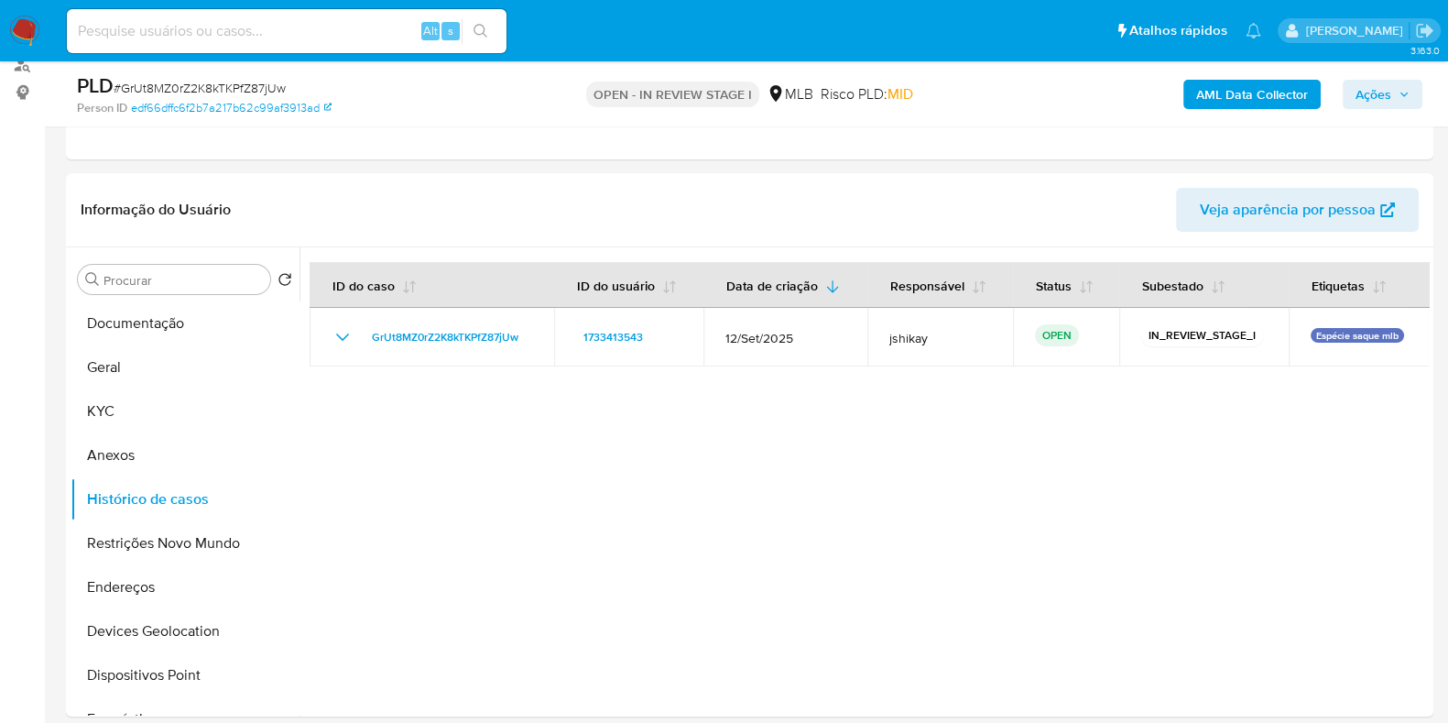
click at [1233, 93] on b "AML Data Collector" at bounding box center [1252, 94] width 112 height 29
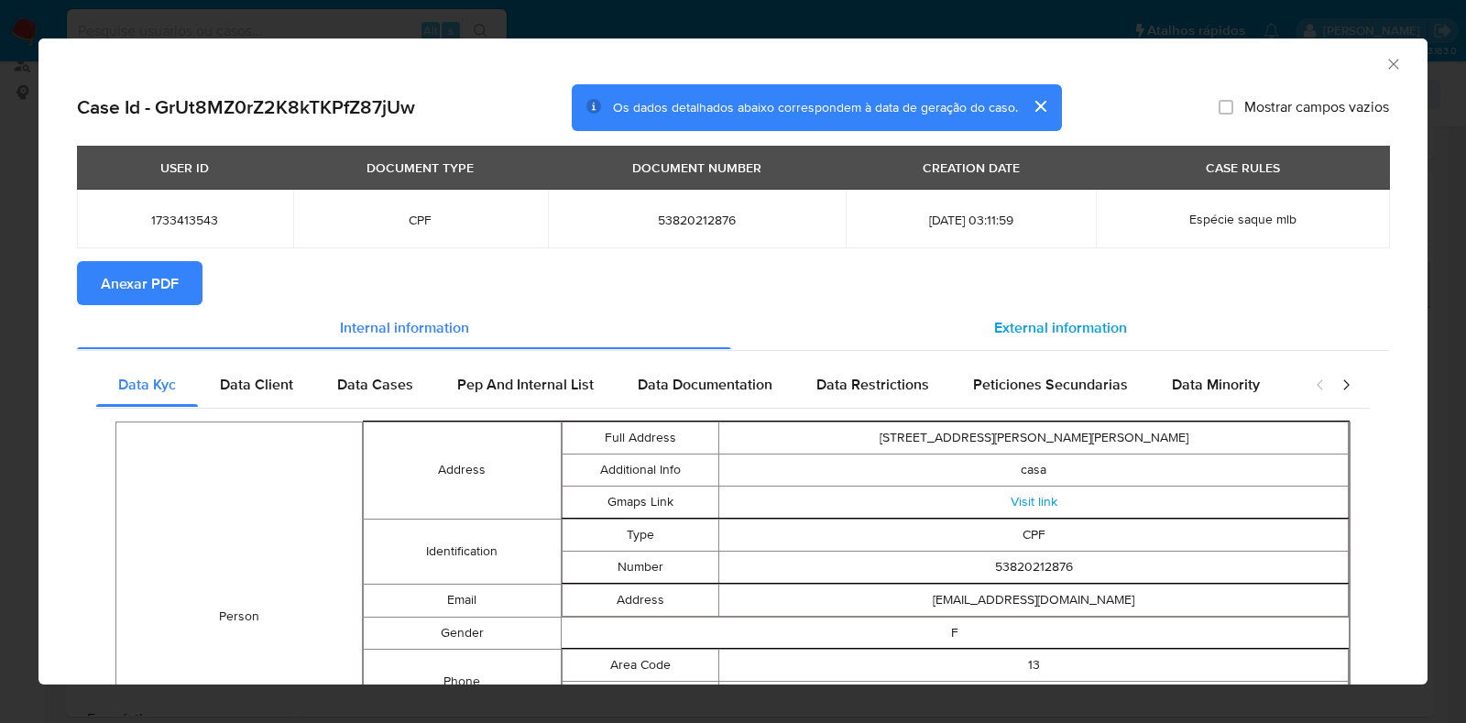
click at [958, 310] on div "External information" at bounding box center [1060, 327] width 658 height 44
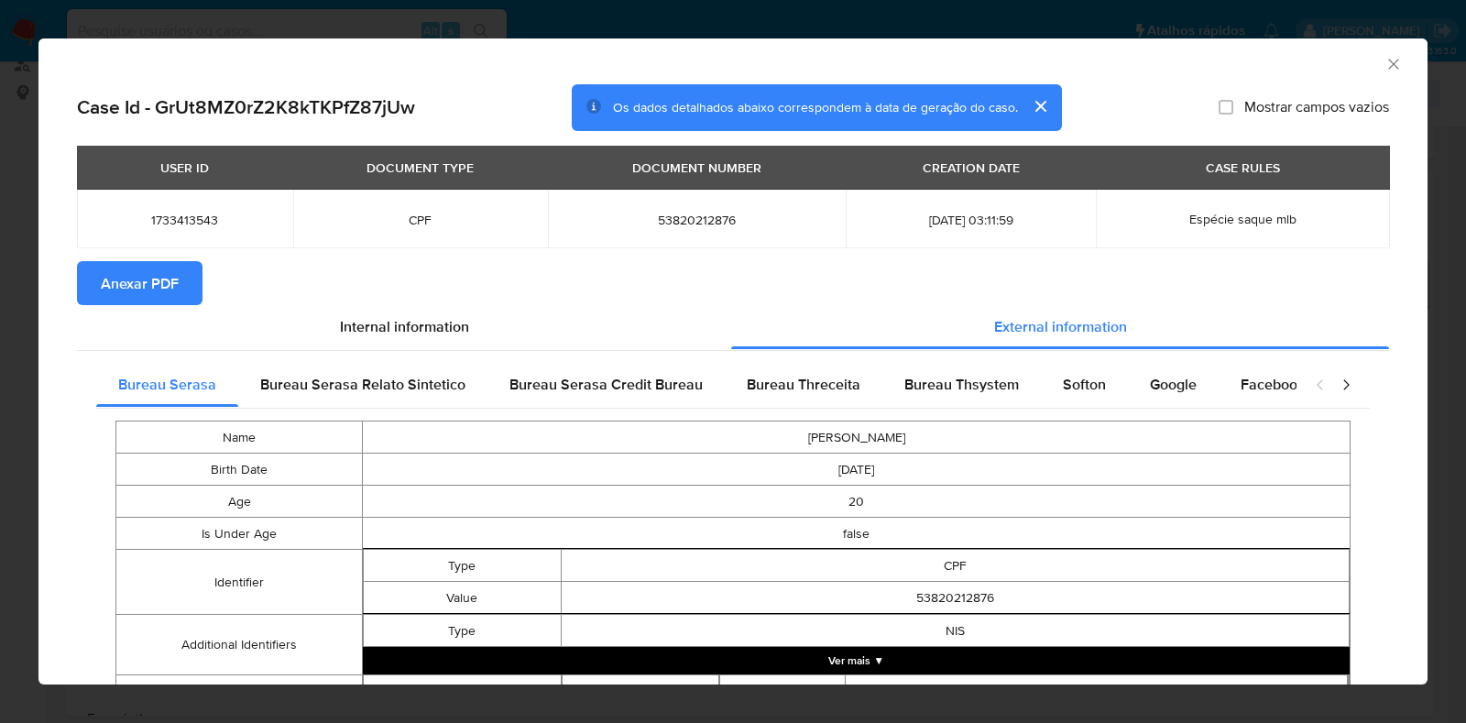
click at [1063, 379] on span "Softon" at bounding box center [1084, 384] width 43 height 21
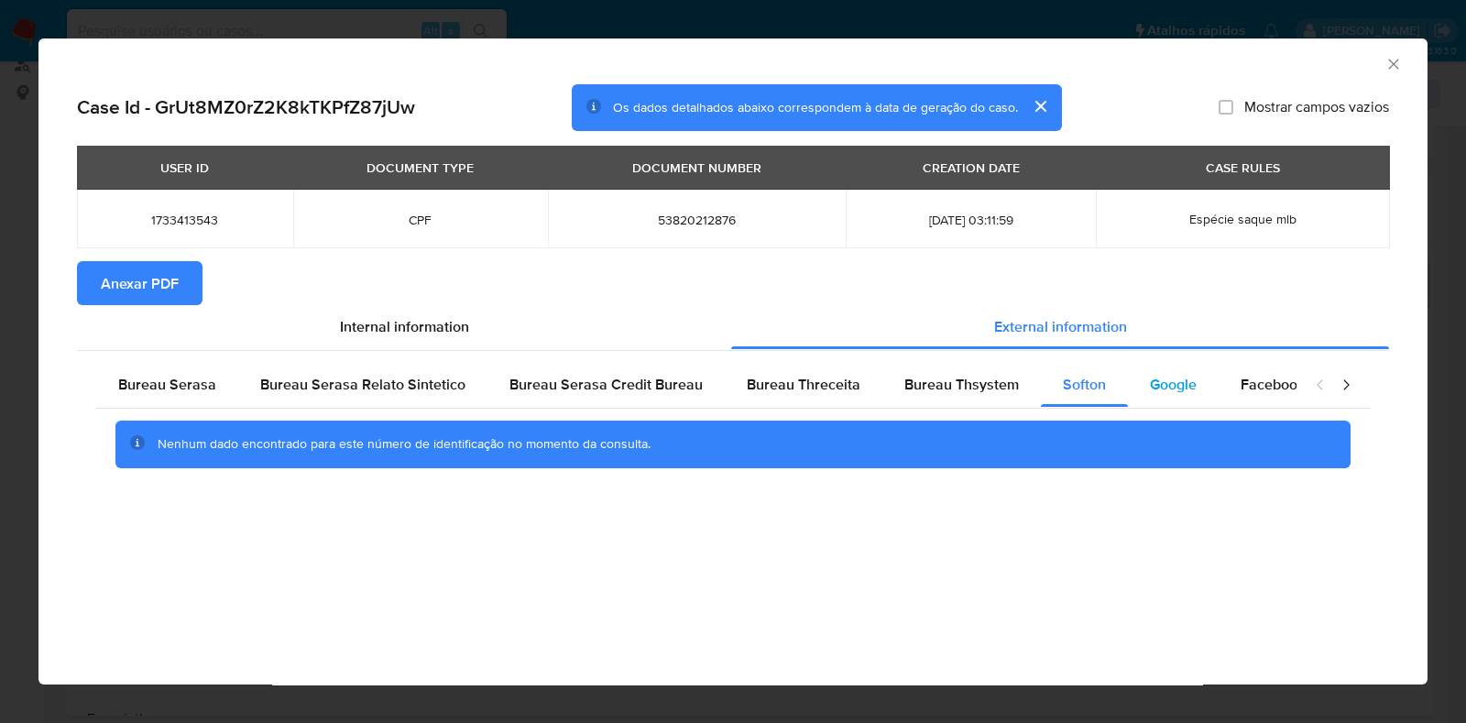
click at [1151, 384] on span "Google" at bounding box center [1173, 384] width 47 height 21
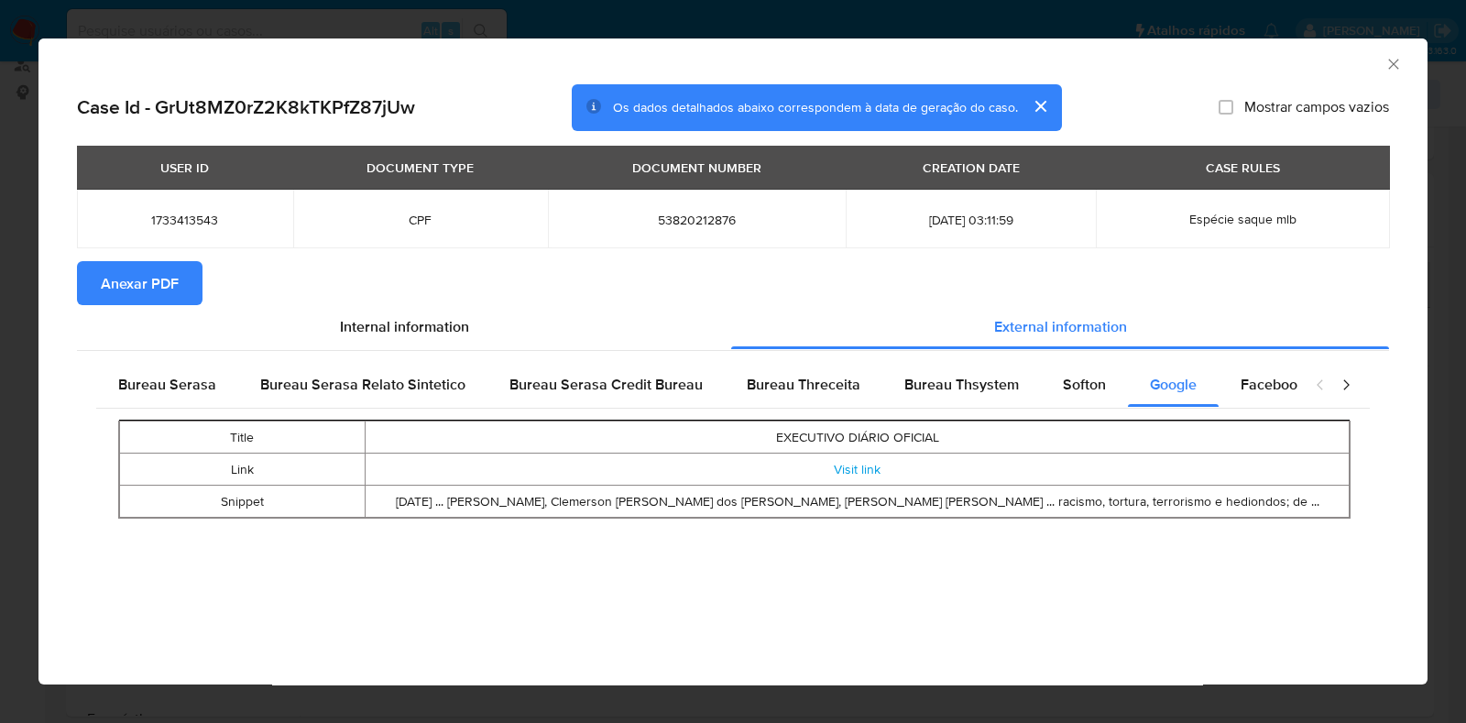
click at [174, 295] on span "Anexar PDF" at bounding box center [140, 283] width 78 height 40
click at [1387, 69] on icon "Fechar a janela" at bounding box center [1393, 64] width 18 height 18
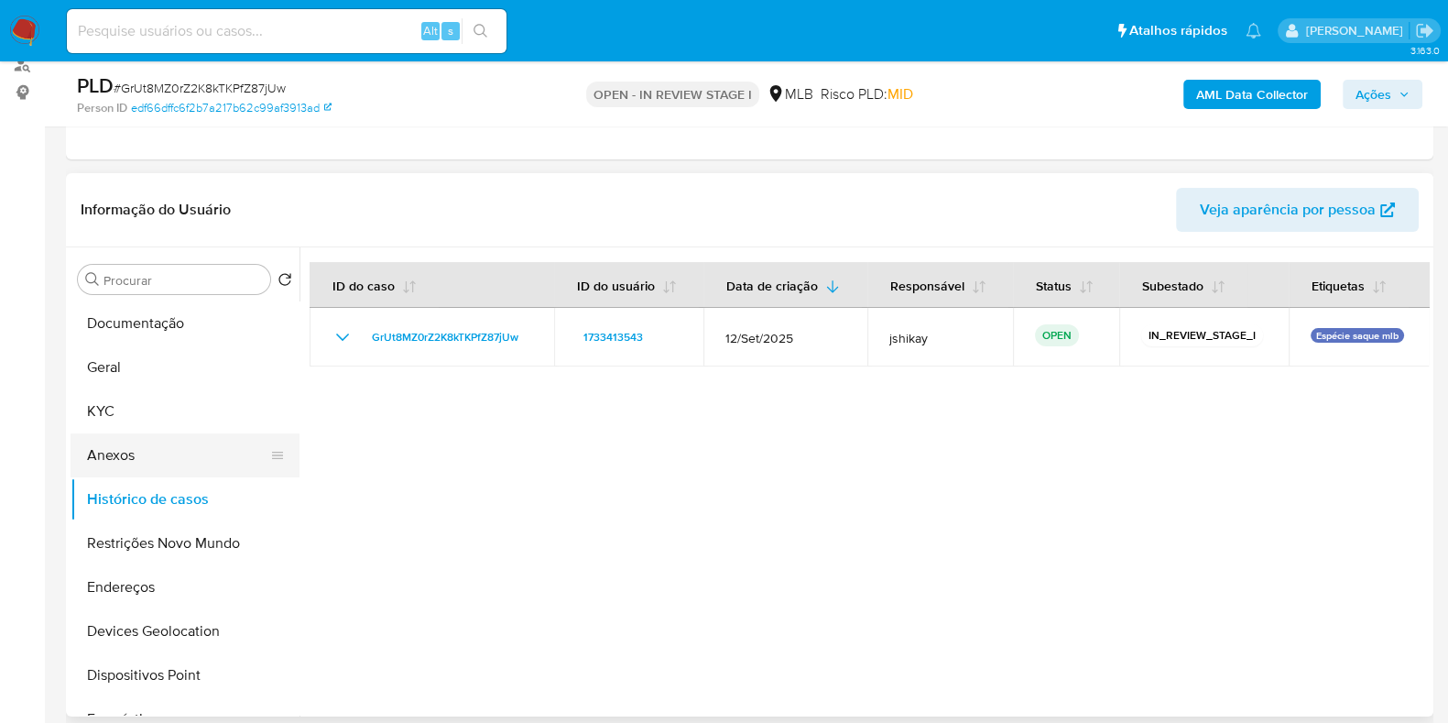
click at [125, 451] on button "Anexos" at bounding box center [178, 455] width 214 height 44
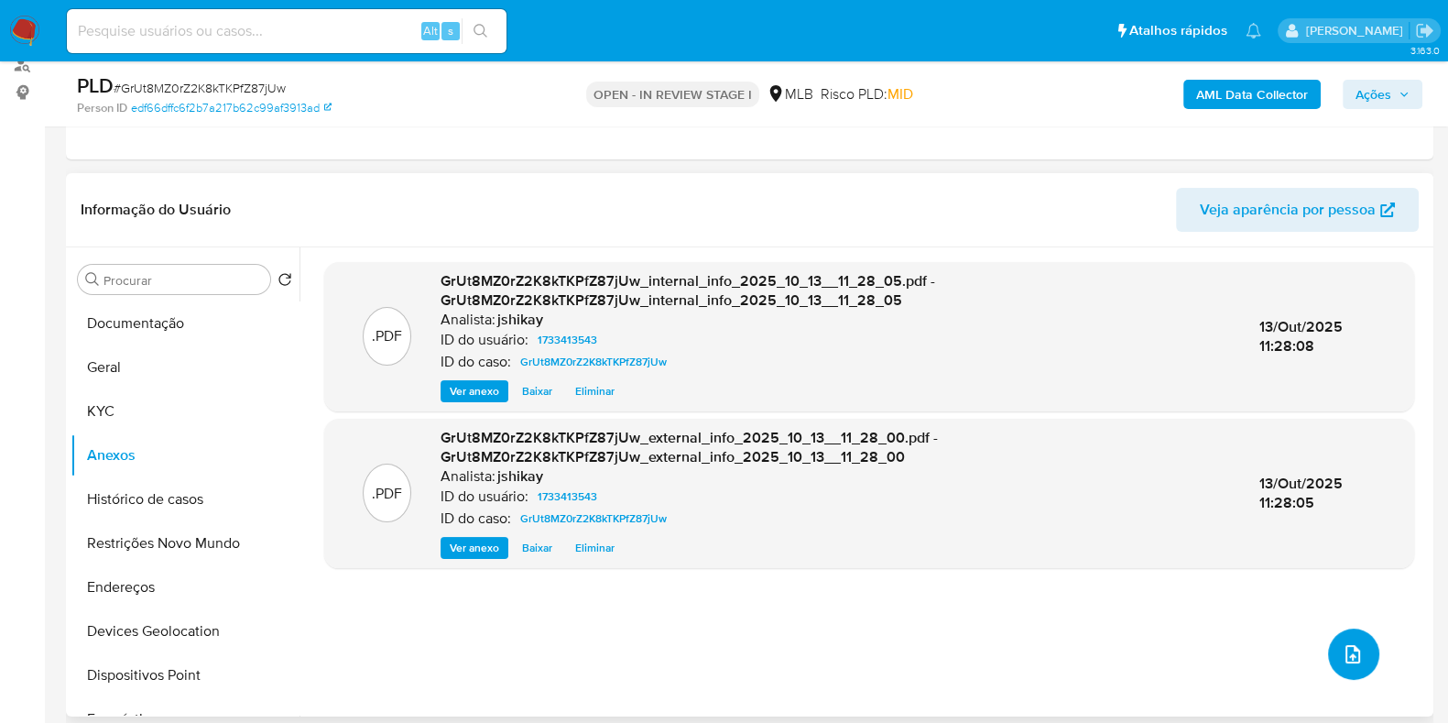
click at [1346, 645] on icon "upload-file" at bounding box center [1353, 654] width 15 height 18
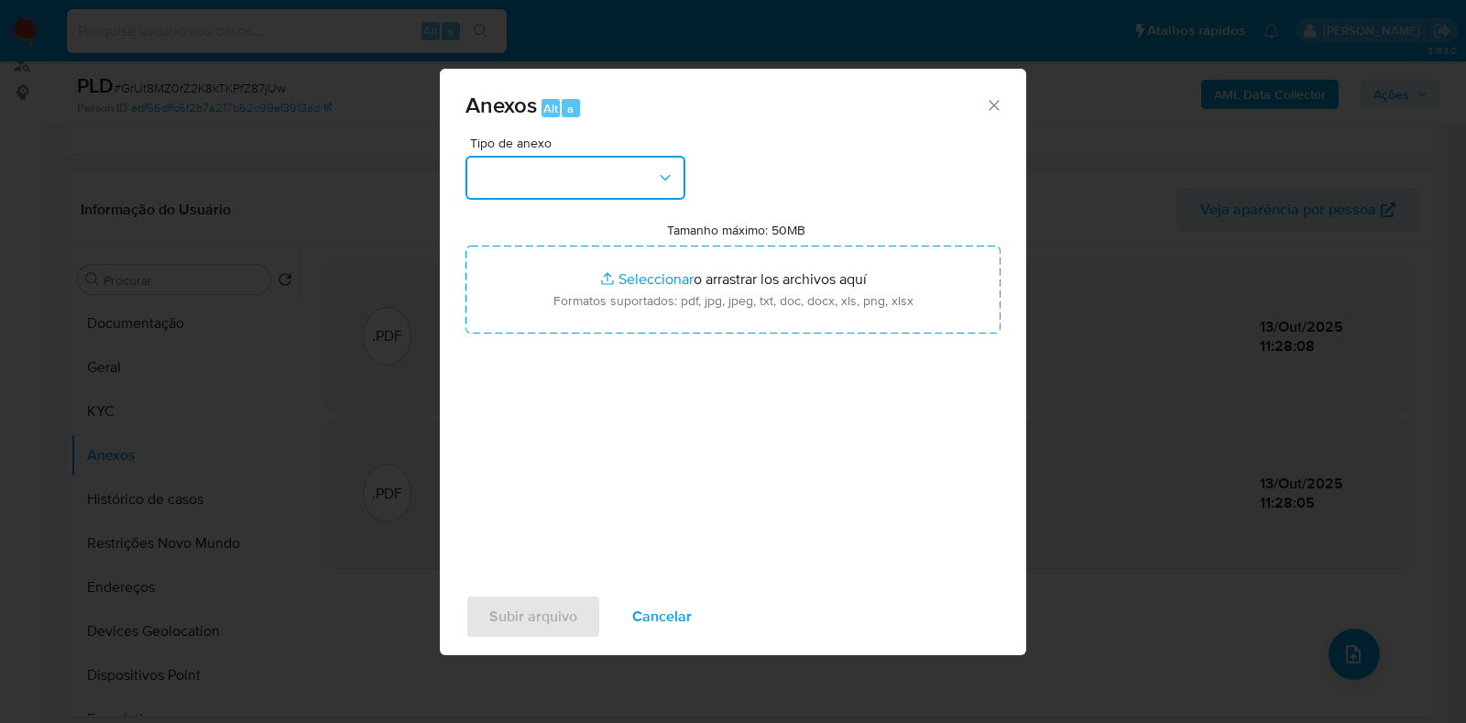
click at [525, 179] on button "button" at bounding box center [575, 178] width 220 height 44
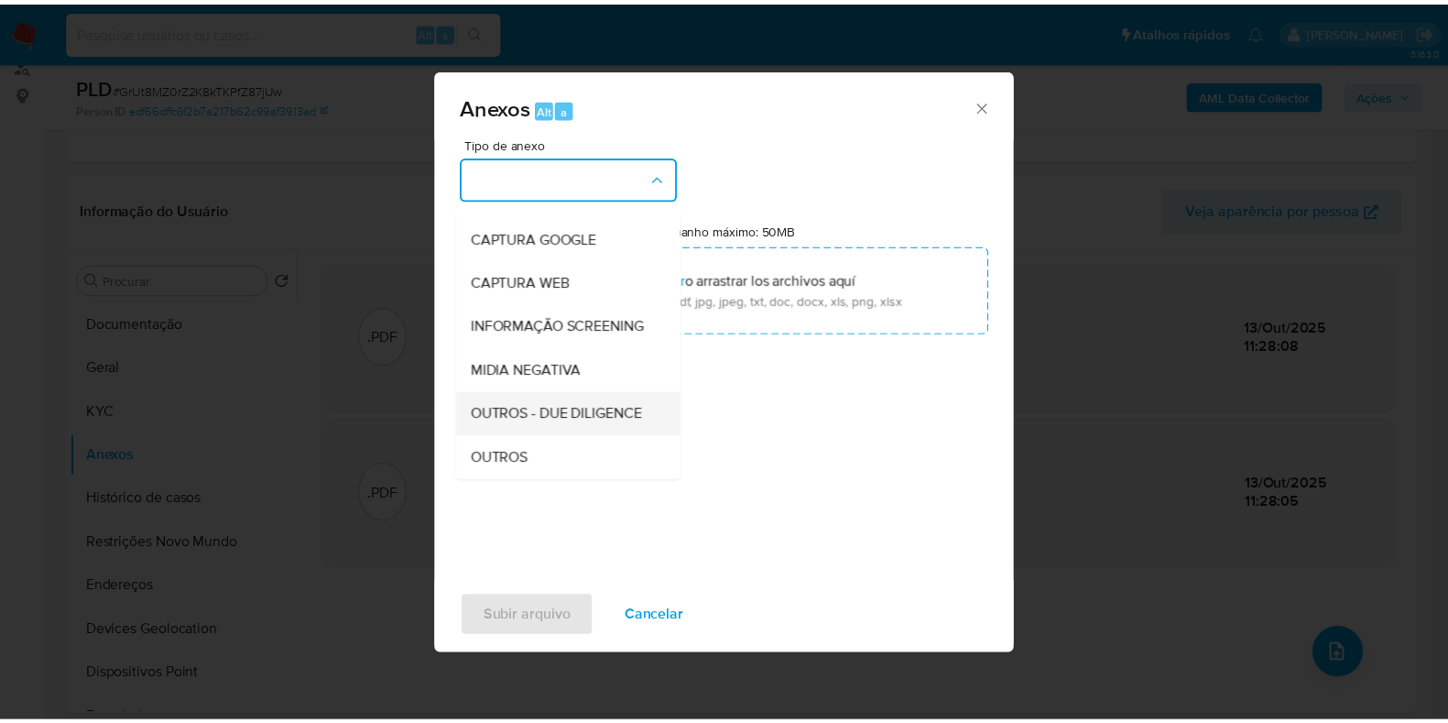
scroll to position [114, 0]
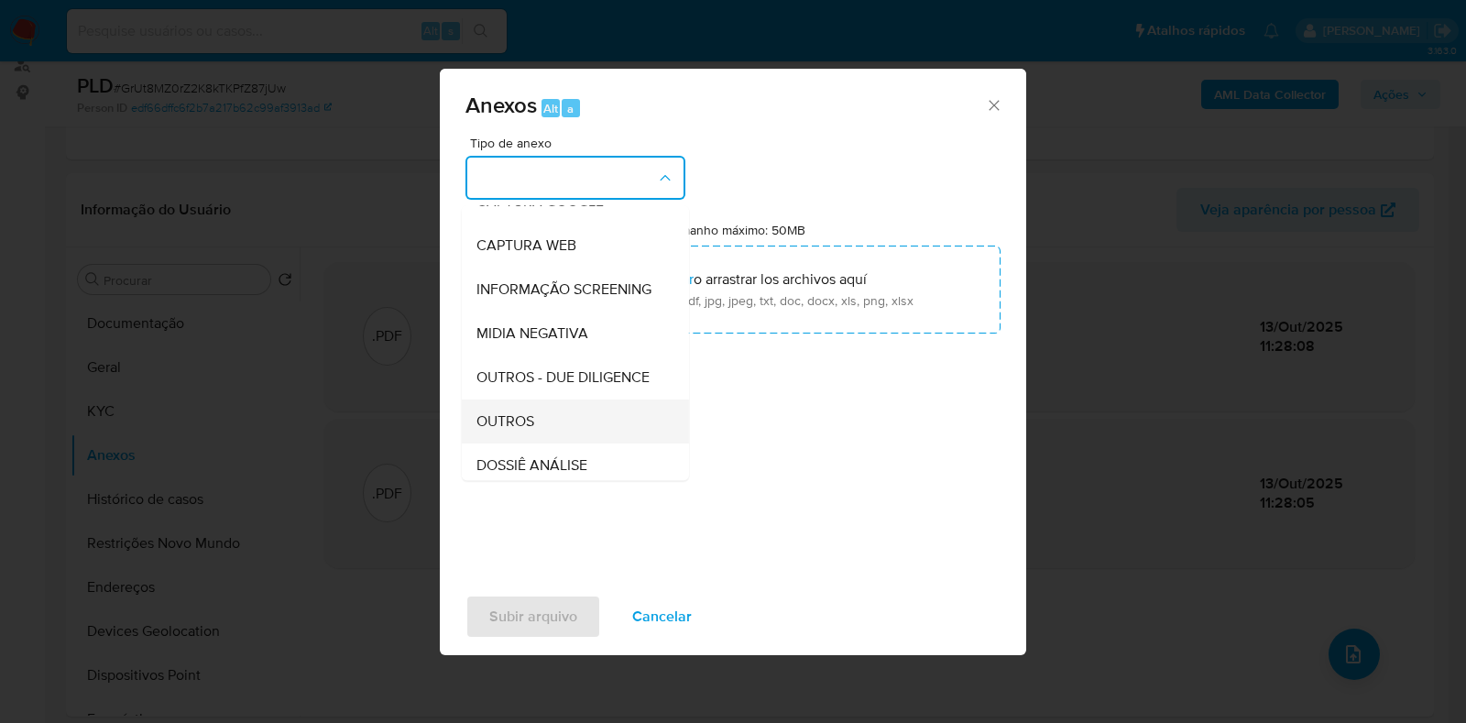
click at [537, 443] on div "OUTROS" at bounding box center [569, 421] width 187 height 44
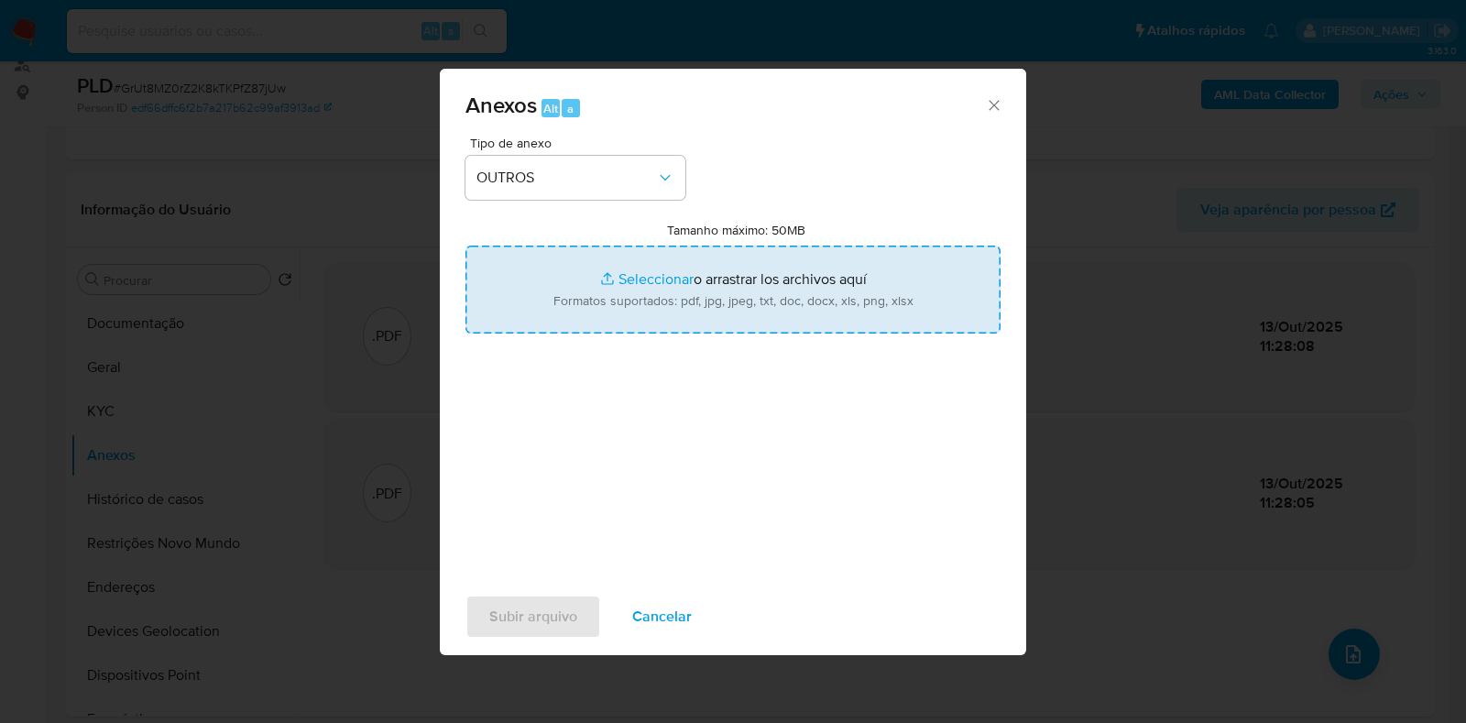
click at [669, 283] on input "Tamanho máximo: 50MB Seleccionar archivos" at bounding box center [732, 289] width 535 height 88
type input "C:\fakepath\SAR - XXX - CPF 53820212876 - BEATRIZ SANTOS DE CARVALHO.pdf"
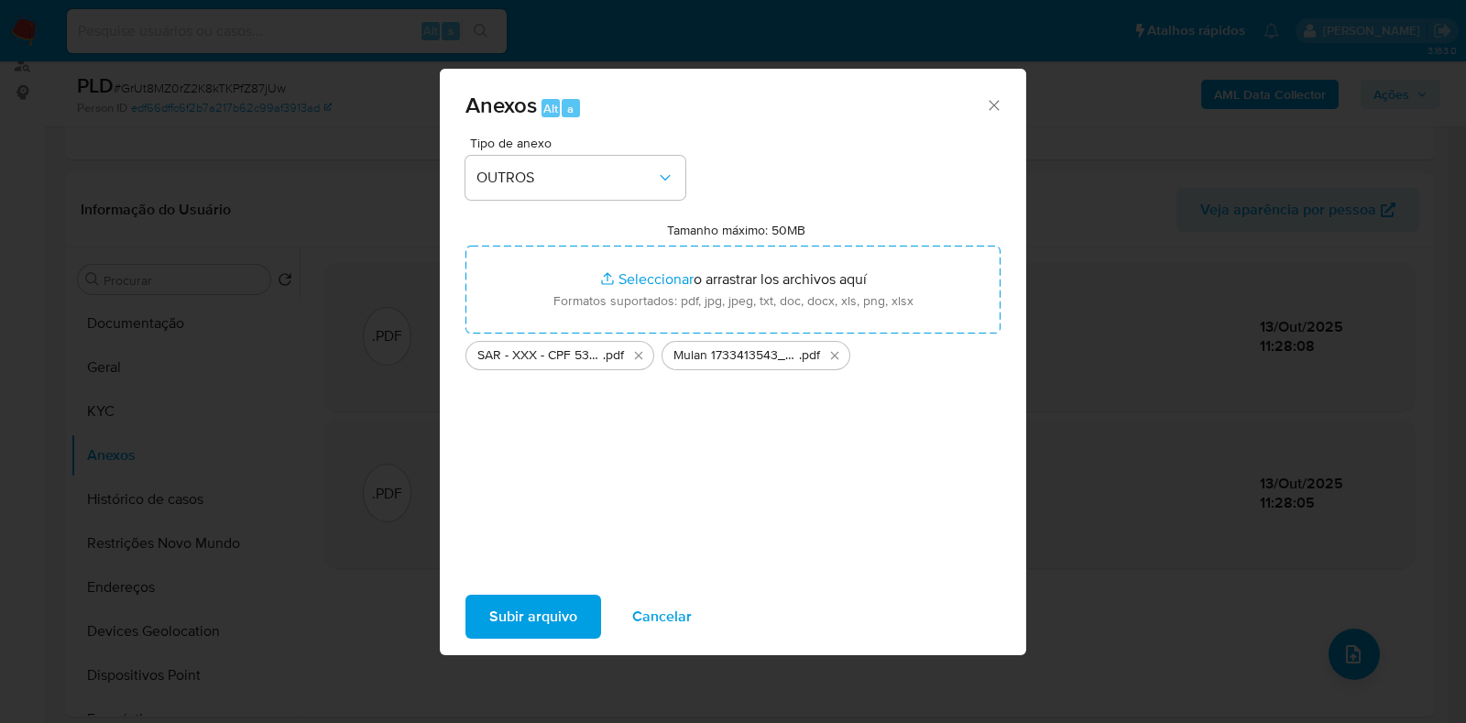
click at [538, 605] on span "Subir arquivo" at bounding box center [533, 616] width 88 height 40
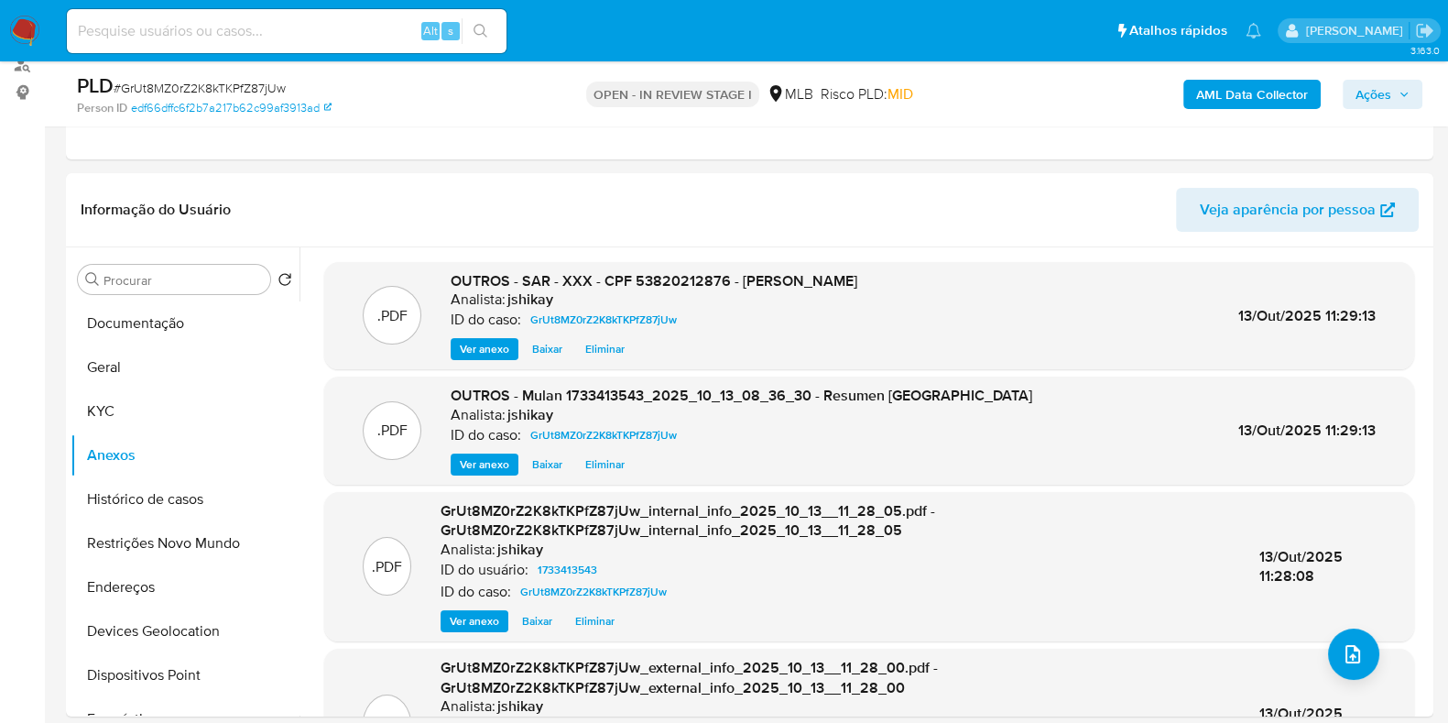
click at [1383, 75] on div "AML Data Collector Ações" at bounding box center [1200, 93] width 443 height 43
click at [1379, 94] on span "Ações" at bounding box center [1374, 94] width 36 height 29
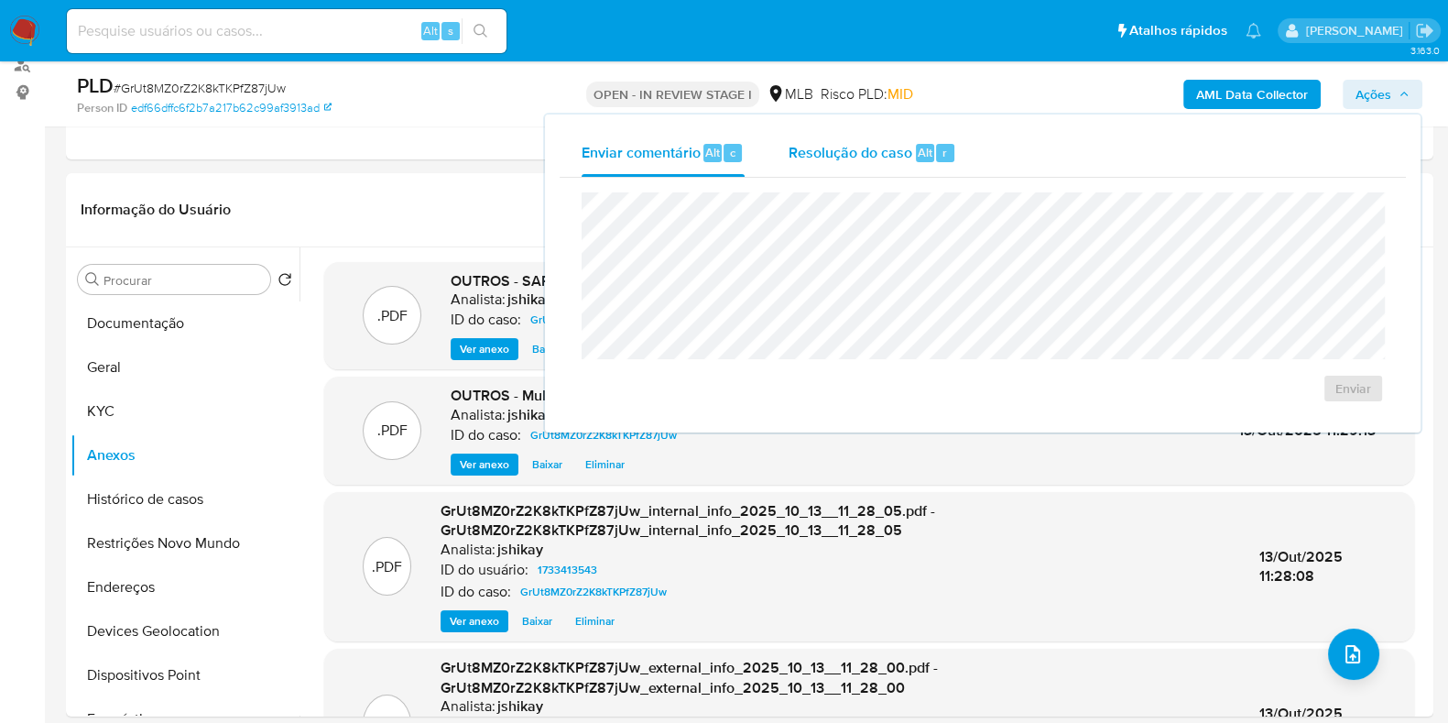
click at [790, 158] on span "Resolução do caso" at bounding box center [851, 151] width 124 height 21
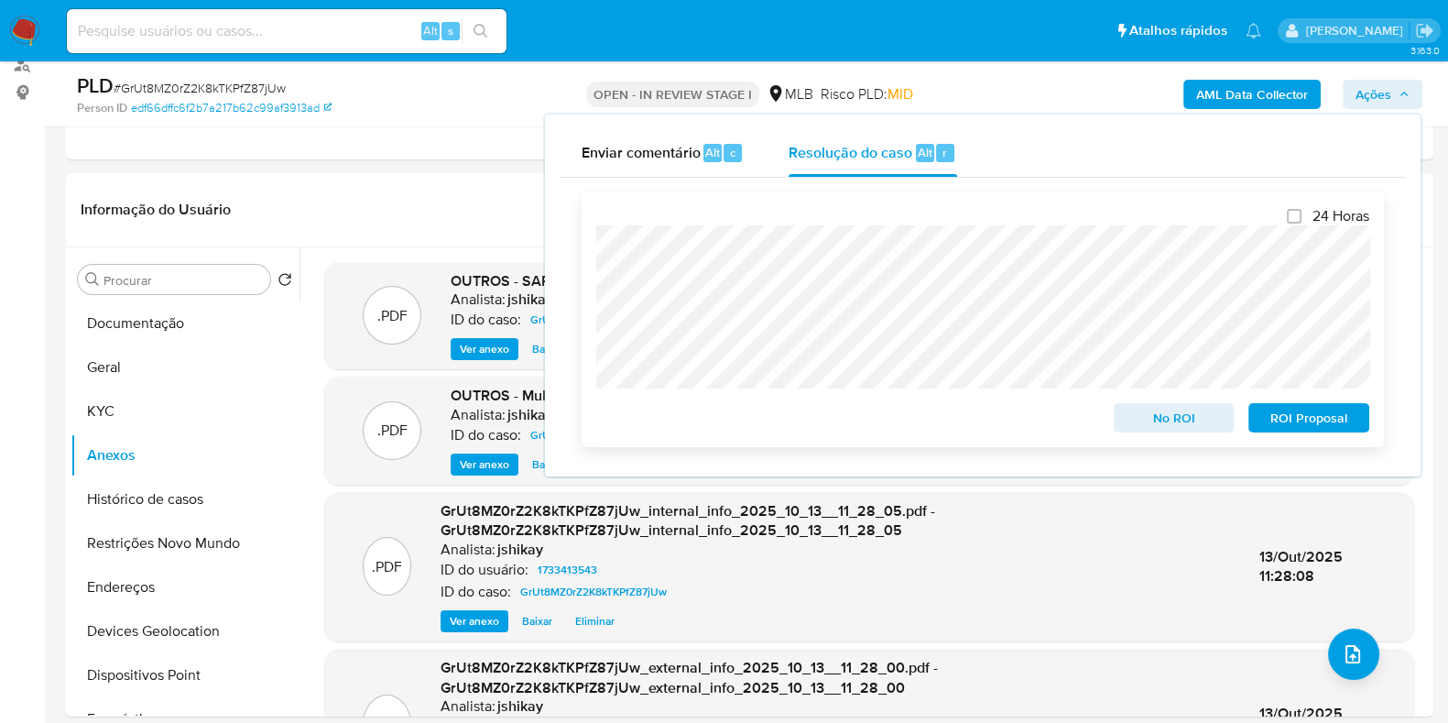
click at [1281, 421] on span "ROI Proposal" at bounding box center [1308, 418] width 95 height 26
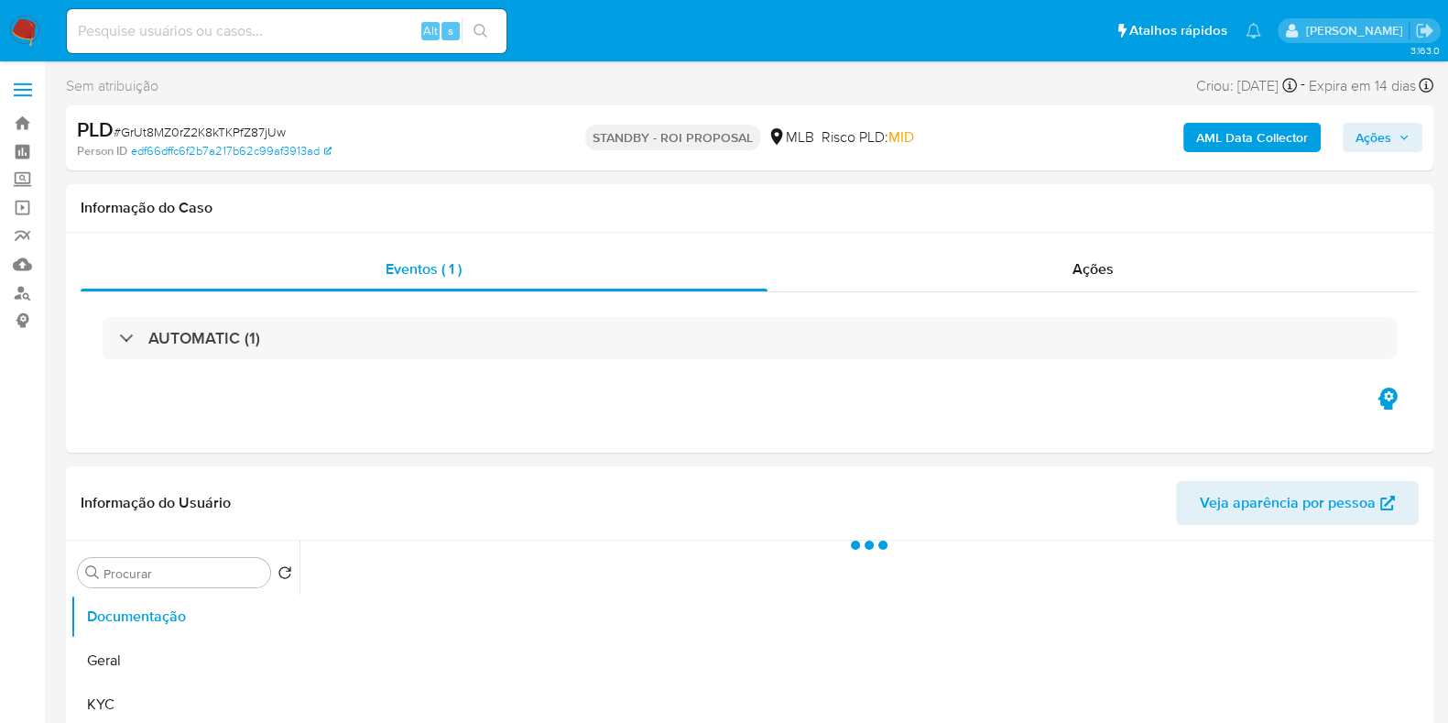
select select "10"
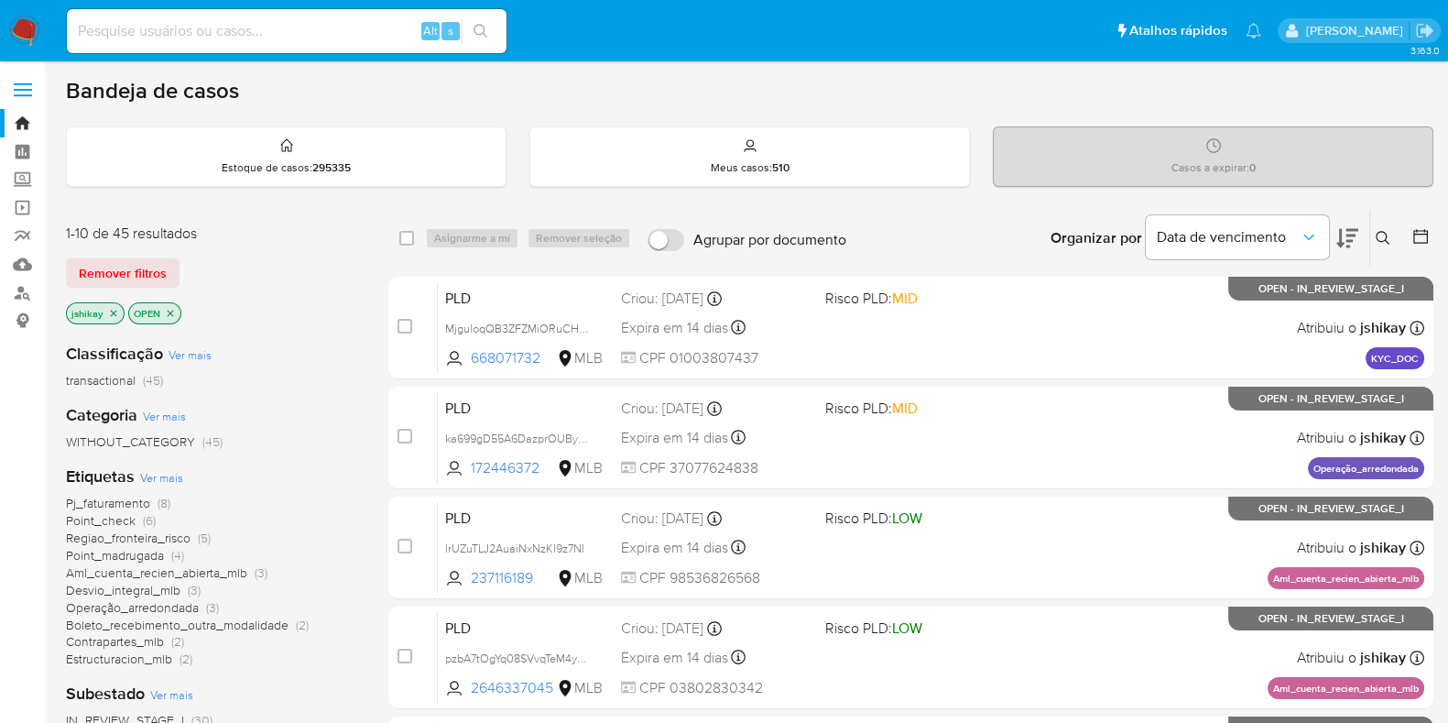
click at [111, 308] on icon "close-filter" at bounding box center [113, 313] width 11 height 11
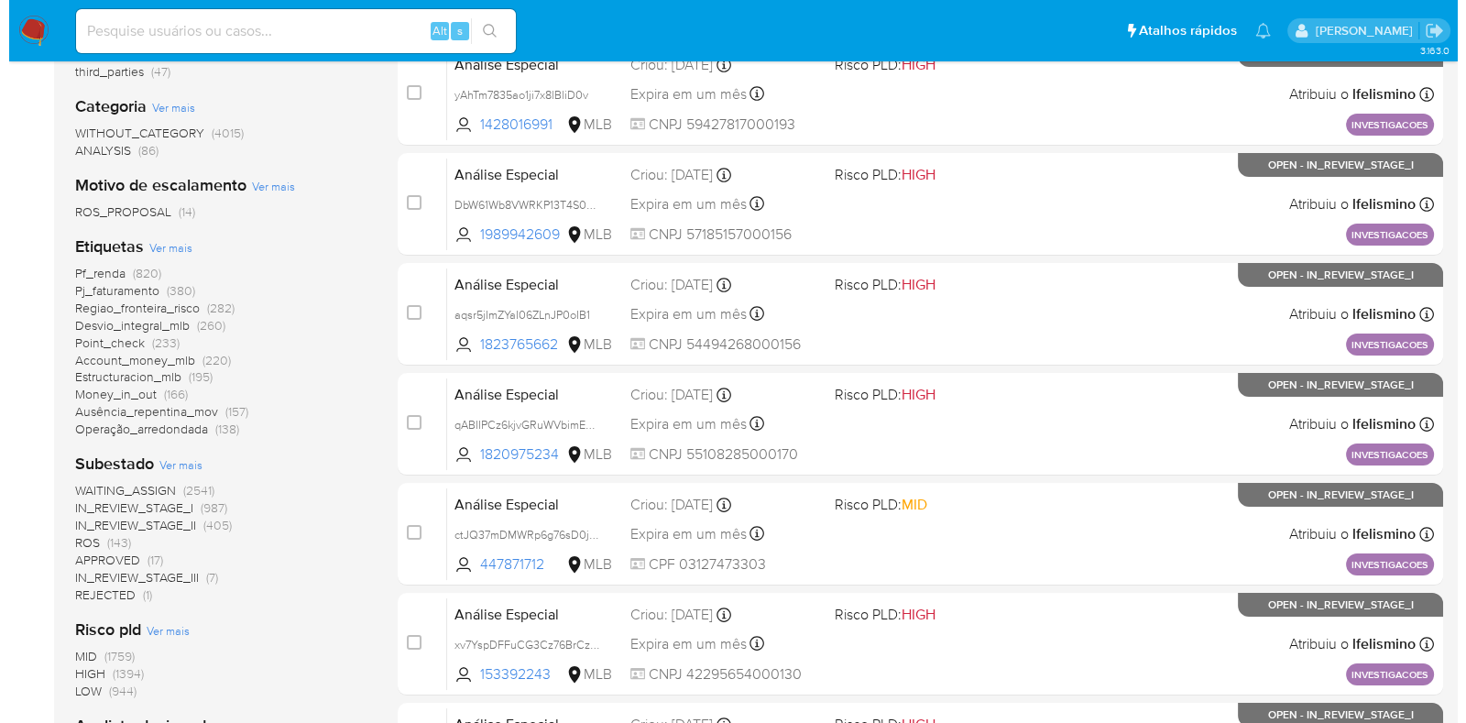
scroll to position [573, 0]
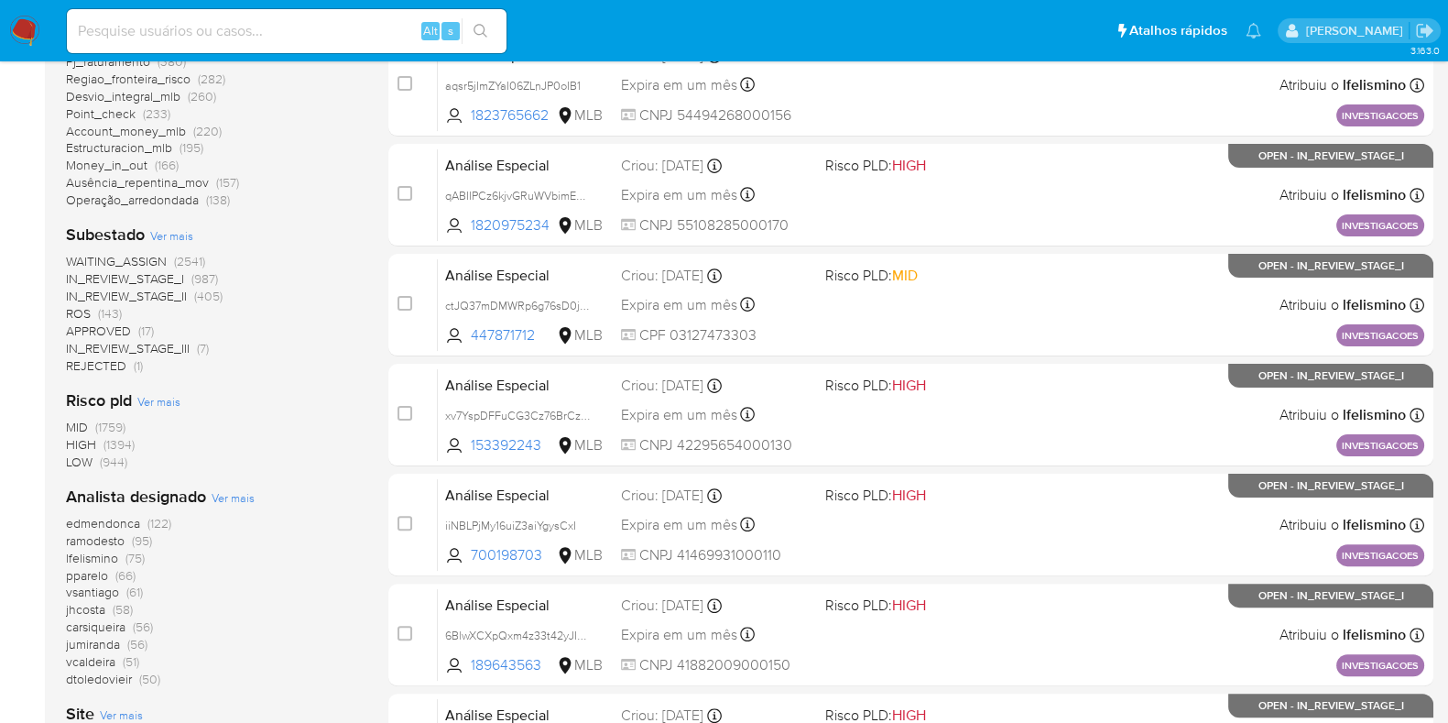
click at [241, 496] on span "Ver mais" at bounding box center [233, 497] width 43 height 16
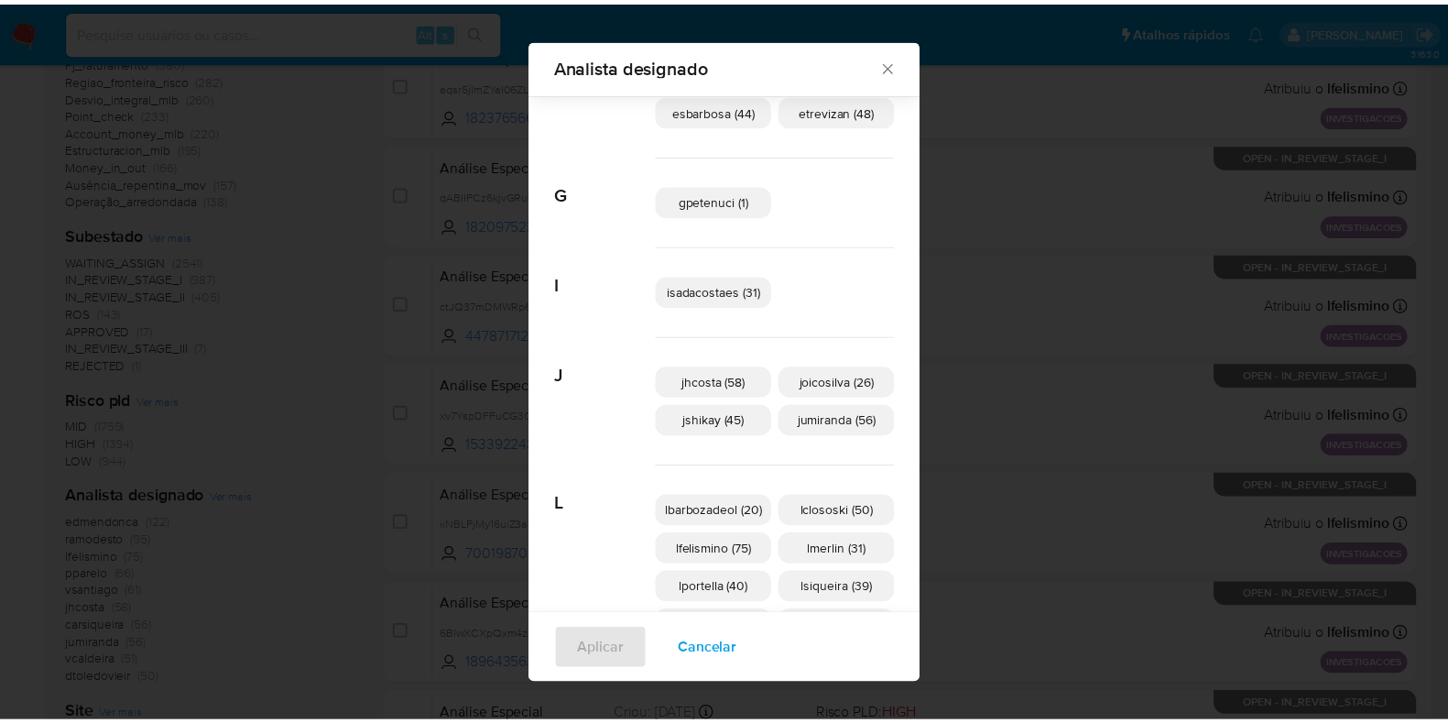
scroll to position [443, 0]
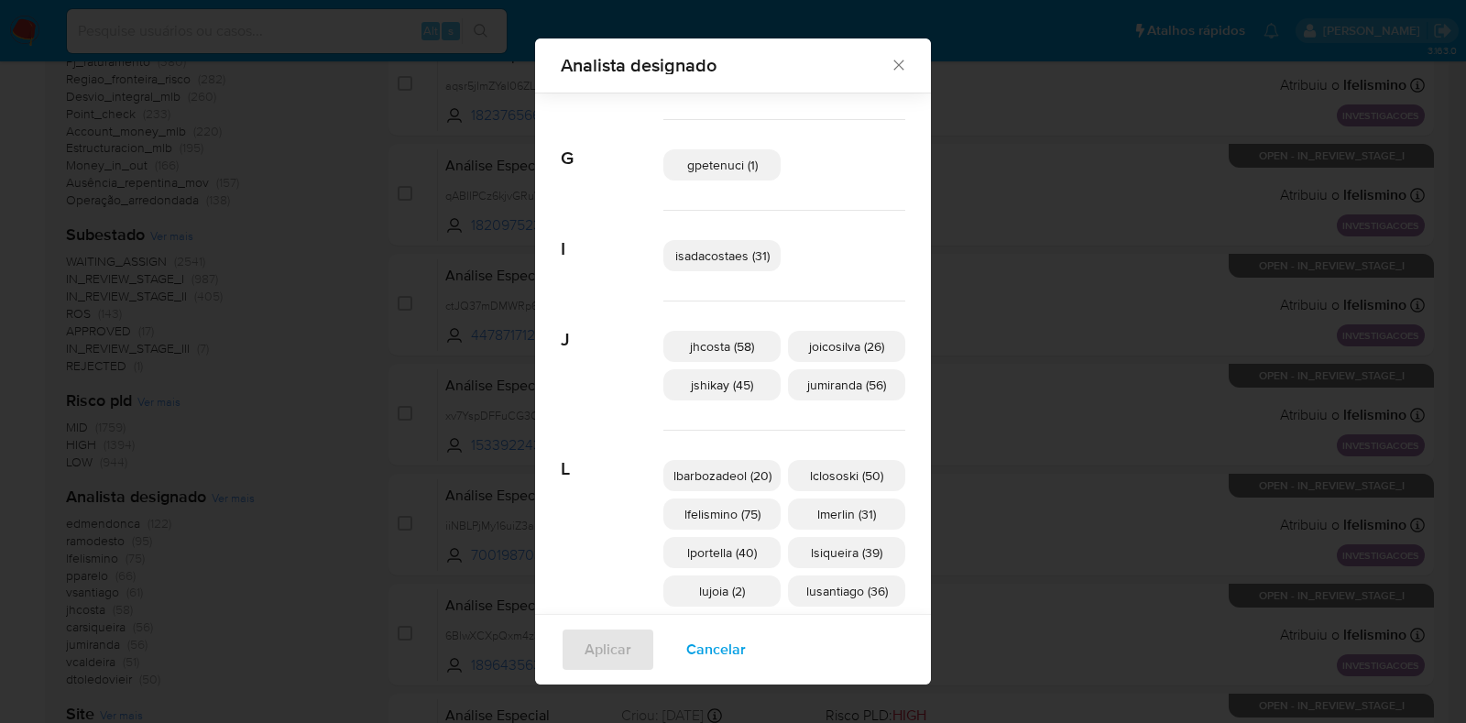
click at [896, 67] on icon "Fechar" at bounding box center [898, 65] width 18 height 18
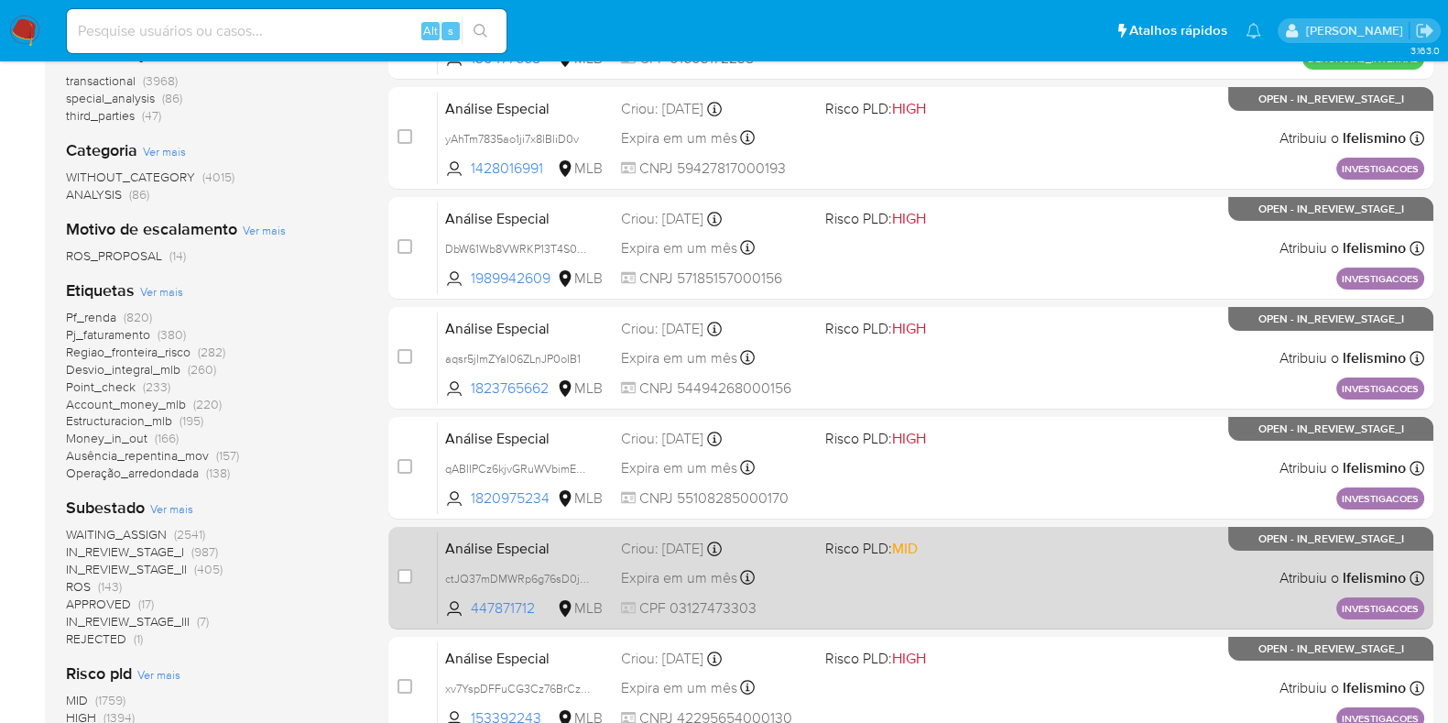
scroll to position [0, 0]
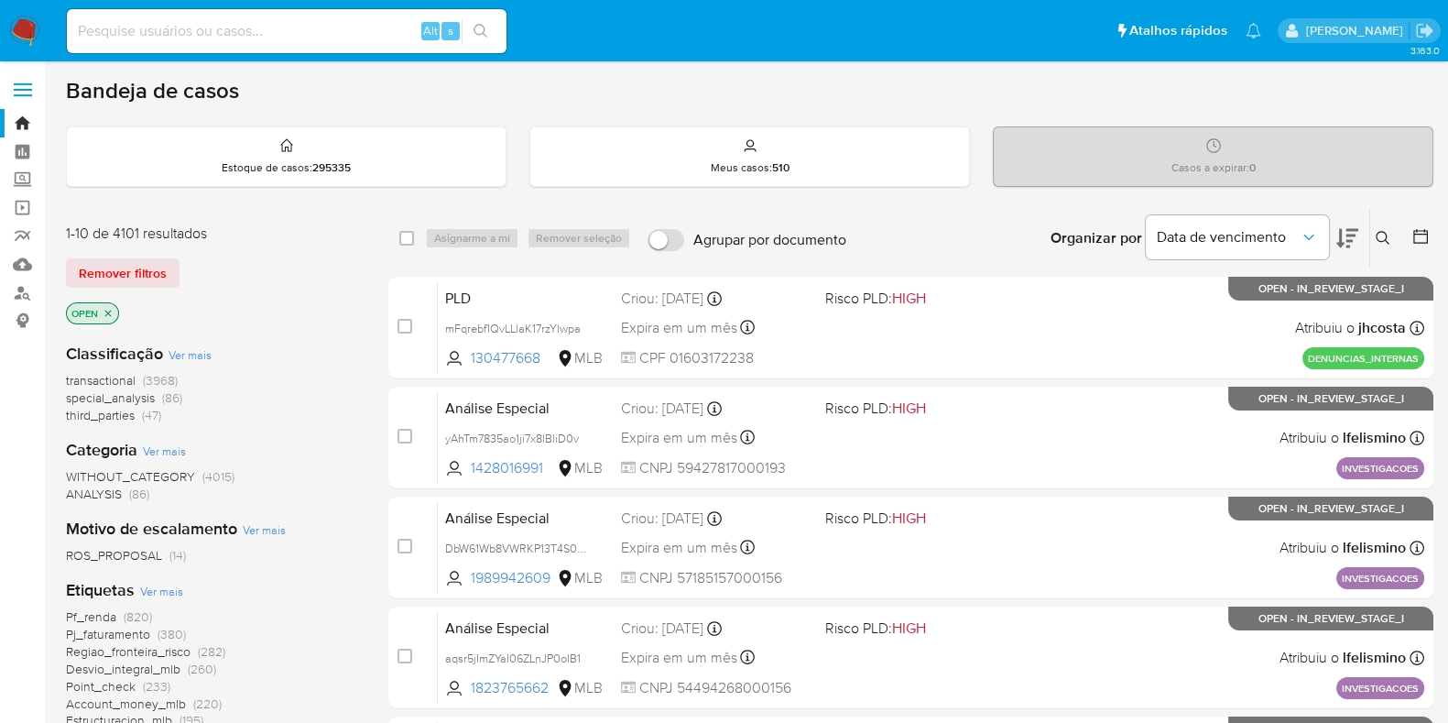
click at [23, 38] on img at bounding box center [24, 31] width 31 height 31
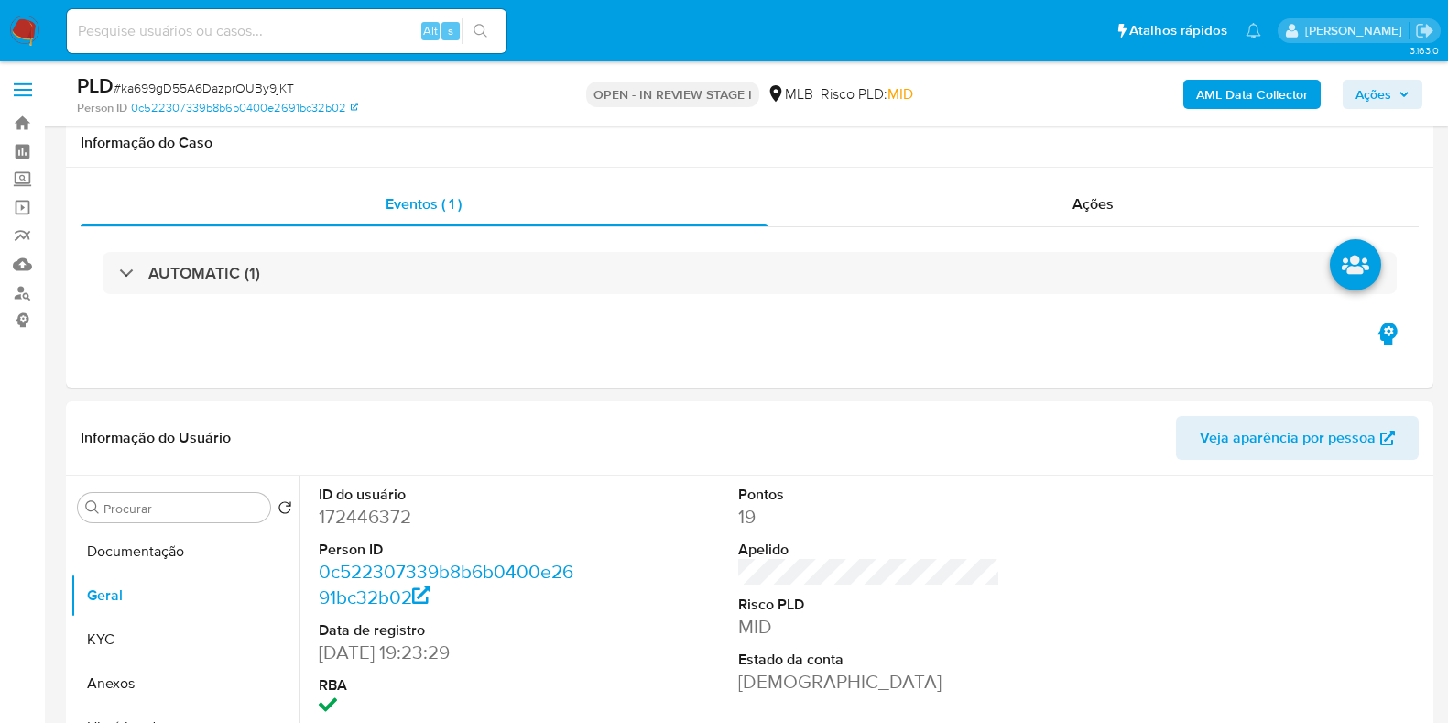
scroll to position [289, 0]
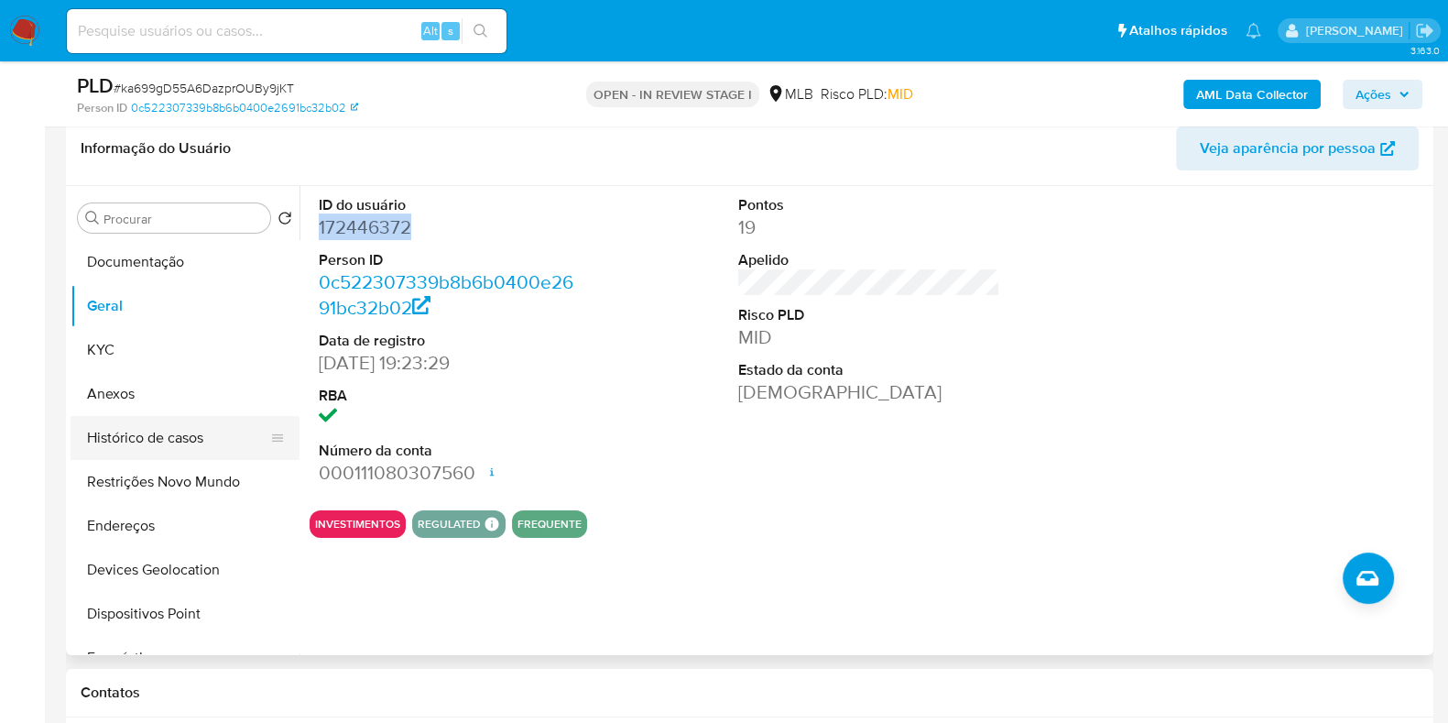
click at [162, 448] on button "Histórico de casos" at bounding box center [178, 438] width 214 height 44
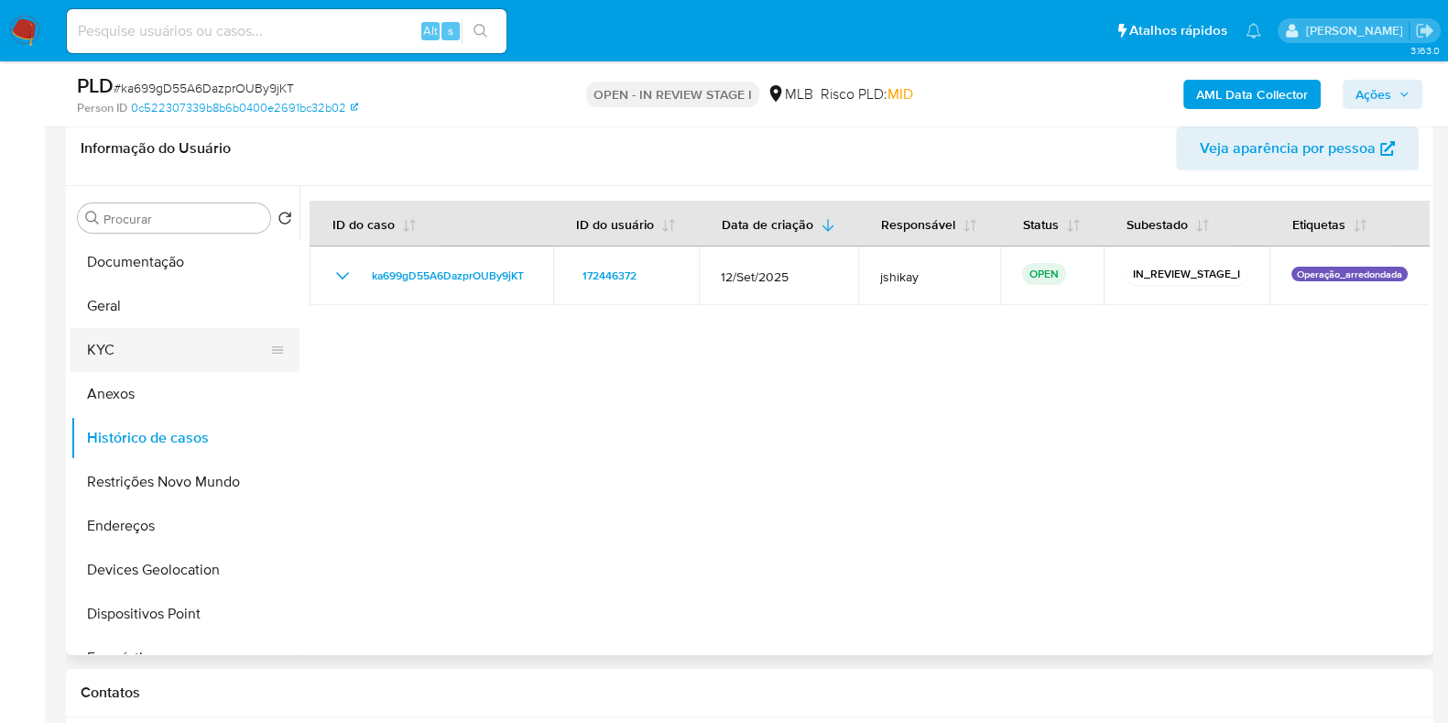
click at [136, 351] on button "KYC" at bounding box center [178, 350] width 214 height 44
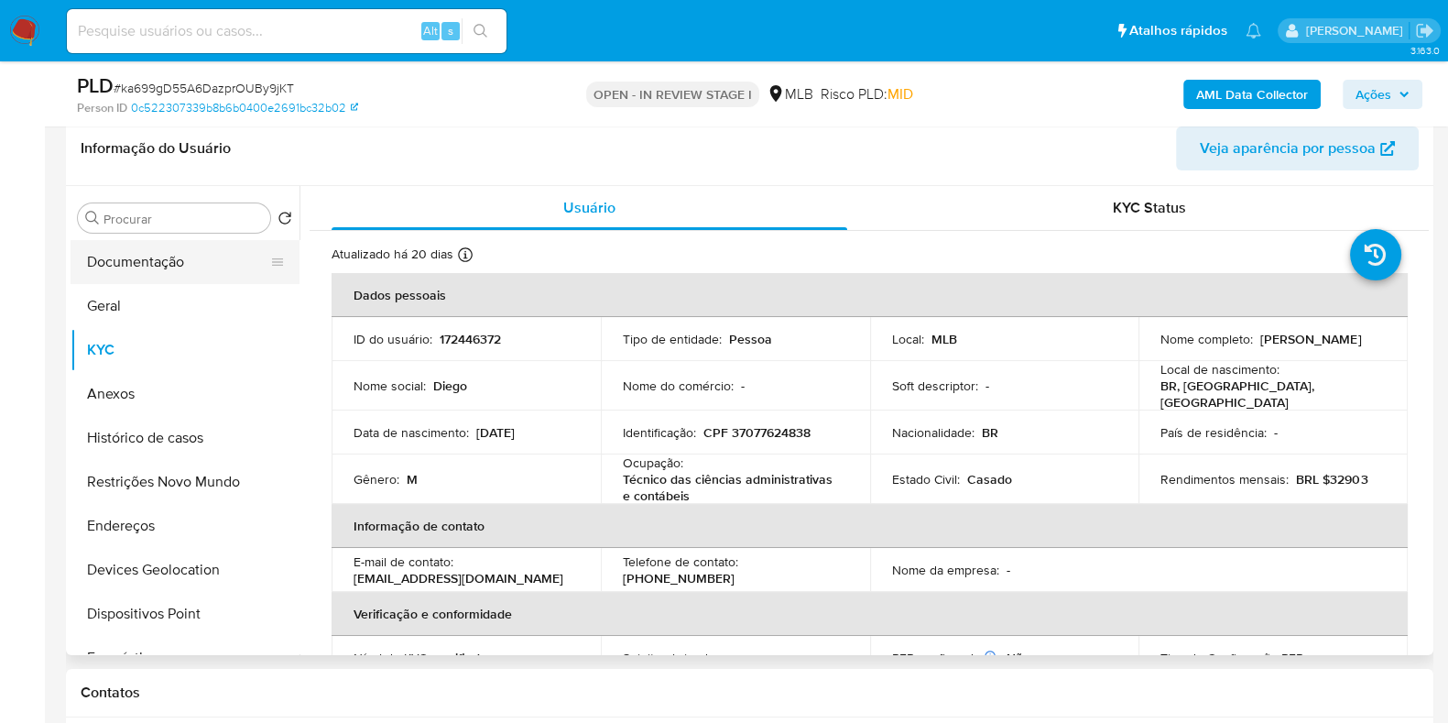
click at [128, 243] on button "Documentação" at bounding box center [178, 262] width 214 height 44
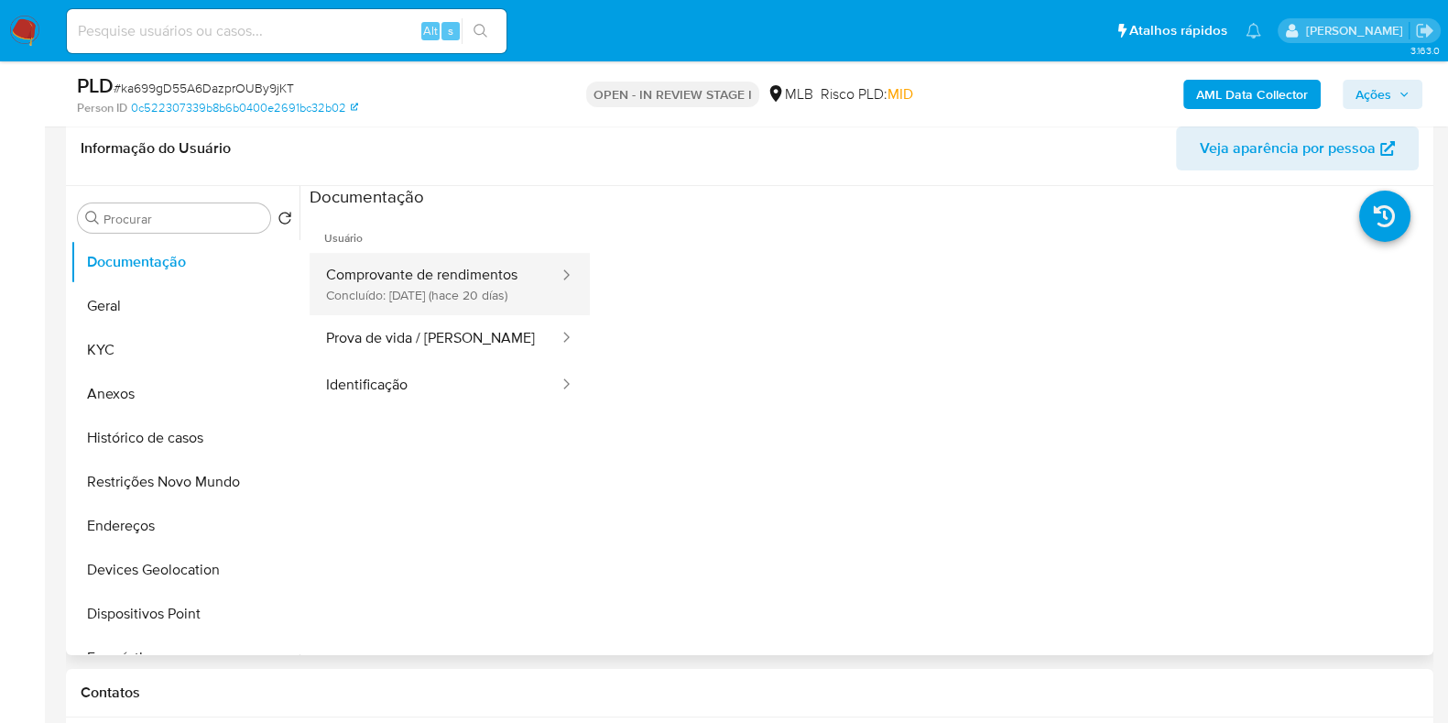
click at [431, 296] on button "Comprovante de rendimentos Concluído: 23/09/2025 (hace 20 días)" at bounding box center [435, 284] width 251 height 62
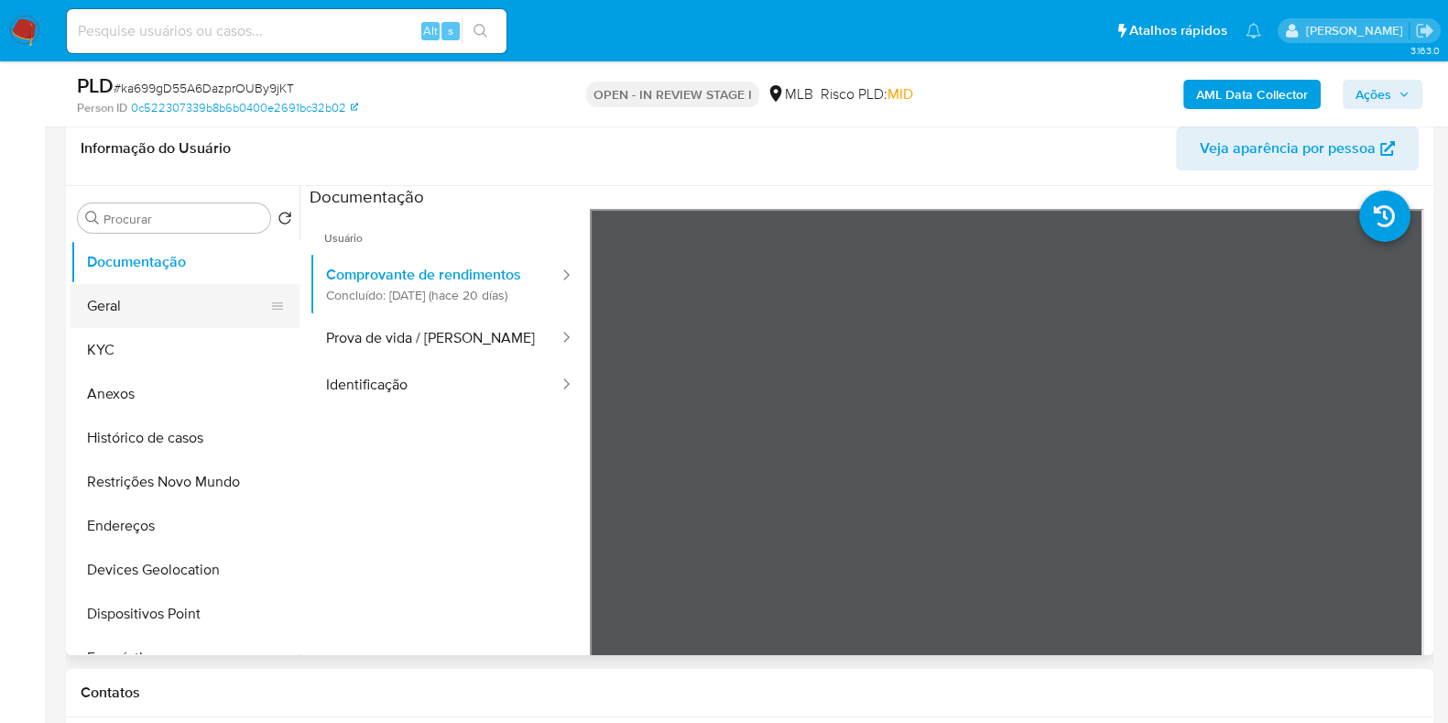
click at [202, 311] on button "Geral" at bounding box center [178, 306] width 214 height 44
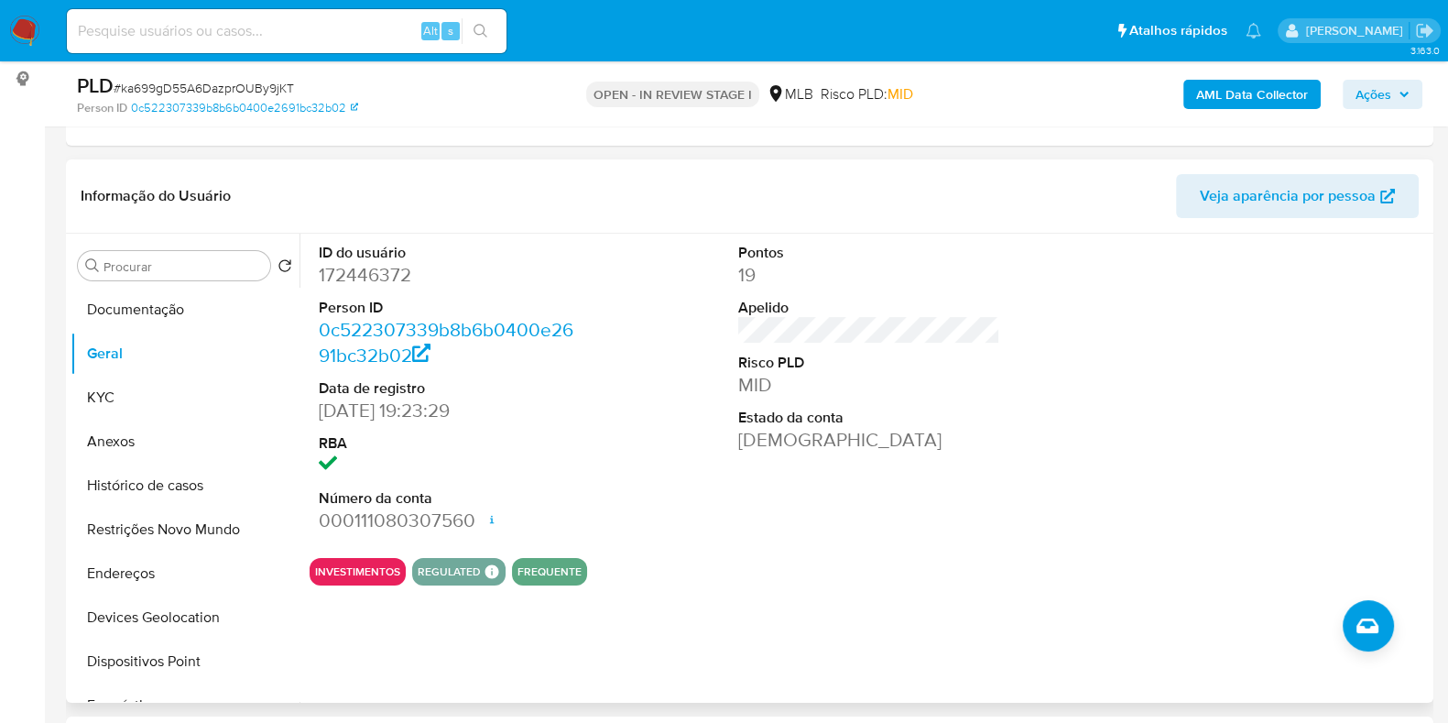
scroll to position [175, 0]
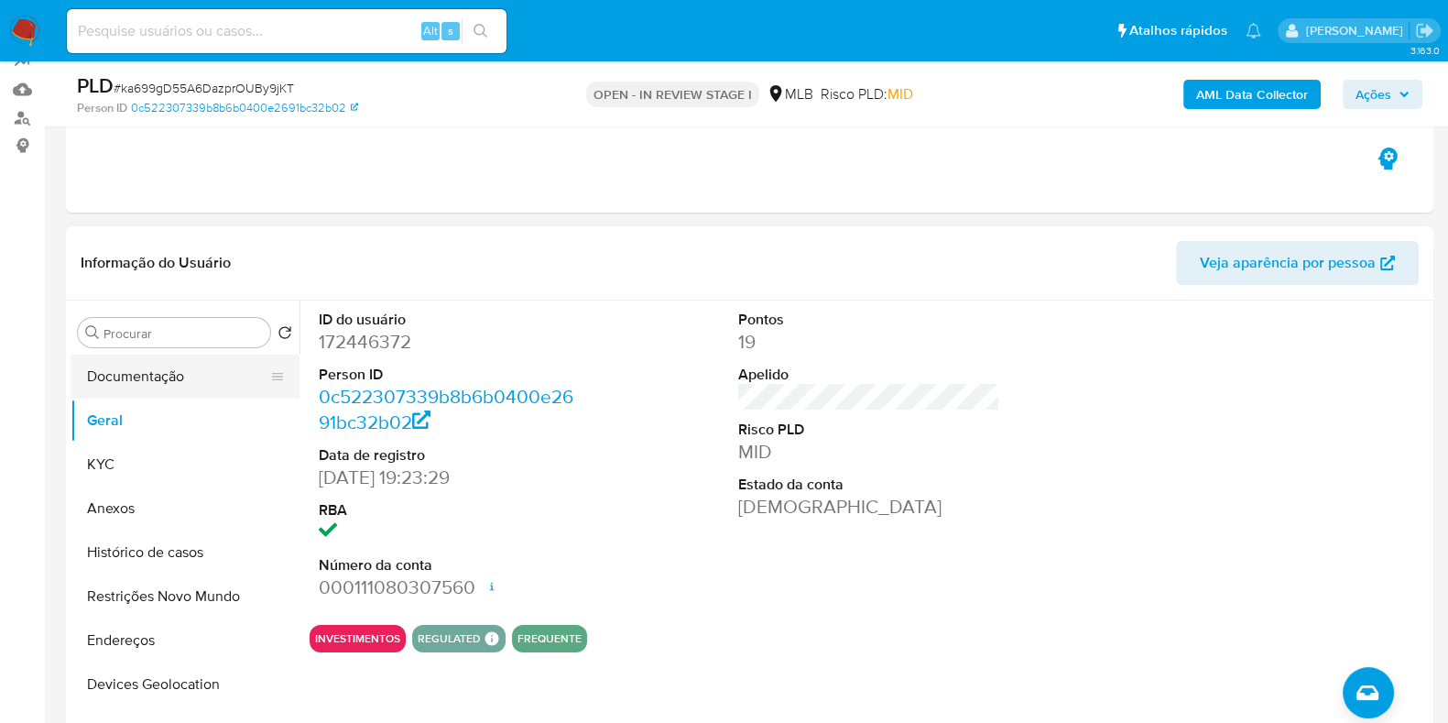
click at [158, 378] on button "Documentação" at bounding box center [178, 376] width 214 height 44
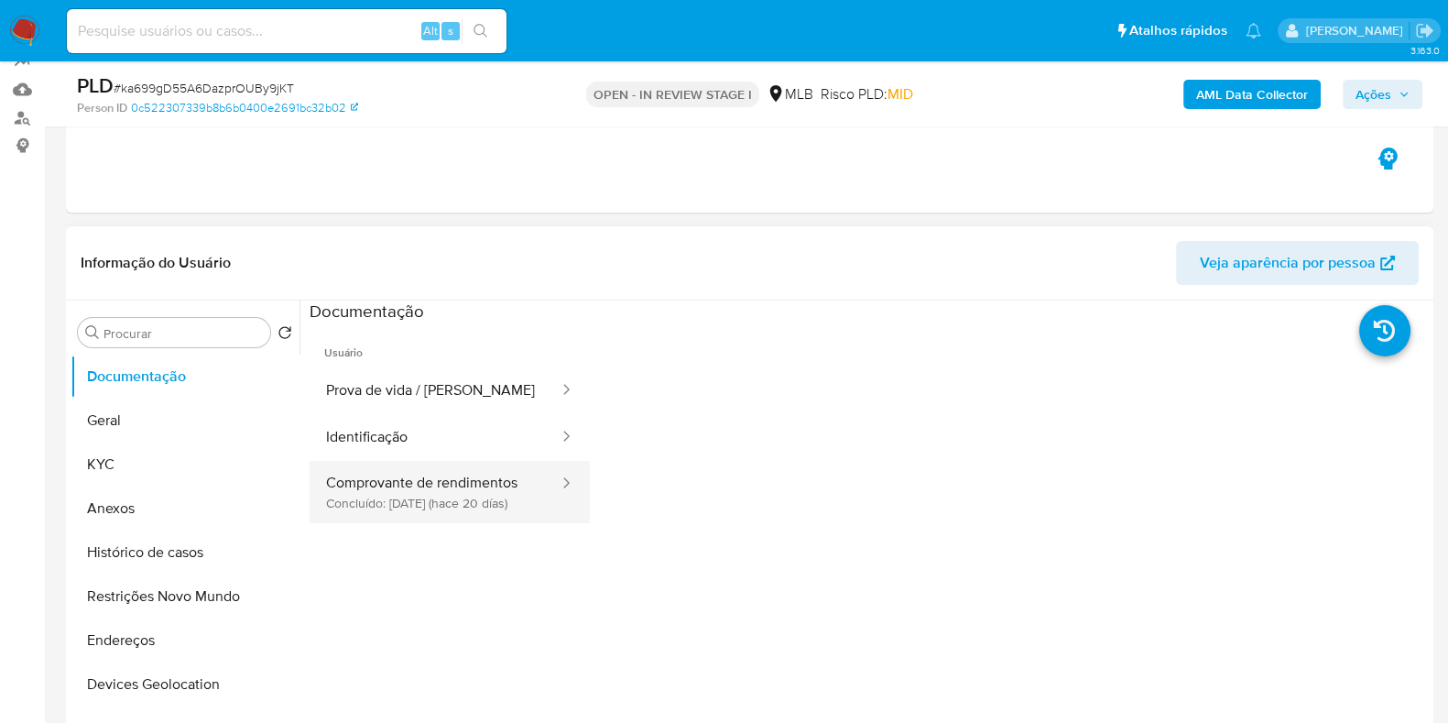
click at [505, 513] on button "Comprovante de rendimentos Concluído: 23/09/2025 (hace 20 días)" at bounding box center [435, 492] width 251 height 62
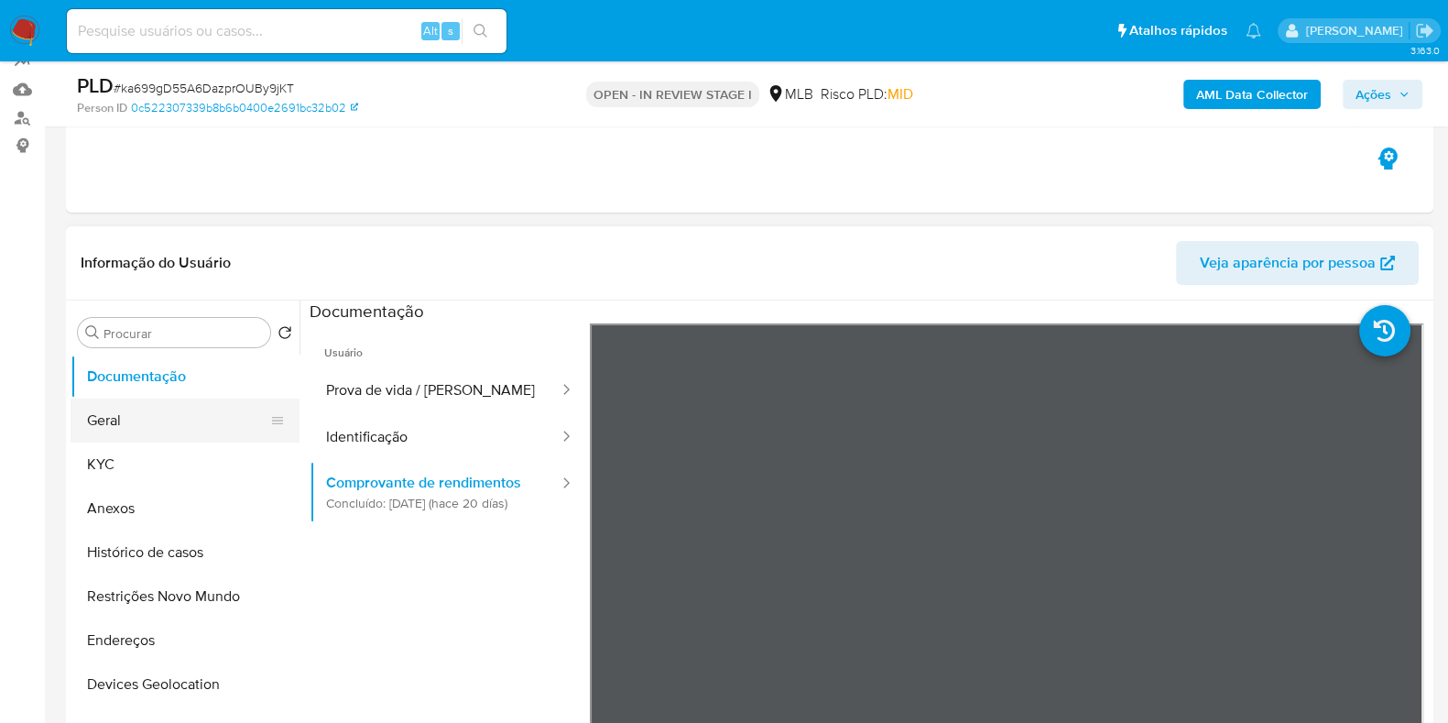
click at [117, 428] on button "Geral" at bounding box center [178, 420] width 214 height 44
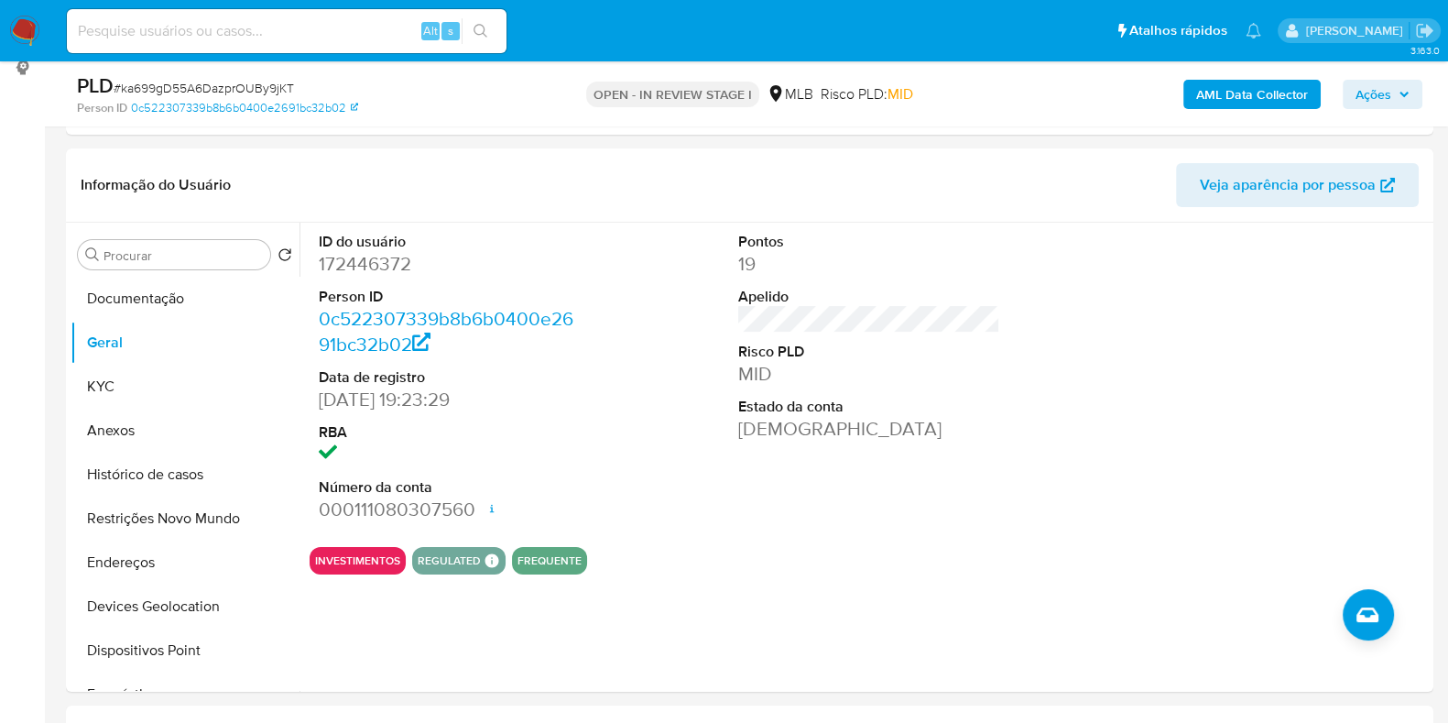
scroll to position [260, 0]
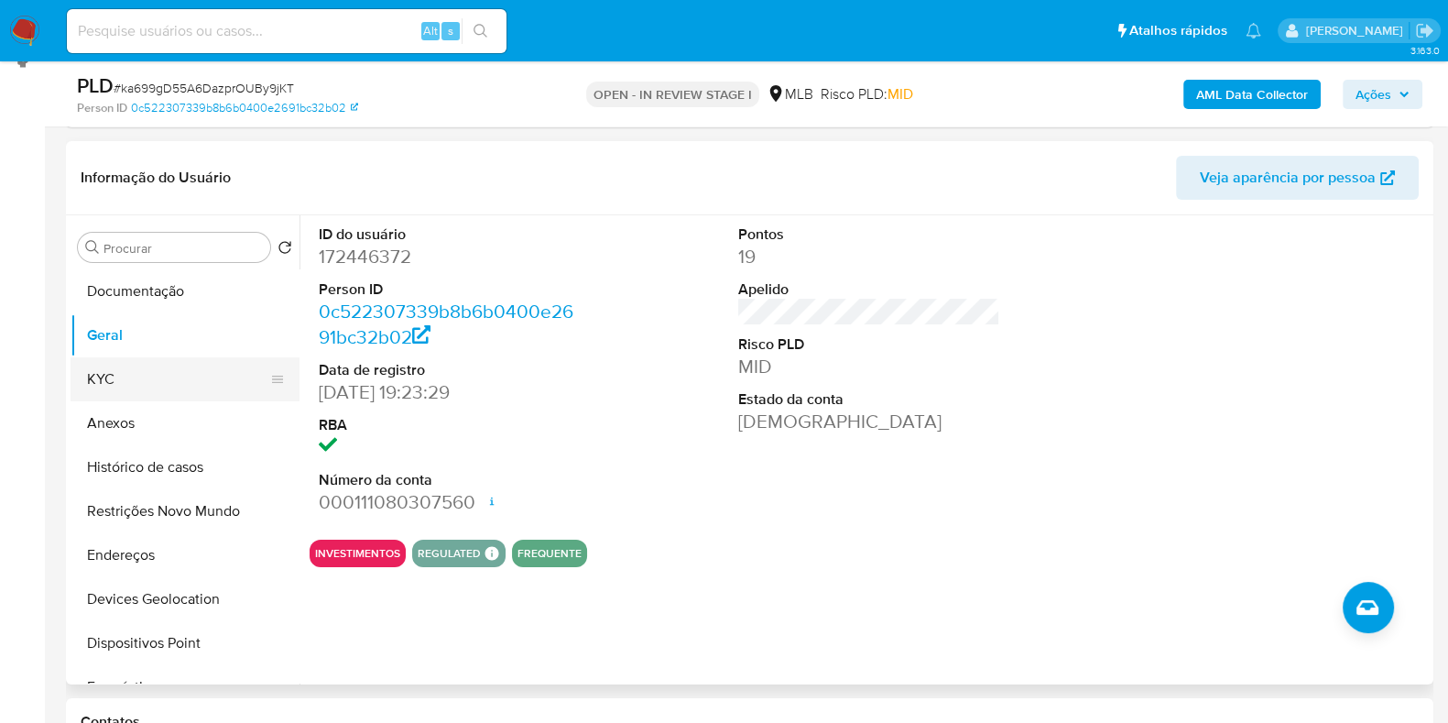
click at [134, 382] on button "KYC" at bounding box center [178, 379] width 214 height 44
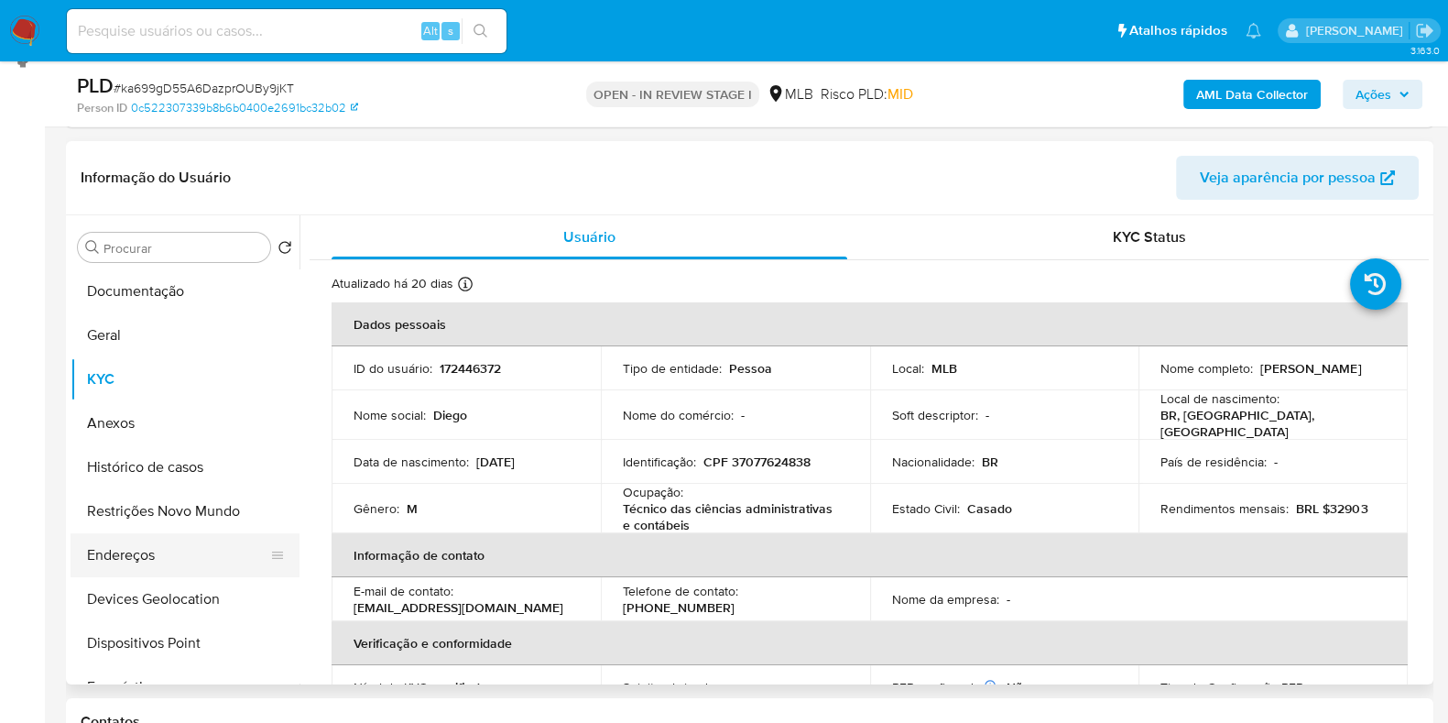
click at [177, 541] on button "Endereços" at bounding box center [178, 555] width 214 height 44
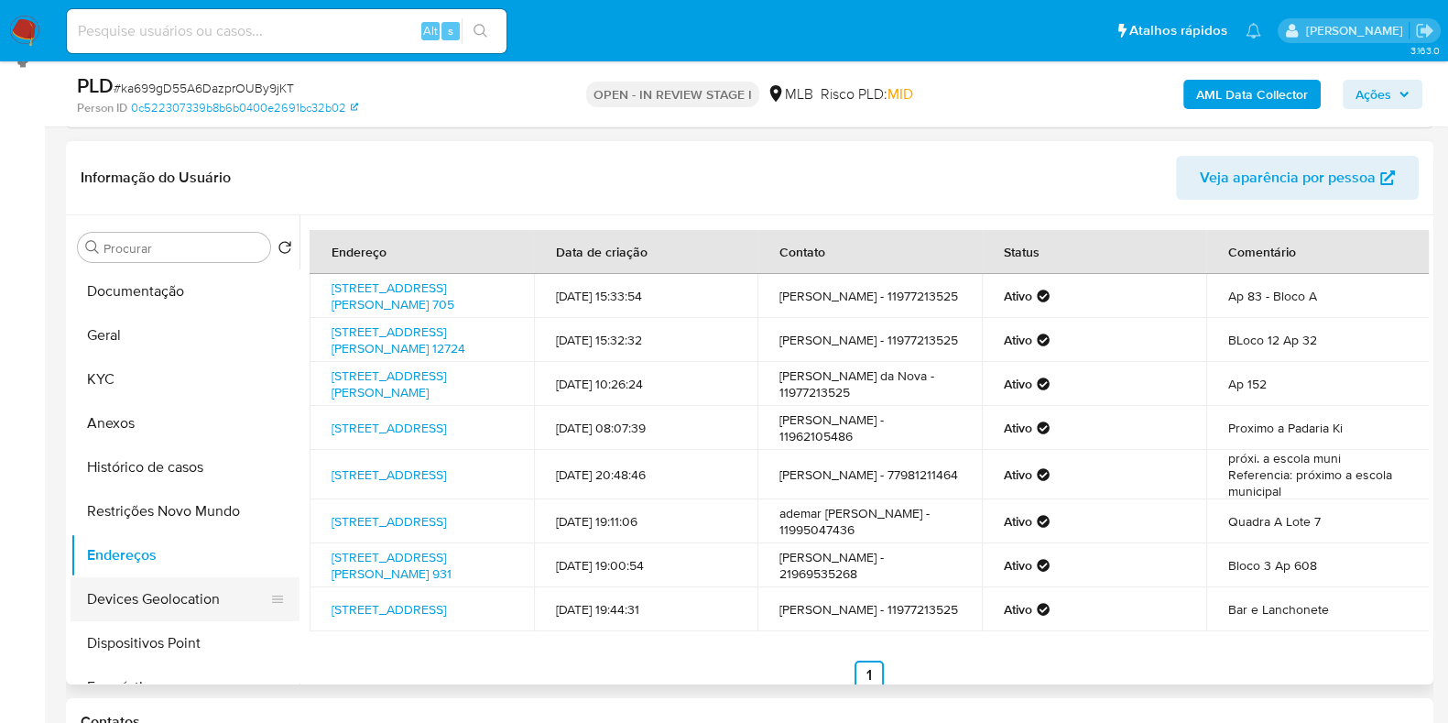
click at [189, 583] on button "Devices Geolocation" at bounding box center [178, 599] width 214 height 44
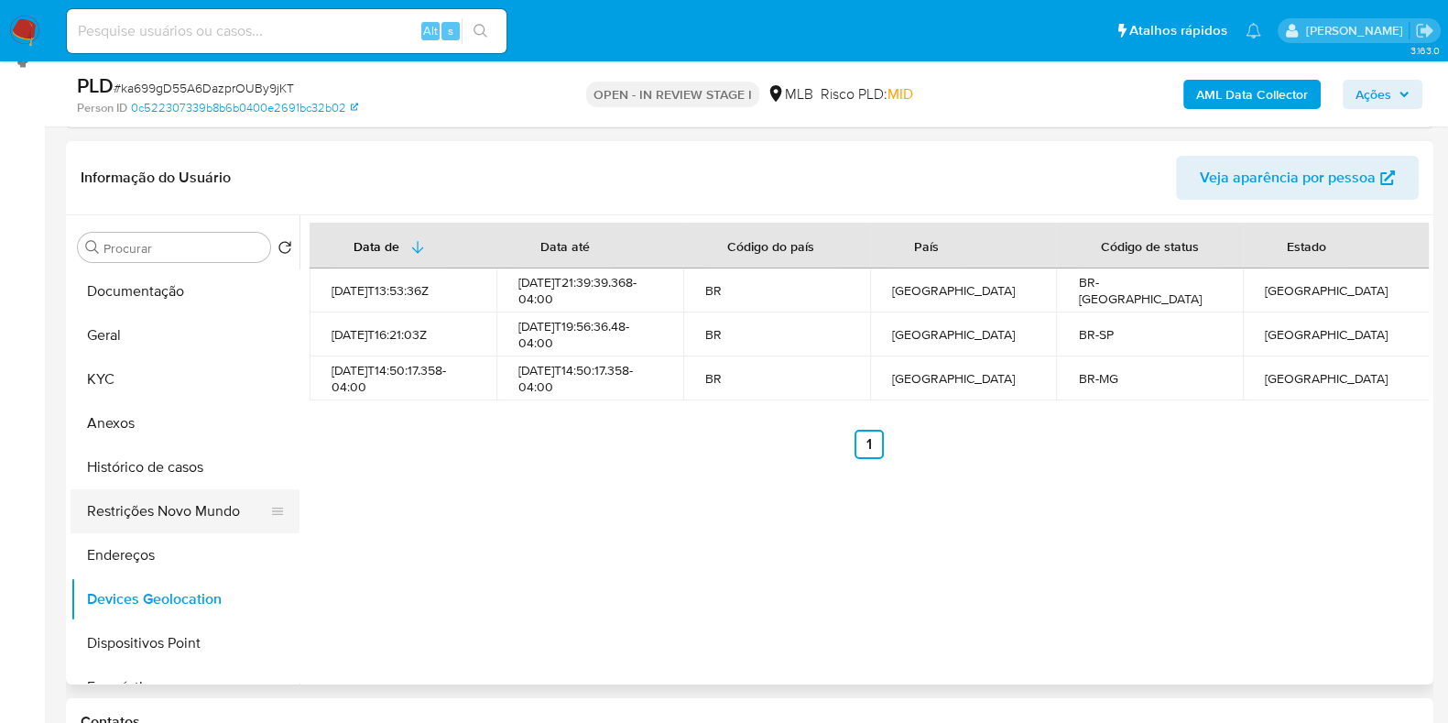
click at [151, 508] on button "Restrições Novo Mundo" at bounding box center [178, 511] width 214 height 44
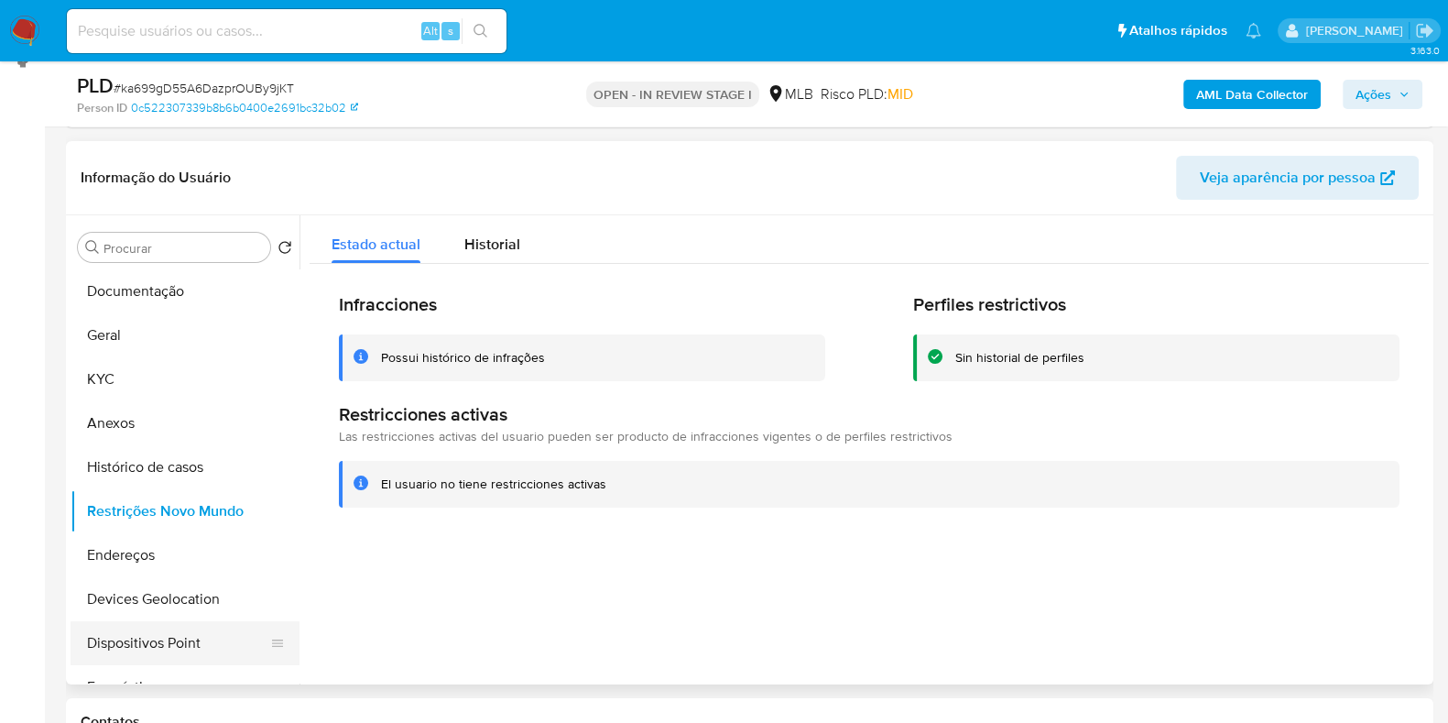
click at [187, 648] on button "Dispositivos Point" at bounding box center [178, 643] width 214 height 44
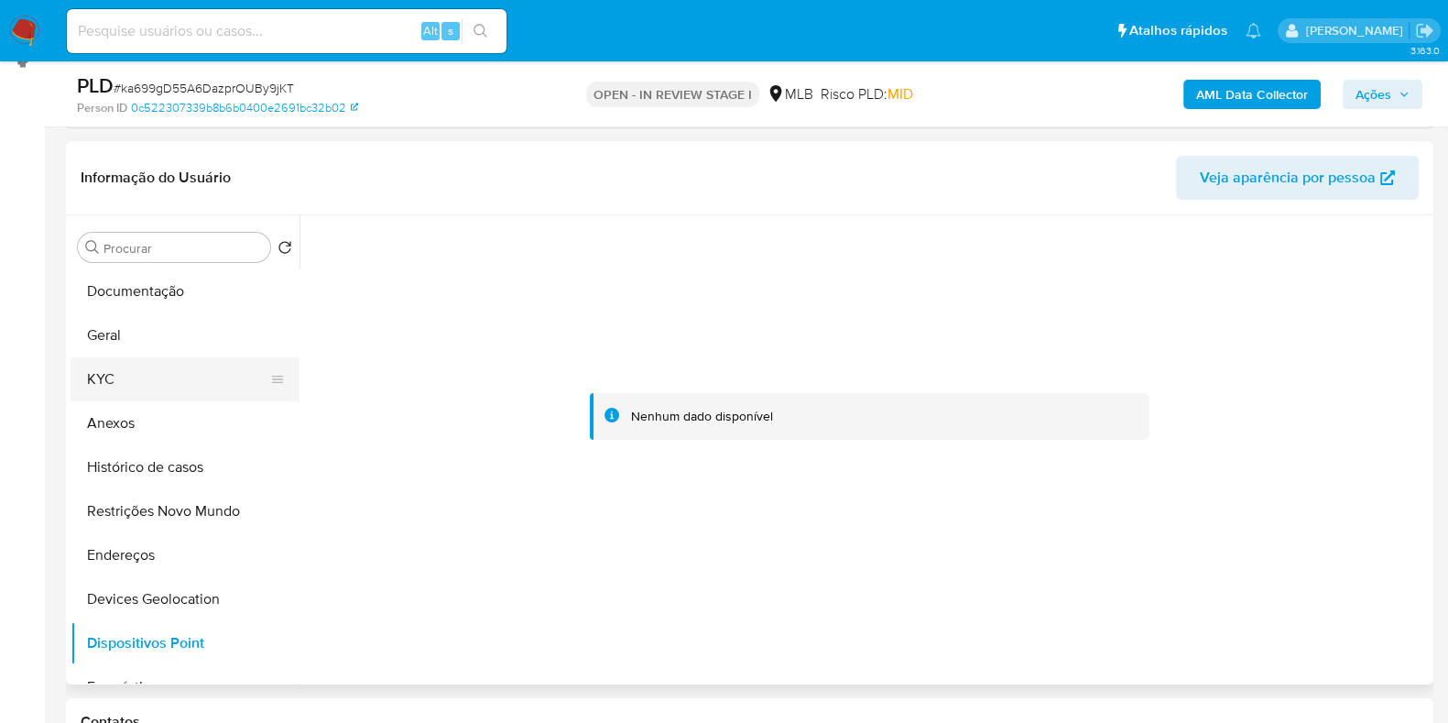
click at [115, 365] on button "KYC" at bounding box center [178, 379] width 214 height 44
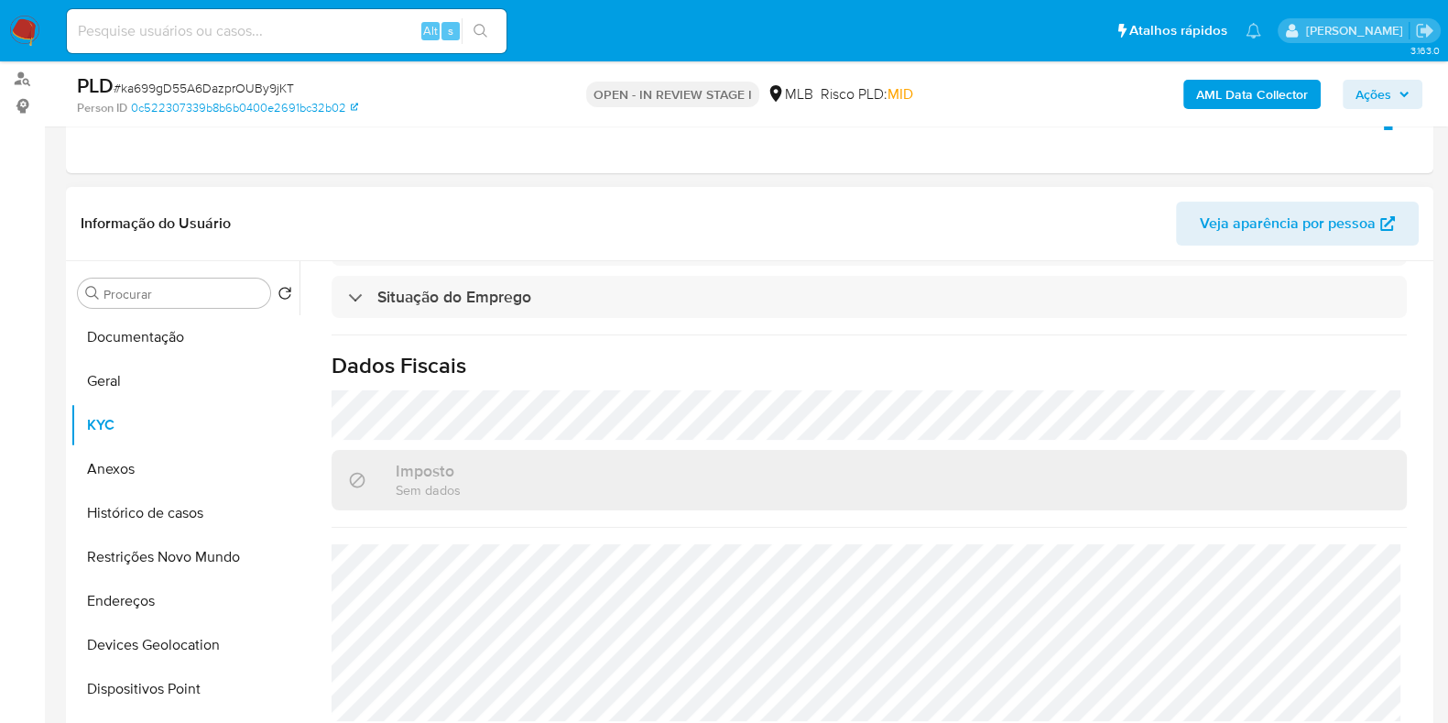
scroll to position [344, 0]
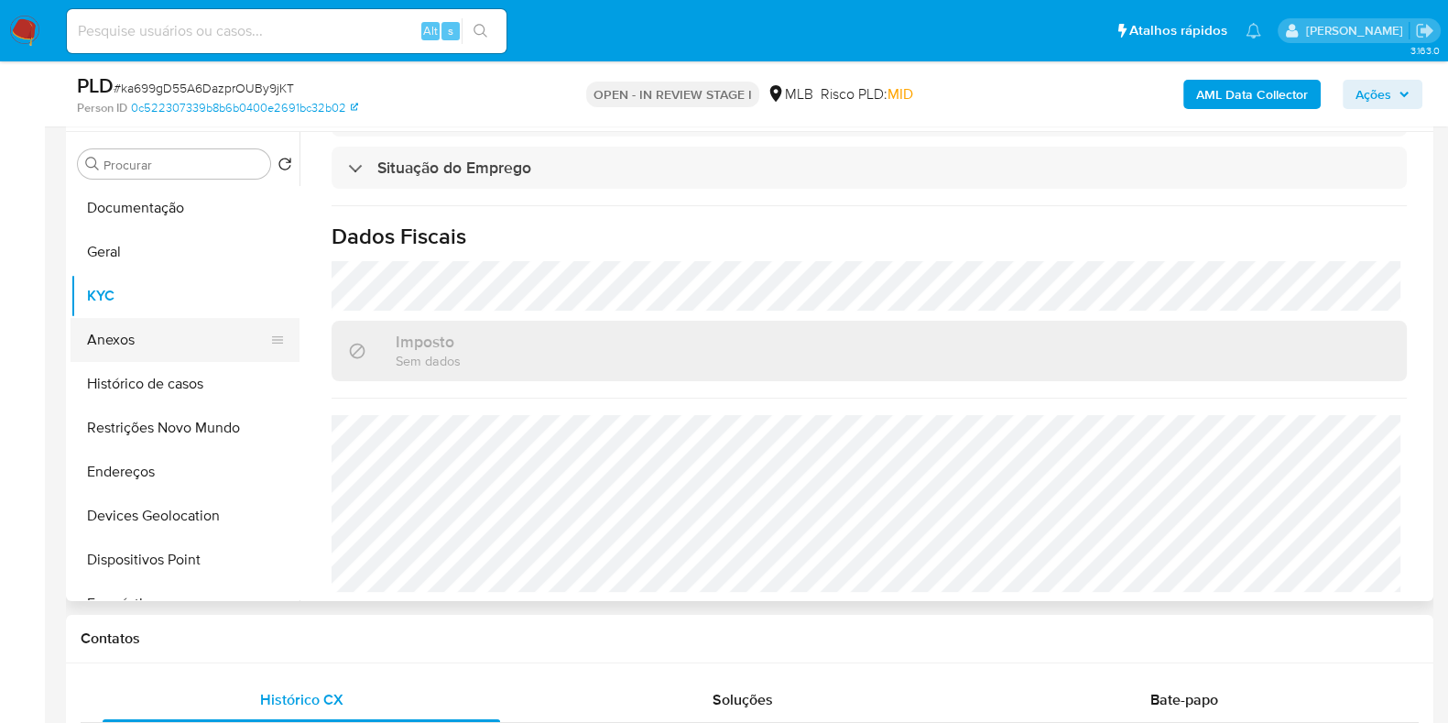
click at [129, 336] on button "Anexos" at bounding box center [178, 340] width 214 height 44
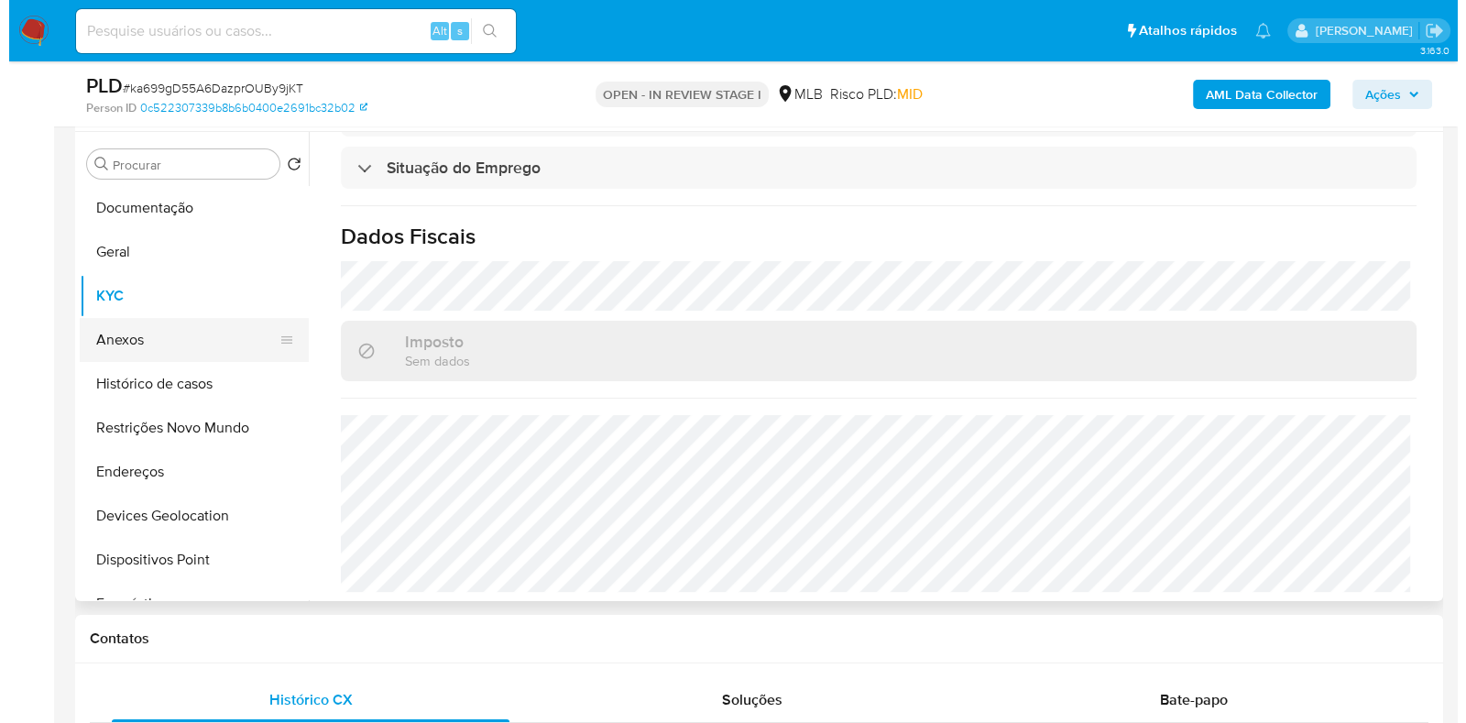
scroll to position [0, 0]
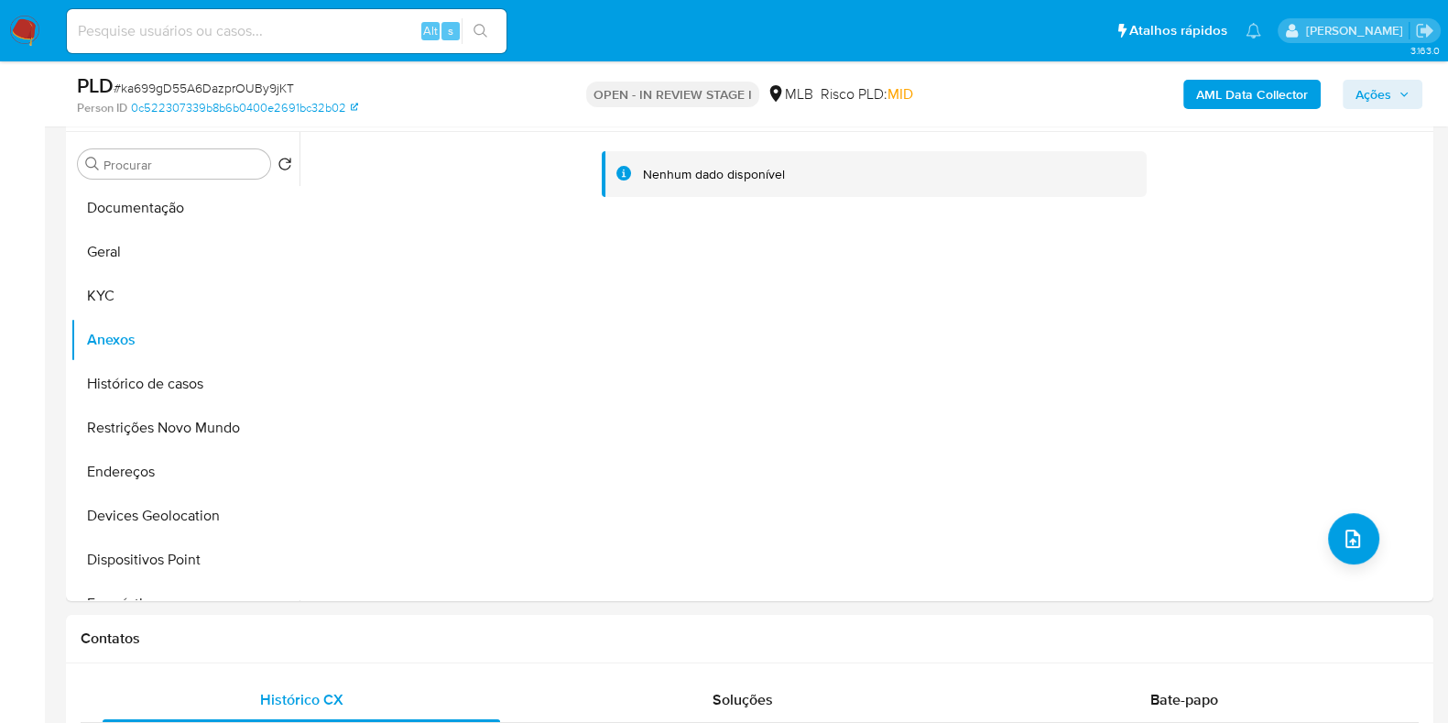
click at [1255, 98] on b "AML Data Collector" at bounding box center [1252, 94] width 112 height 29
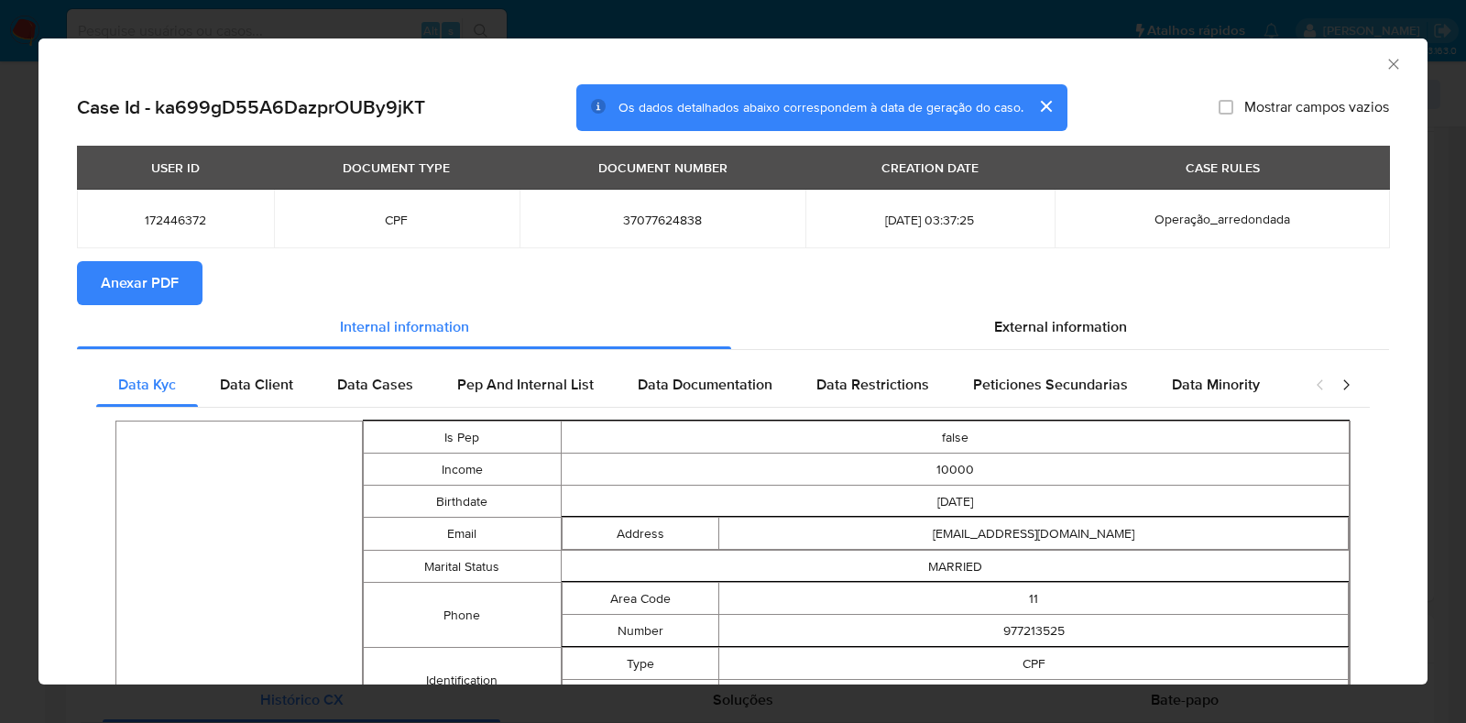
click at [170, 282] on span "Anexar PDF" at bounding box center [140, 283] width 78 height 40
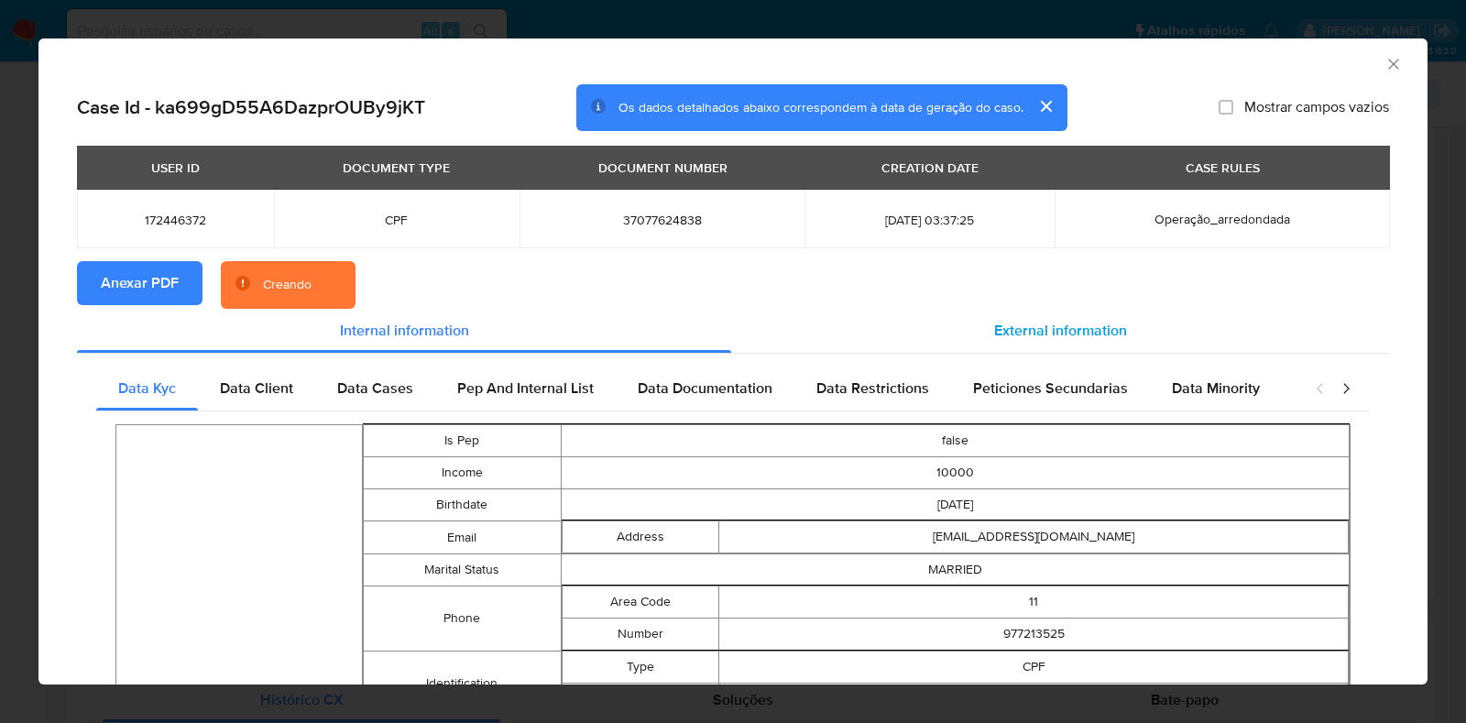
click at [1005, 322] on span "External information" at bounding box center [1060, 330] width 133 height 21
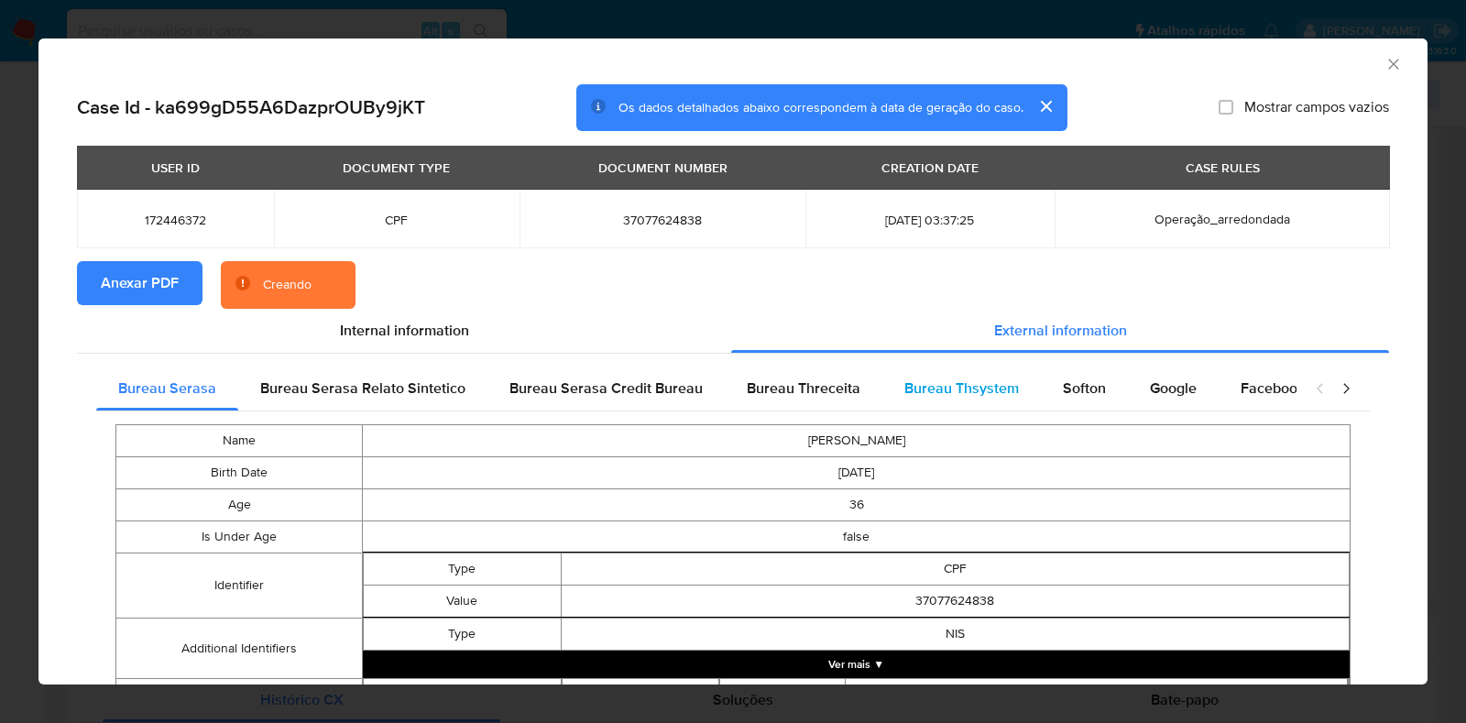
click at [1003, 391] on span "Bureau Thsystem" at bounding box center [961, 387] width 115 height 21
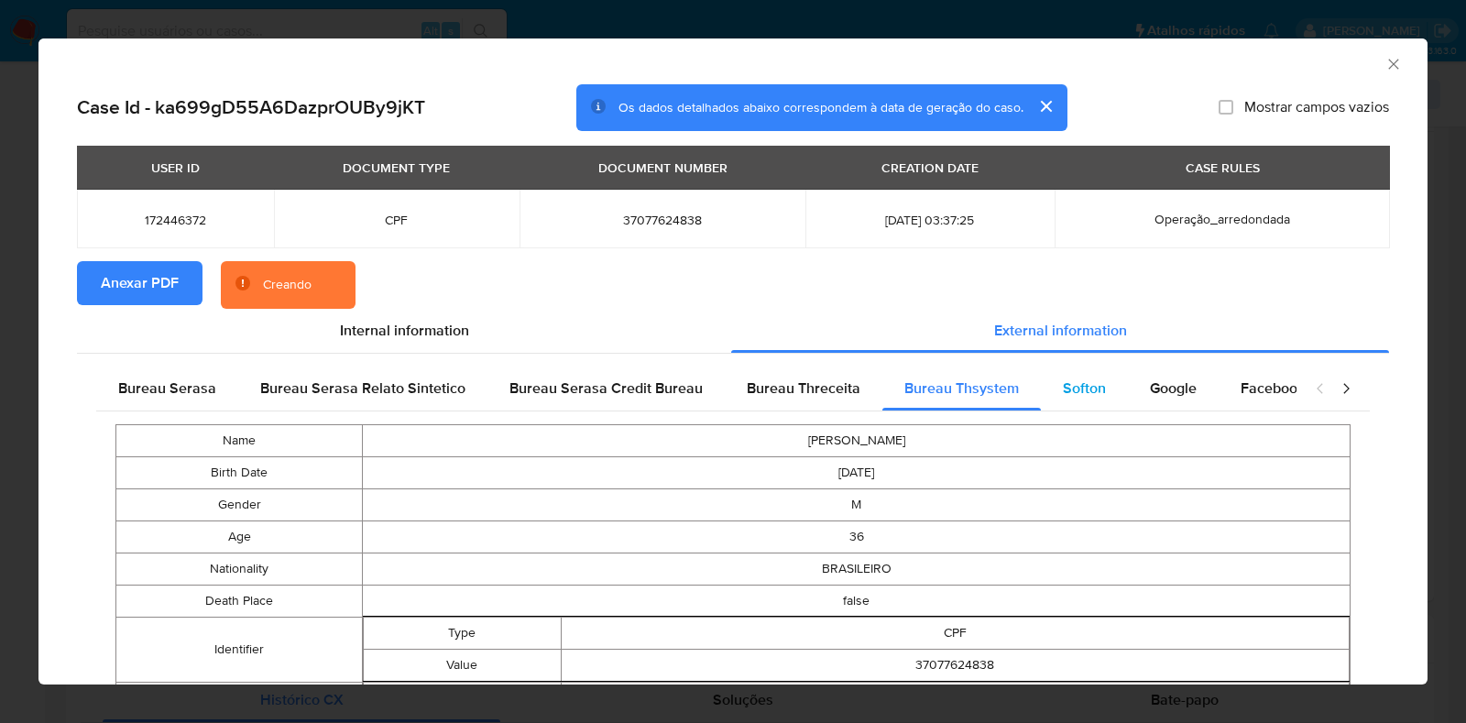
click at [1063, 391] on span "Softon" at bounding box center [1084, 387] width 43 height 21
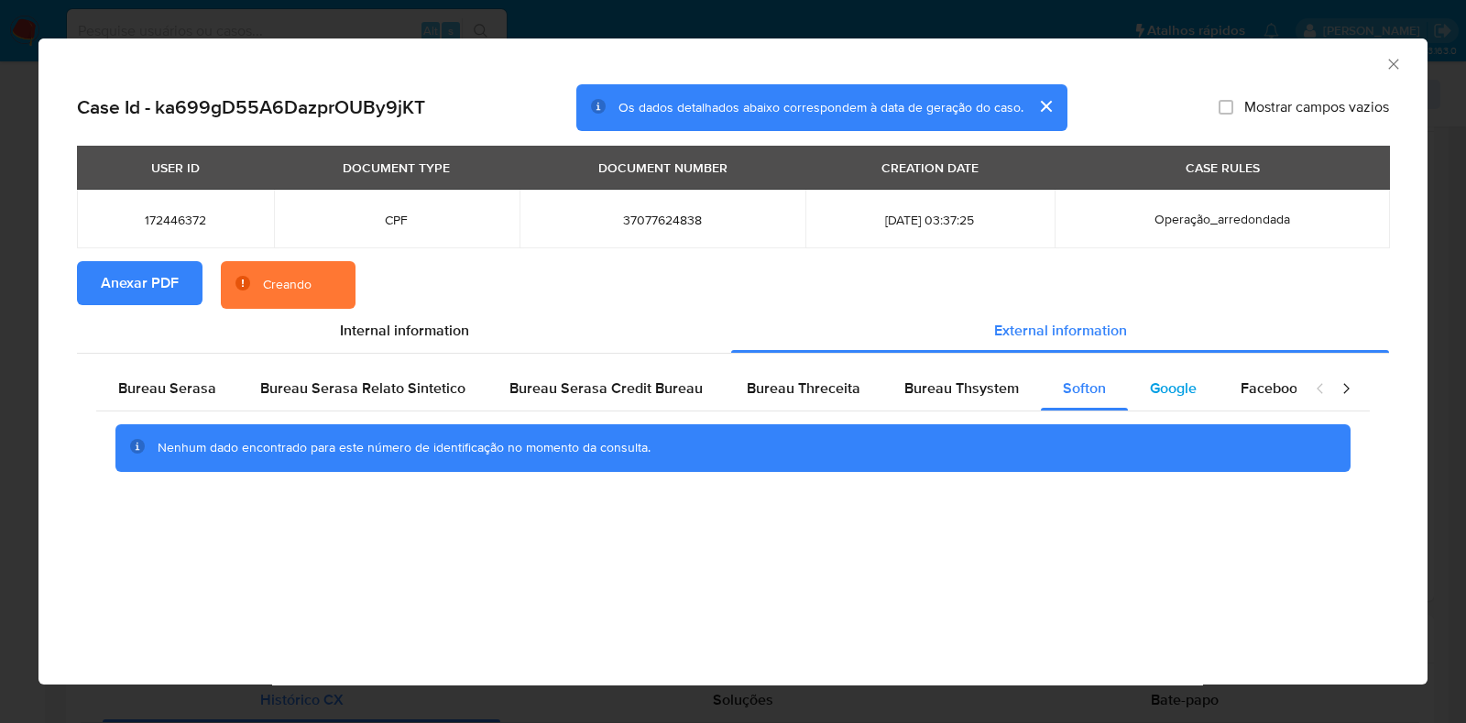
click at [1170, 396] on span "Google" at bounding box center [1173, 387] width 47 height 21
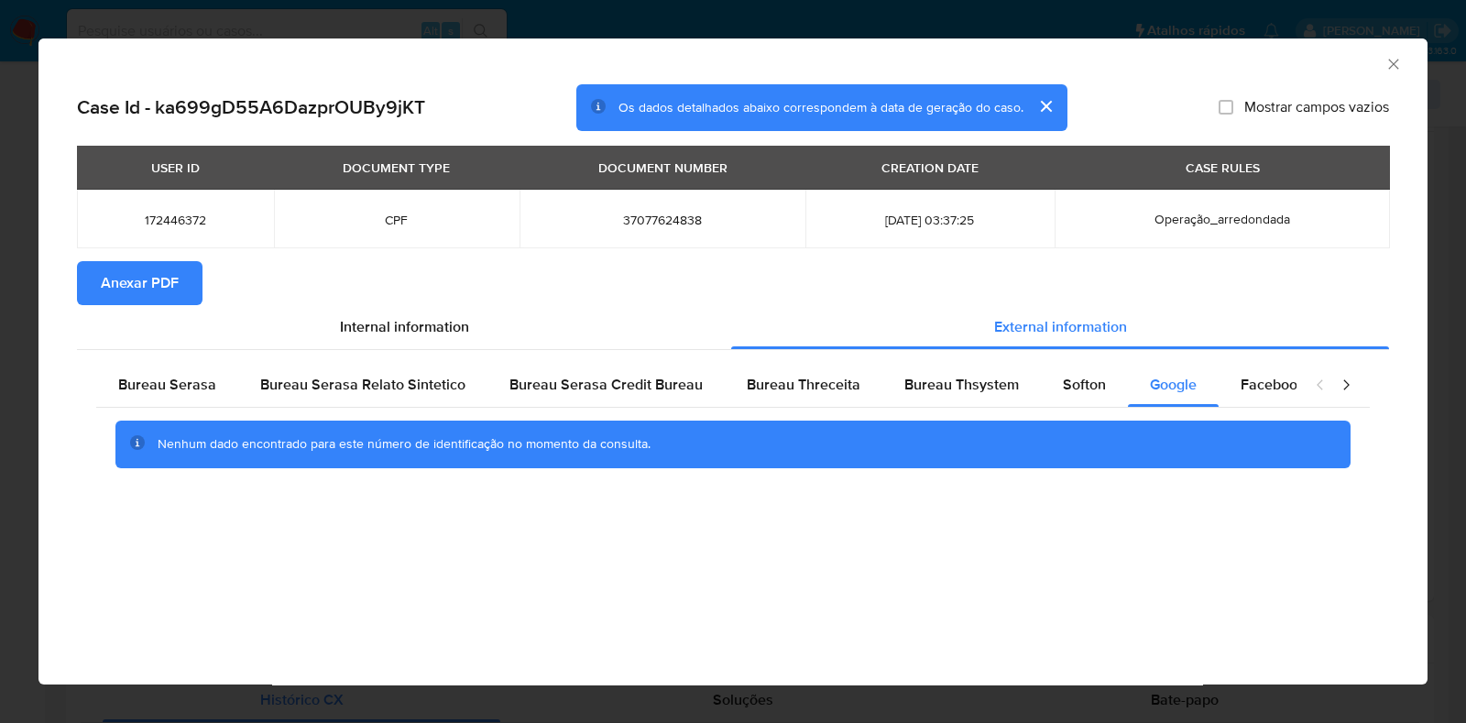
click at [1390, 60] on icon "Fechar a janela" at bounding box center [1393, 64] width 10 height 10
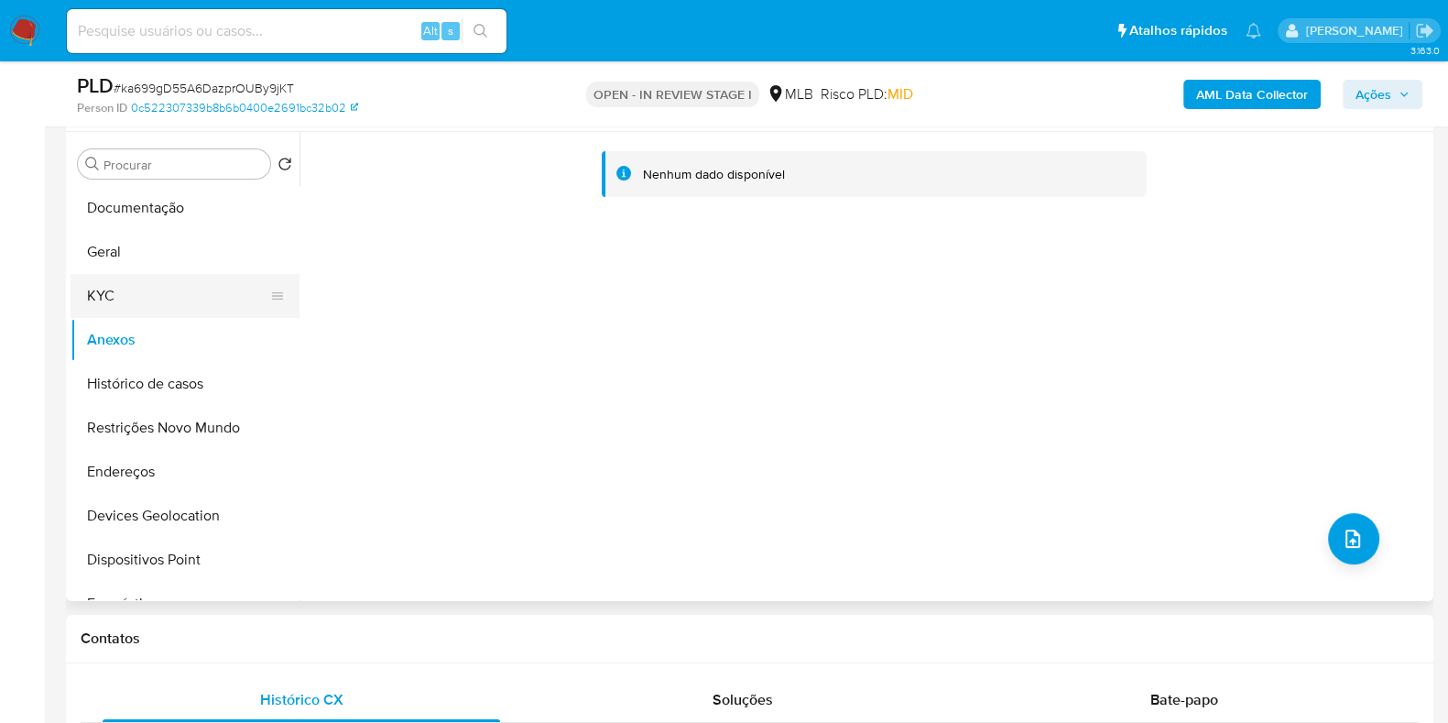
click at [147, 311] on button "KYC" at bounding box center [178, 296] width 214 height 44
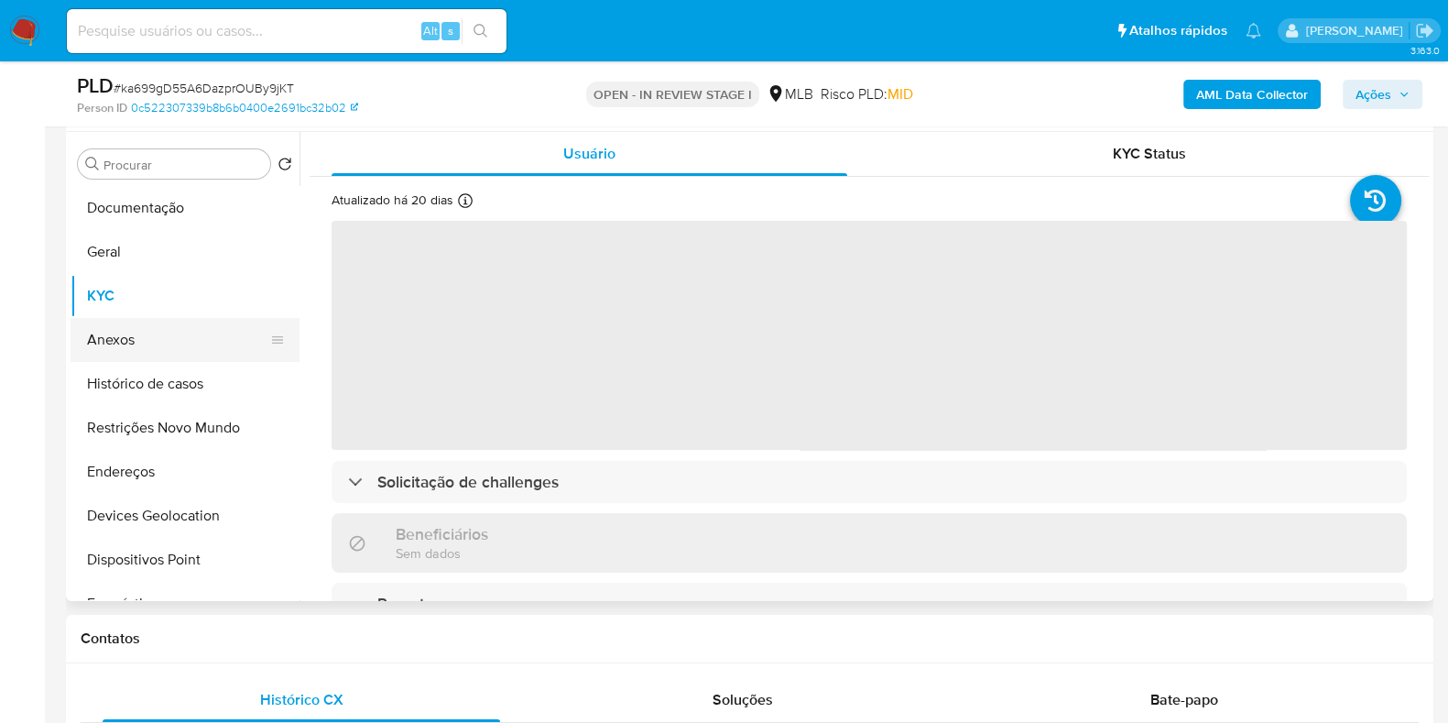
click at [149, 336] on button "Anexos" at bounding box center [178, 340] width 214 height 44
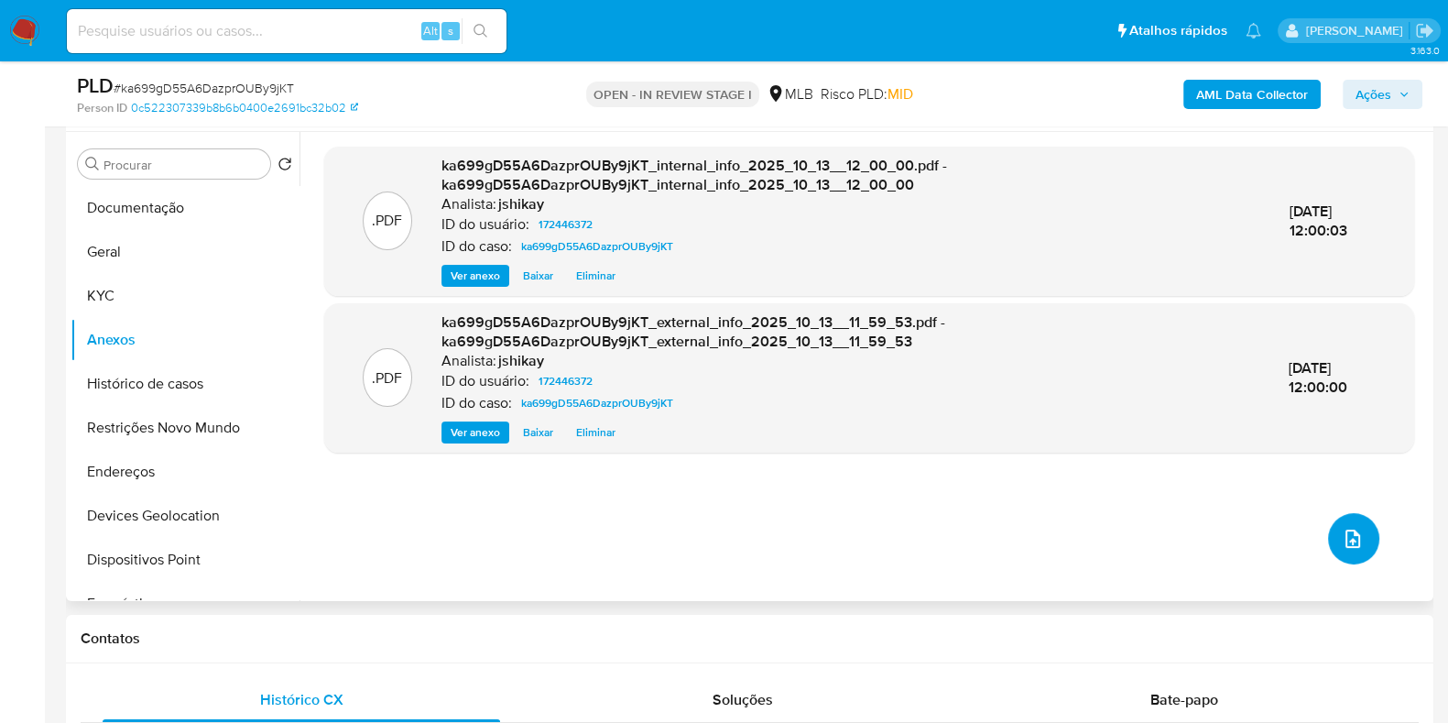
click at [1342, 536] on icon "upload-file" at bounding box center [1353, 539] width 22 height 22
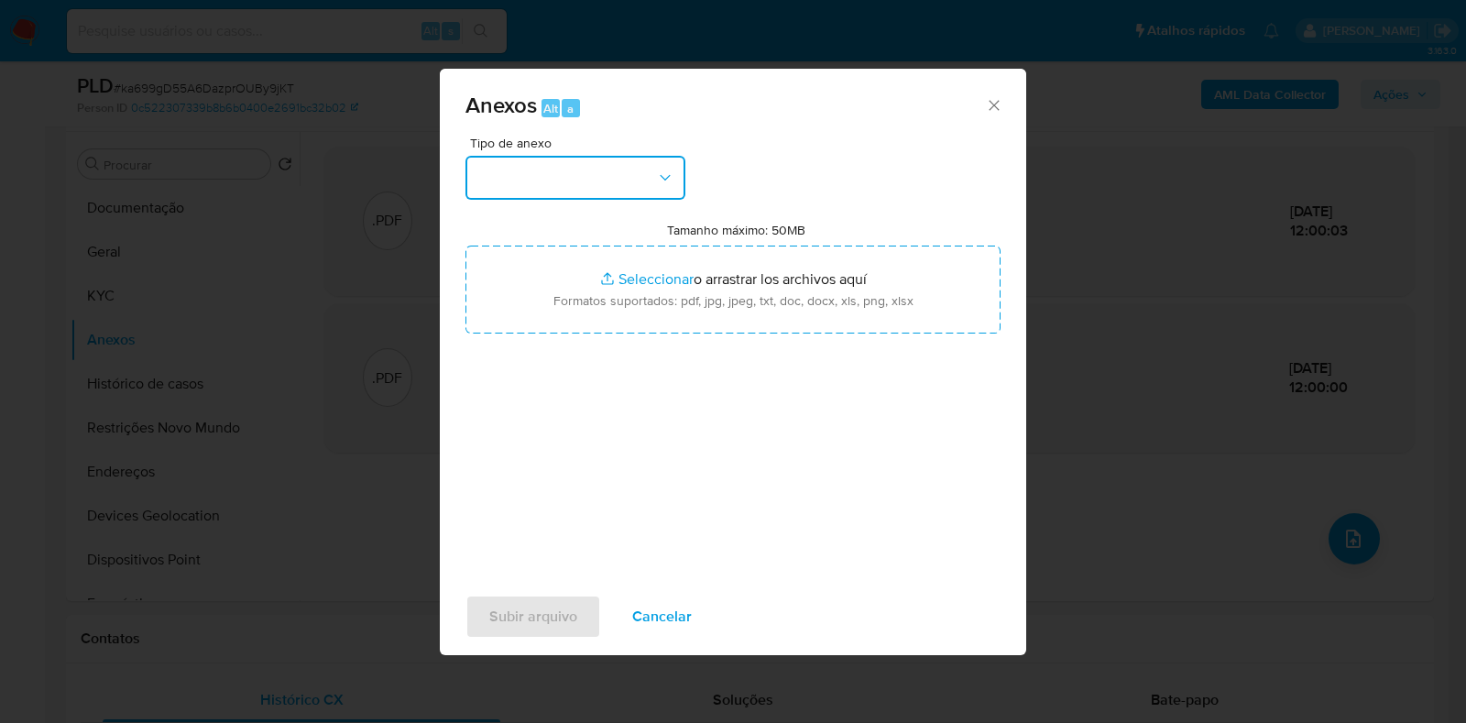
click at [493, 163] on button "button" at bounding box center [575, 178] width 220 height 44
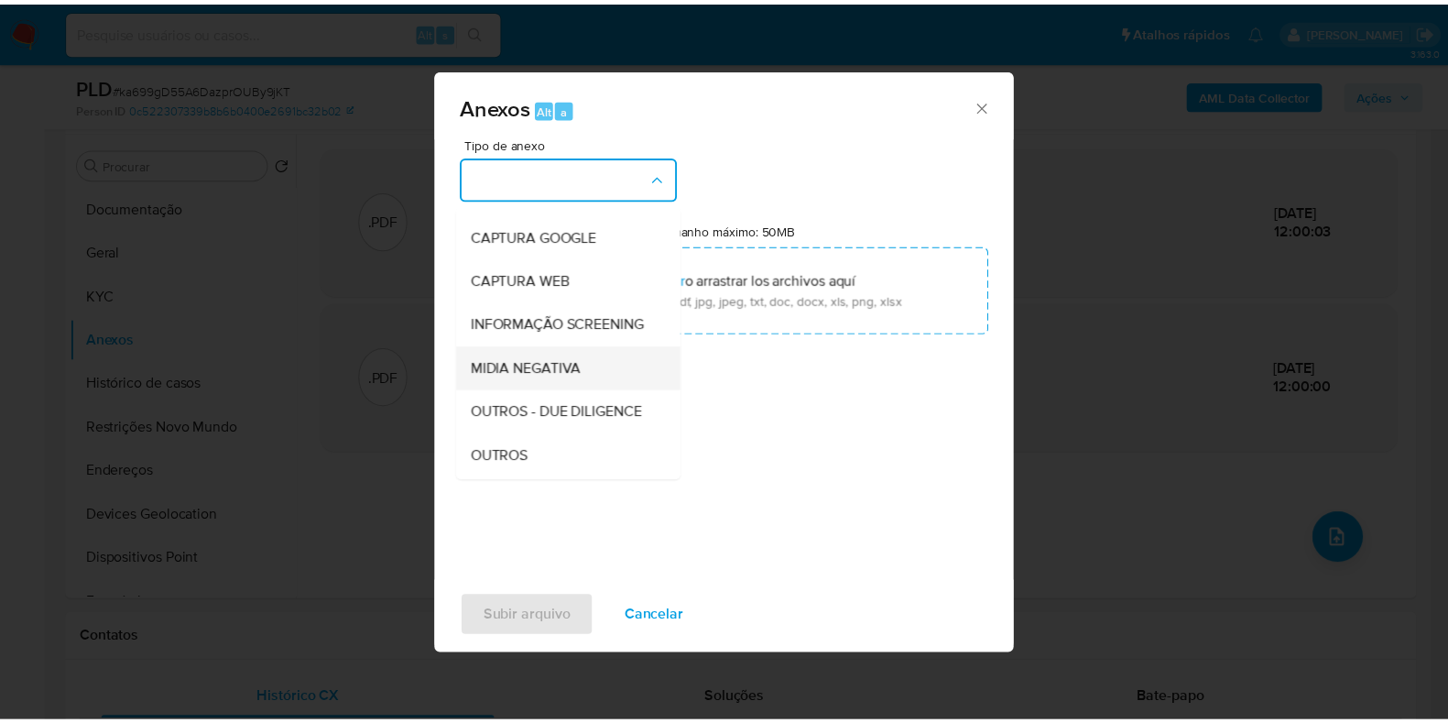
scroll to position [114, 0]
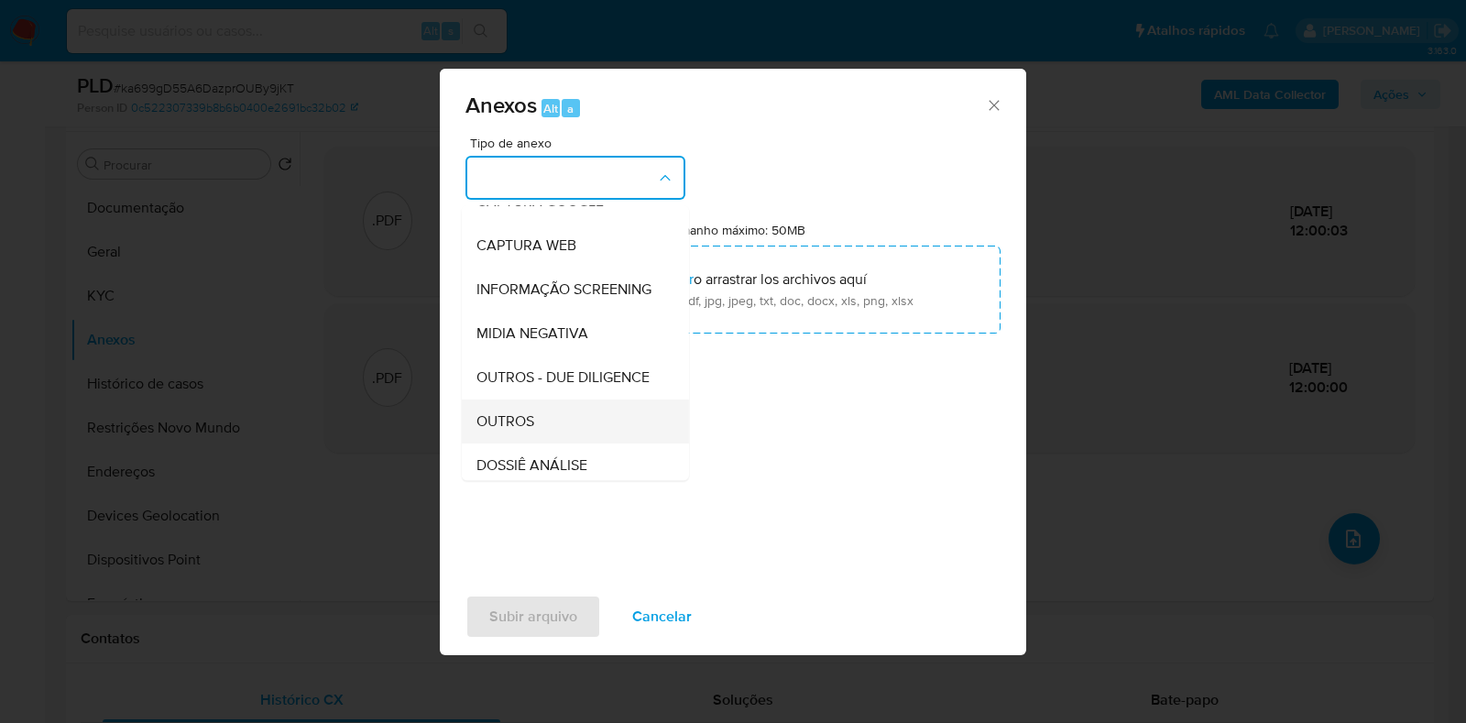
click at [539, 440] on div "OUTROS" at bounding box center [569, 421] width 187 height 44
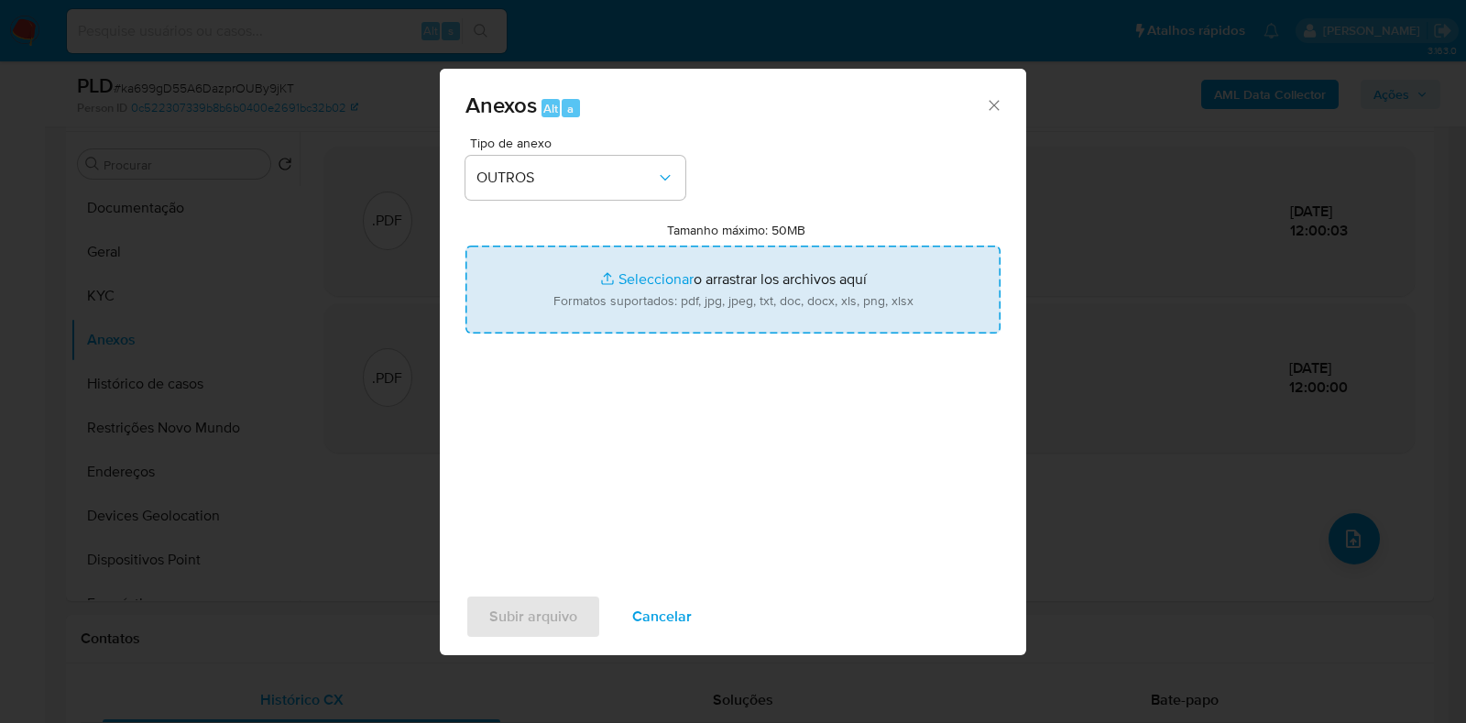
click at [655, 282] on input "Tamanho máximo: 50MB Seleccionar archivos" at bounding box center [732, 289] width 535 height 88
type input "C:\fakepath\SAR - XXXX - CPF 37077624838 - DIEGO JUNIOR SILVA ALMEIDA.pdf"
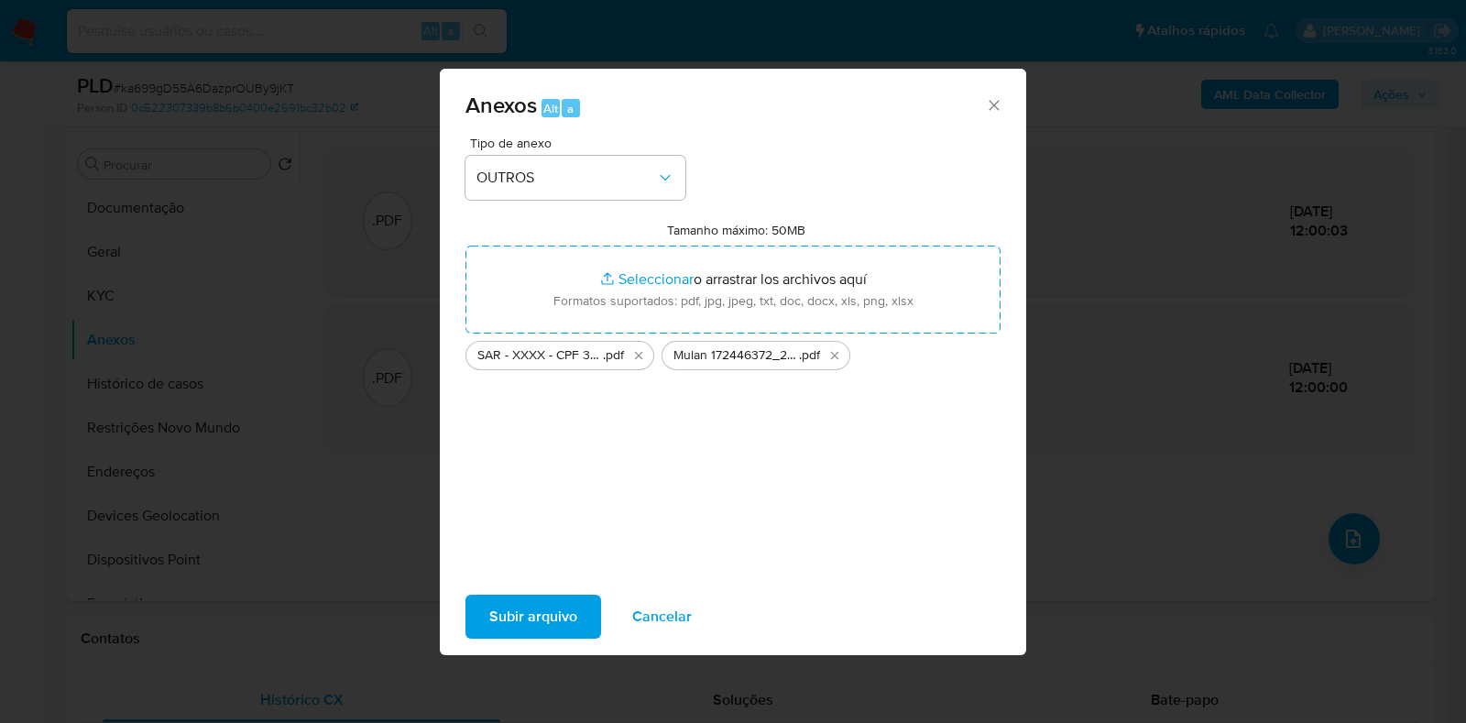
click at [525, 613] on span "Subir arquivo" at bounding box center [533, 616] width 88 height 40
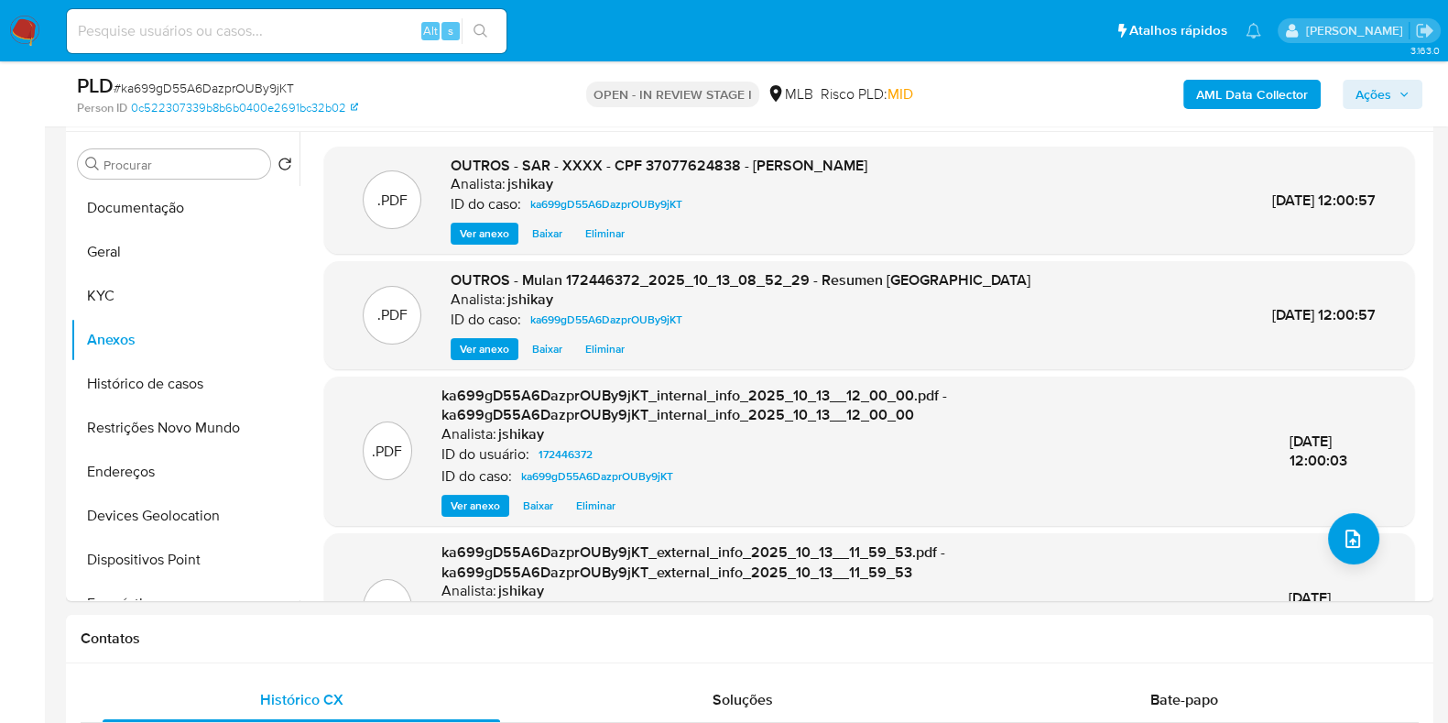
click at [1414, 92] on button "Ações" at bounding box center [1383, 94] width 80 height 29
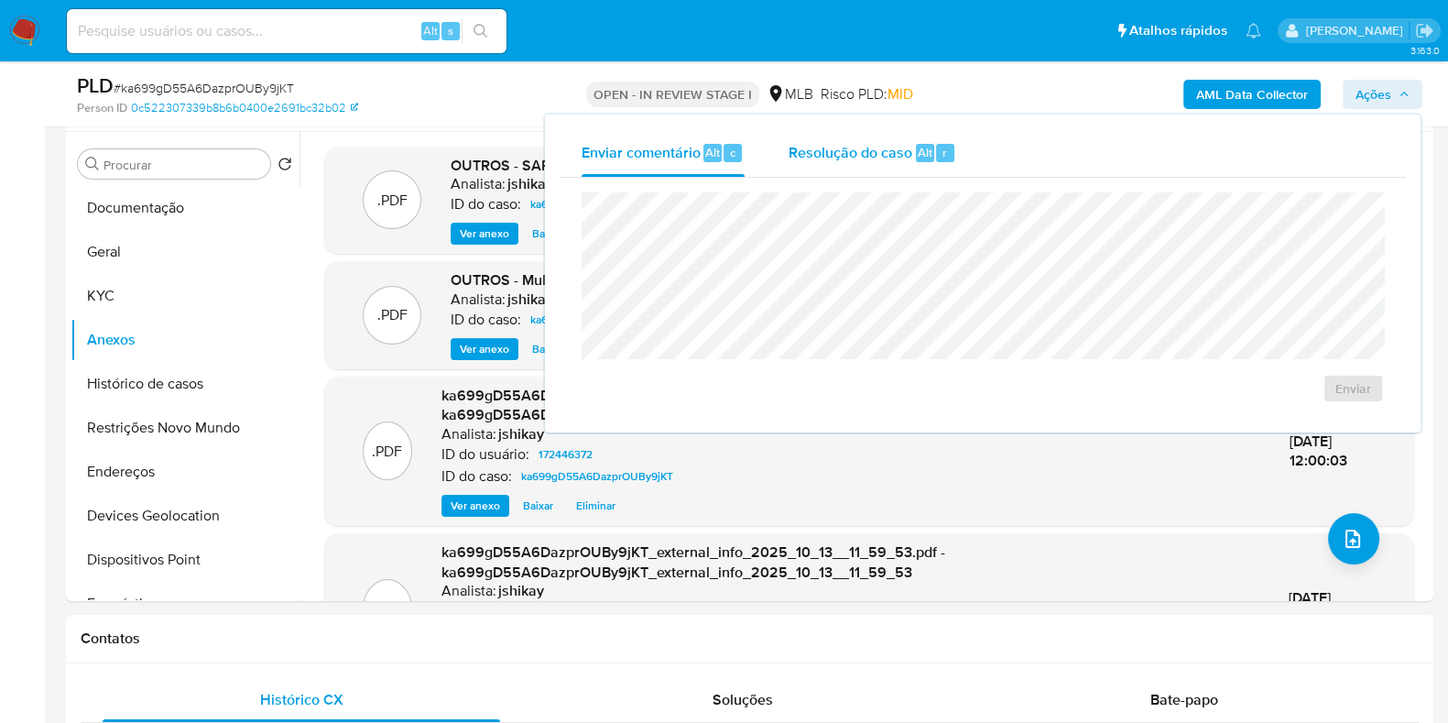
click at [855, 150] on span "Resolução do caso" at bounding box center [851, 151] width 124 height 21
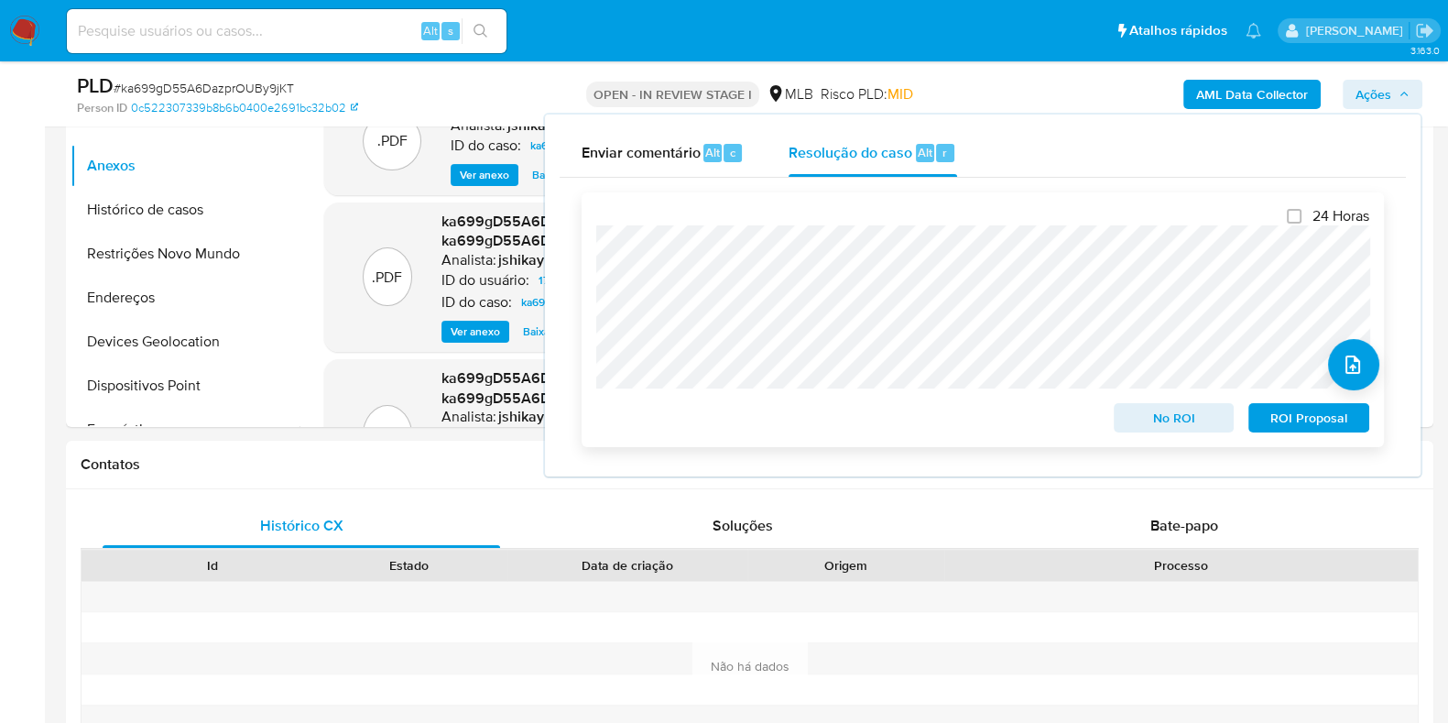
scroll to position [801, 0]
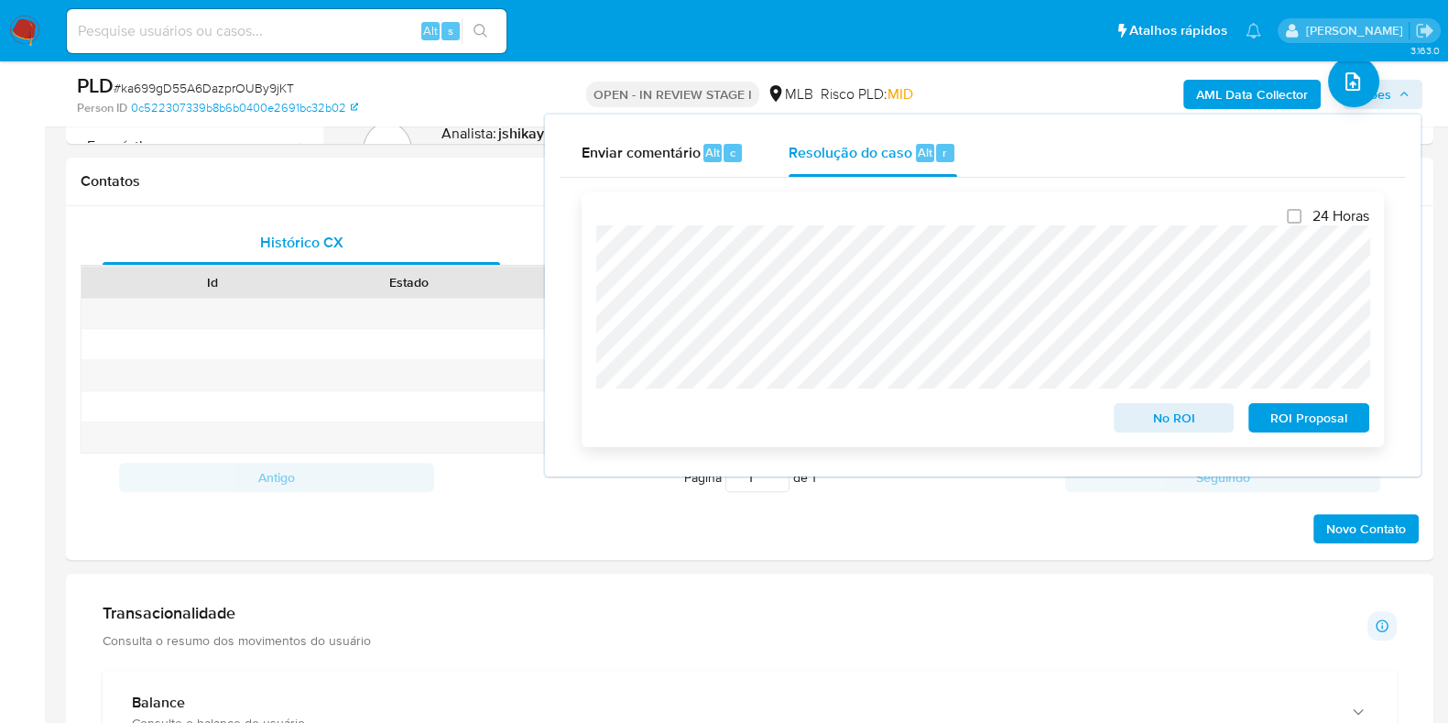
click at [1296, 418] on span "ROI Proposal" at bounding box center [1308, 418] width 95 height 26
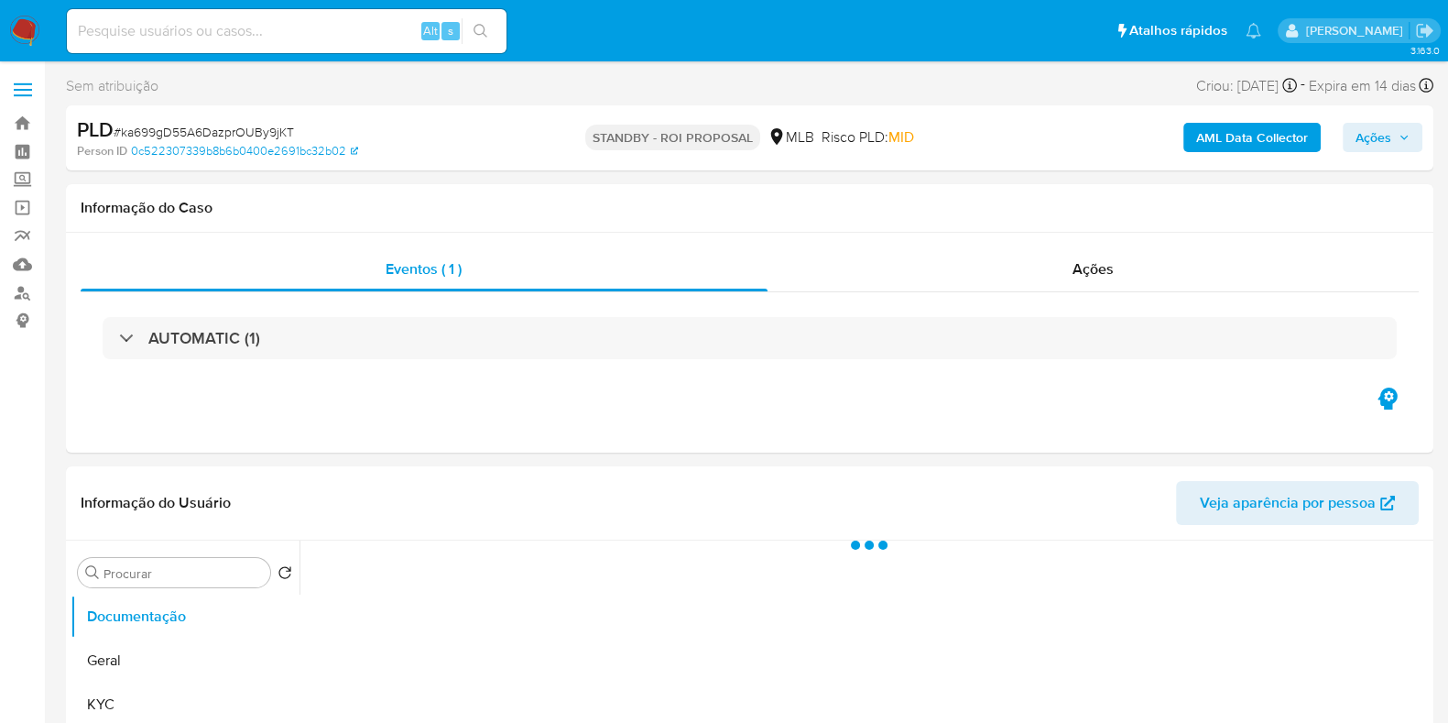
select select "10"
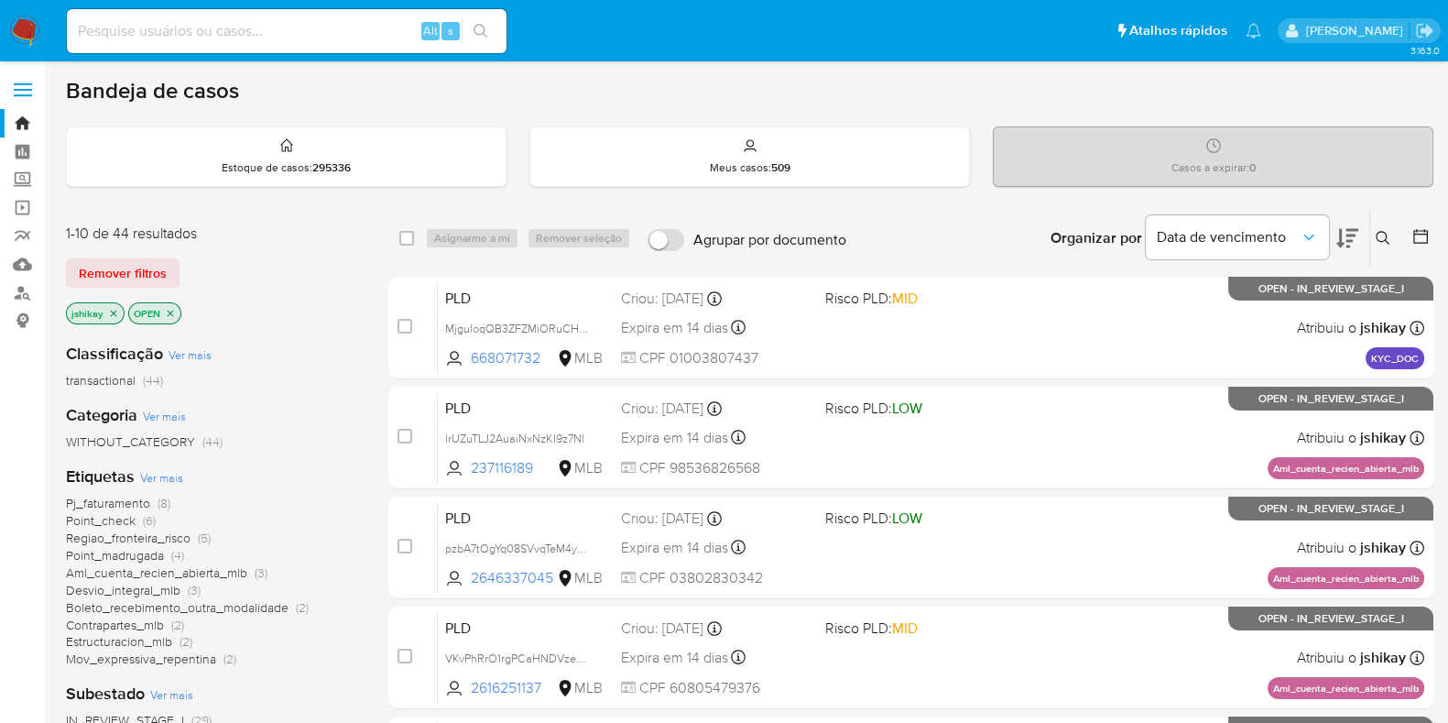
click at [289, 39] on input at bounding box center [287, 31] width 440 height 24
paste input "1181198514"
type input "1181198514"
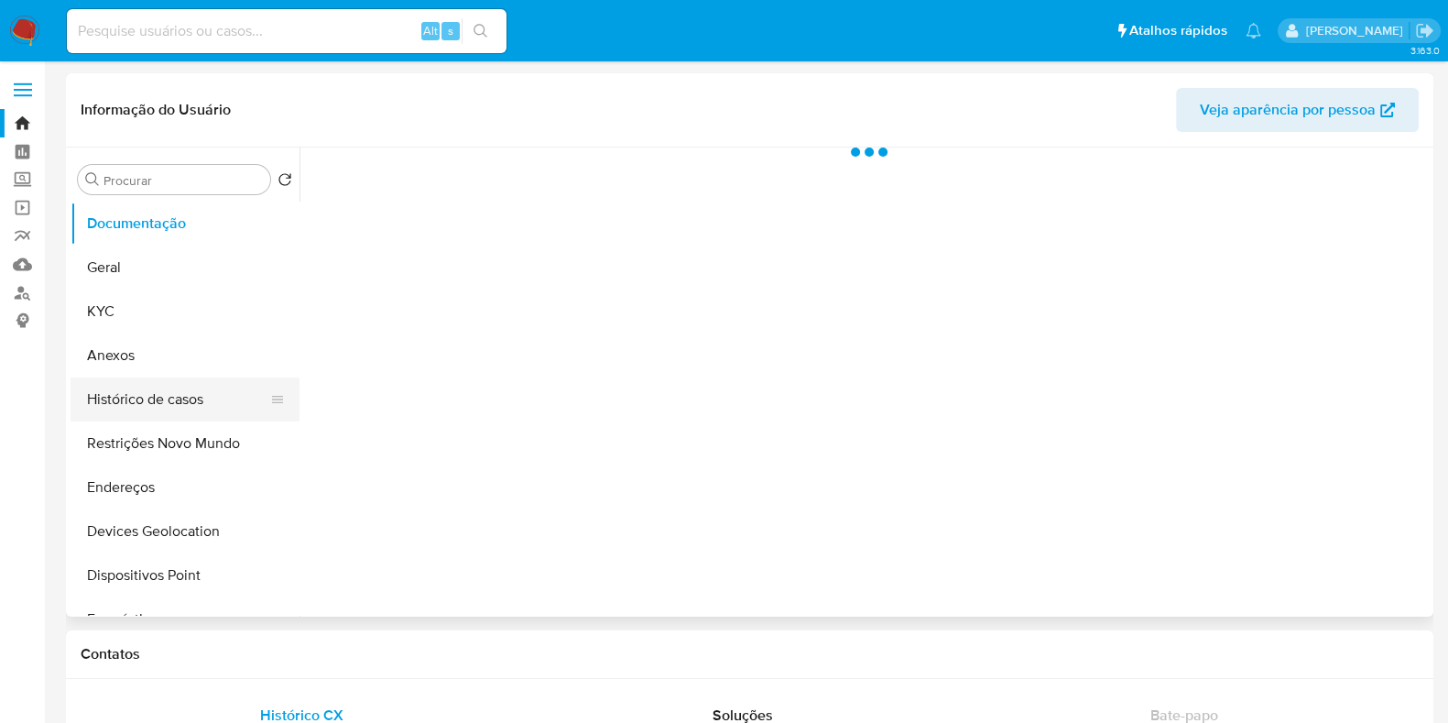
click at [120, 391] on button "Histórico de casos" at bounding box center [178, 399] width 214 height 44
select select "10"
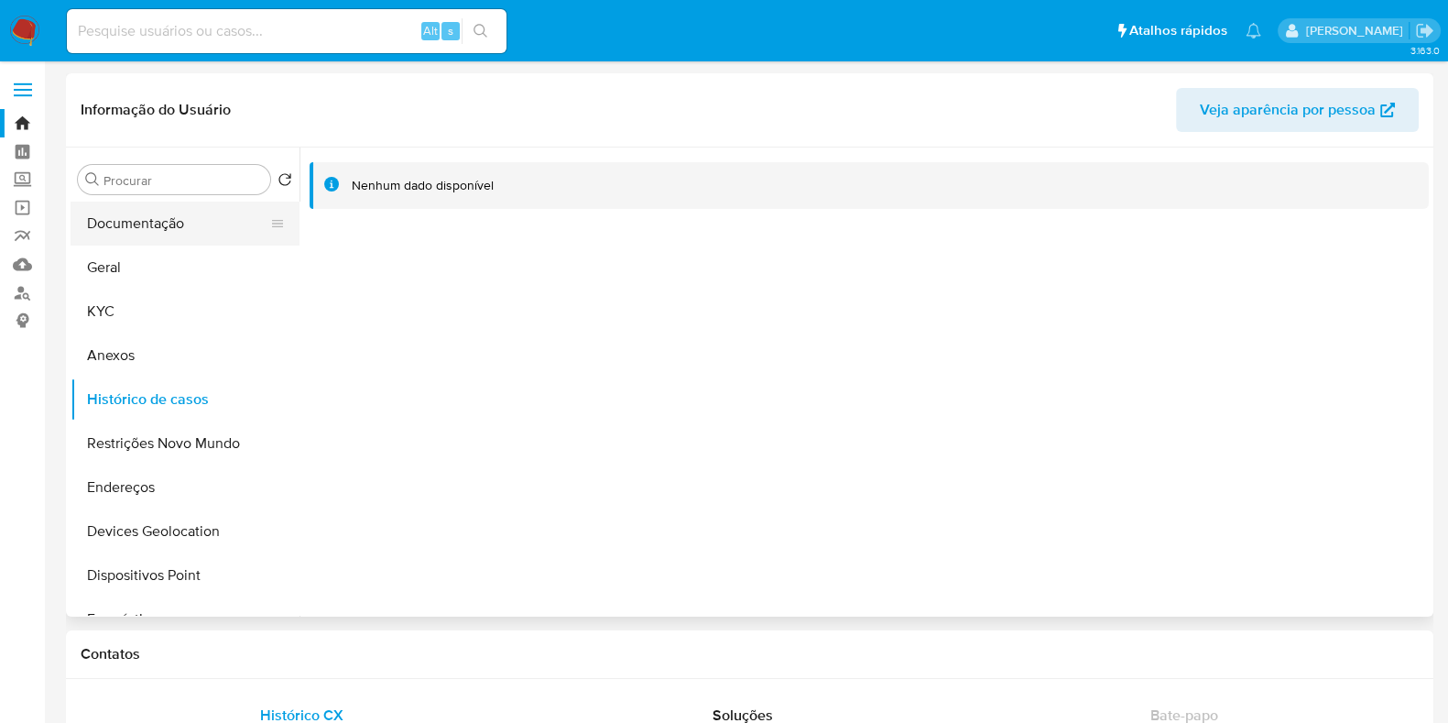
click at [206, 235] on button "Documentação" at bounding box center [178, 224] width 214 height 44
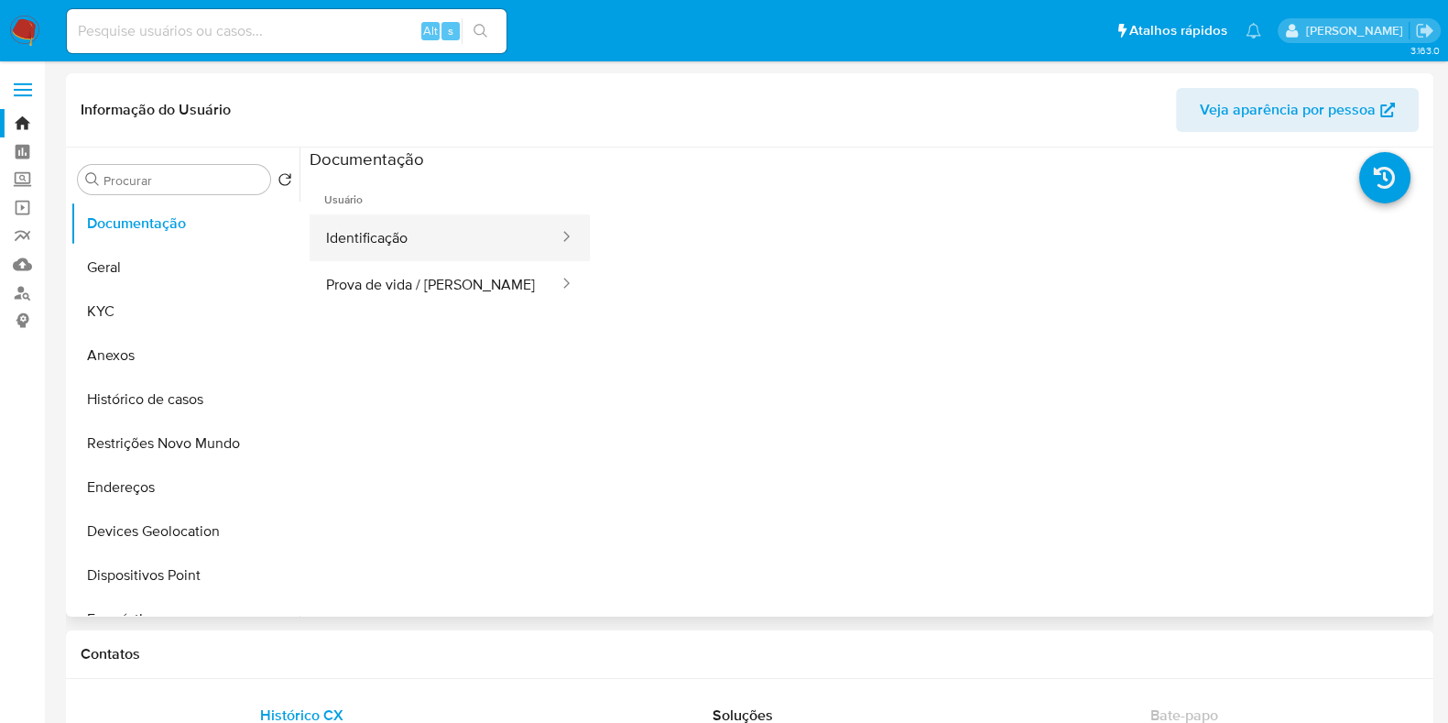
click at [390, 243] on button "Identificação" at bounding box center [435, 237] width 251 height 47
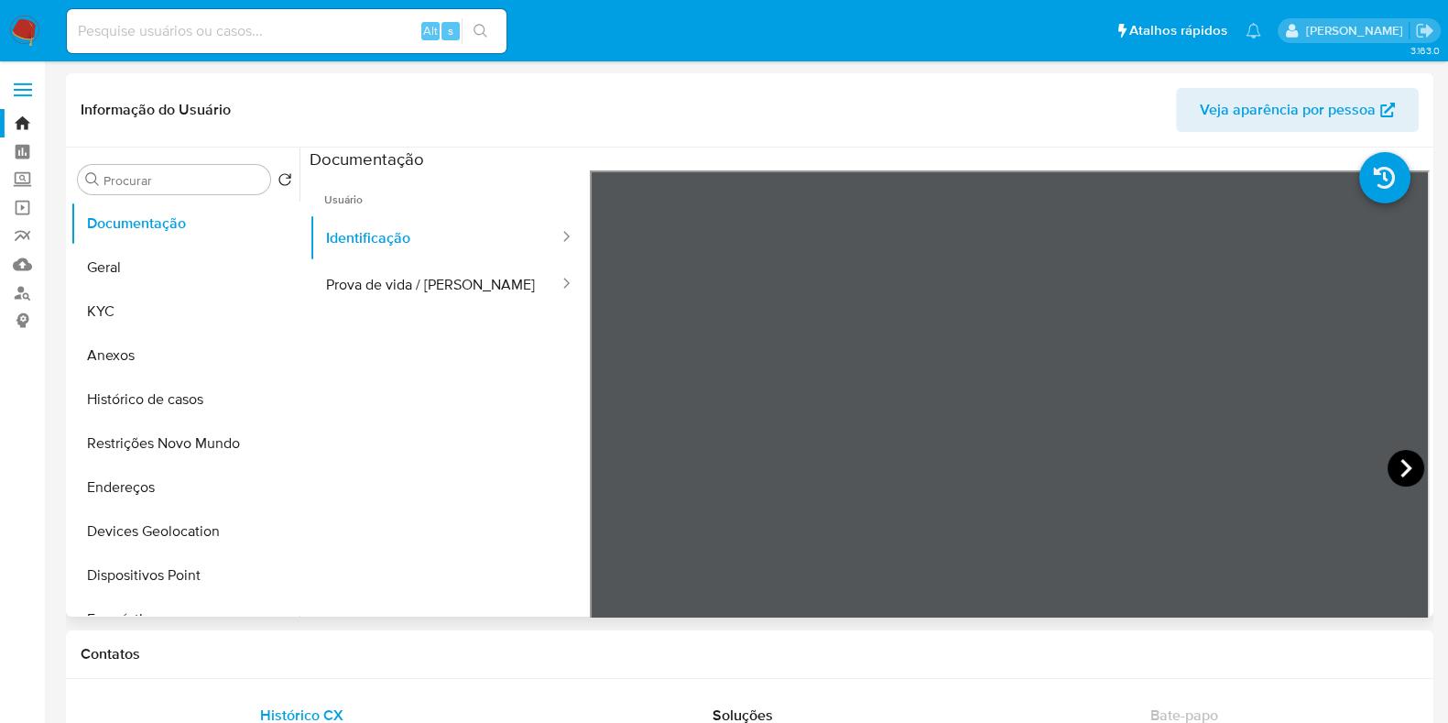
click at [1413, 469] on icon at bounding box center [1406, 468] width 37 height 37
click at [269, 30] on input at bounding box center [287, 31] width 440 height 24
paste input "1388721939"
type input "1388721939"
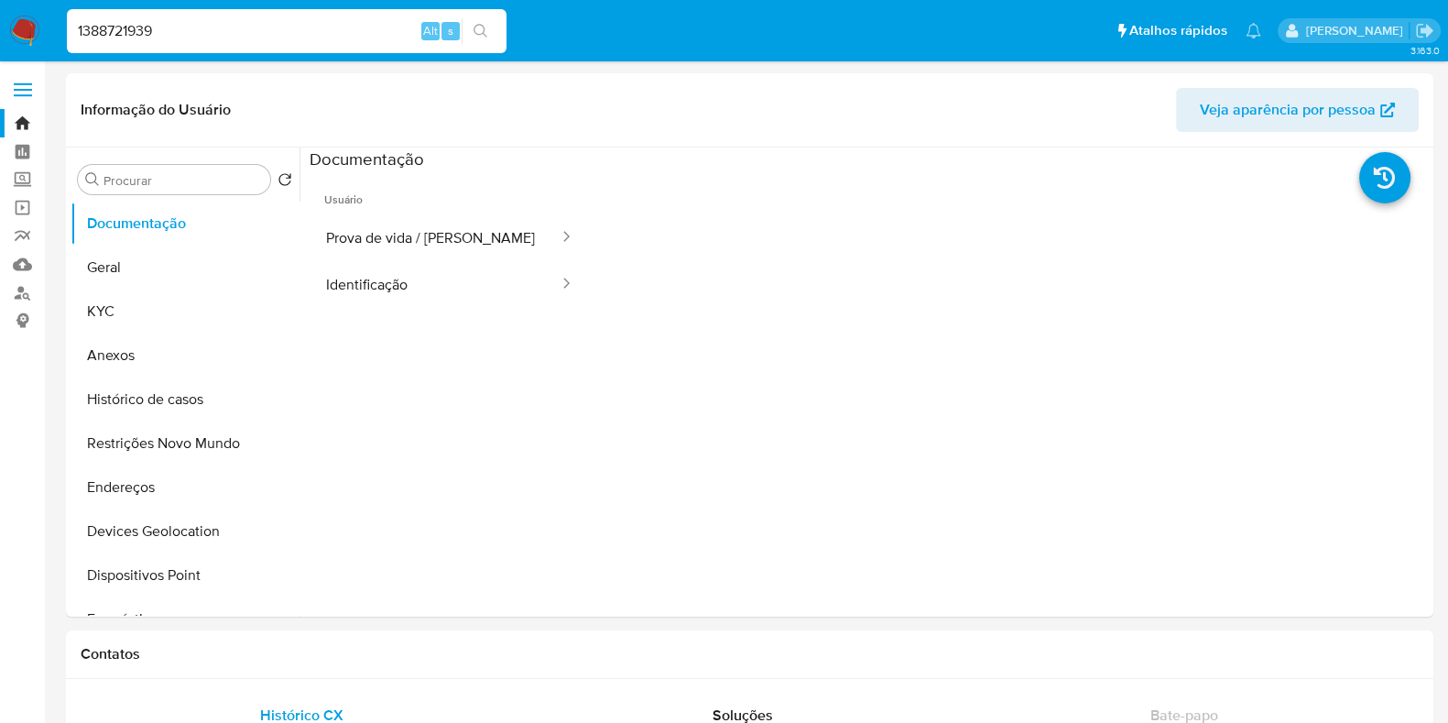
select select "10"
click at [166, 409] on button "Histórico de casos" at bounding box center [178, 399] width 214 height 44
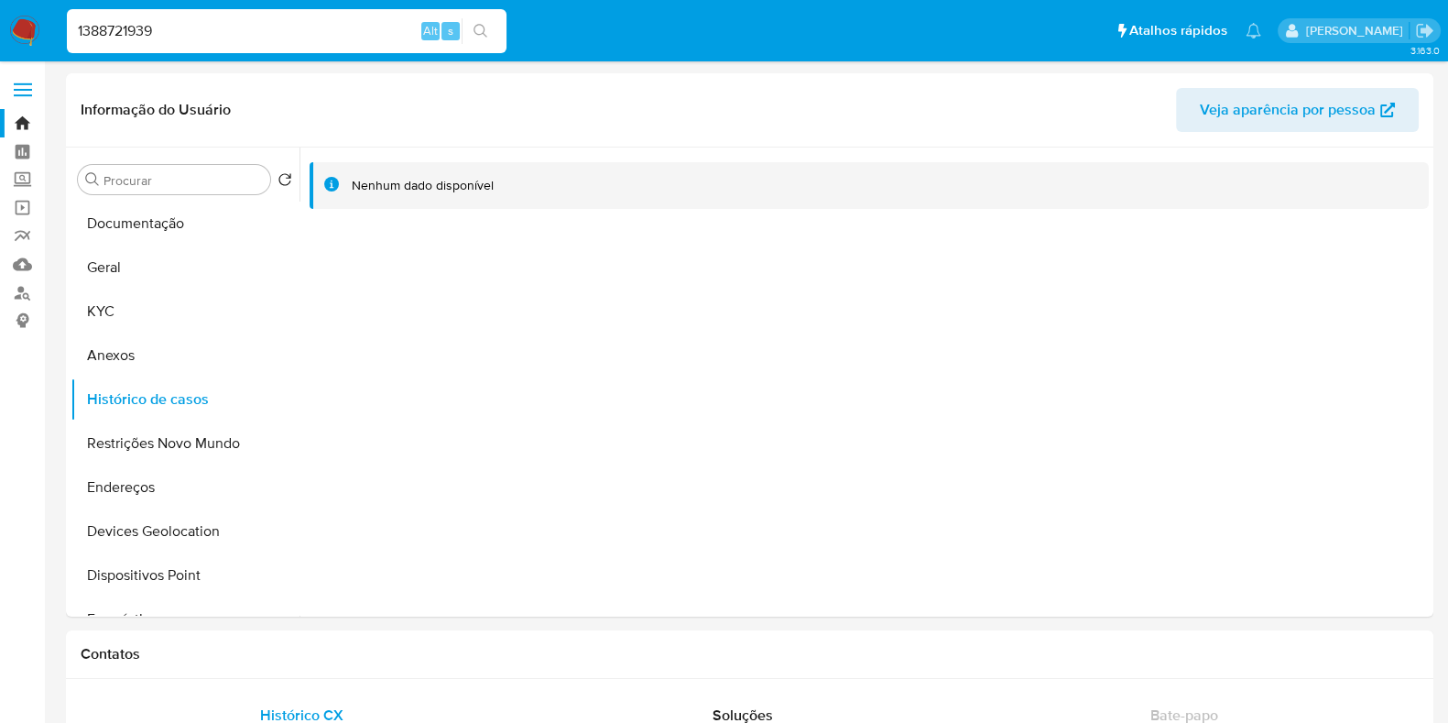
click at [16, 27] on img at bounding box center [24, 31] width 31 height 31
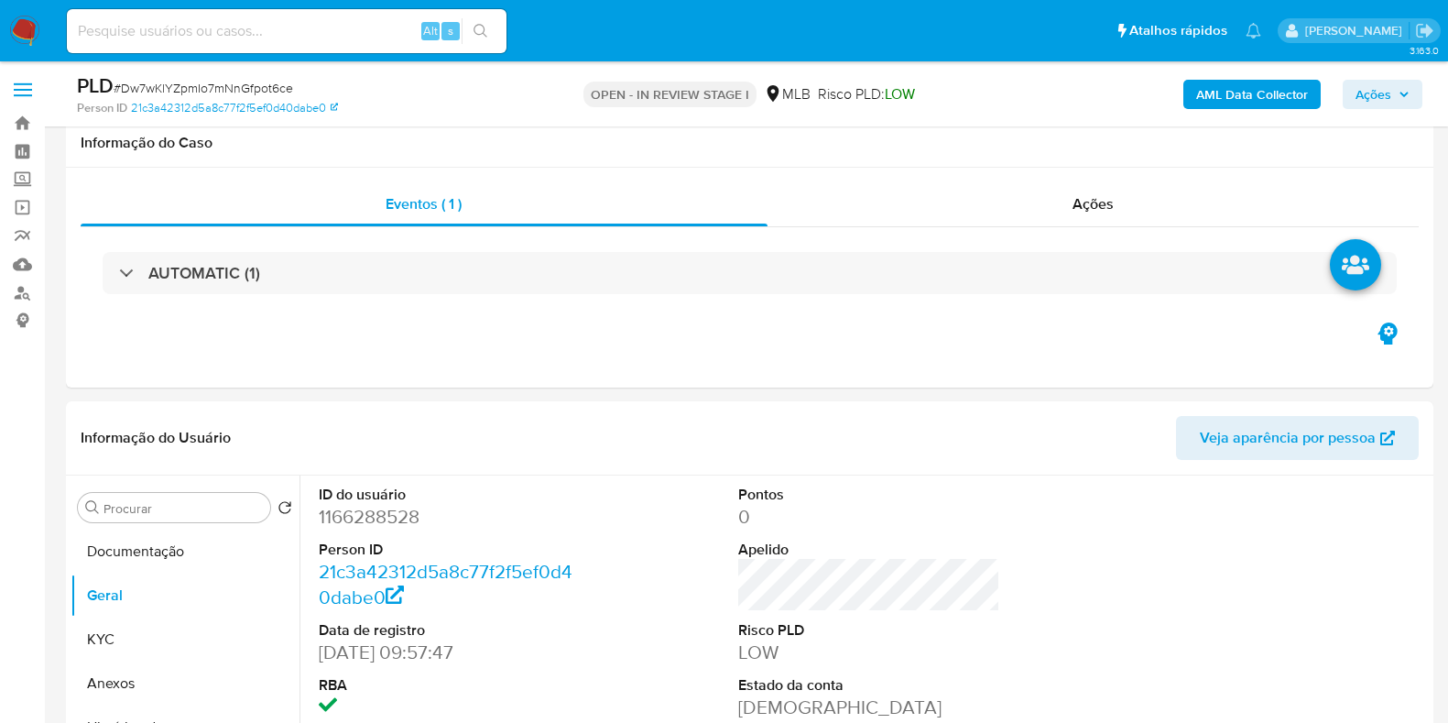
scroll to position [277, 0]
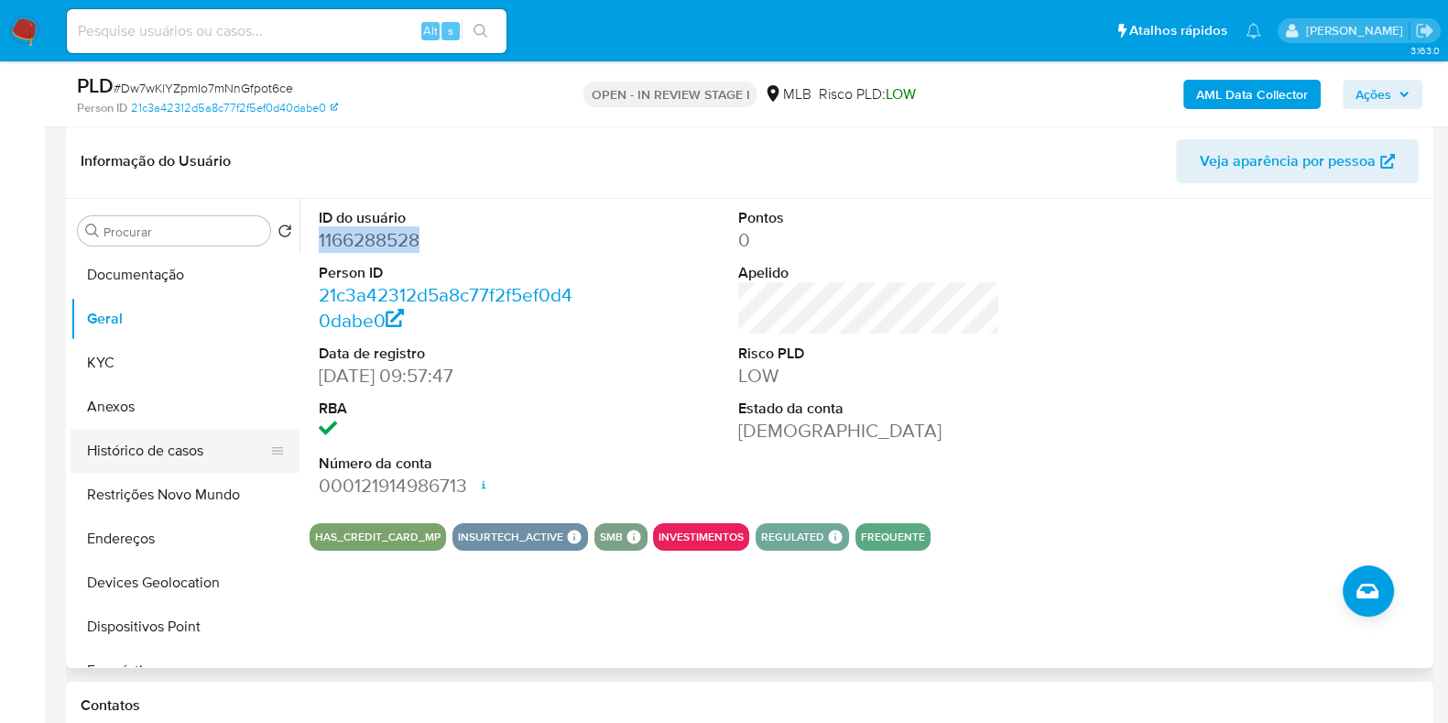
click at [138, 449] on button "Histórico de casos" at bounding box center [178, 451] width 214 height 44
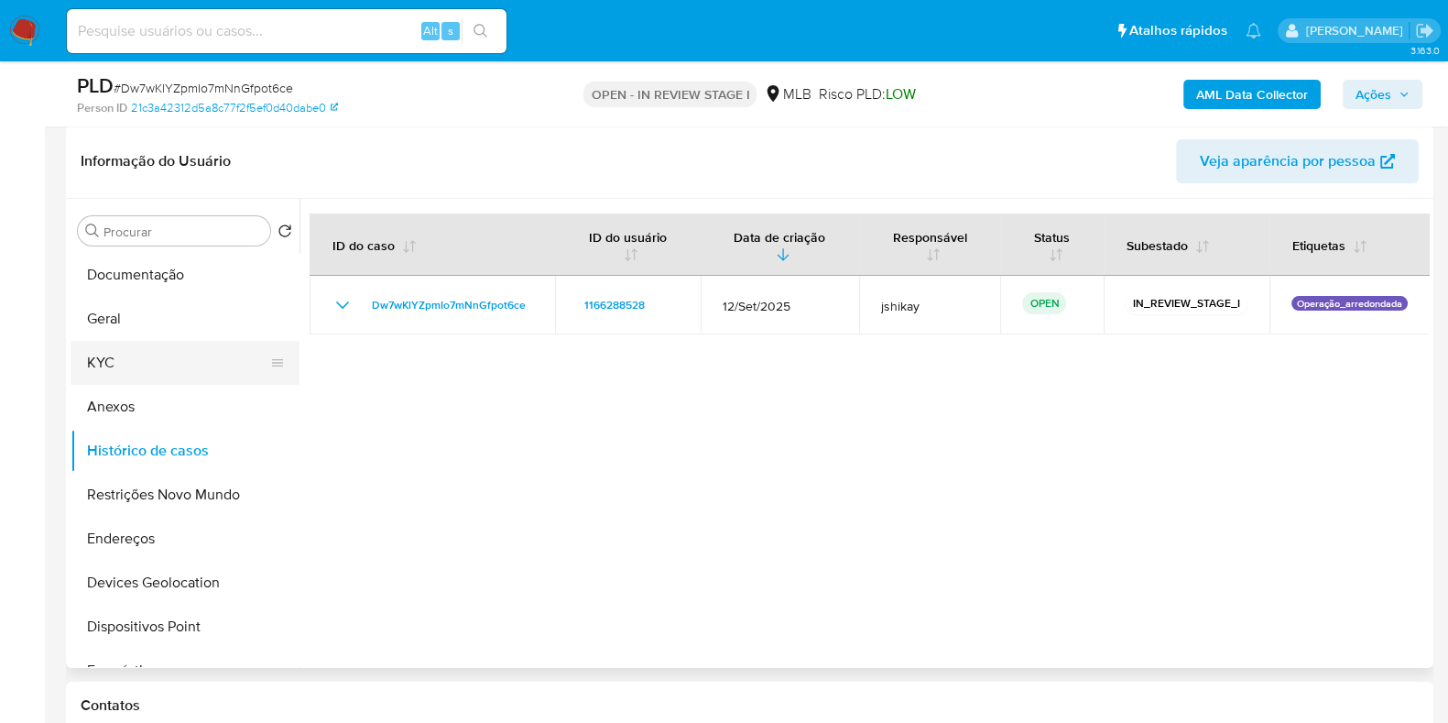
click at [169, 378] on button "KYC" at bounding box center [178, 363] width 214 height 44
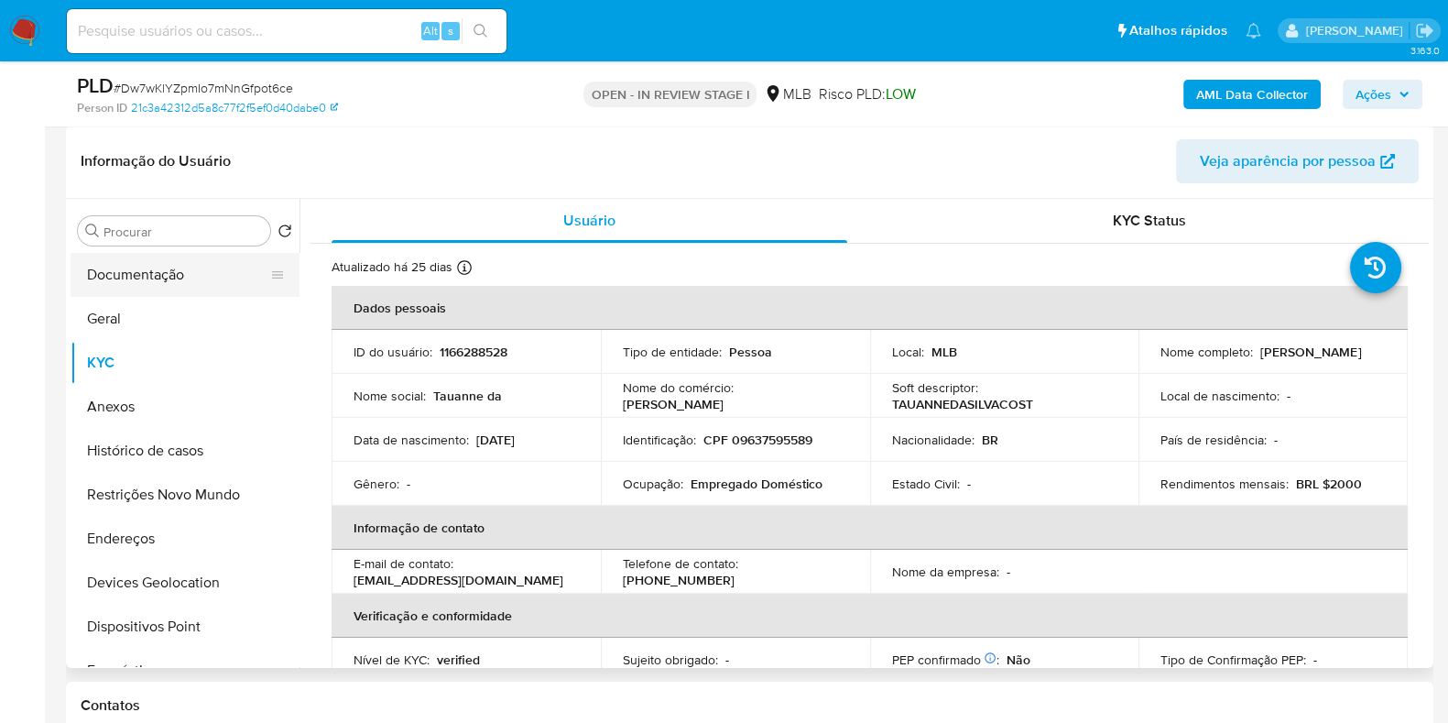
click at [143, 275] on button "Documentação" at bounding box center [178, 275] width 214 height 44
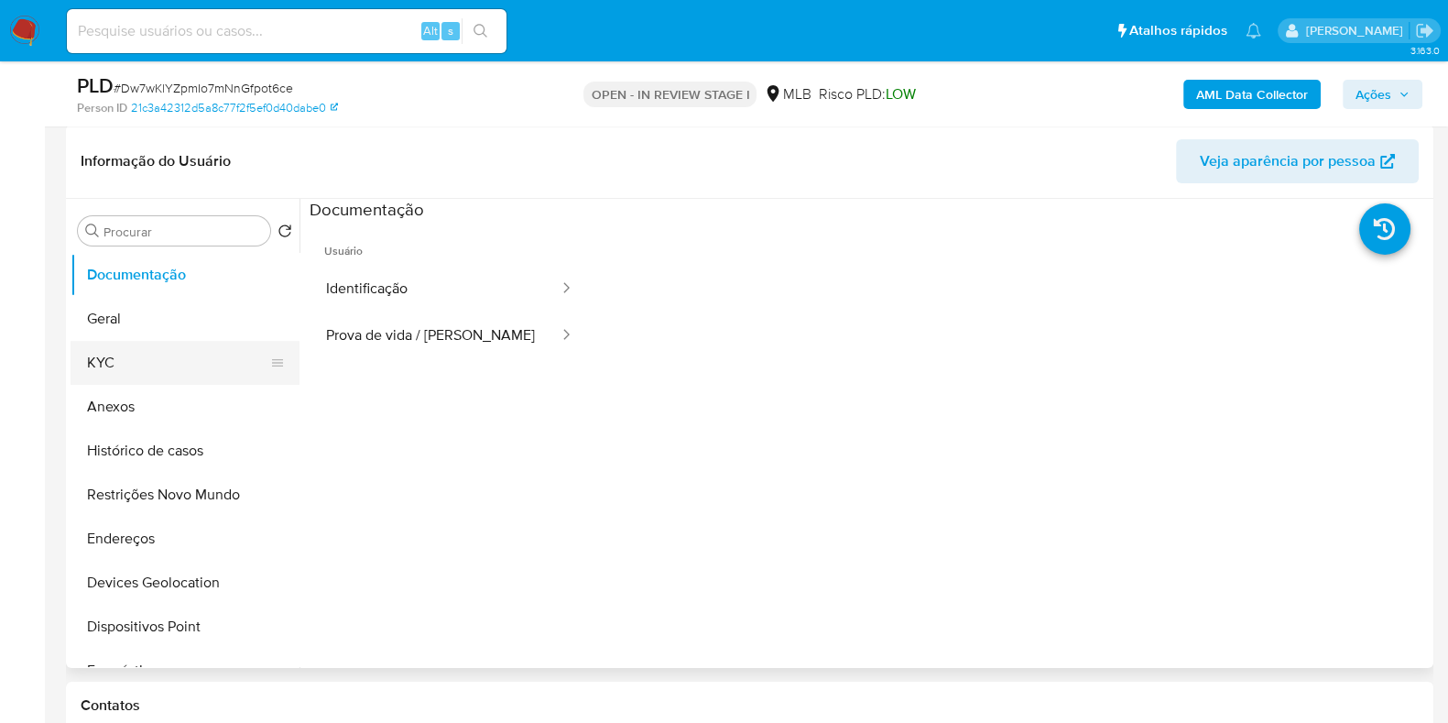
click at [92, 352] on button "KYC" at bounding box center [178, 363] width 214 height 44
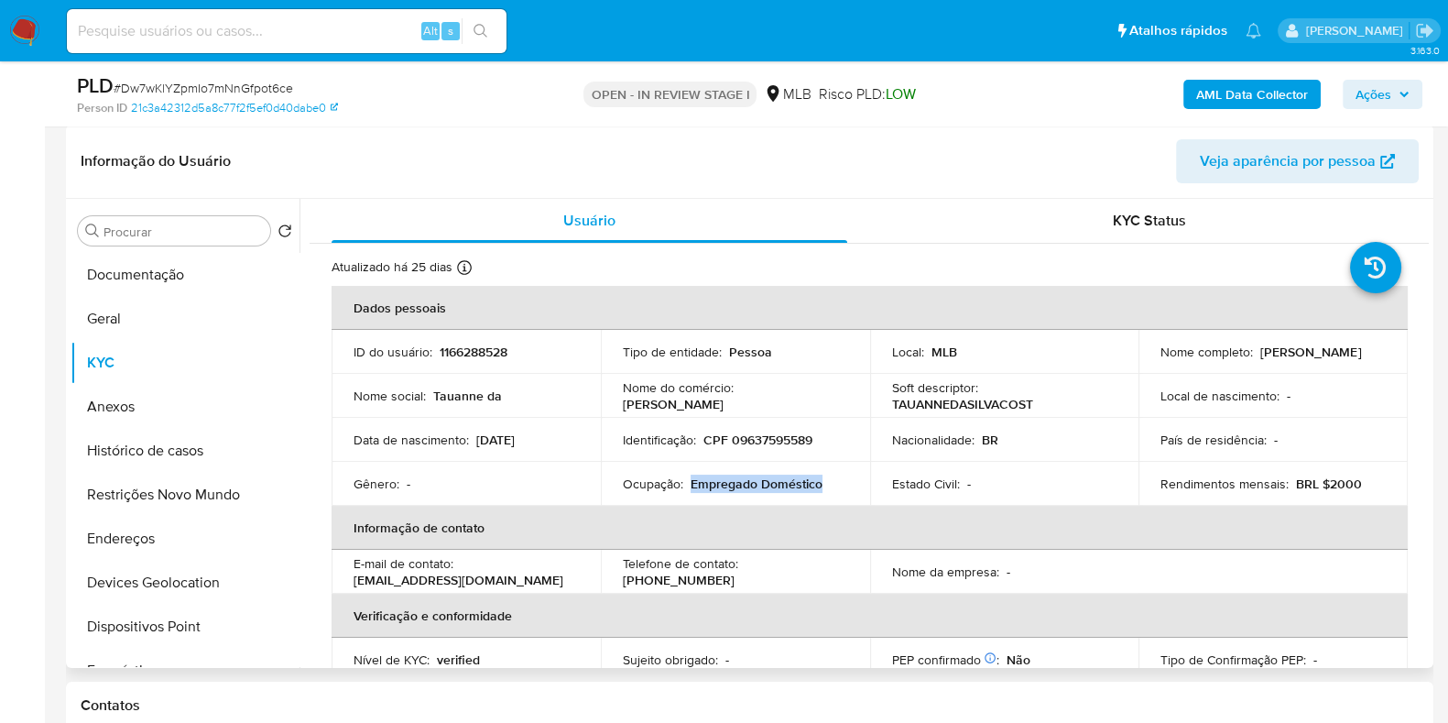
drag, startPoint x: 693, startPoint y: 486, endPoint x: 827, endPoint y: 483, distance: 133.8
click at [827, 483] on div "Ocupação : Empregado Doméstico" at bounding box center [735, 483] width 225 height 16
copy p "Empregado Doméstico"
drag, startPoint x: 169, startPoint y: 267, endPoint x: 180, endPoint y: 275, distance: 14.5
click at [169, 267] on button "Documentação" at bounding box center [178, 275] width 214 height 44
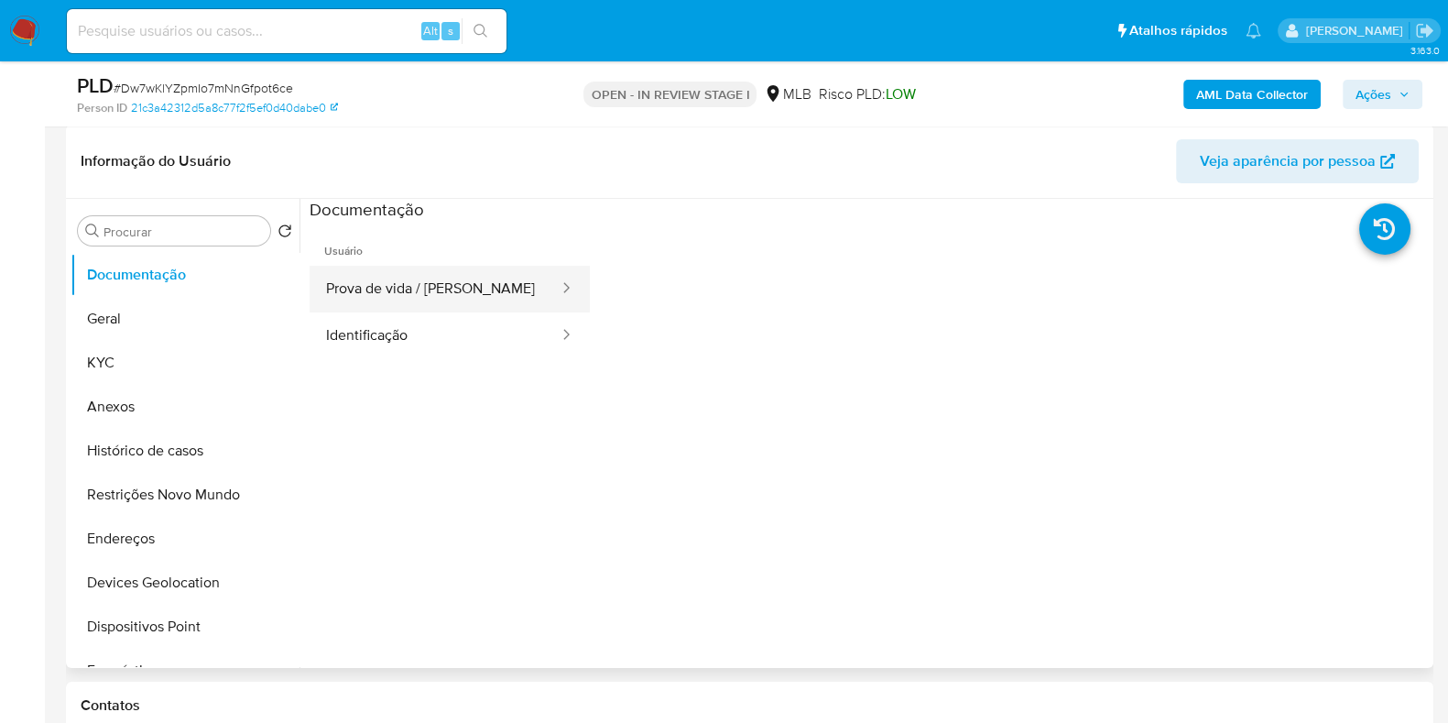
click at [428, 298] on button "Prova de vida / [PERSON_NAME]" at bounding box center [435, 289] width 251 height 47
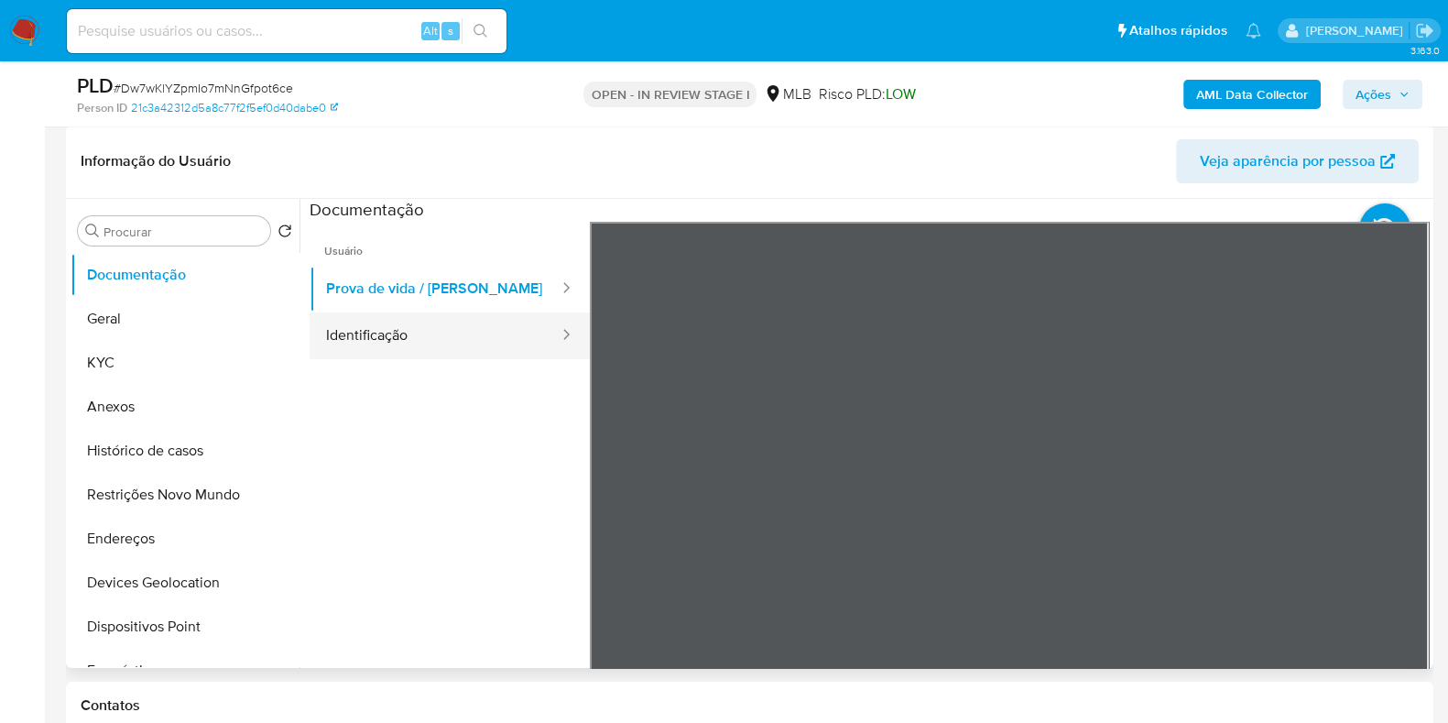
click at [487, 337] on button "Identificação" at bounding box center [435, 335] width 251 height 47
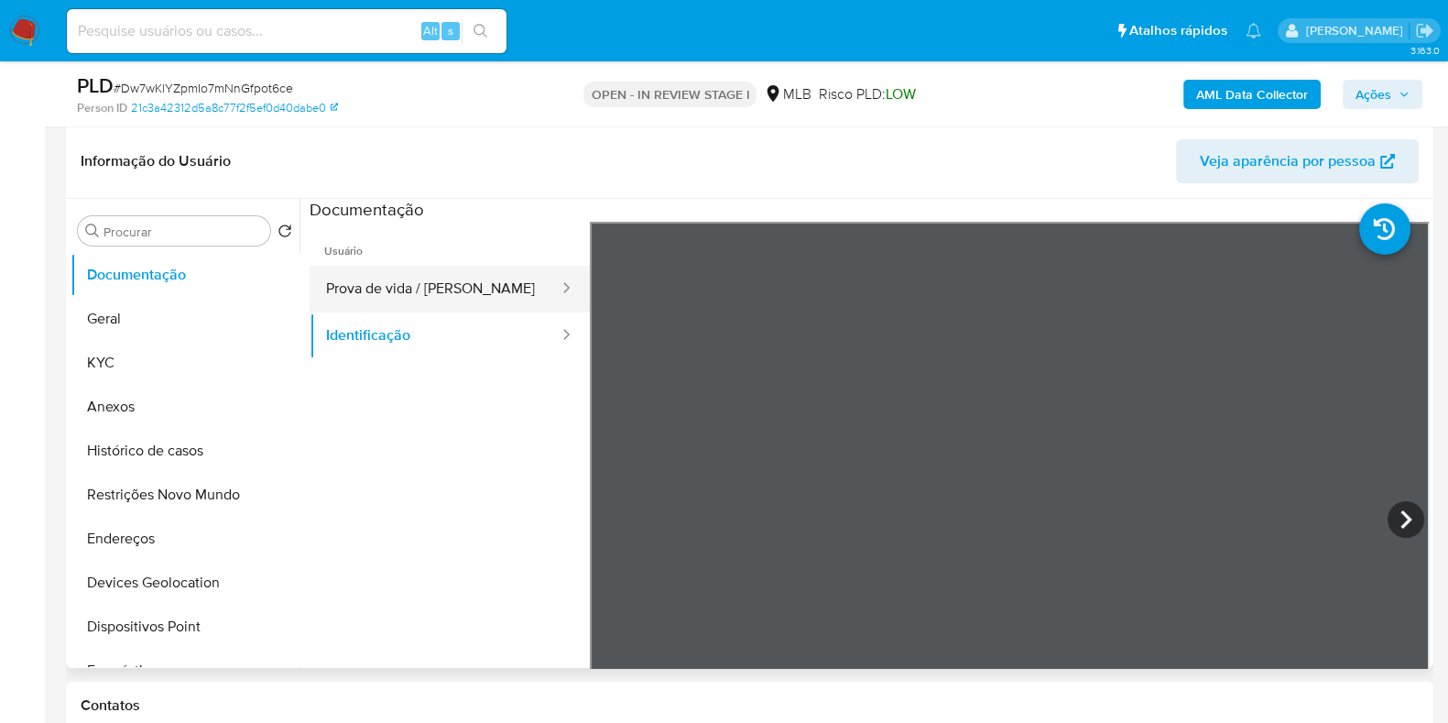
click at [443, 286] on button "Prova de vida / Selfie" at bounding box center [435, 289] width 251 height 47
drag, startPoint x: 1220, startPoint y: 565, endPoint x: 1135, endPoint y: 484, distance: 117.9
click at [1183, 457] on div at bounding box center [1010, 522] width 840 height 601
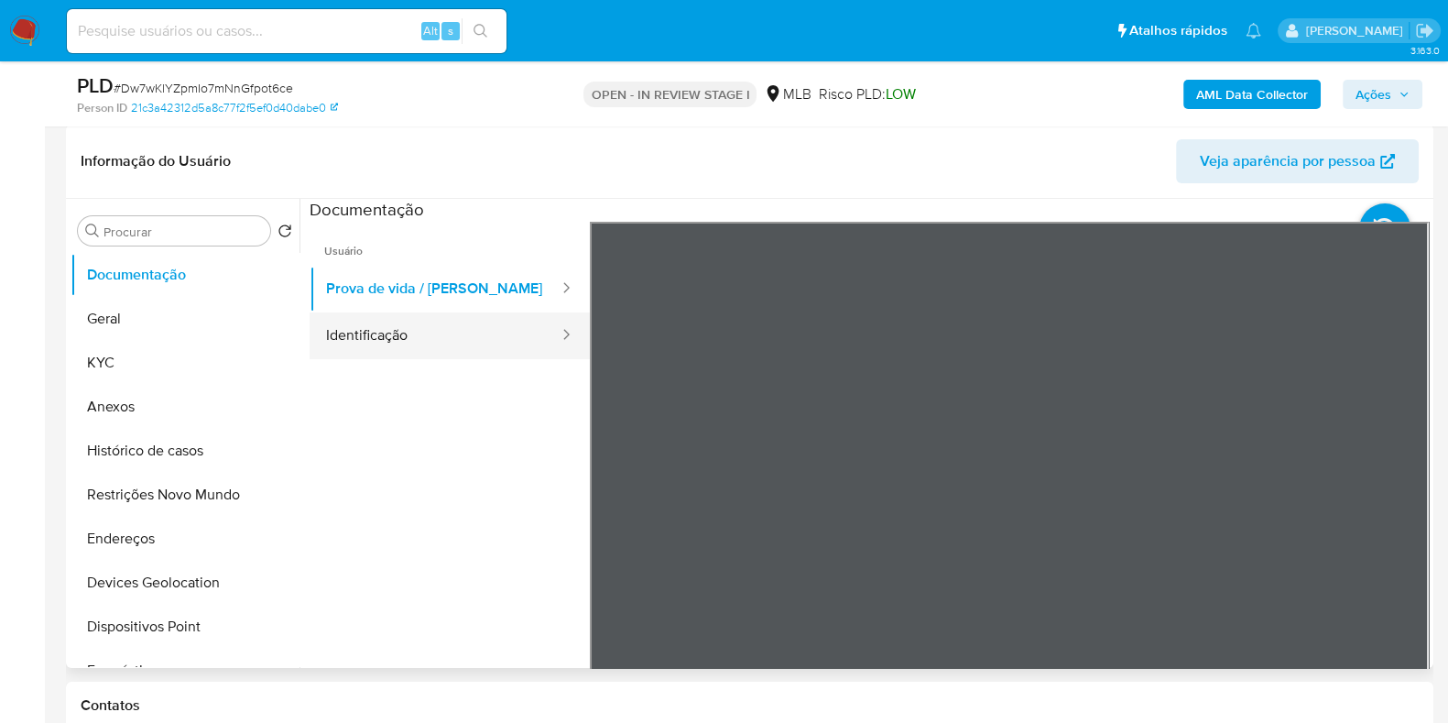
click at [387, 338] on button "Identificação" at bounding box center [435, 335] width 251 height 47
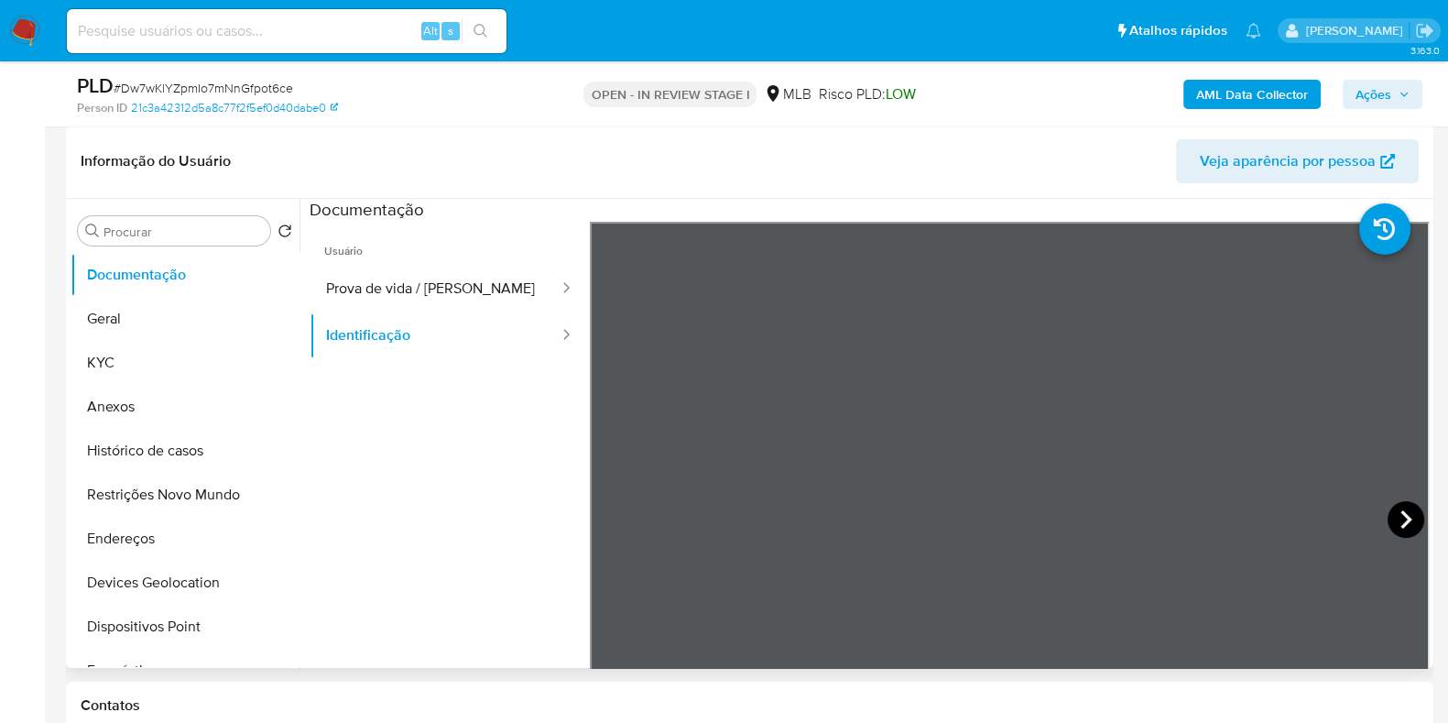
click at [1388, 514] on icon at bounding box center [1406, 519] width 37 height 37
click at [256, 16] on div "Alt s" at bounding box center [287, 31] width 440 height 44
click at [398, 296] on button "Prova de vida / Selfie" at bounding box center [435, 289] width 251 height 47
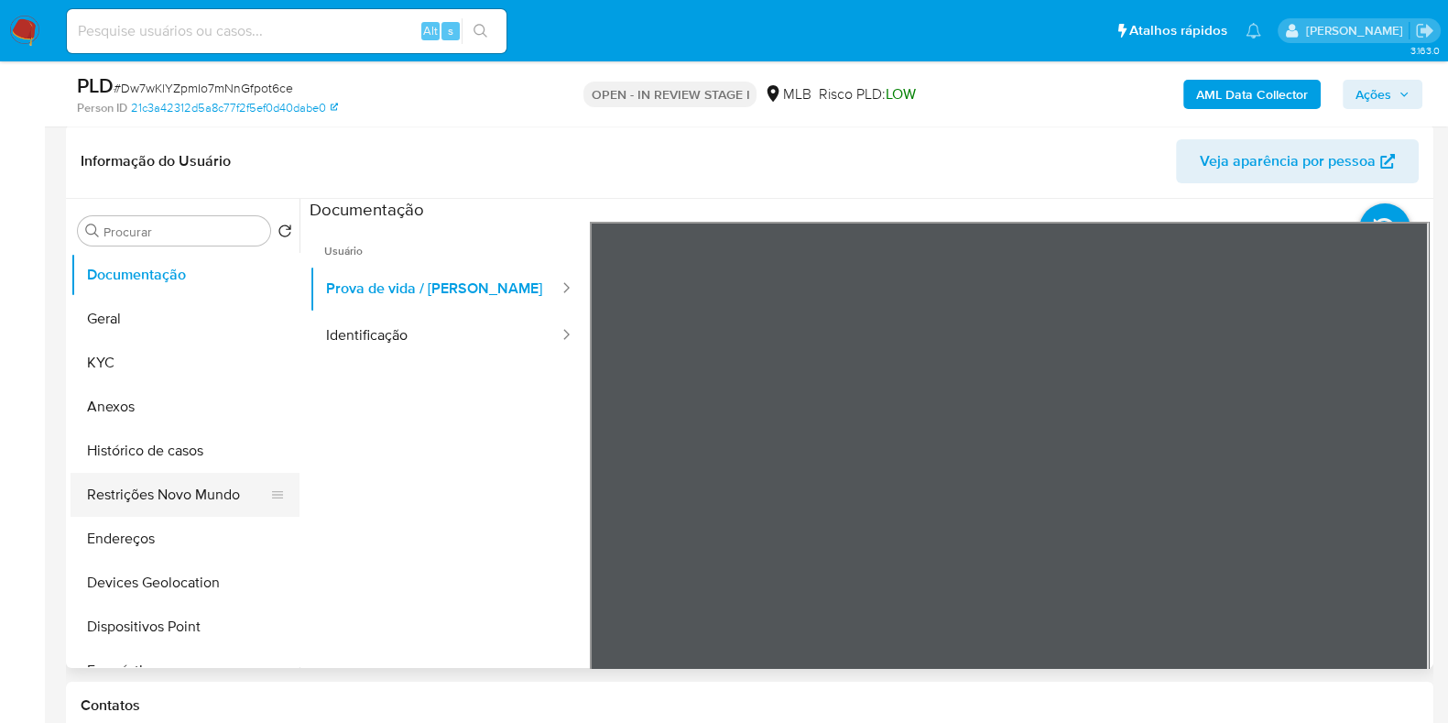
click at [146, 476] on button "Restrições Novo Mundo" at bounding box center [178, 495] width 214 height 44
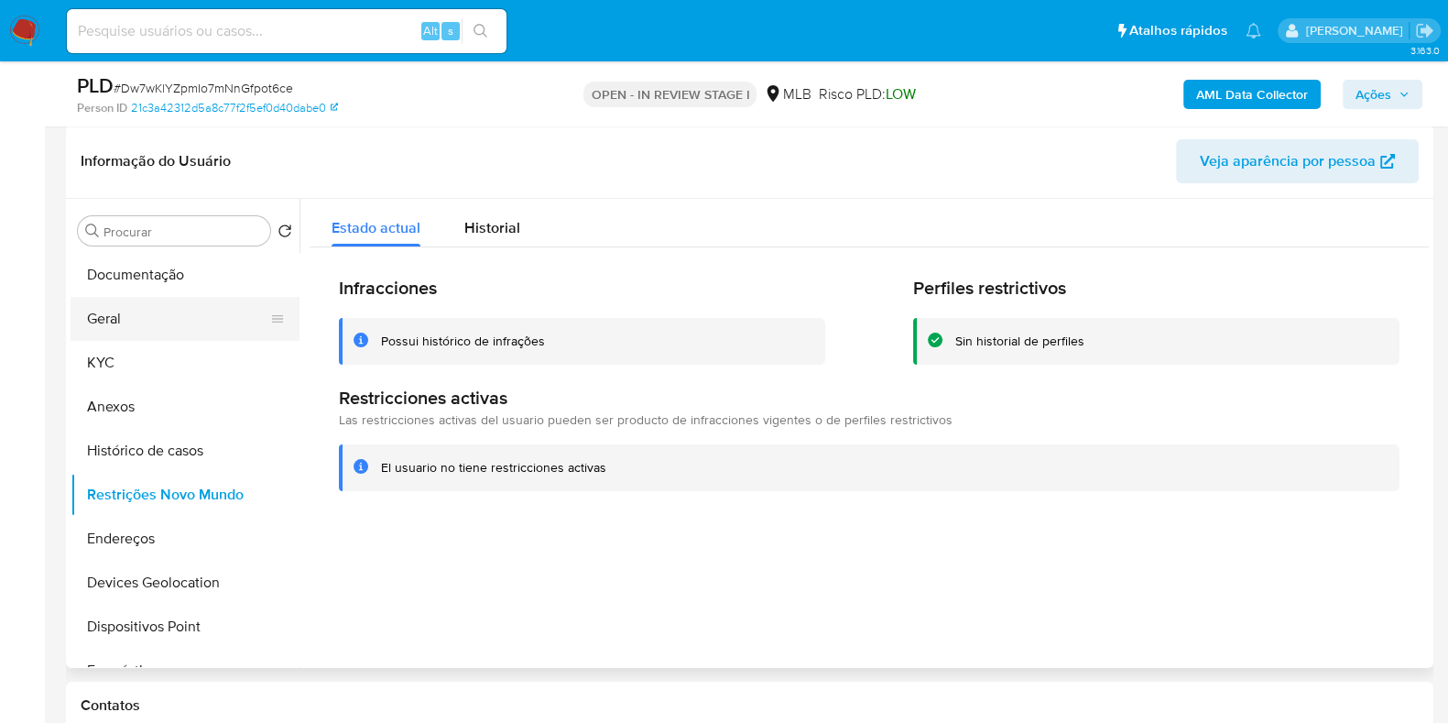
click at [126, 317] on button "Geral" at bounding box center [178, 319] width 214 height 44
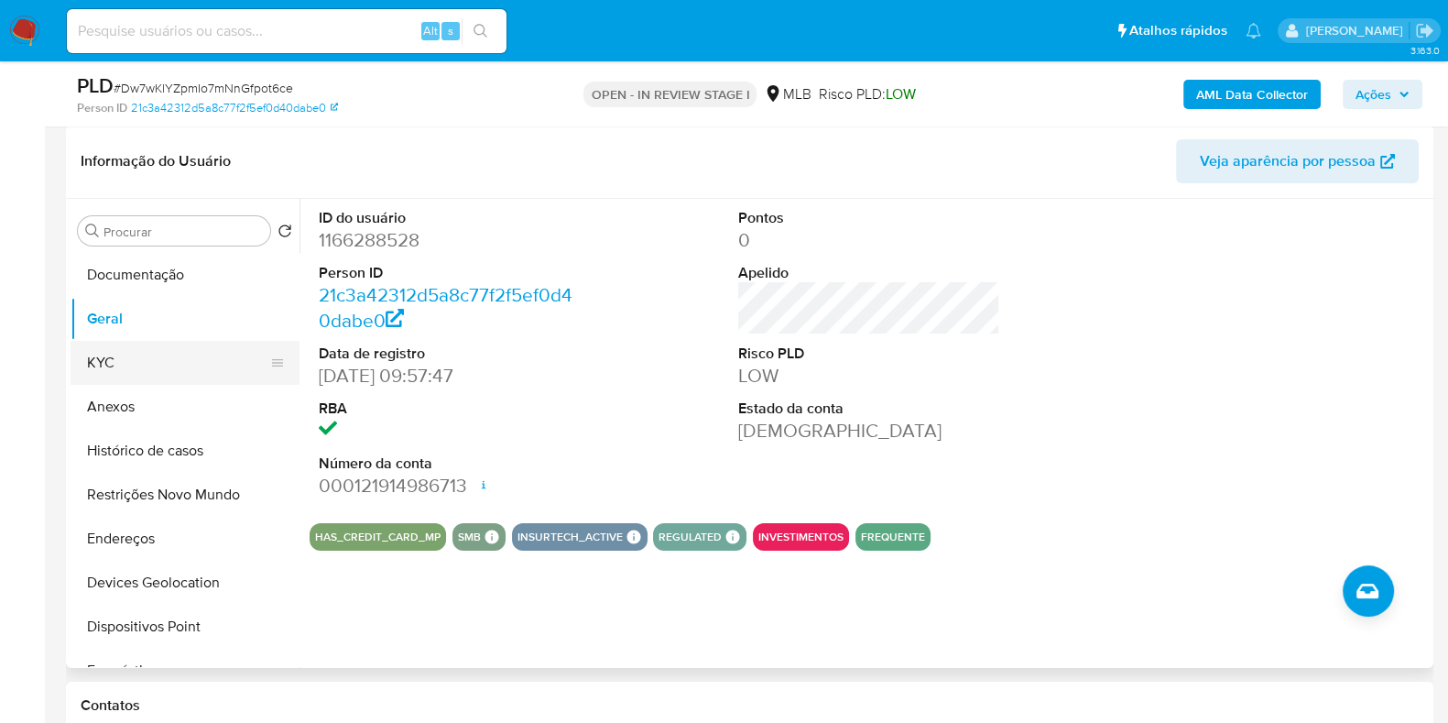
drag, startPoint x: 115, startPoint y: 364, endPoint x: 125, endPoint y: 364, distance: 11.0
click at [115, 364] on button "KYC" at bounding box center [178, 363] width 214 height 44
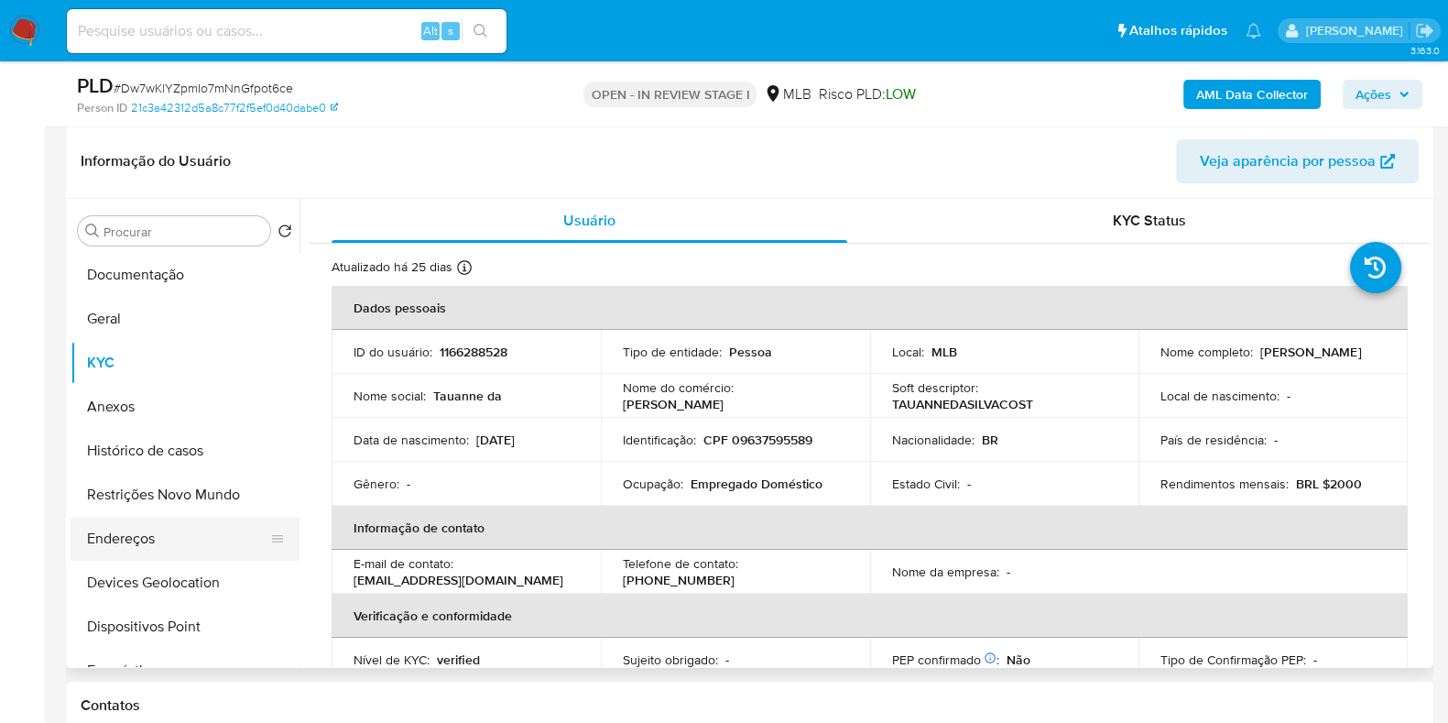
click at [142, 530] on button "Endereços" at bounding box center [178, 539] width 214 height 44
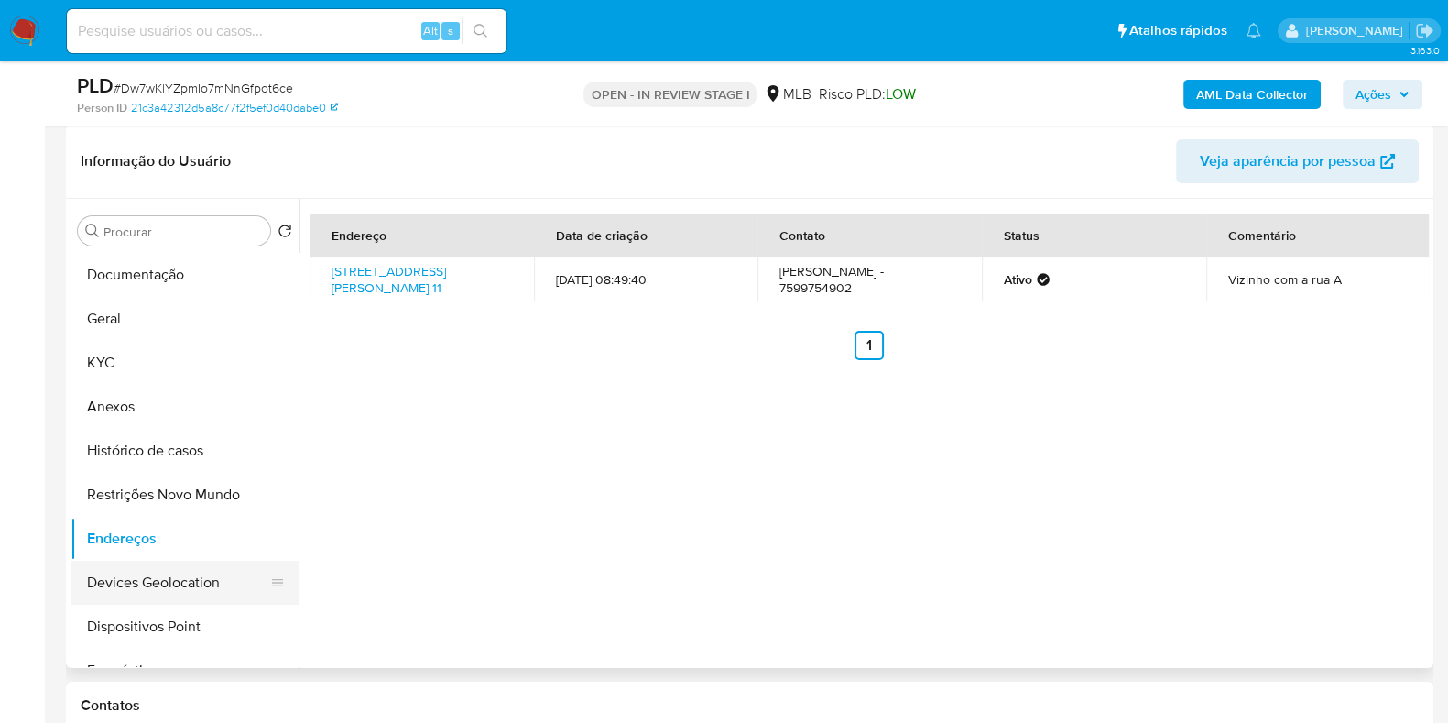
click at [191, 583] on button "Devices Geolocation" at bounding box center [178, 583] width 214 height 44
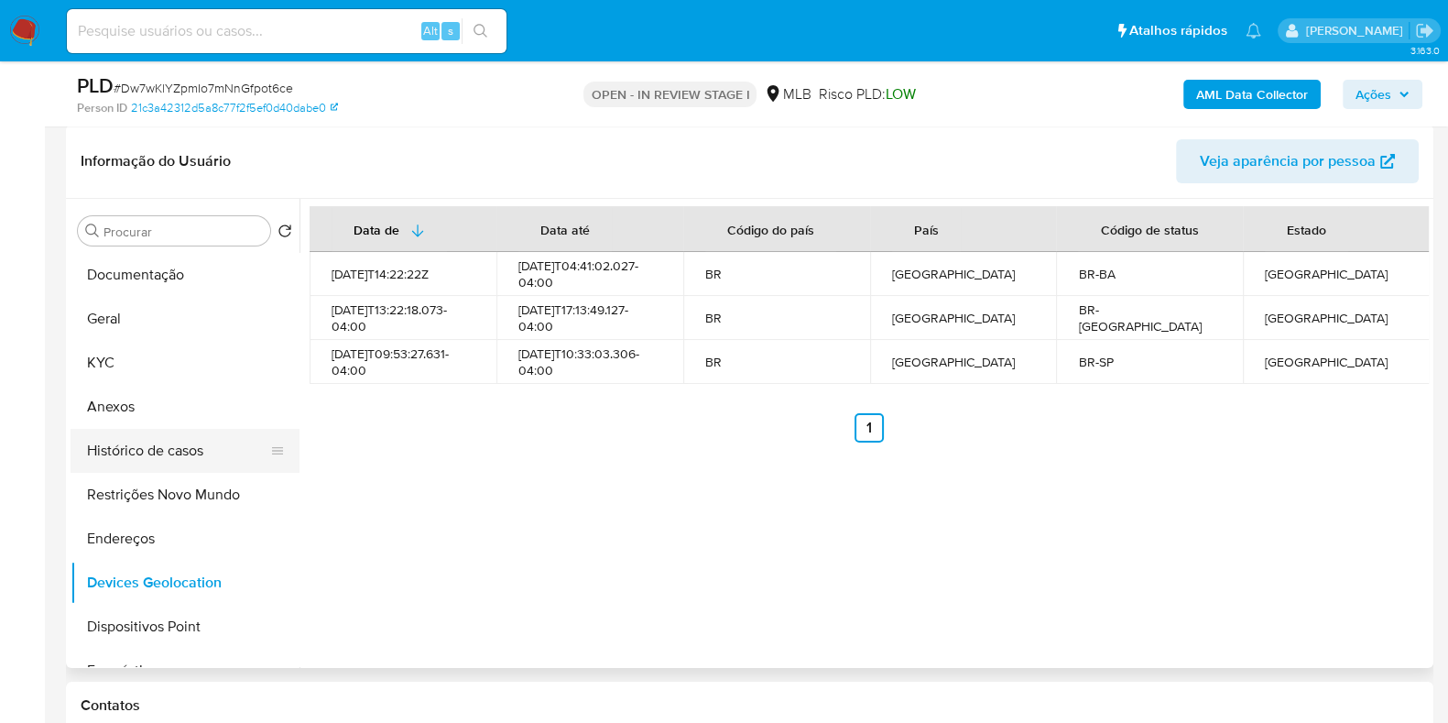
click at [155, 469] on button "Histórico de casos" at bounding box center [178, 451] width 214 height 44
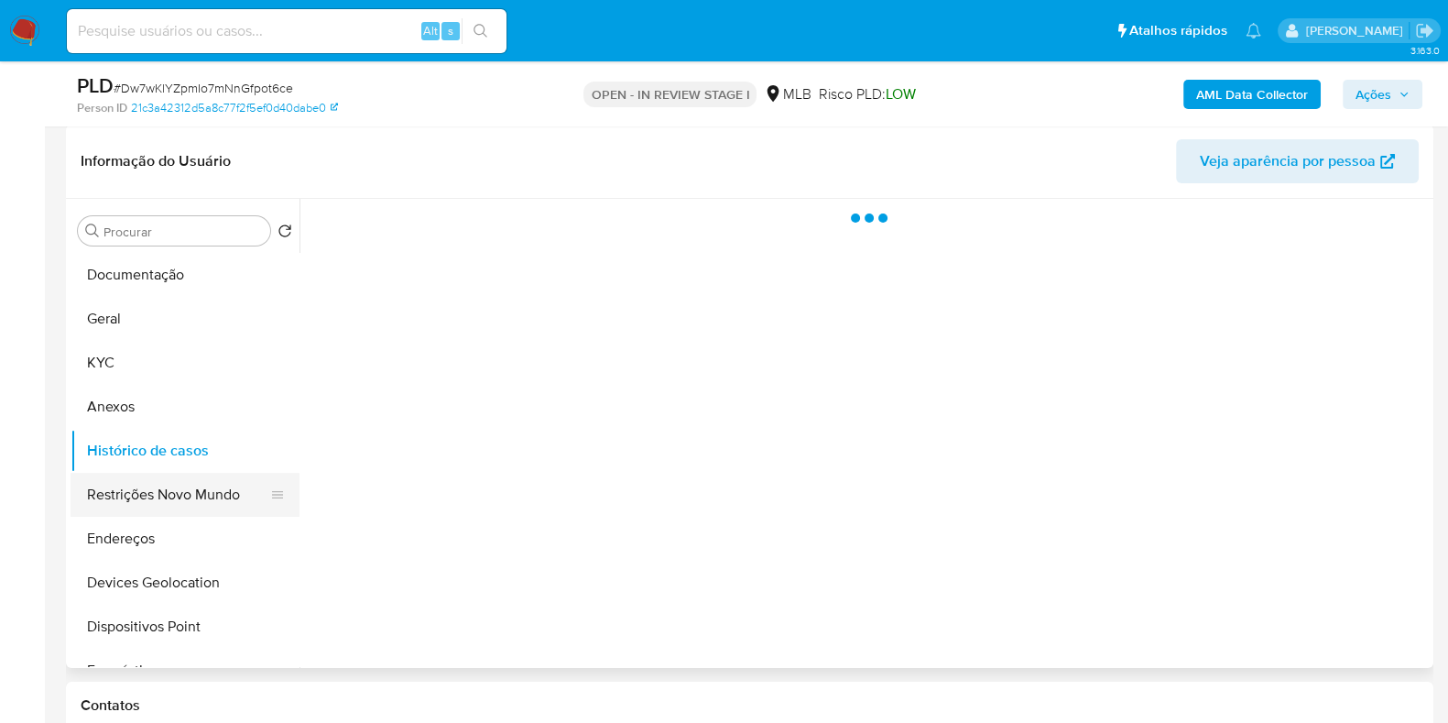
click at [159, 480] on button "Restrições Novo Mundo" at bounding box center [178, 495] width 214 height 44
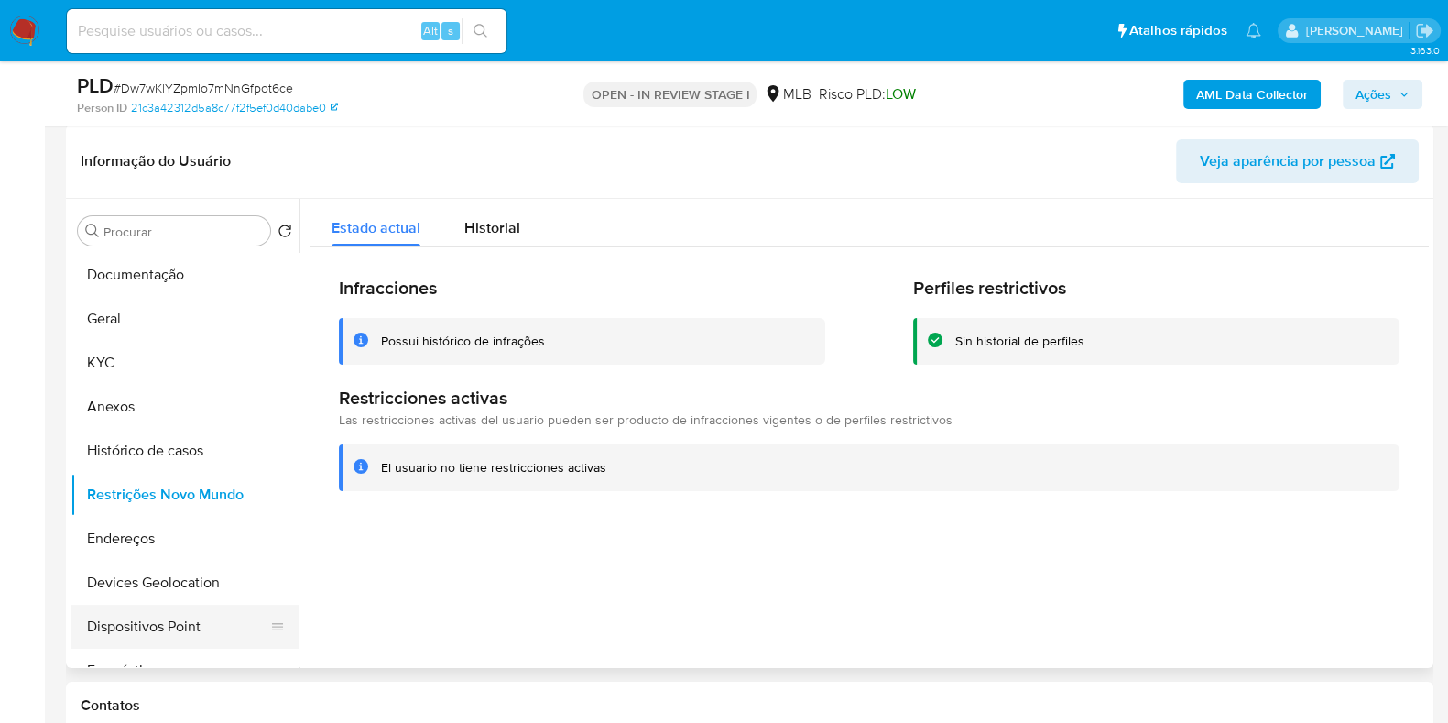
click at [169, 611] on button "Dispositivos Point" at bounding box center [178, 627] width 214 height 44
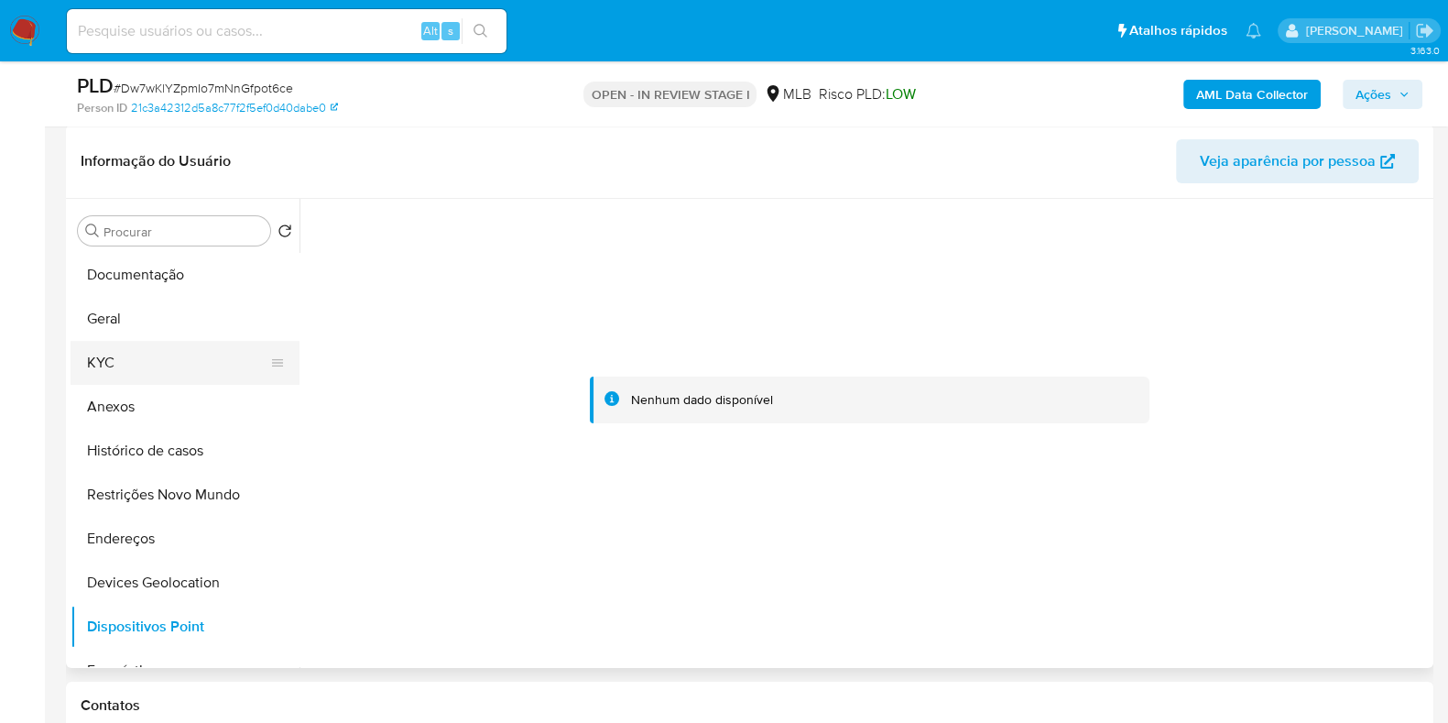
click at [108, 357] on button "KYC" at bounding box center [178, 363] width 214 height 44
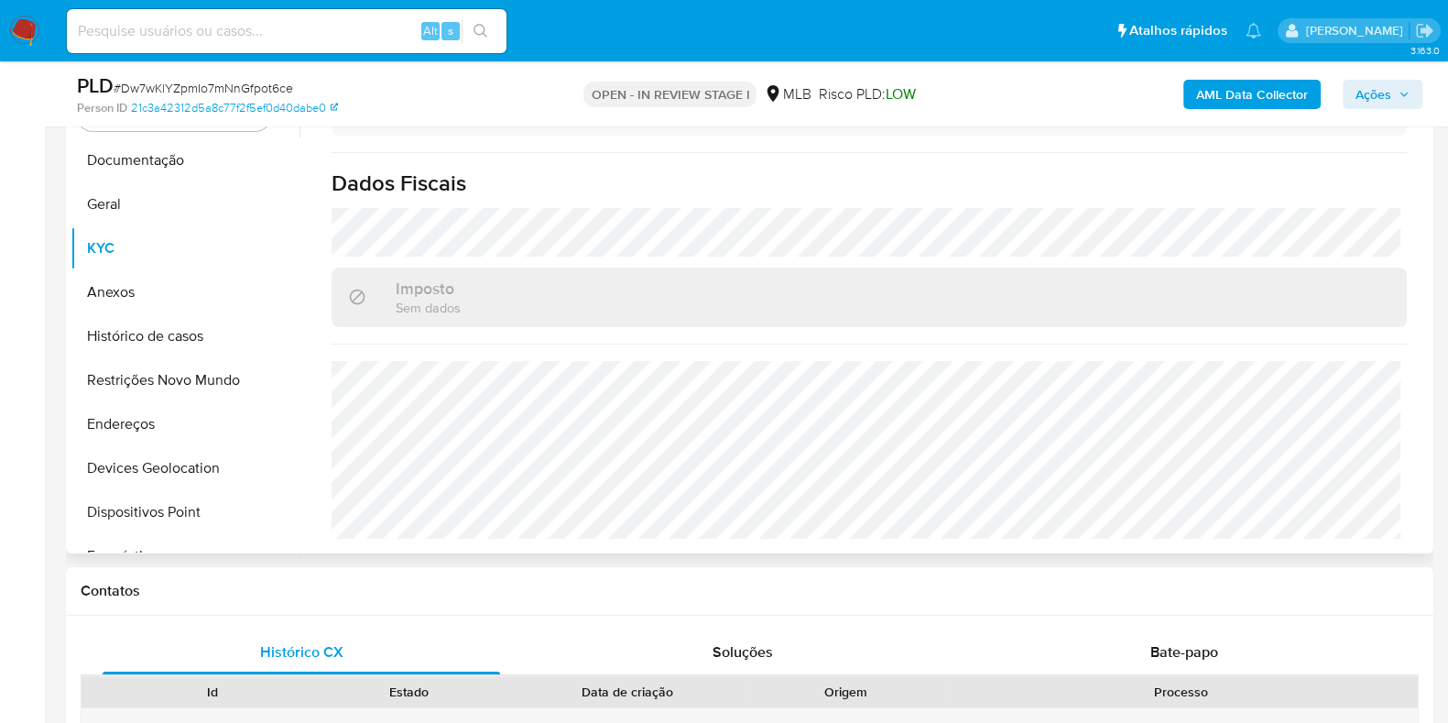
scroll to position [796, 0]
click at [108, 422] on button "Endereços" at bounding box center [178, 424] width 214 height 44
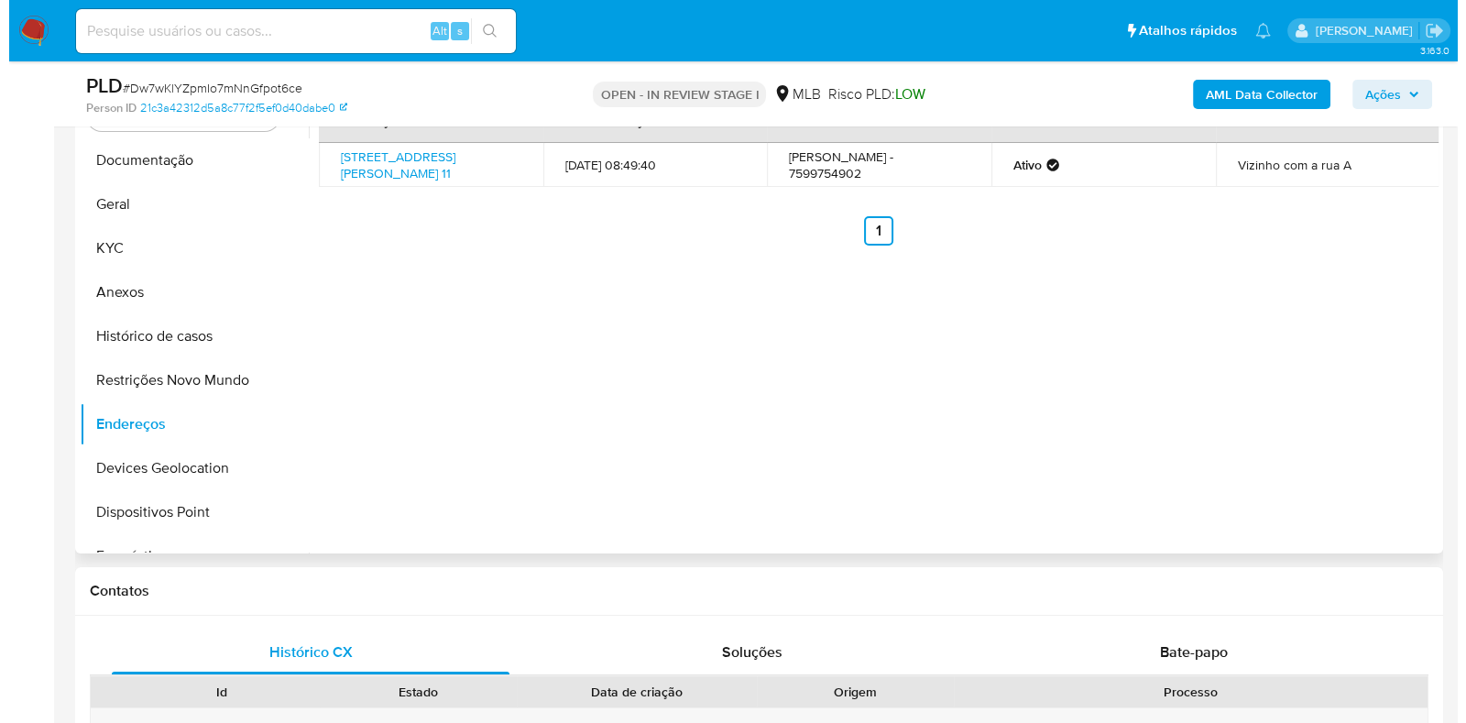
scroll to position [277, 0]
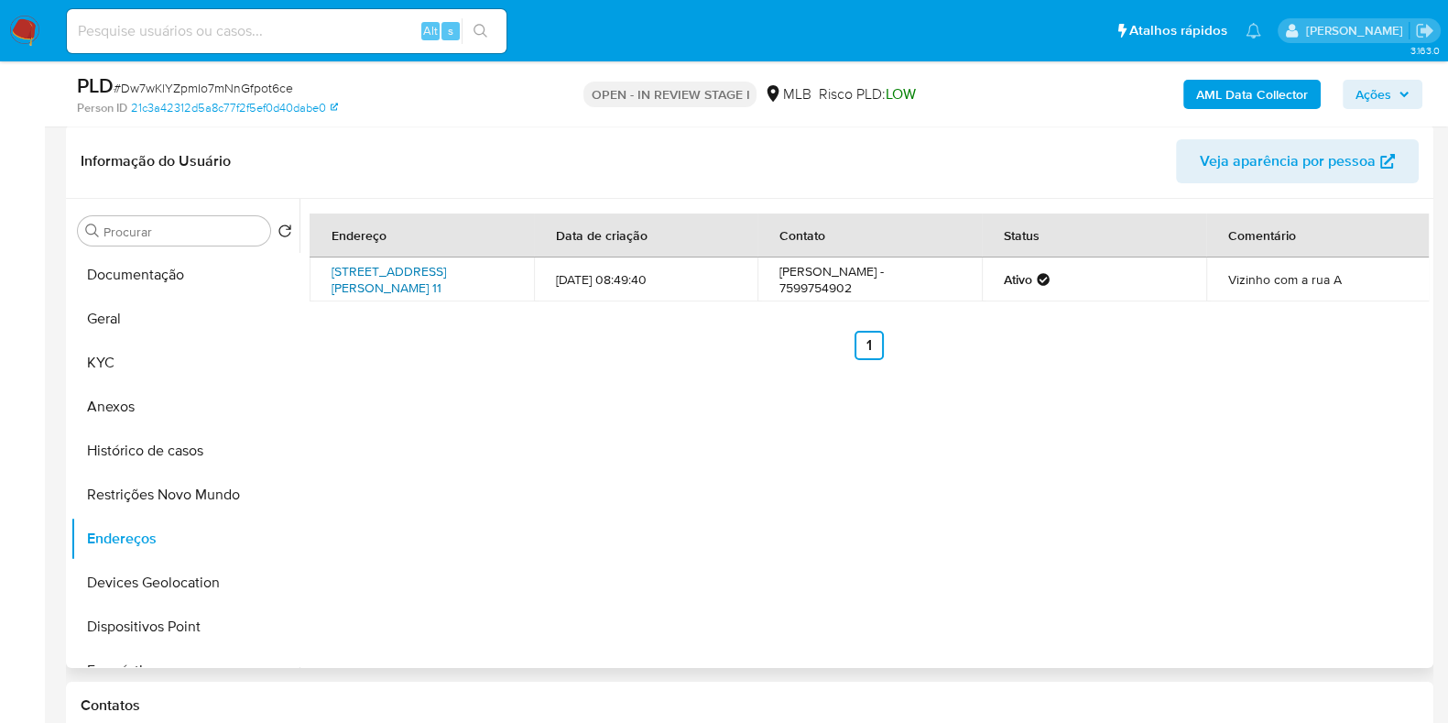
click at [390, 272] on link "Rua Gérson 11, Feira De Santana, Bahia, 44053654, Brasil 11" at bounding box center [389, 279] width 115 height 35
click at [185, 368] on button "KYC" at bounding box center [178, 363] width 214 height 44
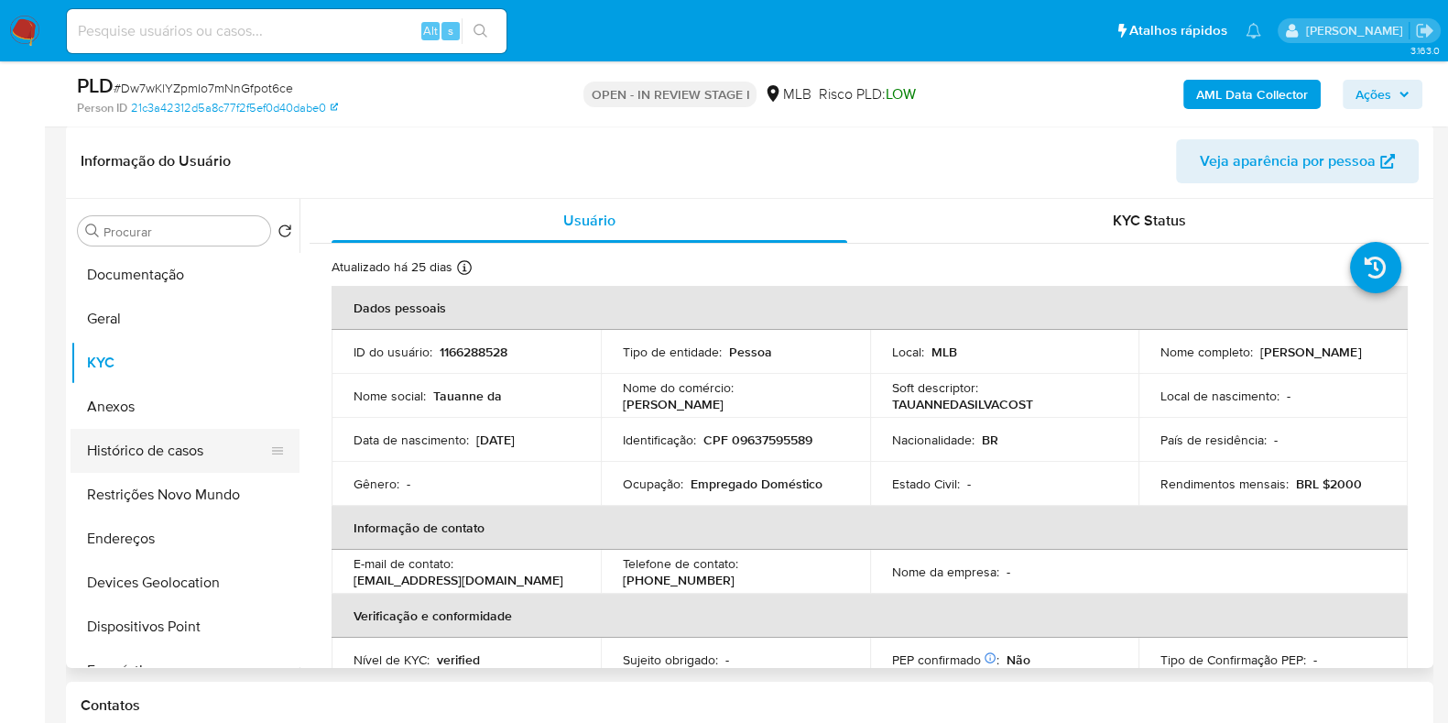
click at [202, 446] on button "Histórico de casos" at bounding box center [178, 451] width 214 height 44
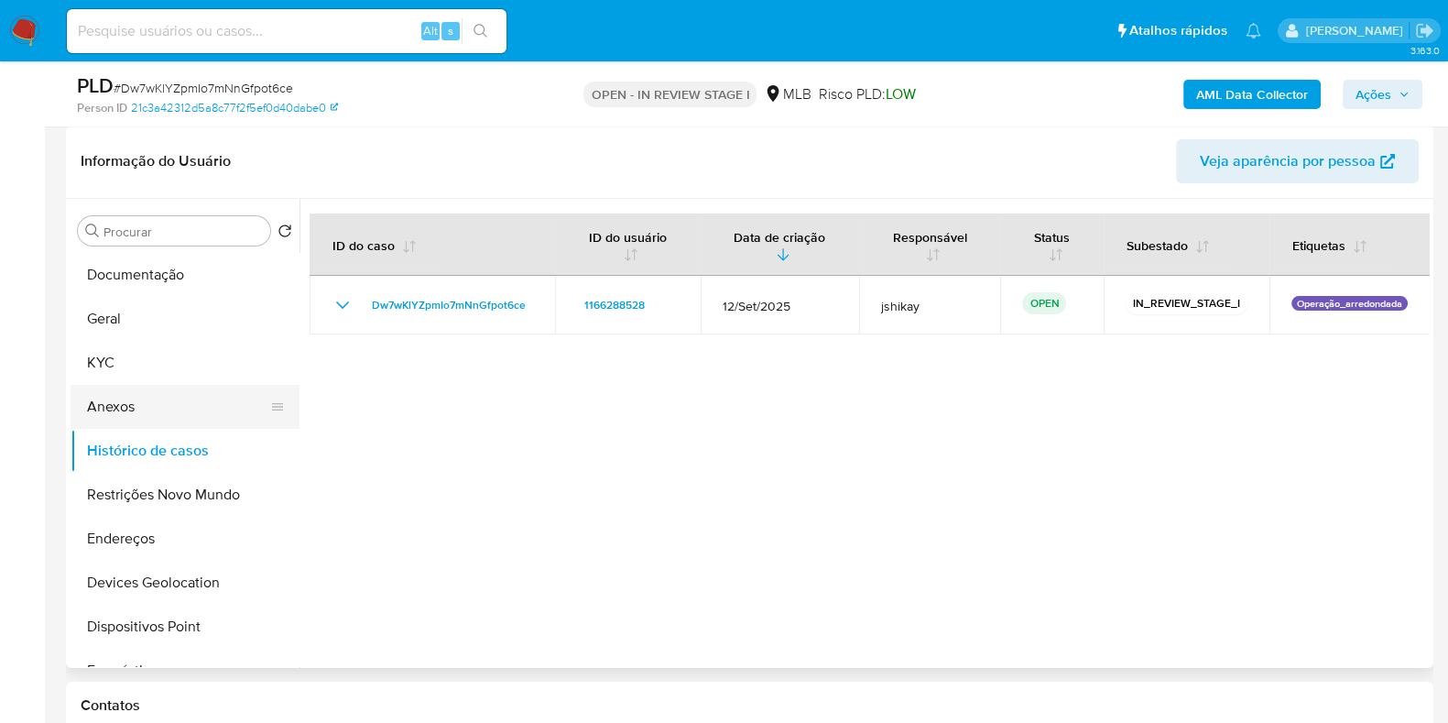
click at [106, 387] on button "Anexos" at bounding box center [178, 407] width 214 height 44
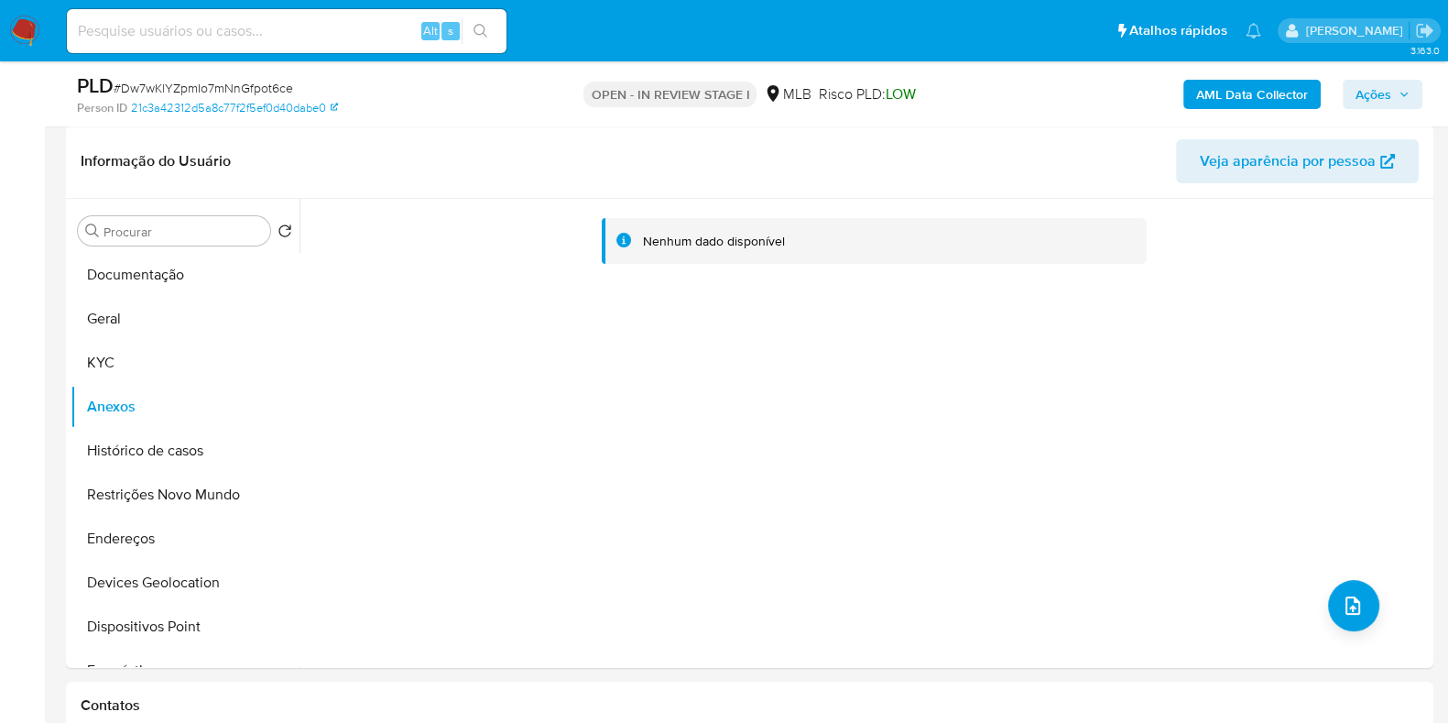
click at [1265, 106] on b "AML Data Collector" at bounding box center [1252, 94] width 112 height 29
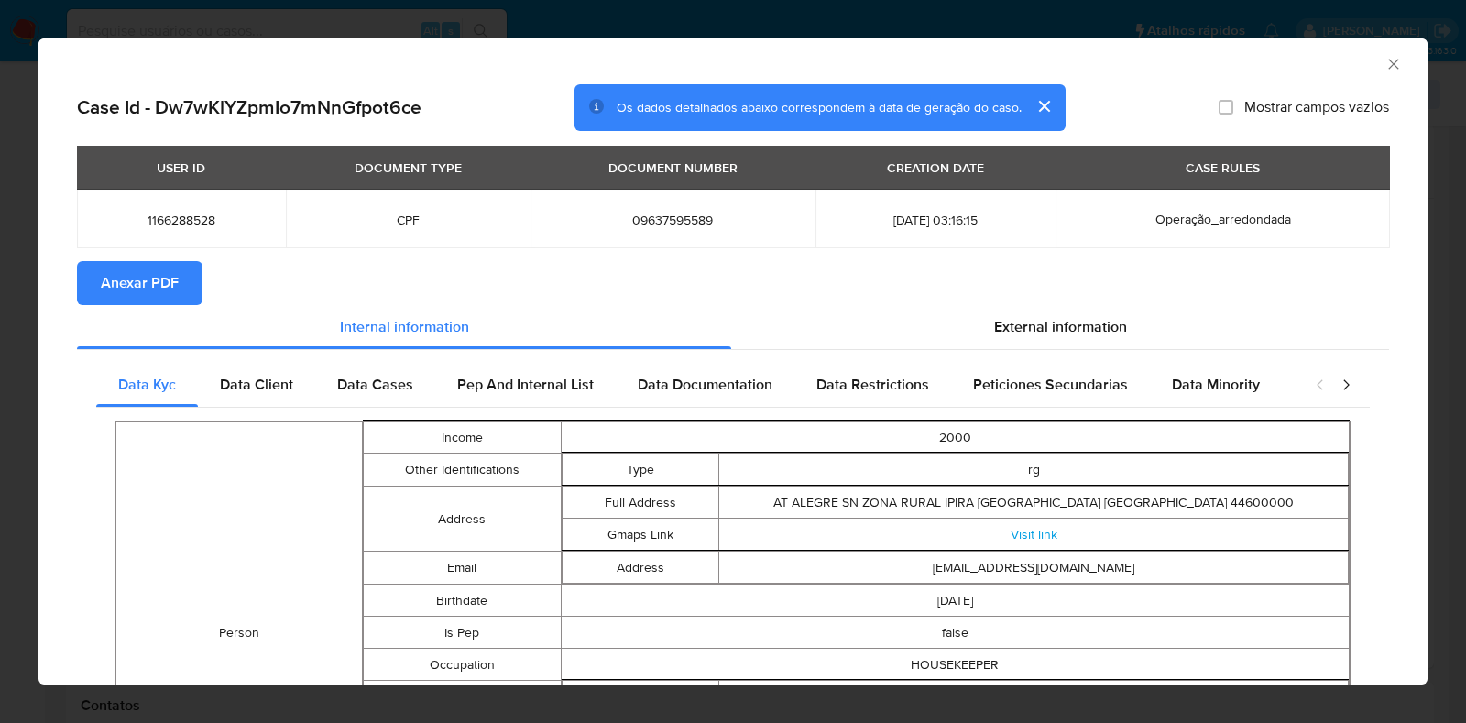
click at [137, 290] on span "Anexar PDF" at bounding box center [140, 283] width 78 height 40
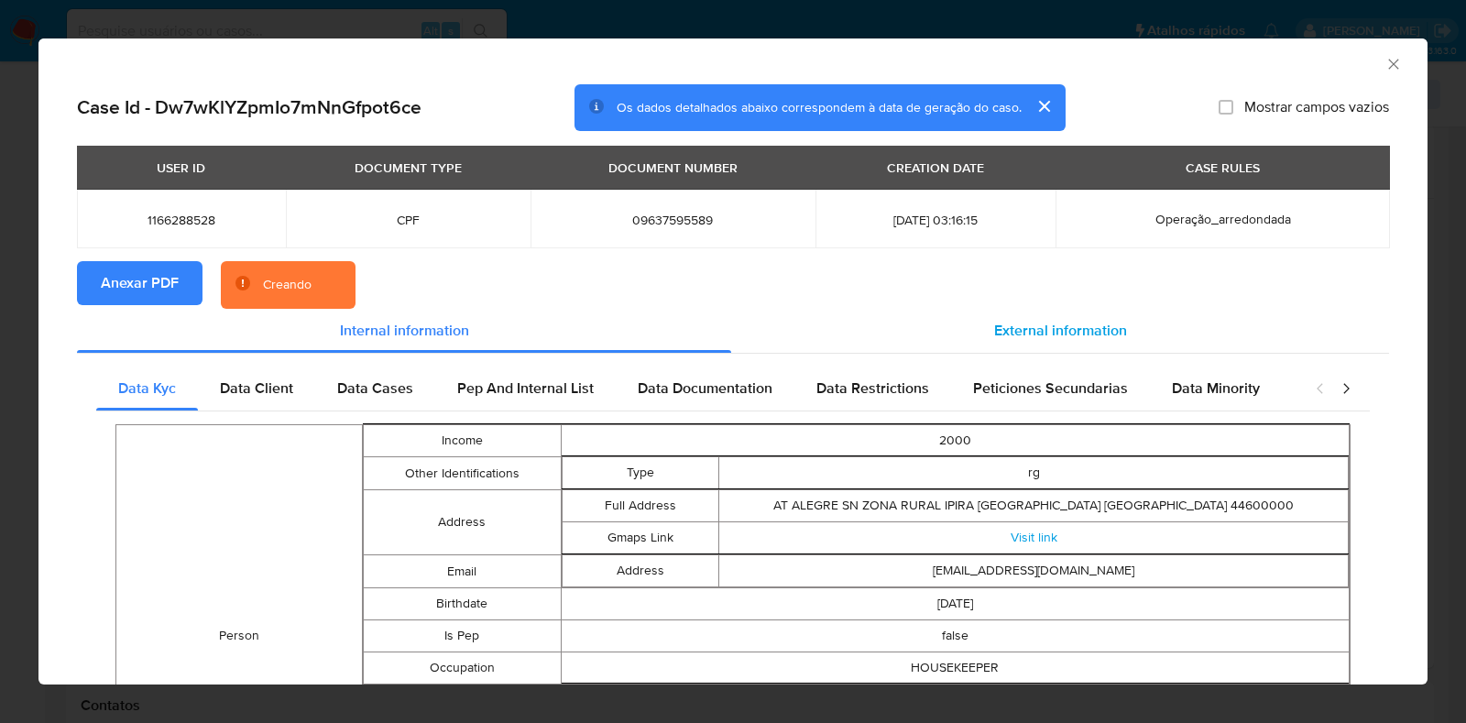
click at [883, 320] on div "External information" at bounding box center [1060, 331] width 658 height 44
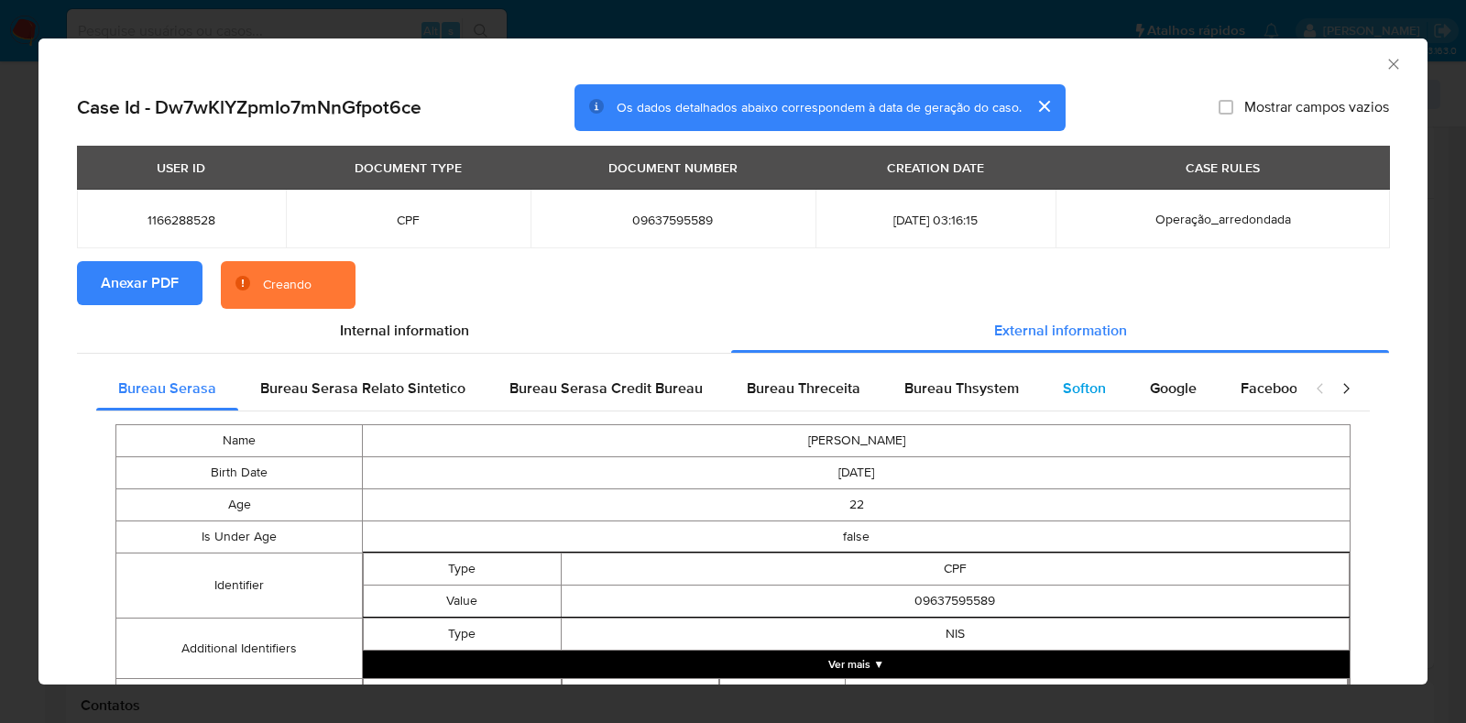
click at [1043, 370] on div "Softon" at bounding box center [1084, 388] width 87 height 44
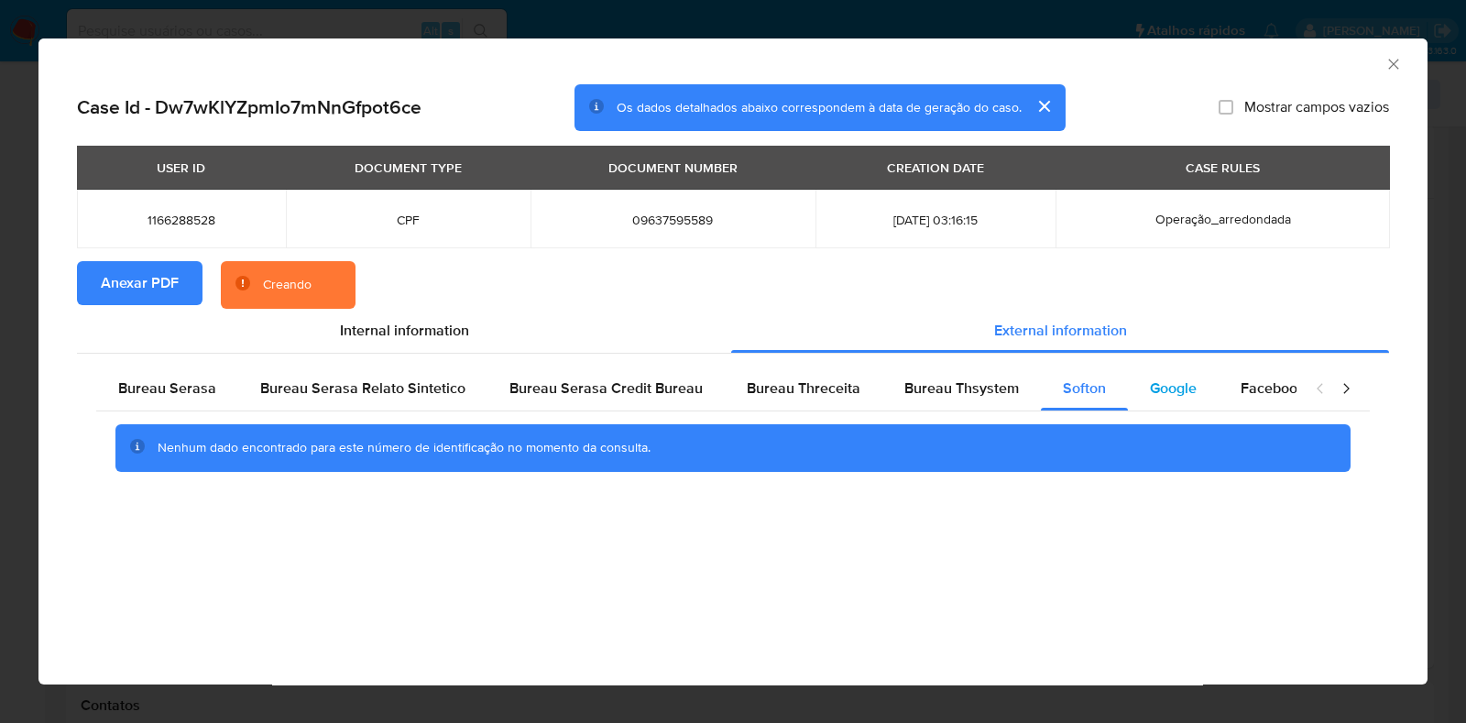
click at [1166, 382] on span "Google" at bounding box center [1173, 387] width 47 height 21
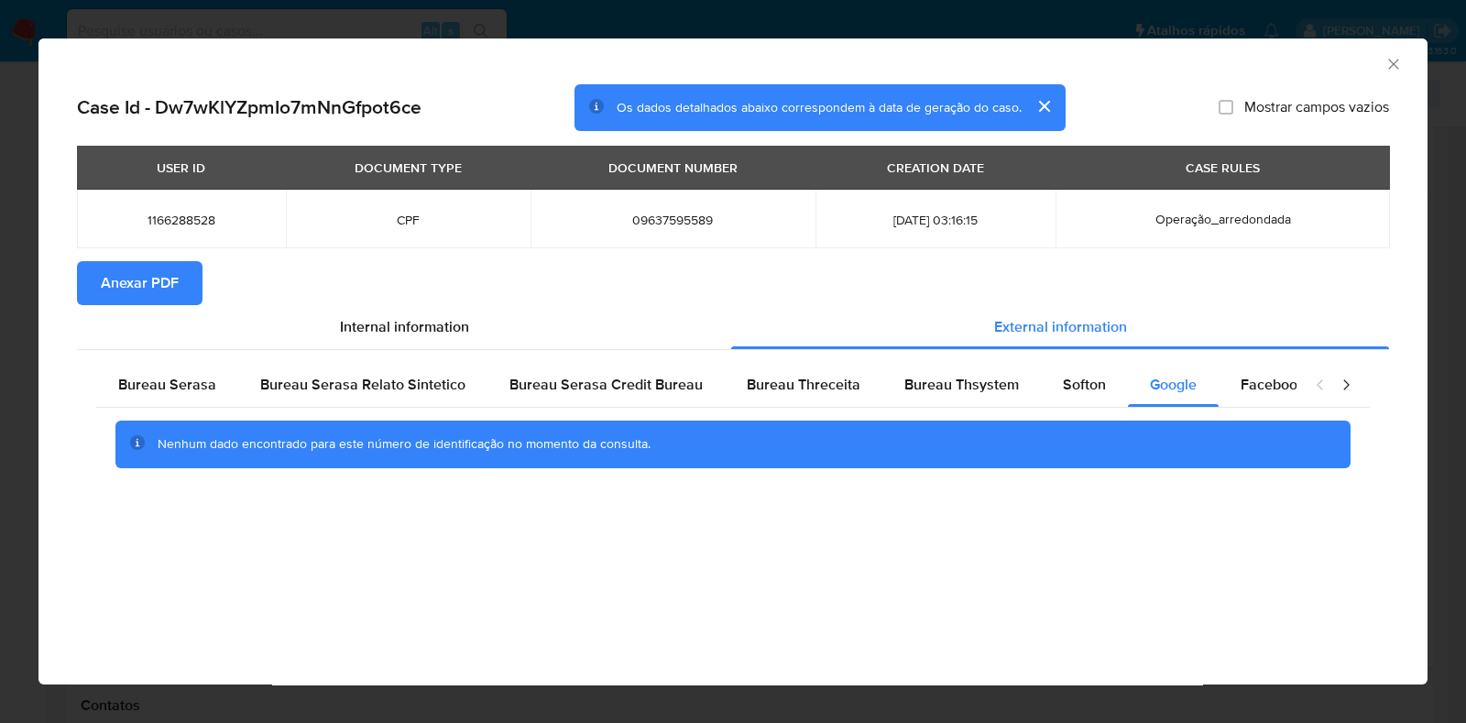
drag, startPoint x: 1391, startPoint y: 66, endPoint x: 1360, endPoint y: 78, distance: 33.3
click at [1391, 66] on icon "Fechar a janela" at bounding box center [1393, 64] width 10 height 10
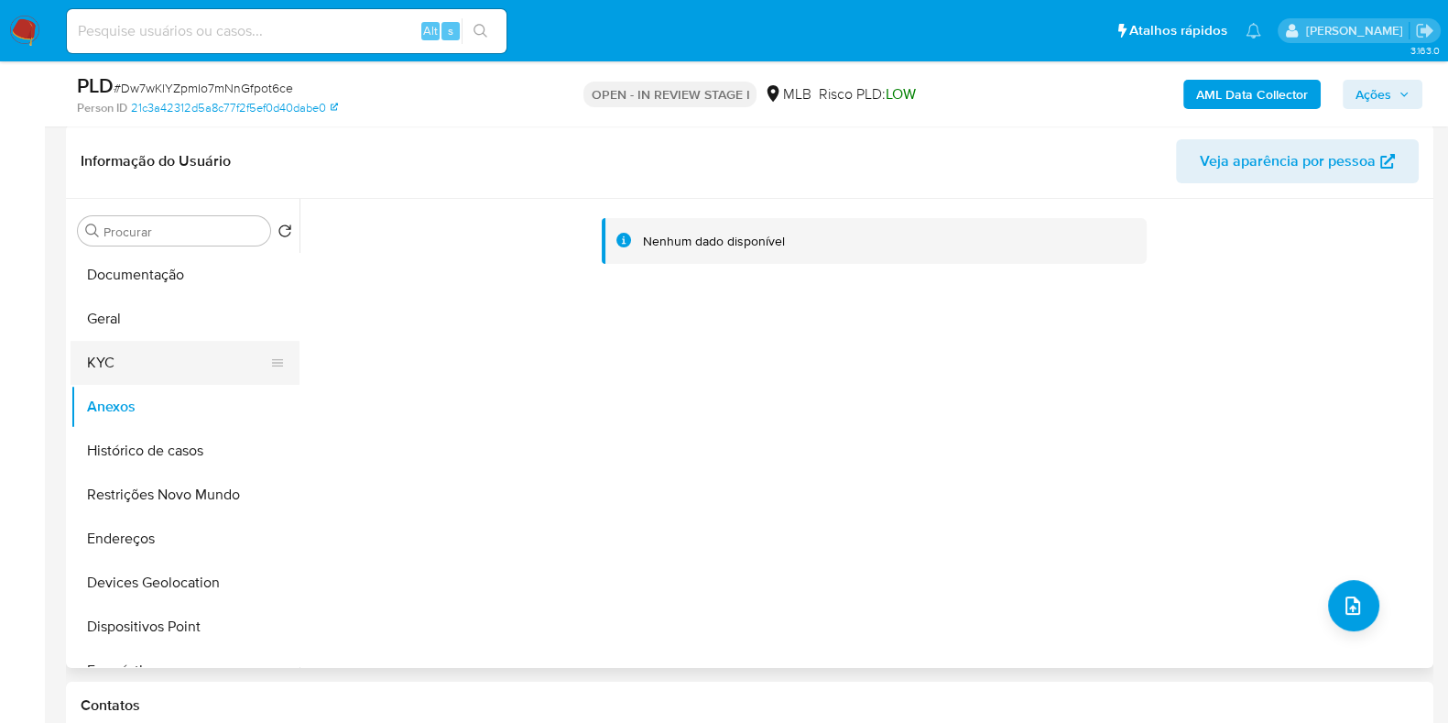
click at [128, 349] on button "KYC" at bounding box center [178, 363] width 214 height 44
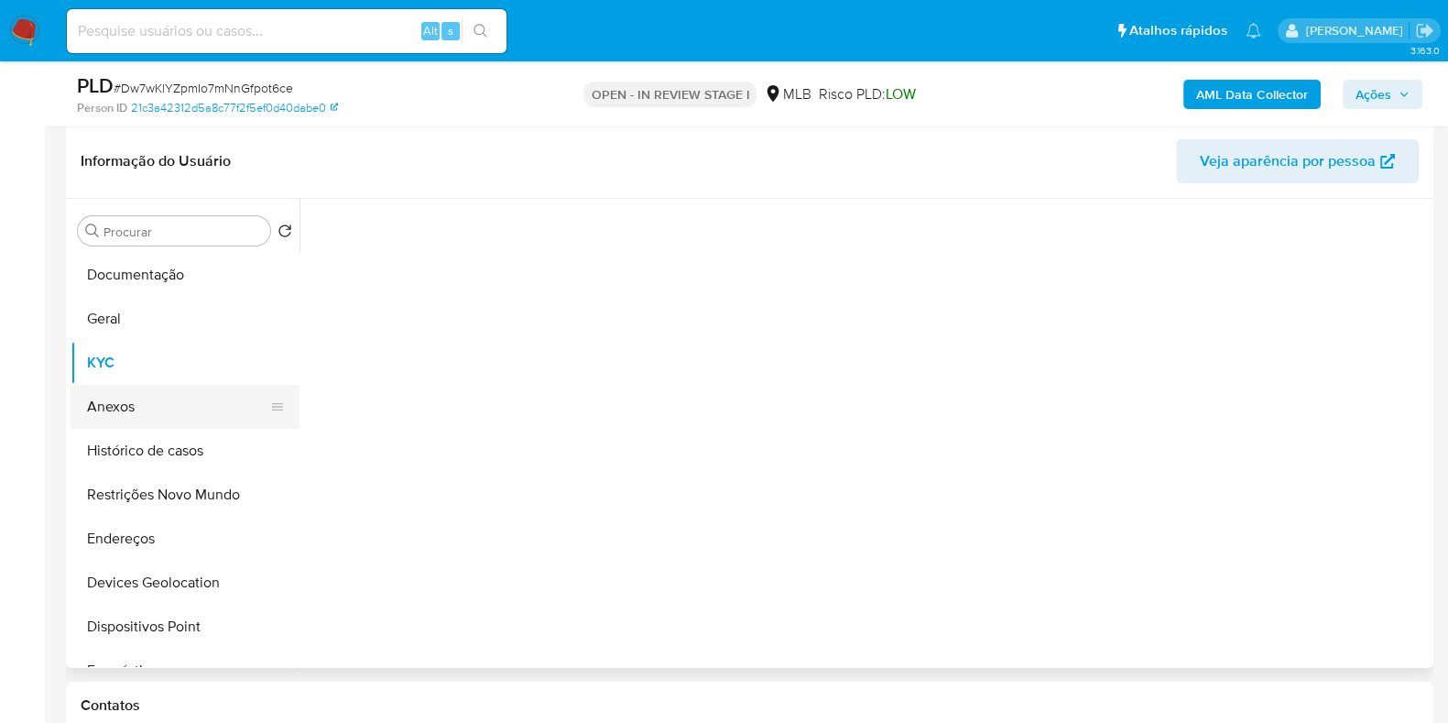
click at [128, 405] on button "Anexos" at bounding box center [178, 407] width 214 height 44
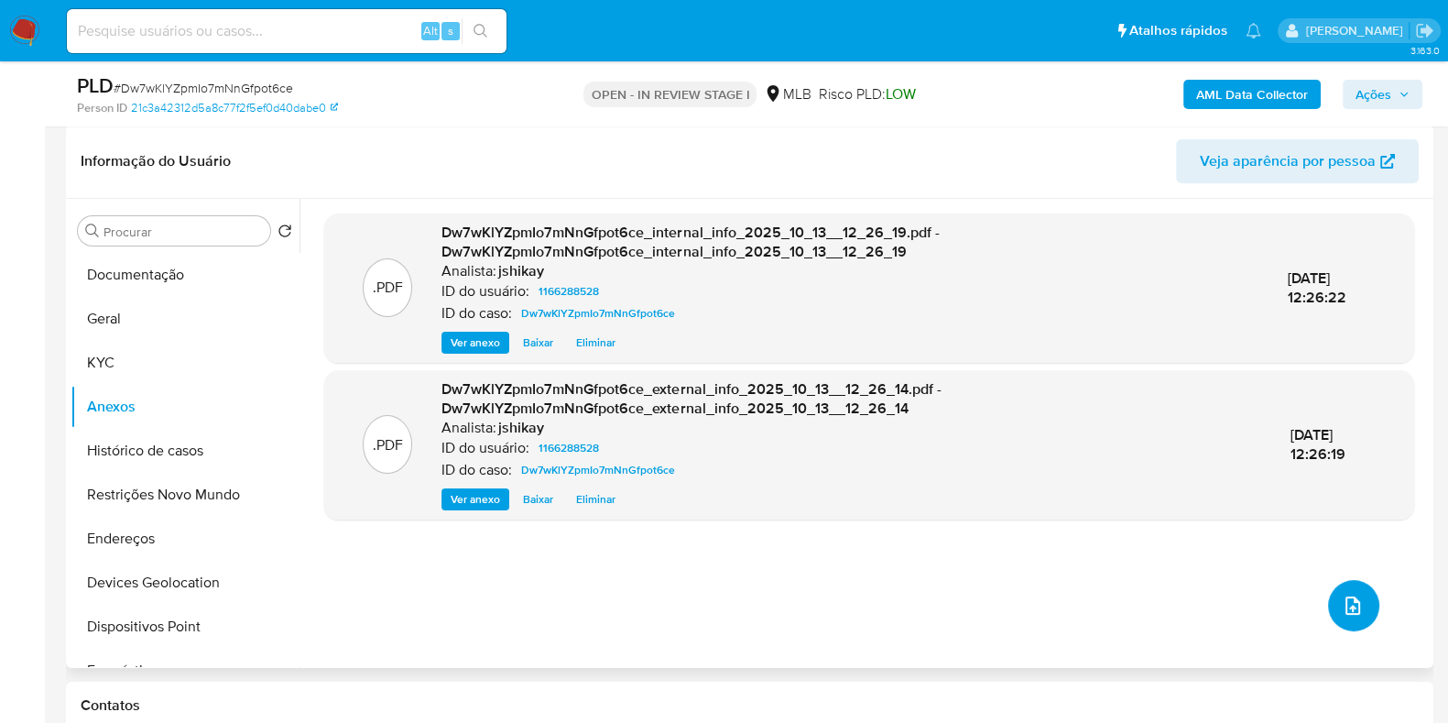
click at [1346, 606] on icon "upload-file" at bounding box center [1353, 605] width 15 height 18
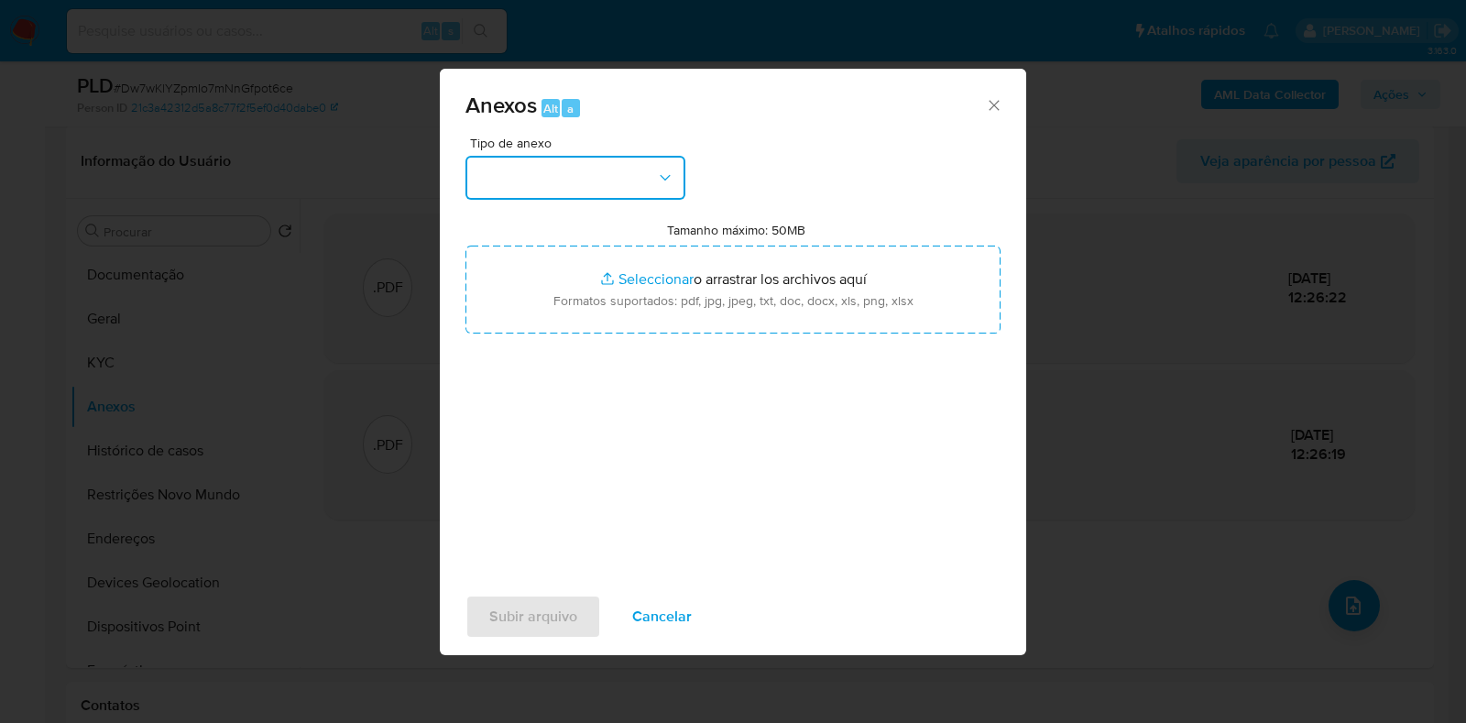
click at [477, 174] on button "button" at bounding box center [575, 178] width 220 height 44
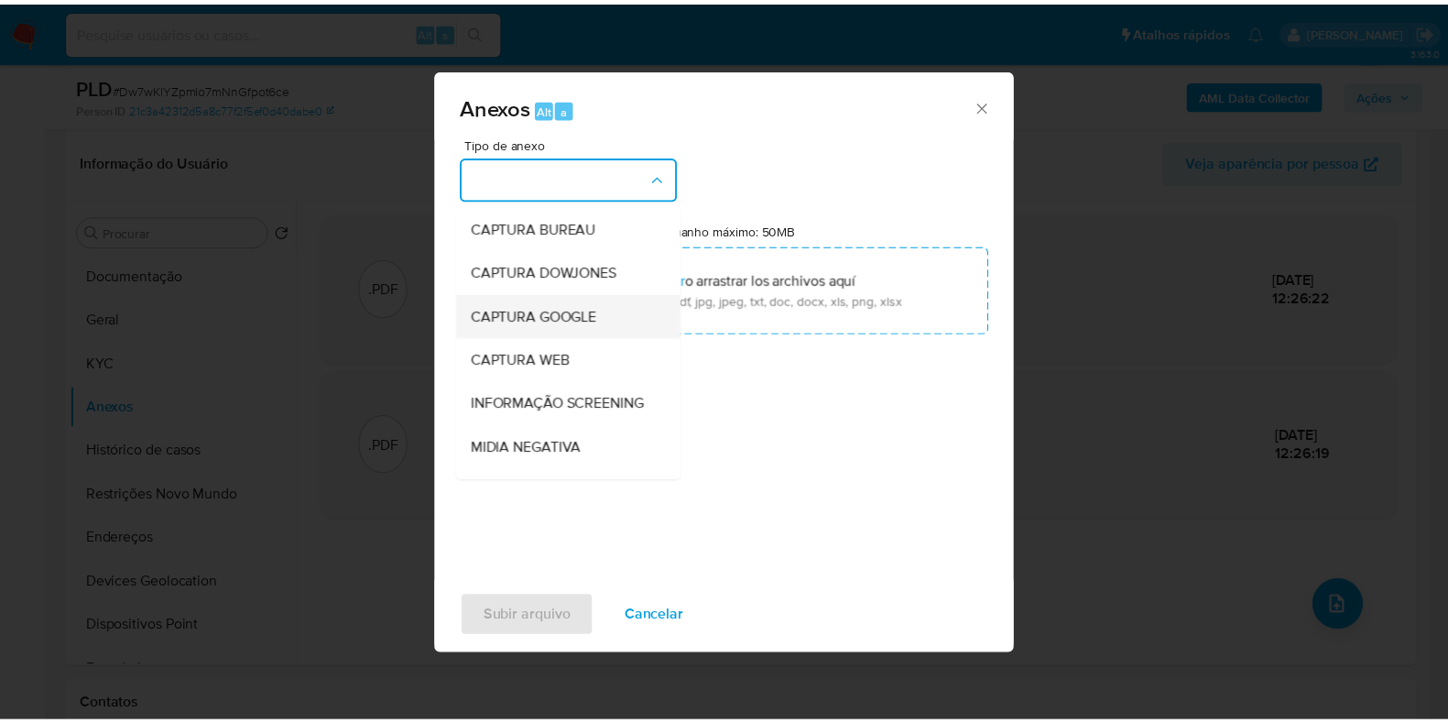
scroll to position [114, 0]
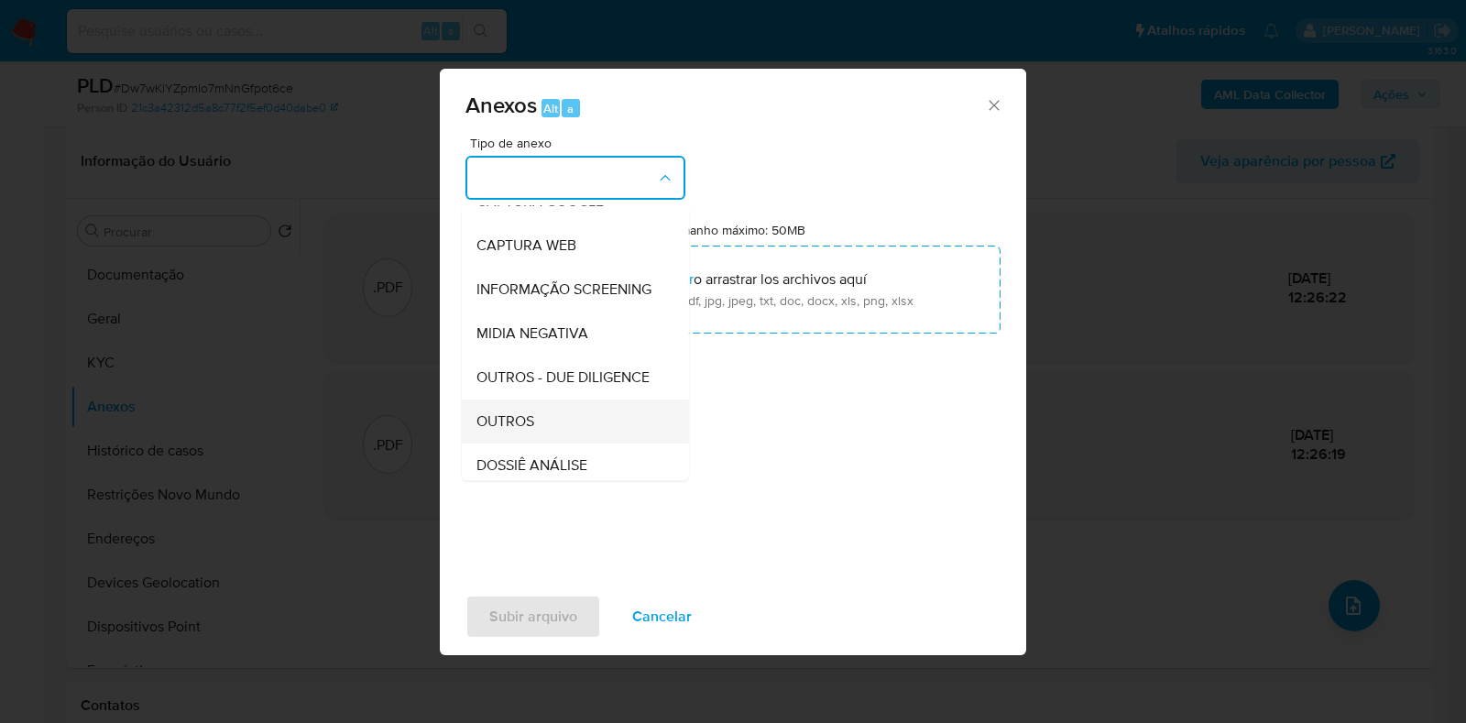
click at [507, 443] on div "OUTROS" at bounding box center [569, 421] width 187 height 44
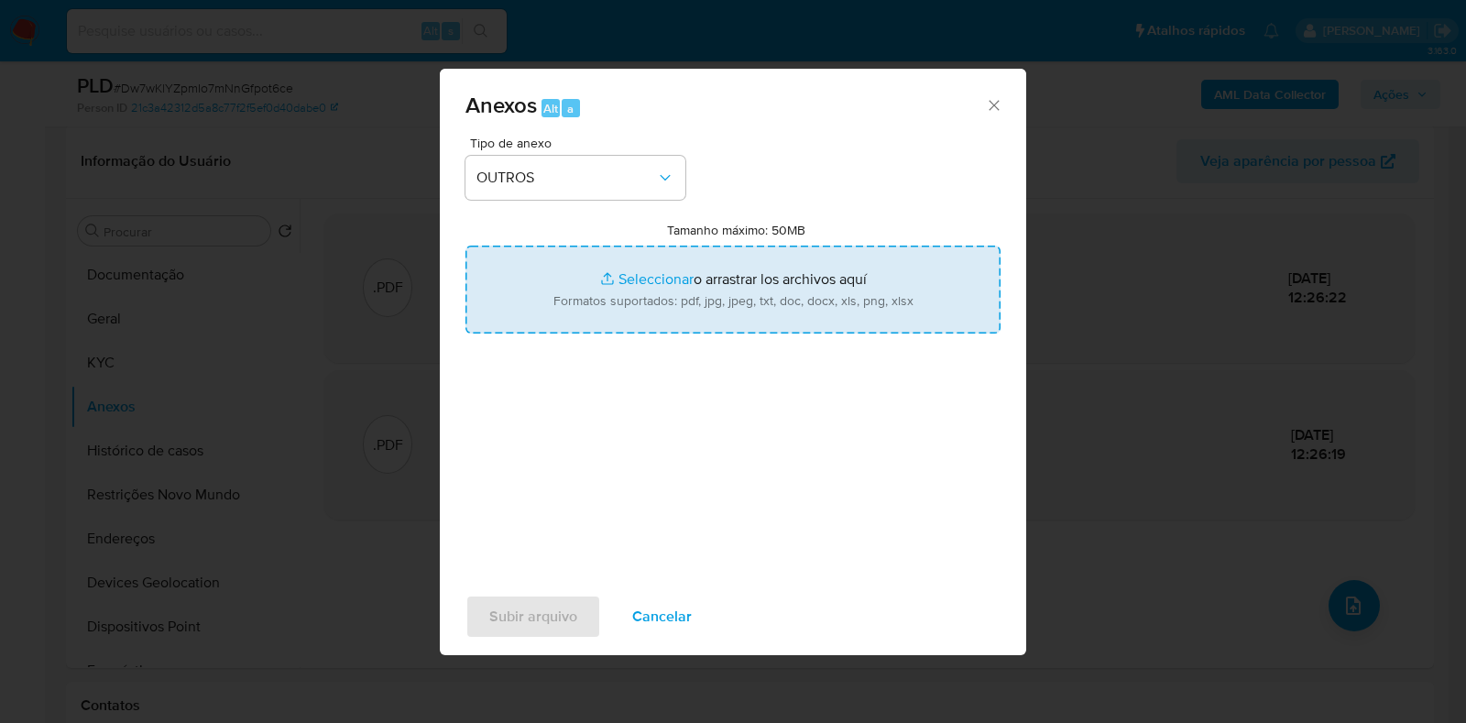
click at [660, 253] on input "Tamanho máximo: 50MB Seleccionar archivos" at bounding box center [732, 289] width 535 height 88
type input "C:\fakepath\SAR - XXXX - CPF 09637595589 - TAUANNE DA SILVA COSTA.pdf"
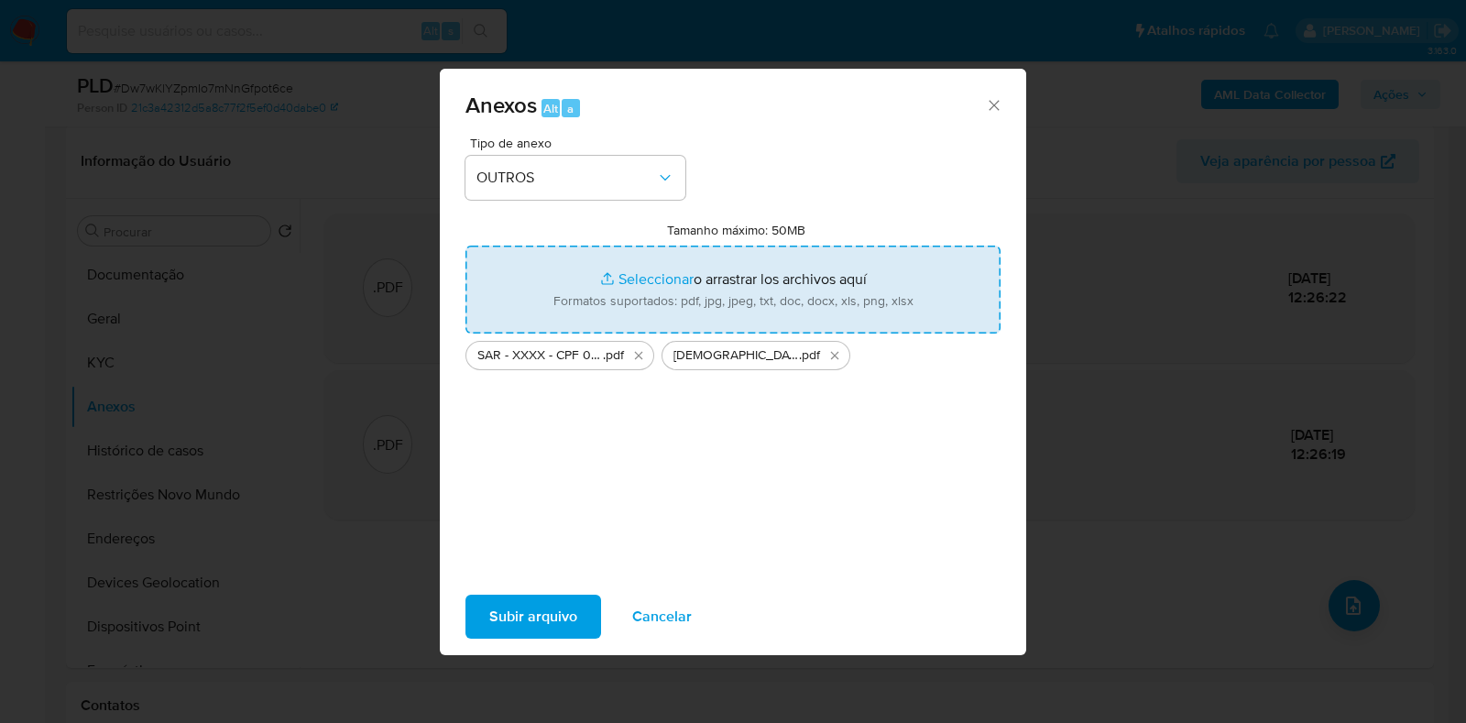
click at [550, 610] on span "Subir arquivo" at bounding box center [533, 616] width 88 height 40
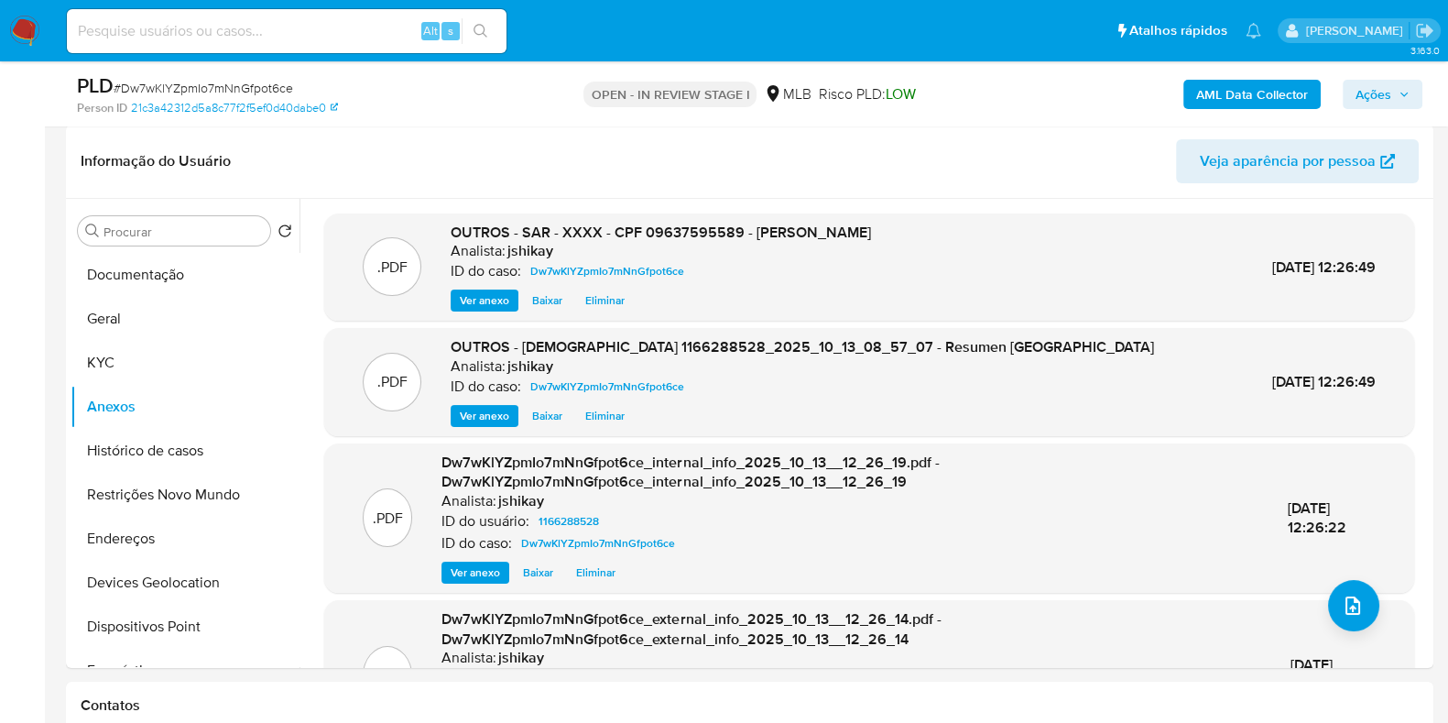
click at [1383, 93] on span "Ações" at bounding box center [1374, 94] width 36 height 29
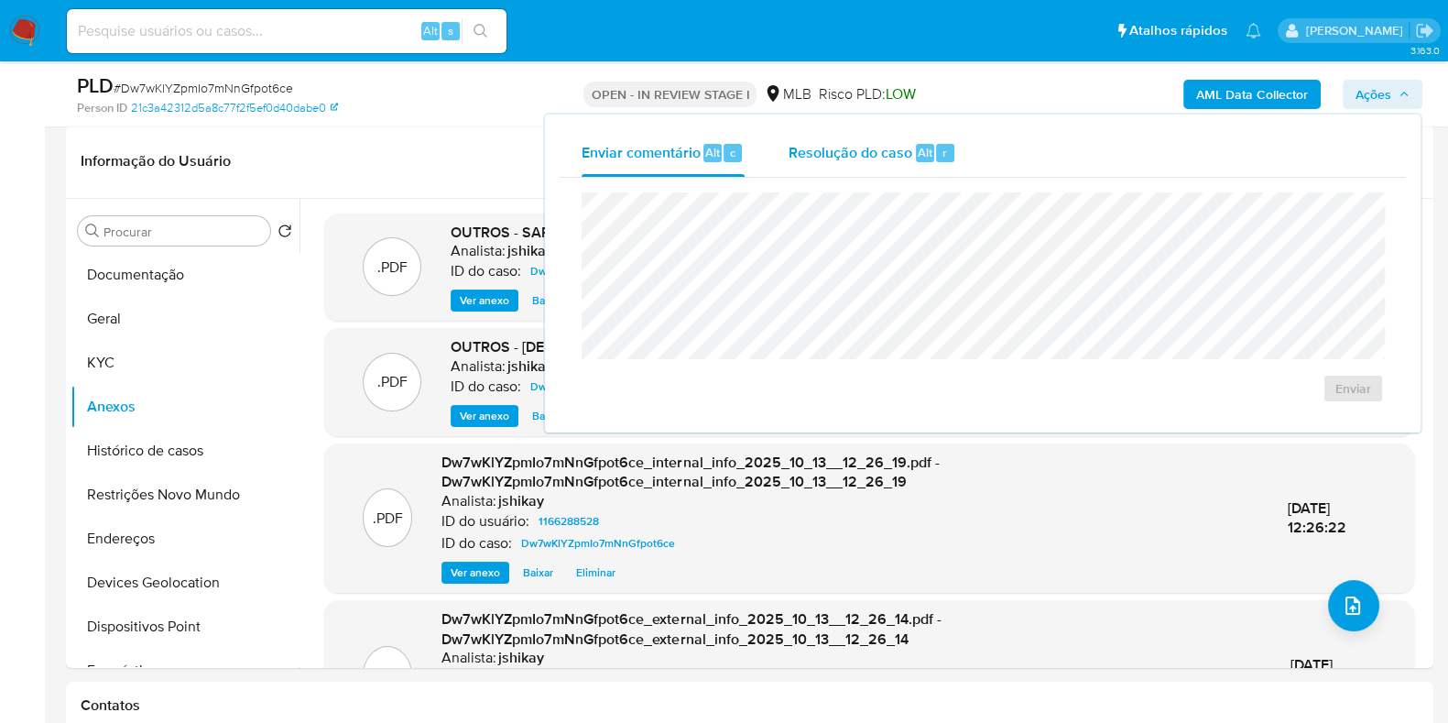
click at [888, 160] on span "Resolução do caso" at bounding box center [851, 151] width 124 height 21
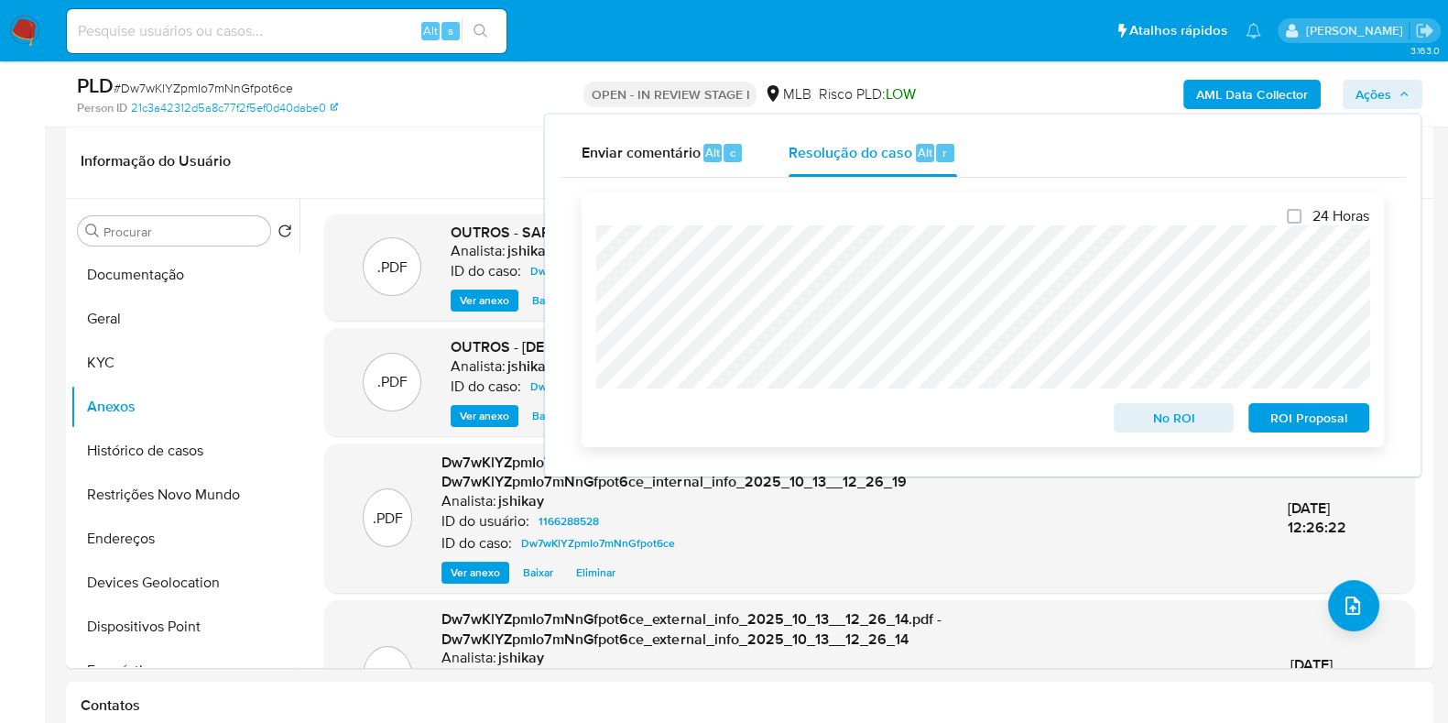
click at [1278, 422] on span "ROI Proposal" at bounding box center [1308, 418] width 95 height 26
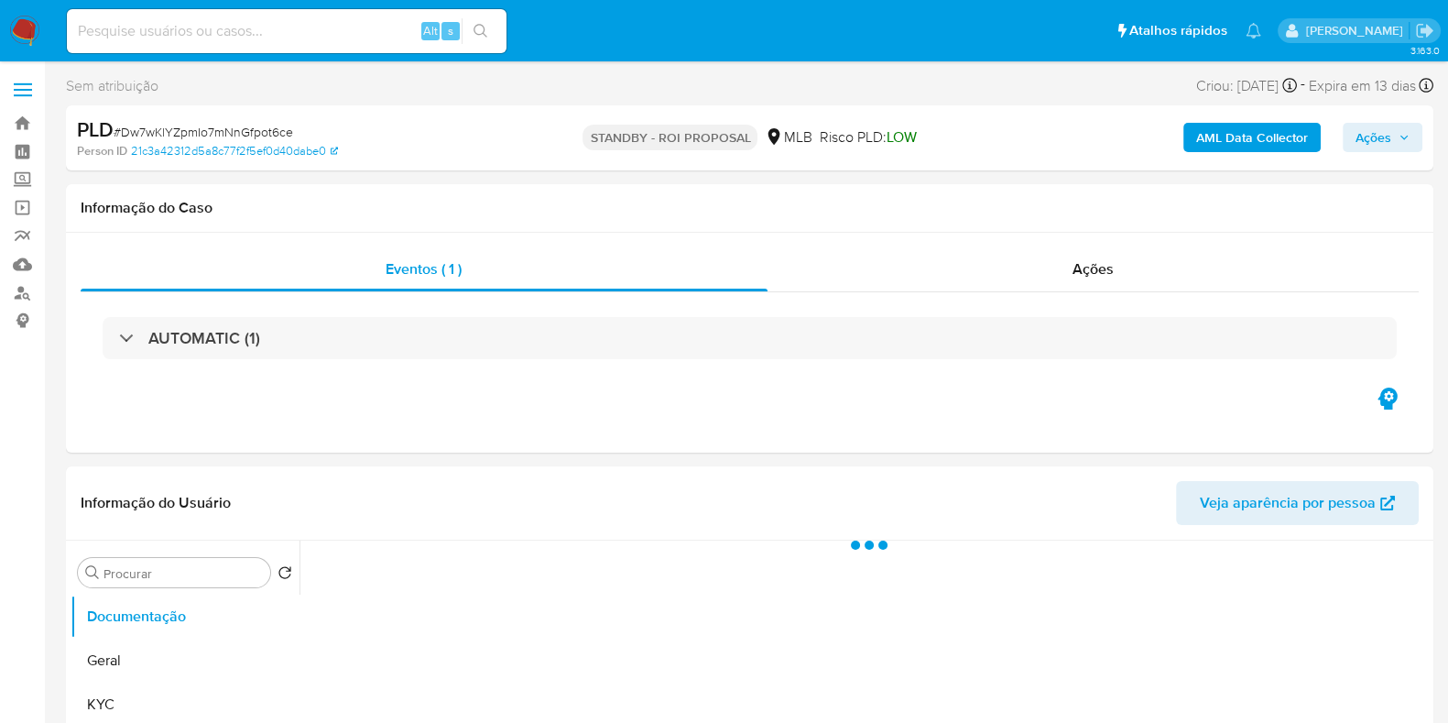
select select "10"
